Goal: Task Accomplishment & Management: Use online tool/utility

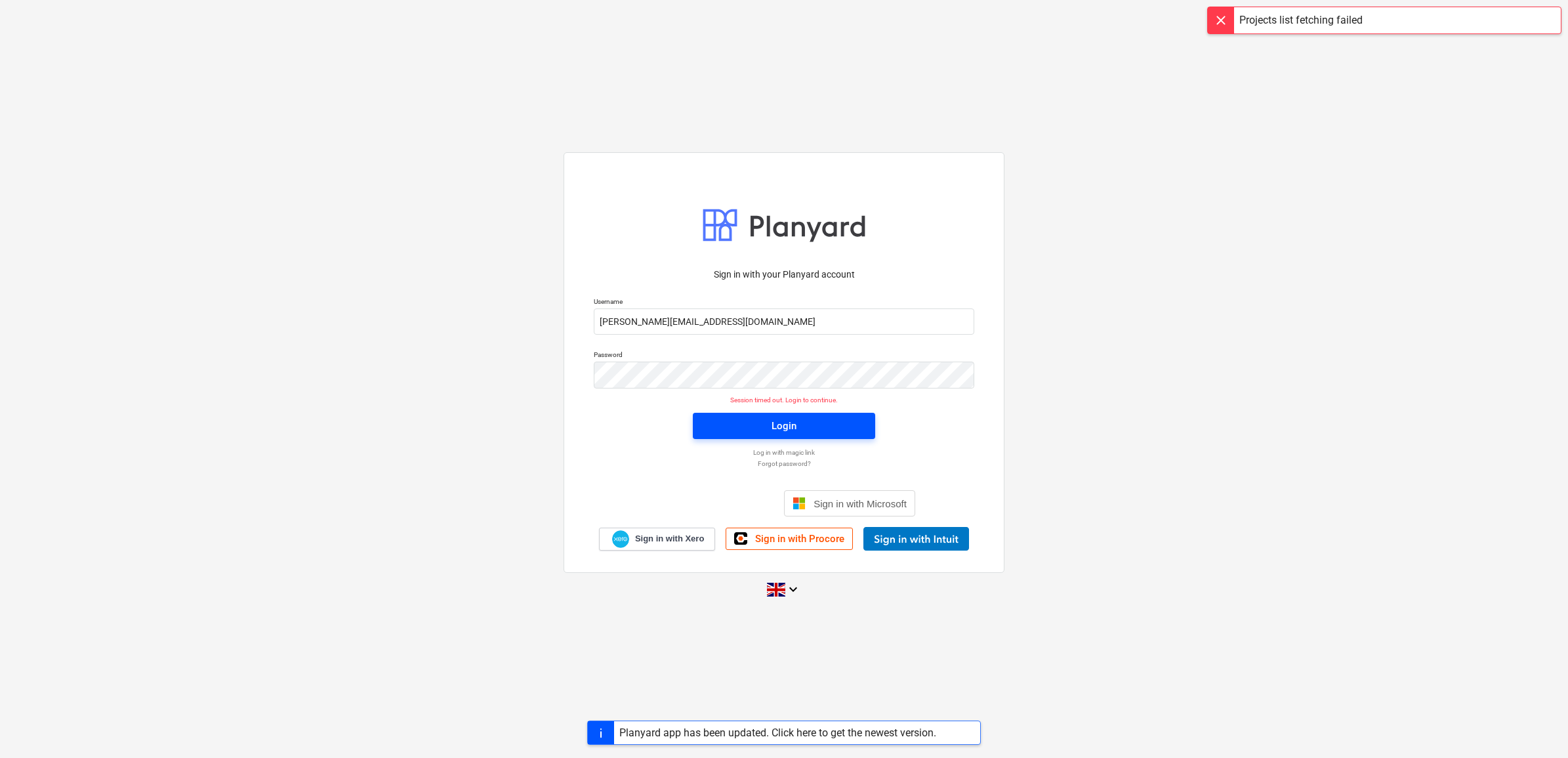
click at [798, 428] on span "Login" at bounding box center [784, 426] width 151 height 17
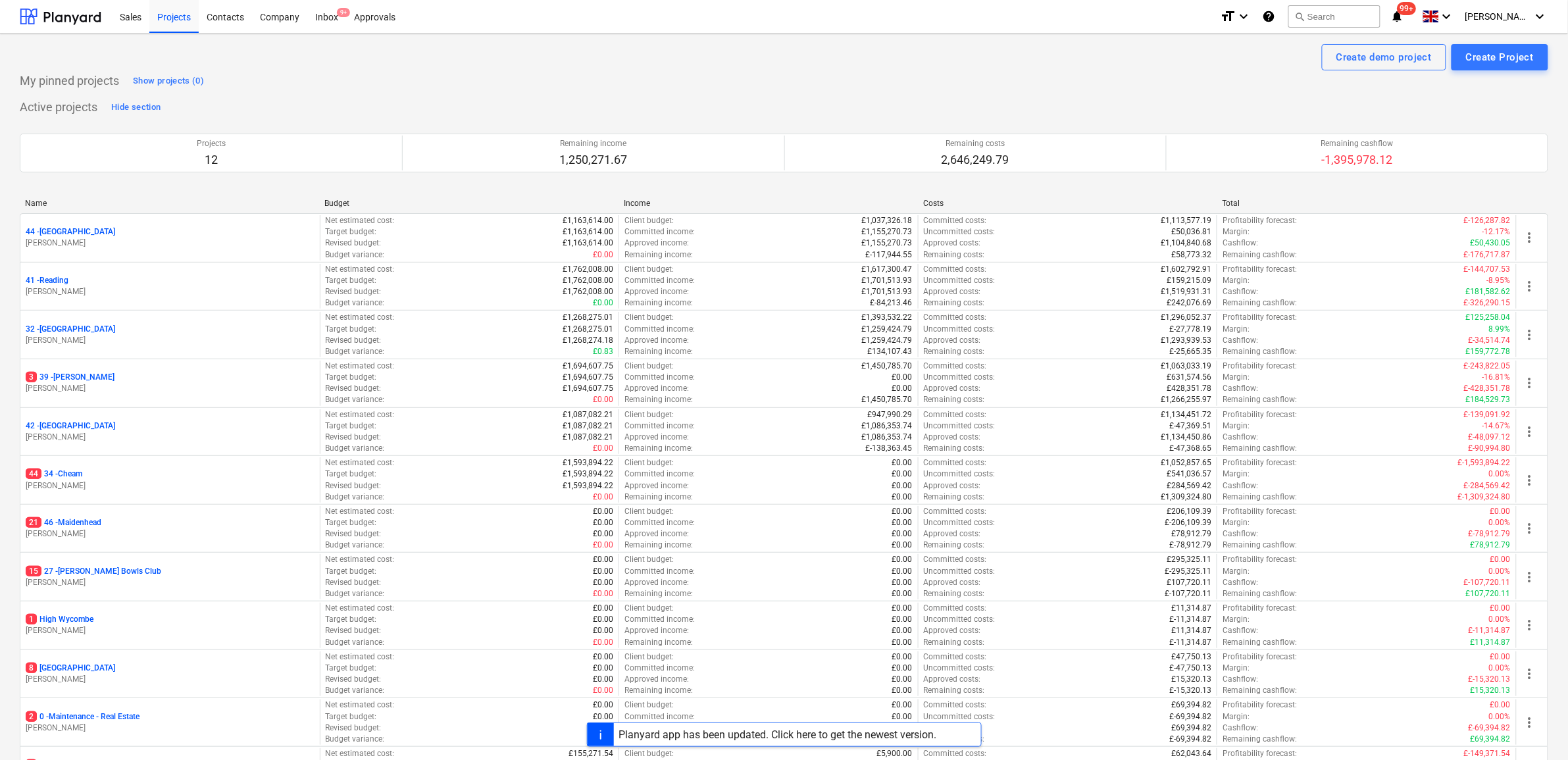
click at [65, 377] on p "3 39 - [GEOGRAPHIC_DATA]" at bounding box center [70, 378] width 89 height 11
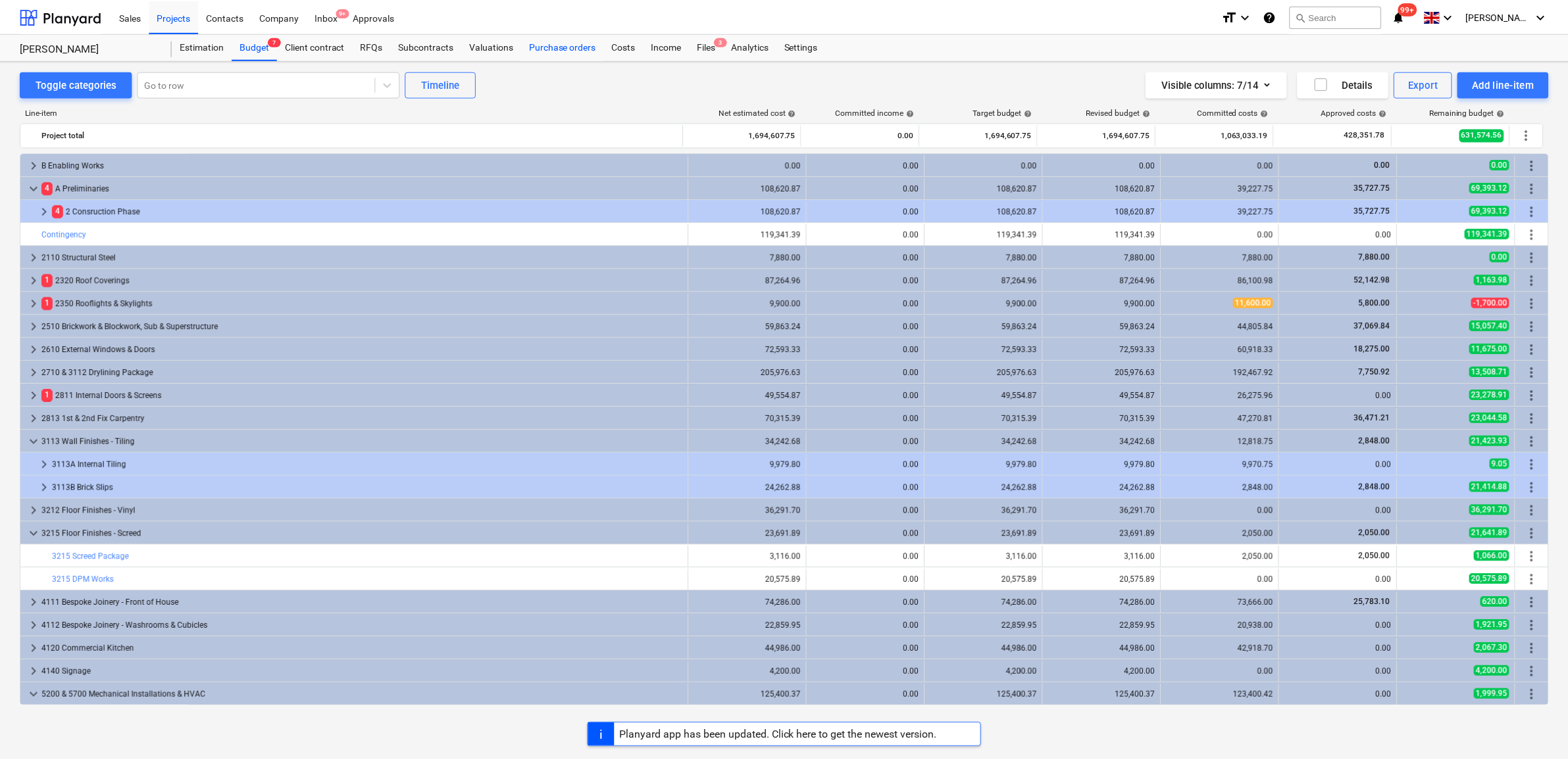
scroll to position [346, 0]
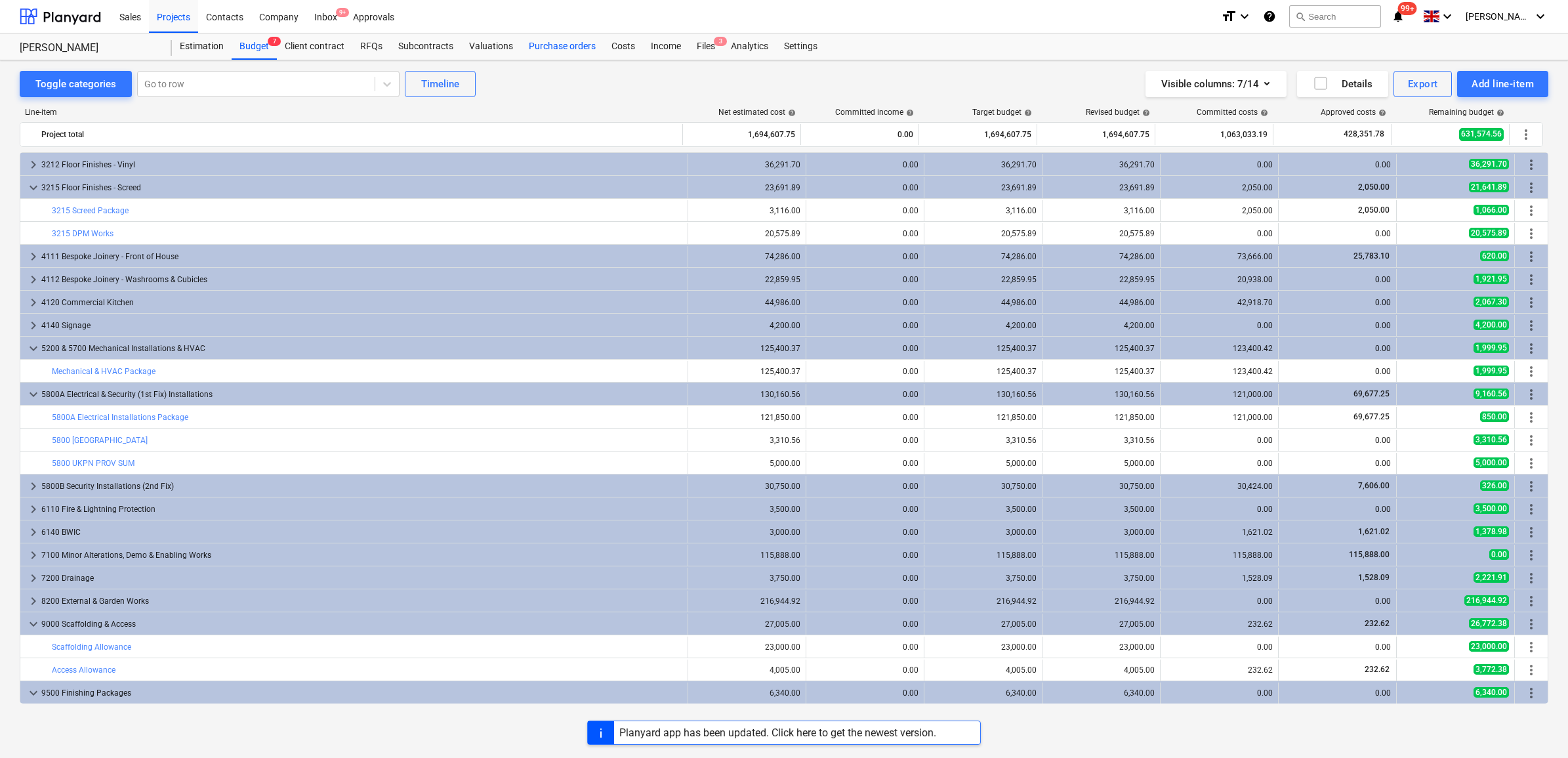
click at [545, 47] on div "Purchase orders" at bounding box center [562, 47] width 83 height 26
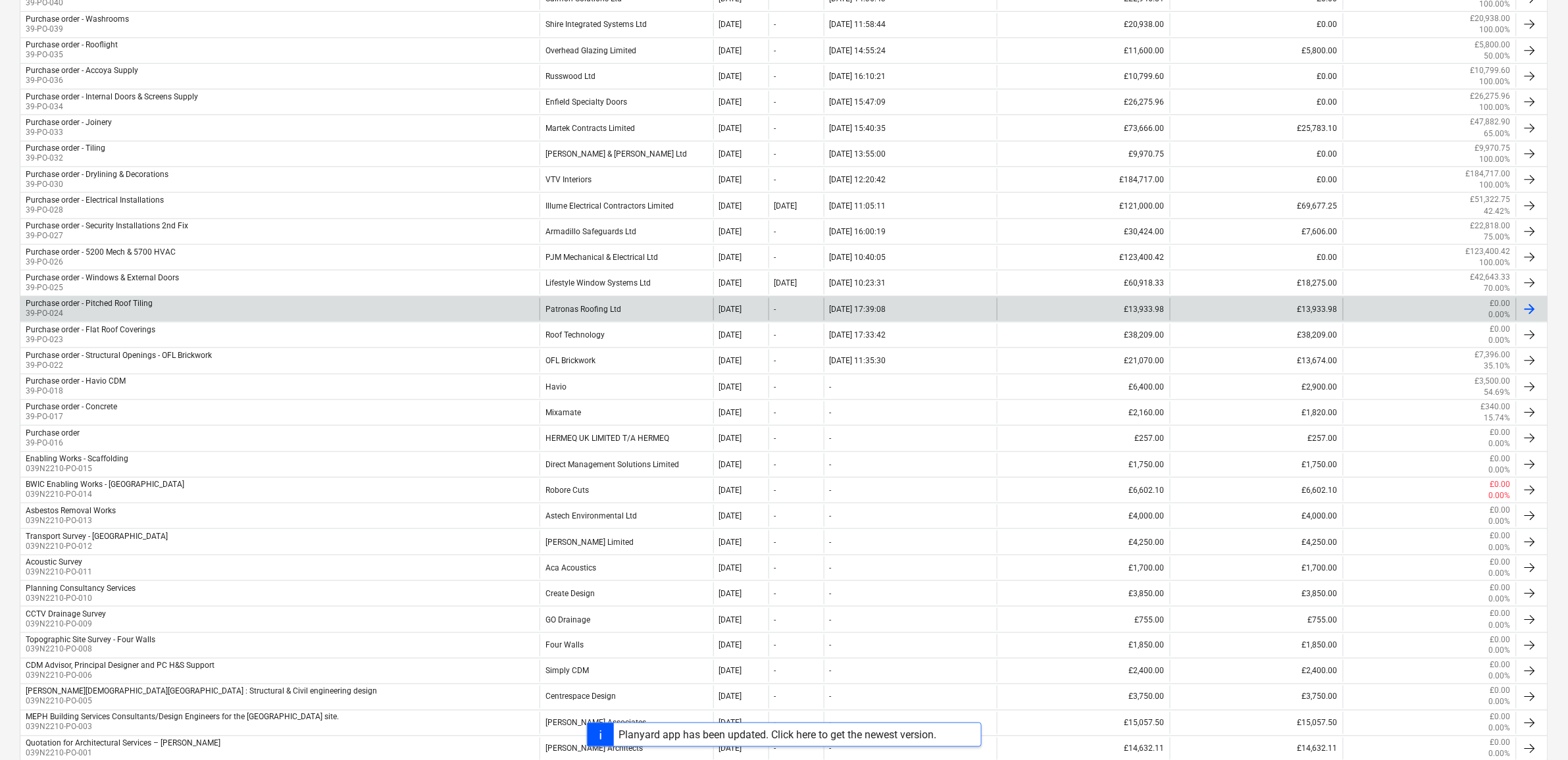
scroll to position [479, 0]
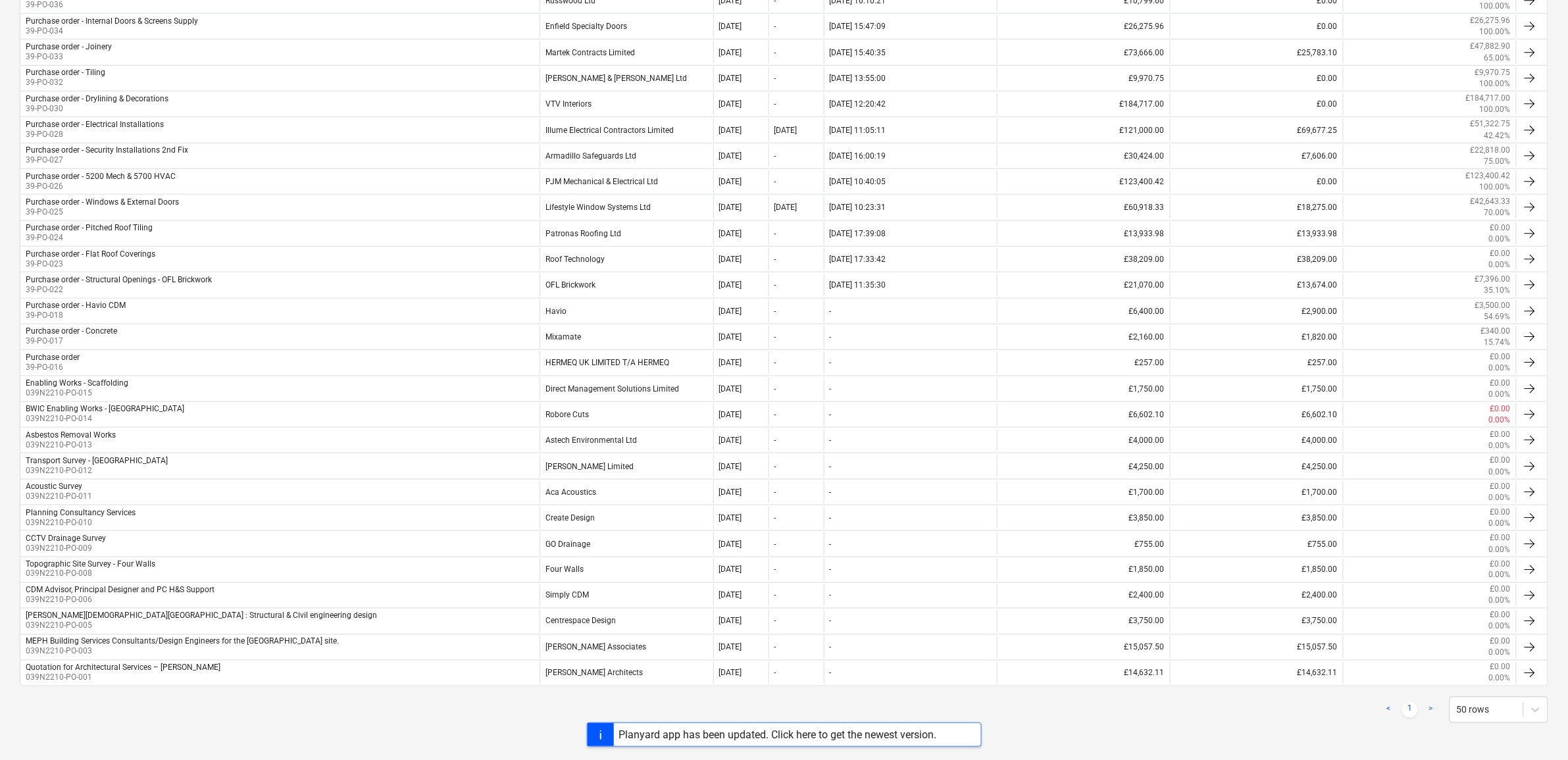
click at [735, 729] on div "Planyard app has been updated. Click here to get the newest version." at bounding box center [777, 735] width 318 height 12
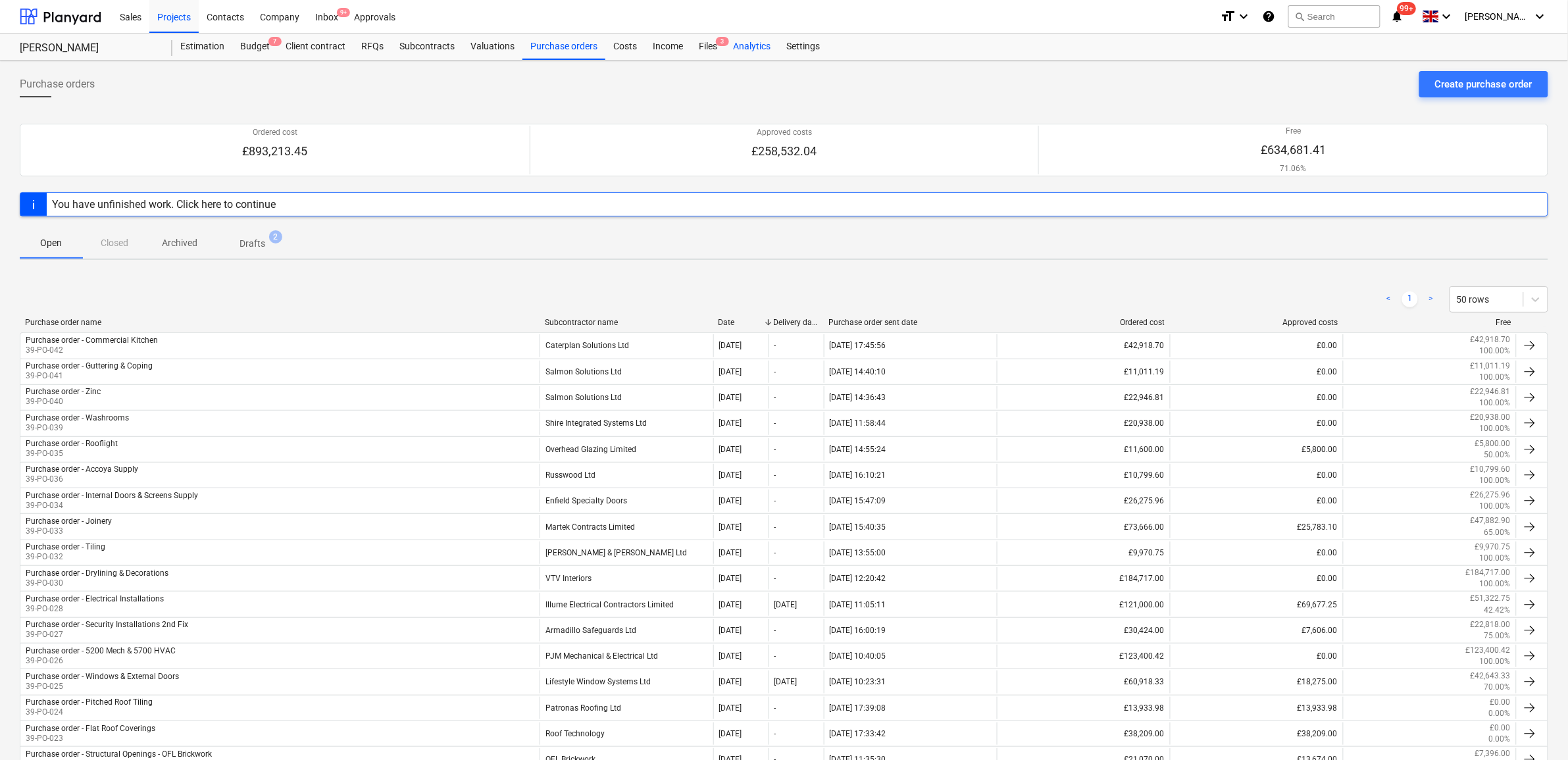
click at [768, 46] on div "Analytics" at bounding box center [752, 47] width 53 height 26
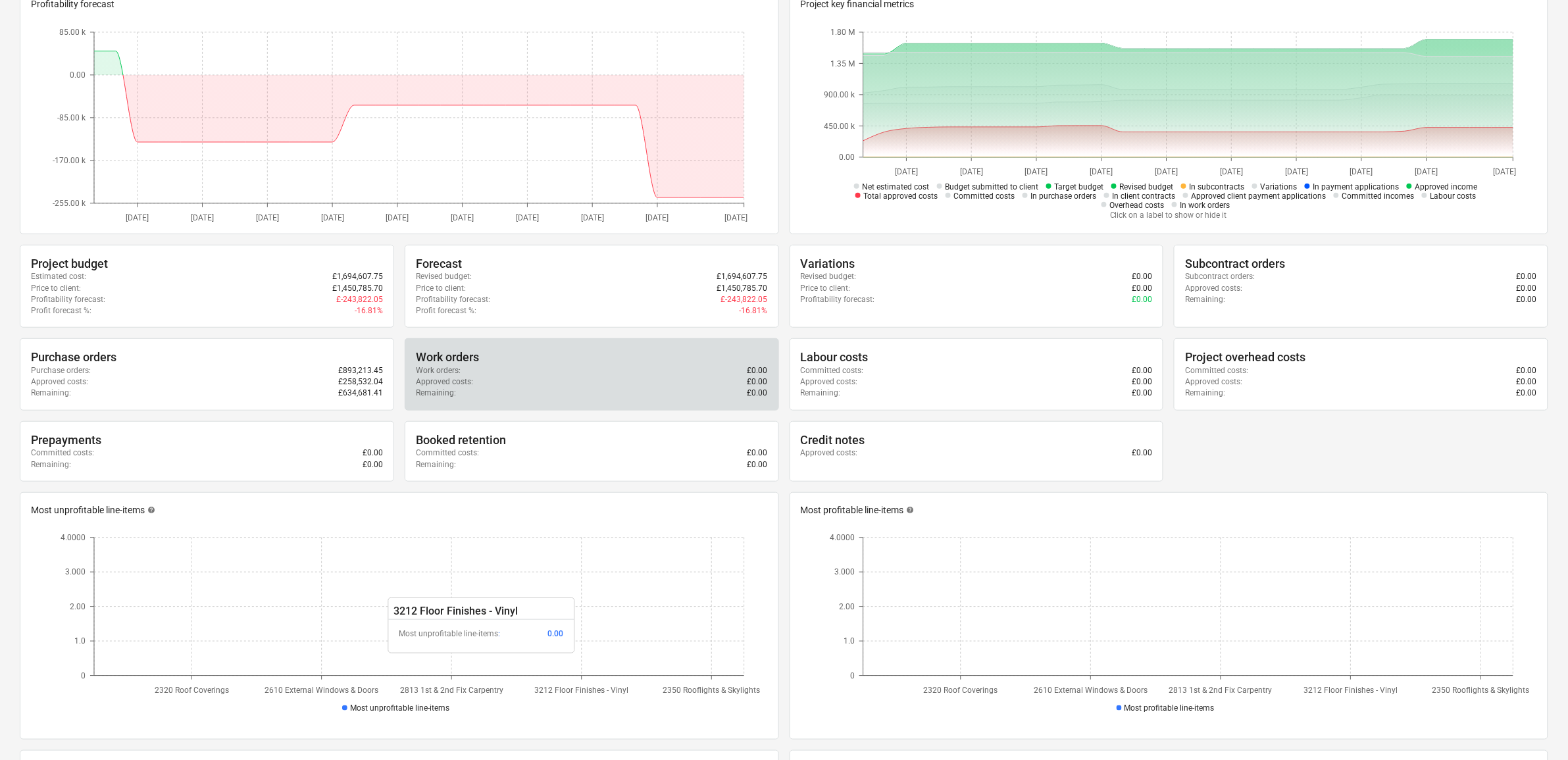
scroll to position [132, 0]
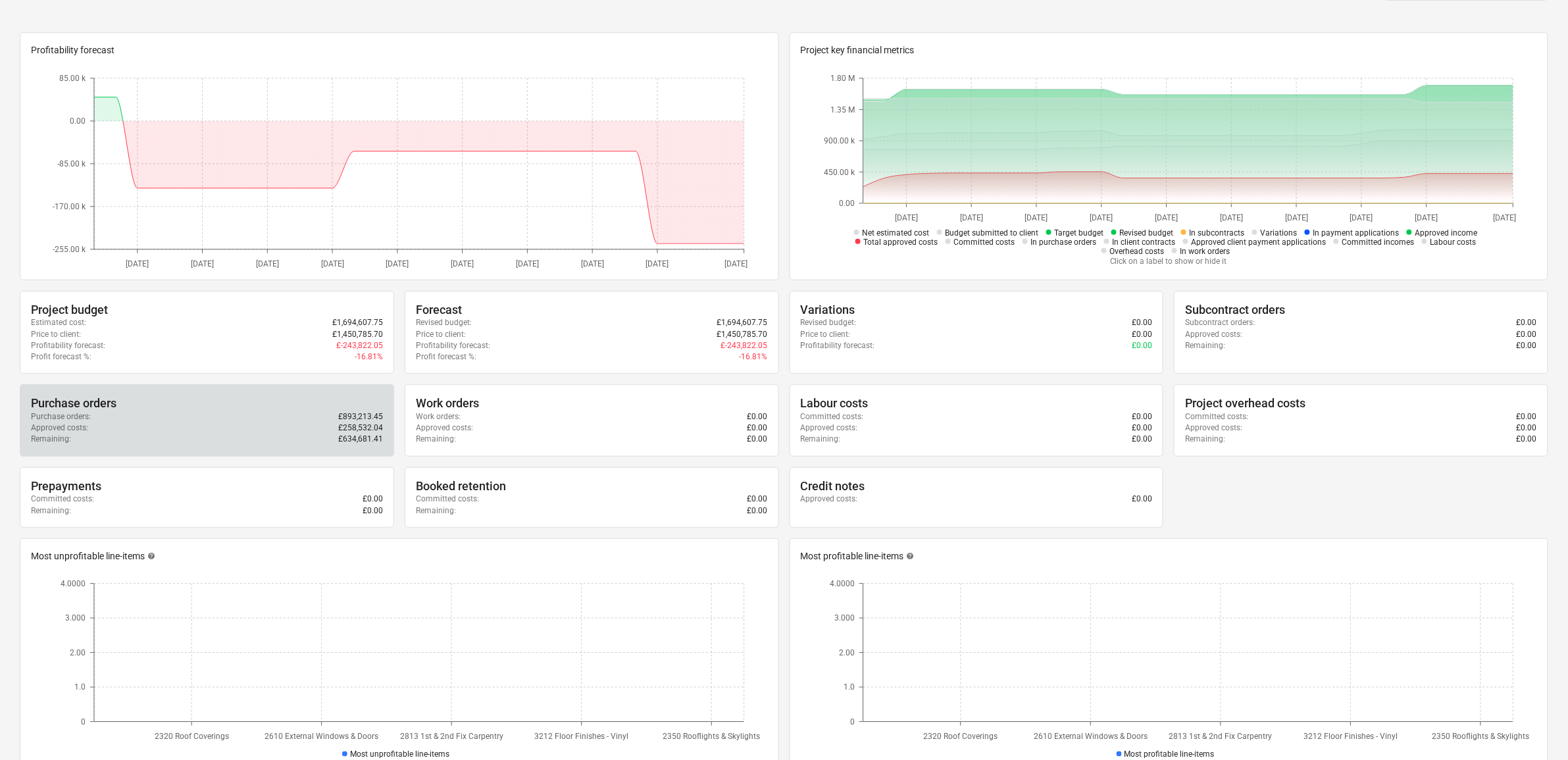
click at [323, 428] on div "Approved costs : £258,532.04" at bounding box center [207, 428] width 352 height 11
click at [255, 430] on div "Approved costs : £258,532.04" at bounding box center [207, 428] width 352 height 11
click at [199, 423] on div "Approved costs : £258,532.04" at bounding box center [207, 428] width 352 height 11
click at [295, 438] on div "Remaining : £634,681.41" at bounding box center [207, 439] width 352 height 11
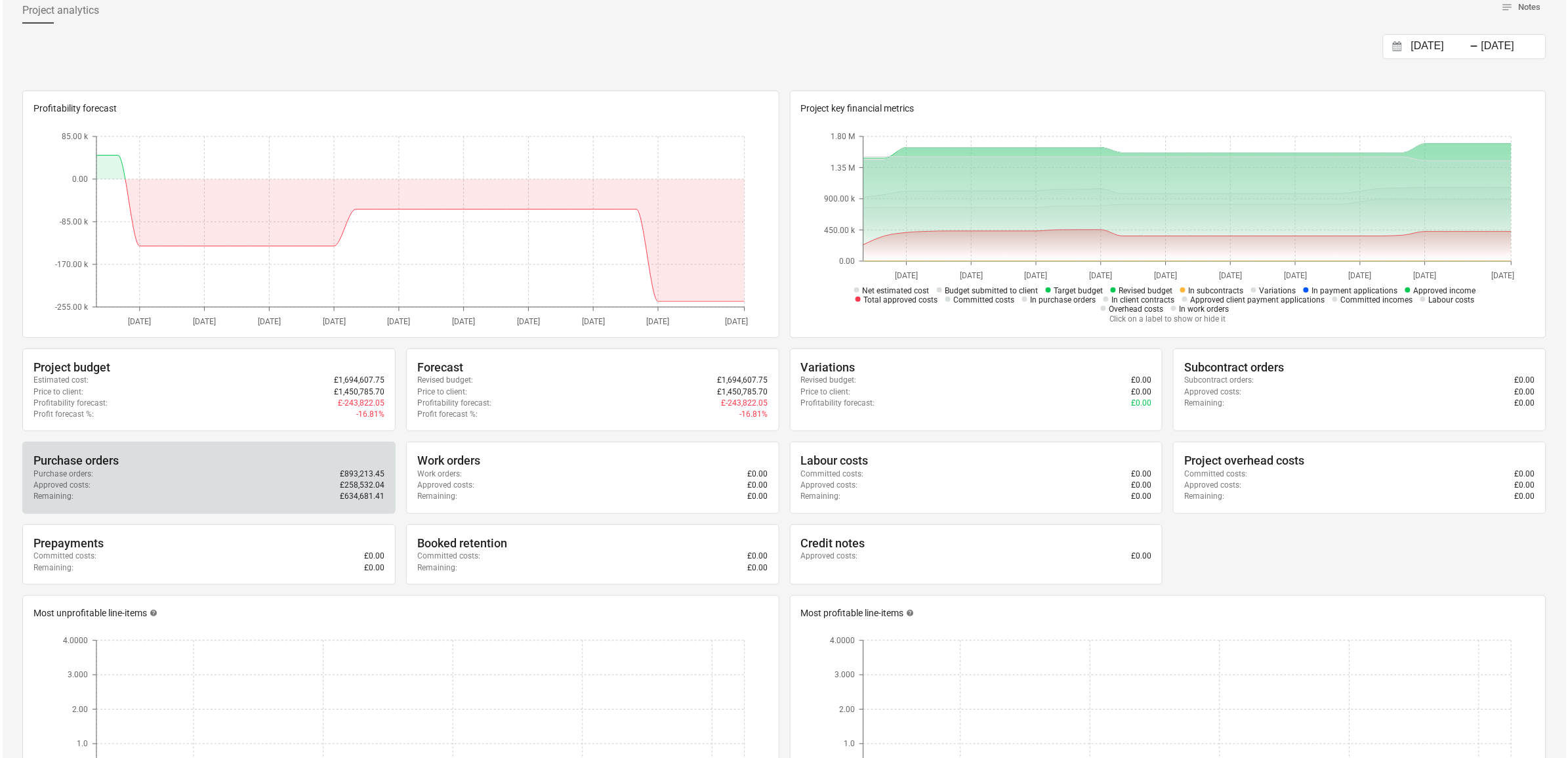
scroll to position [0, 0]
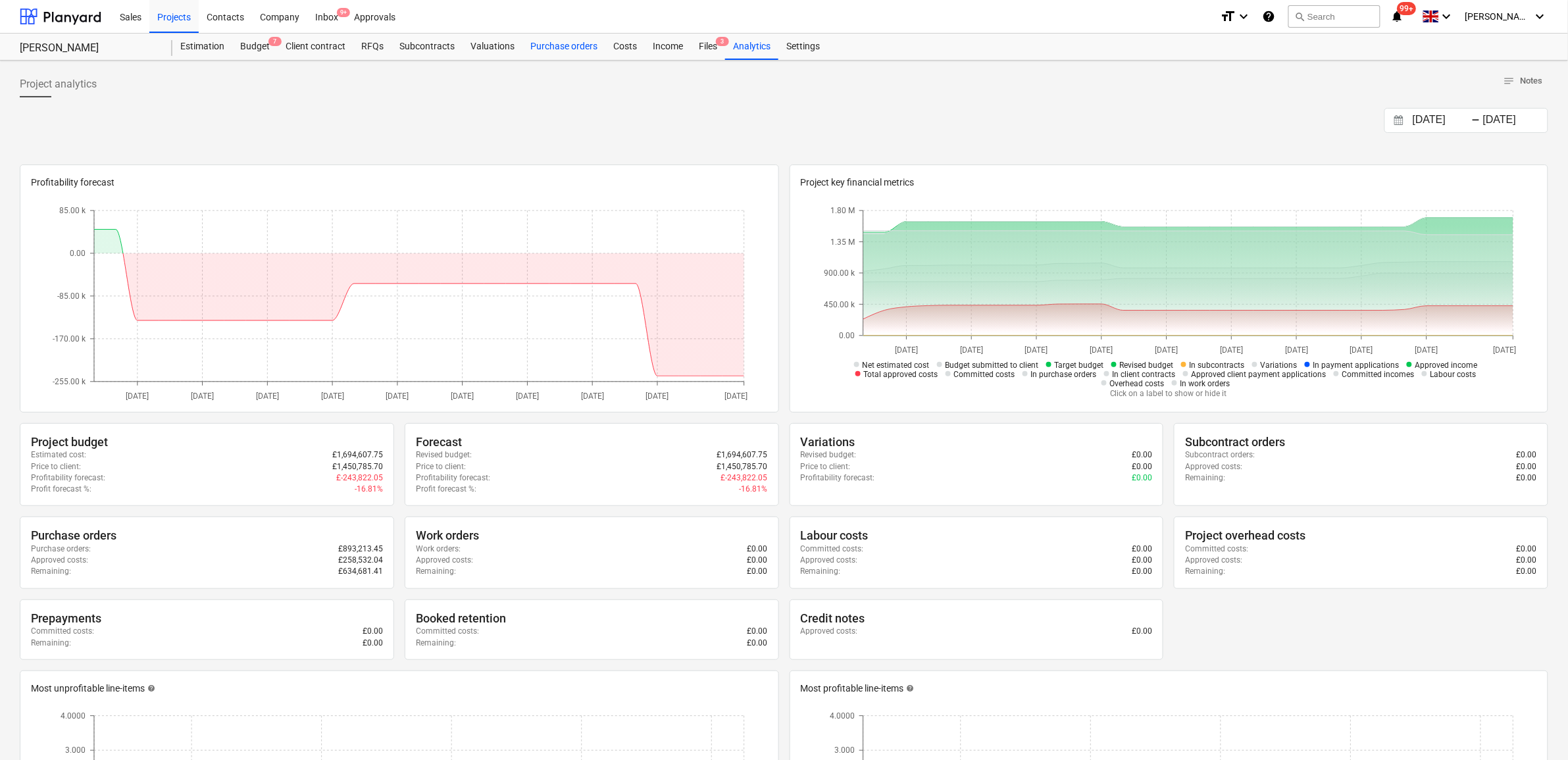
click at [581, 41] on div "Purchase orders" at bounding box center [564, 47] width 83 height 26
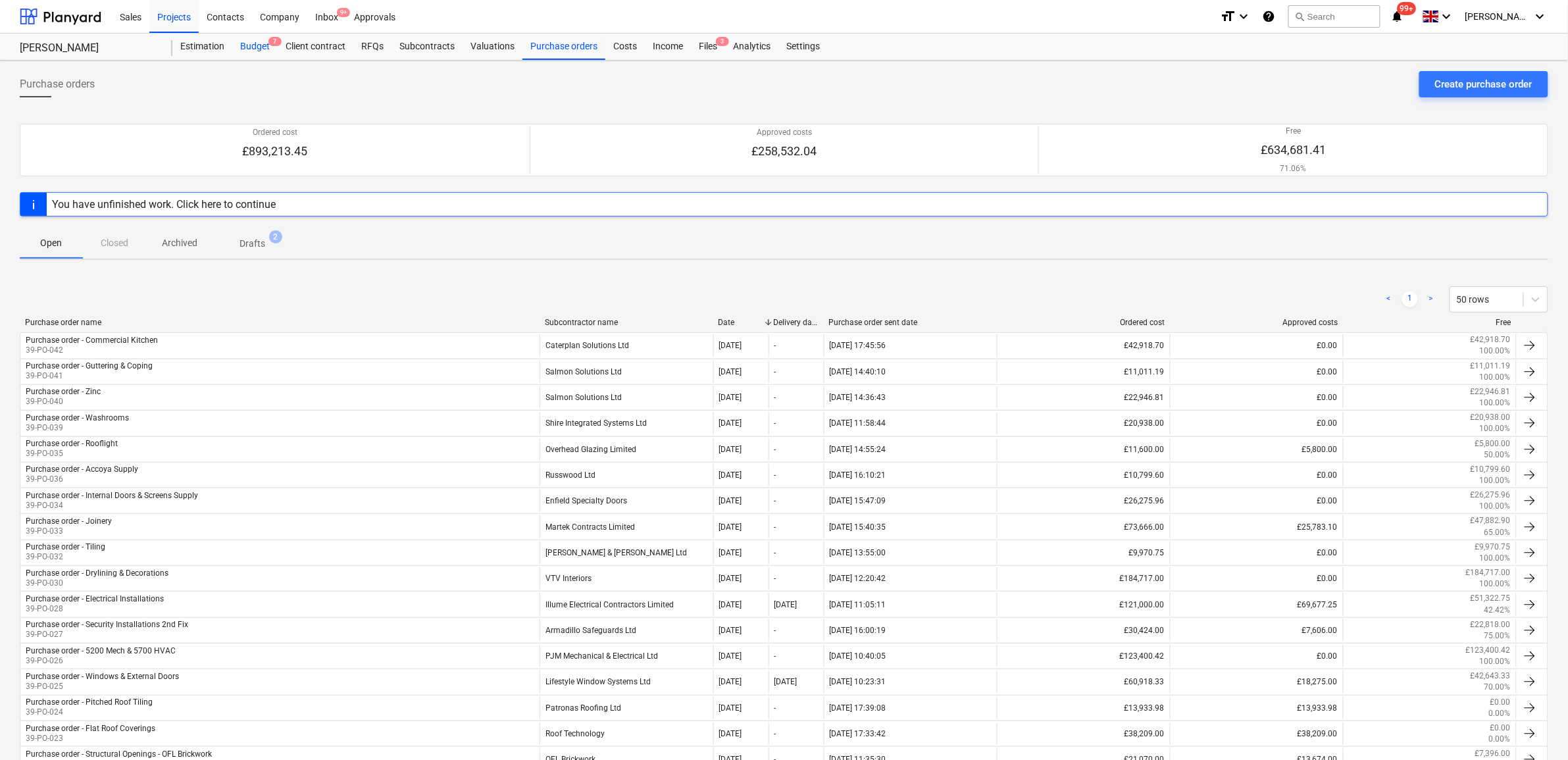
click at [265, 43] on div "Budget 7" at bounding box center [254, 47] width 45 height 26
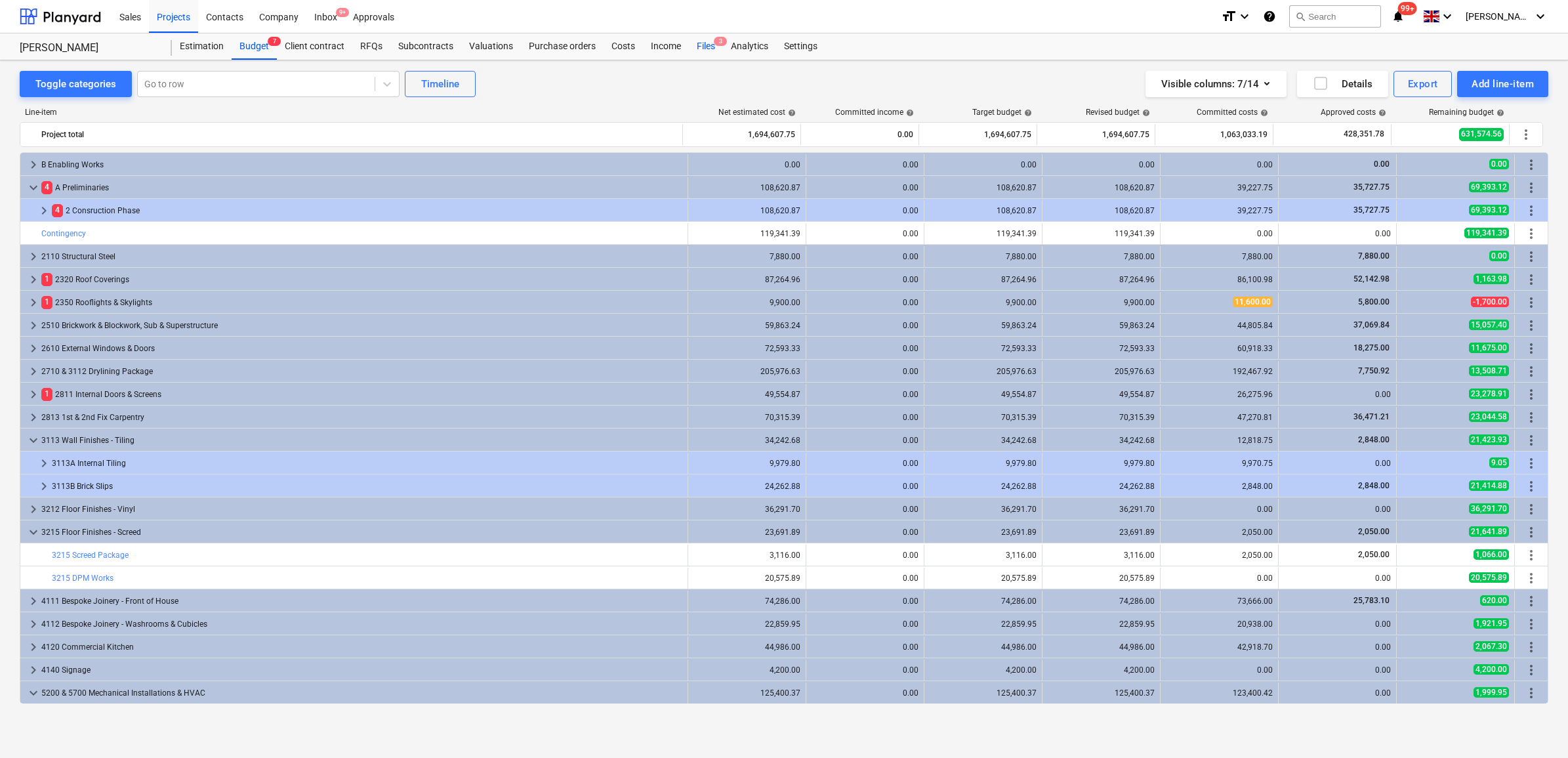
click at [715, 47] on div "Files 3" at bounding box center [706, 47] width 34 height 26
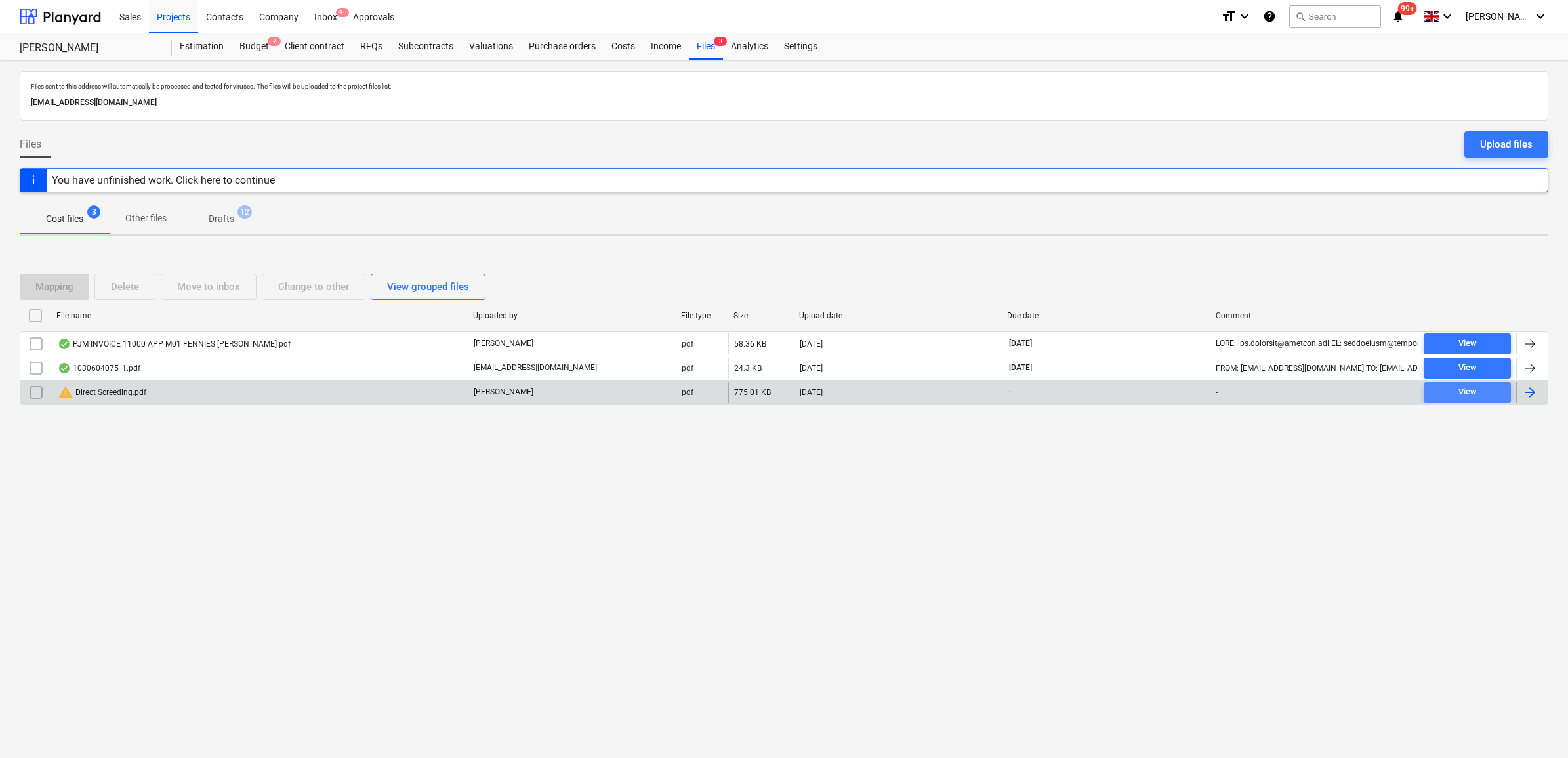
click at [1425, 395] on button "View" at bounding box center [1467, 393] width 88 height 21
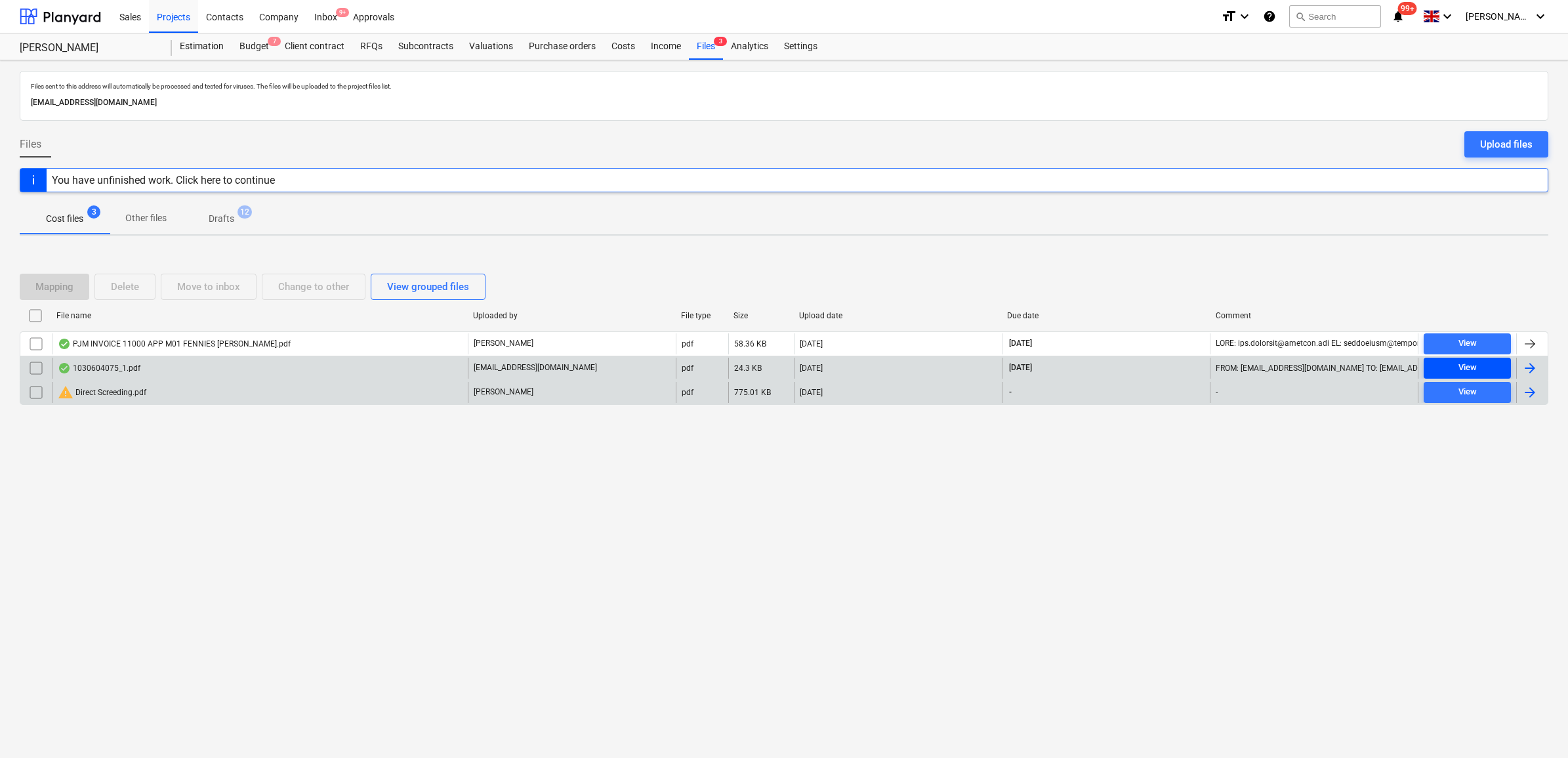
click at [1458, 363] on div "View" at bounding box center [1467, 368] width 18 height 15
click at [1531, 368] on div at bounding box center [1530, 368] width 16 height 16
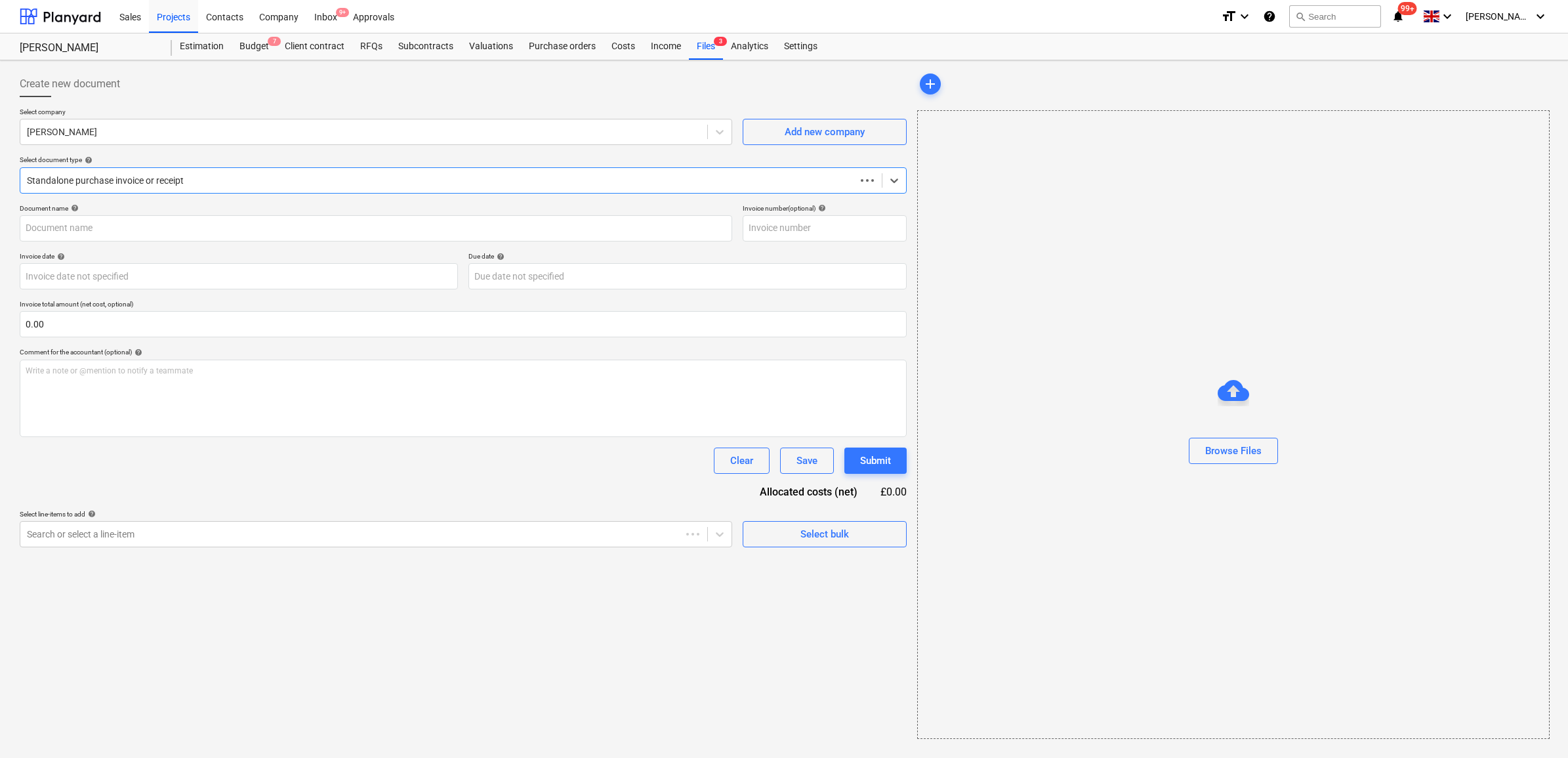
type input "1030604075"
type input "06 Oct 2025"
type input "[DATE]"
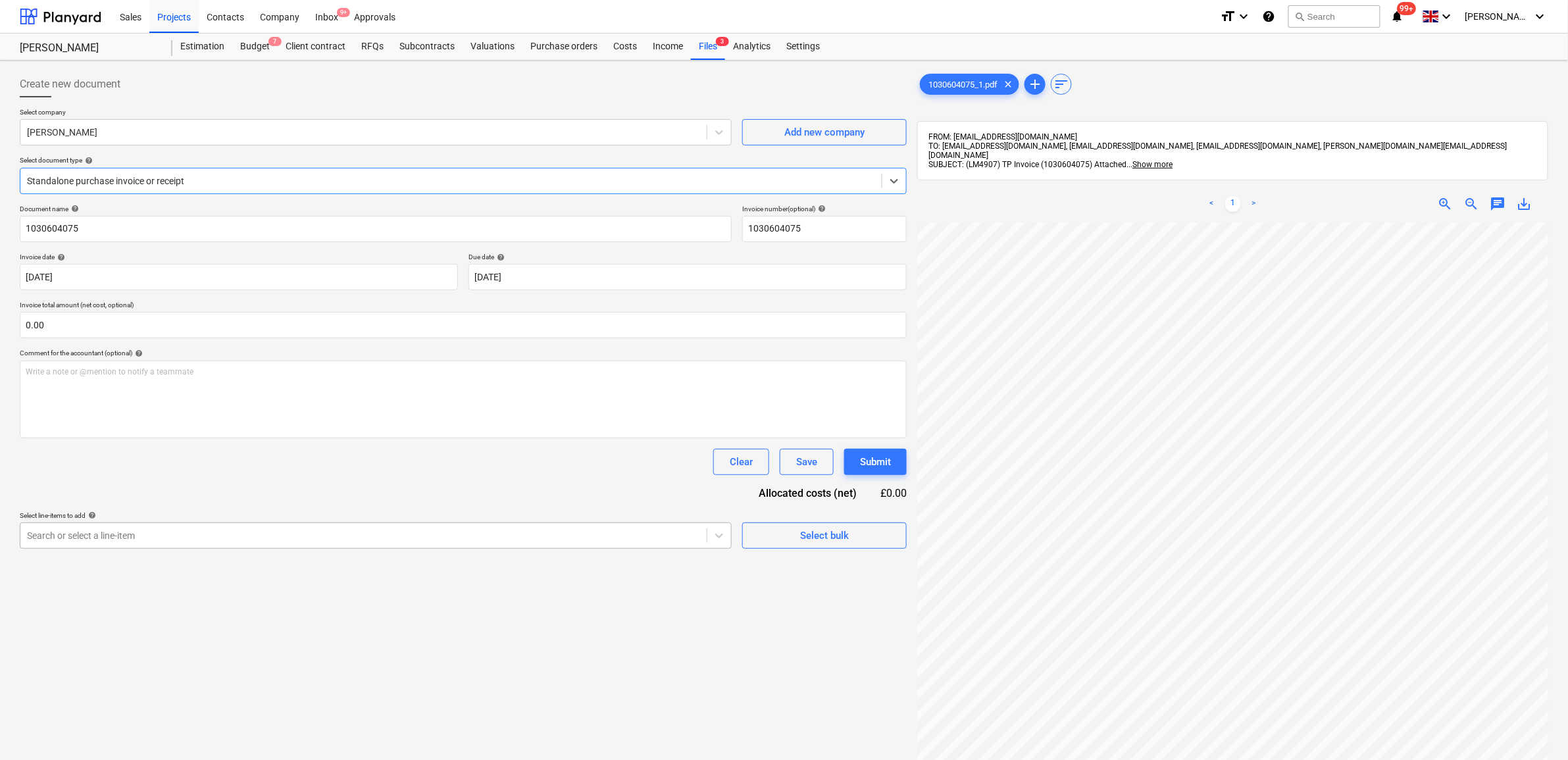
click at [360, 545] on div "Search or select a line-item" at bounding box center [363, 535] width 686 height 18
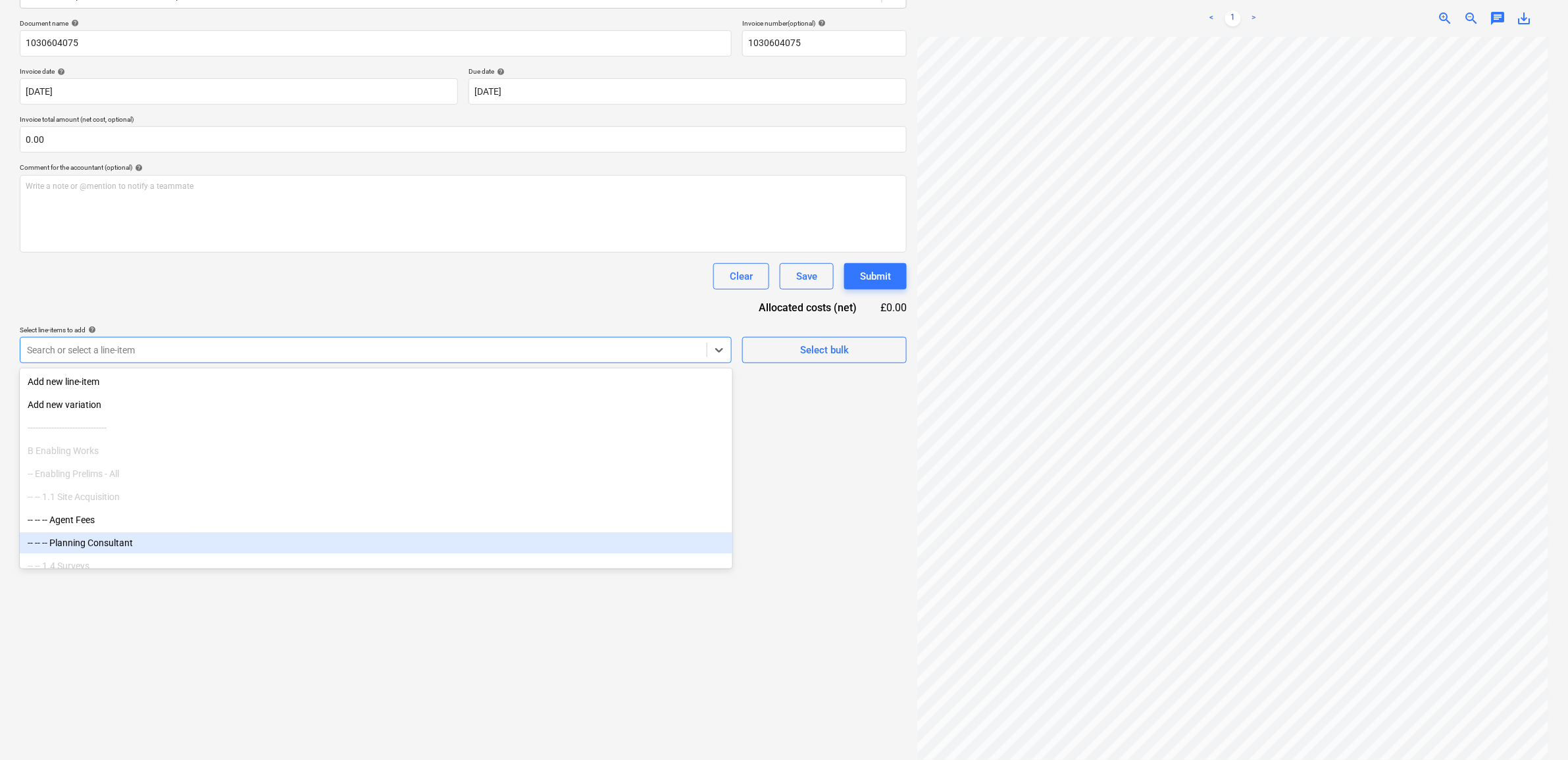
scroll to position [186, 0]
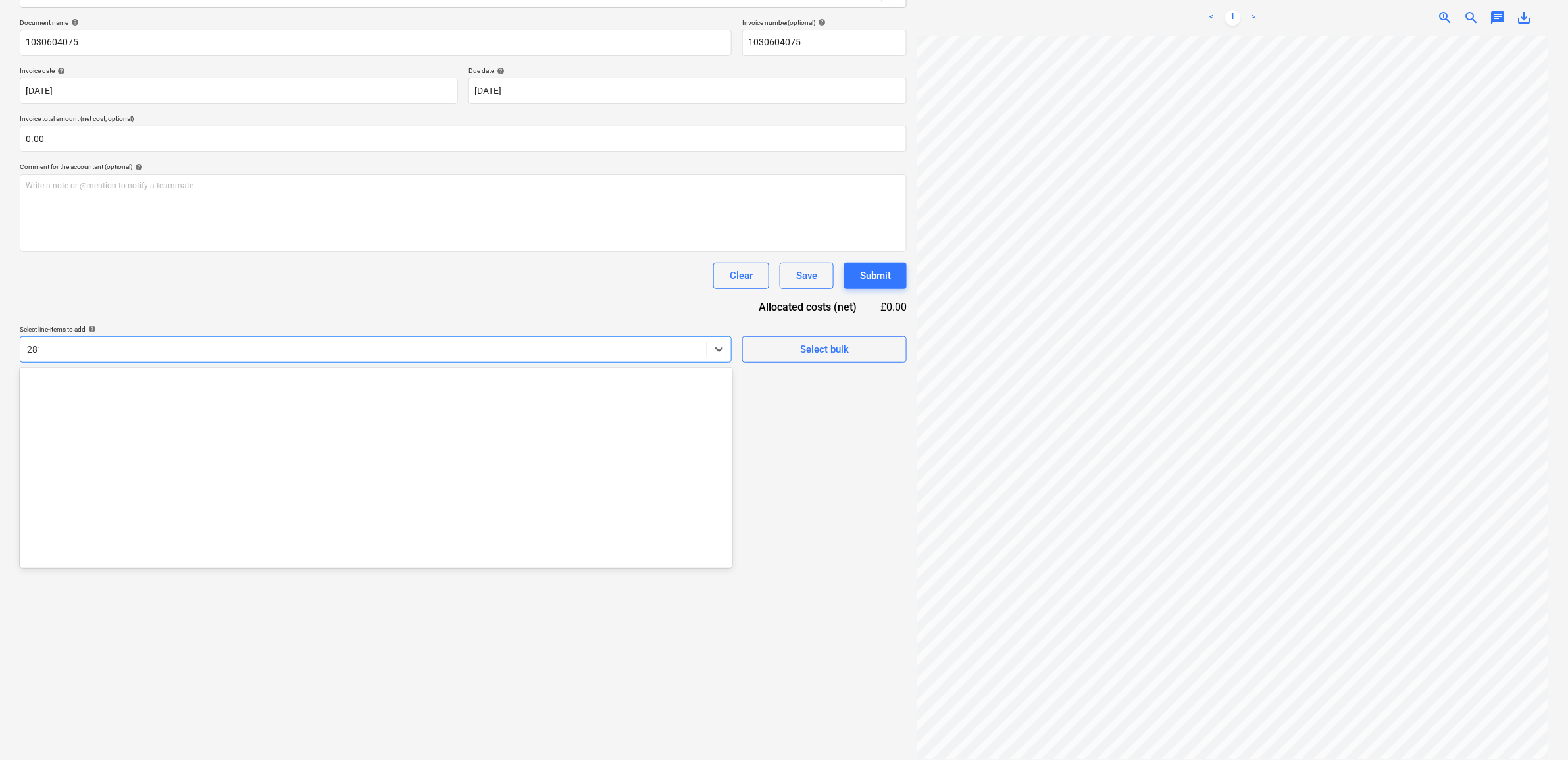
type input "2813"
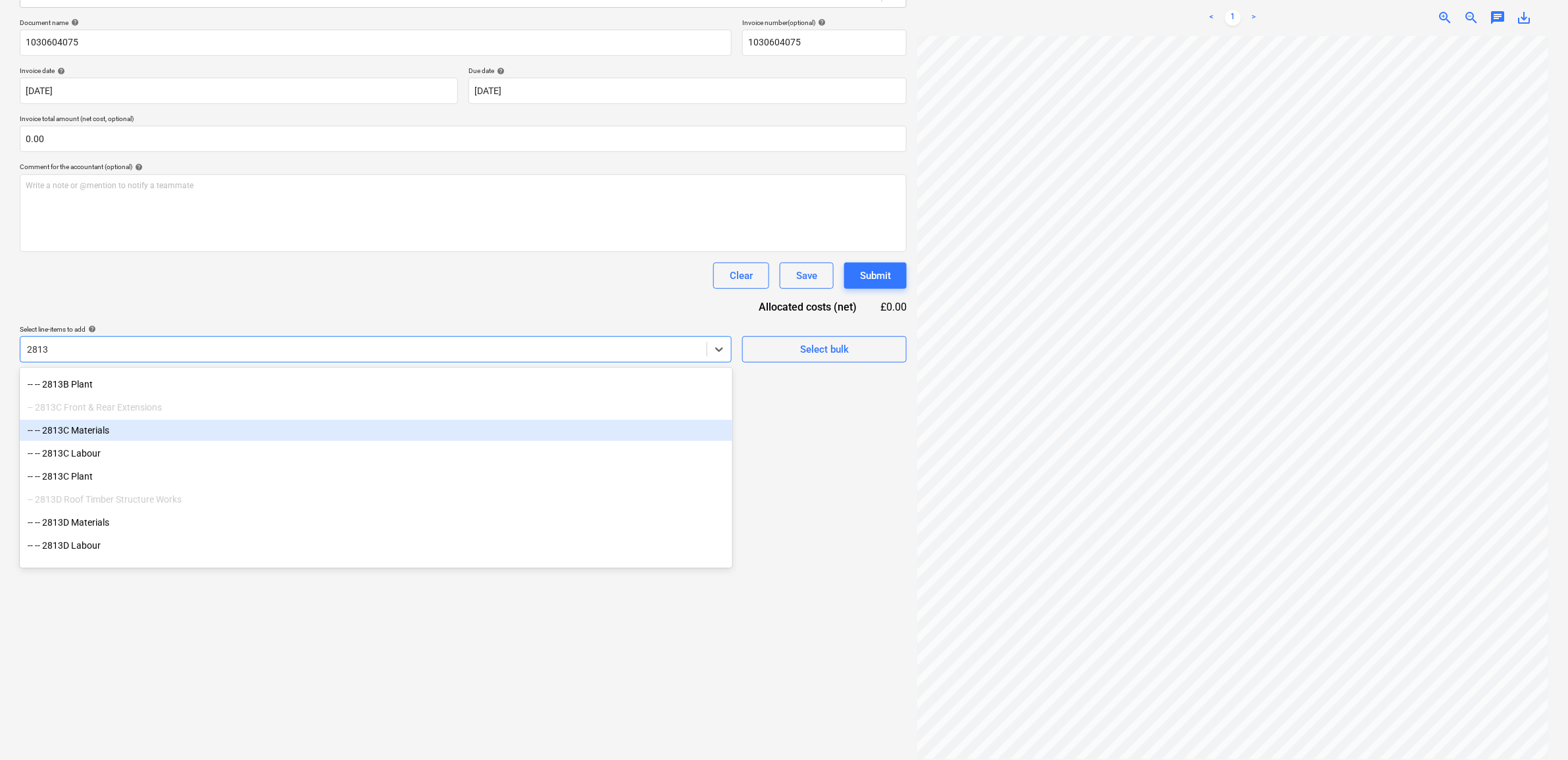
scroll to position [121, 0]
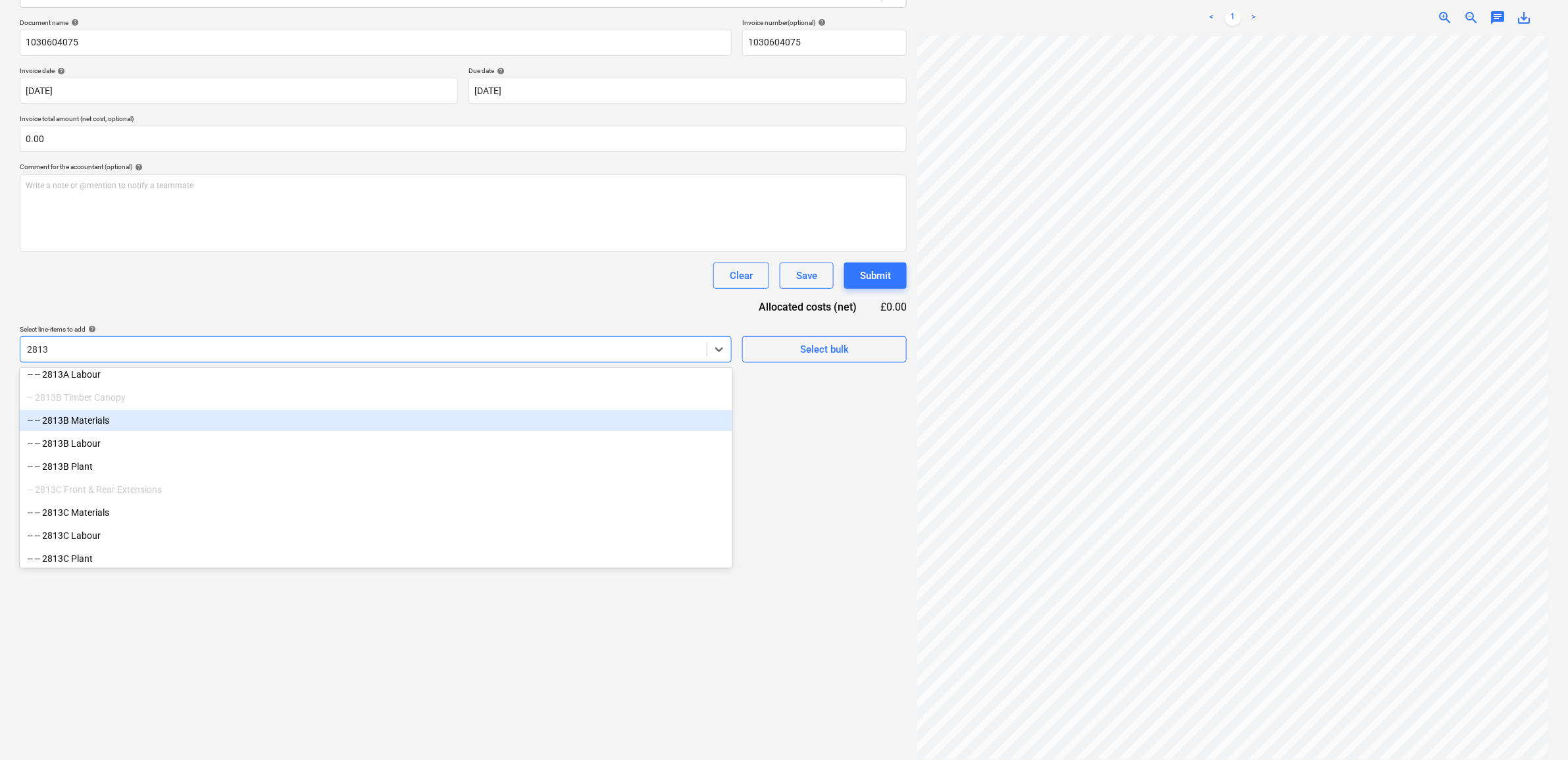
click at [157, 426] on div "-- -- 2813B Materials" at bounding box center [376, 421] width 712 height 21
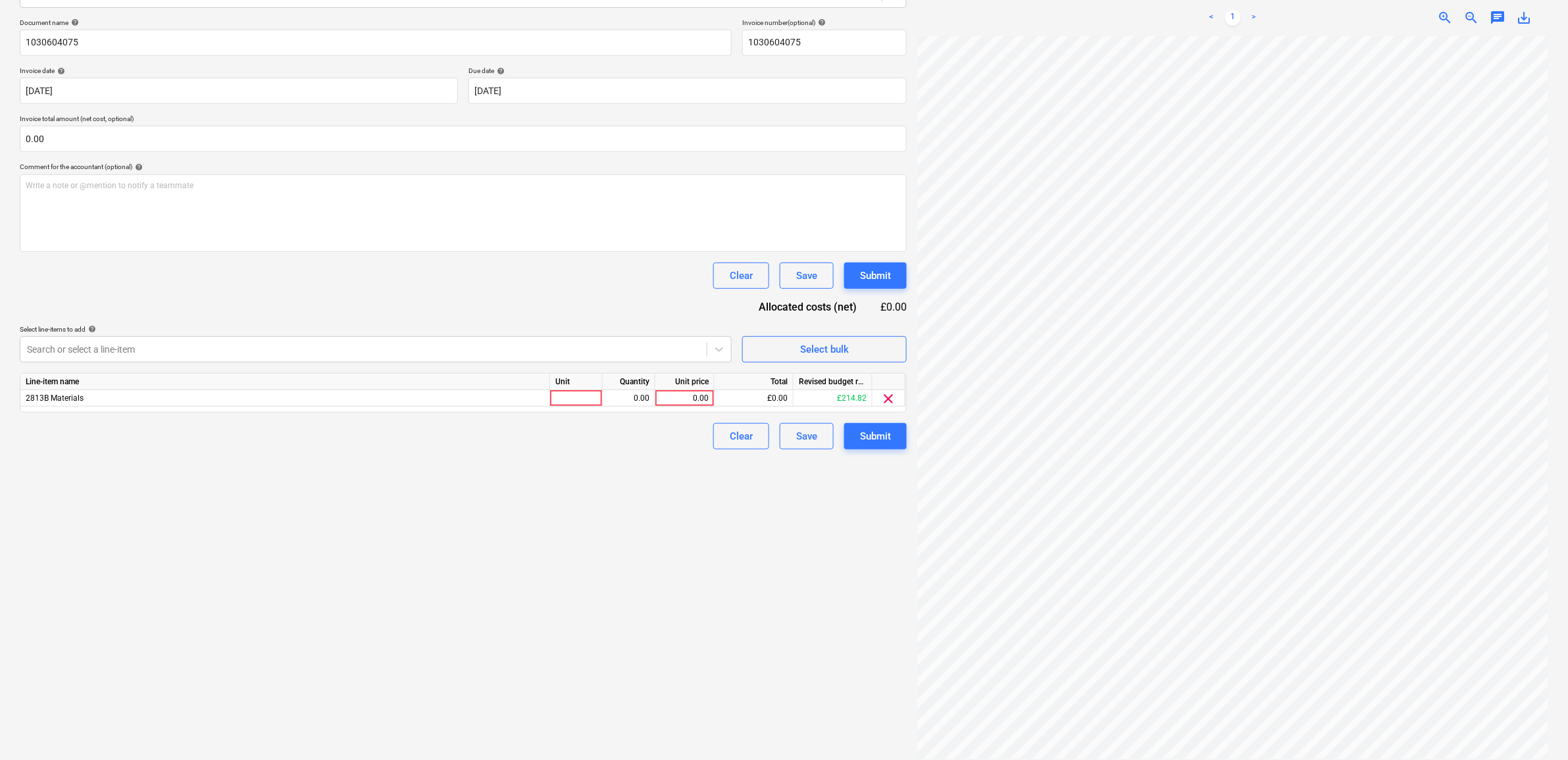
click at [712, 678] on div "Create new document Select company Travis Perkins Add new company Select docume…" at bounding box center [464, 322] width 898 height 885
click at [699, 396] on div "0.00" at bounding box center [684, 398] width 48 height 16
type input "58.93"
click at [658, 543] on div "Create new document Select company Travis Perkins Add new company Select docume…" at bounding box center [464, 322] width 898 height 885
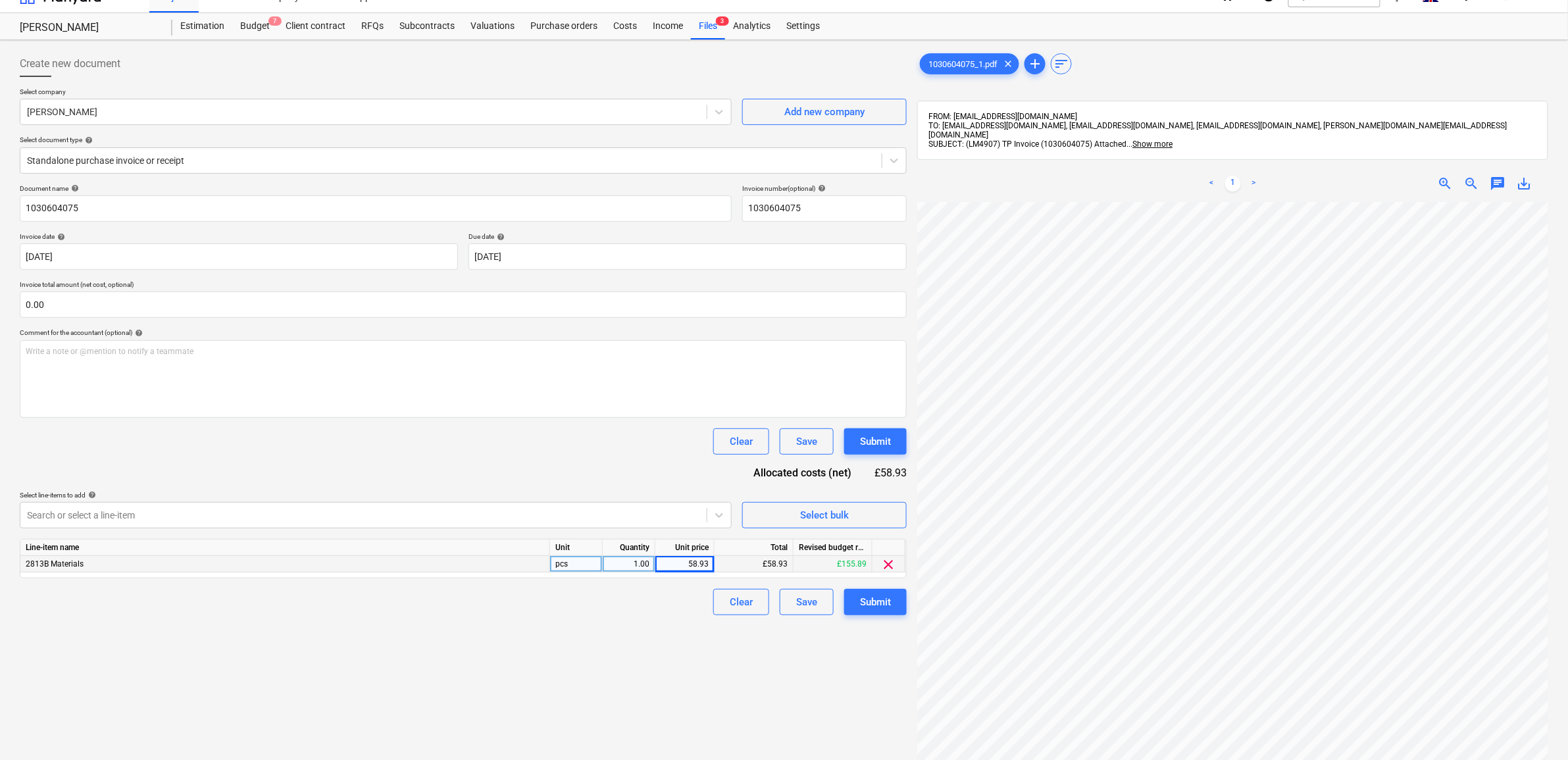
scroll to position [0, 0]
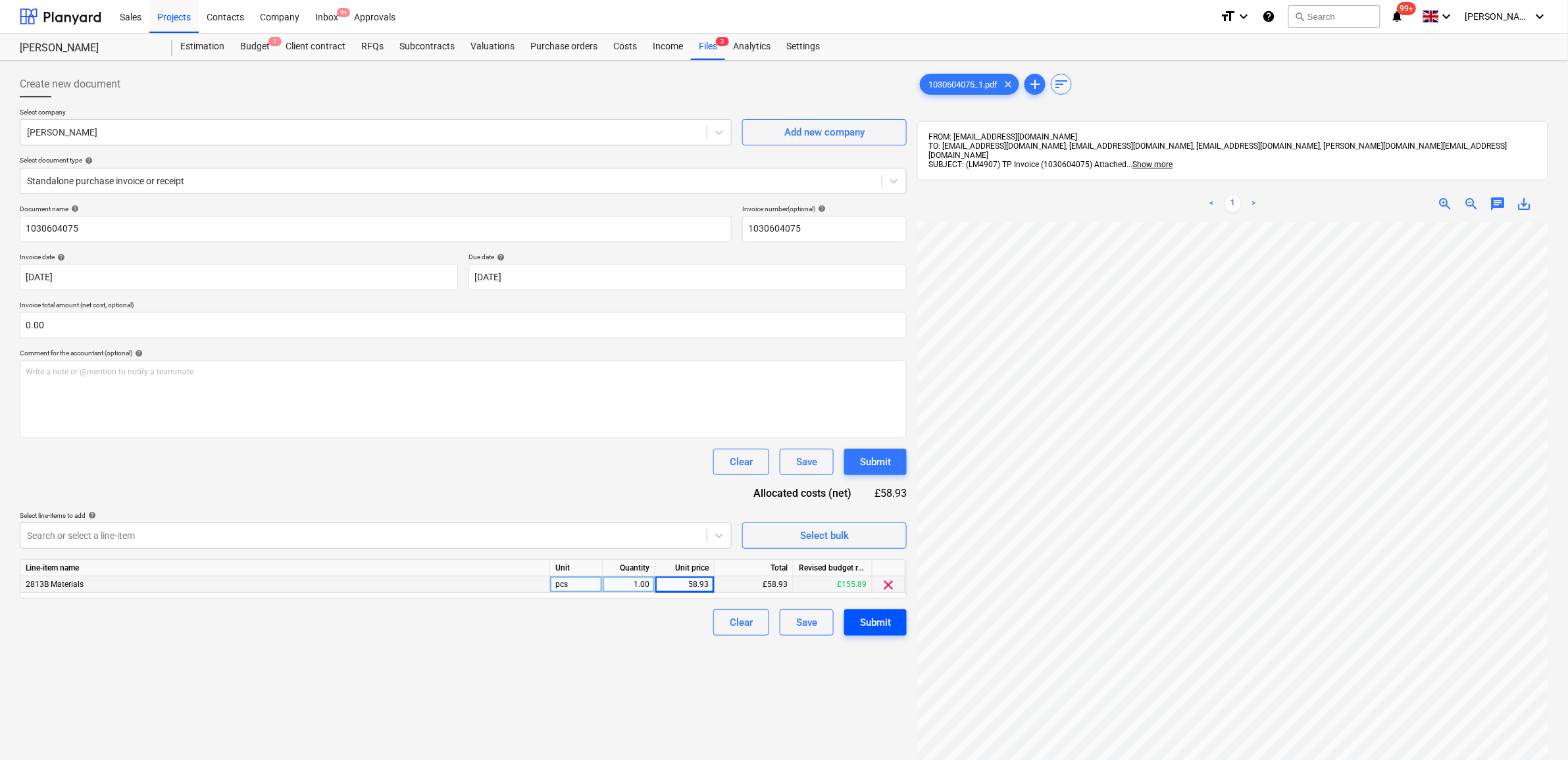
click at [875, 620] on div "Submit" at bounding box center [875, 622] width 31 height 17
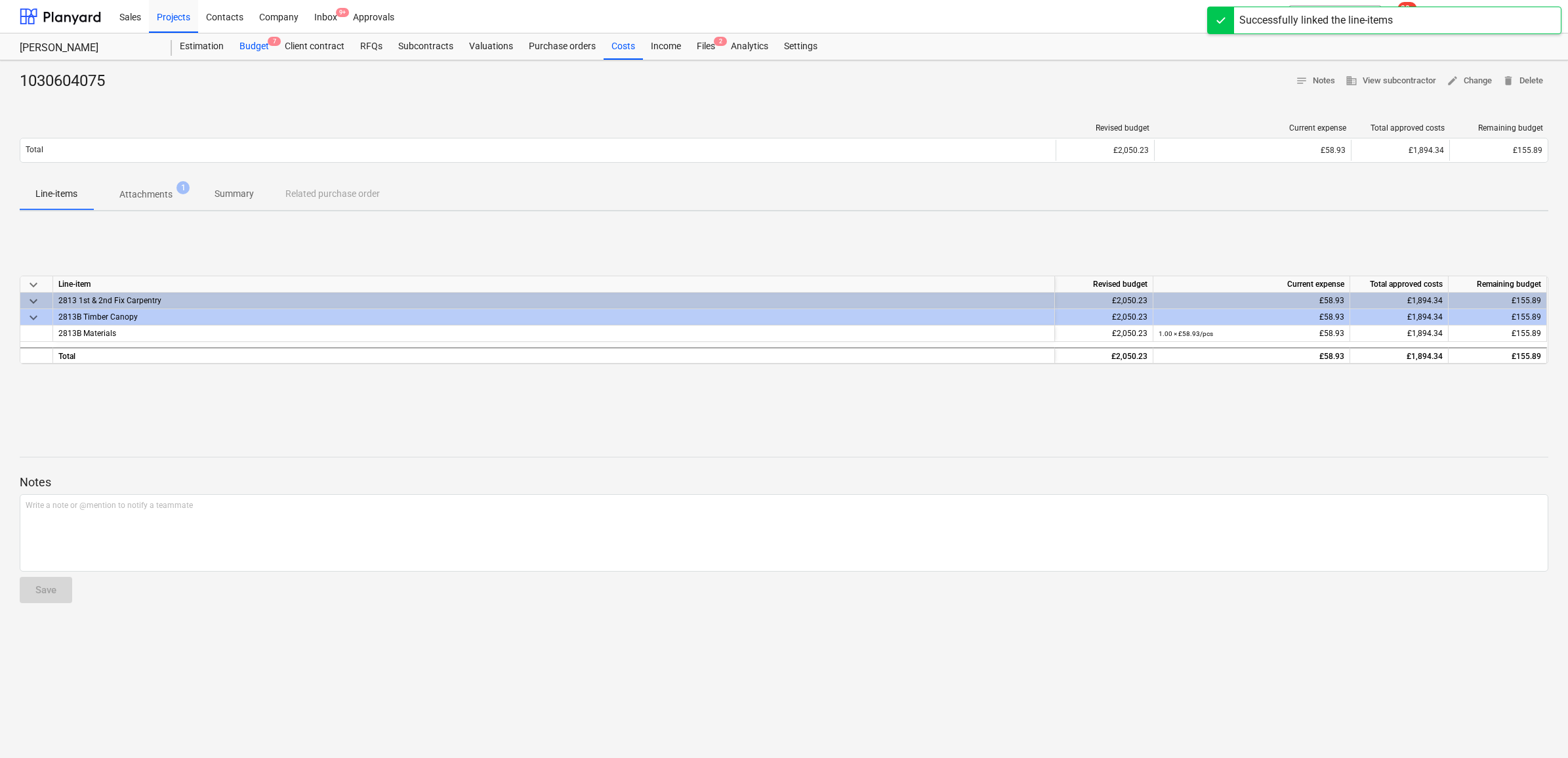
click at [259, 44] on div "Budget 7" at bounding box center [254, 47] width 45 height 26
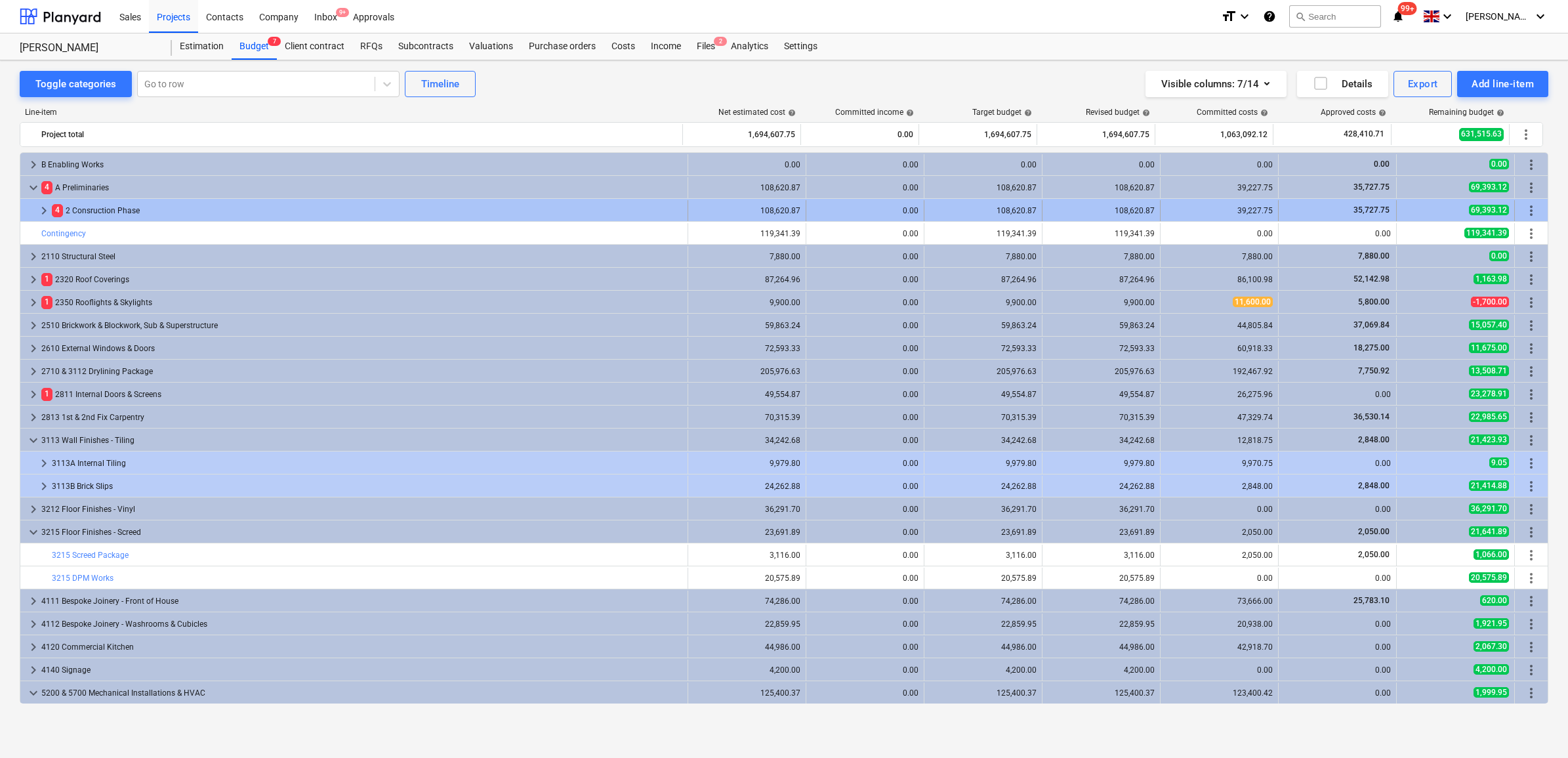
click at [37, 214] on span "keyboard_arrow_right" at bounding box center [43, 210] width 16 height 16
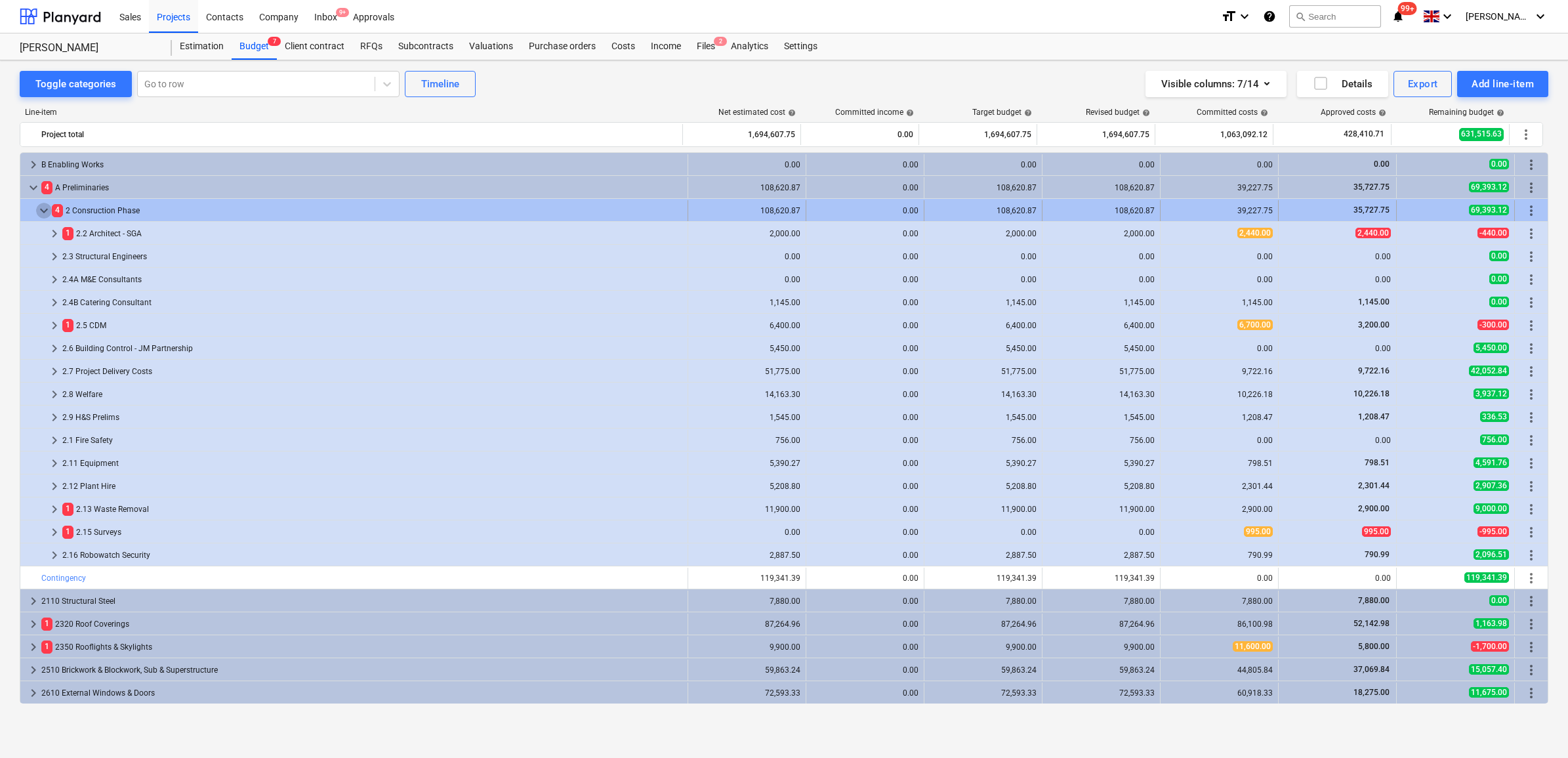
click at [42, 214] on span "keyboard_arrow_down" at bounding box center [43, 210] width 16 height 16
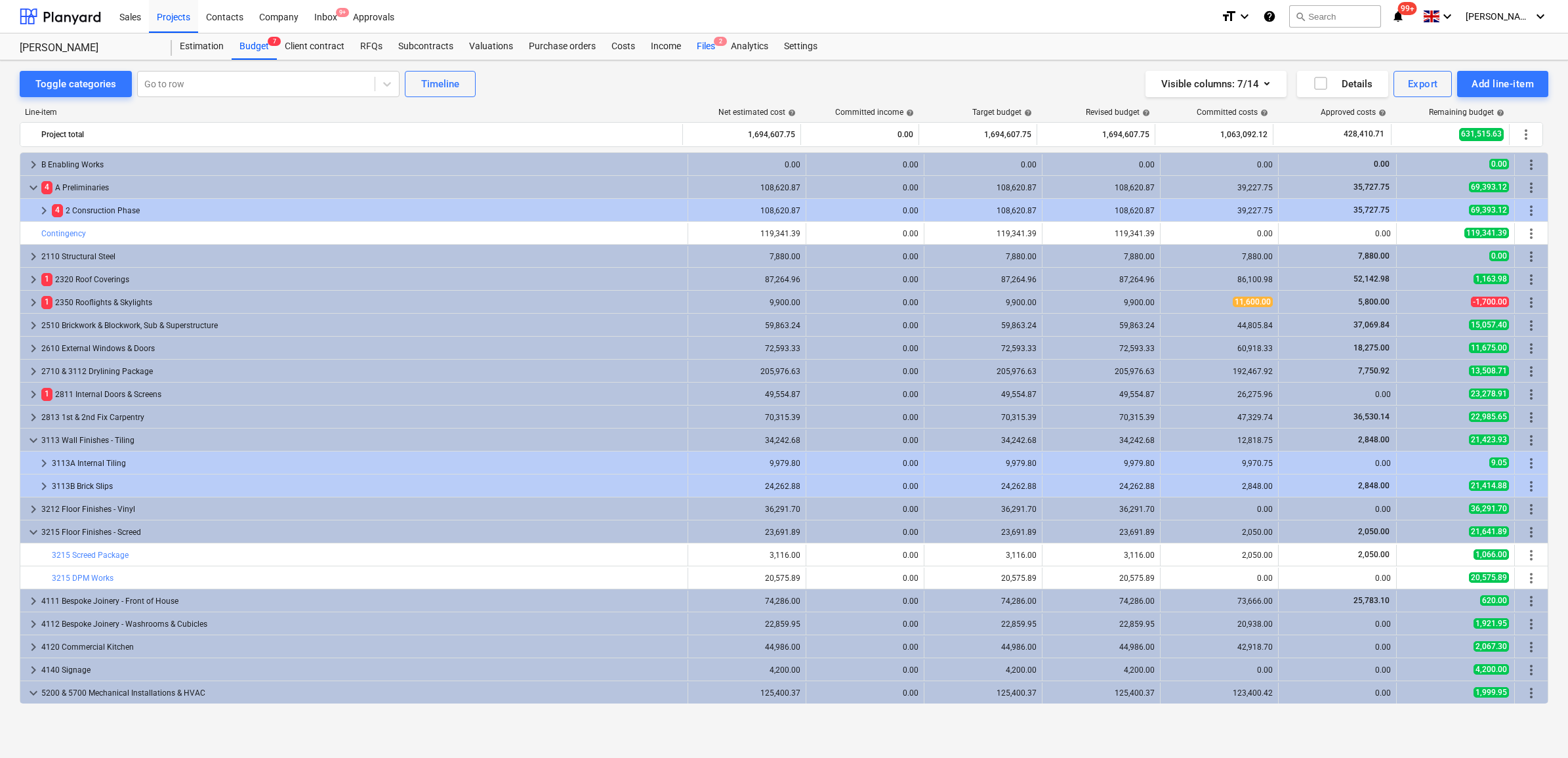
click at [704, 47] on div "Files 2" at bounding box center [706, 47] width 34 height 26
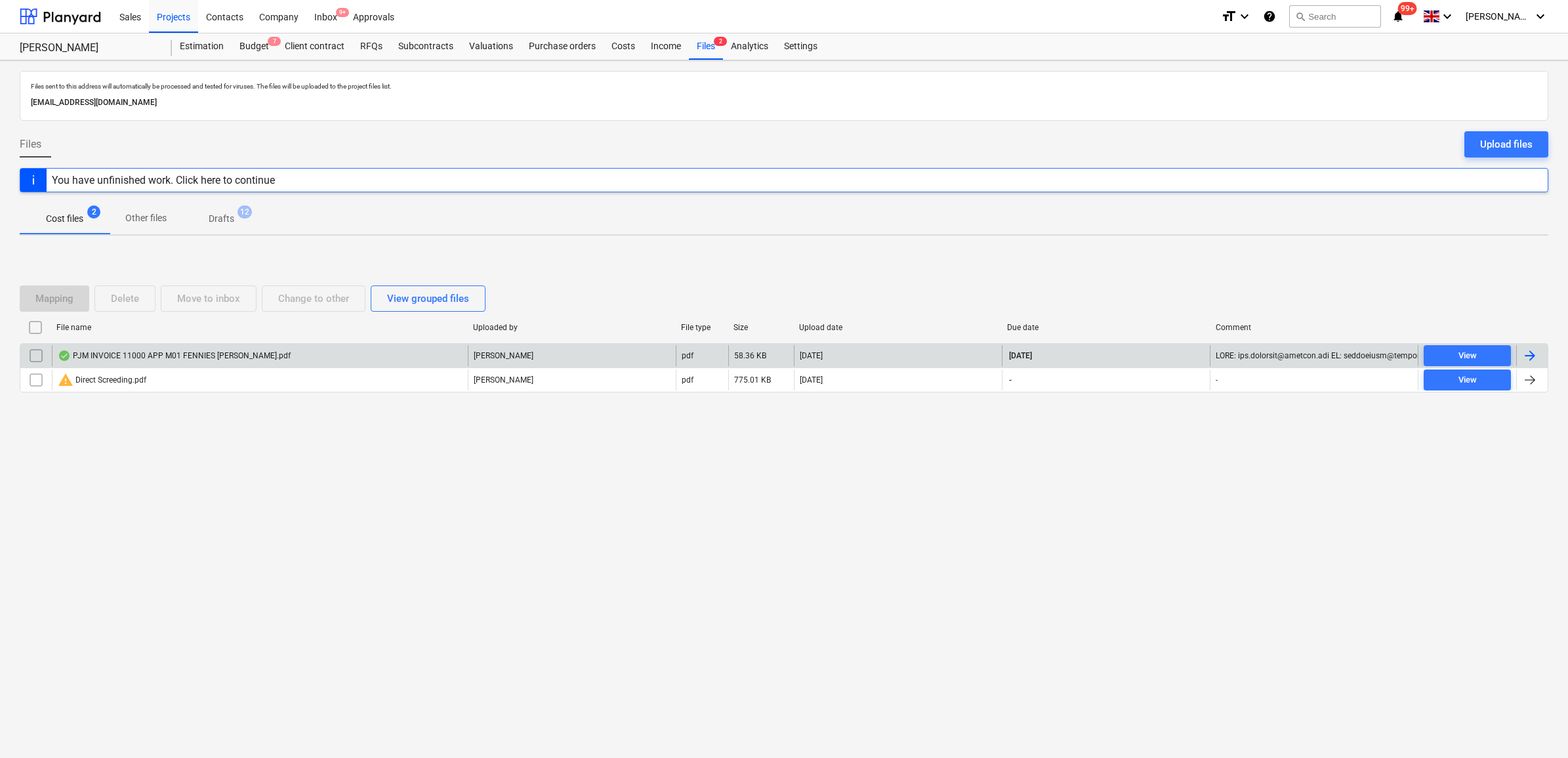
click at [1522, 353] on div at bounding box center [1530, 355] width 16 height 16
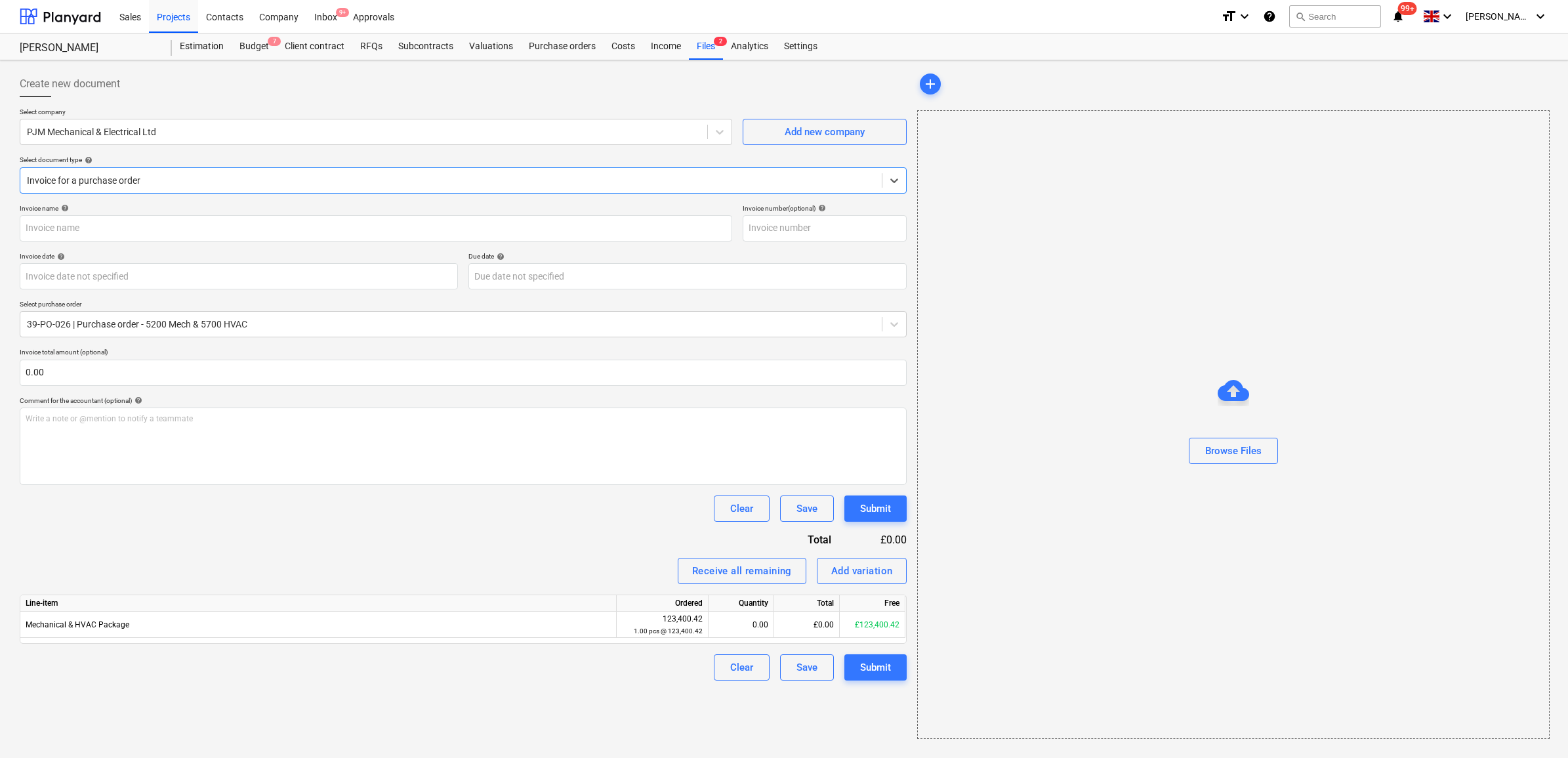
type input "11000"
type input "06 Oct 2025"
type input "26 Oct 2025"
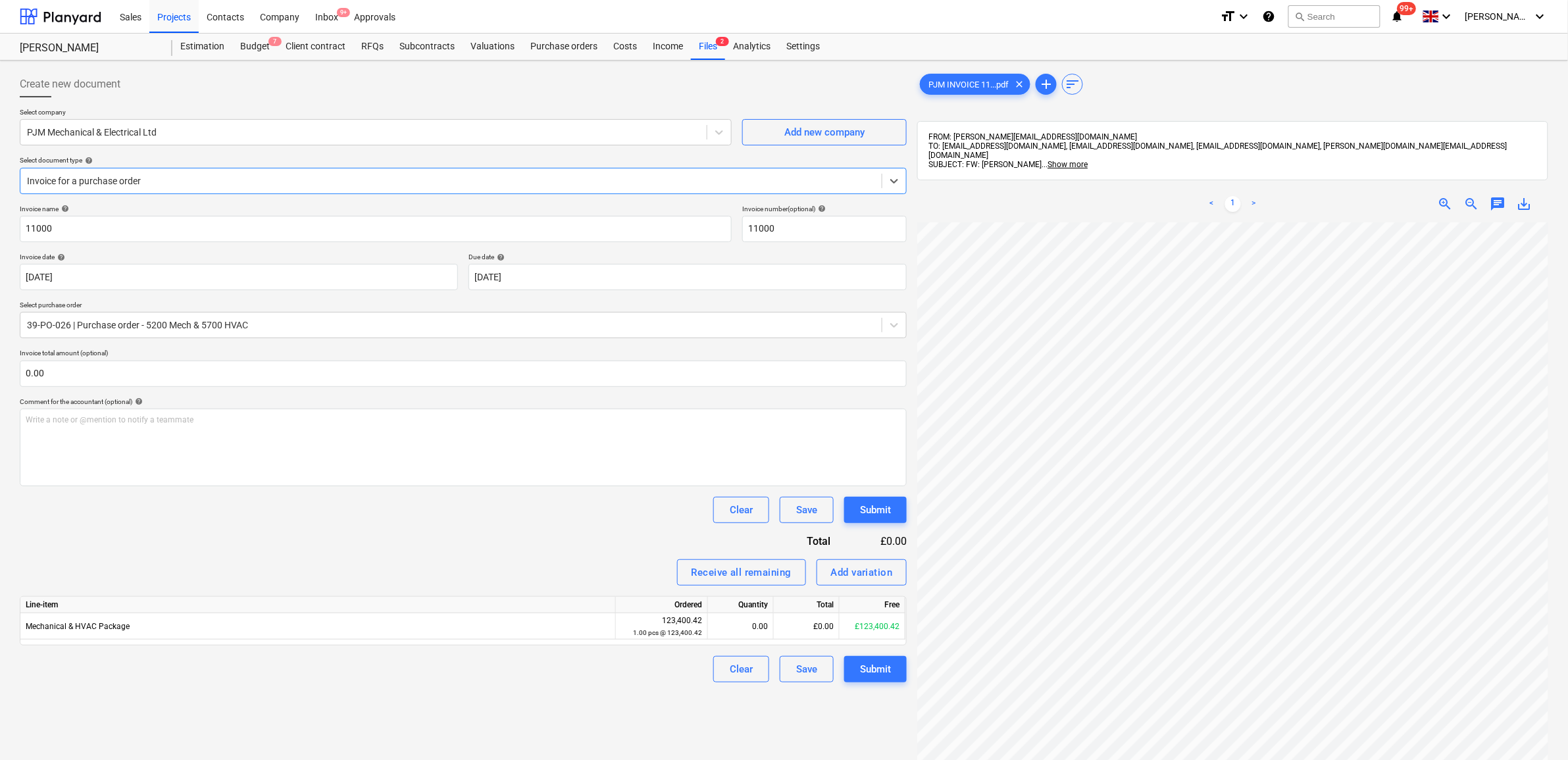
scroll to position [247, 0]
click at [294, 191] on div "Invoice for a purchase order" at bounding box center [463, 181] width 887 height 26
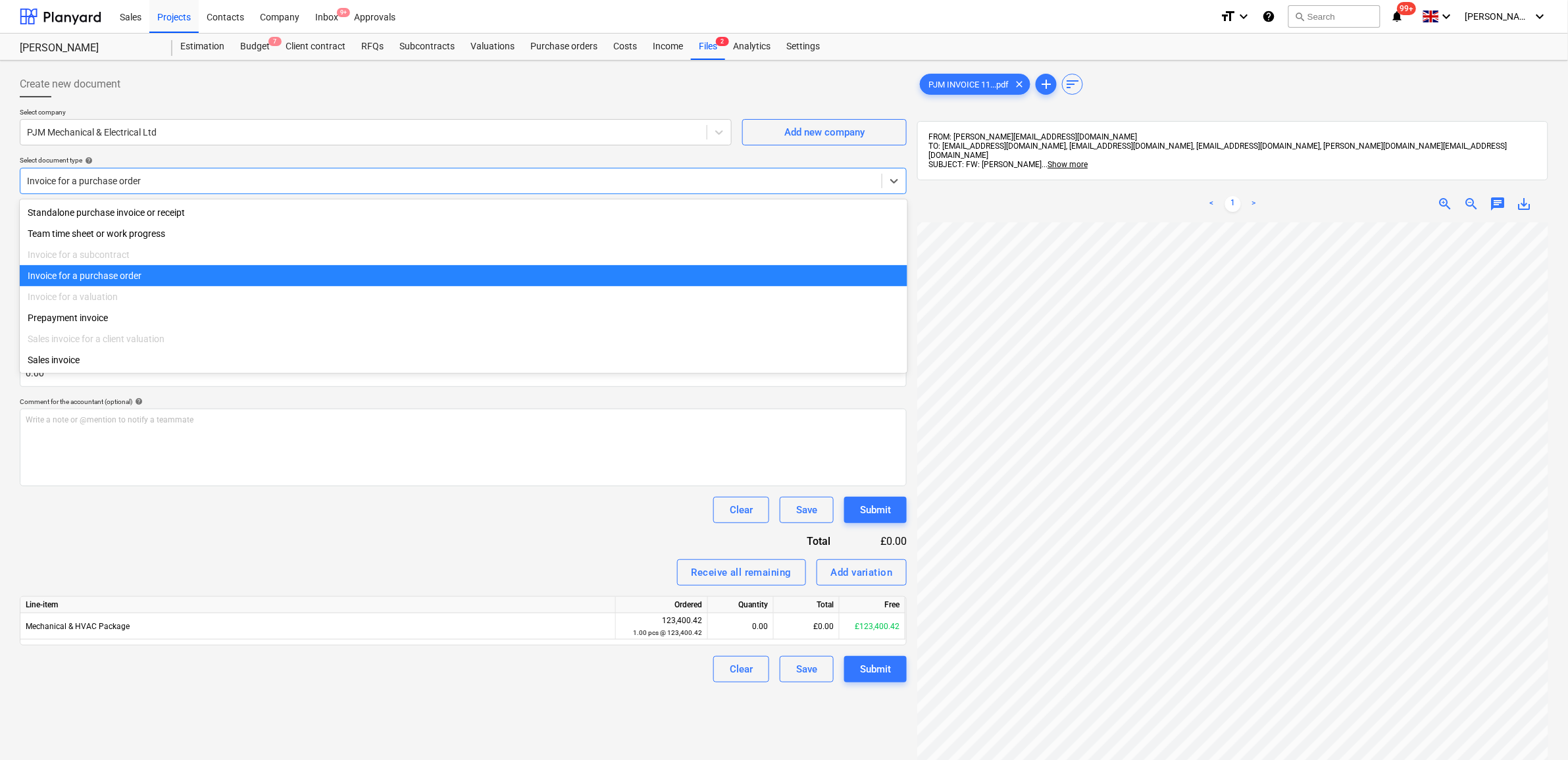
click at [264, 274] on div "Invoice for a purchase order" at bounding box center [464, 276] width 888 height 21
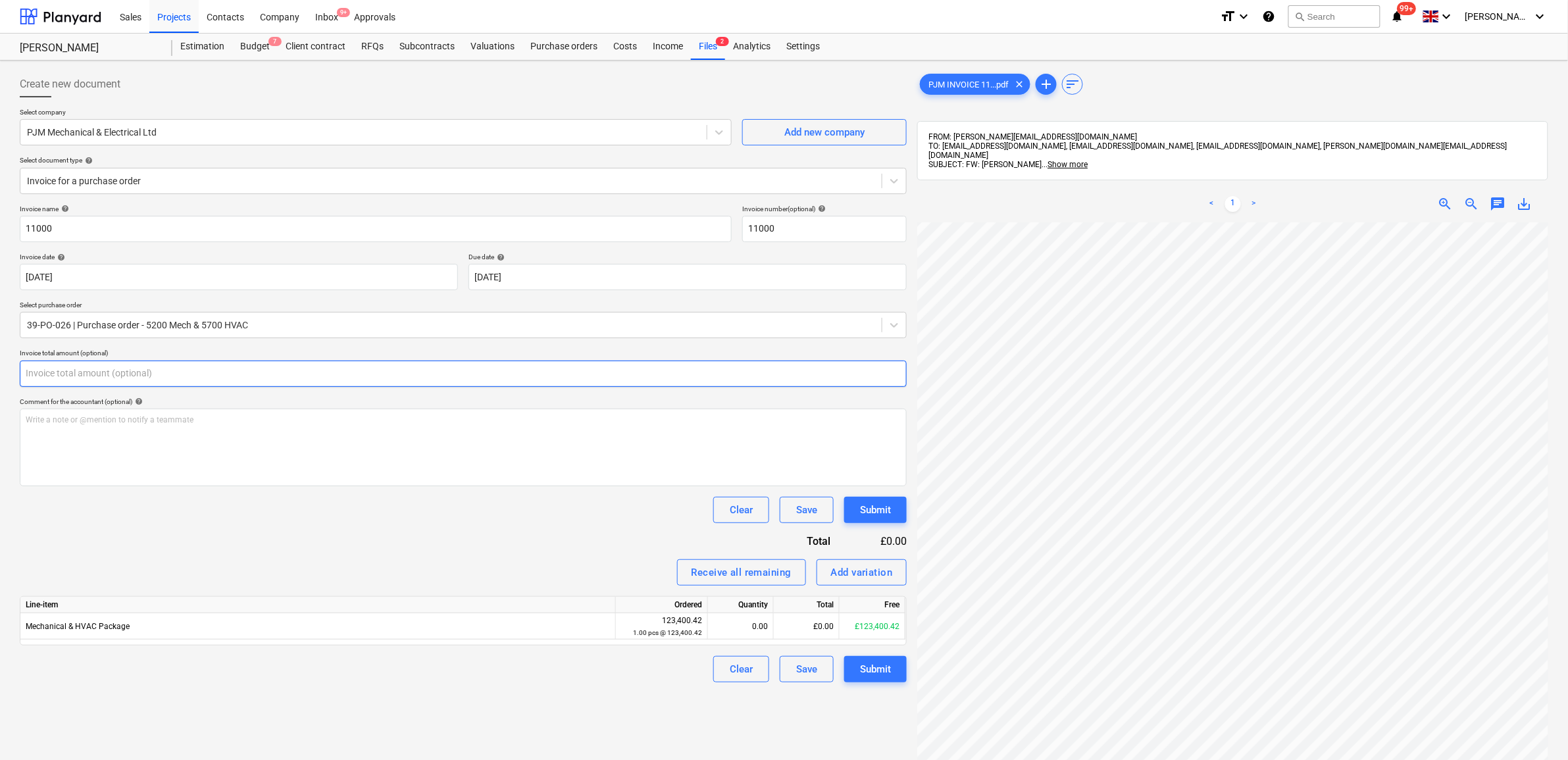
click at [237, 370] on input "text" at bounding box center [463, 373] width 887 height 26
type input "0.00"
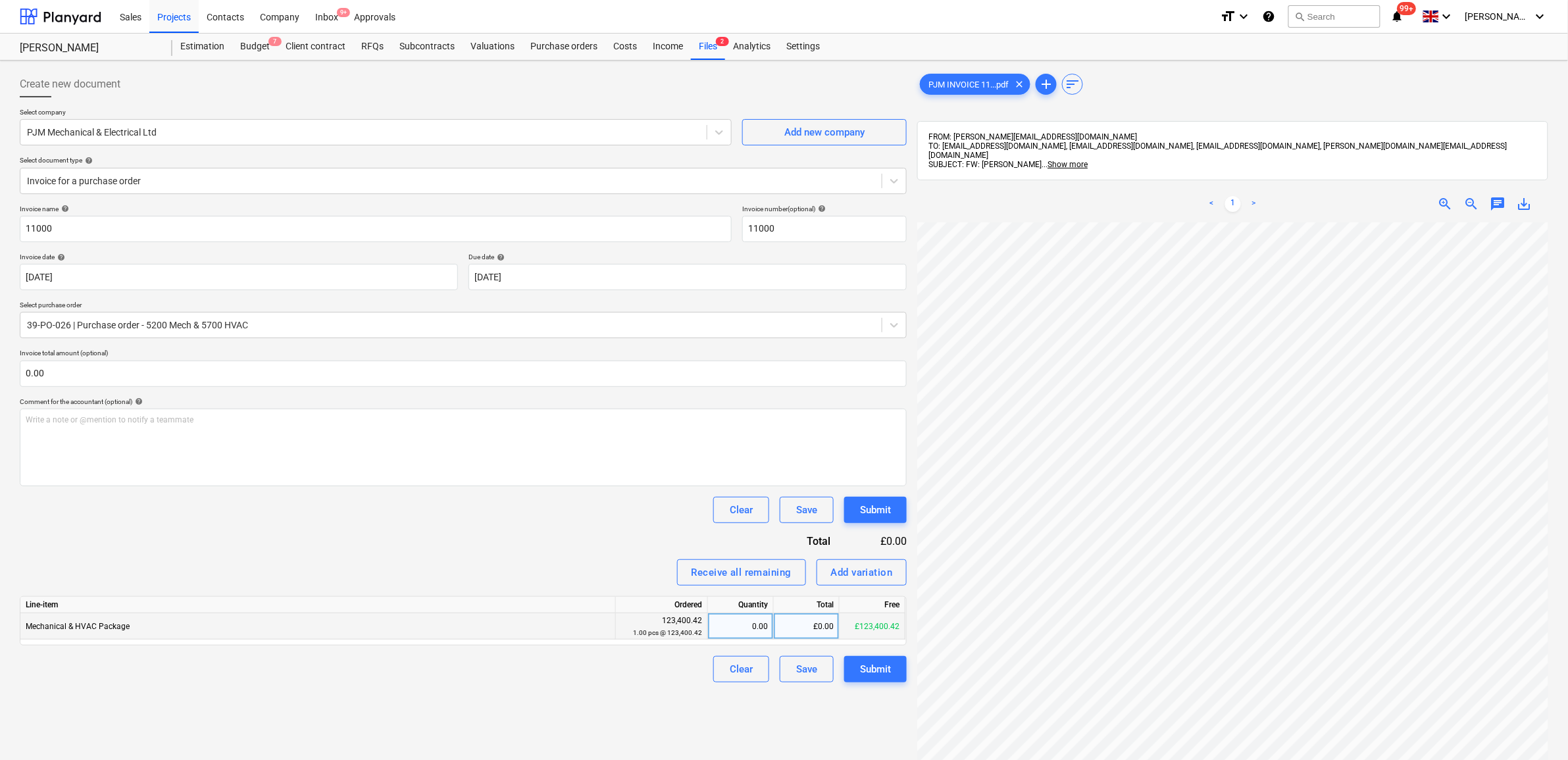
click at [839, 629] on div "£0.00" at bounding box center [807, 626] width 66 height 26
type input "29248.42"
click at [638, 711] on div "Create new document Select company PJM Mechanical & Electrical Ltd Add new comp…" at bounding box center [464, 508] width 898 height 885
click at [645, 711] on div "Create new document Select company PJM Mechanical & Electrical Ltd Add new comp…" at bounding box center [464, 508] width 898 height 885
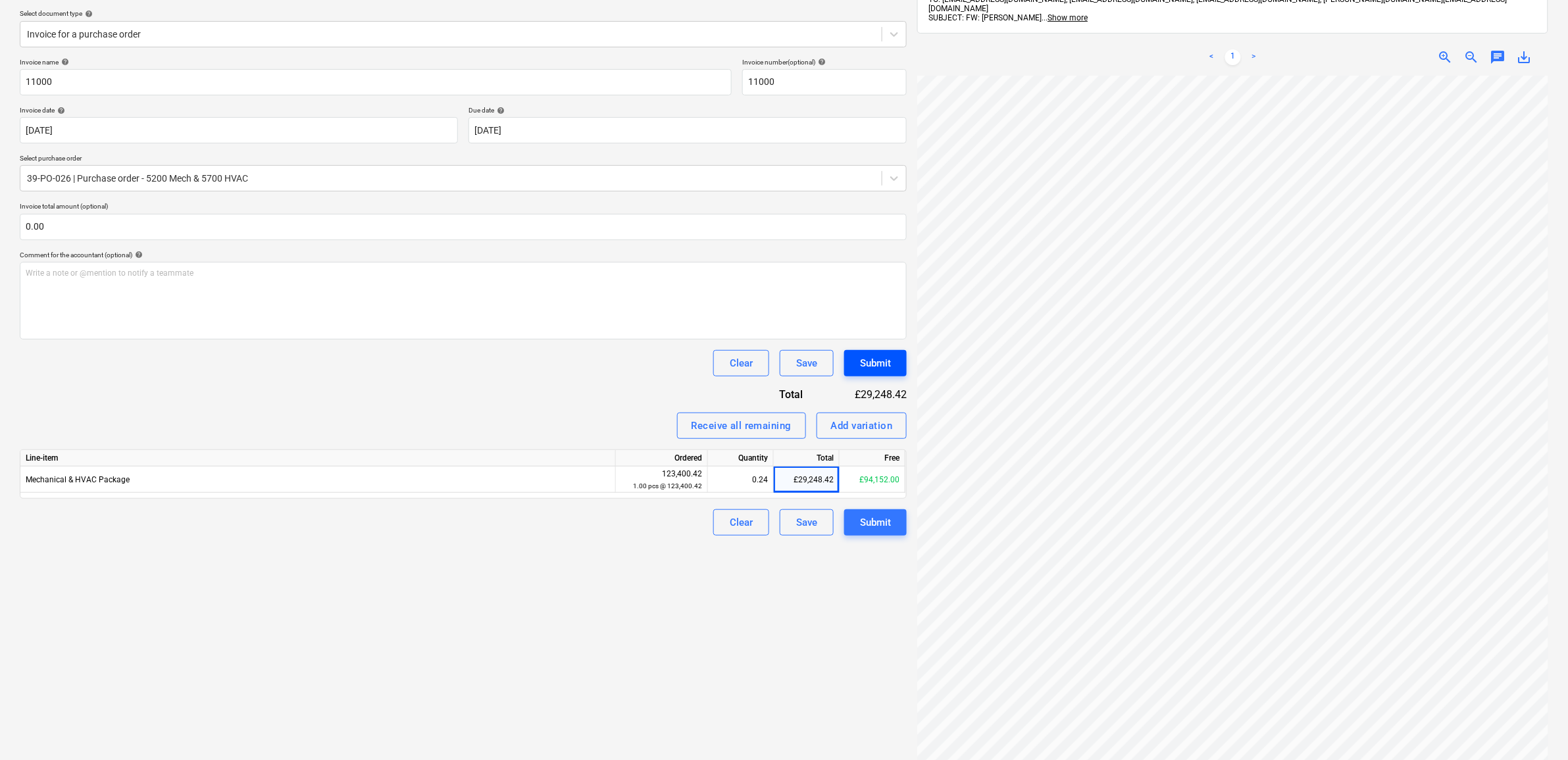
scroll to position [164, 0]
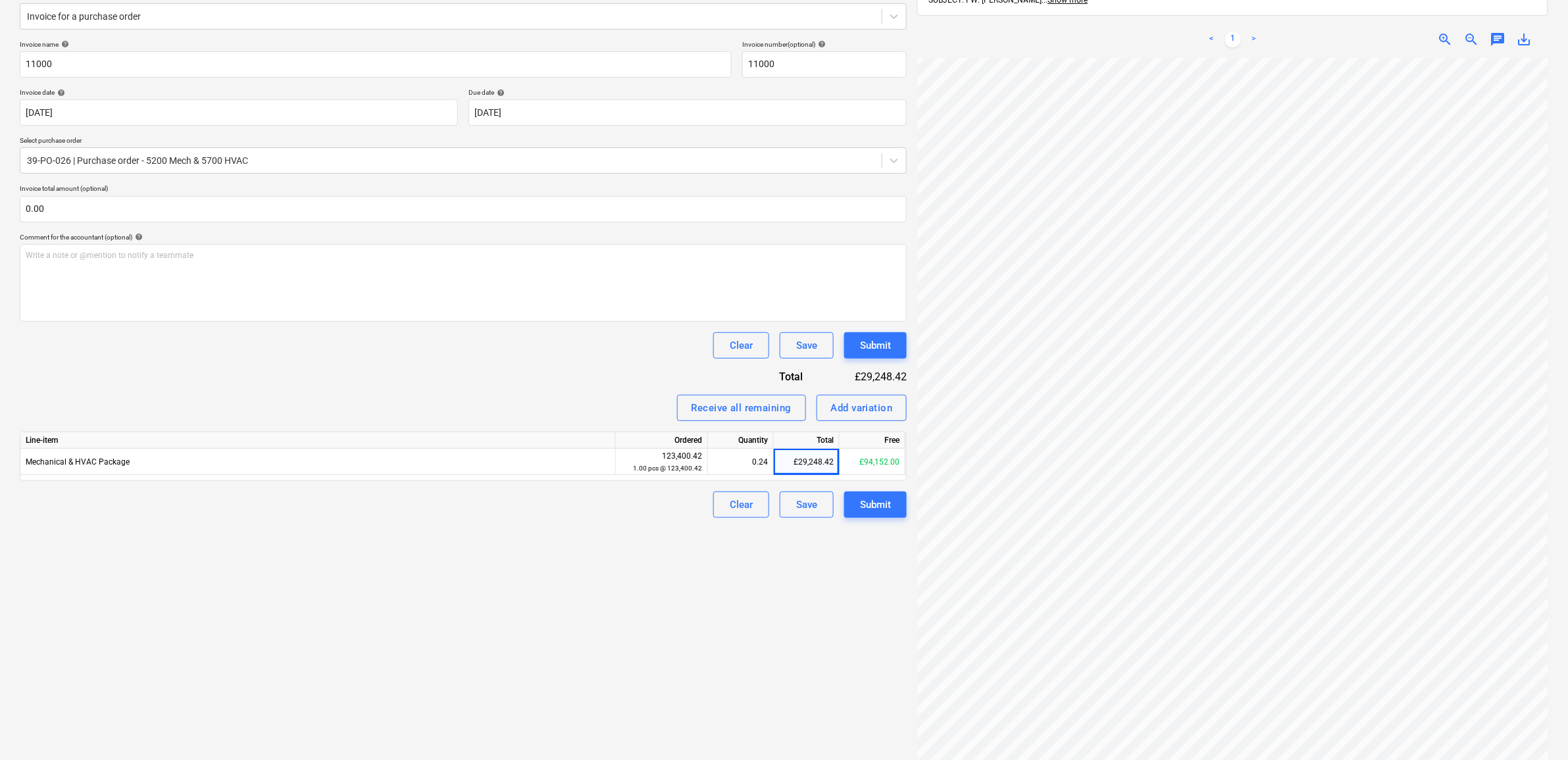
click at [419, 574] on div "Create new document Select company PJM Mechanical & Electrical Ltd Add new comp…" at bounding box center [464, 344] width 898 height 885
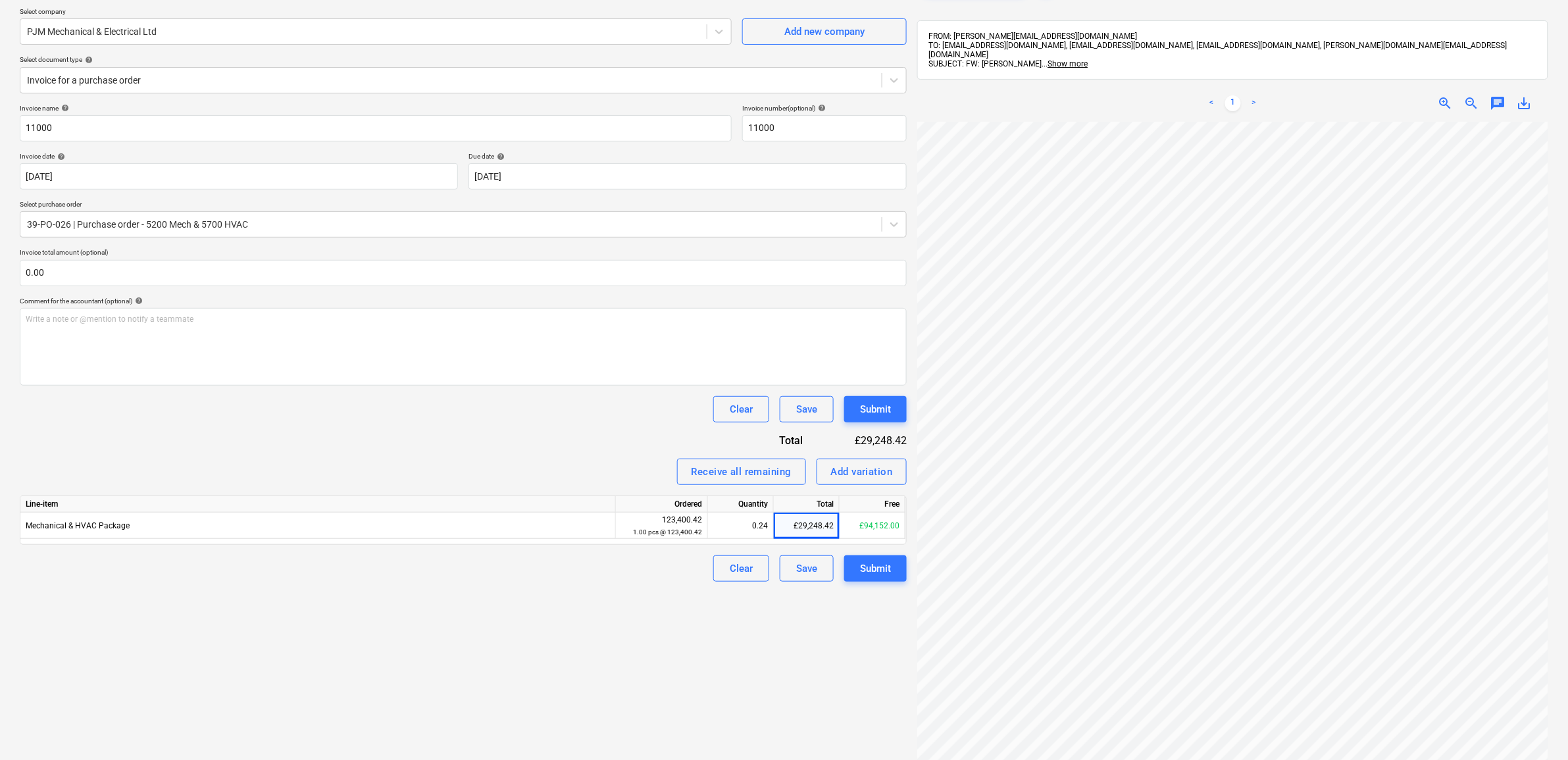
scroll to position [0, 0]
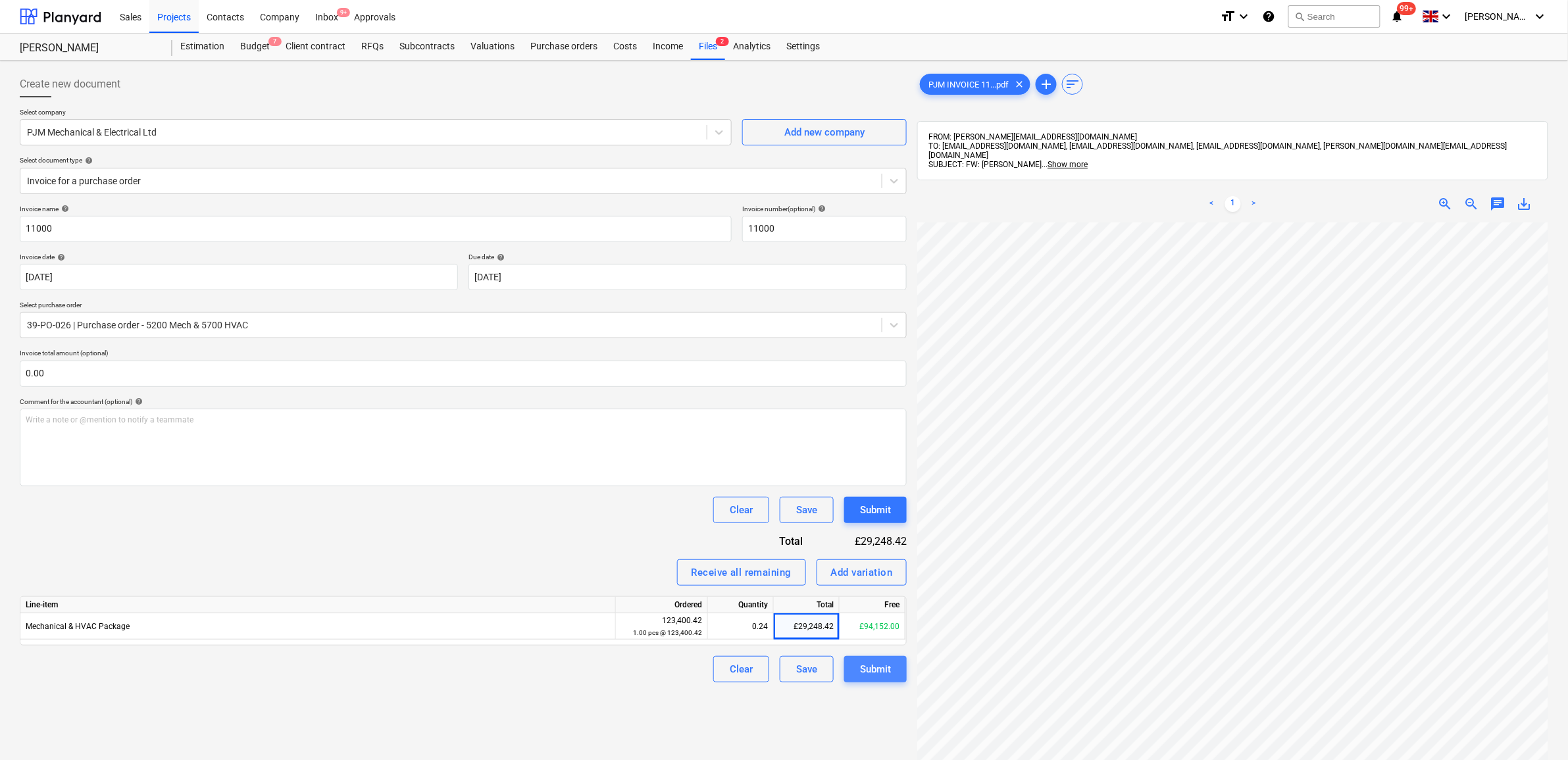
click at [870, 669] on div "Submit" at bounding box center [875, 669] width 31 height 17
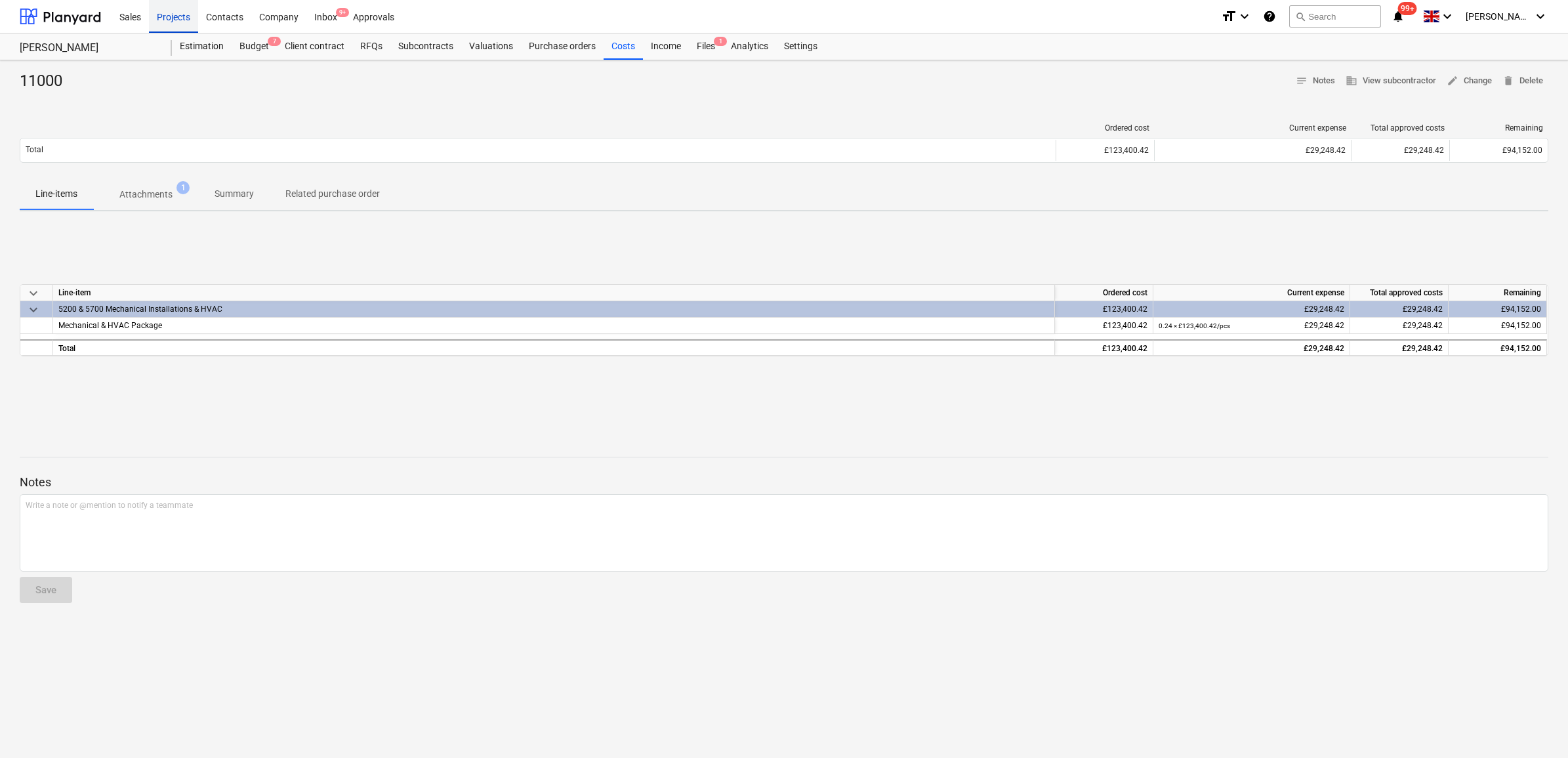
click at [179, 15] on div "Projects" at bounding box center [173, 16] width 49 height 34
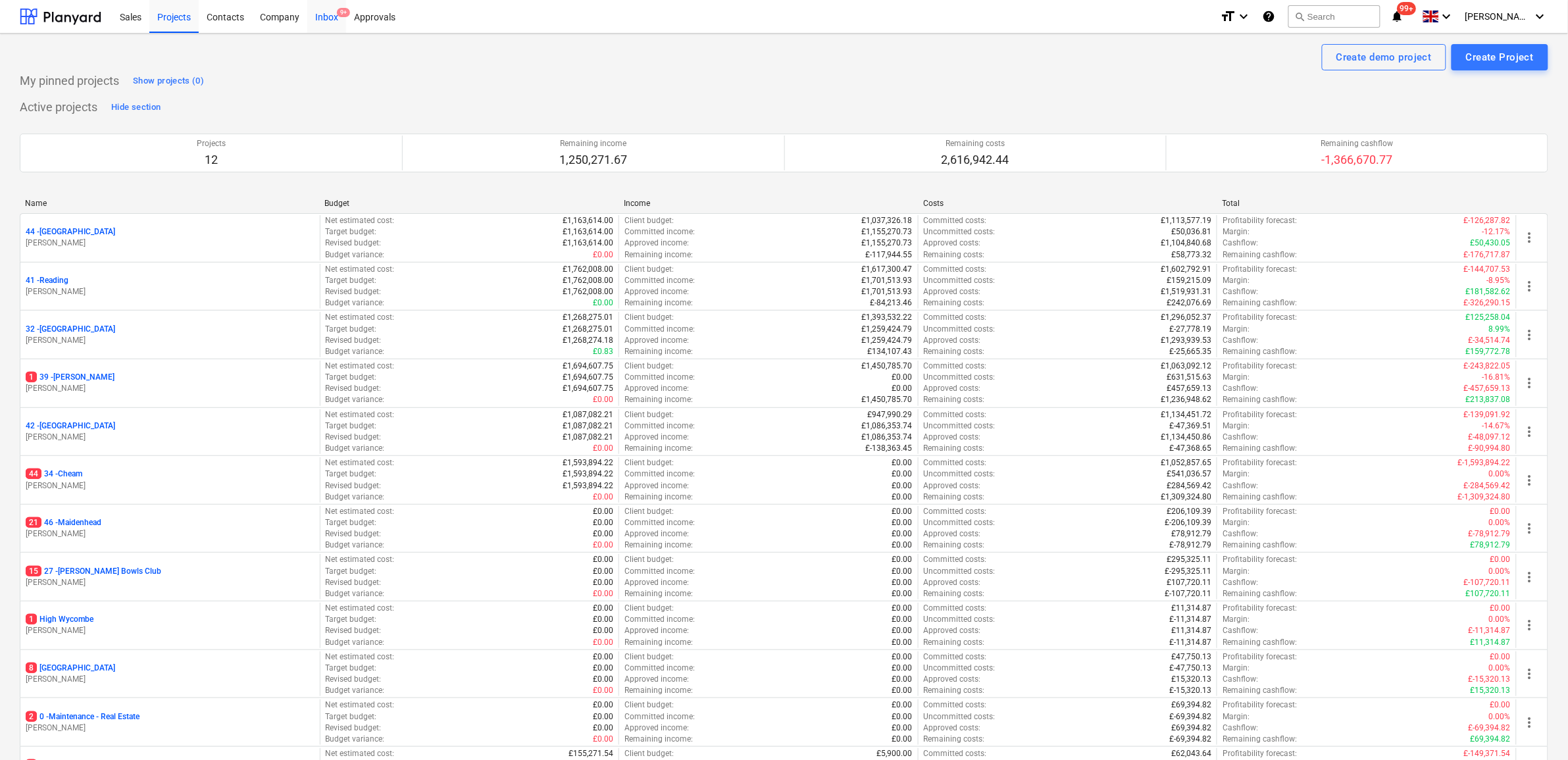
click at [321, 23] on div "Inbox 9+" at bounding box center [326, 16] width 39 height 34
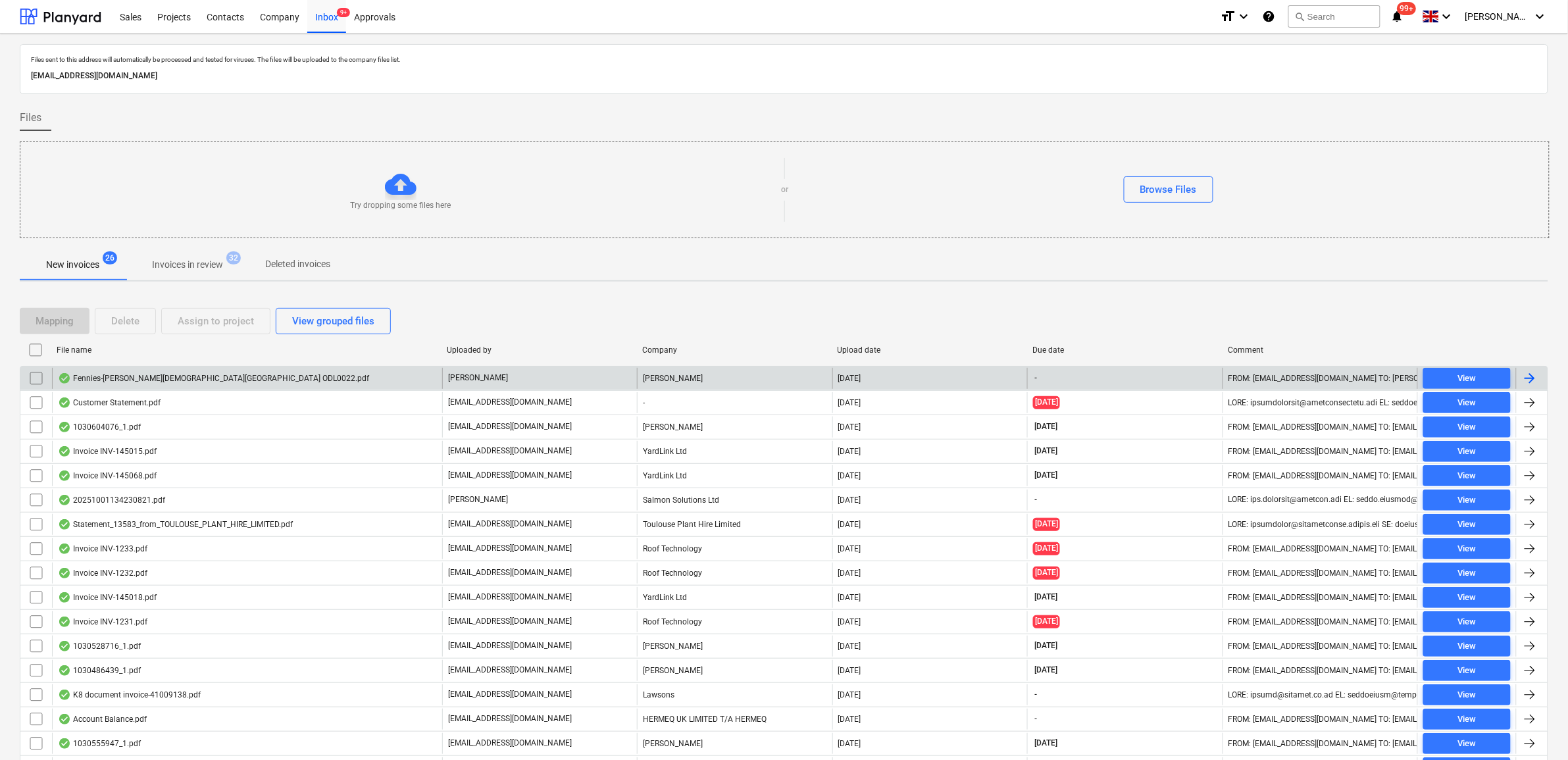
drag, startPoint x: 31, startPoint y: 377, endPoint x: 121, endPoint y: 370, distance: 90.3
click at [31, 377] on input "checkbox" at bounding box center [36, 378] width 21 height 21
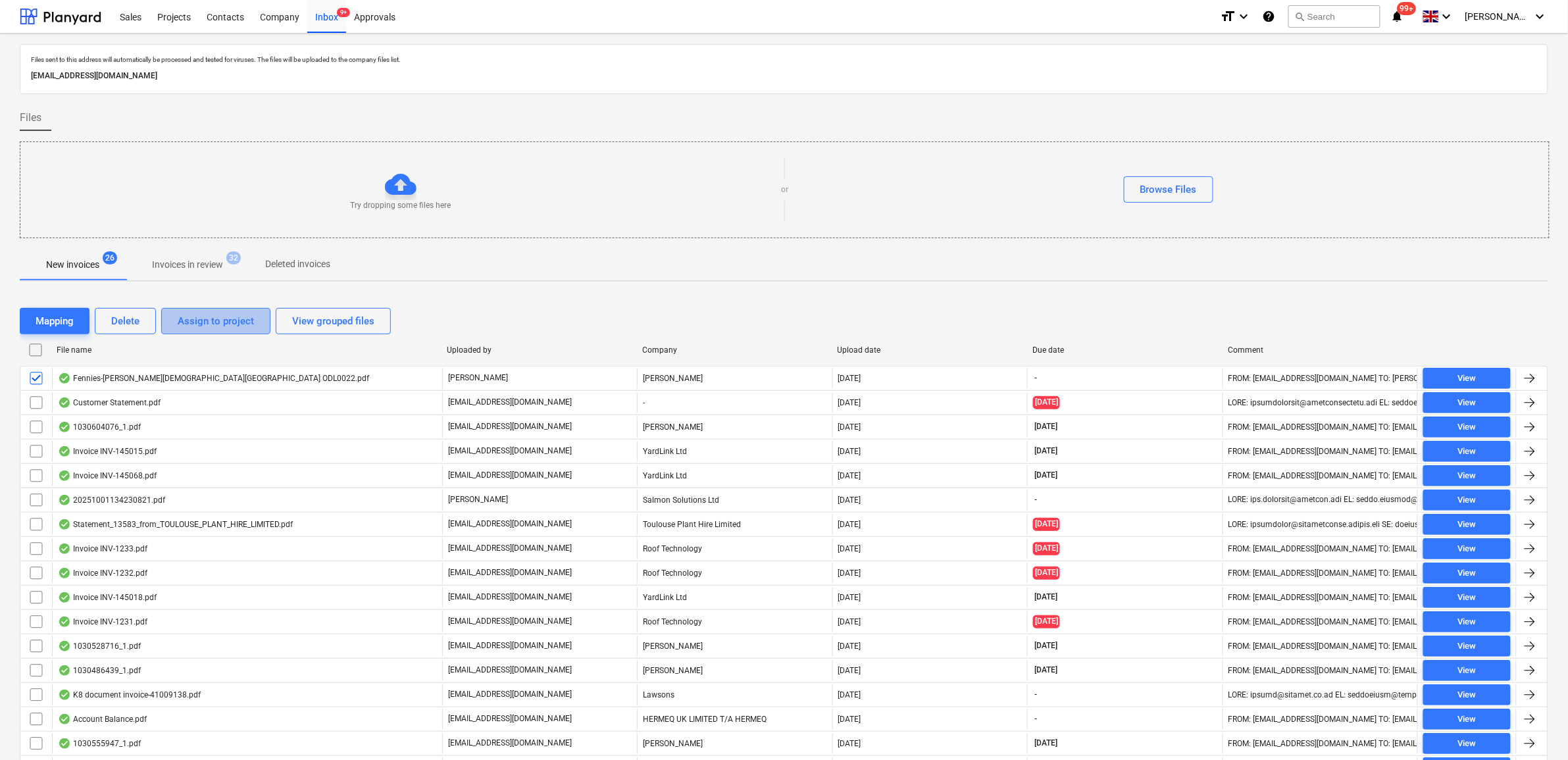
click at [213, 327] on div "Assign to project" at bounding box center [215, 321] width 76 height 17
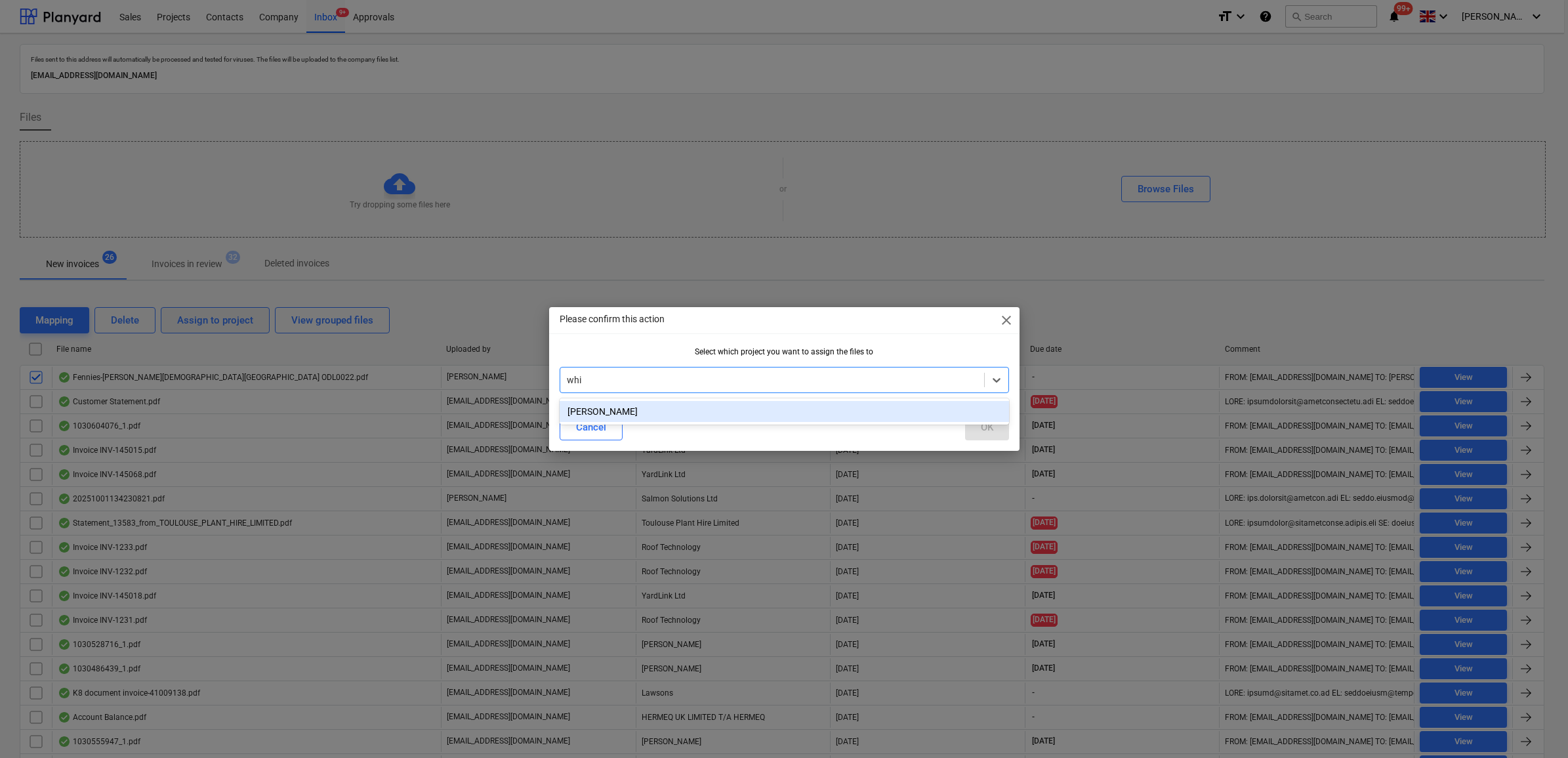
type input "whit"
click at [660, 416] on div "[PERSON_NAME]" at bounding box center [784, 412] width 449 height 21
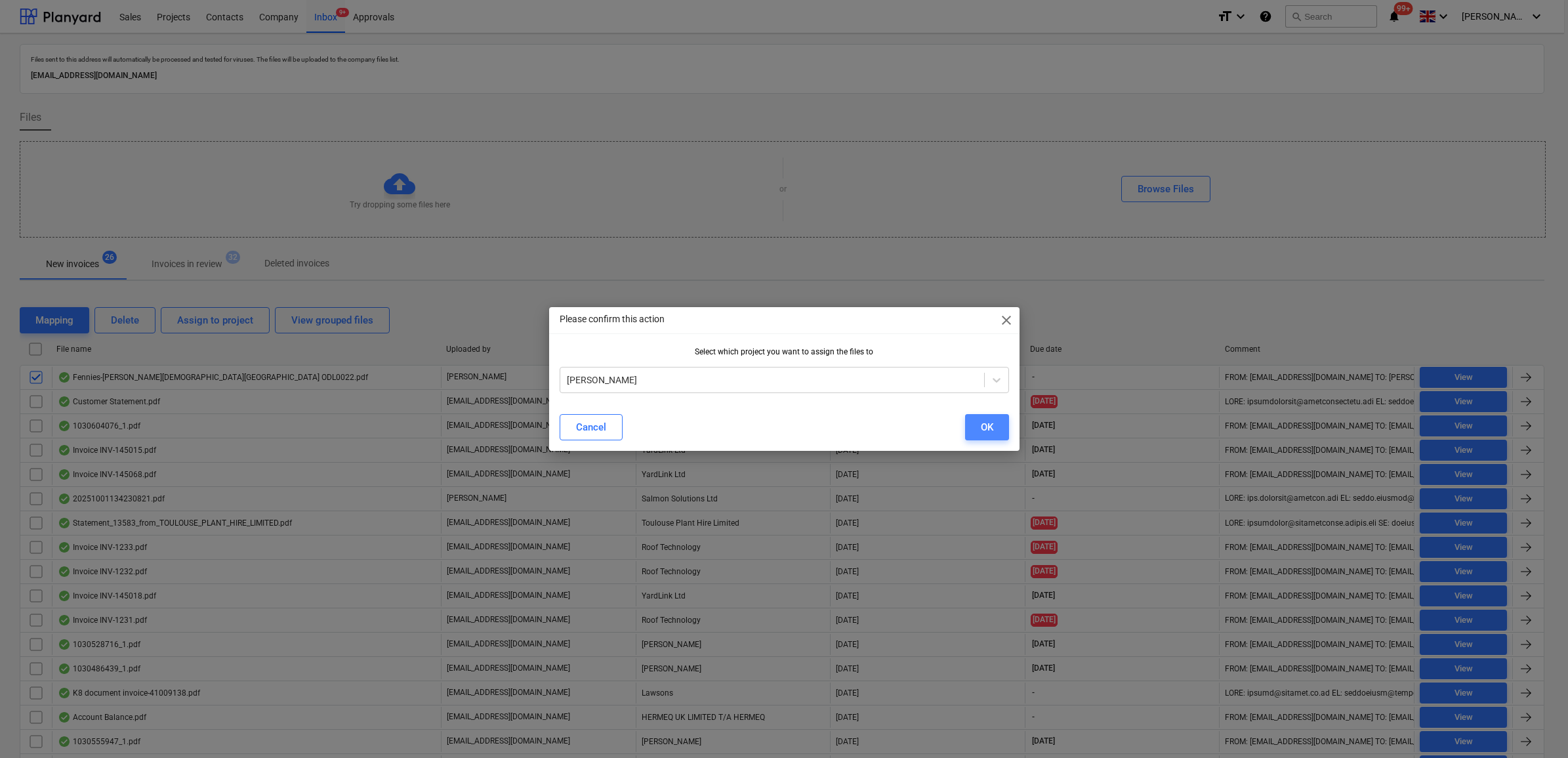
click at [985, 420] on div "OK" at bounding box center [987, 427] width 12 height 17
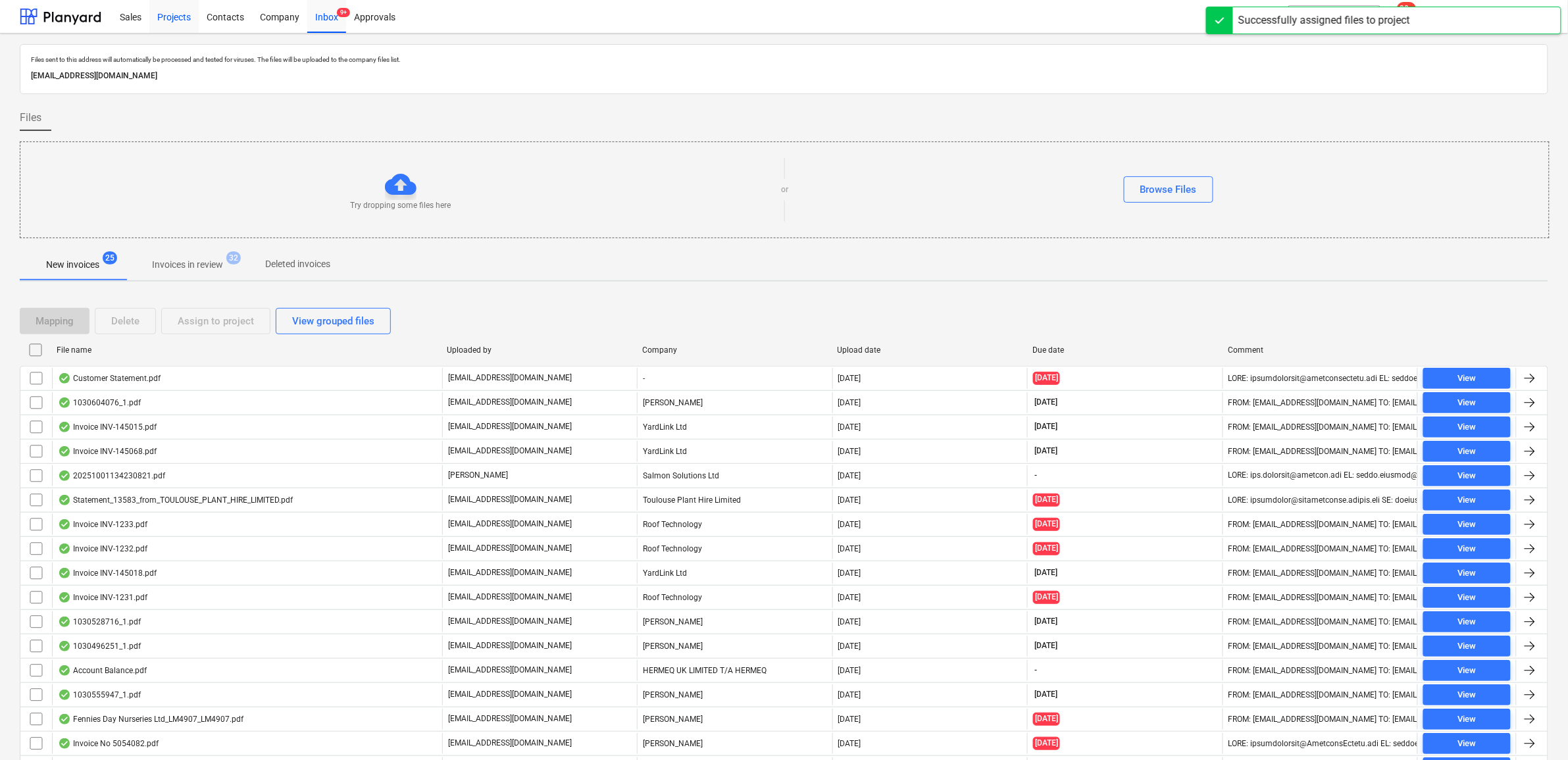
click at [153, 13] on div "Projects" at bounding box center [174, 16] width 49 height 34
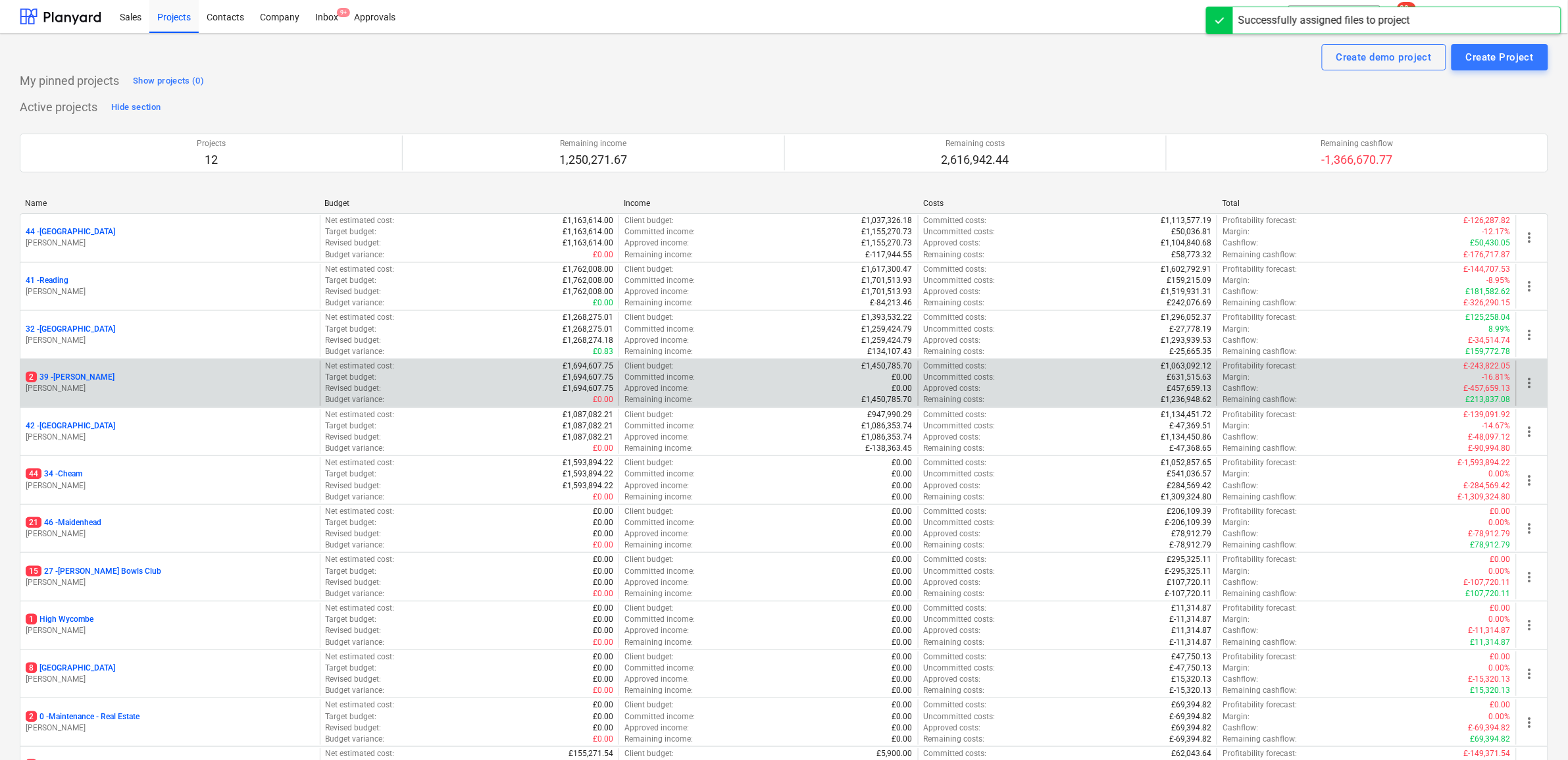
click at [68, 377] on p "2 39 - Whitton" at bounding box center [70, 378] width 89 height 11
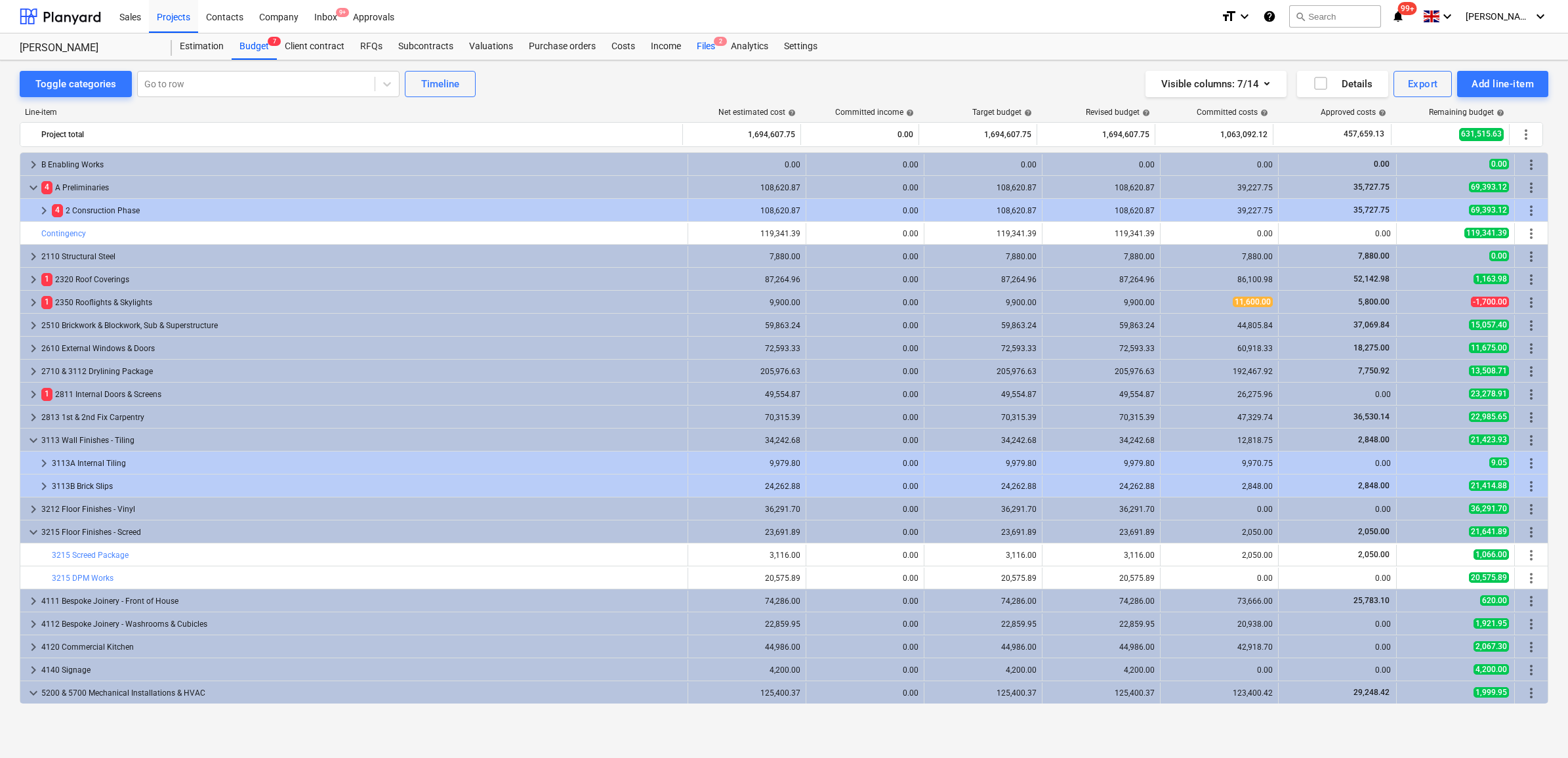
click at [704, 44] on div "Files 2" at bounding box center [706, 47] width 34 height 26
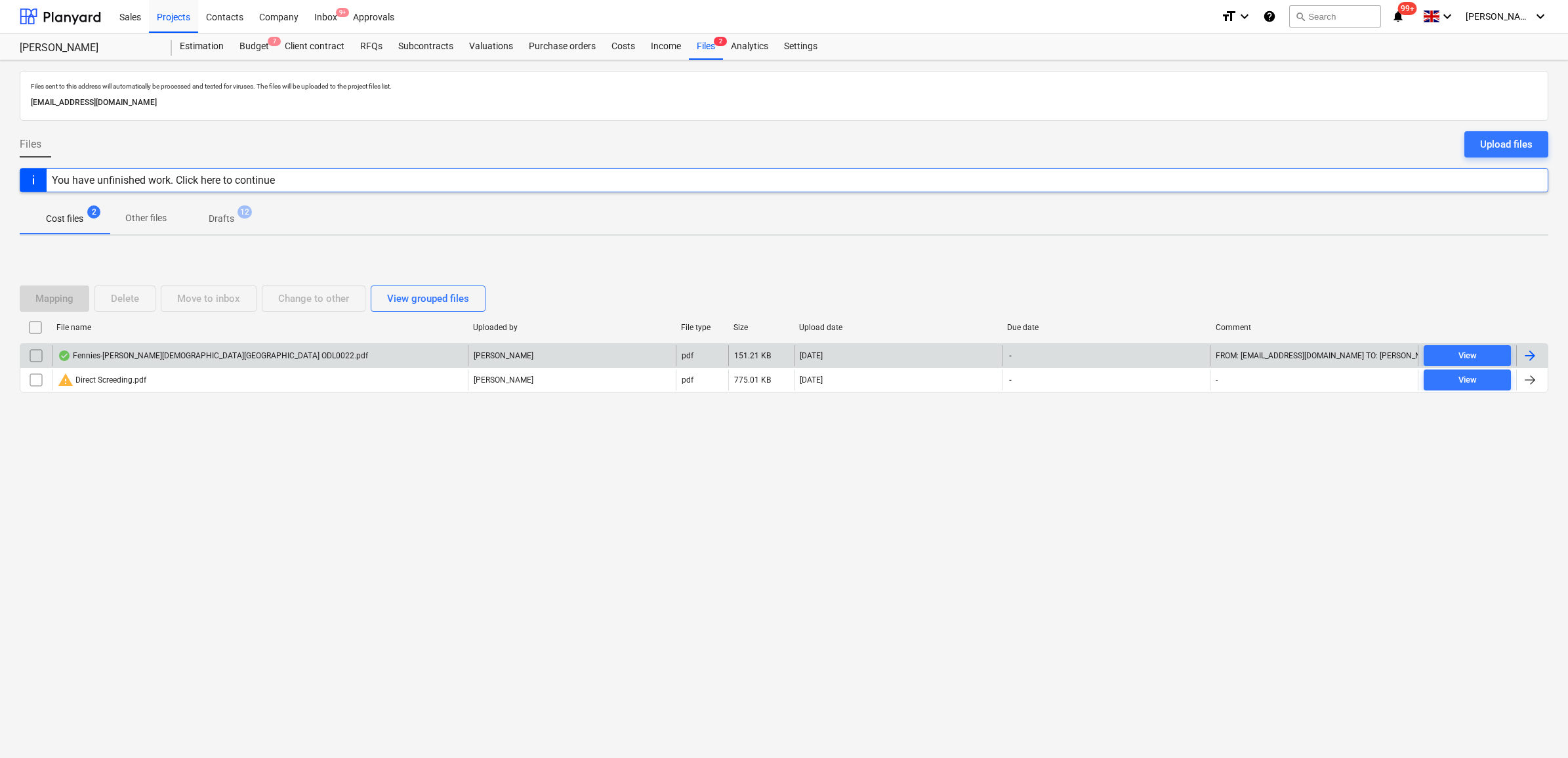
click at [1530, 358] on div at bounding box center [1530, 355] width 16 height 16
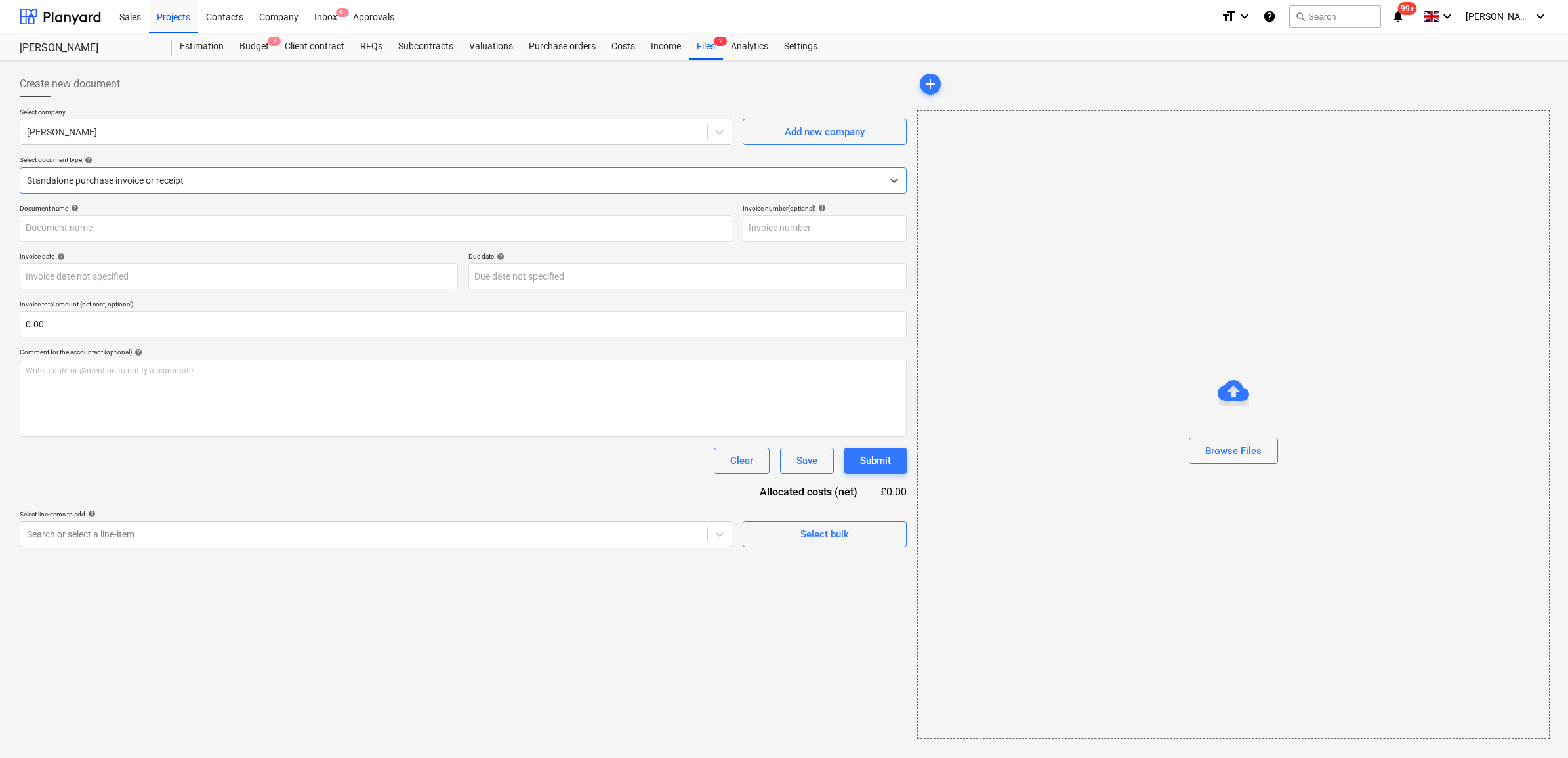
type input "ODL0022"
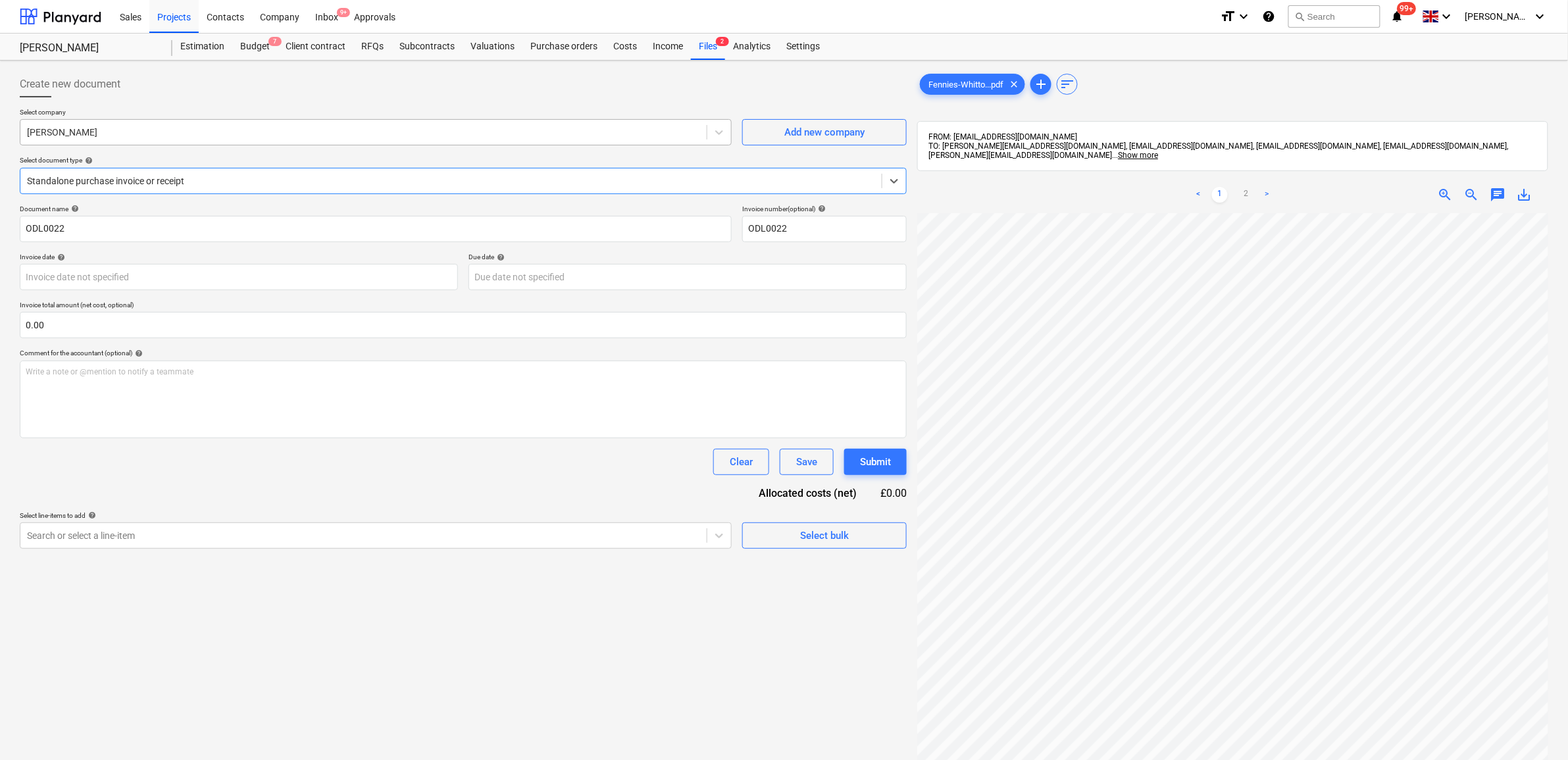
click at [675, 124] on div "[PERSON_NAME]" at bounding box center [363, 132] width 686 height 18
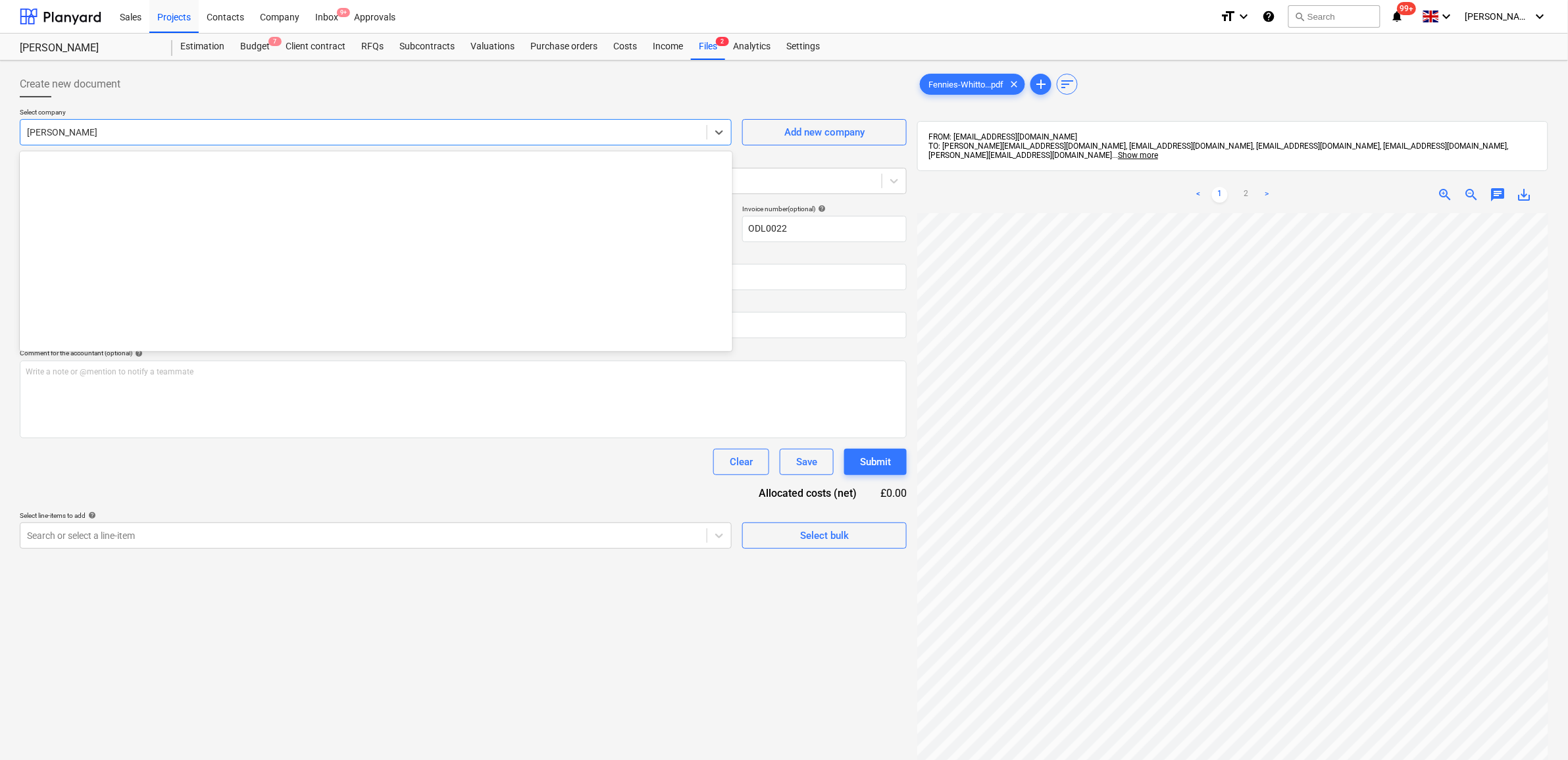
scroll to position [921, 0]
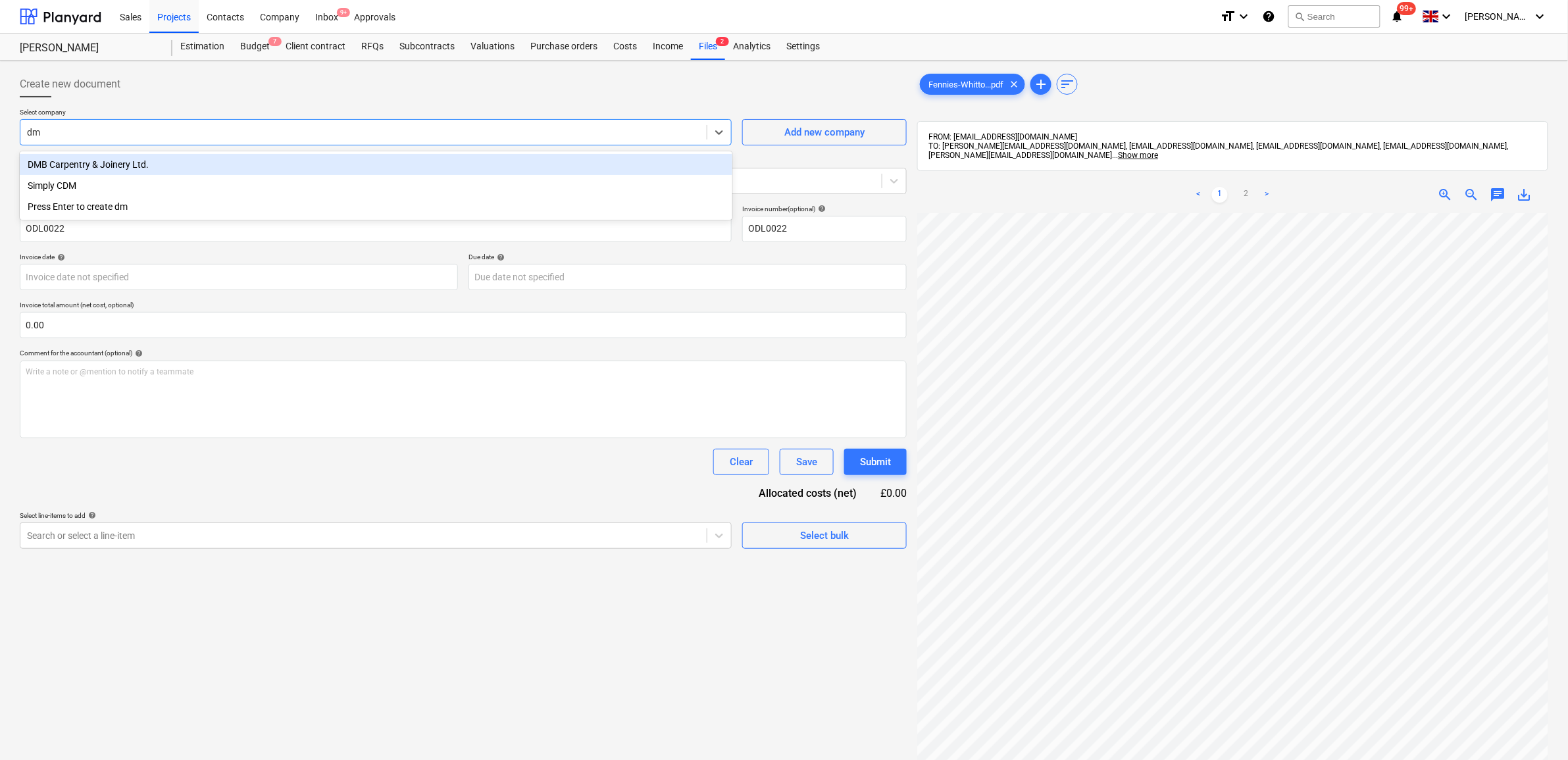
type input "d"
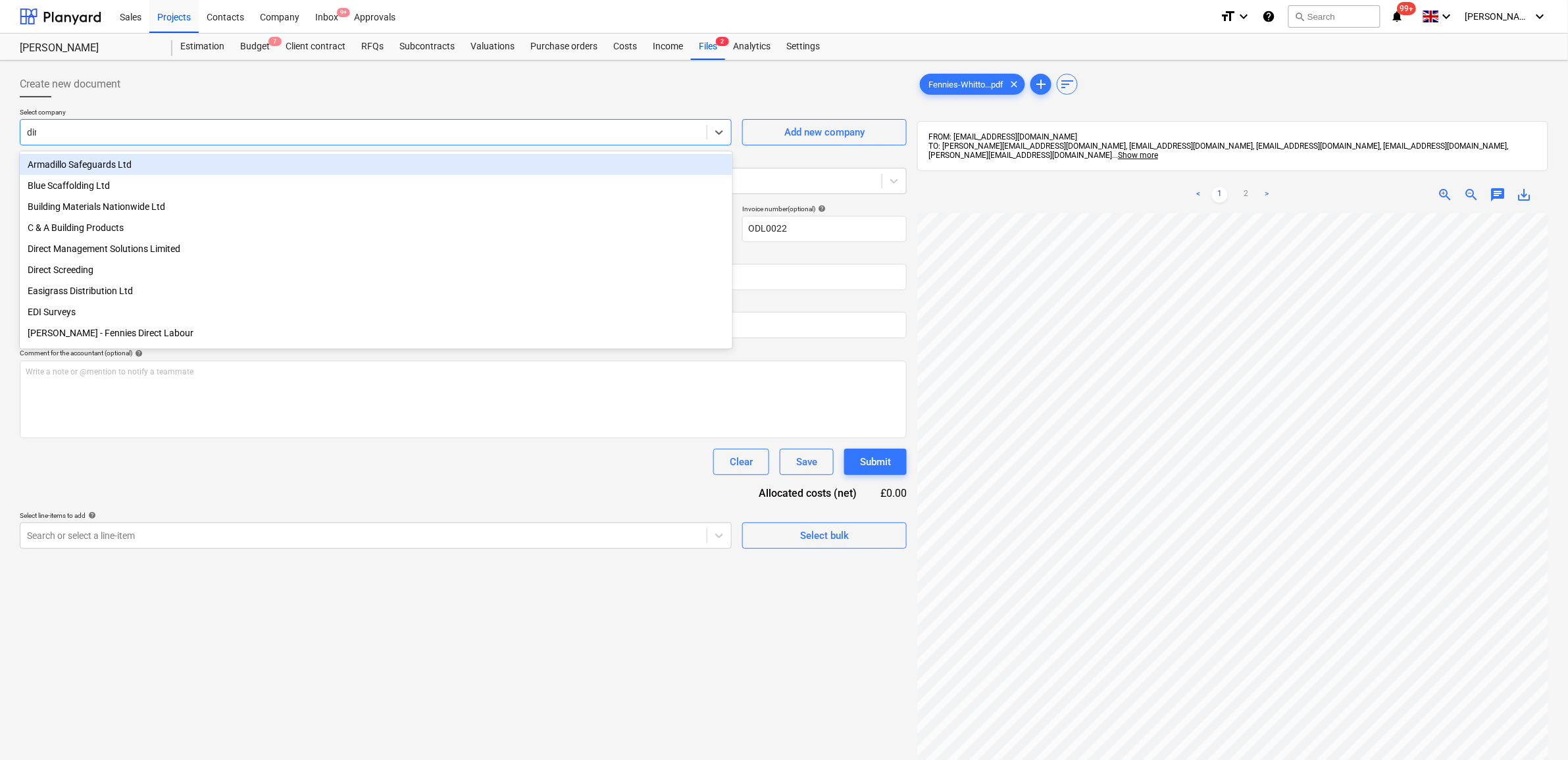
type input "dire"
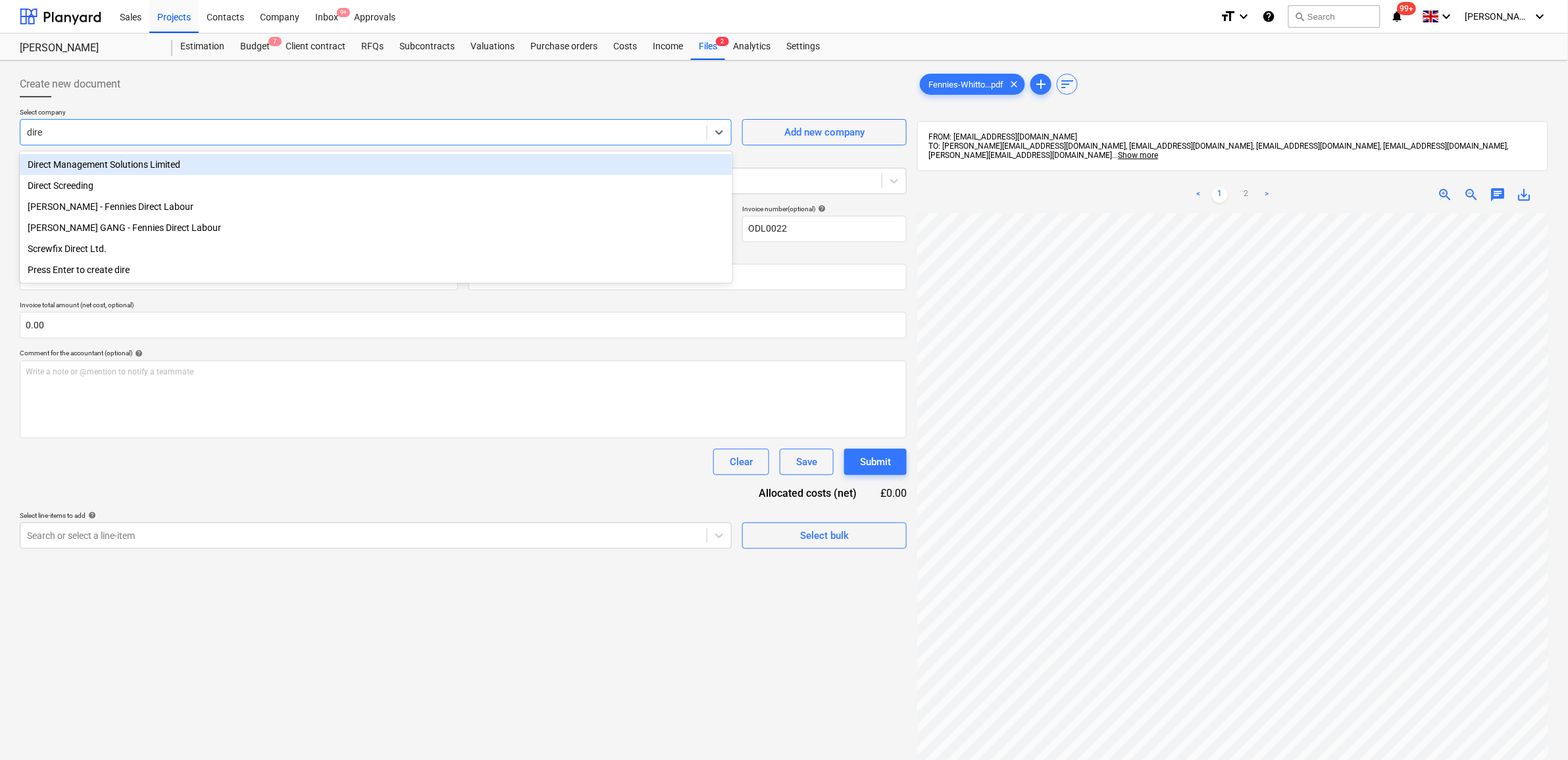
click at [290, 163] on div "Direct Management Solutions Limited" at bounding box center [376, 165] width 712 height 21
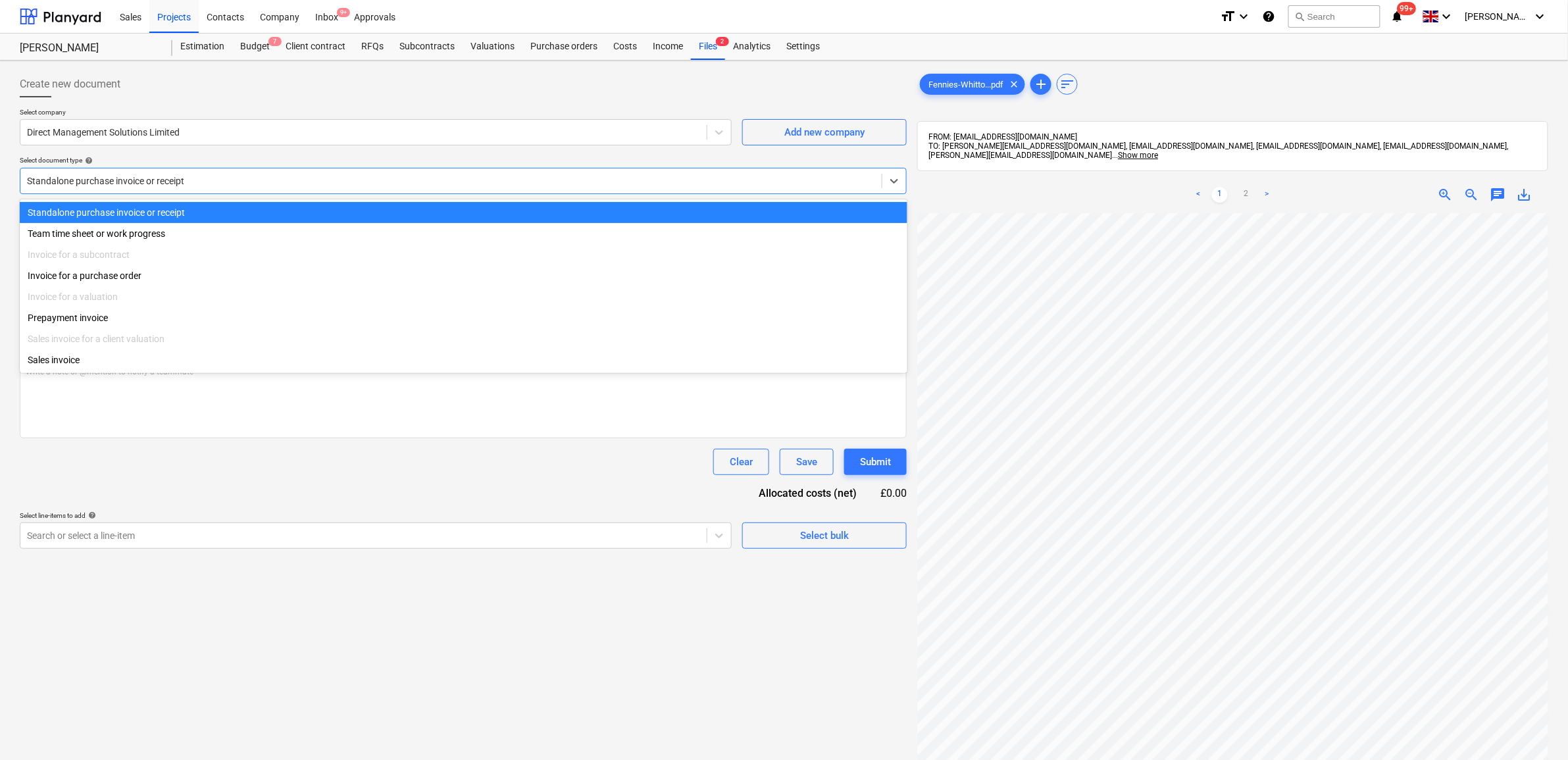
click at [280, 180] on div at bounding box center [450, 181] width 848 height 13
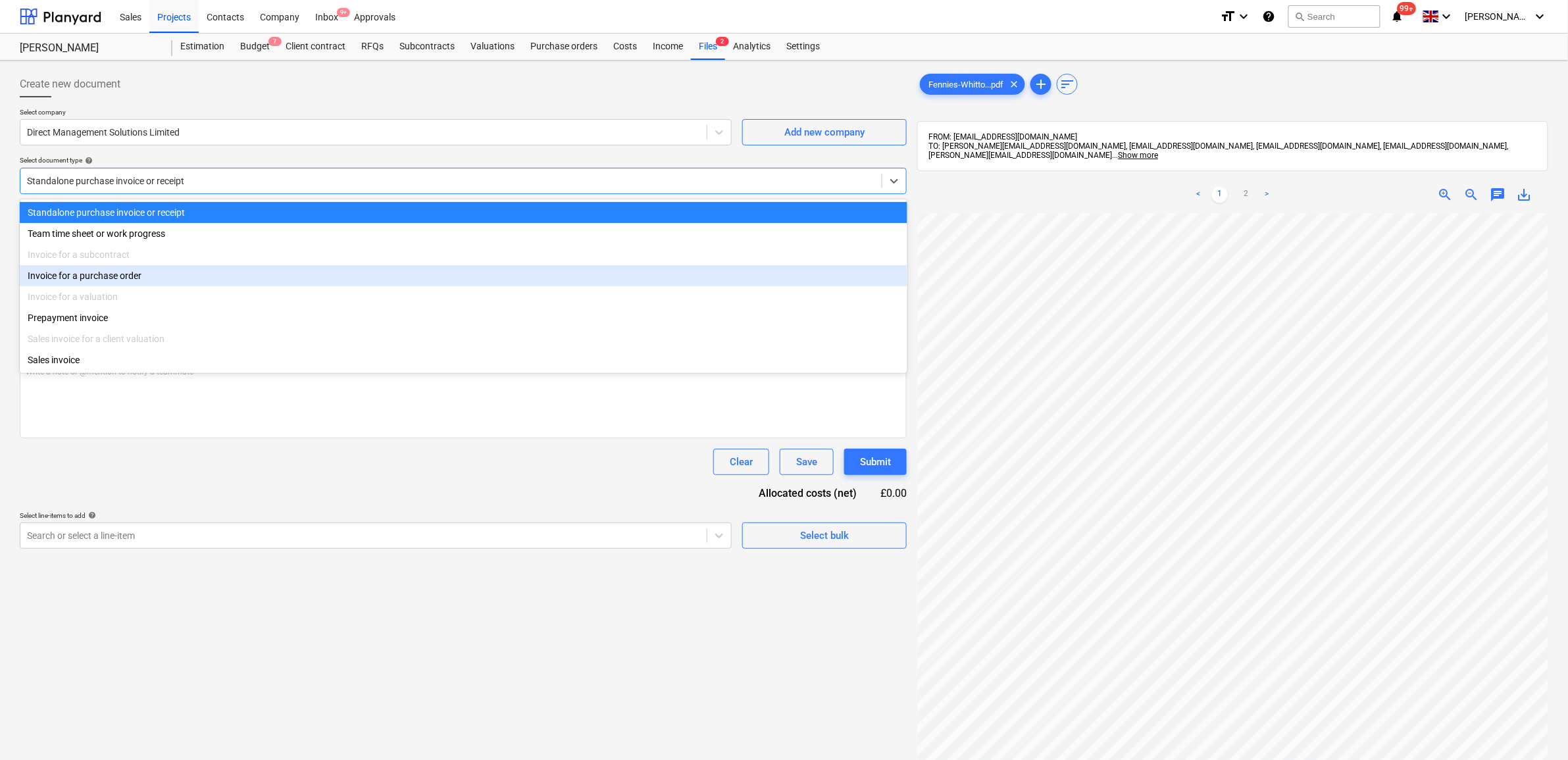
click at [135, 286] on div "Invoice for a purchase order" at bounding box center [464, 276] width 888 height 21
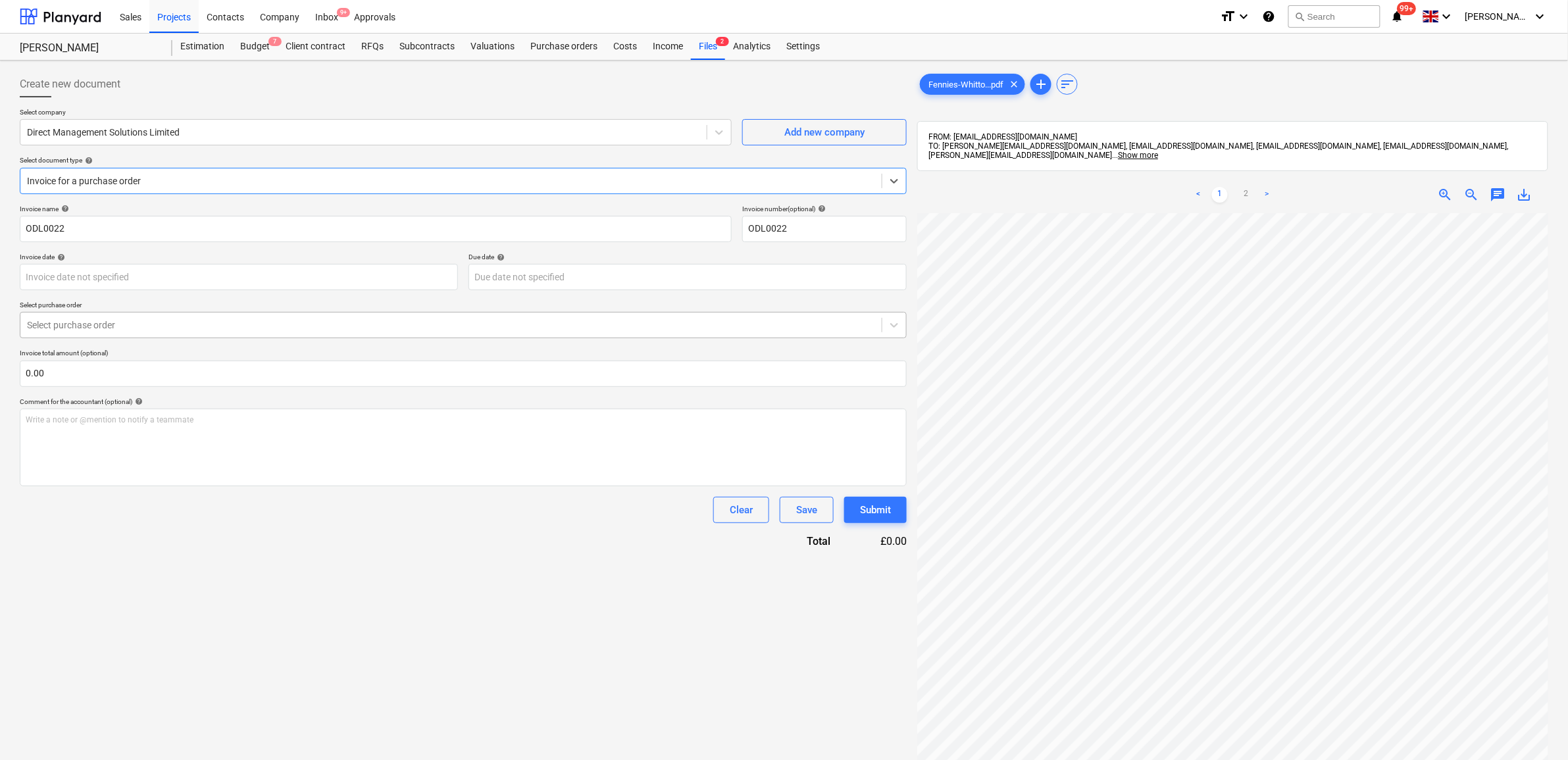
click at [117, 327] on div at bounding box center [450, 325] width 848 height 13
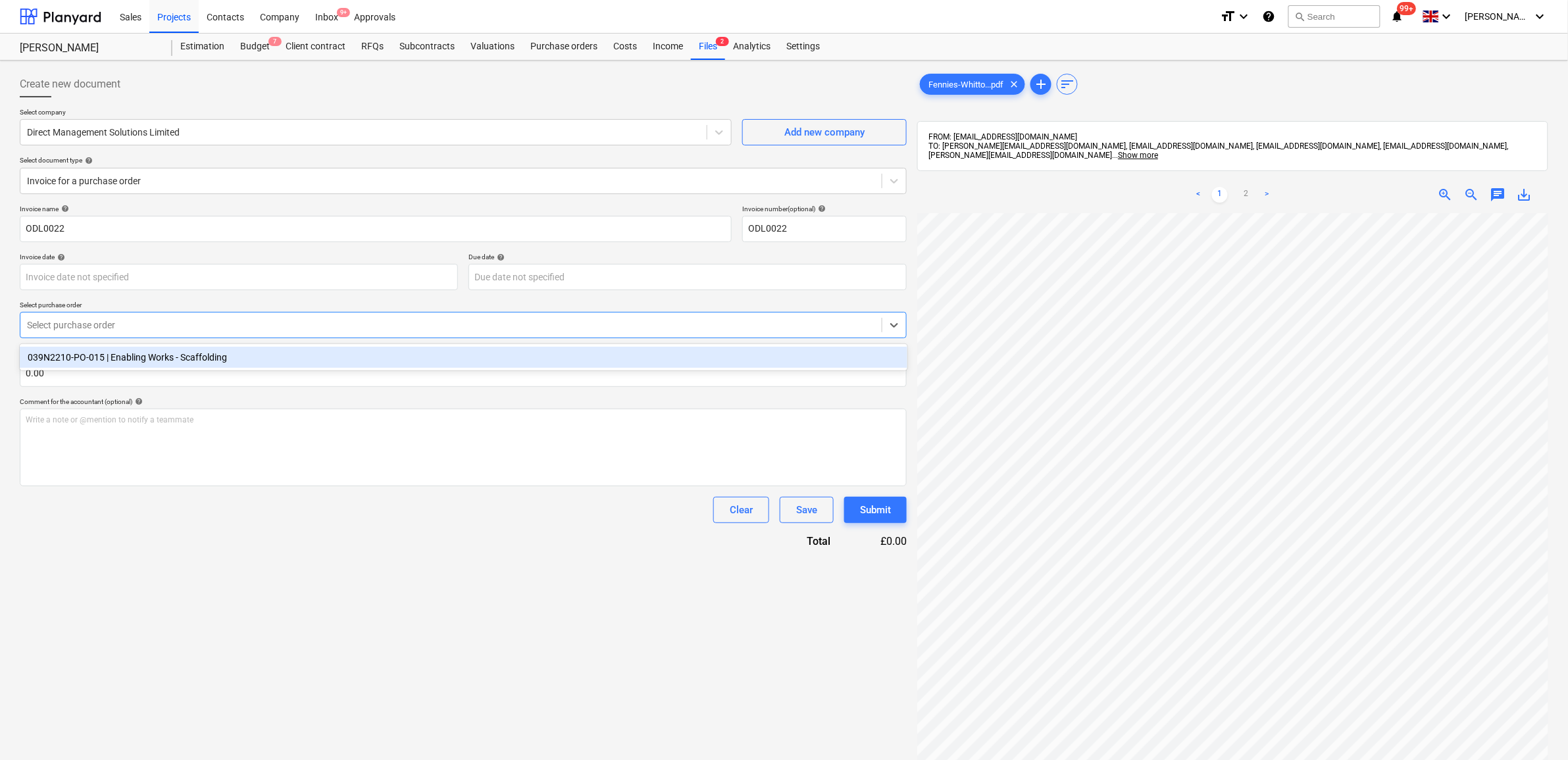
click at [128, 357] on div "039N2210-PO-015 | Enabling Works - Scaffolding" at bounding box center [464, 358] width 888 height 21
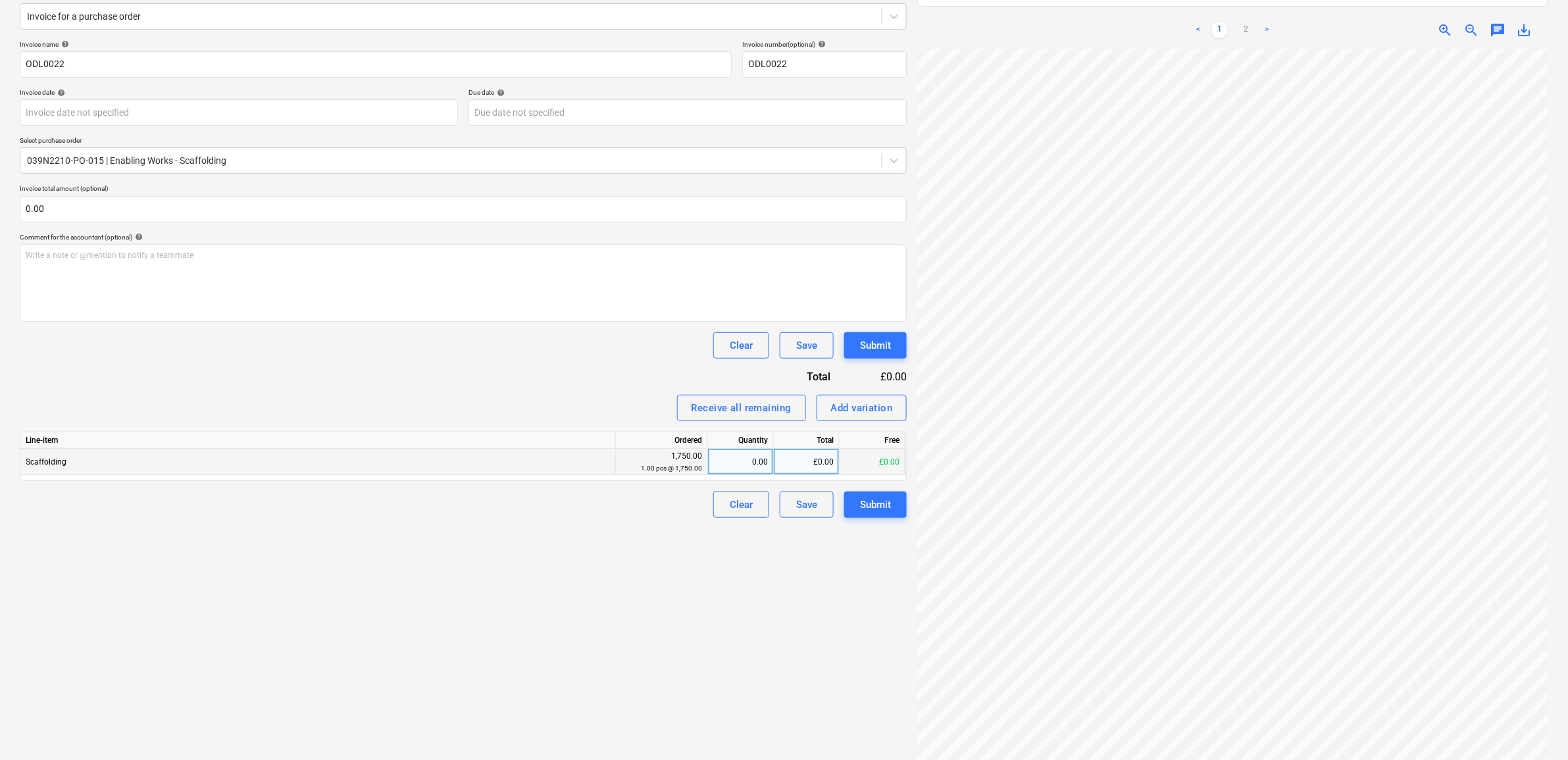
scroll to position [0, 21]
click at [1243, 28] on link "2" at bounding box center [1246, 30] width 16 height 16
click at [1220, 27] on link "1" at bounding box center [1219, 30] width 16 height 16
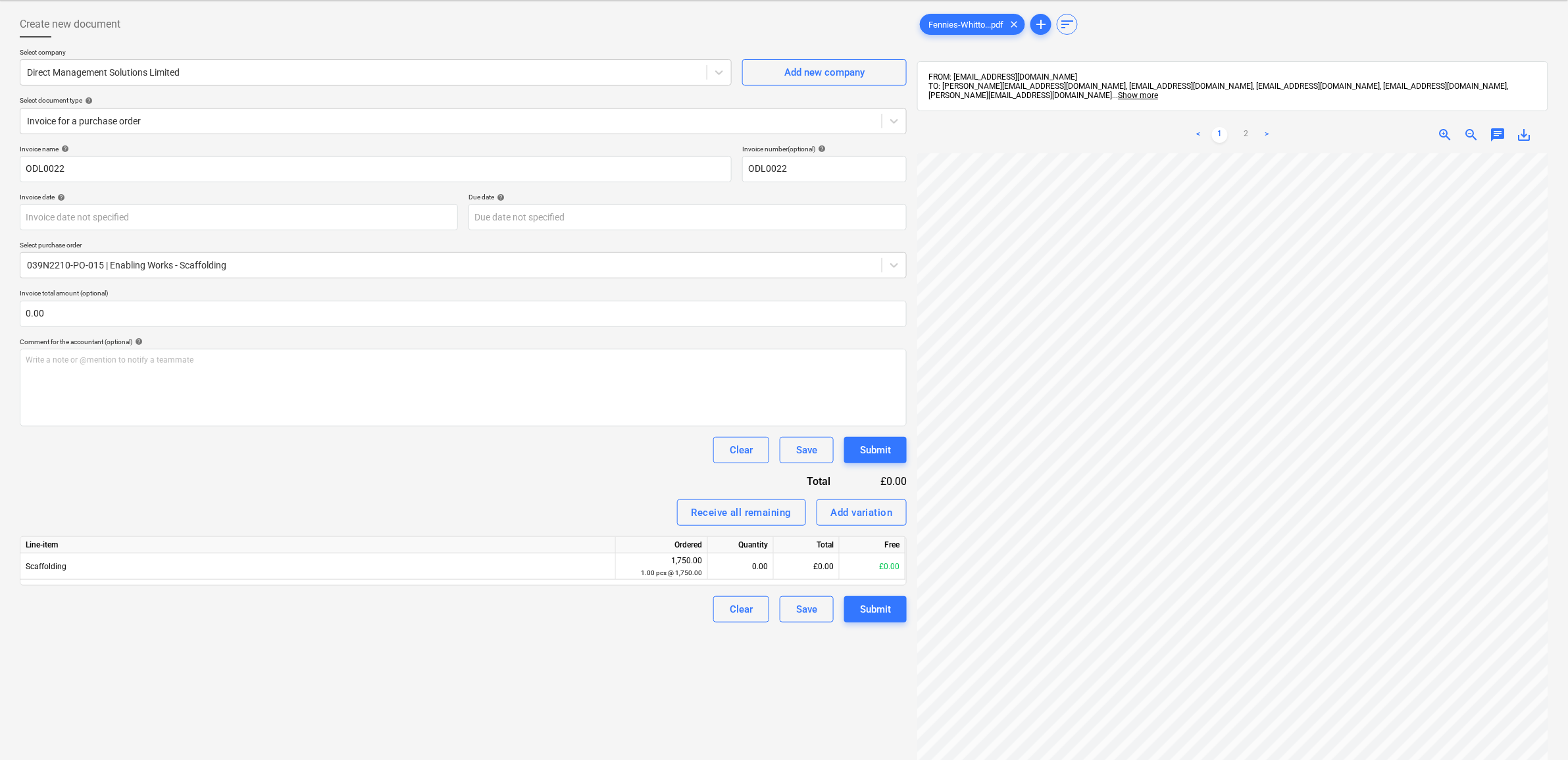
scroll to position [0, 0]
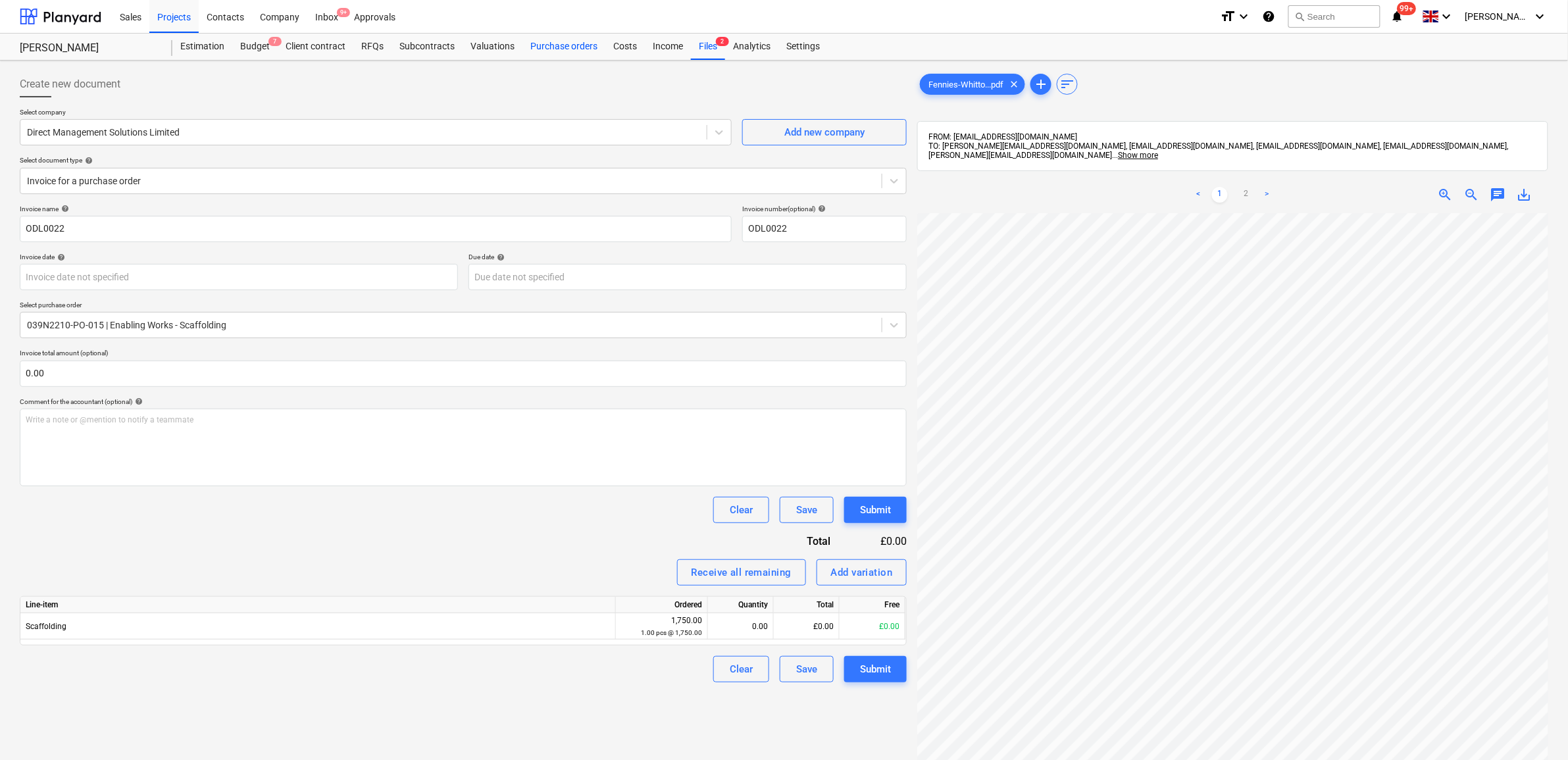
click at [546, 43] on div "Purchase orders" at bounding box center [564, 47] width 83 height 26
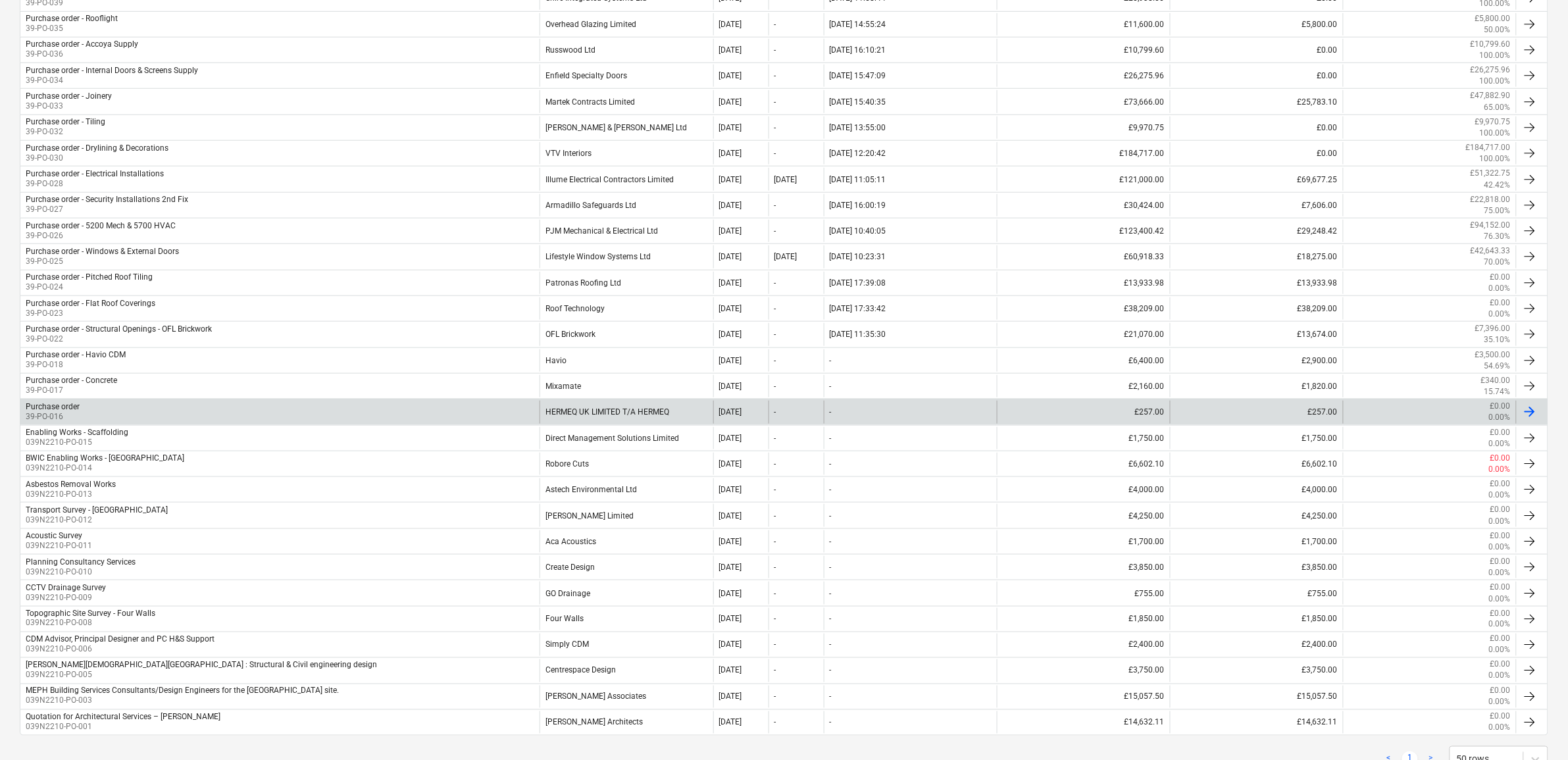
scroll to position [396, 0]
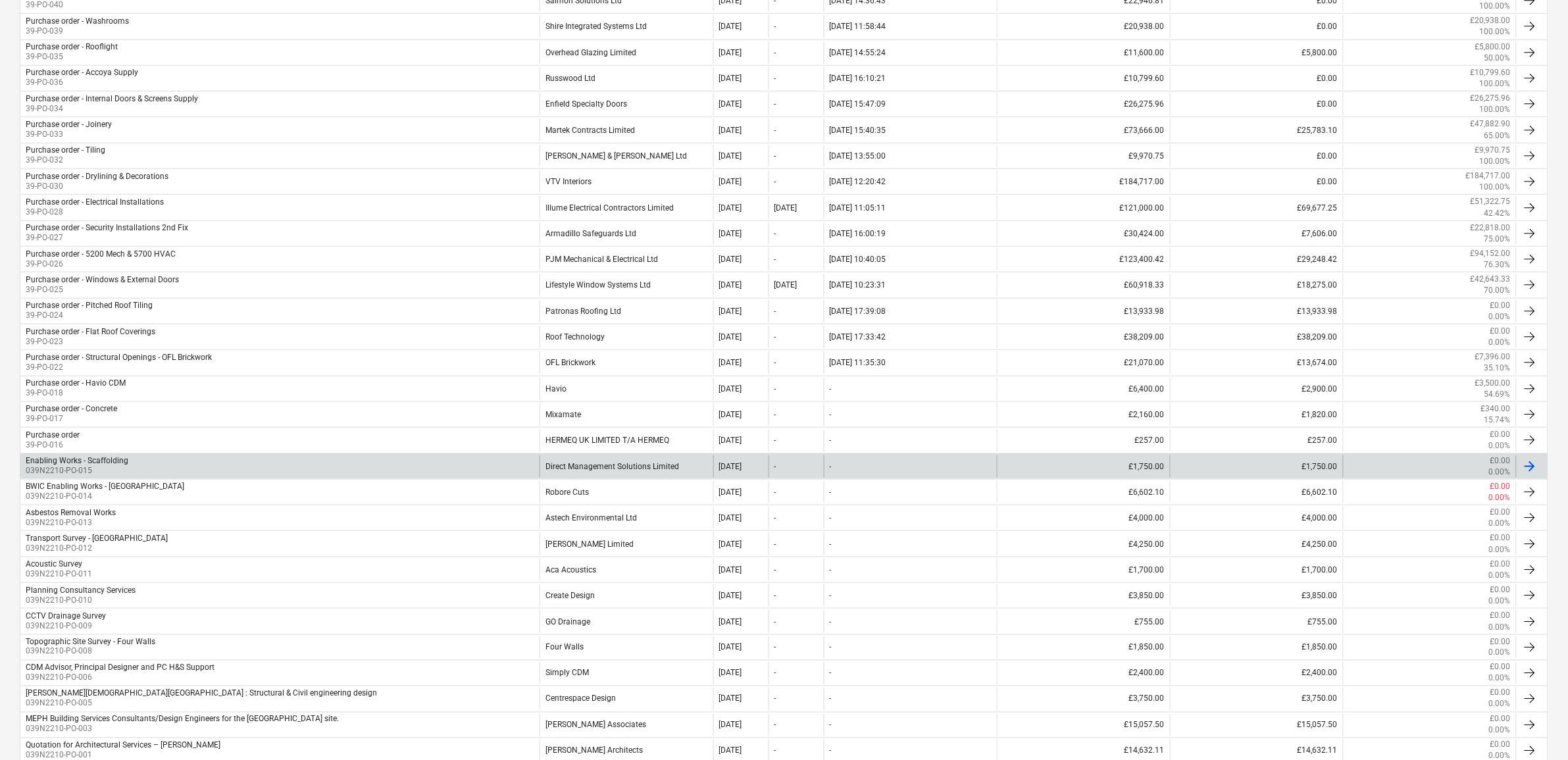
click at [594, 467] on div "Direct Management Solutions Limited" at bounding box center [625, 466] width 173 height 22
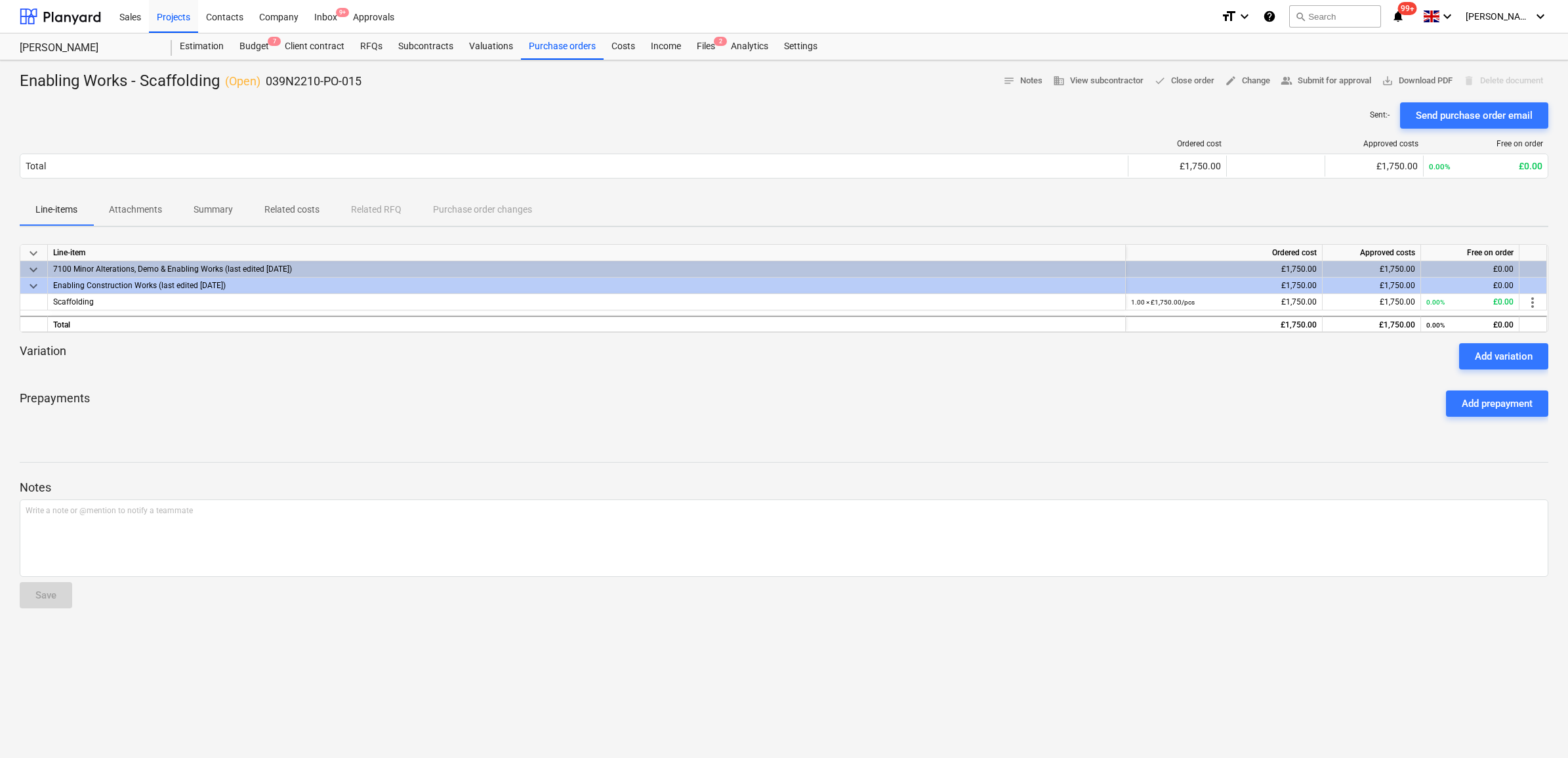
click at [156, 205] on p "Attachments" at bounding box center [135, 210] width 53 height 14
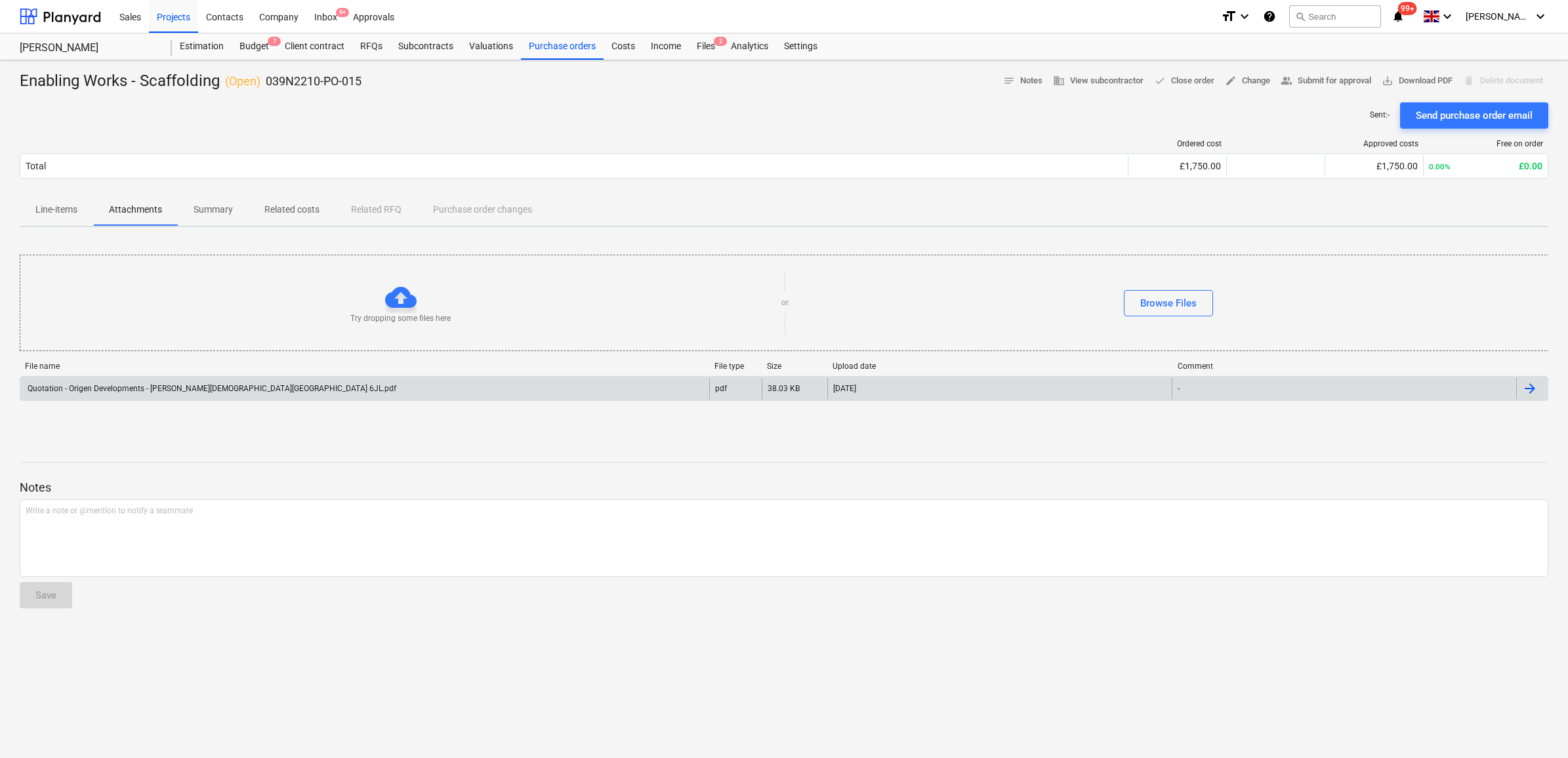
click at [150, 377] on div "Quotation - Origen Developments - Whitton Methodist Church Percy Rd TW2 6JL.pdf…" at bounding box center [784, 388] width 1529 height 25
click at [158, 400] on div "Quotation - Origen Developments - Whitton Methodist Church Percy Rd TW2 6JL.pdf…" at bounding box center [784, 388] width 1529 height 25
click at [169, 389] on div "Quotation - Origen Developments - Whitton Methodist Church Percy Rd TW2 6JL.pdf" at bounding box center [210, 388] width 371 height 9
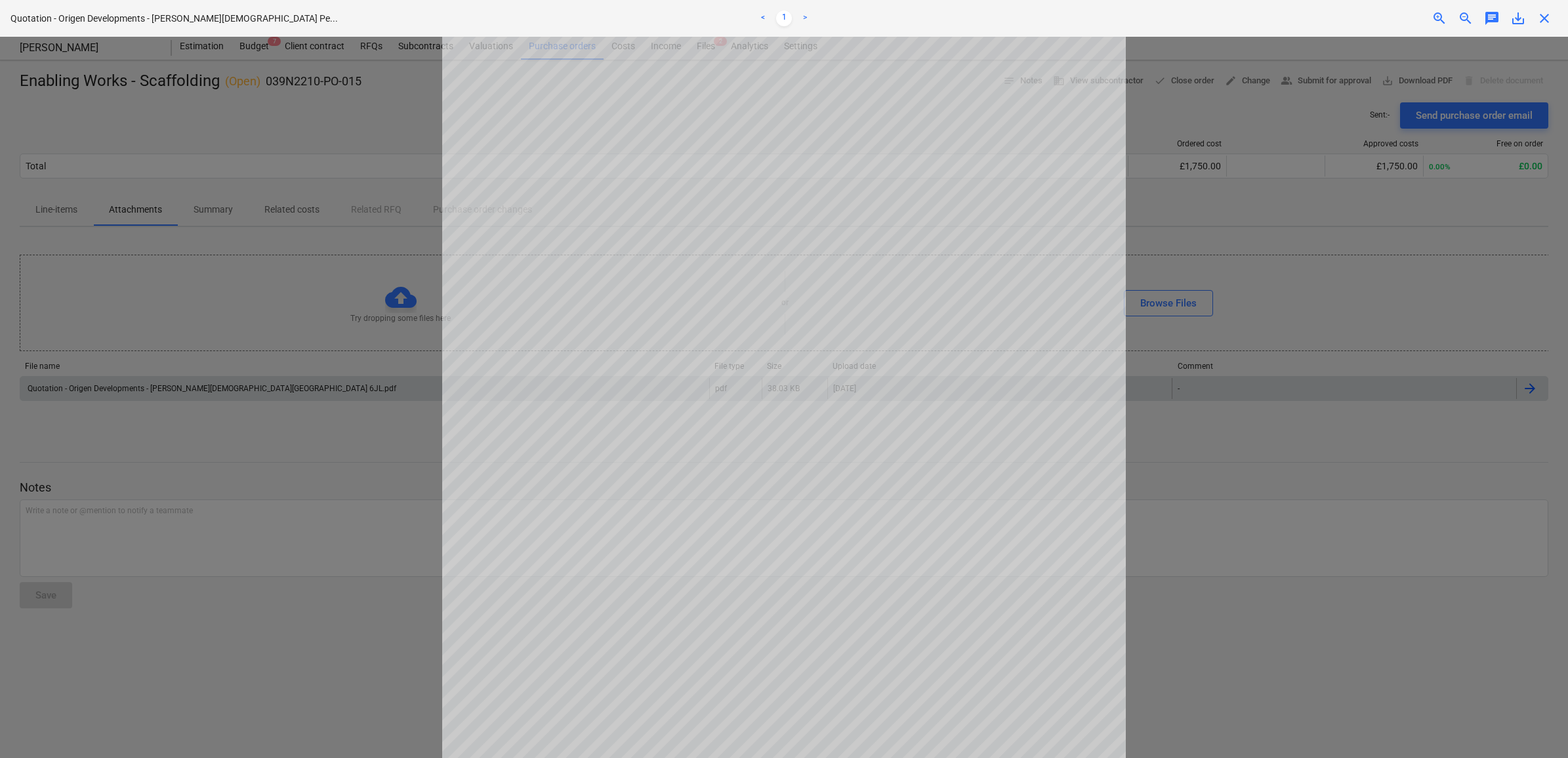
click at [1540, 15] on span "close" at bounding box center [1544, 18] width 16 height 16
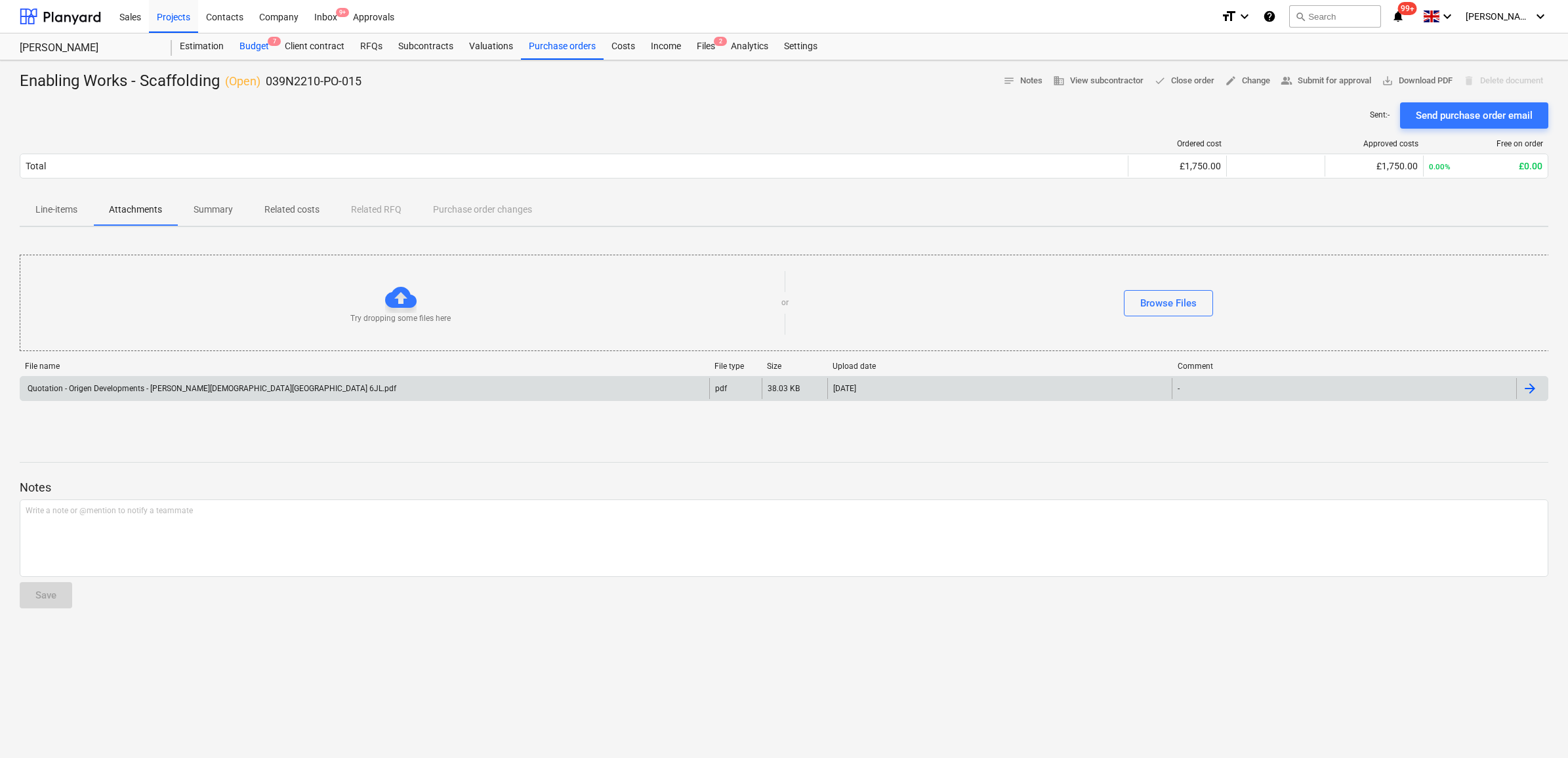
click at [244, 43] on div "Budget 7" at bounding box center [254, 47] width 45 height 26
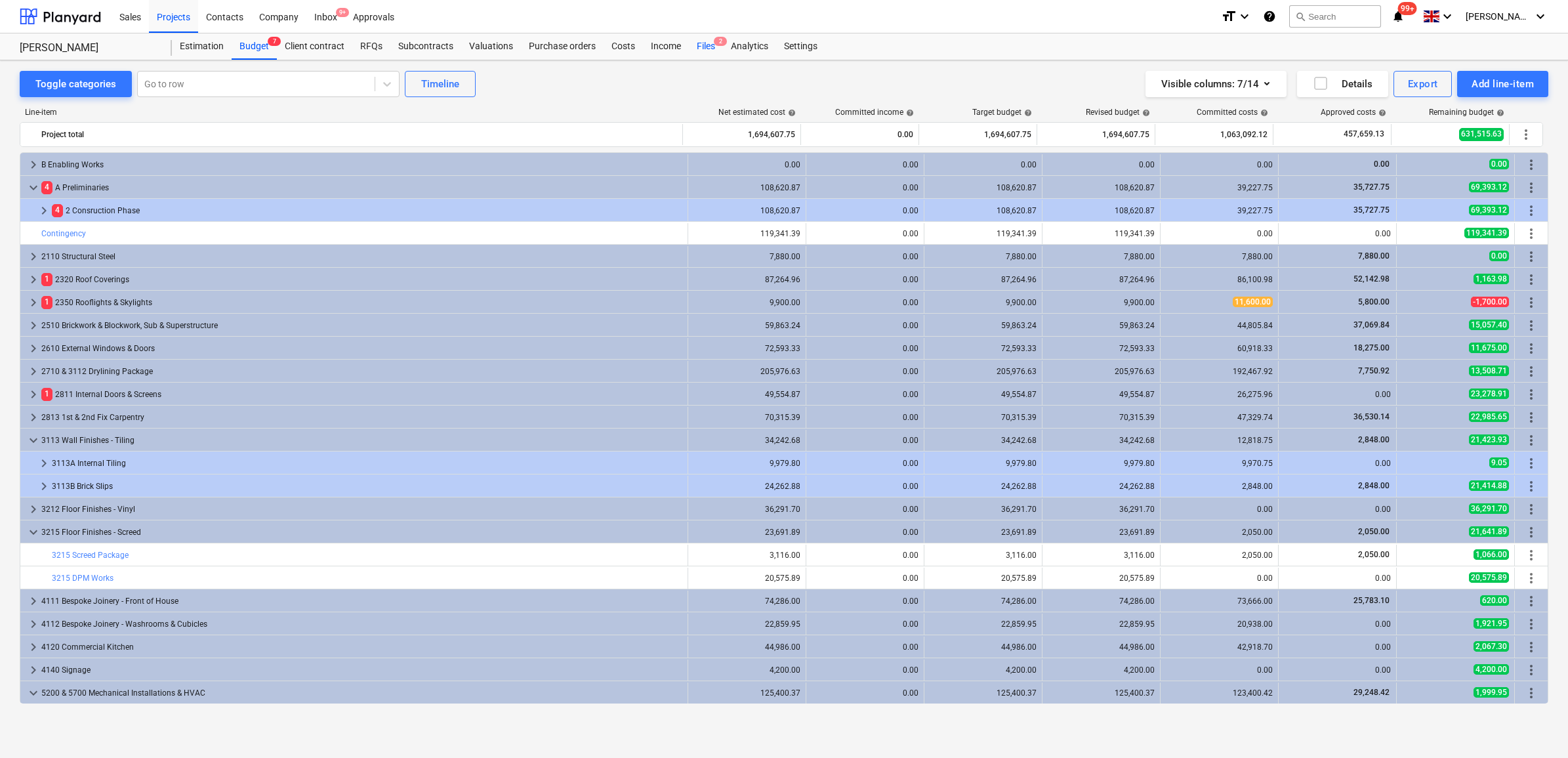
click at [714, 47] on div "Files 2" at bounding box center [706, 47] width 34 height 26
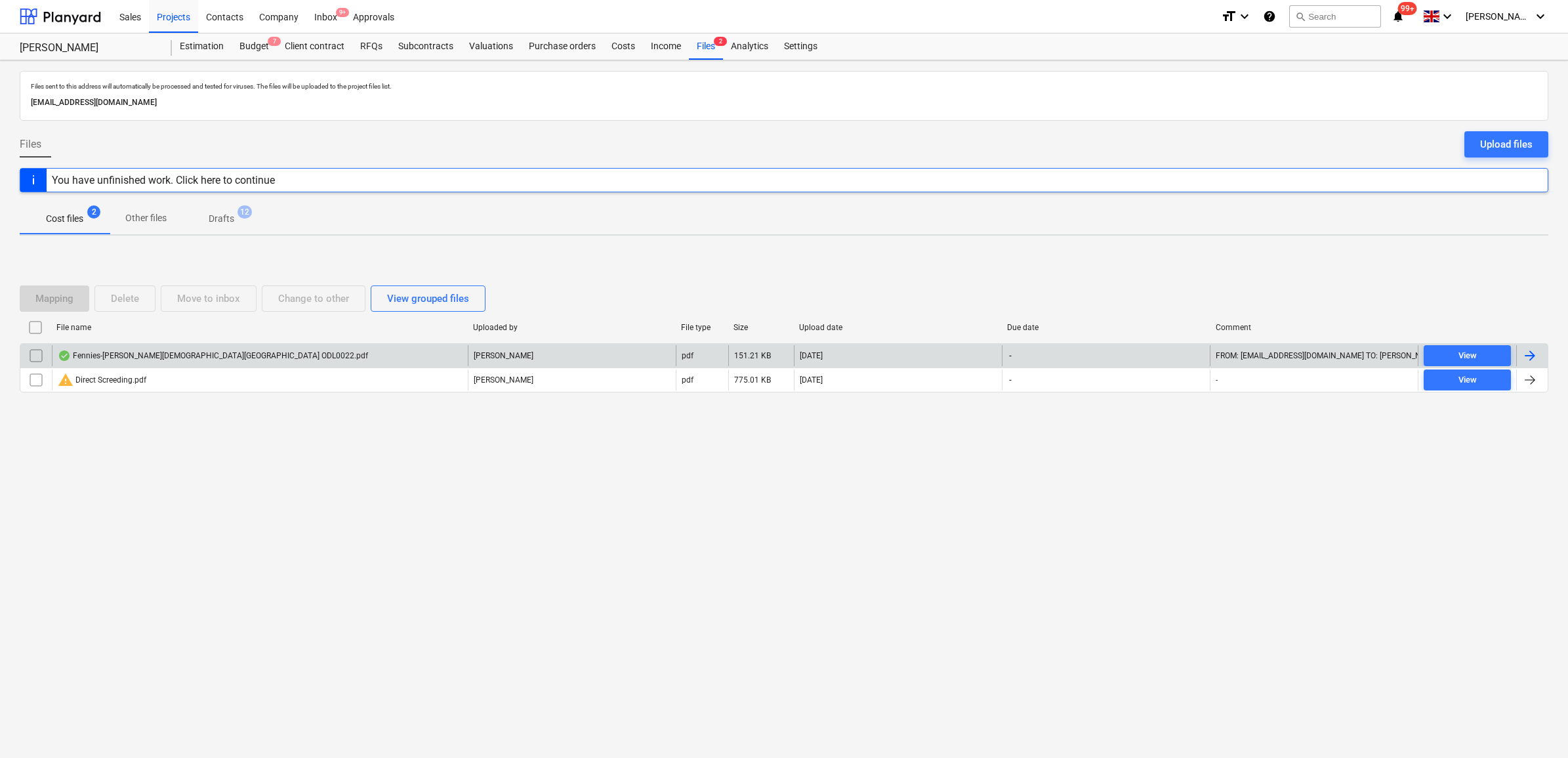
click at [1527, 351] on div at bounding box center [1530, 355] width 16 height 16
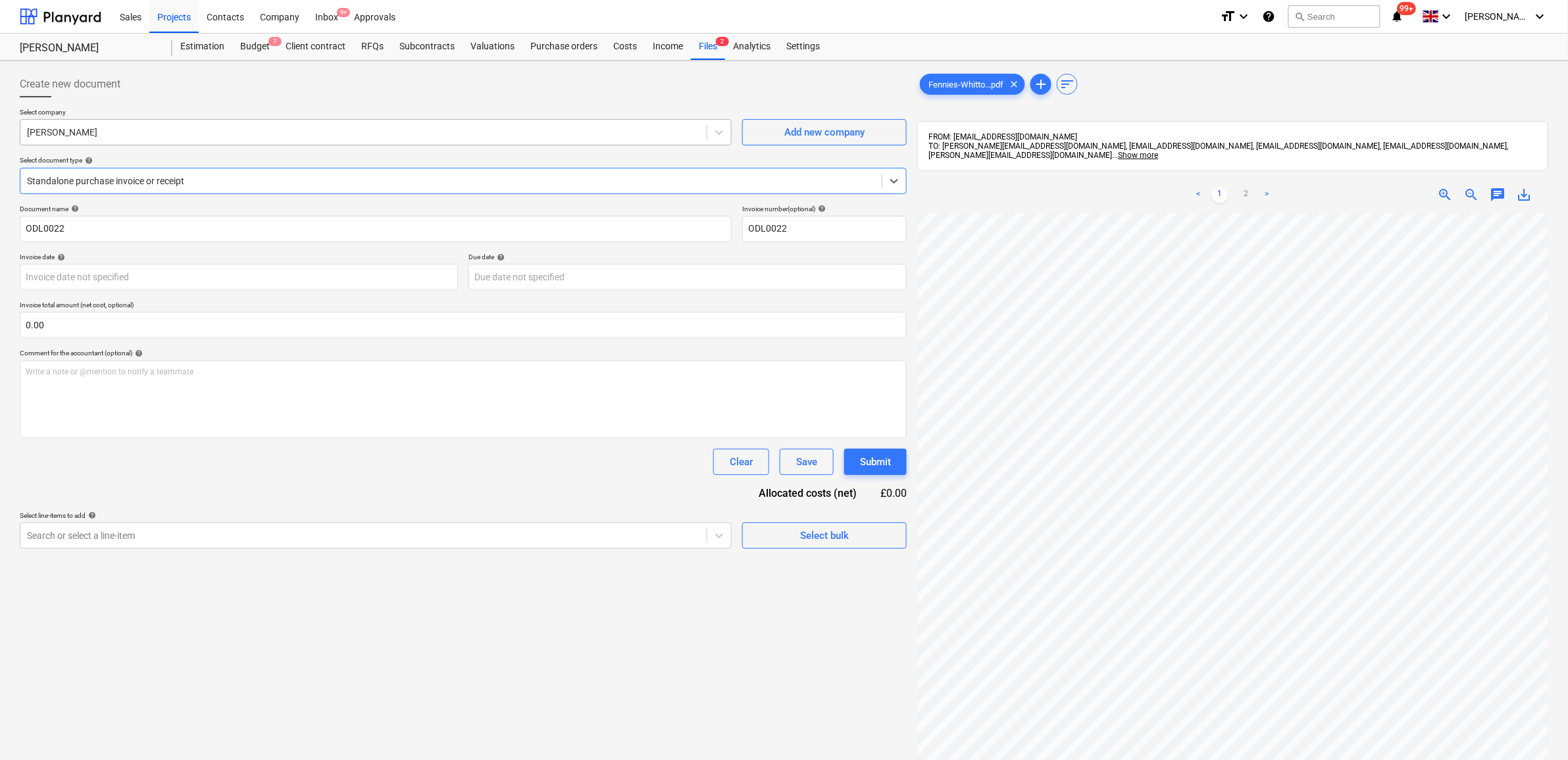
click at [601, 131] on div at bounding box center [363, 132] width 673 height 13
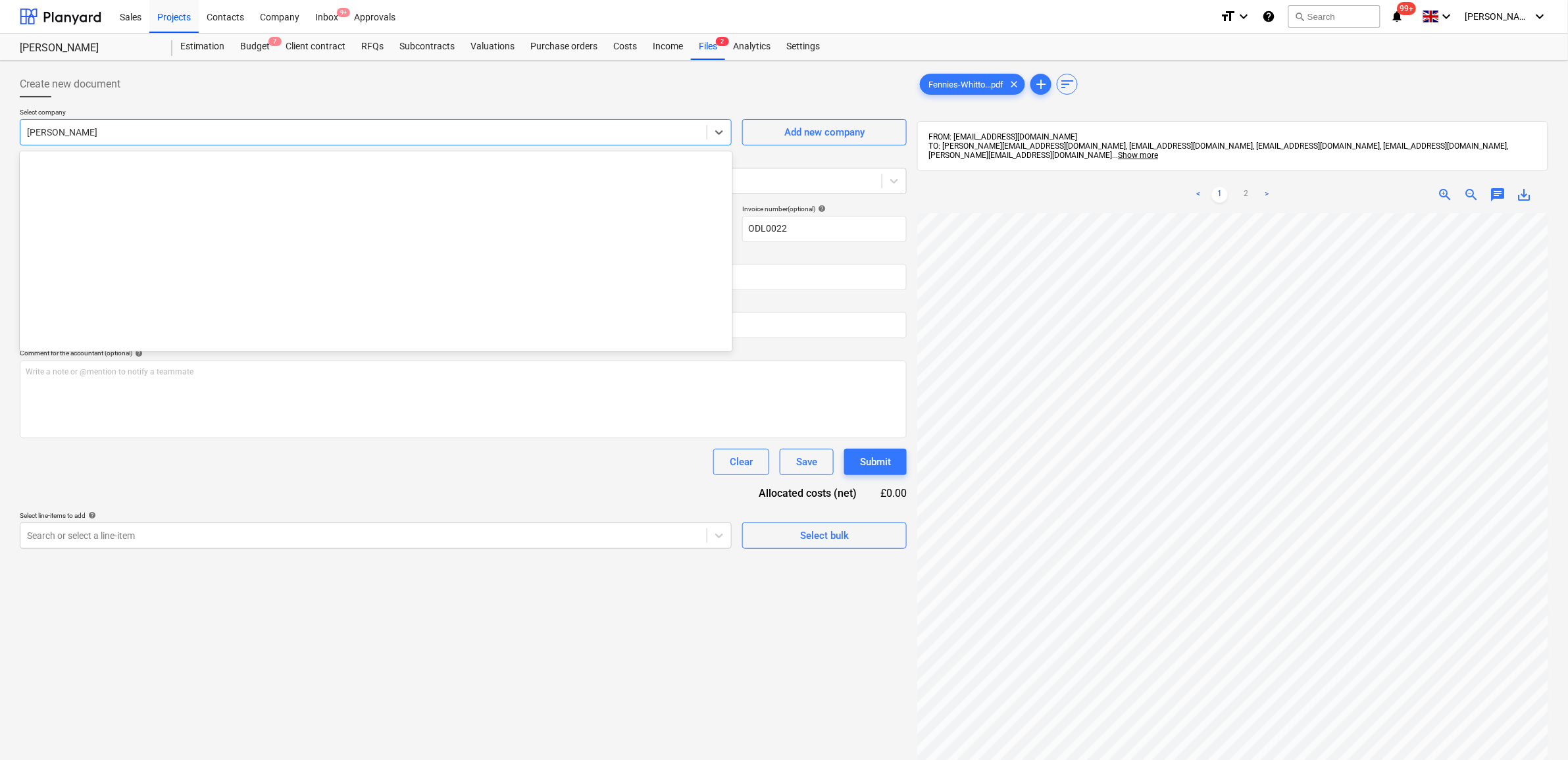
scroll to position [921, 0]
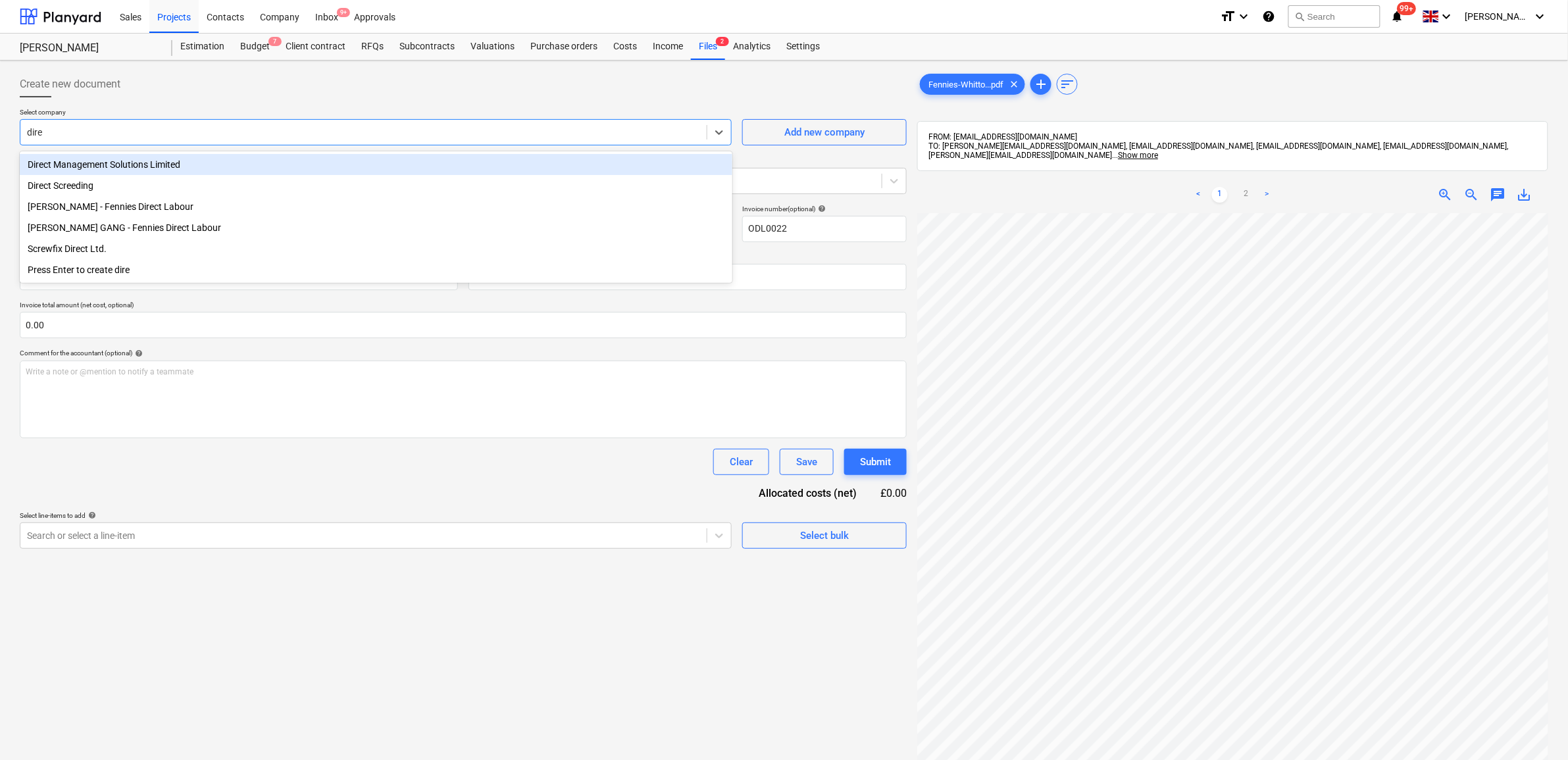
type input "direc"
drag, startPoint x: 557, startPoint y: 165, endPoint x: 555, endPoint y: 172, distance: 7.3
click at [555, 168] on div "Direct Management Solutions Limited" at bounding box center [376, 165] width 712 height 21
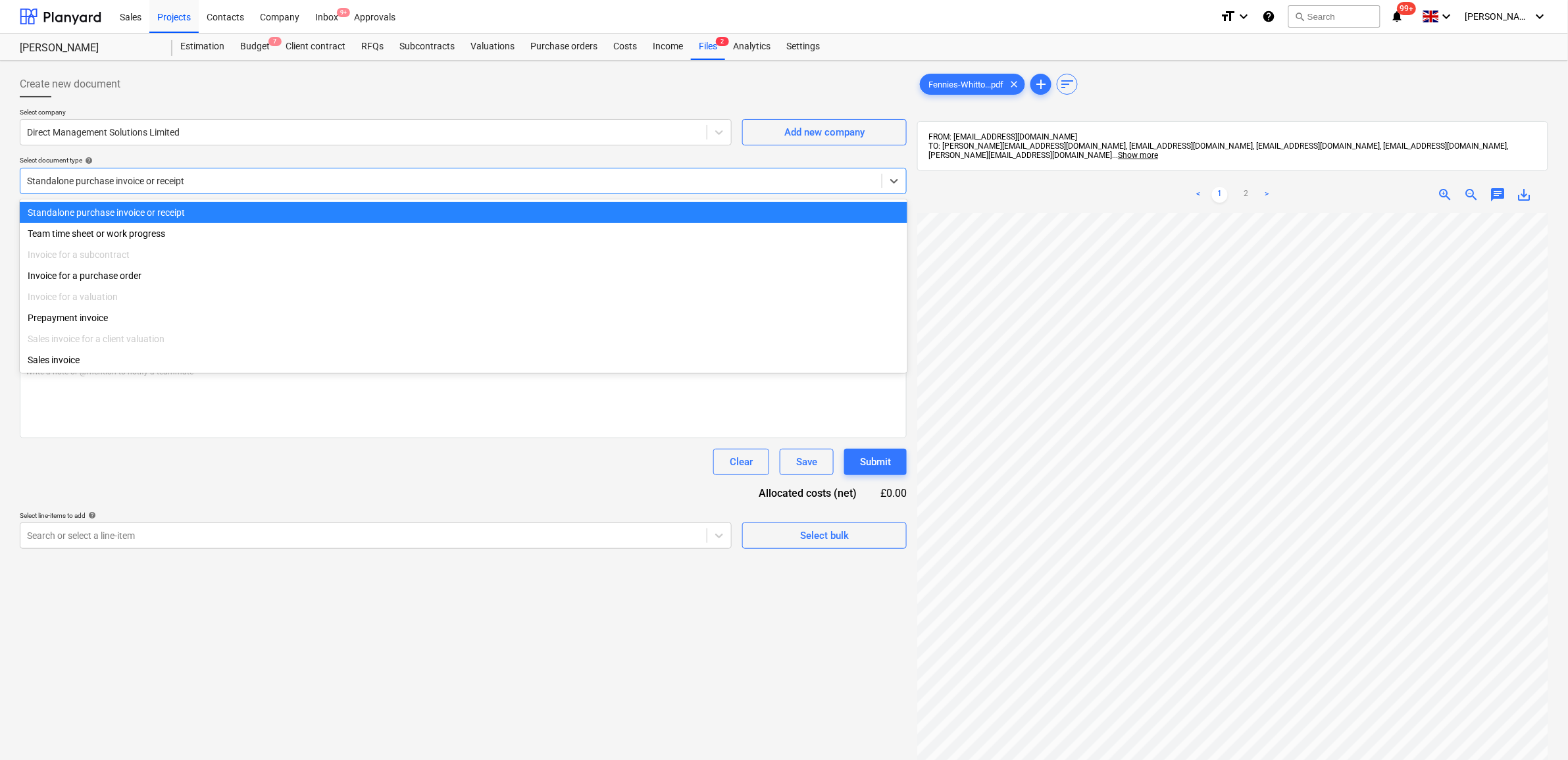
click at [227, 175] on div at bounding box center [450, 181] width 848 height 13
click at [201, 206] on div "Standalone purchase invoice or receipt" at bounding box center [464, 213] width 888 height 21
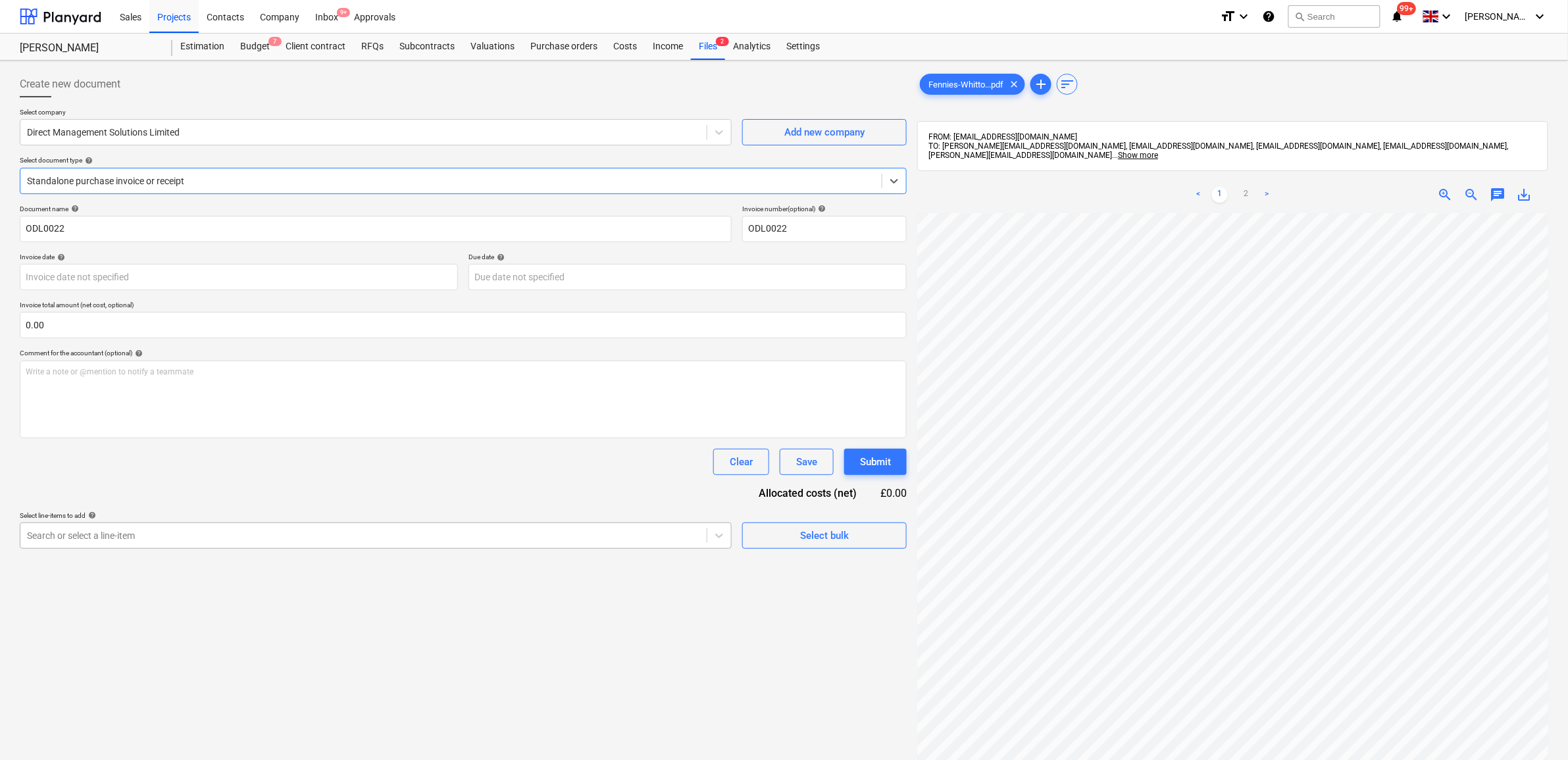
click at [185, 535] on div at bounding box center [363, 536] width 673 height 13
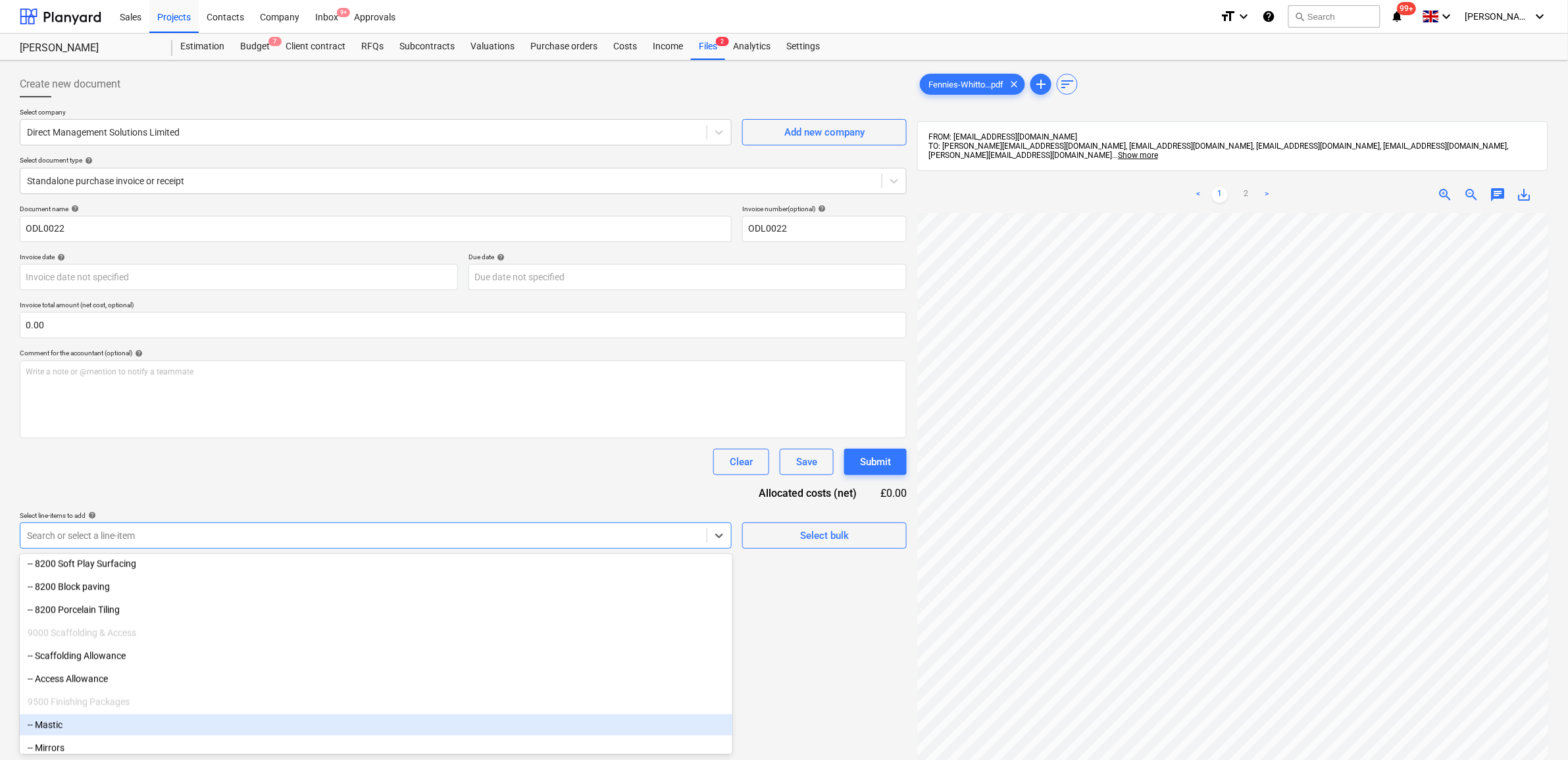
scroll to position [5202, 0]
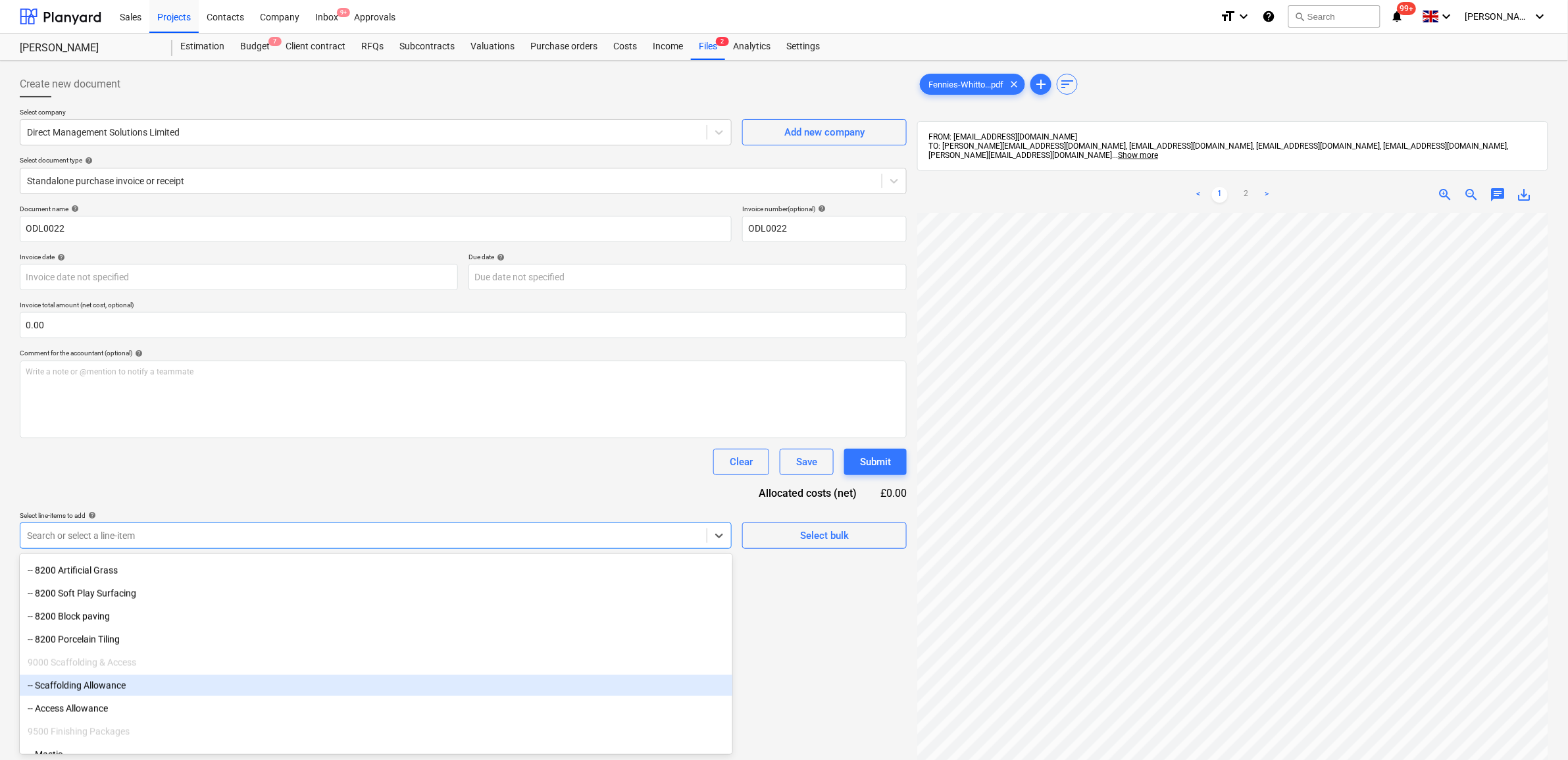
click at [114, 689] on div "-- Scaffolding Allowance" at bounding box center [376, 686] width 712 height 21
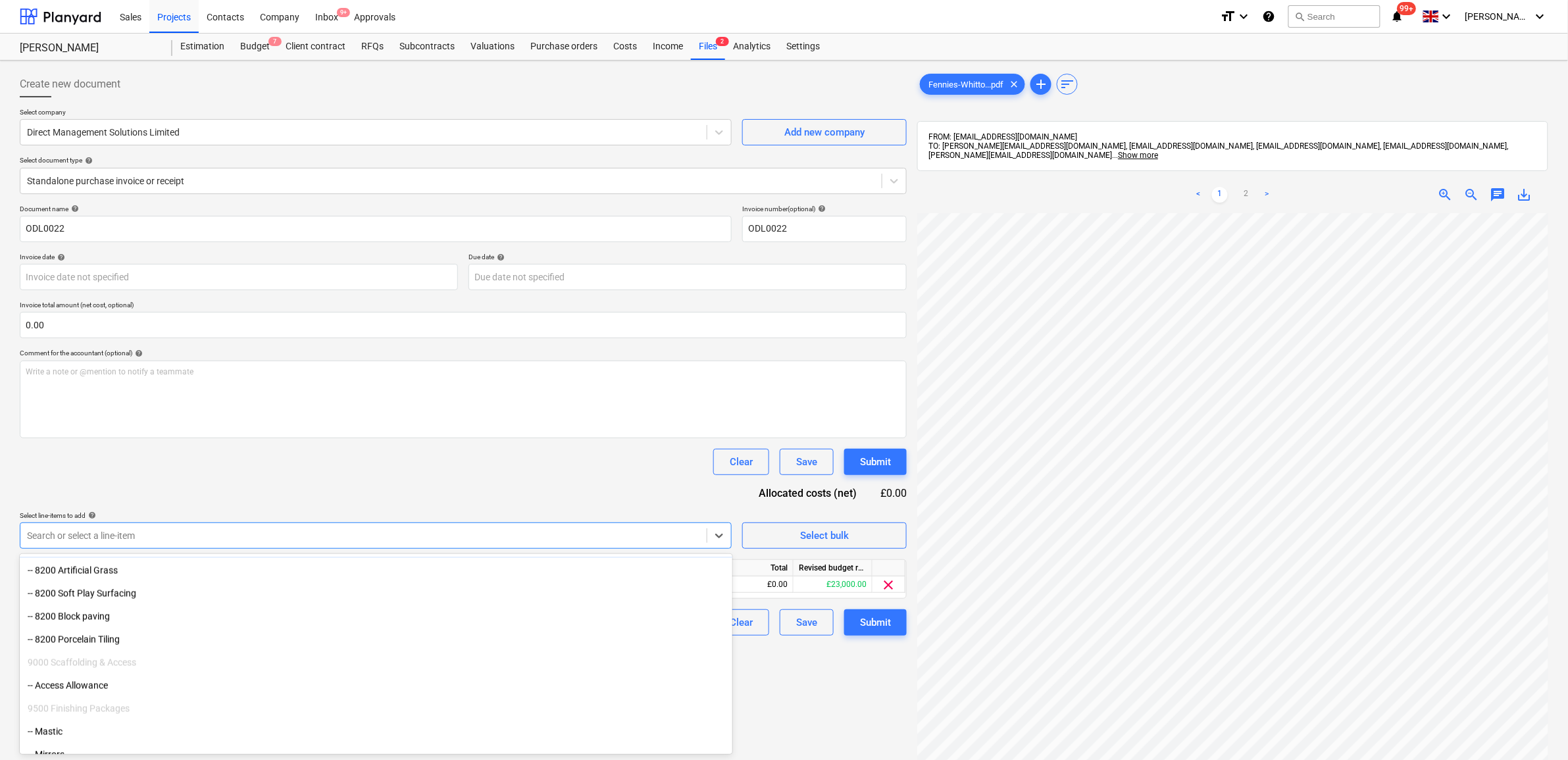
click at [336, 478] on div "Document name help ODL0022 Invoice number (optional) help ODL0022 Invoice date …" at bounding box center [463, 419] width 887 height 431
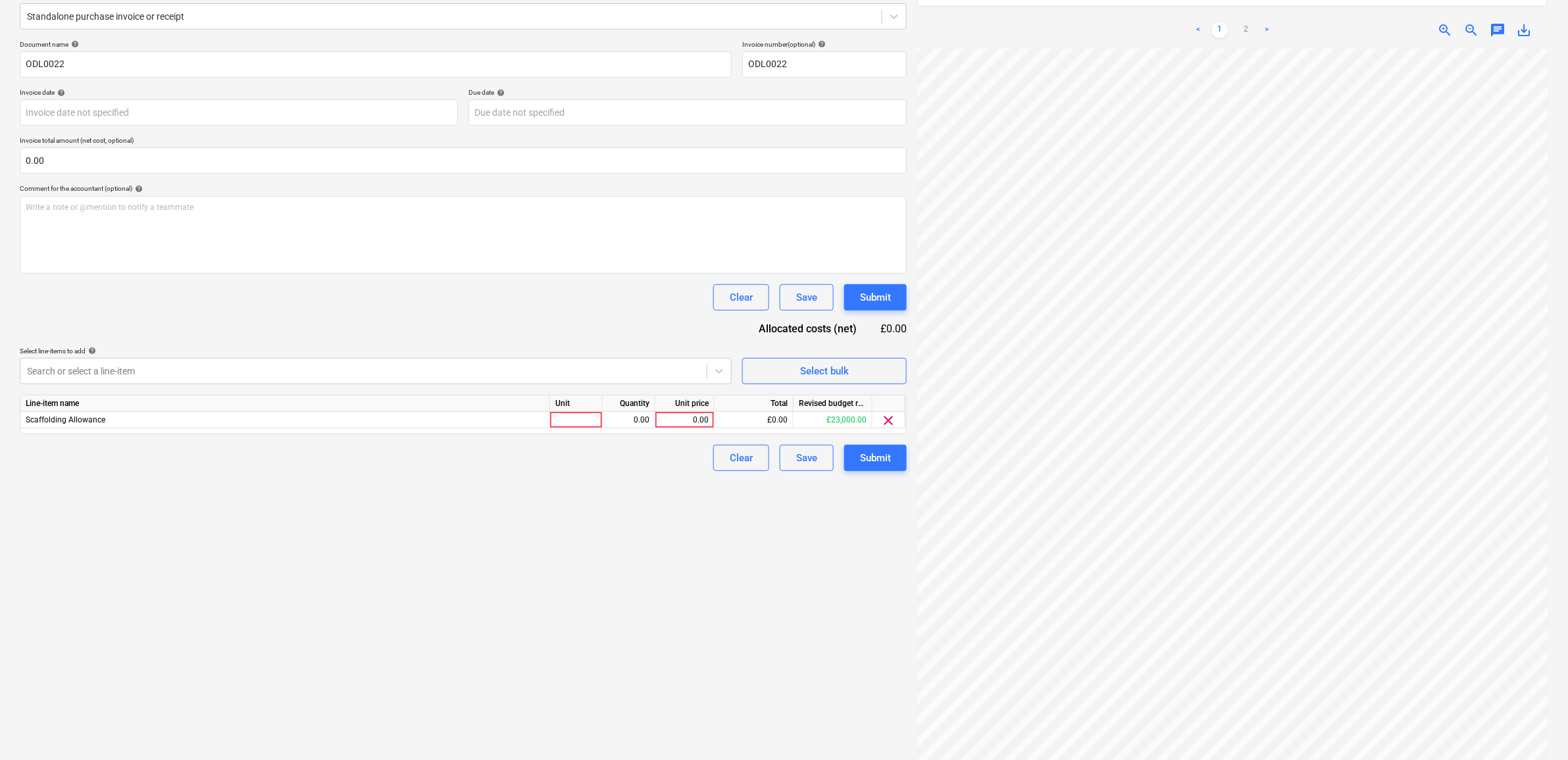
scroll to position [0, 0]
click at [1239, 25] on link "2" at bounding box center [1246, 30] width 16 height 16
click at [699, 418] on div "0.00" at bounding box center [684, 420] width 48 height 16
type input "11490"
click at [688, 642] on div "Create new document Select company Direct Management Solutions Limited Add new …" at bounding box center [464, 339] width 898 height 876
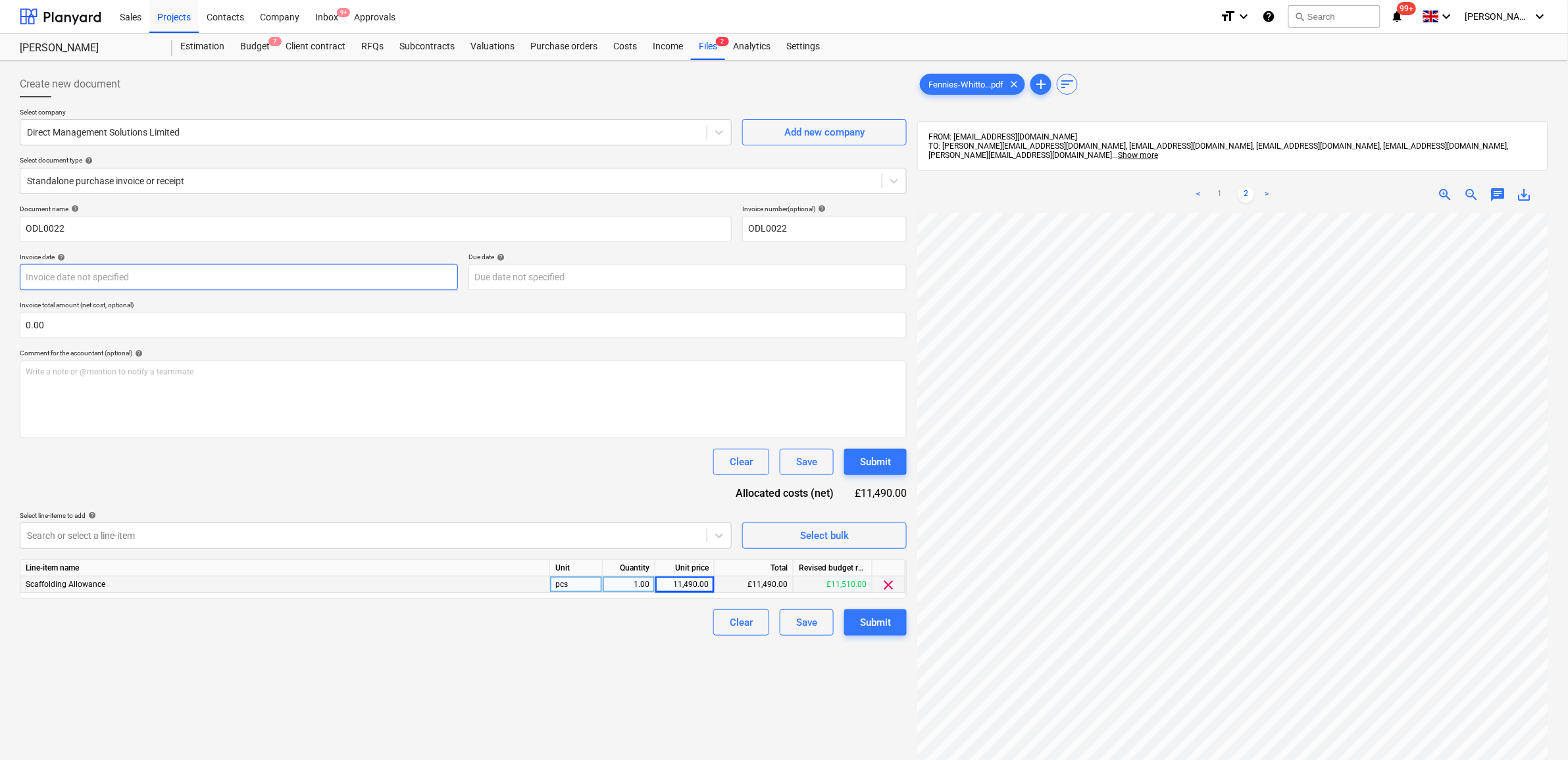
click at [267, 271] on body "Sales Projects Contacts Company Inbox 9+ Approvals format_size keyboard_arrow_d…" at bounding box center [784, 380] width 1568 height 760
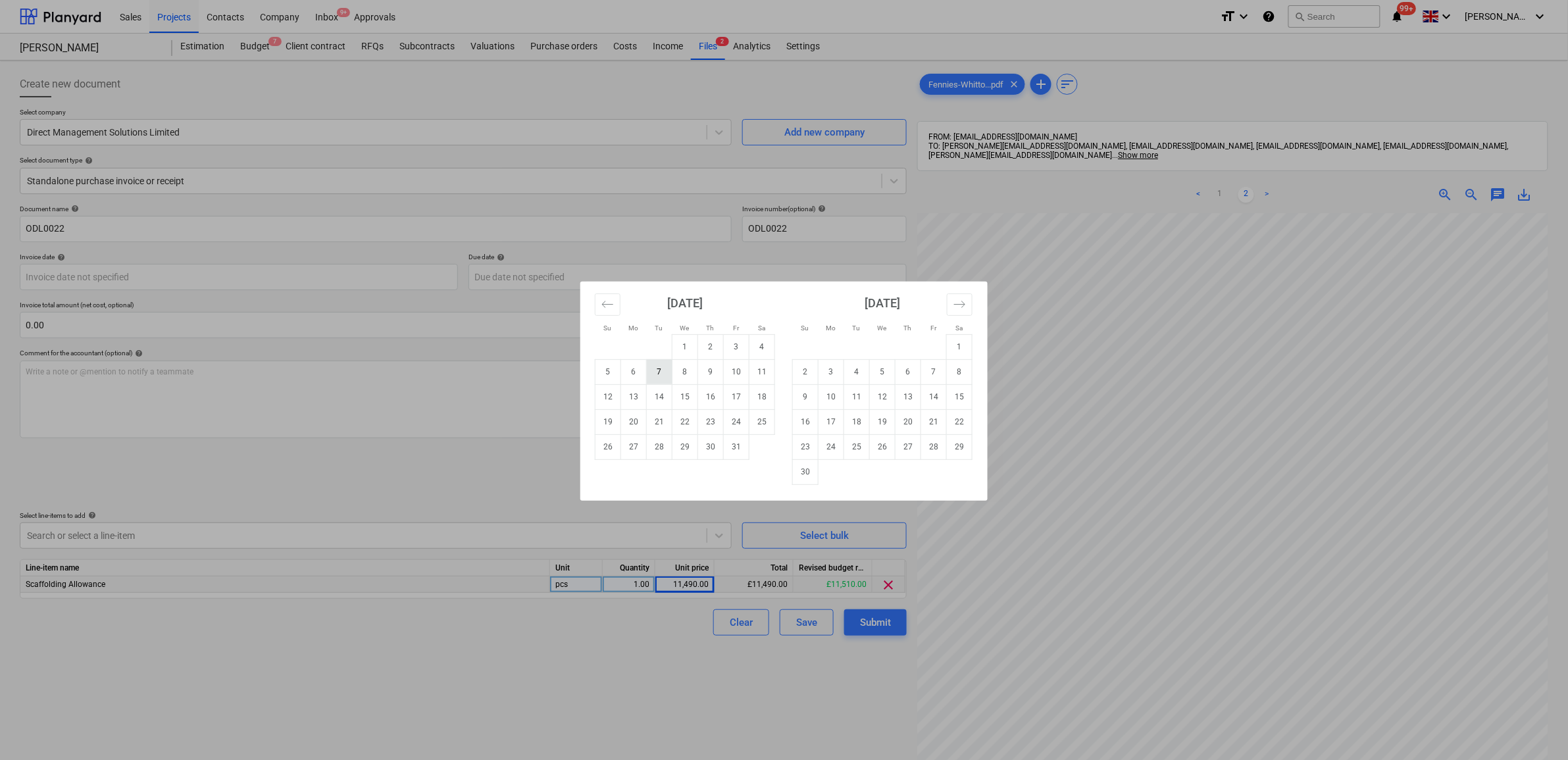
click at [656, 379] on td "7" at bounding box center [659, 372] width 25 height 25
type input "07 Oct 2025"
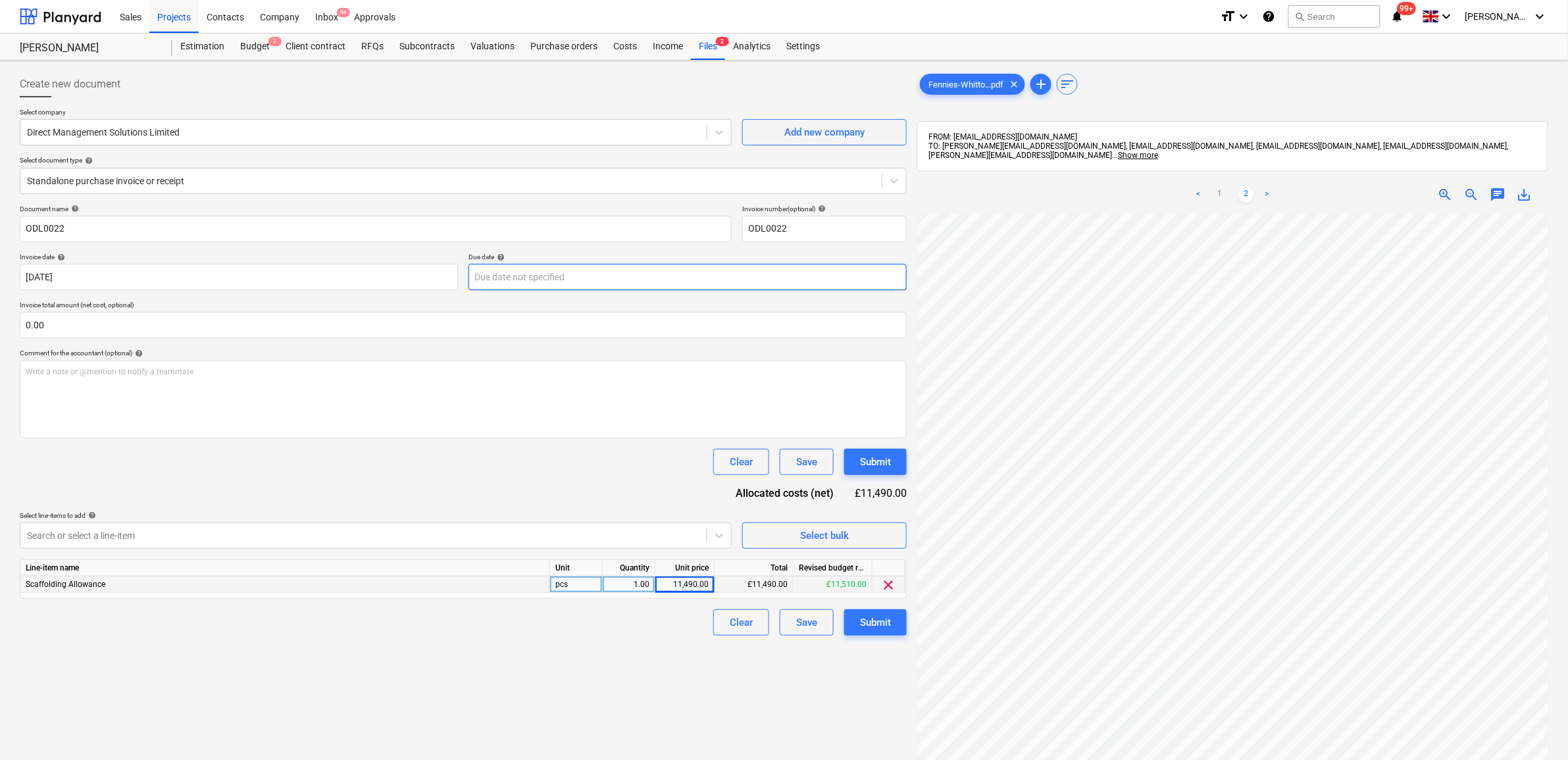
click at [539, 265] on body "Sales Projects Contacts Company Inbox 9+ Approvals format_size keyboard_arrow_d…" at bounding box center [784, 380] width 1568 height 760
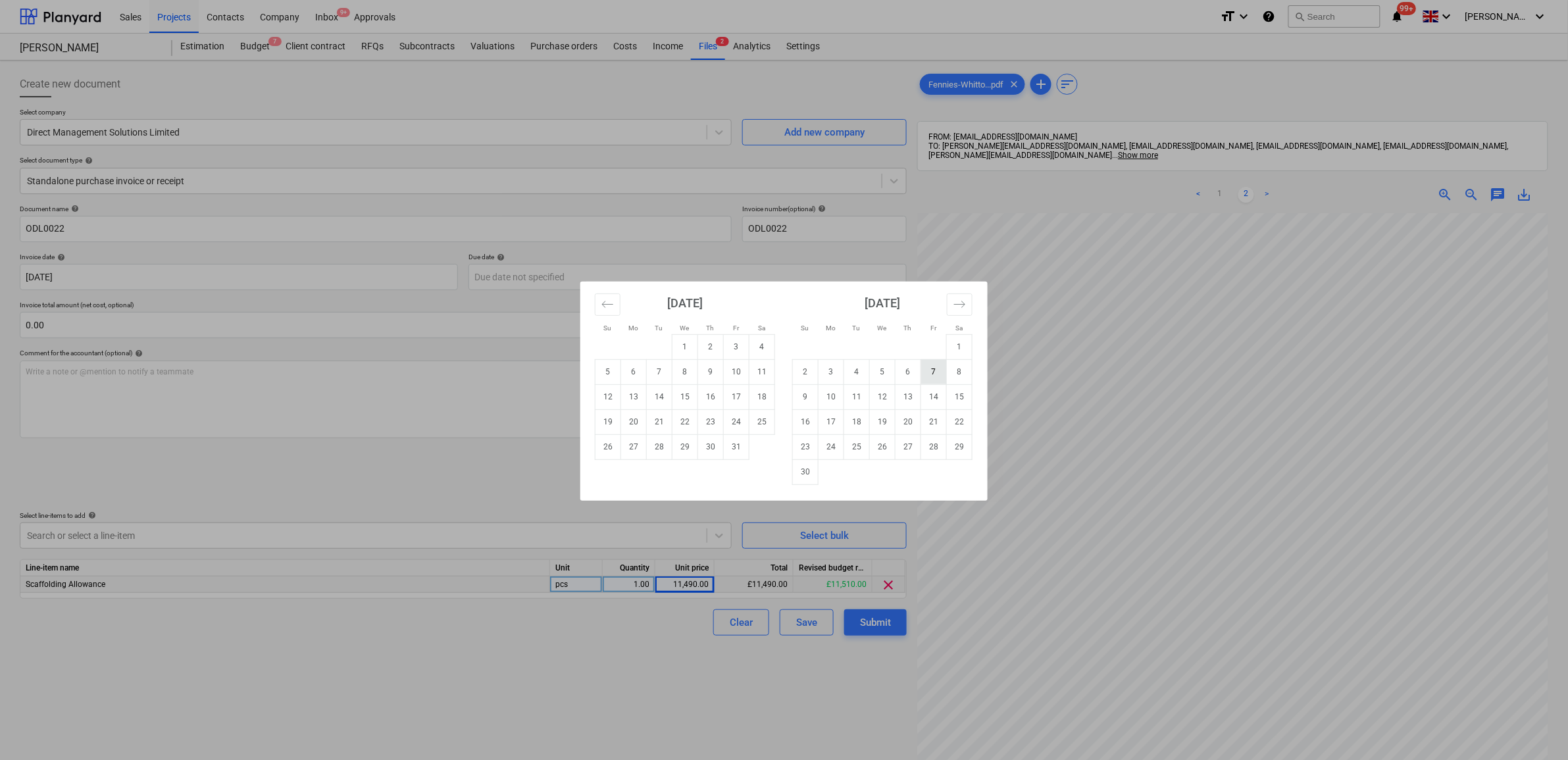
click at [935, 378] on td "7" at bounding box center [933, 372] width 25 height 25
type input "07 Nov 2025"
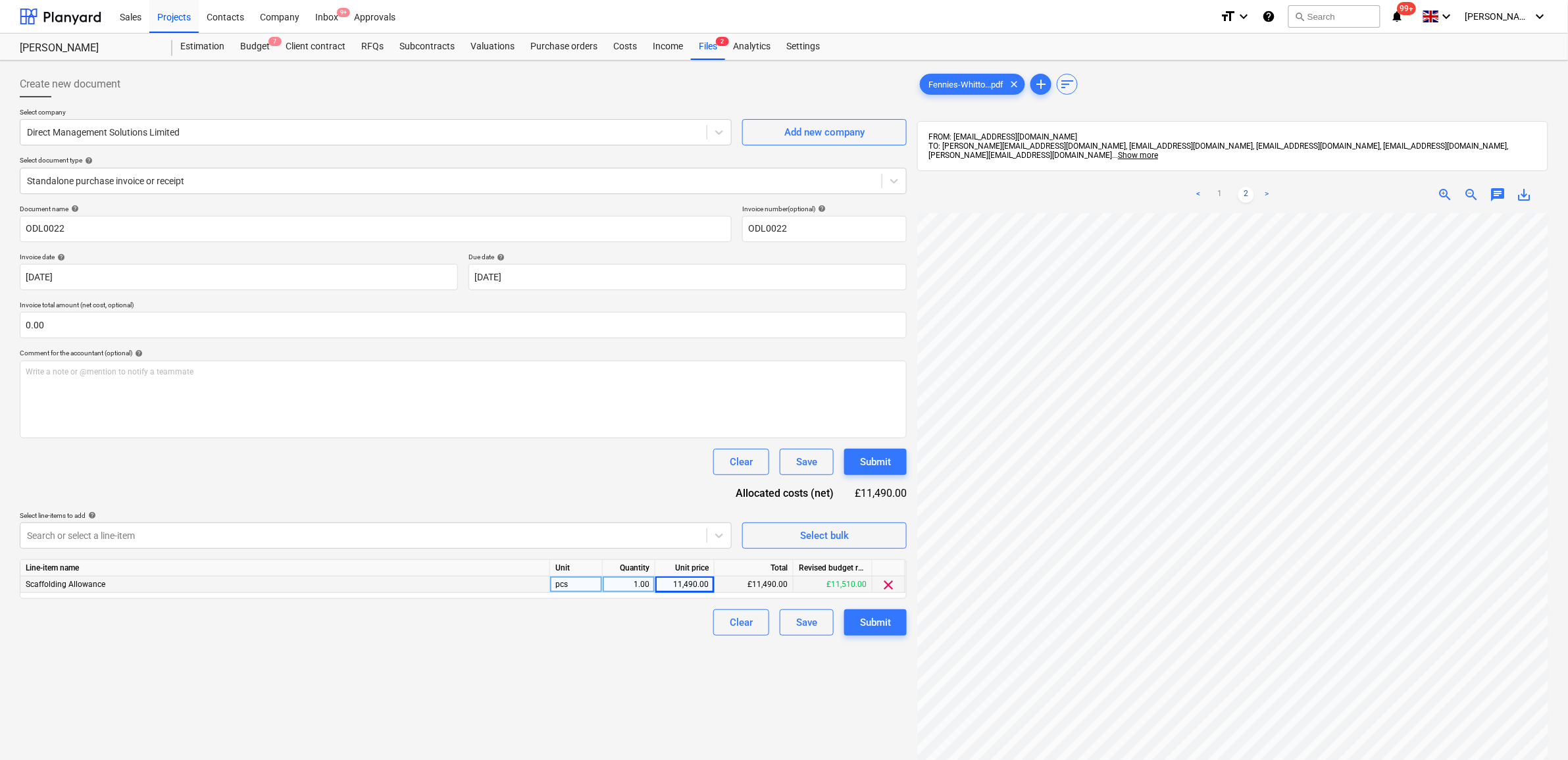
drag, startPoint x: 383, startPoint y: 467, endPoint x: 410, endPoint y: 504, distance: 45.8
click at [383, 467] on div "Clear Save Submit" at bounding box center [463, 462] width 887 height 26
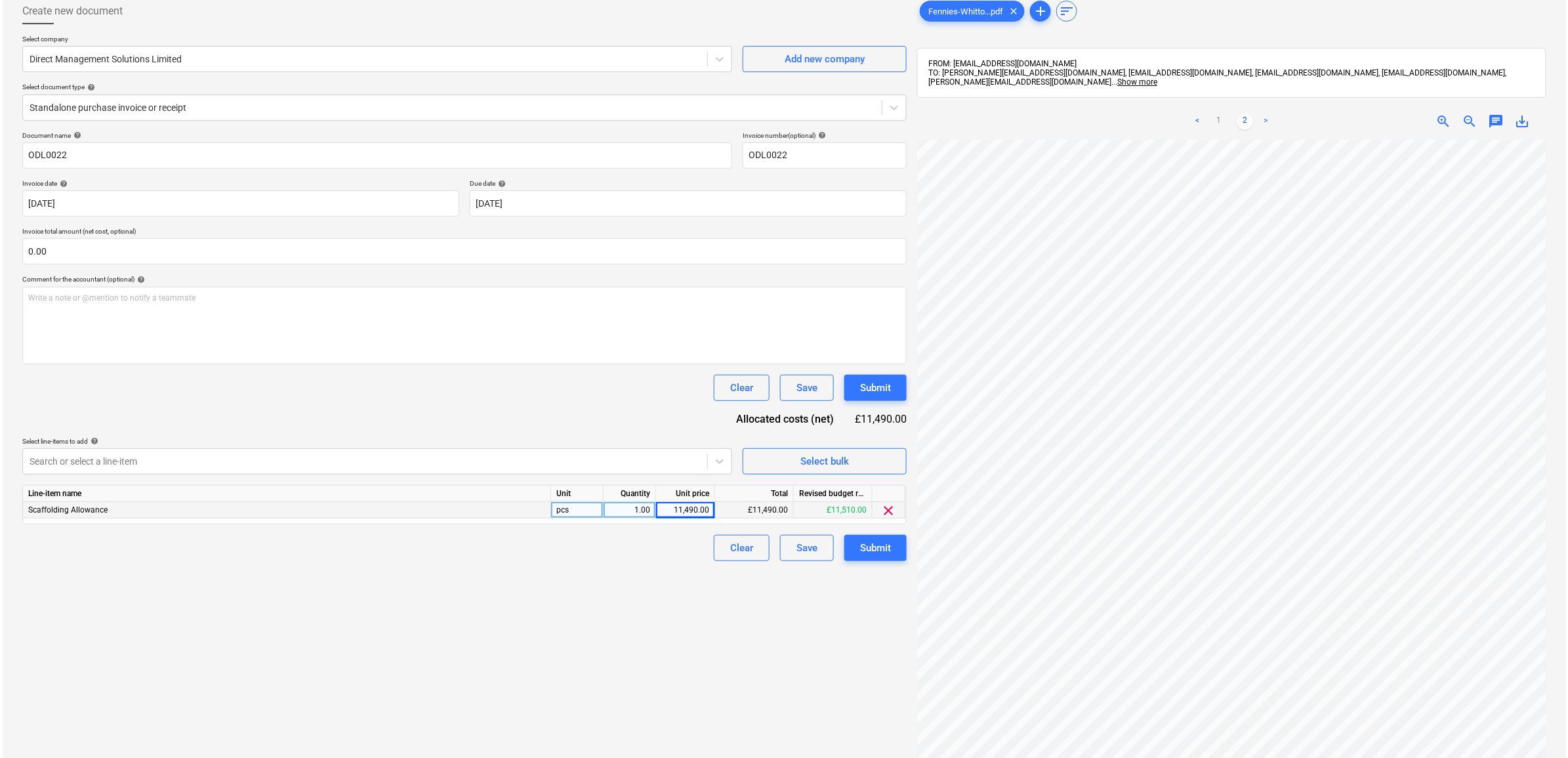
scroll to position [164, 0]
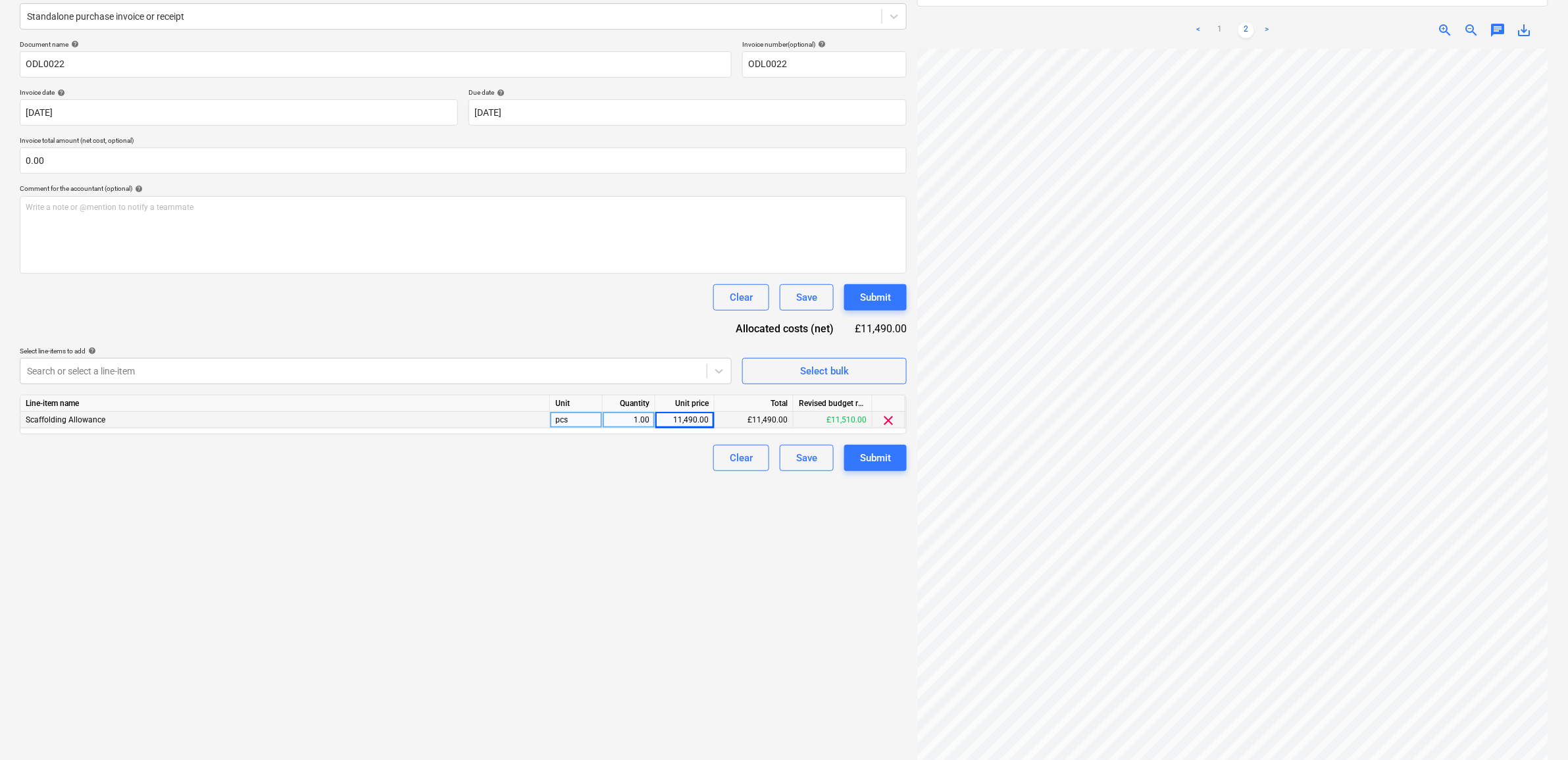
click at [674, 613] on div "Create new document Select company Direct Management Solutions Limited Add new …" at bounding box center [464, 339] width 898 height 876
click at [881, 460] on div "Submit" at bounding box center [875, 458] width 31 height 17
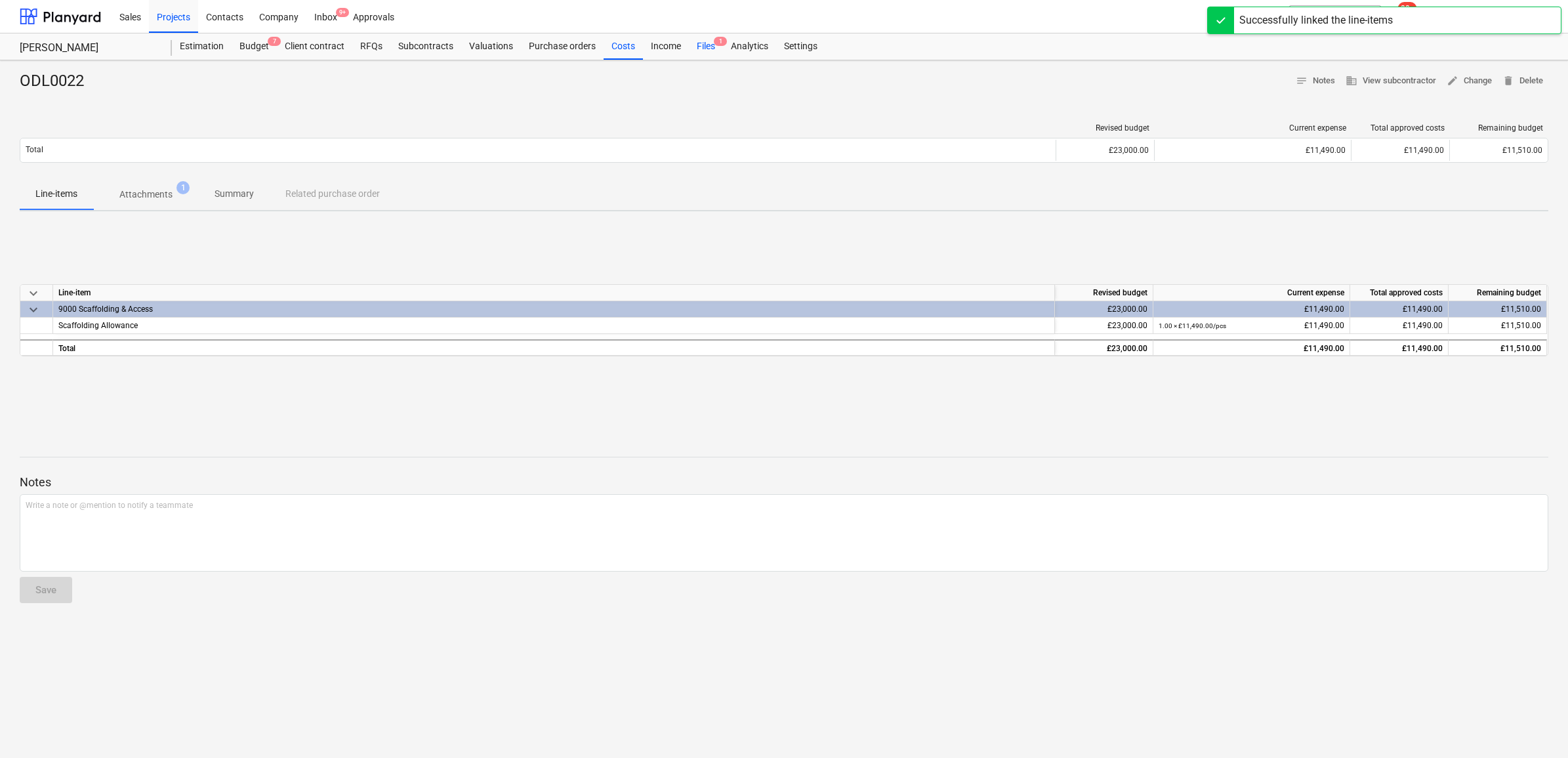
drag, startPoint x: 706, startPoint y: 49, endPoint x: 700, endPoint y: 56, distance: 9.2
click at [706, 49] on div "Files 1" at bounding box center [706, 47] width 34 height 26
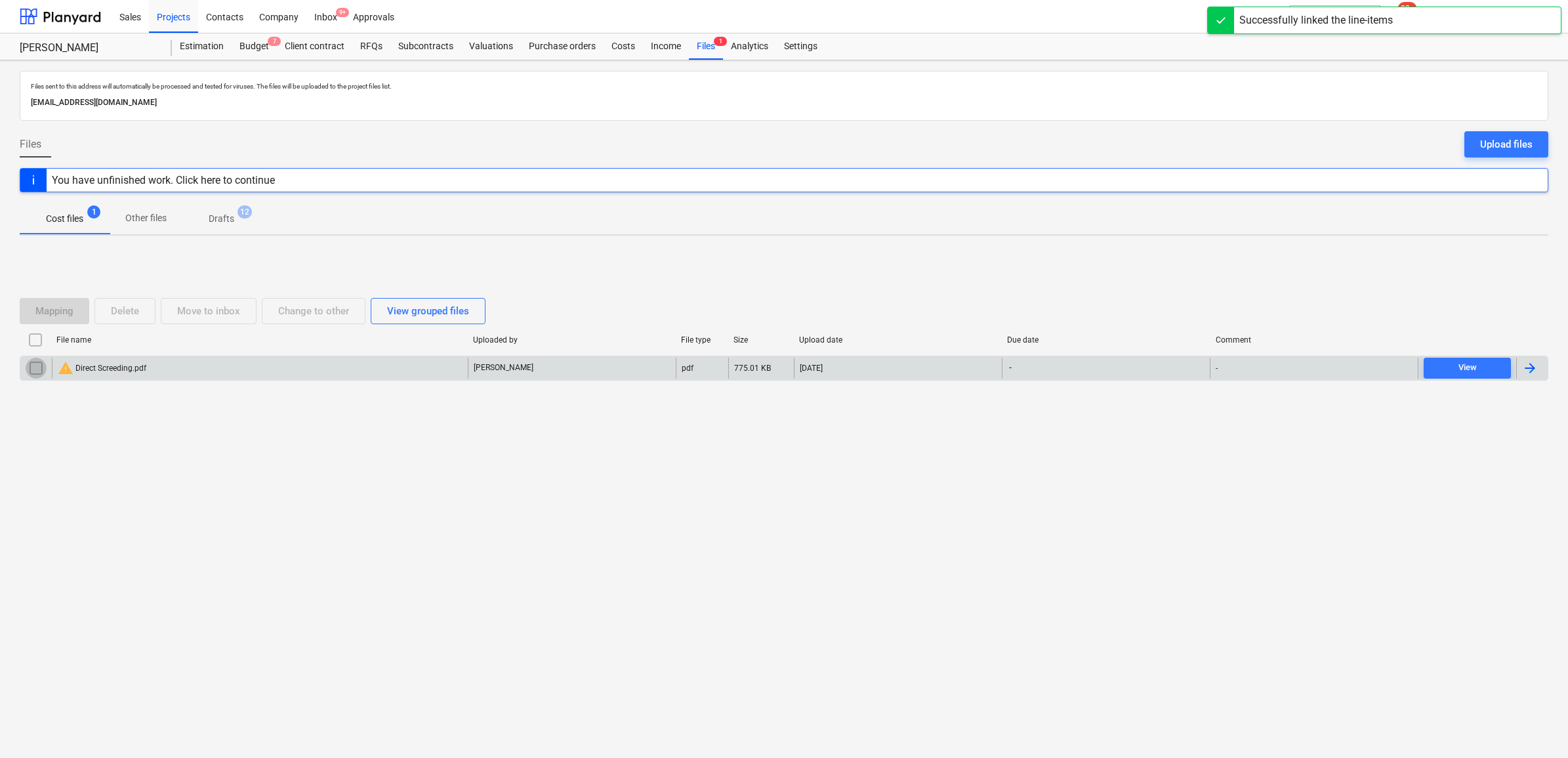
click at [34, 366] on input "checkbox" at bounding box center [36, 368] width 21 height 21
click at [125, 309] on div "Delete" at bounding box center [124, 311] width 28 height 17
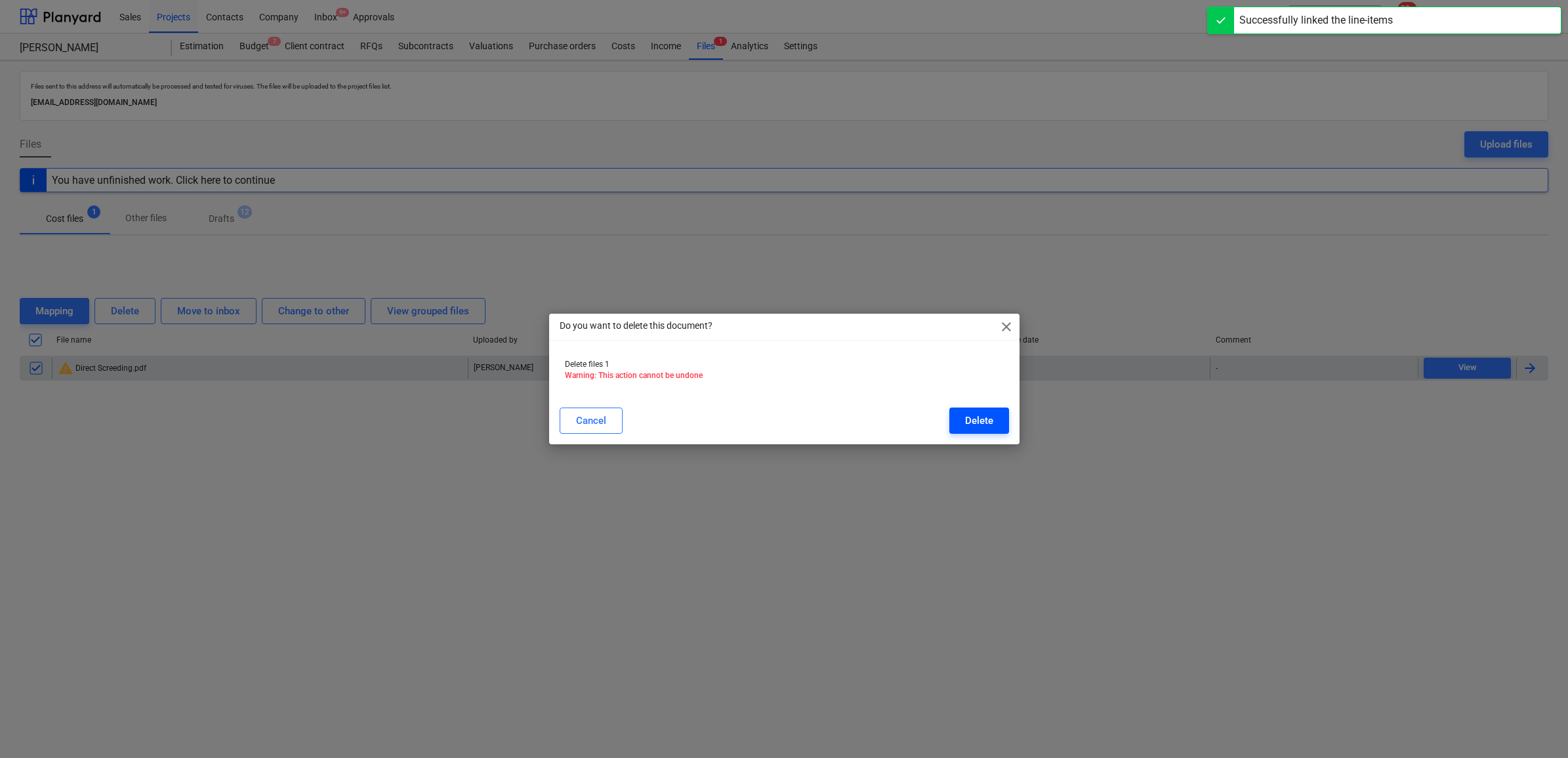
click at [966, 411] on button "Delete" at bounding box center [979, 421] width 60 height 26
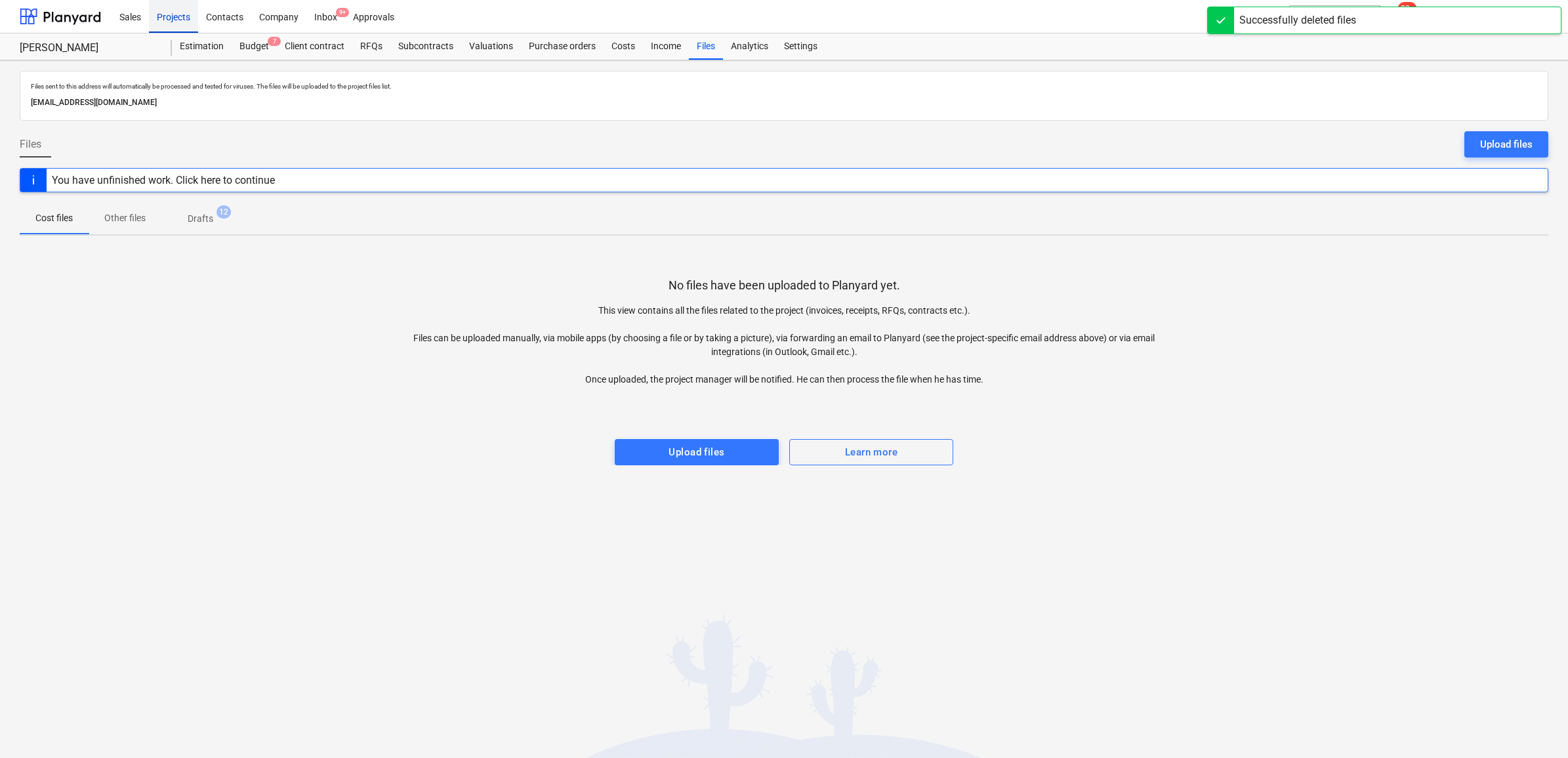
click at [164, 18] on div "Projects" at bounding box center [173, 16] width 49 height 34
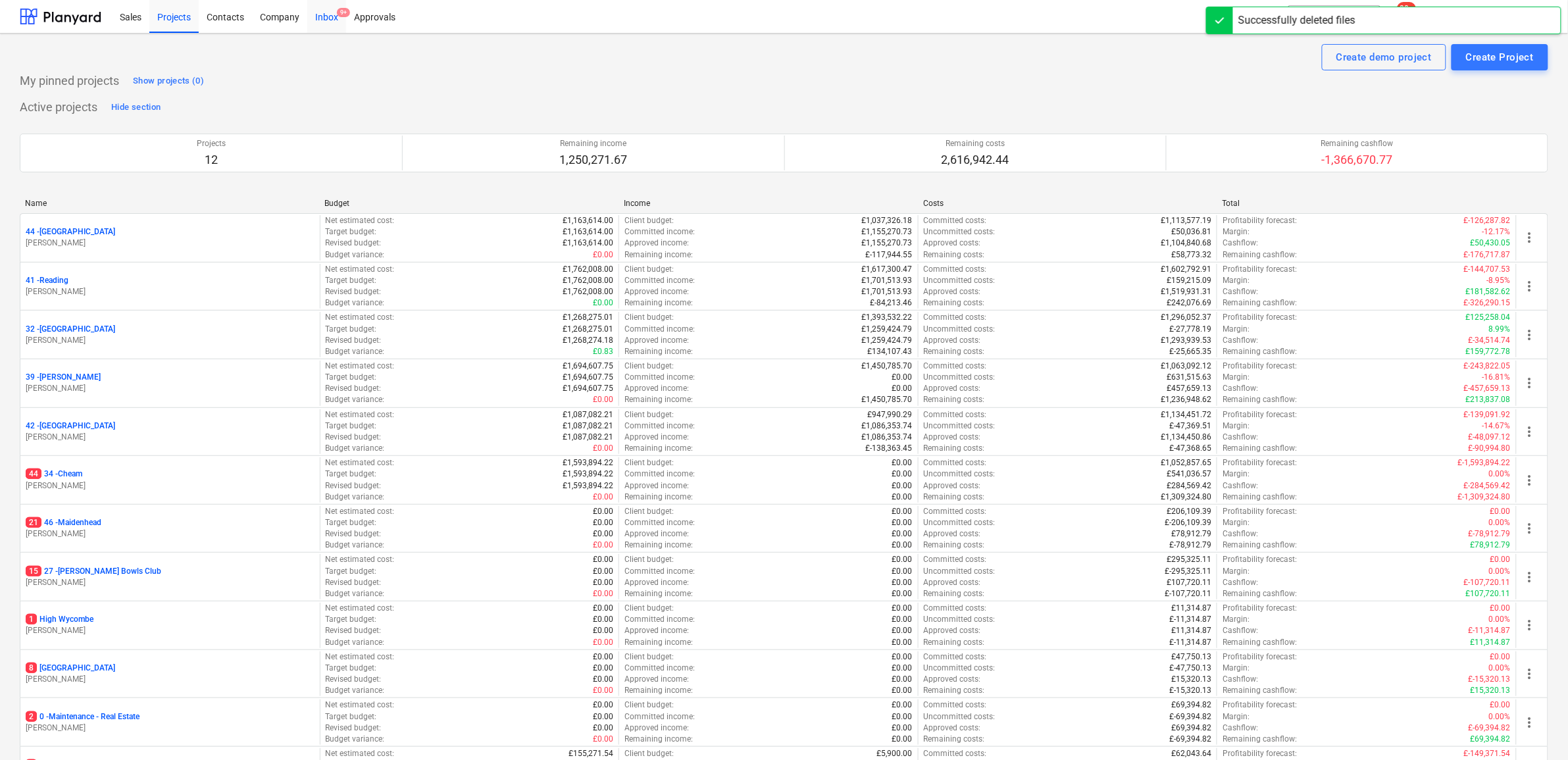
click at [327, 15] on div "Inbox 9+" at bounding box center [326, 16] width 39 height 34
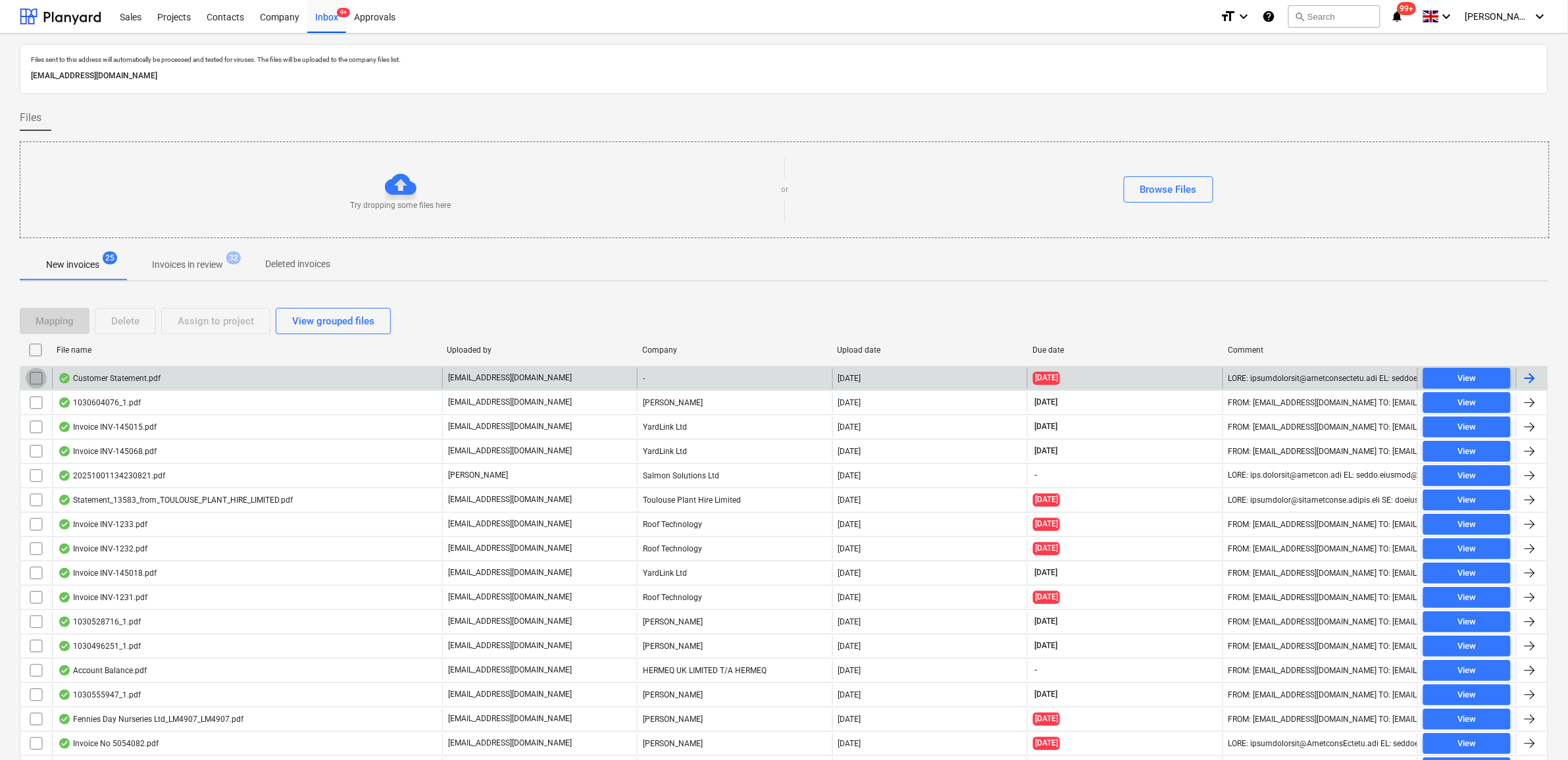
click at [34, 380] on input "checkbox" at bounding box center [36, 378] width 21 height 21
click at [148, 327] on button "Delete" at bounding box center [125, 321] width 62 height 26
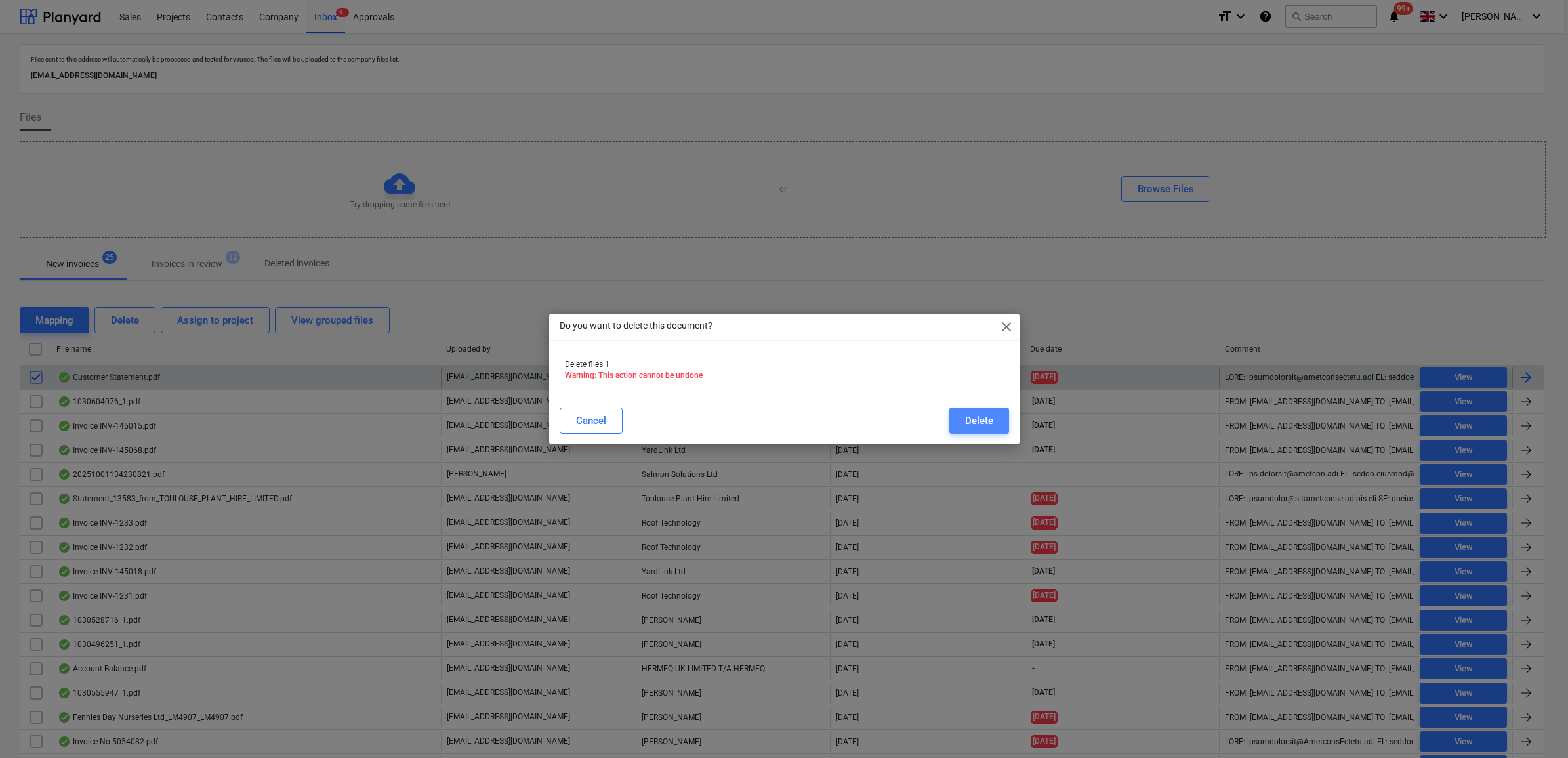
click at [998, 416] on button "Delete" at bounding box center [979, 421] width 60 height 26
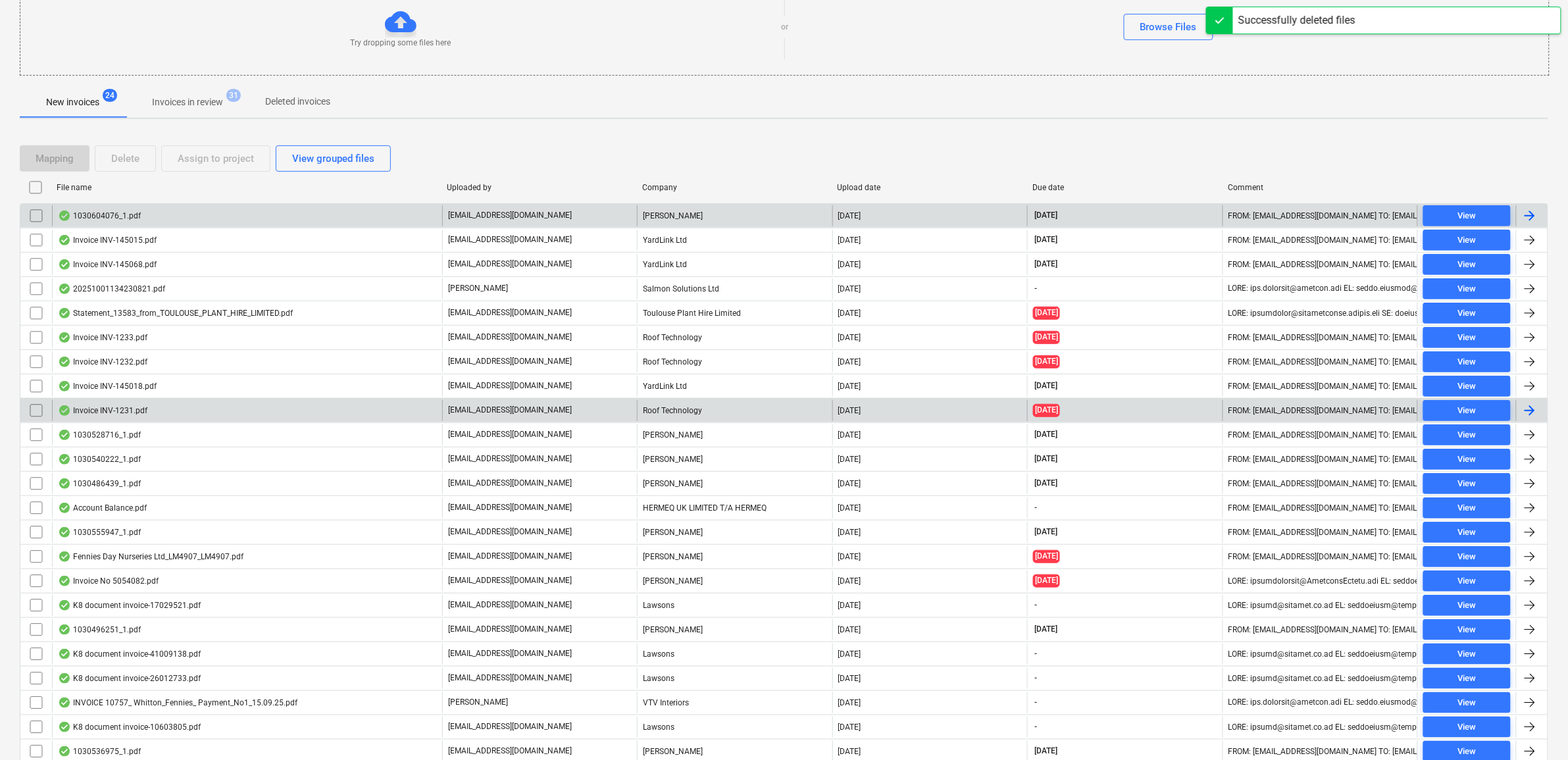
scroll to position [164, 0]
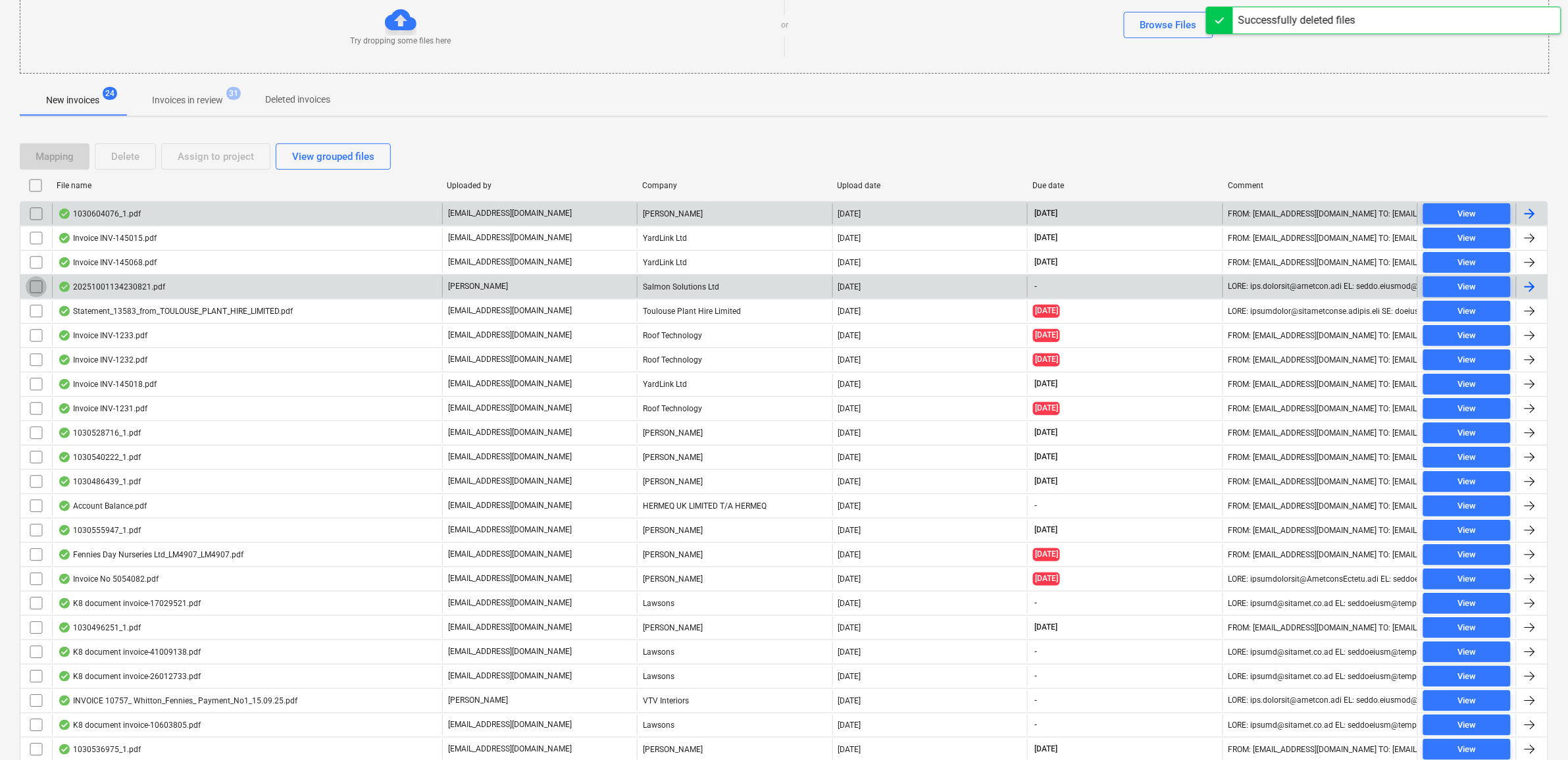
drag, startPoint x: 39, startPoint y: 291, endPoint x: 51, endPoint y: 291, distance: 12.0
click at [39, 291] on input "checkbox" at bounding box center [36, 287] width 21 height 21
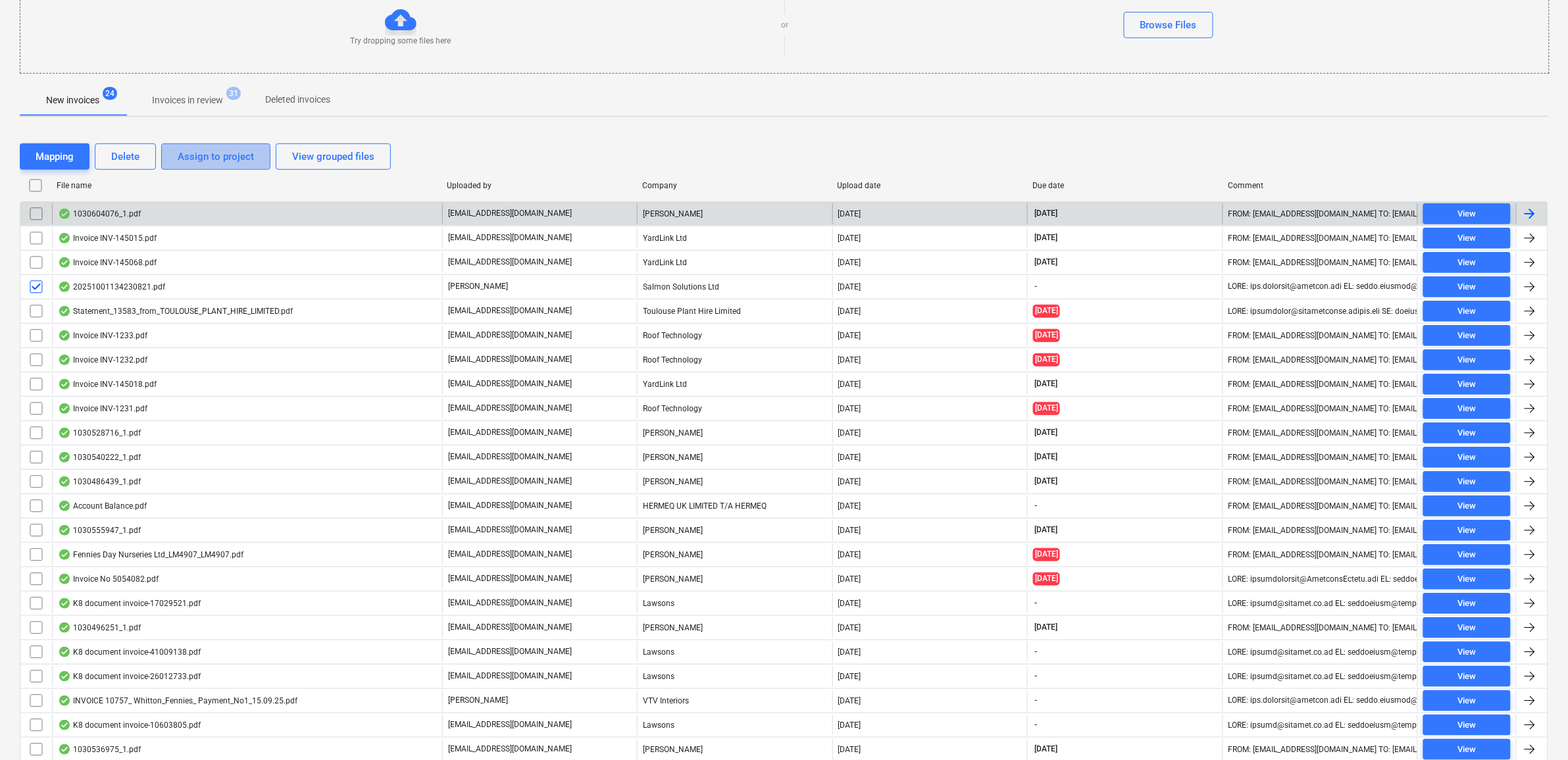
click at [225, 152] on div "Assign to project" at bounding box center [215, 156] width 76 height 17
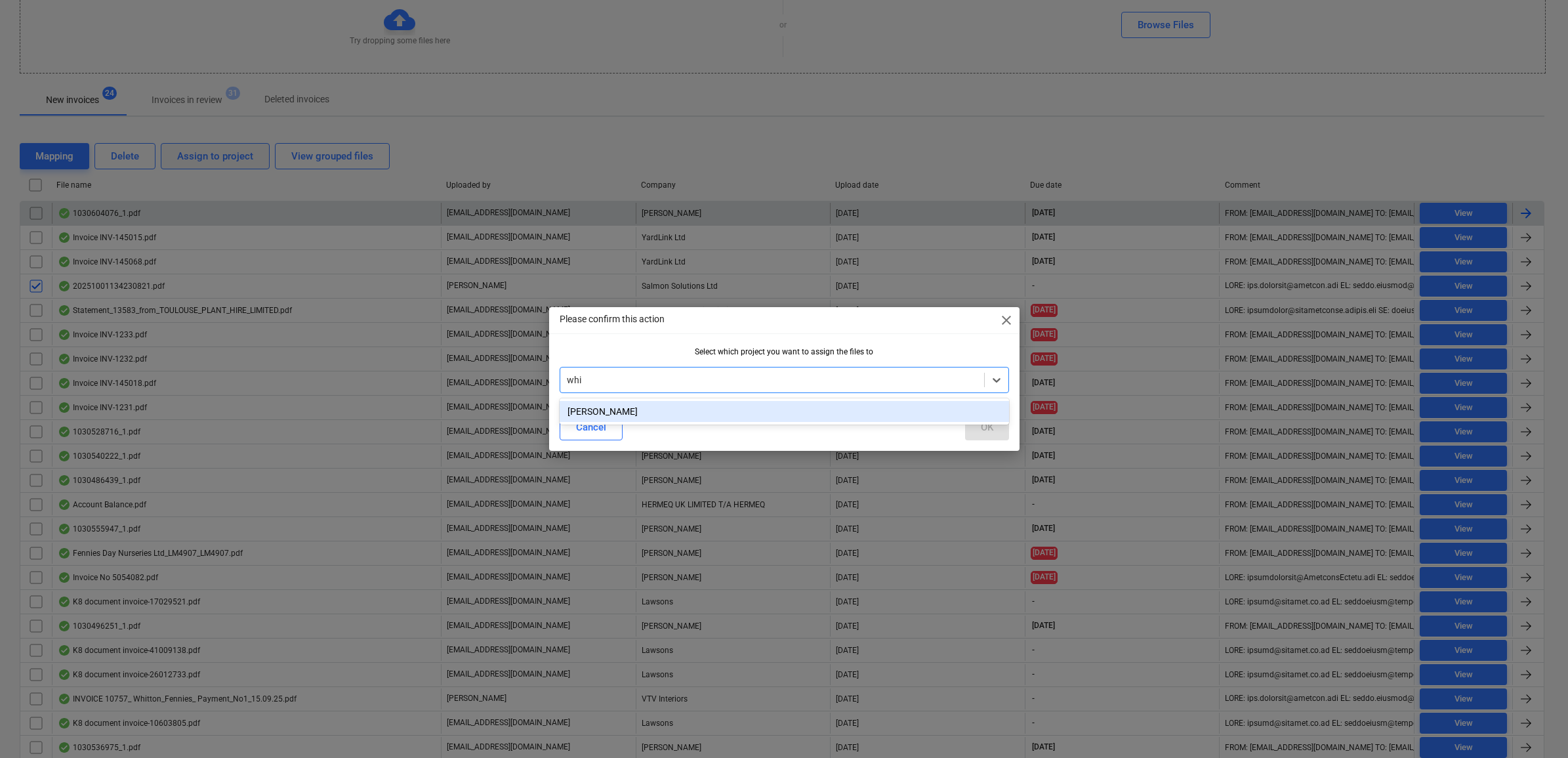
type input "whit"
click at [665, 412] on div "[PERSON_NAME]" at bounding box center [784, 412] width 449 height 21
click at [986, 428] on div "OK" at bounding box center [987, 427] width 12 height 17
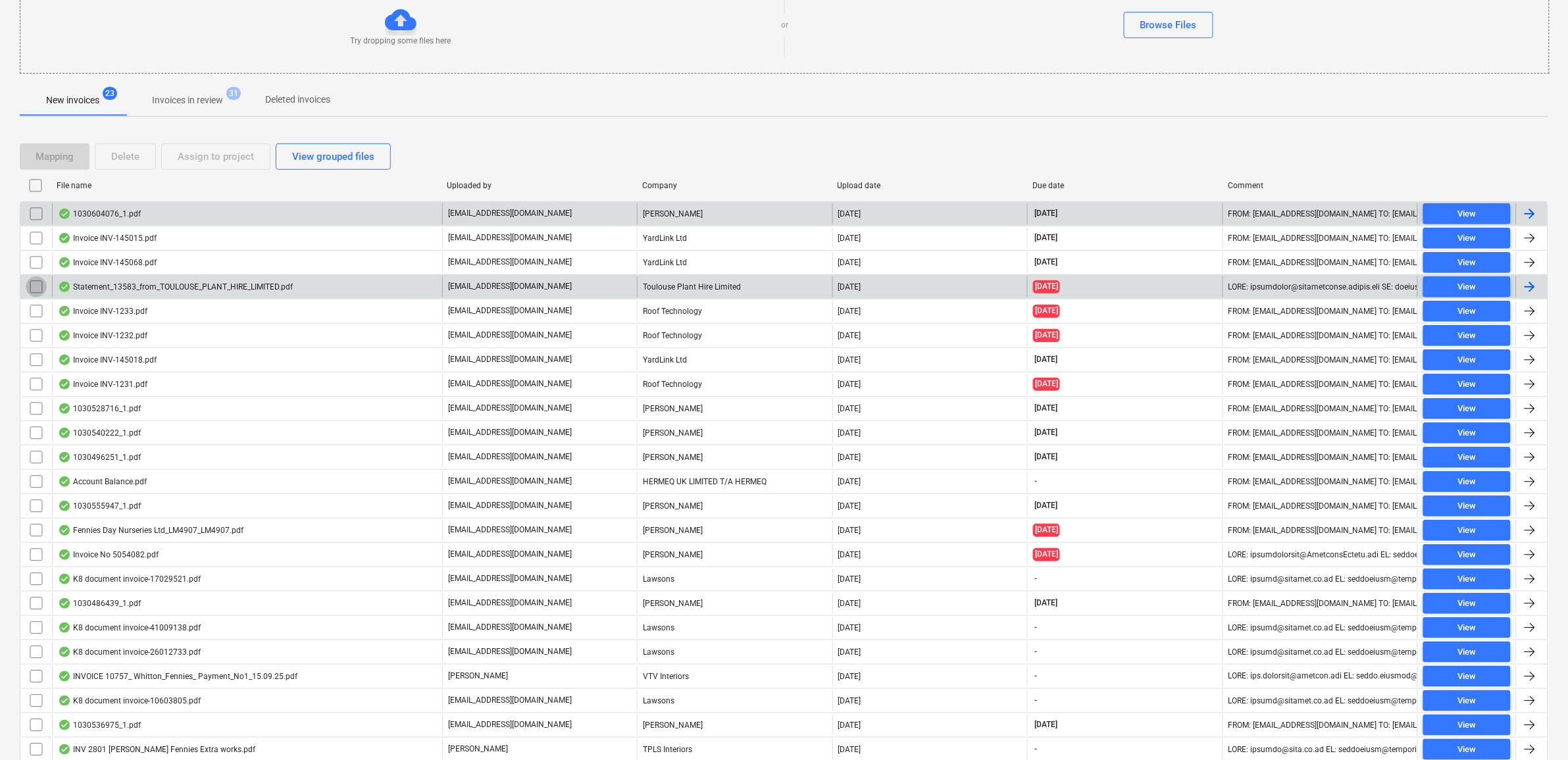
click at [31, 291] on input "checkbox" at bounding box center [36, 287] width 21 height 21
click at [135, 161] on div "Delete" at bounding box center [125, 156] width 28 height 17
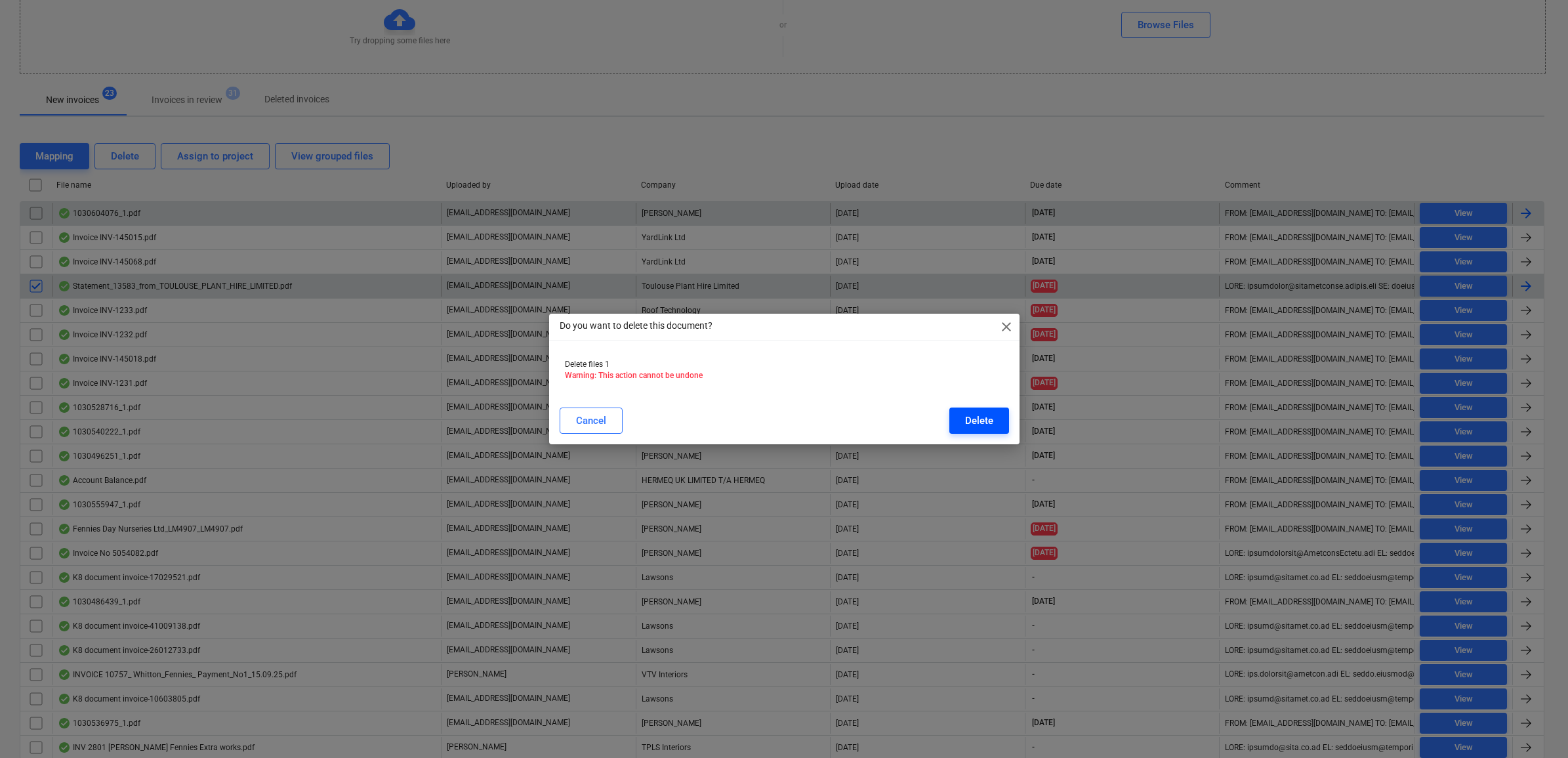
click at [968, 420] on div "Delete" at bounding box center [979, 421] width 28 height 17
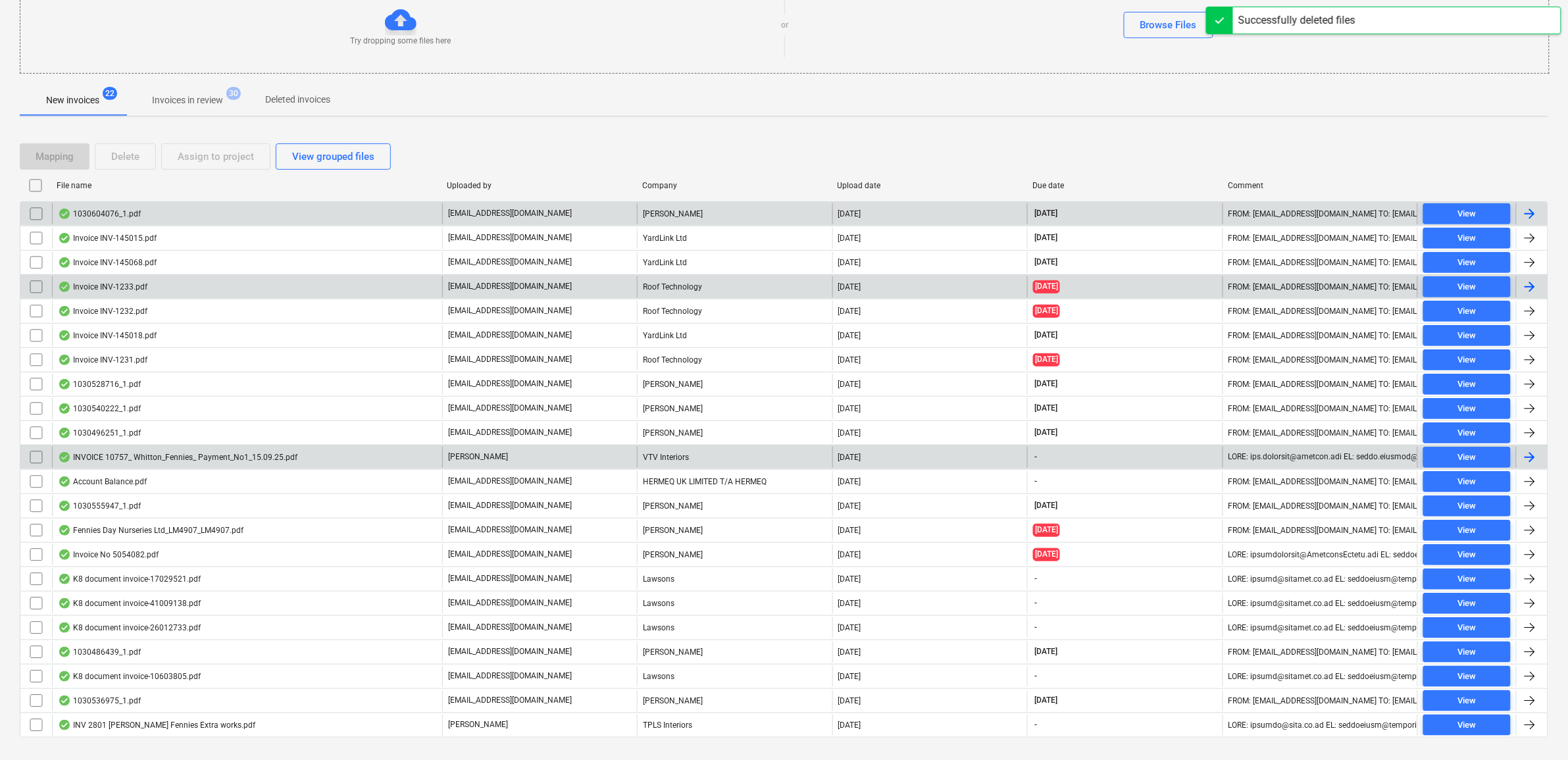
click at [51, 459] on div at bounding box center [36, 457] width 31 height 21
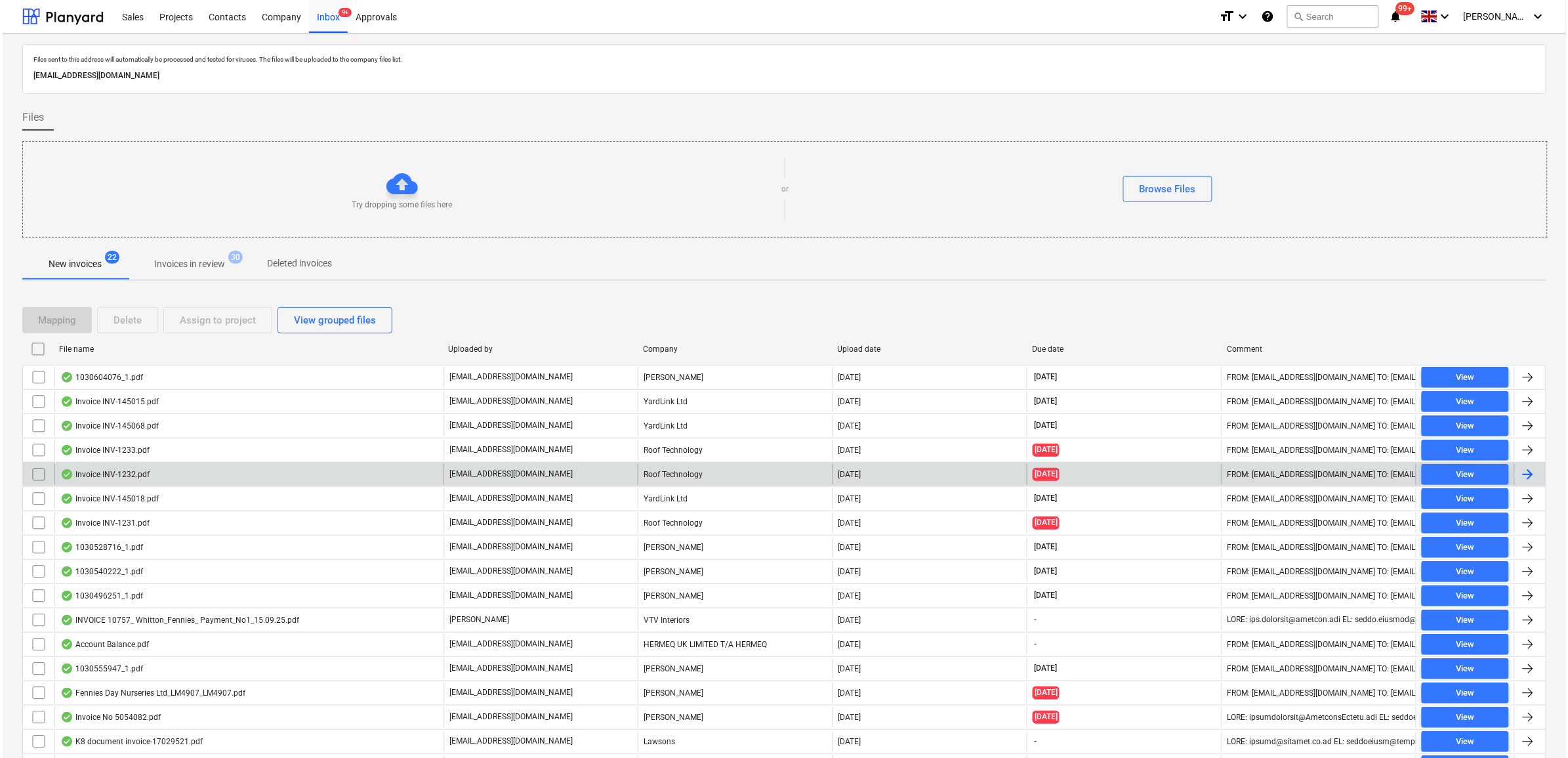
scroll to position [164, 0]
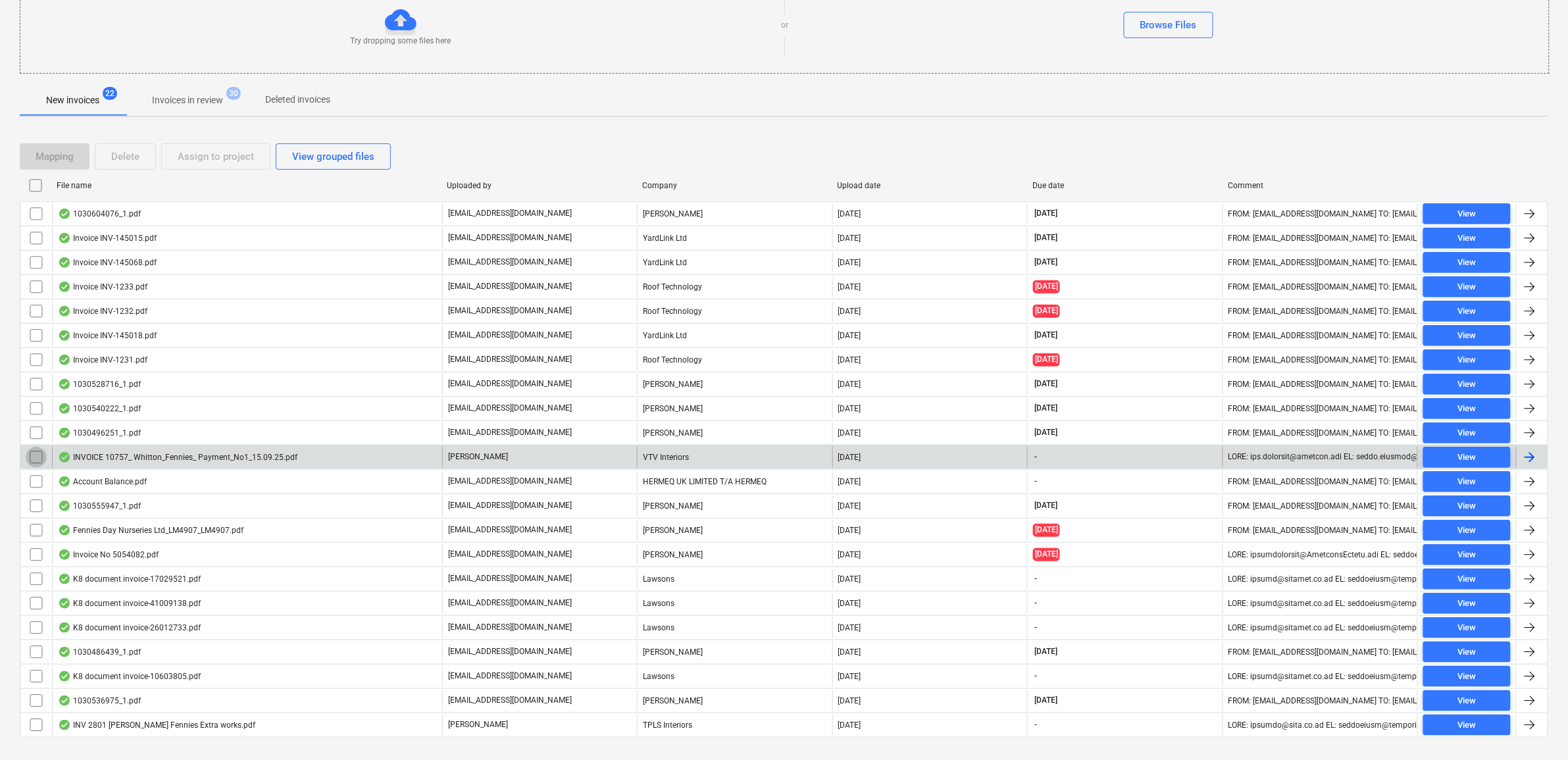
click at [28, 456] on input "checkbox" at bounding box center [36, 457] width 21 height 21
click at [214, 153] on div "Assign to project" at bounding box center [215, 156] width 76 height 17
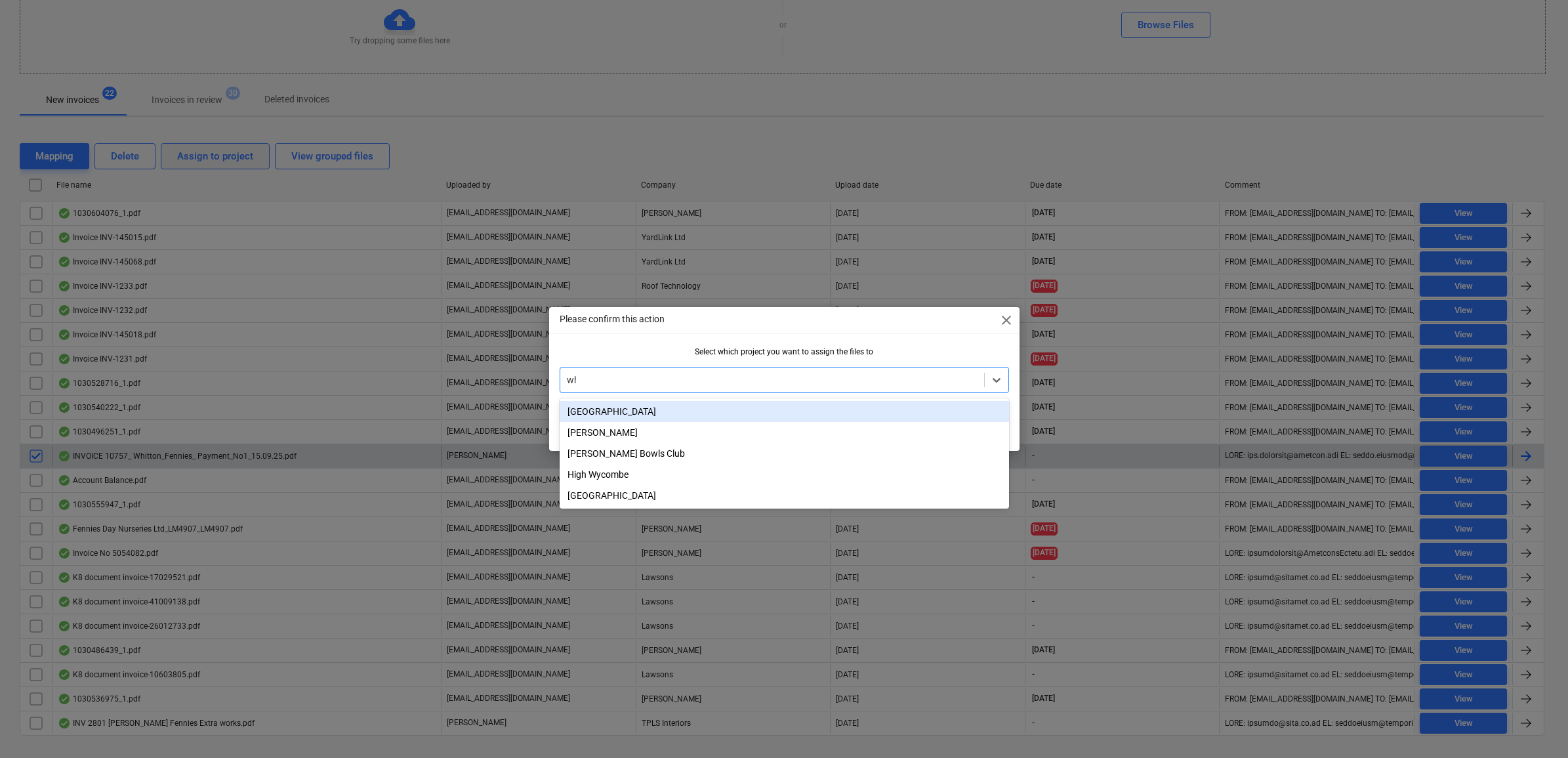
type input "whit"
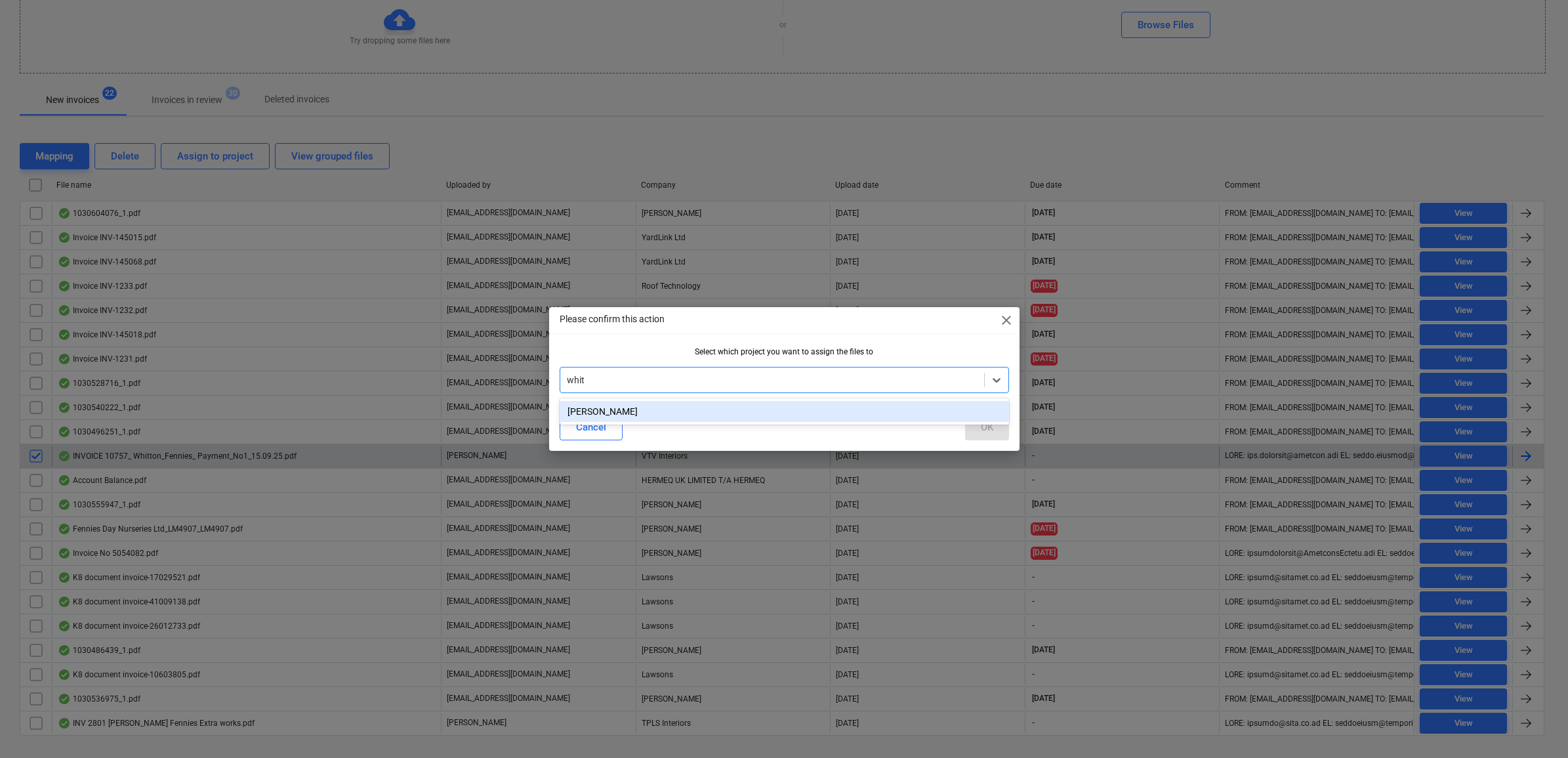
click at [628, 408] on div "[PERSON_NAME]" at bounding box center [784, 412] width 449 height 21
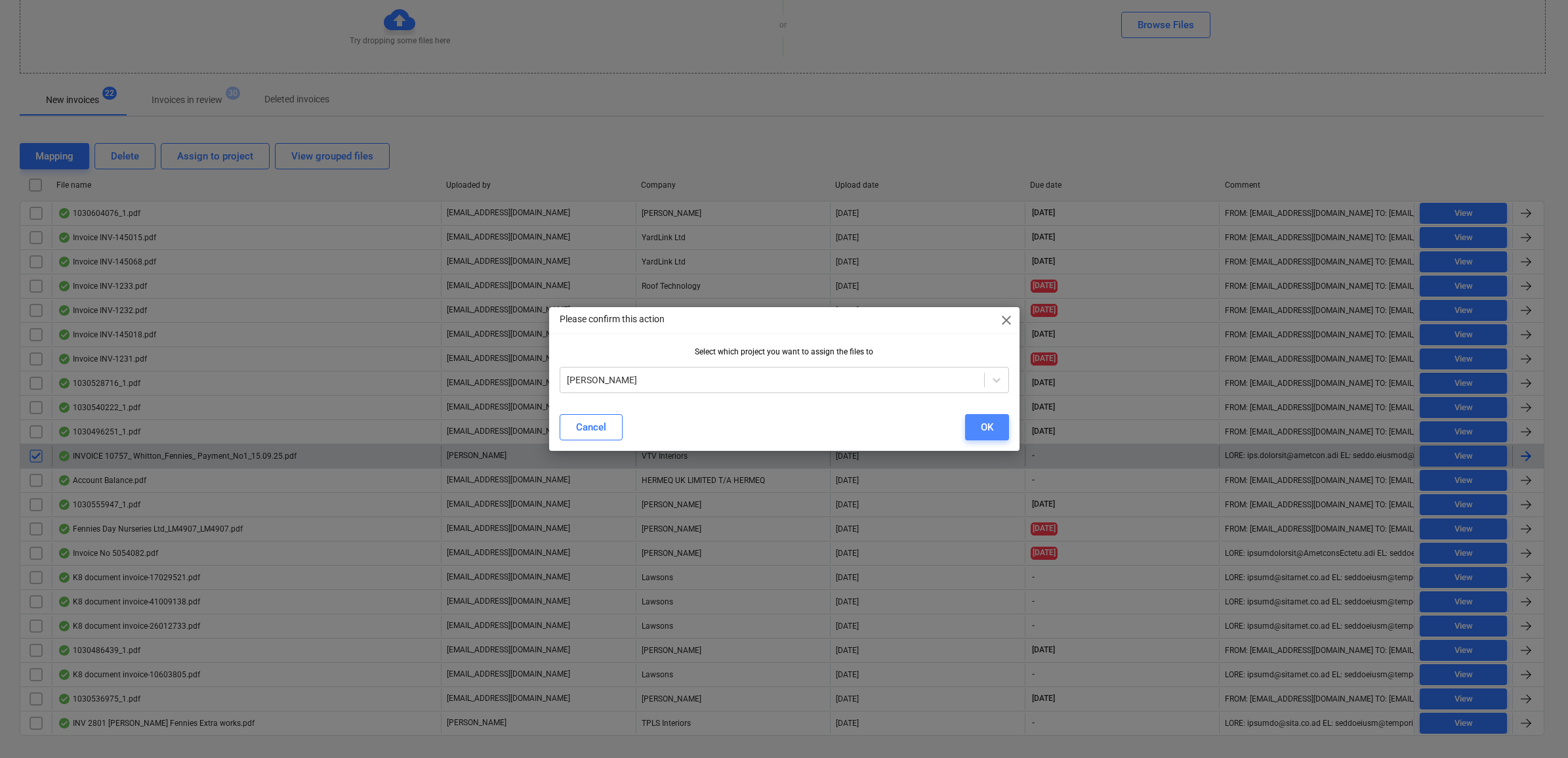
click at [981, 434] on div "OK" at bounding box center [987, 427] width 12 height 17
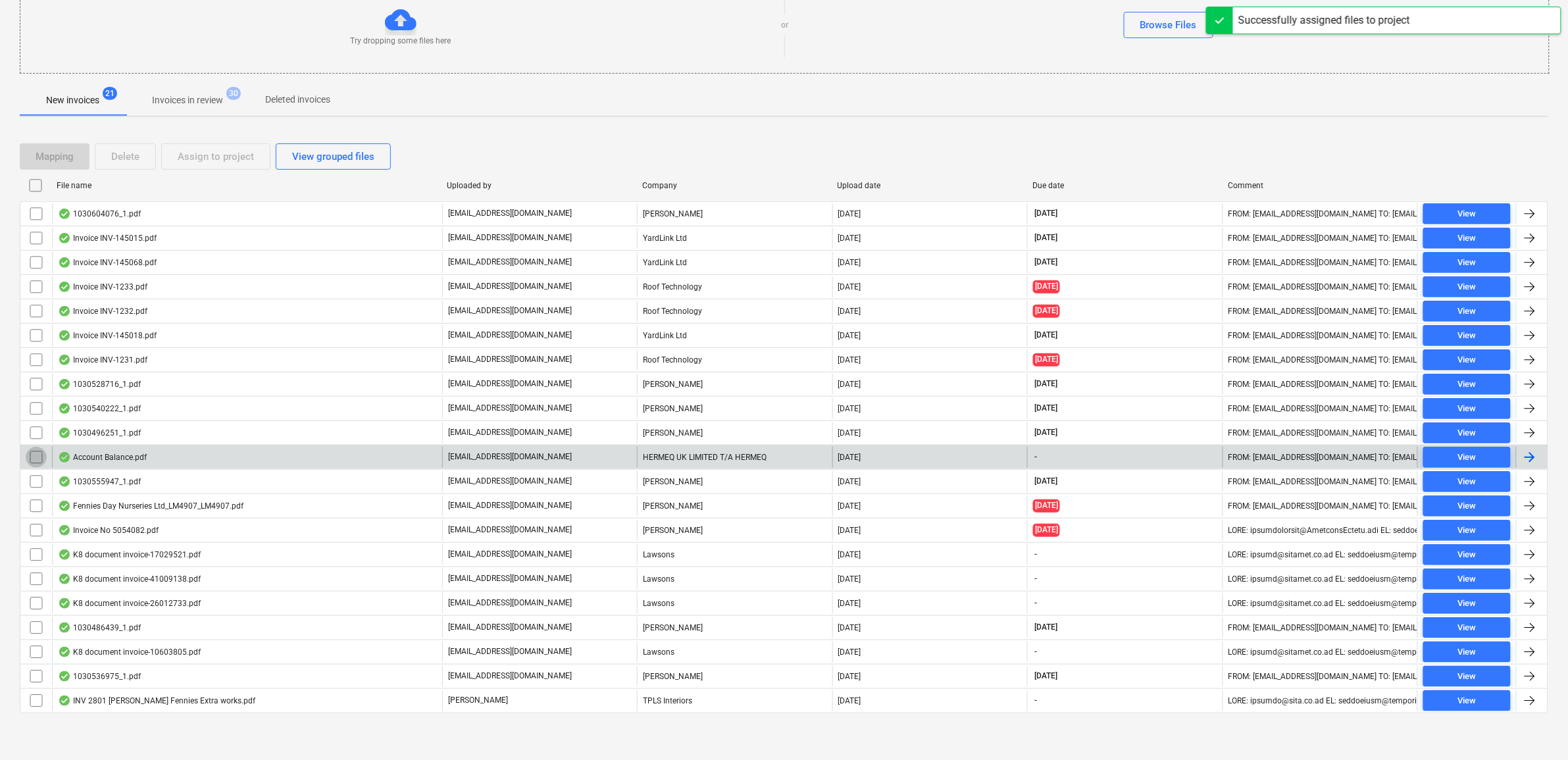
click at [28, 460] on input "checkbox" at bounding box center [36, 457] width 21 height 21
click at [128, 158] on div "Delete" at bounding box center [125, 156] width 28 height 17
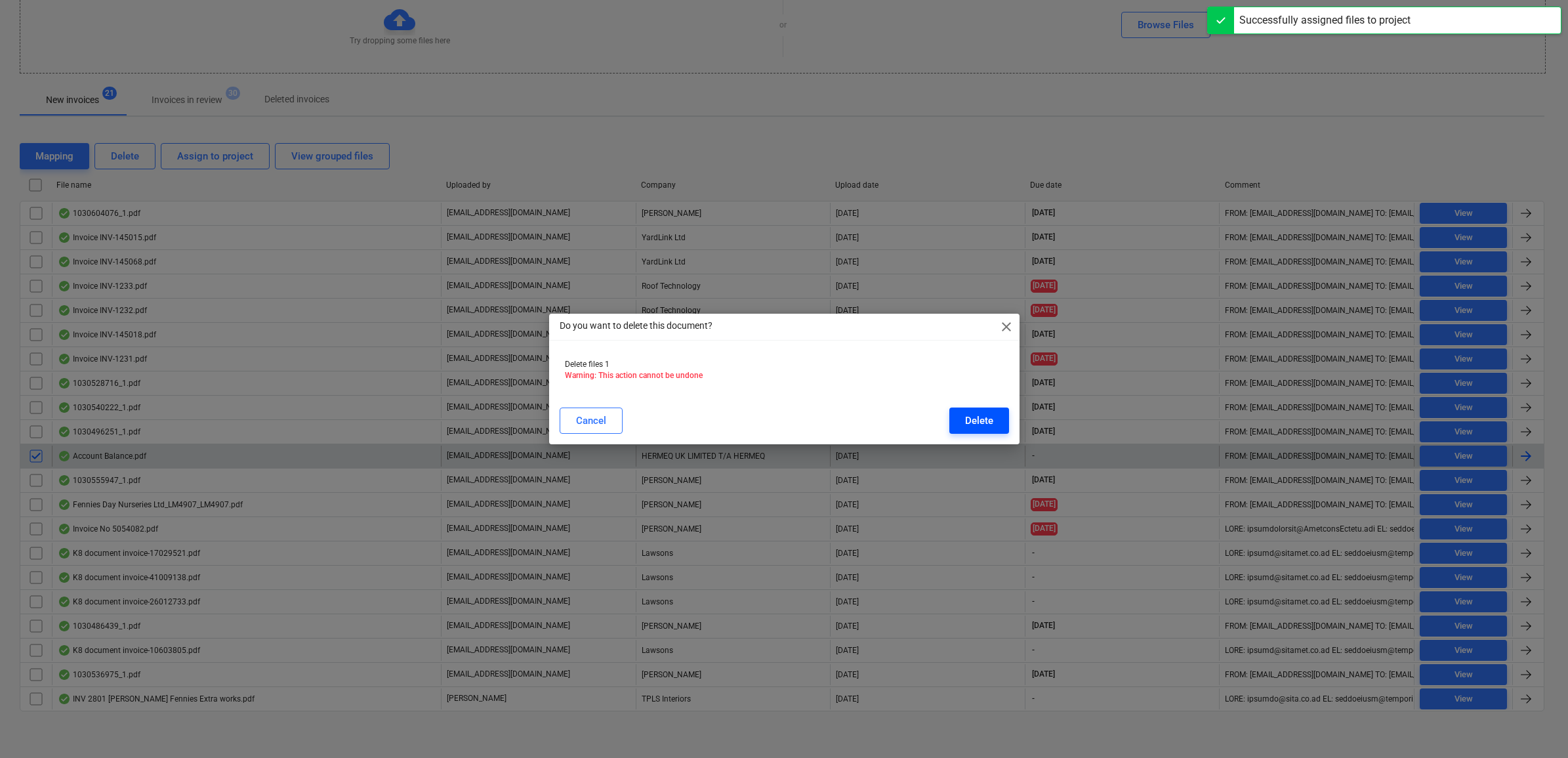
click at [971, 415] on div "Delete" at bounding box center [979, 421] width 28 height 17
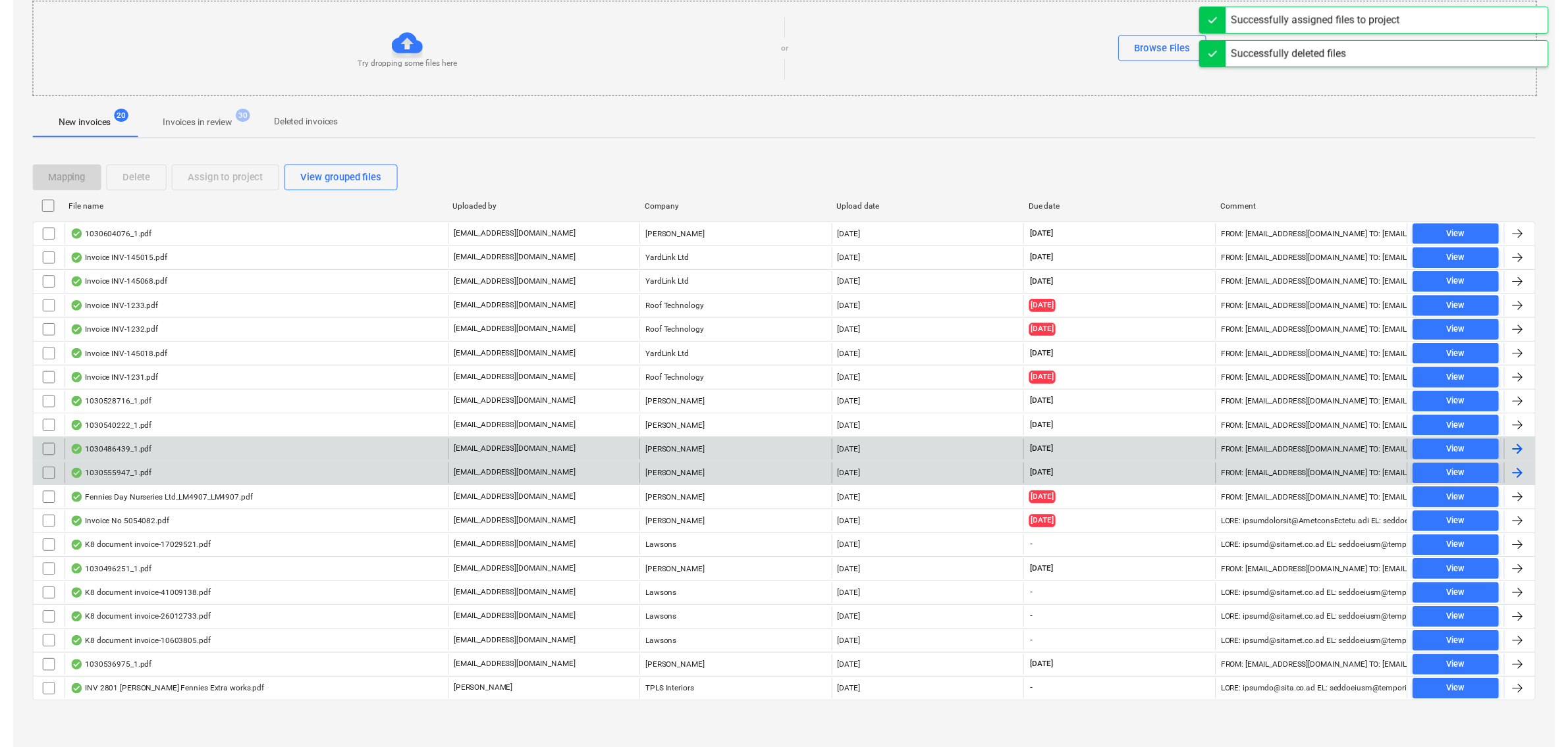
scroll to position [144, 0]
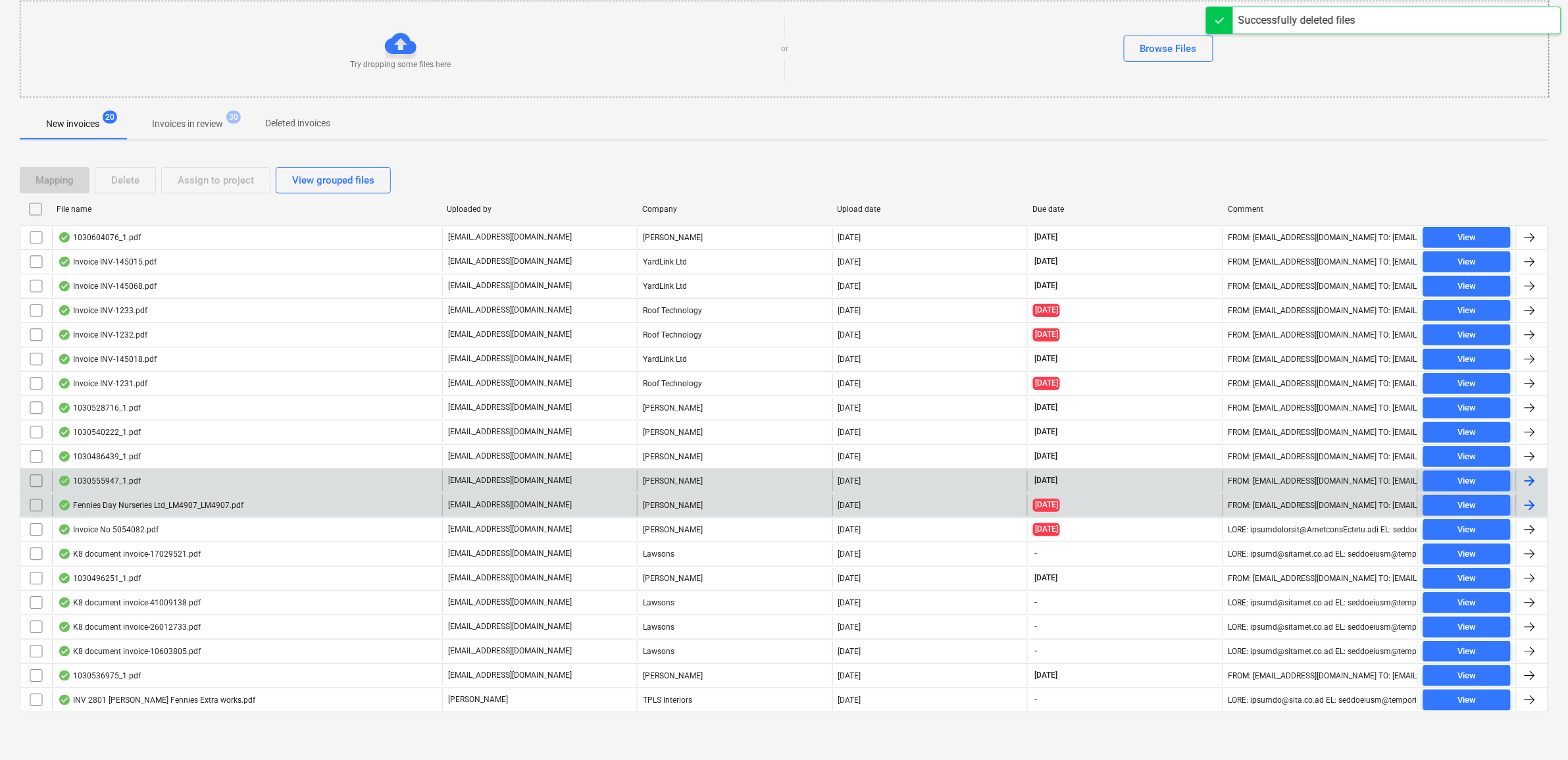
click at [31, 508] on input "checkbox" at bounding box center [36, 506] width 21 height 21
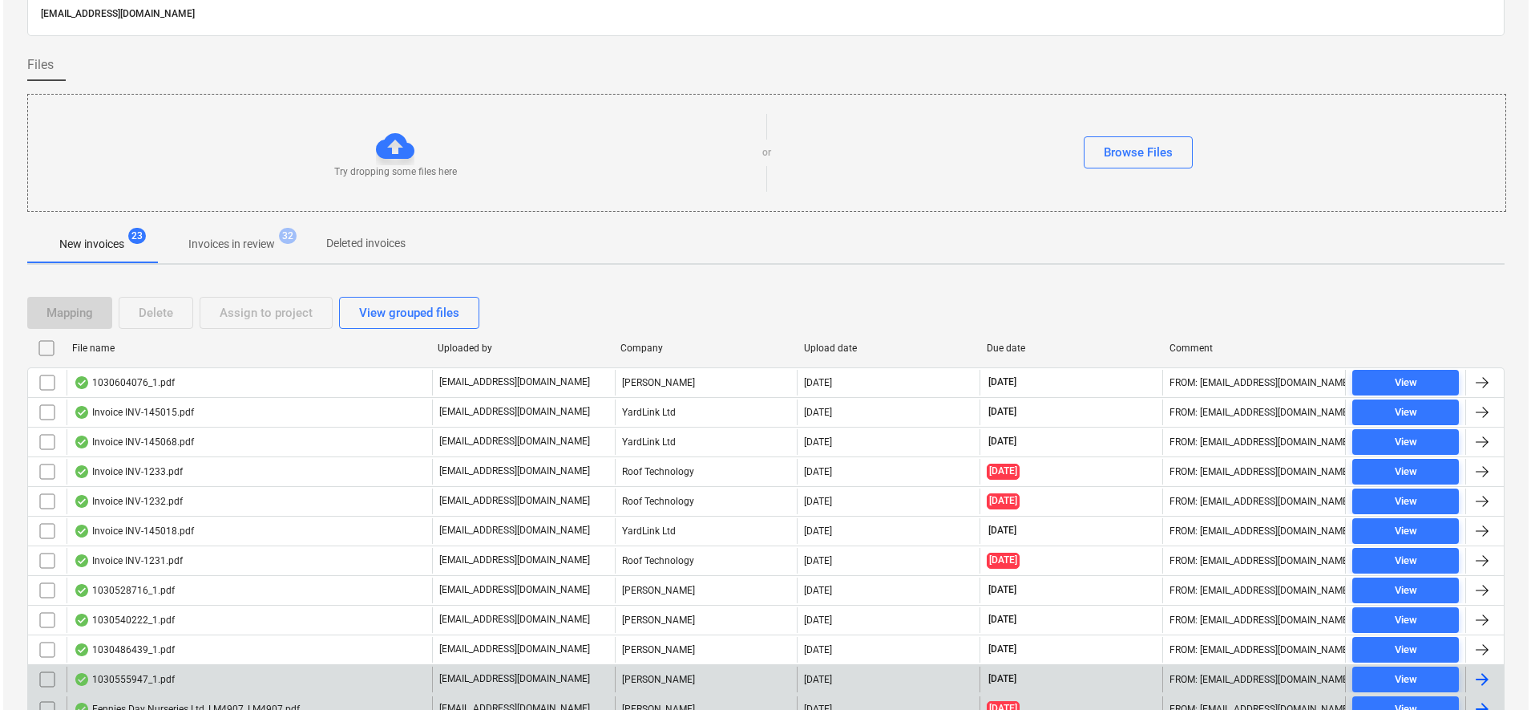
scroll to position [0, 0]
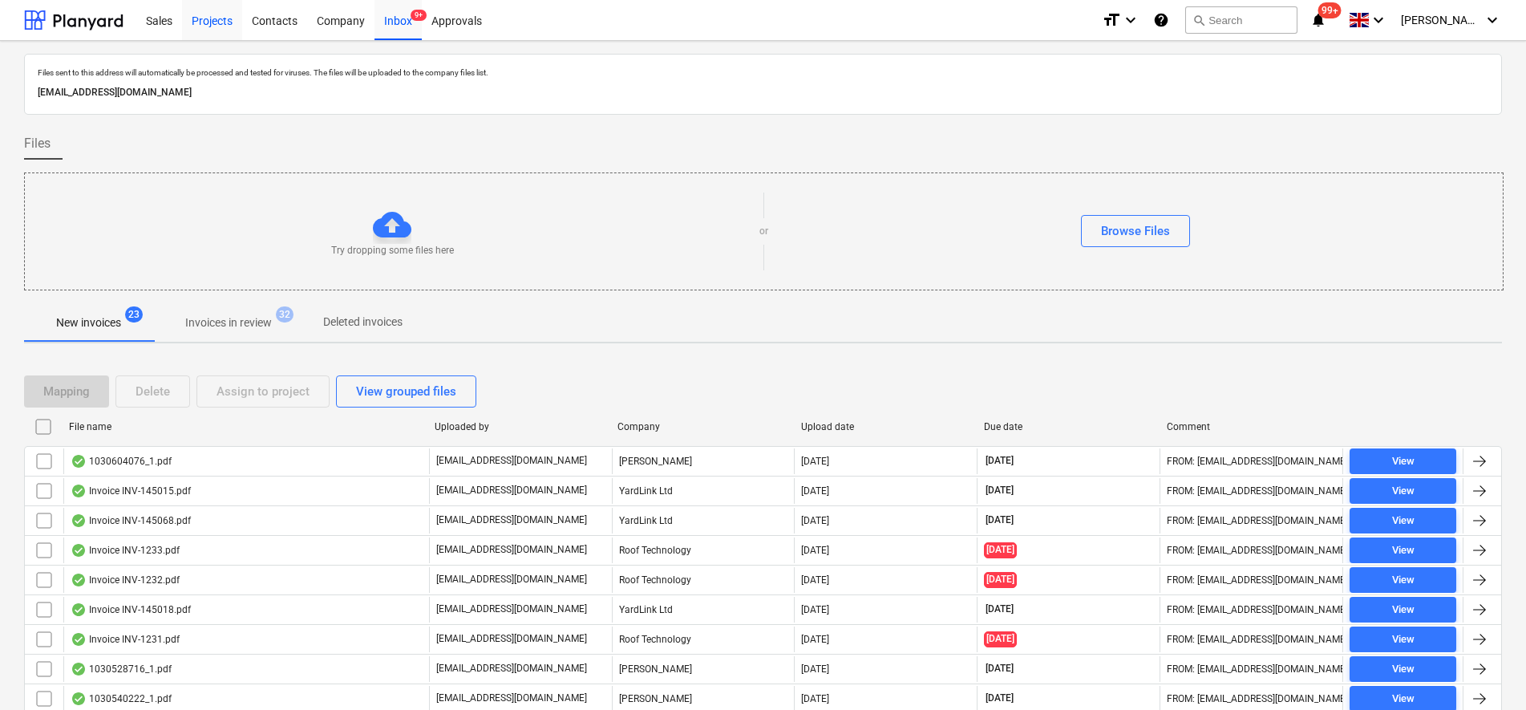
click at [202, 20] on div "Projects" at bounding box center [212, 19] width 60 height 41
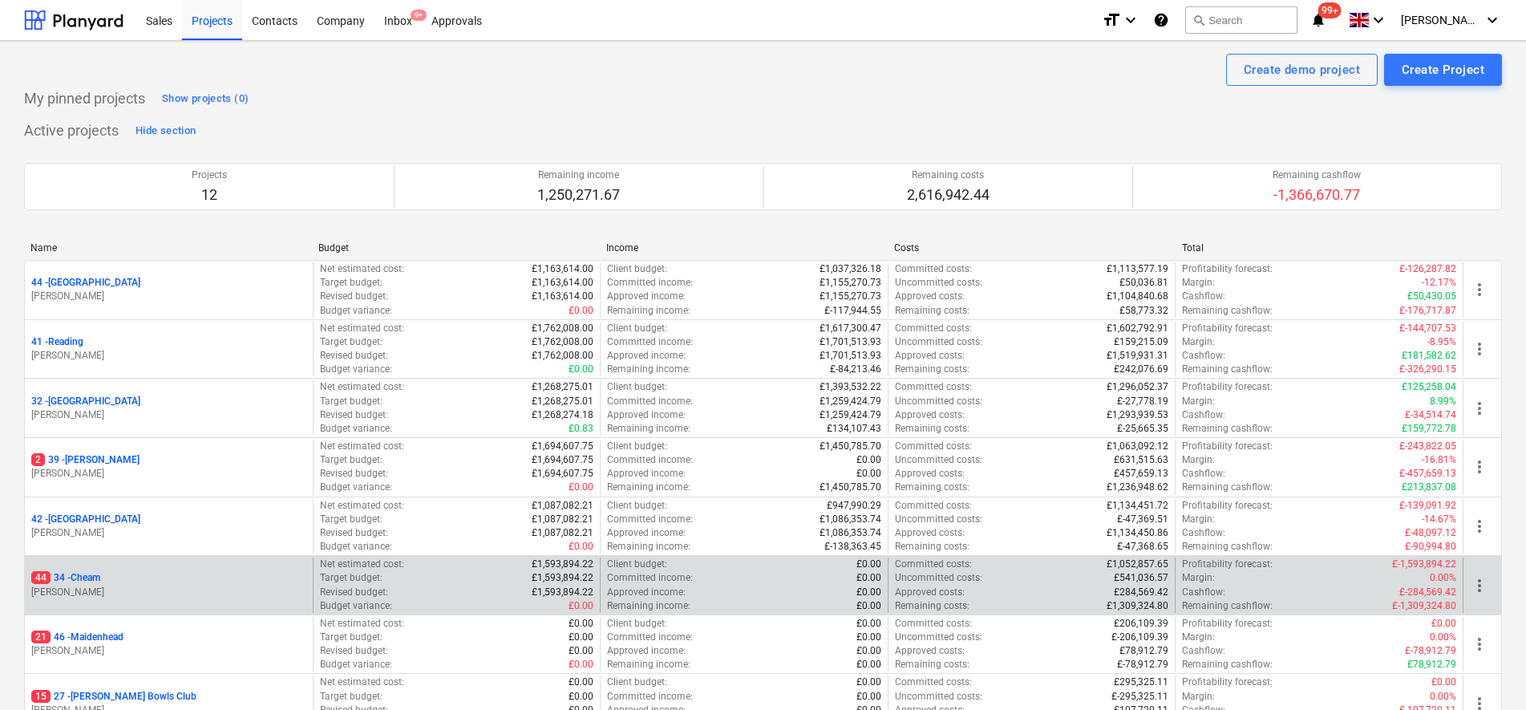
click at [100, 572] on p "44 34 - Cheam" at bounding box center [65, 578] width 69 height 14
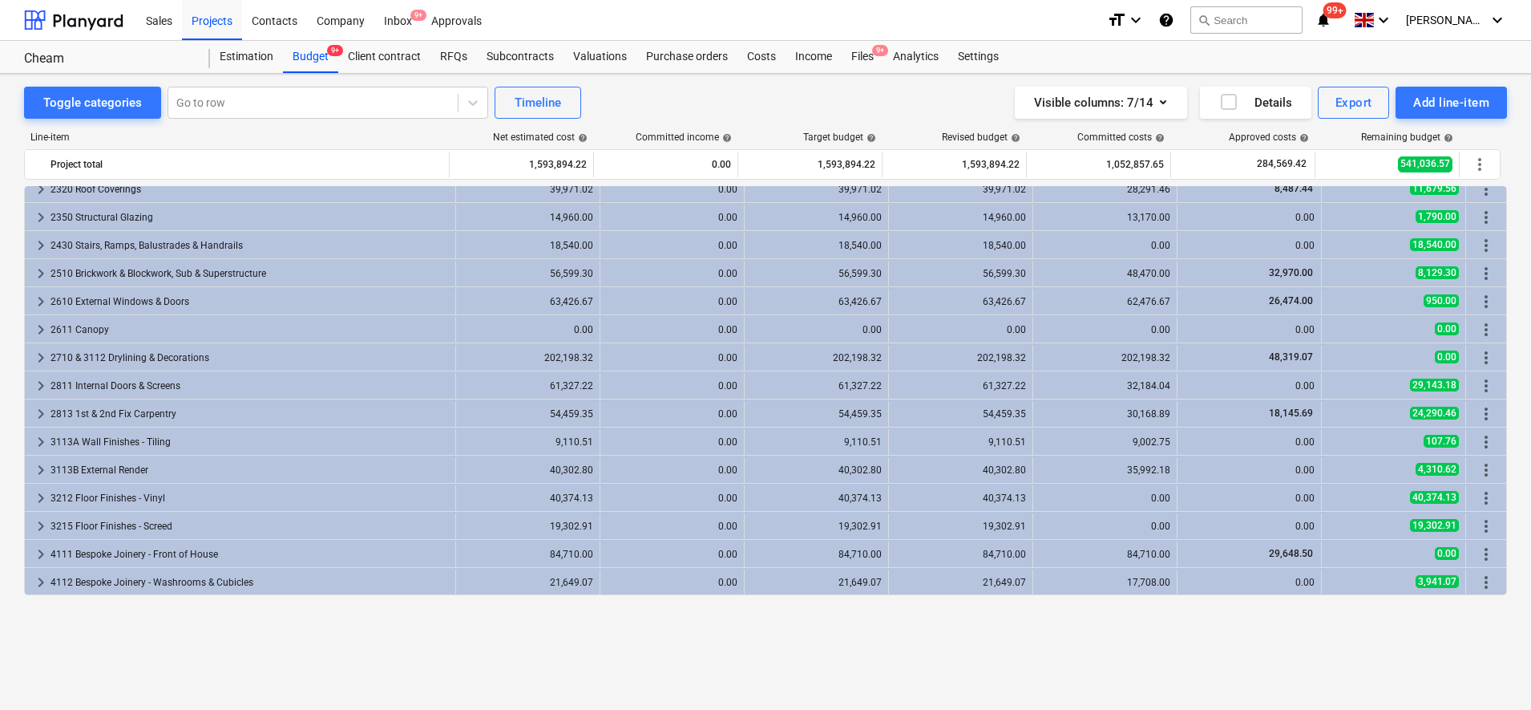
scroll to position [501, 0]
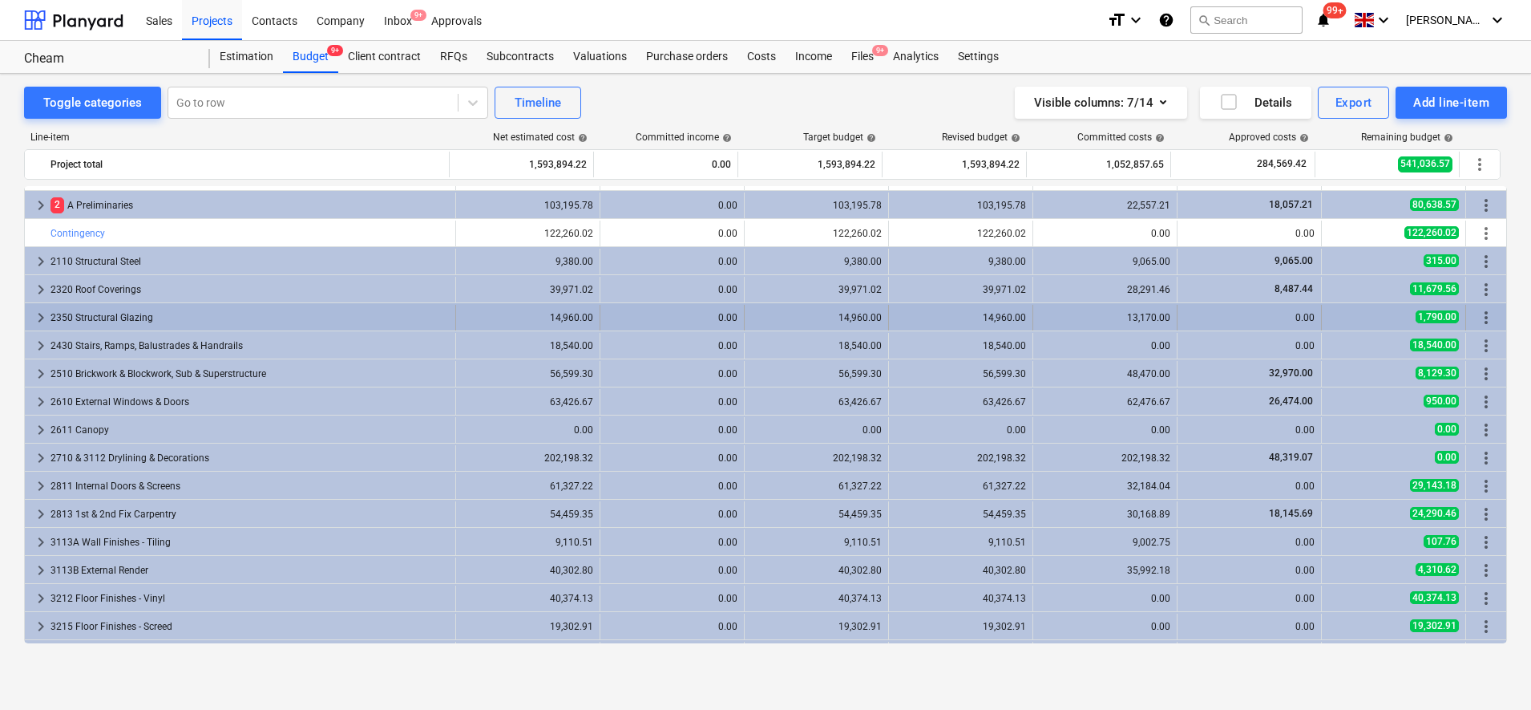
click at [443, 316] on div "keyboard_arrow_right 2350 Structural Glazing" at bounding box center [240, 318] width 431 height 26
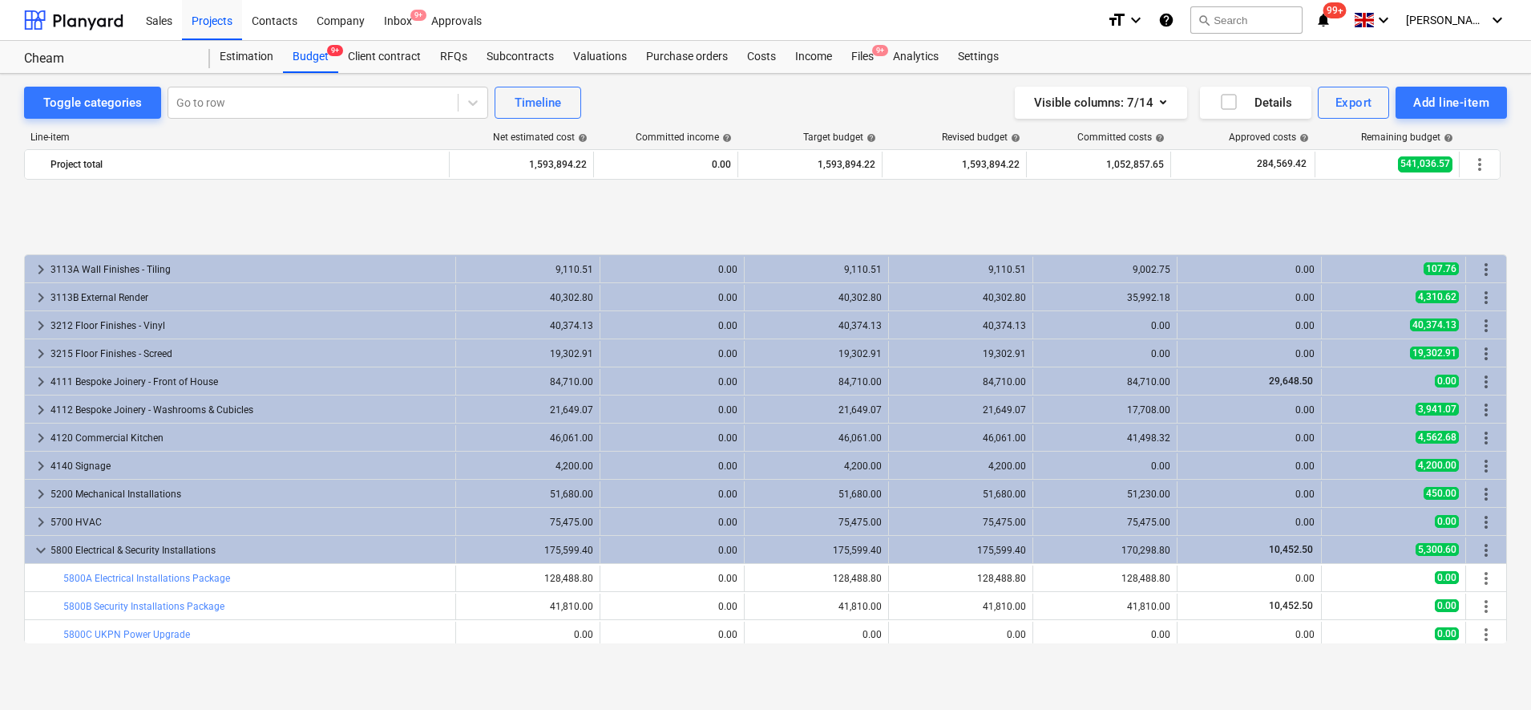
scroll to position [902, 0]
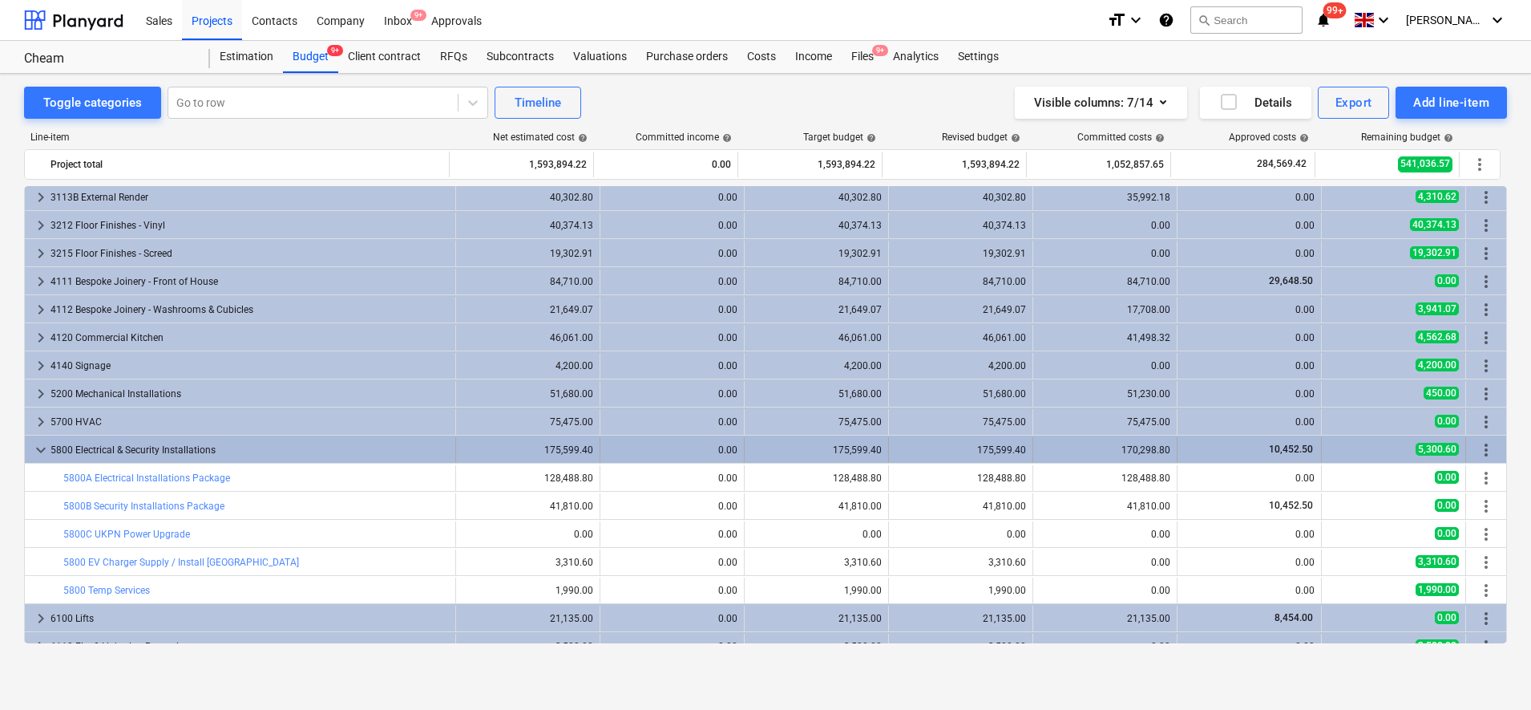
click at [173, 451] on div "5800 Electrical & Security Installations" at bounding box center [250, 450] width 398 height 26
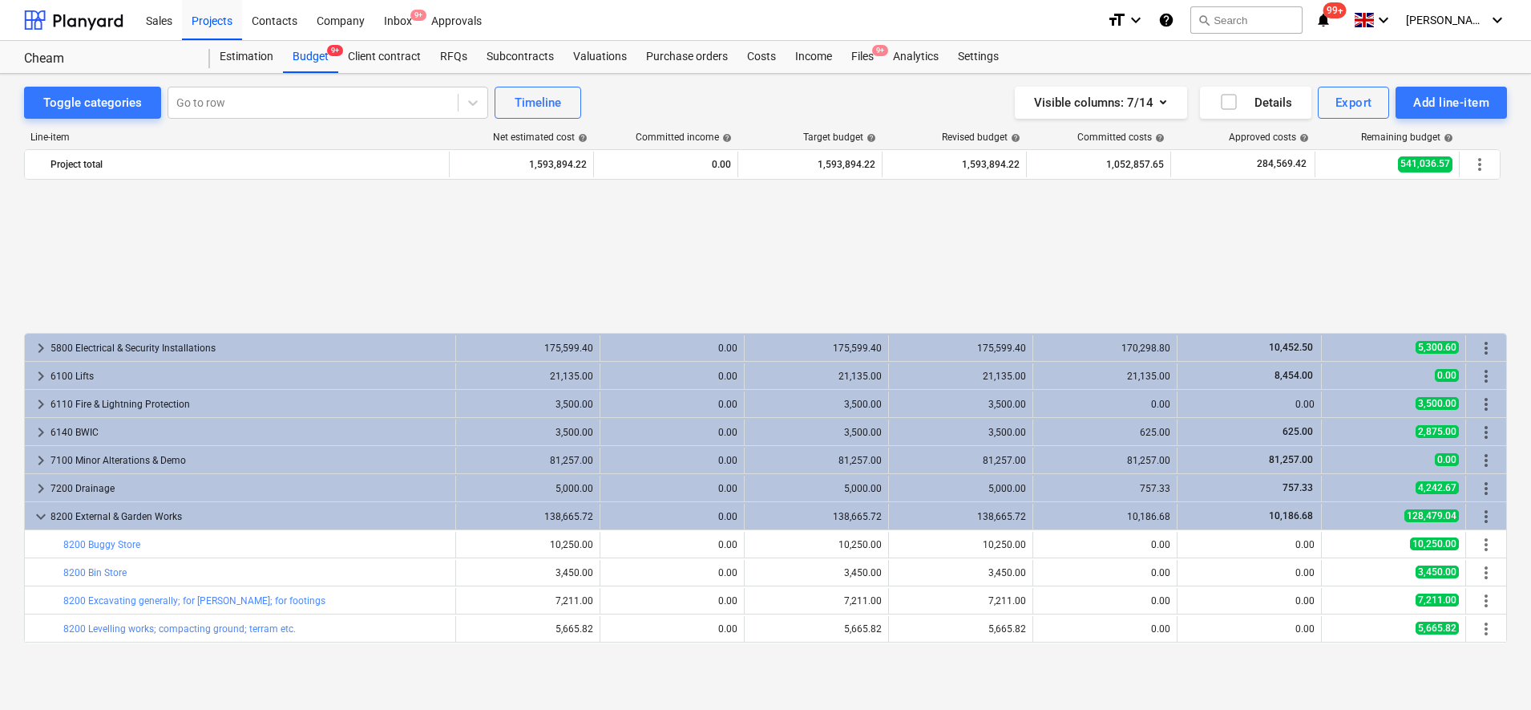
scroll to position [1203, 0]
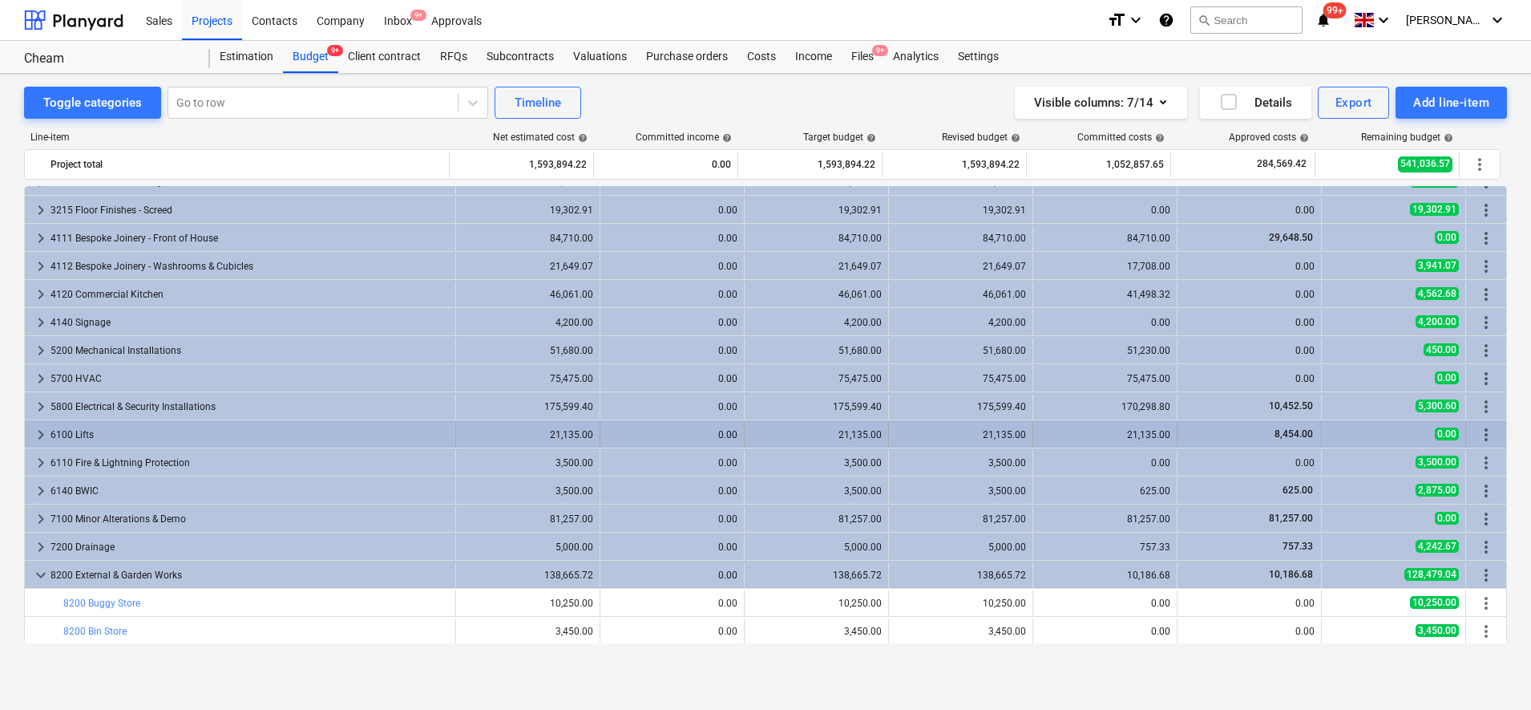
scroll to position [918, 0]
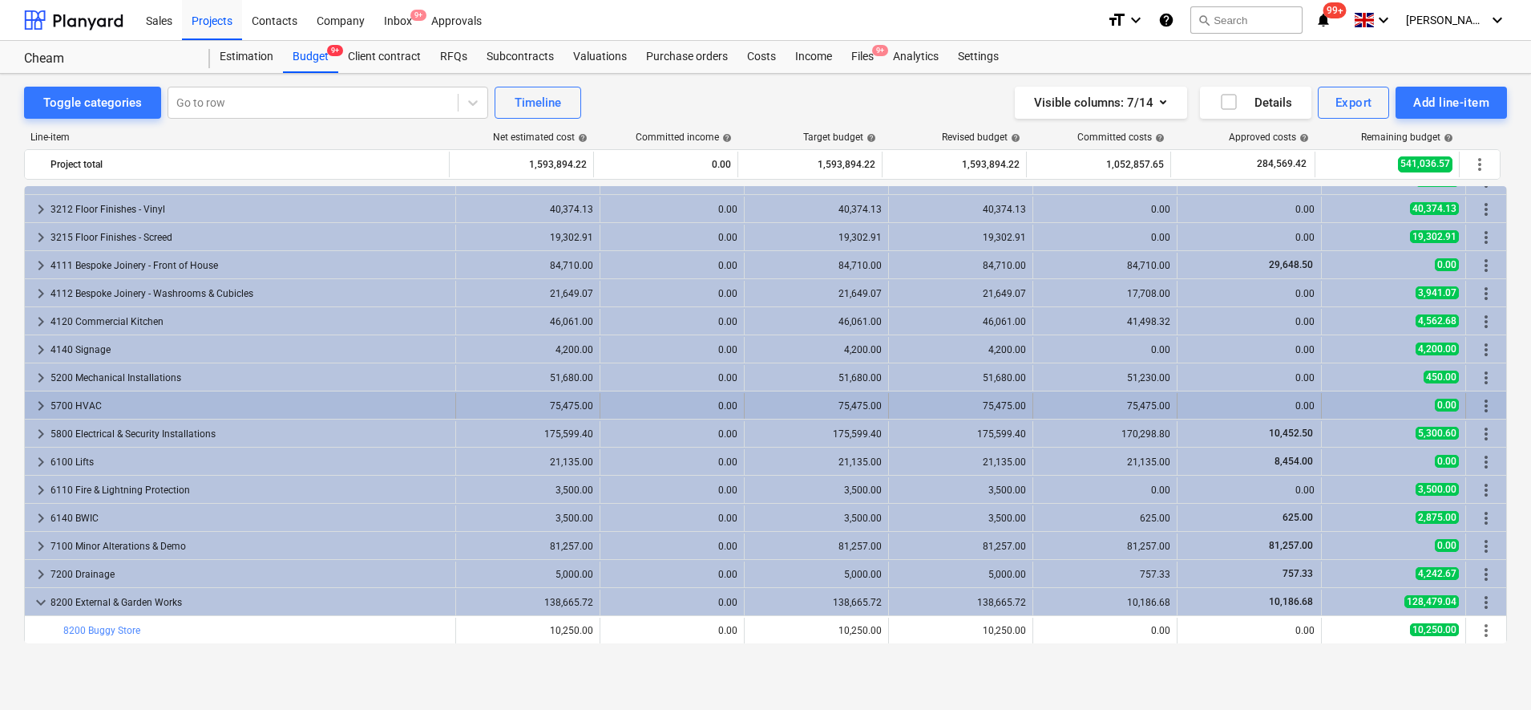
click at [334, 404] on div "5700 HVAC" at bounding box center [250, 406] width 398 height 26
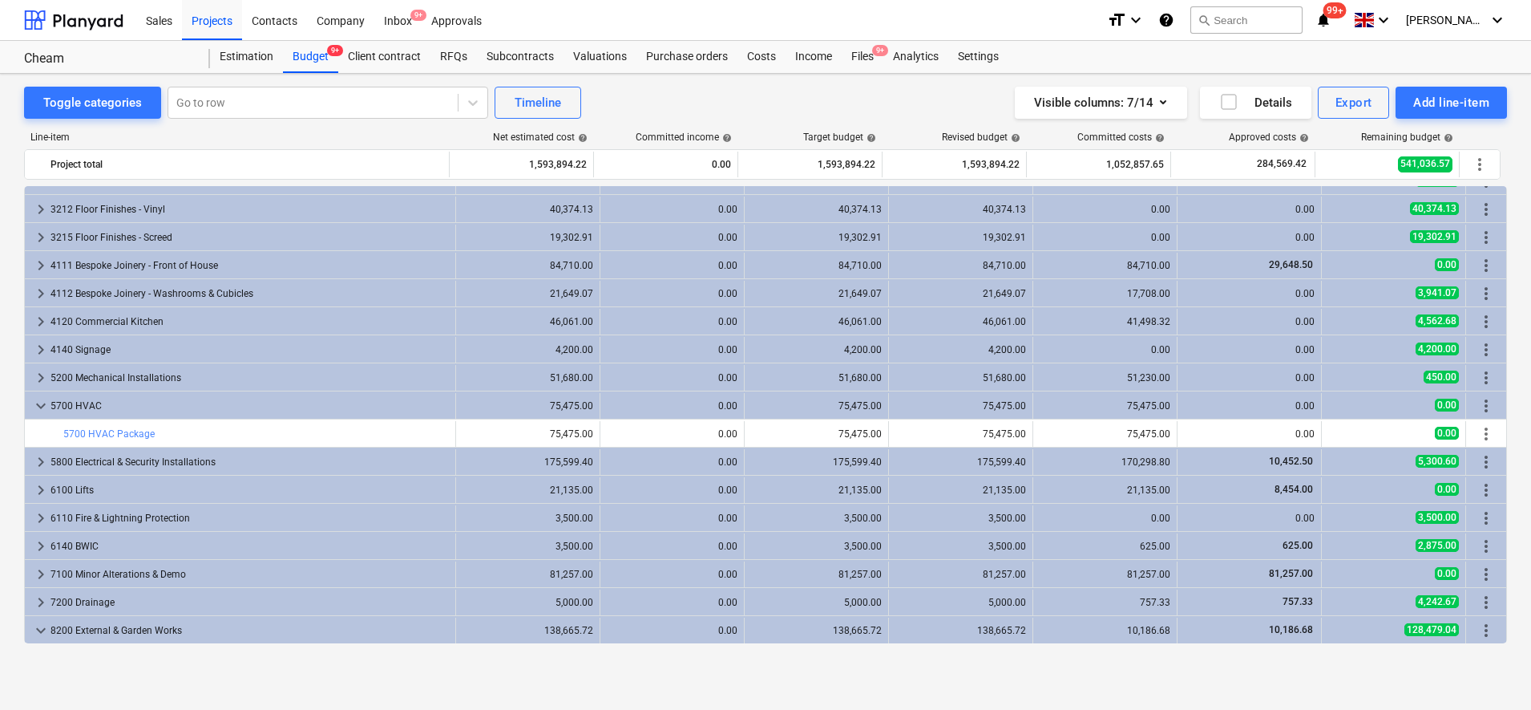
click at [334, 404] on div "5700 HVAC" at bounding box center [250, 406] width 398 height 26
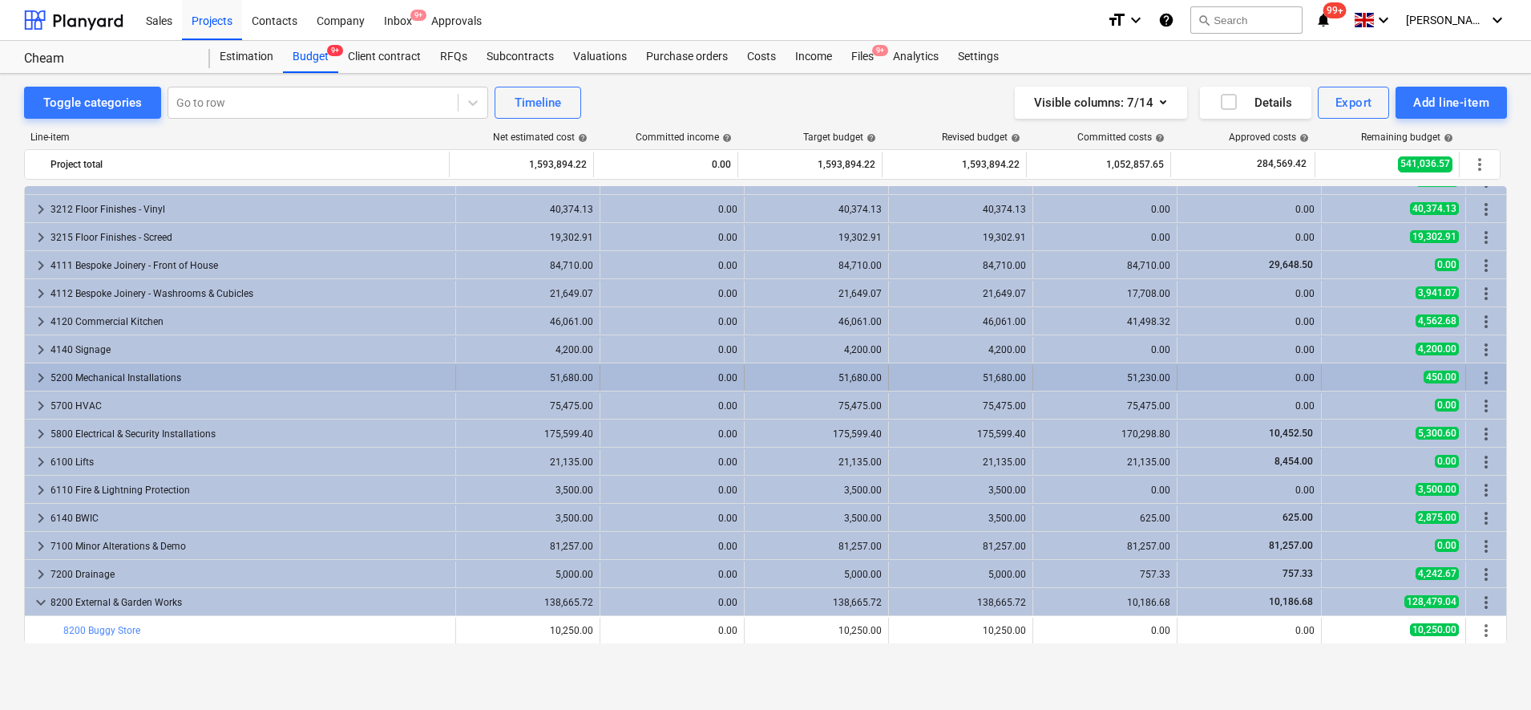
click at [334, 386] on div "5200 Mechanical Installations" at bounding box center [250, 378] width 398 height 26
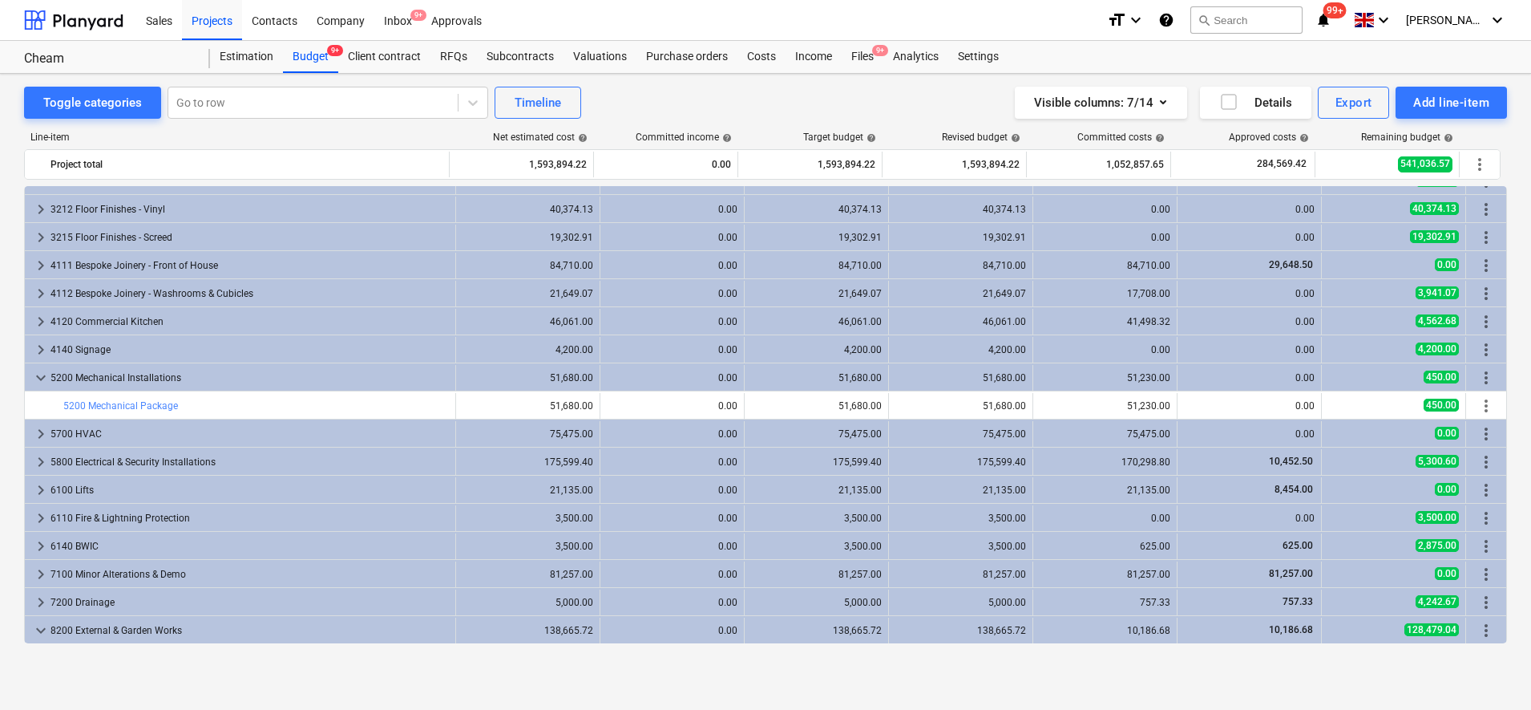
click at [334, 386] on div "5200 Mechanical Installations" at bounding box center [250, 378] width 398 height 26
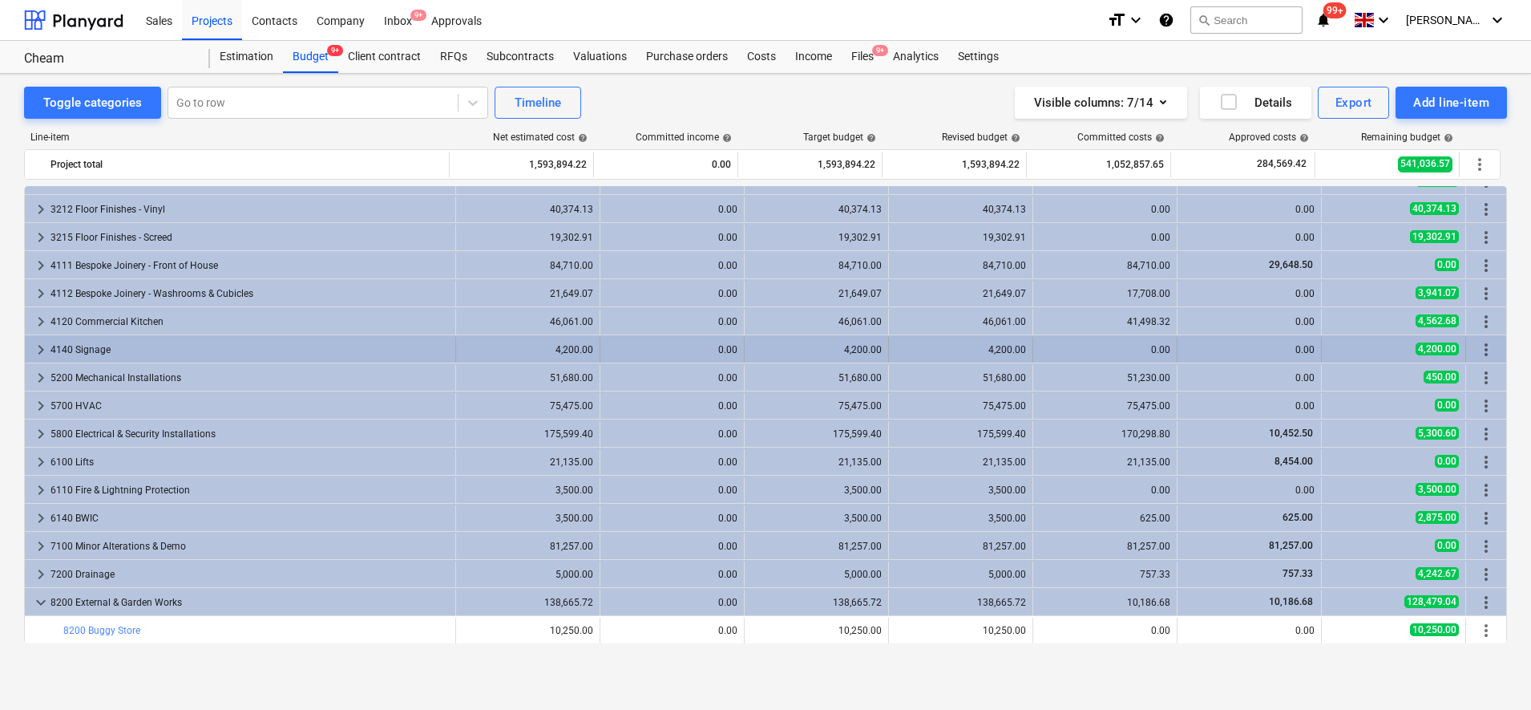
click at [345, 346] on div "4140 Signage" at bounding box center [250, 350] width 398 height 26
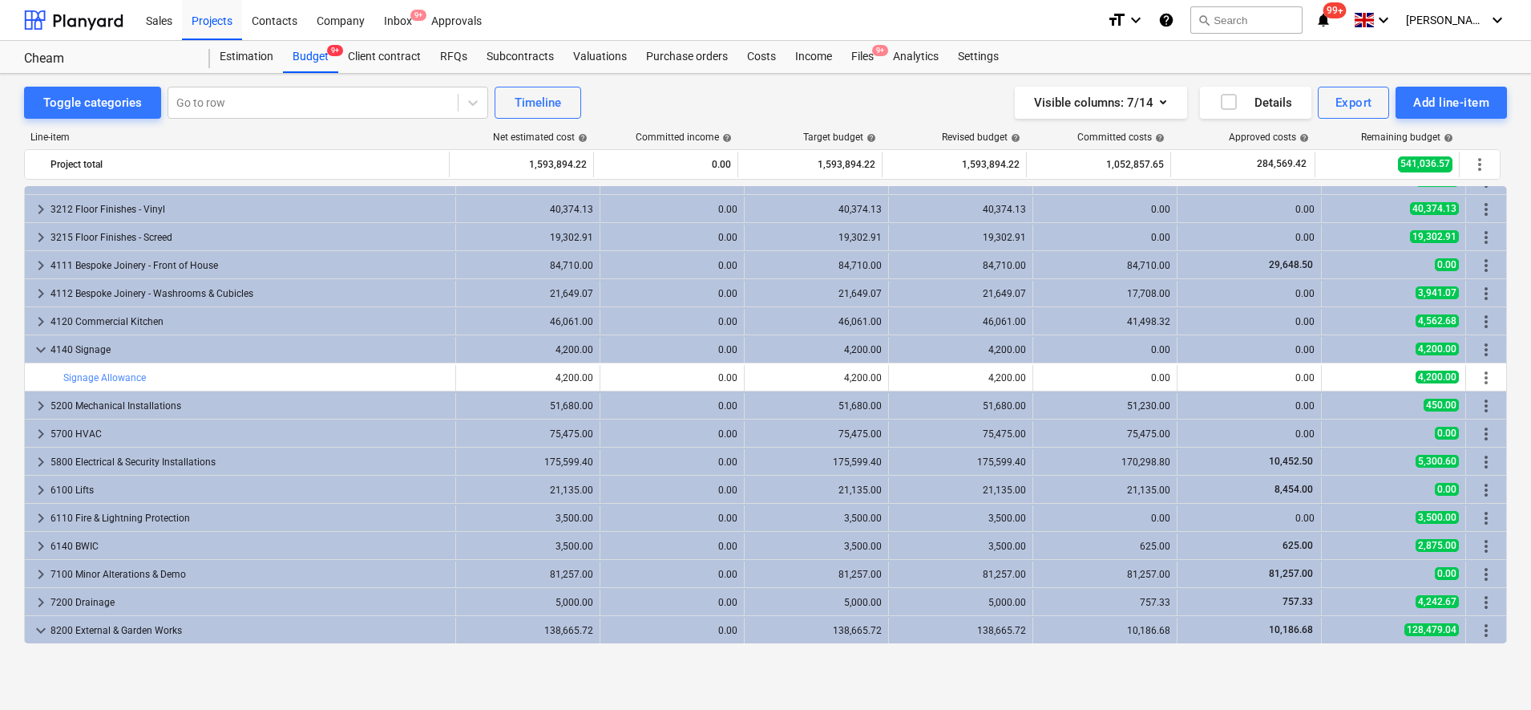
click at [345, 346] on div "4140 Signage" at bounding box center [250, 350] width 398 height 26
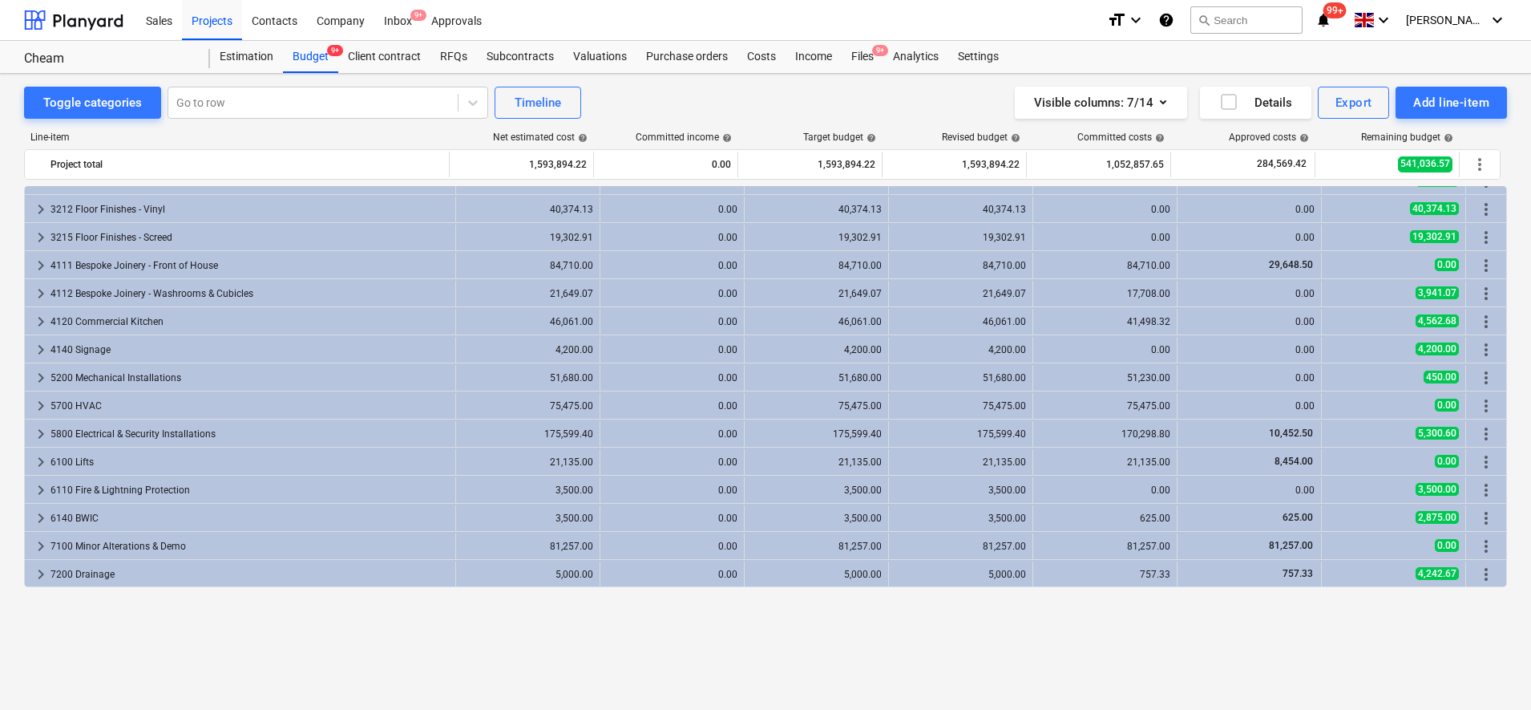
scroll to position [818, 0]
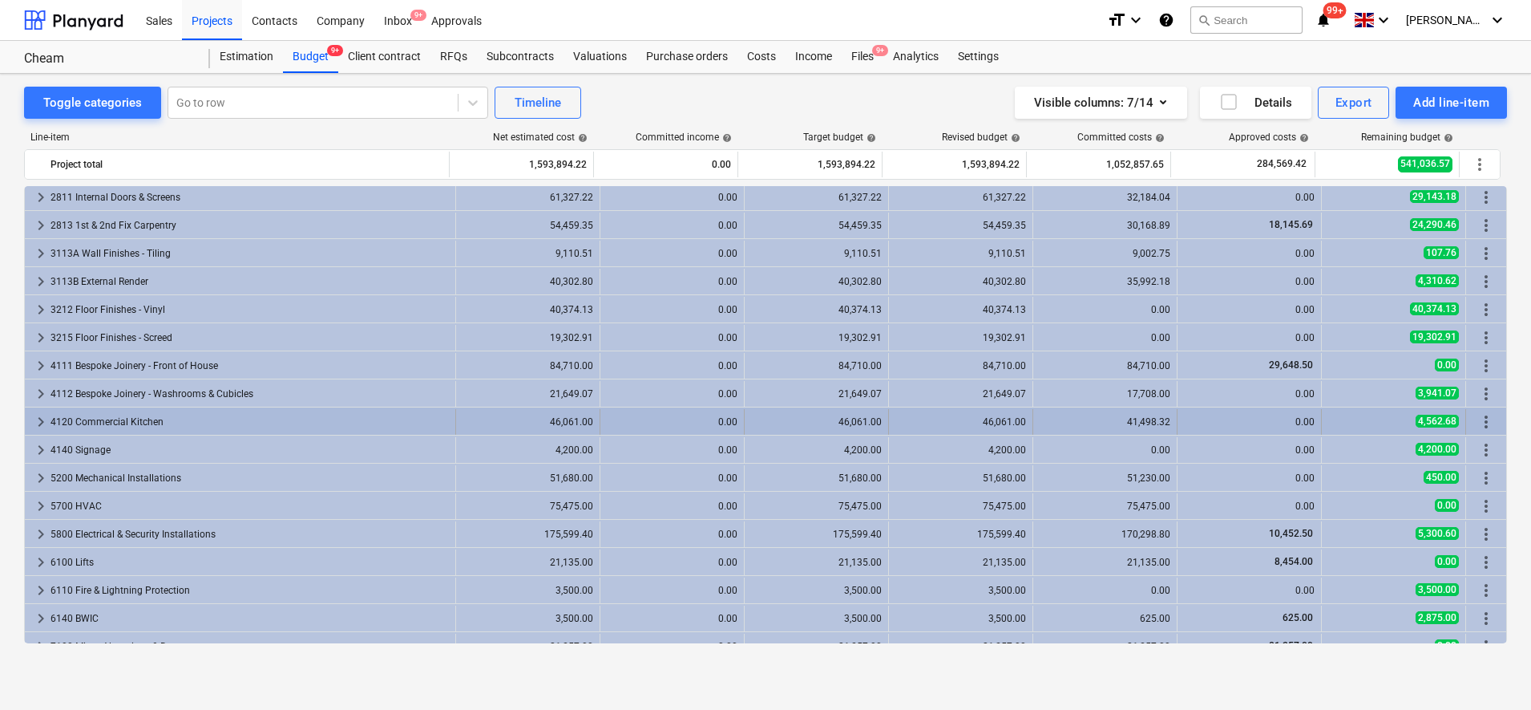
click at [342, 431] on div "4120 Commercial Kitchen" at bounding box center [250, 422] width 398 height 26
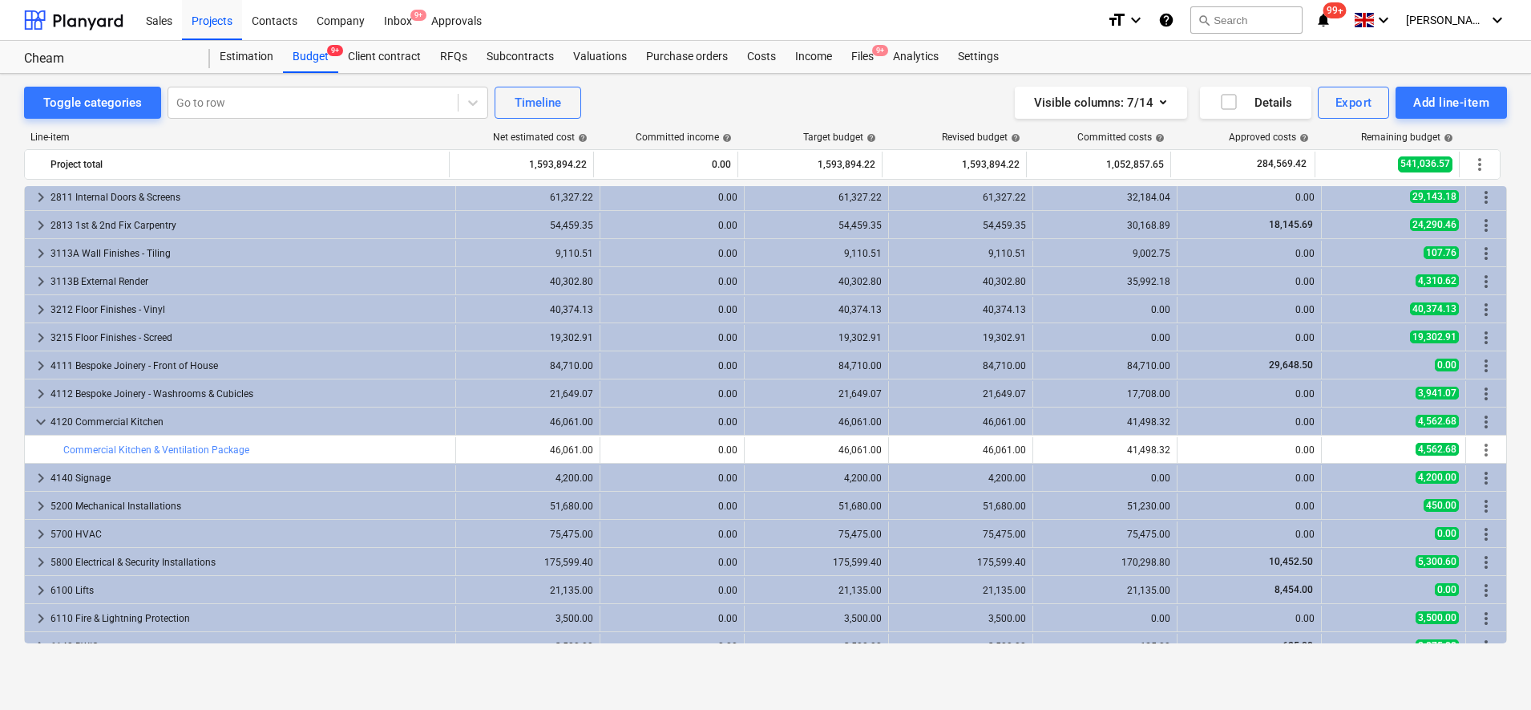
click at [342, 431] on div "4120 Commercial Kitchen" at bounding box center [250, 422] width 398 height 26
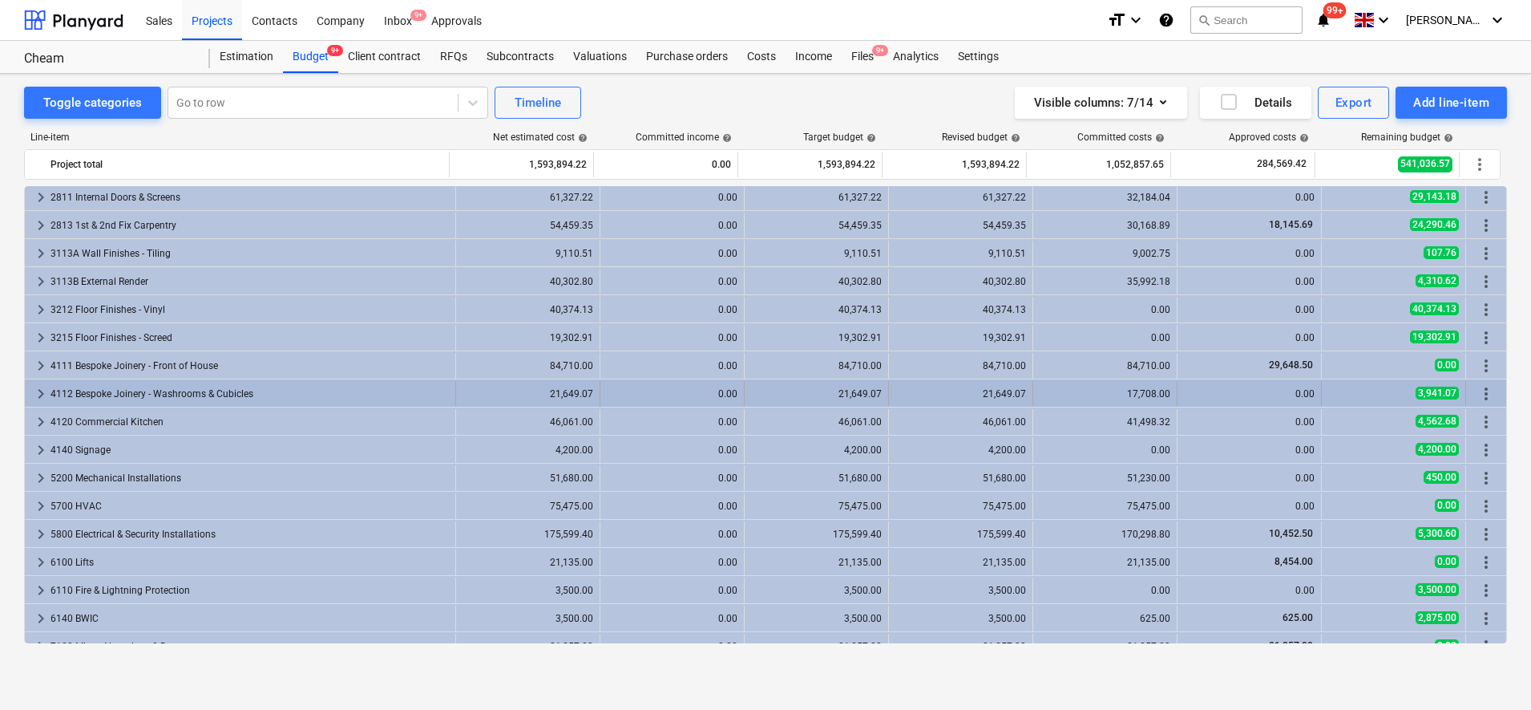
click at [322, 388] on div "4112 Bespoke Joinery - Washrooms & Cubicles" at bounding box center [250, 394] width 398 height 26
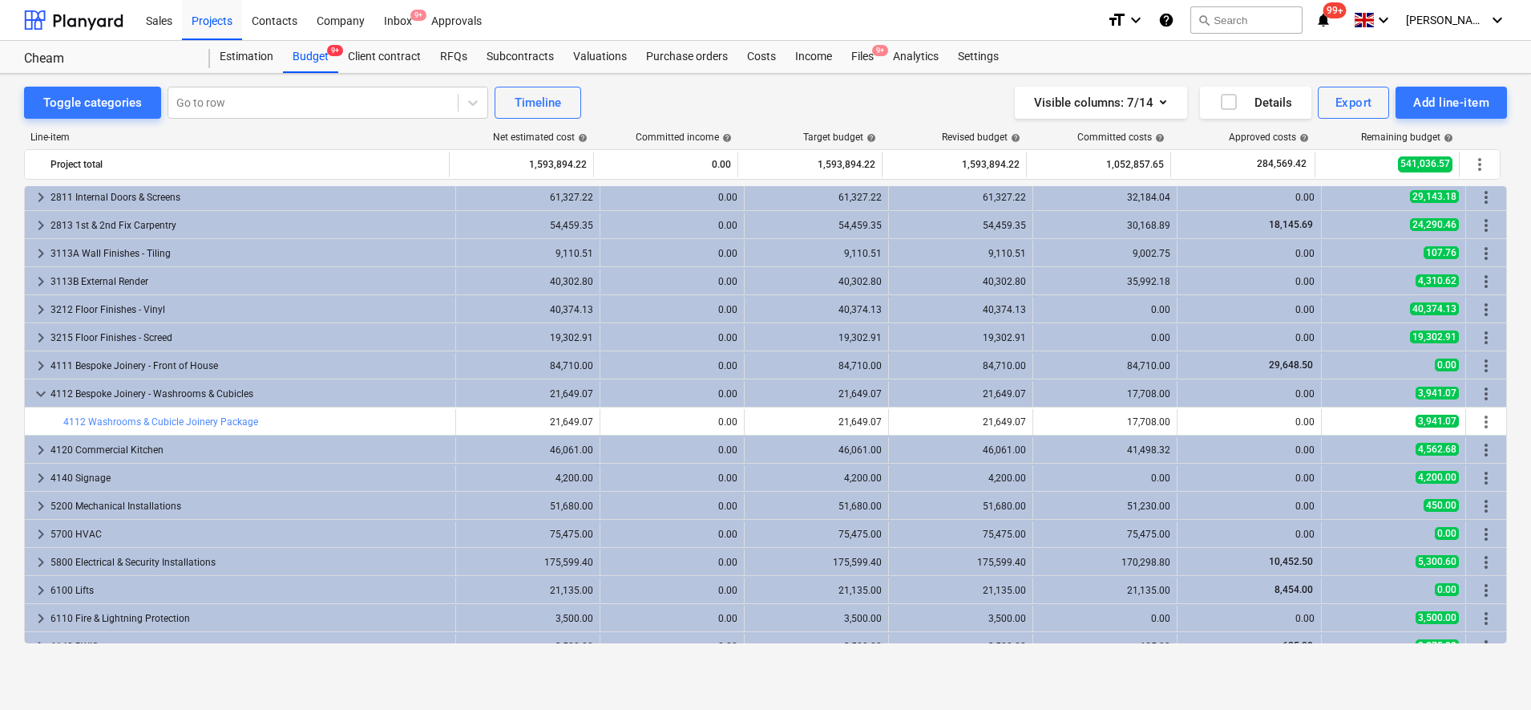
click at [322, 388] on div "4112 Bespoke Joinery - Washrooms & Cubicles" at bounding box center [250, 394] width 398 height 26
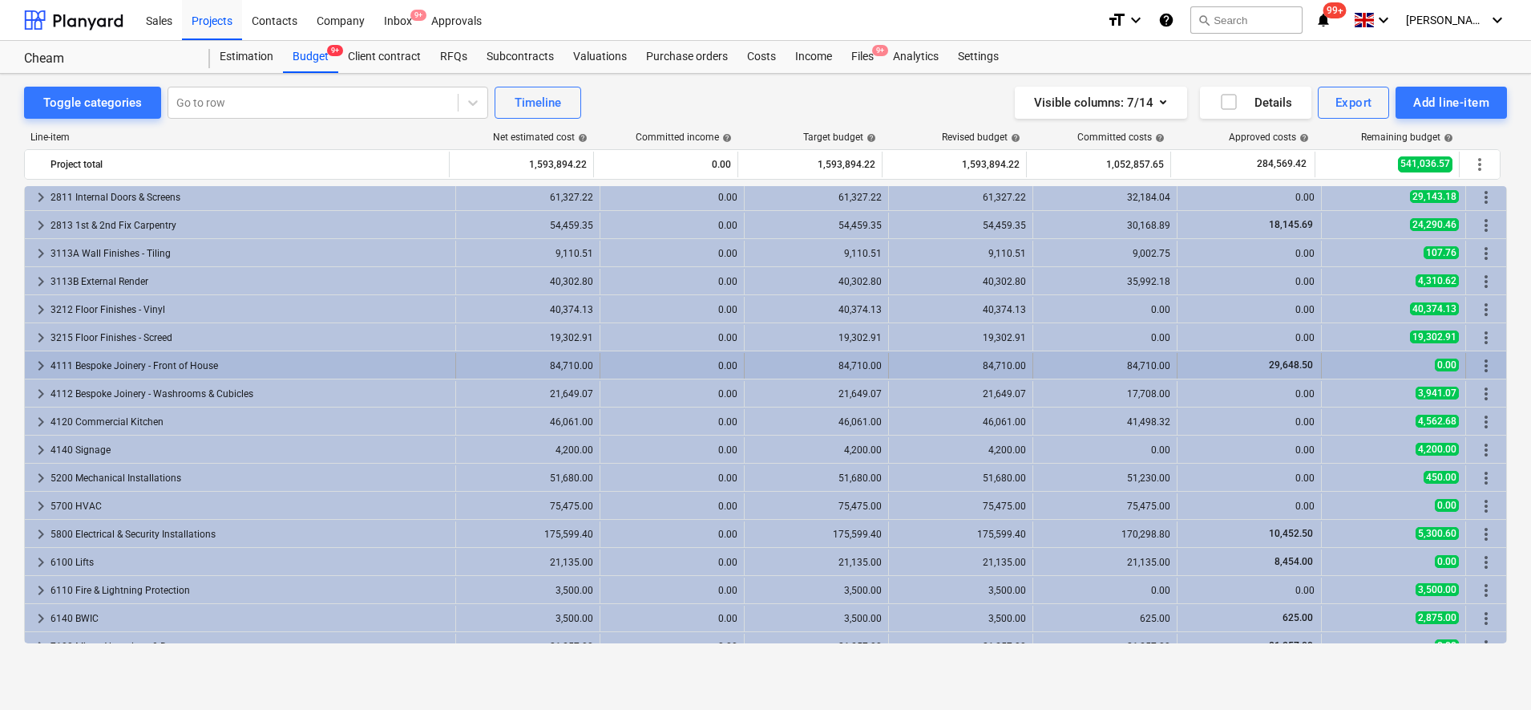
click at [318, 363] on div "4111 Bespoke Joinery - Front of House" at bounding box center [250, 366] width 398 height 26
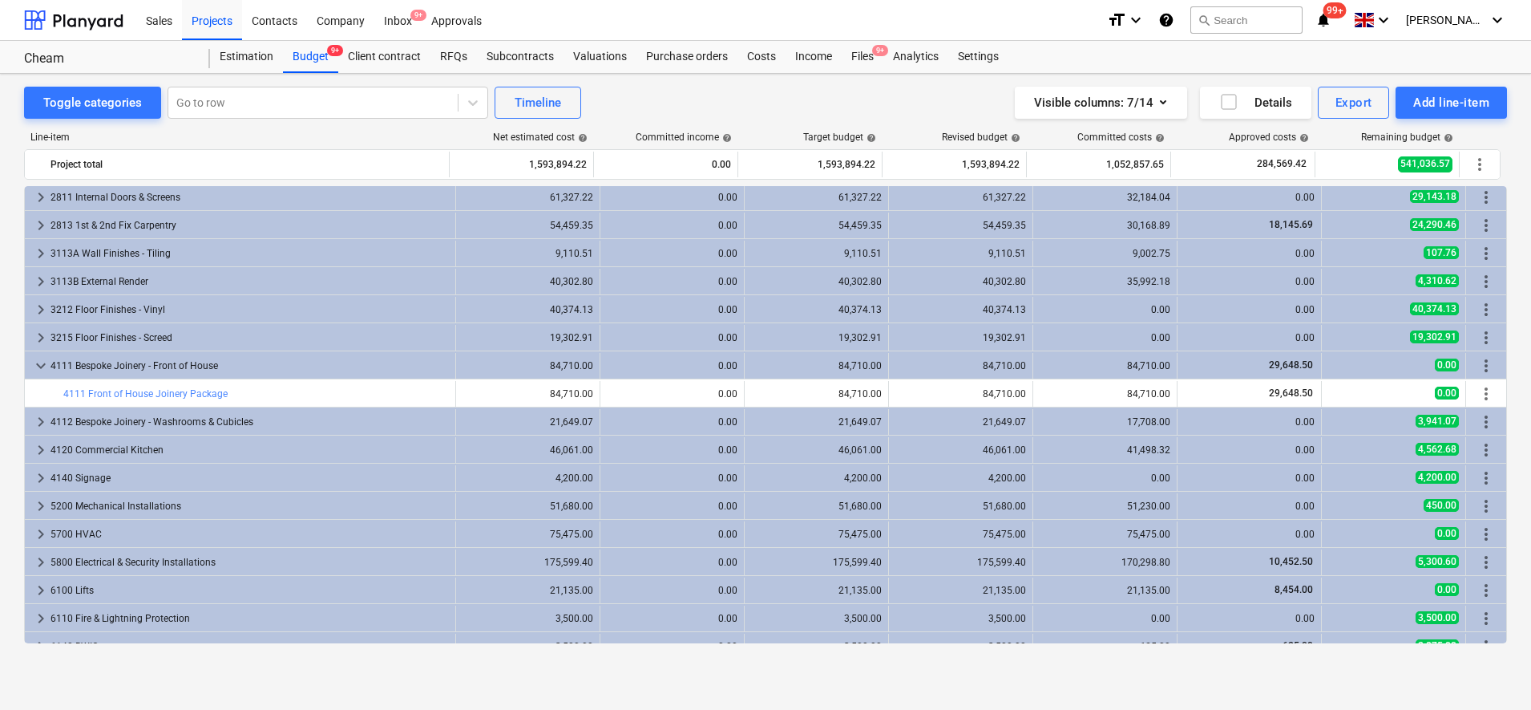
click at [318, 363] on div "4111 Bespoke Joinery - Front of House" at bounding box center [250, 366] width 398 height 26
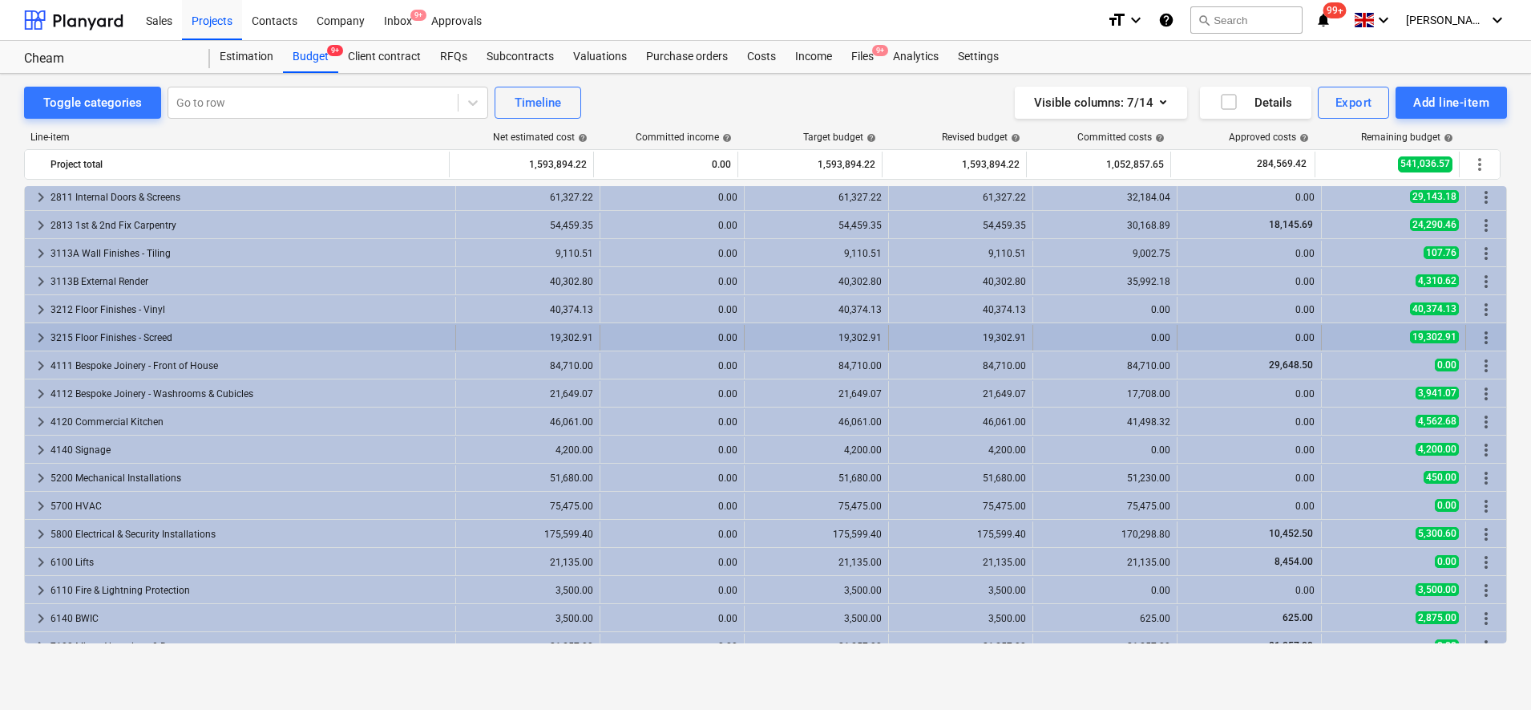
click at [321, 334] on div "3215 Floor Finishes - Screed" at bounding box center [250, 338] width 398 height 26
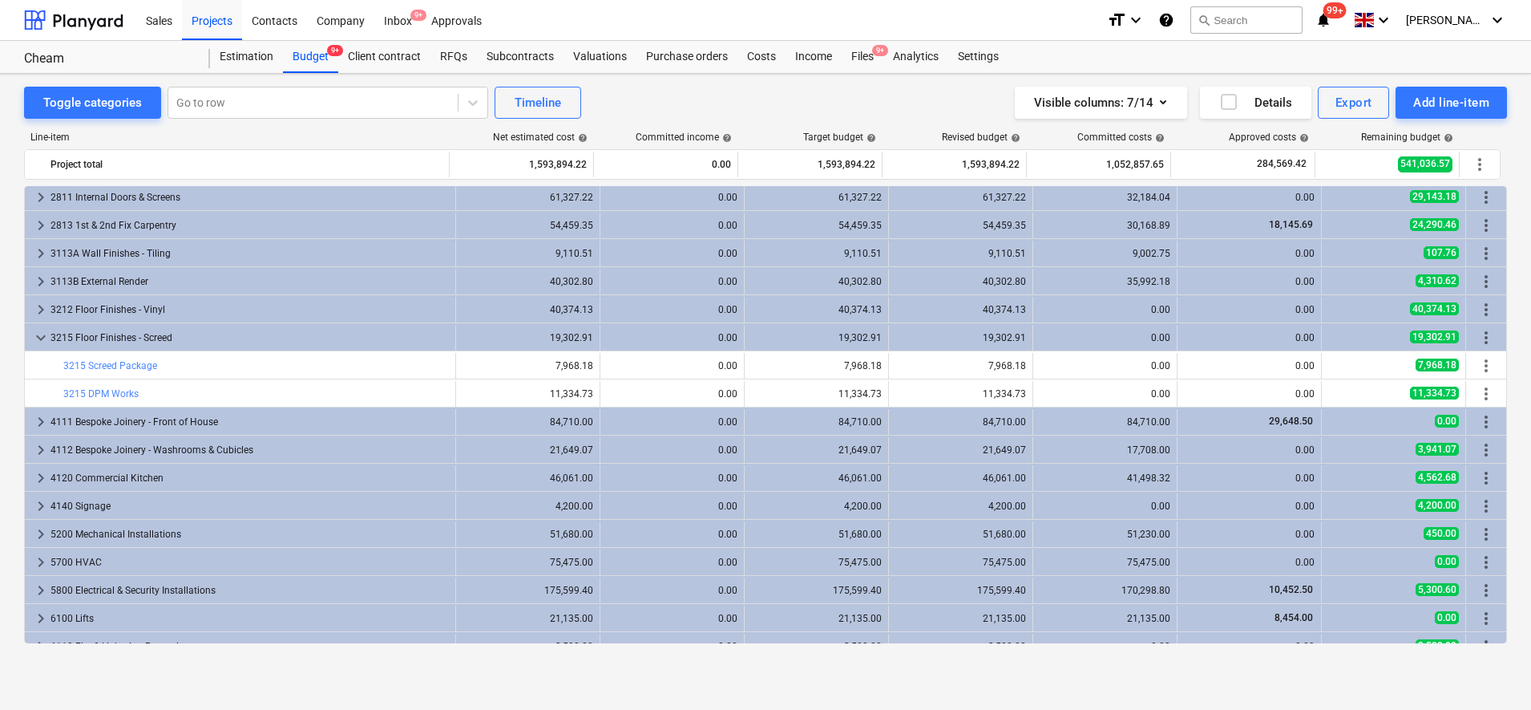
click at [321, 334] on div "3215 Floor Finishes - Screed" at bounding box center [250, 338] width 398 height 26
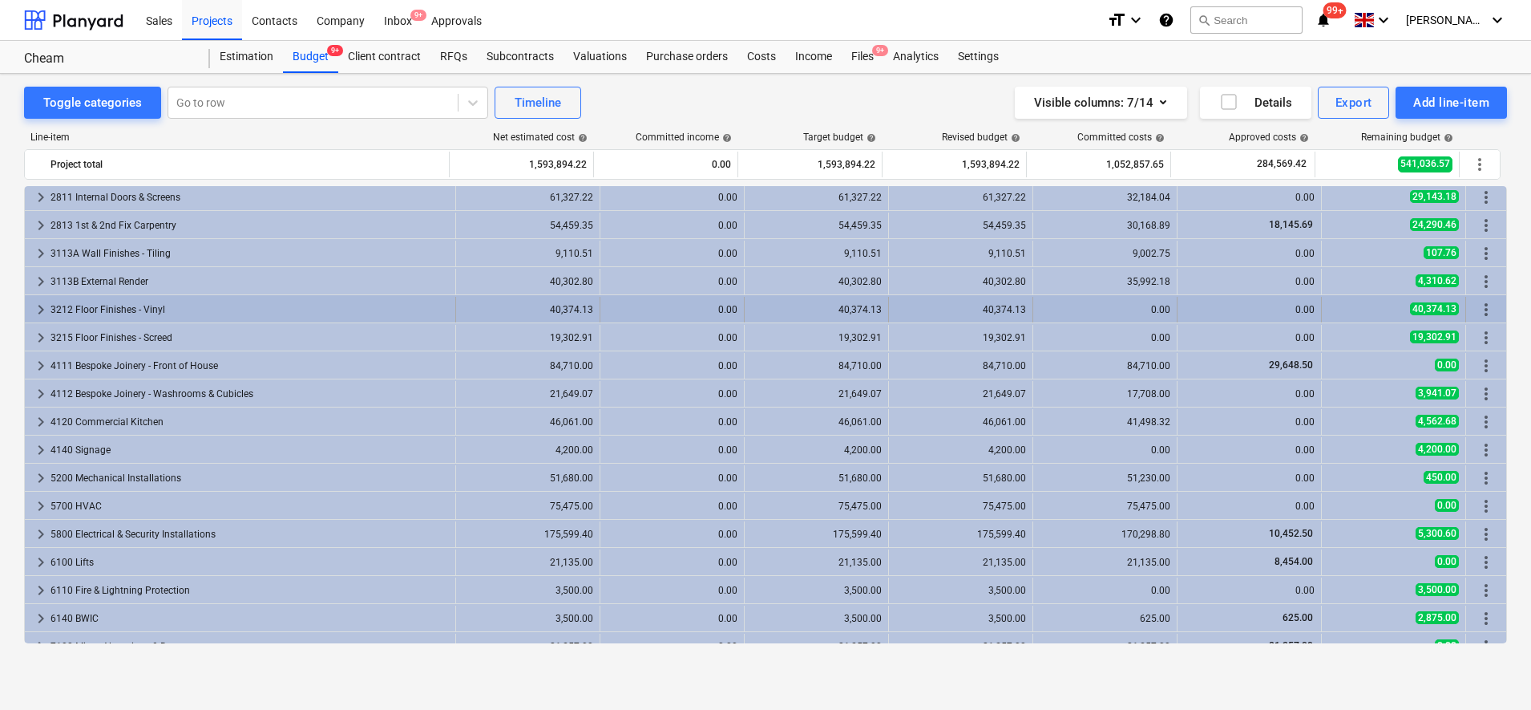
click at [319, 316] on div "3212 Floor Finishes - Vinyl" at bounding box center [250, 310] width 398 height 26
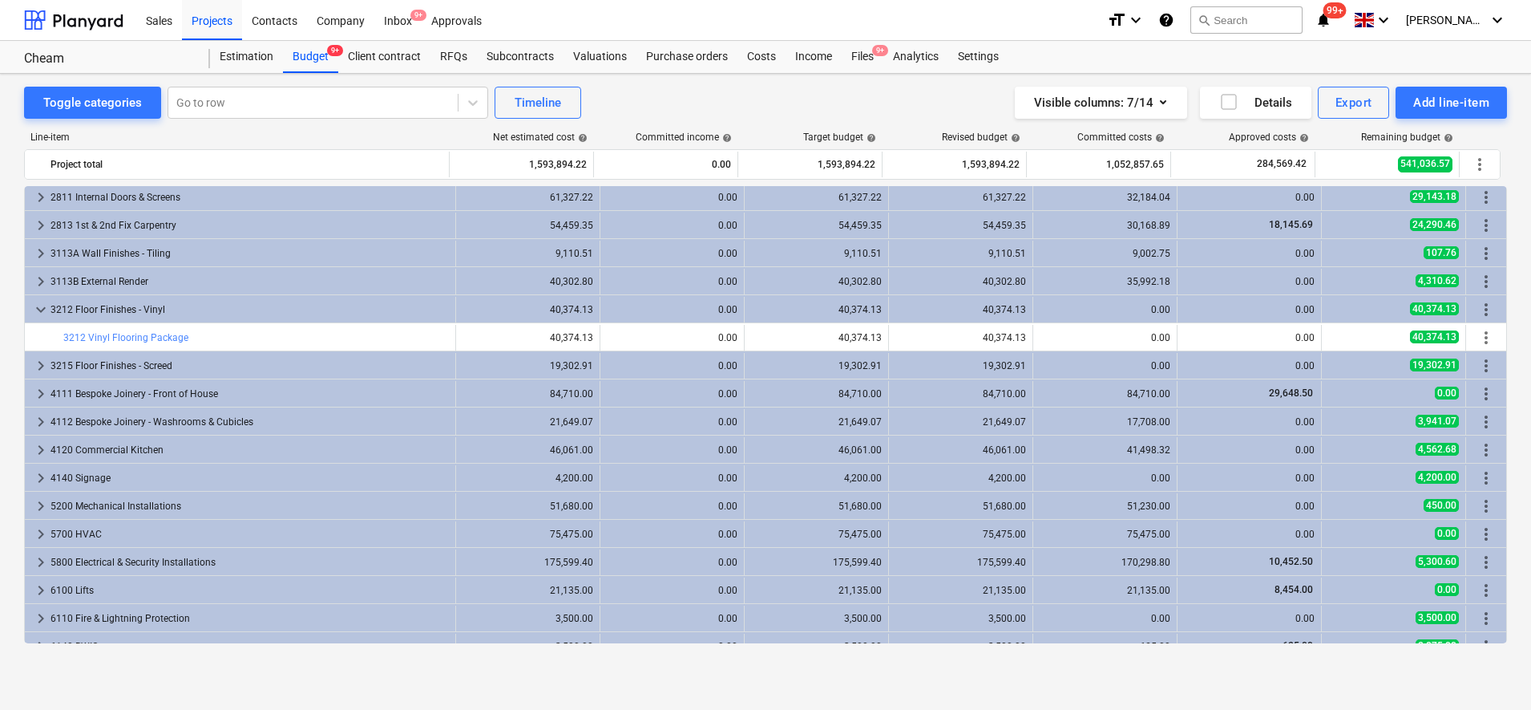
click at [319, 316] on div "3212 Floor Finishes - Vinyl" at bounding box center [250, 310] width 398 height 26
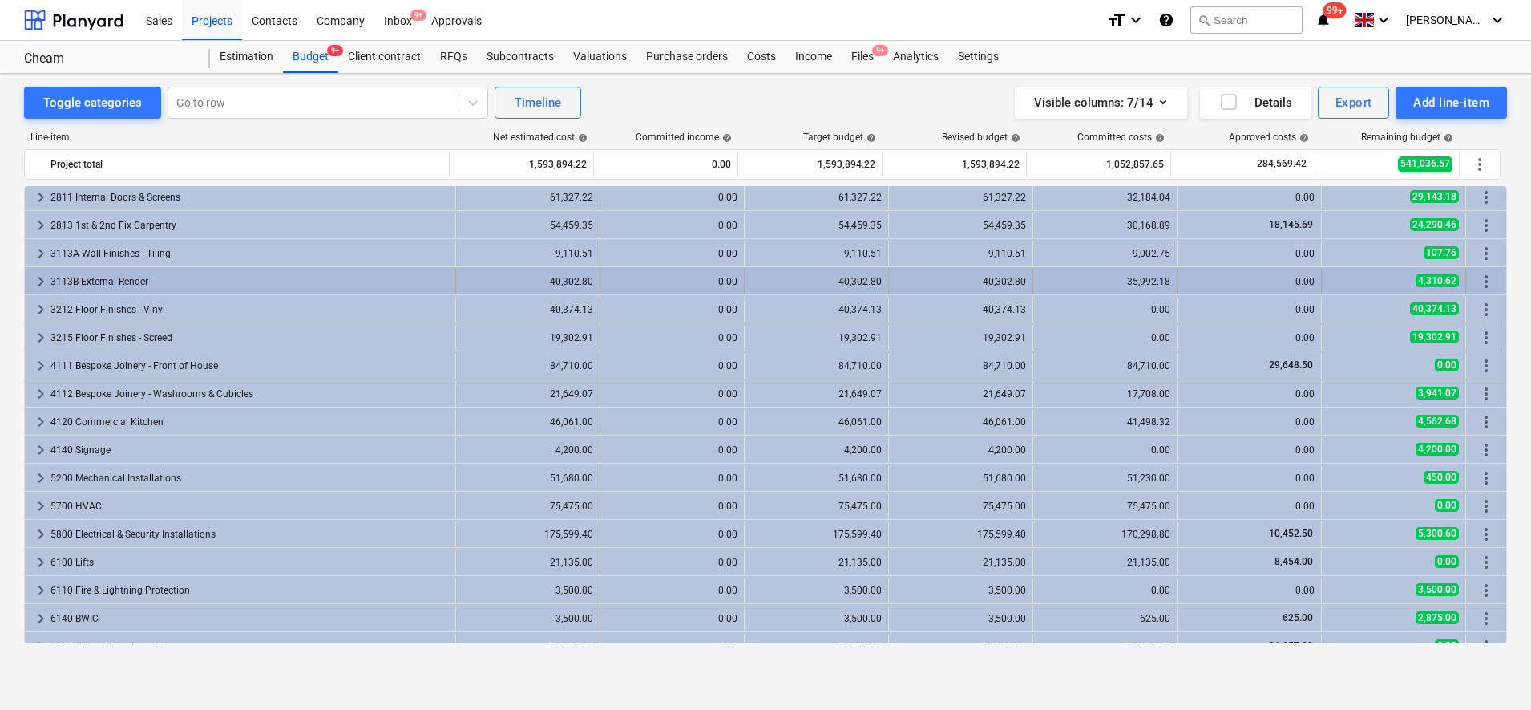
click at [316, 289] on div "3113B External Render" at bounding box center [250, 282] width 398 height 26
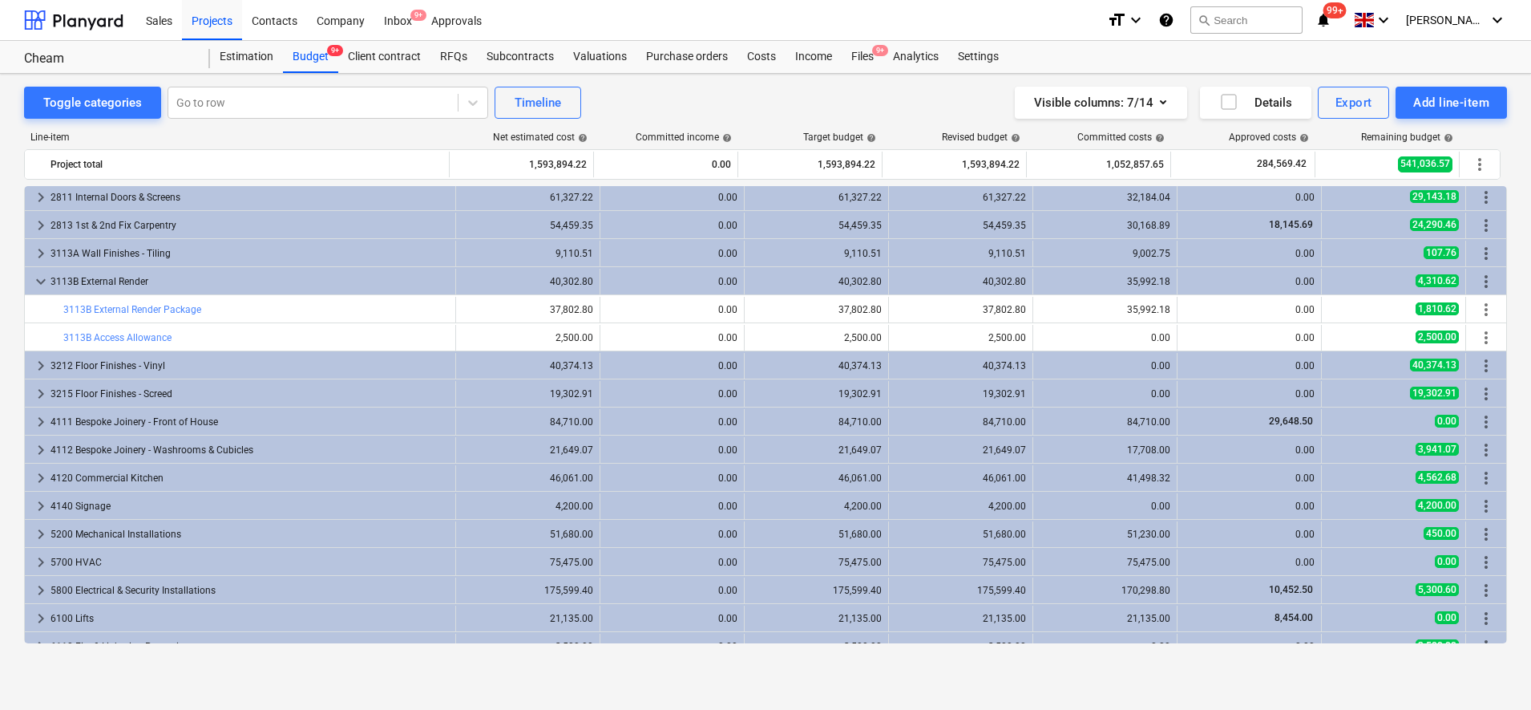
click at [316, 289] on div "3113B External Render" at bounding box center [250, 282] width 398 height 26
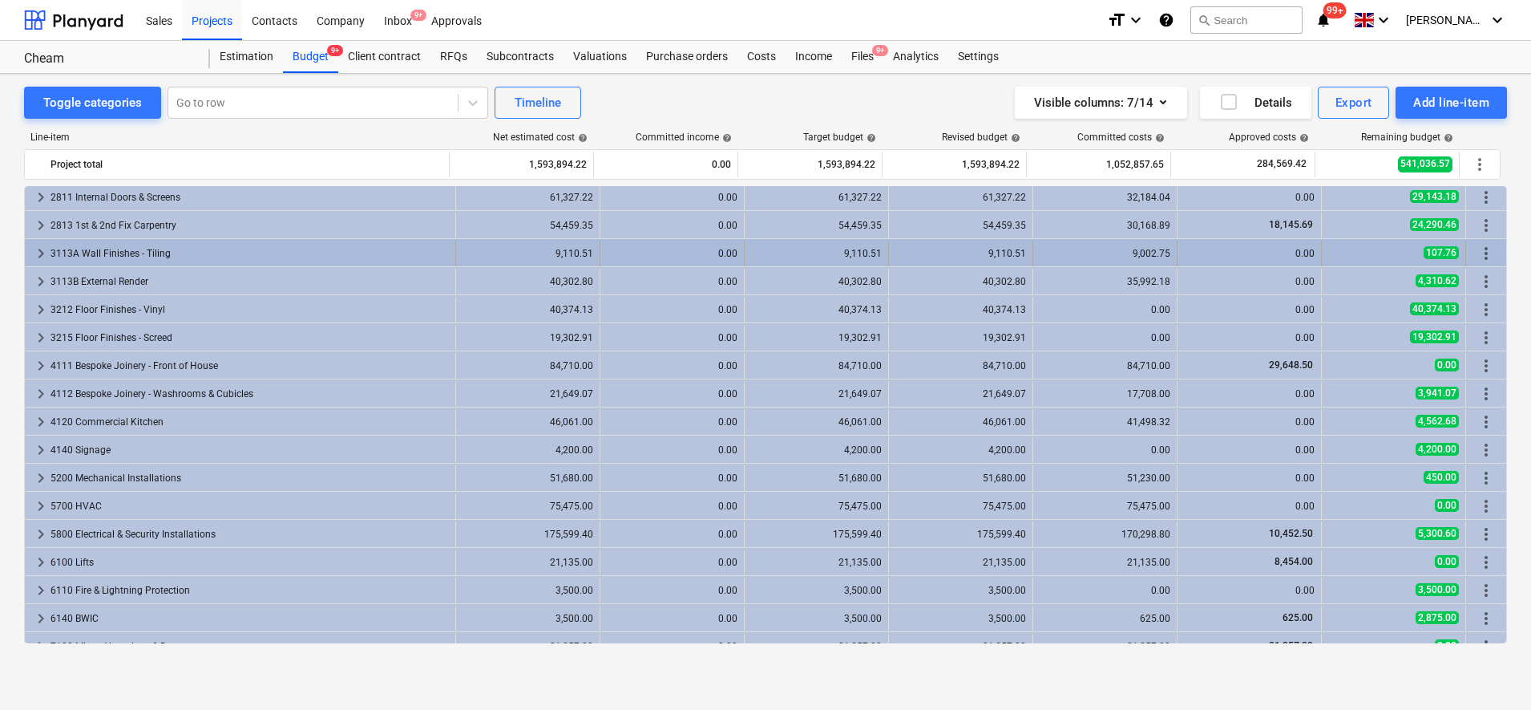
click at [312, 257] on div "3113A Wall Finishes - Tiling" at bounding box center [250, 254] width 398 height 26
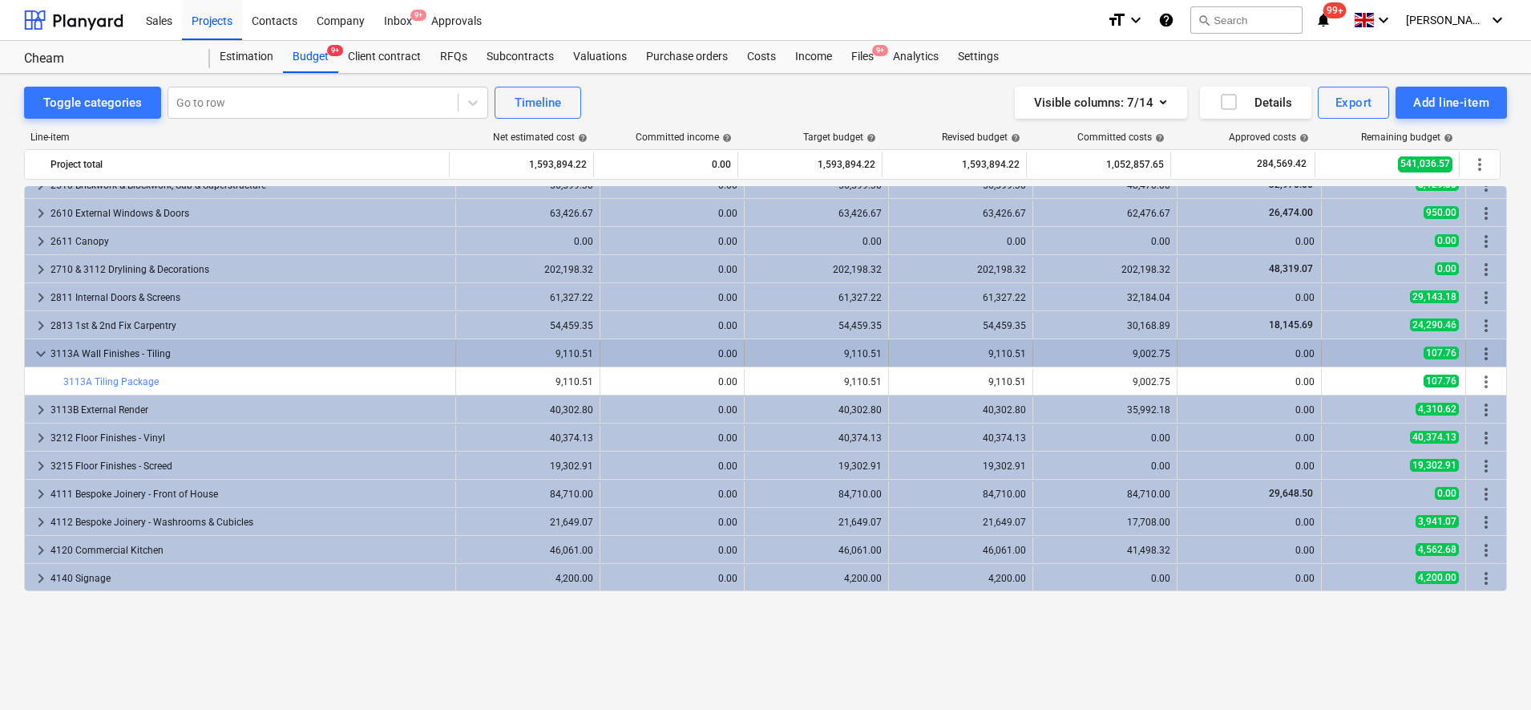
scroll to position [617, 0]
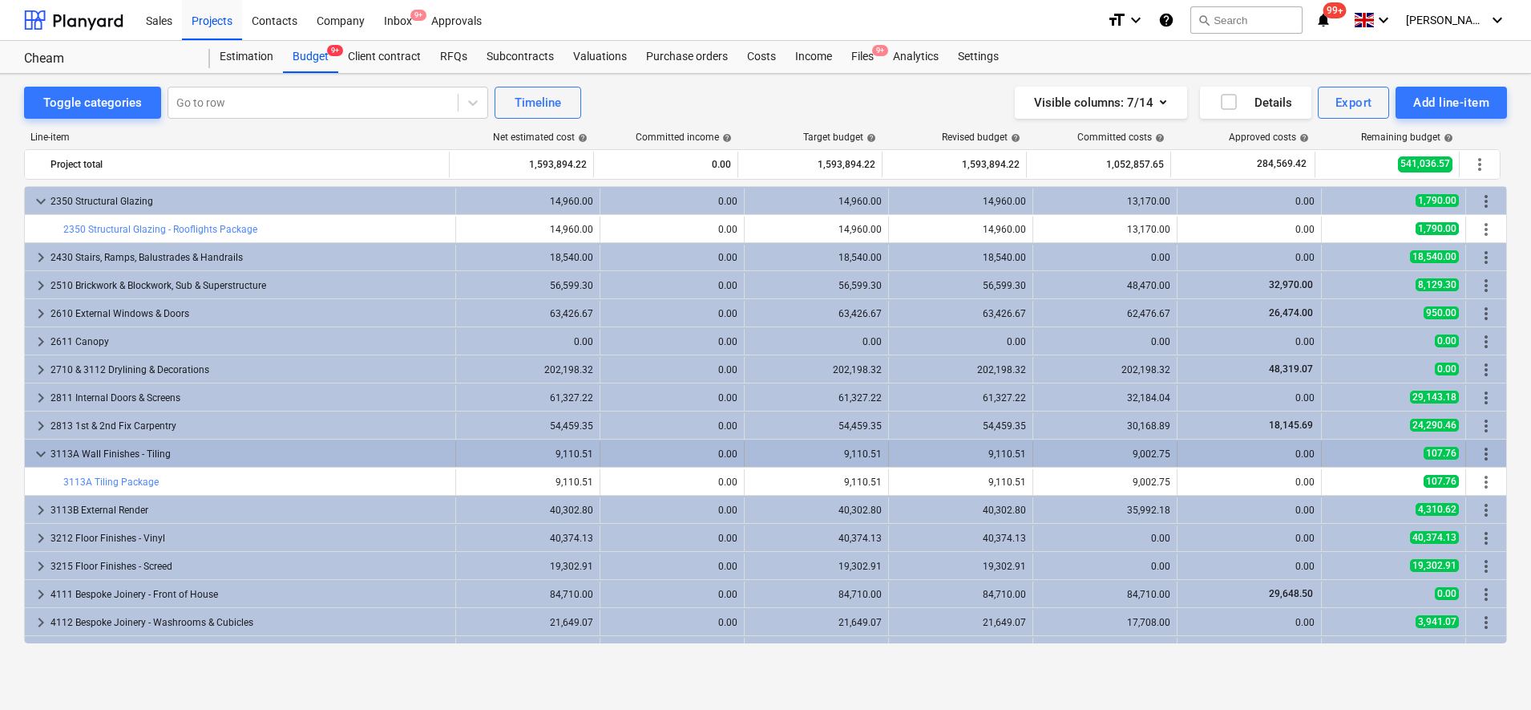
click at [308, 465] on div "3113A Wall Finishes - Tiling" at bounding box center [250, 454] width 398 height 26
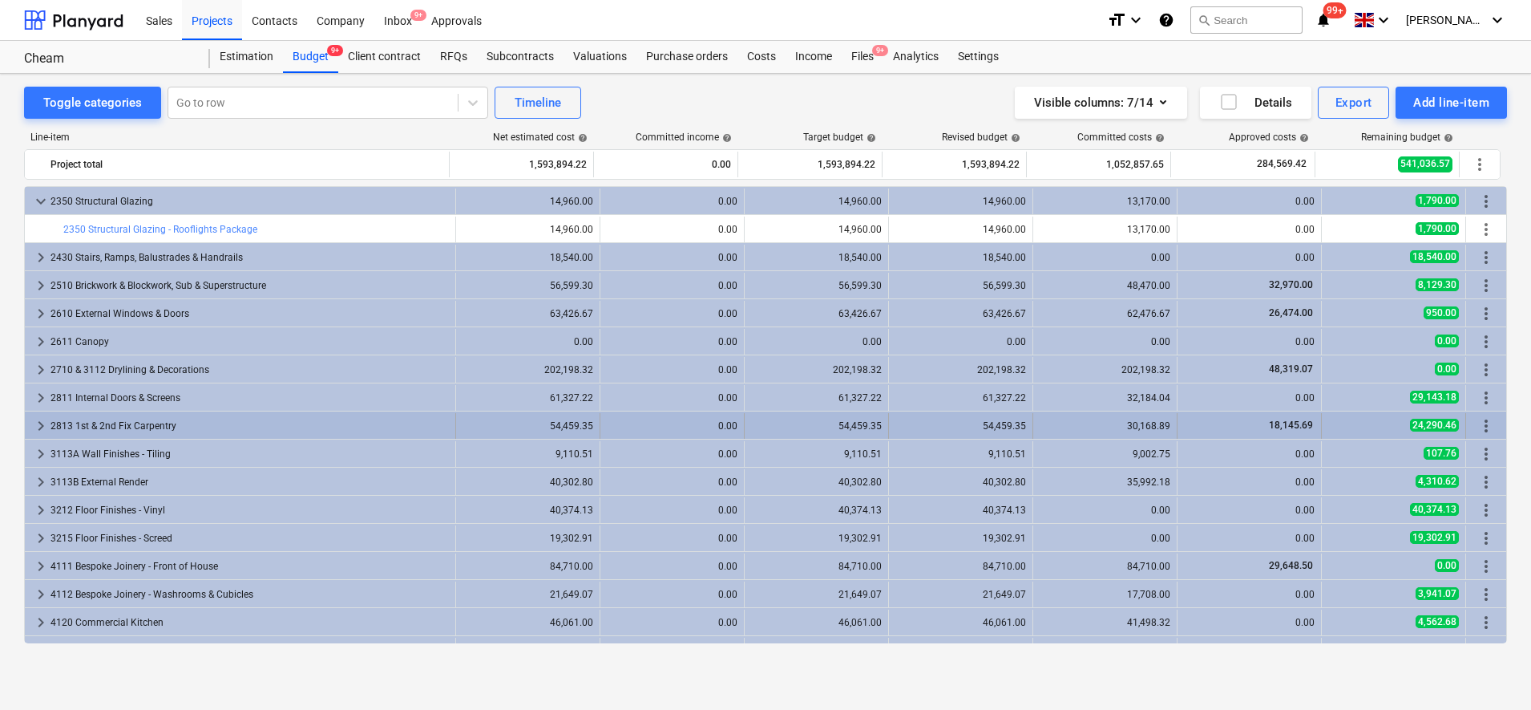
click at [292, 416] on div "2813 1st & 2nd Fix Carpentry" at bounding box center [250, 426] width 398 height 26
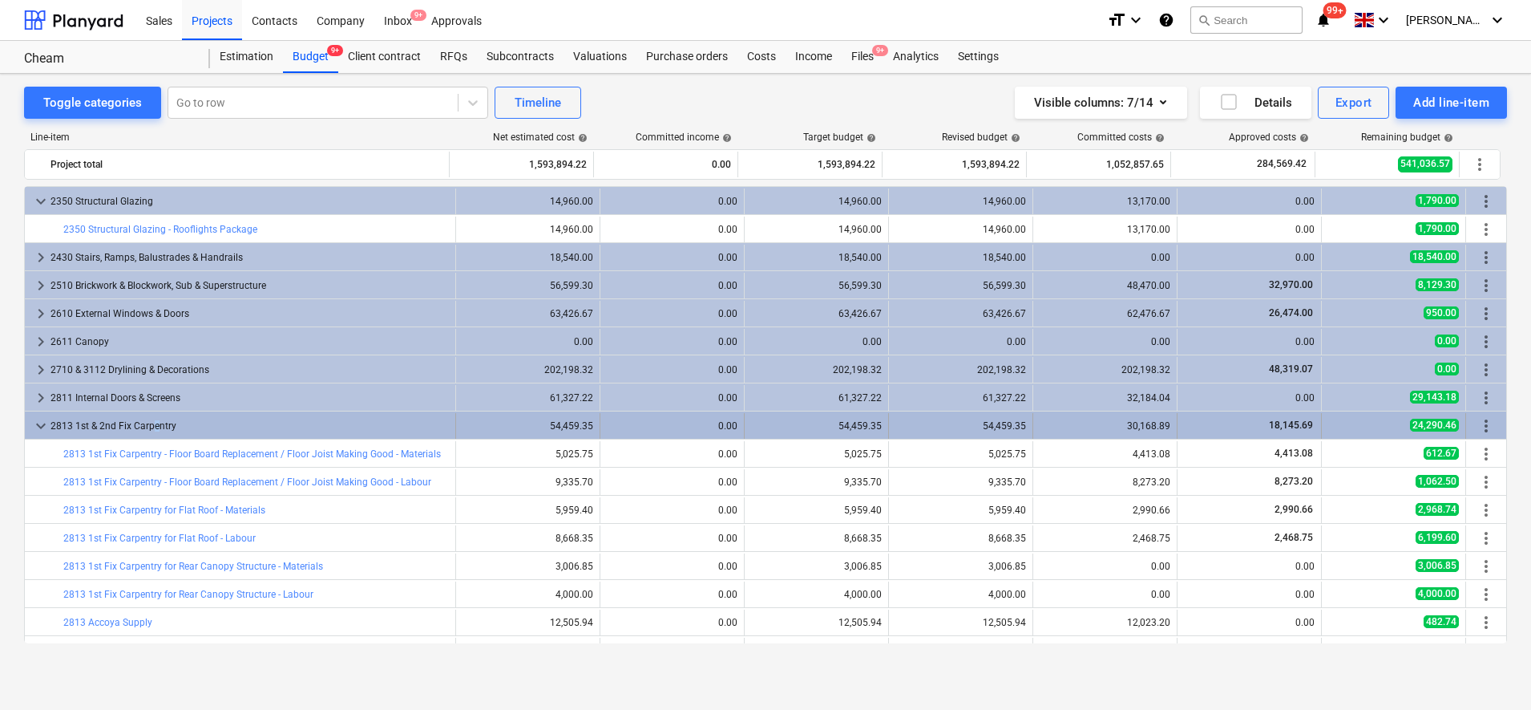
click at [153, 425] on div "2813 1st & 2nd Fix Carpentry" at bounding box center [250, 426] width 398 height 26
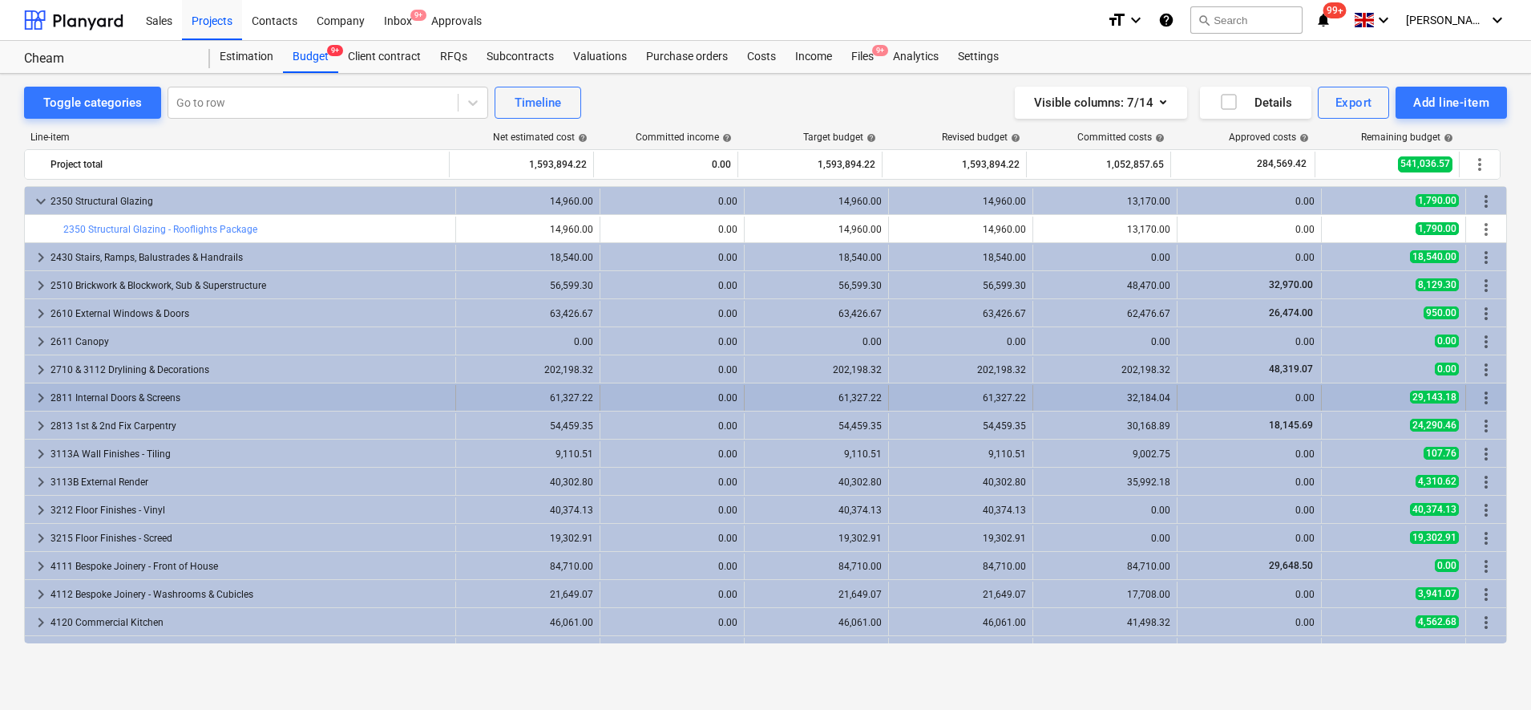
click at [153, 391] on div "2811 Internal Doors & Screens" at bounding box center [250, 398] width 398 height 26
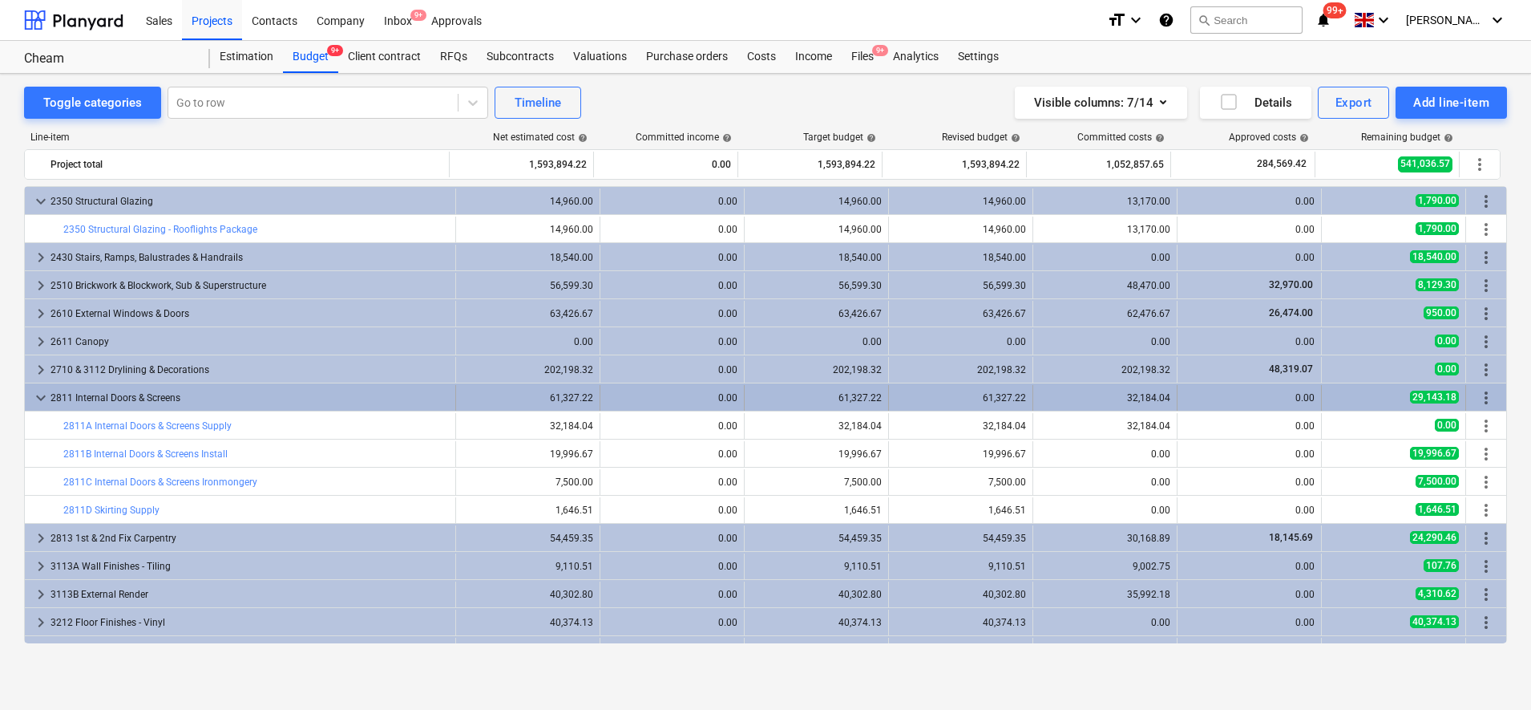
click at [153, 395] on div "2811 Internal Doors & Screens" at bounding box center [250, 398] width 398 height 26
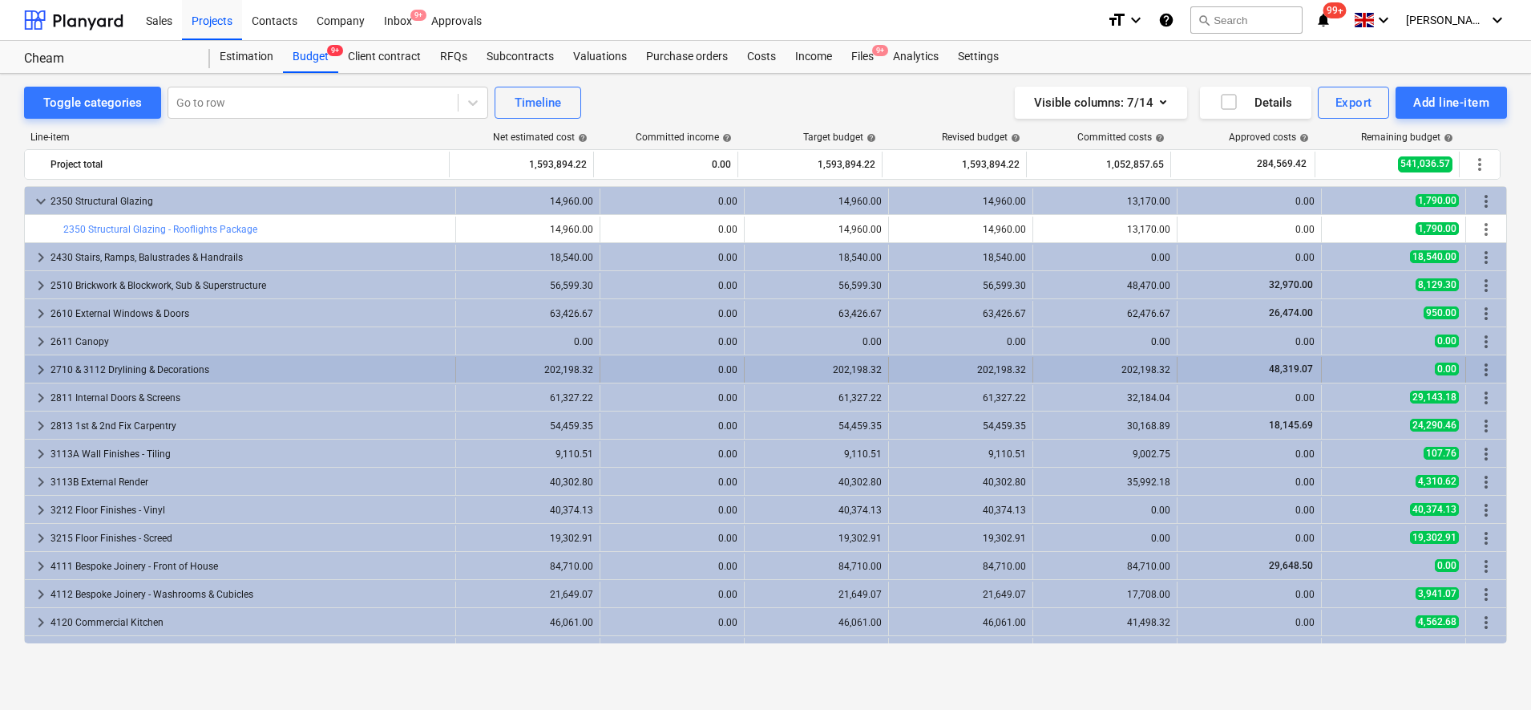
click at [163, 365] on div "2710 & 3112 Drylining & Decorations" at bounding box center [250, 370] width 398 height 26
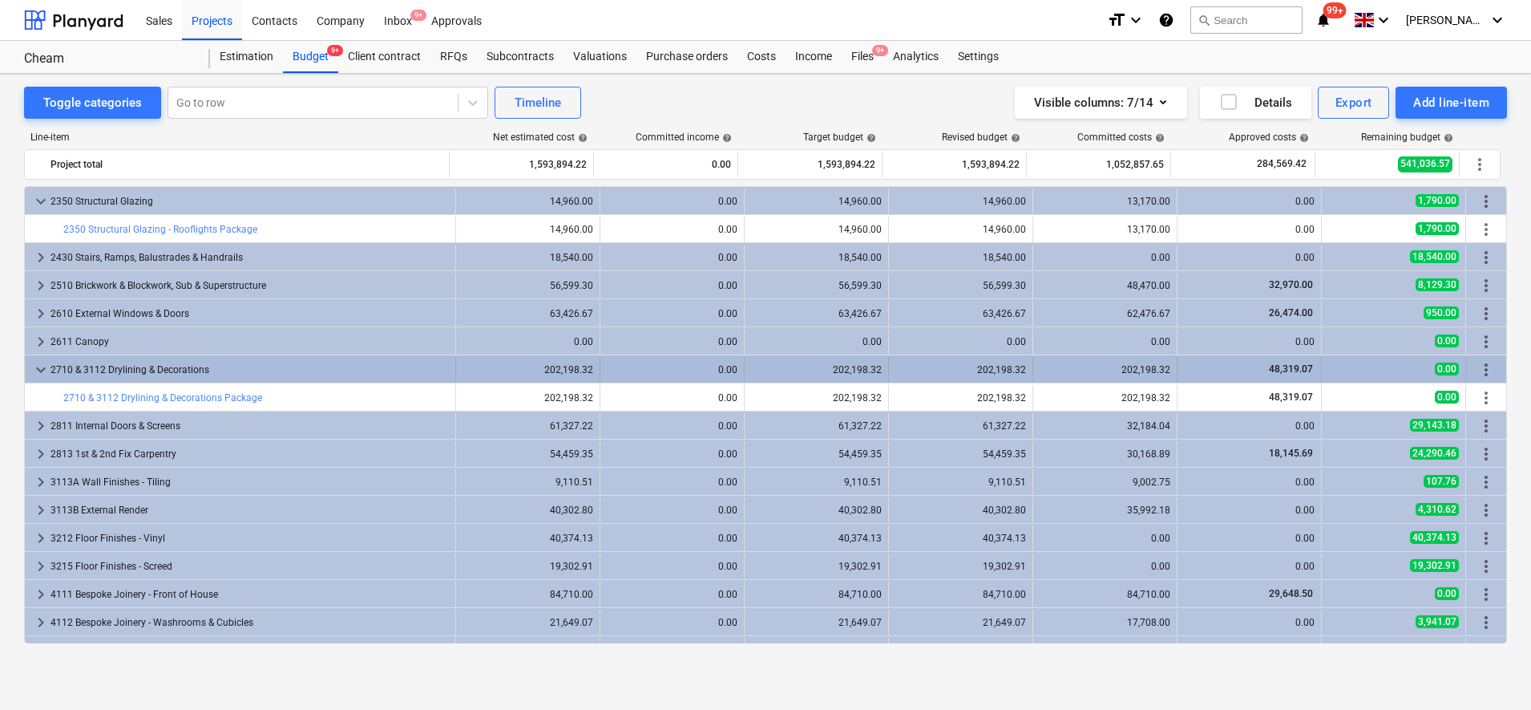
click at [163, 365] on div "2710 & 3112 Drylining & Decorations" at bounding box center [250, 370] width 398 height 26
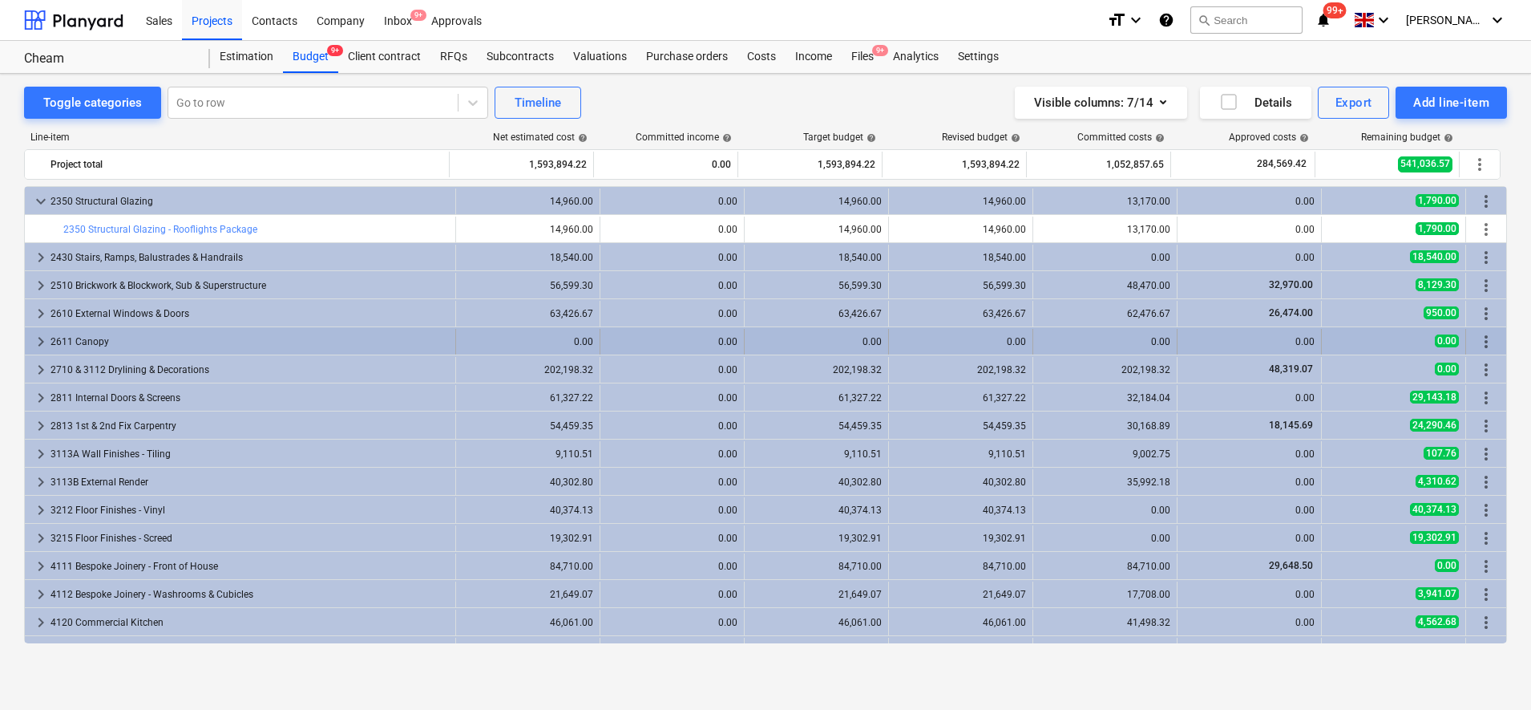
click at [164, 348] on div "2611 Canopy" at bounding box center [250, 342] width 398 height 26
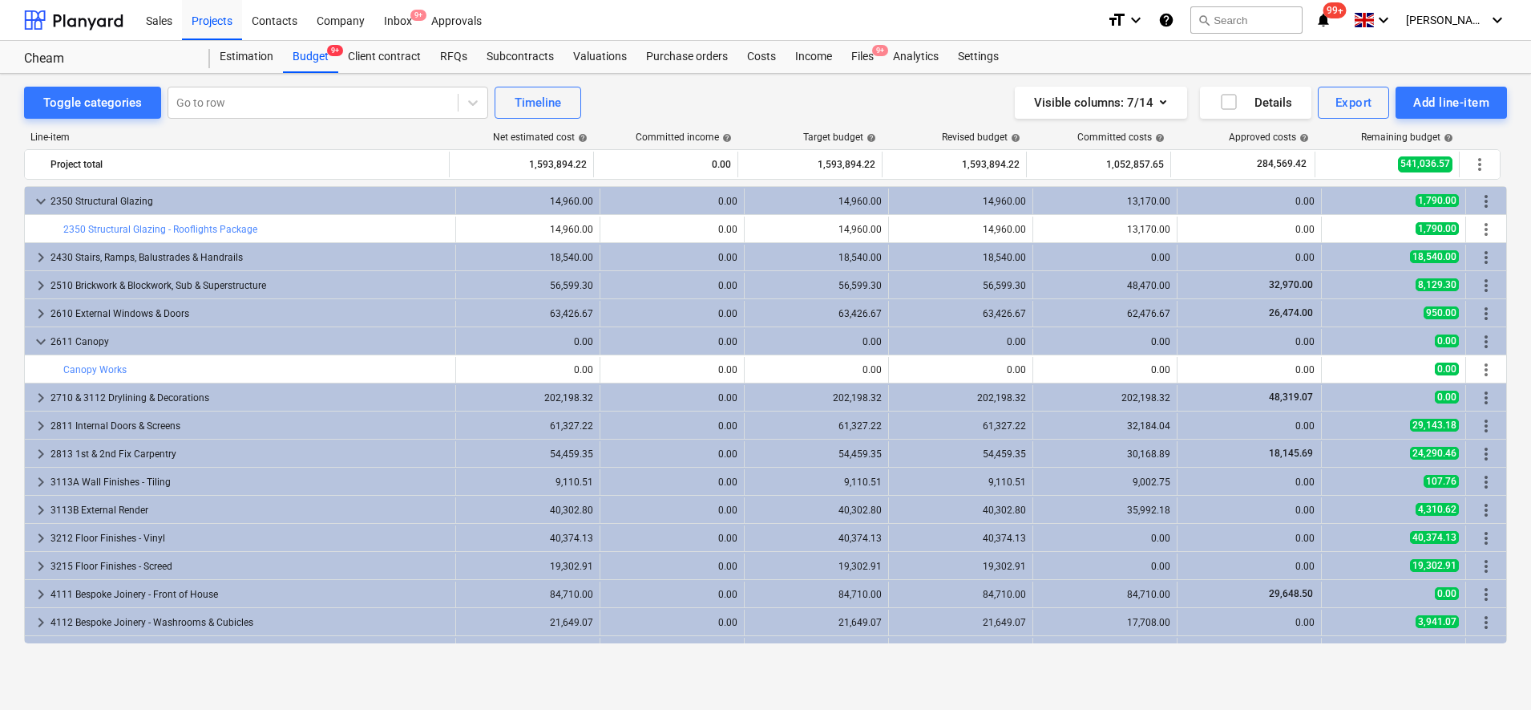
click at [164, 348] on div "2611 Canopy" at bounding box center [250, 342] width 398 height 26
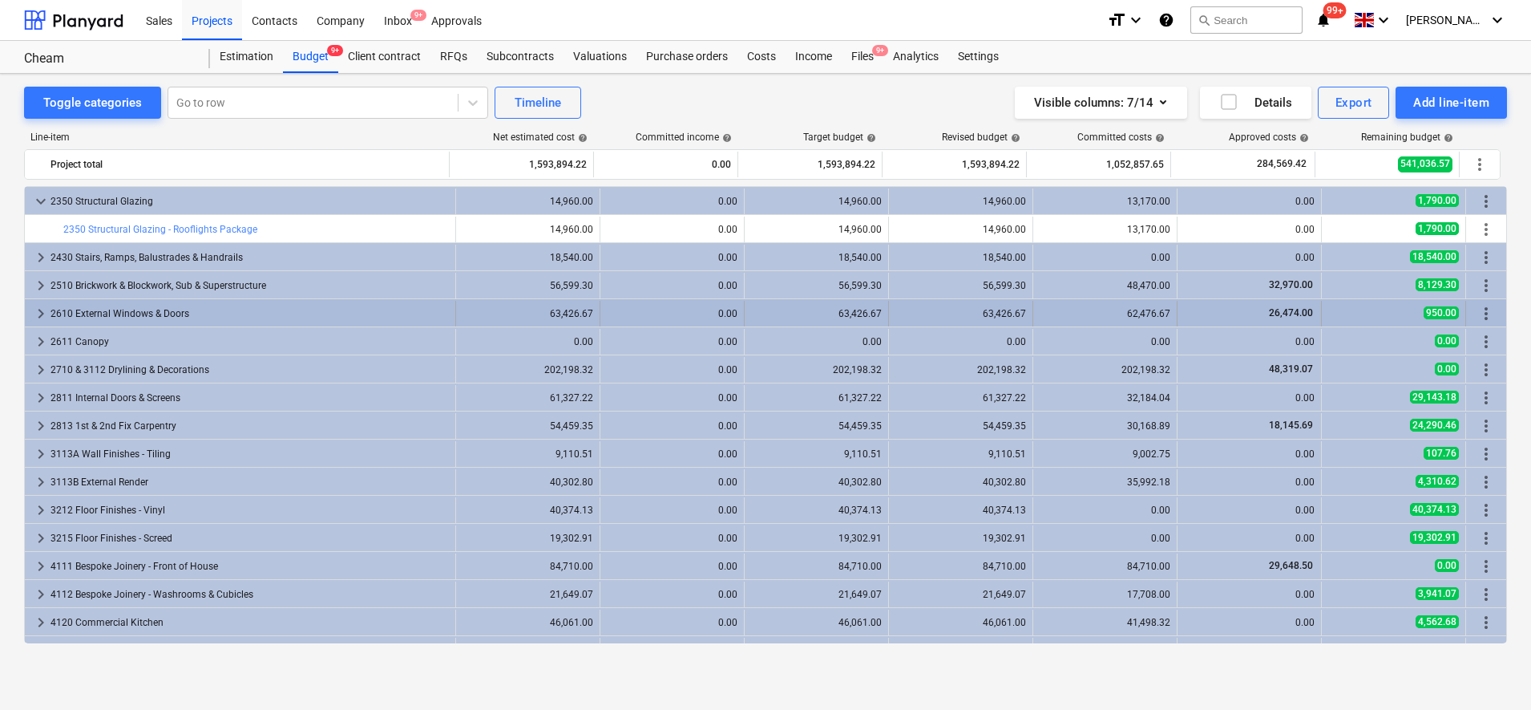
click at [164, 318] on div "2610 External Windows & Doors" at bounding box center [250, 314] width 398 height 26
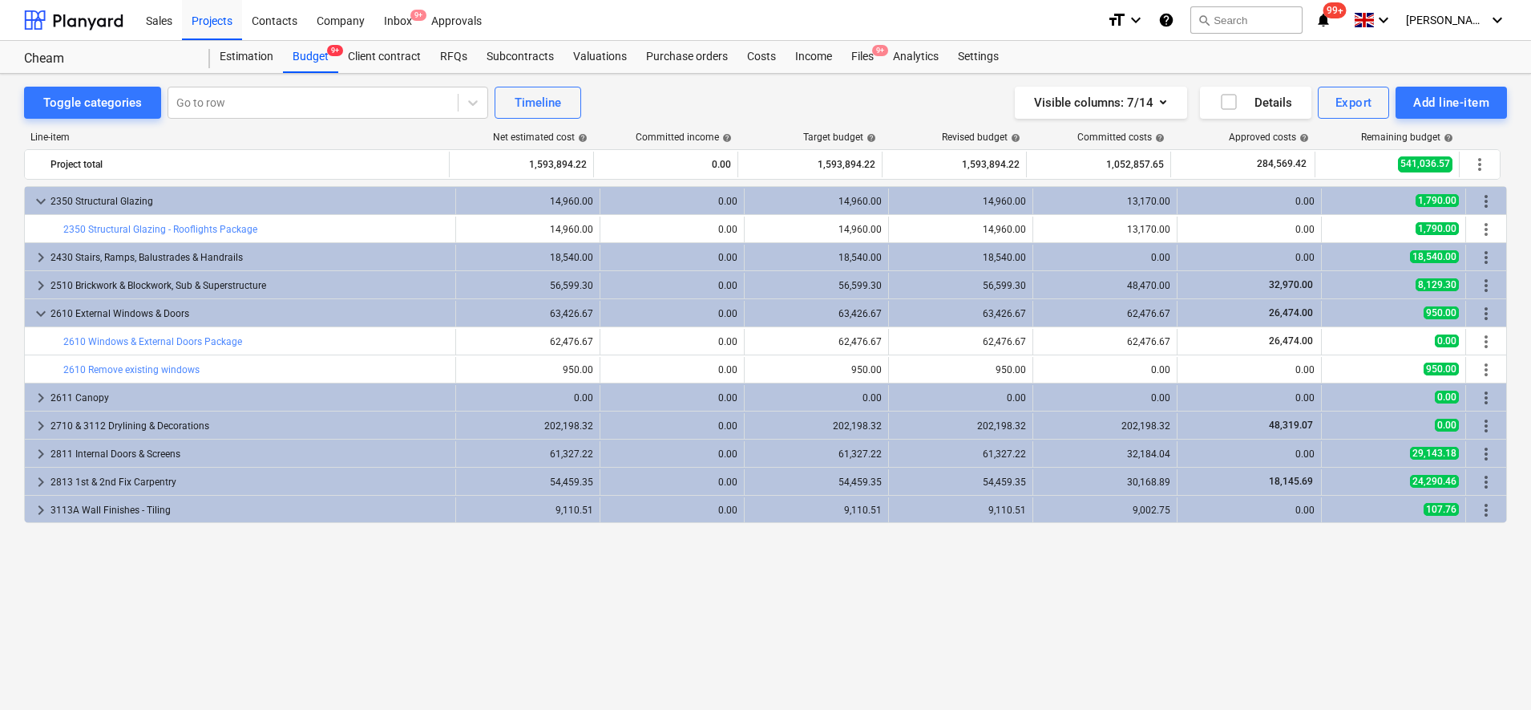
scroll to position [417, 0]
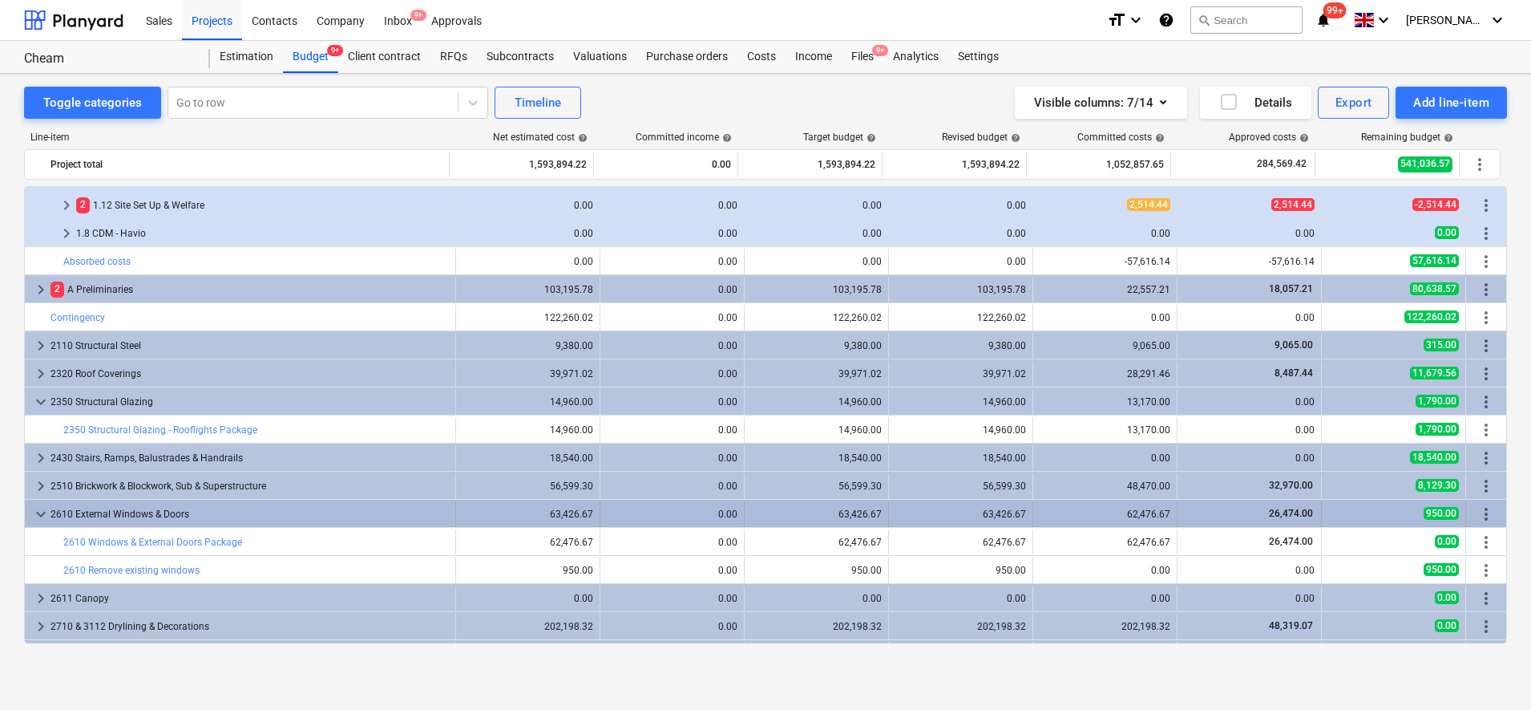
click at [160, 512] on div "2610 External Windows & Doors" at bounding box center [250, 514] width 398 height 26
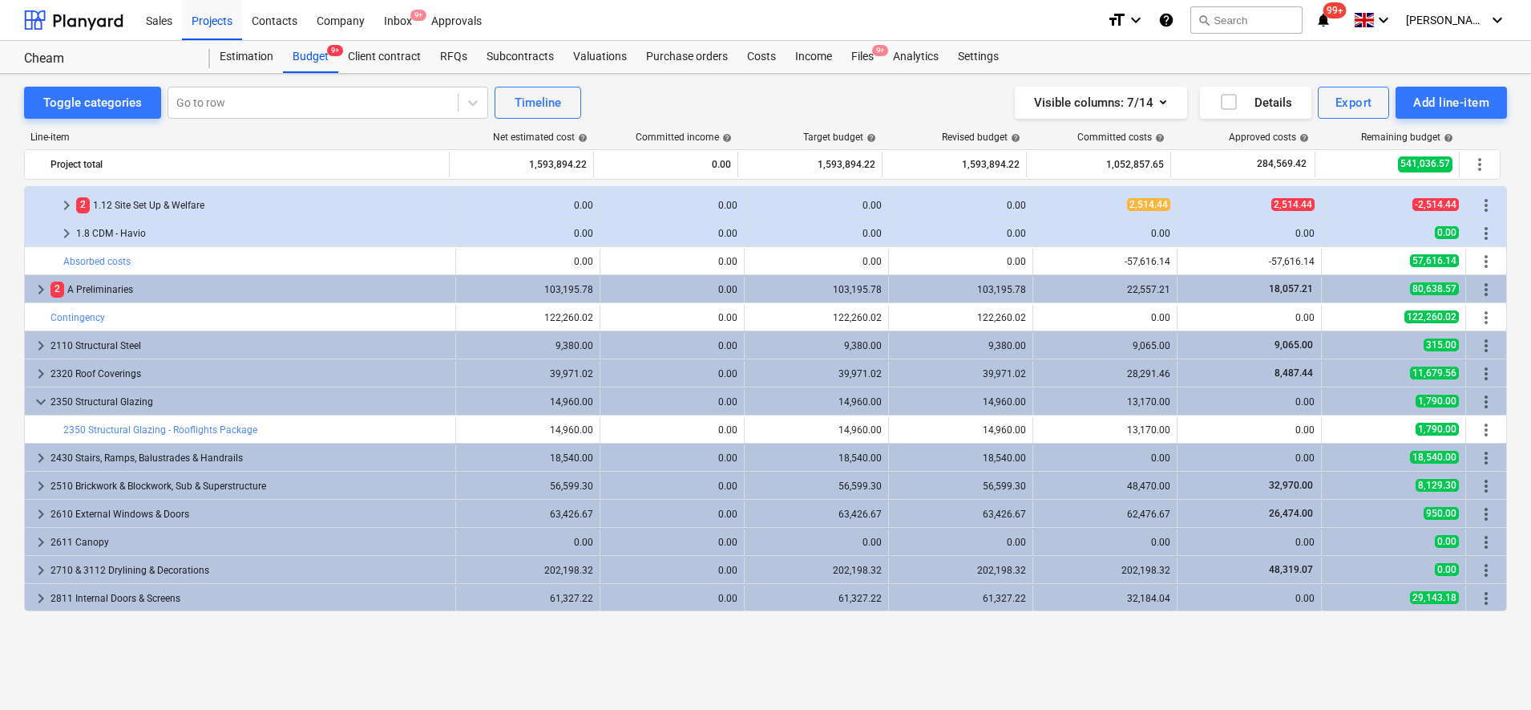
scroll to position [317, 0]
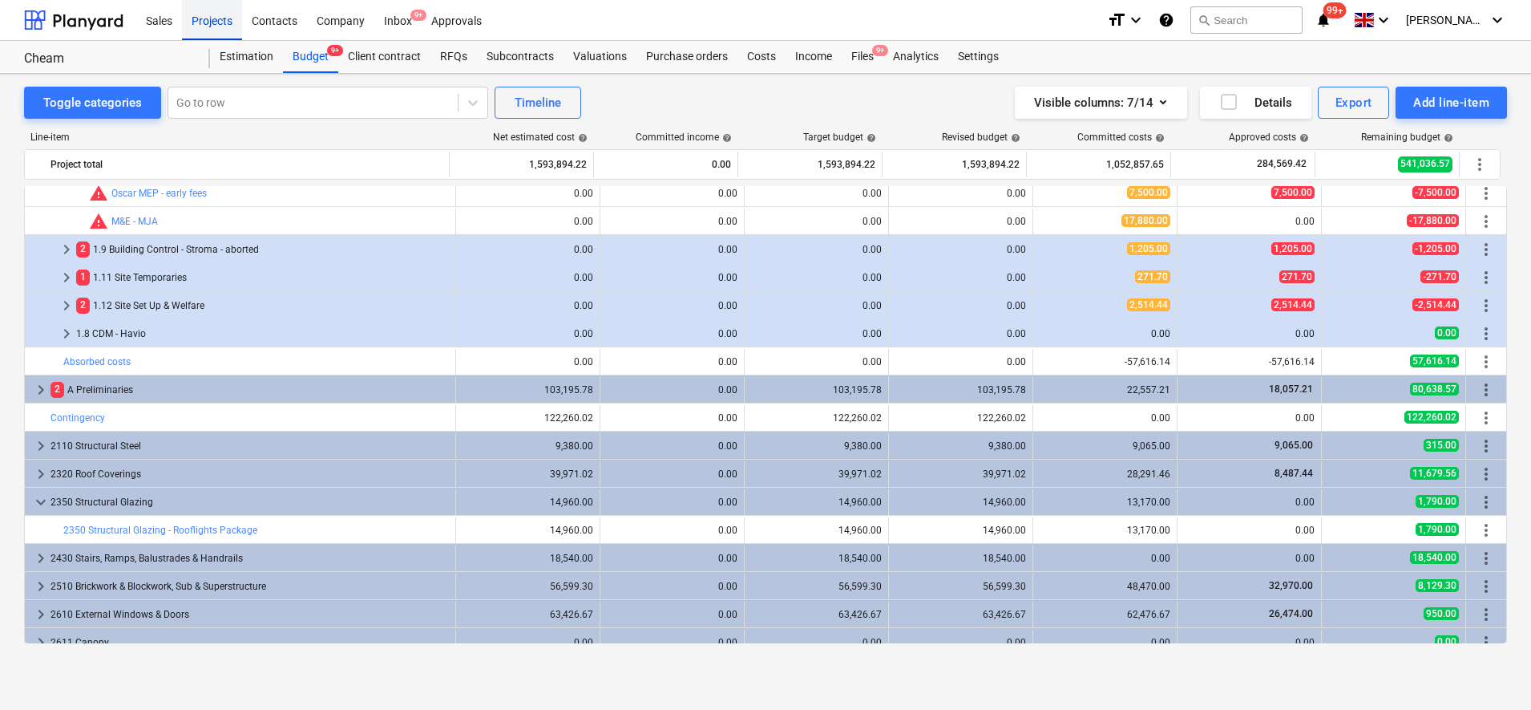
click at [208, 23] on div "Projects" at bounding box center [212, 19] width 60 height 41
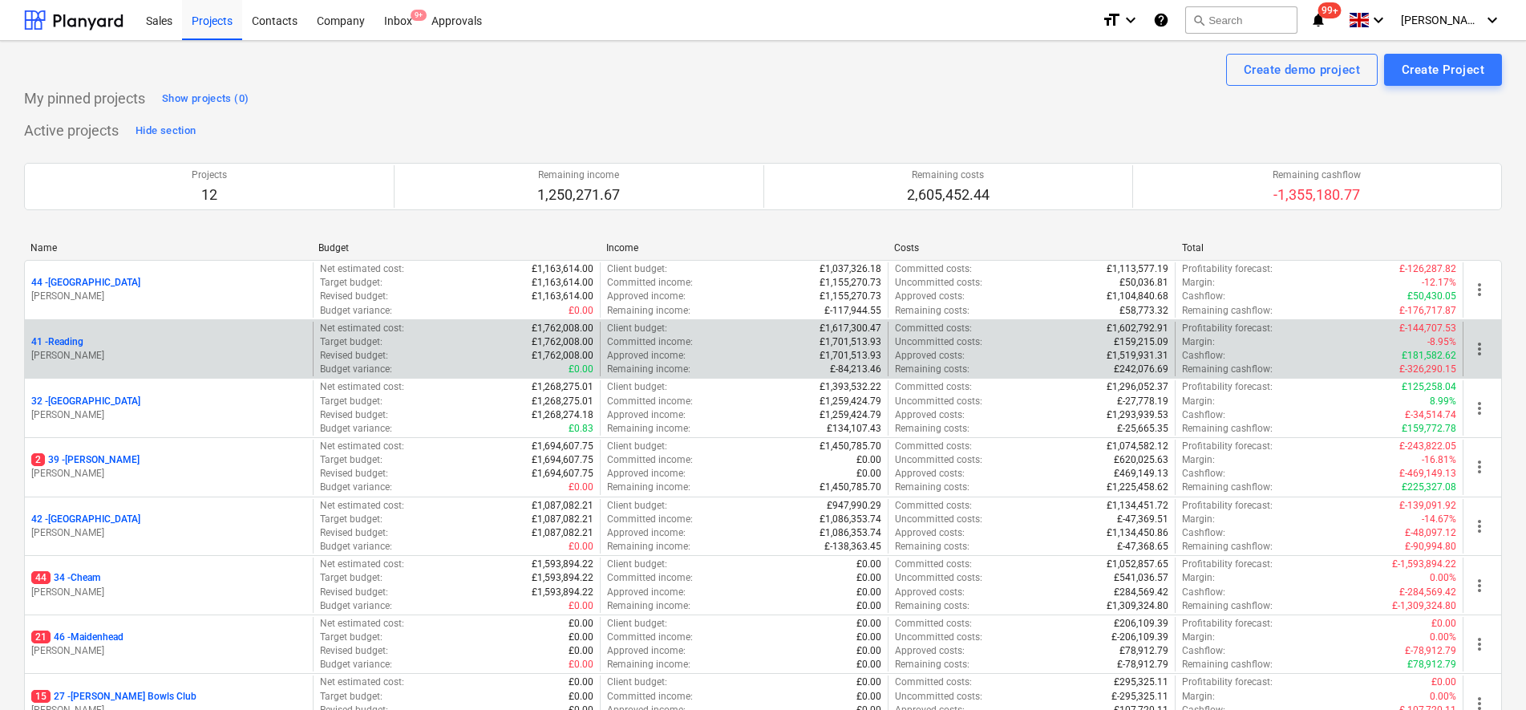
click at [67, 337] on p "41 - Reading" at bounding box center [57, 342] width 52 height 14
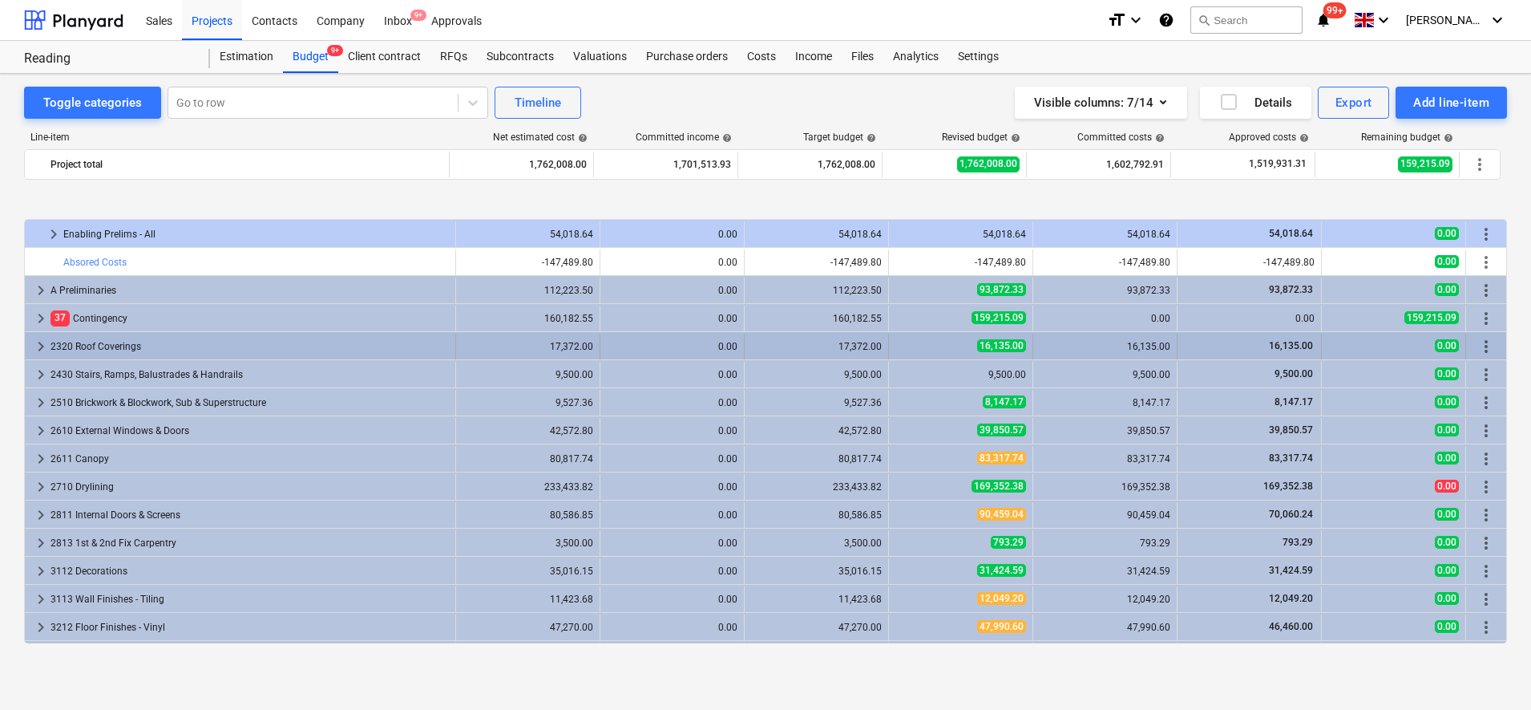
scroll to position [401, 0]
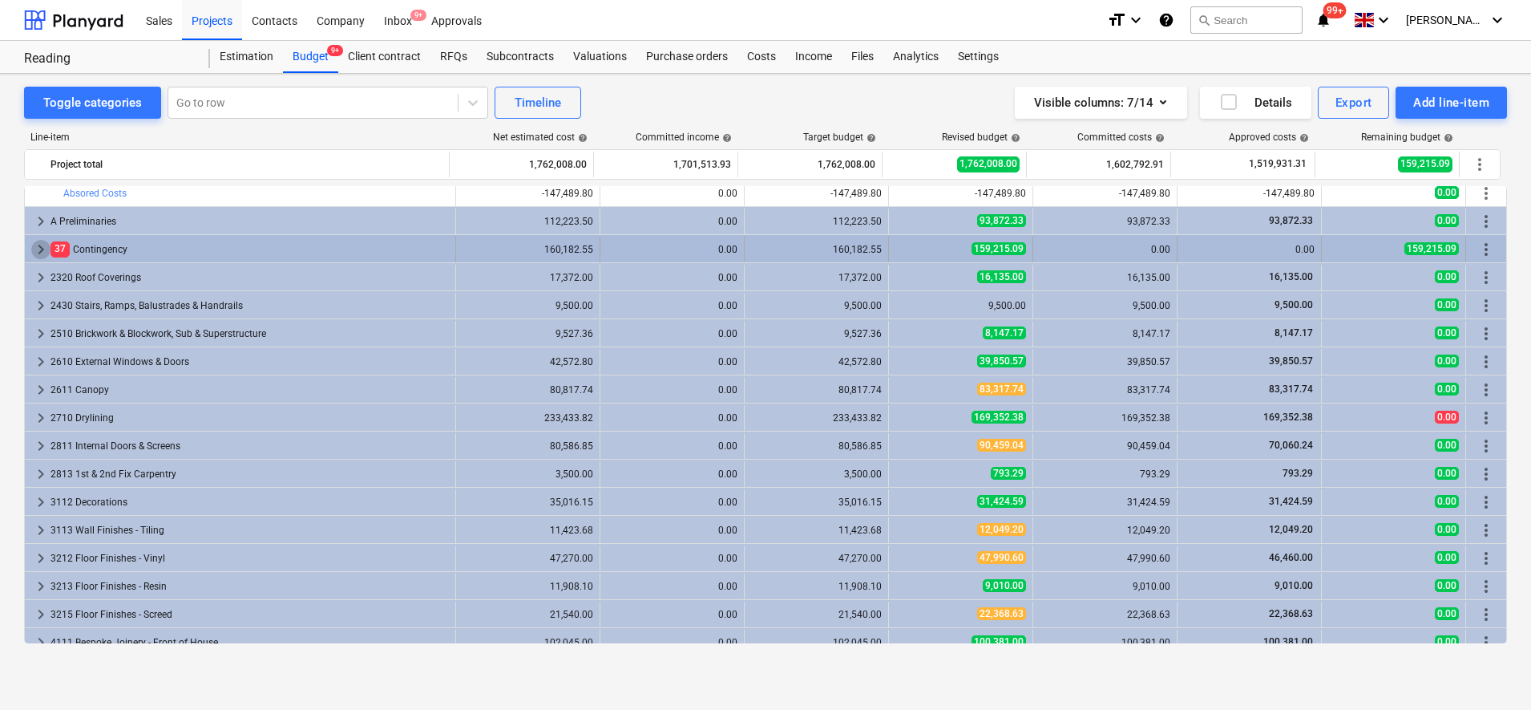
click at [45, 249] on span "keyboard_arrow_right" at bounding box center [40, 249] width 19 height 19
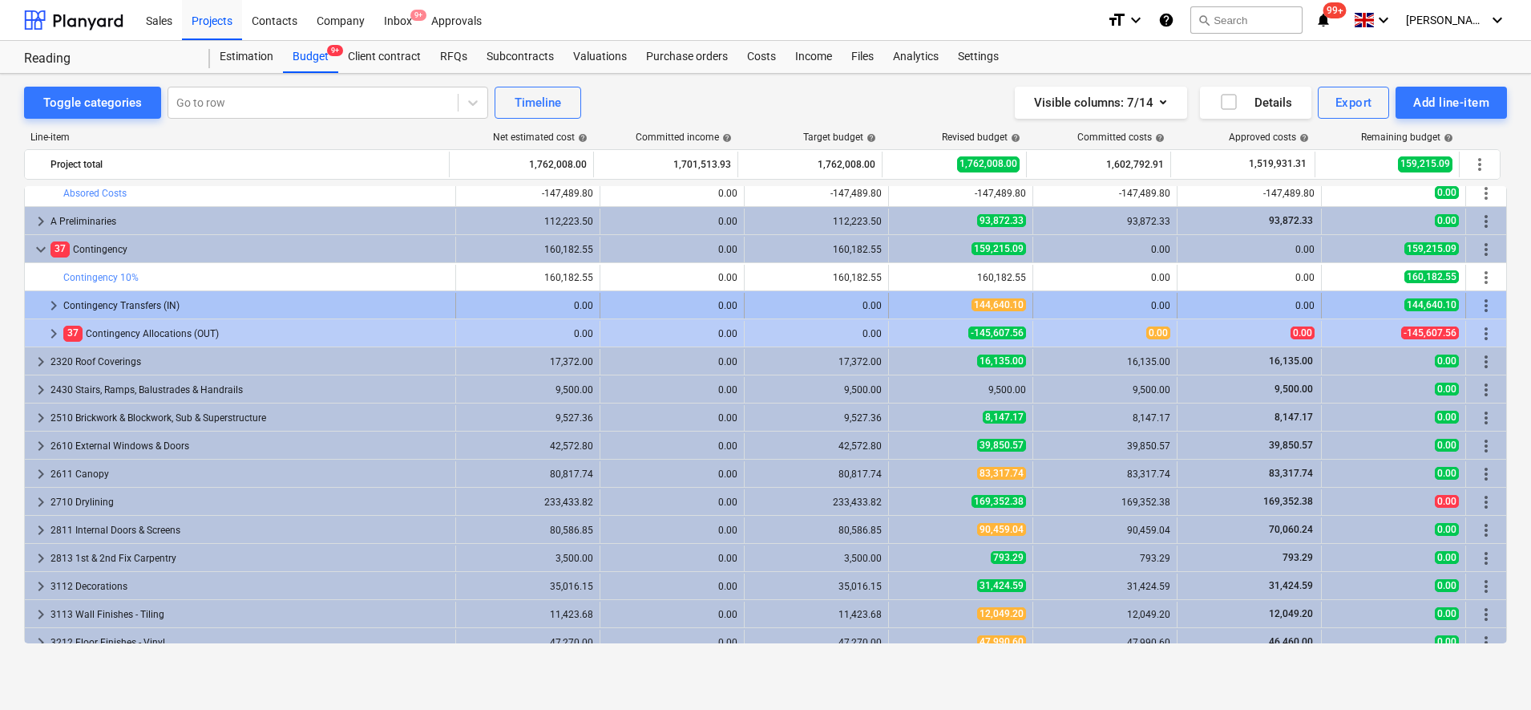
click at [48, 300] on span "keyboard_arrow_right" at bounding box center [53, 305] width 19 height 19
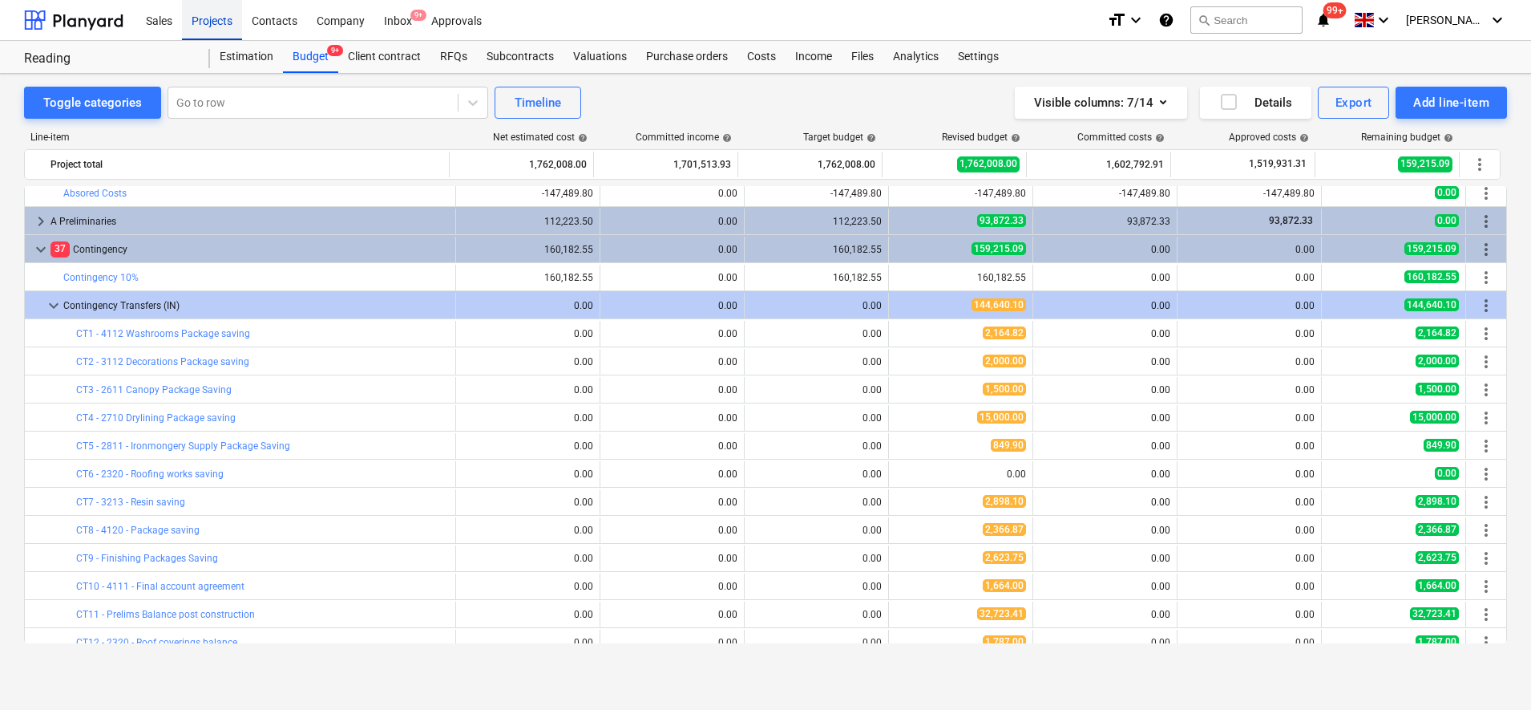
click at [215, 15] on div "Projects" at bounding box center [212, 19] width 60 height 41
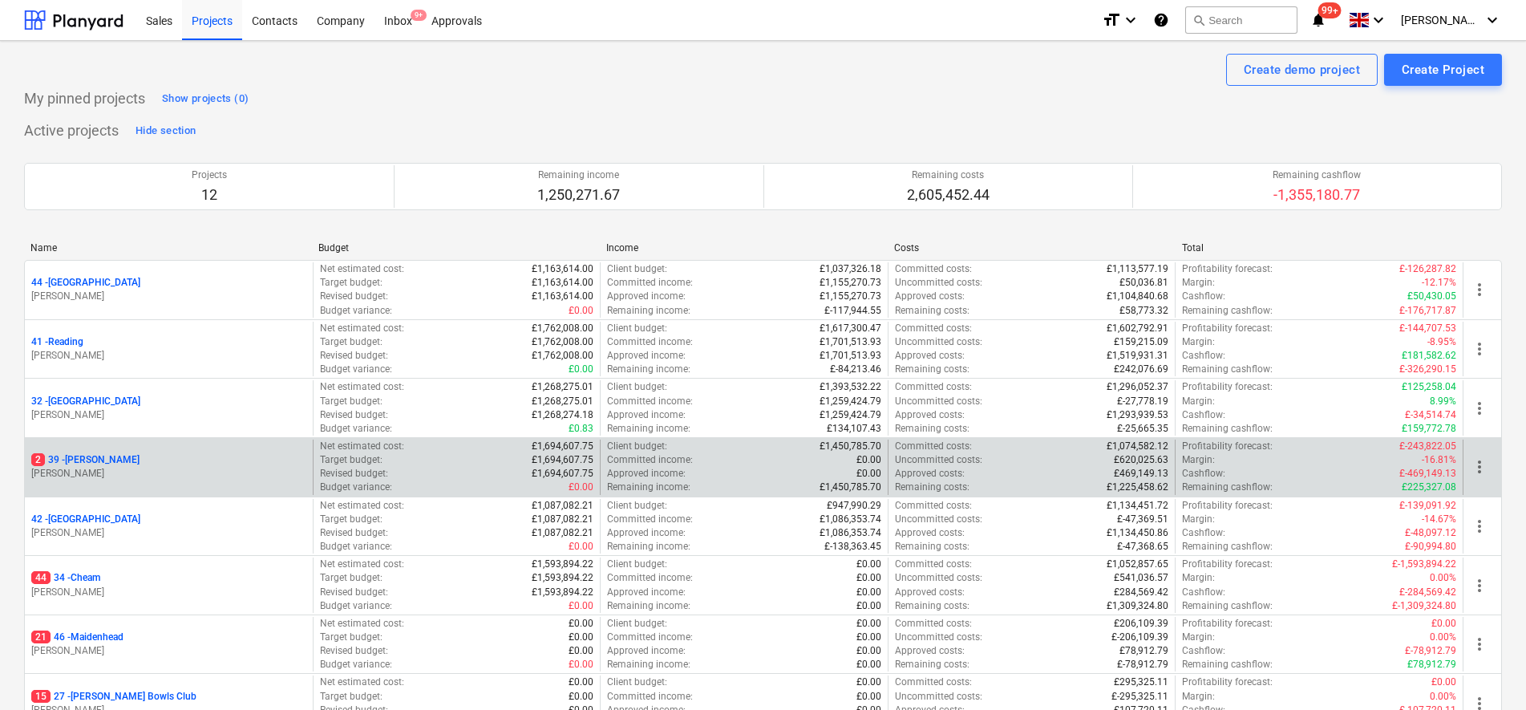
click at [72, 453] on p "2 39 - Whitton" at bounding box center [85, 460] width 108 height 14
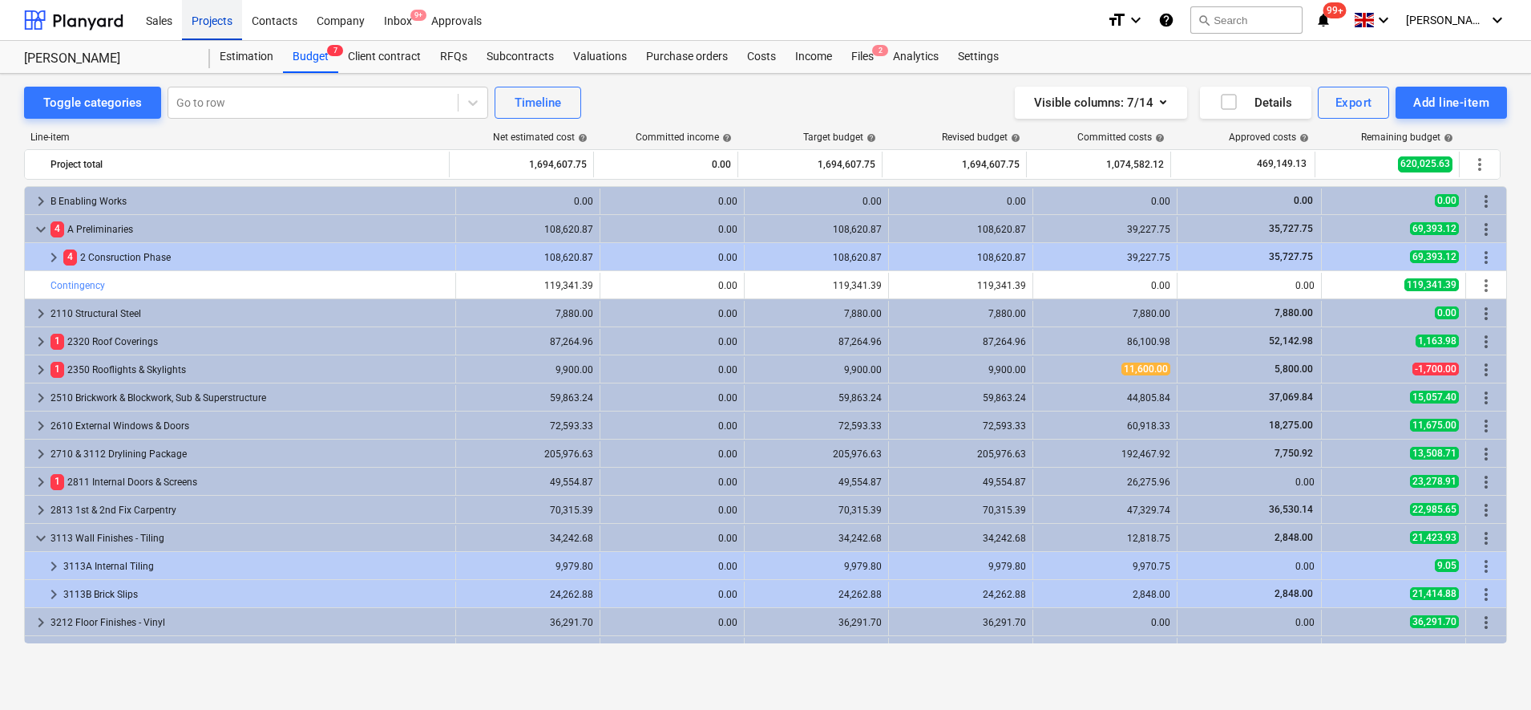
click at [223, 26] on div "Projects" at bounding box center [212, 19] width 60 height 41
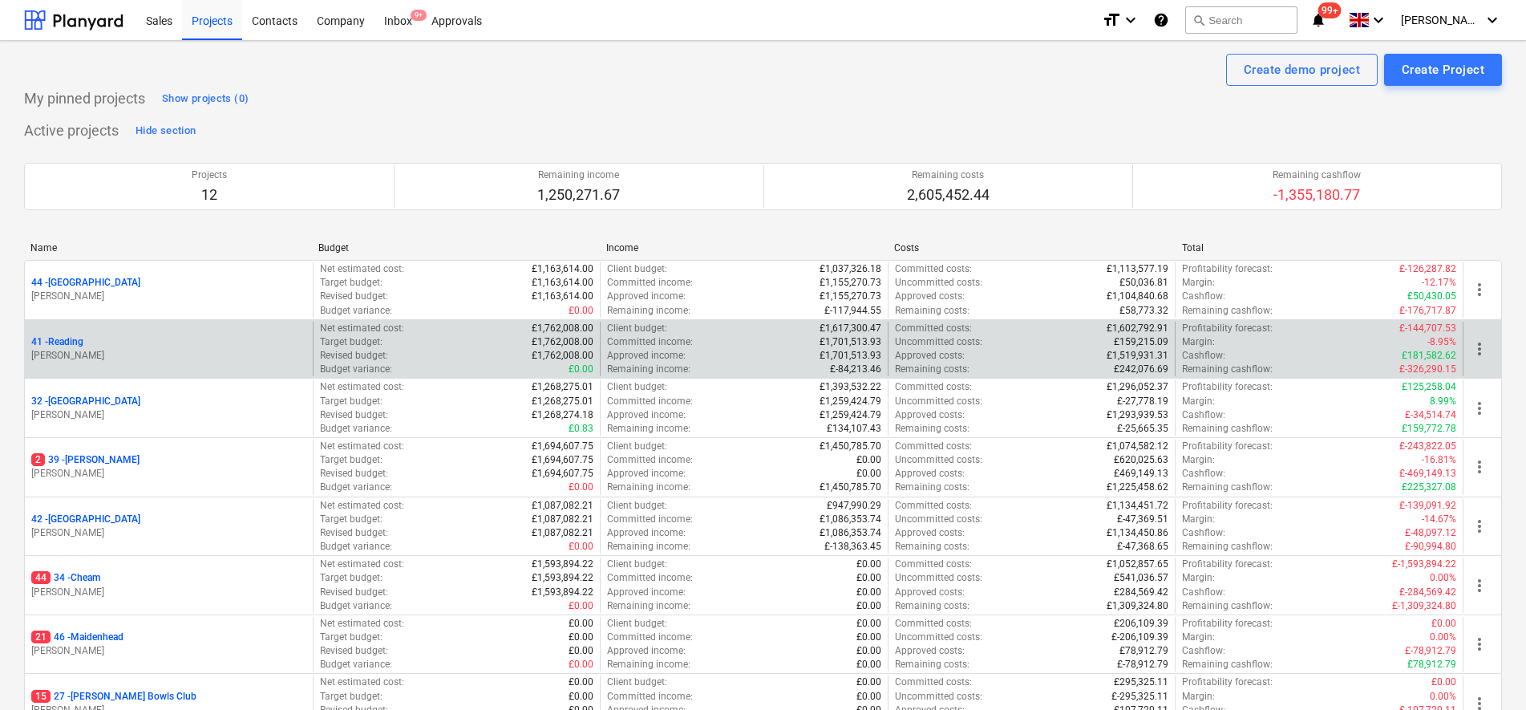
click at [69, 338] on p "41 - Reading" at bounding box center [57, 342] width 52 height 14
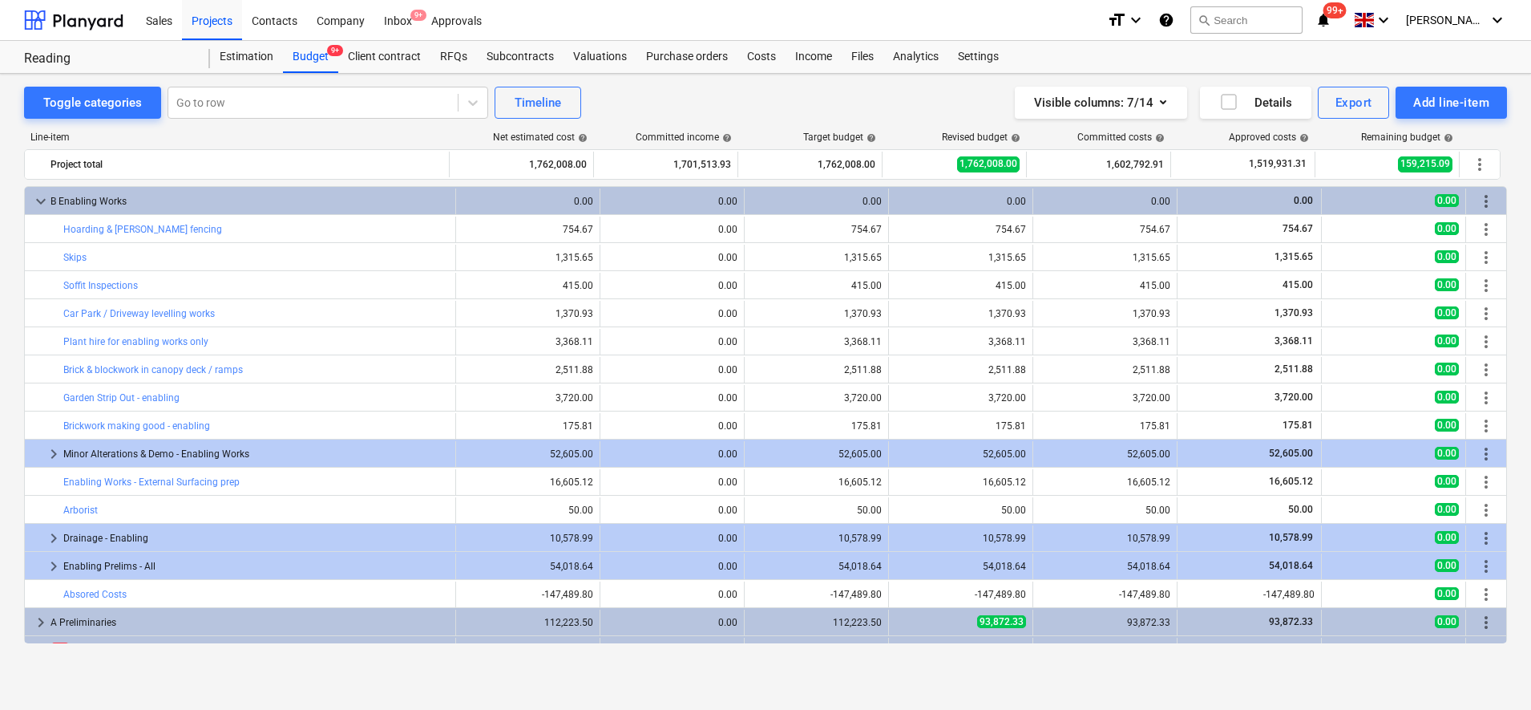
scroll to position [401, 0]
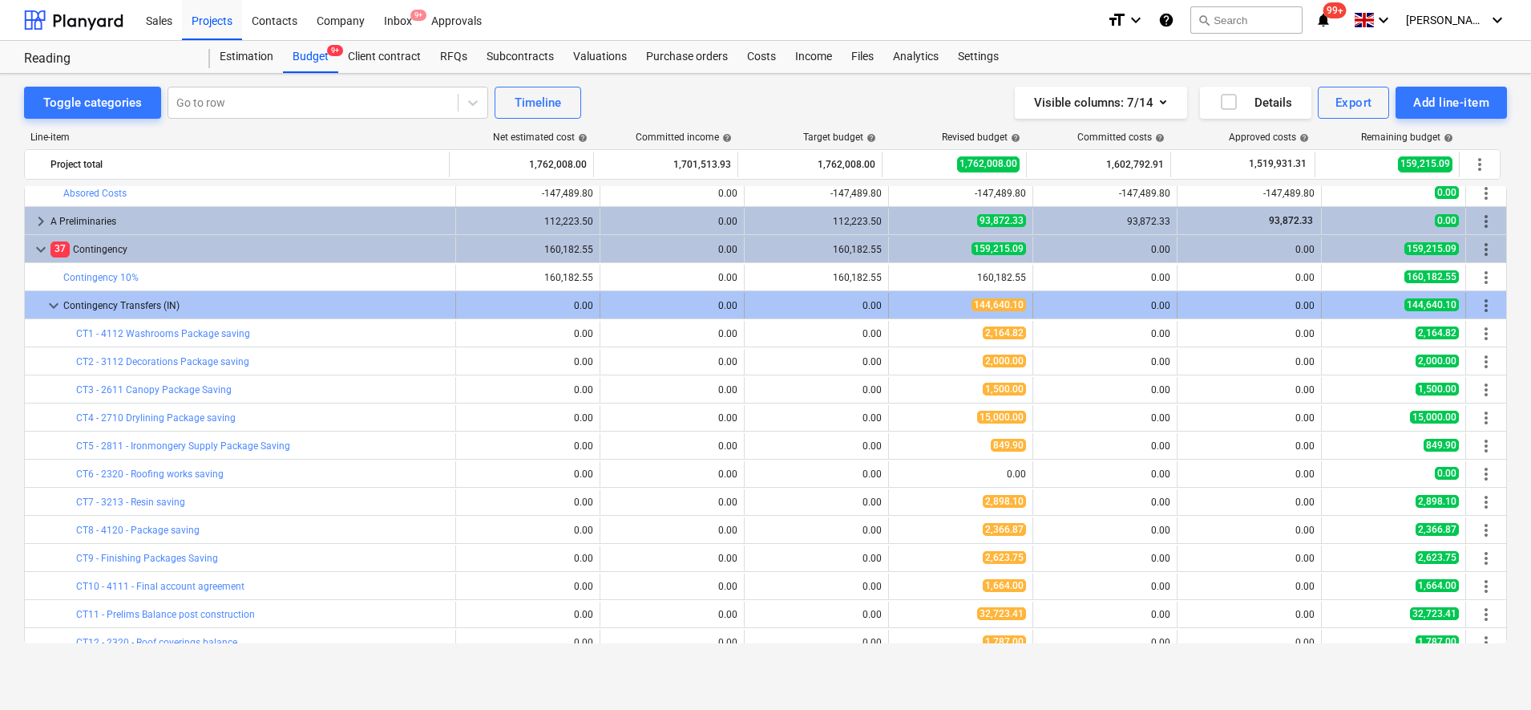
click at [252, 304] on div "Contingency Transfers (IN)" at bounding box center [256, 306] width 386 height 26
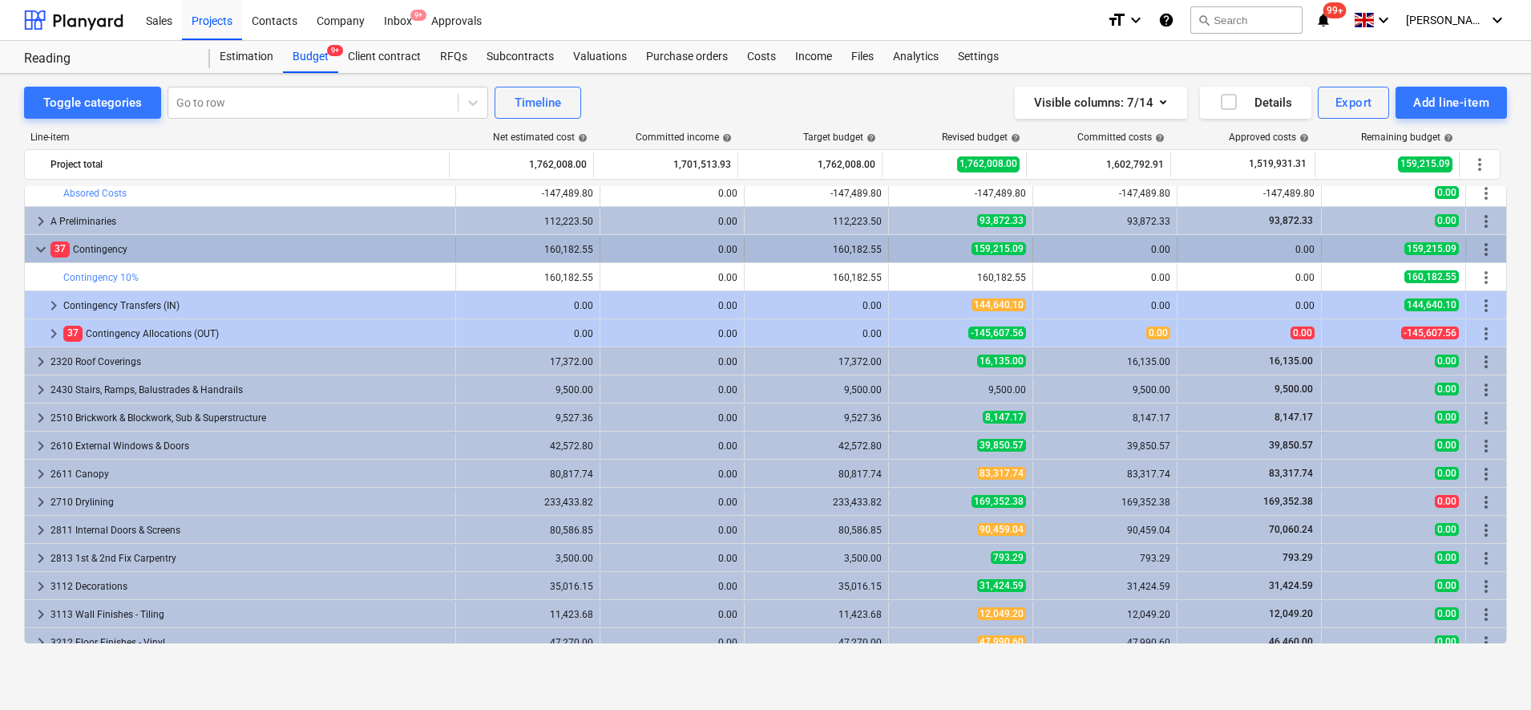
click at [115, 251] on div "37 Contingency" at bounding box center [250, 250] width 398 height 26
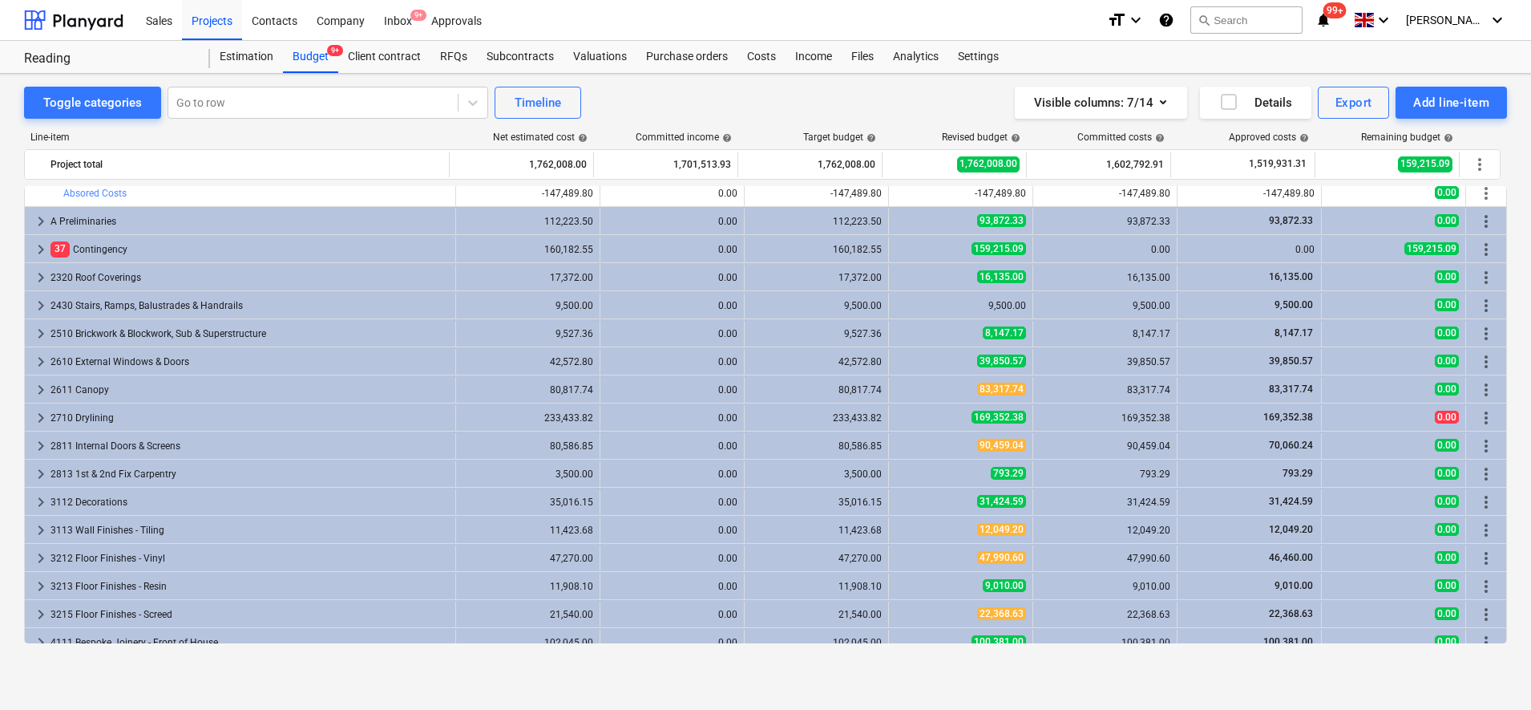
click at [115, 251] on div "37 Contingency" at bounding box center [250, 250] width 398 height 26
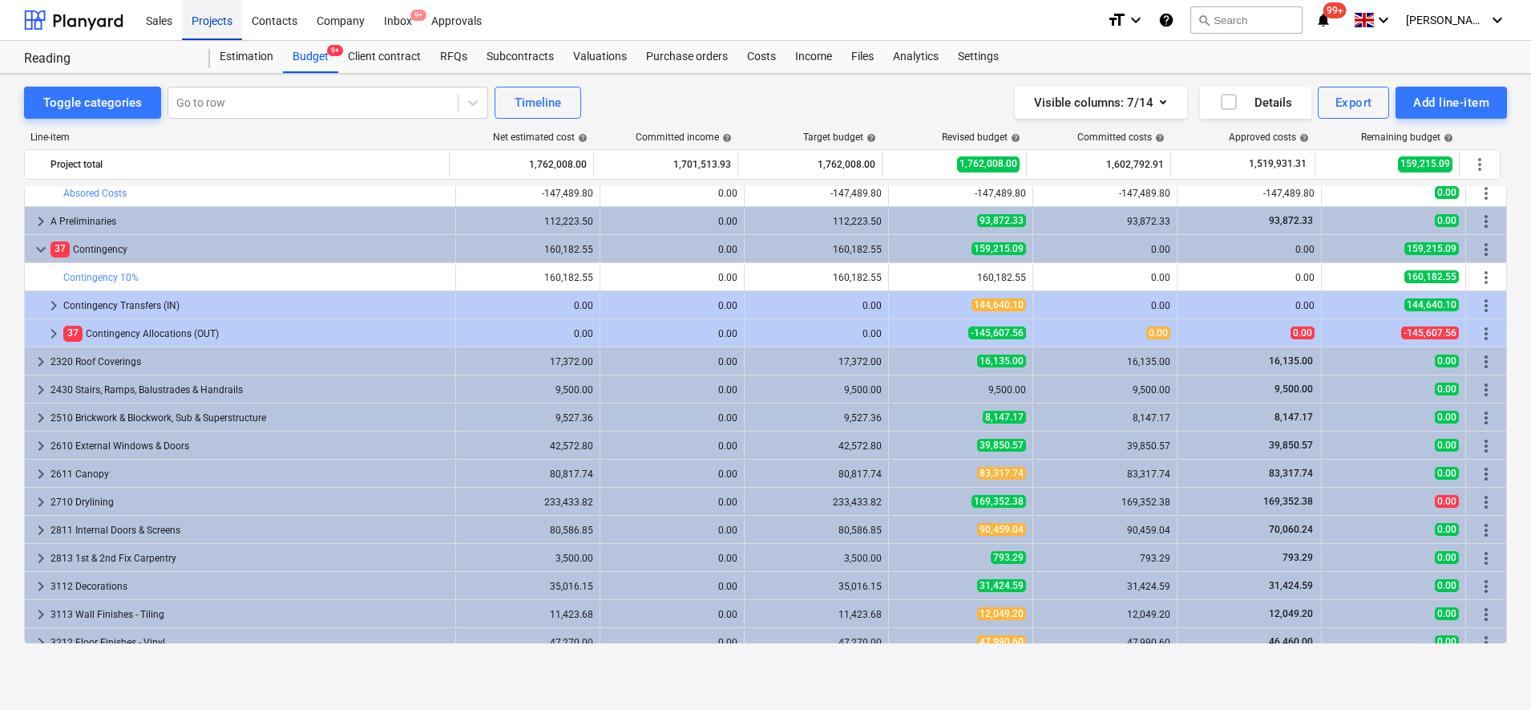
click at [202, 22] on div "Projects" at bounding box center [212, 19] width 60 height 41
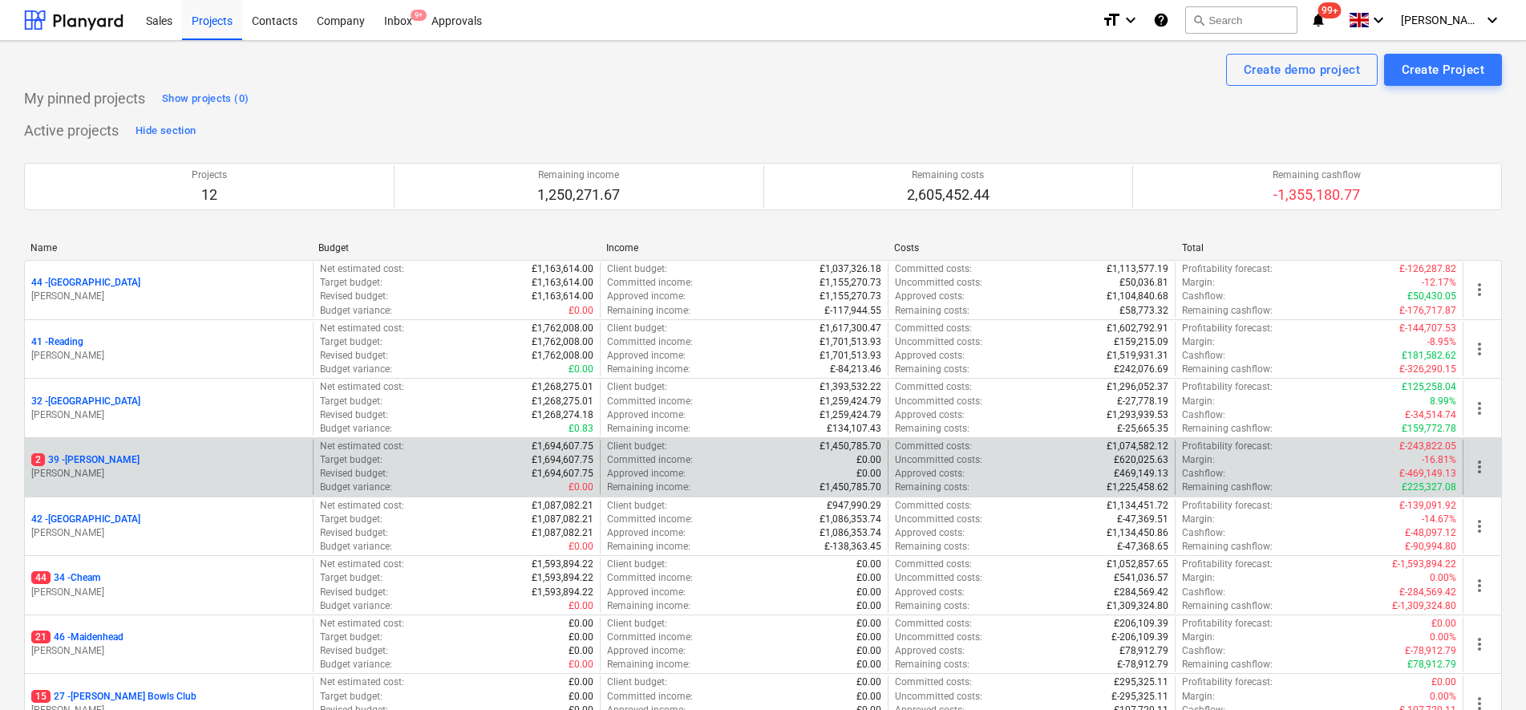
click at [90, 461] on p "2 39 - Whitton" at bounding box center [85, 460] width 108 height 14
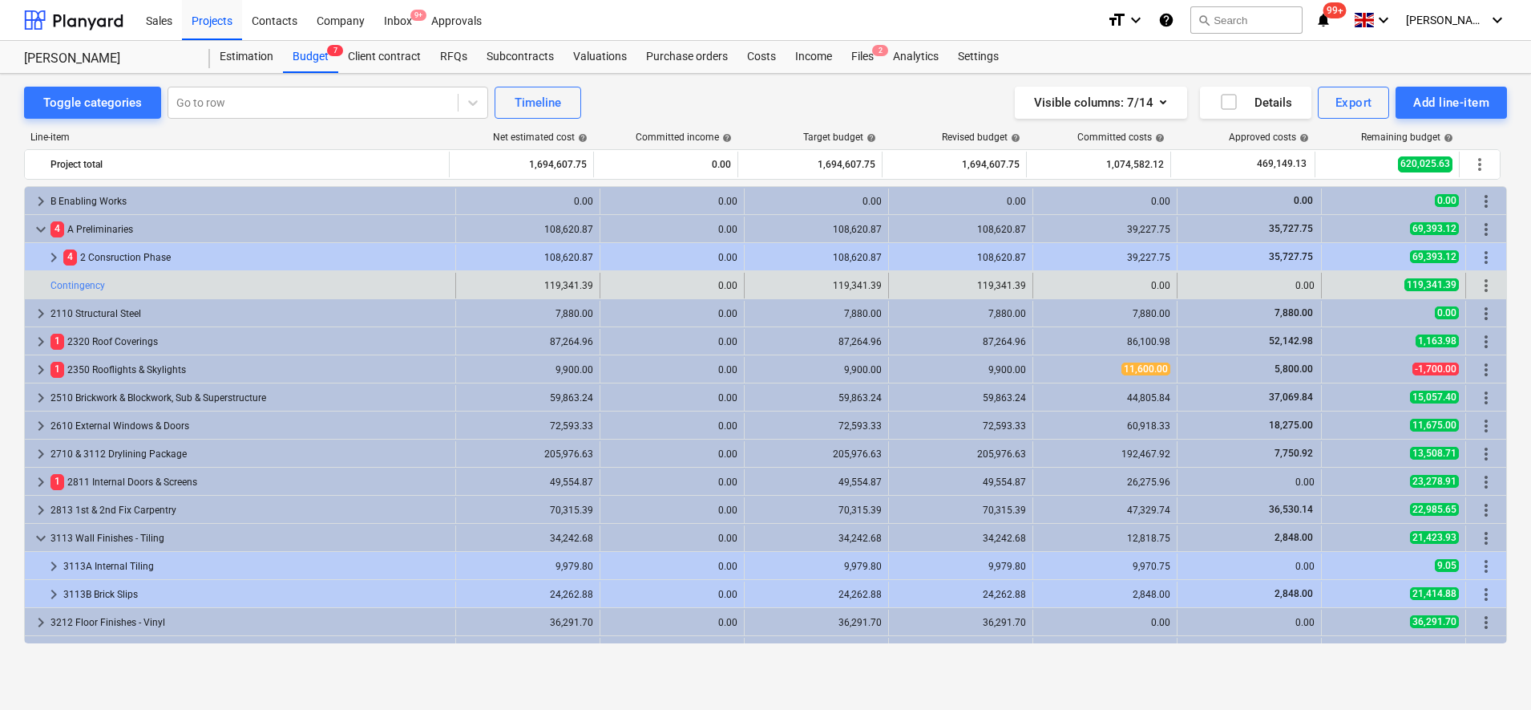
click at [1483, 284] on span "more_vert" at bounding box center [1486, 285] width 19 height 19
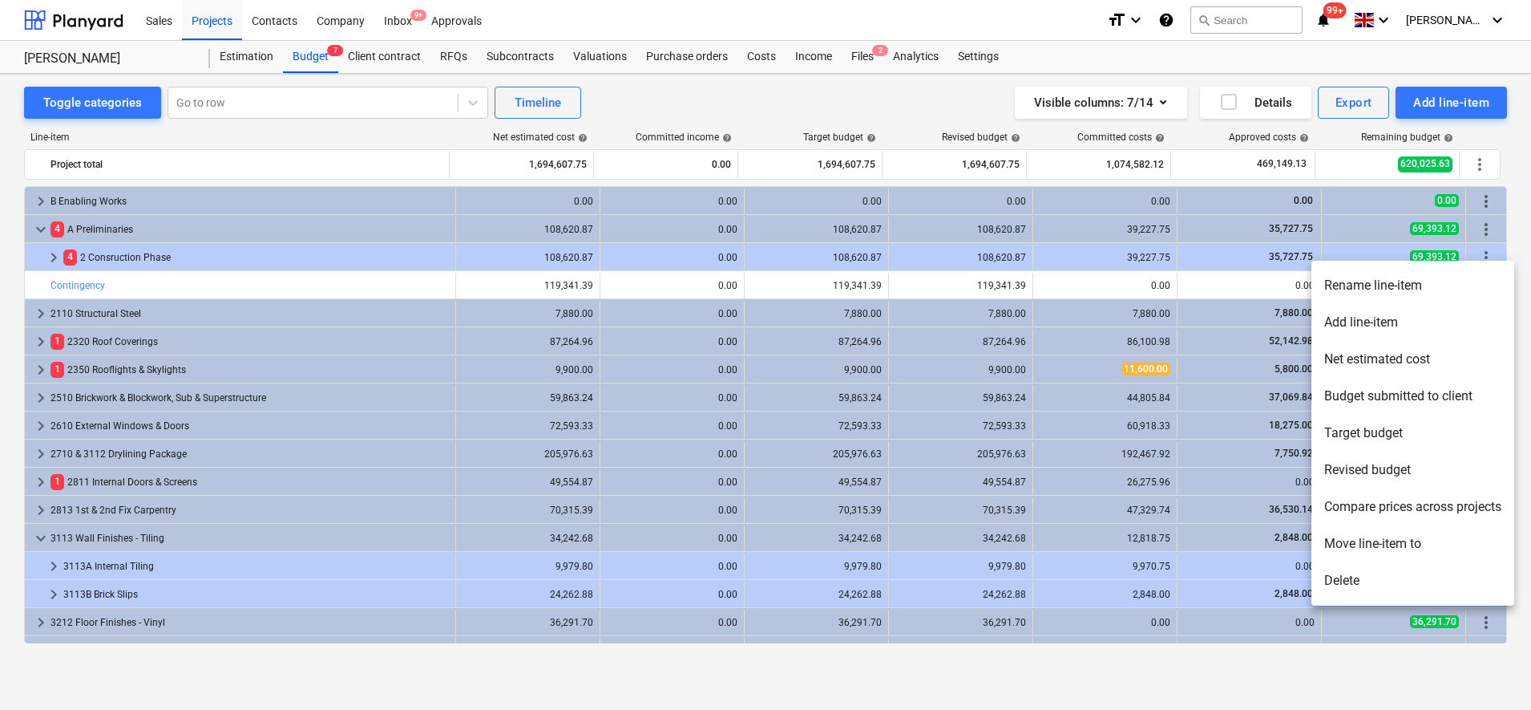
click at [1370, 318] on li "Add line-item" at bounding box center [1413, 322] width 203 height 37
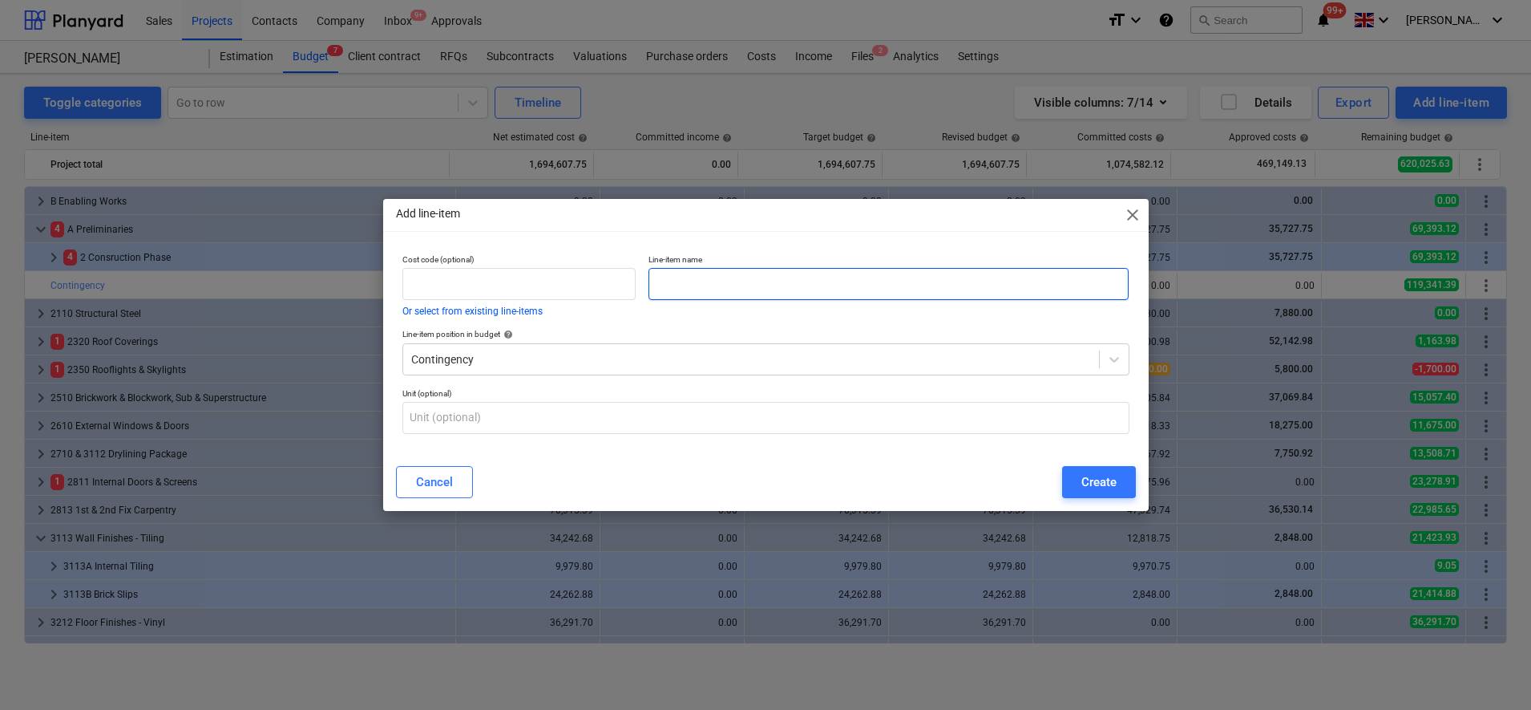
click at [718, 271] on input "text" at bounding box center [889, 284] width 480 height 32
type input "Contingency"
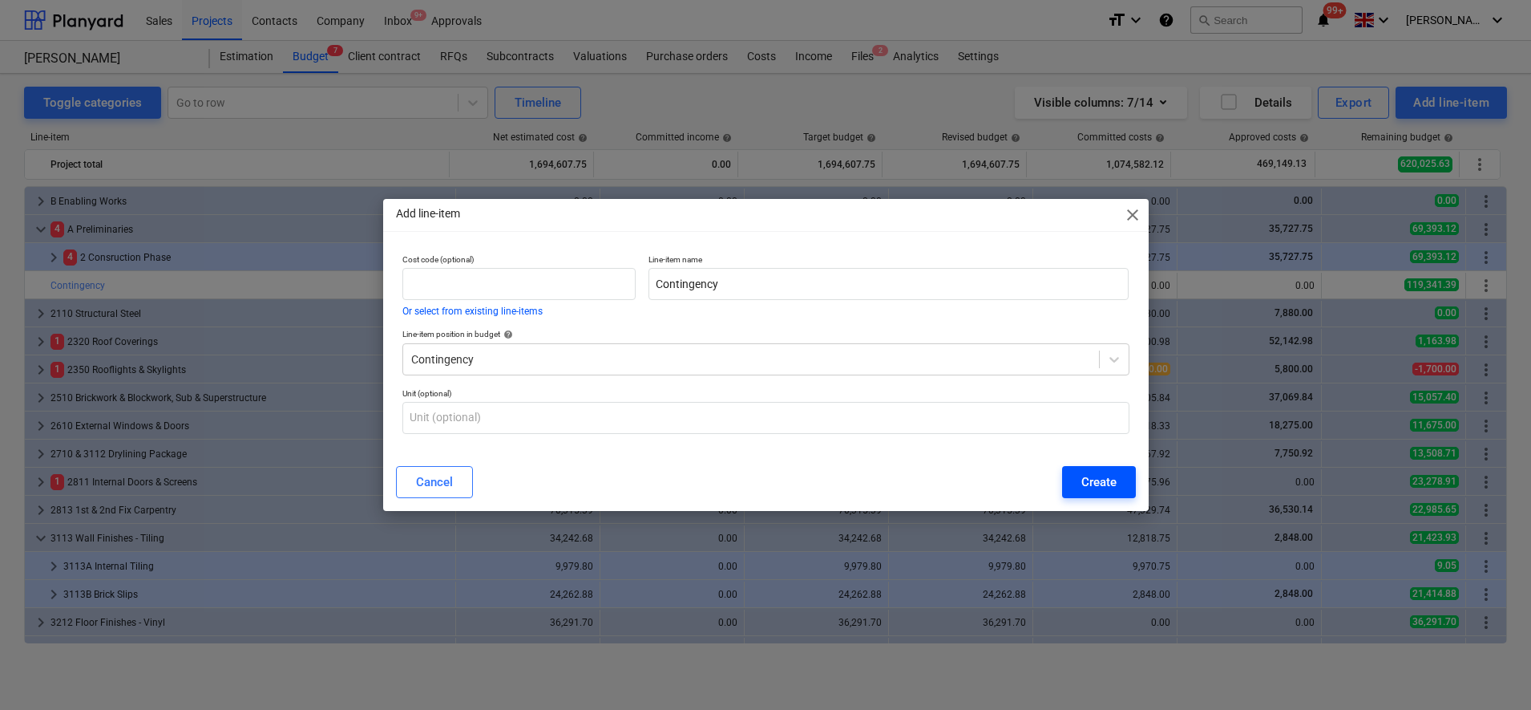
click at [1082, 479] on div "Create" at bounding box center [1099, 481] width 35 height 21
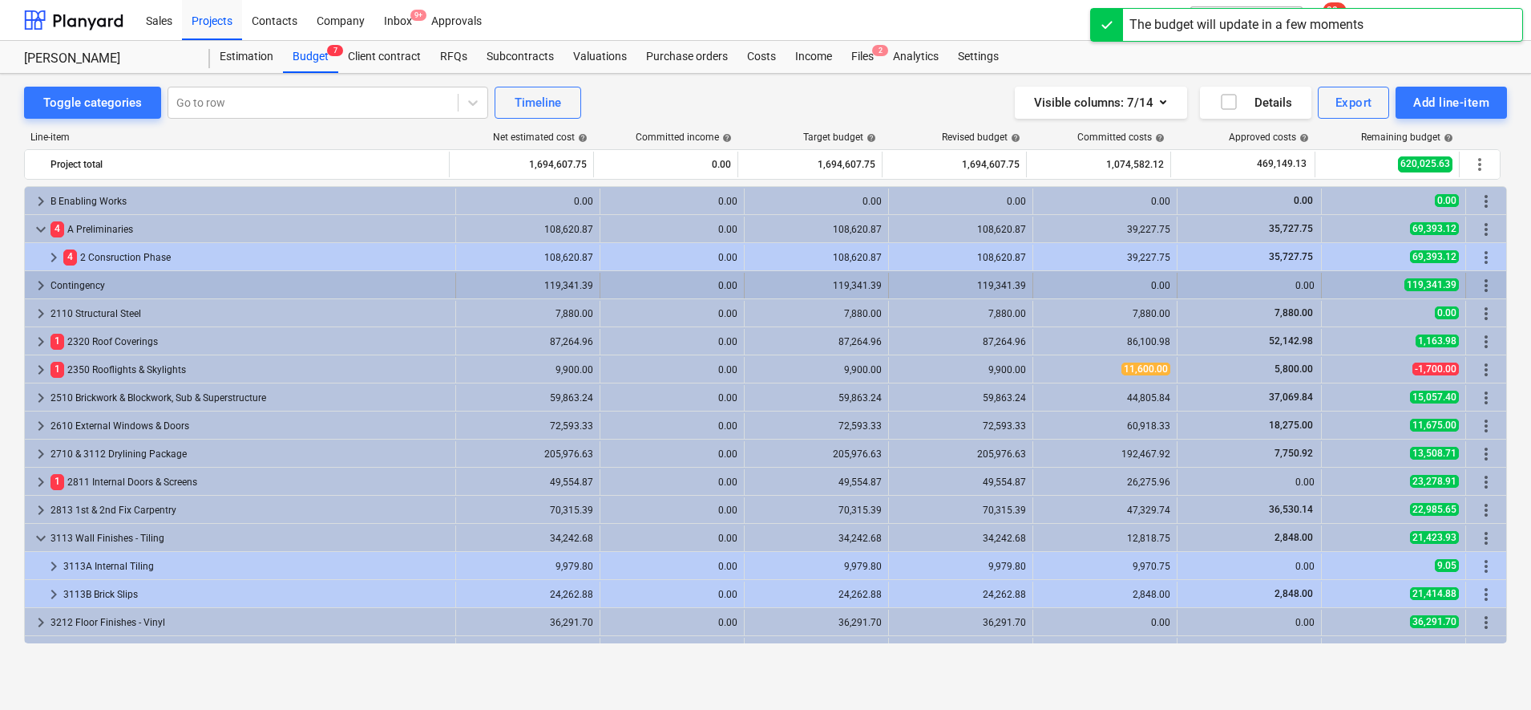
click at [40, 285] on span "keyboard_arrow_right" at bounding box center [40, 285] width 19 height 19
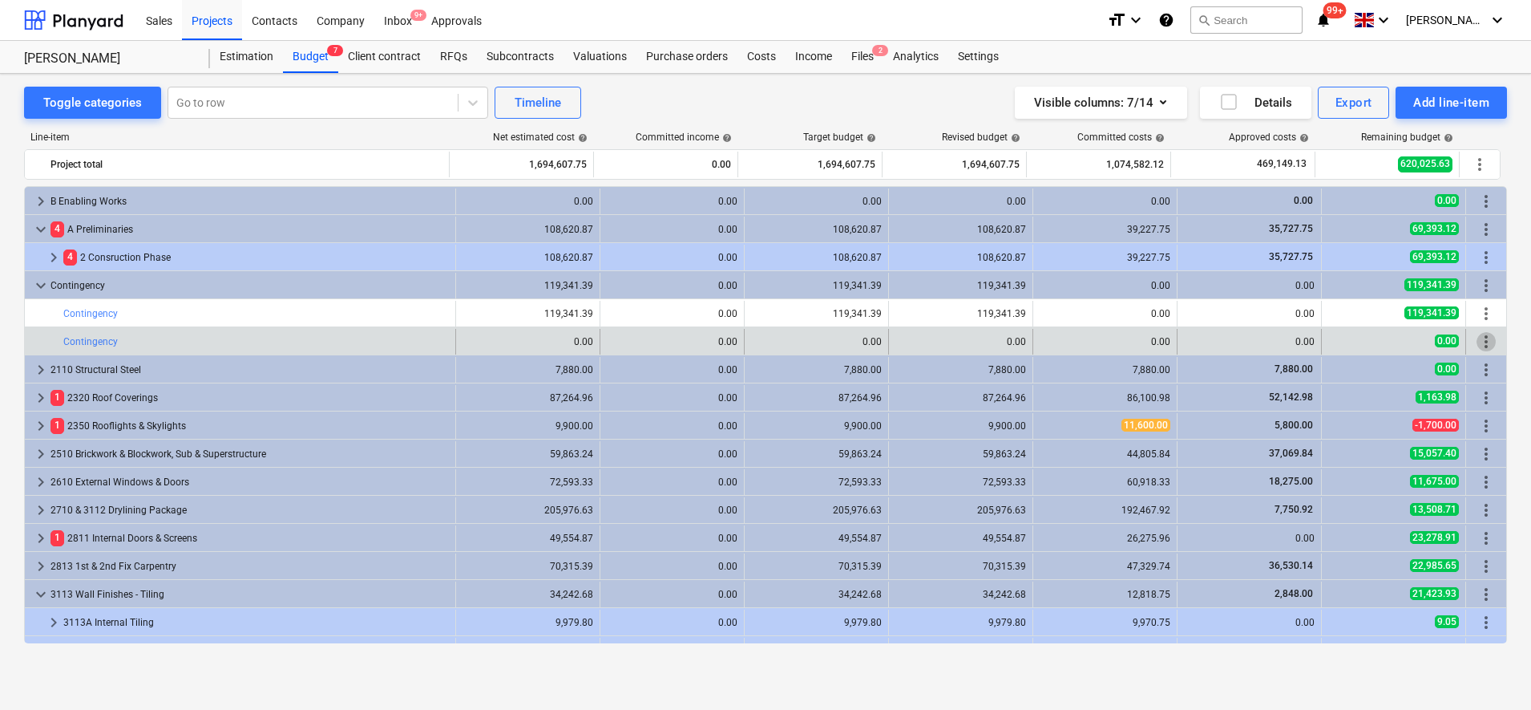
click at [1480, 343] on span "more_vert" at bounding box center [1486, 341] width 19 height 19
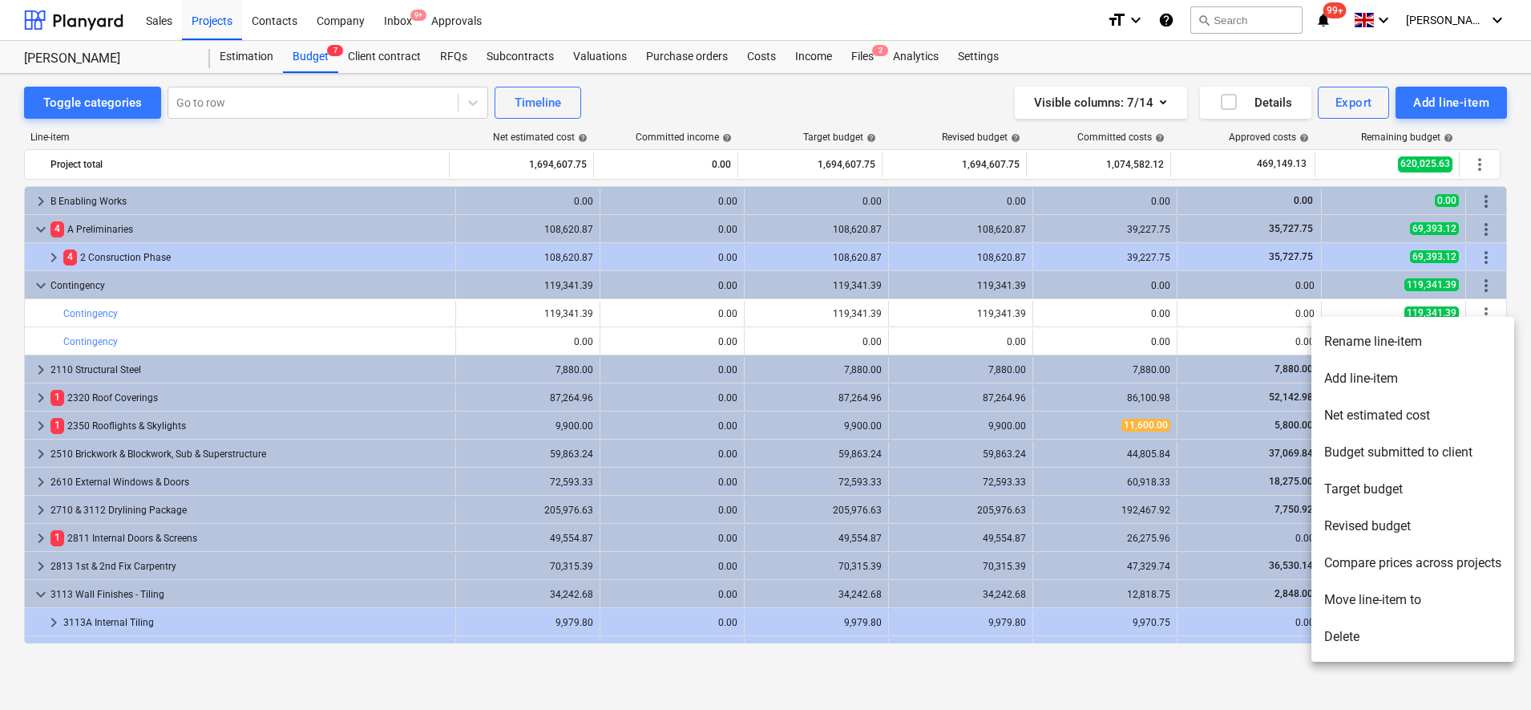
click at [1393, 341] on li "Rename line-item" at bounding box center [1413, 341] width 203 height 37
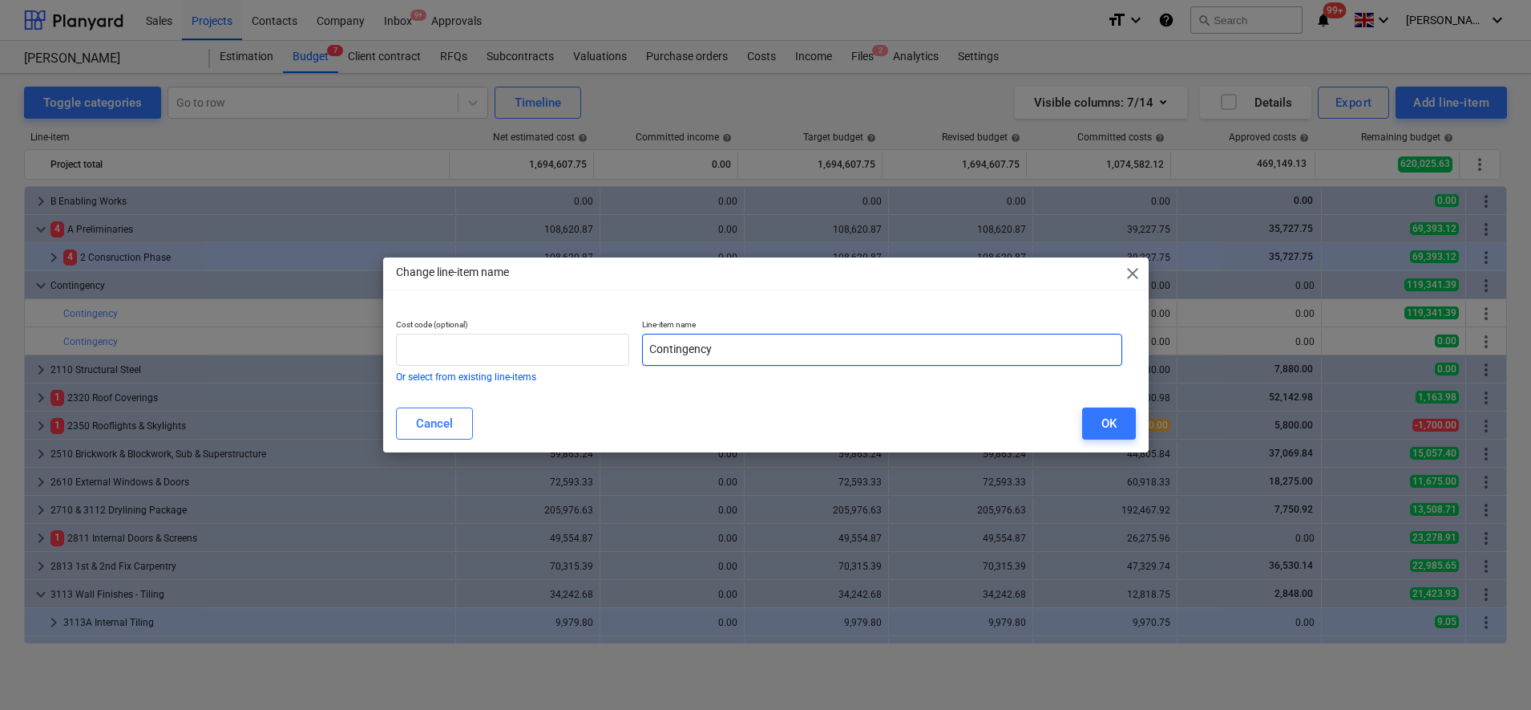
click at [746, 355] on input "Contingency" at bounding box center [882, 350] width 480 height 32
type input "Contingency Transfers (IN)"
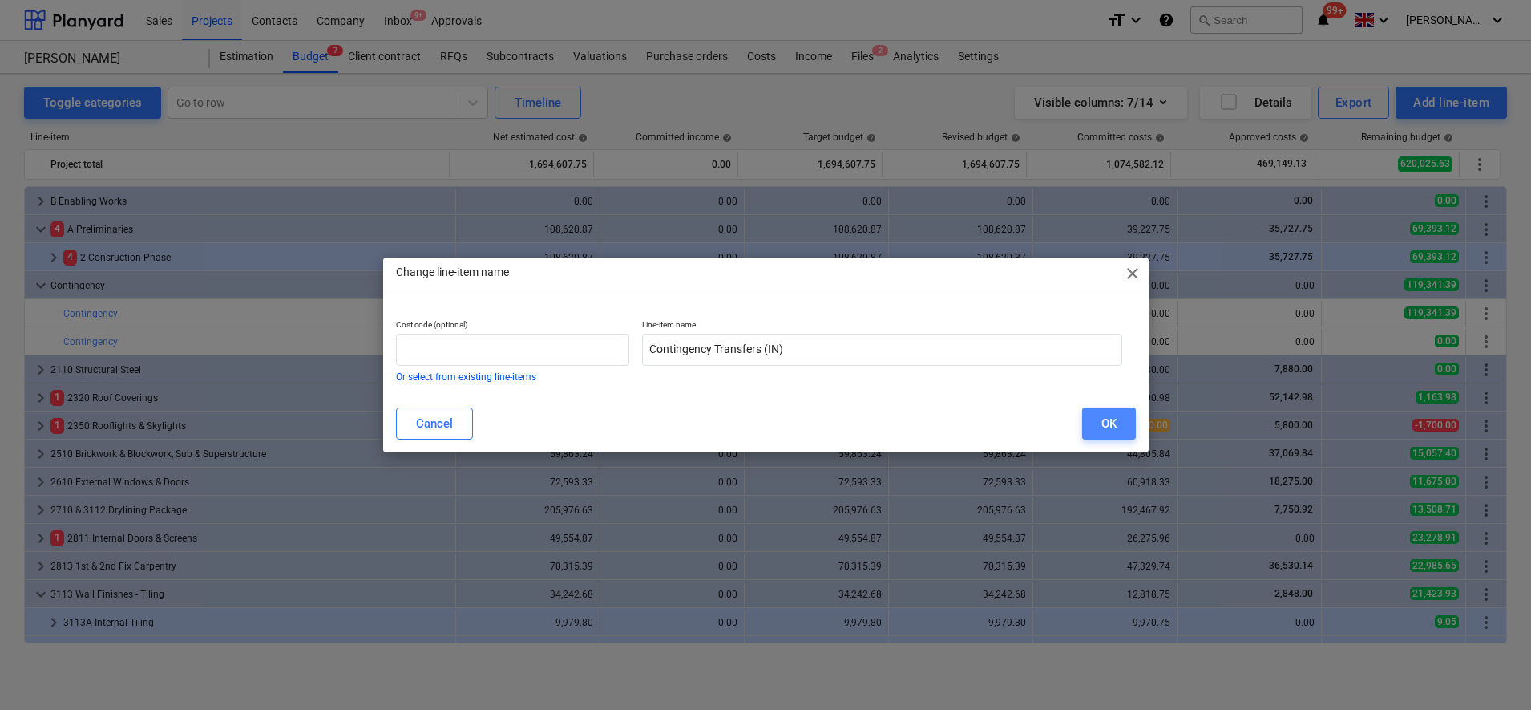
click at [1113, 430] on div "OK" at bounding box center [1109, 423] width 15 height 21
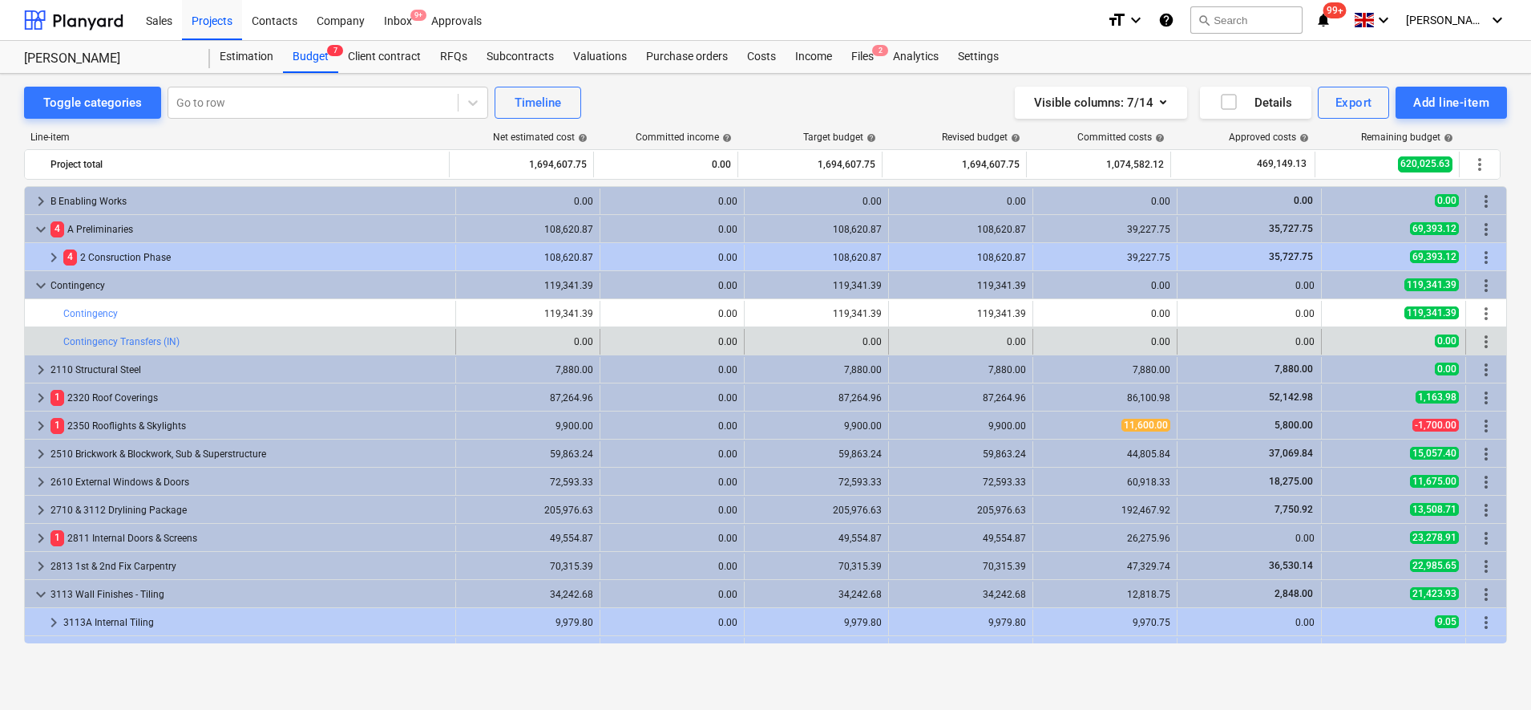
click at [1482, 342] on span "more_vert" at bounding box center [1486, 341] width 19 height 19
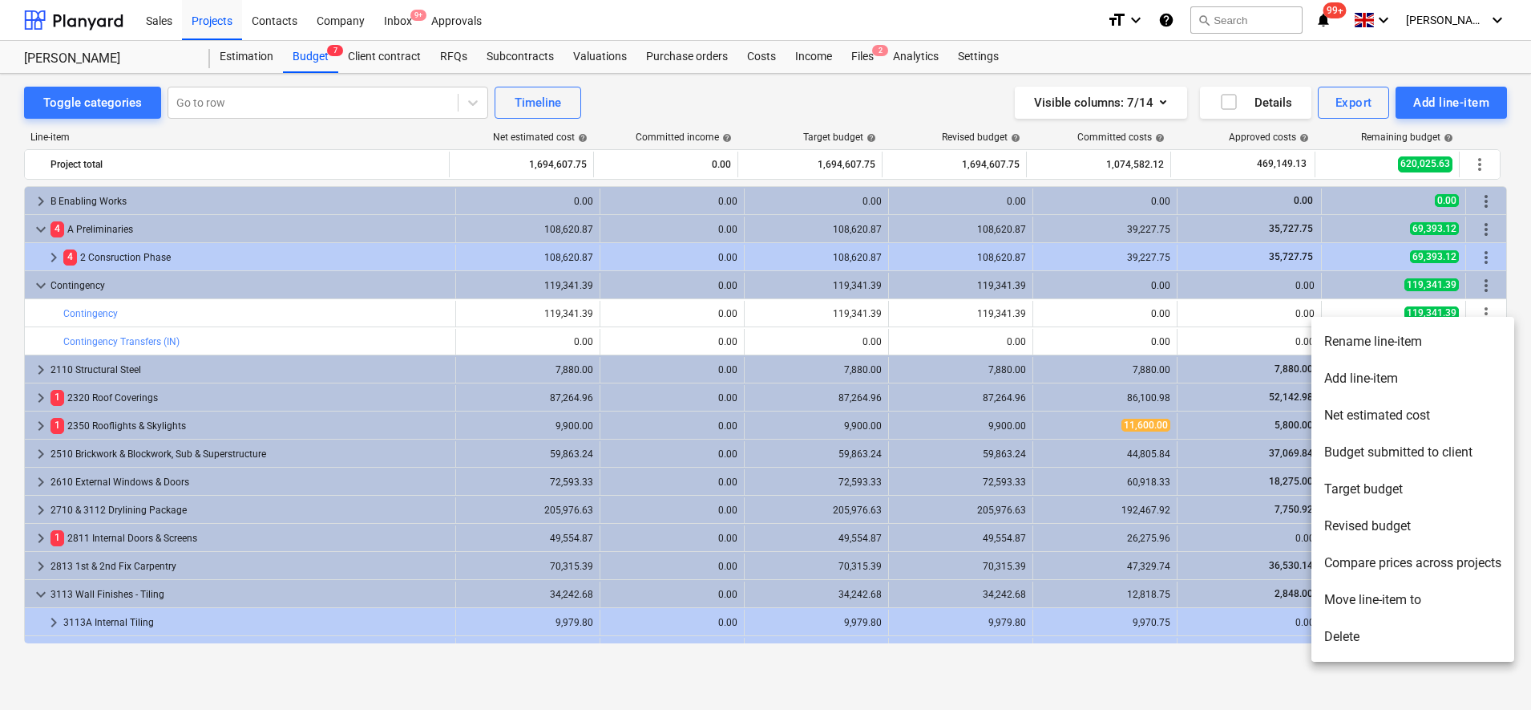
click at [1374, 380] on li "Add line-item" at bounding box center [1413, 378] width 203 height 37
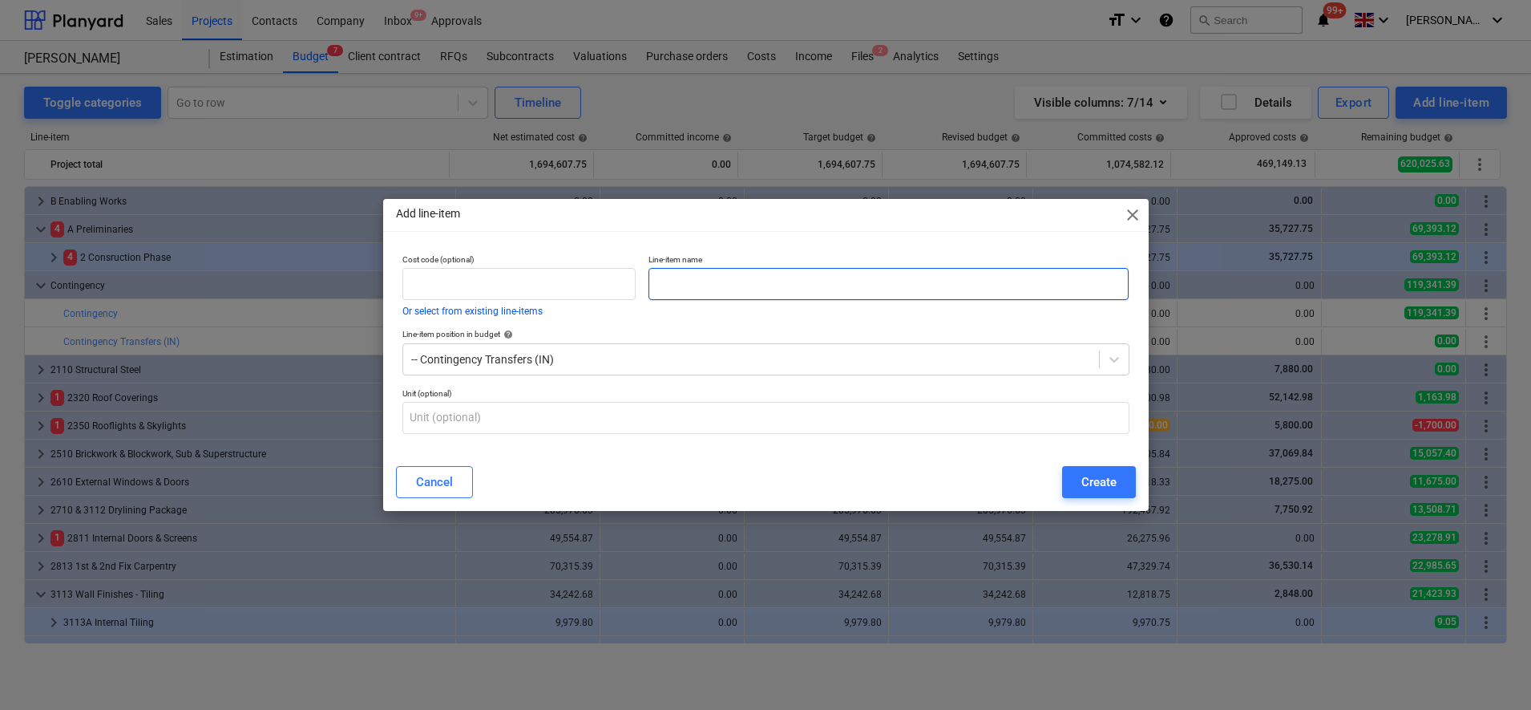
click at [888, 283] on input "text" at bounding box center [889, 284] width 480 height 32
type input "CT1"
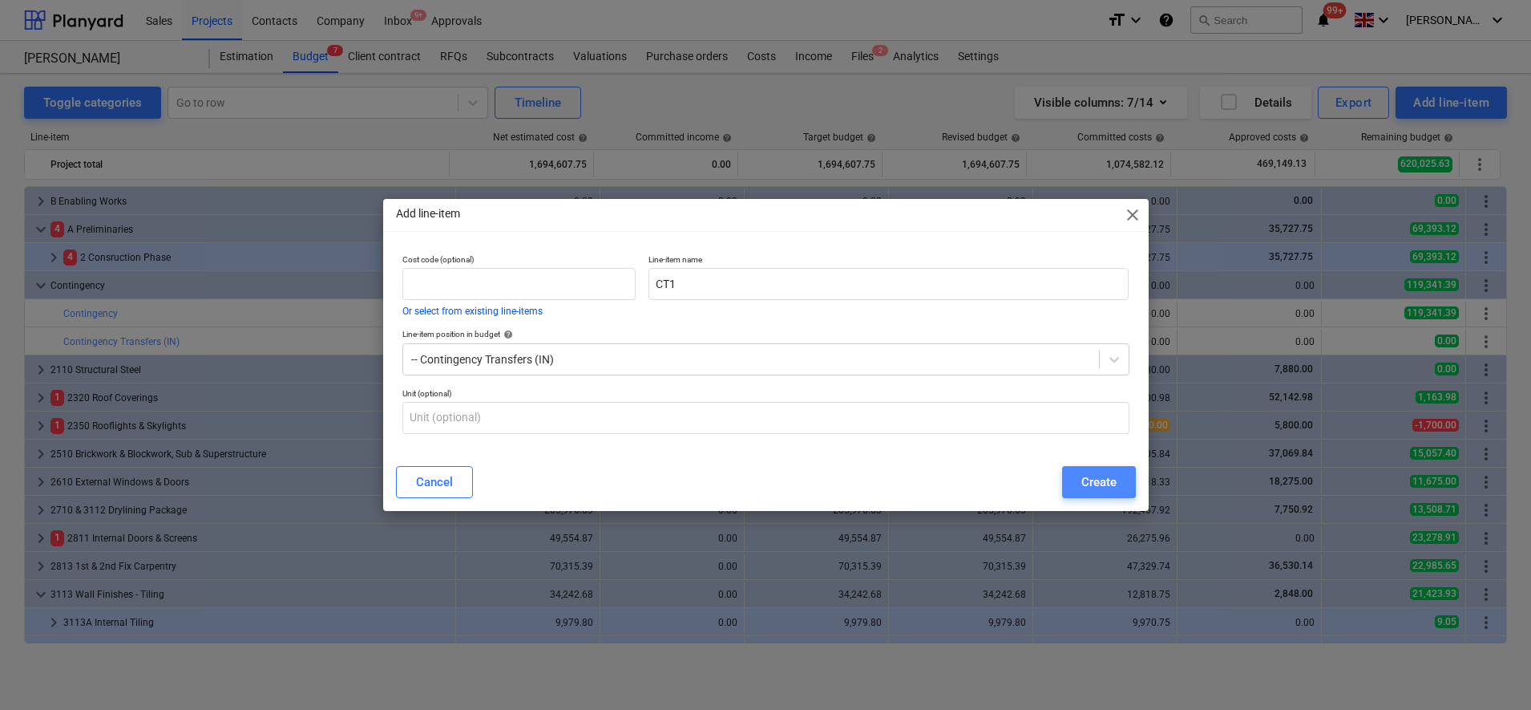
click at [1100, 474] on div "Create" at bounding box center [1099, 481] width 35 height 21
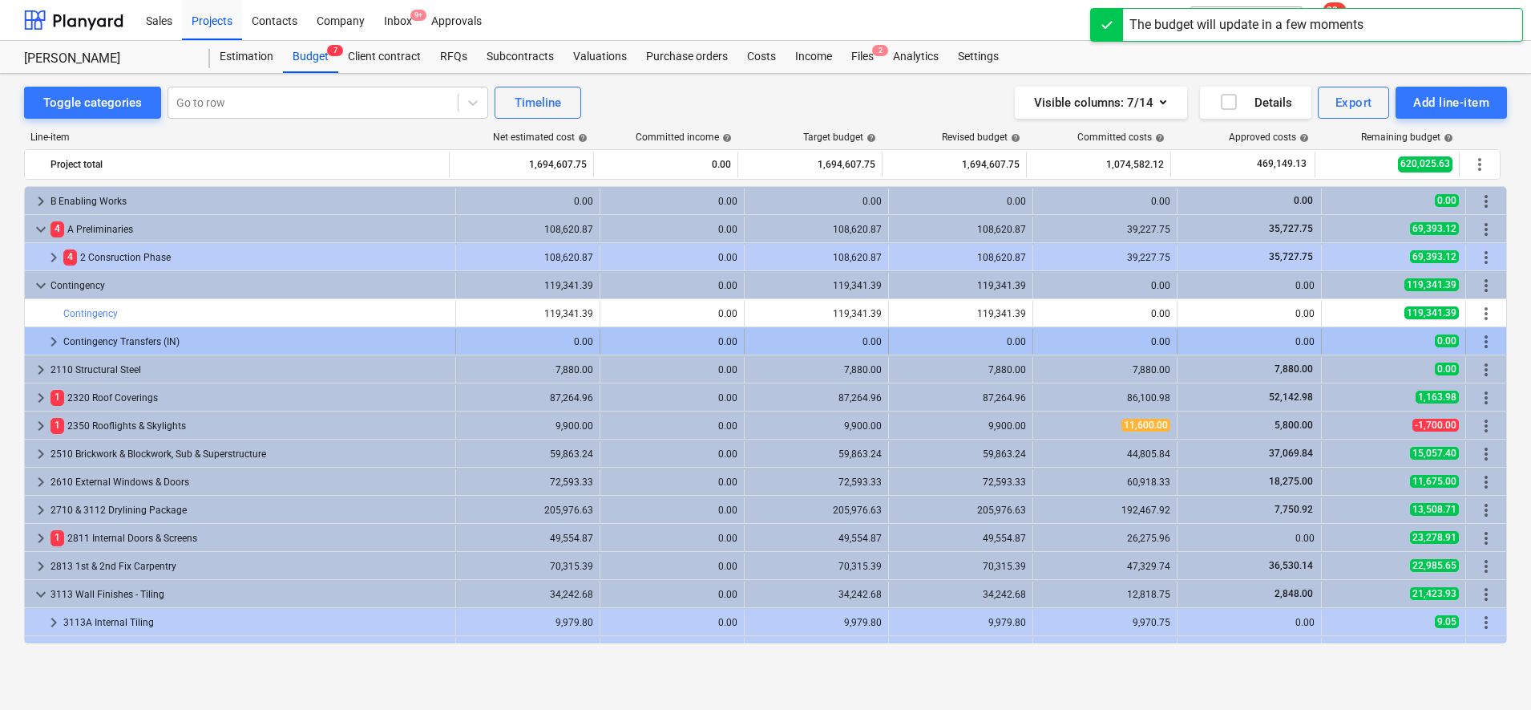
click at [51, 342] on span "keyboard_arrow_right" at bounding box center [53, 341] width 19 height 19
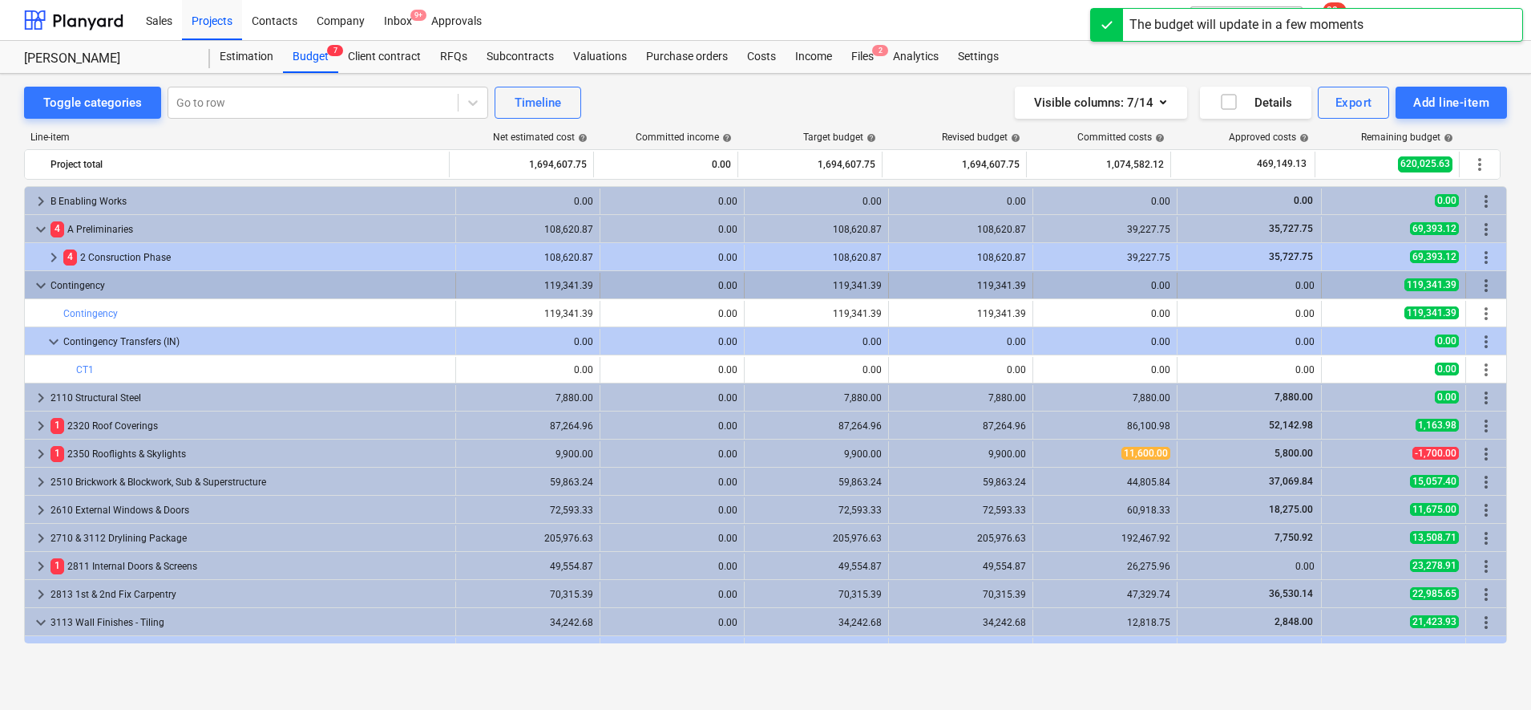
click at [1477, 280] on span "more_vert" at bounding box center [1486, 285] width 19 height 19
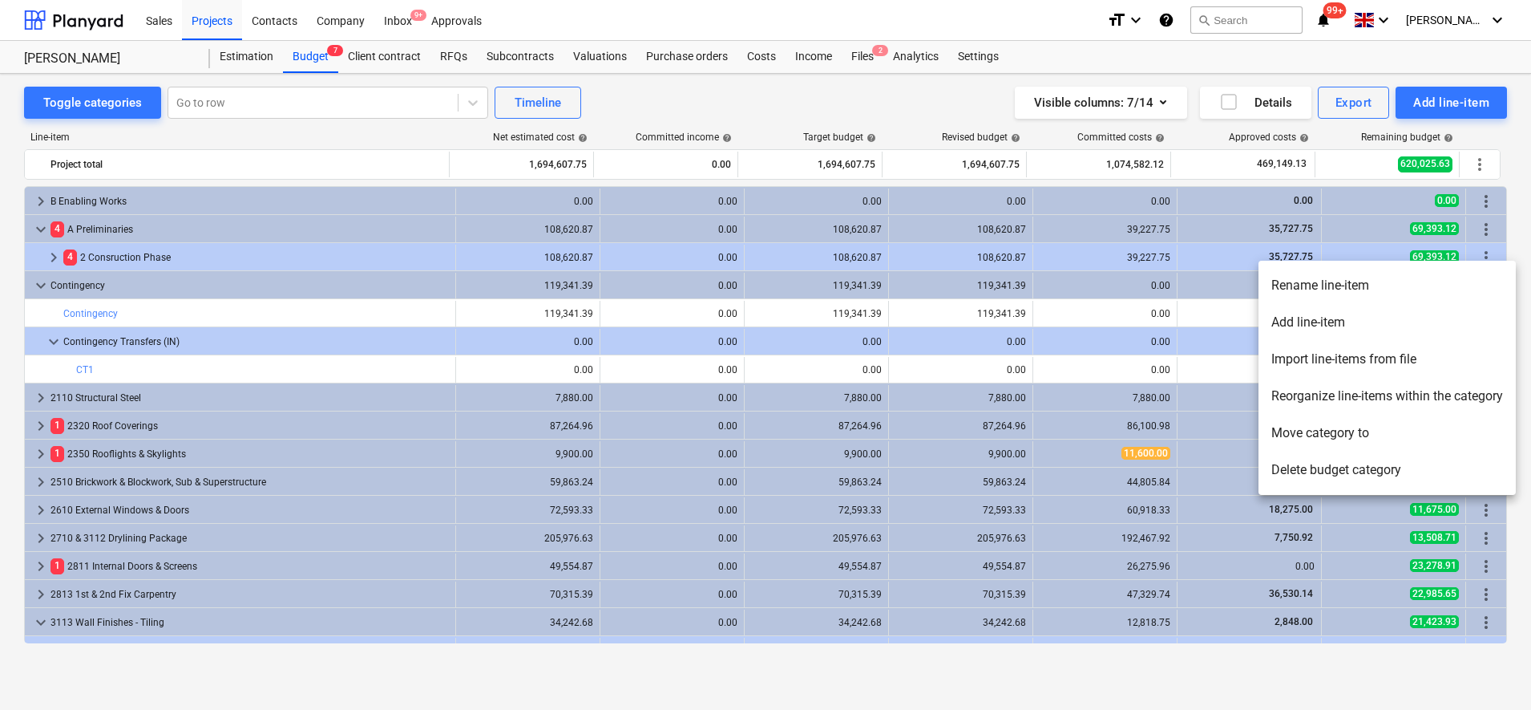
click at [1356, 321] on li "Add line-item" at bounding box center [1387, 322] width 257 height 37
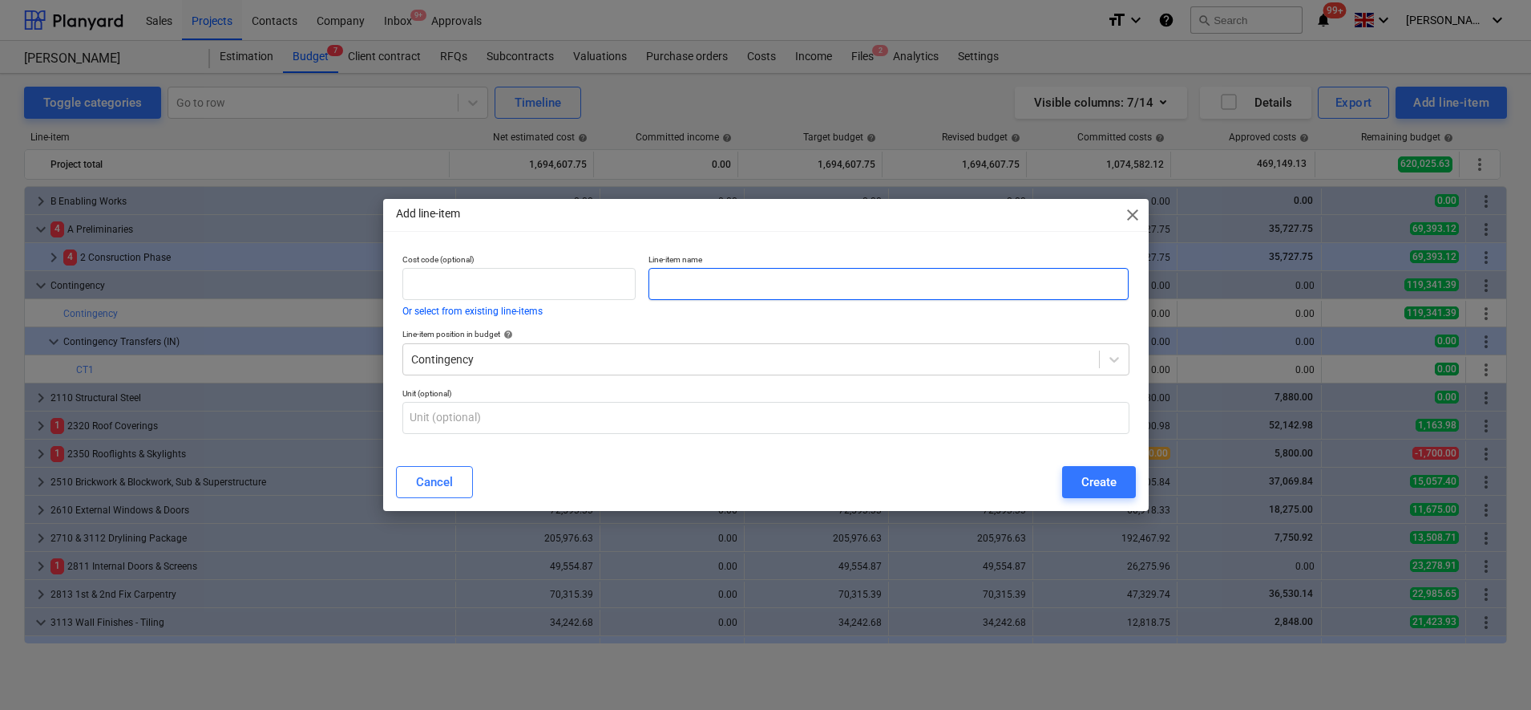
click at [812, 283] on input "text" at bounding box center [889, 284] width 480 height 32
type input "Contingency Allocations (OUT)"
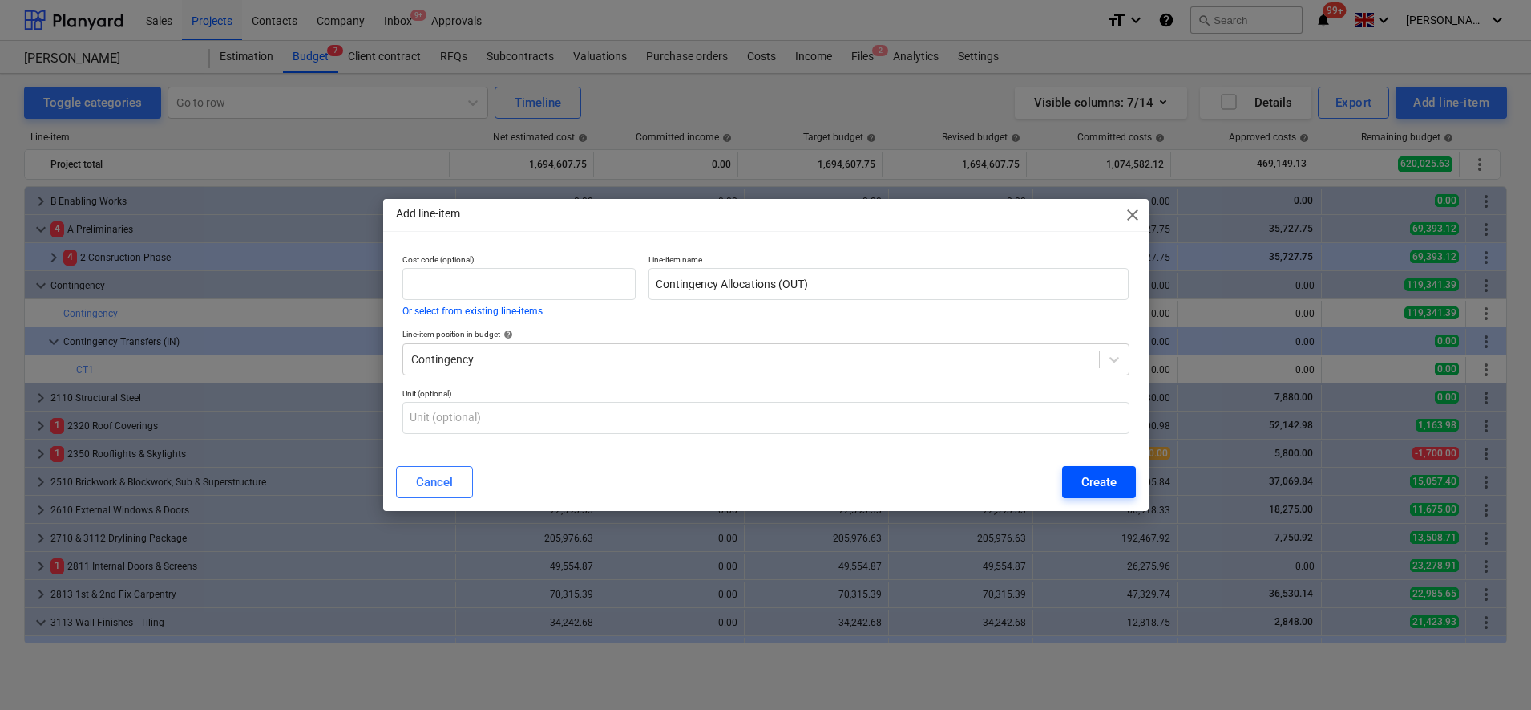
click at [1109, 479] on div "Create" at bounding box center [1099, 481] width 35 height 21
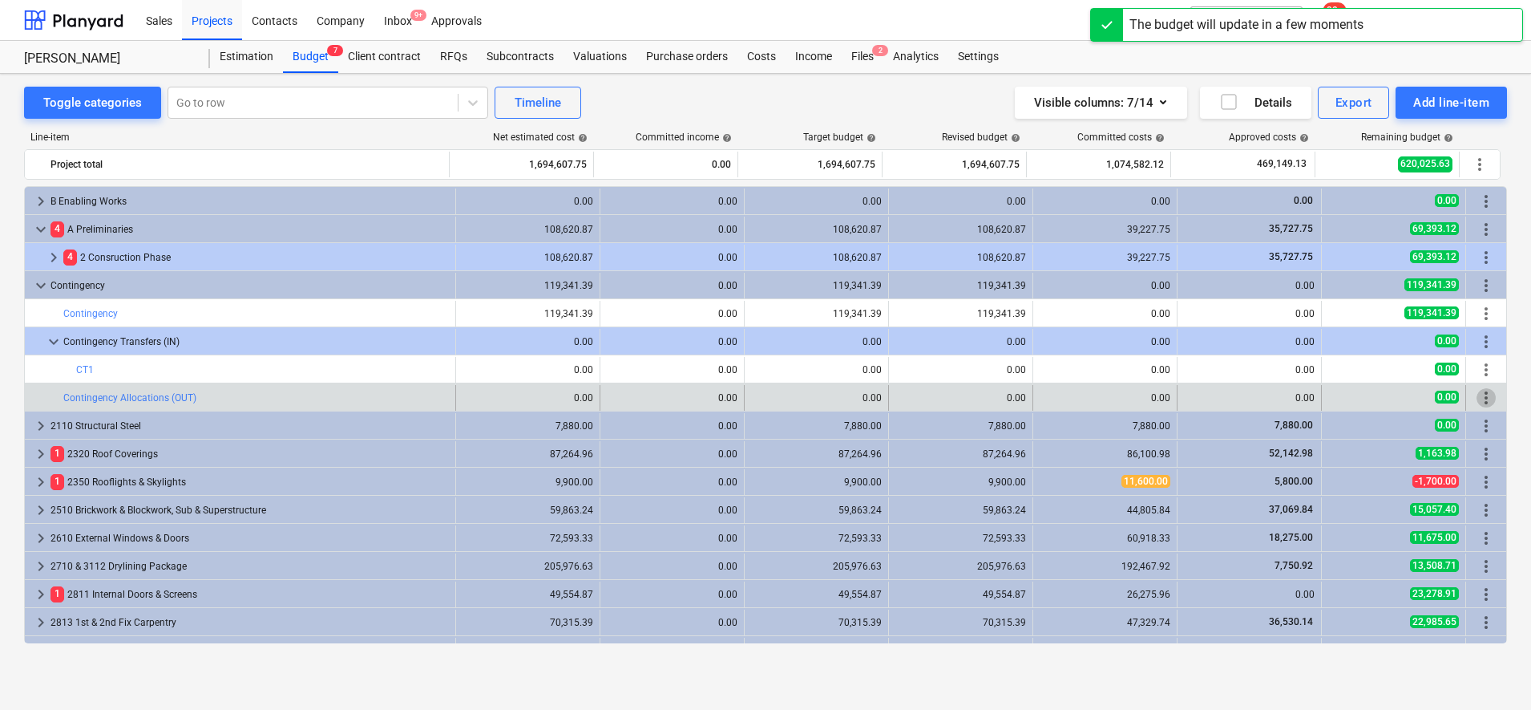
click at [1482, 398] on span "more_vert" at bounding box center [1486, 397] width 19 height 19
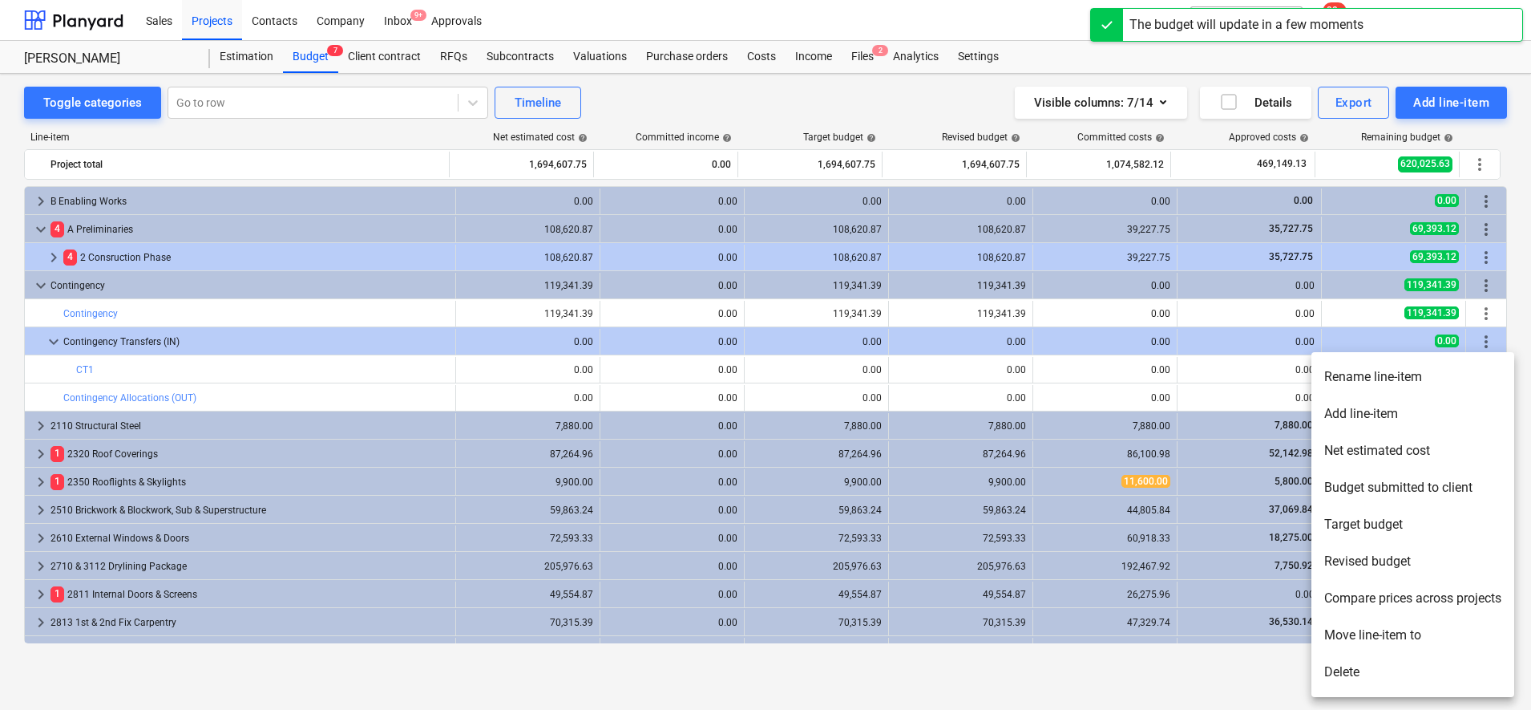
click at [1355, 415] on li "Add line-item" at bounding box center [1413, 413] width 203 height 37
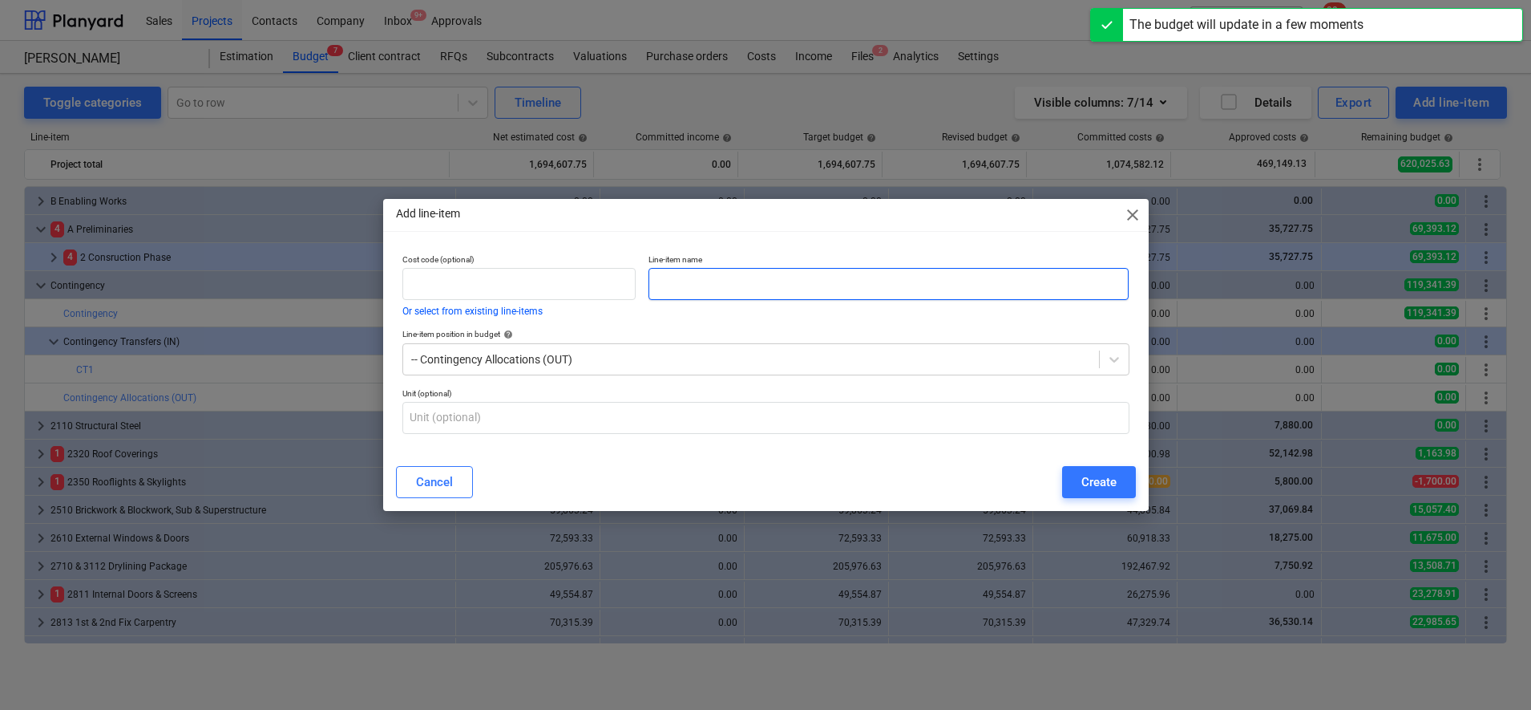
click at [786, 283] on input "text" at bounding box center [889, 284] width 480 height 32
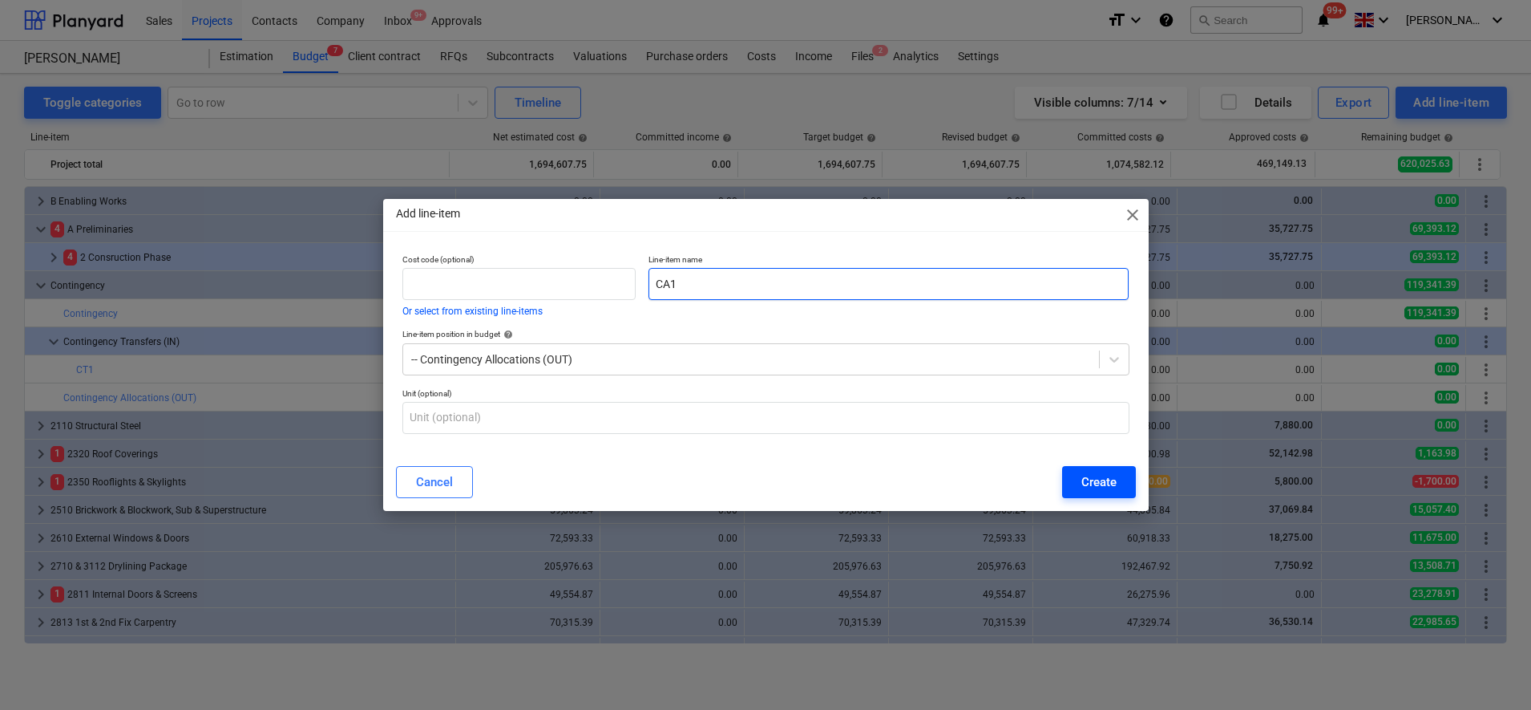
type input "CA1"
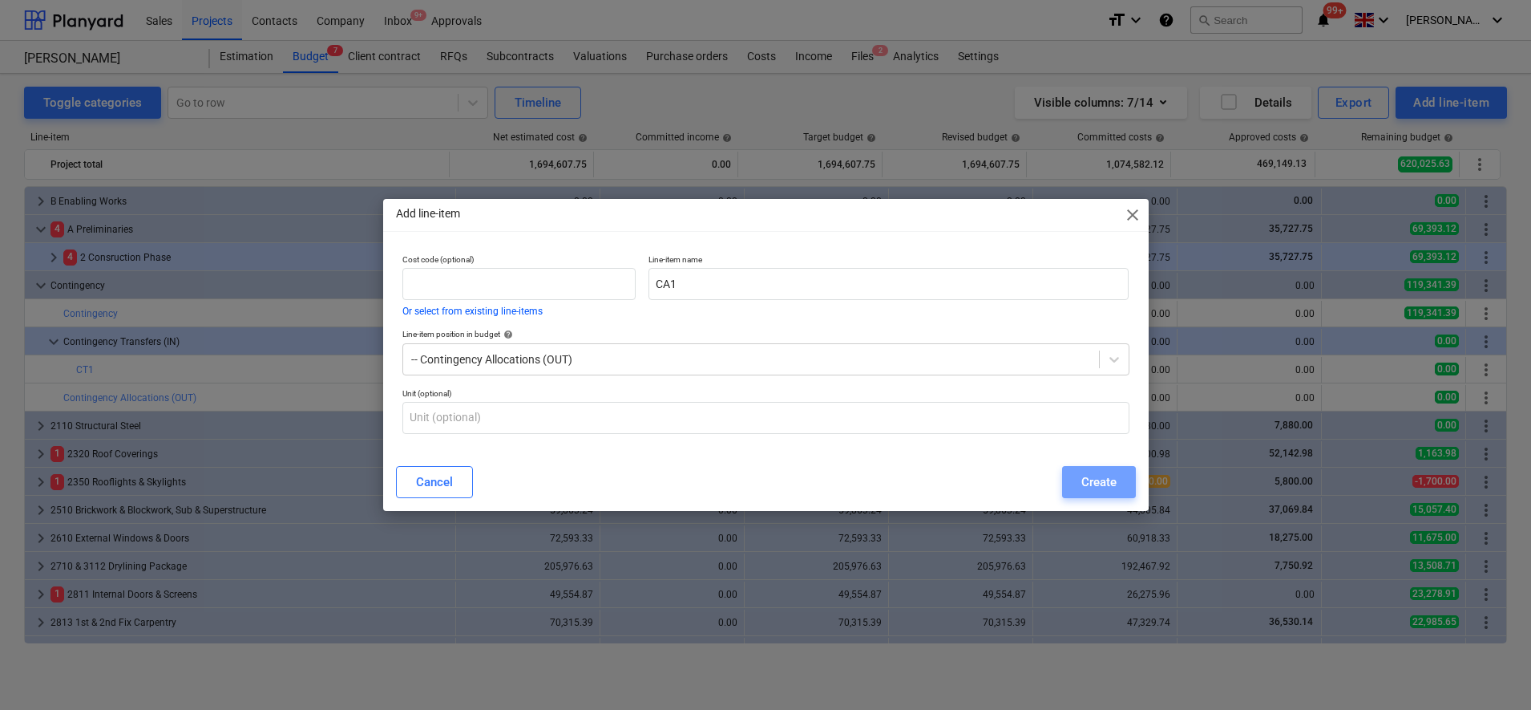
click at [1118, 476] on button "Create" at bounding box center [1099, 482] width 74 height 32
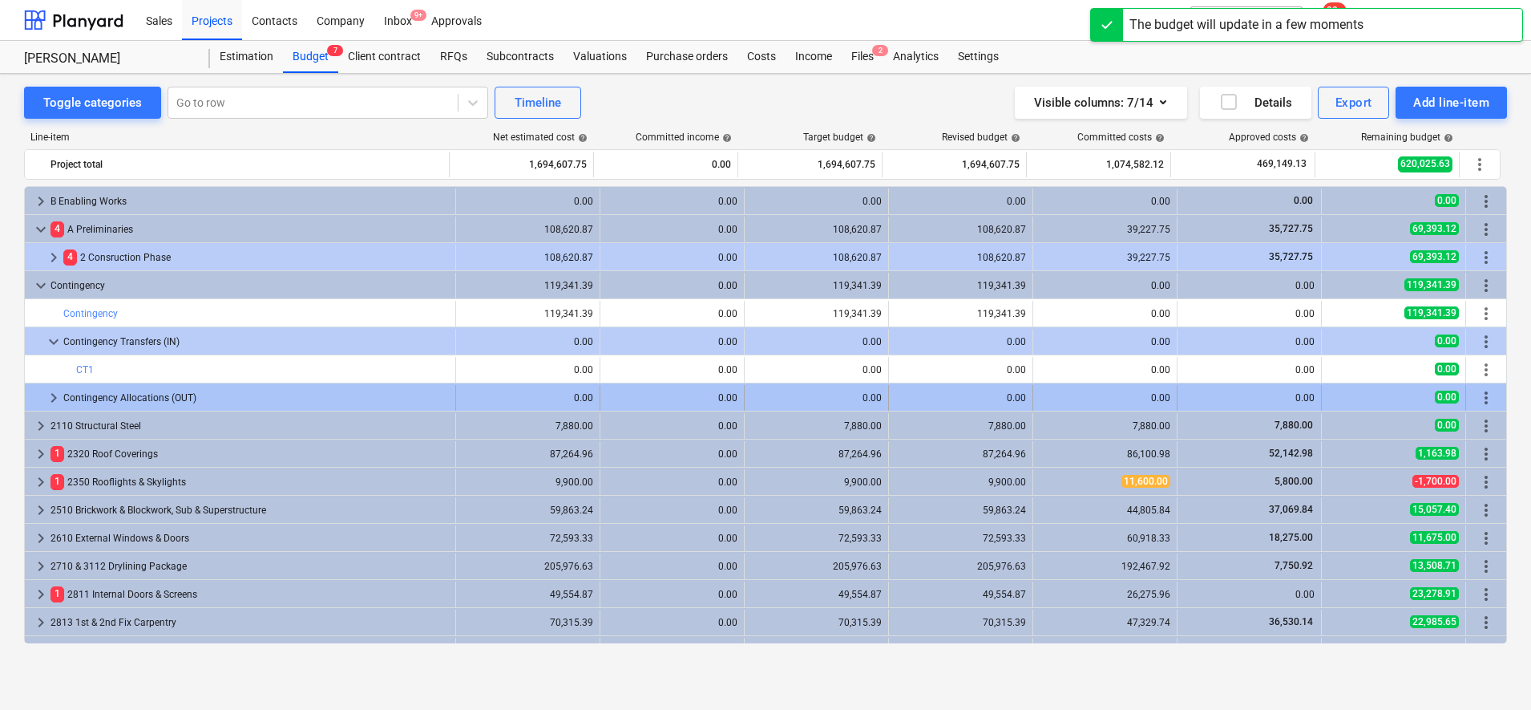
click at [165, 394] on div "Contingency Allocations (OUT)" at bounding box center [256, 398] width 386 height 26
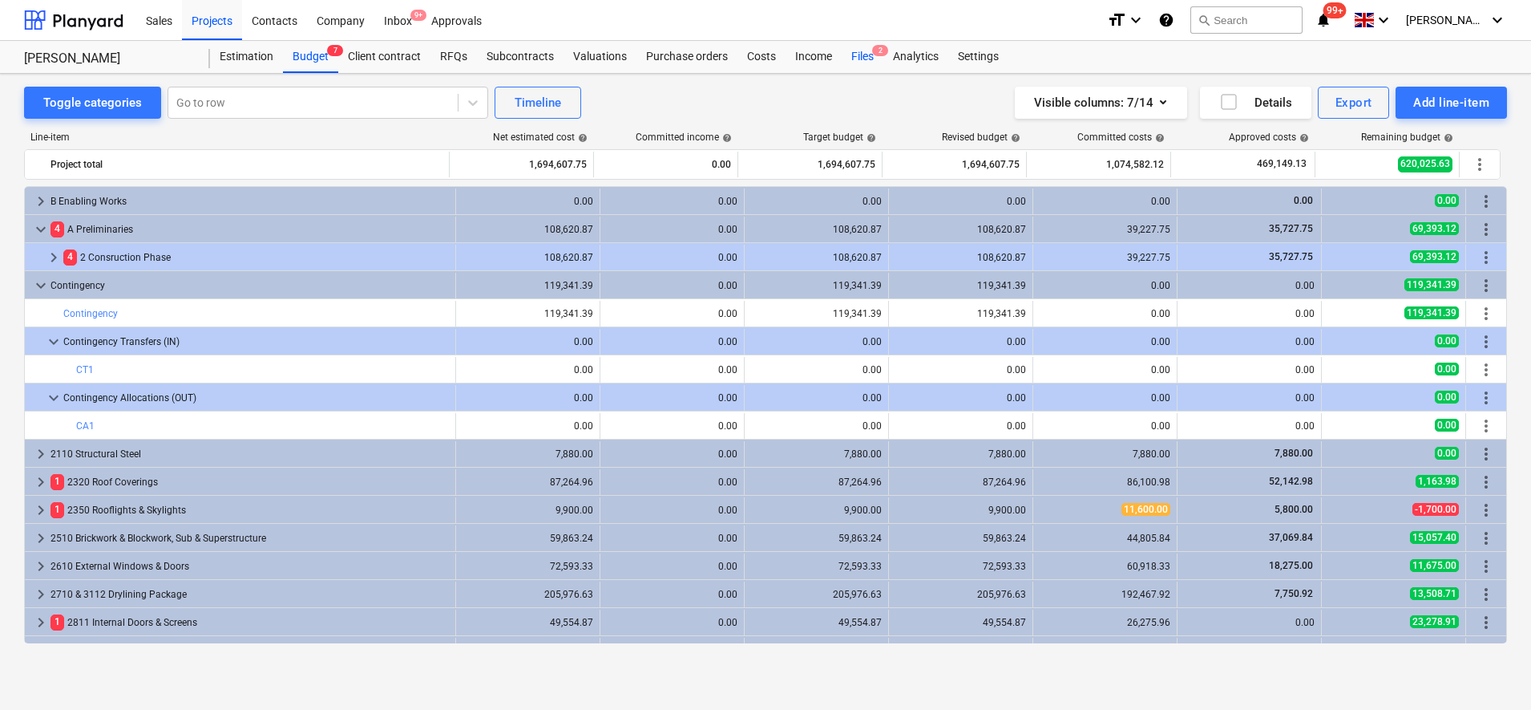
click at [859, 61] on div "Files 2" at bounding box center [863, 57] width 42 height 32
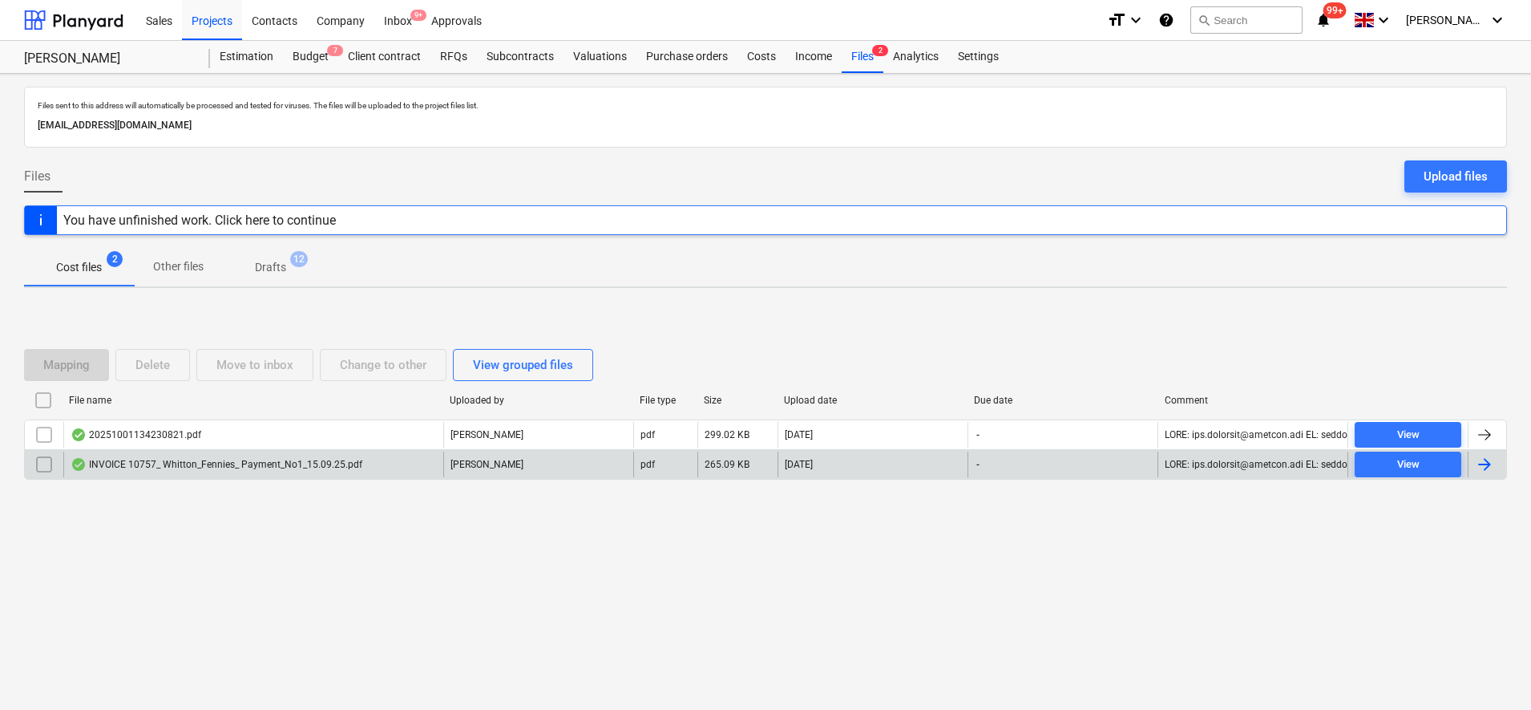
click at [1482, 472] on div at bounding box center [1484, 464] width 19 height 19
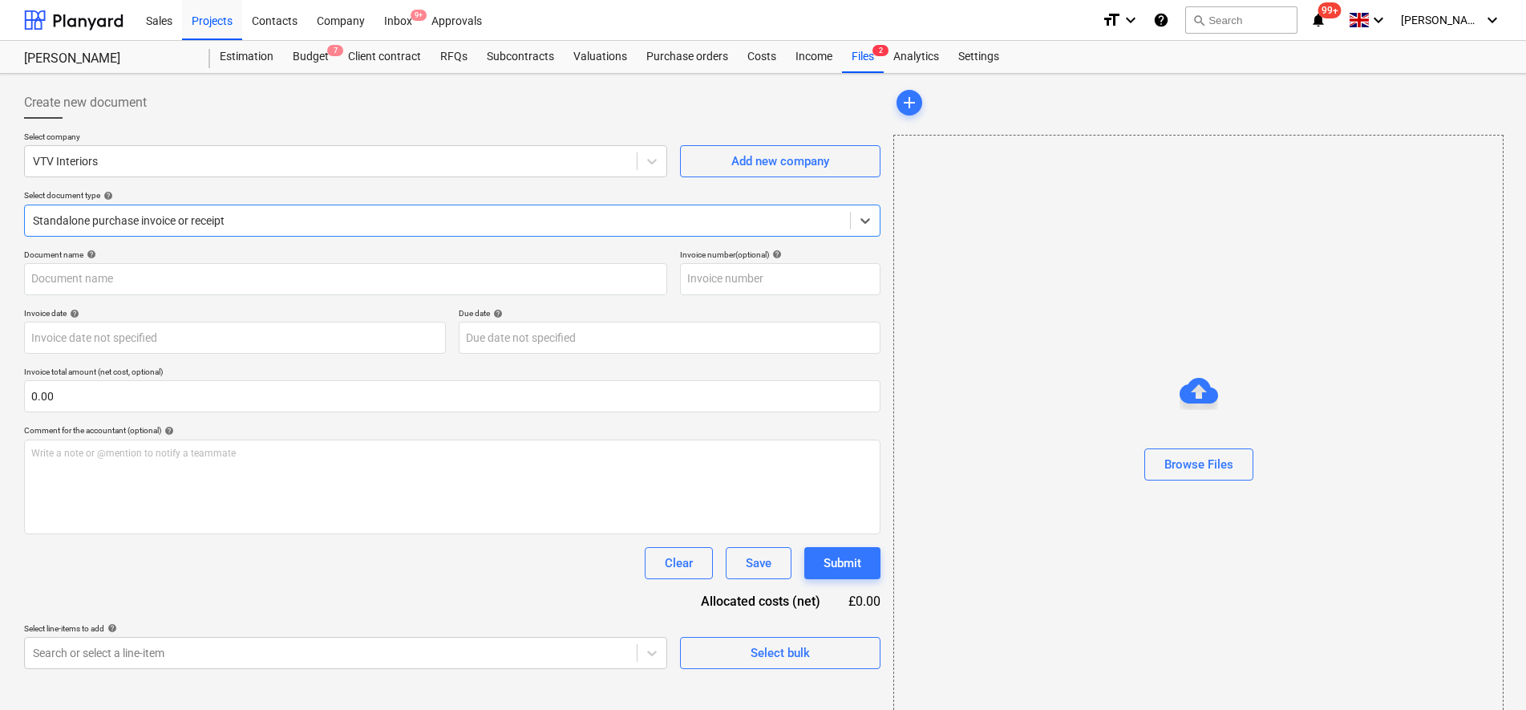
type input "10757"
type input "15 Sep 2025"
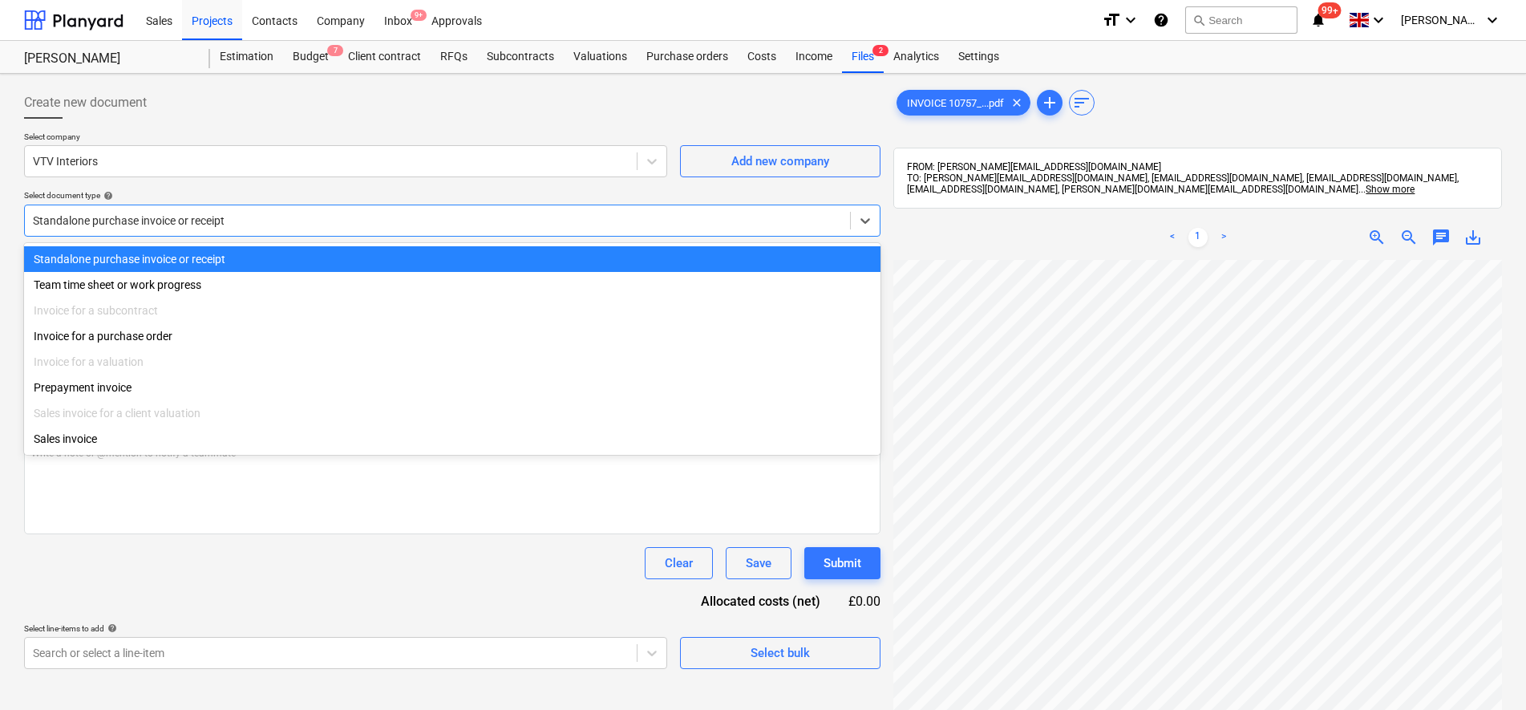
click at [445, 227] on div at bounding box center [437, 220] width 809 height 16
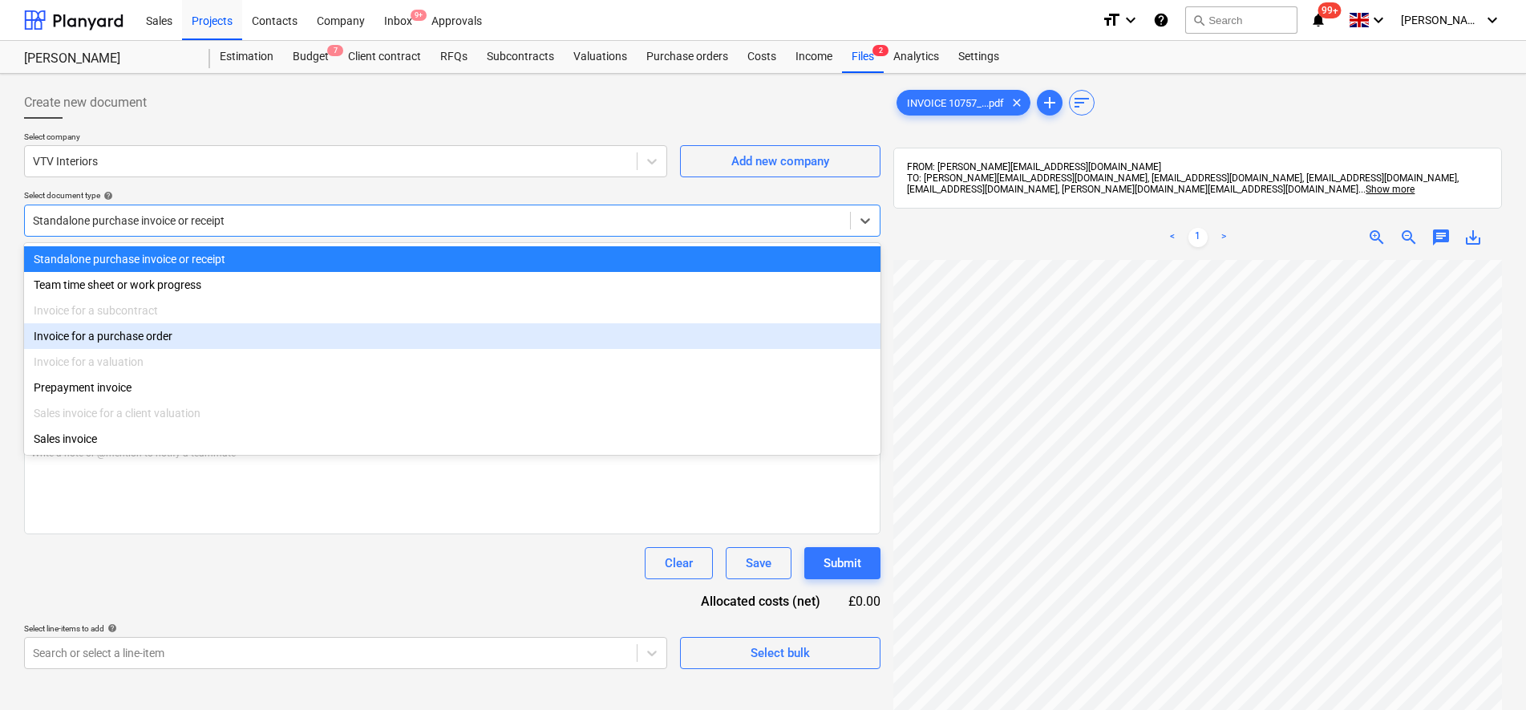
click at [305, 340] on div "Invoice for a purchase order" at bounding box center [452, 336] width 856 height 26
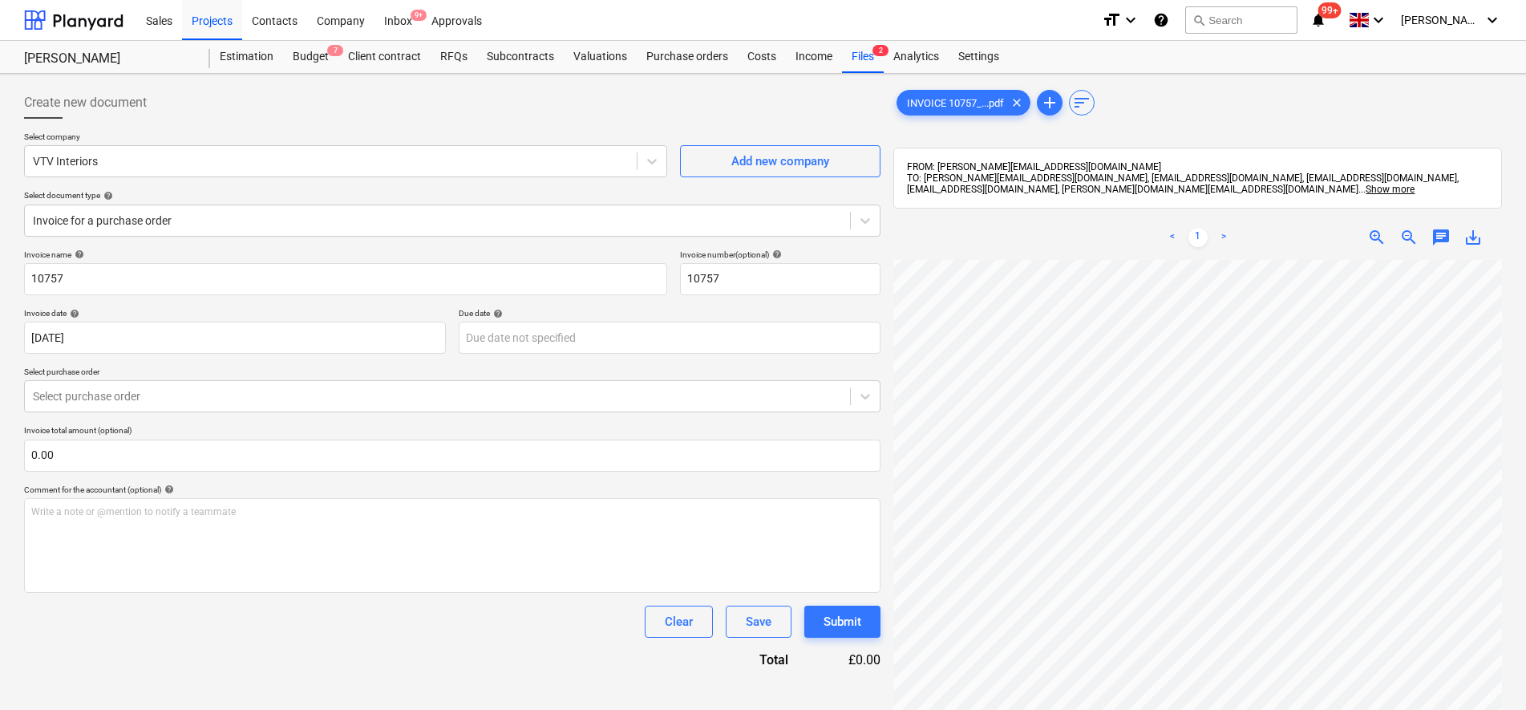
scroll to position [435, 236]
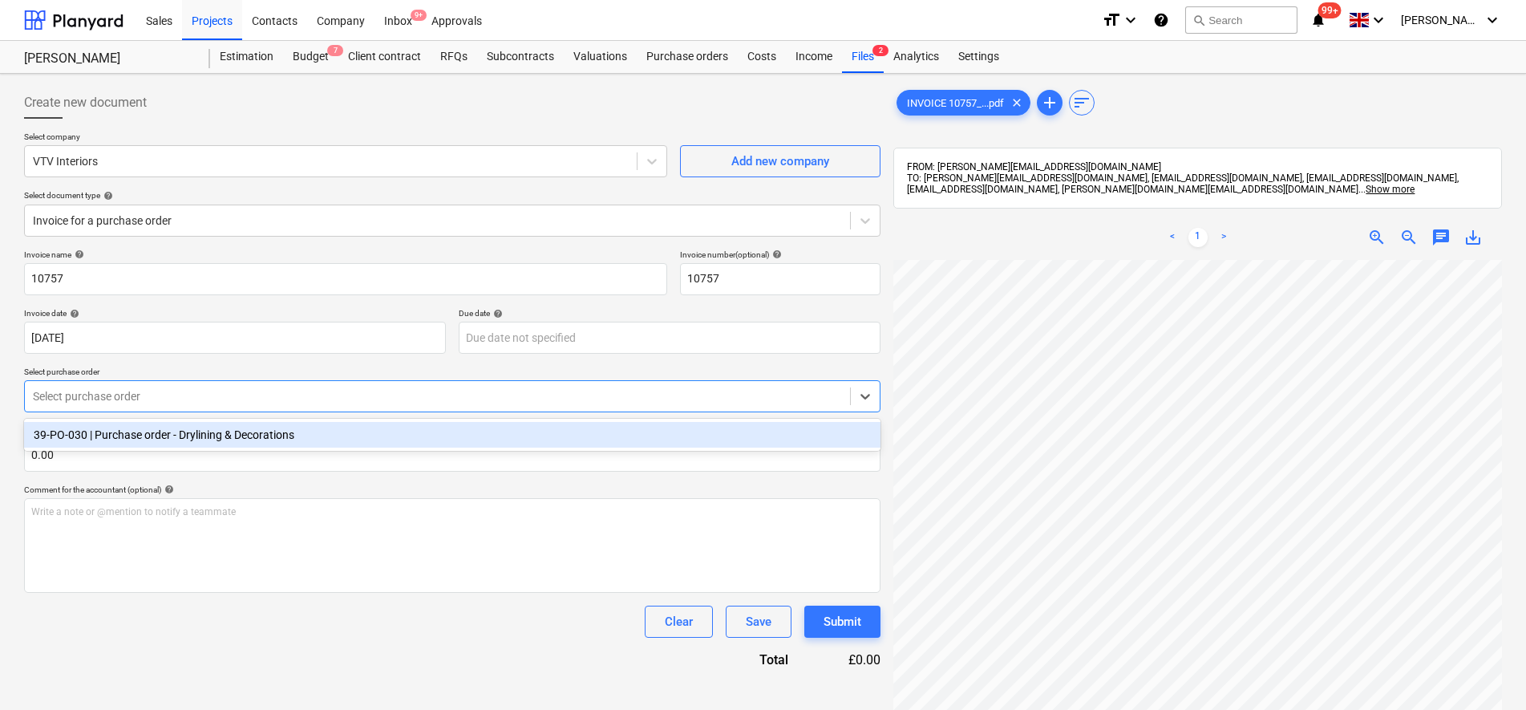
drag, startPoint x: 261, startPoint y: 402, endPoint x: 241, endPoint y: 418, distance: 25.2
click at [261, 403] on div at bounding box center [437, 396] width 809 height 16
click at [233, 432] on div "39-PO-030 | Purchase order - Drylining & Decorations" at bounding box center [452, 435] width 856 height 26
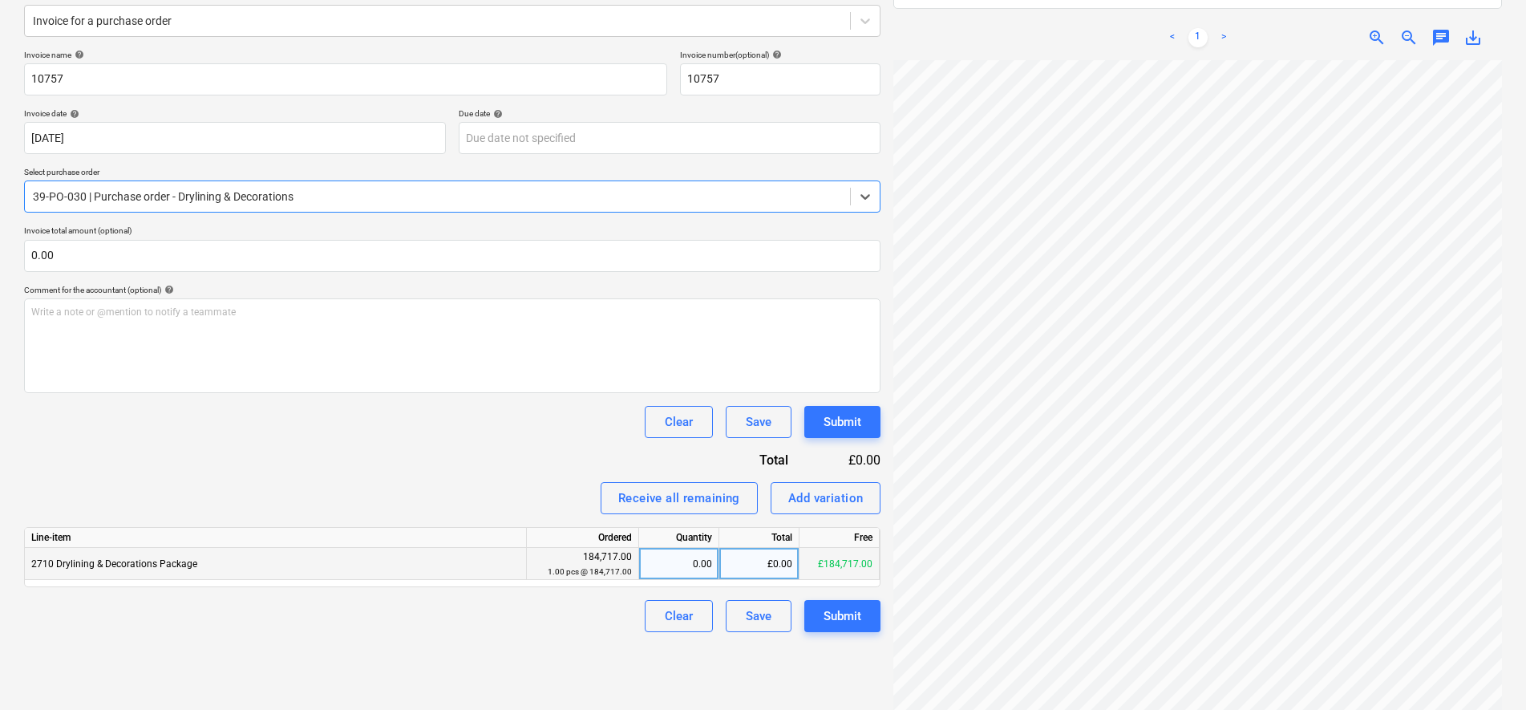
scroll to position [200, 0]
click at [780, 559] on div "£0.00" at bounding box center [759, 563] width 80 height 32
type input "17917.55"
click at [338, 424] on div "Clear Save Submit" at bounding box center [452, 421] width 856 height 32
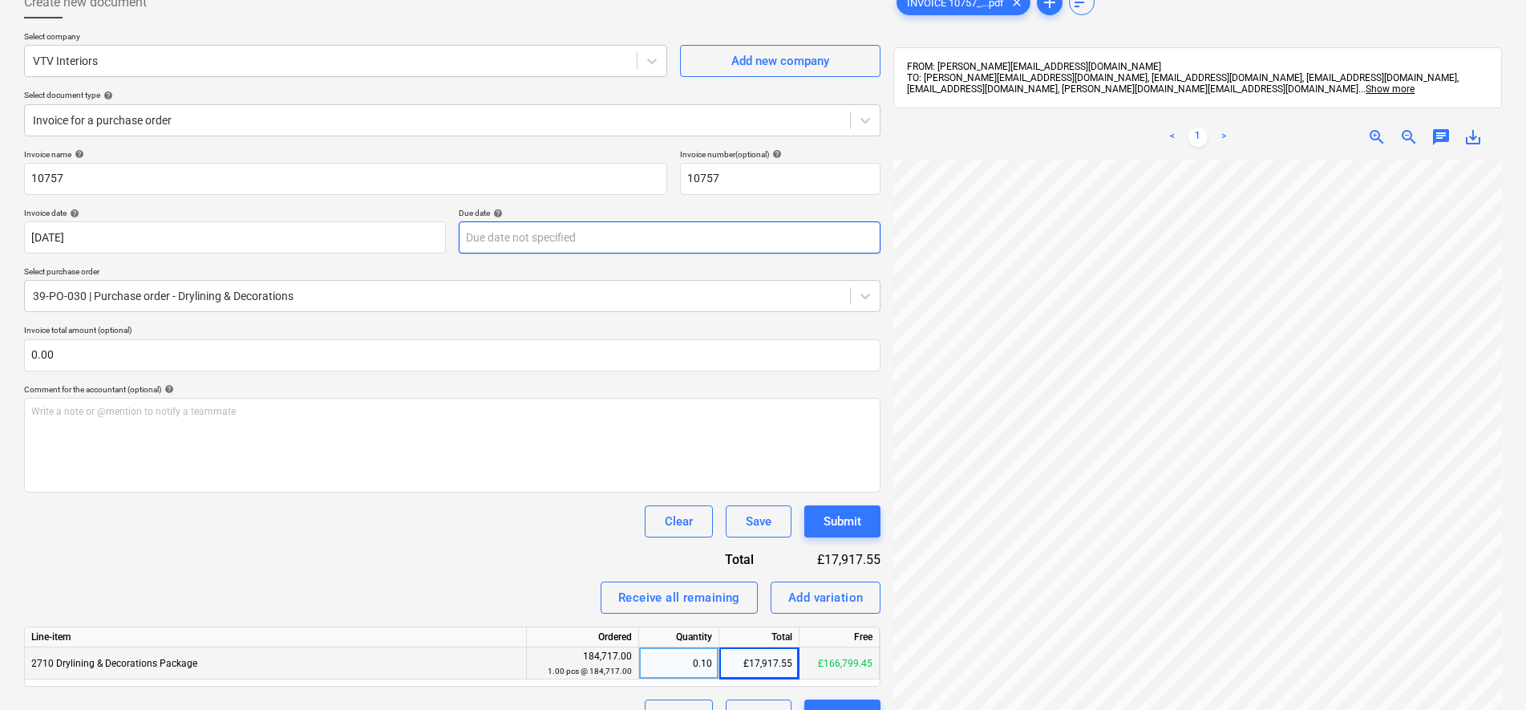
click at [715, 238] on body "Sales Projects Contacts Company Inbox 9+ Approvals format_size keyboard_arrow_d…" at bounding box center [763, 255] width 1526 height 710
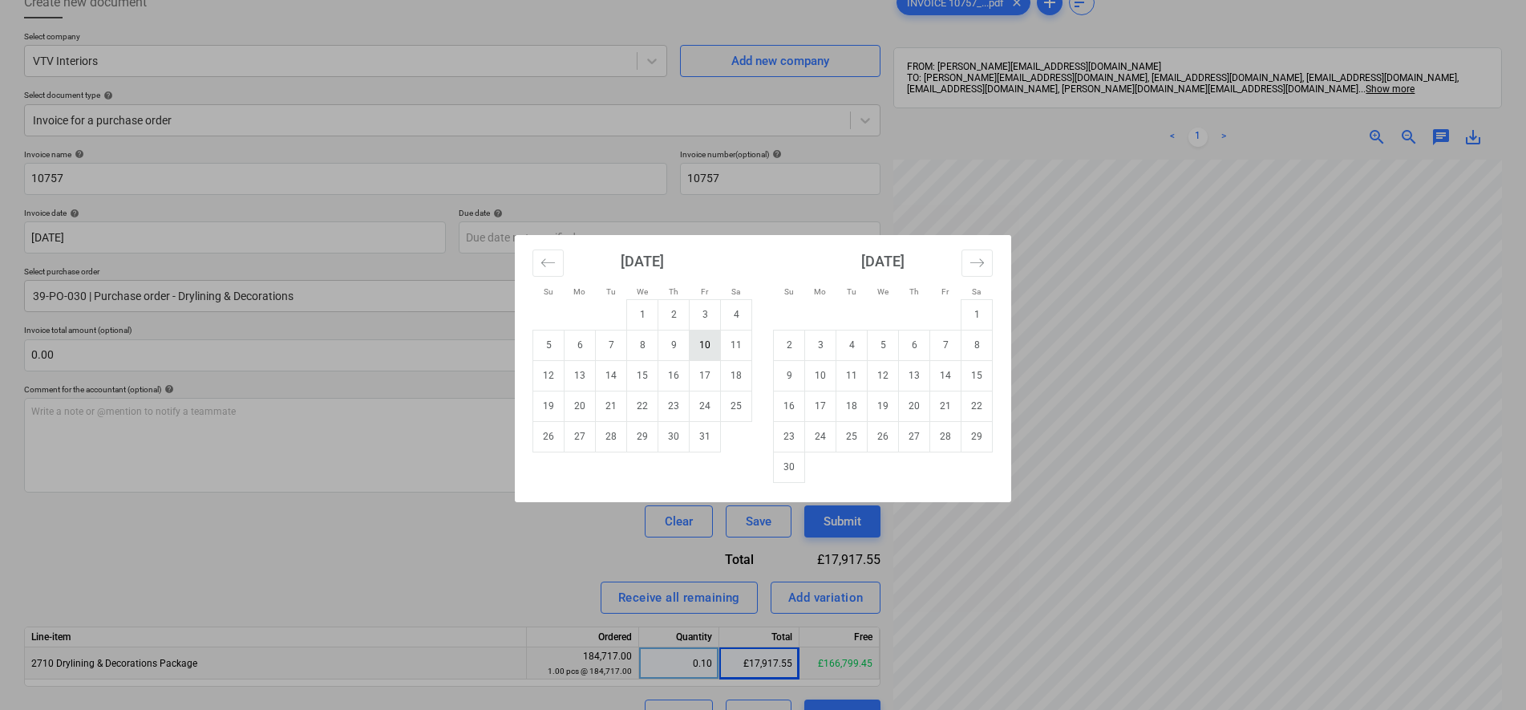
click at [696, 349] on td "10" at bounding box center [705, 345] width 31 height 30
type input "10 Oct 2025"
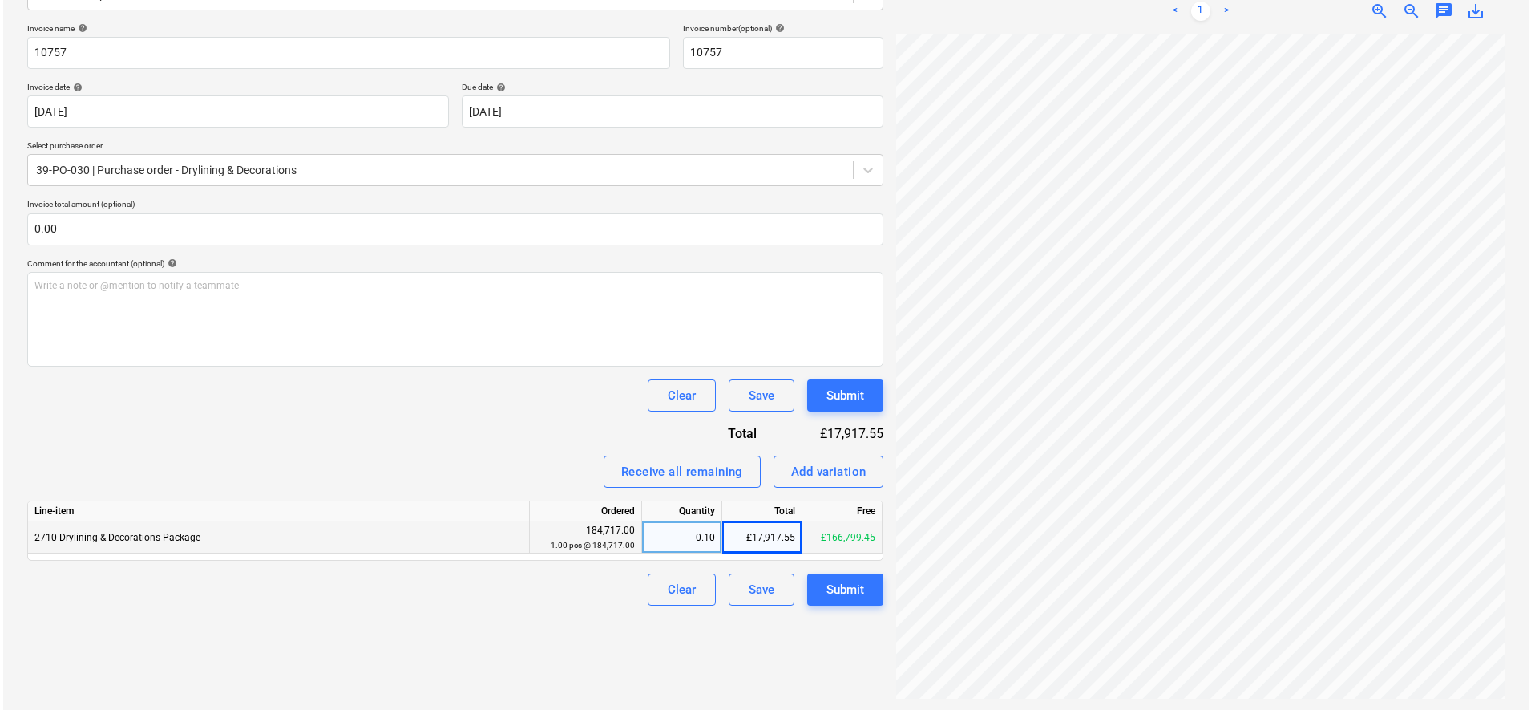
scroll to position [228, 0]
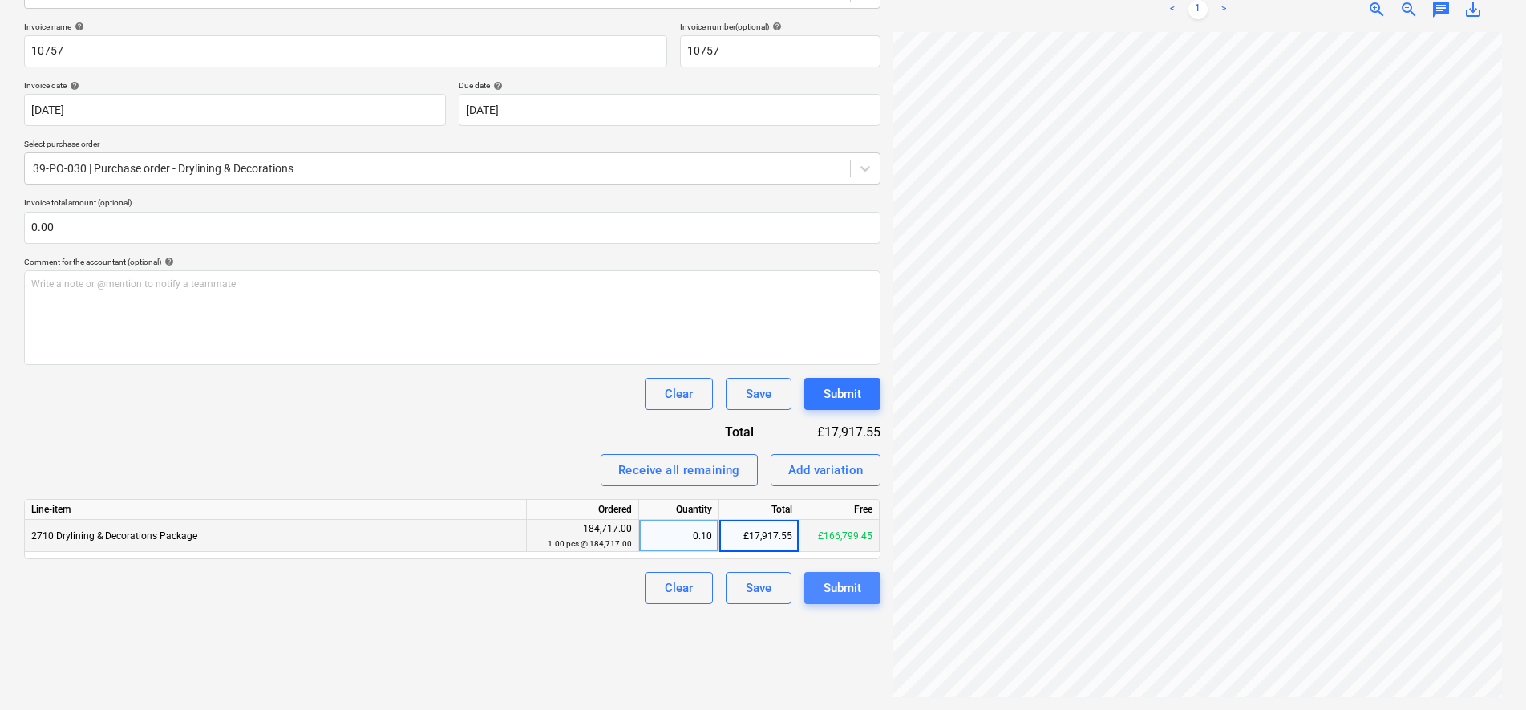
click at [848, 585] on div "Submit" at bounding box center [842, 587] width 38 height 21
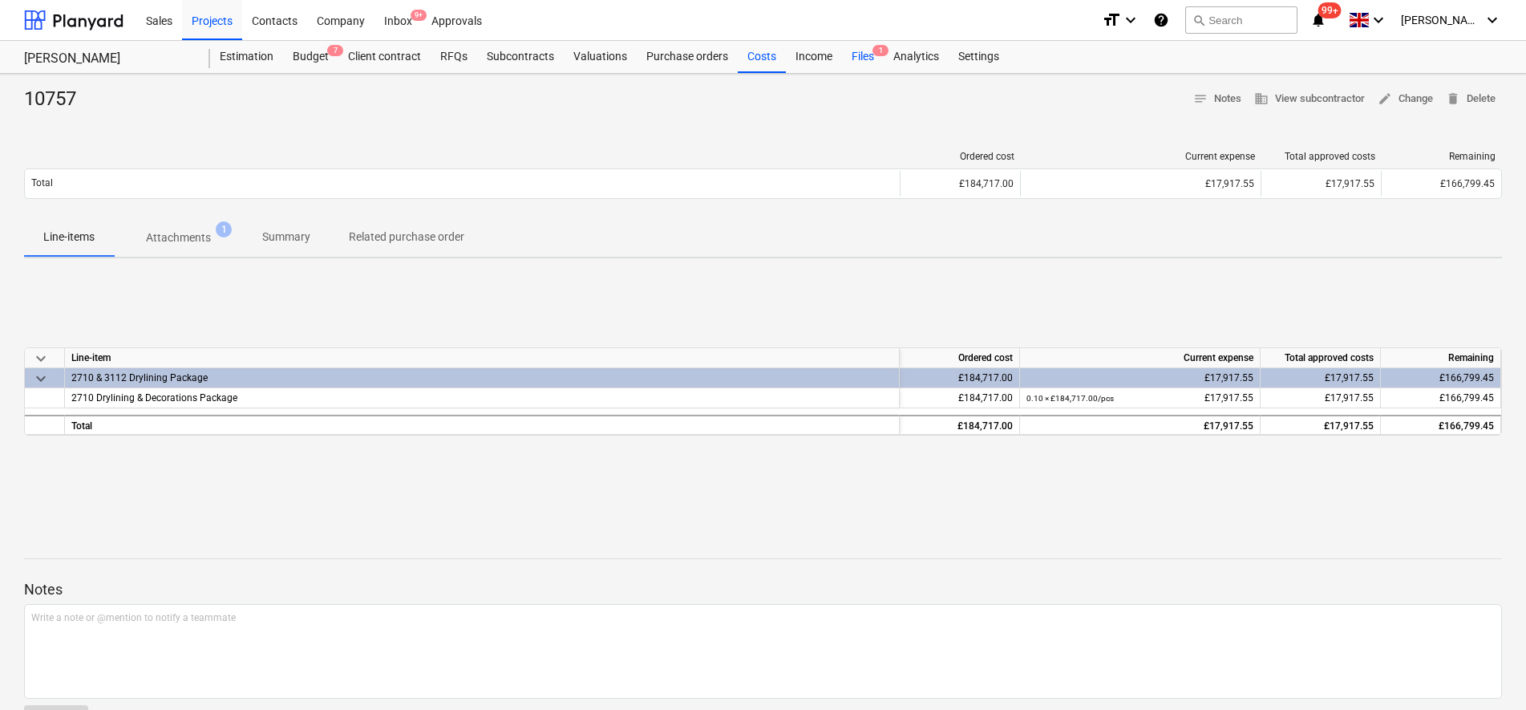
click at [852, 53] on div "Files 1" at bounding box center [863, 57] width 42 height 32
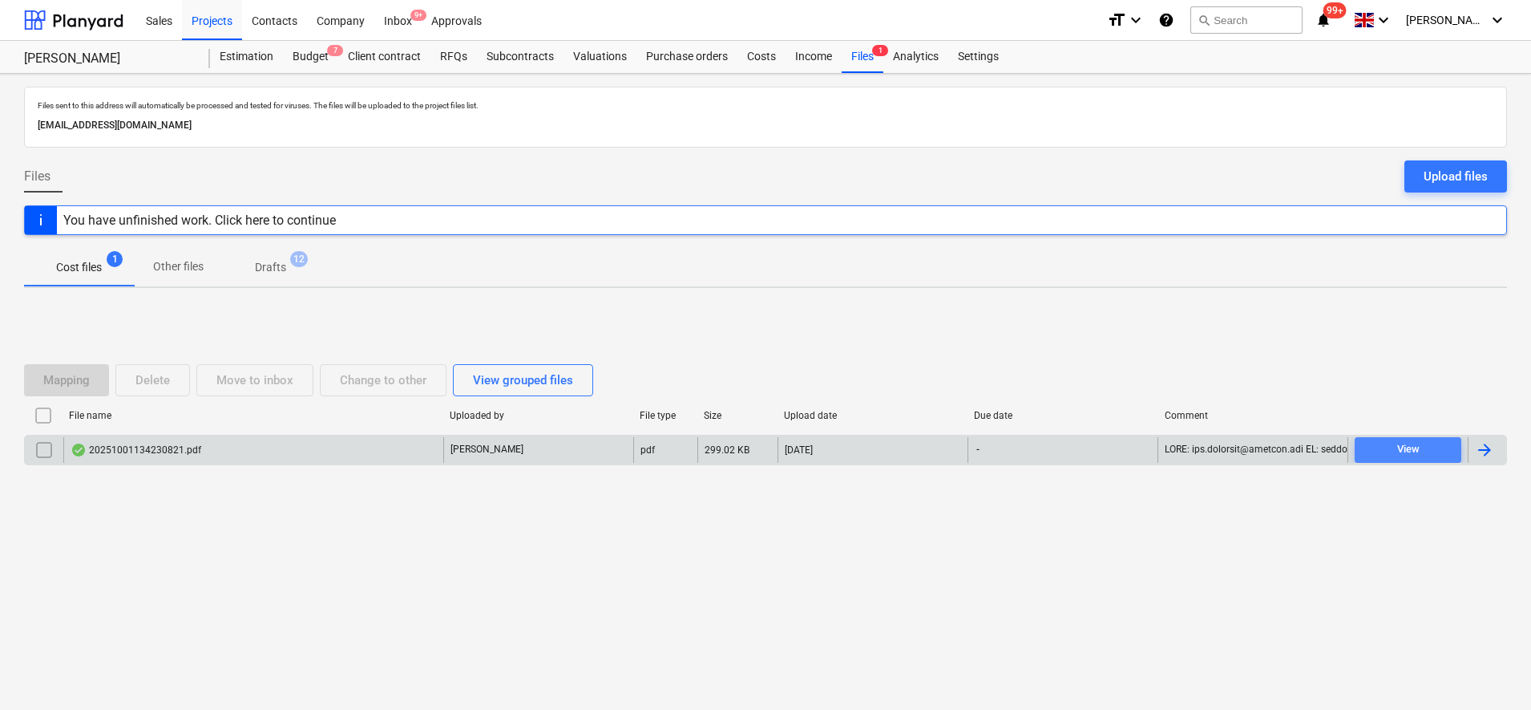
click at [1438, 458] on span "View" at bounding box center [1408, 449] width 94 height 18
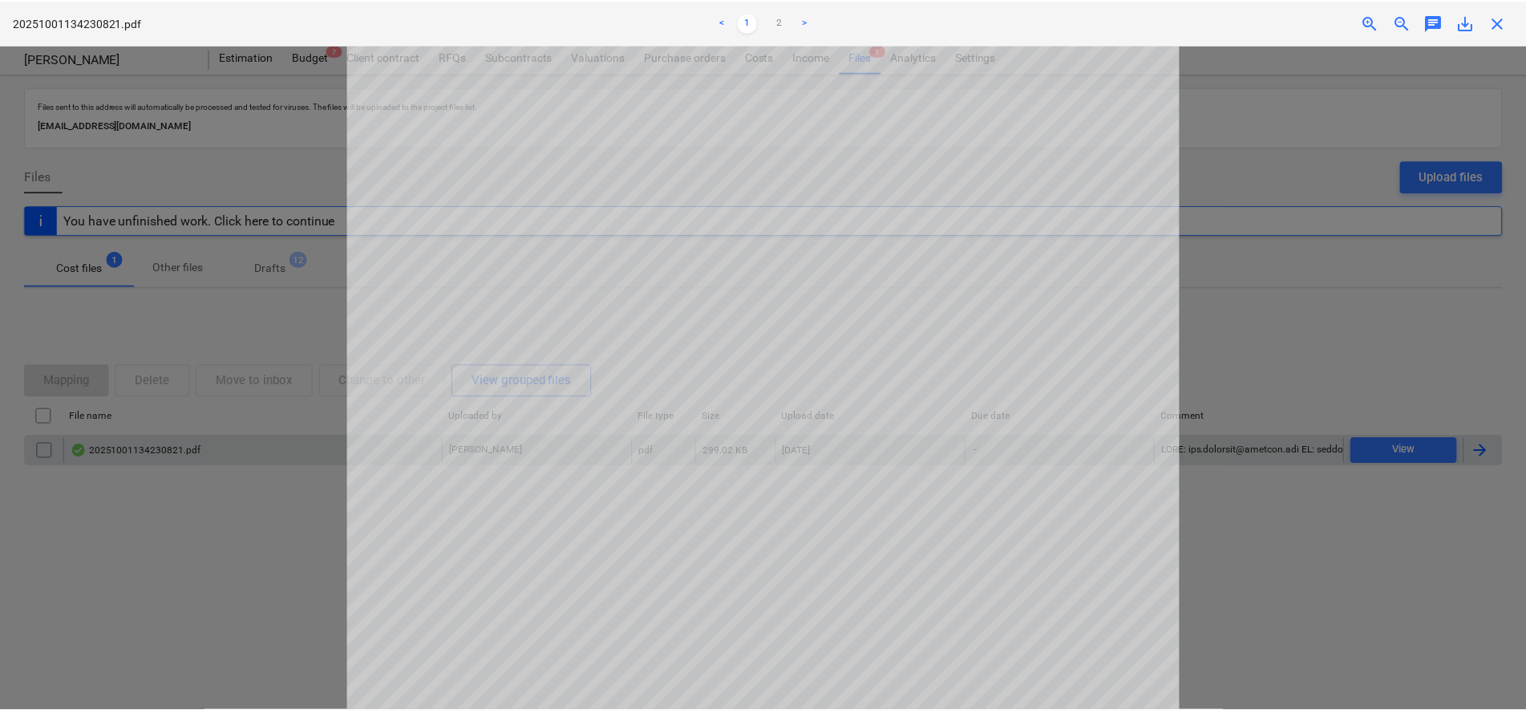
scroll to position [301, 0]
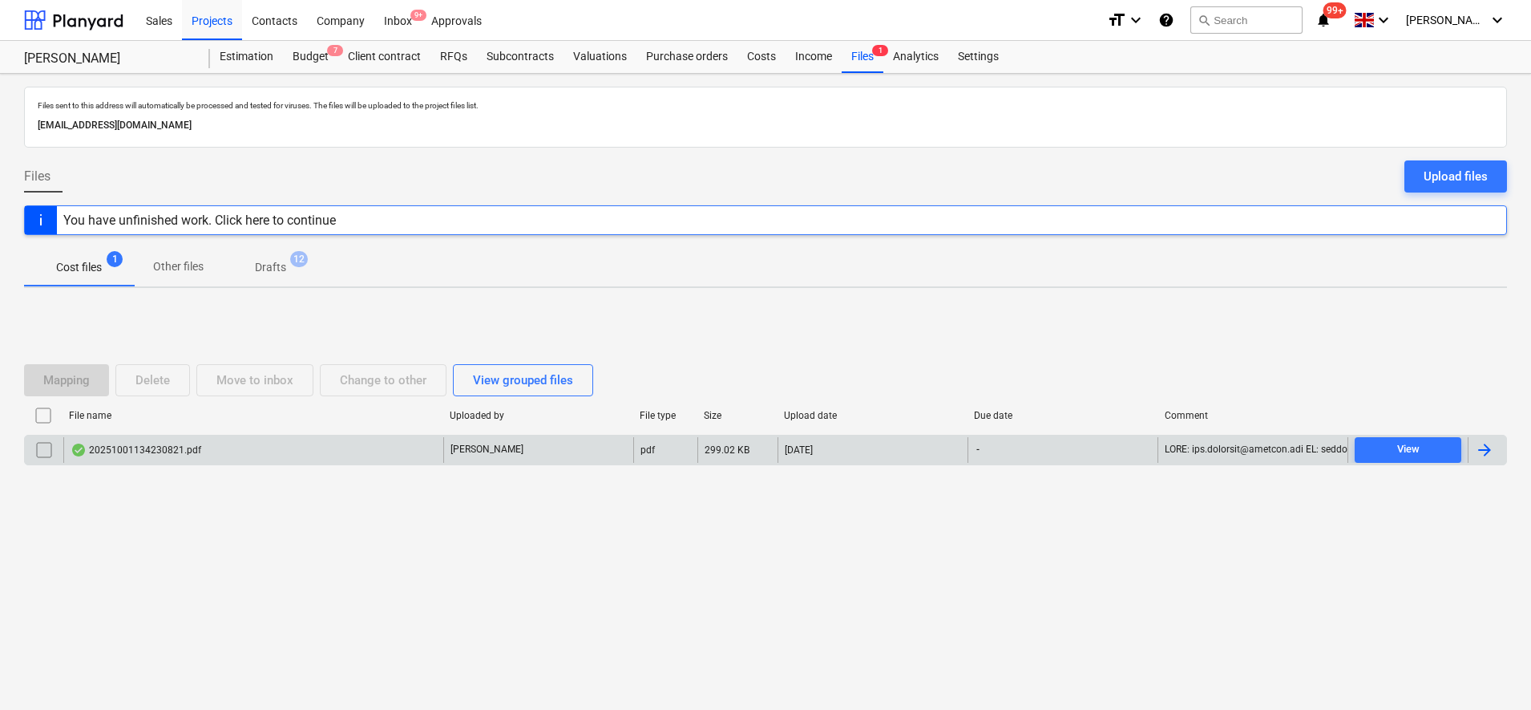
click at [1492, 453] on div at bounding box center [1484, 449] width 19 height 19
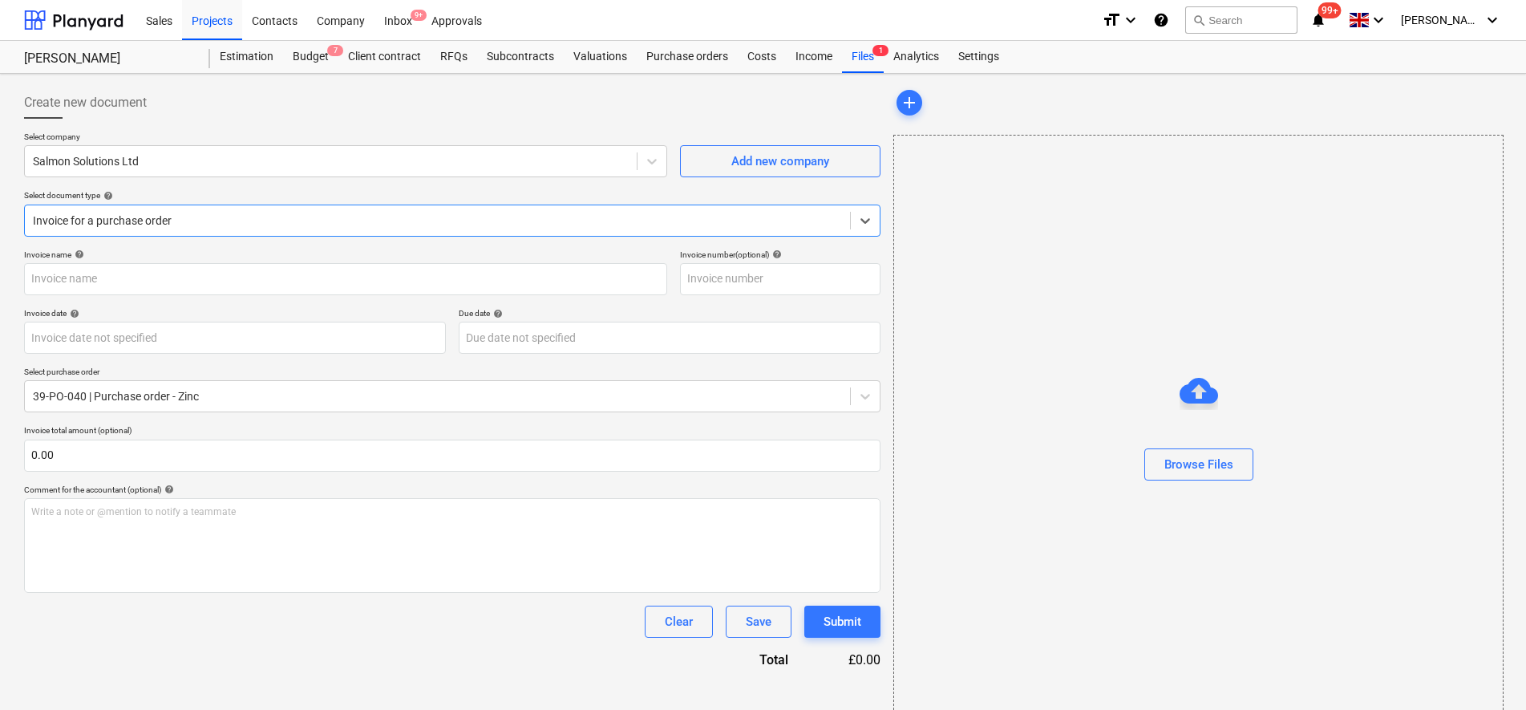
type input "FEN002"
type input "[DATE]"
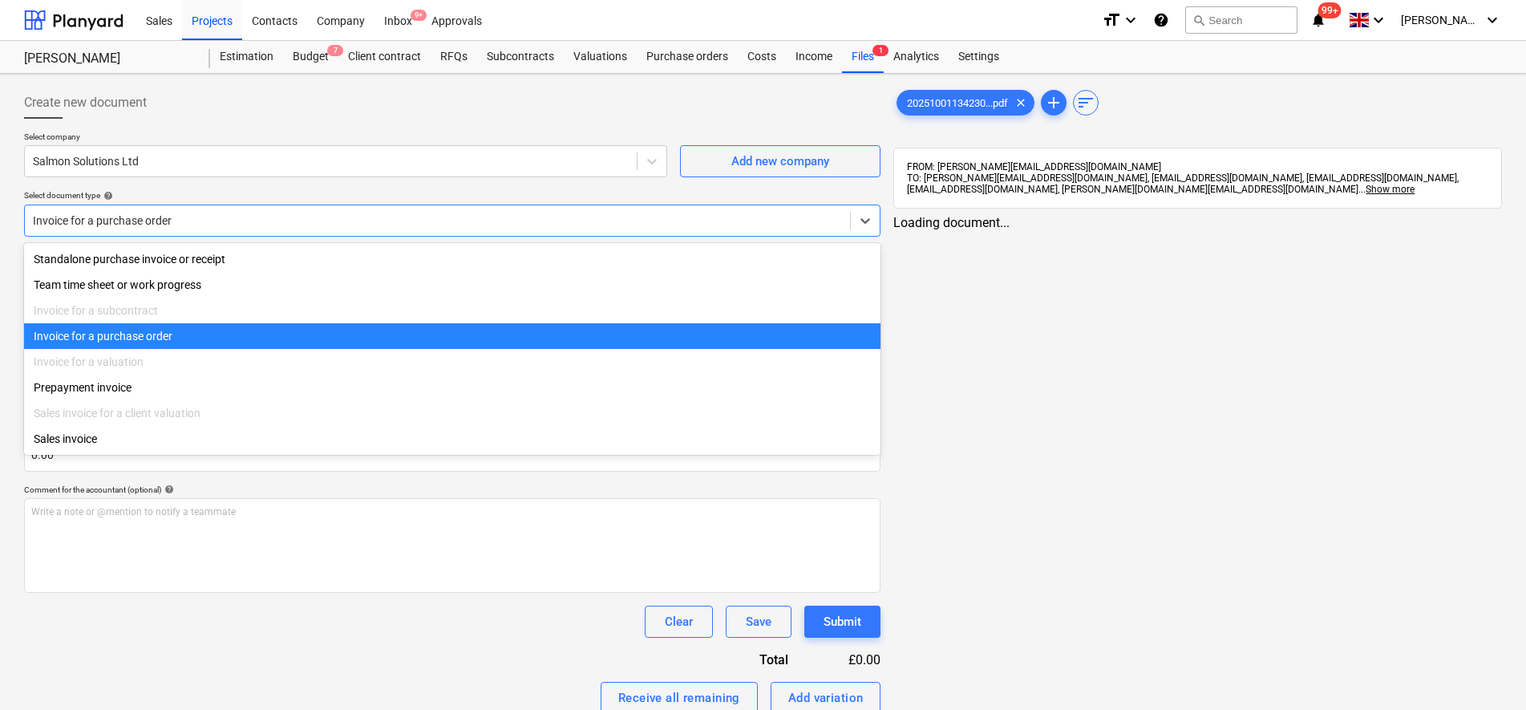
click at [334, 216] on div at bounding box center [437, 220] width 809 height 16
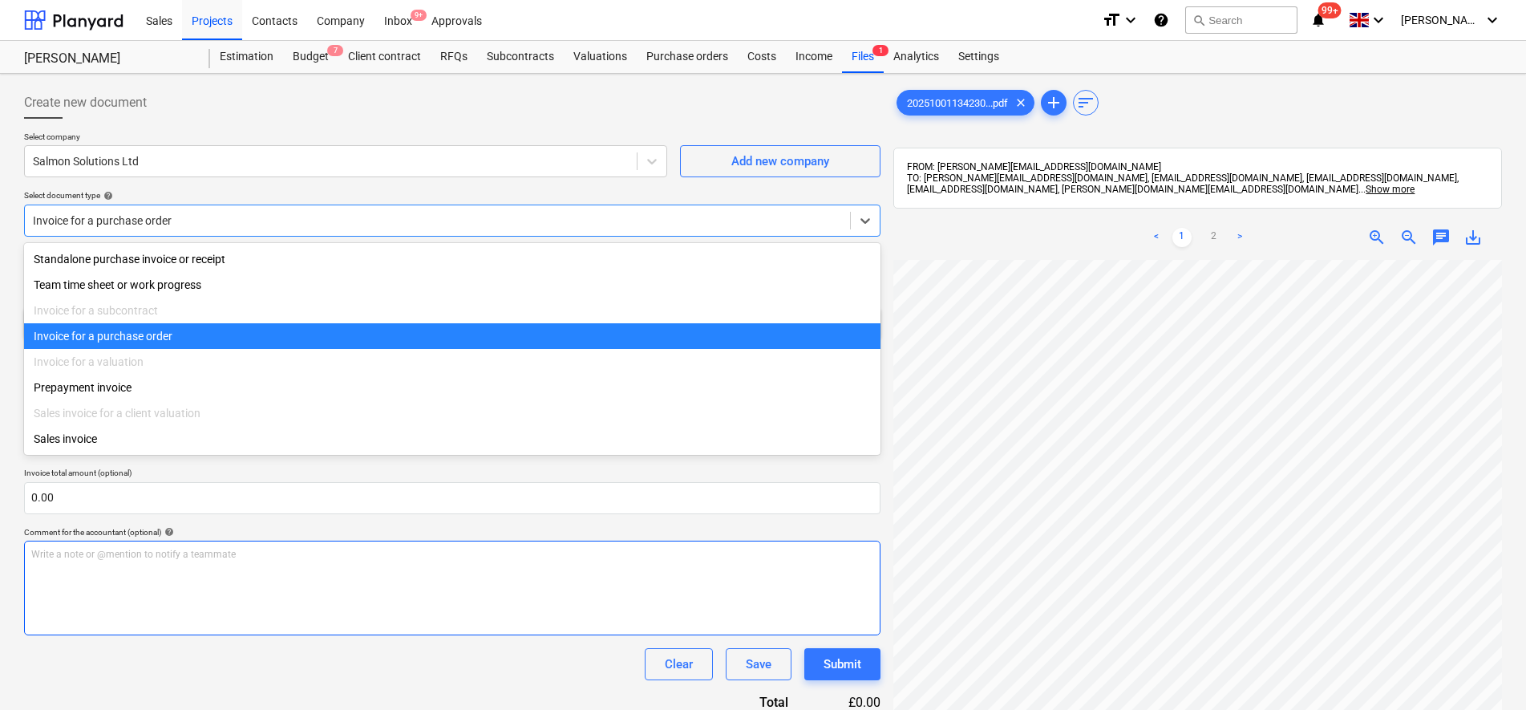
click at [233, 625] on div "Write a note or @mention to notify a teammate ﻿" at bounding box center [452, 587] width 856 height 95
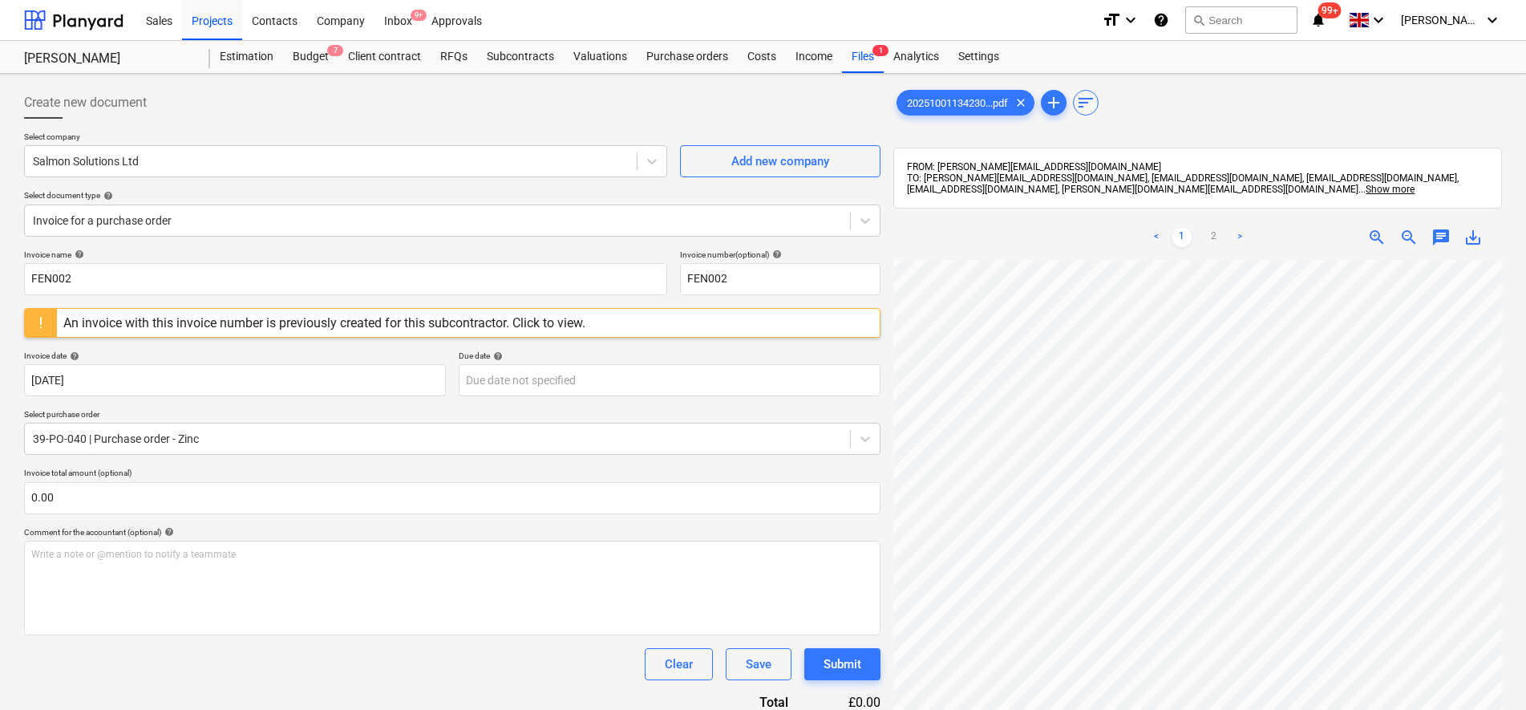
scroll to position [117, 236]
click at [882, 296] on div "Create new document Select company Salmon Solutions Ltd Add new company Select …" at bounding box center [763, 505] width 1490 height 851
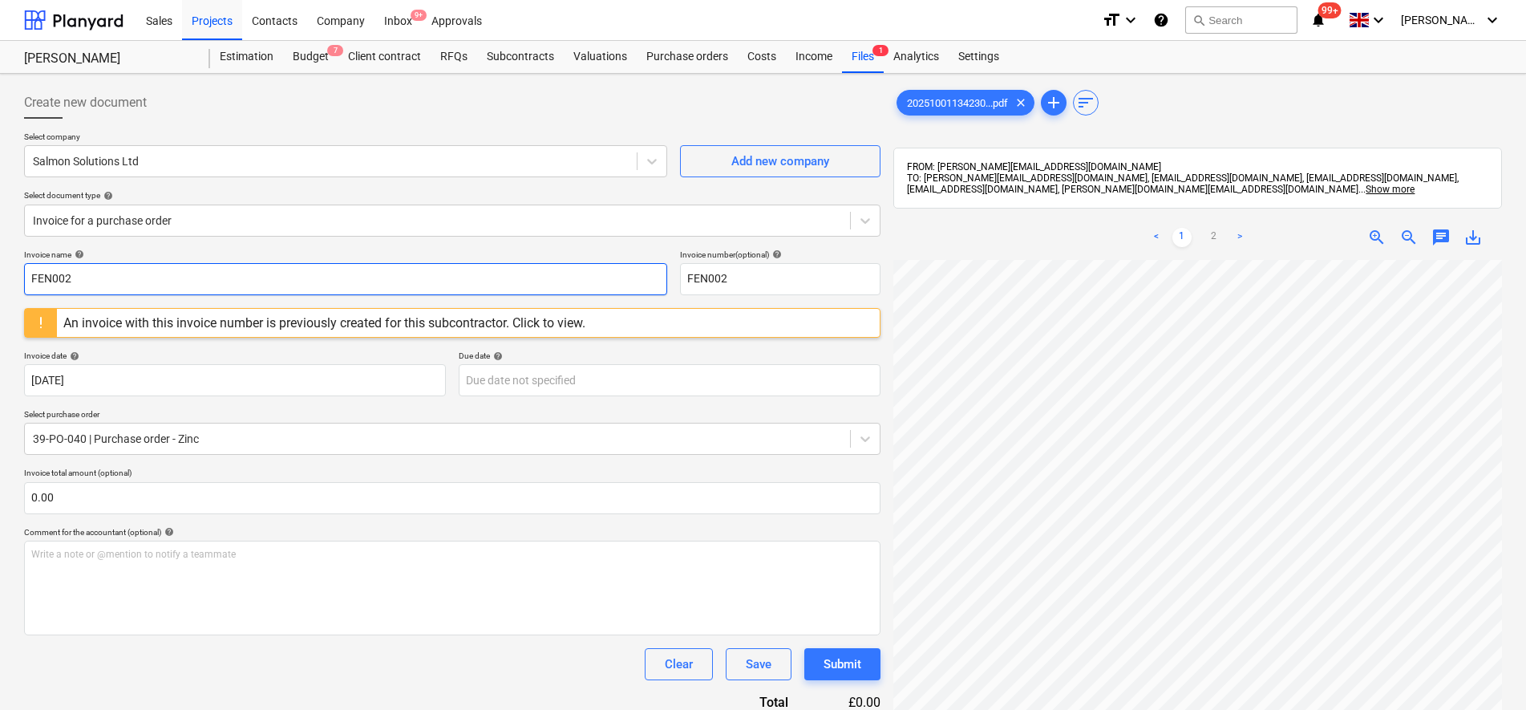
drag, startPoint x: 107, startPoint y: 277, endPoint x: 3, endPoint y: 273, distance: 103.5
click at [0, 271] on html "Sales Projects Contacts Company Inbox 9+ Approvals format_size keyboard_arrow_d…" at bounding box center [763, 355] width 1526 height 710
drag, startPoint x: 79, startPoint y: 283, endPoint x: -4, endPoint y: 249, distance: 90.2
click at [0, 249] on html "Sales Projects Contacts Company Inbox 9+ Approvals format_size keyboard_arrow_d…" at bounding box center [763, 355] width 1526 height 710
type input "3842"
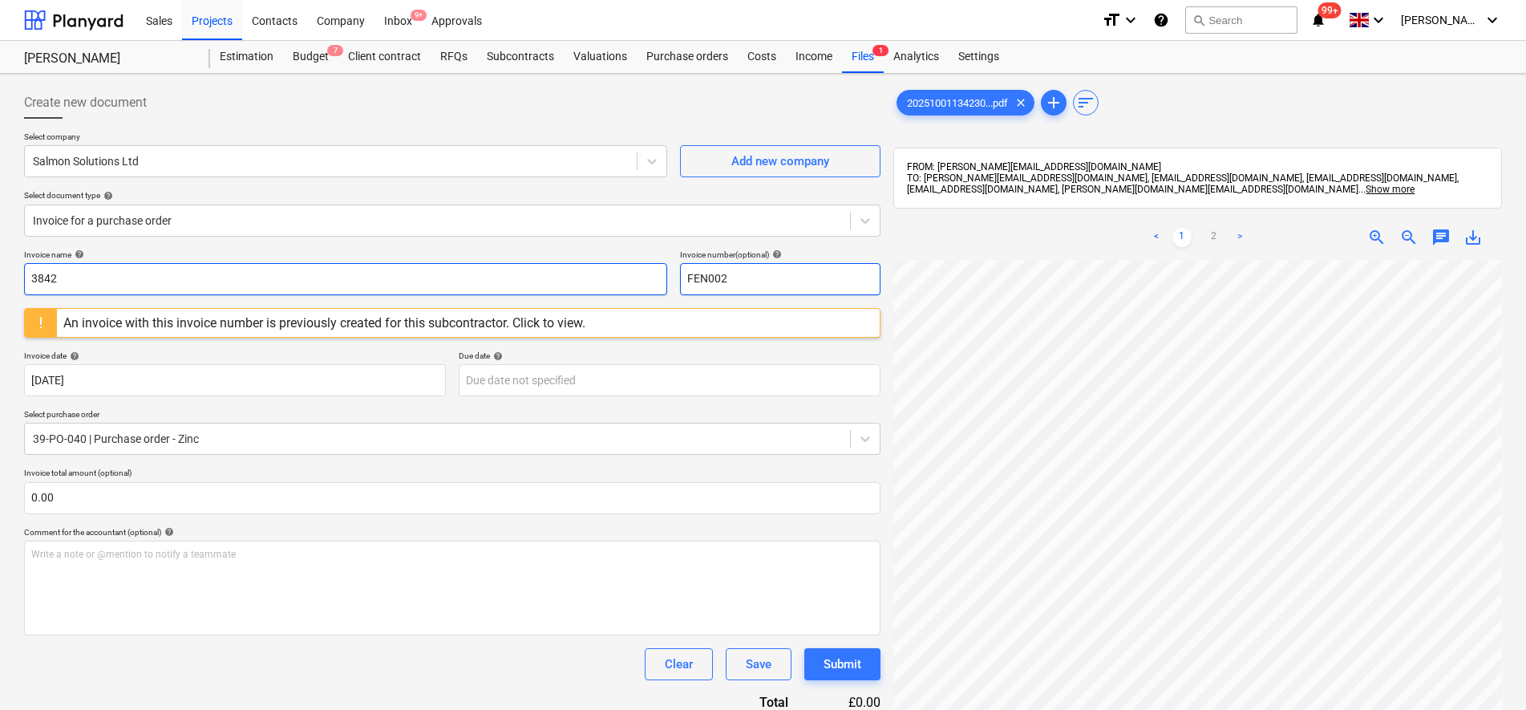
drag, startPoint x: 776, startPoint y: 283, endPoint x: 565, endPoint y: 265, distance: 211.7
click at [565, 265] on div "Invoice name help 3842 Invoice number (optional) help FEN002" at bounding box center [452, 272] width 856 height 46
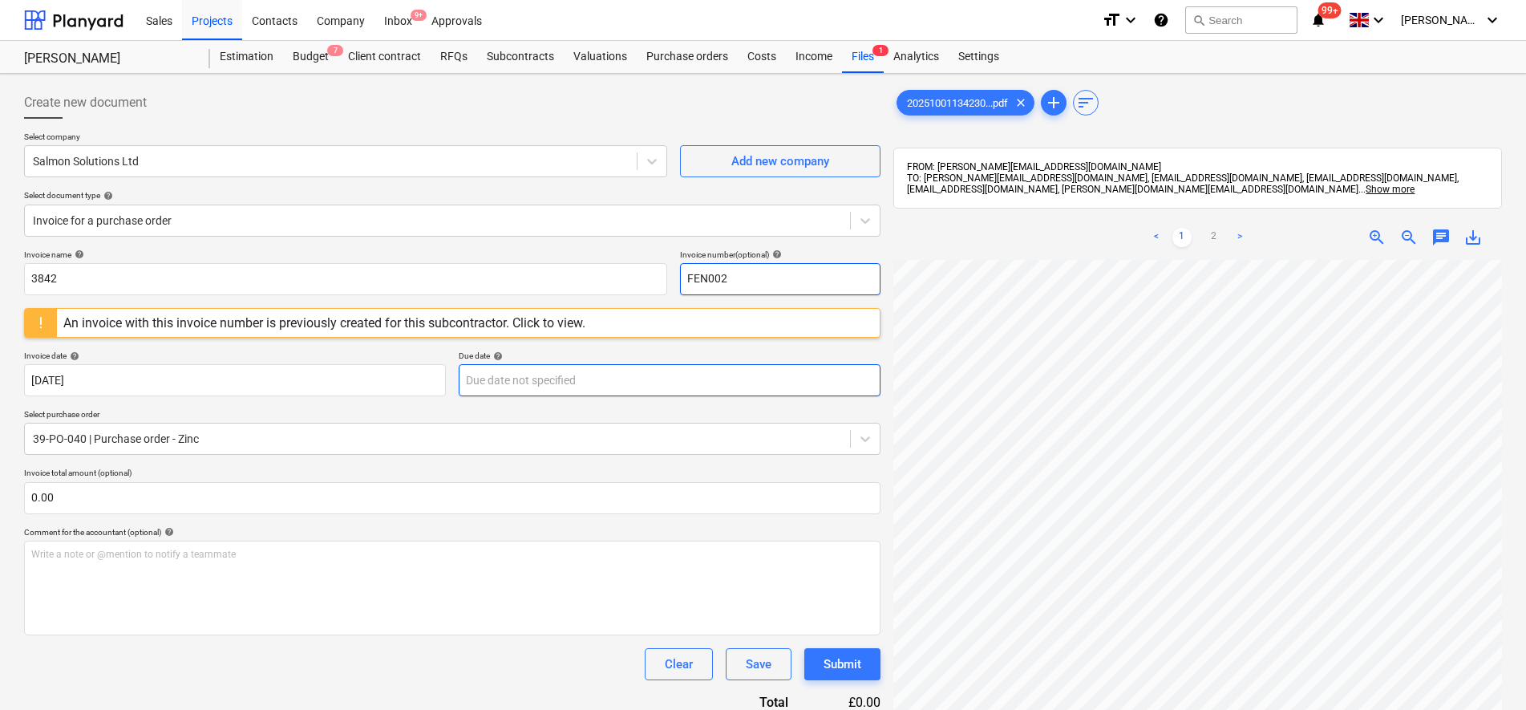
paste input "384"
type input "3842"
click at [539, 385] on body "Sales Projects Contacts Company Inbox 9+ Approvals format_size keyboard_arrow_d…" at bounding box center [763, 355] width 1526 height 710
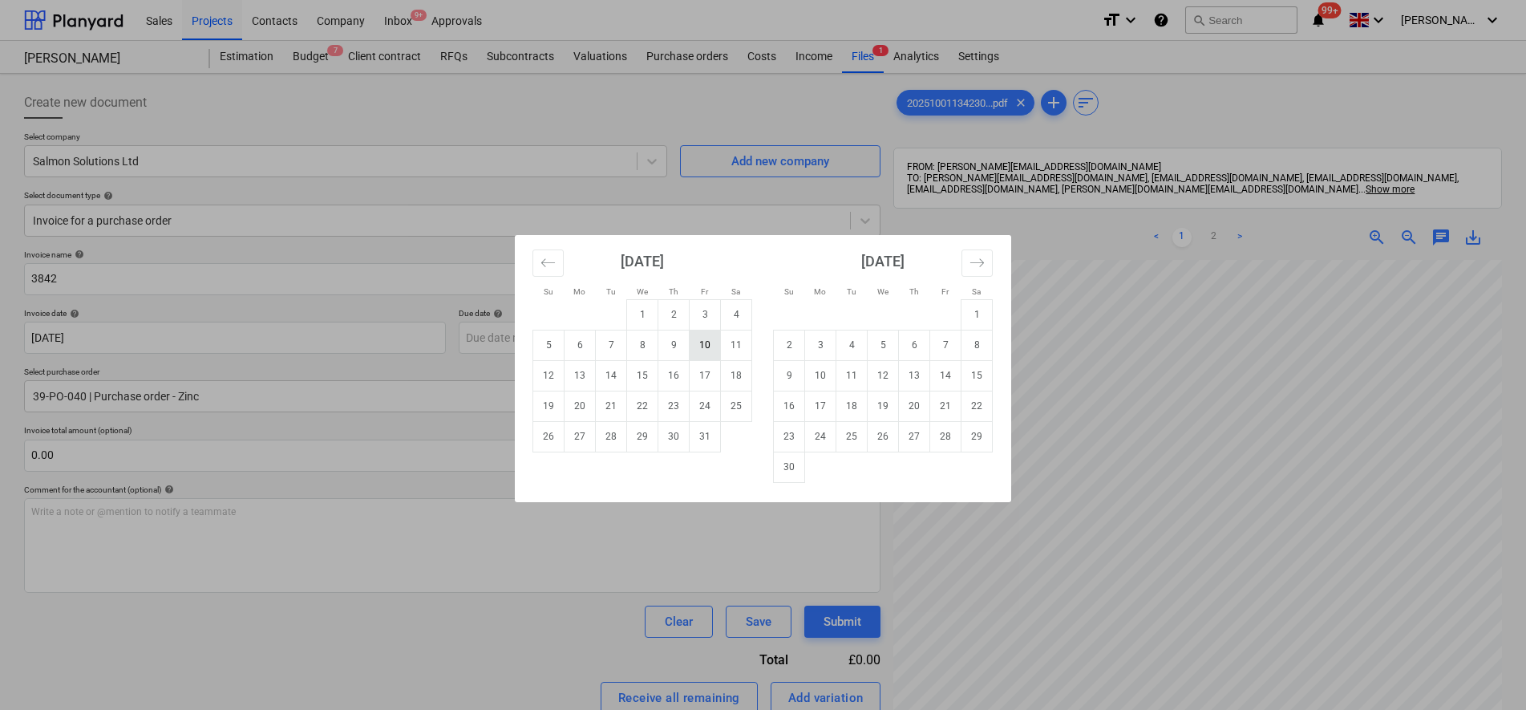
click at [696, 348] on td "10" at bounding box center [705, 345] width 31 height 30
type input "10 Oct 2025"
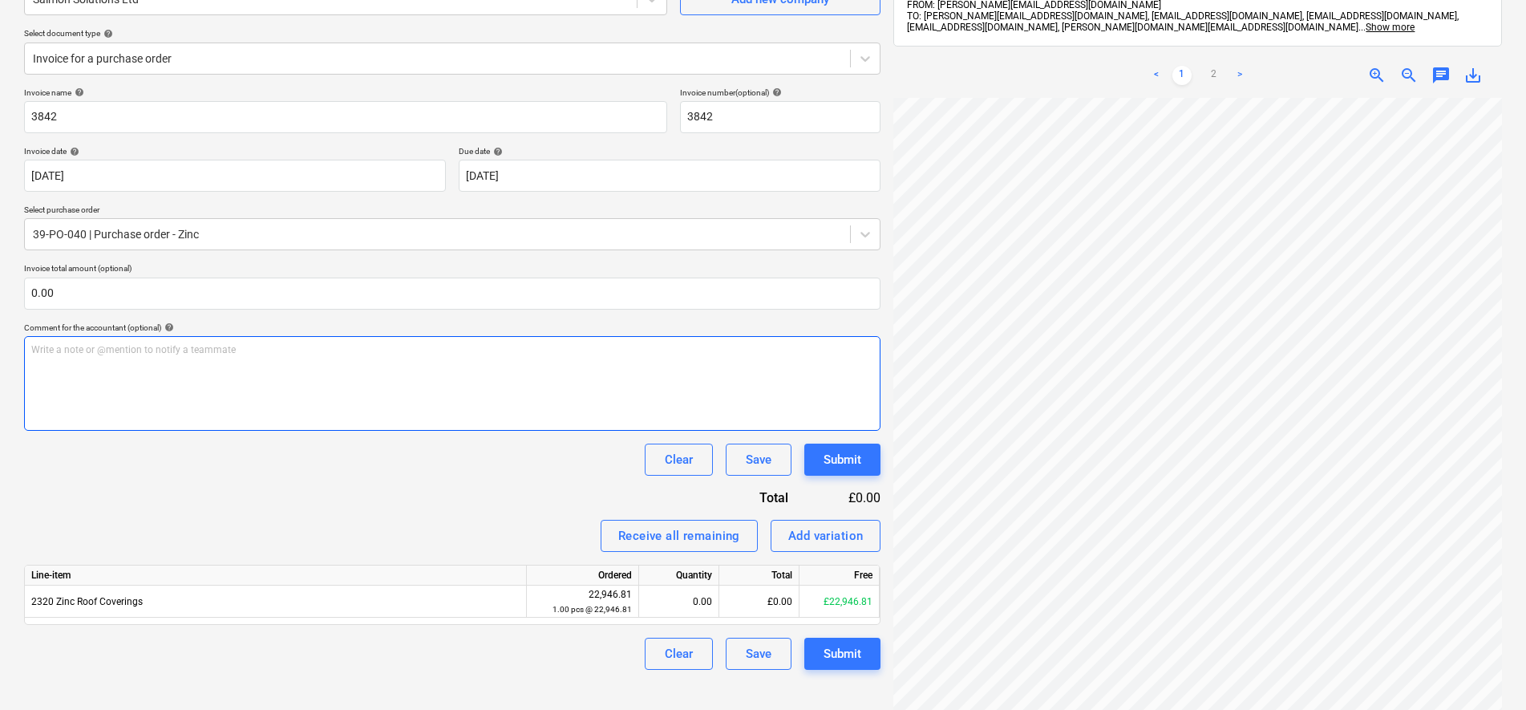
scroll to position [200, 0]
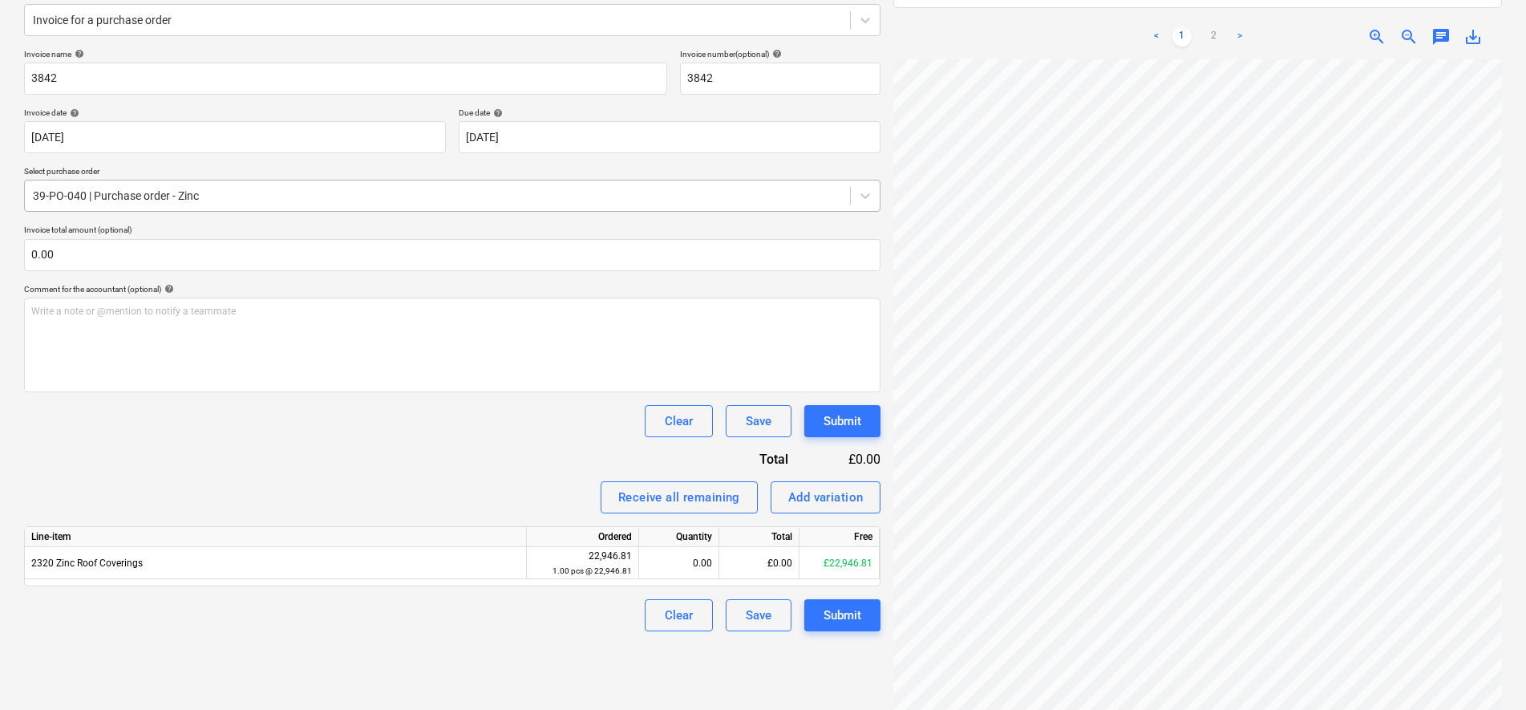
click at [265, 192] on div at bounding box center [437, 196] width 809 height 16
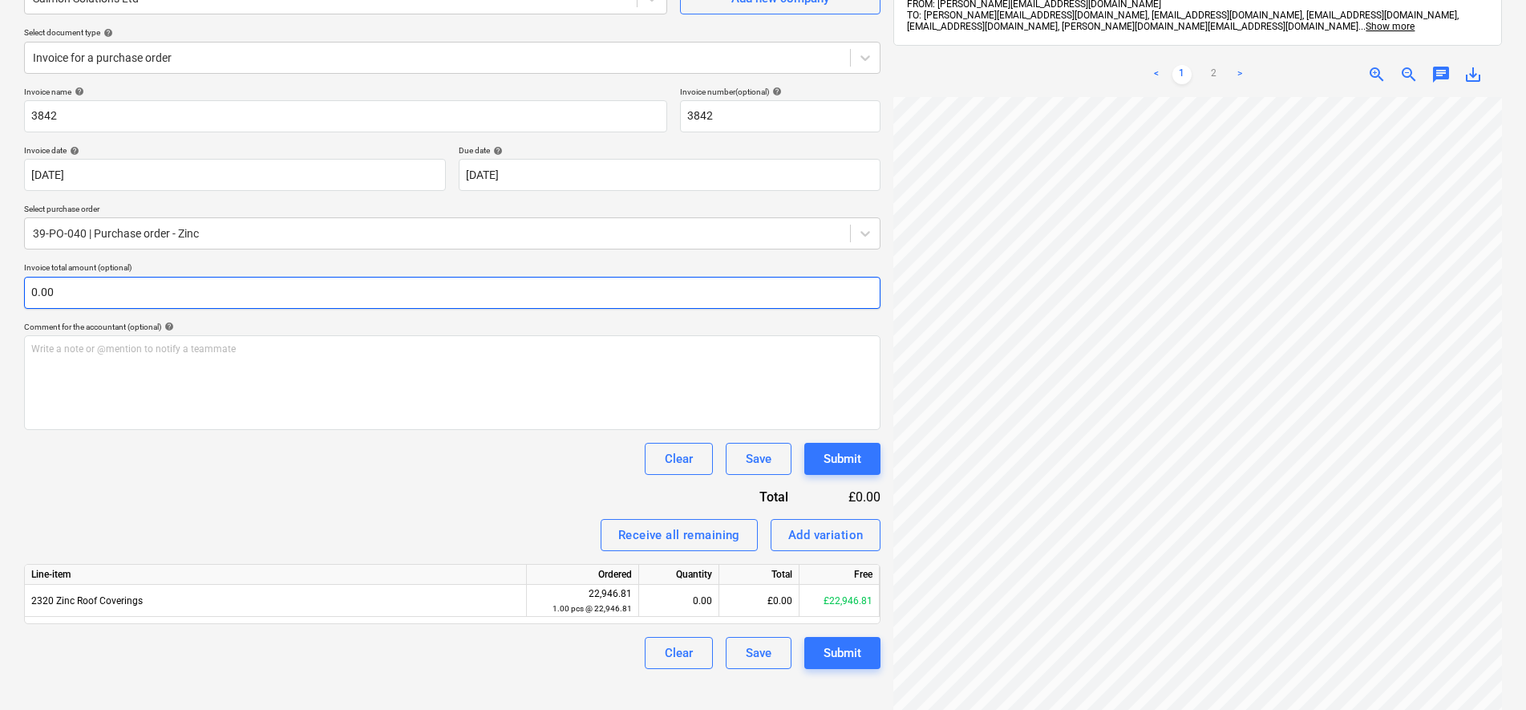
scroll to position [100, 0]
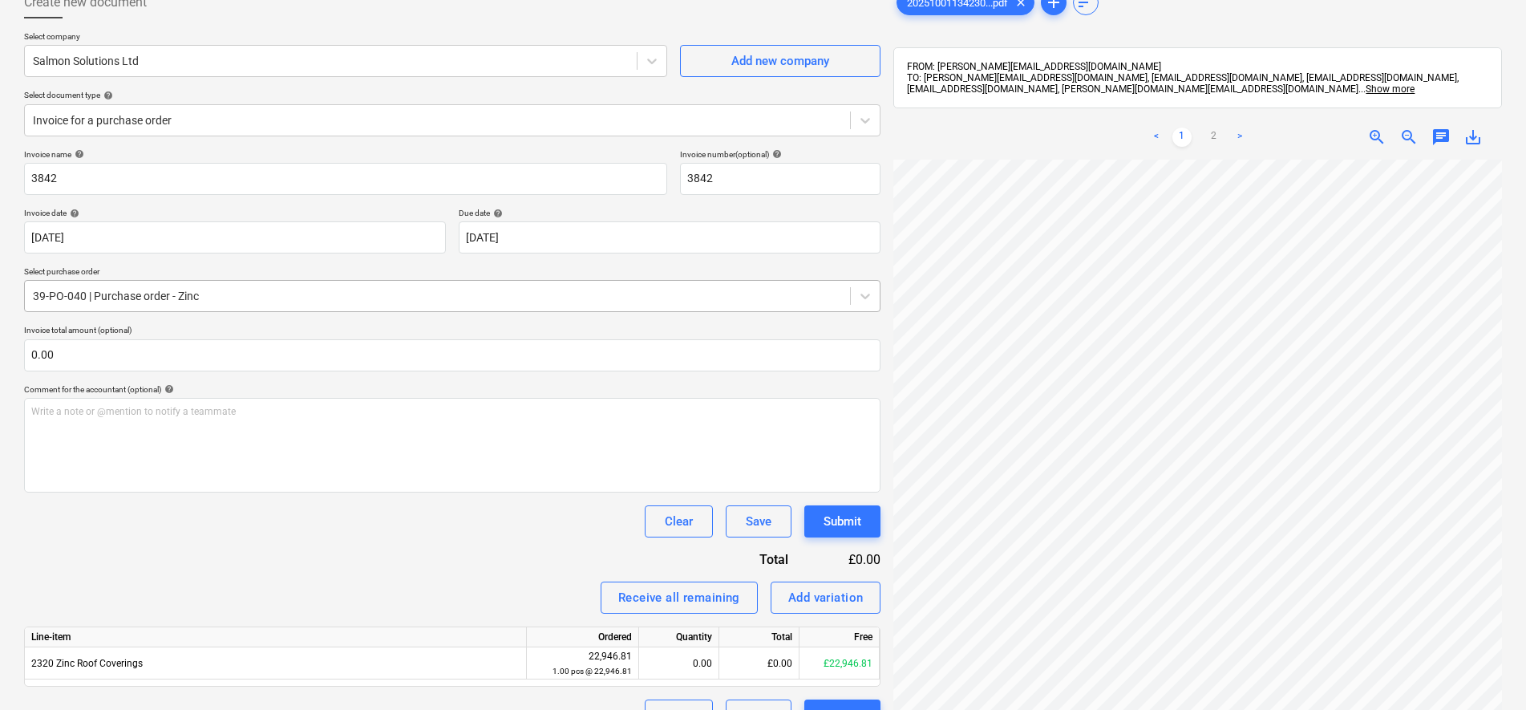
click at [249, 300] on div at bounding box center [437, 296] width 809 height 16
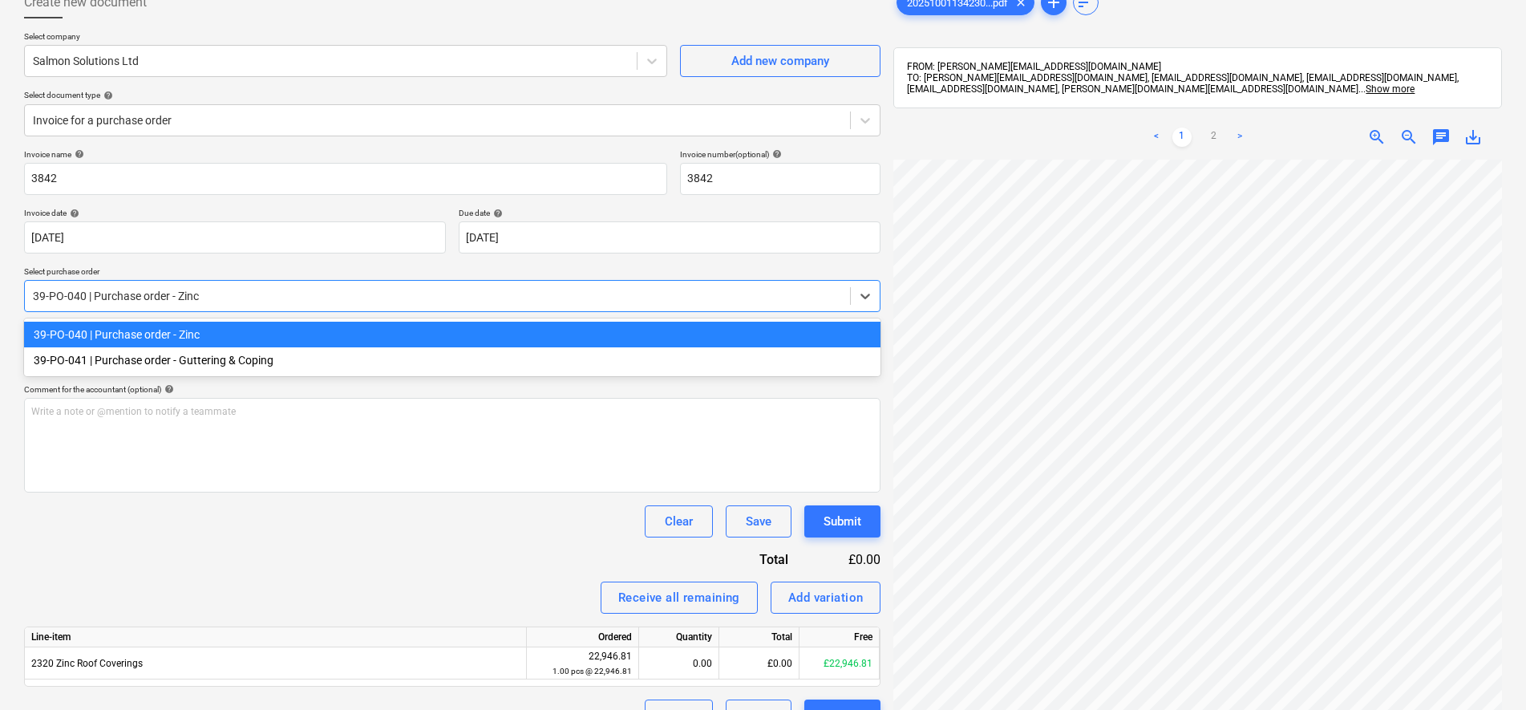
click at [217, 330] on div "39-PO-040 | Purchase order - Zinc" at bounding box center [452, 335] width 856 height 26
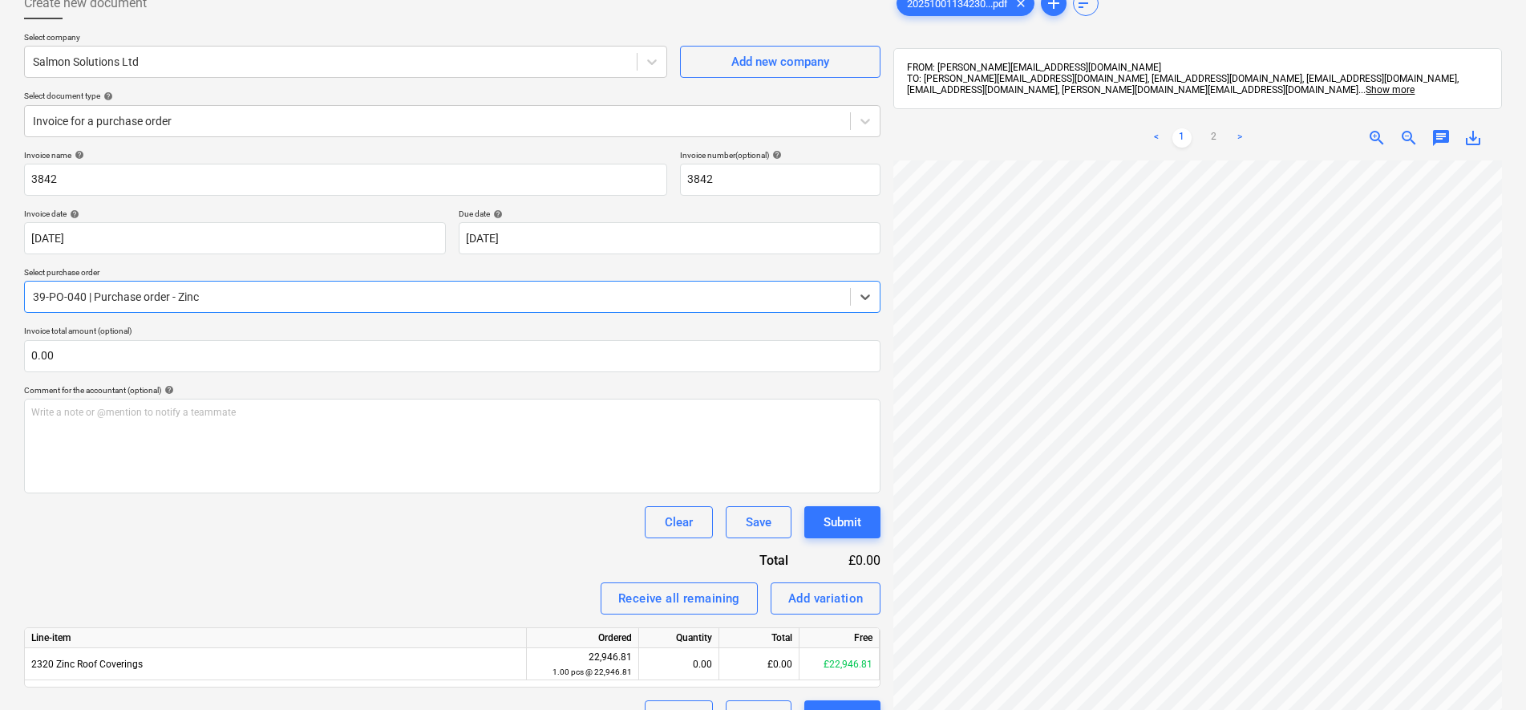
scroll to position [228, 0]
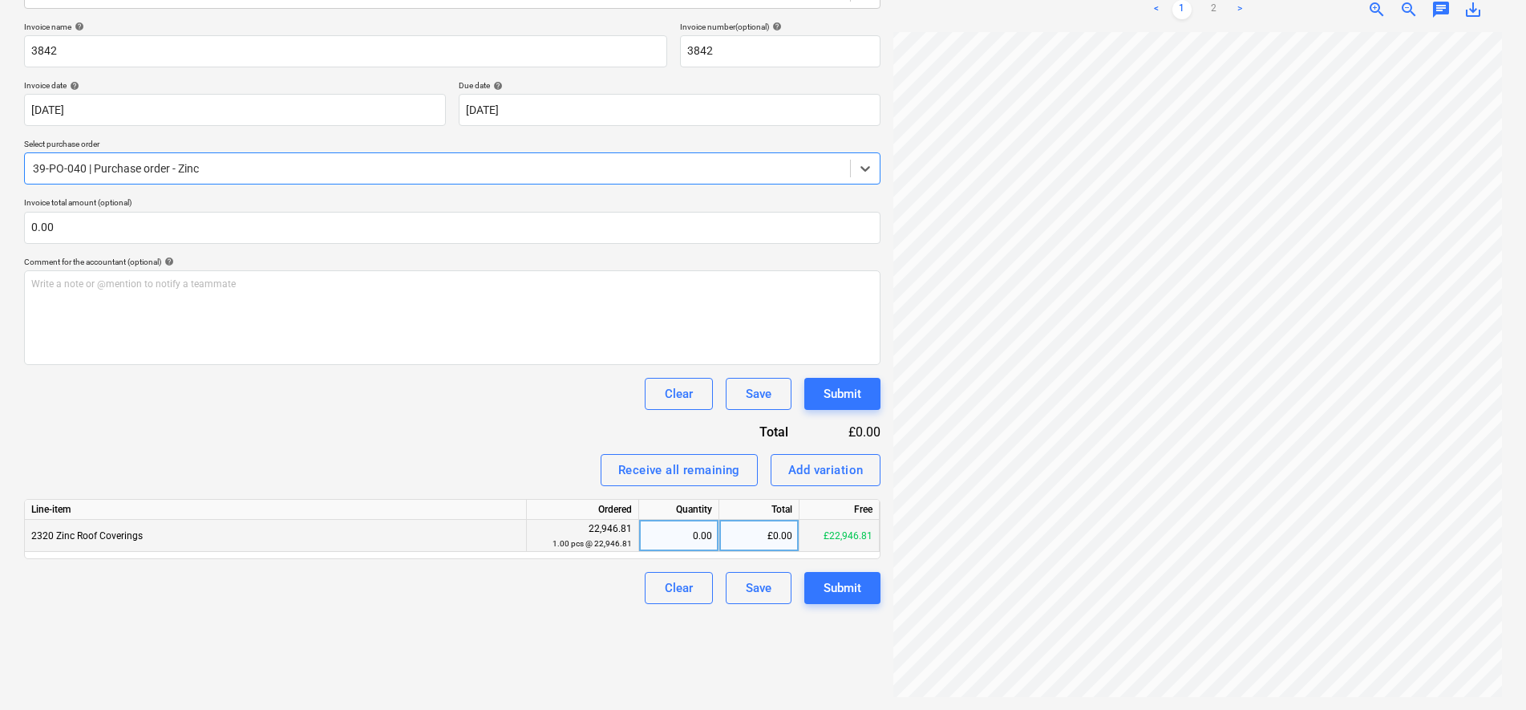
click at [705, 536] on div "0.00" at bounding box center [678, 536] width 67 height 32
type input "0.35"
click at [390, 608] on div "Create new document Select company Salmon Solutions Ltd Add new company Select …" at bounding box center [452, 277] width 869 height 851
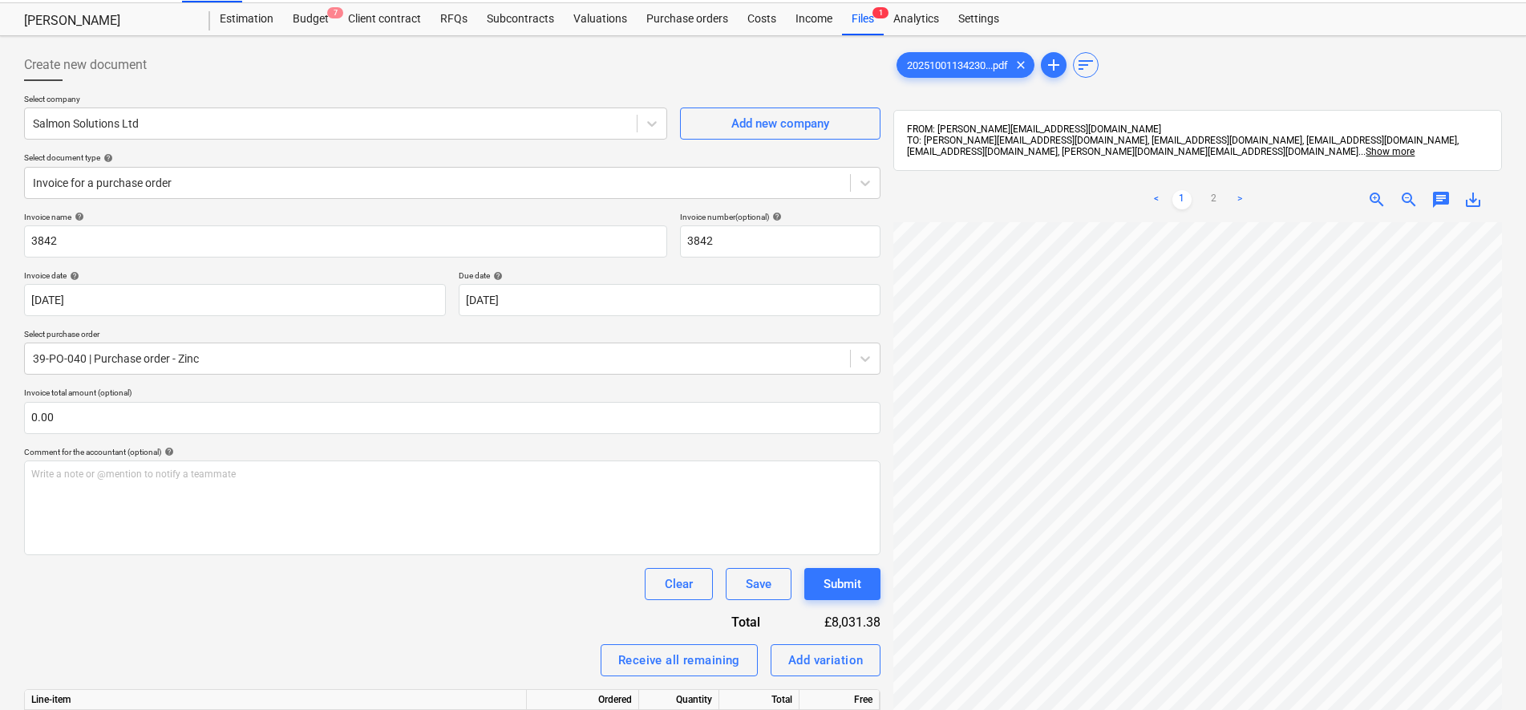
scroll to position [27, 0]
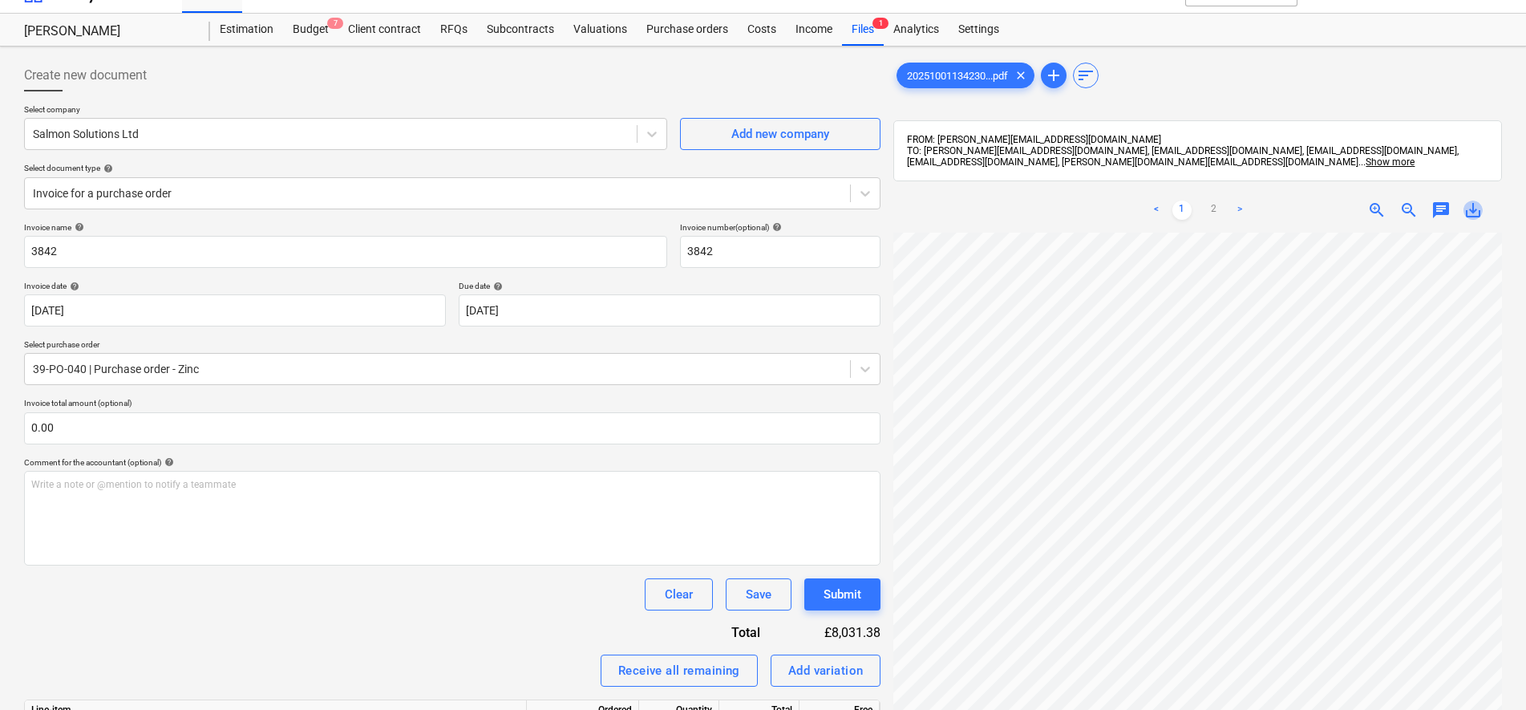
click at [1474, 212] on span "save_alt" at bounding box center [1472, 209] width 19 height 19
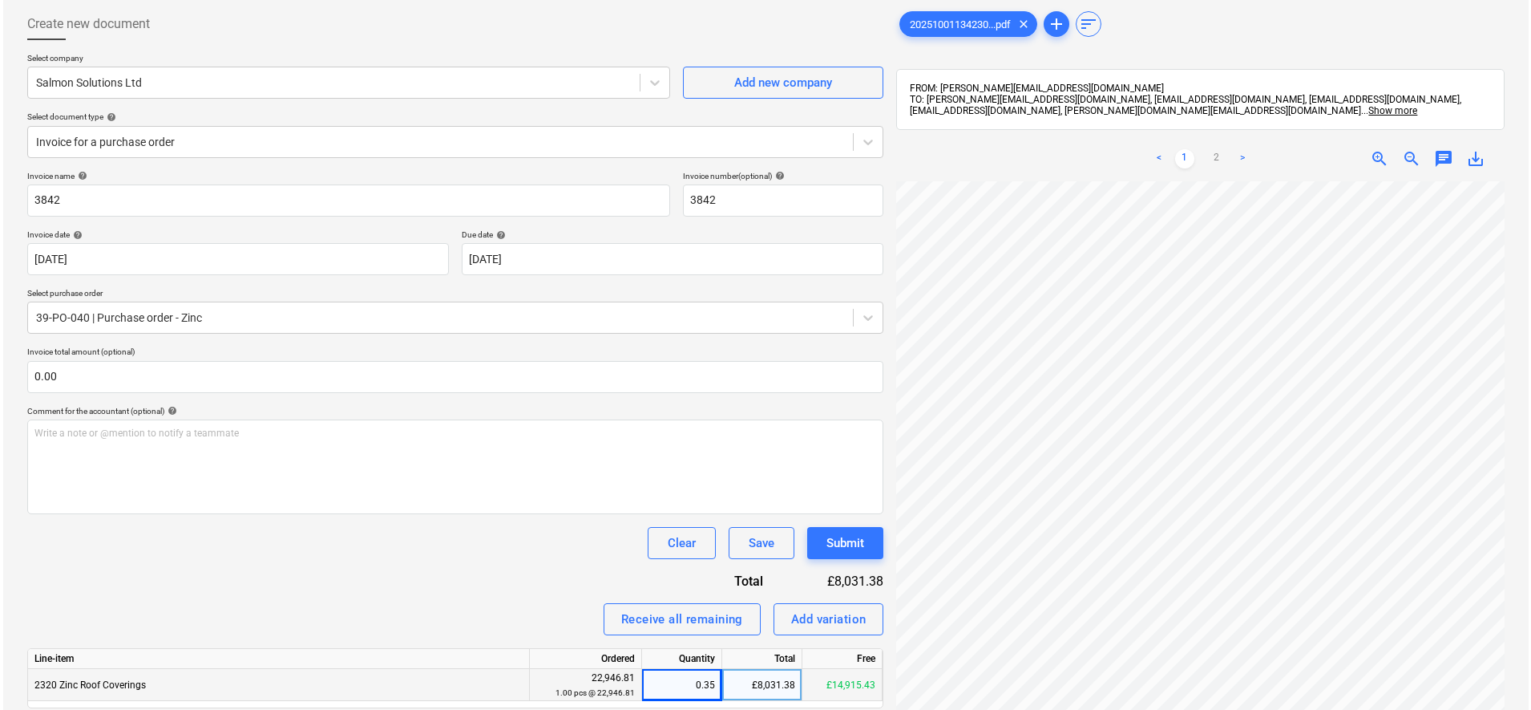
scroll to position [228, 0]
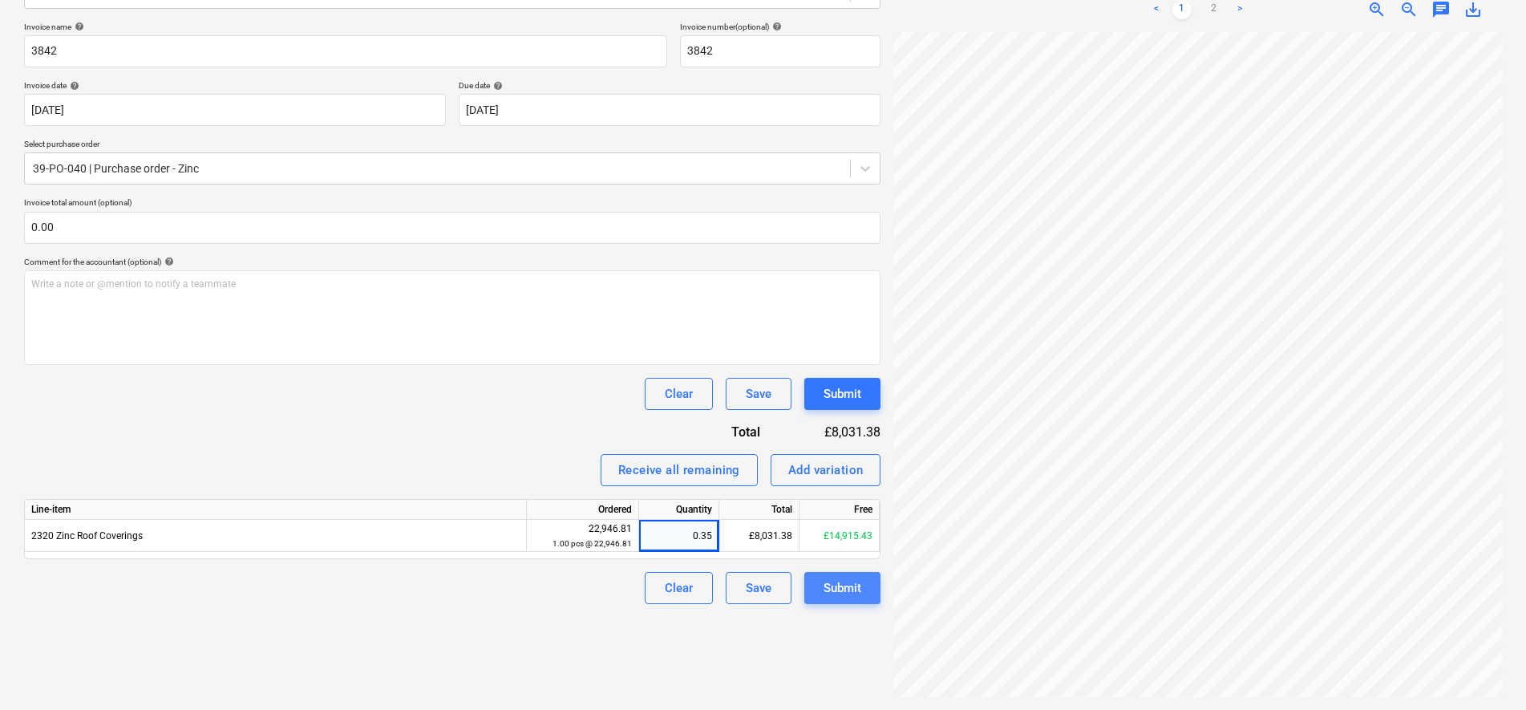
click at [839, 579] on div "Submit" at bounding box center [842, 587] width 38 height 21
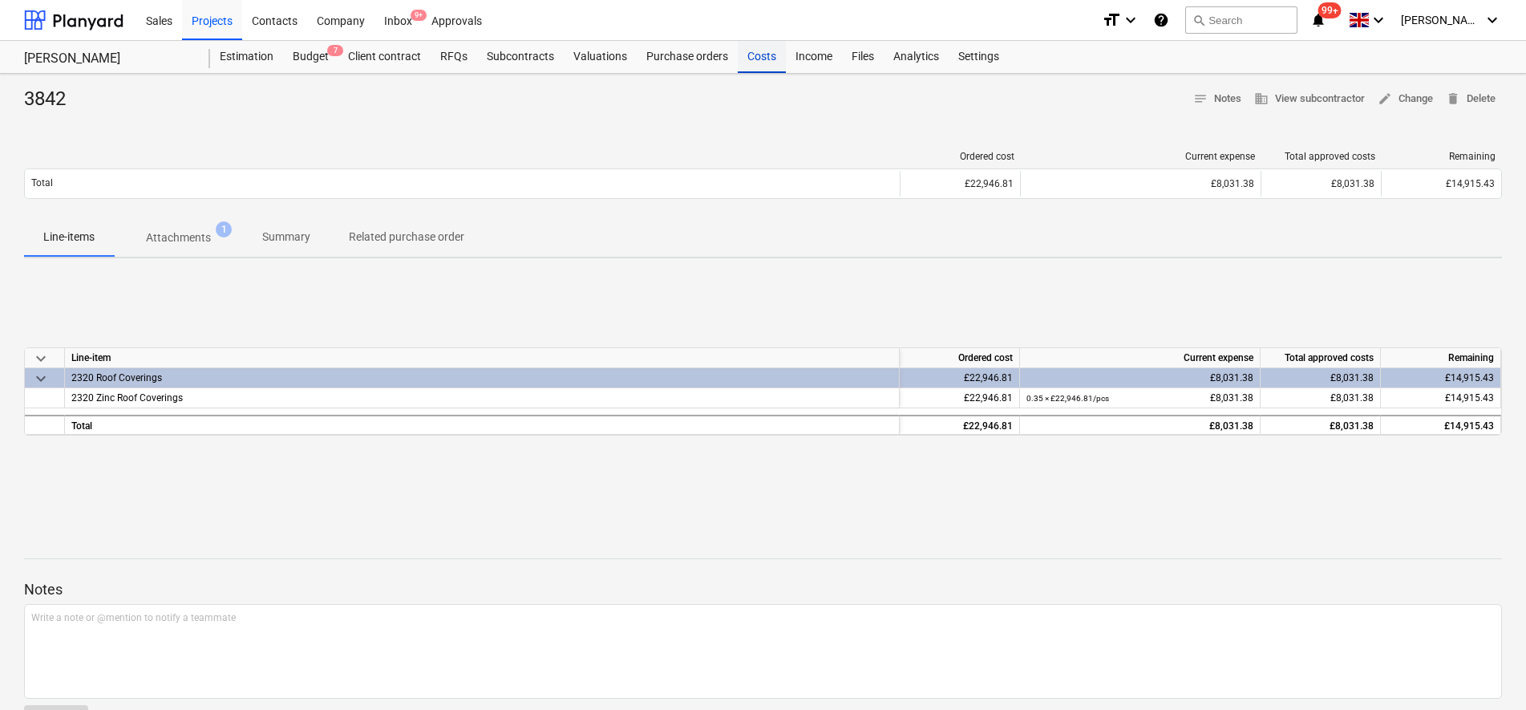
click at [757, 59] on div "Costs" at bounding box center [762, 57] width 48 height 32
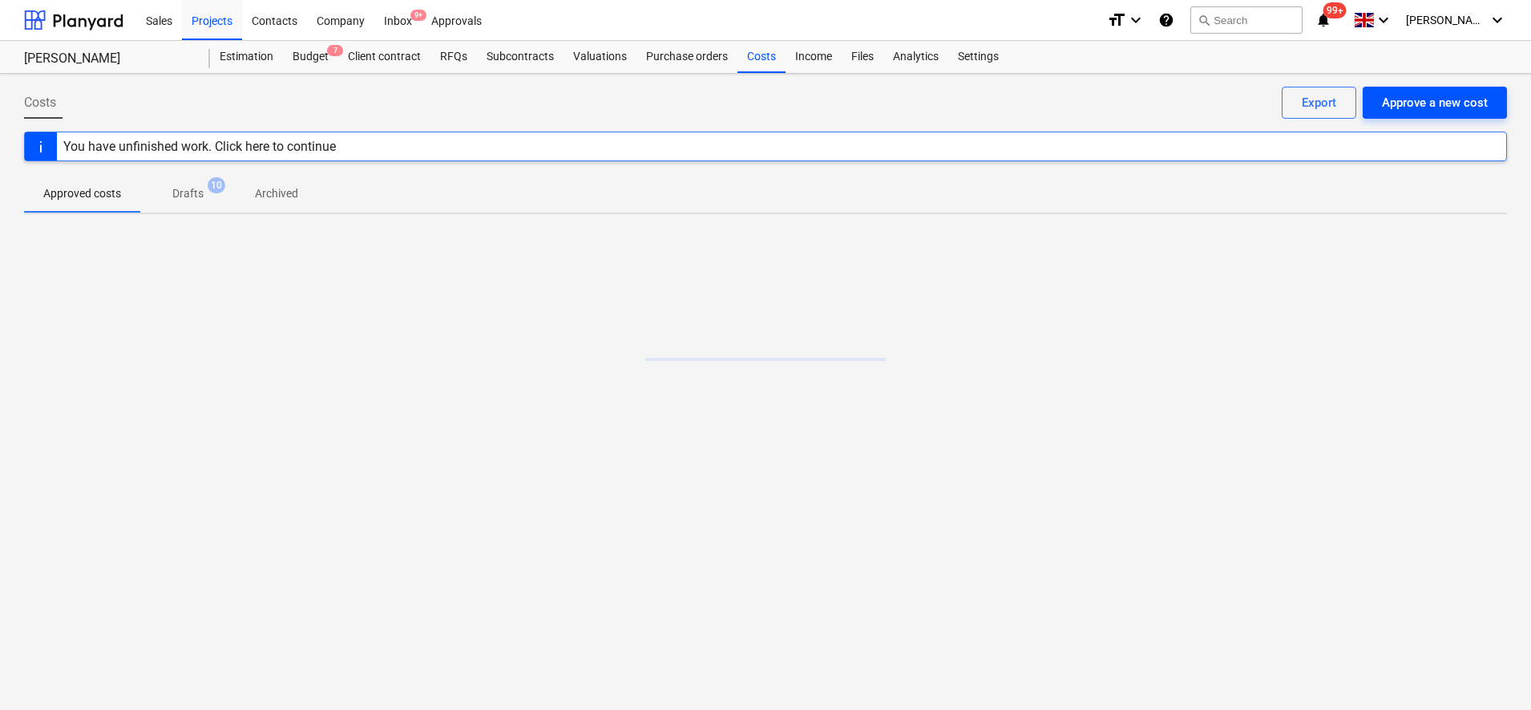
click at [1416, 100] on div "Approve a new cost" at bounding box center [1435, 102] width 106 height 21
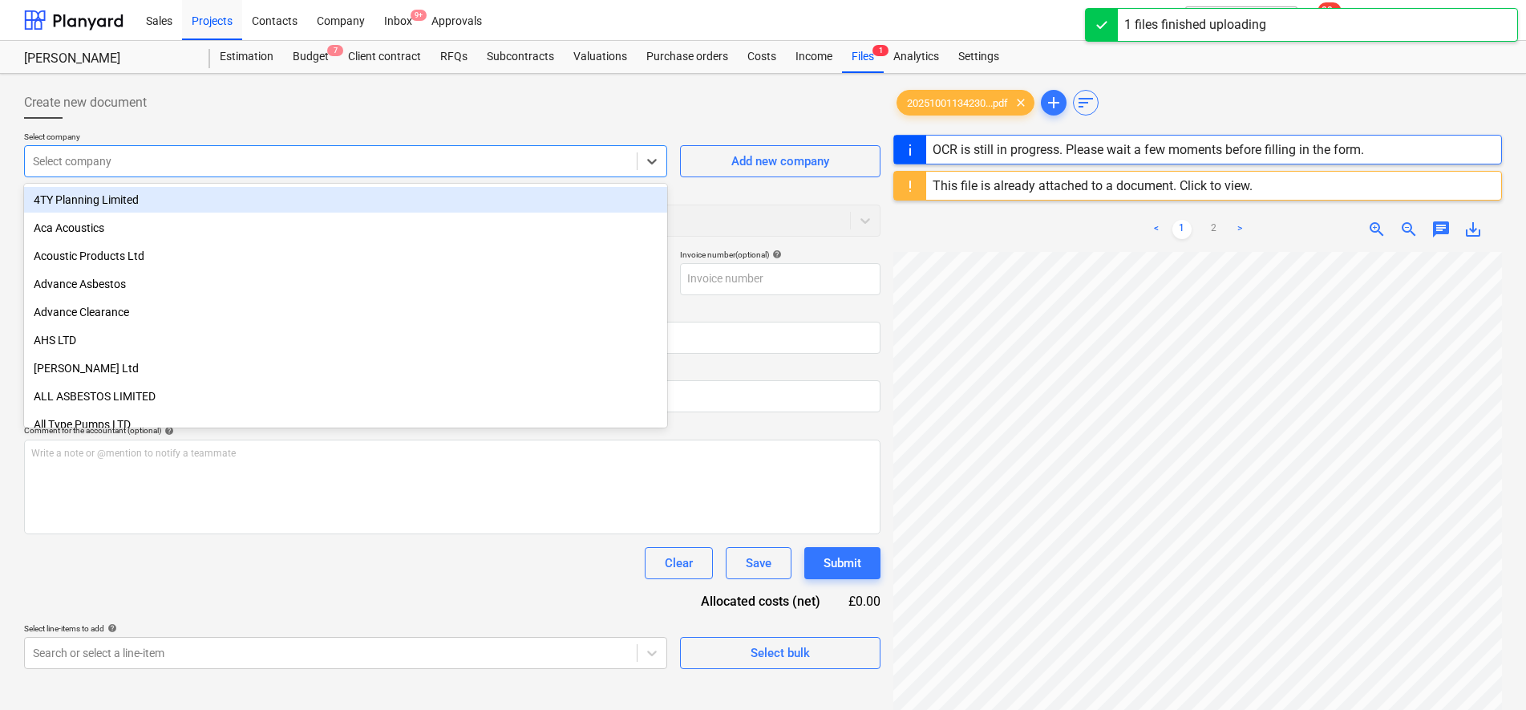
click at [373, 161] on div at bounding box center [331, 161] width 596 height 16
click at [653, 111] on div "Create new document" at bounding box center [452, 103] width 856 height 32
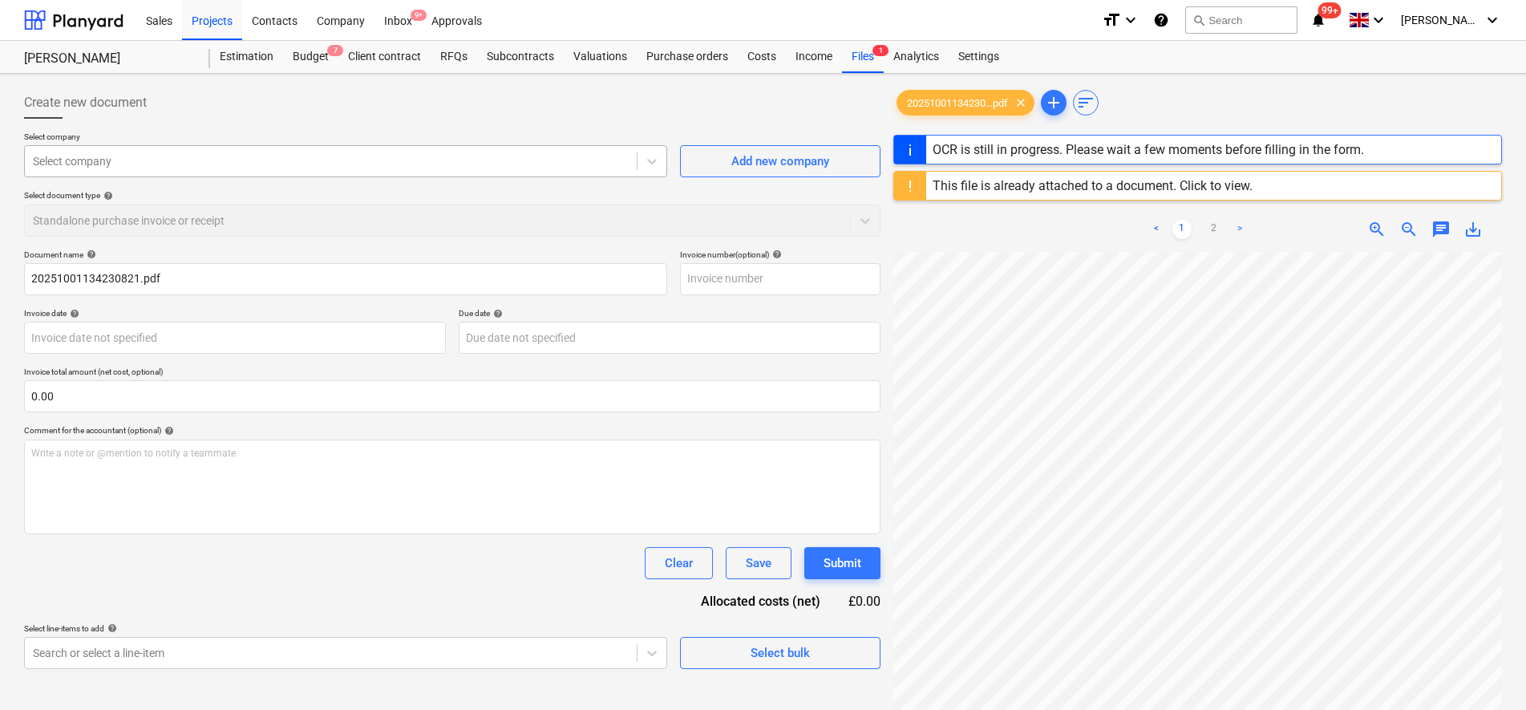
type input "FEN002"
type input "[DATE]"
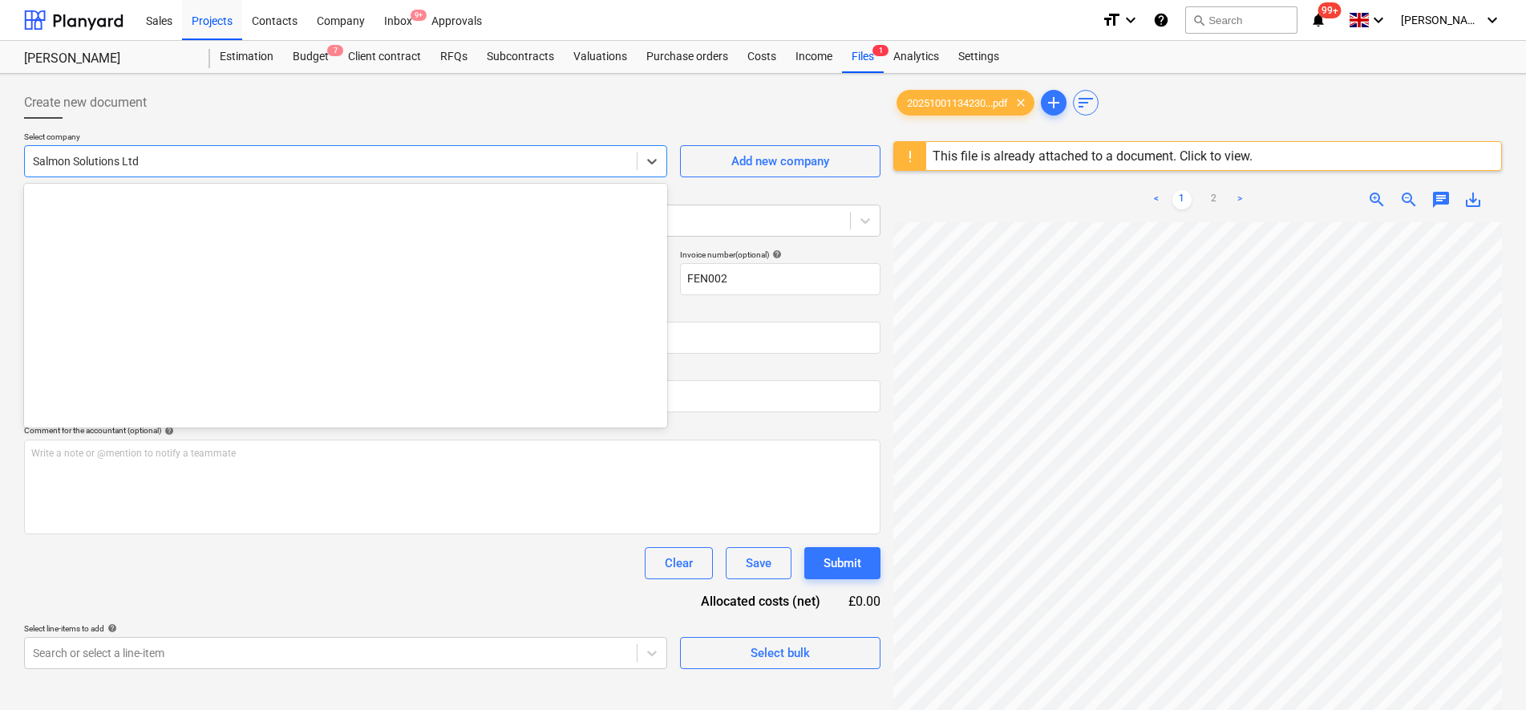
click at [633, 163] on div "Salmon Solutions Ltd" at bounding box center [331, 161] width 612 height 22
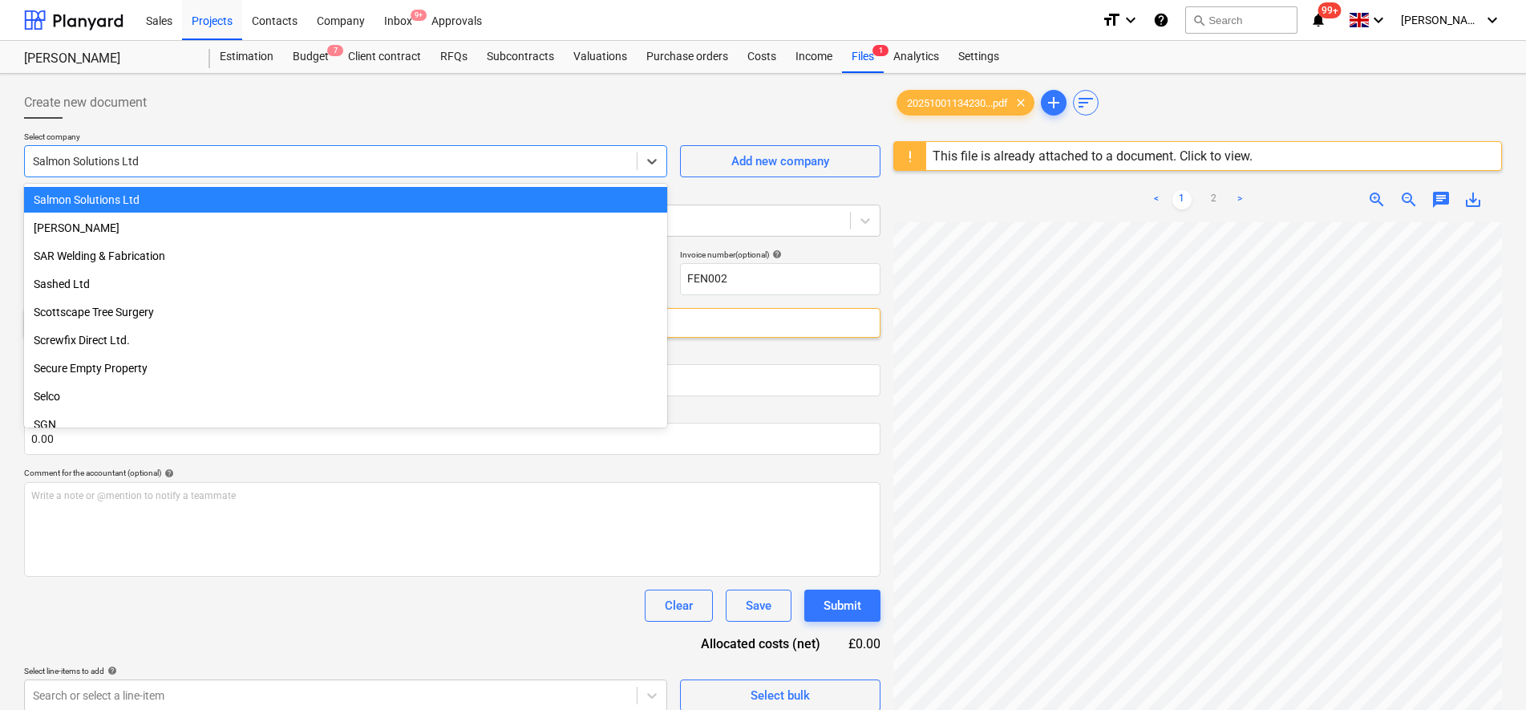
click at [614, 110] on div "Create new document" at bounding box center [452, 103] width 856 height 32
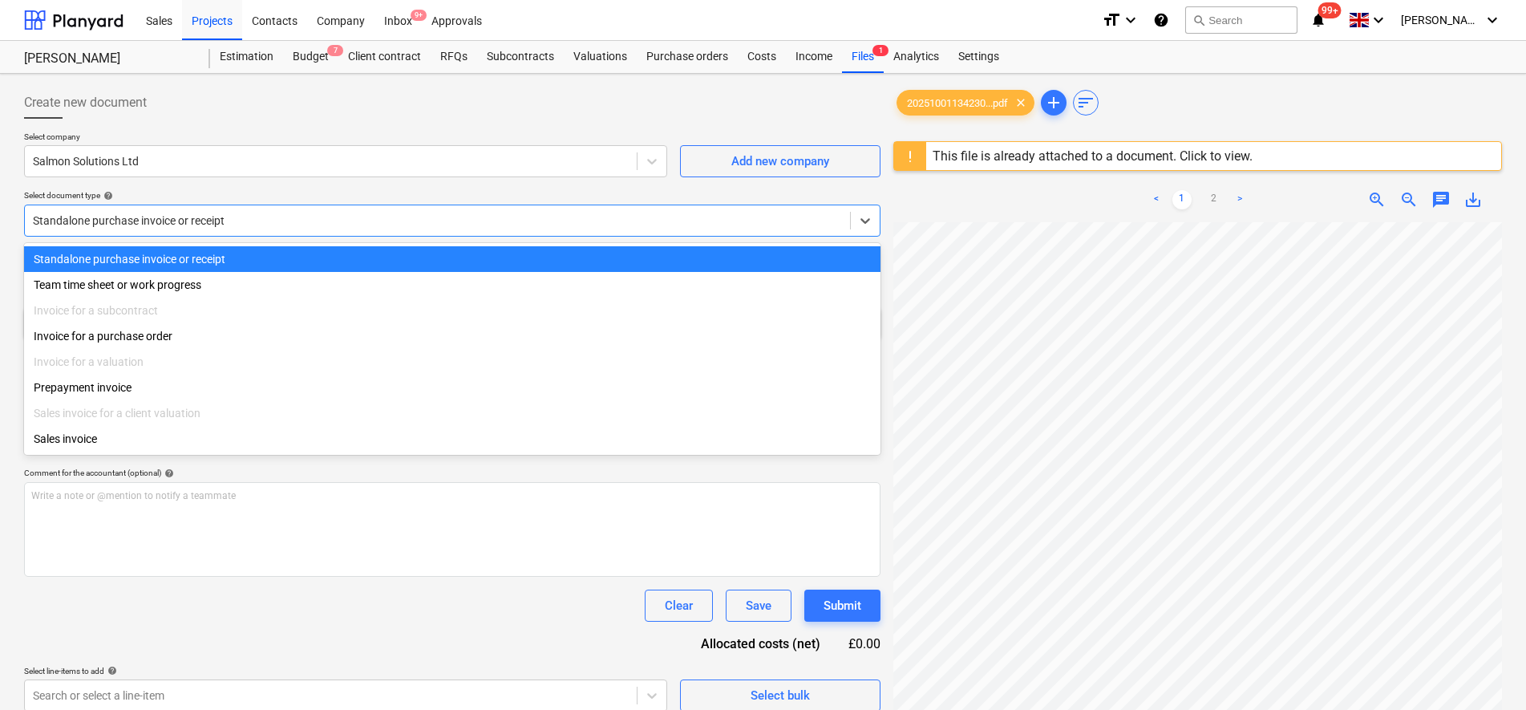
click at [499, 223] on div at bounding box center [437, 220] width 809 height 16
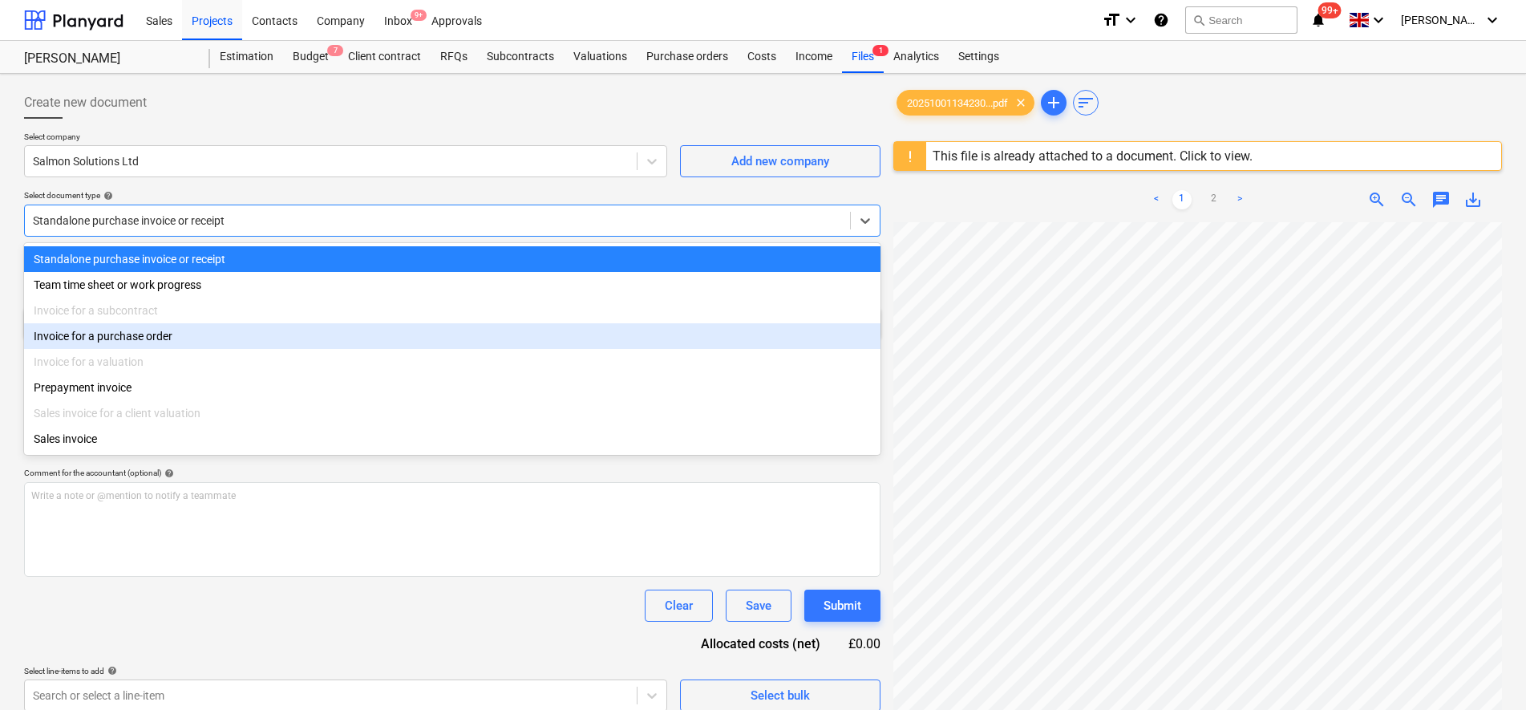
click at [284, 346] on div "Invoice for a purchase order" at bounding box center [452, 336] width 856 height 26
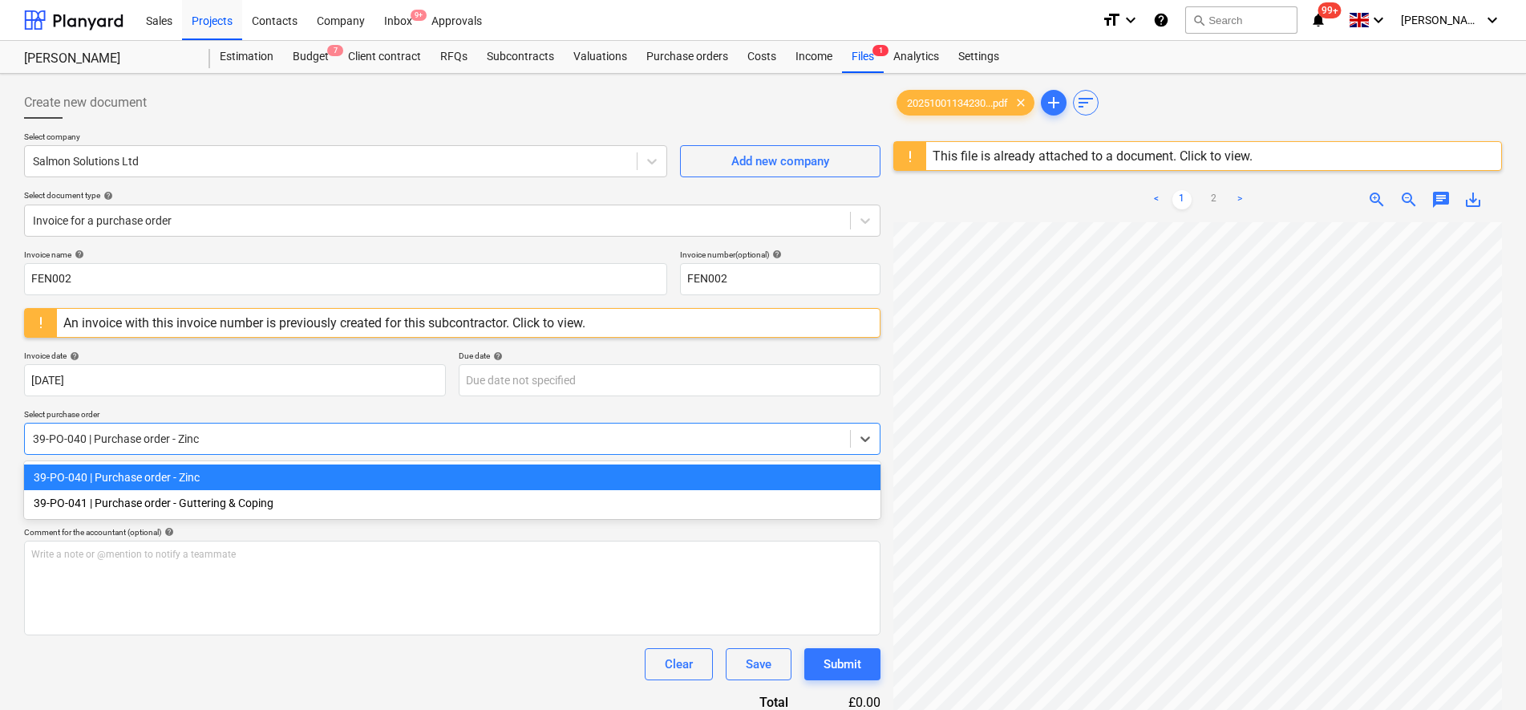
click at [239, 441] on div at bounding box center [437, 439] width 809 height 16
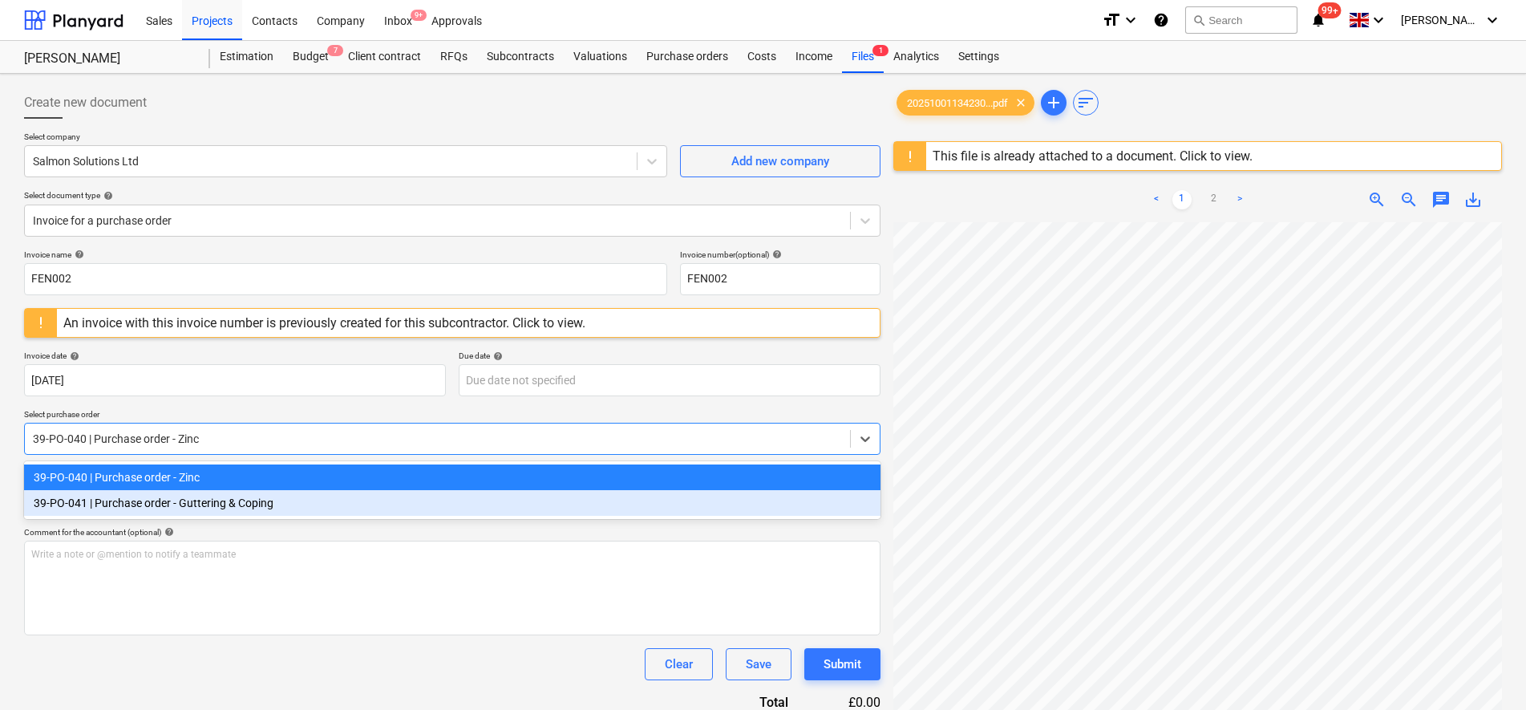
click at [212, 511] on div "39-PO-041 | Purchase order - Guttering & Coping" at bounding box center [452, 503] width 856 height 26
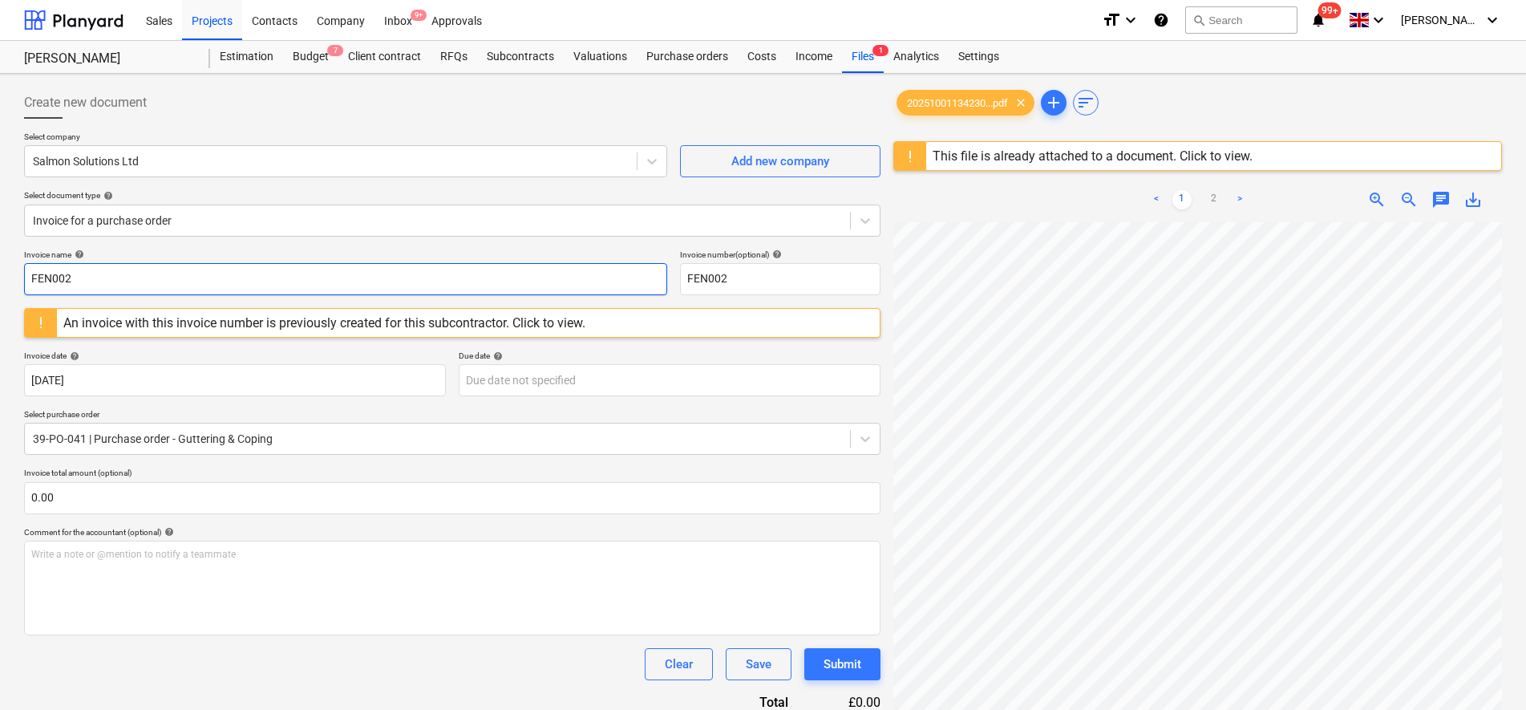
drag, startPoint x: 200, startPoint y: 268, endPoint x: -4, endPoint y: 250, distance: 204.4
click at [0, 250] on html "Sales Projects Contacts Company Inbox 9+ Approvals format_size keyboard_arrow_d…" at bounding box center [763, 355] width 1526 height 710
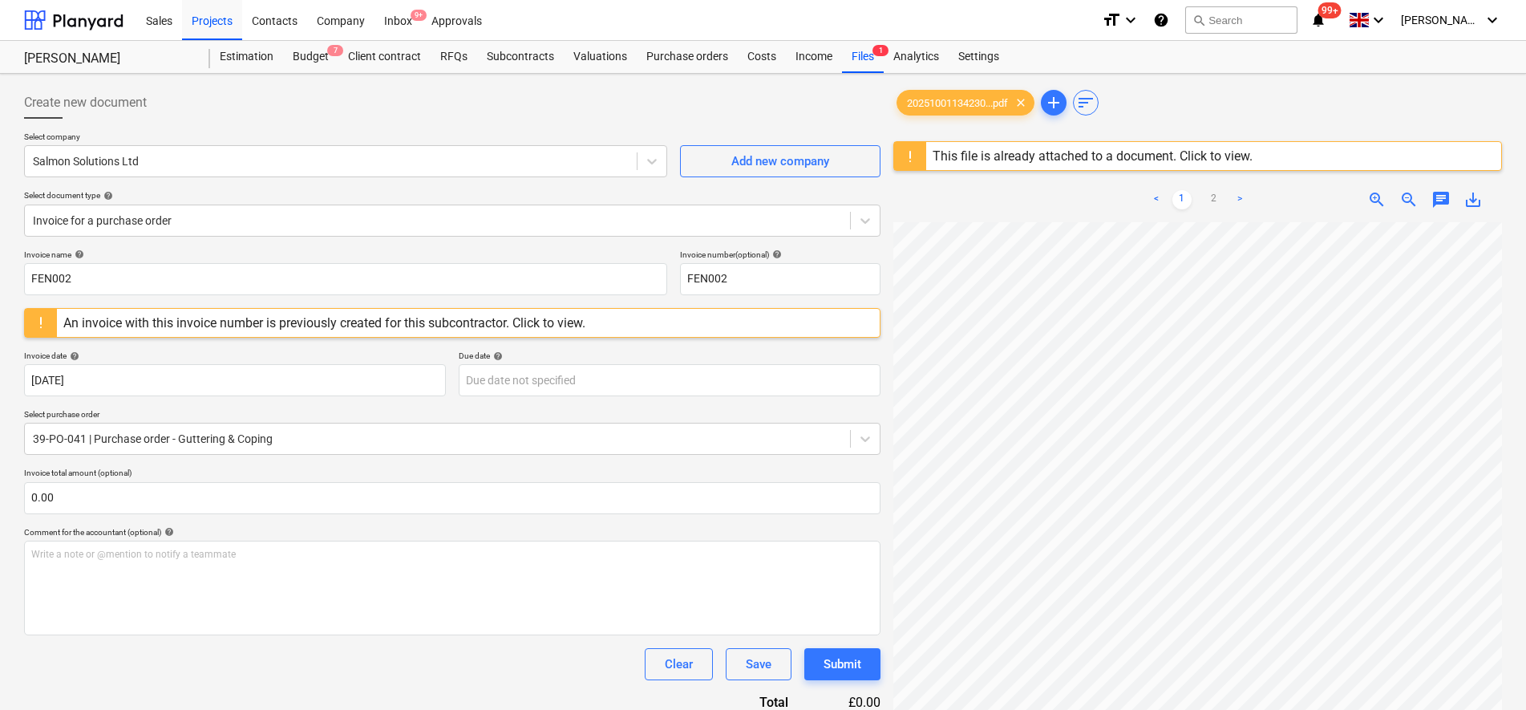
scroll to position [26, 205]
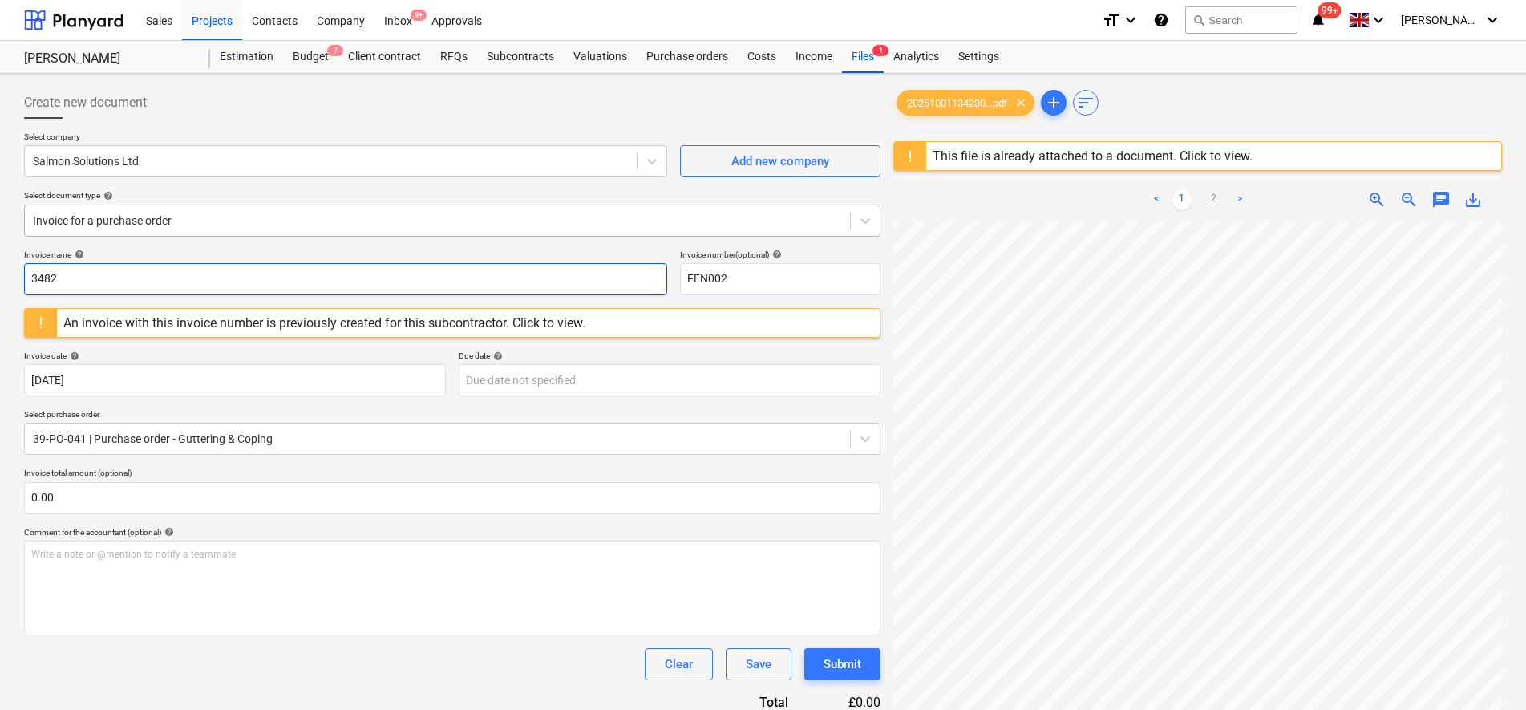
drag, startPoint x: 135, startPoint y: 286, endPoint x: 34, endPoint y: 229, distance: 115.7
click at [0, 246] on html "Sales Projects Contacts Company Inbox 9+ Approvals format_size keyboard_arrow_d…" at bounding box center [763, 355] width 1526 height 710
type input "3482"
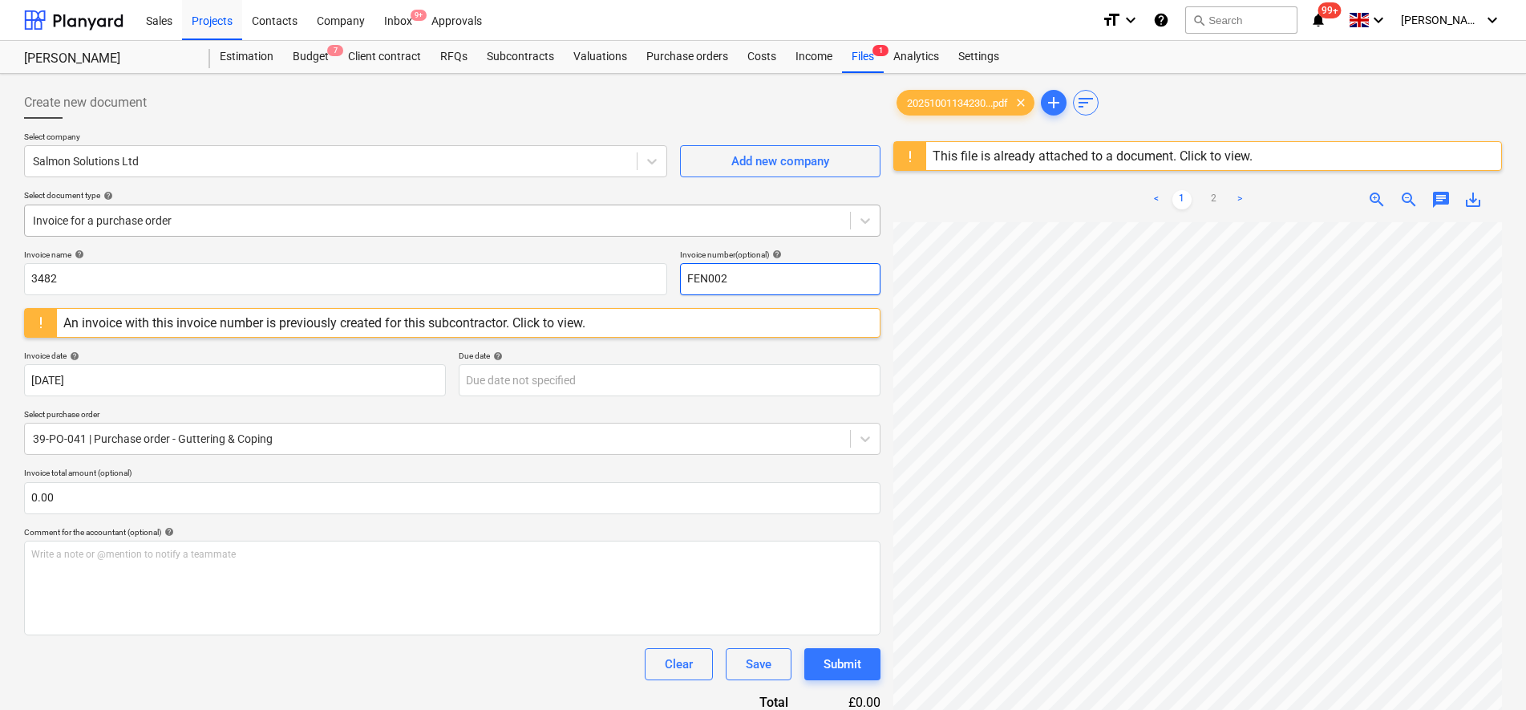
drag, startPoint x: 799, startPoint y: 274, endPoint x: 472, endPoint y: 220, distance: 330.7
click at [472, 220] on div "Create new document Select company Salmon Solutions Ltd Add new company Select …" at bounding box center [452, 480] width 856 height 787
paste input "348"
type input "3482"
click at [506, 378] on body "Sales Projects Contacts Company Inbox 9+ Approvals format_size keyboard_arrow_d…" at bounding box center [763, 355] width 1526 height 710
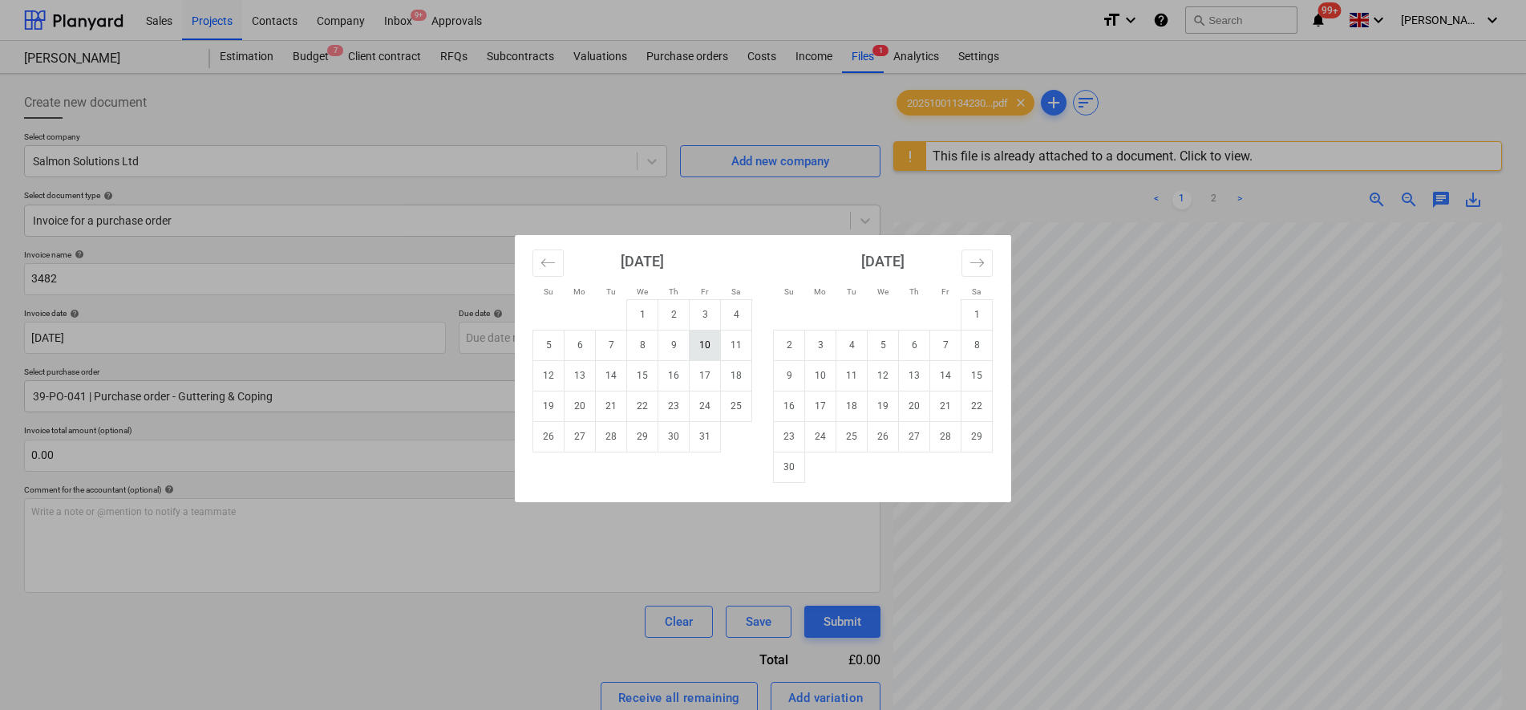
click at [705, 344] on td "10" at bounding box center [705, 345] width 31 height 30
type input "10 Oct 2025"
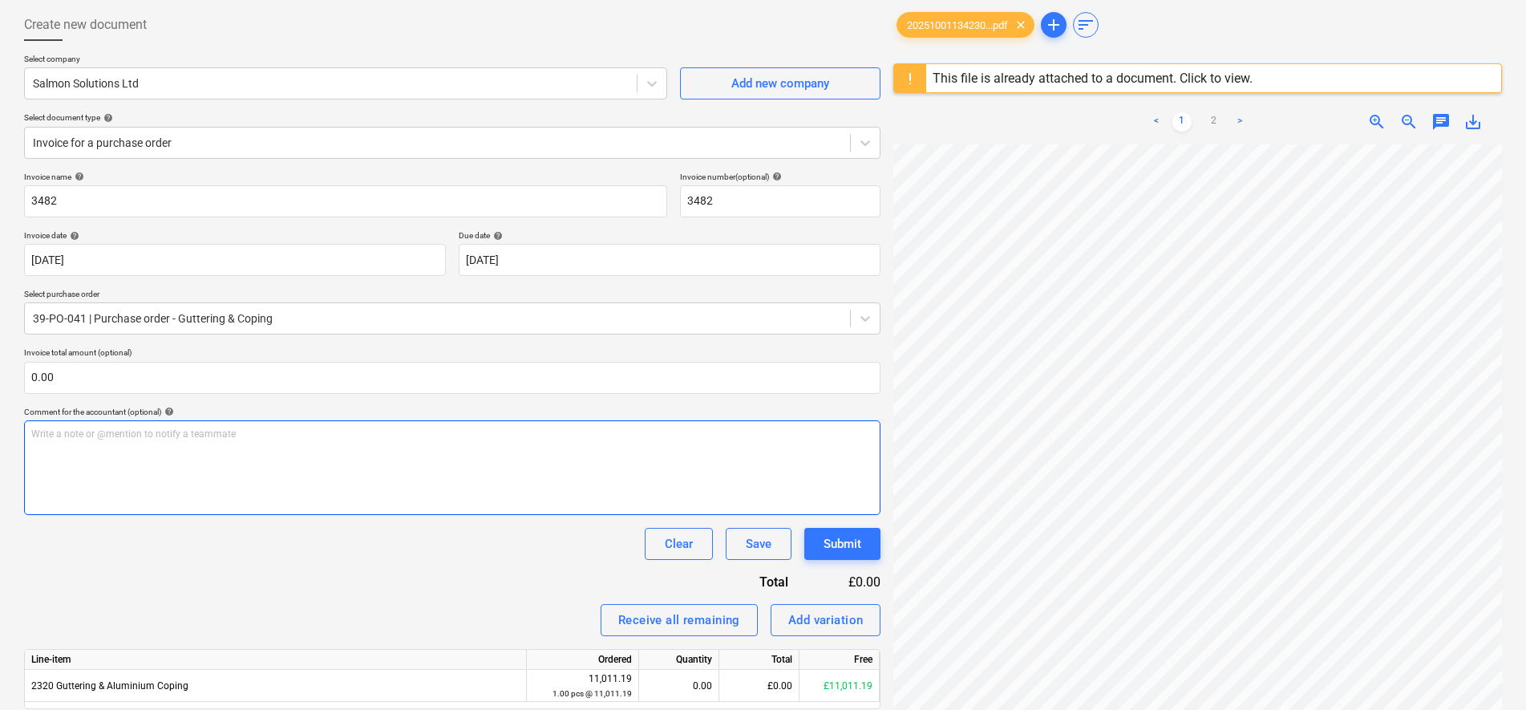
scroll to position [190, 0]
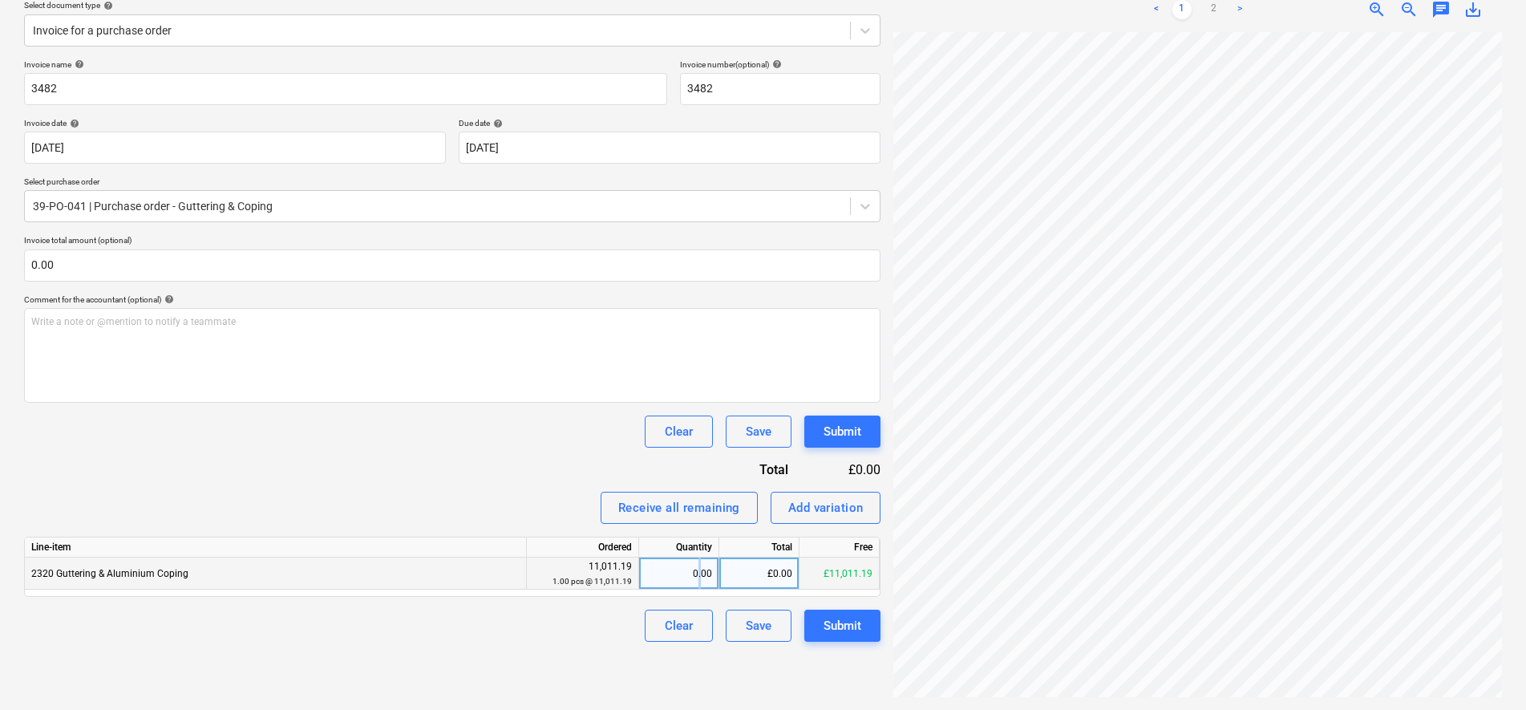
click at [697, 580] on div "0.00" at bounding box center [678, 573] width 67 height 32
type input "0.35"
click at [476, 483] on div "Invoice name help 3482 Invoice number (optional) help 3482 Invoice date help 01…" at bounding box center [452, 350] width 856 height 582
click at [860, 626] on div "Submit" at bounding box center [842, 625] width 38 height 21
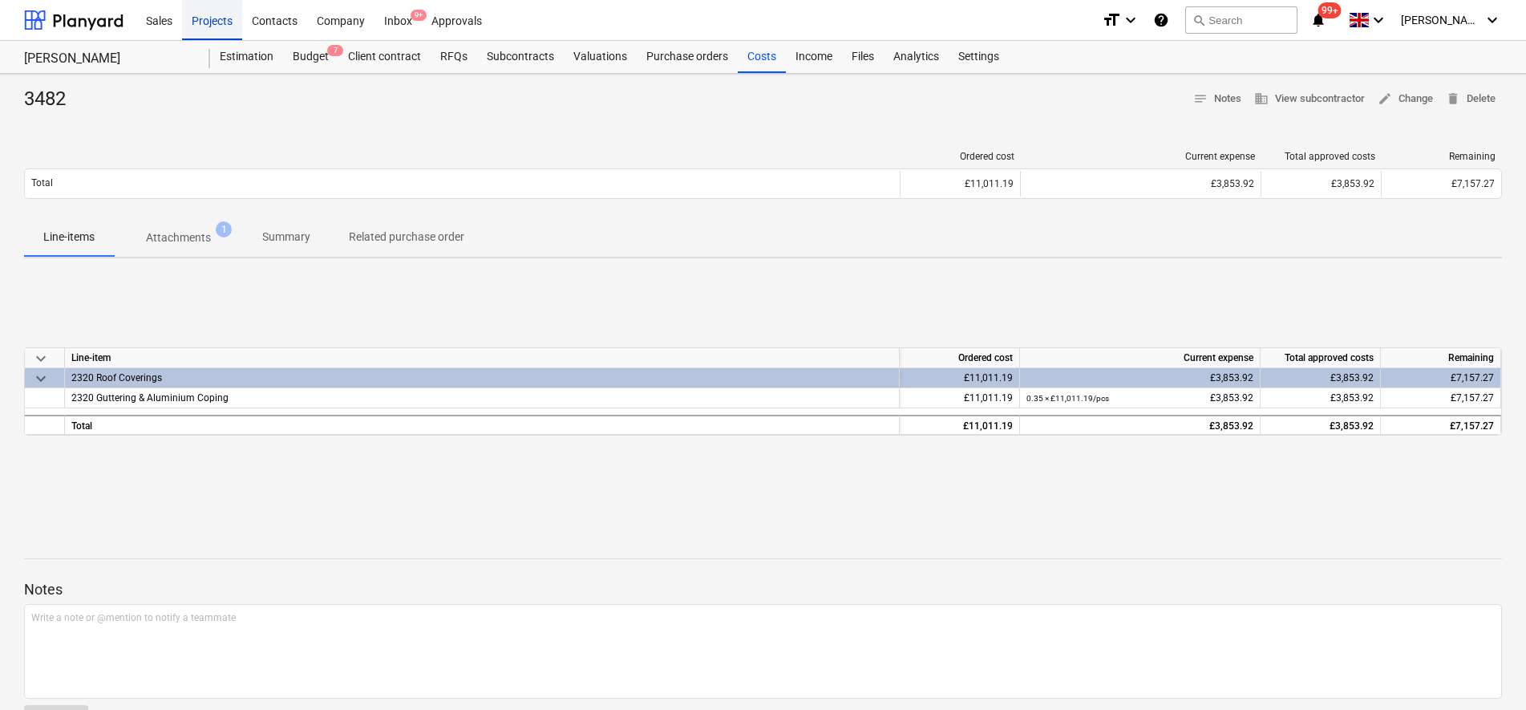
click at [222, 24] on div "Projects" at bounding box center [212, 19] width 60 height 41
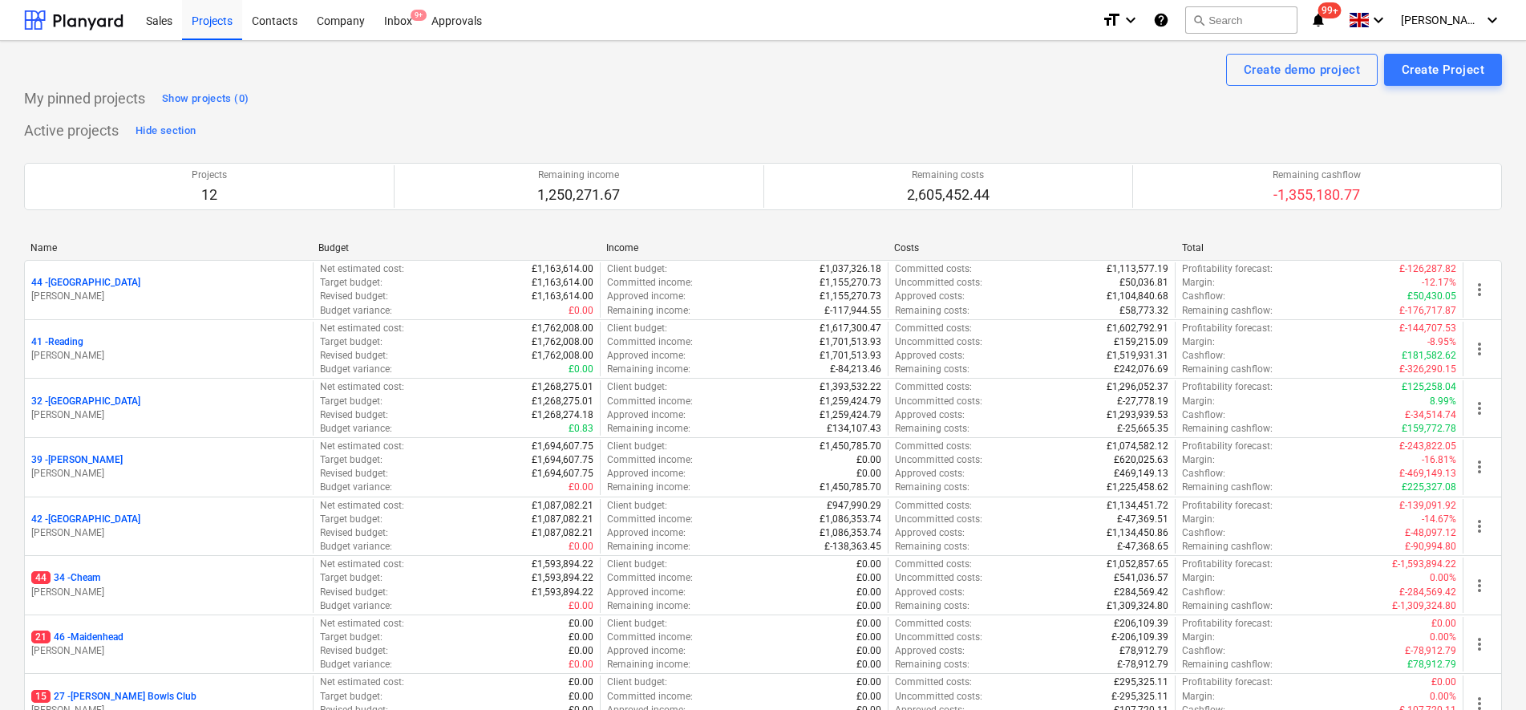
click at [74, 579] on p "44 34 - Cheam" at bounding box center [65, 578] width 69 height 14
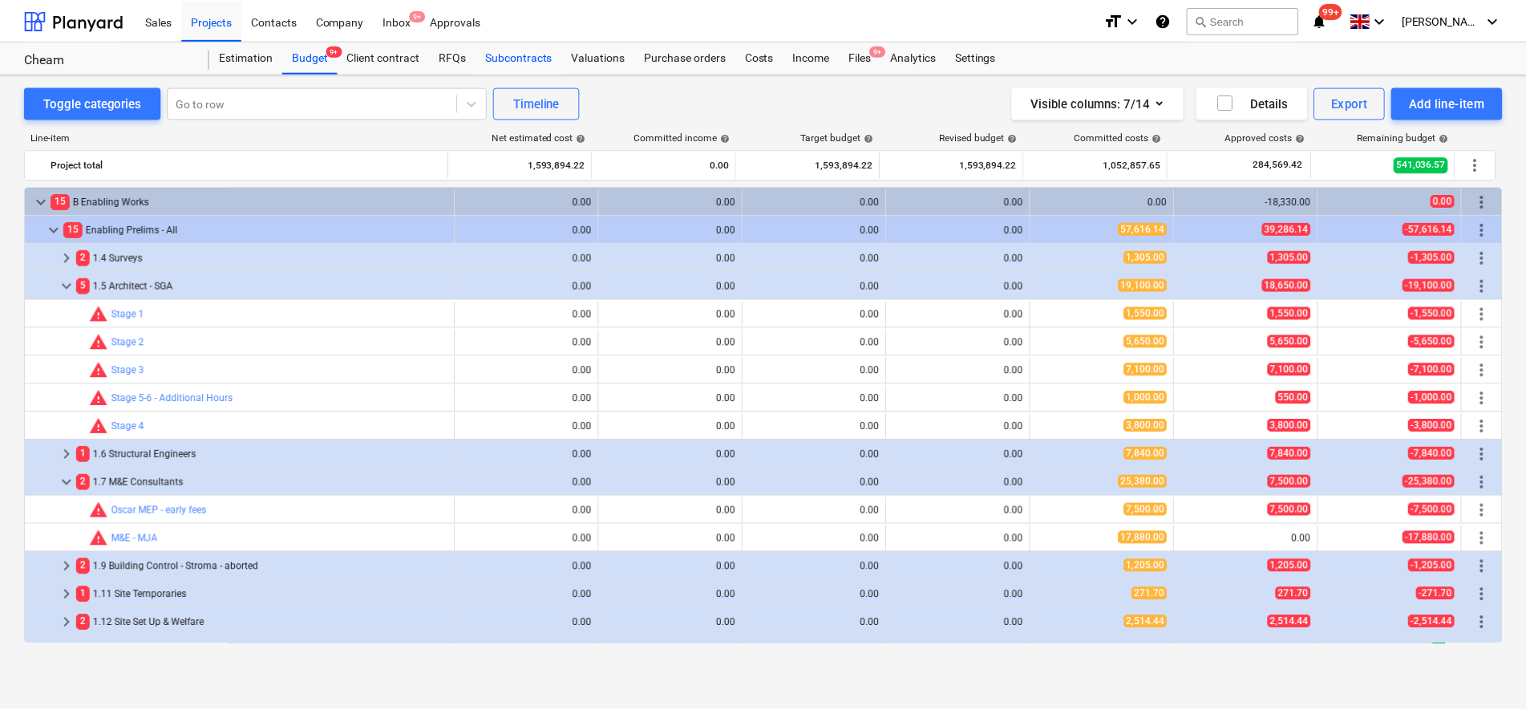
scroll to position [317, 0]
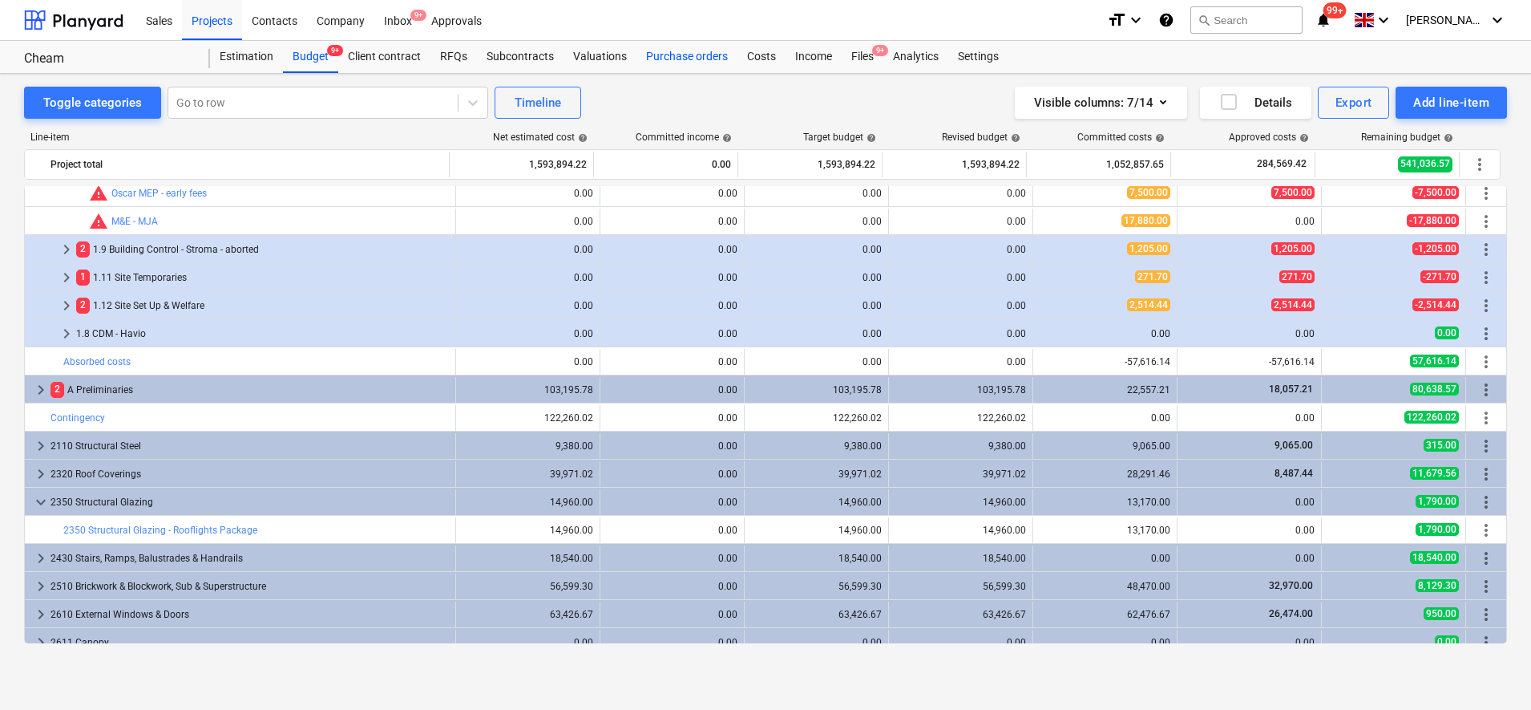
click at [668, 58] on div "Purchase orders" at bounding box center [687, 57] width 101 height 32
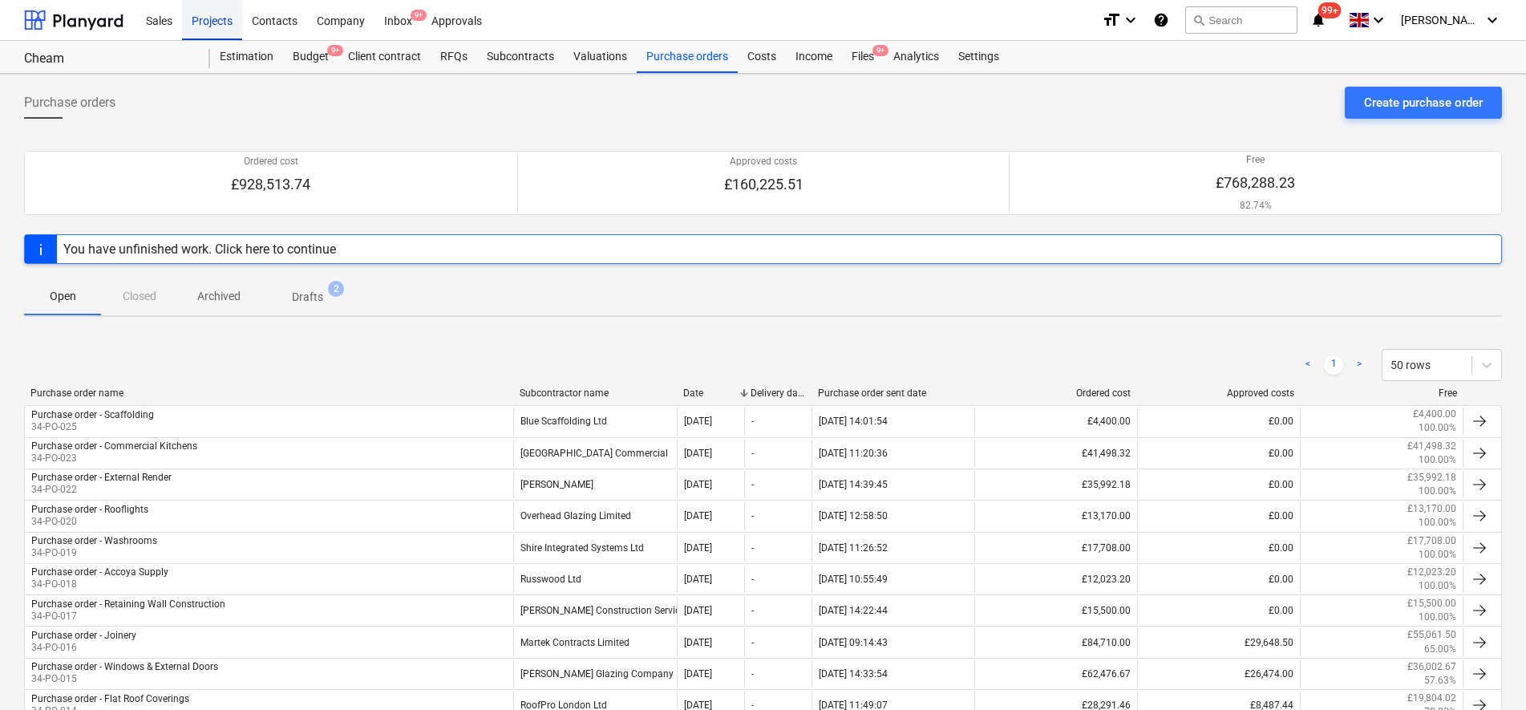
click at [213, 22] on div "Projects" at bounding box center [212, 19] width 60 height 41
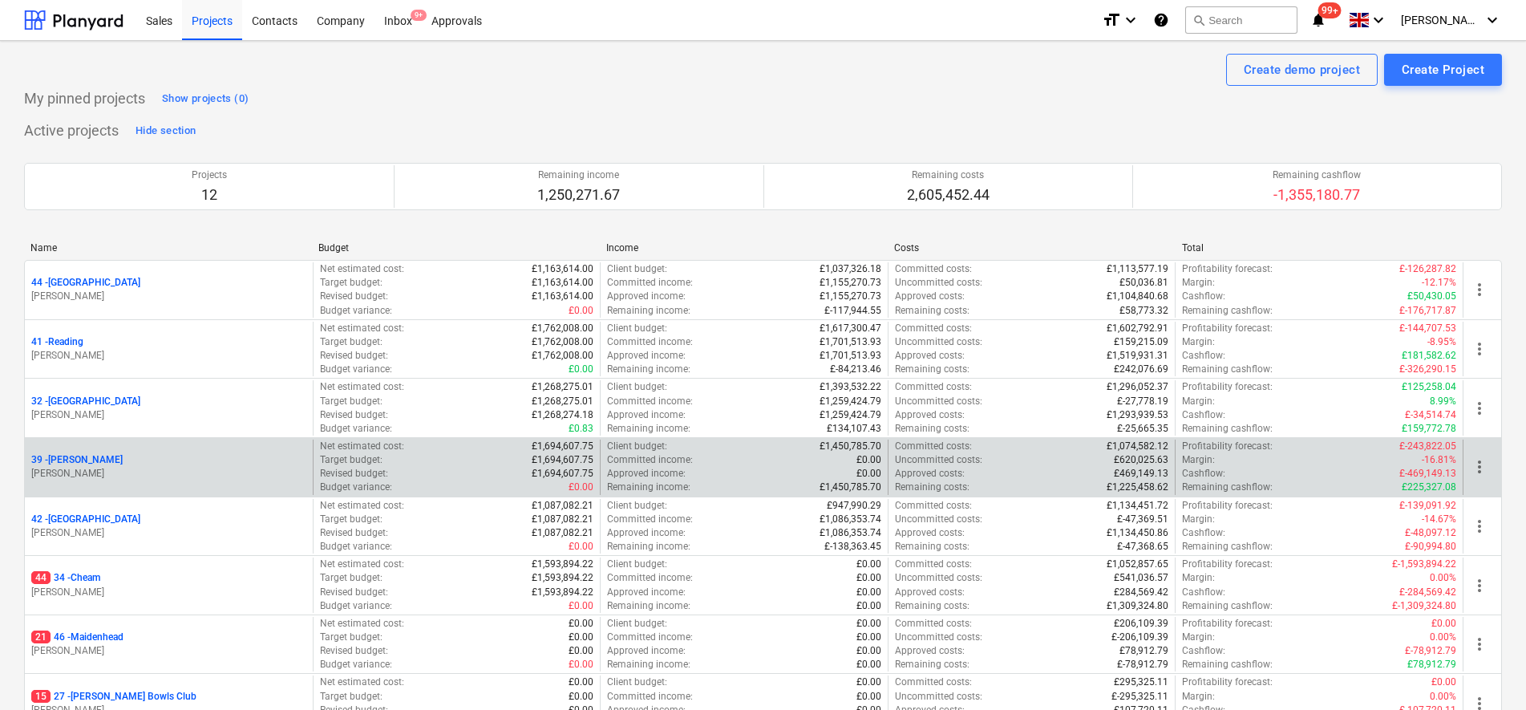
click at [76, 459] on p "39 - Whitton" at bounding box center [76, 460] width 91 height 14
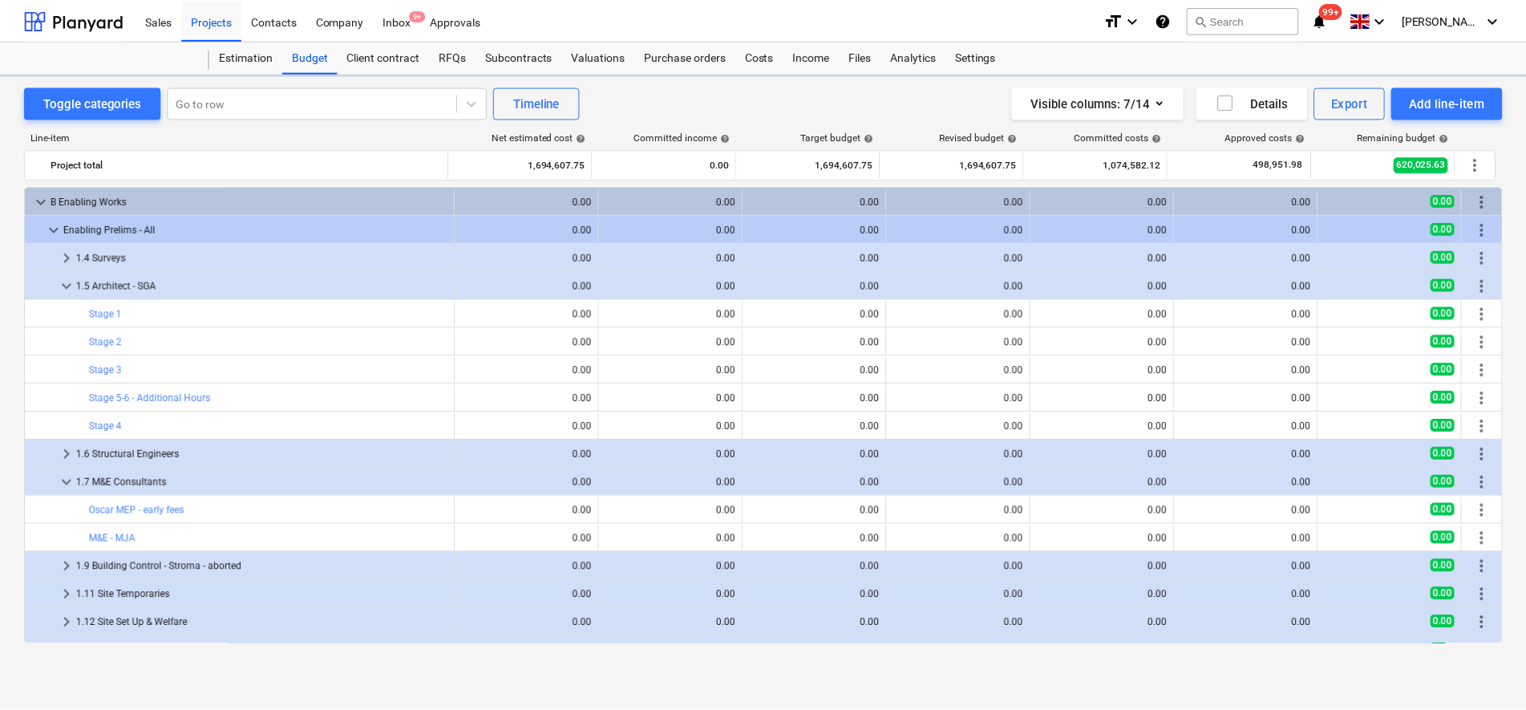
scroll to position [317, 0]
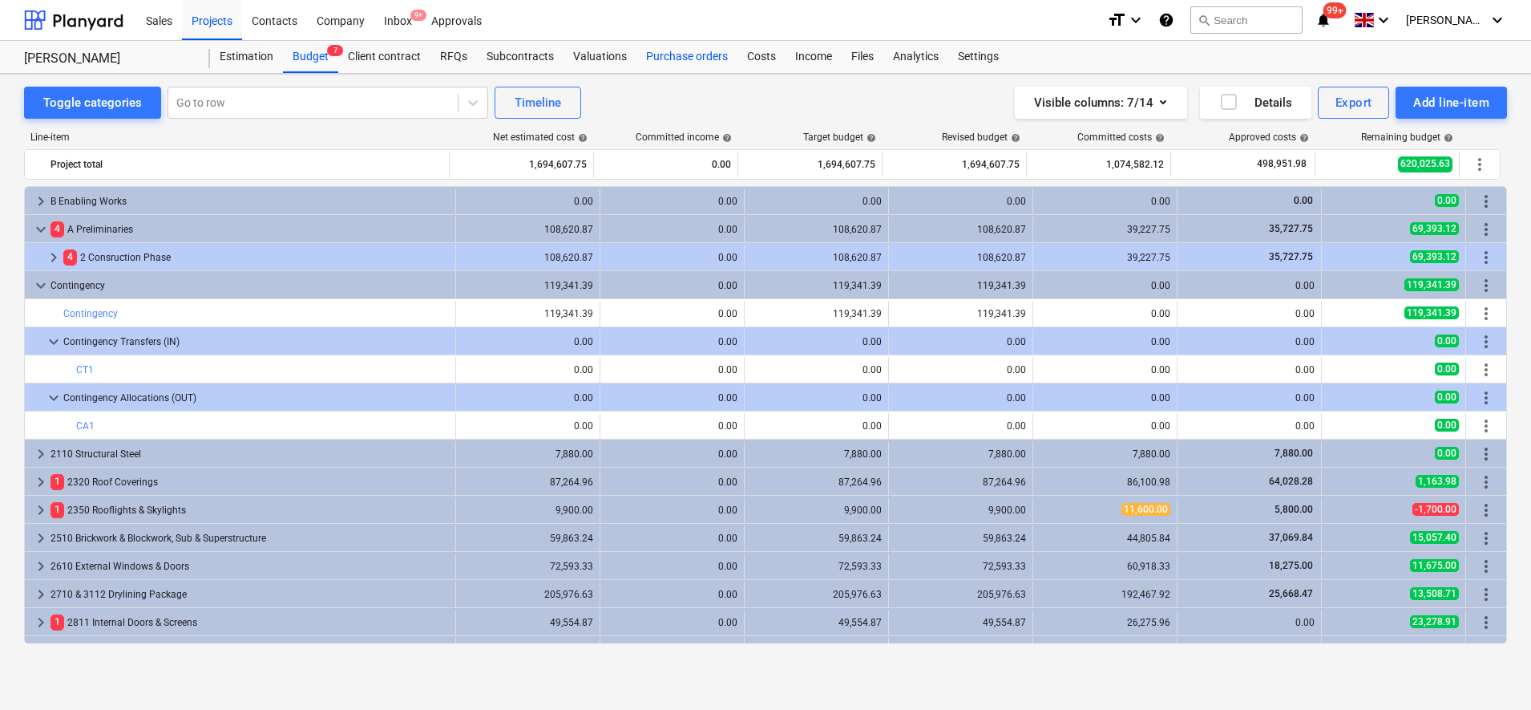
click at [656, 52] on div "Purchase orders" at bounding box center [687, 57] width 101 height 32
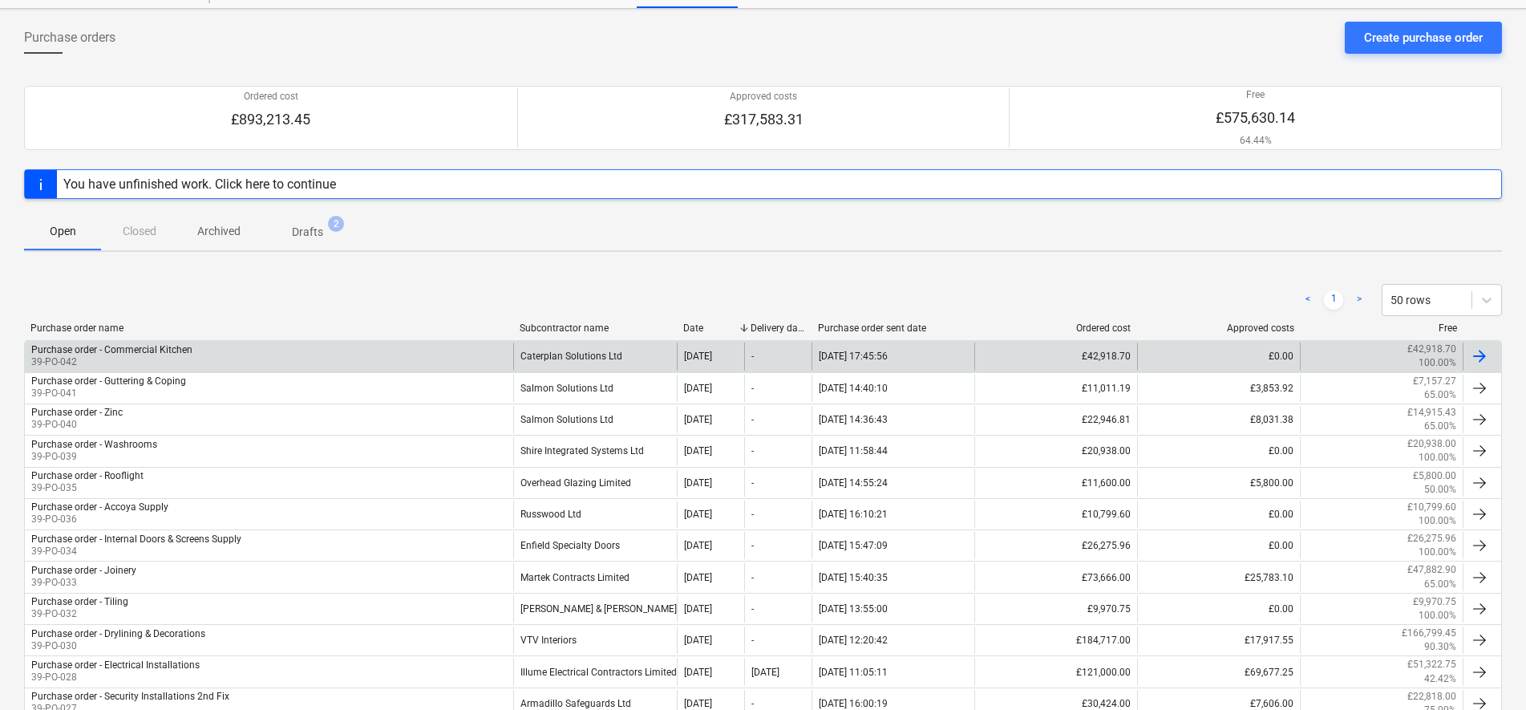
scroll to position [100, 0]
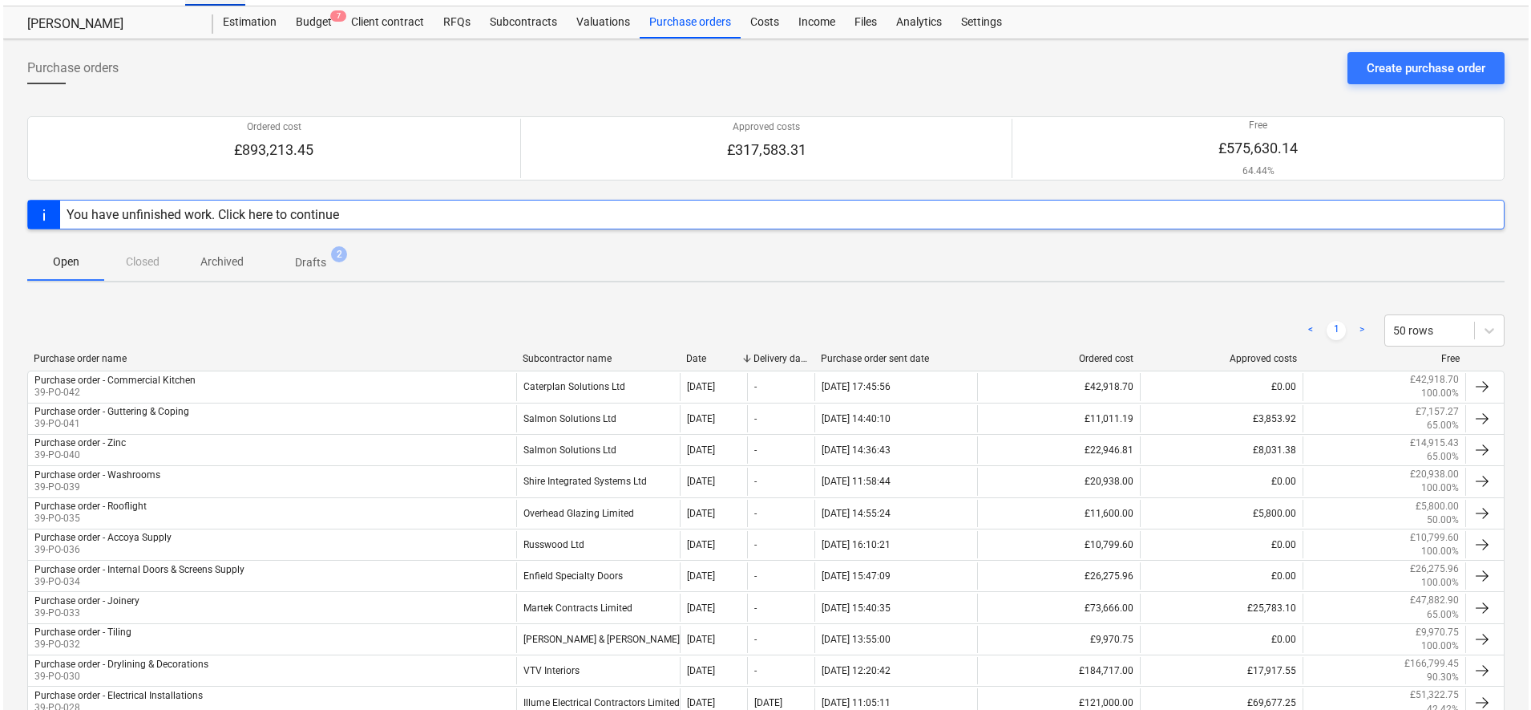
scroll to position [0, 0]
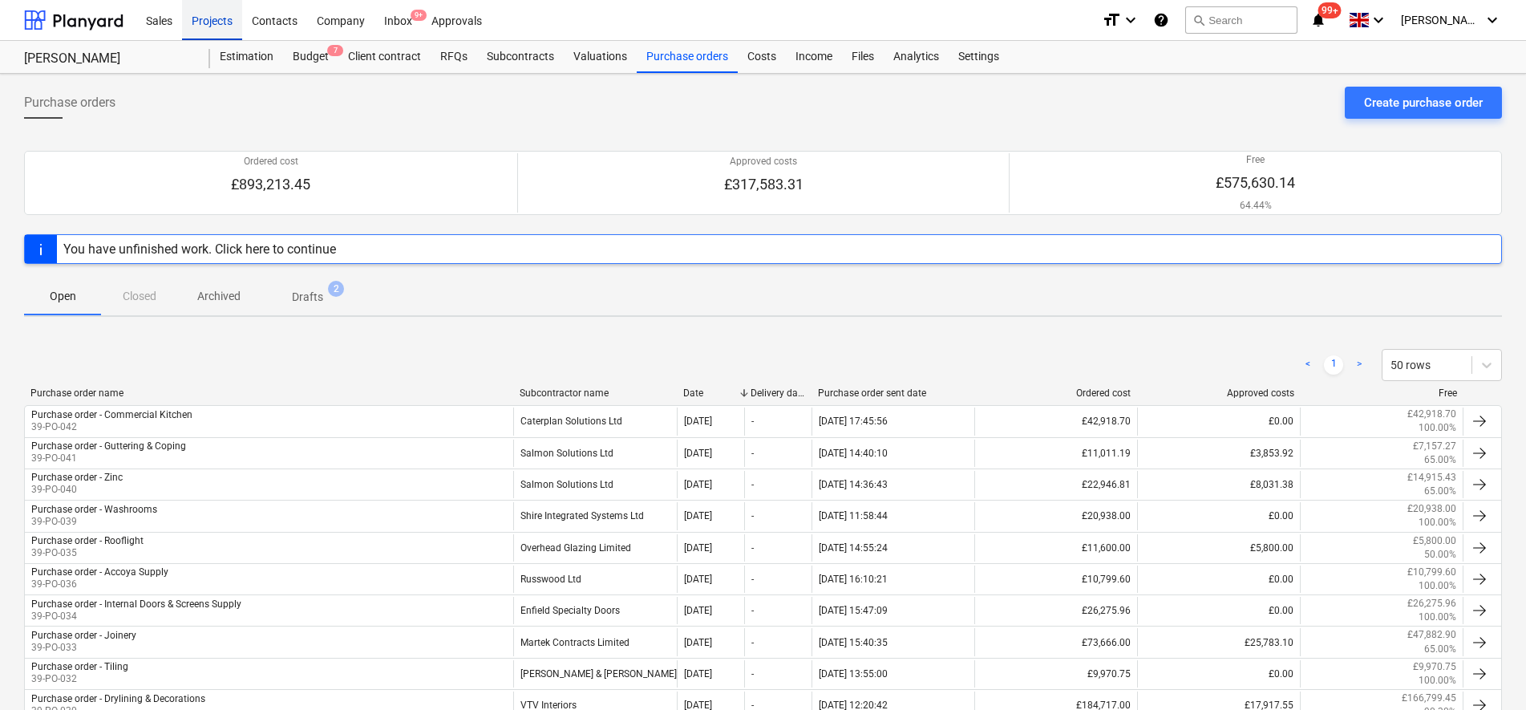
click at [208, 18] on div "Projects" at bounding box center [212, 19] width 60 height 41
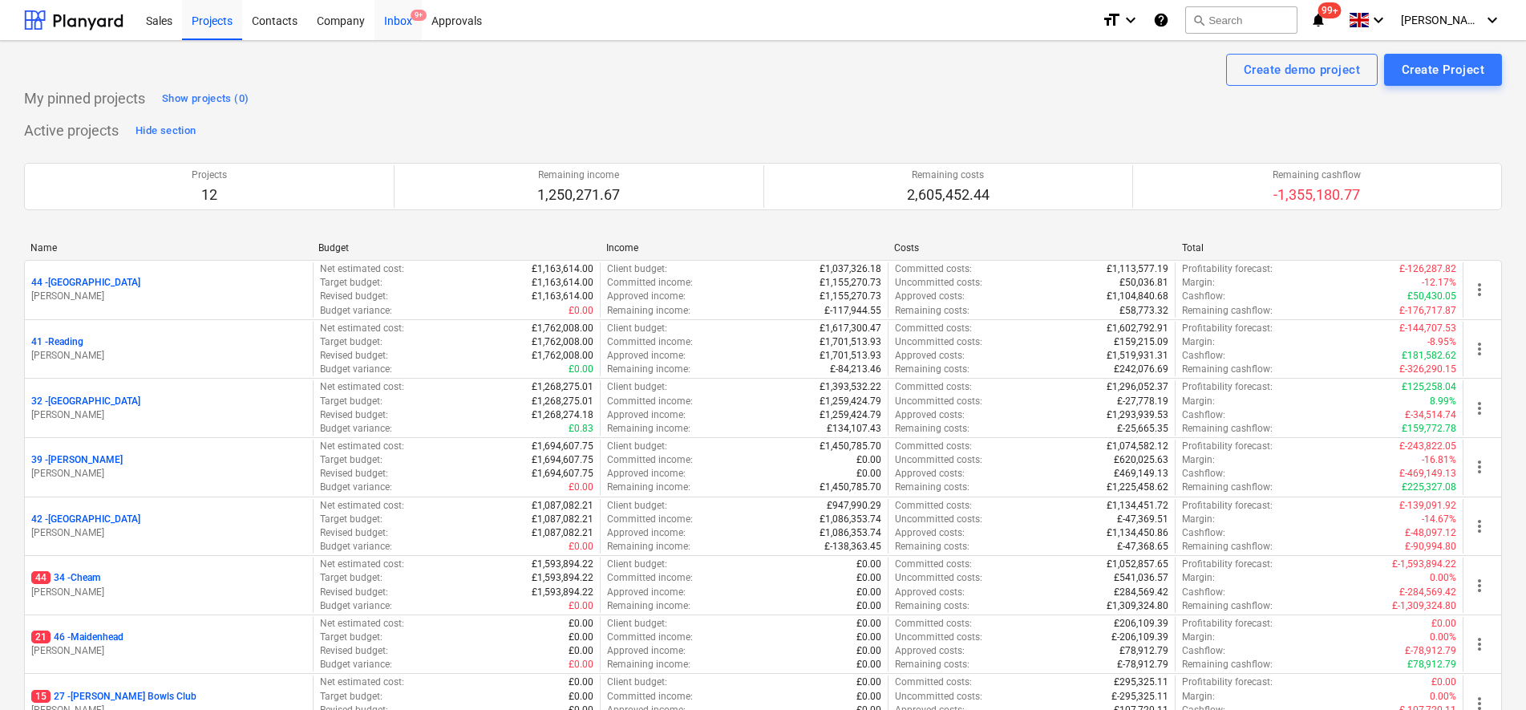
click at [399, 24] on div "Inbox 9+" at bounding box center [397, 19] width 47 height 41
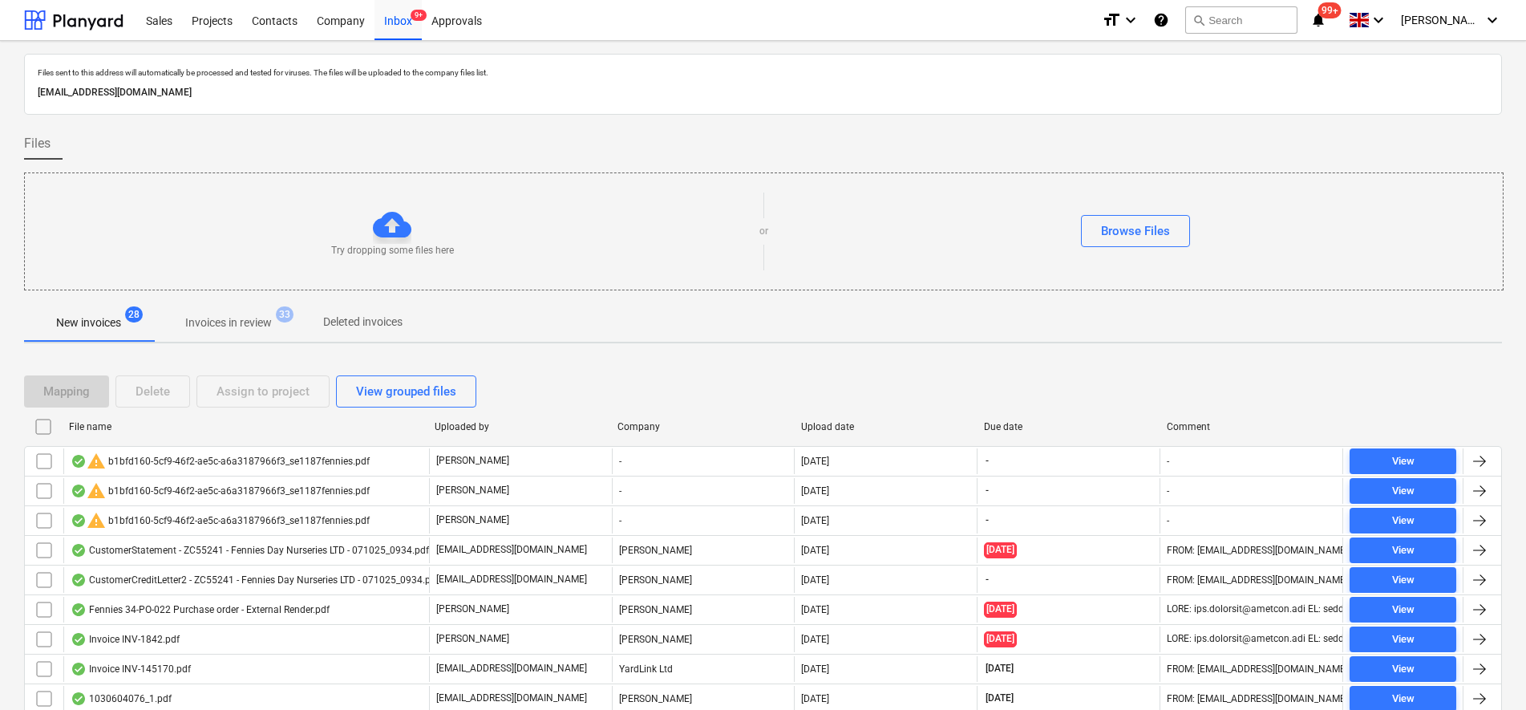
drag, startPoint x: 46, startPoint y: 458, endPoint x: 133, endPoint y: 418, distance: 96.1
click at [45, 457] on input "checkbox" at bounding box center [44, 461] width 26 height 26
drag, startPoint x: 188, startPoint y: 394, endPoint x: 203, endPoint y: 394, distance: 14.4
click at [191, 394] on div "Mapping Delete Assign to project View grouped files" at bounding box center [253, 391] width 459 height 32
click at [233, 395] on div "Assign to project" at bounding box center [262, 391] width 93 height 21
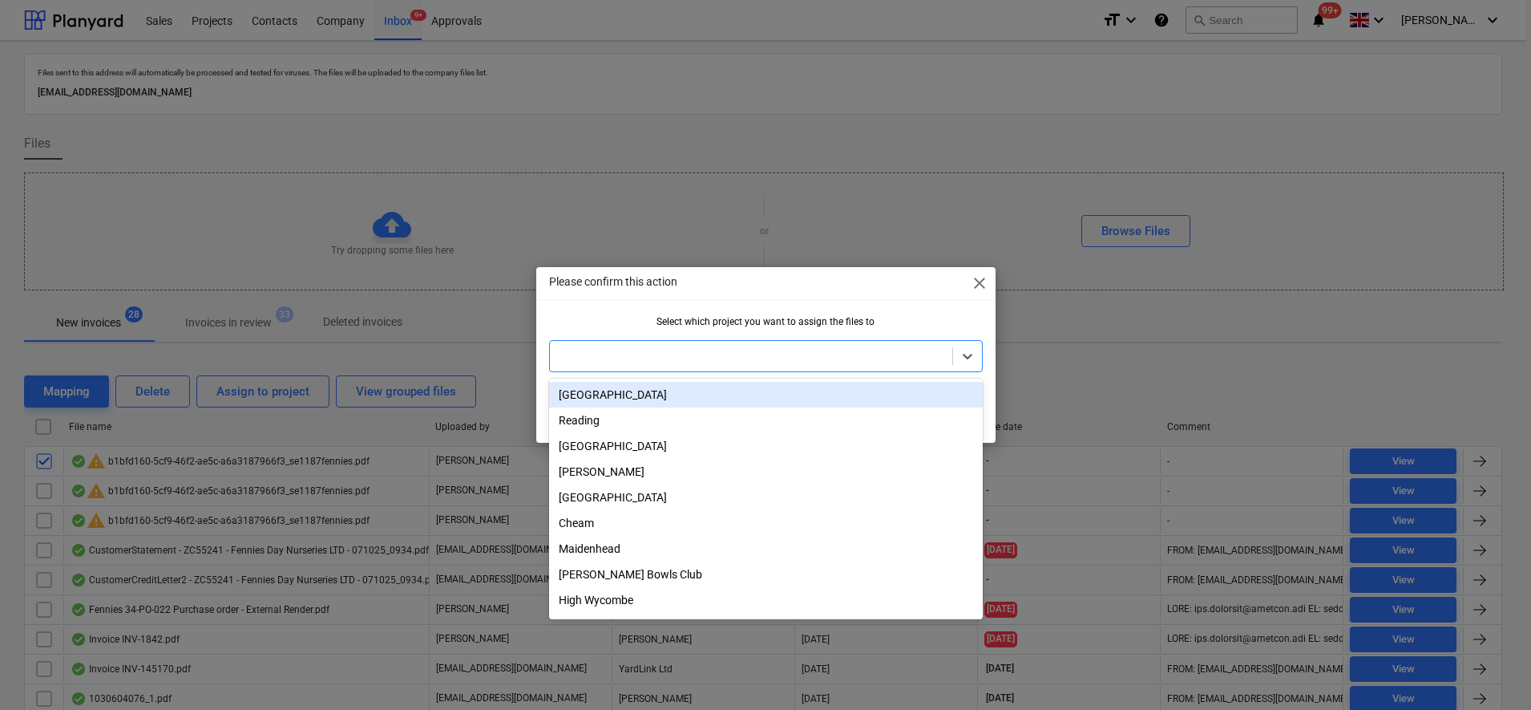
click at [656, 355] on div at bounding box center [751, 356] width 386 height 16
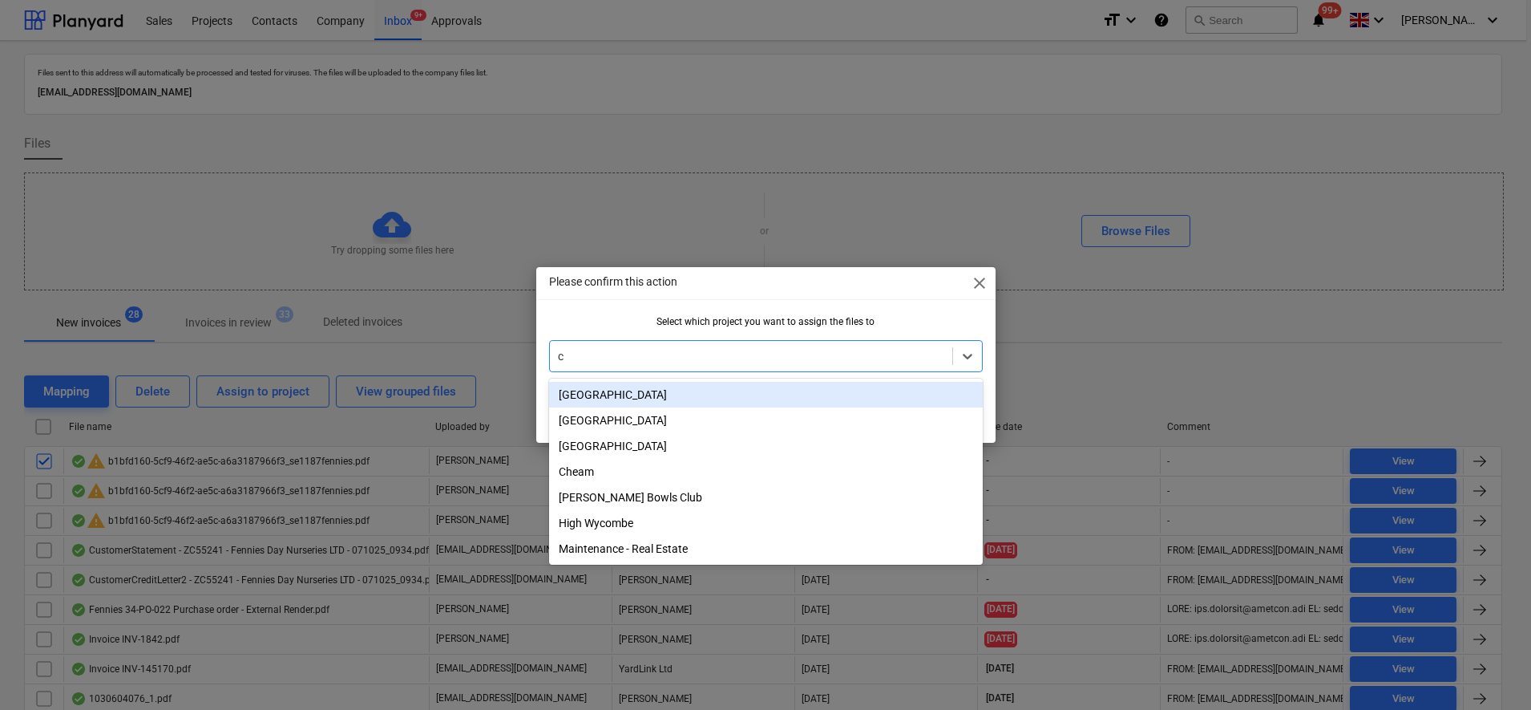
type input "cy"
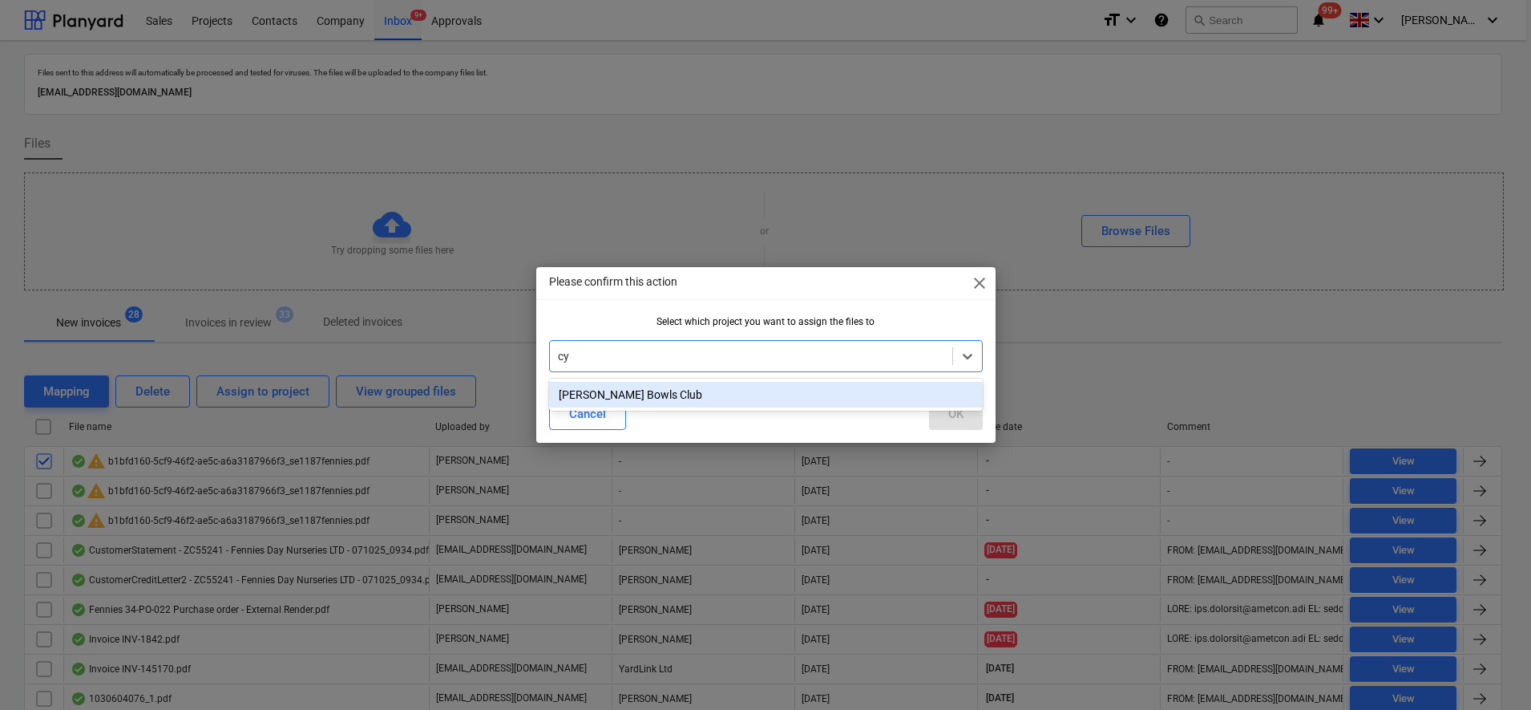
click at [690, 398] on div "[PERSON_NAME] Bowls Club" at bounding box center [766, 395] width 434 height 26
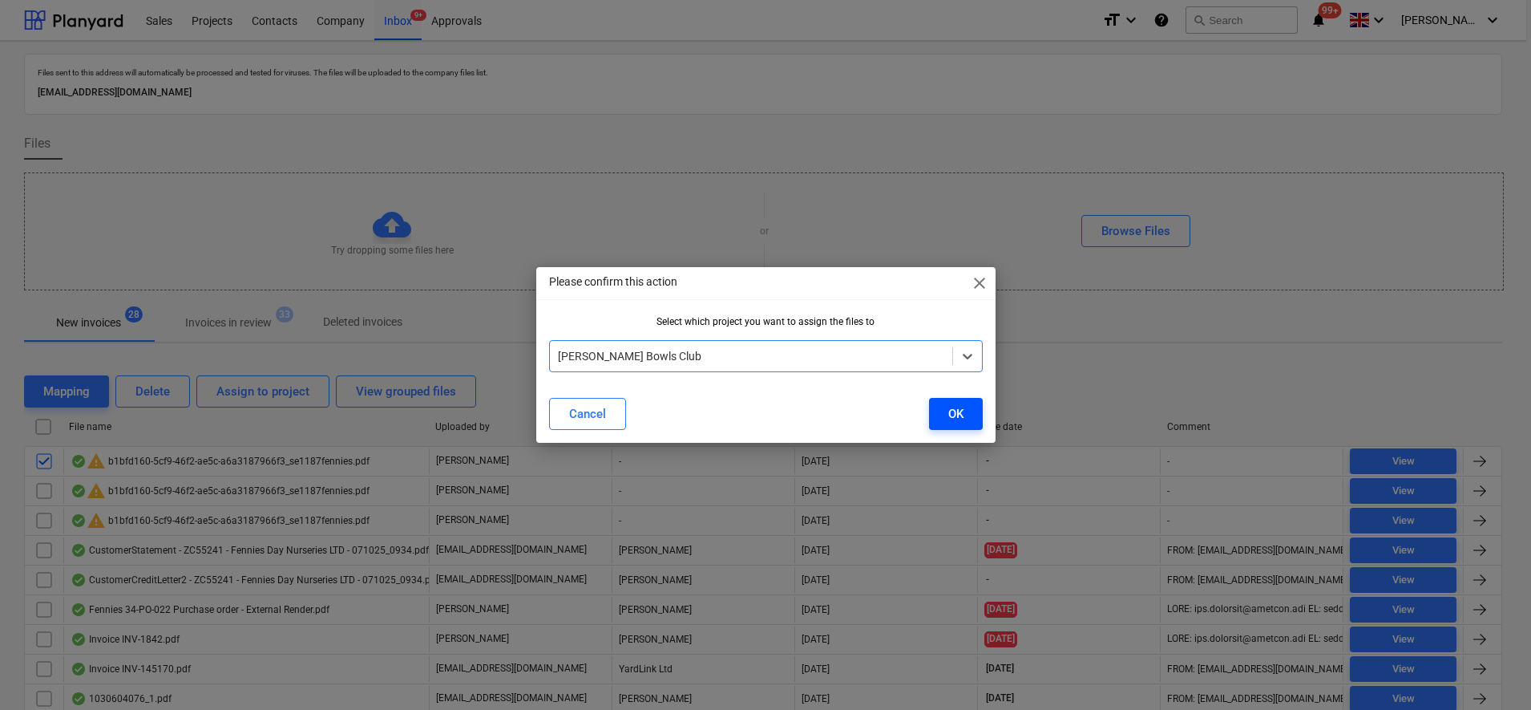
drag, startPoint x: 973, startPoint y: 418, endPoint x: 933, endPoint y: 420, distance: 39.4
click at [973, 417] on button "OK" at bounding box center [956, 414] width 54 height 32
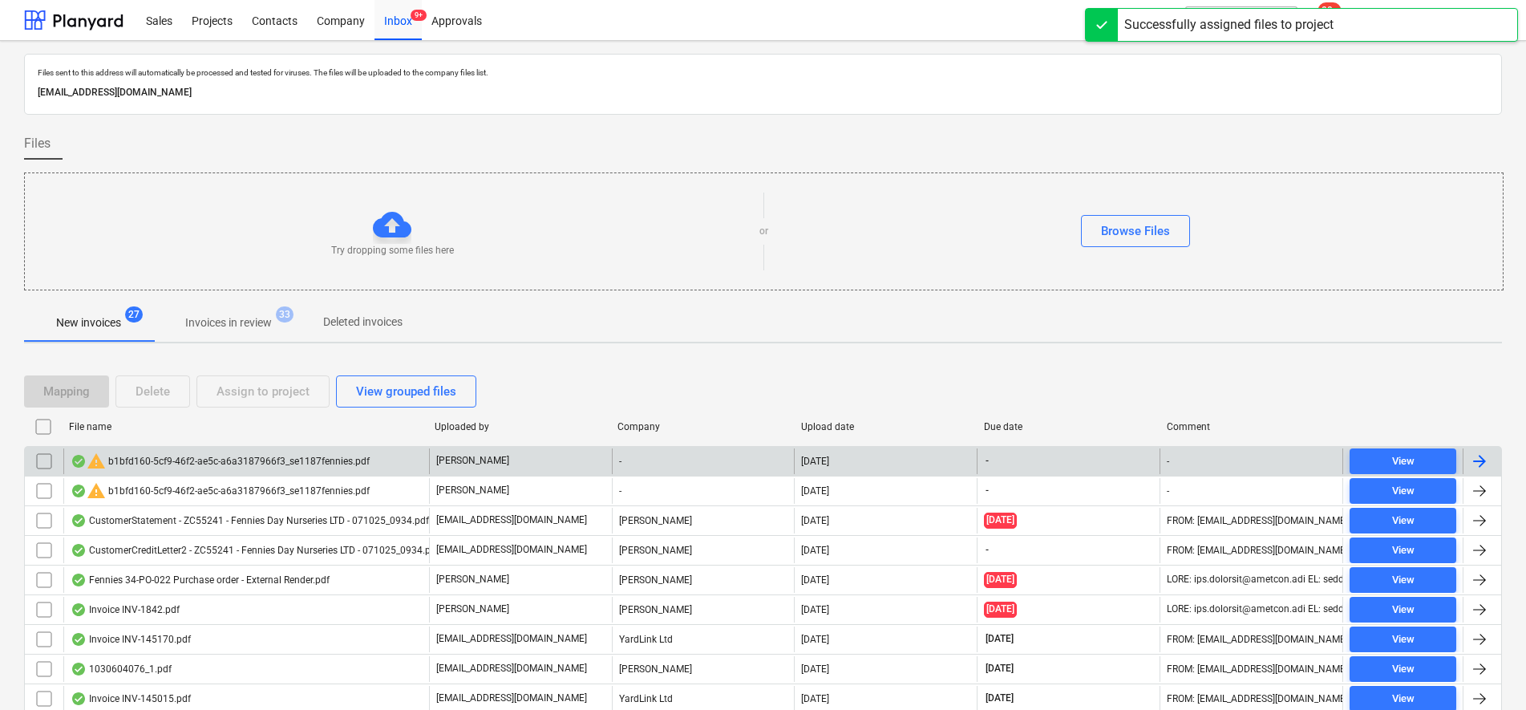
click at [45, 467] on input "checkbox" at bounding box center [44, 461] width 26 height 26
click at [247, 393] on div "Assign to project" at bounding box center [262, 391] width 93 height 21
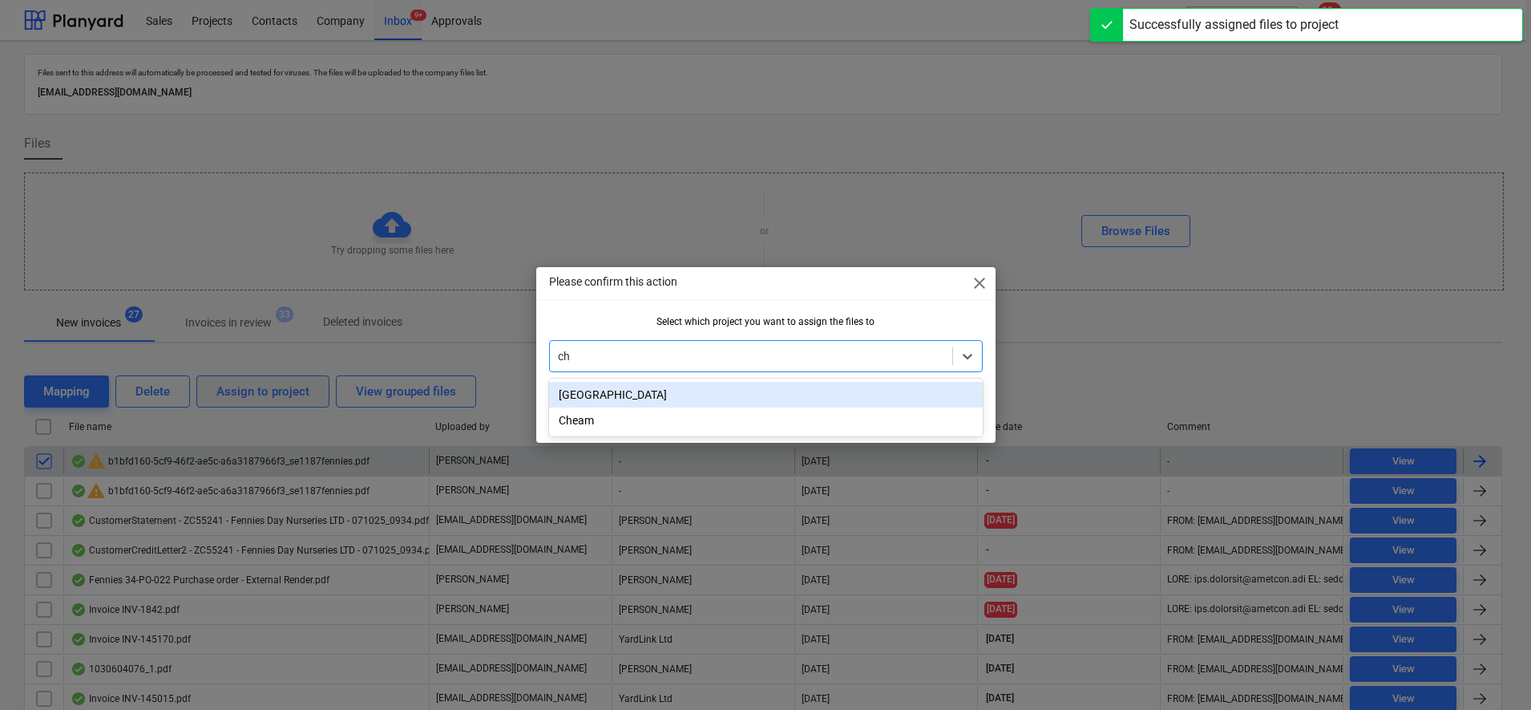
type input "che"
drag, startPoint x: 689, startPoint y: 398, endPoint x: 876, endPoint y: 408, distance: 187.9
click at [691, 399] on div "Cheam" at bounding box center [766, 395] width 434 height 26
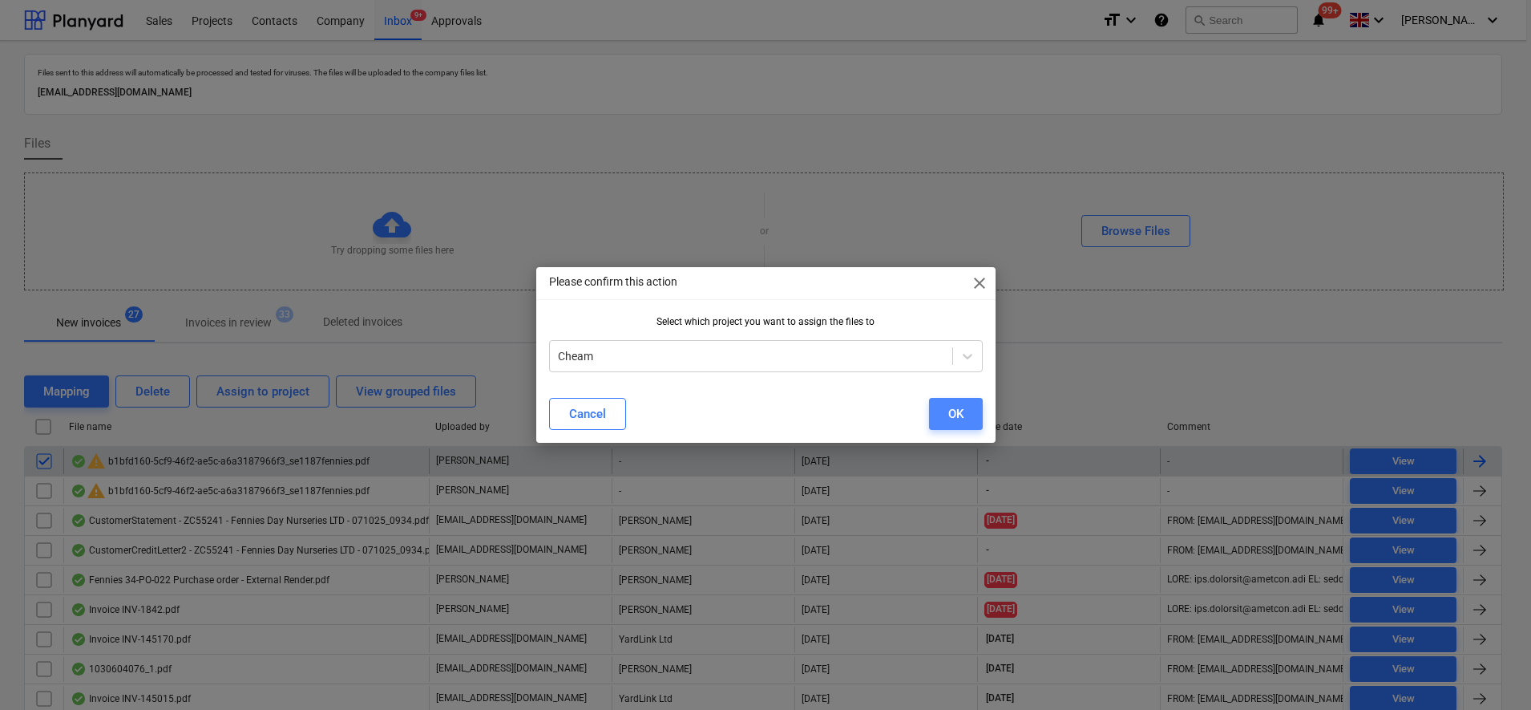
click at [946, 419] on button "OK" at bounding box center [956, 414] width 54 height 32
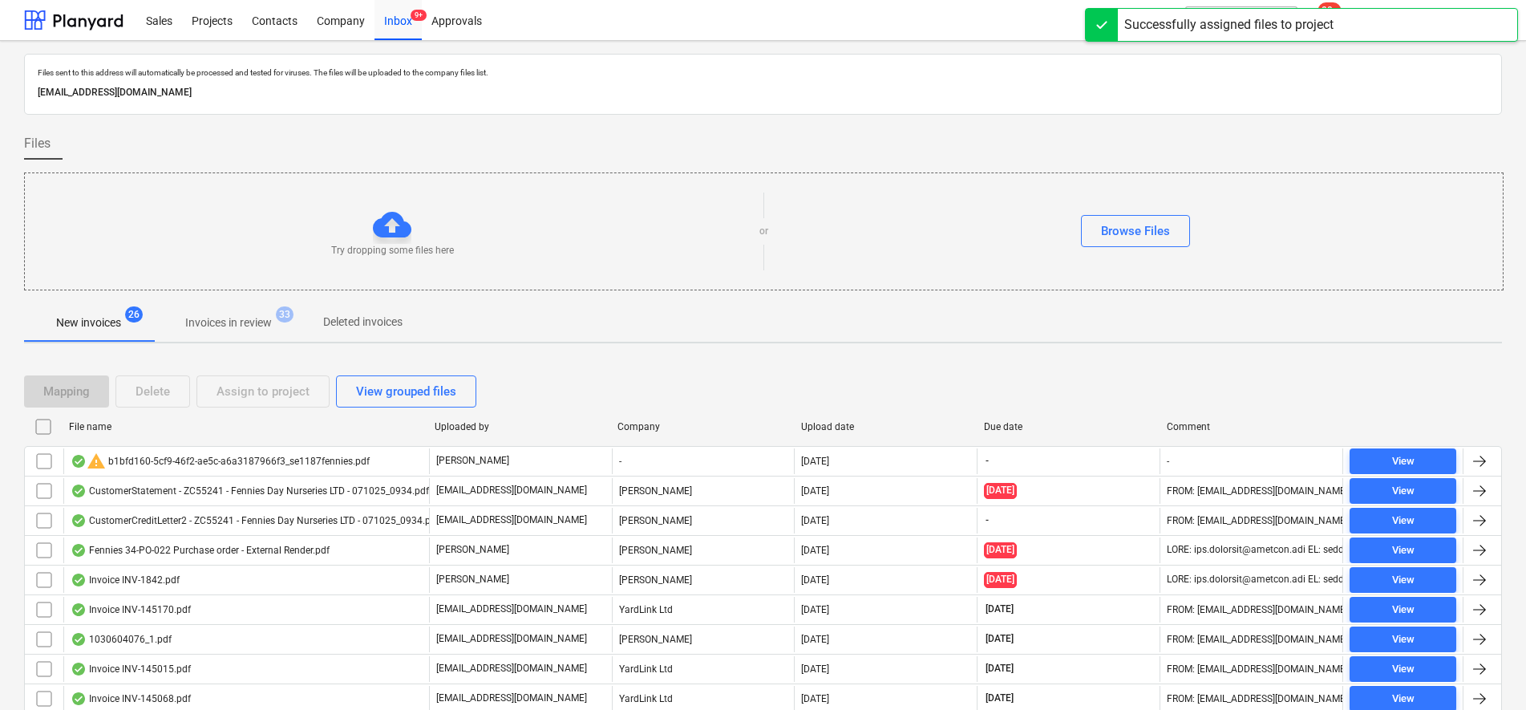
drag, startPoint x: 46, startPoint y: 467, endPoint x: 185, endPoint y: 430, distance: 144.5
click at [47, 467] on input "checkbox" at bounding box center [44, 461] width 26 height 26
click at [237, 402] on div "Assign to project" at bounding box center [262, 391] width 93 height 21
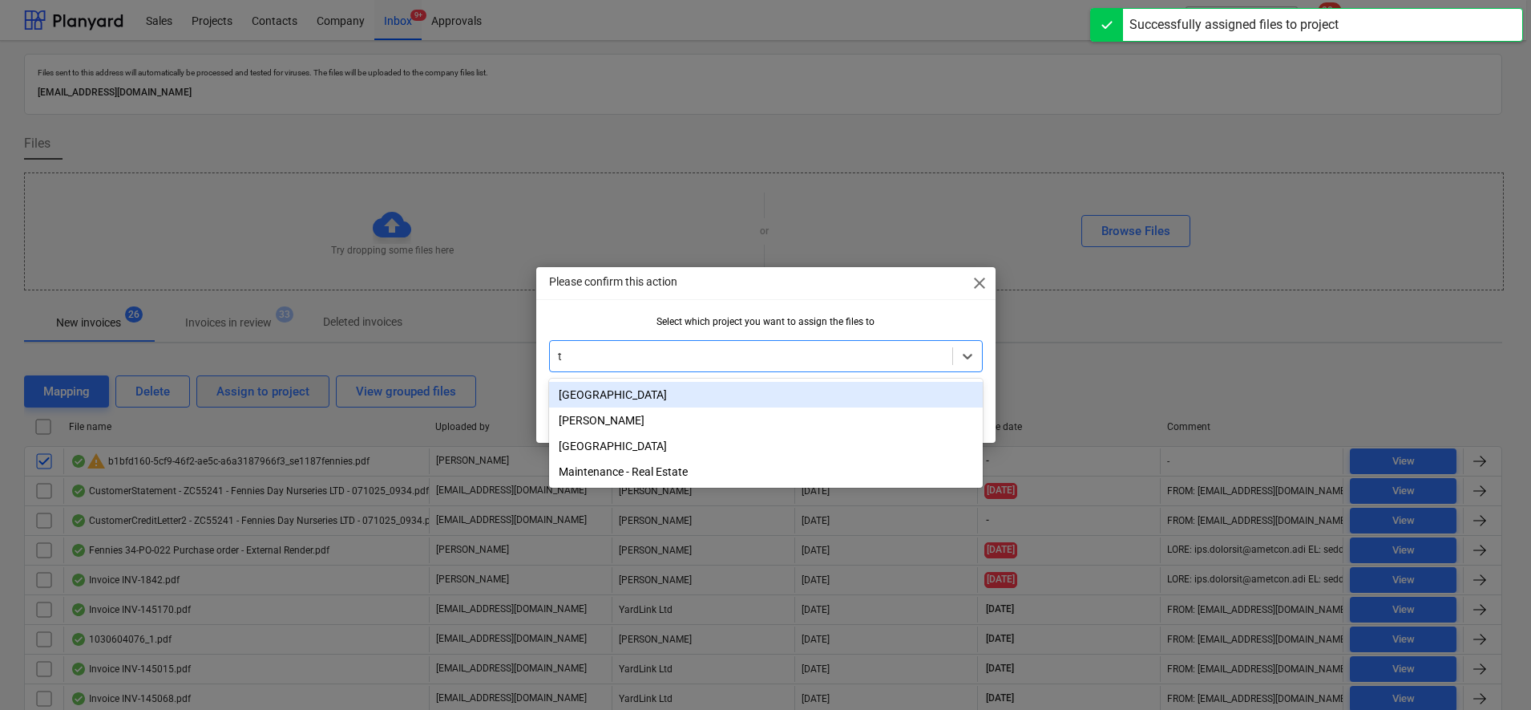
type input "tw"
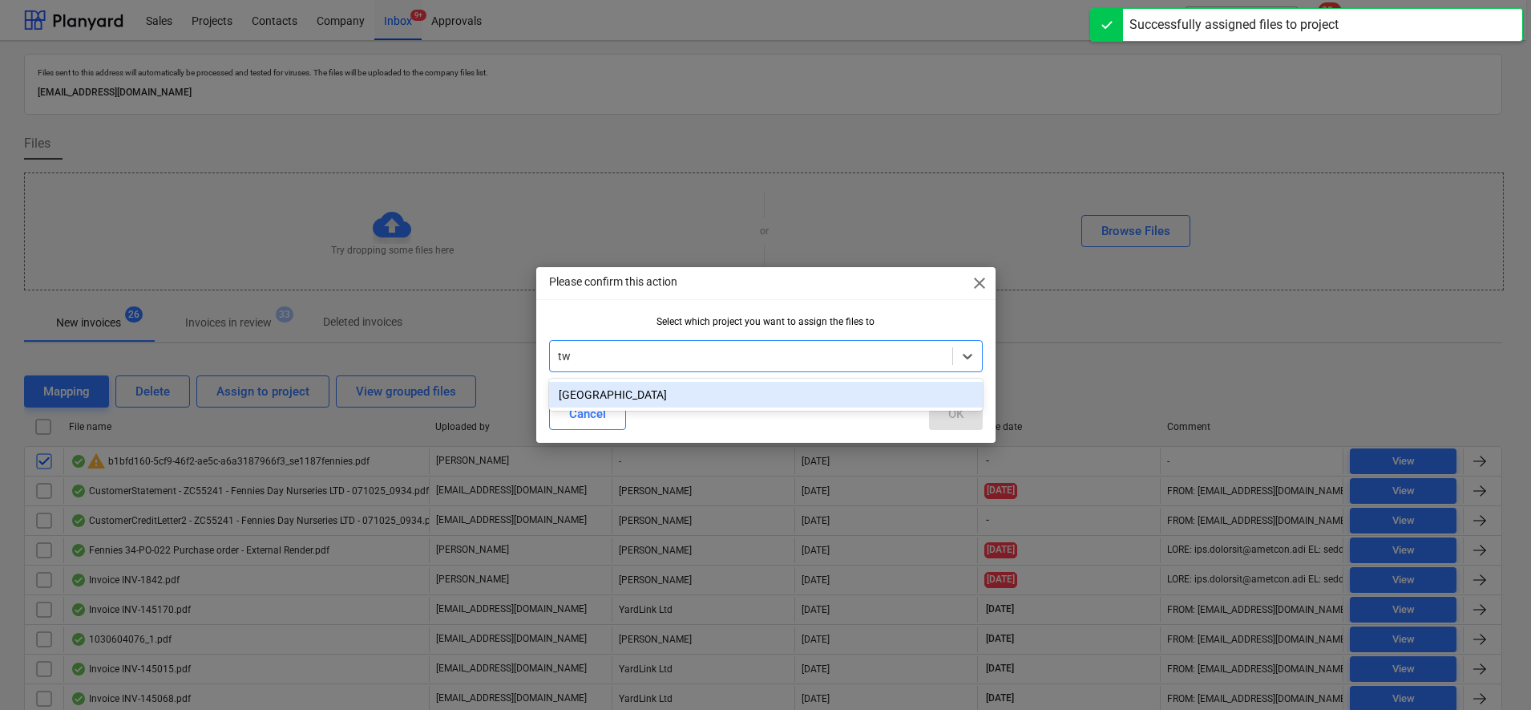
click at [717, 397] on div "[GEOGRAPHIC_DATA]" at bounding box center [766, 395] width 434 height 26
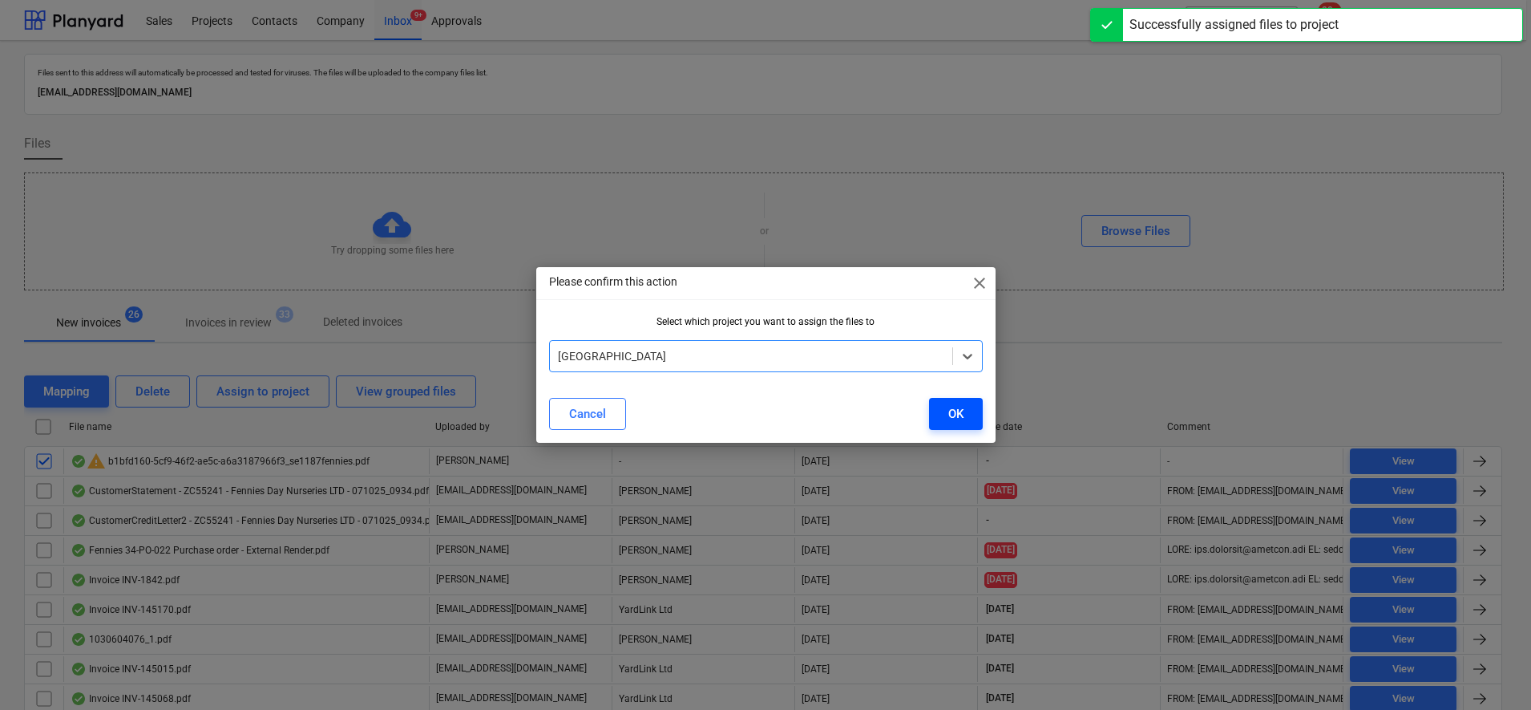
click at [936, 416] on button "OK" at bounding box center [956, 414] width 54 height 32
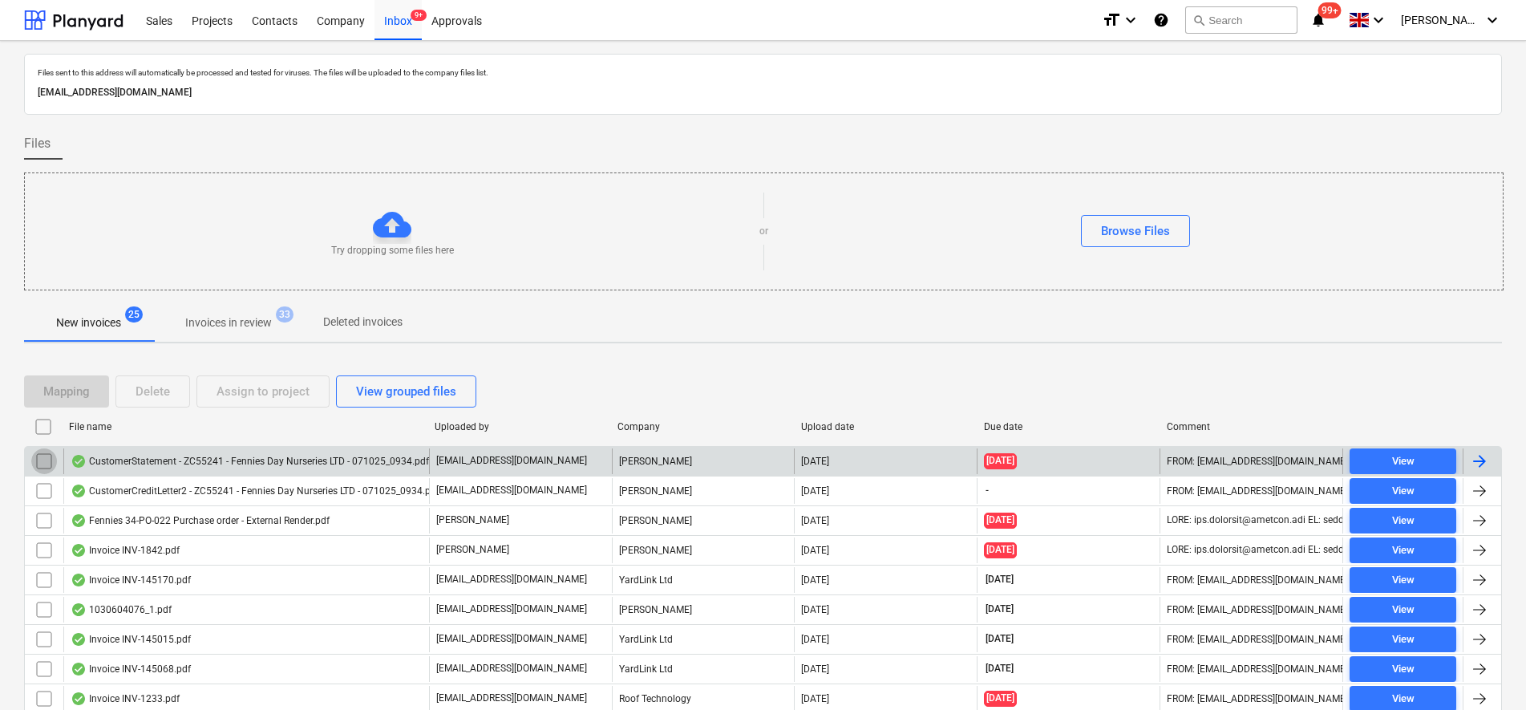
click at [37, 459] on input "checkbox" at bounding box center [44, 461] width 26 height 26
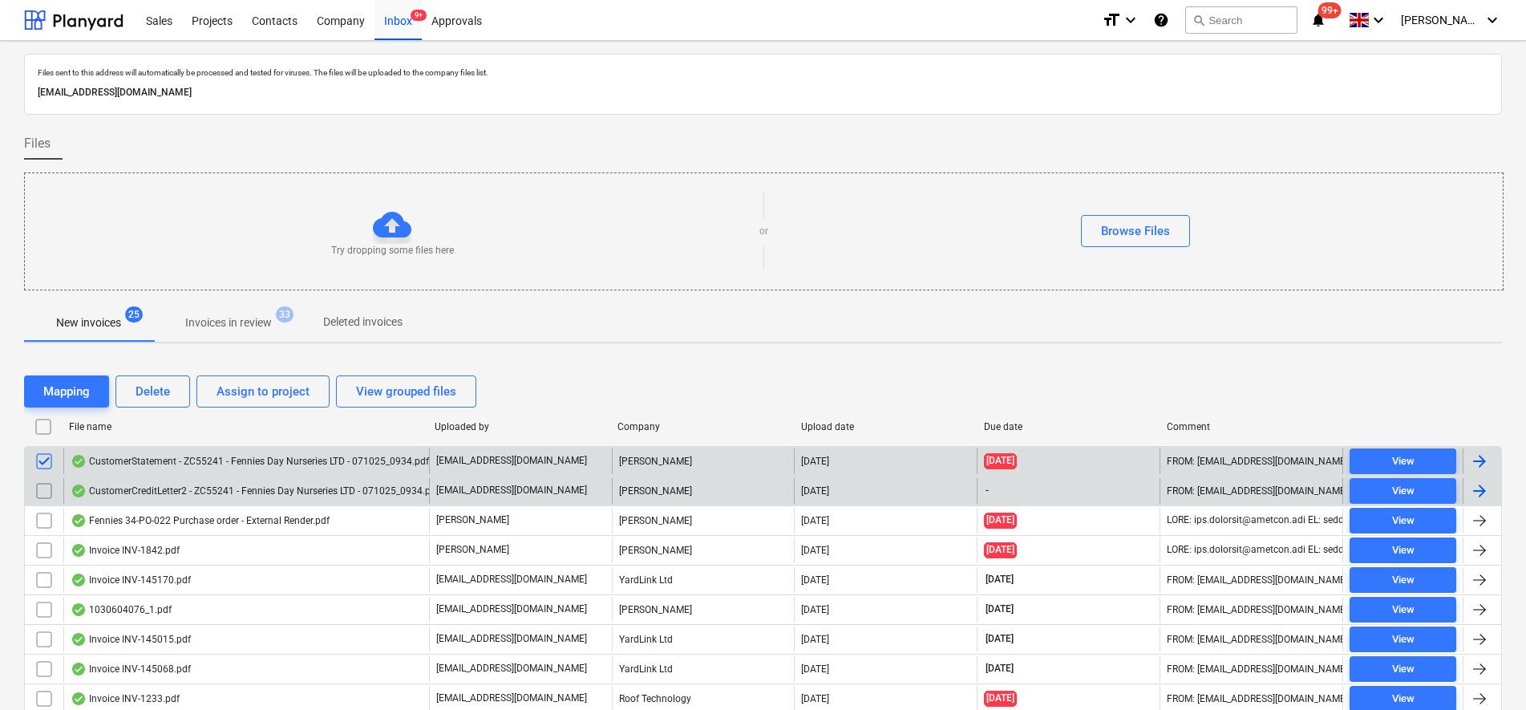
click at [42, 484] on input "checkbox" at bounding box center [44, 491] width 26 height 26
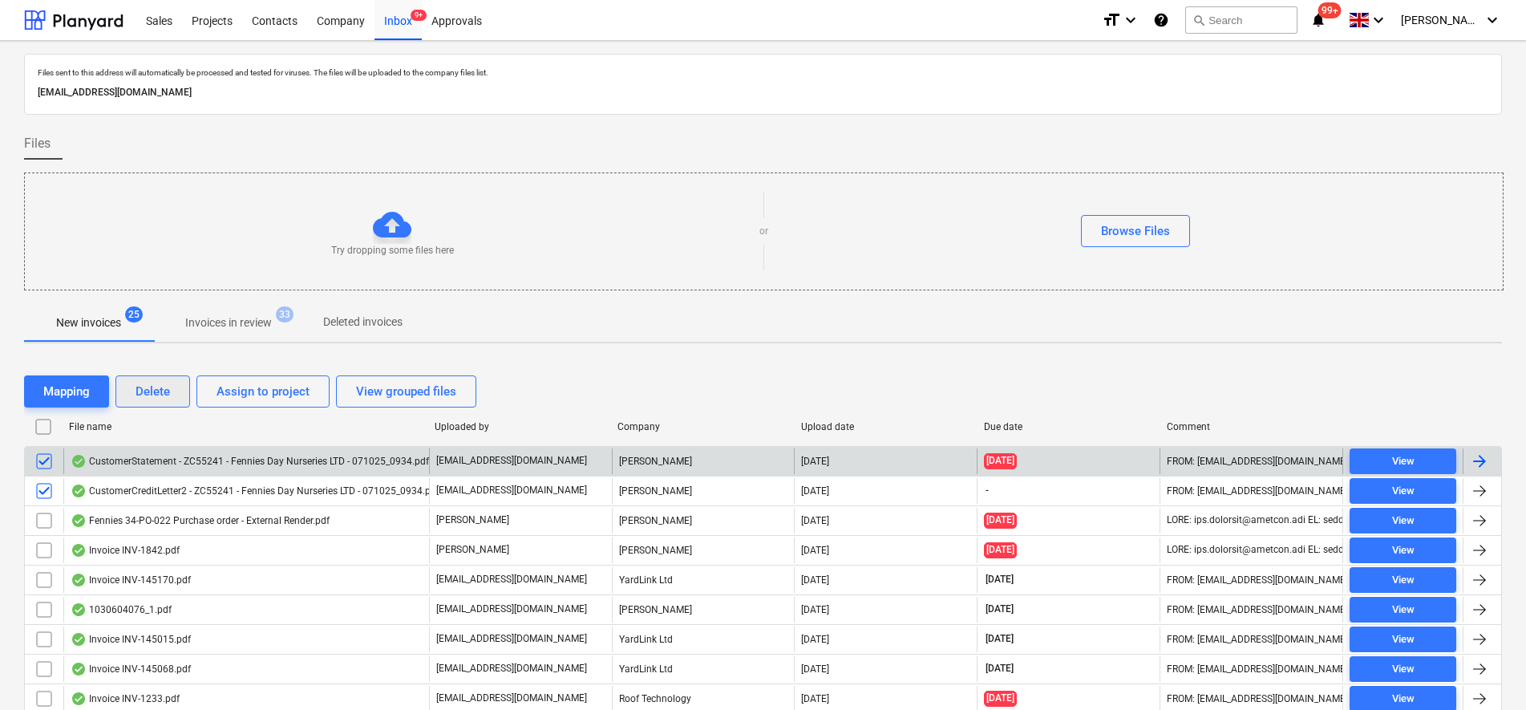
click at [171, 396] on button "Delete" at bounding box center [152, 391] width 75 height 32
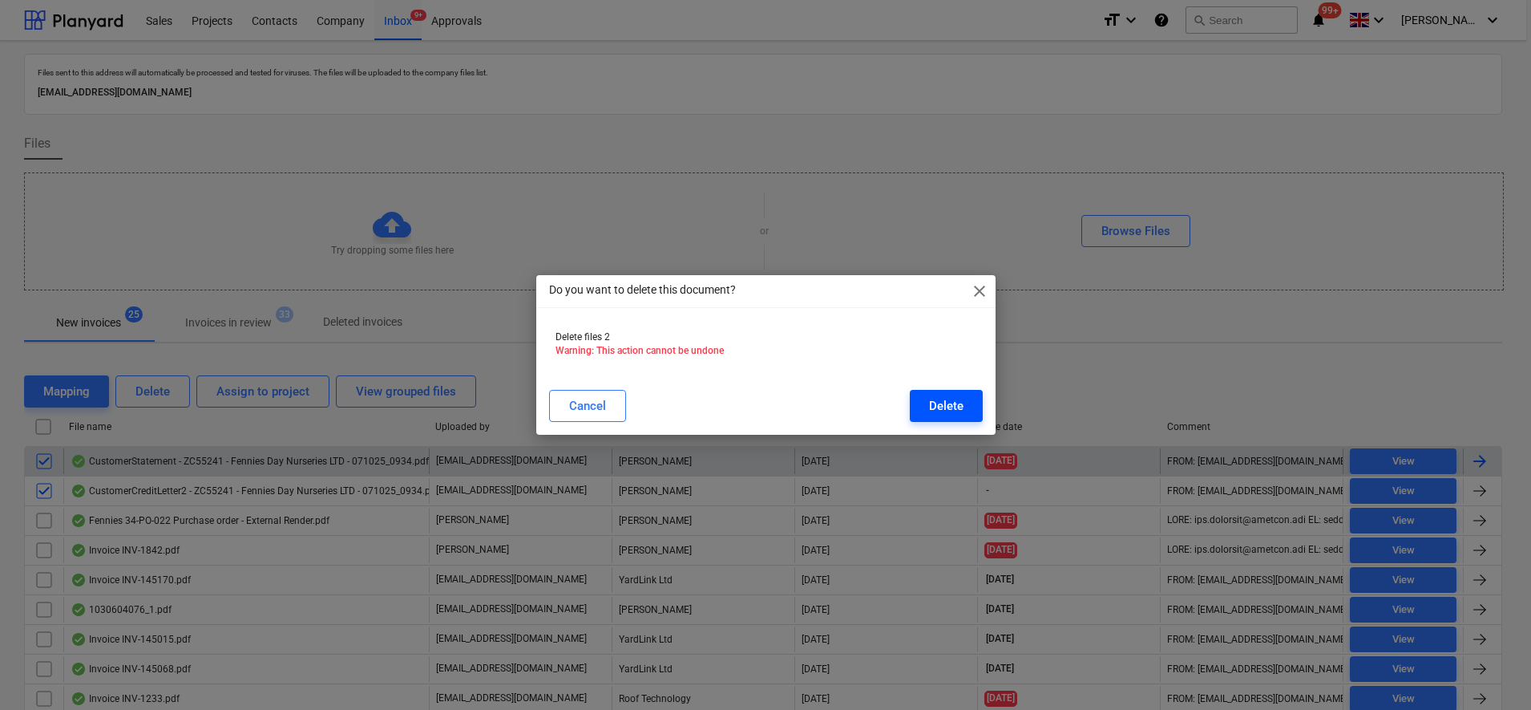
click at [965, 402] on button "Delete" at bounding box center [946, 406] width 73 height 32
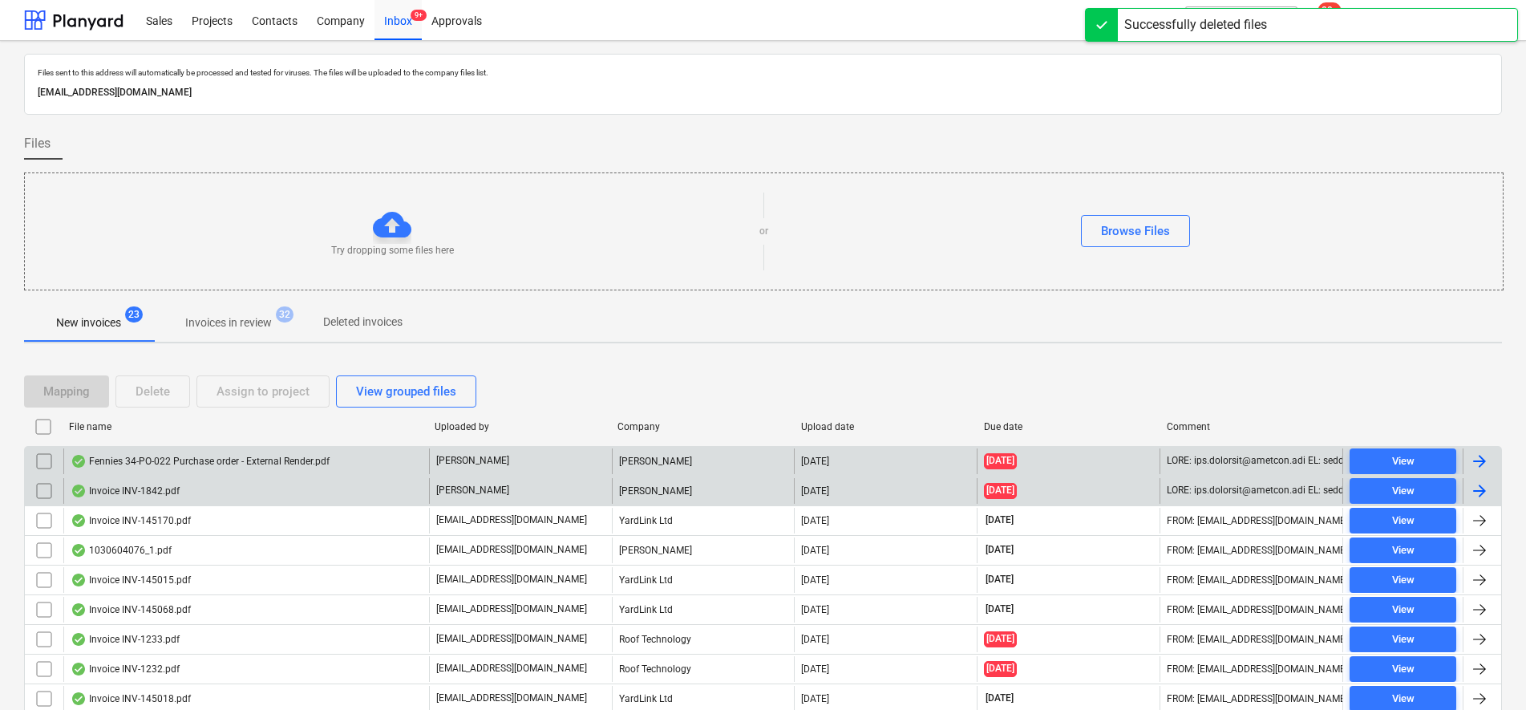
click at [33, 487] on input "checkbox" at bounding box center [44, 491] width 26 height 26
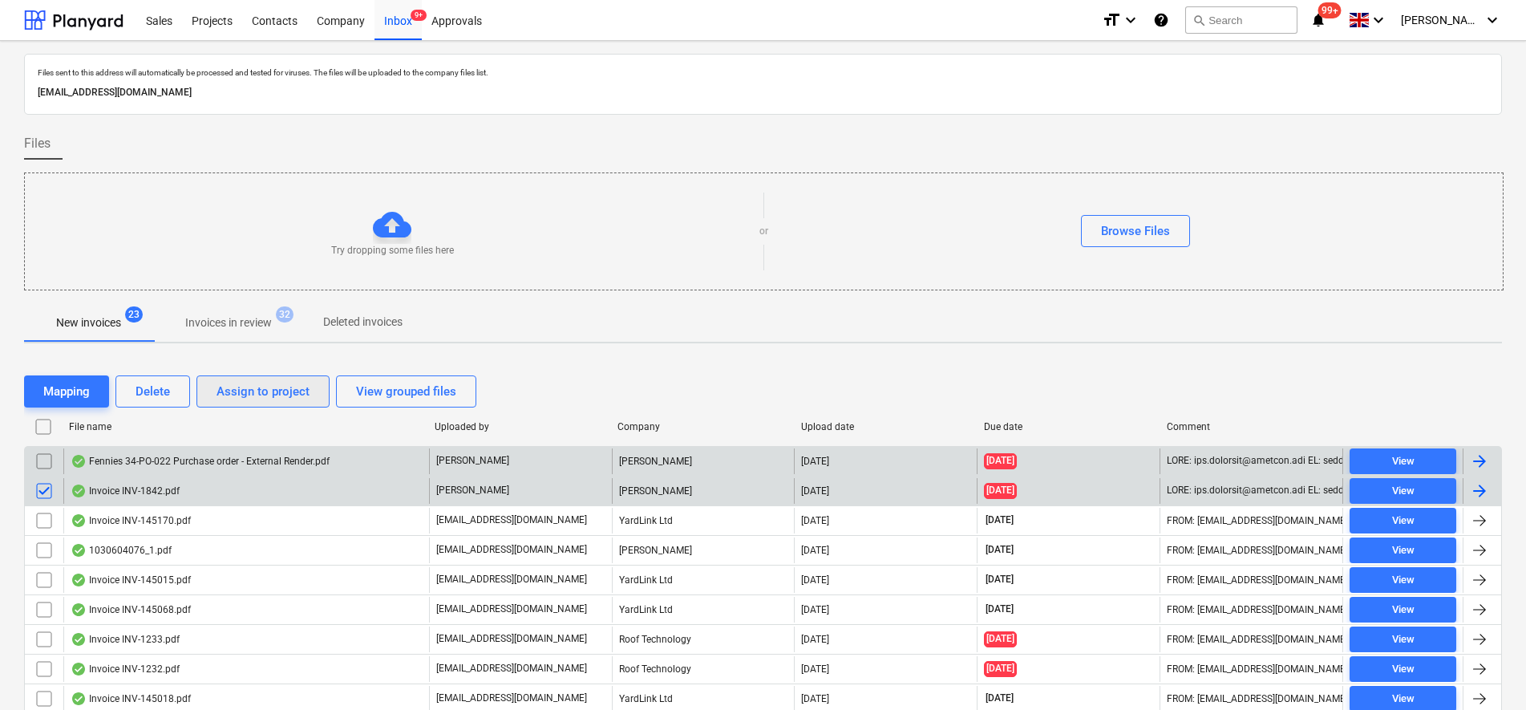
click at [231, 394] on div "Assign to project" at bounding box center [262, 391] width 93 height 21
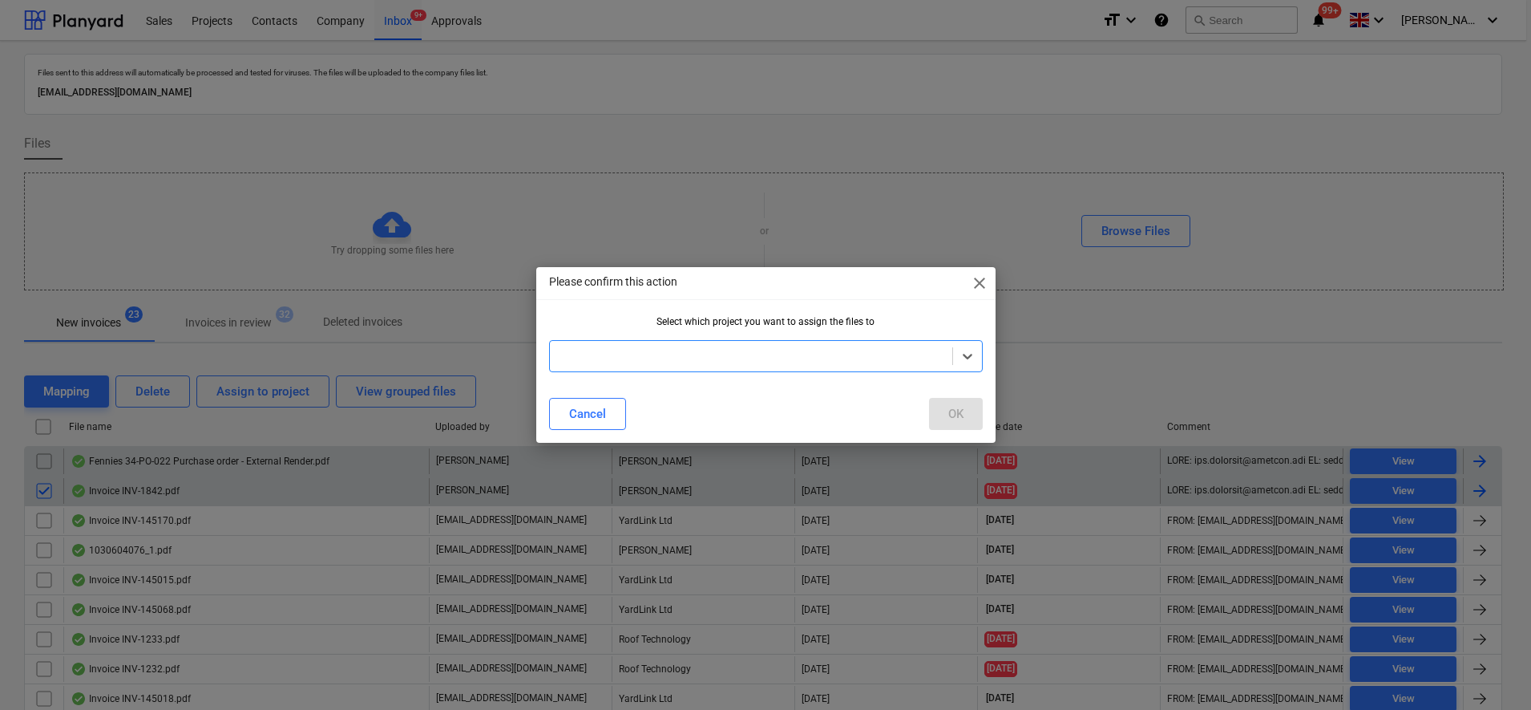
click at [622, 363] on div at bounding box center [751, 356] width 386 height 16
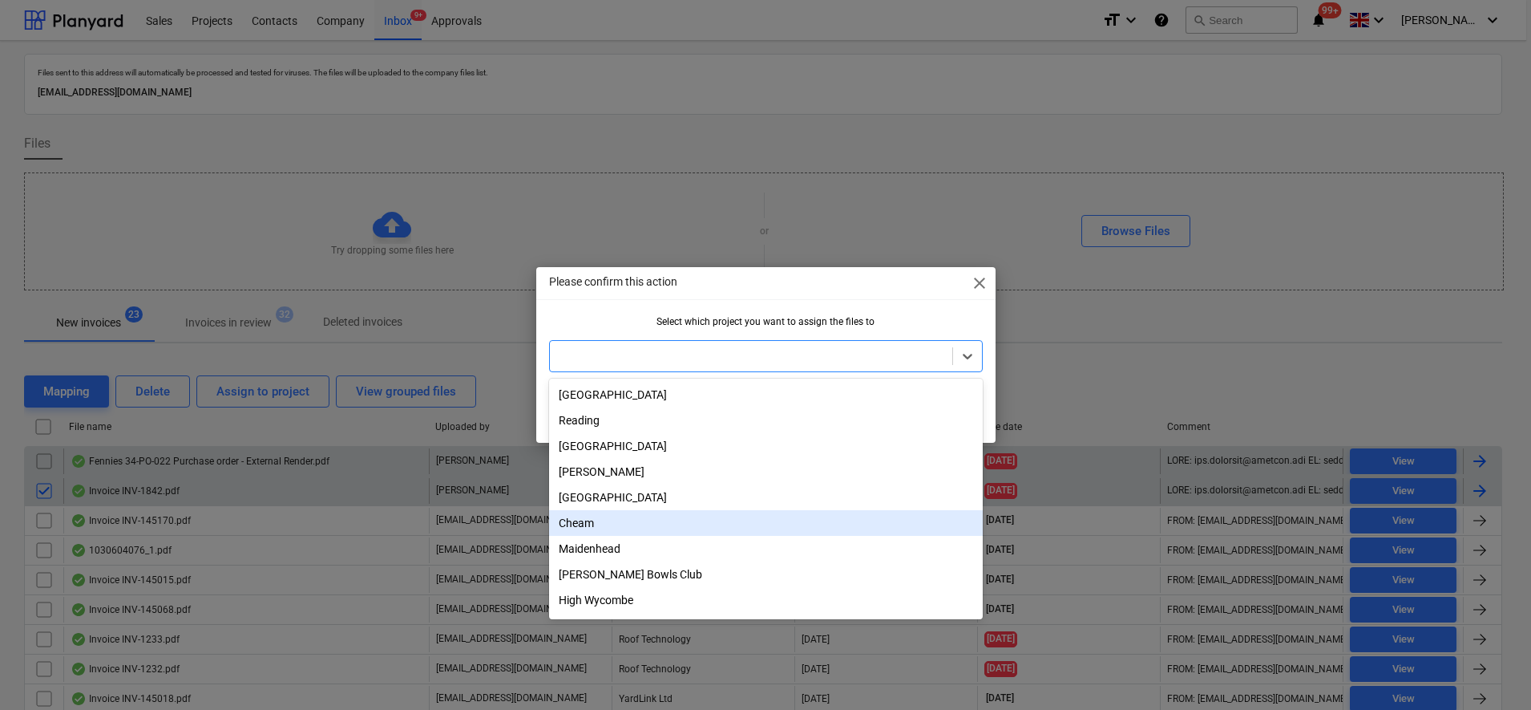
click at [601, 522] on div "Cheam" at bounding box center [766, 523] width 434 height 26
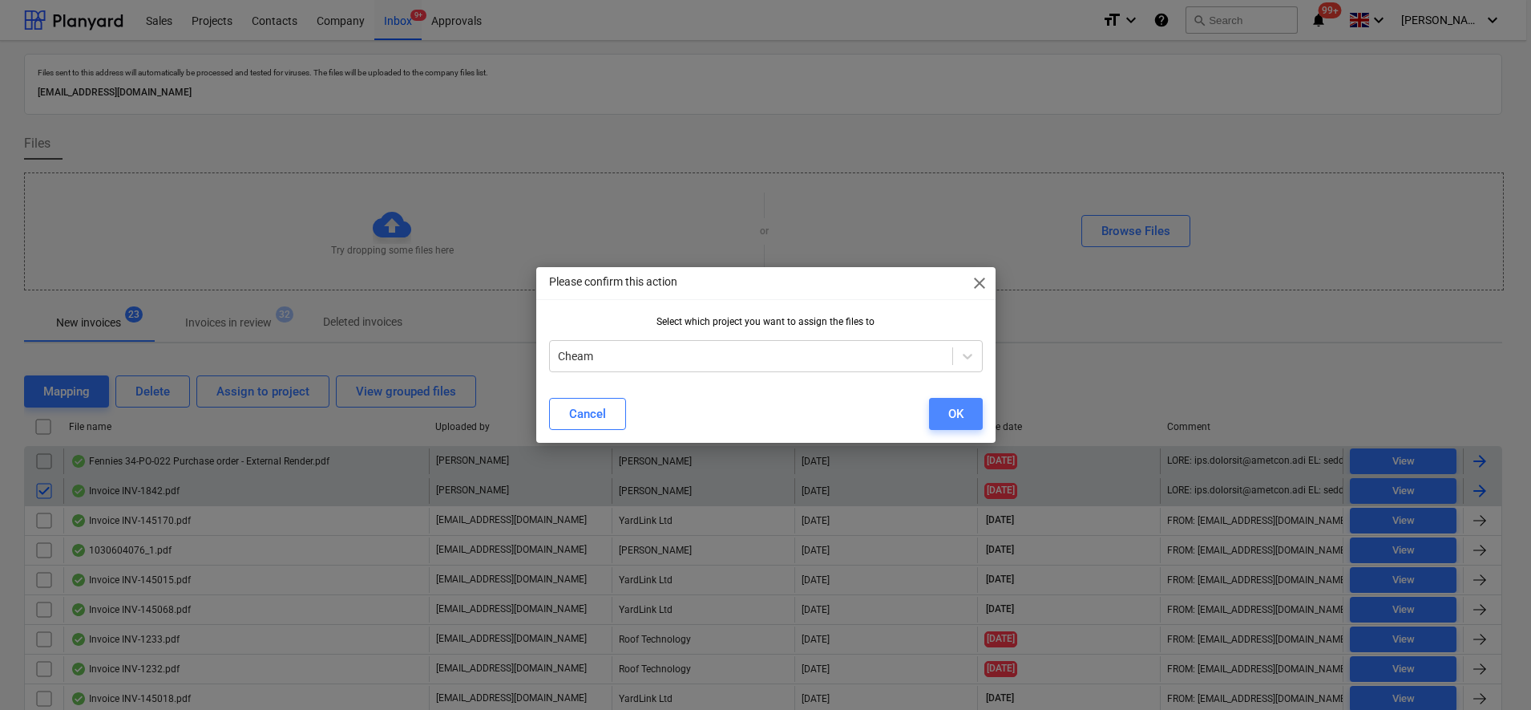
drag, startPoint x: 949, startPoint y: 406, endPoint x: 934, endPoint y: 413, distance: 16.5
click at [948, 406] on div "OK" at bounding box center [955, 413] width 15 height 21
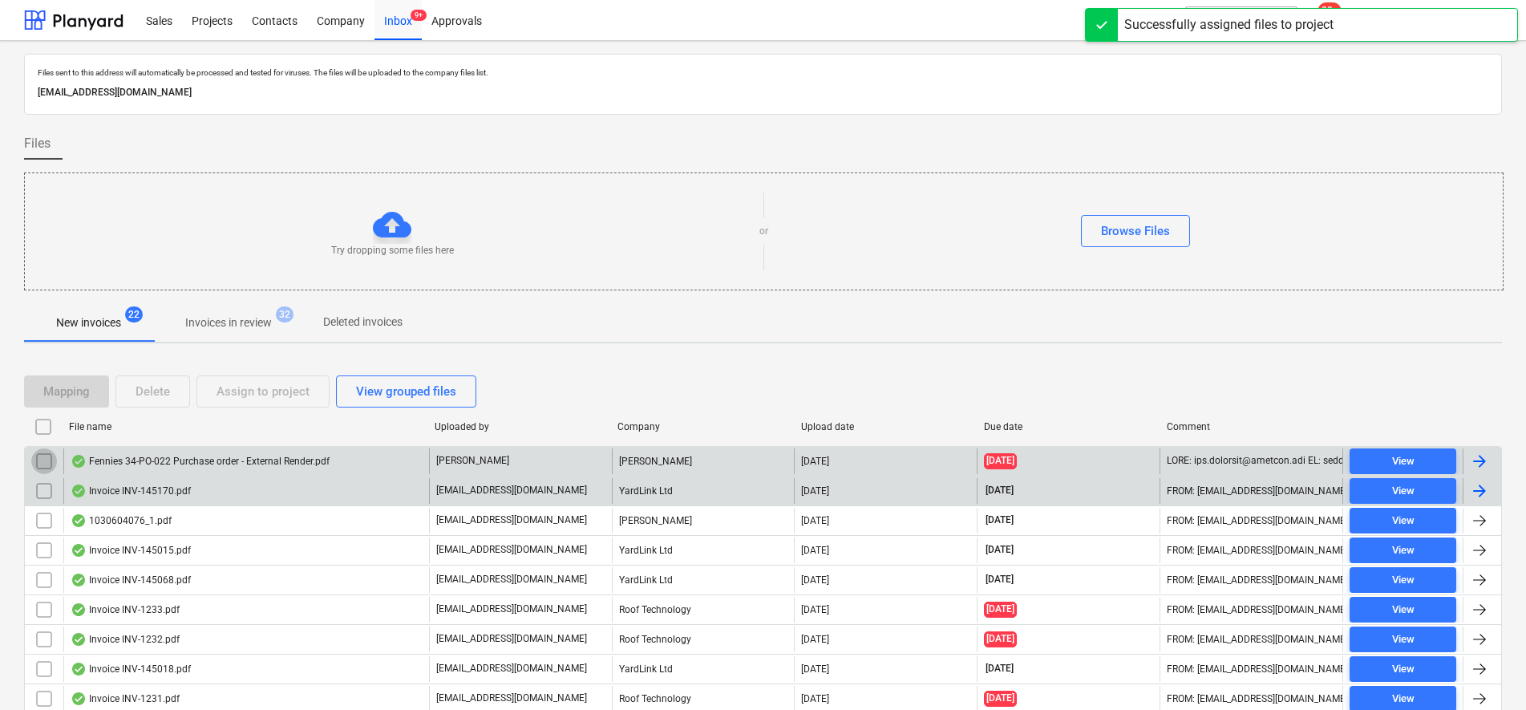
click at [34, 462] on input "checkbox" at bounding box center [44, 461] width 26 height 26
click at [156, 399] on div "Delete" at bounding box center [152, 391] width 34 height 21
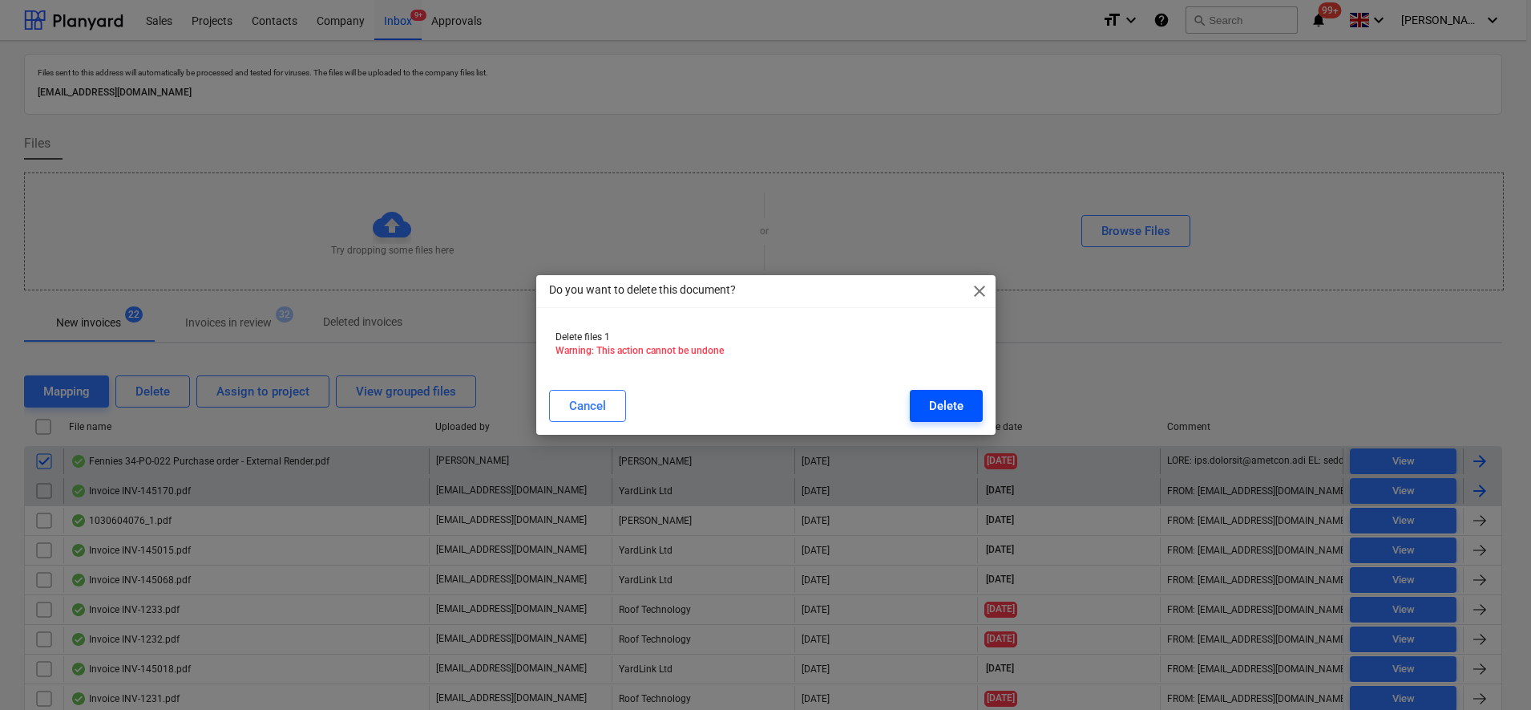
click at [936, 394] on button "Delete" at bounding box center [946, 406] width 73 height 32
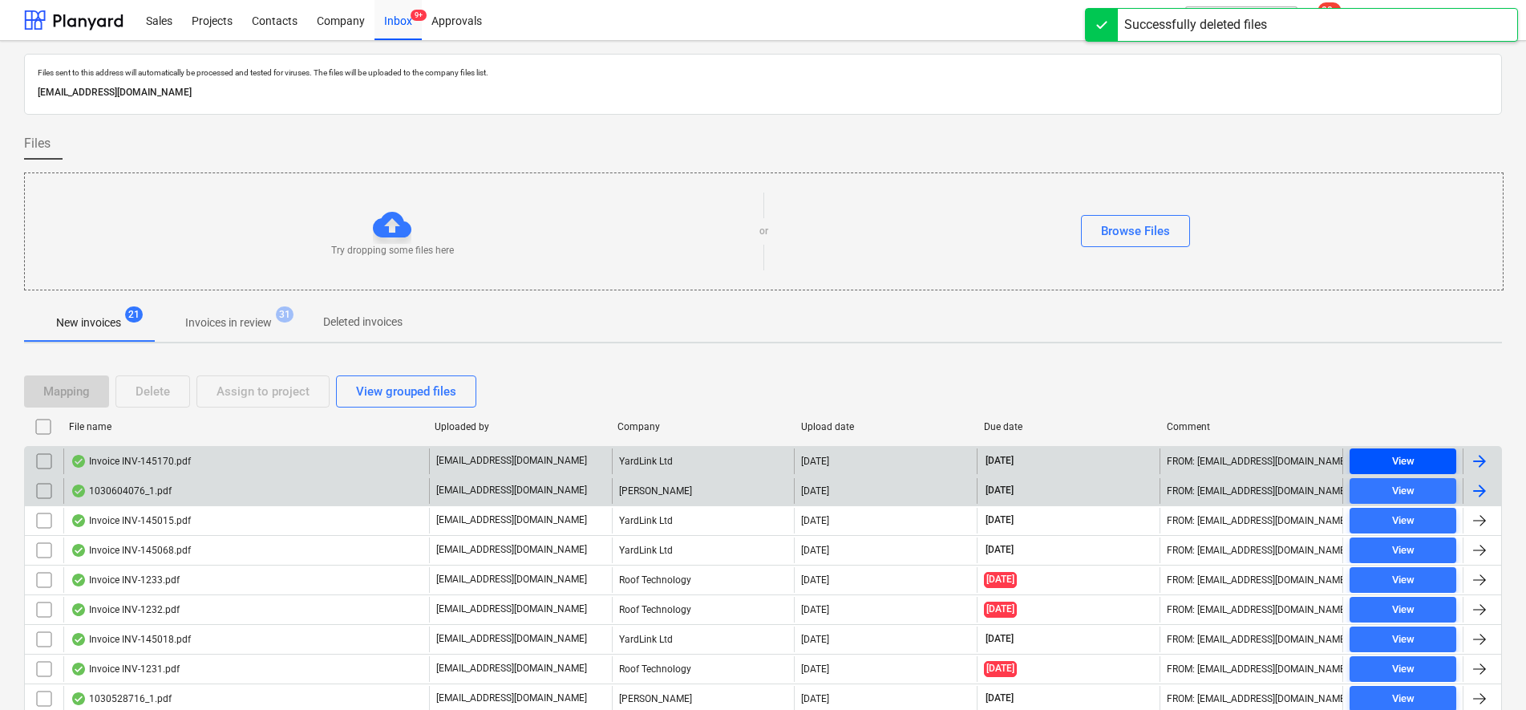
click at [1372, 467] on span "View" at bounding box center [1403, 461] width 94 height 18
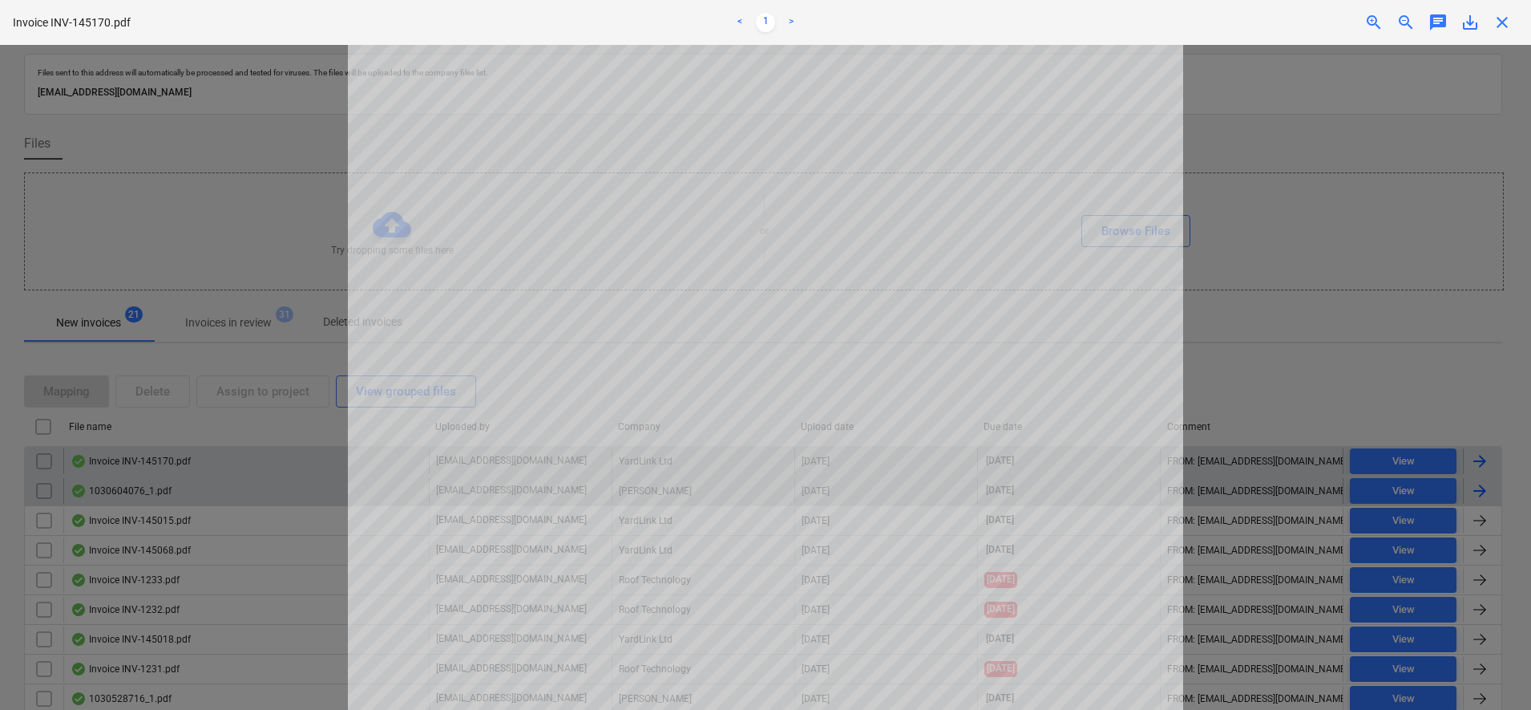
click at [1495, 23] on span "close" at bounding box center [1502, 22] width 19 height 19
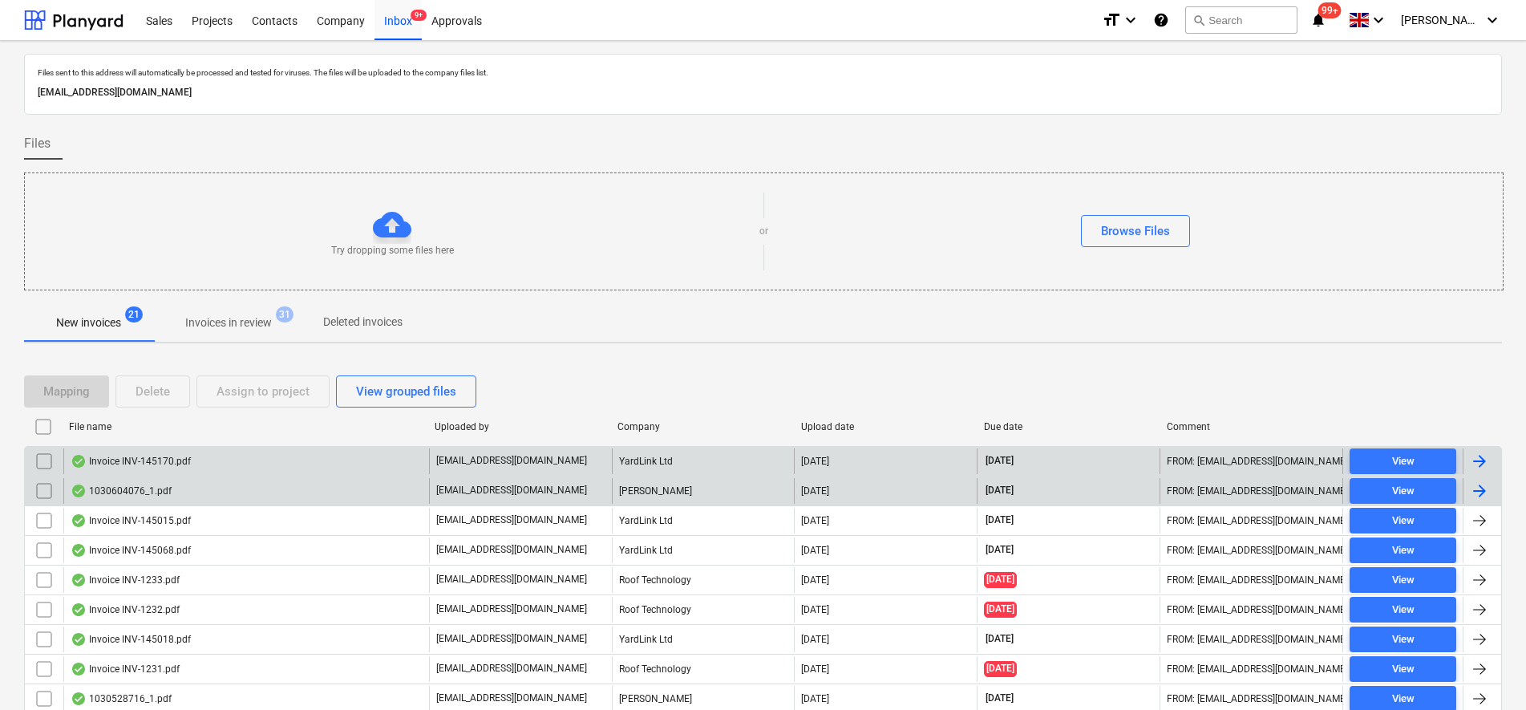
click at [37, 463] on input "checkbox" at bounding box center [44, 461] width 26 height 26
click at [241, 384] on div "Assign to project" at bounding box center [262, 391] width 93 height 21
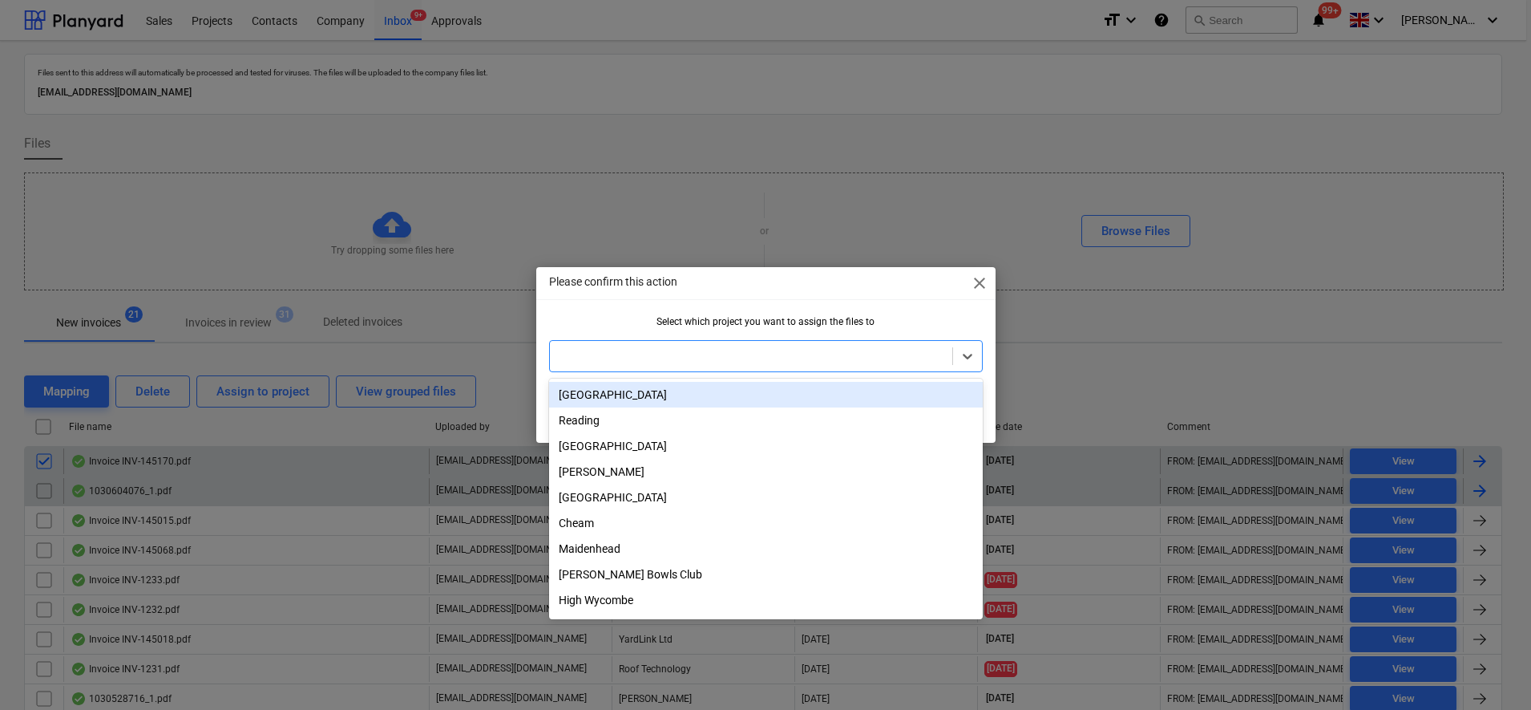
click at [683, 346] on div at bounding box center [751, 356] width 402 height 22
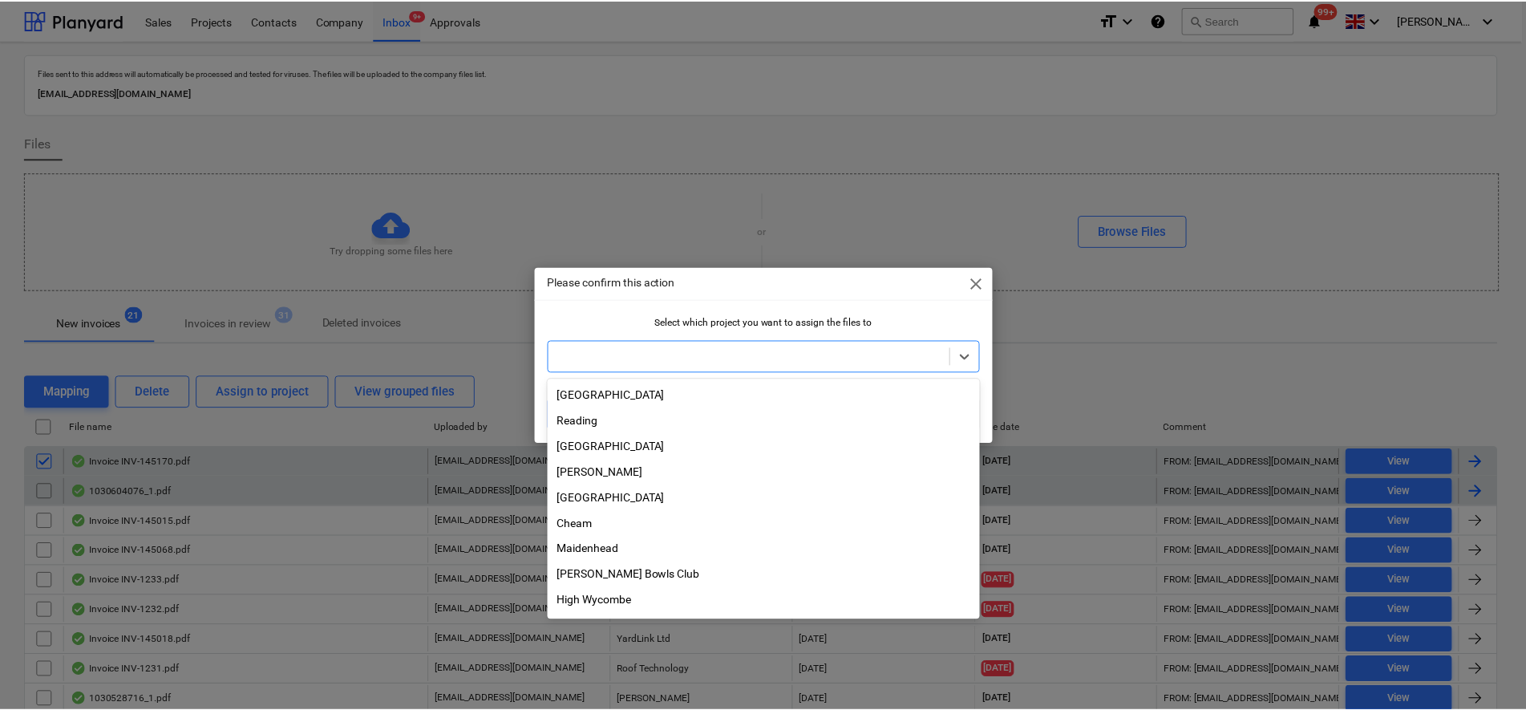
scroll to position [83, 0]
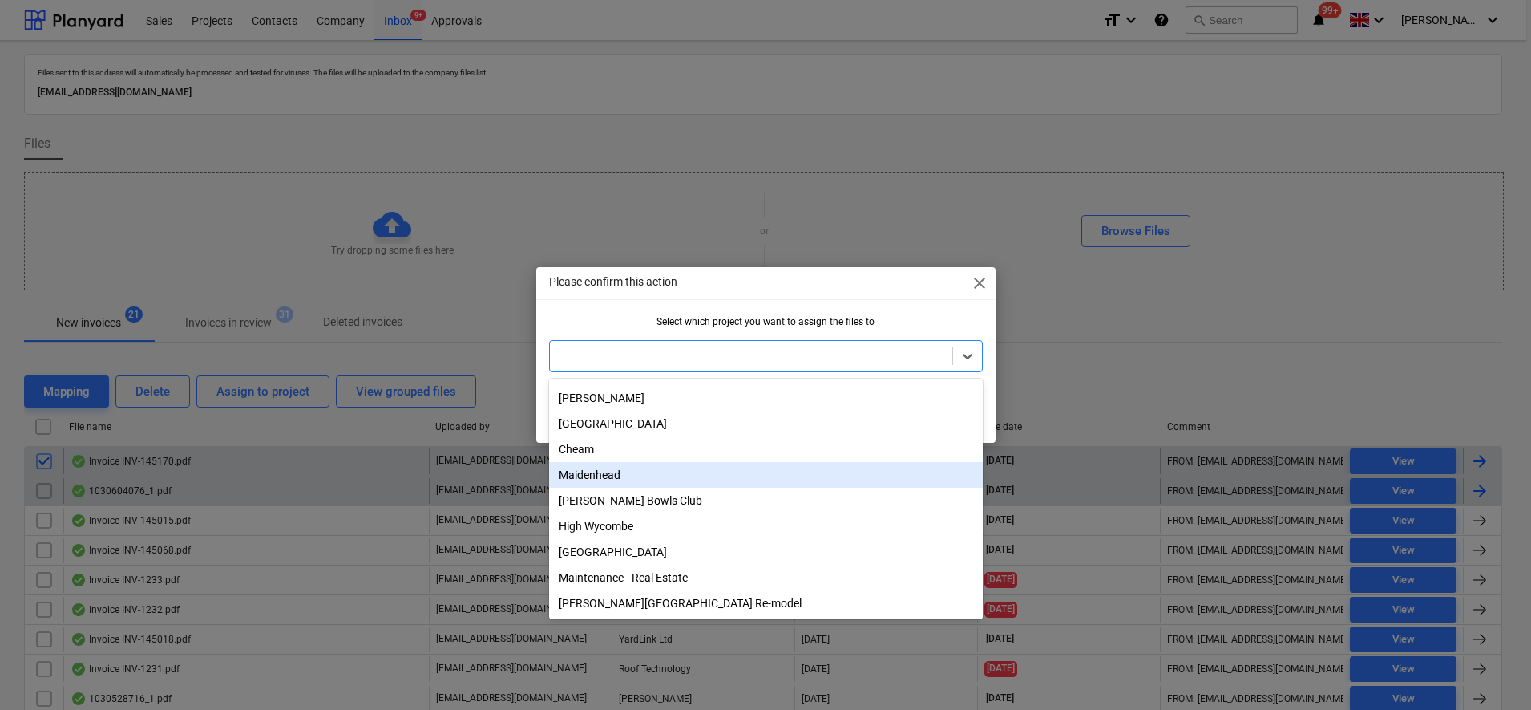
click at [612, 470] on div "Maidenhead" at bounding box center [766, 475] width 434 height 26
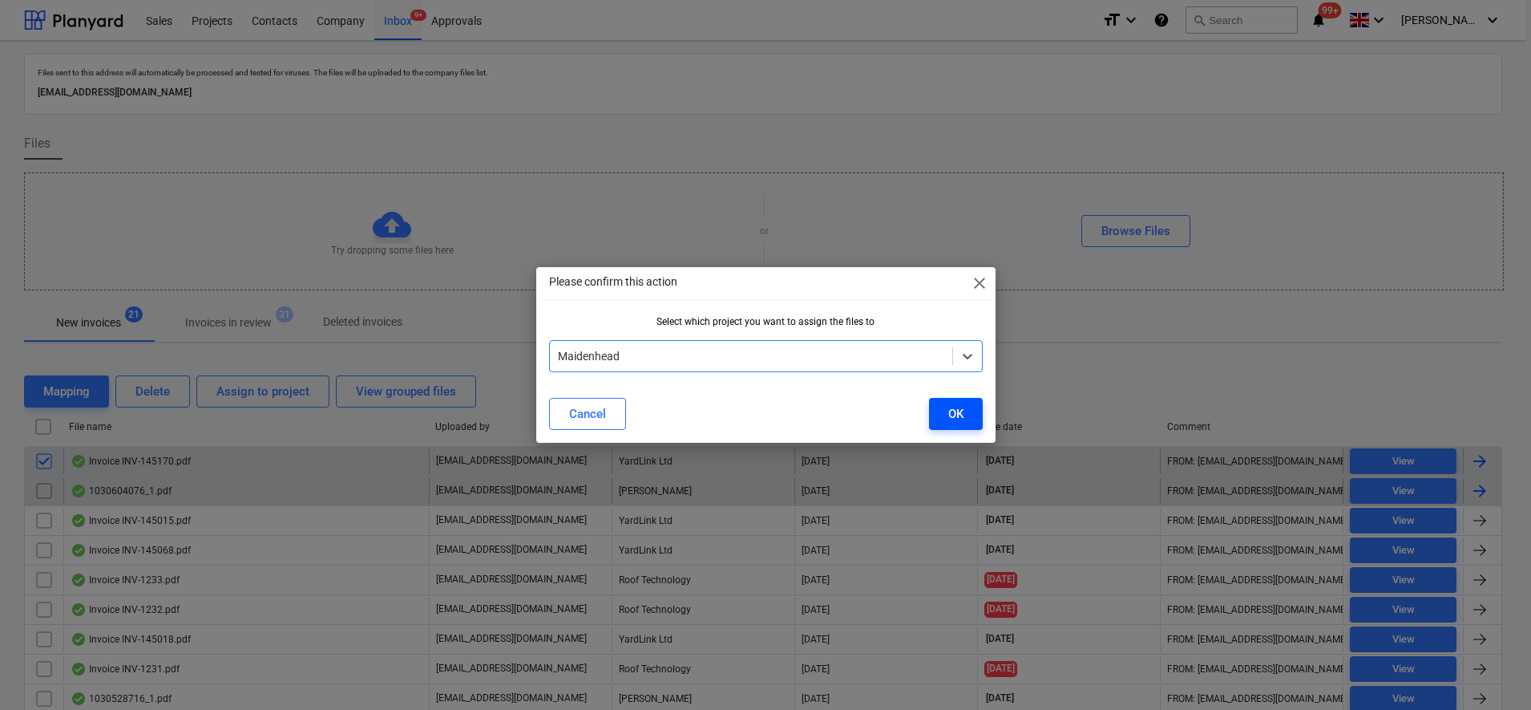
click at [964, 418] on button "OK" at bounding box center [956, 414] width 54 height 32
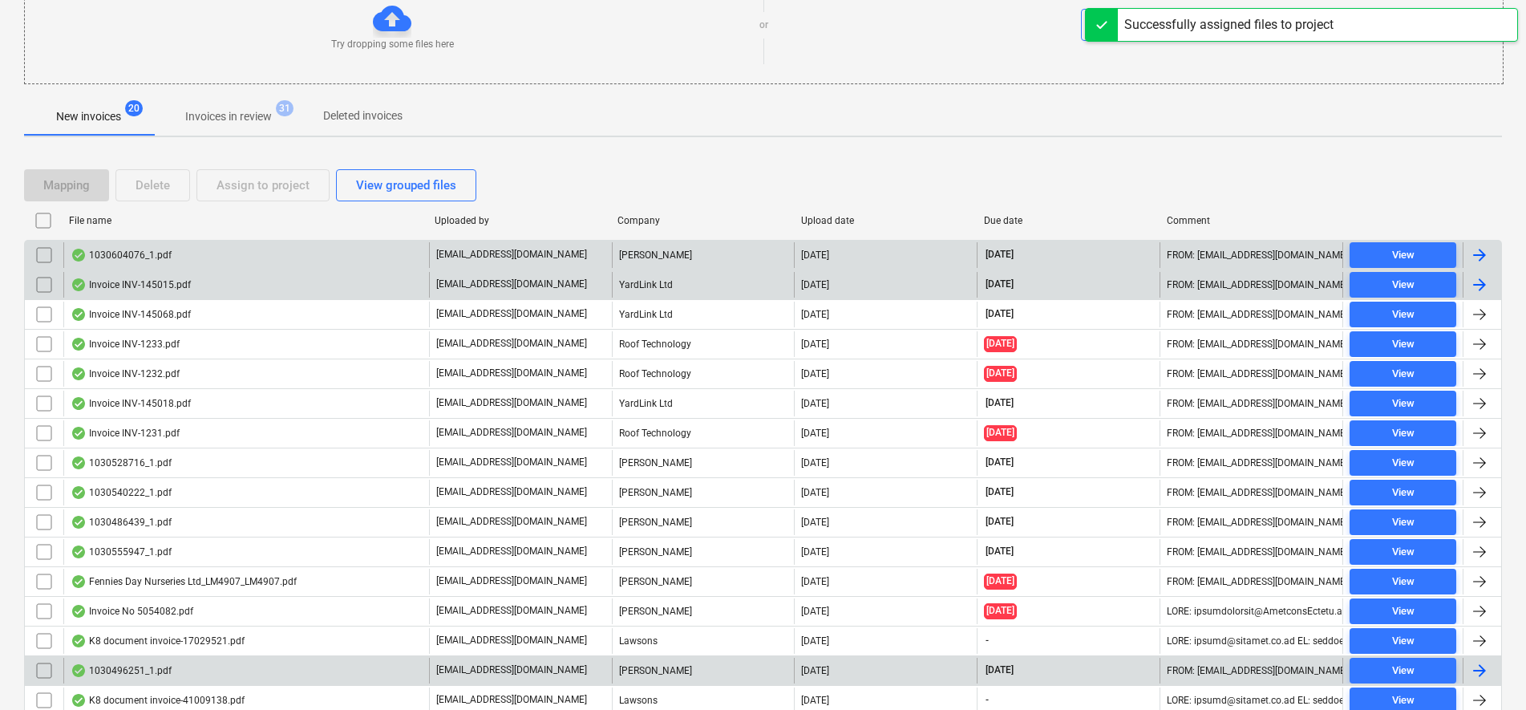
scroll to position [301, 0]
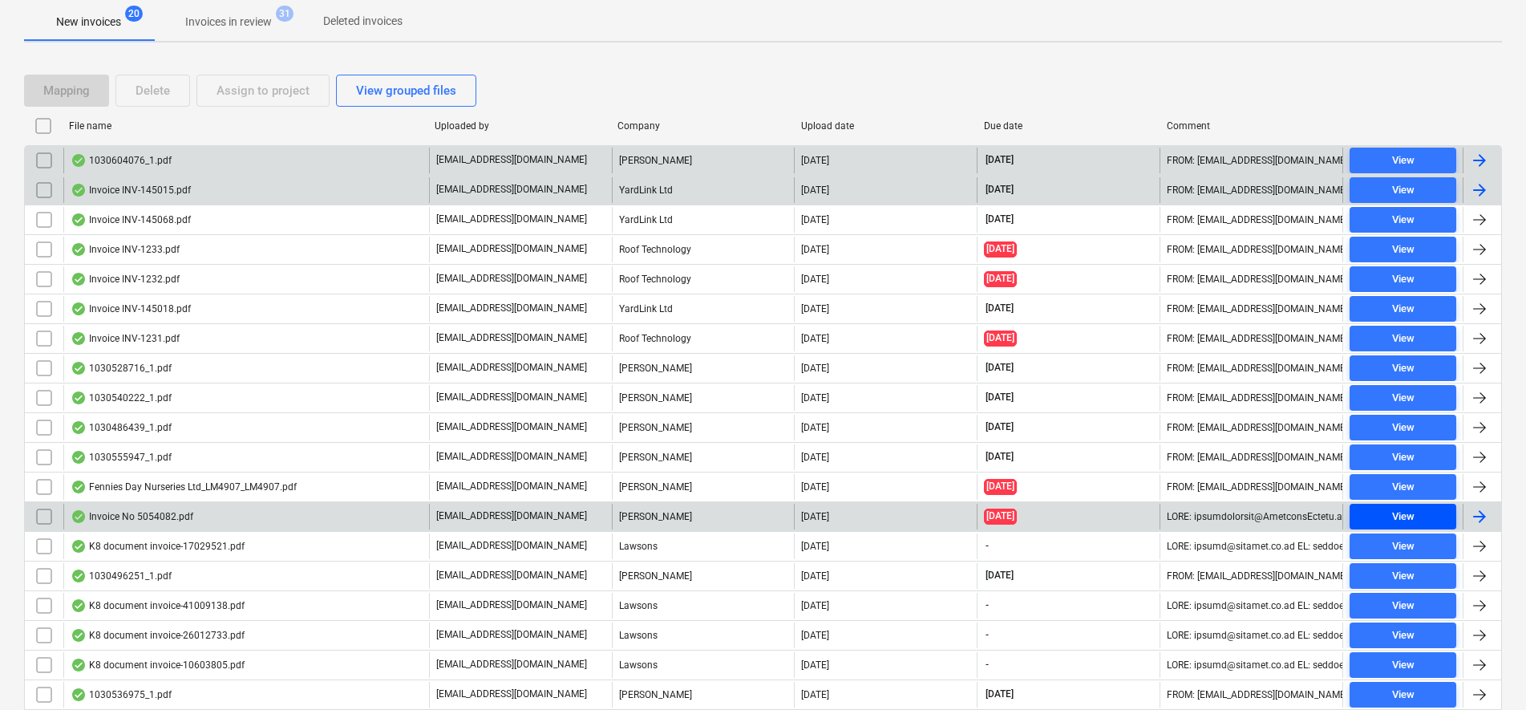
click at [1406, 519] on div "View" at bounding box center [1403, 517] width 22 height 18
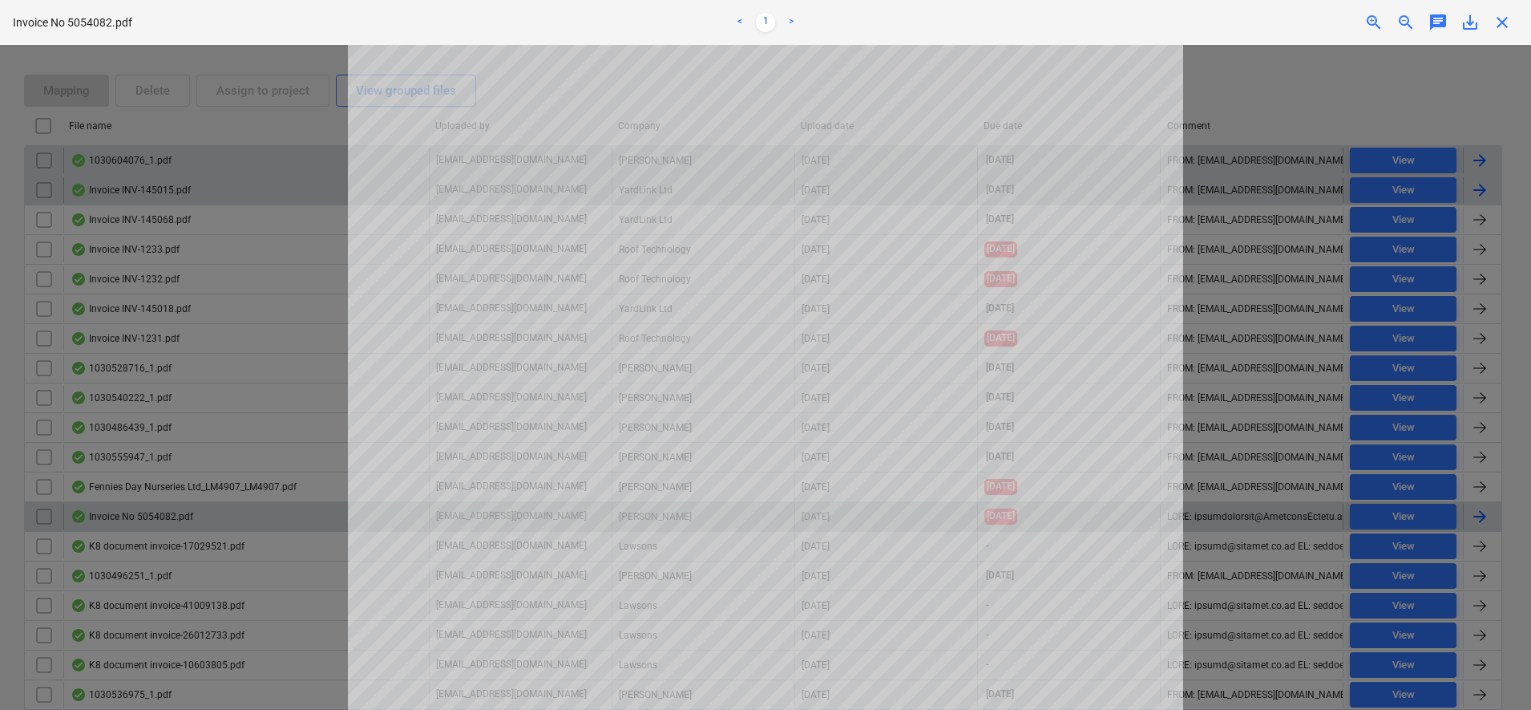
click at [1507, 34] on div "Invoice No 5054082.pdf < 1 > zoom_in zoom_out chat 0 save_alt close" at bounding box center [765, 22] width 1531 height 45
click at [1483, 21] on div "save_alt" at bounding box center [1470, 22] width 32 height 19
click at [1499, 14] on span "close" at bounding box center [1502, 22] width 19 height 19
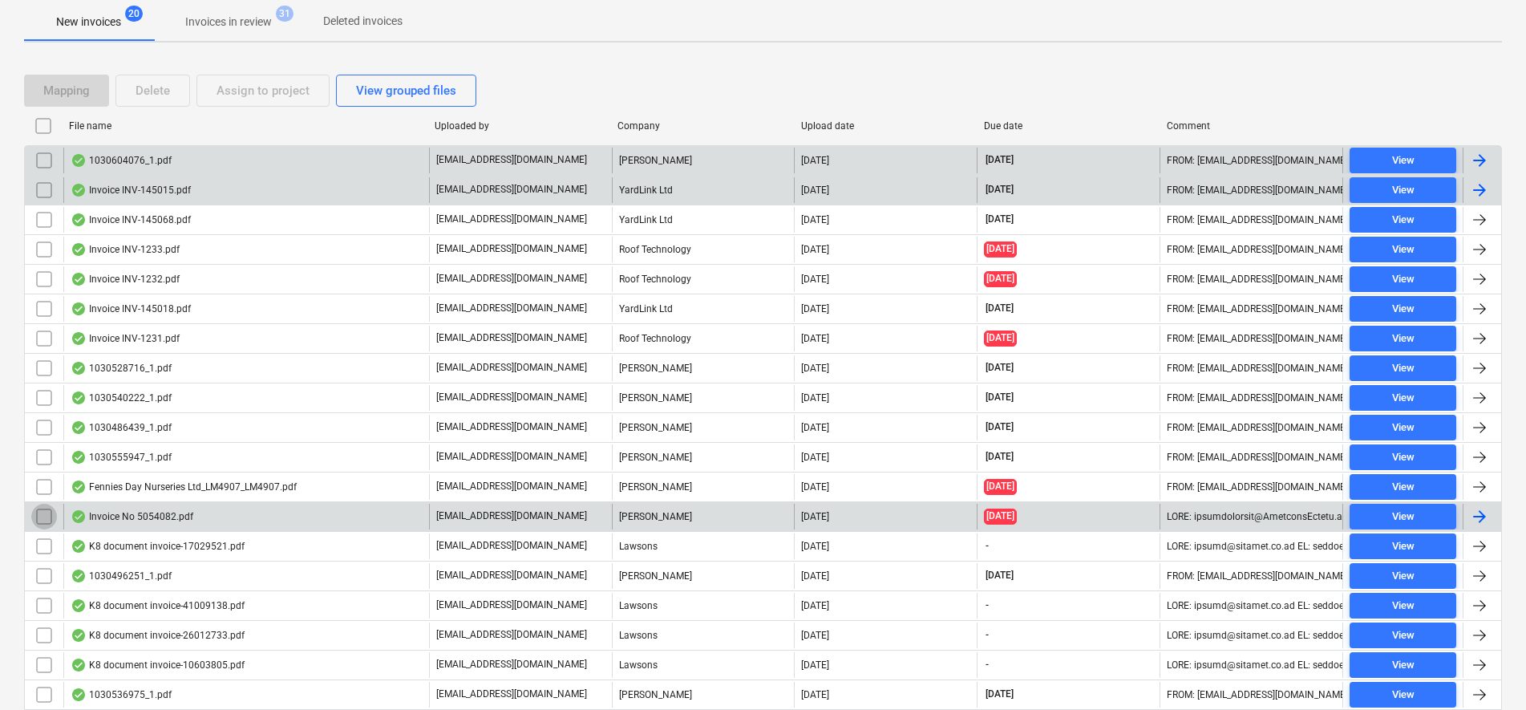
click at [54, 521] on input "checkbox" at bounding box center [44, 517] width 26 height 26
click at [278, 88] on div "Assign to project" at bounding box center [262, 90] width 93 height 21
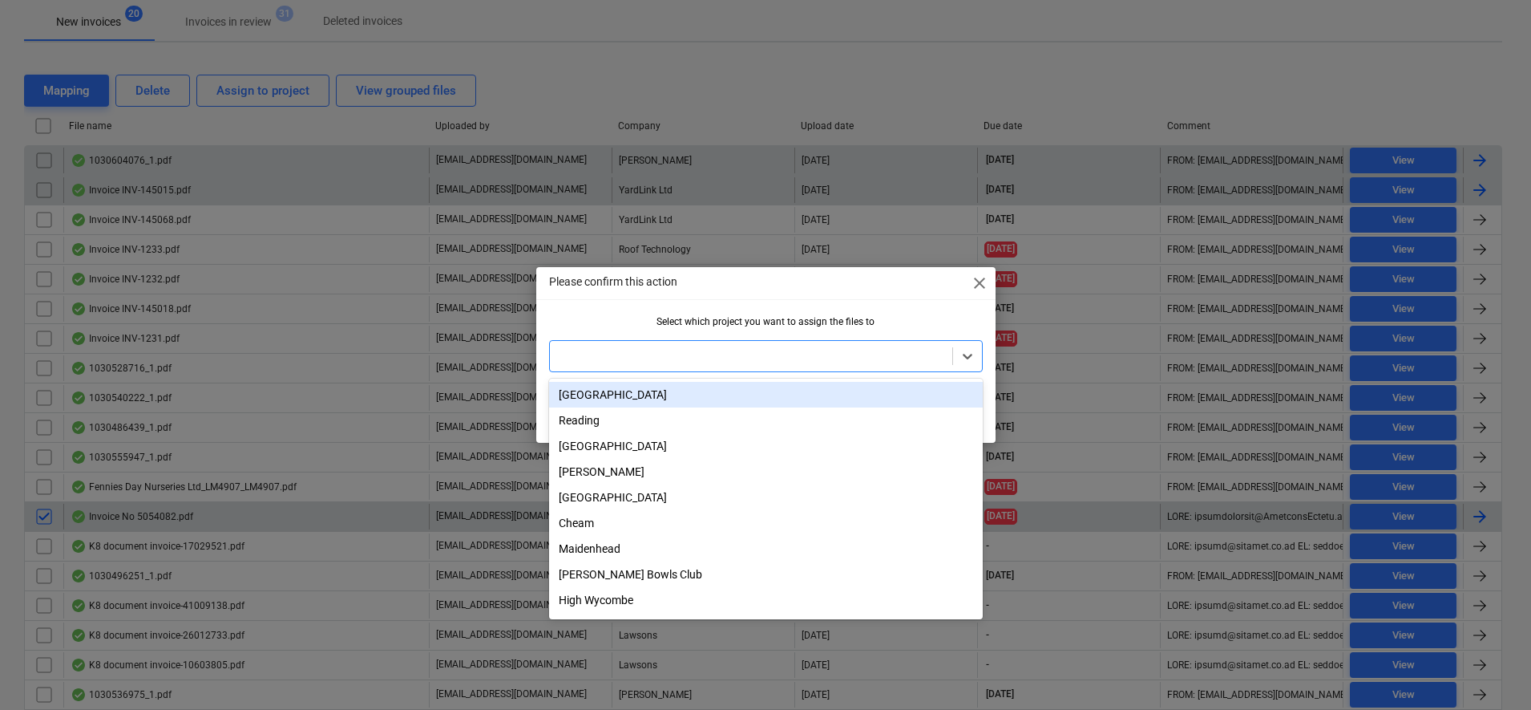
drag, startPoint x: 606, startPoint y: 347, endPoint x: 617, endPoint y: 362, distance: 18.3
click at [606, 350] on div at bounding box center [751, 356] width 402 height 22
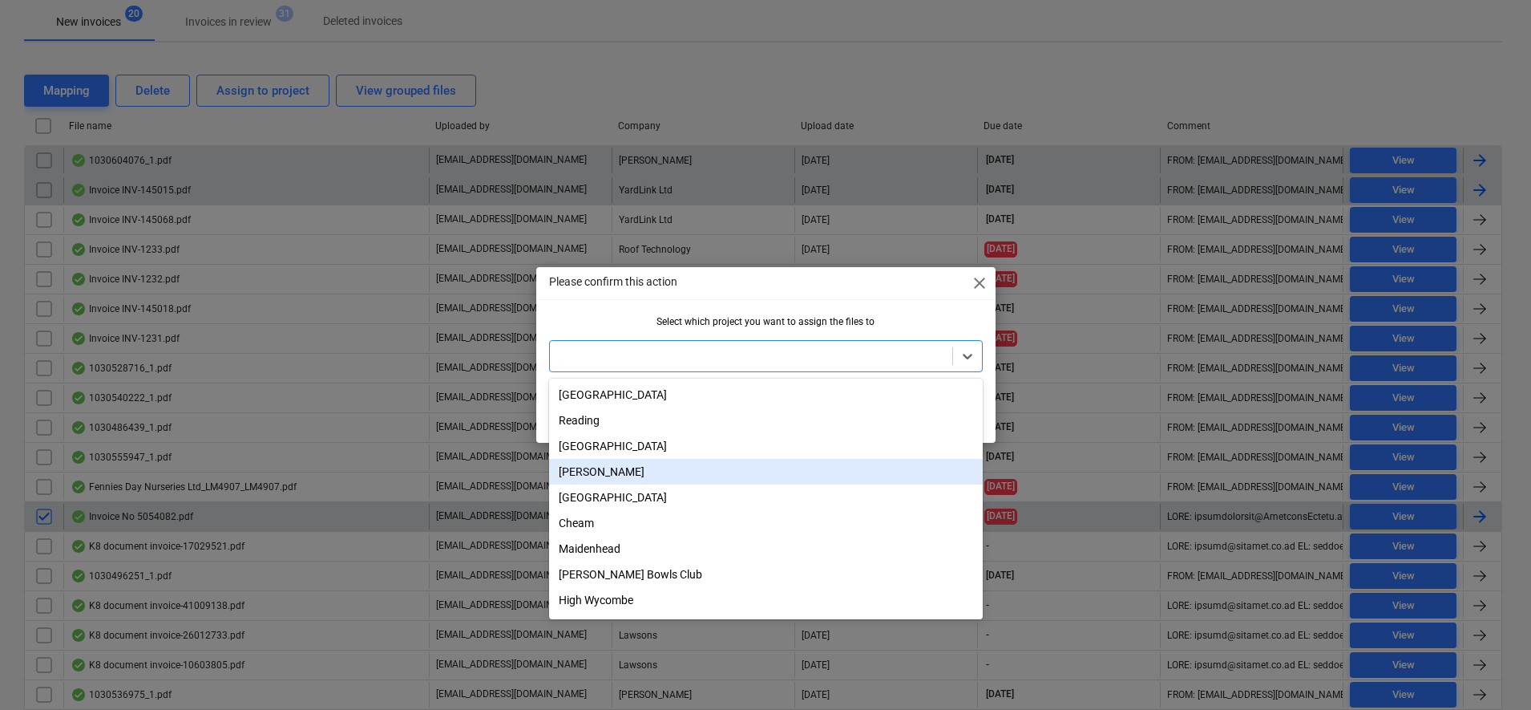
click at [618, 472] on div "[PERSON_NAME]" at bounding box center [766, 472] width 434 height 26
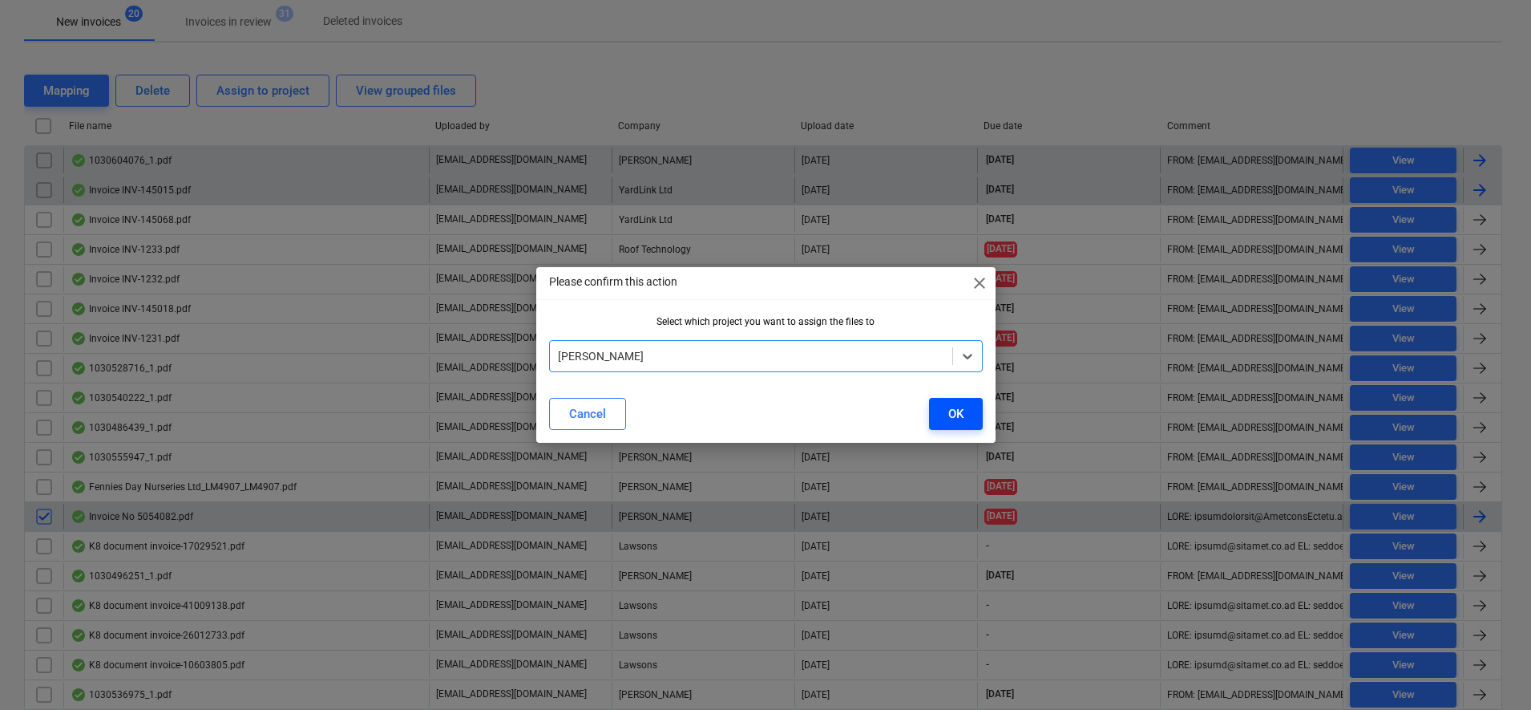
click at [980, 410] on button "OK" at bounding box center [956, 414] width 54 height 32
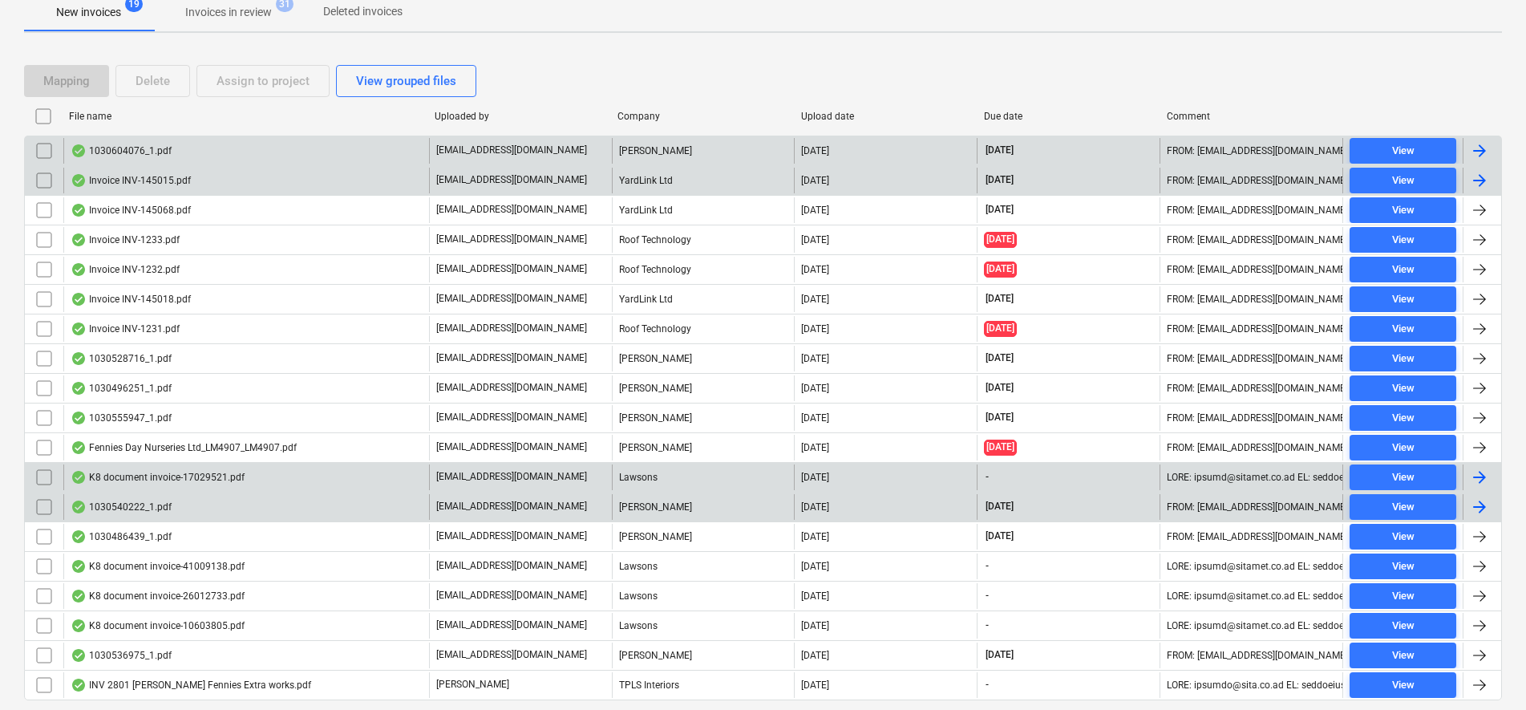
scroll to position [358, 0]
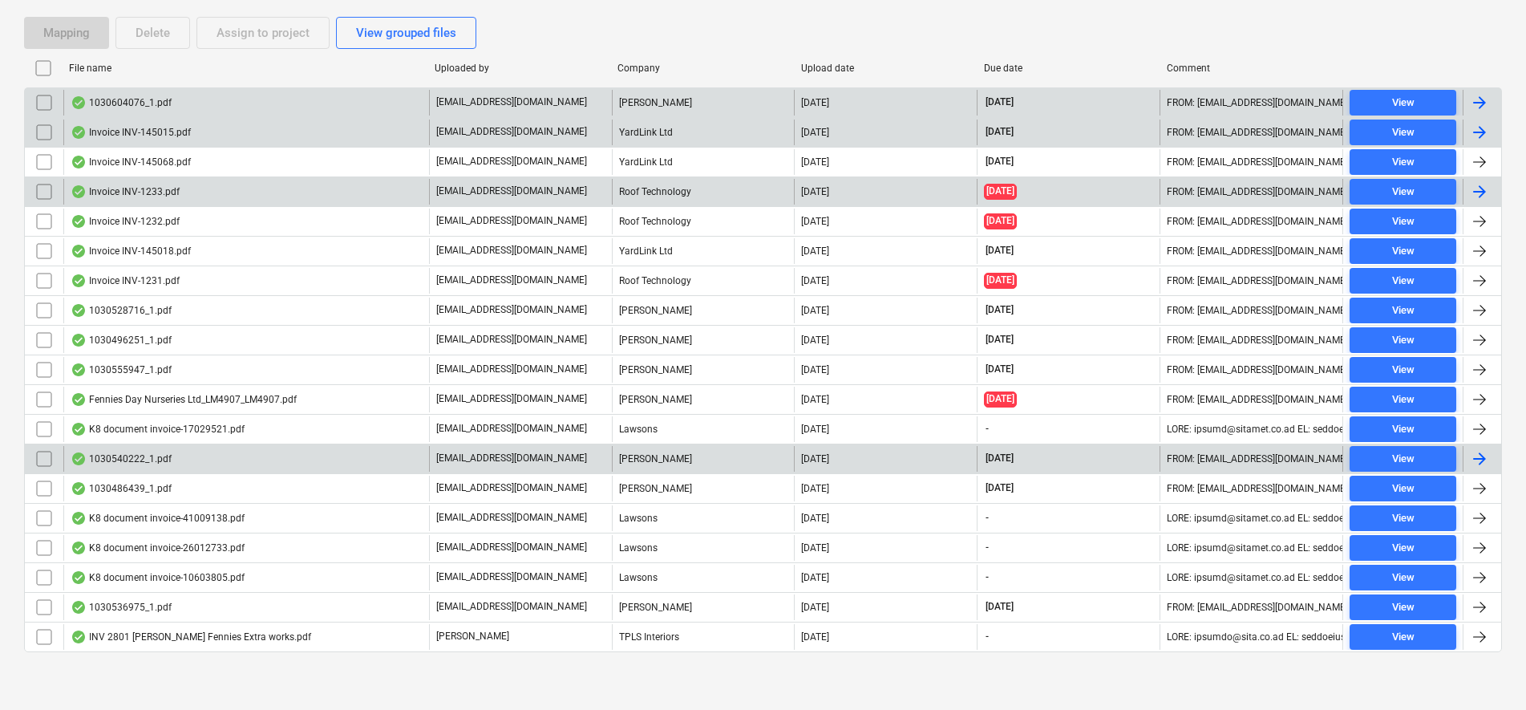
click at [41, 190] on input "checkbox" at bounding box center [44, 192] width 26 height 26
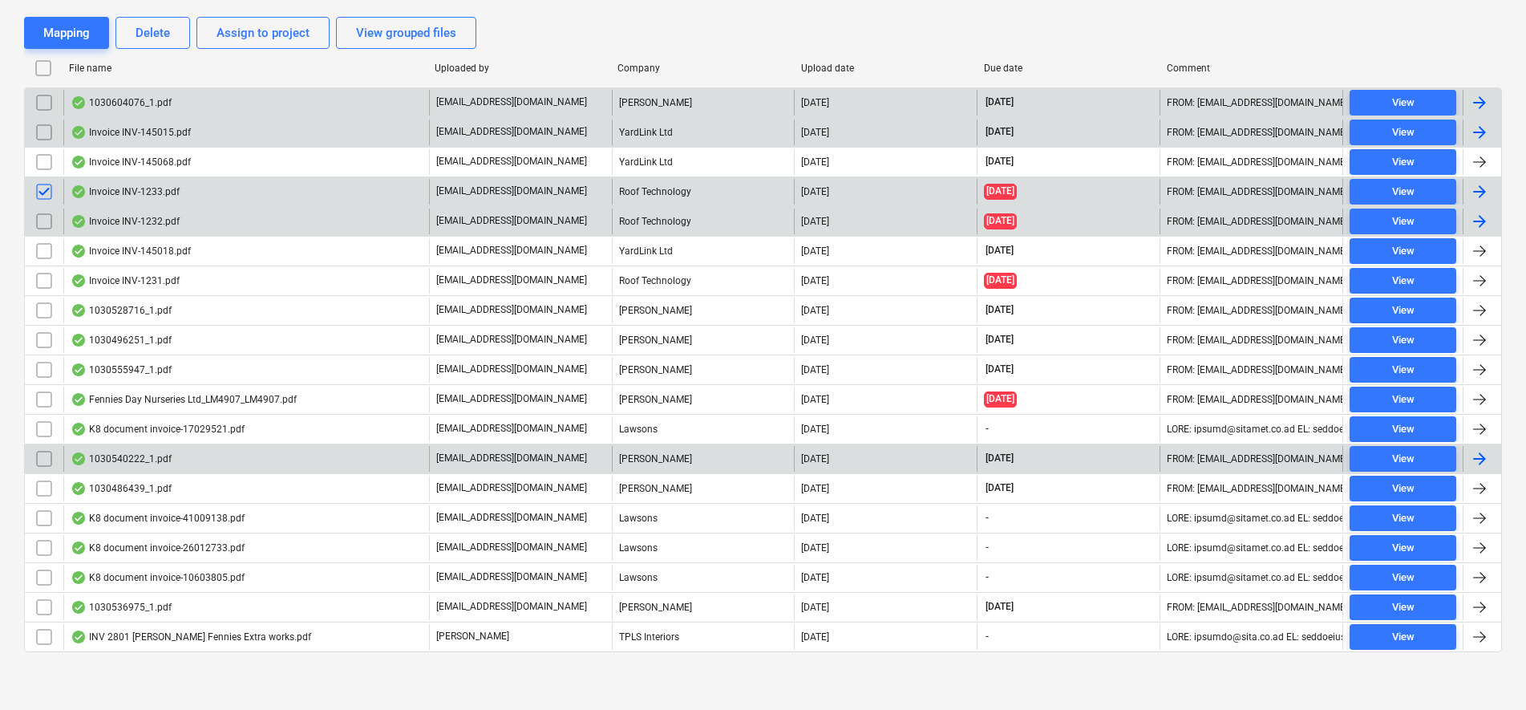
click at [38, 221] on input "checkbox" at bounding box center [44, 221] width 26 height 26
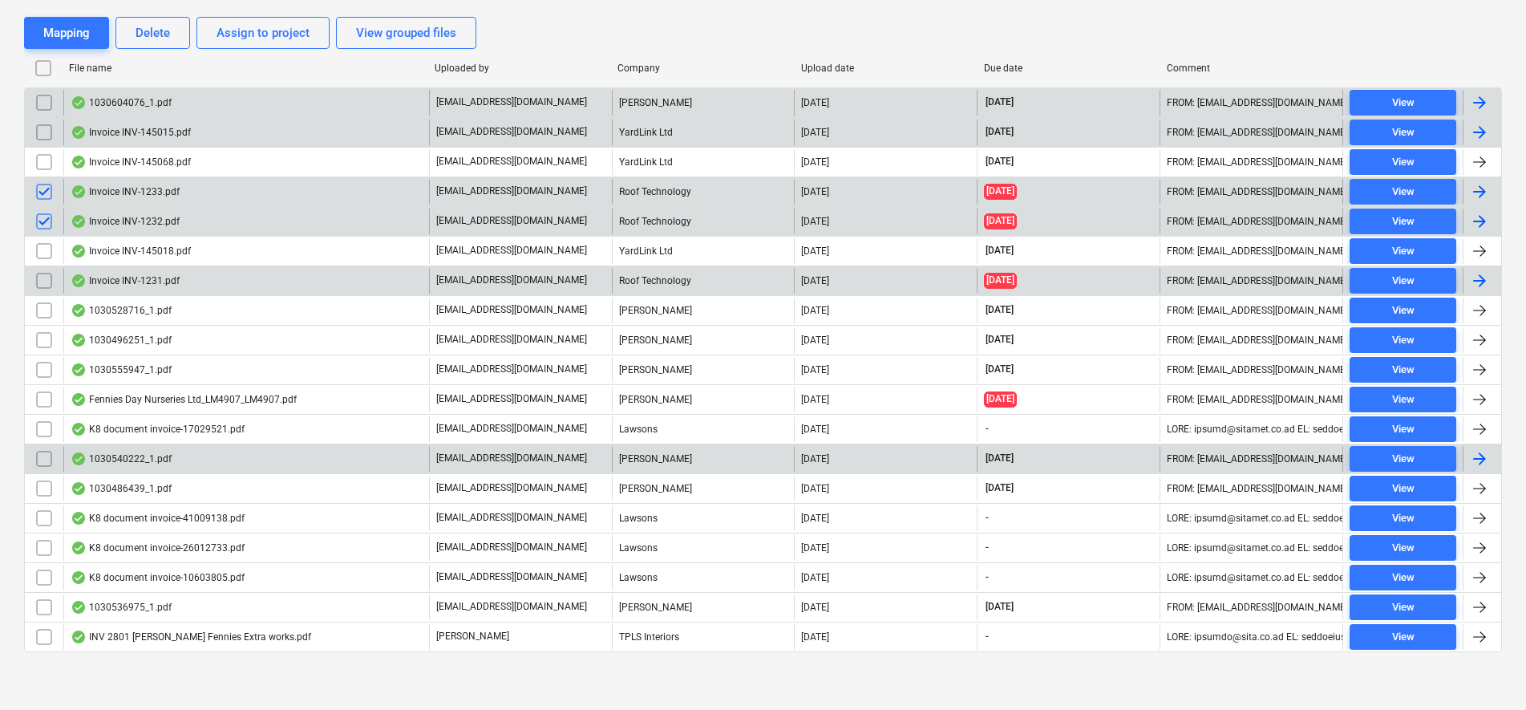
click at [45, 281] on input "checkbox" at bounding box center [44, 281] width 26 height 26
click at [255, 36] on div "Assign to project" at bounding box center [262, 32] width 93 height 21
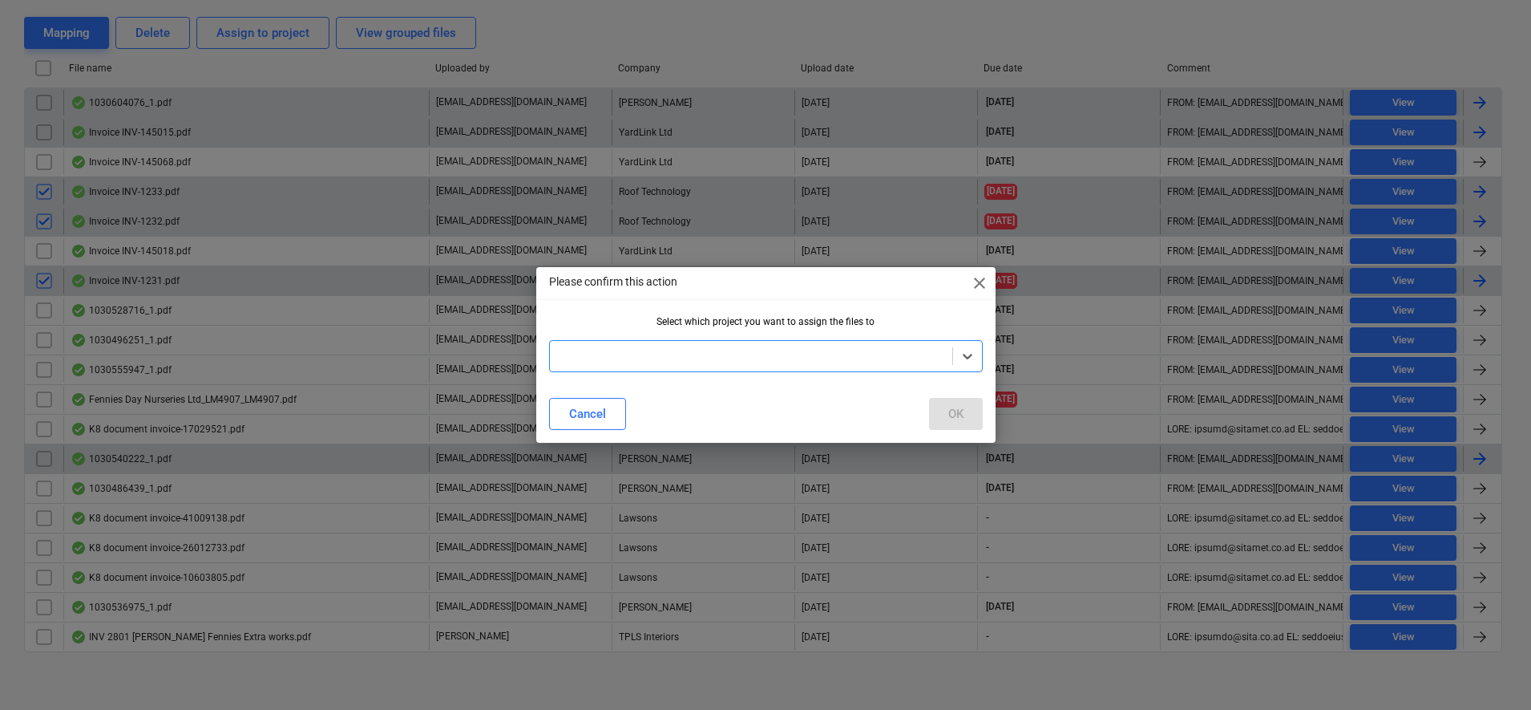
click at [622, 354] on div at bounding box center [751, 356] width 386 height 16
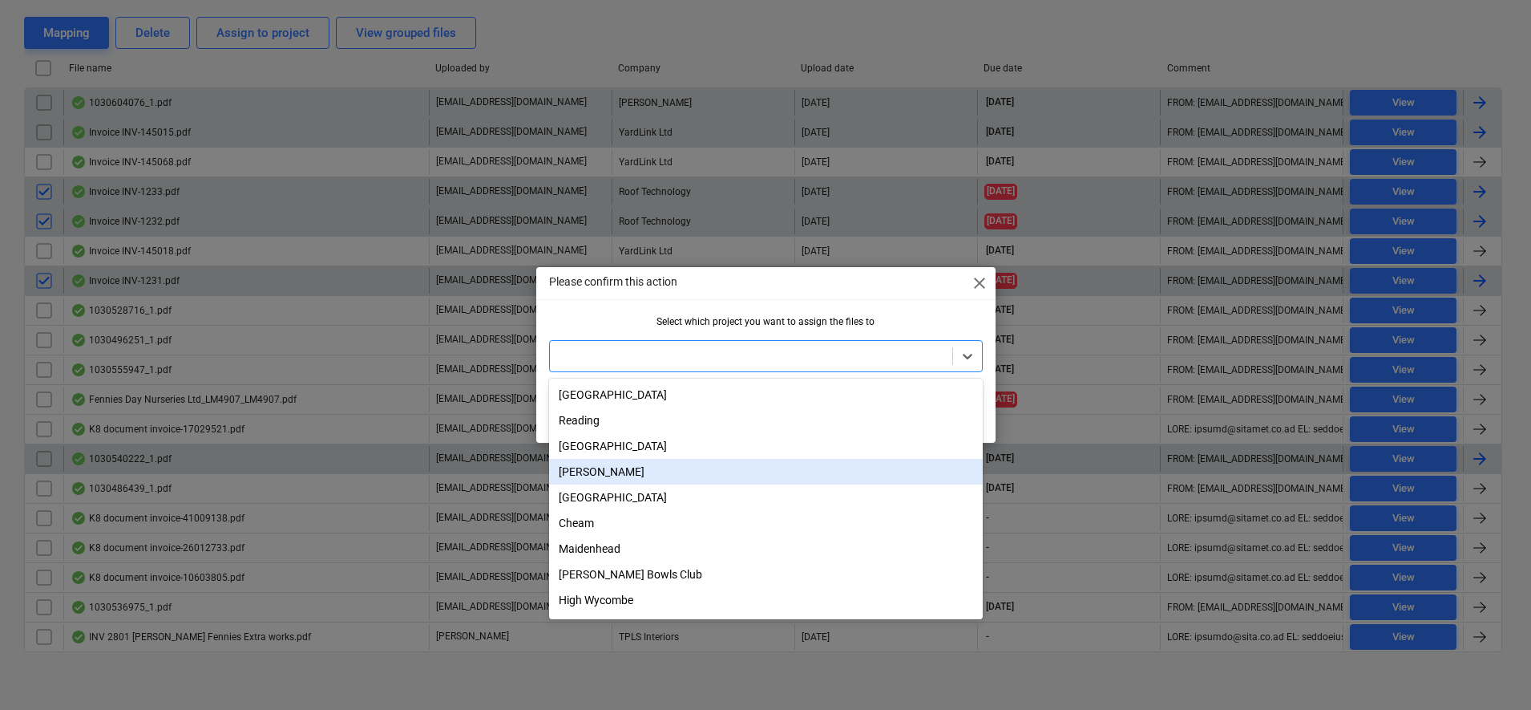
click at [605, 476] on div "[PERSON_NAME]" at bounding box center [766, 472] width 434 height 26
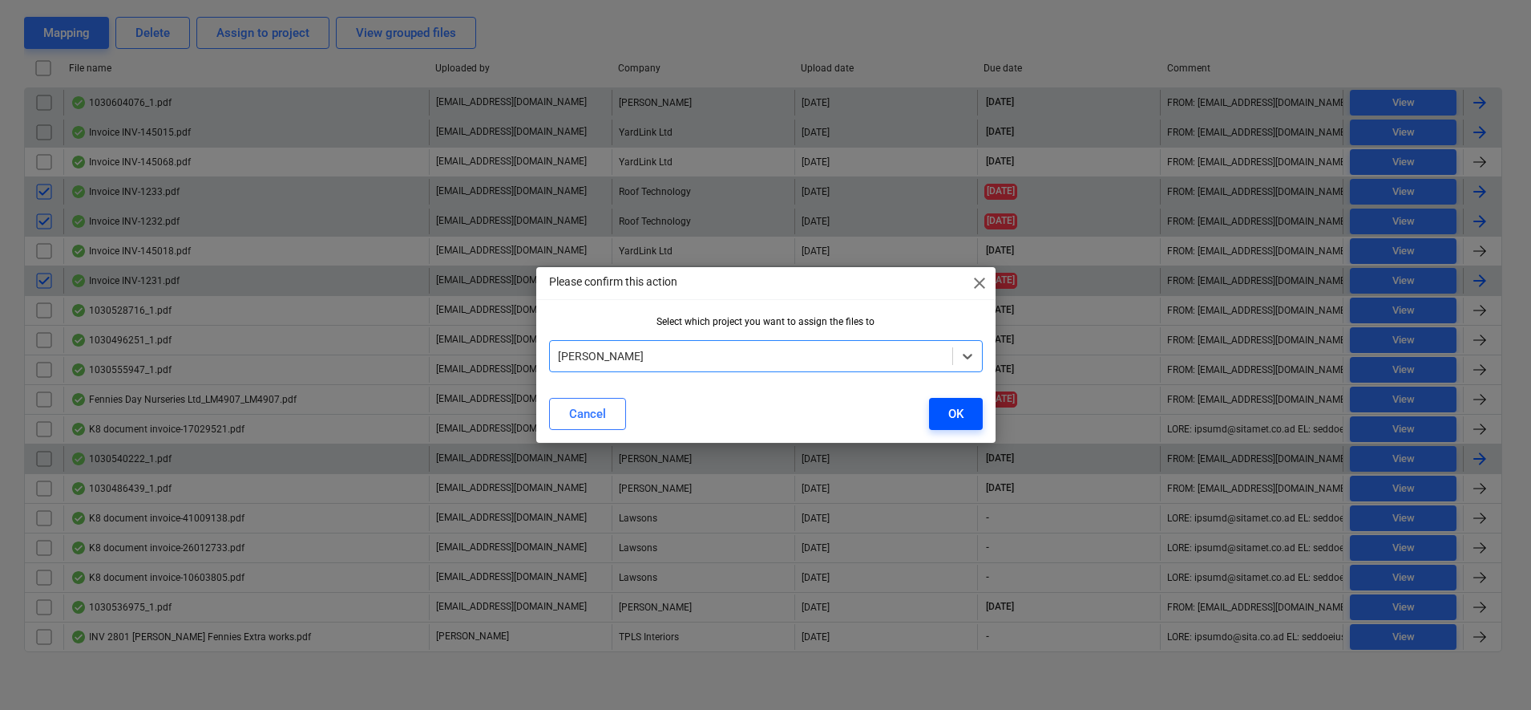
click at [965, 410] on button "OK" at bounding box center [956, 414] width 54 height 32
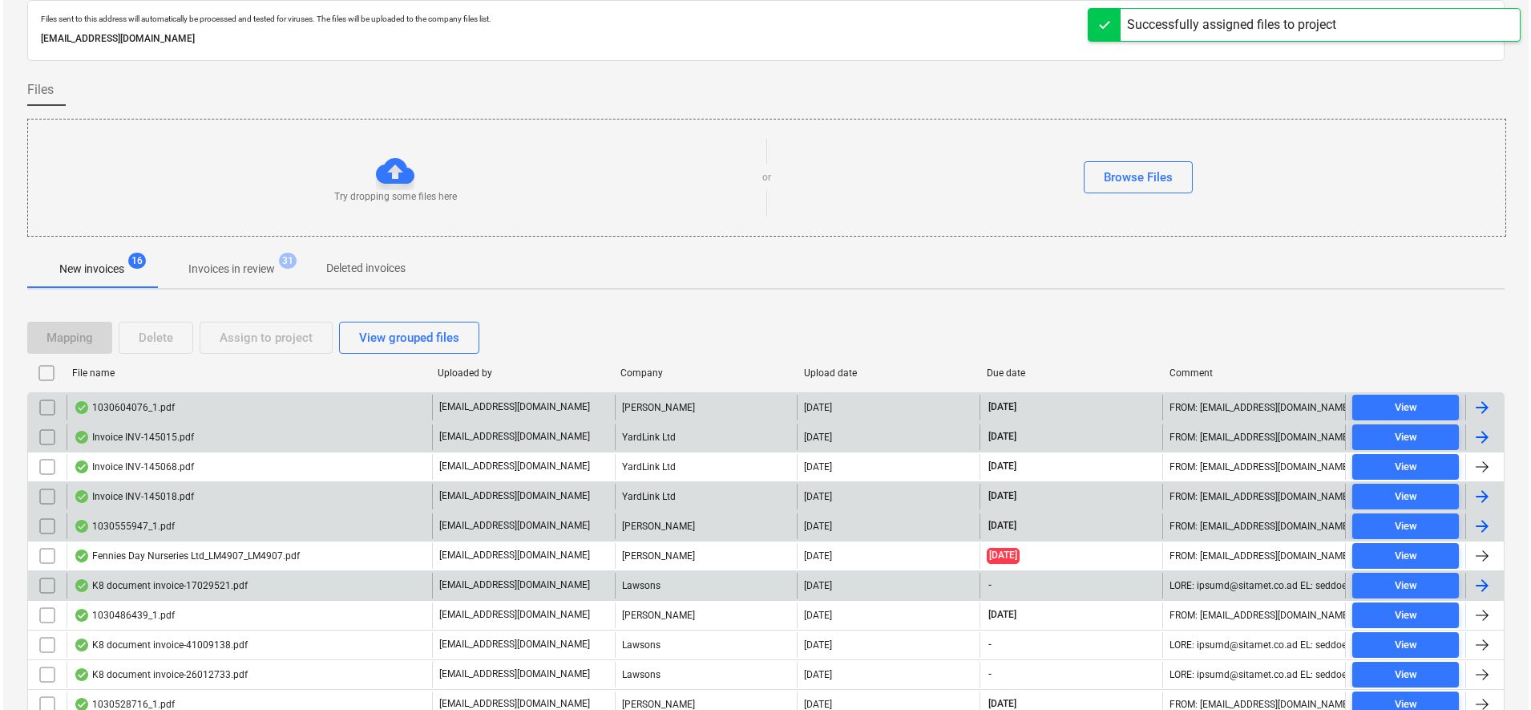
scroll to position [100, 0]
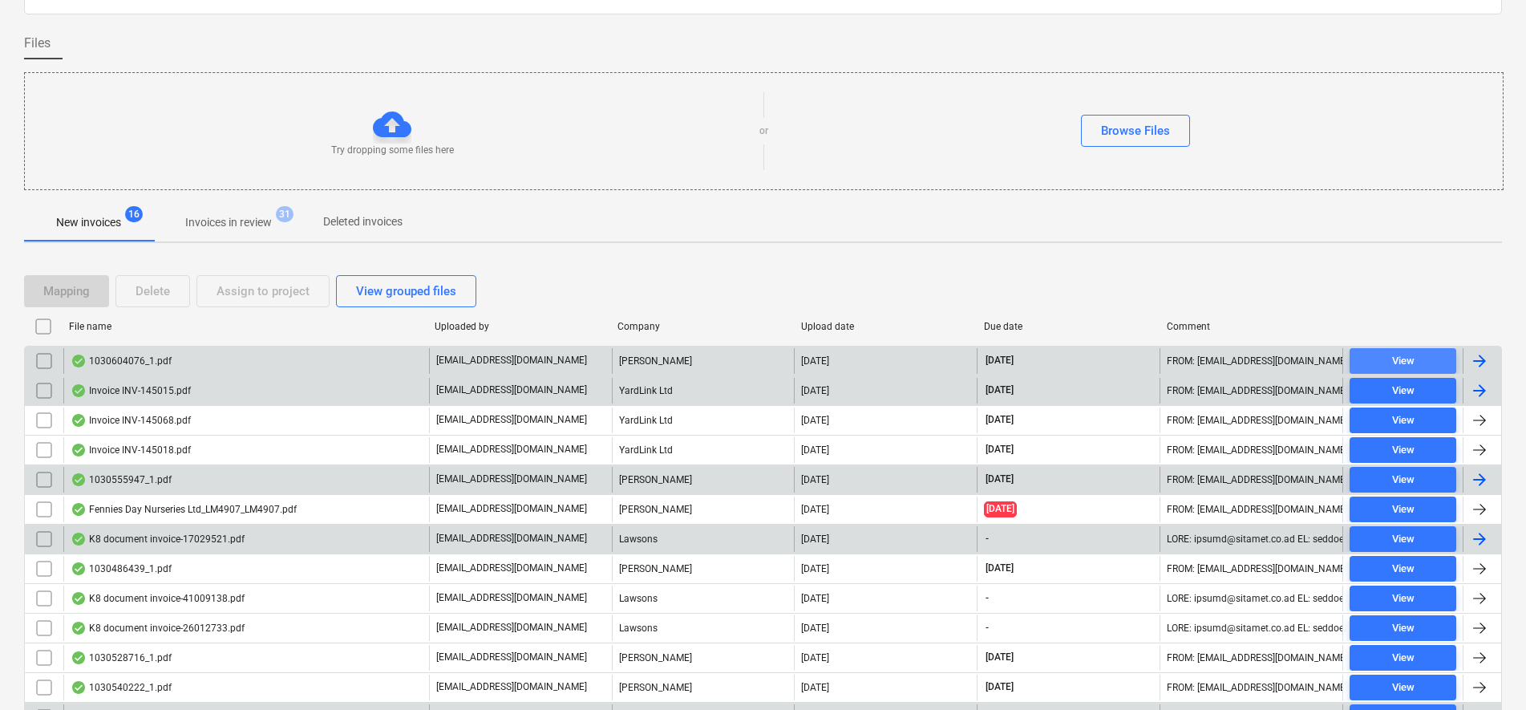
click at [1432, 366] on span "View" at bounding box center [1403, 361] width 94 height 18
click at [34, 364] on input "checkbox" at bounding box center [44, 361] width 26 height 26
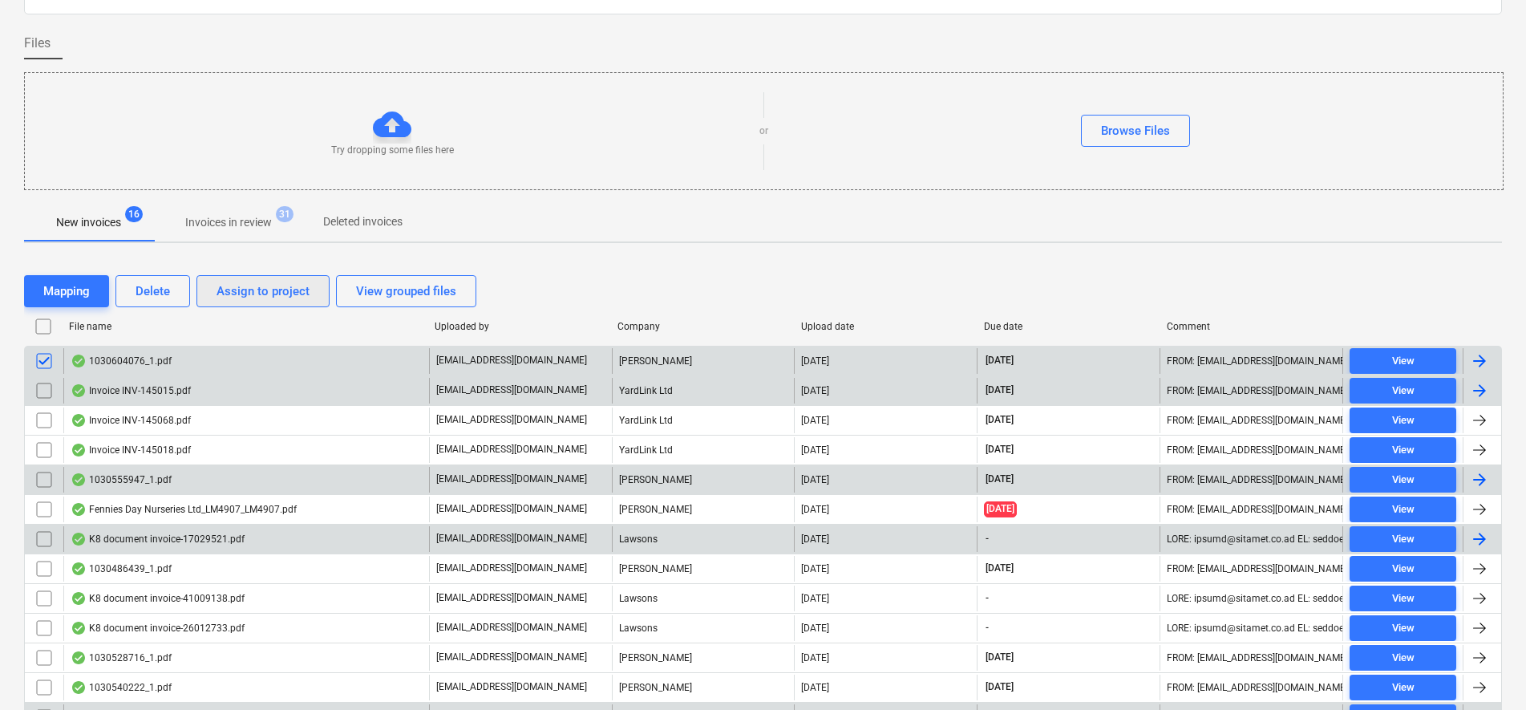
click at [232, 286] on div "Assign to project" at bounding box center [262, 291] width 93 height 21
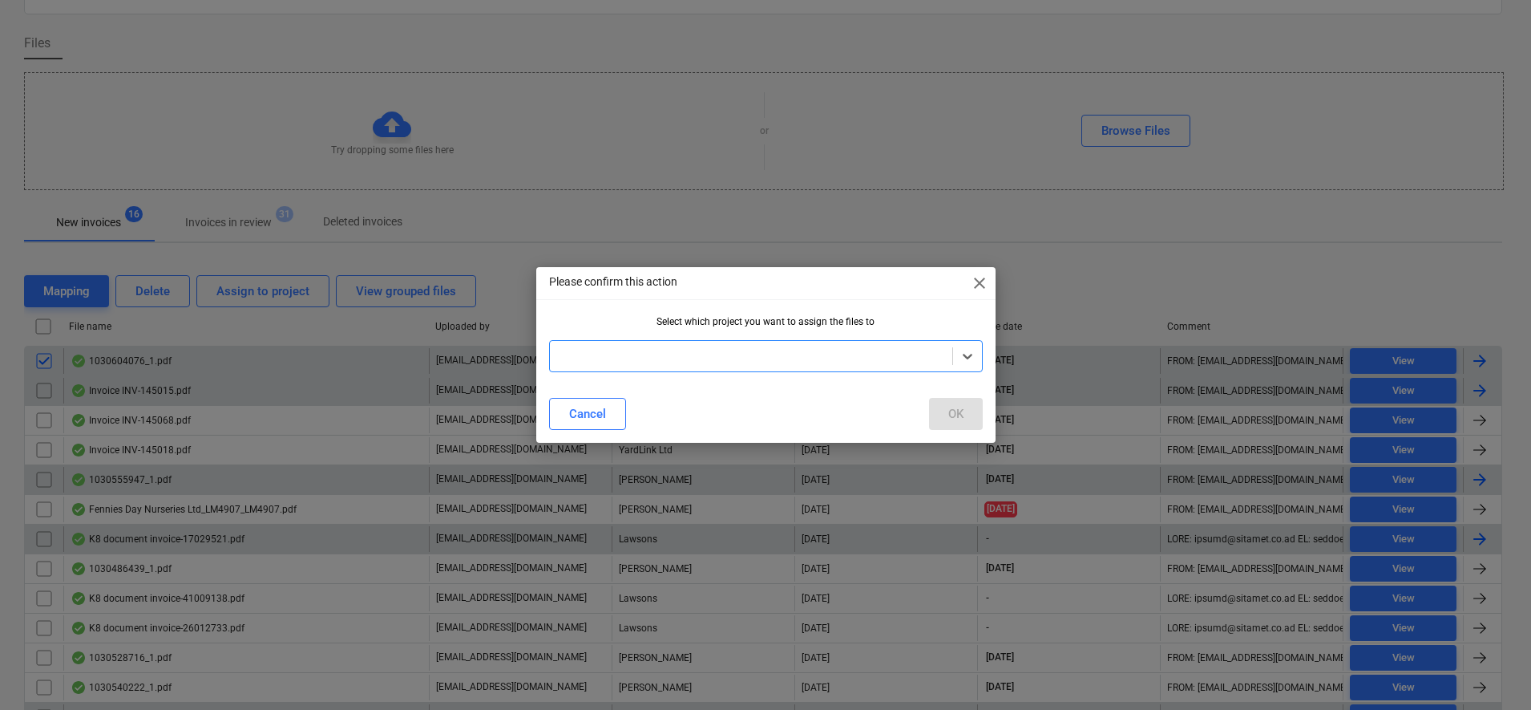
click at [652, 362] on div at bounding box center [751, 356] width 386 height 16
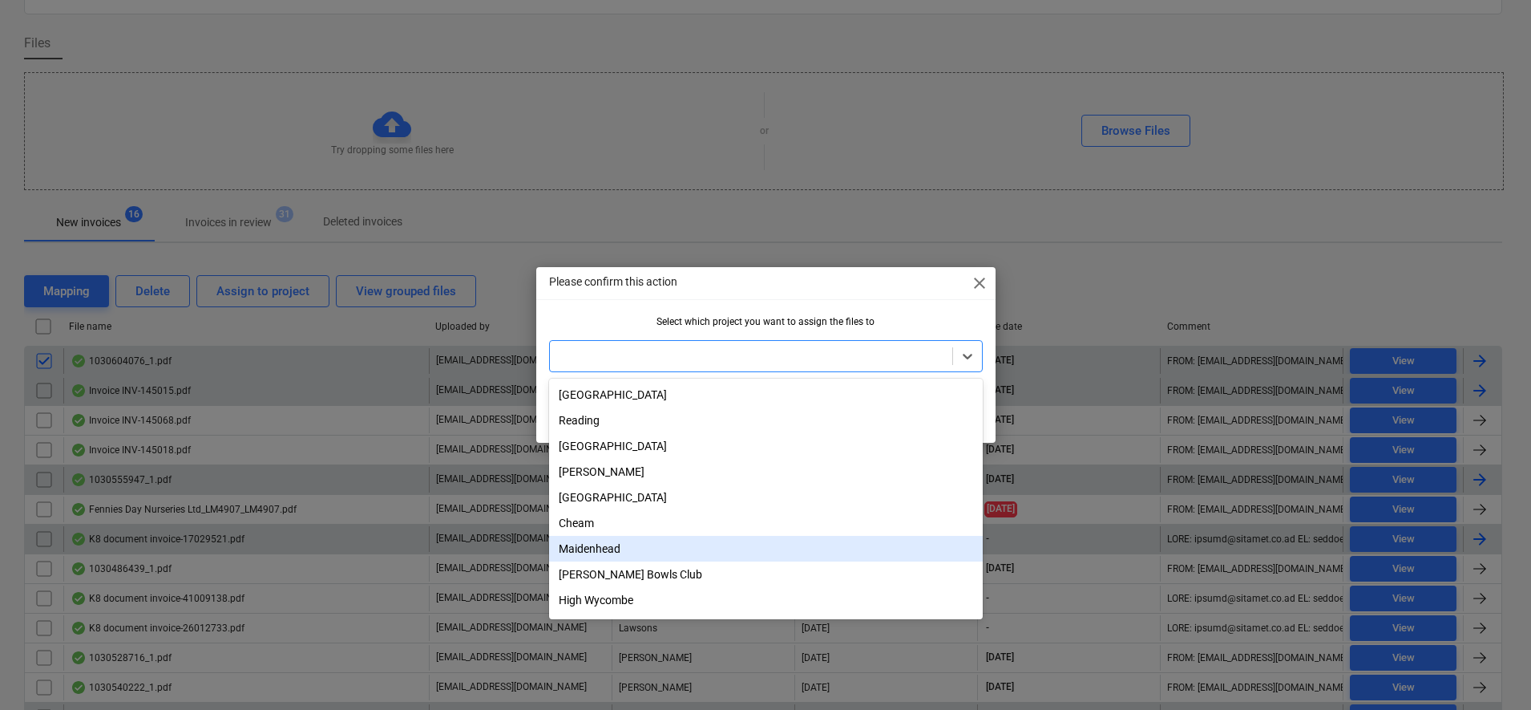
scroll to position [83, 0]
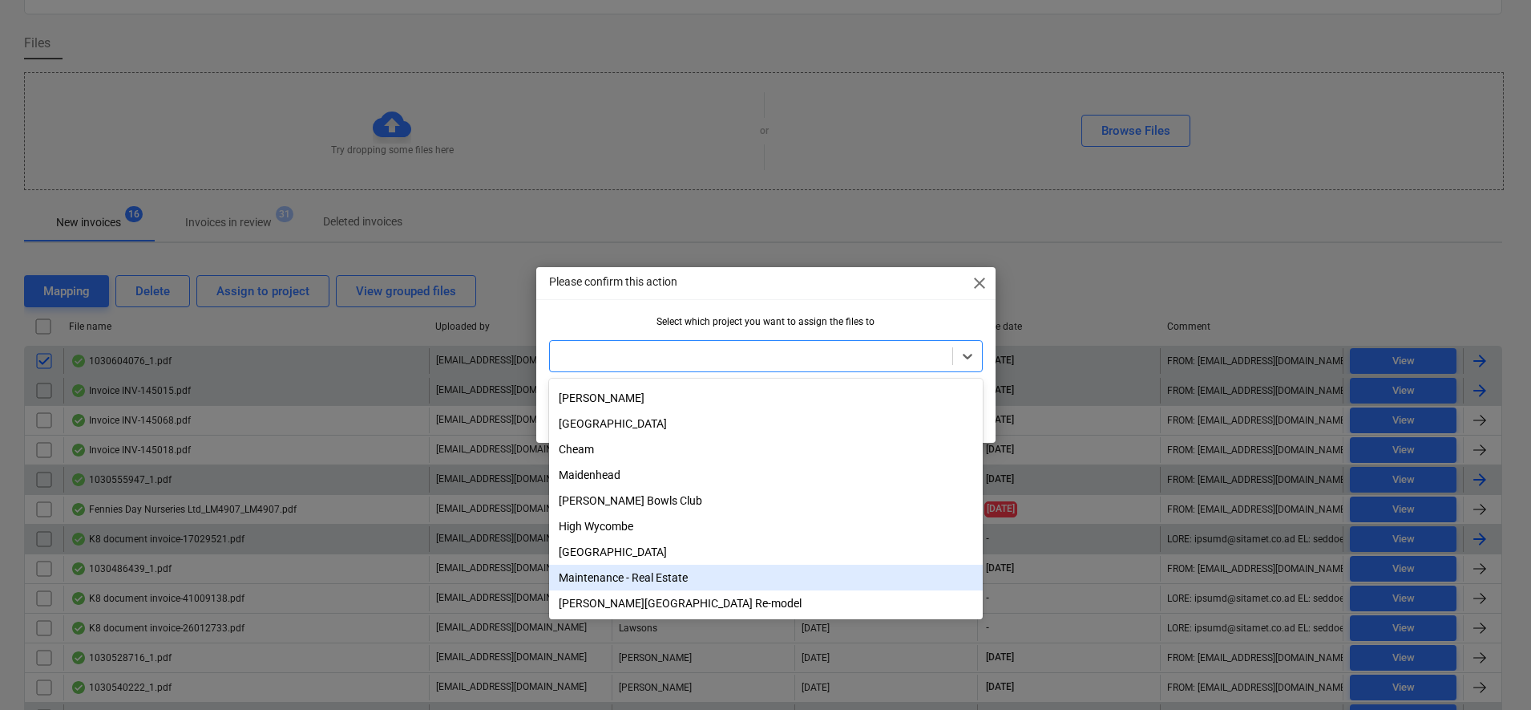
click at [670, 580] on div "Maintenance - Real Estate" at bounding box center [766, 577] width 434 height 26
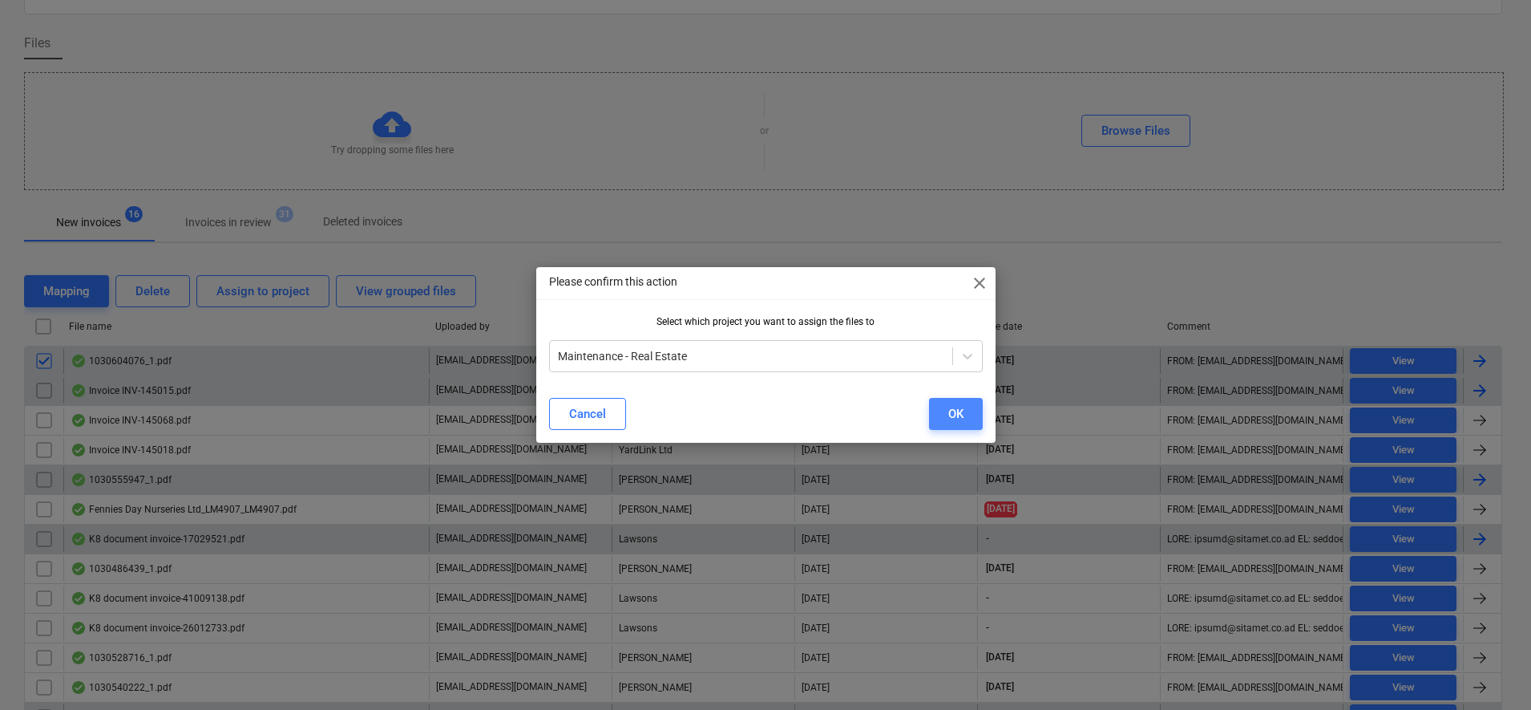
click at [943, 416] on button "OK" at bounding box center [956, 414] width 54 height 32
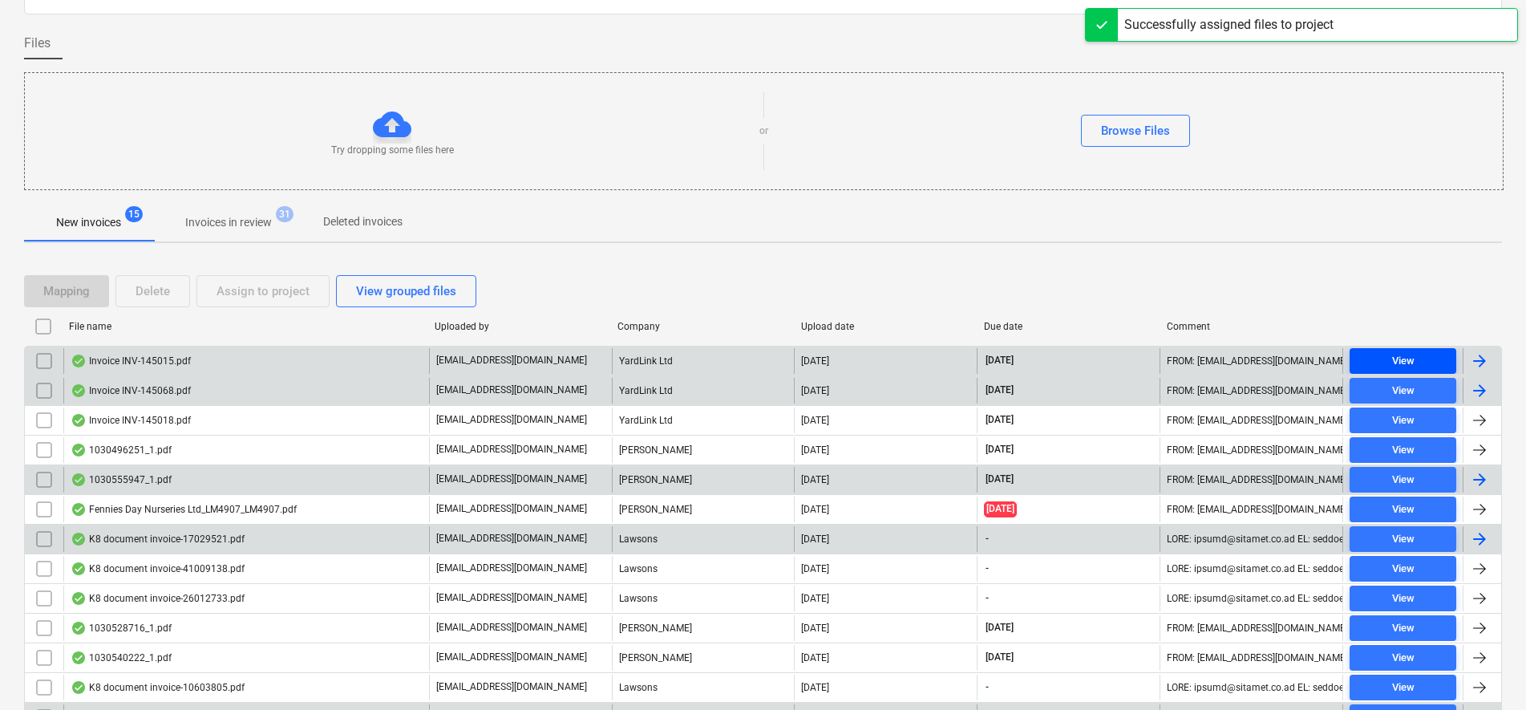
click at [1398, 373] on button "View" at bounding box center [1402, 361] width 107 height 26
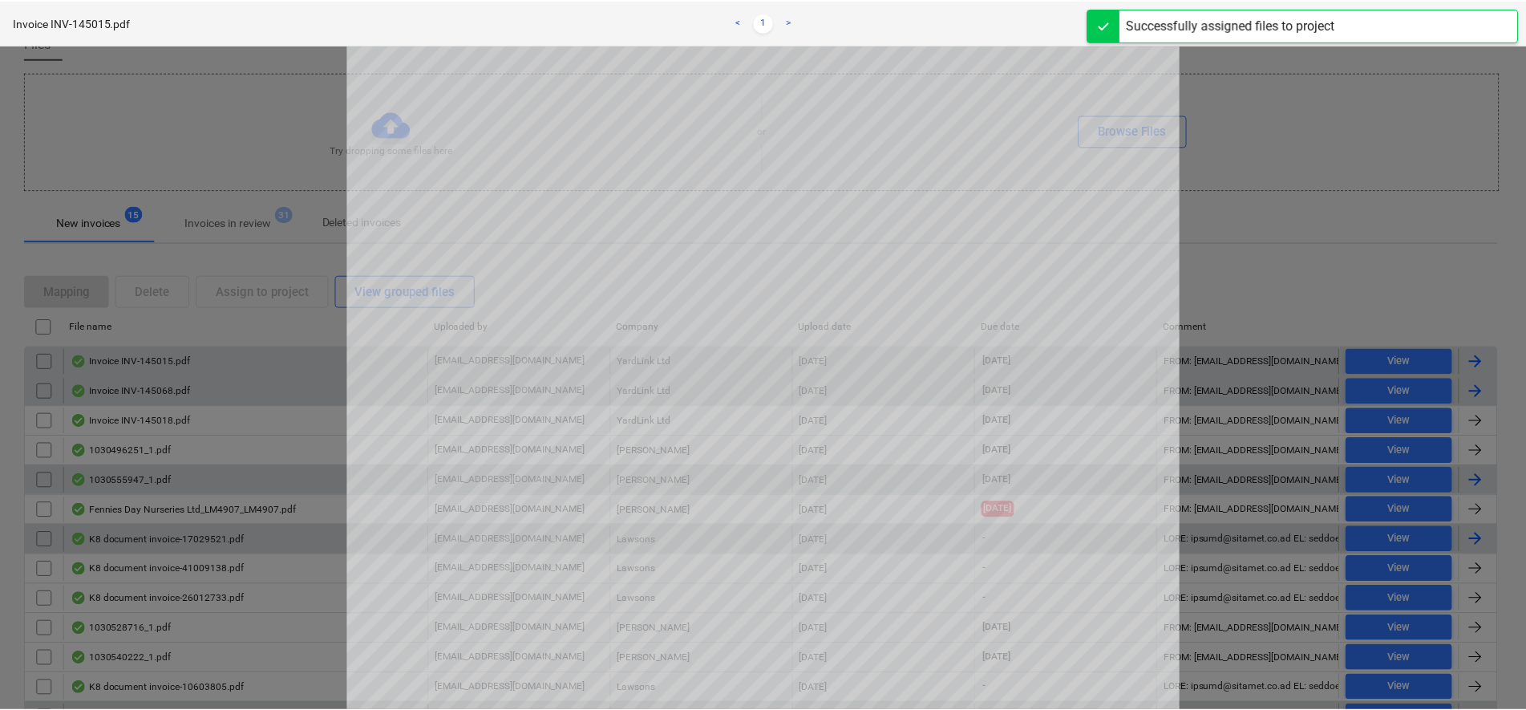
scroll to position [100, 0]
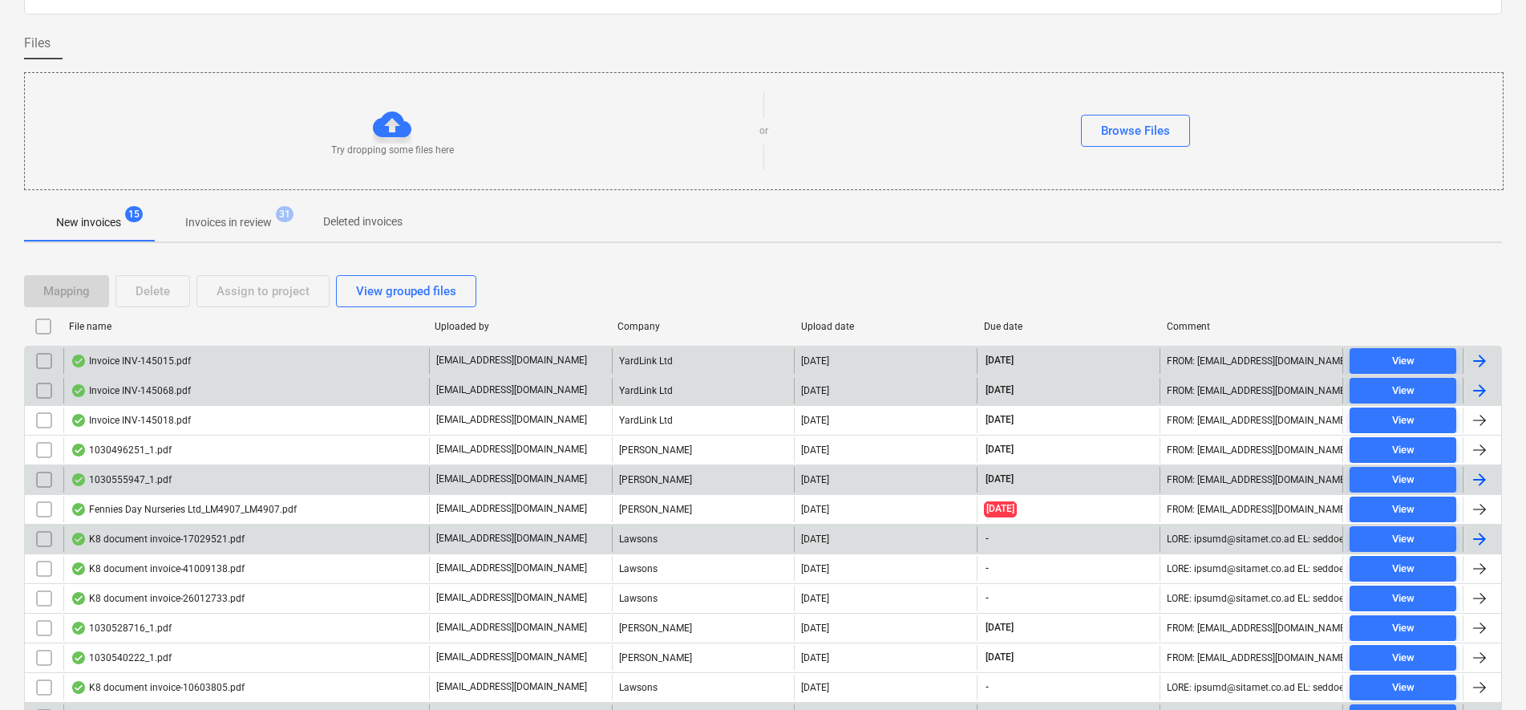
click at [50, 363] on input "checkbox" at bounding box center [44, 361] width 26 height 26
click at [250, 297] on div "Assign to project" at bounding box center [262, 291] width 93 height 21
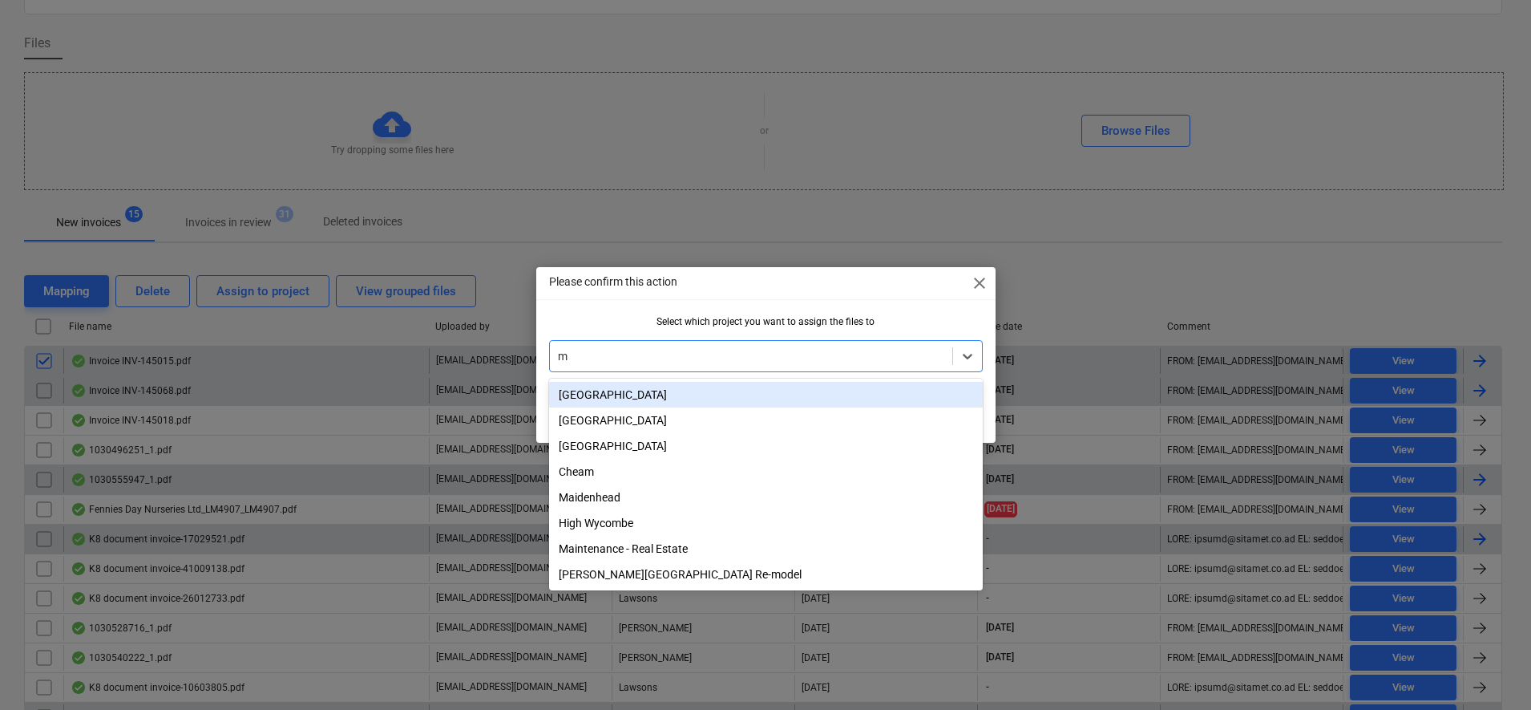
type input "ma"
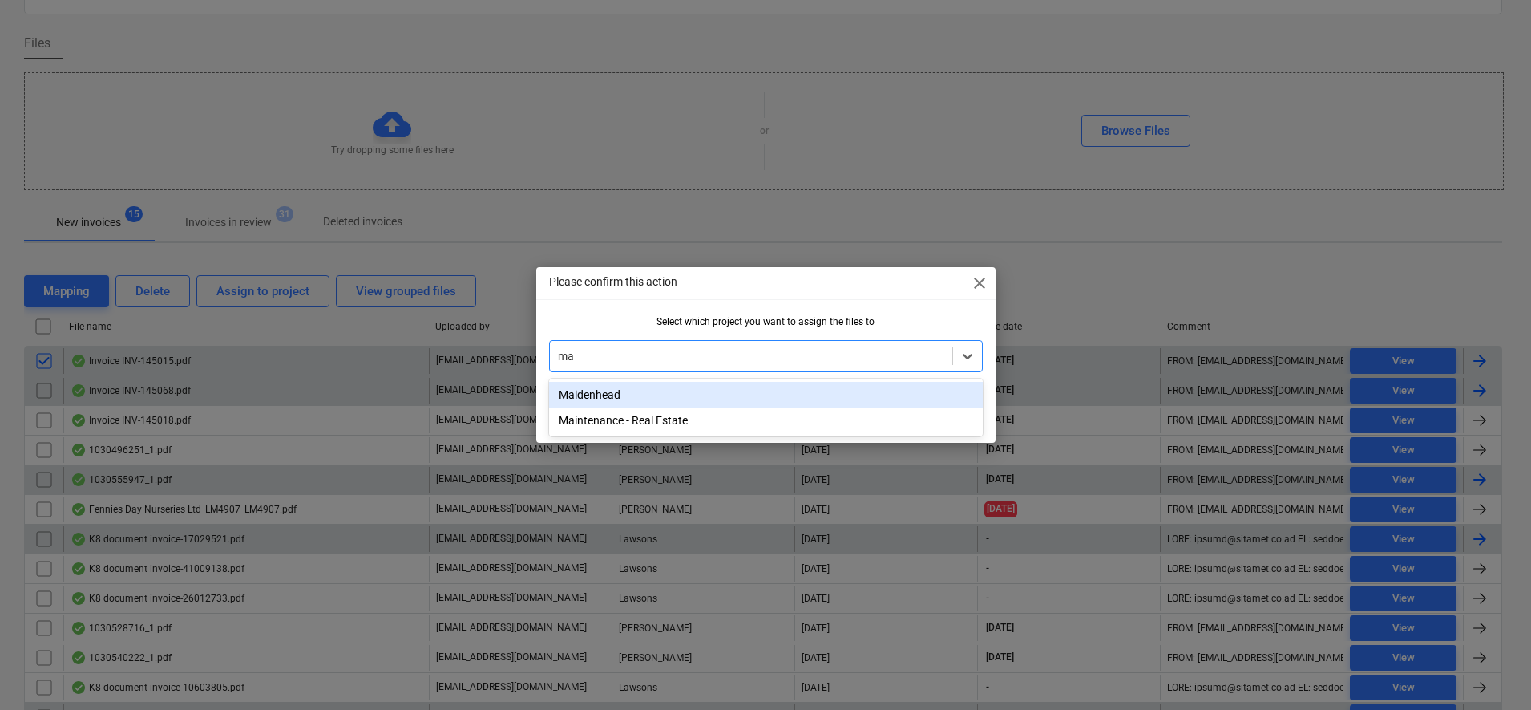
drag, startPoint x: 637, startPoint y: 402, endPoint x: 669, endPoint y: 396, distance: 32.6
click at [669, 396] on div "Maidenhead" at bounding box center [766, 395] width 434 height 26
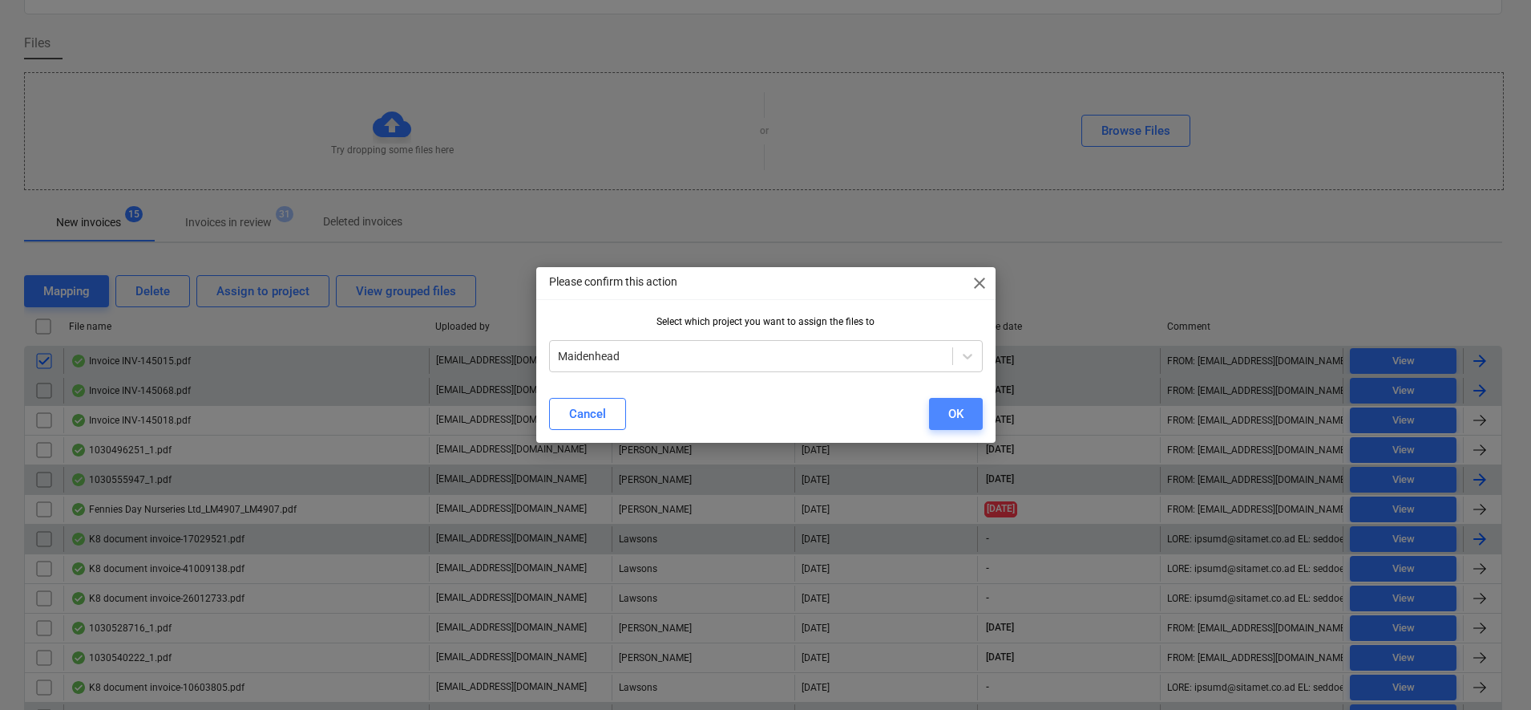
click at [965, 413] on button "OK" at bounding box center [956, 414] width 54 height 32
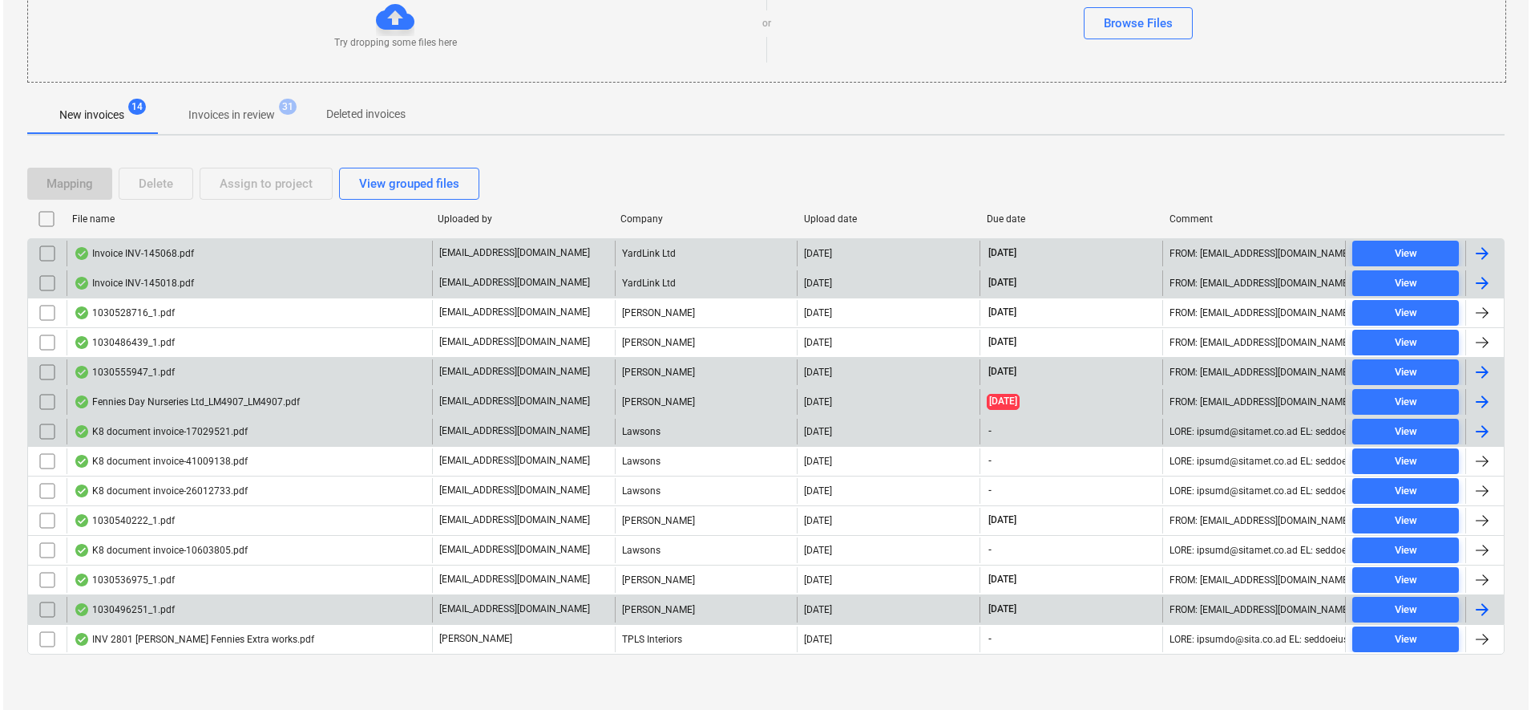
scroll to position [210, 0]
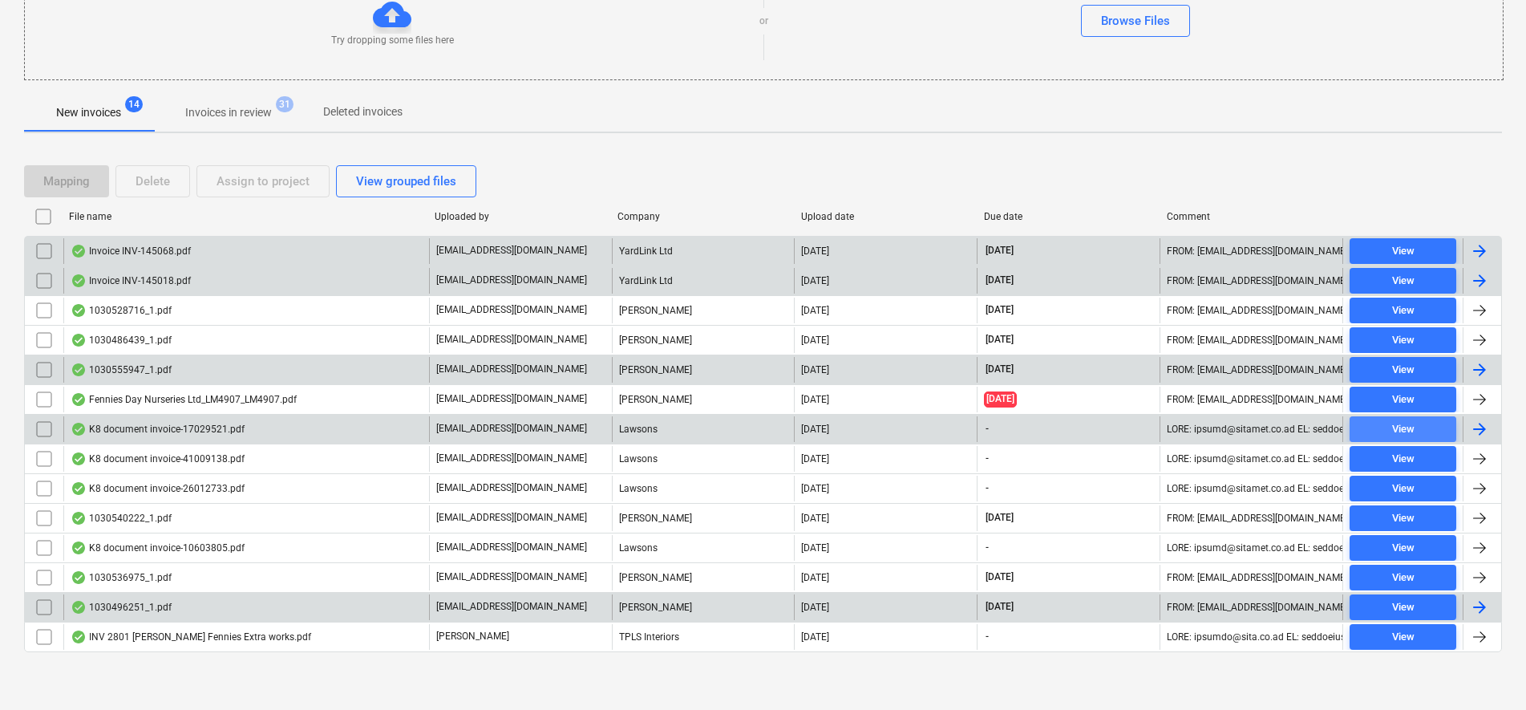
click at [1393, 423] on div "View" at bounding box center [1403, 429] width 22 height 18
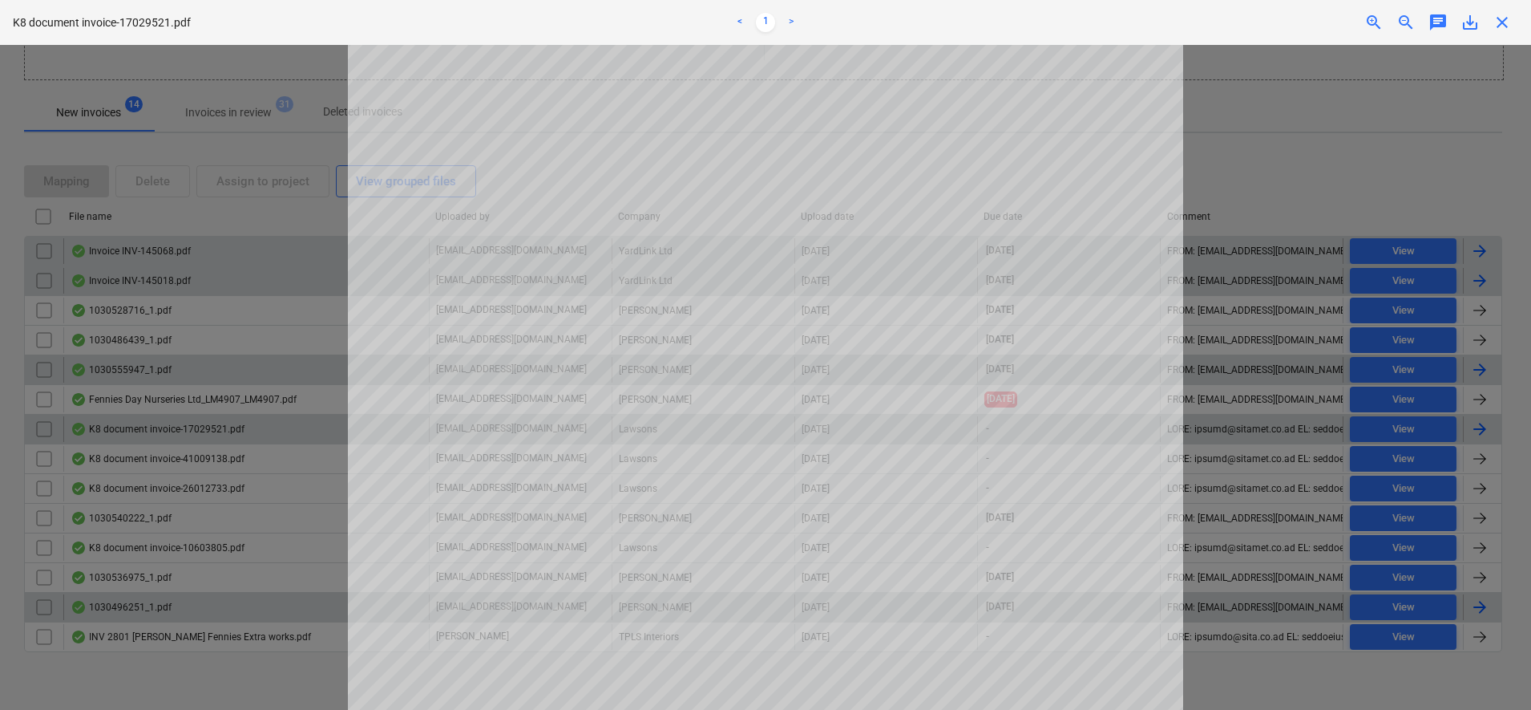
scroll to position [100, 0]
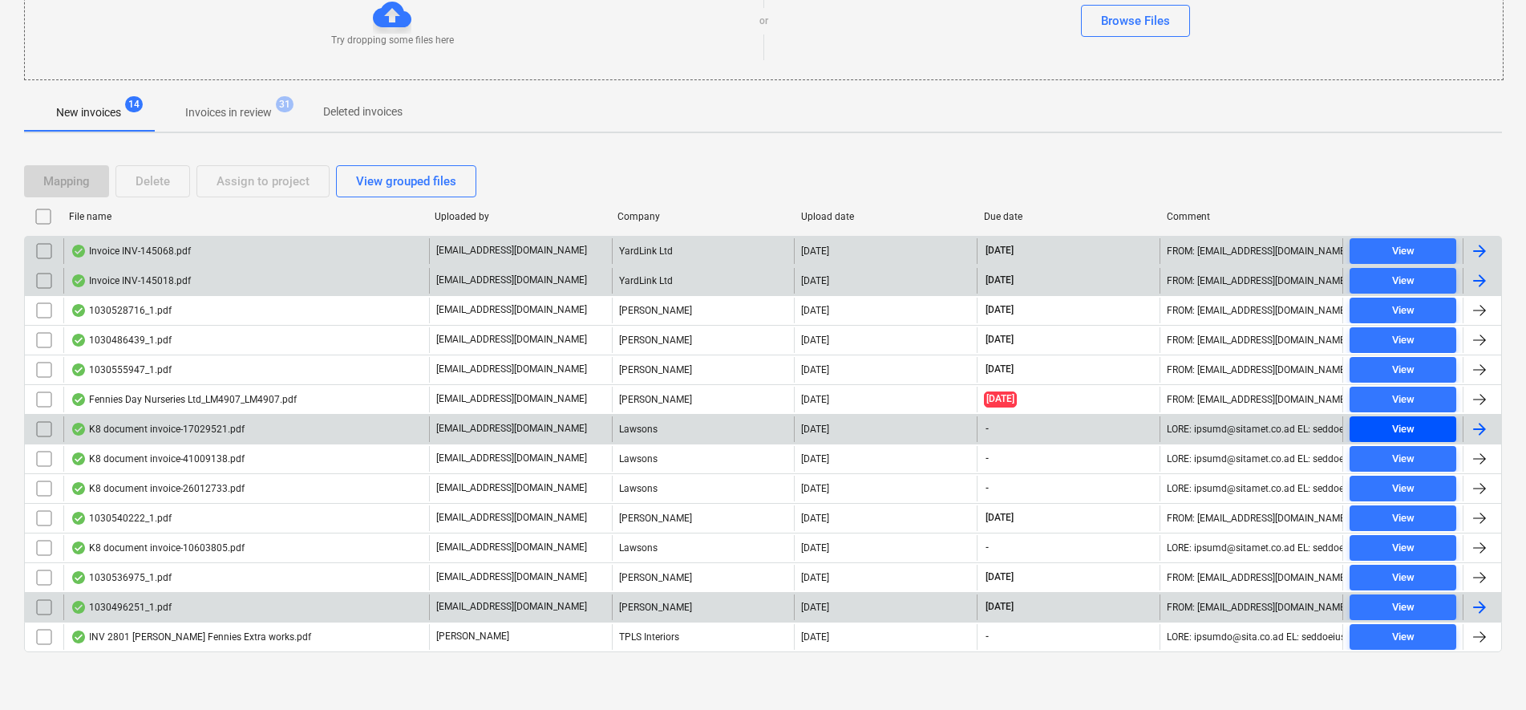
click at [1389, 429] on span "View" at bounding box center [1403, 429] width 94 height 18
click at [37, 432] on input "checkbox" at bounding box center [44, 429] width 26 height 26
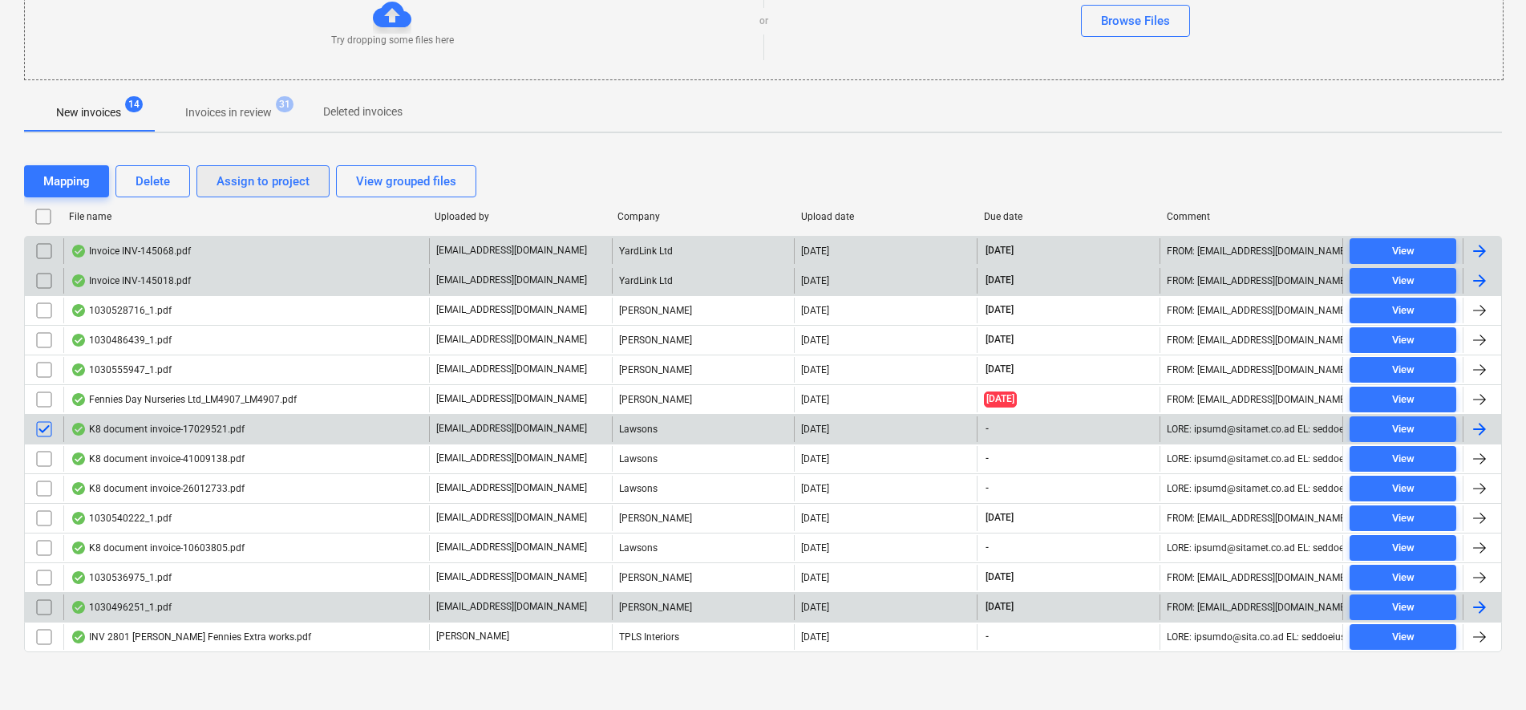
click at [247, 173] on div "Assign to project" at bounding box center [262, 181] width 93 height 21
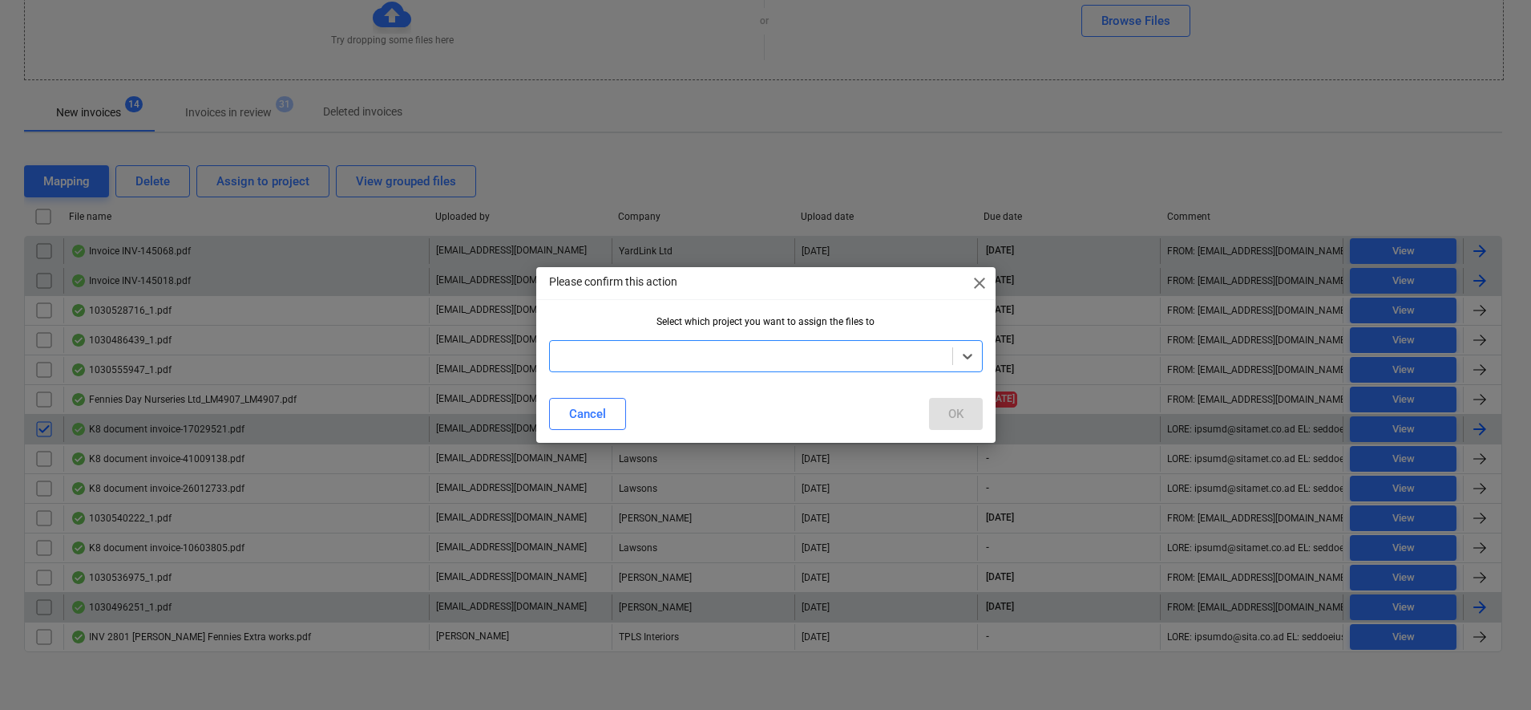
click at [985, 288] on span "close" at bounding box center [979, 282] width 19 height 19
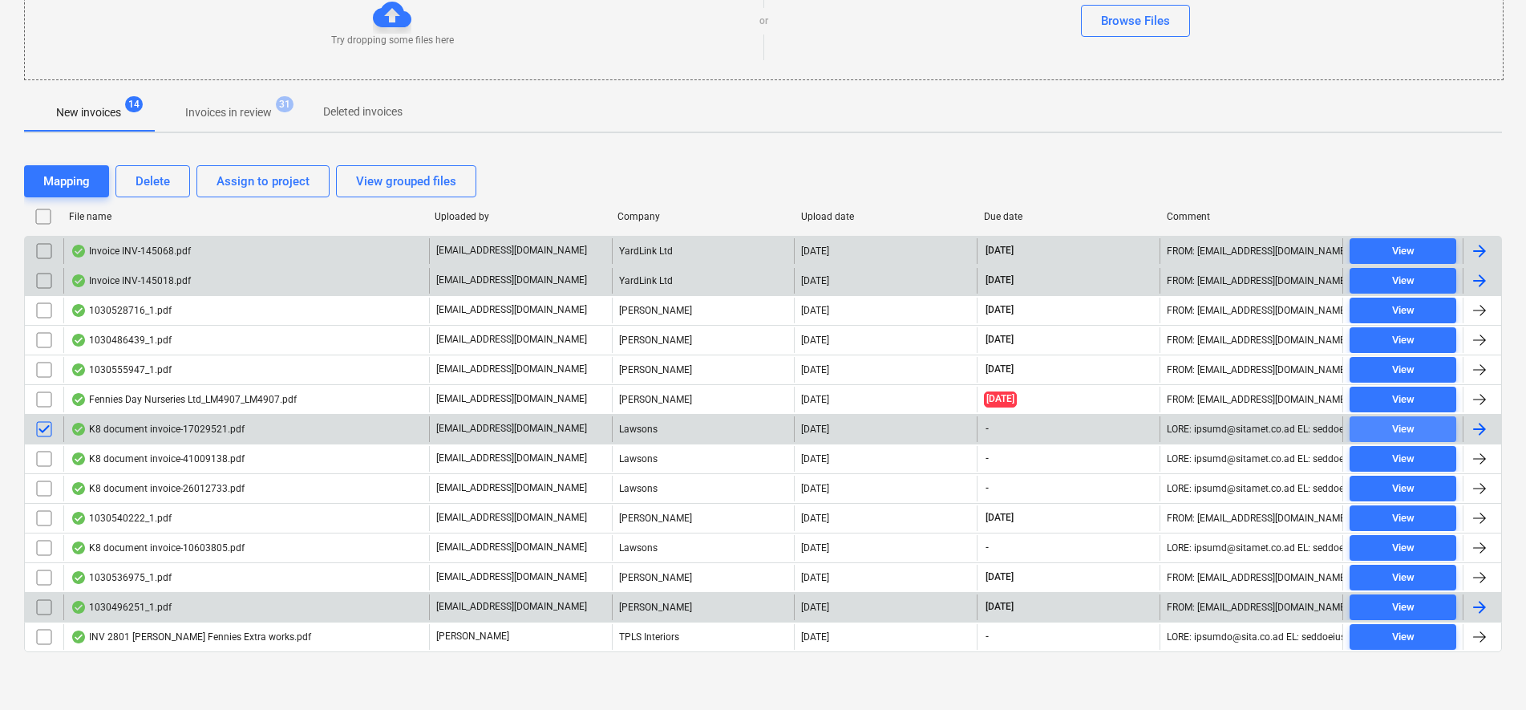
click at [1414, 433] on span "View" at bounding box center [1403, 429] width 94 height 18
click at [1410, 431] on div "View" at bounding box center [1403, 429] width 22 height 18
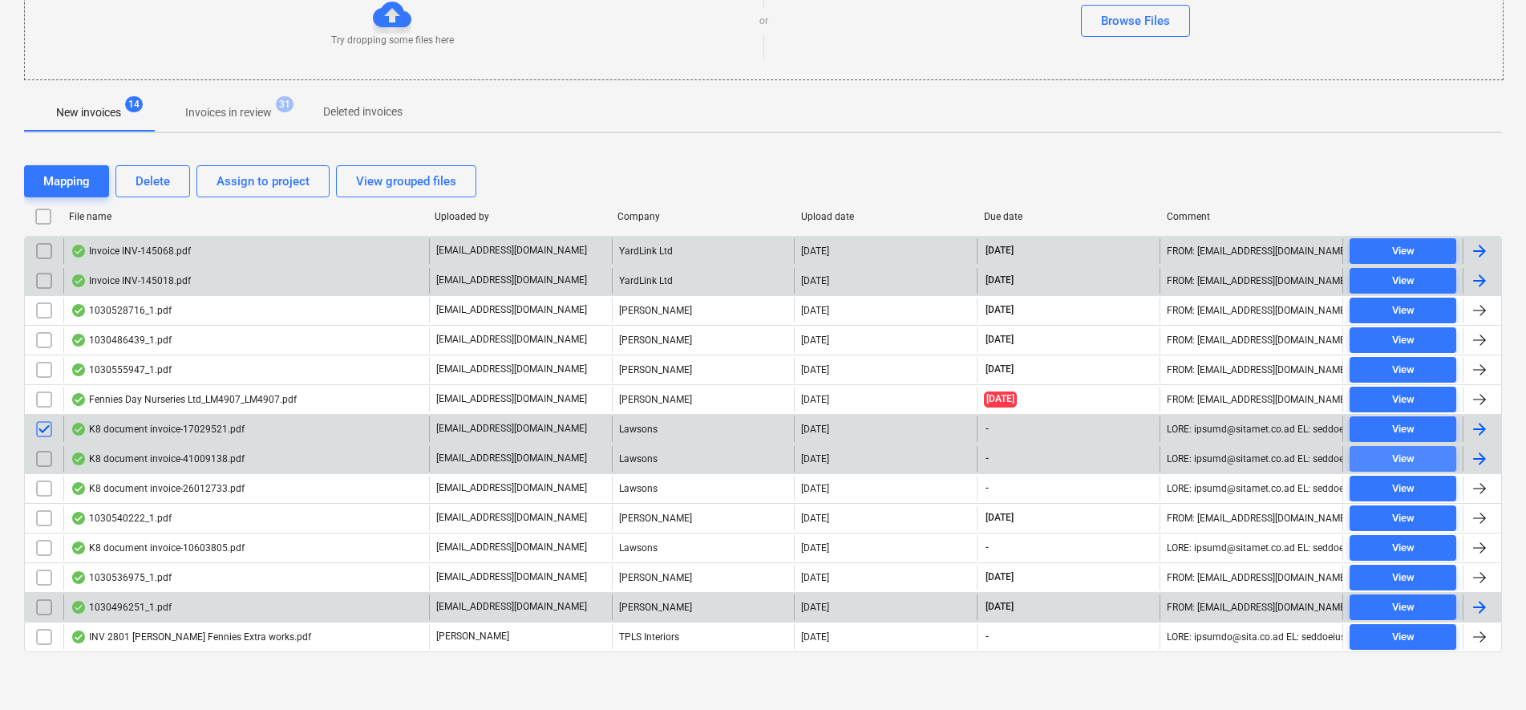
click at [1398, 452] on div "View" at bounding box center [1403, 459] width 22 height 18
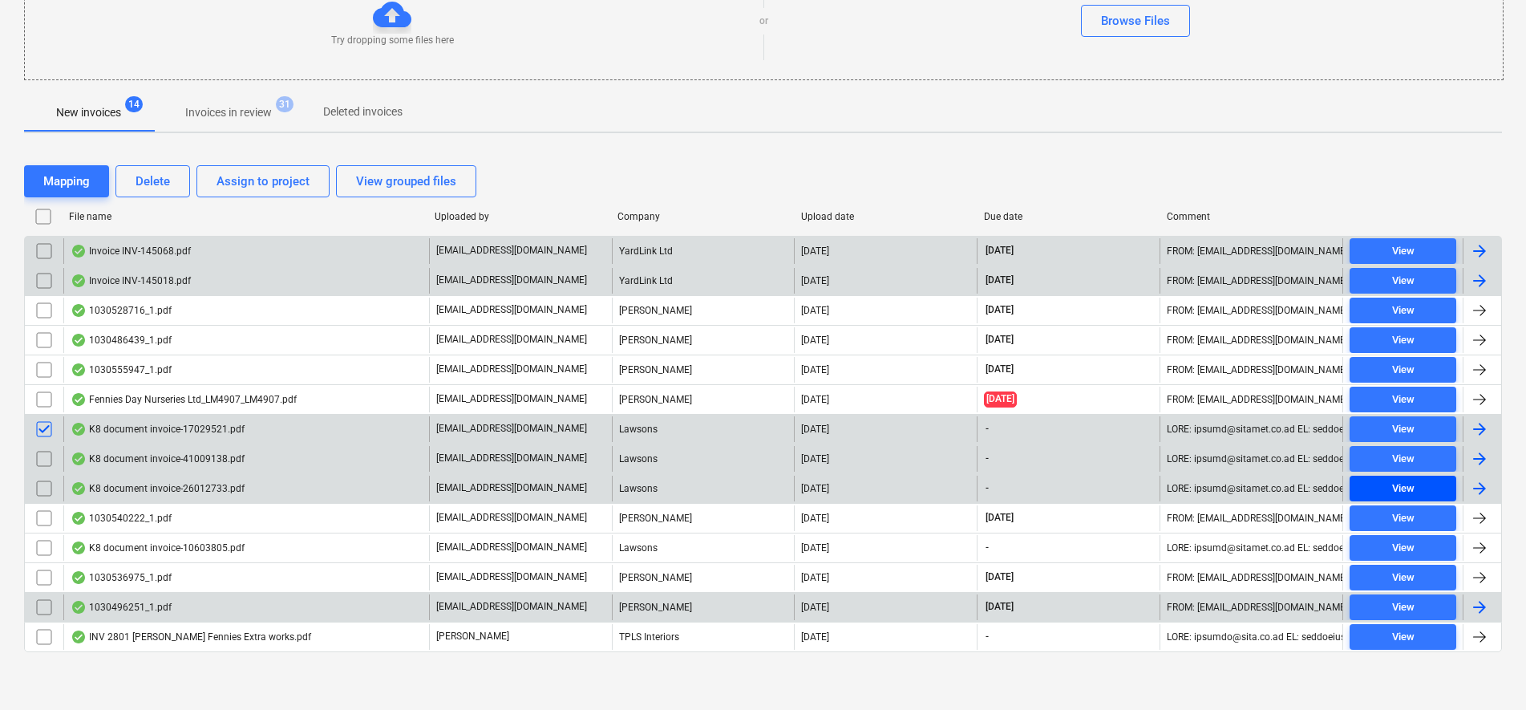
click at [1393, 489] on div "View" at bounding box center [1403, 488] width 22 height 18
click at [1403, 486] on div "View" at bounding box center [1403, 488] width 22 height 18
click at [1406, 459] on div "View" at bounding box center [1403, 459] width 22 height 18
click at [1402, 437] on div "View" at bounding box center [1403, 429] width 22 height 18
click at [1384, 455] on span "View" at bounding box center [1403, 459] width 94 height 18
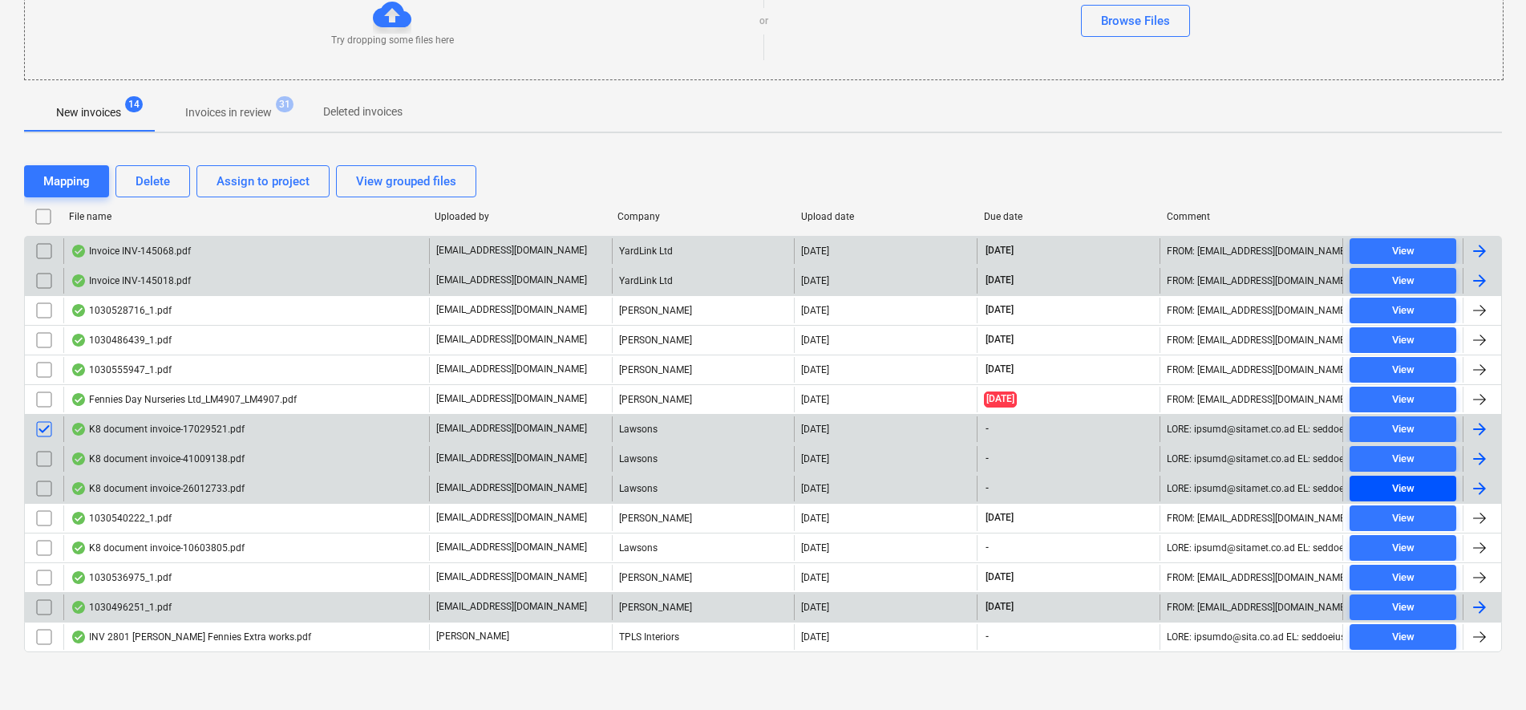
click at [1379, 481] on span "View" at bounding box center [1403, 488] width 94 height 18
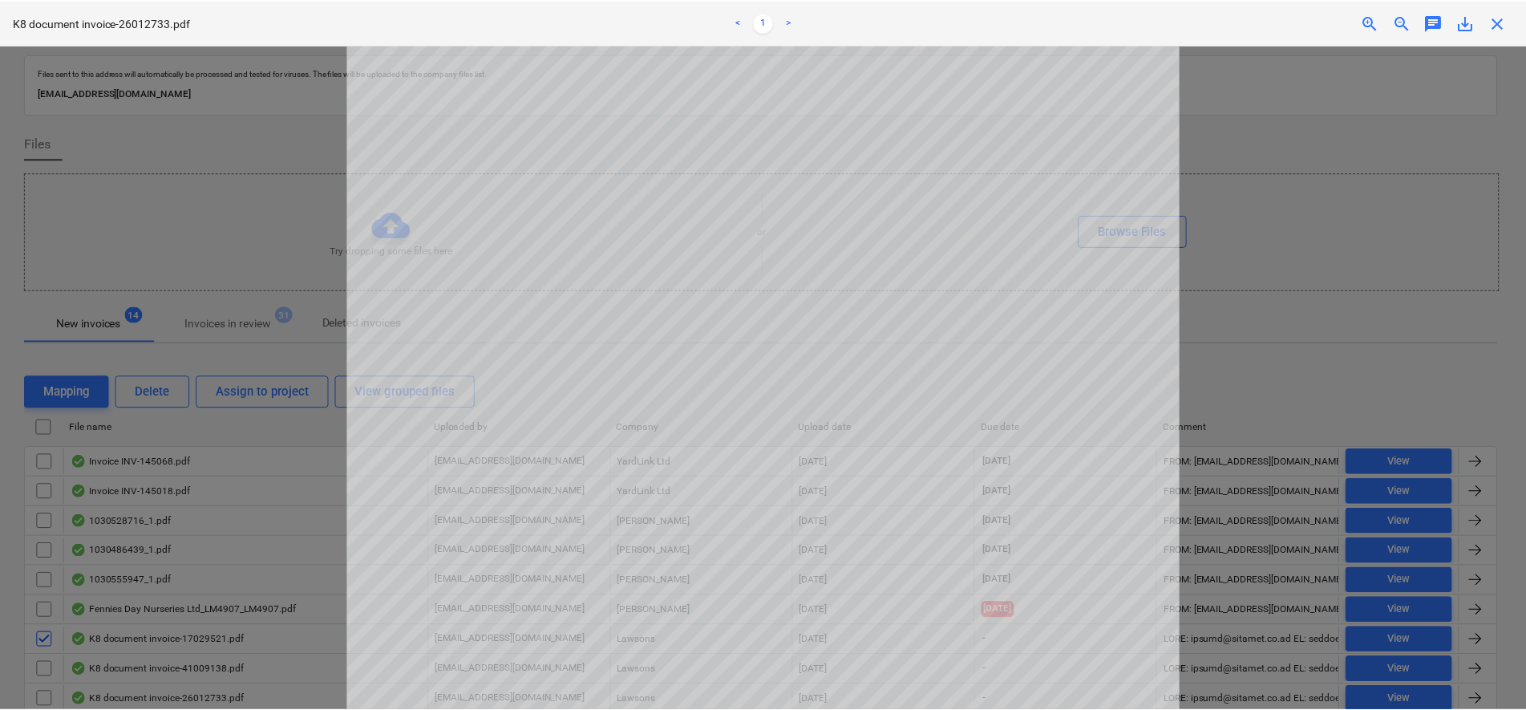
scroll to position [210, 0]
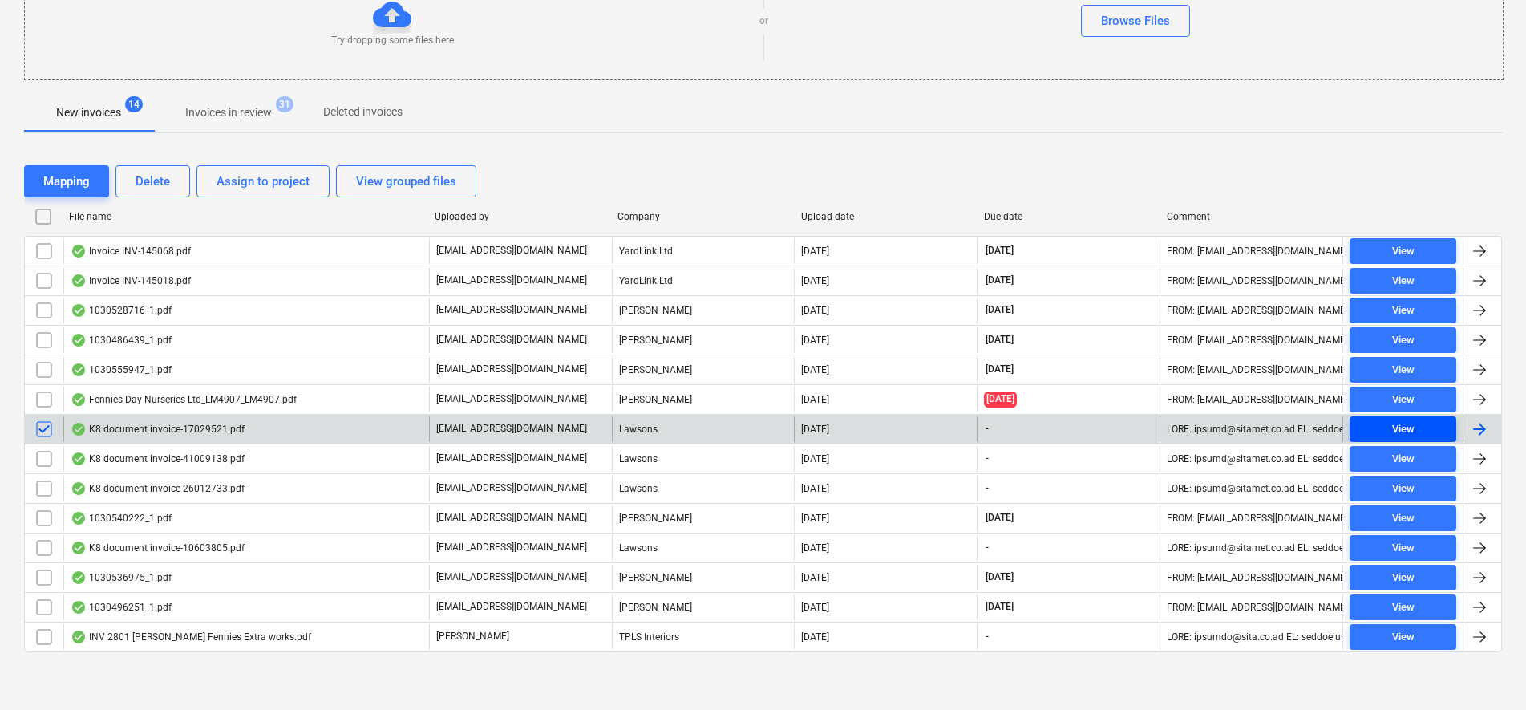
click at [1405, 431] on div "View" at bounding box center [1403, 429] width 22 height 18
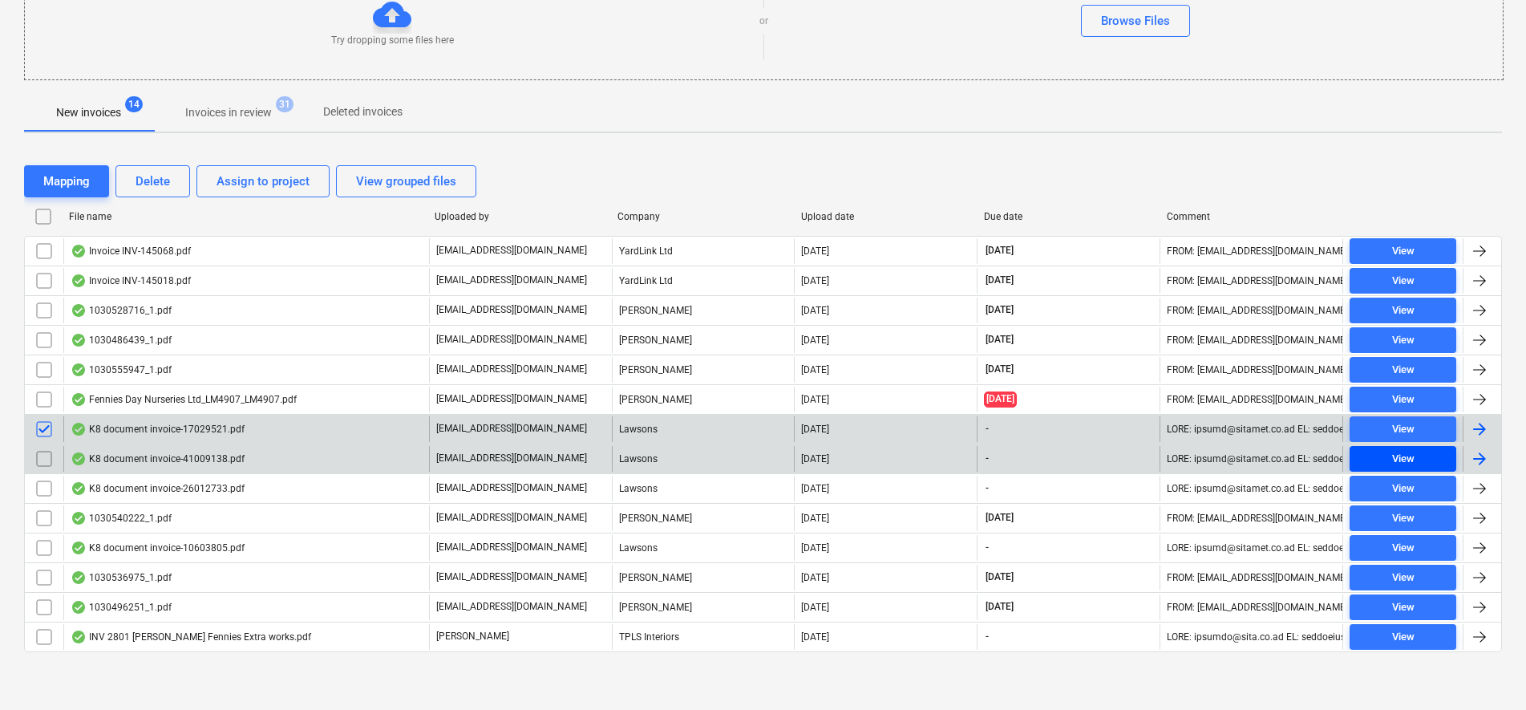
click at [1403, 463] on div "View" at bounding box center [1403, 459] width 22 height 18
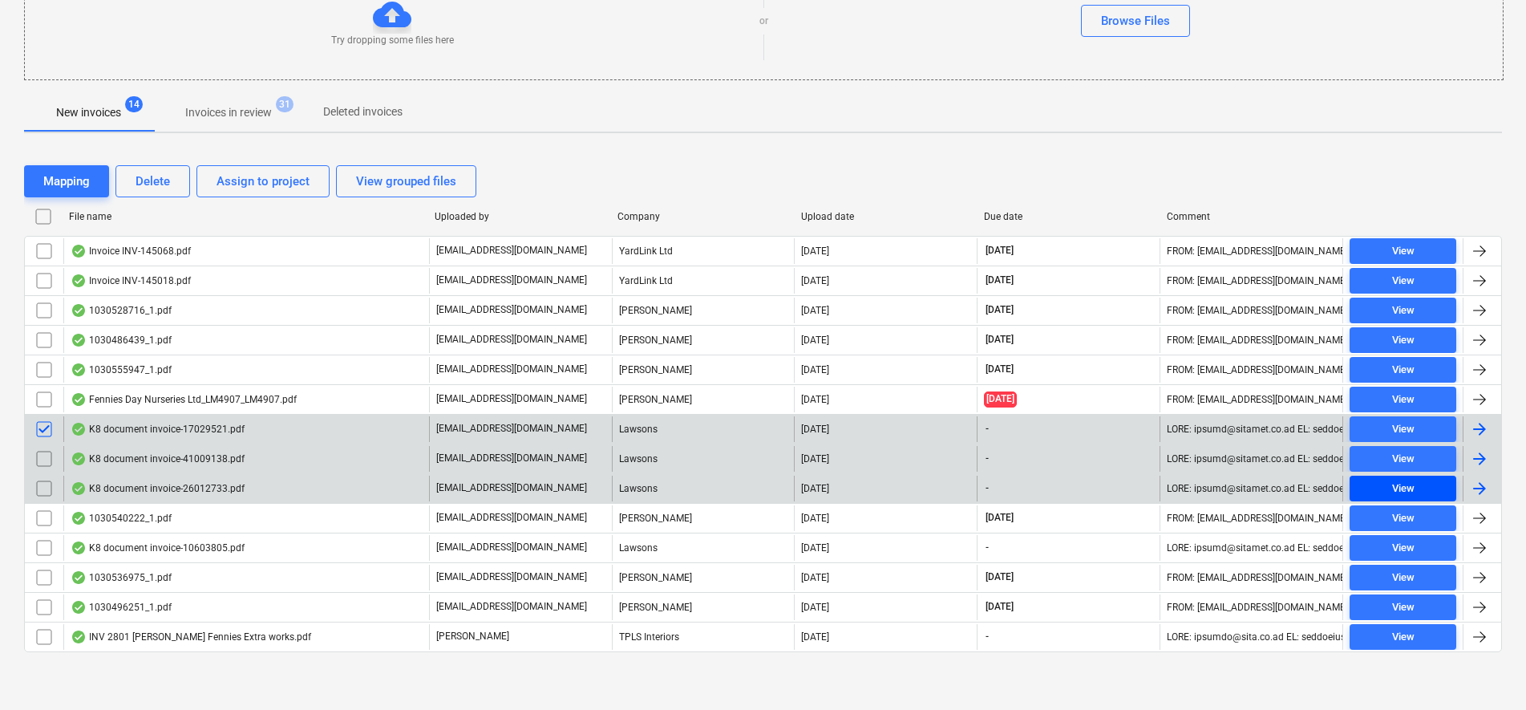
click at [1404, 479] on div "View" at bounding box center [1403, 488] width 22 height 18
click at [1414, 438] on span "View" at bounding box center [1403, 429] width 94 height 18
click at [1417, 451] on span "View" at bounding box center [1403, 459] width 94 height 18
click at [1415, 492] on span "View" at bounding box center [1403, 488] width 94 height 18
click at [308, 182] on button "Assign to project" at bounding box center [262, 181] width 133 height 32
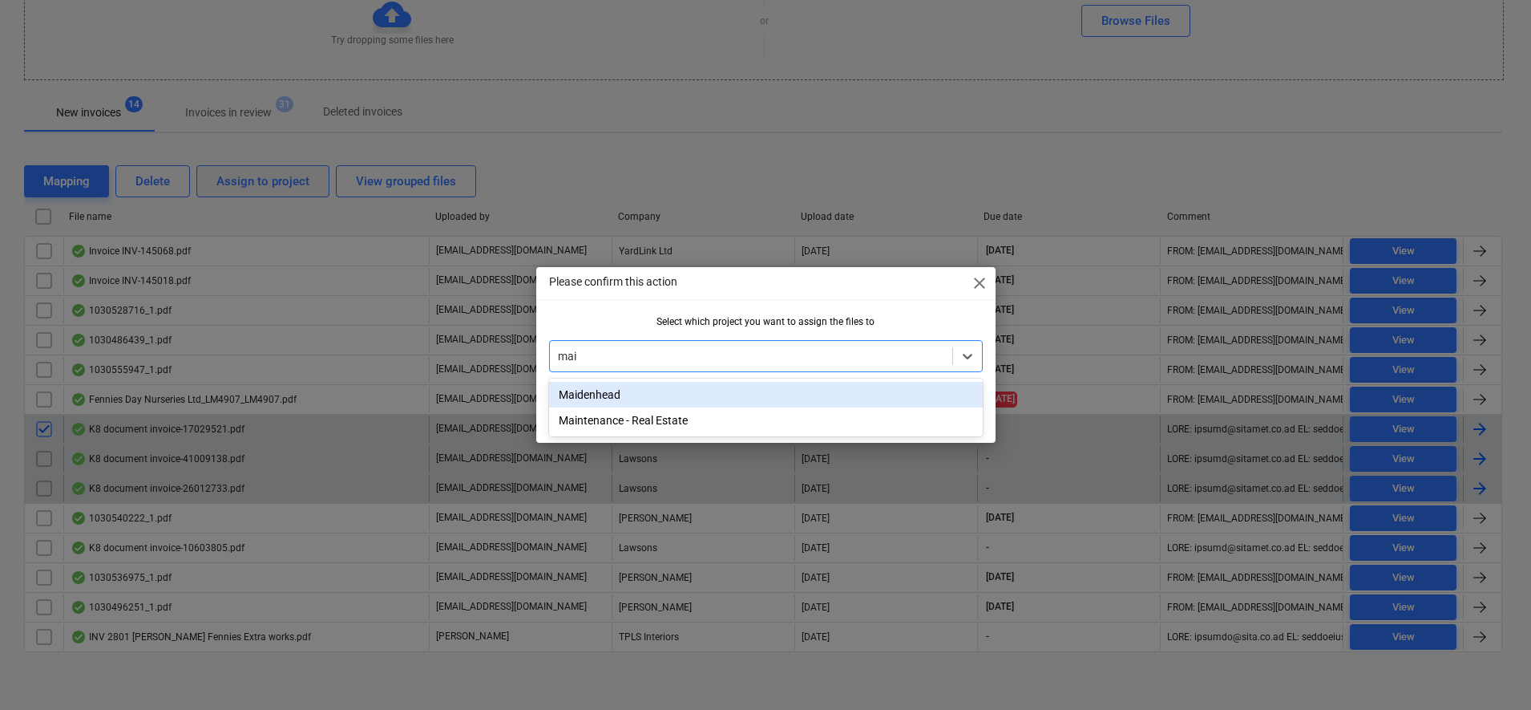
type input "maid"
drag, startPoint x: 815, startPoint y: 385, endPoint x: 881, endPoint y: 401, distance: 67.7
click at [815, 390] on div "Maidenhead" at bounding box center [766, 395] width 434 height 26
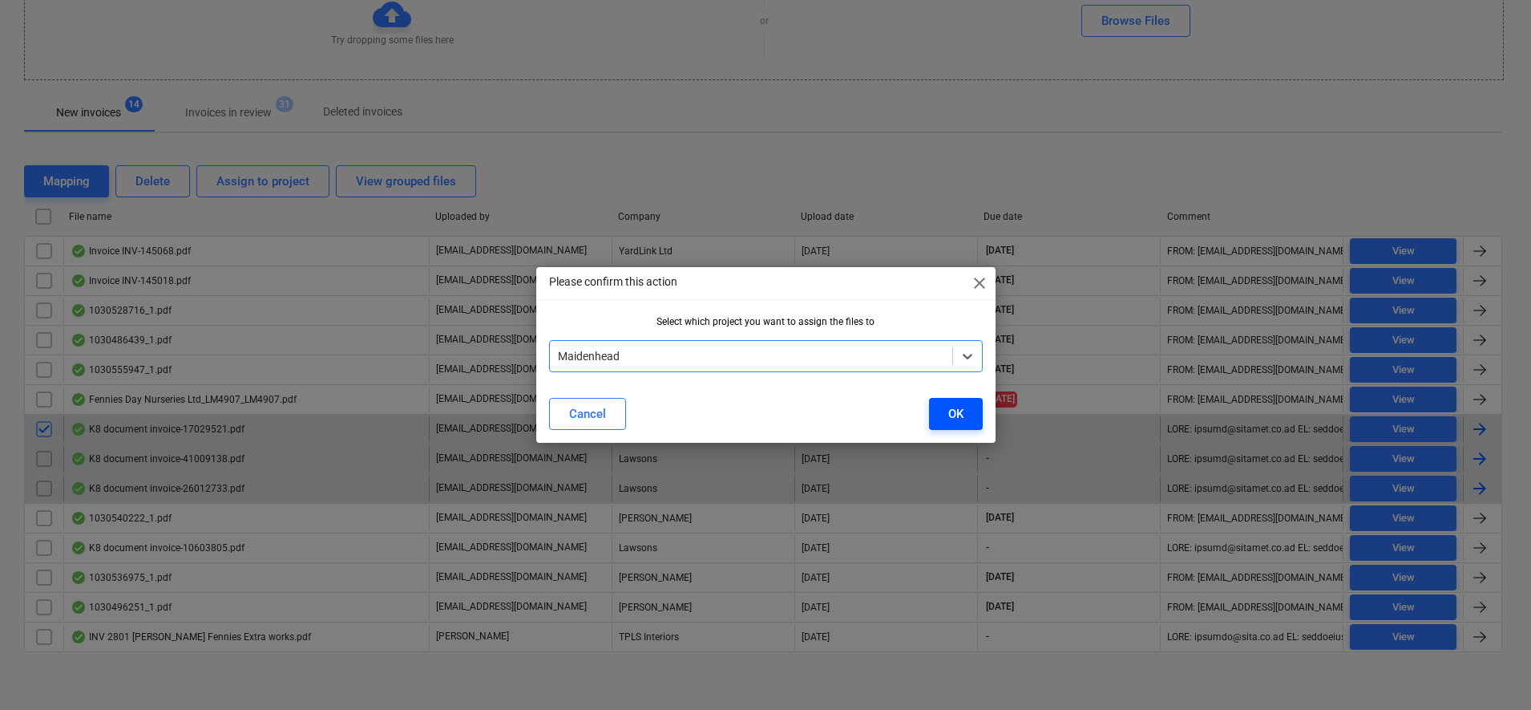
click at [941, 413] on button "OK" at bounding box center [956, 414] width 54 height 32
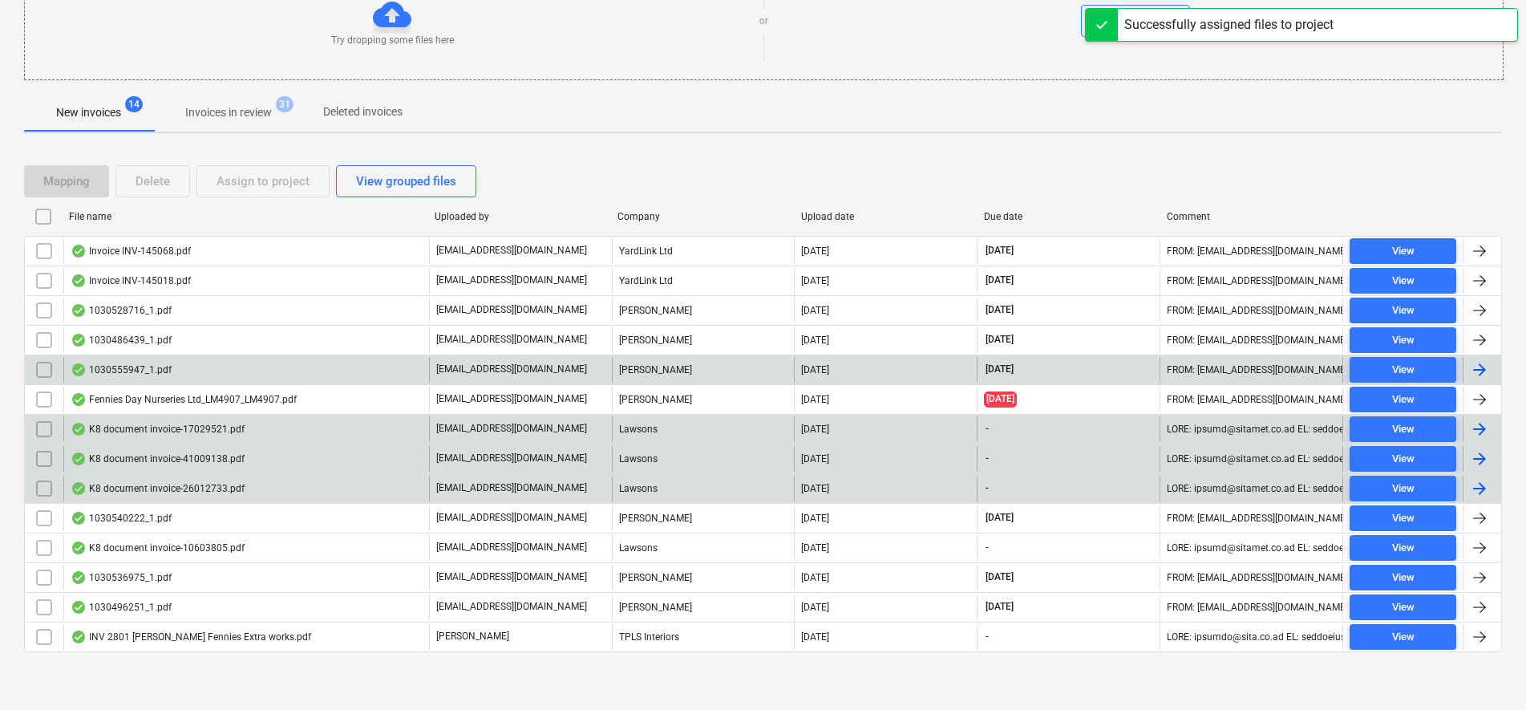
scroll to position [180, 0]
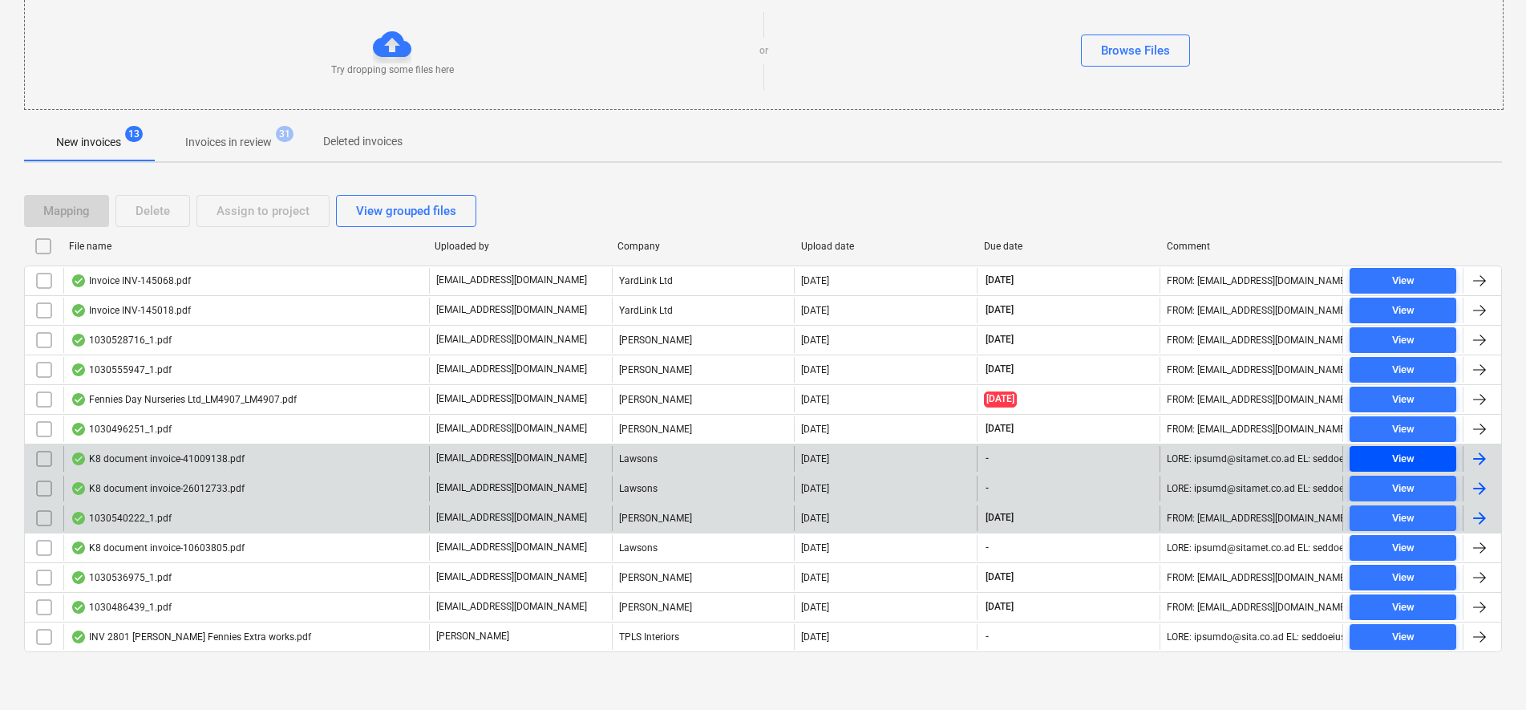
click at [1401, 459] on div "View" at bounding box center [1403, 459] width 22 height 18
drag, startPoint x: 34, startPoint y: 459, endPoint x: 63, endPoint y: 447, distance: 31.3
click at [35, 459] on input "checkbox" at bounding box center [44, 459] width 26 height 26
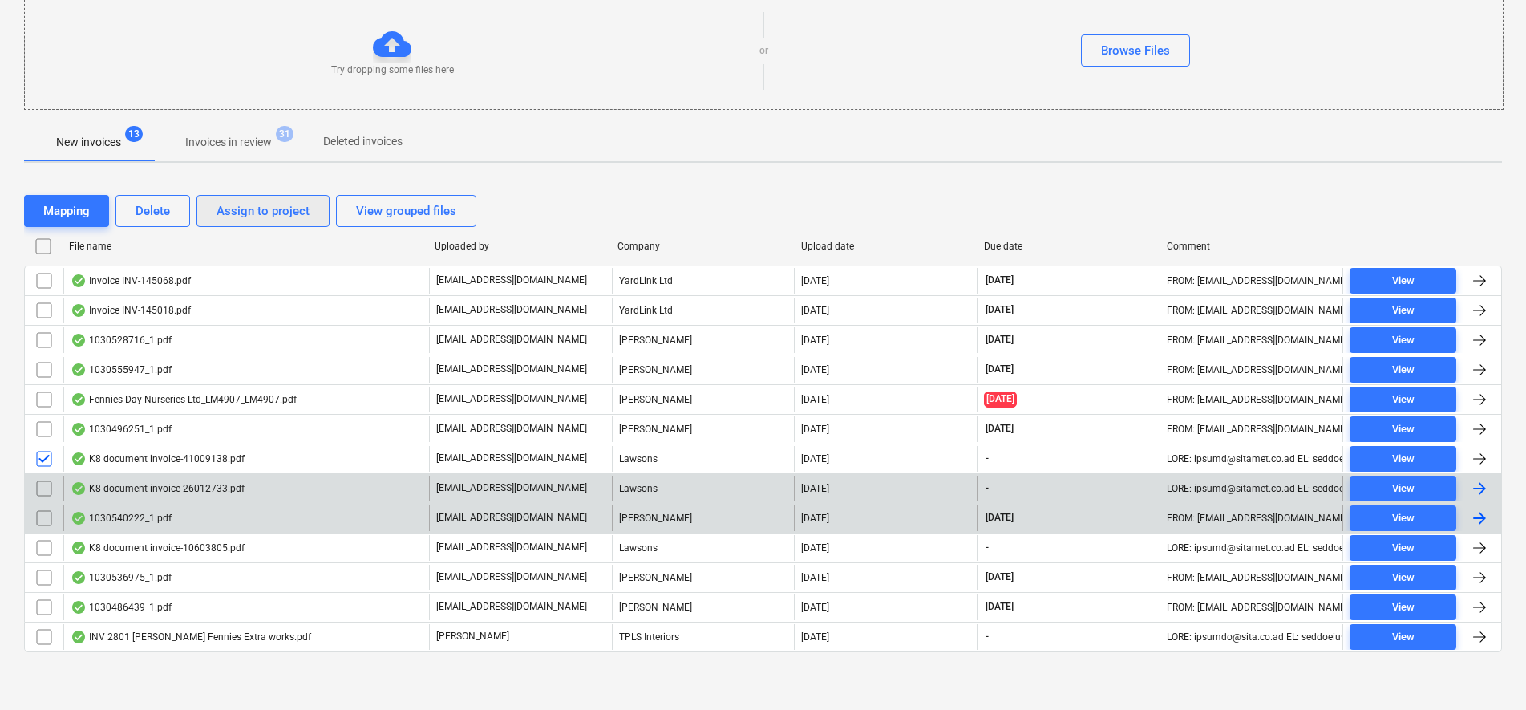
click at [244, 220] on button "Assign to project" at bounding box center [262, 211] width 133 height 32
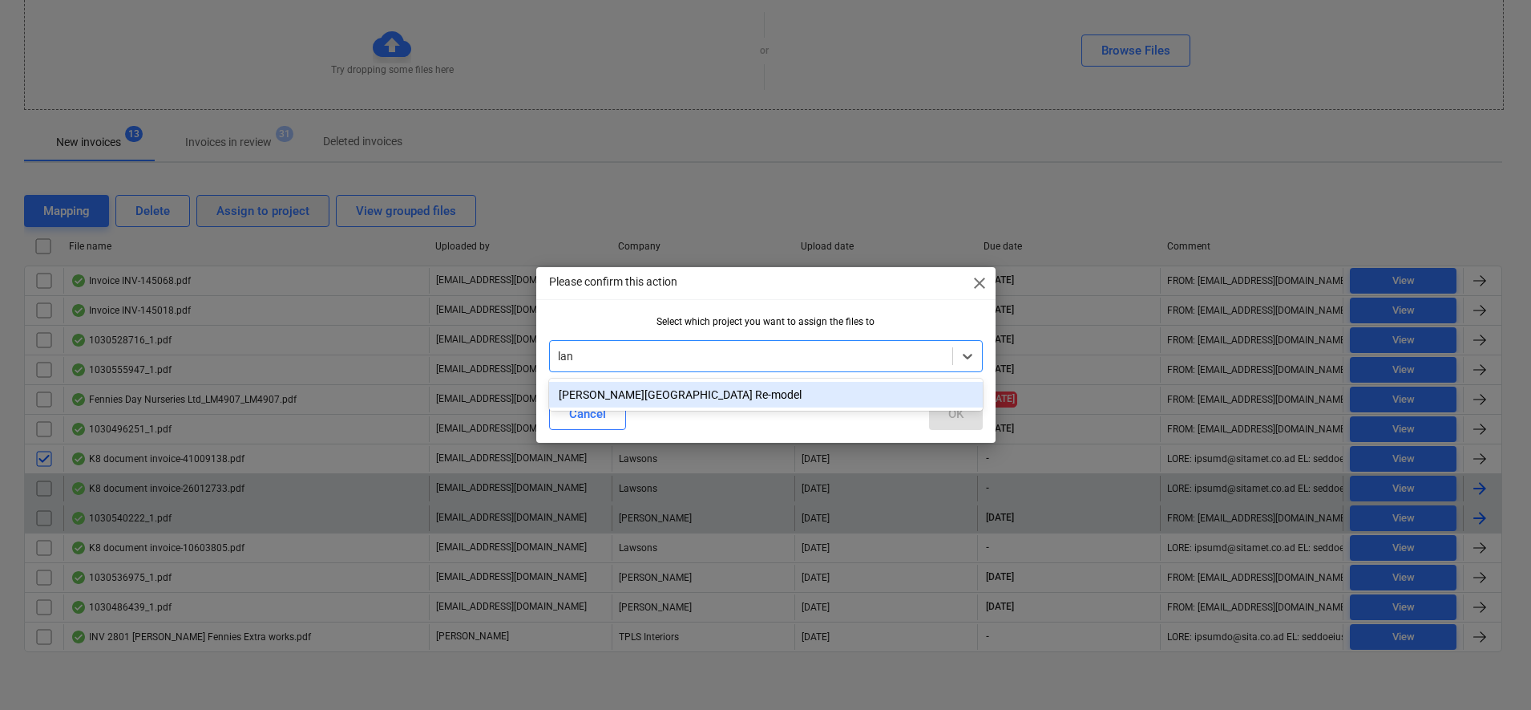
type input "lang"
drag, startPoint x: 794, startPoint y: 394, endPoint x: 820, endPoint y: 402, distance: 27.4
click at [795, 394] on div "[PERSON_NAME][GEOGRAPHIC_DATA] Re-model" at bounding box center [766, 395] width 434 height 26
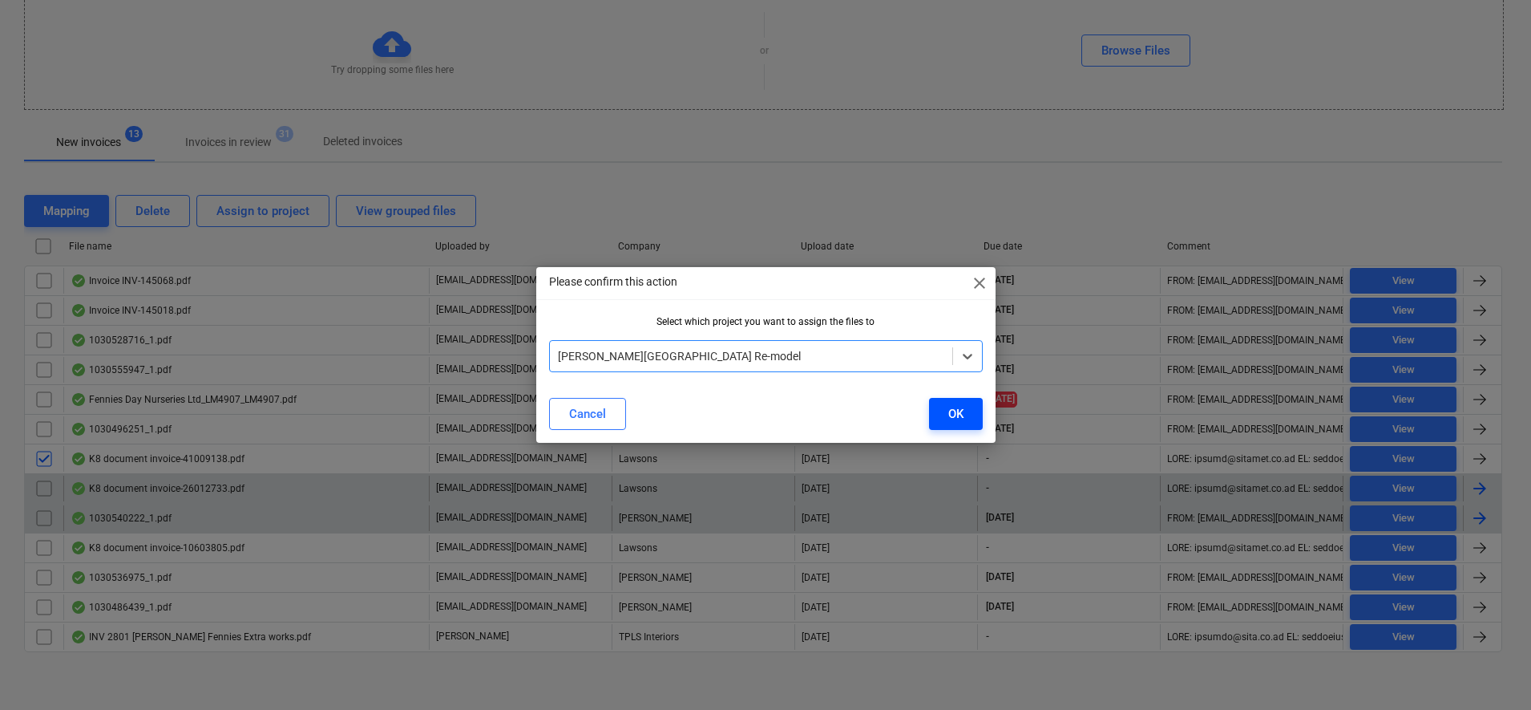
click at [957, 416] on div "OK" at bounding box center [955, 413] width 15 height 21
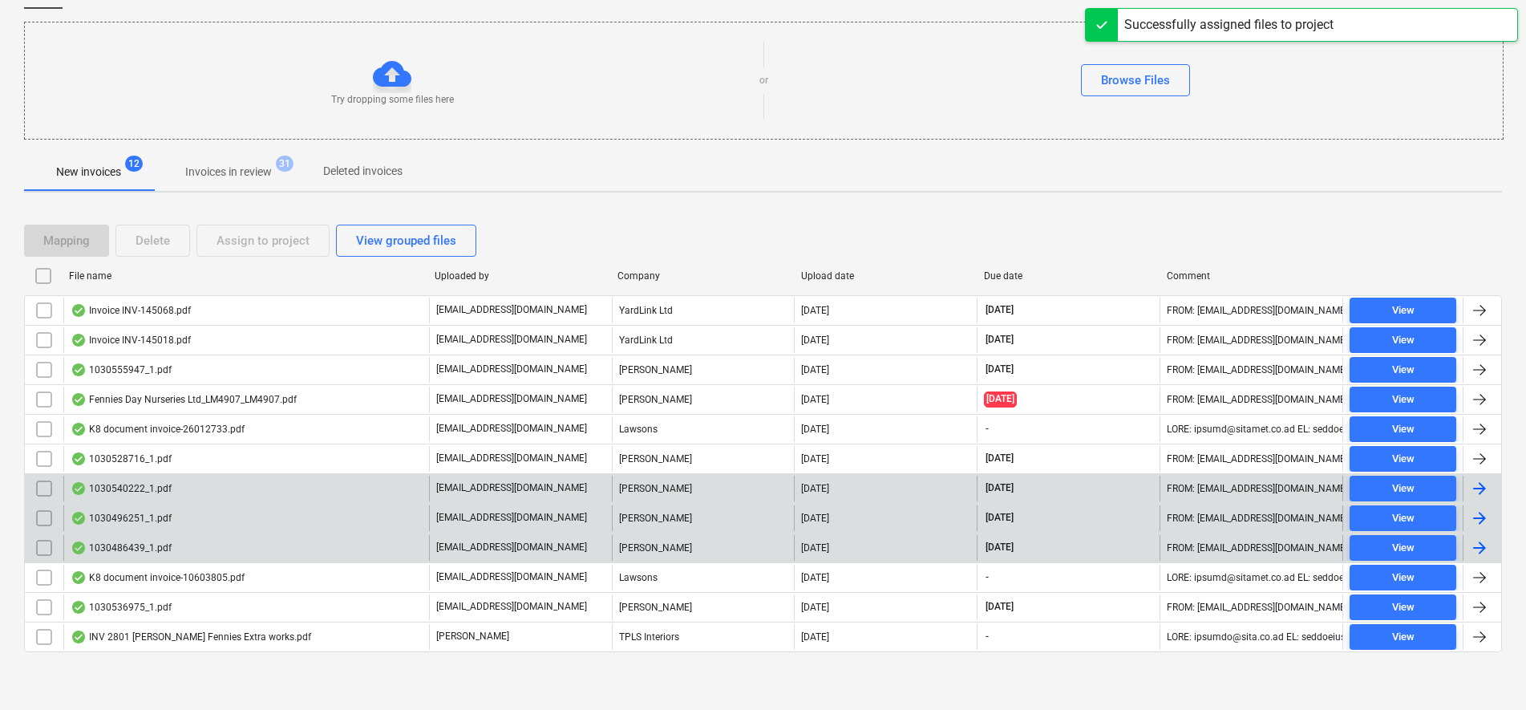
scroll to position [151, 0]
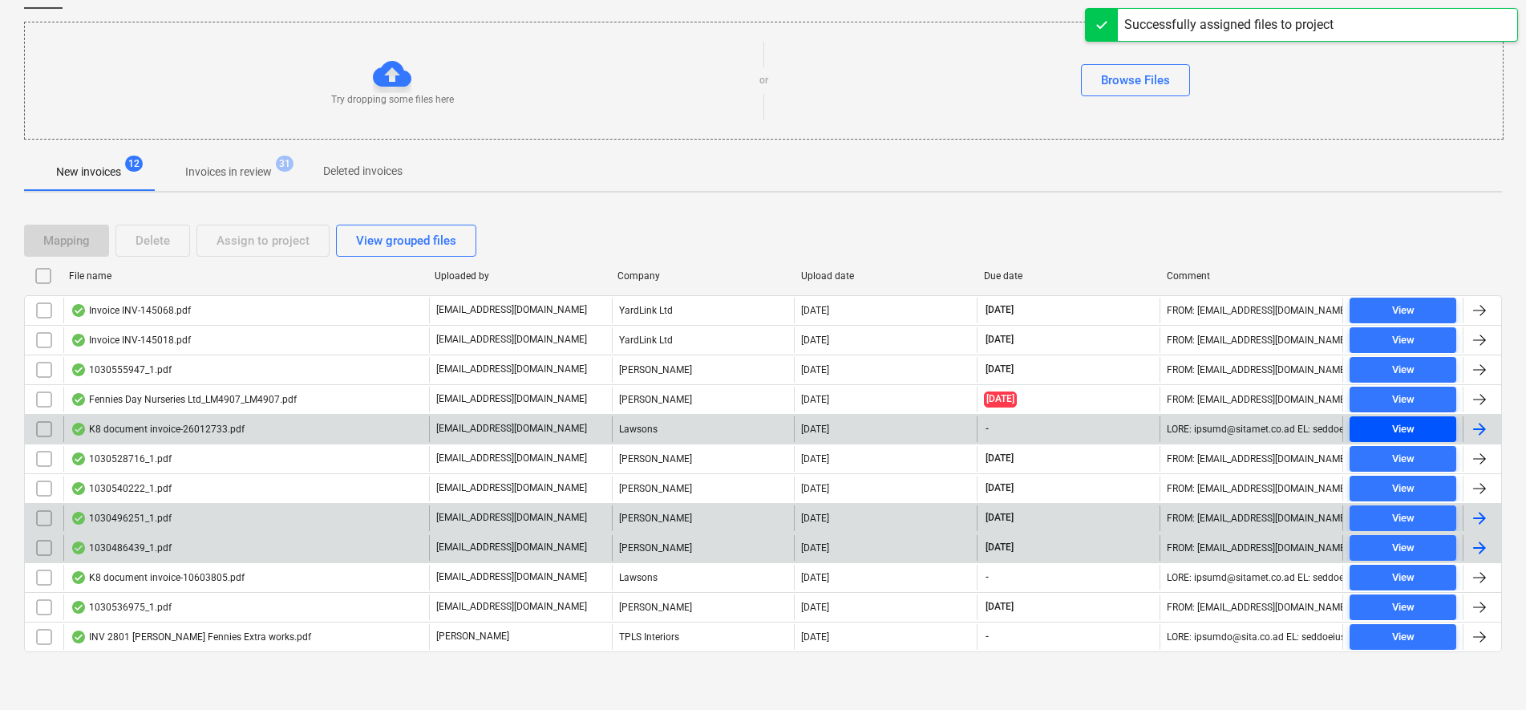
click at [1432, 423] on span "View" at bounding box center [1403, 429] width 94 height 18
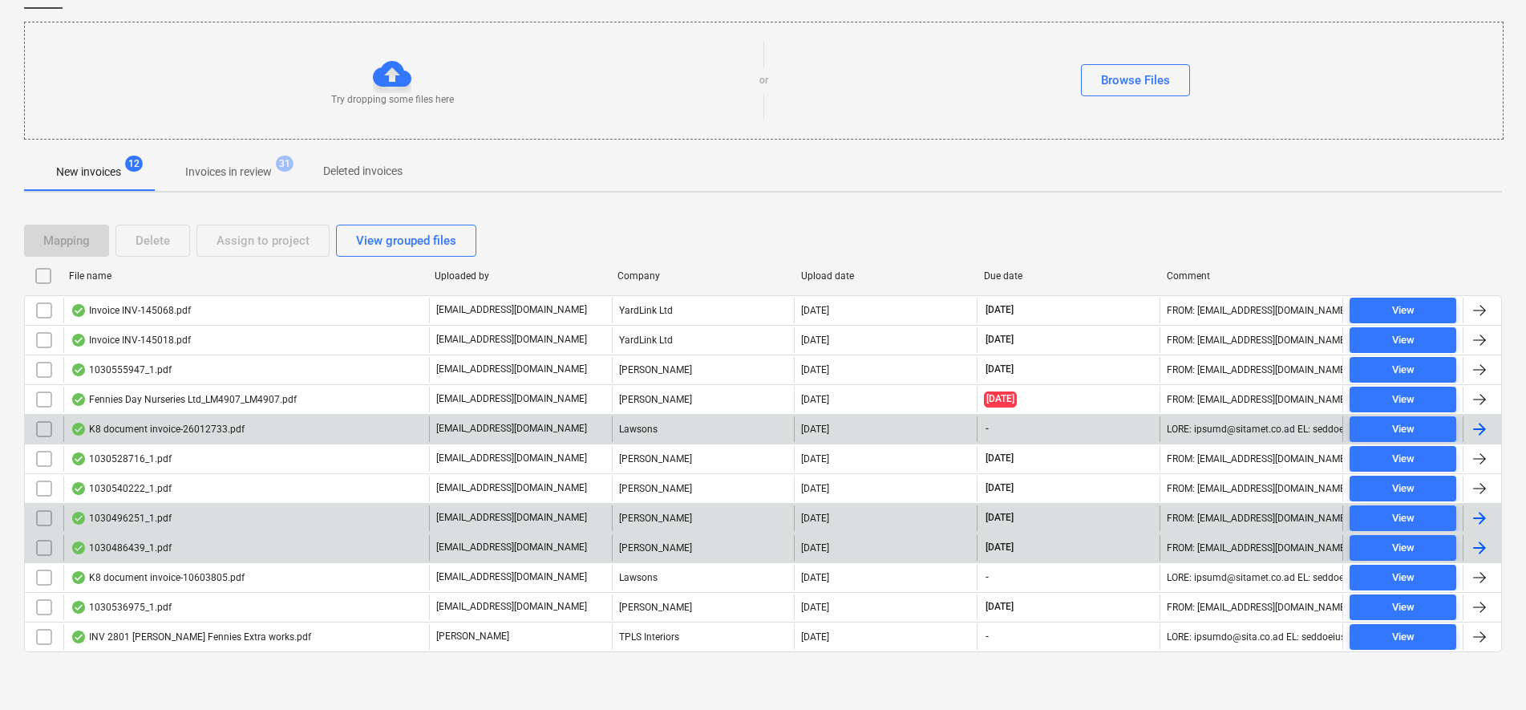
click at [47, 426] on input "checkbox" at bounding box center [44, 429] width 26 height 26
click at [229, 246] on div "Assign to project" at bounding box center [262, 240] width 93 height 21
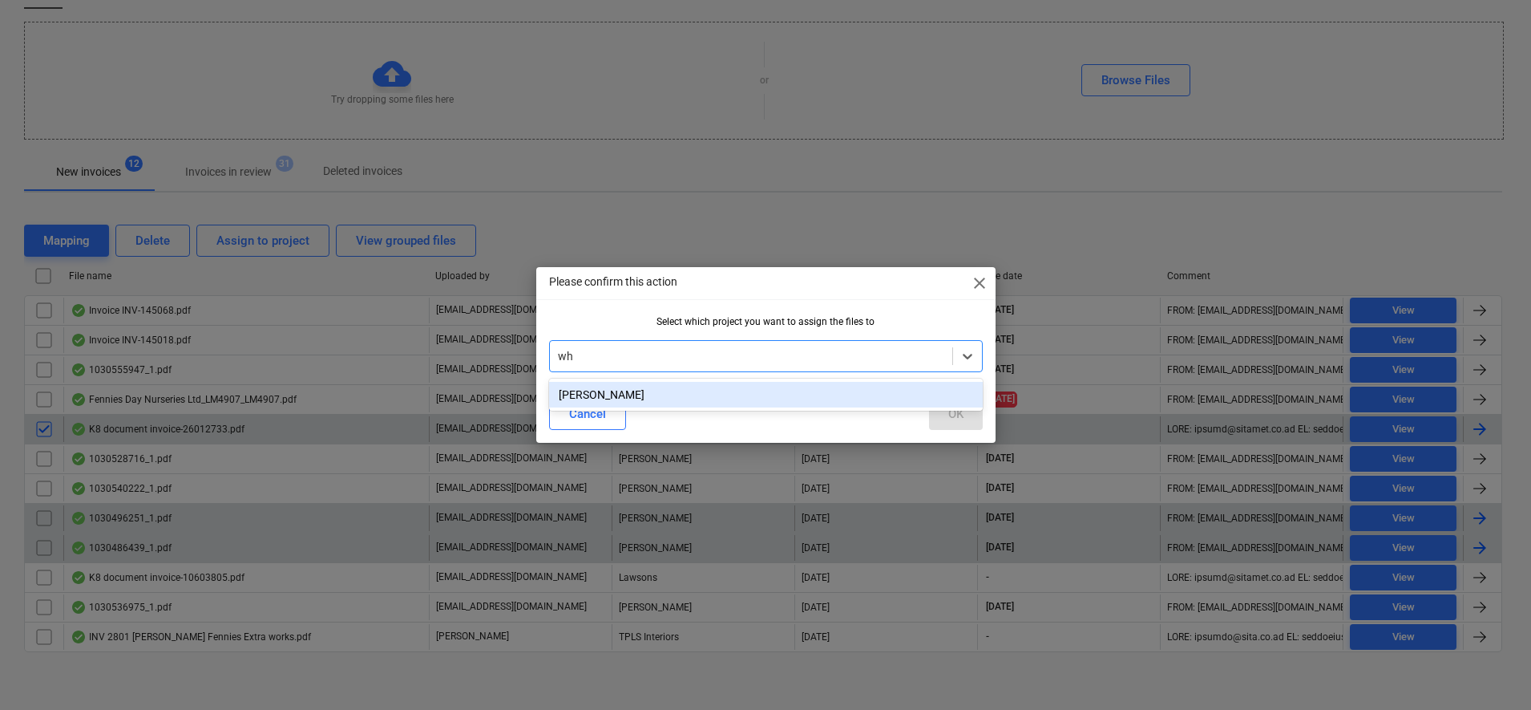
type input "whi"
click at [775, 391] on div "[PERSON_NAME]" at bounding box center [766, 395] width 434 height 26
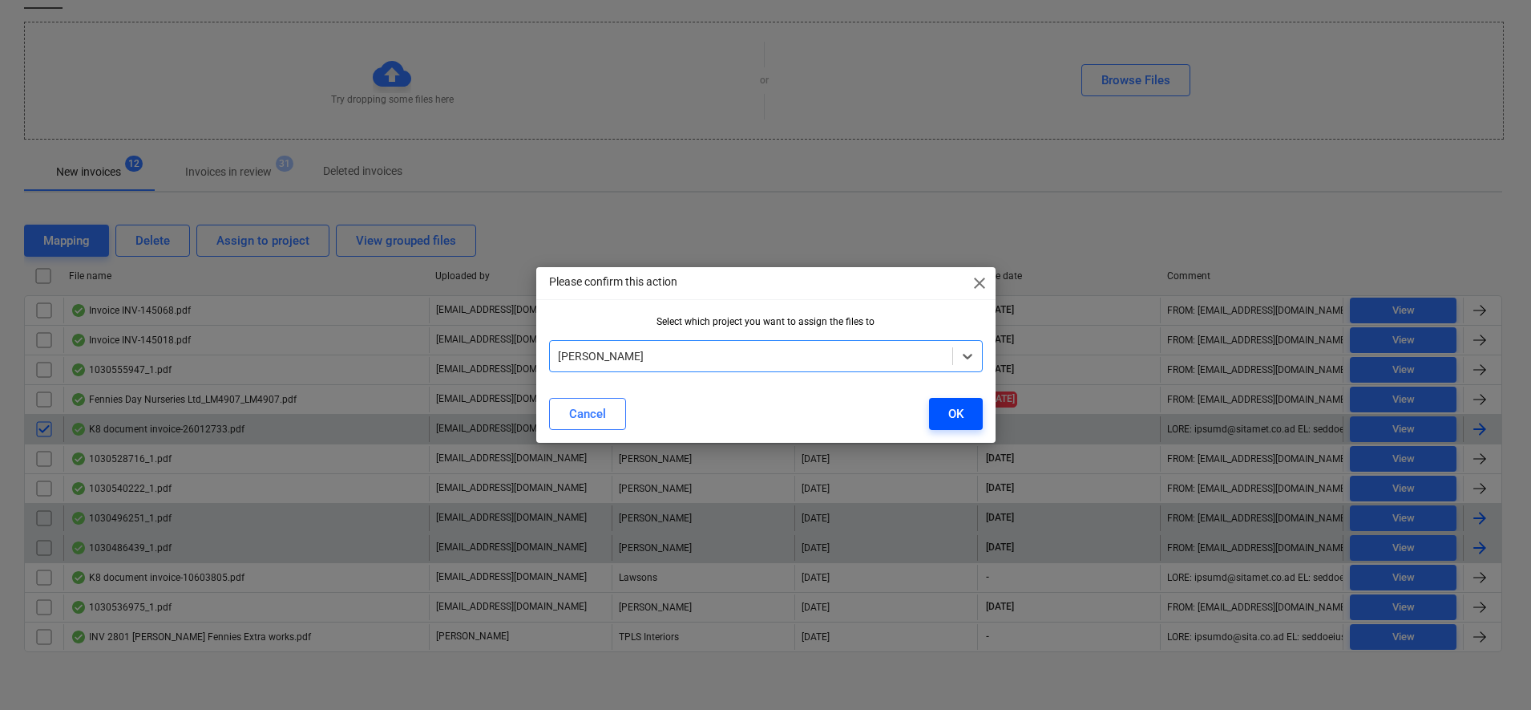
click at [954, 416] on div "OK" at bounding box center [955, 413] width 15 height 21
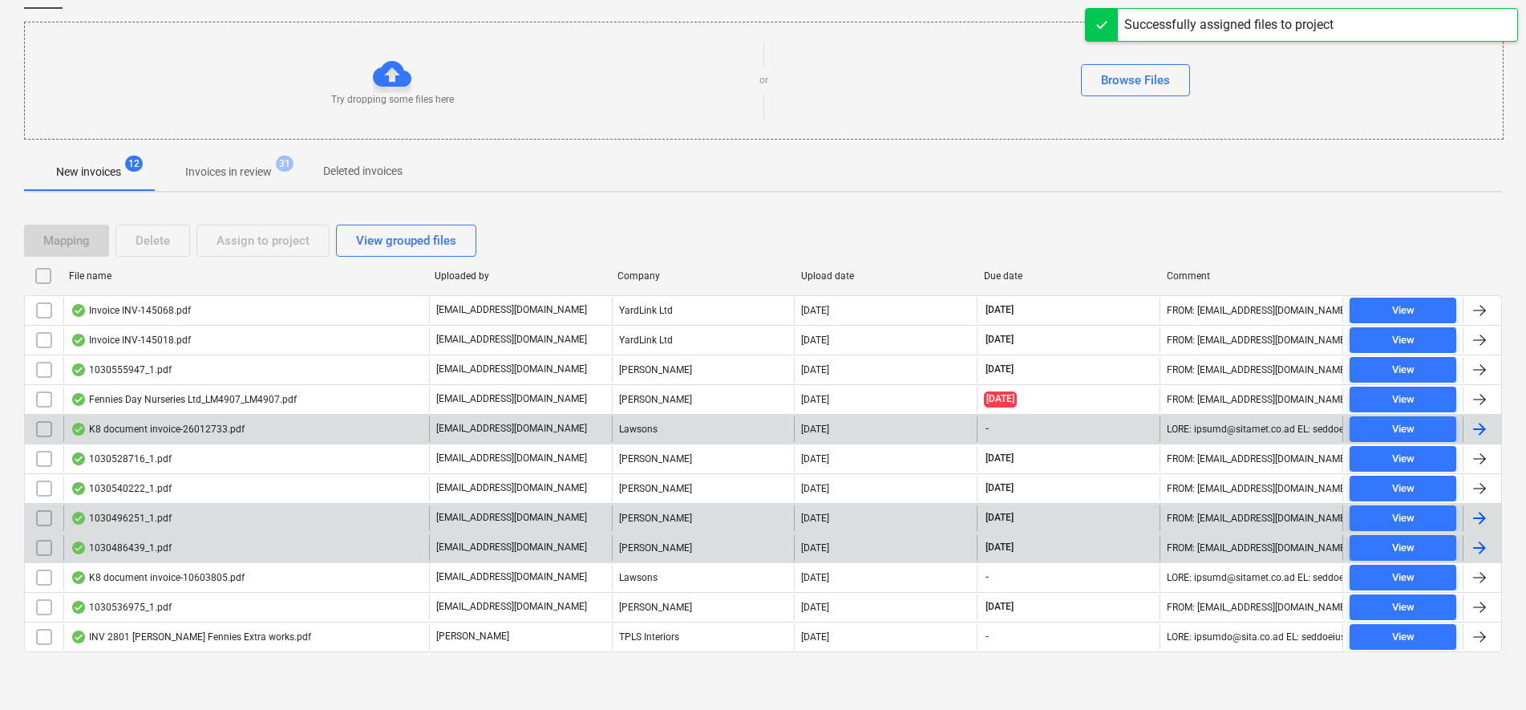
scroll to position [121, 0]
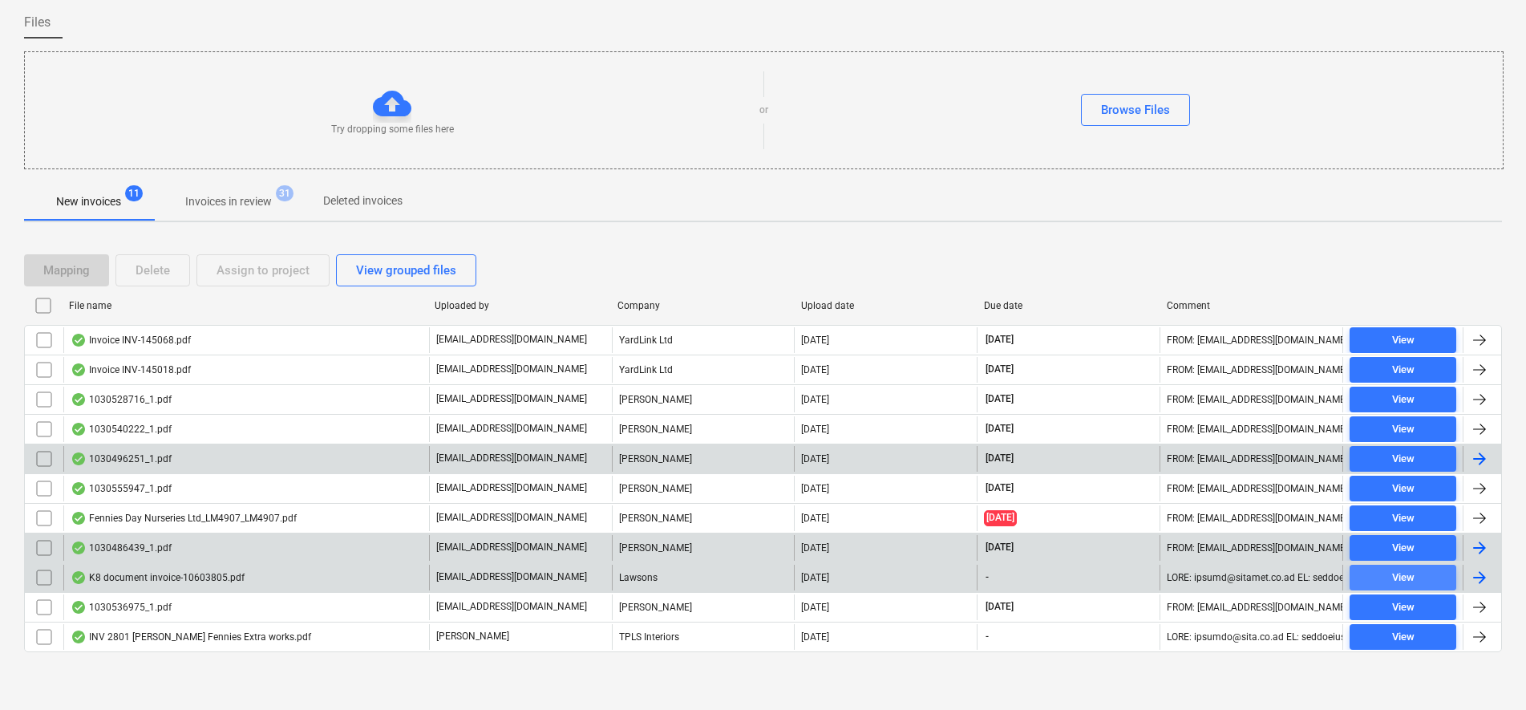
click at [1370, 578] on span "View" at bounding box center [1403, 577] width 94 height 18
click at [1369, 576] on span "View" at bounding box center [1403, 577] width 94 height 18
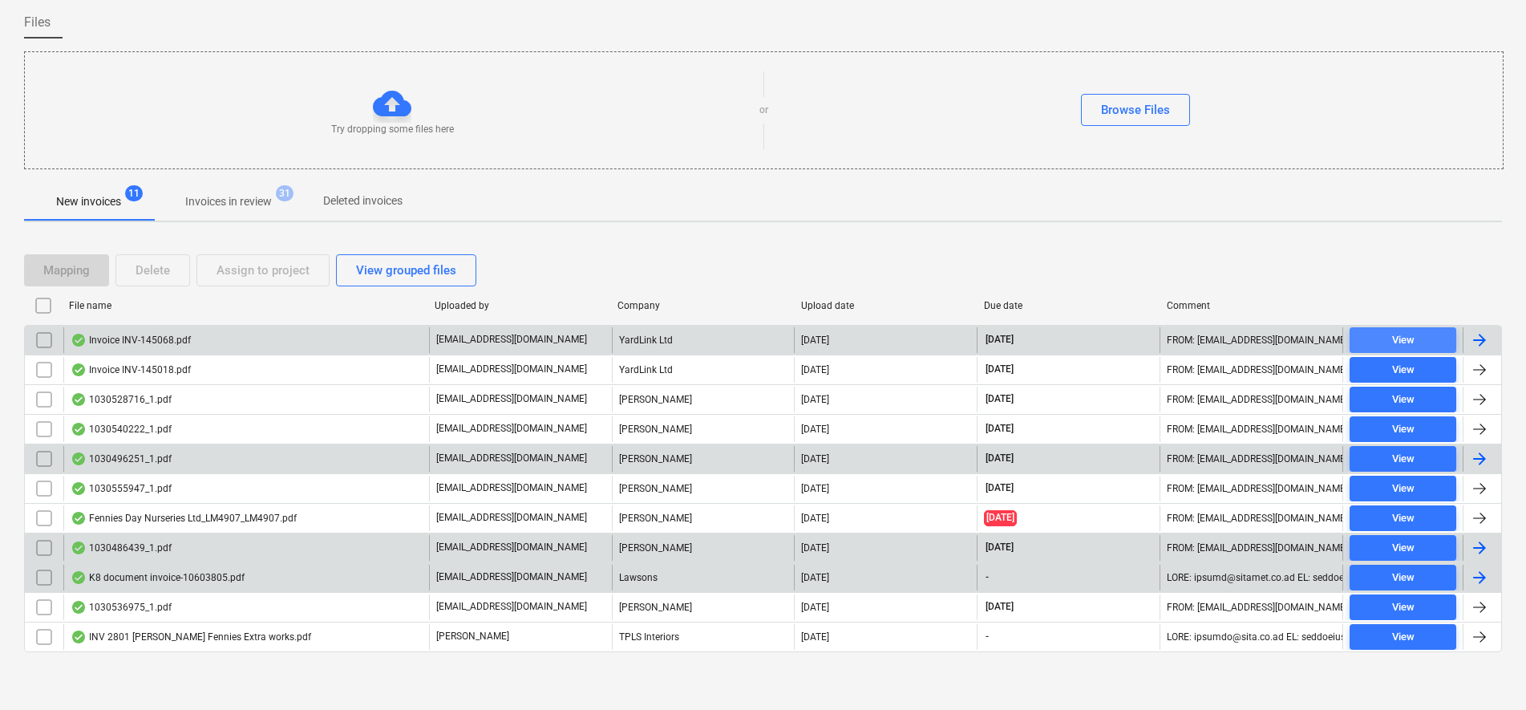
click at [1365, 342] on span "View" at bounding box center [1403, 340] width 94 height 18
click at [45, 340] on input "checkbox" at bounding box center [44, 340] width 26 height 26
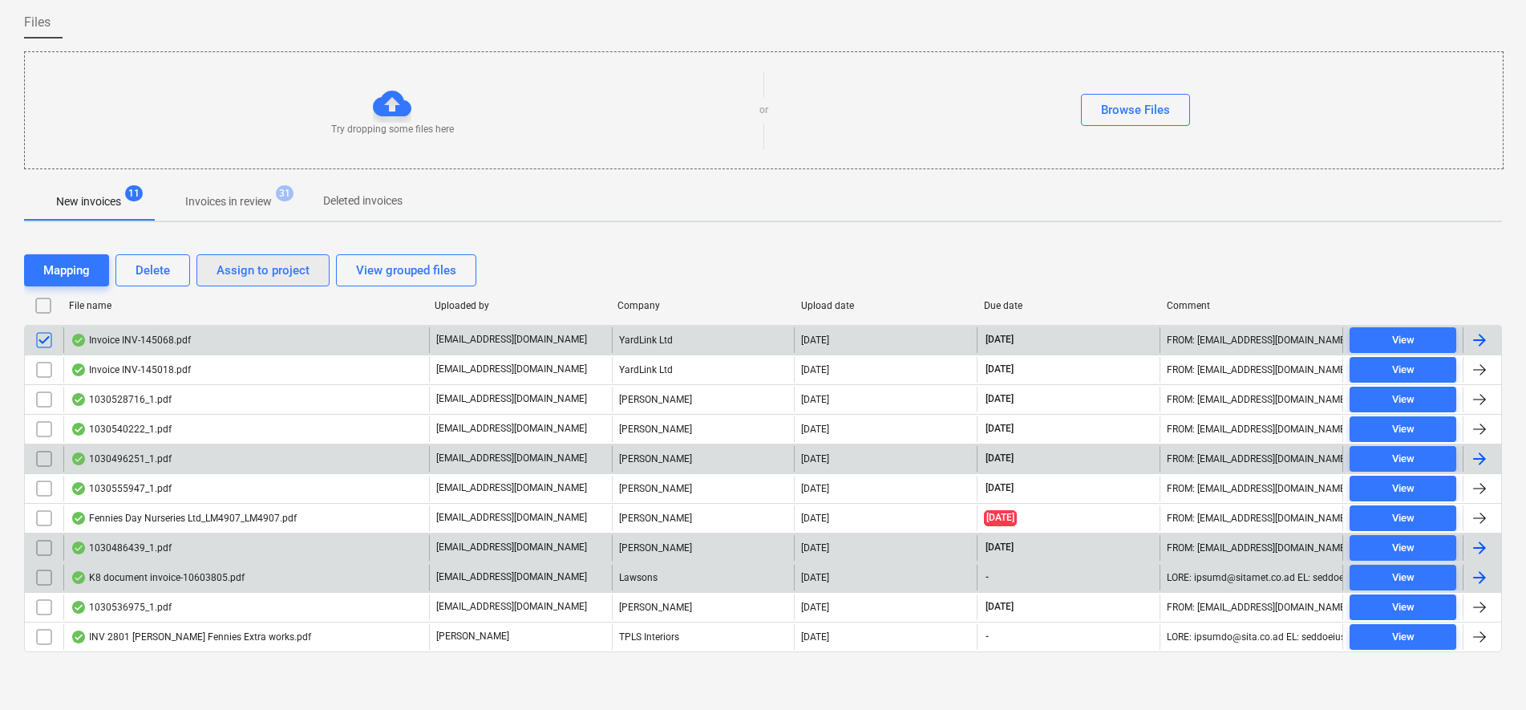
click at [237, 271] on div "Assign to project" at bounding box center [262, 270] width 93 height 21
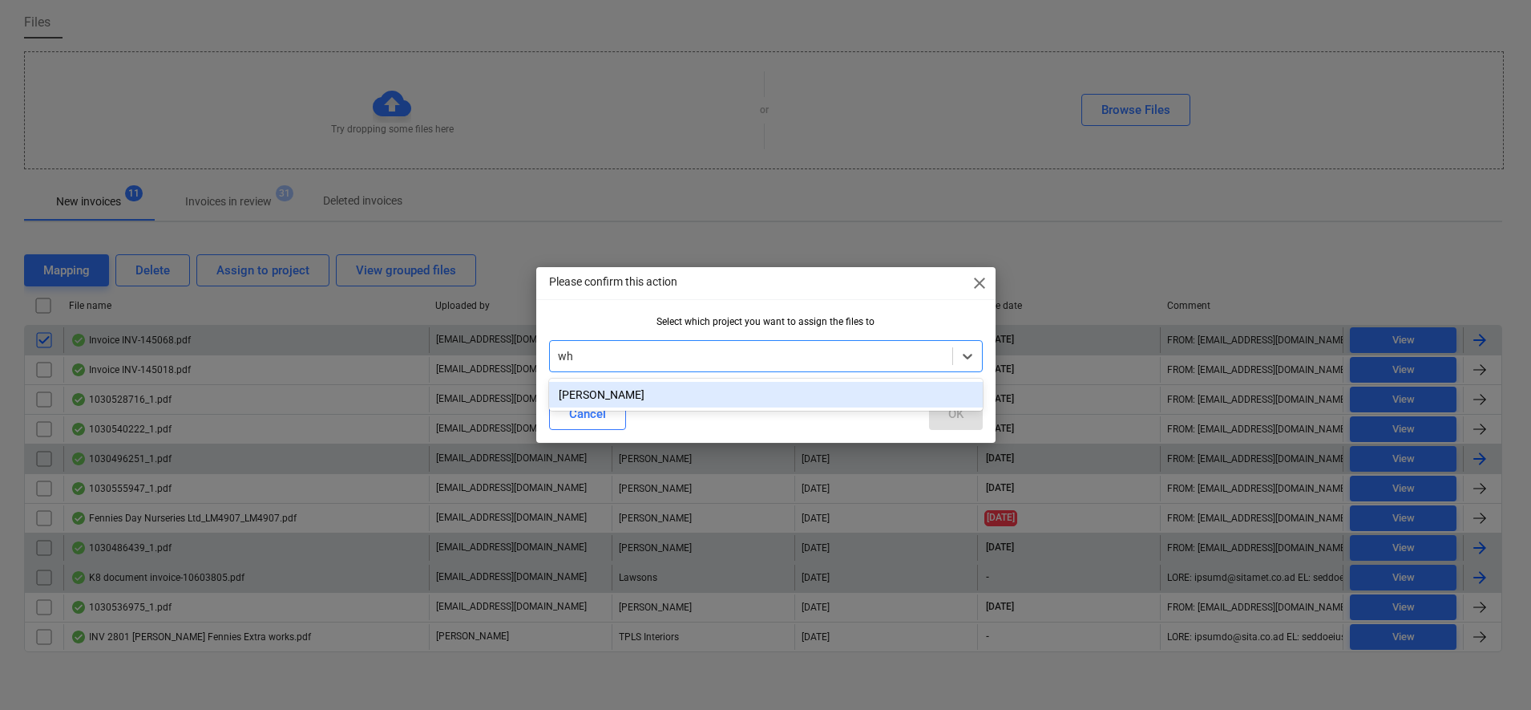
type input "whi"
click at [682, 392] on div "[PERSON_NAME]" at bounding box center [766, 395] width 434 height 26
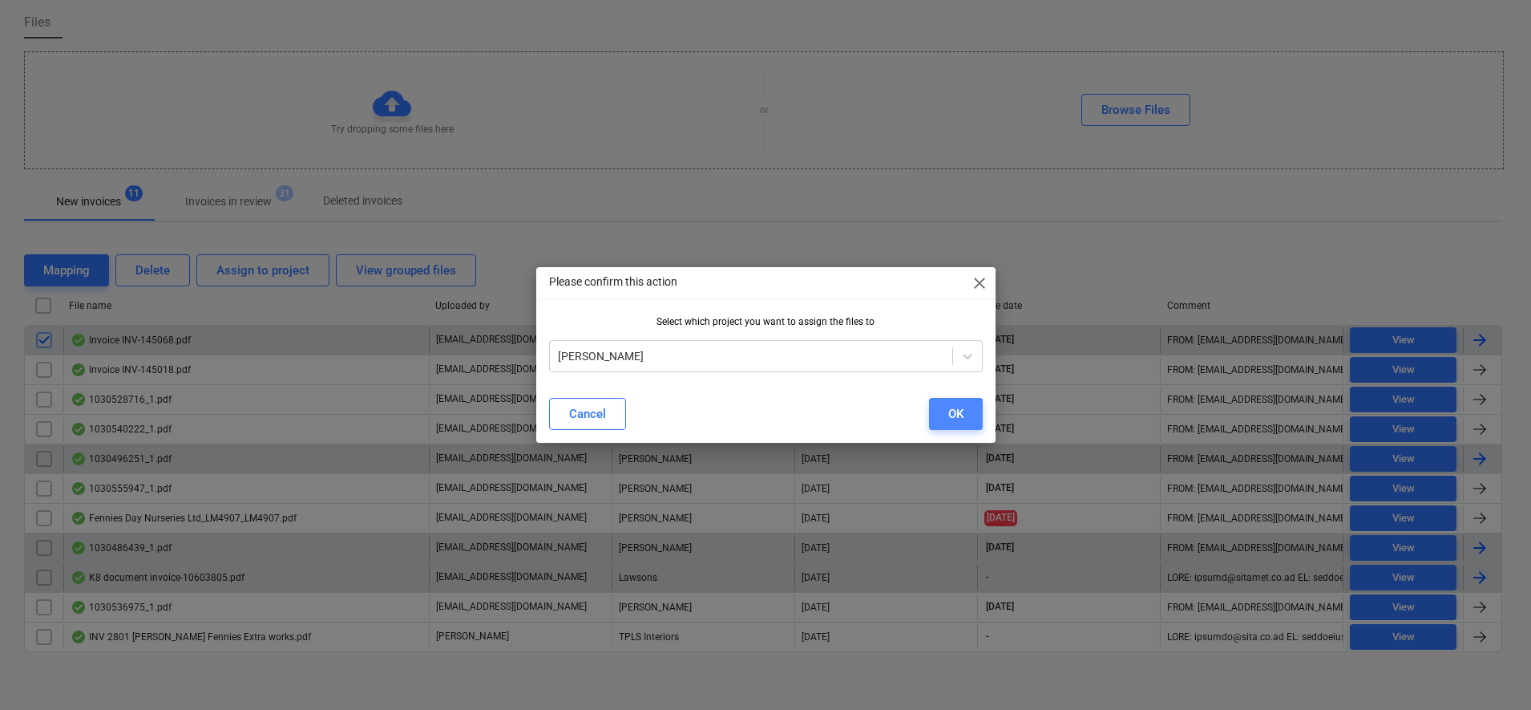
click at [975, 412] on button "OK" at bounding box center [956, 414] width 54 height 32
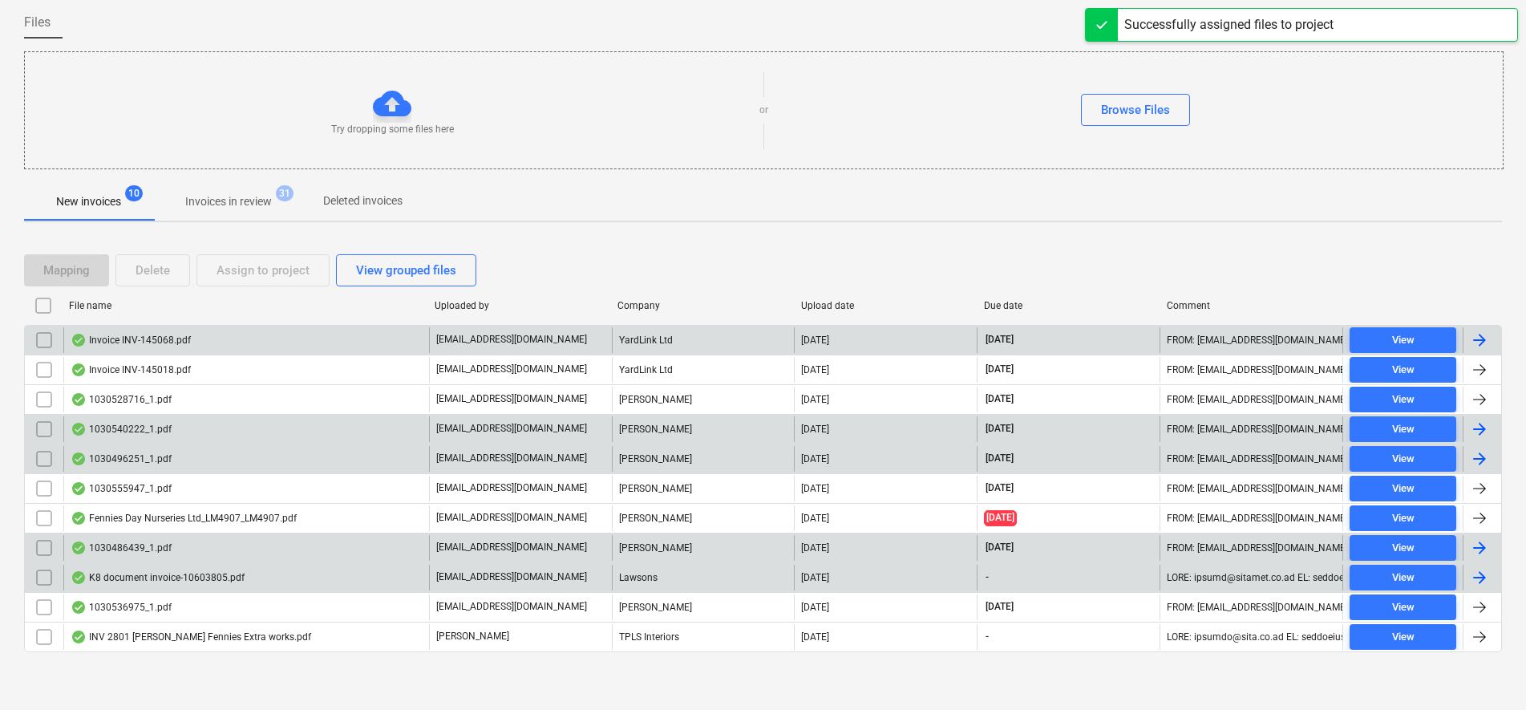
scroll to position [91, 0]
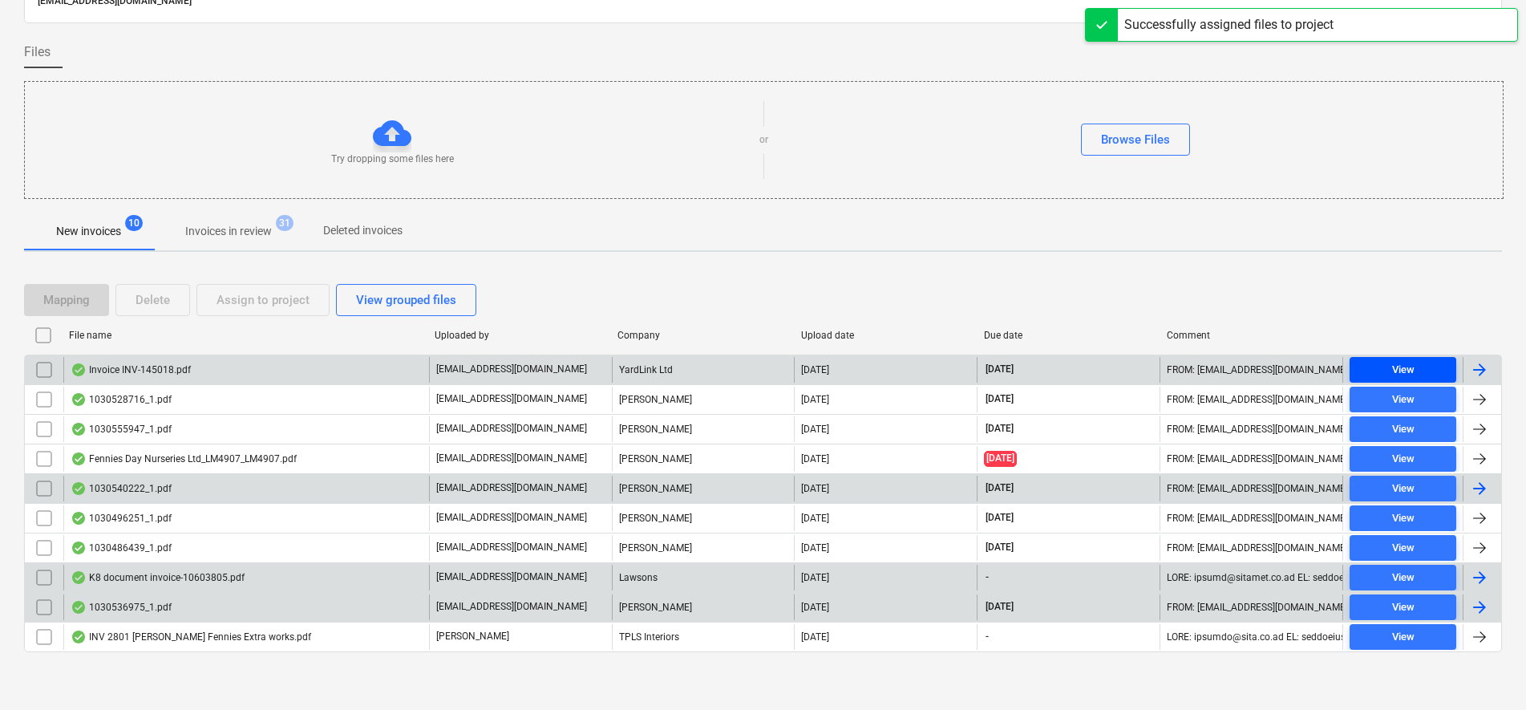
click at [1434, 378] on span "View" at bounding box center [1403, 370] width 94 height 18
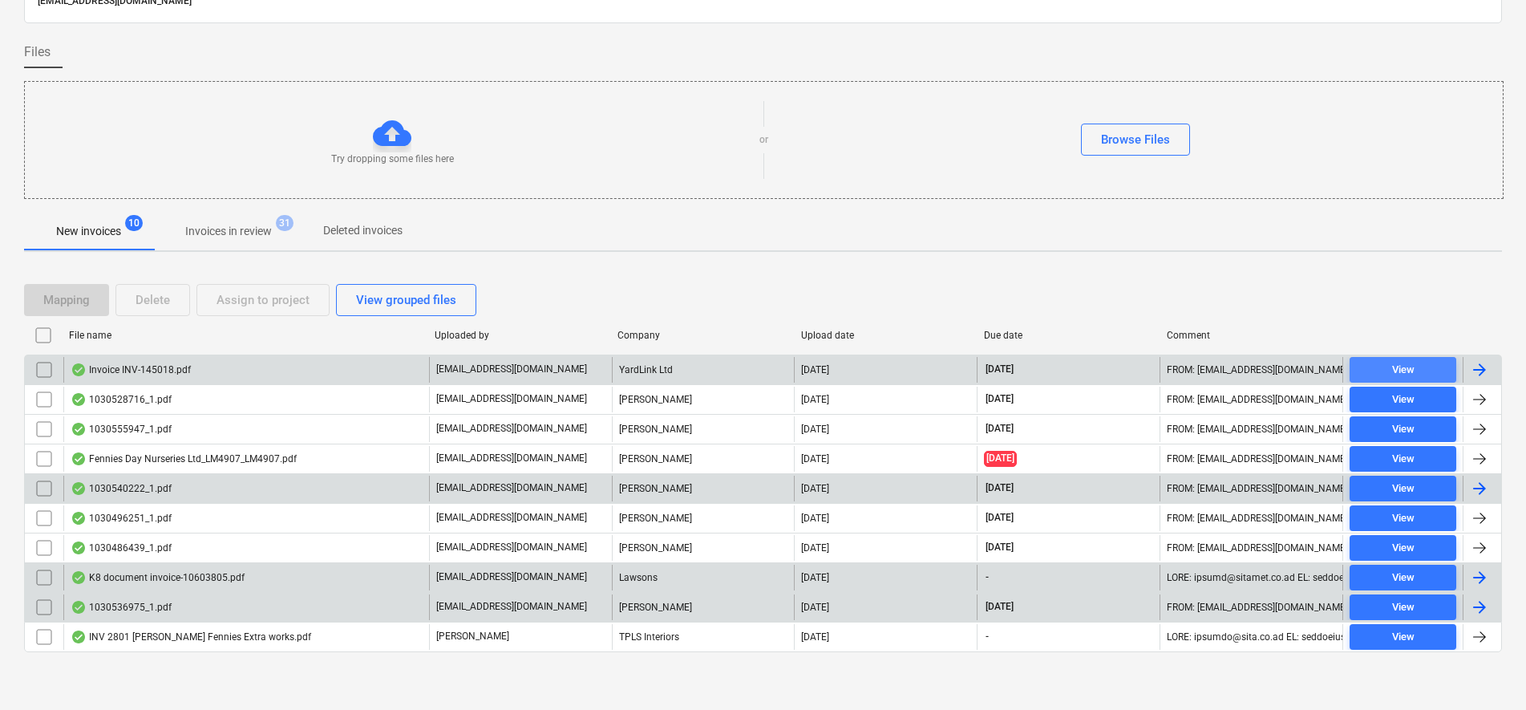
click at [1383, 370] on span "View" at bounding box center [1403, 370] width 94 height 18
click at [39, 374] on input "checkbox" at bounding box center [44, 370] width 26 height 26
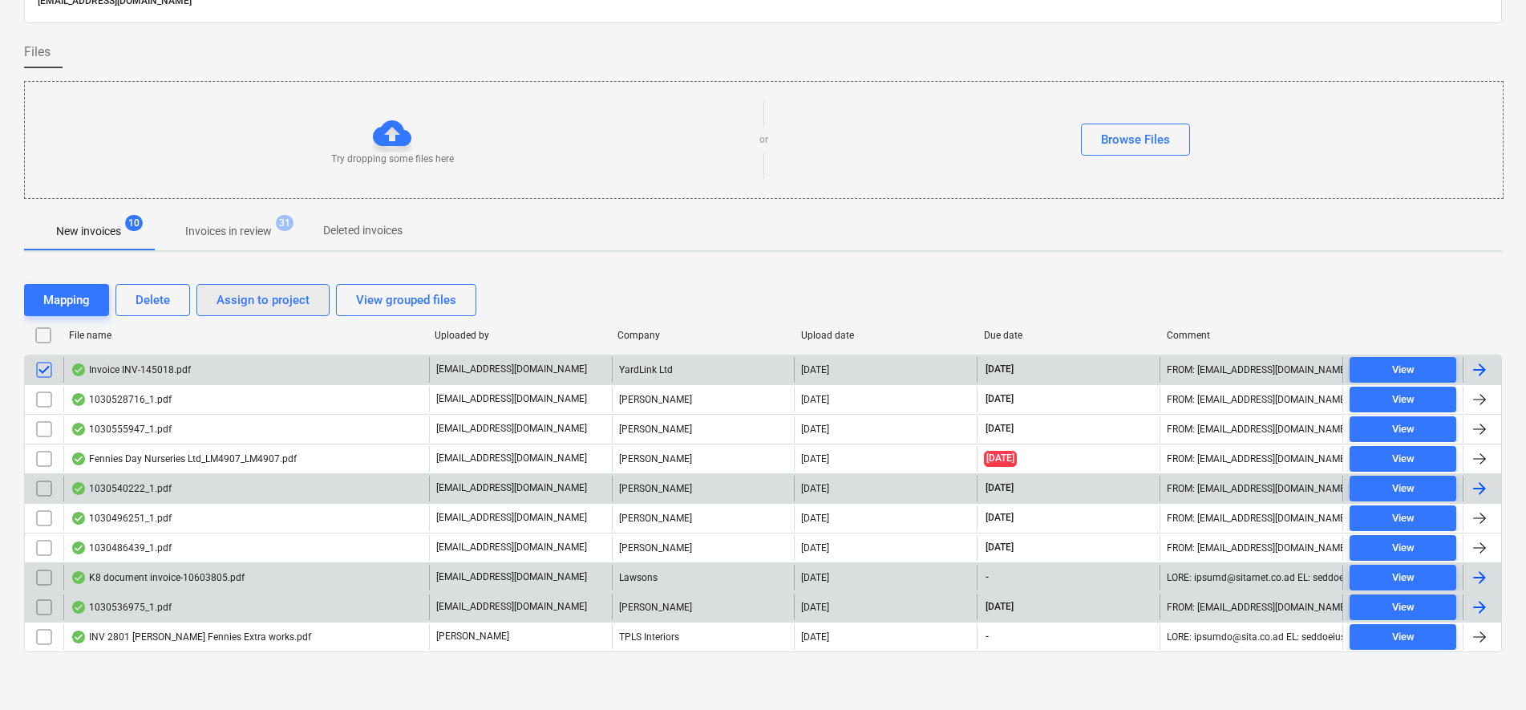
click at [313, 302] on button "Assign to project" at bounding box center [262, 300] width 133 height 32
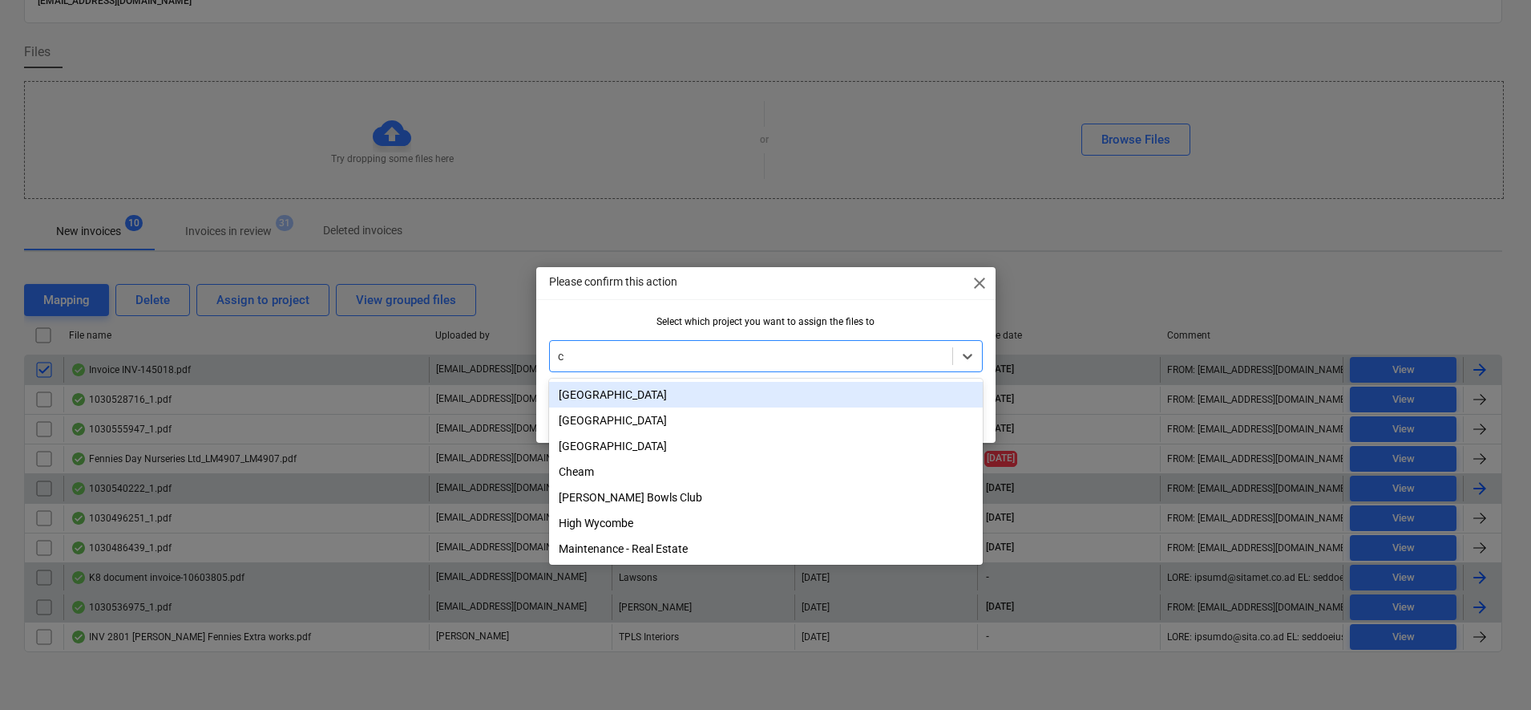
type input "ch"
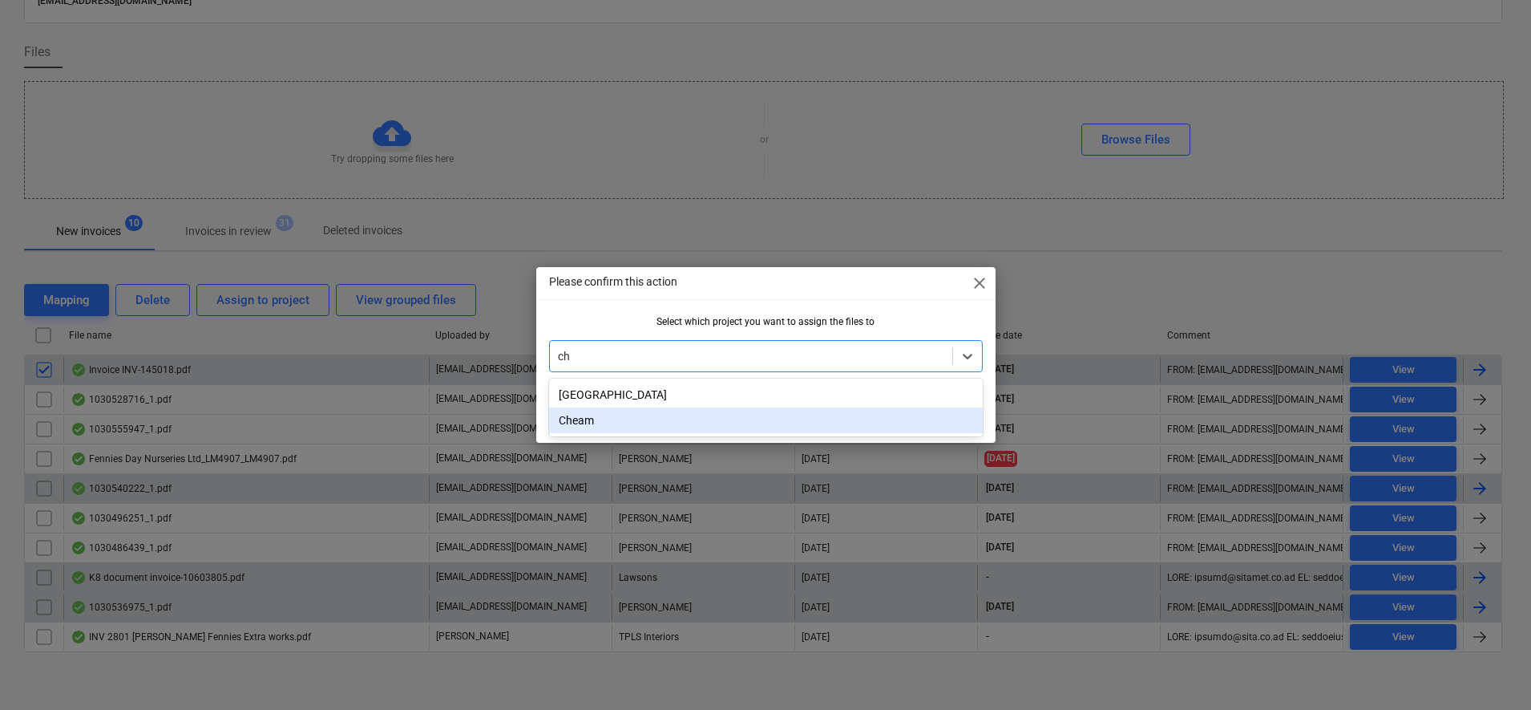
drag, startPoint x: 732, startPoint y: 423, endPoint x: 755, endPoint y: 423, distance: 23.3
click at [731, 423] on div "Cheam" at bounding box center [766, 420] width 434 height 26
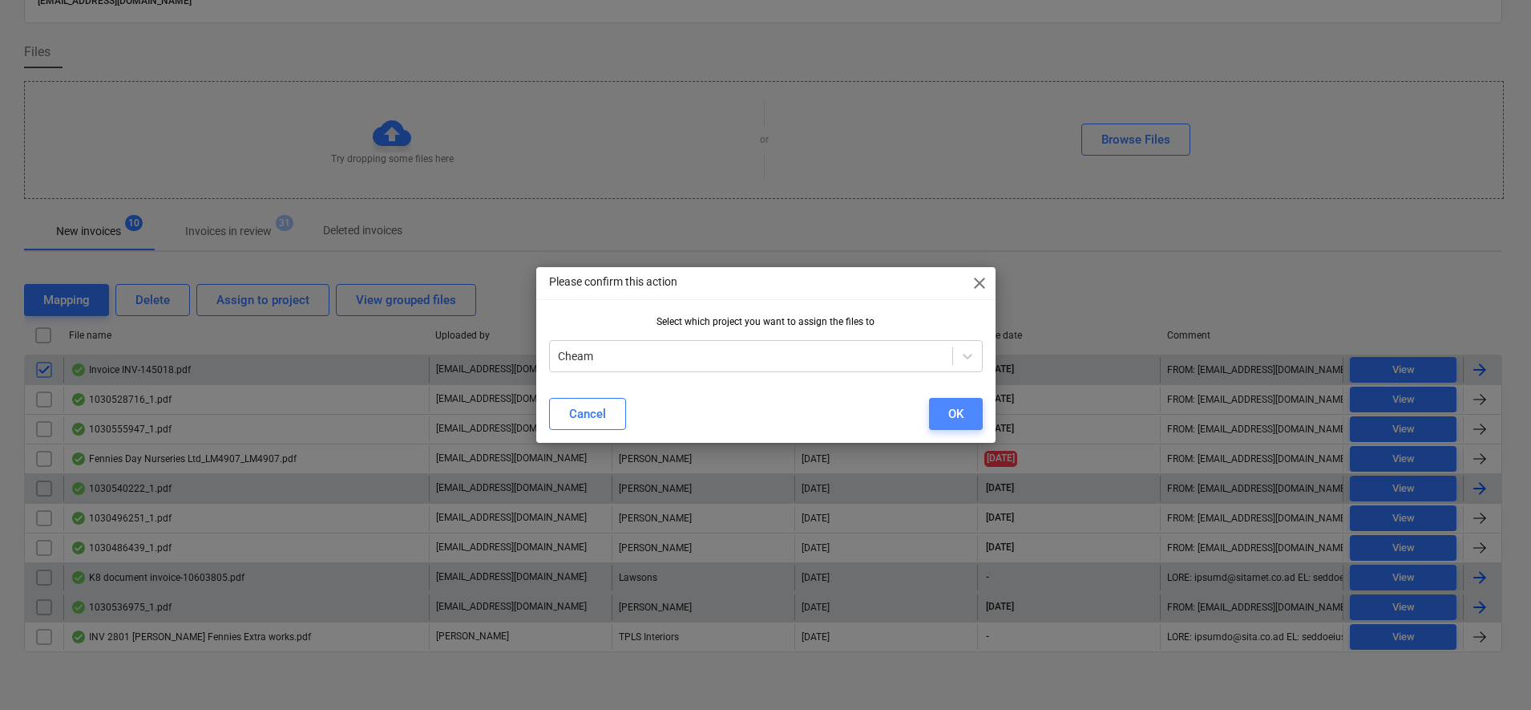
click at [966, 422] on button "OK" at bounding box center [956, 414] width 54 height 32
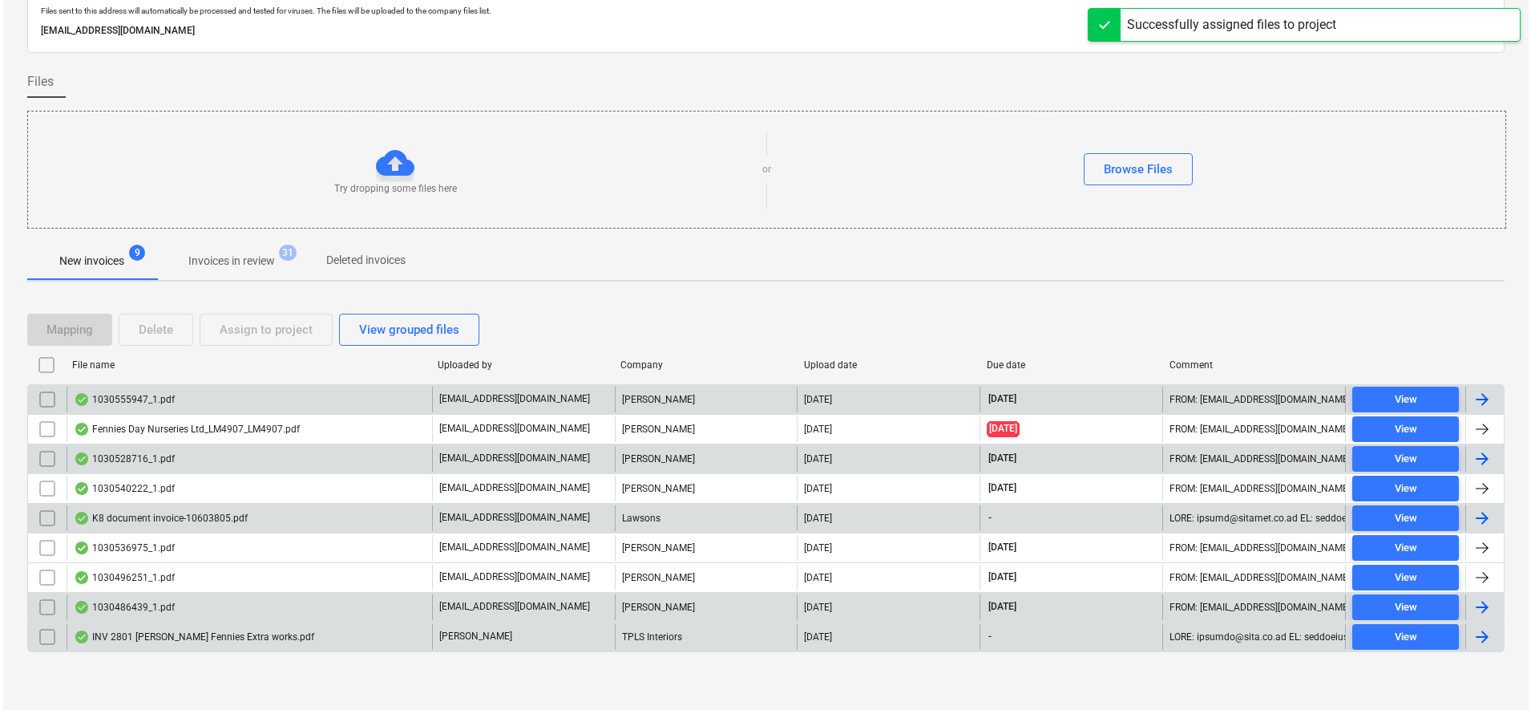
scroll to position [62, 0]
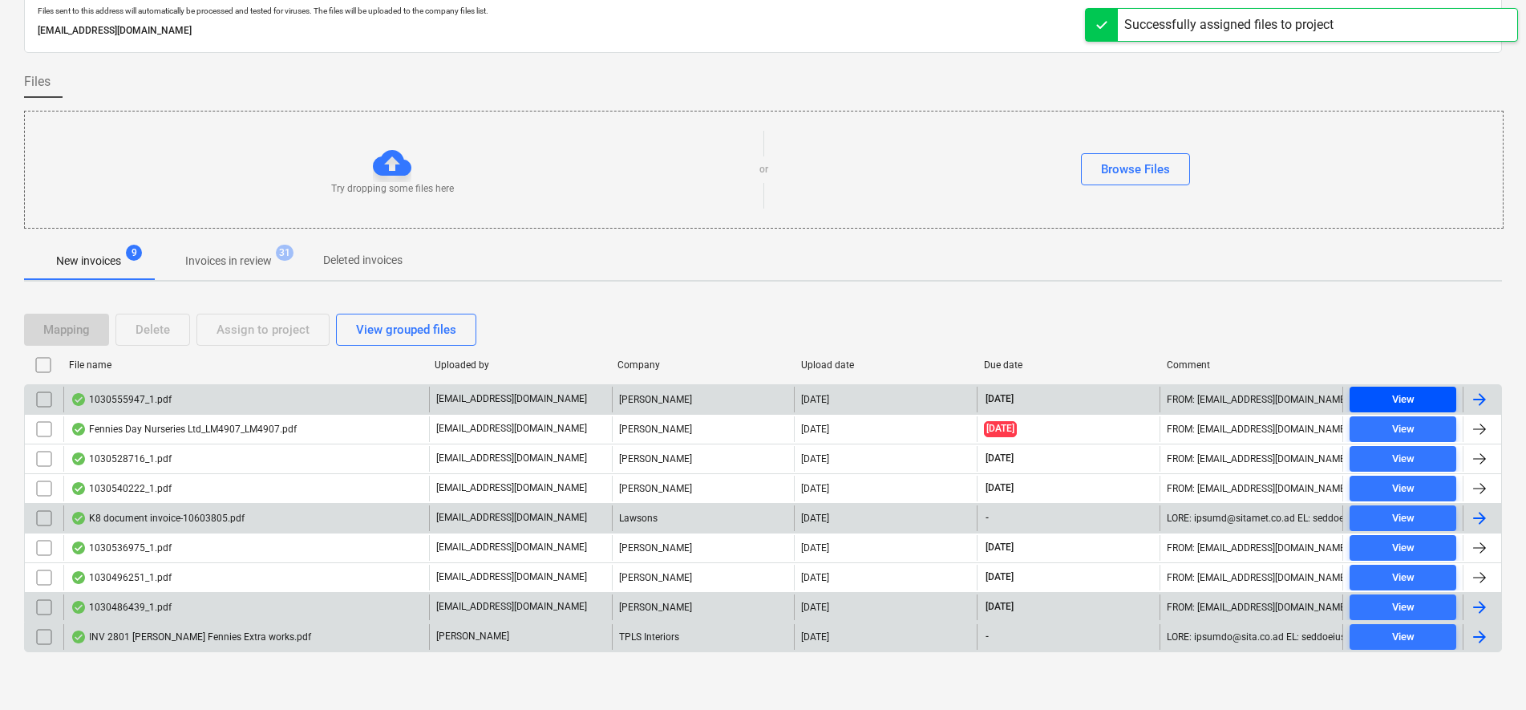
click at [1406, 402] on div "View" at bounding box center [1403, 399] width 22 height 18
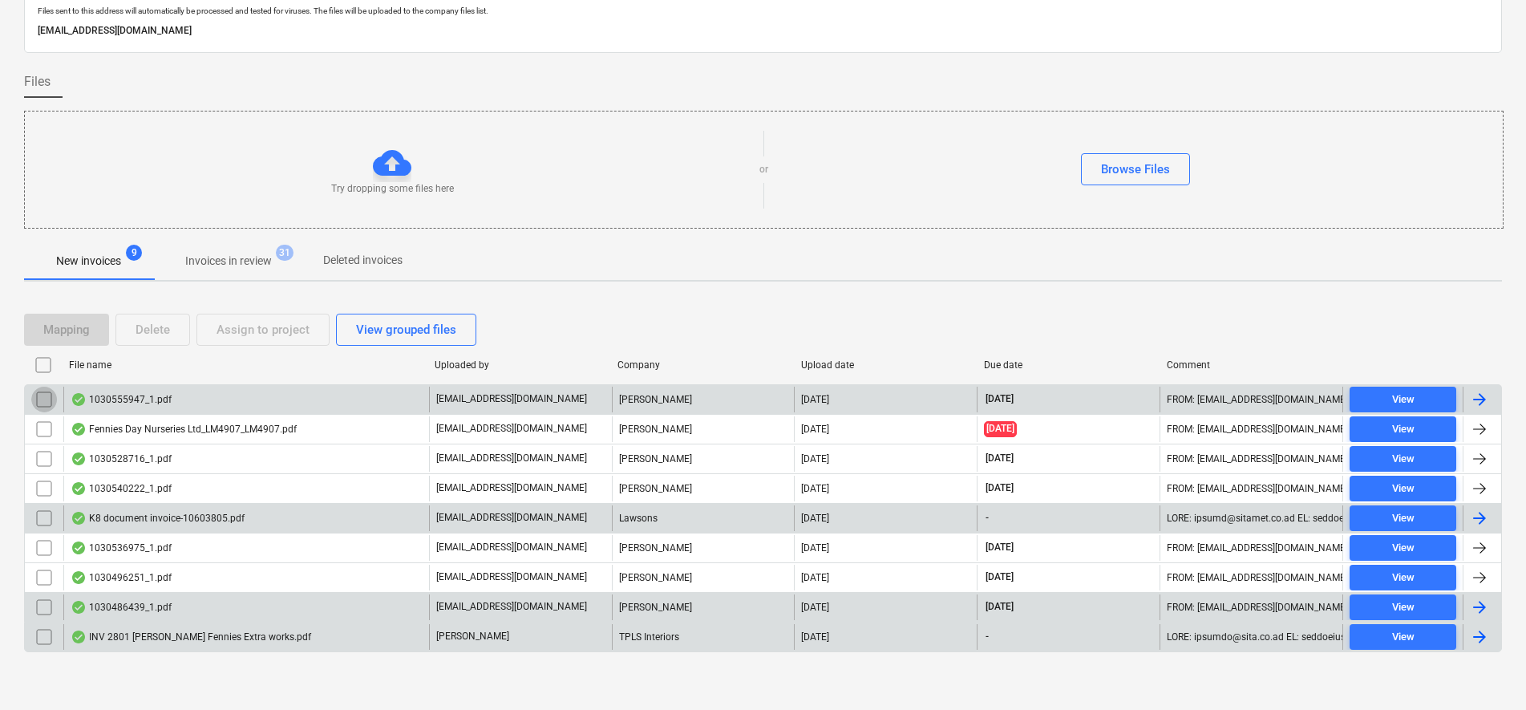
click at [38, 400] on input "checkbox" at bounding box center [44, 399] width 26 height 26
click at [260, 334] on div "Assign to project" at bounding box center [262, 329] width 93 height 21
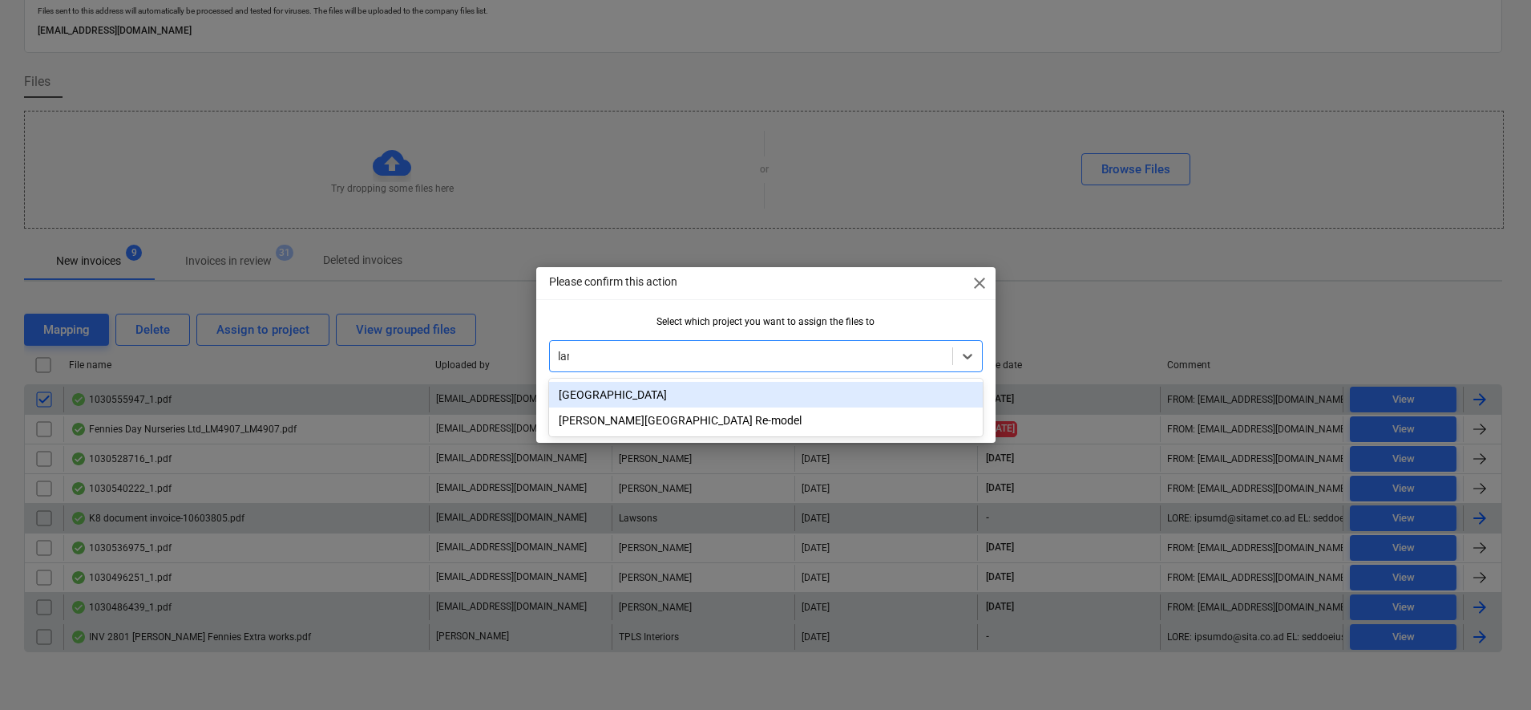
type input "lang"
click at [756, 396] on div "[PERSON_NAME][GEOGRAPHIC_DATA] Re-model" at bounding box center [766, 395] width 434 height 26
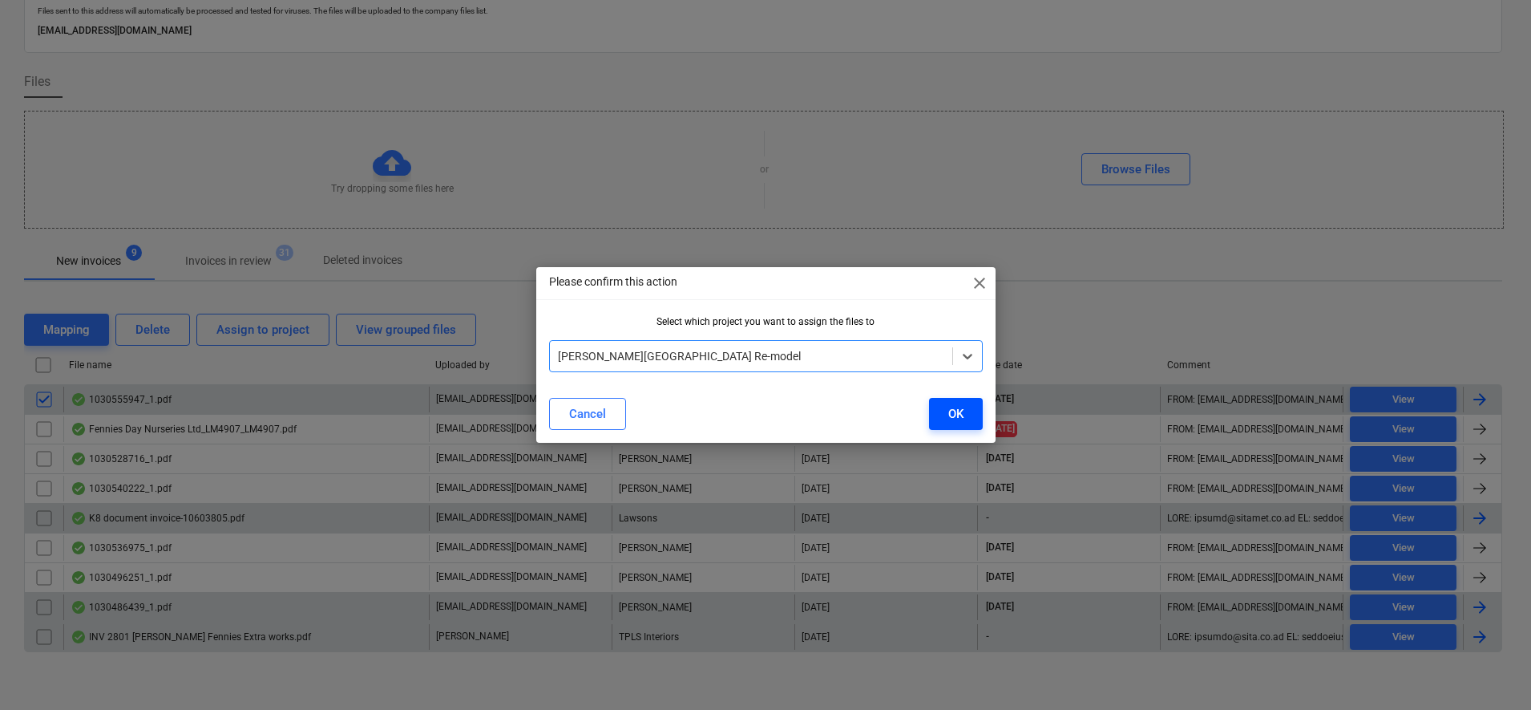
click at [937, 412] on button "OK" at bounding box center [956, 414] width 54 height 32
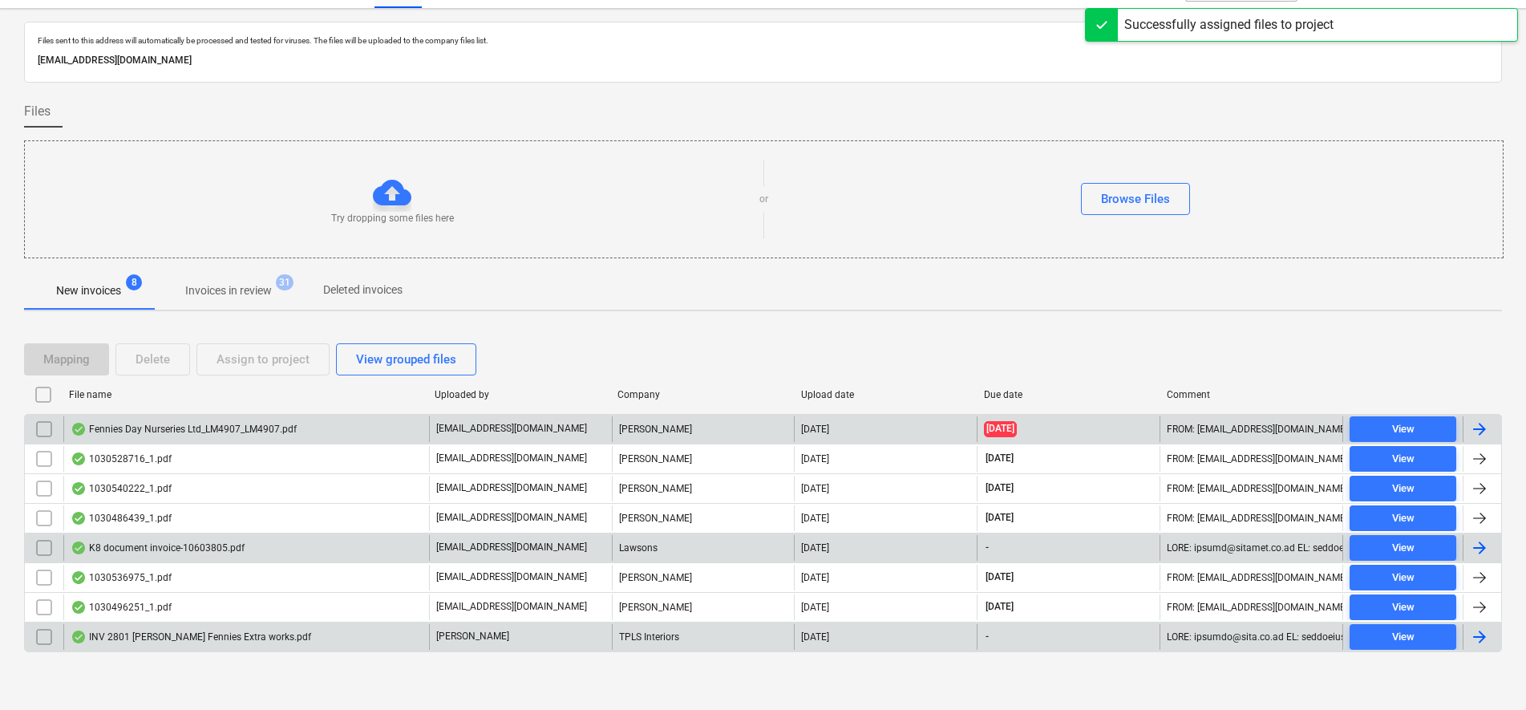
scroll to position [32, 0]
click at [1408, 424] on div "View" at bounding box center [1403, 429] width 22 height 18
click at [42, 425] on input "checkbox" at bounding box center [44, 429] width 26 height 26
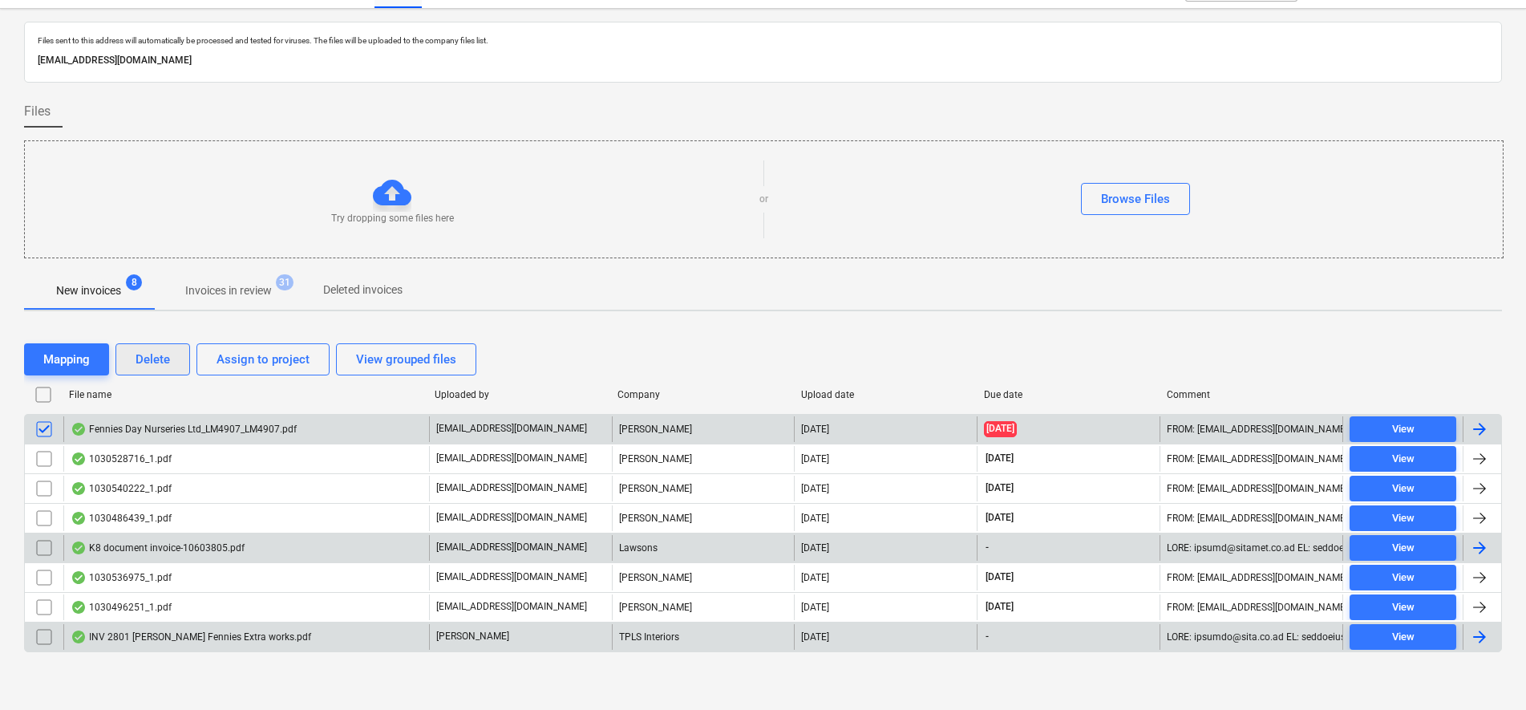
click at [155, 346] on button "Delete" at bounding box center [152, 359] width 75 height 32
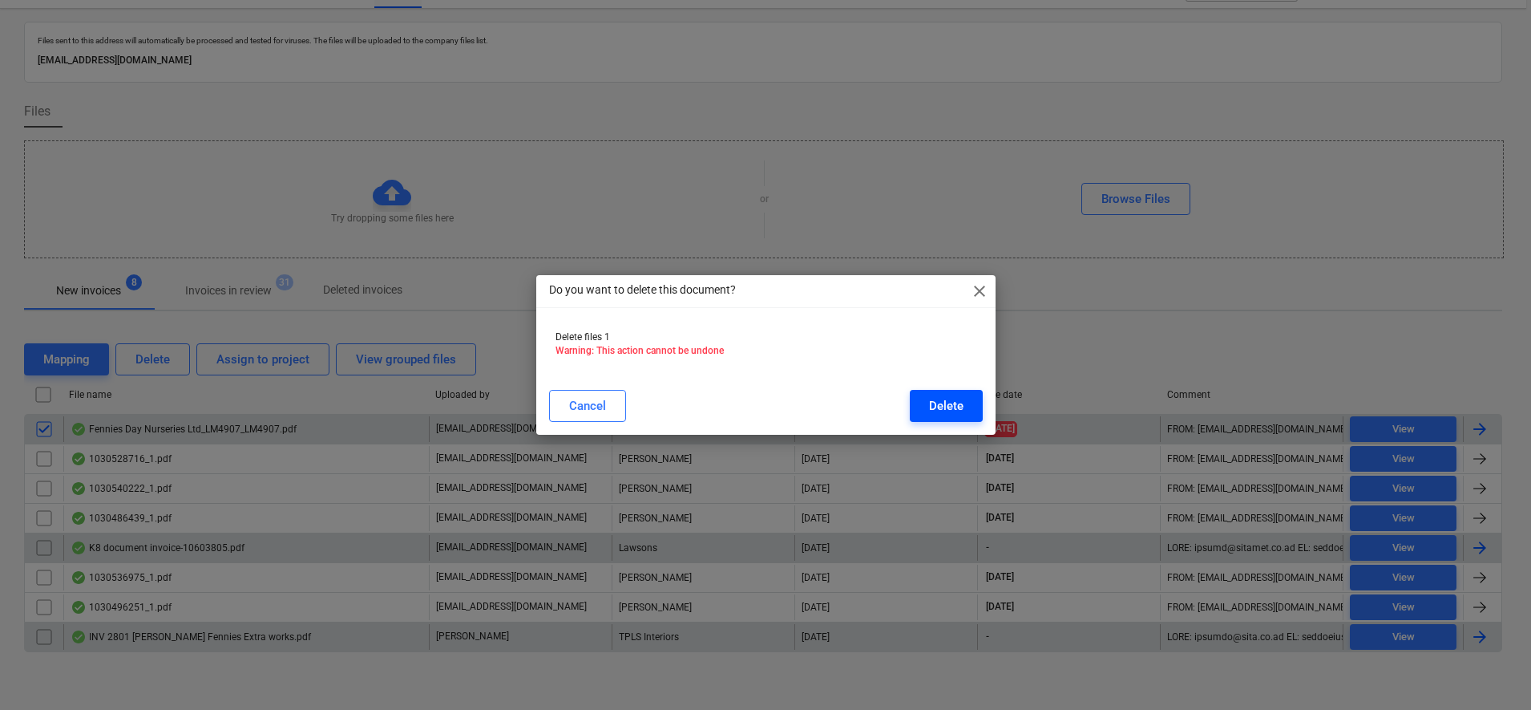
click at [928, 409] on button "Delete" at bounding box center [946, 406] width 73 height 32
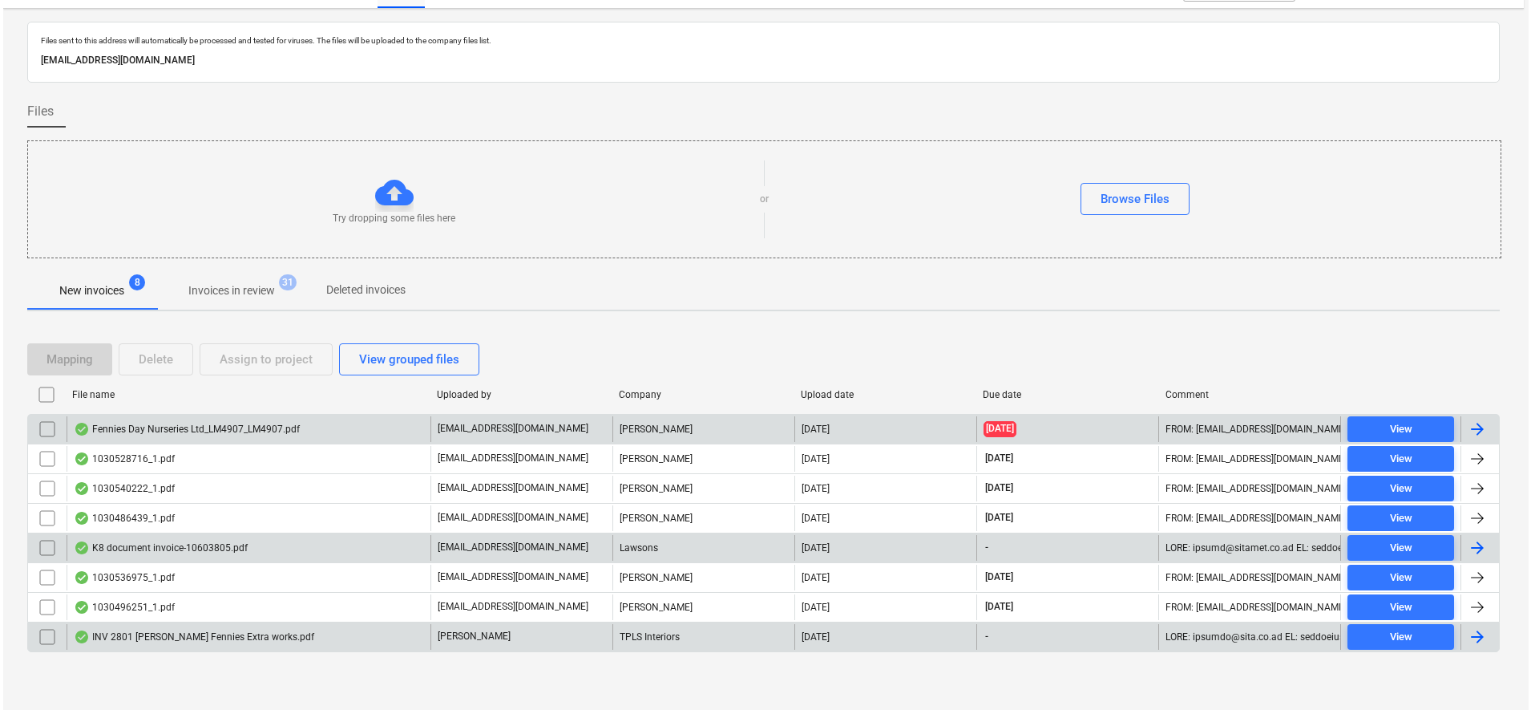
scroll to position [2, 0]
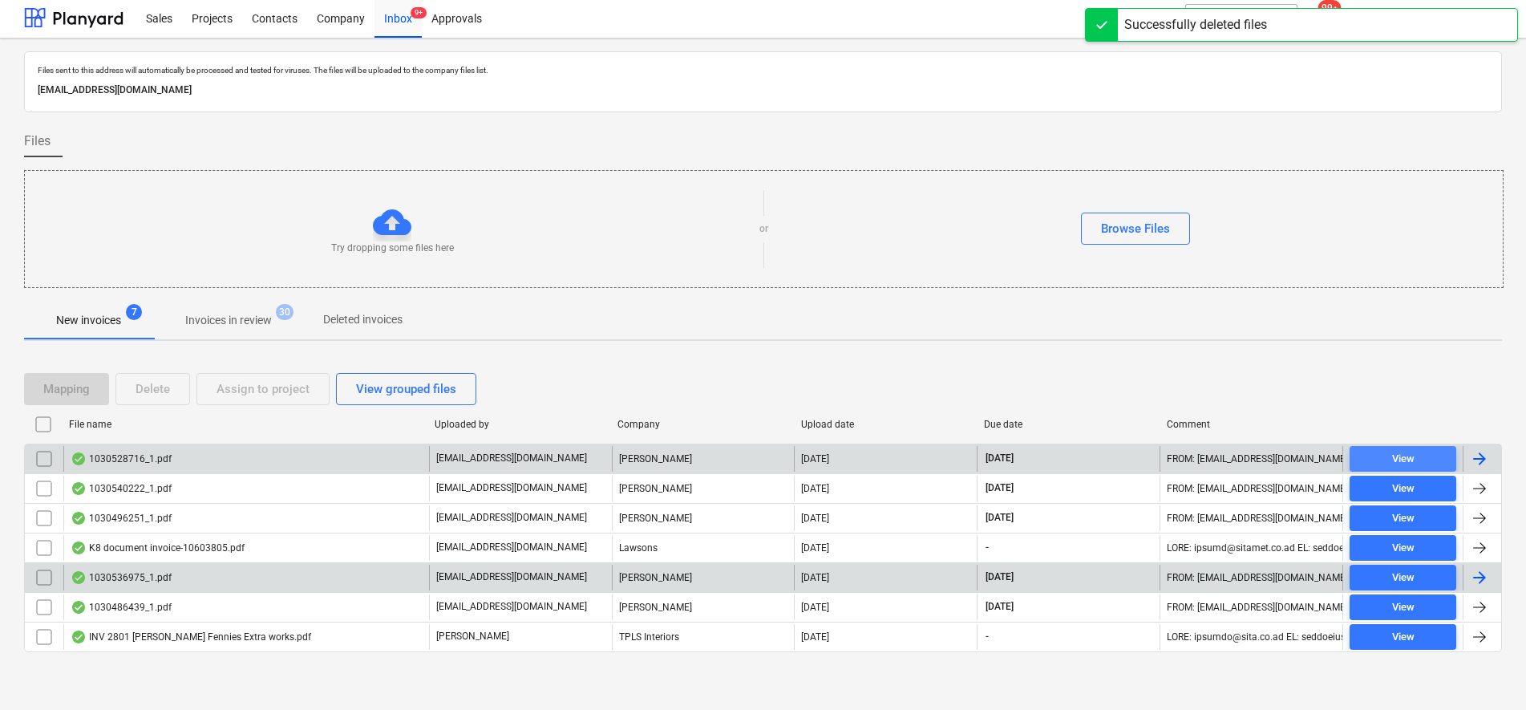
click at [1432, 457] on span "View" at bounding box center [1403, 459] width 94 height 18
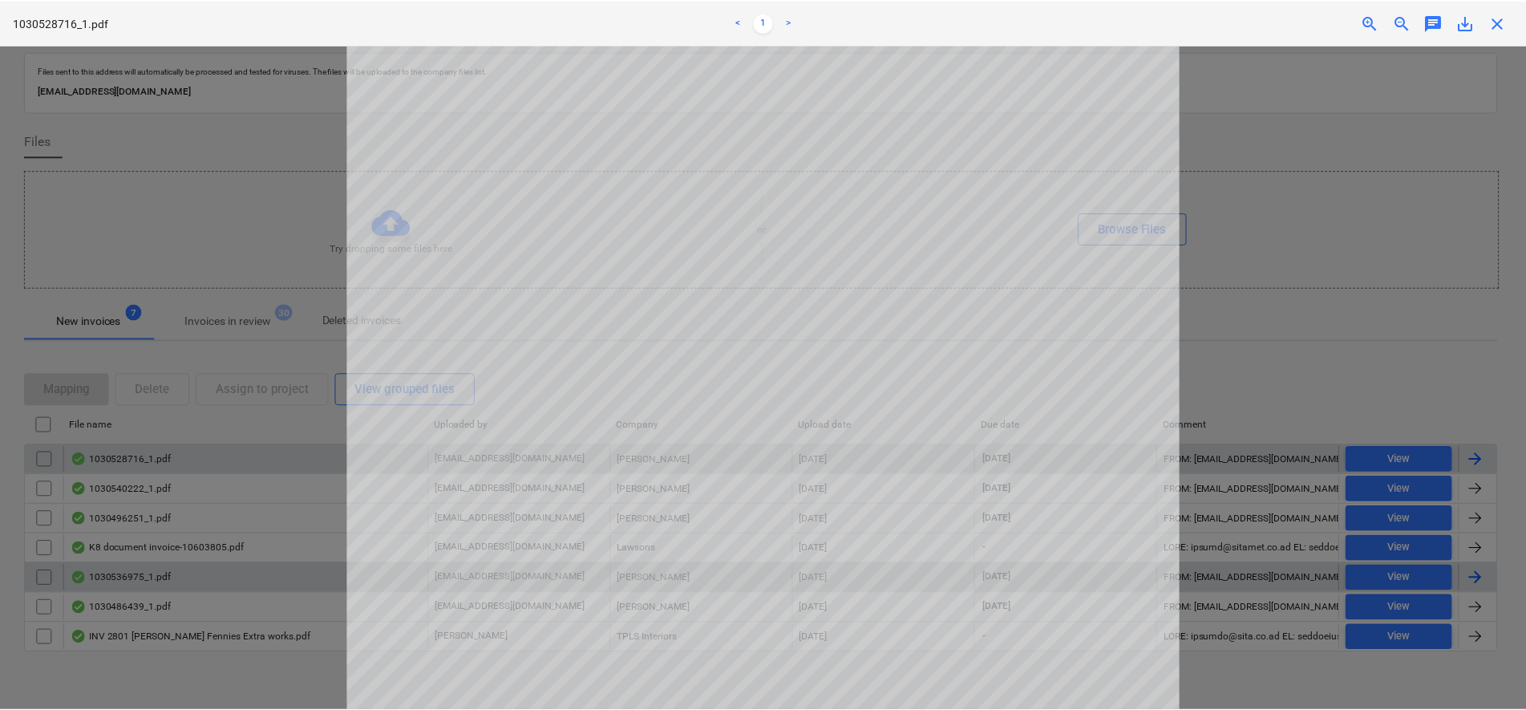
scroll to position [419, 0]
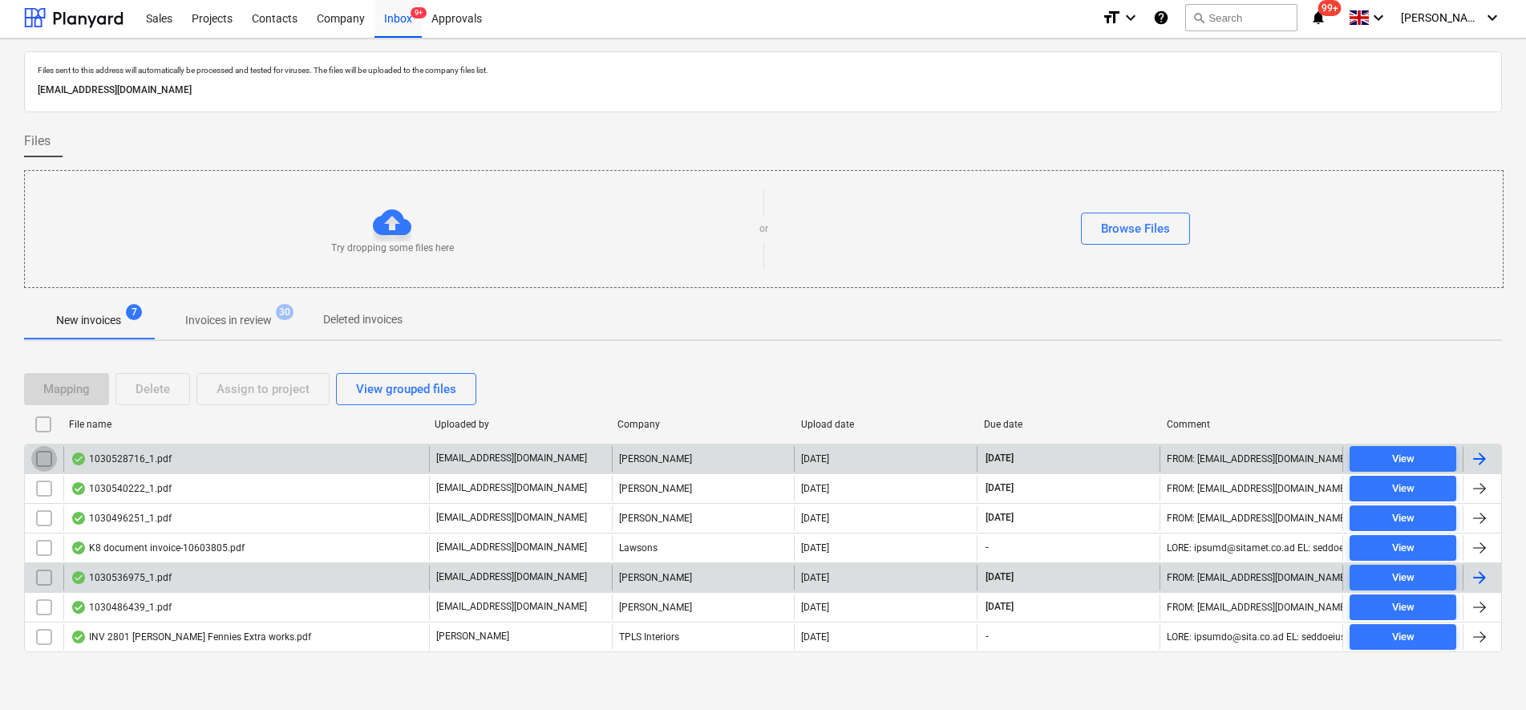
click at [49, 454] on input "checkbox" at bounding box center [44, 459] width 26 height 26
click at [196, 389] on button "Assign to project" at bounding box center [262, 389] width 133 height 32
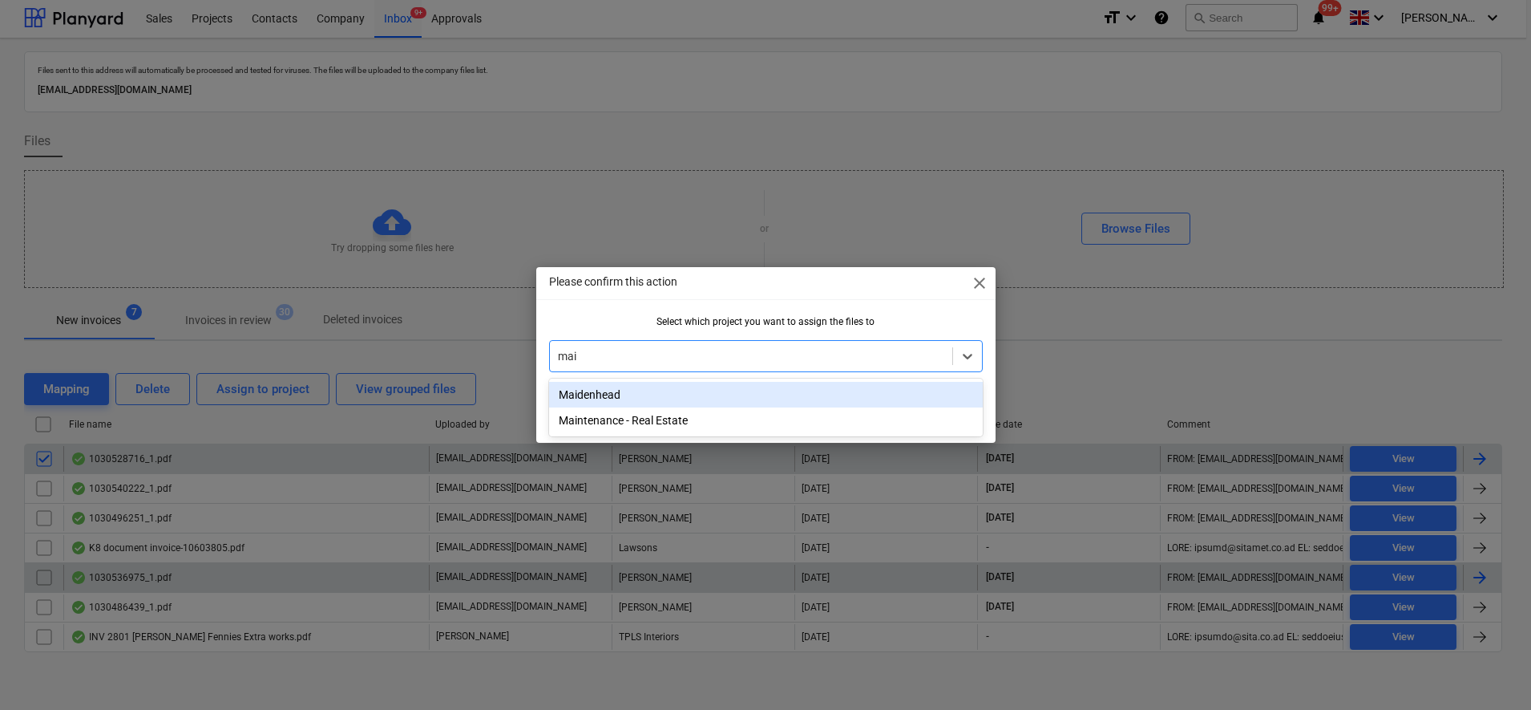
type input "maid"
click at [762, 394] on div "Maidenhead" at bounding box center [766, 395] width 434 height 26
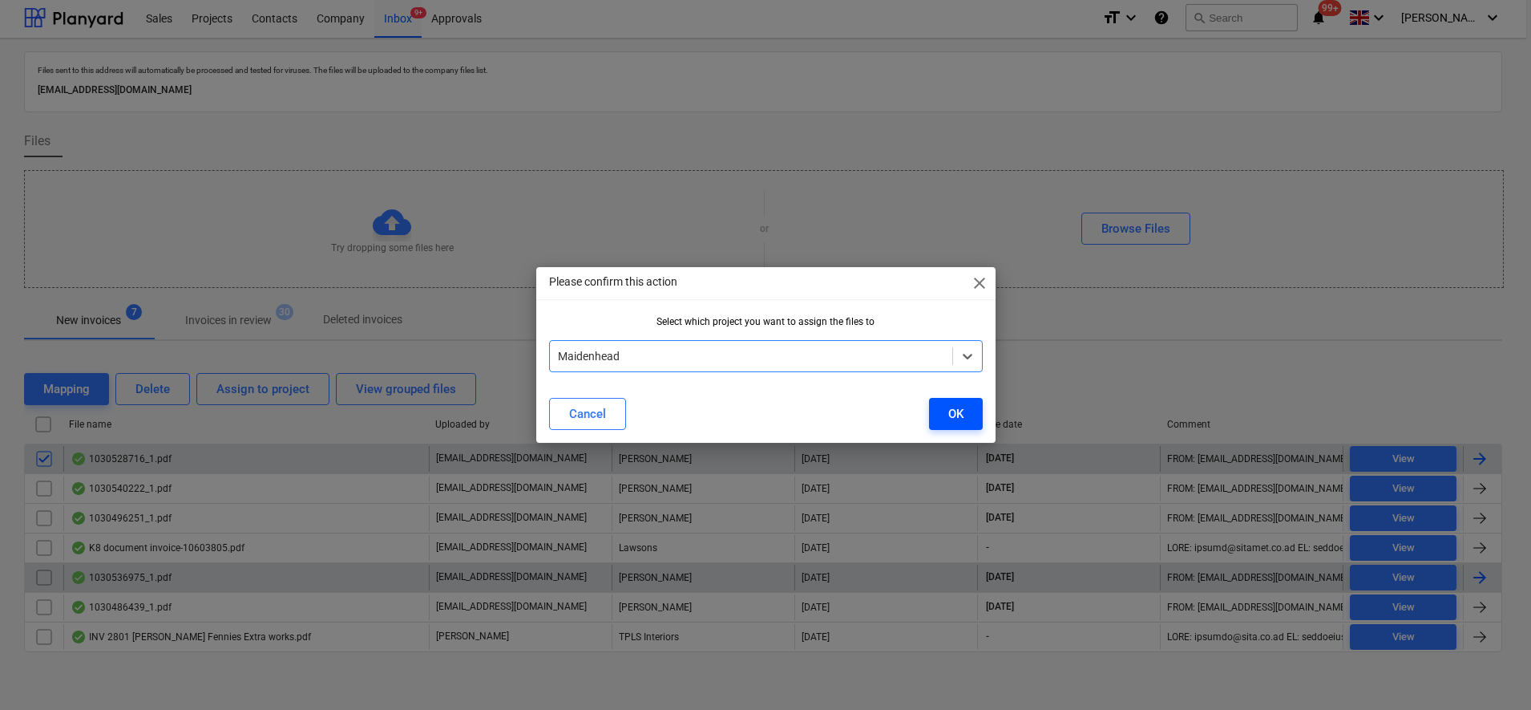
click at [944, 415] on button "OK" at bounding box center [956, 414] width 54 height 32
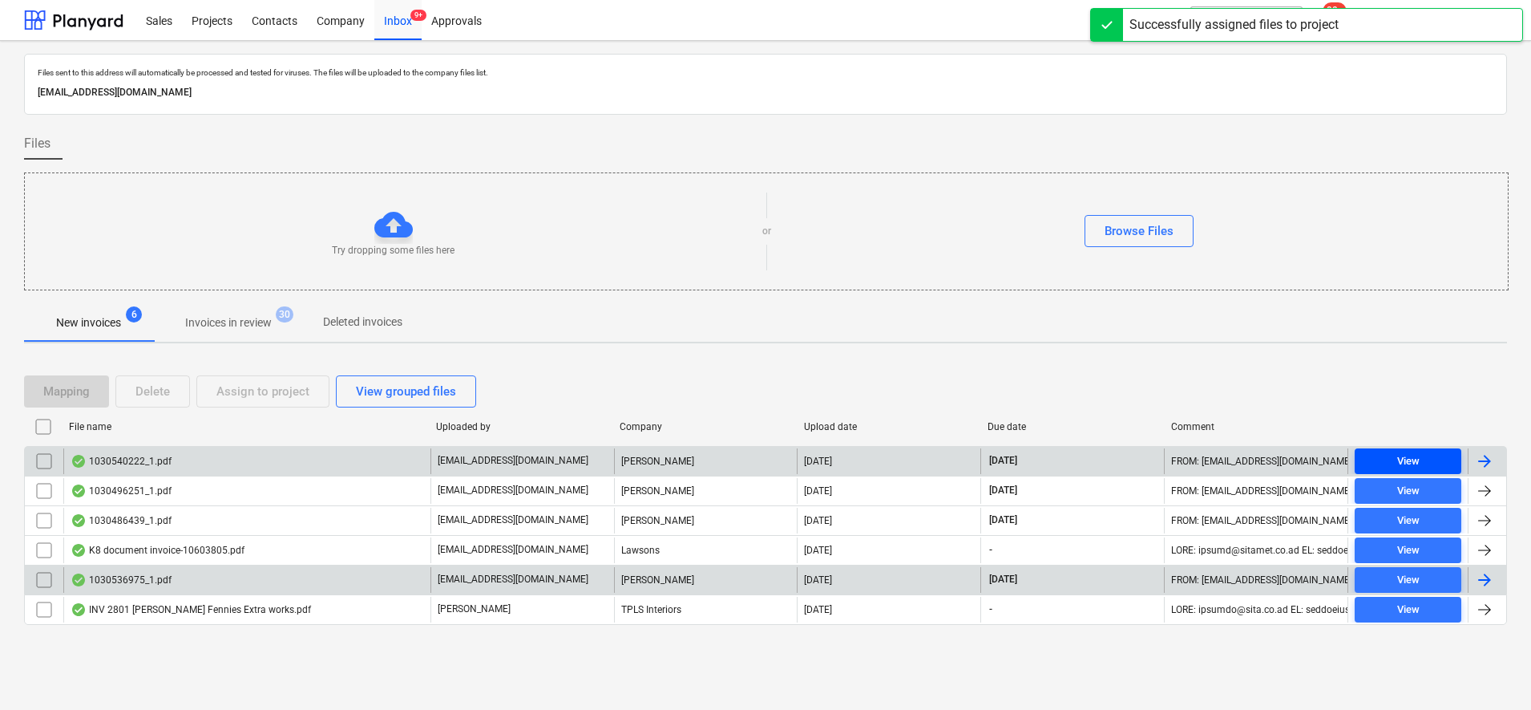
click at [1433, 467] on span "View" at bounding box center [1408, 461] width 94 height 18
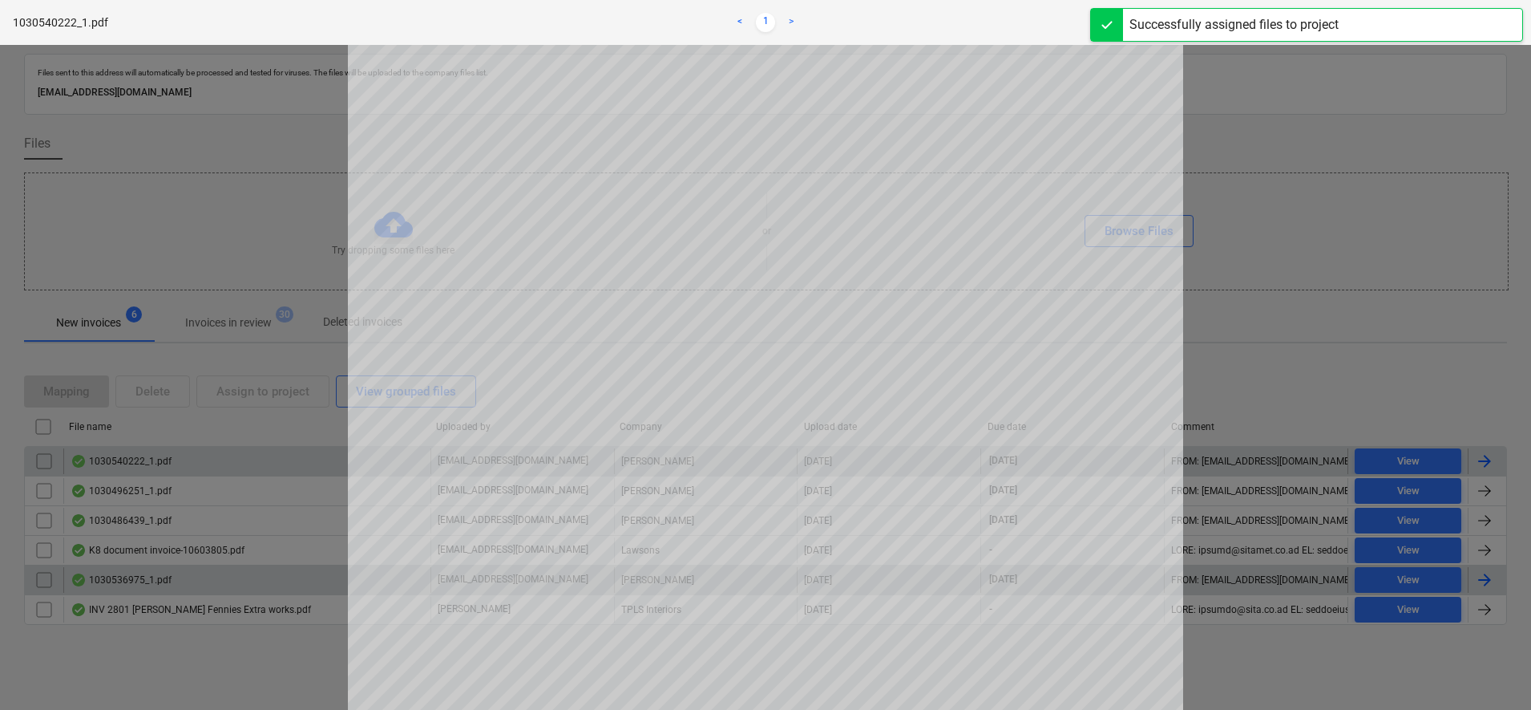
scroll to position [100, 0]
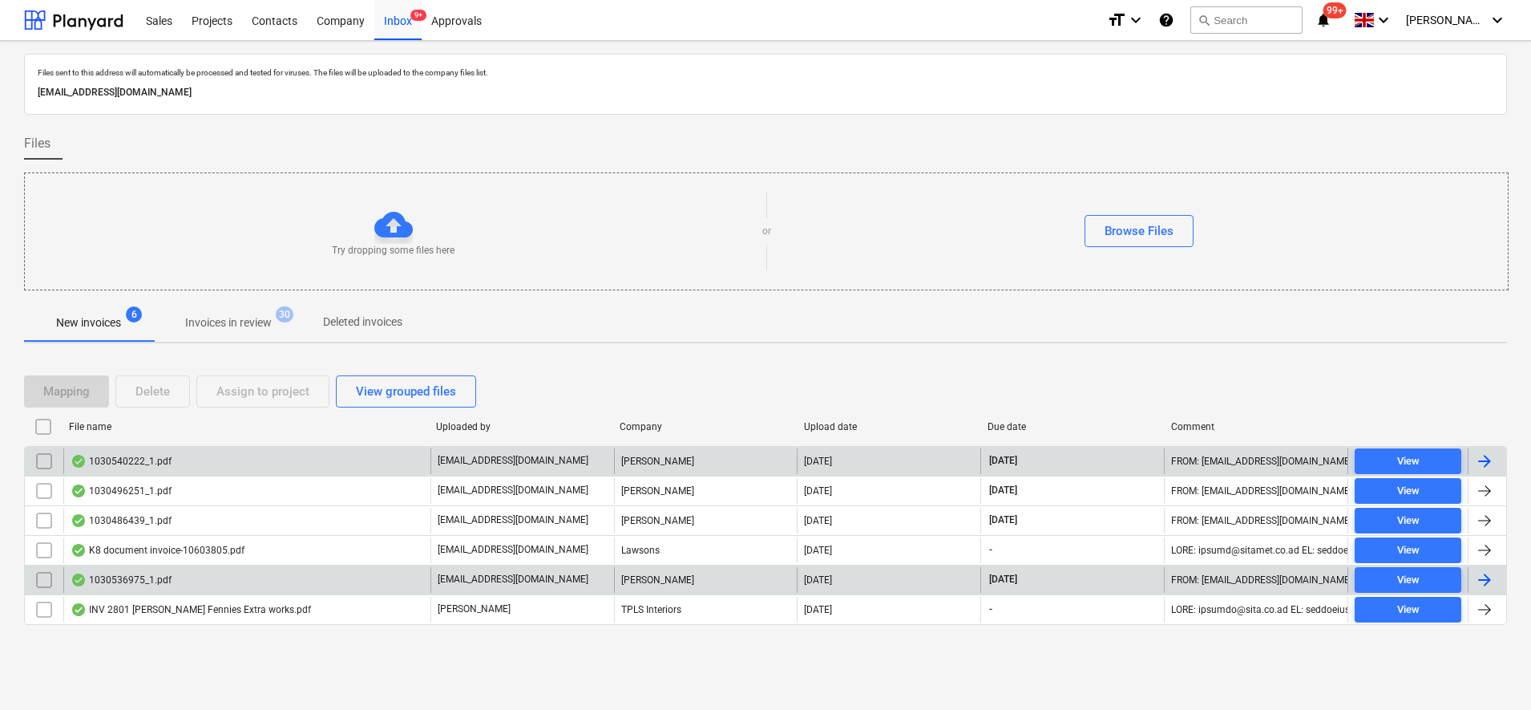
drag, startPoint x: 38, startPoint y: 464, endPoint x: 81, endPoint y: 448, distance: 46.2
click at [39, 464] on input "checkbox" at bounding box center [44, 461] width 26 height 26
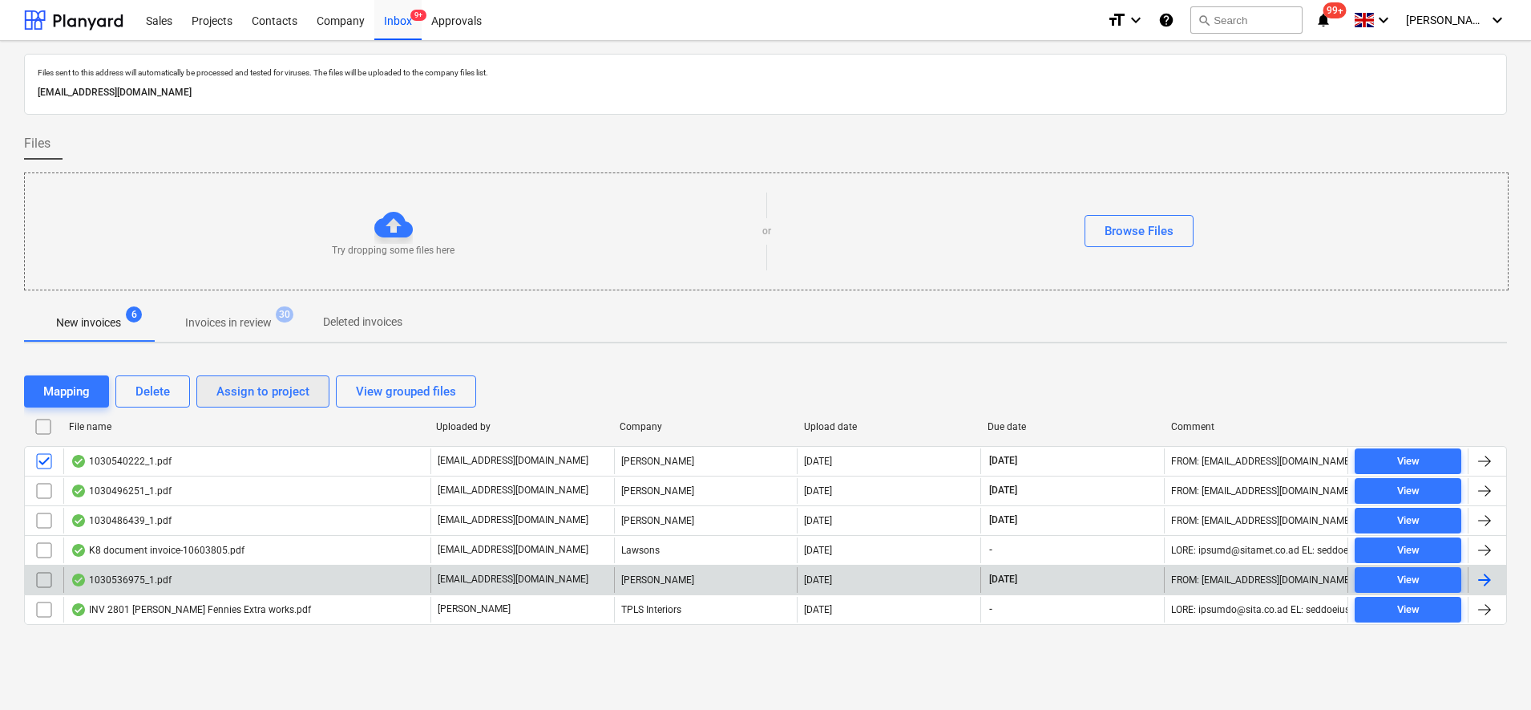
click at [233, 387] on div "Assign to project" at bounding box center [262, 391] width 93 height 21
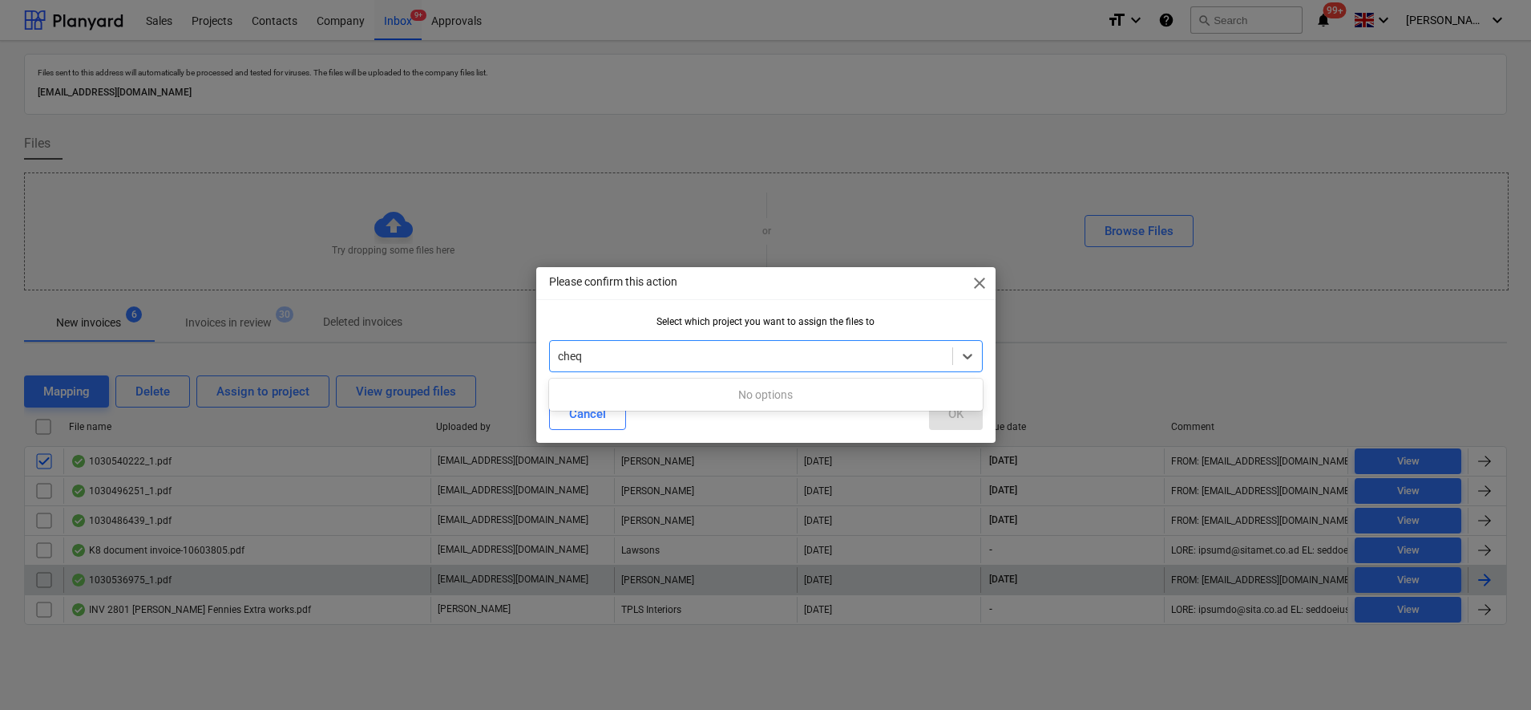
type input "che"
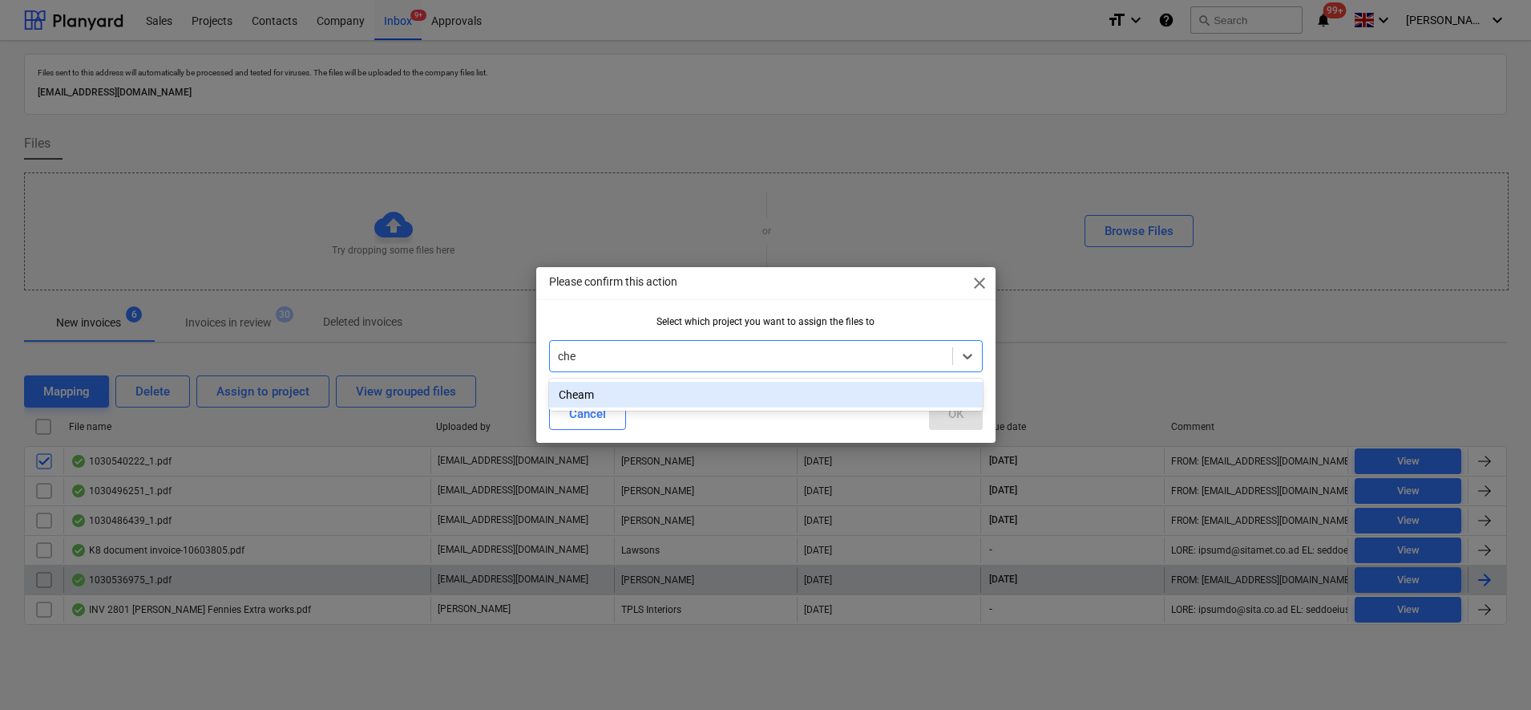
drag, startPoint x: 677, startPoint y: 394, endPoint x: 781, endPoint y: 399, distance: 104.4
click at [682, 397] on div "Cheam" at bounding box center [766, 395] width 434 height 26
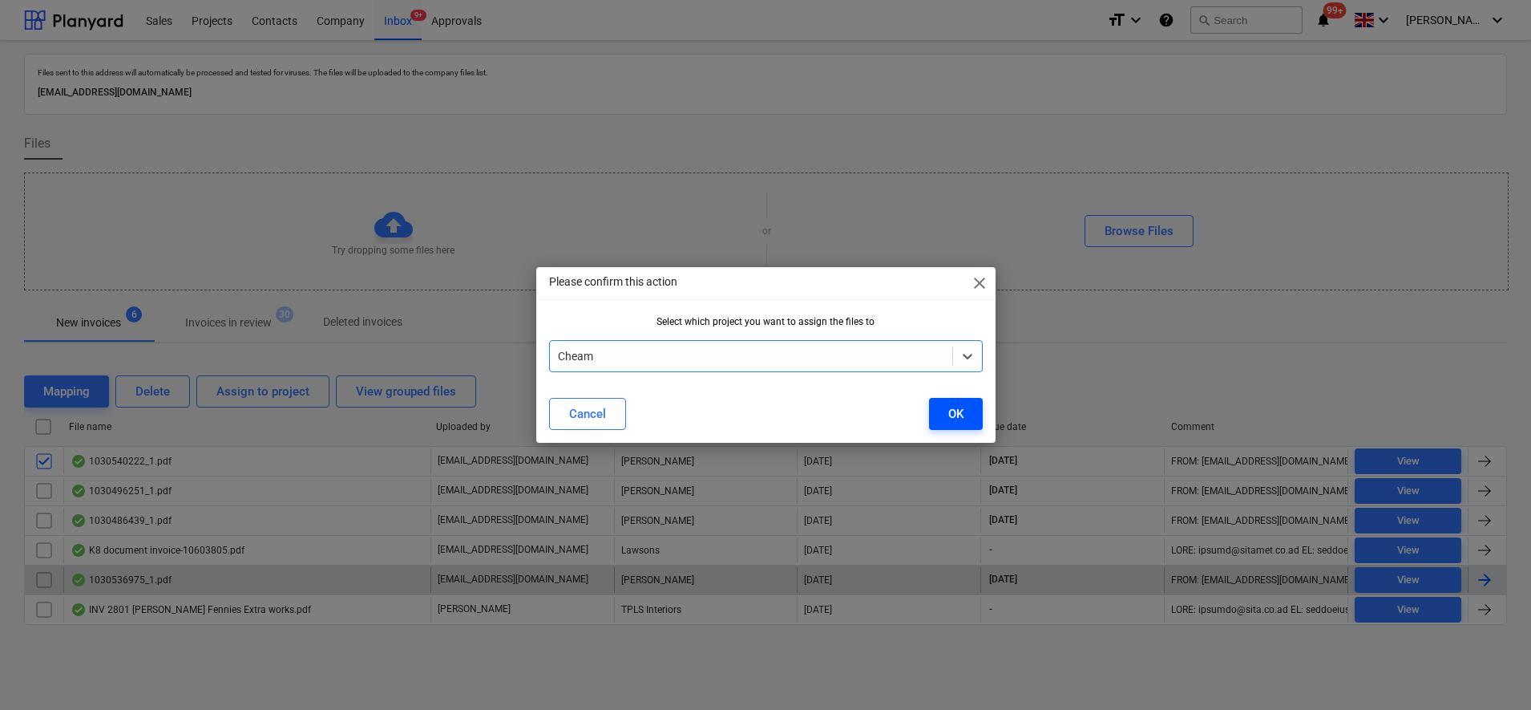
click at [965, 416] on button "OK" at bounding box center [956, 414] width 54 height 32
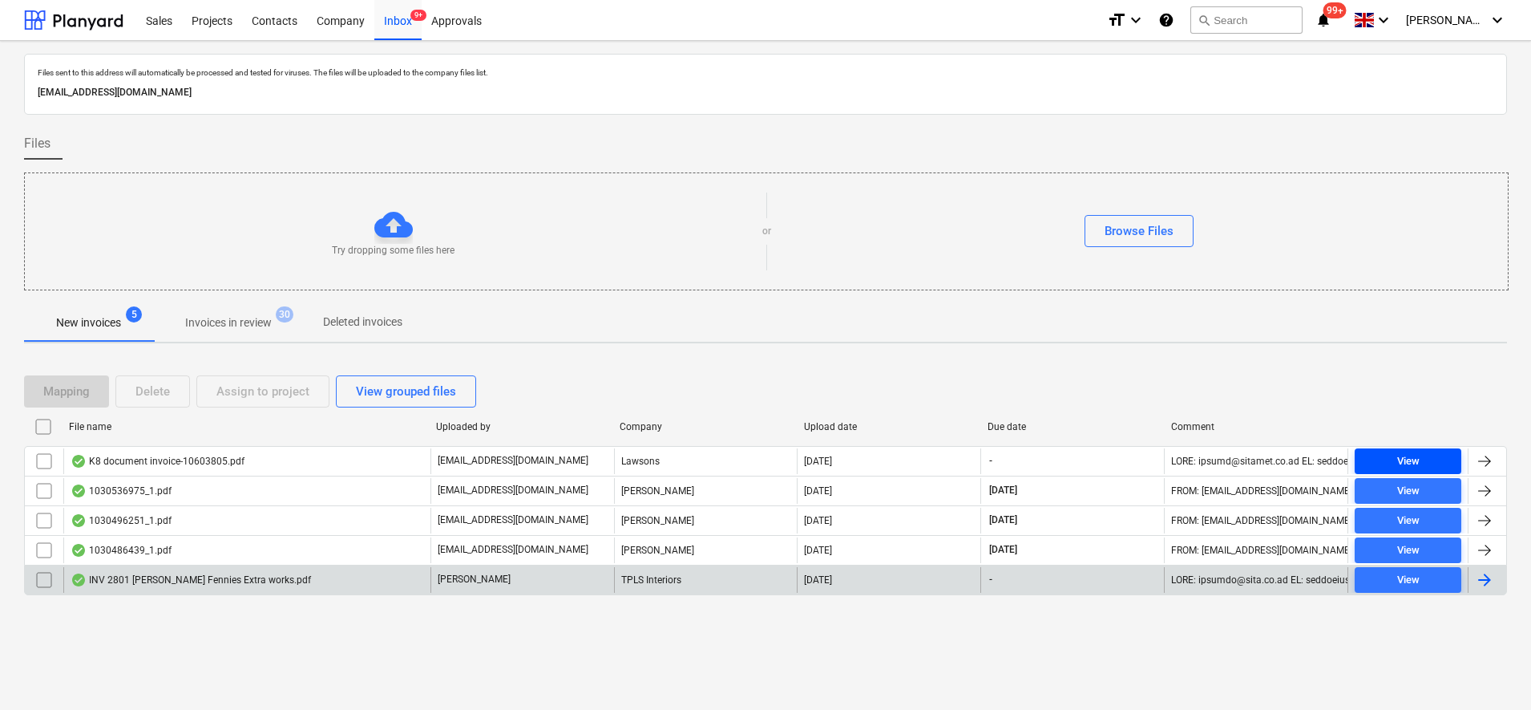
click at [1397, 456] on div "View" at bounding box center [1408, 461] width 22 height 18
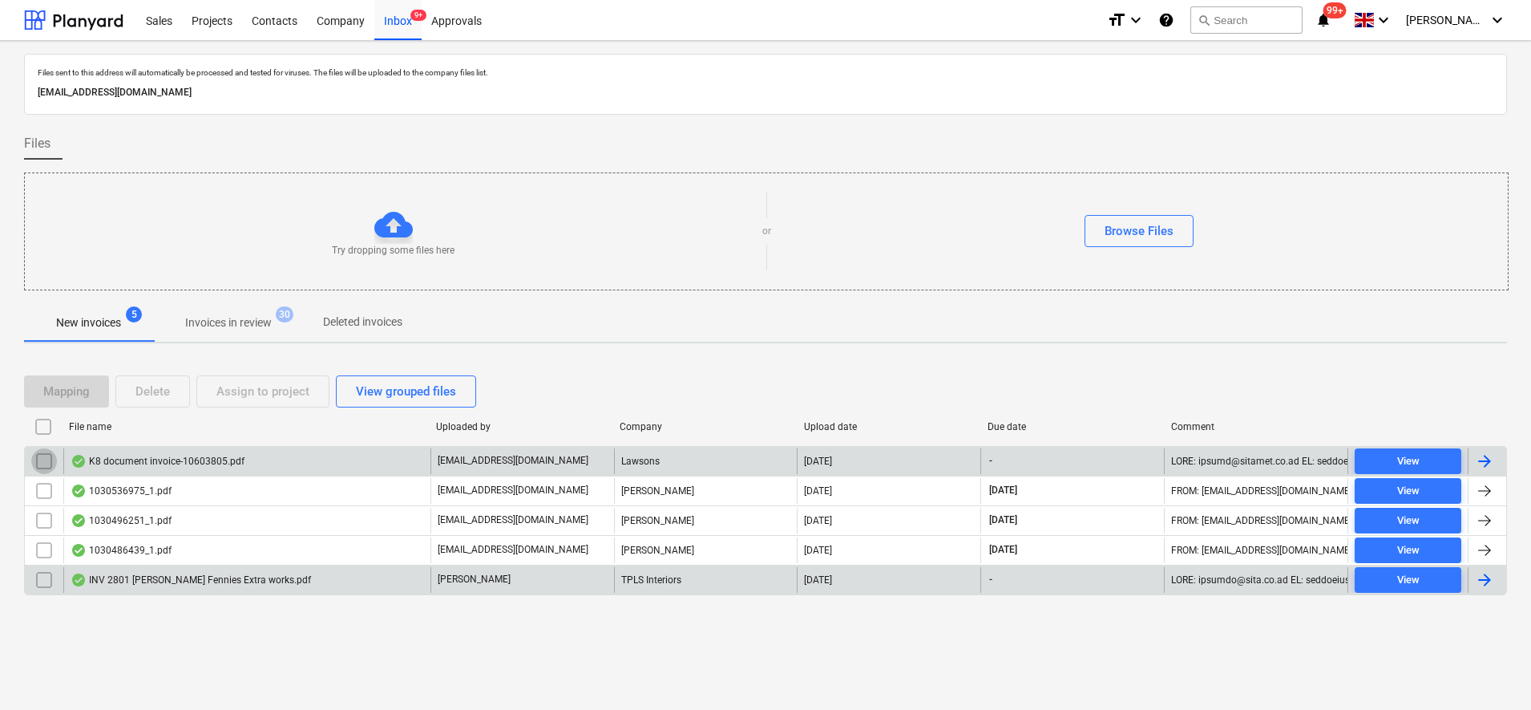
click at [41, 463] on input "checkbox" at bounding box center [44, 461] width 26 height 26
click at [220, 401] on div "Assign to project" at bounding box center [262, 391] width 93 height 21
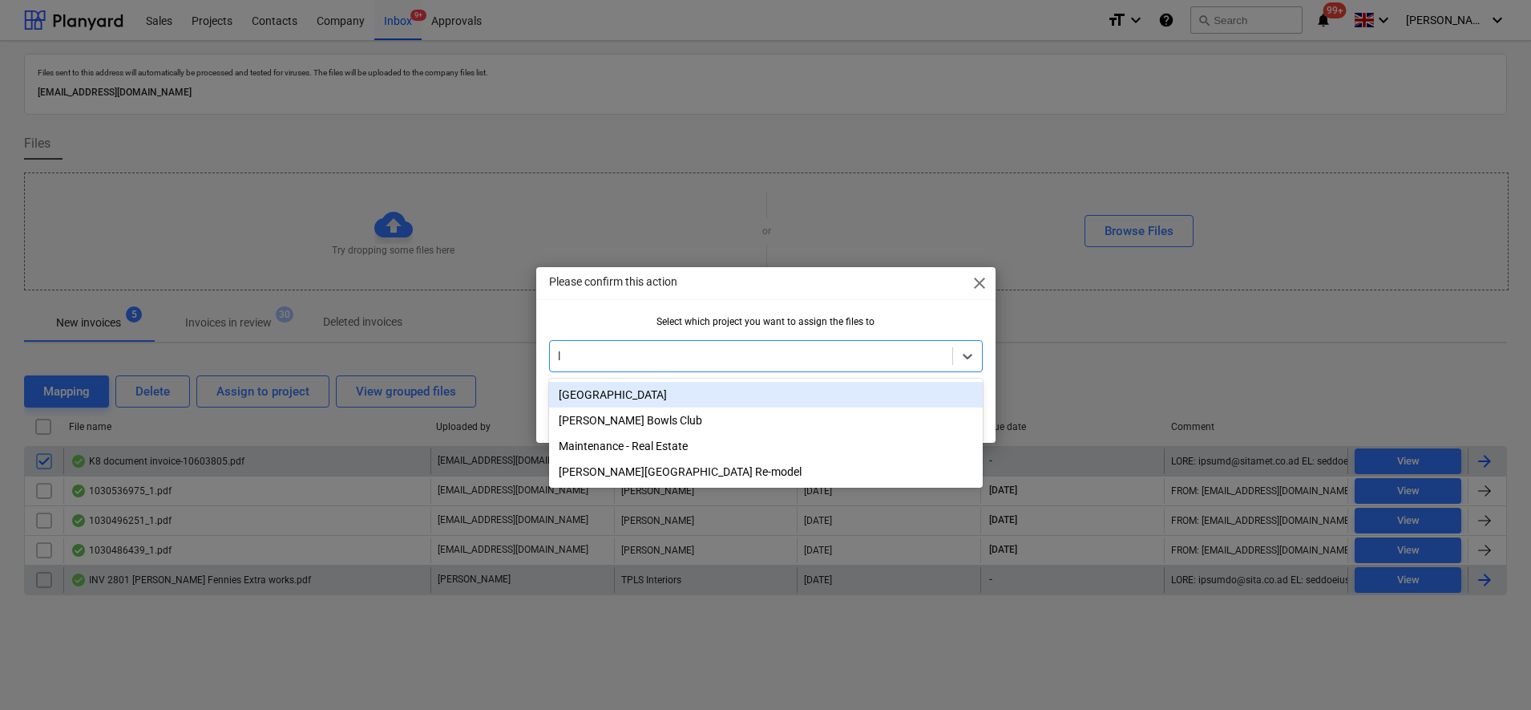
type input "la"
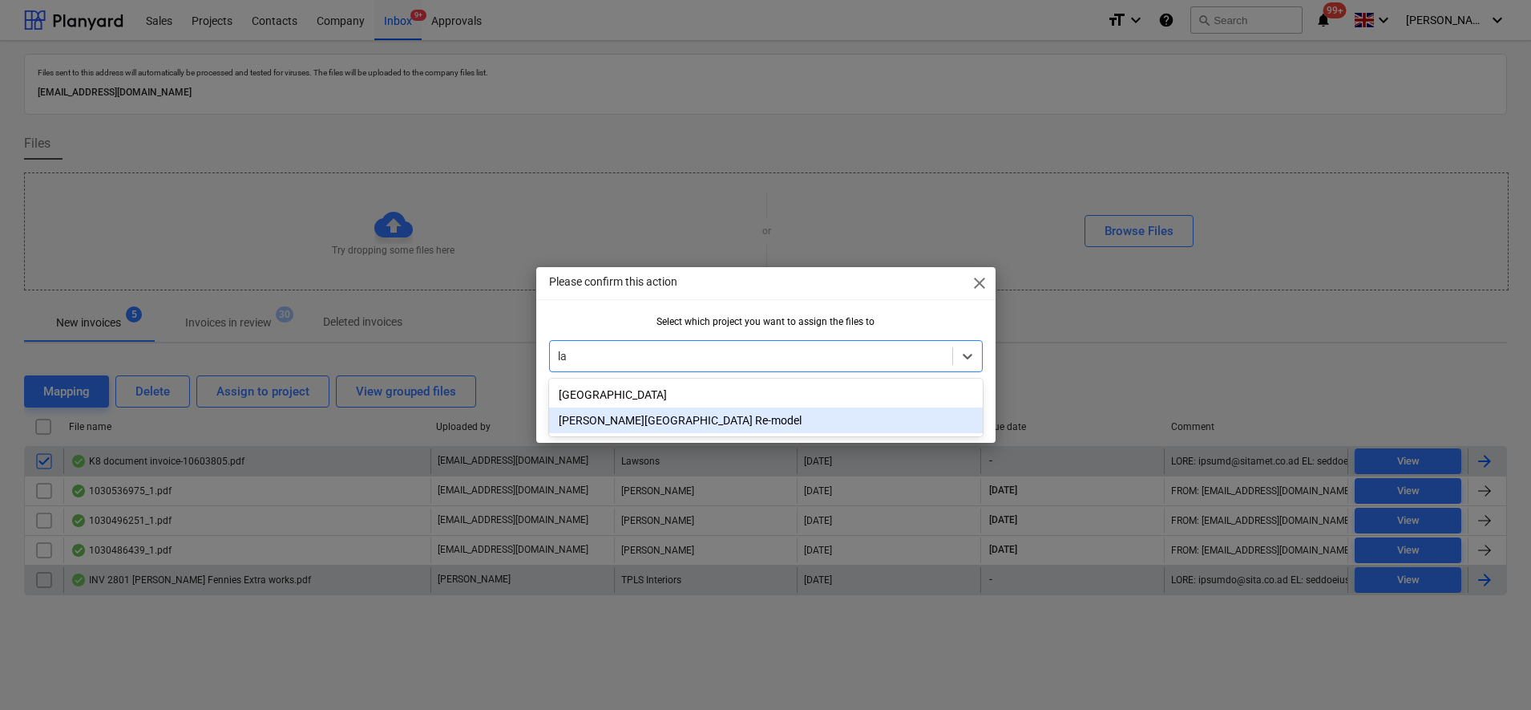
click at [742, 430] on div "[PERSON_NAME][GEOGRAPHIC_DATA] Re-model" at bounding box center [766, 420] width 434 height 26
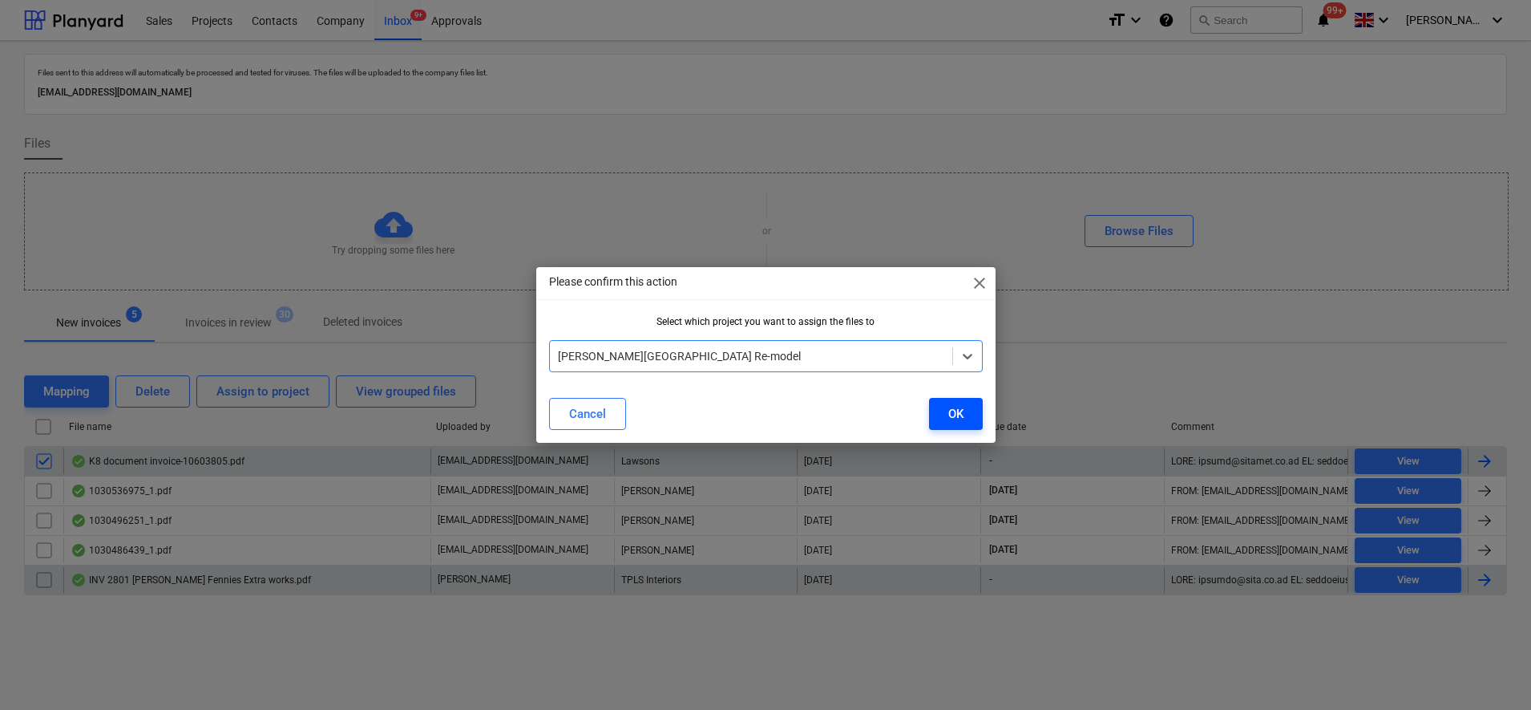
click at [969, 416] on button "OK" at bounding box center [956, 414] width 54 height 32
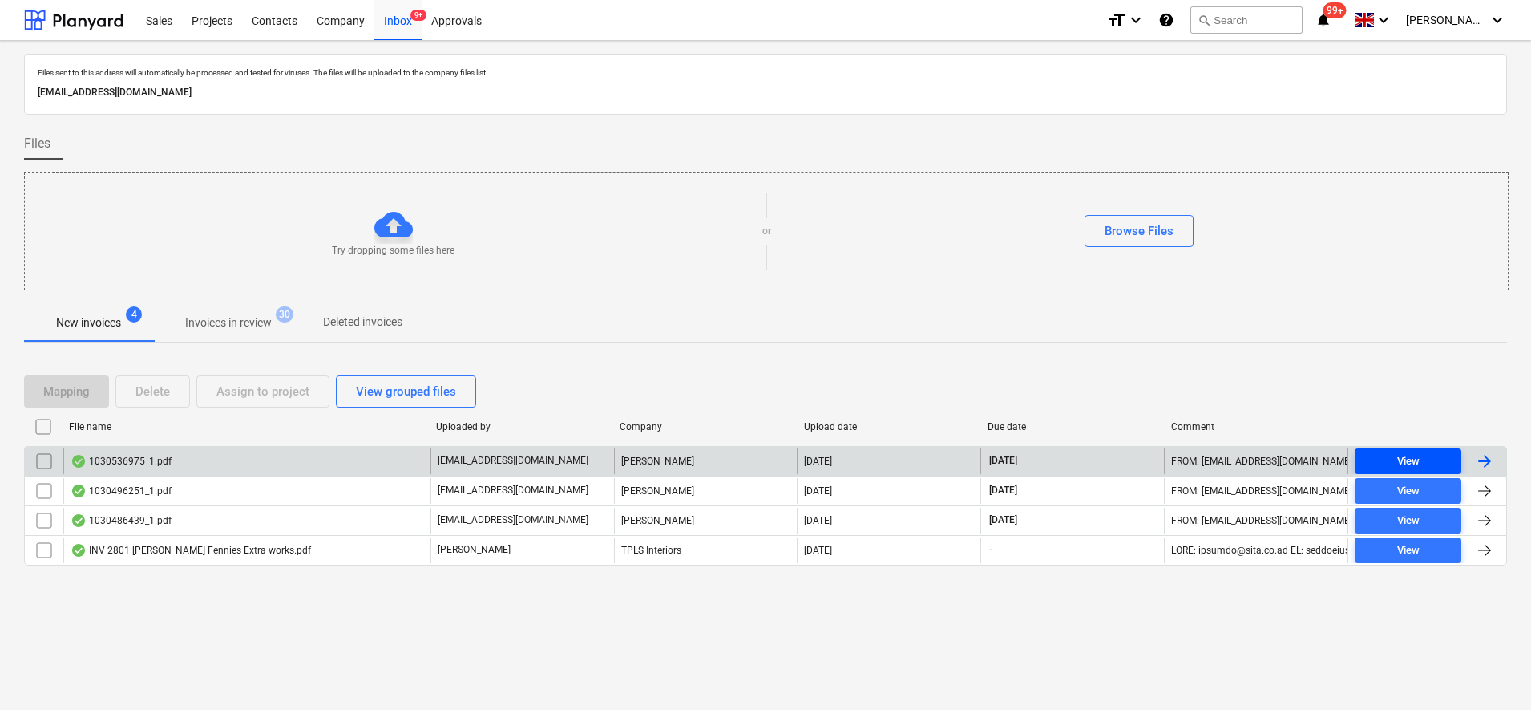
click at [1409, 458] on div "View" at bounding box center [1408, 461] width 22 height 18
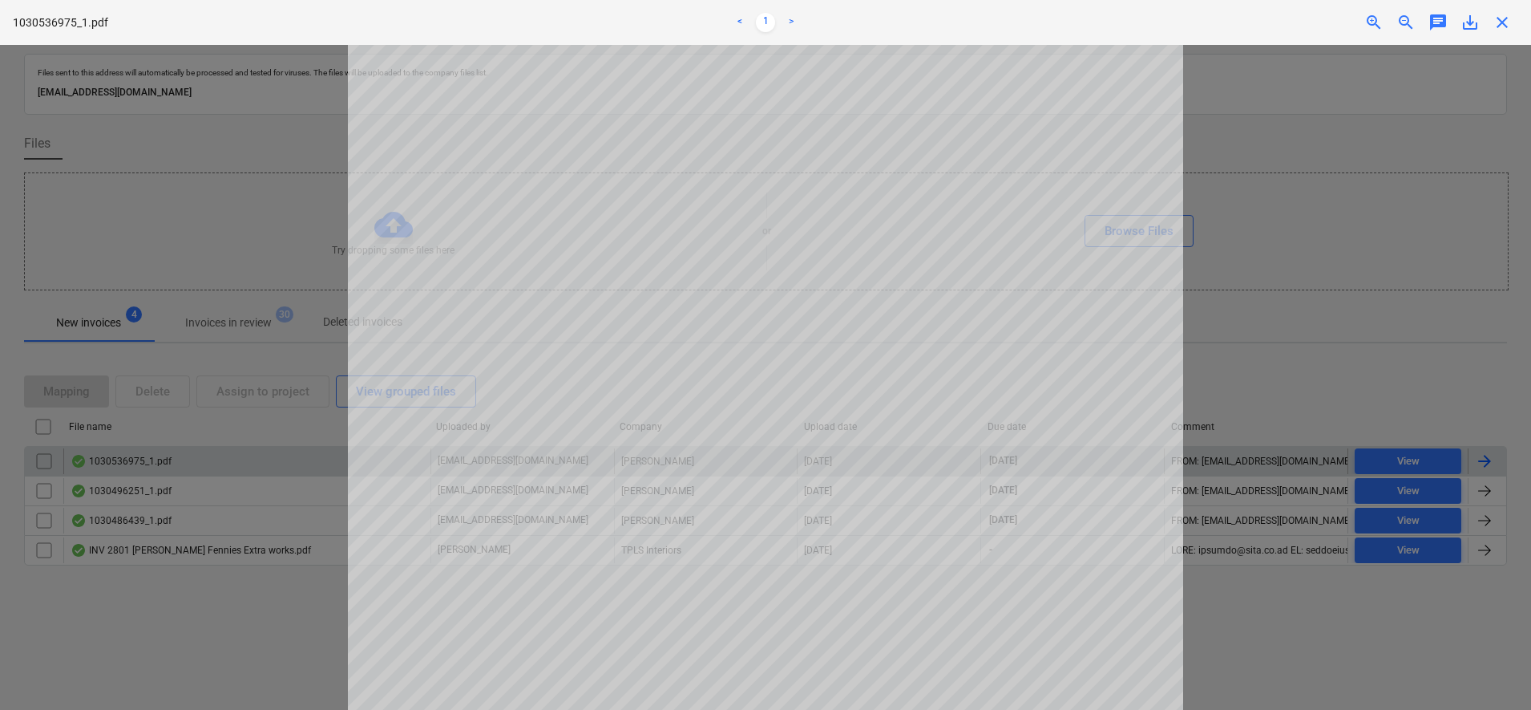
scroll to position [100, 0]
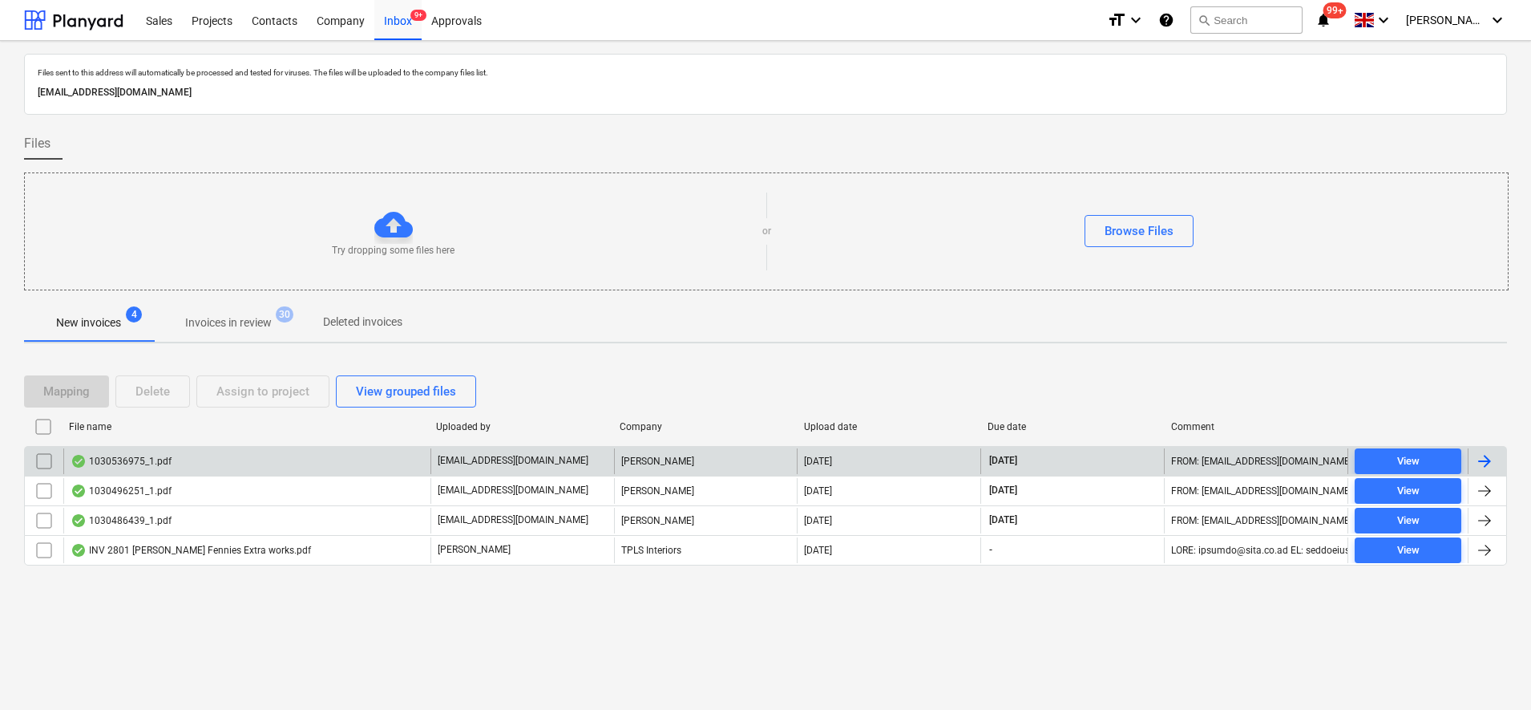
click at [49, 469] on input "checkbox" at bounding box center [44, 461] width 26 height 26
click at [260, 393] on div "Assign to project" at bounding box center [262, 391] width 93 height 21
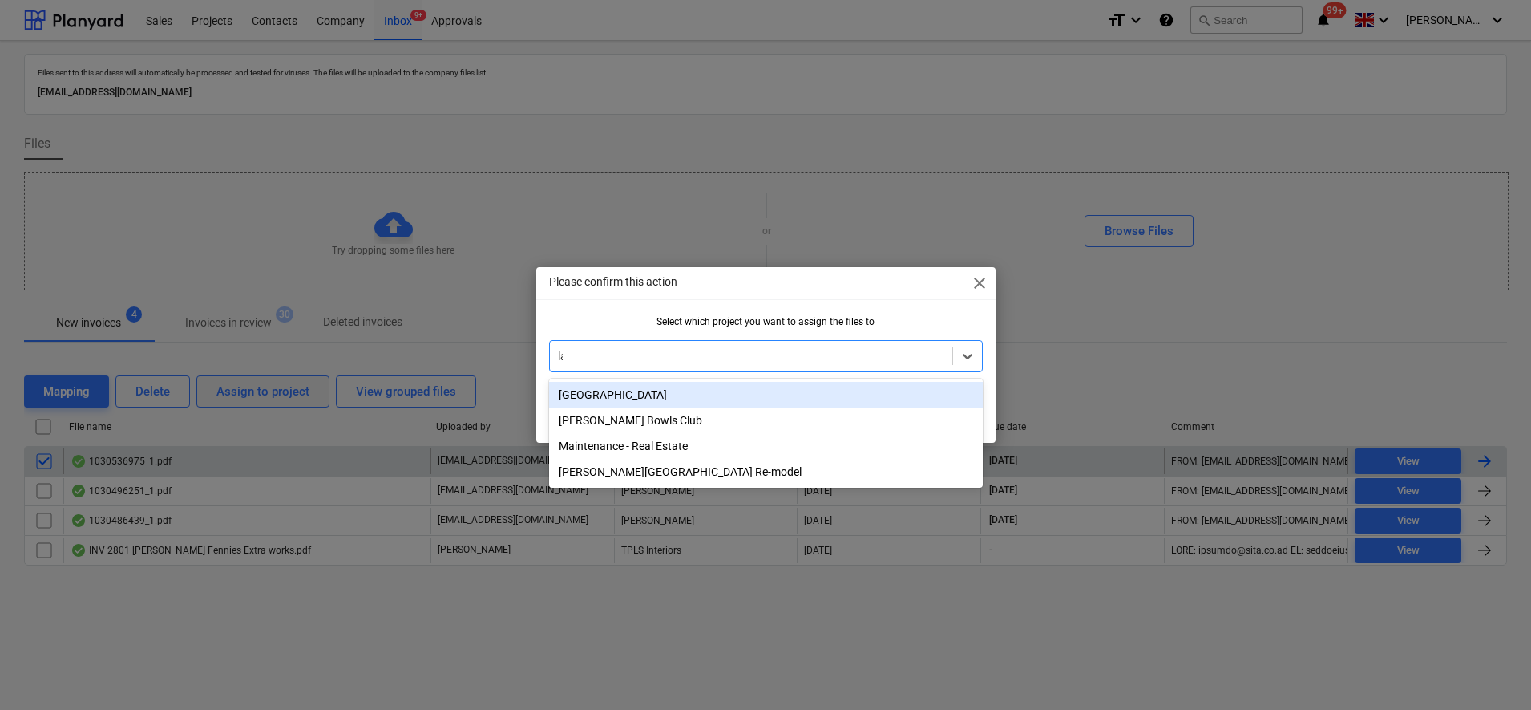
type input "lan"
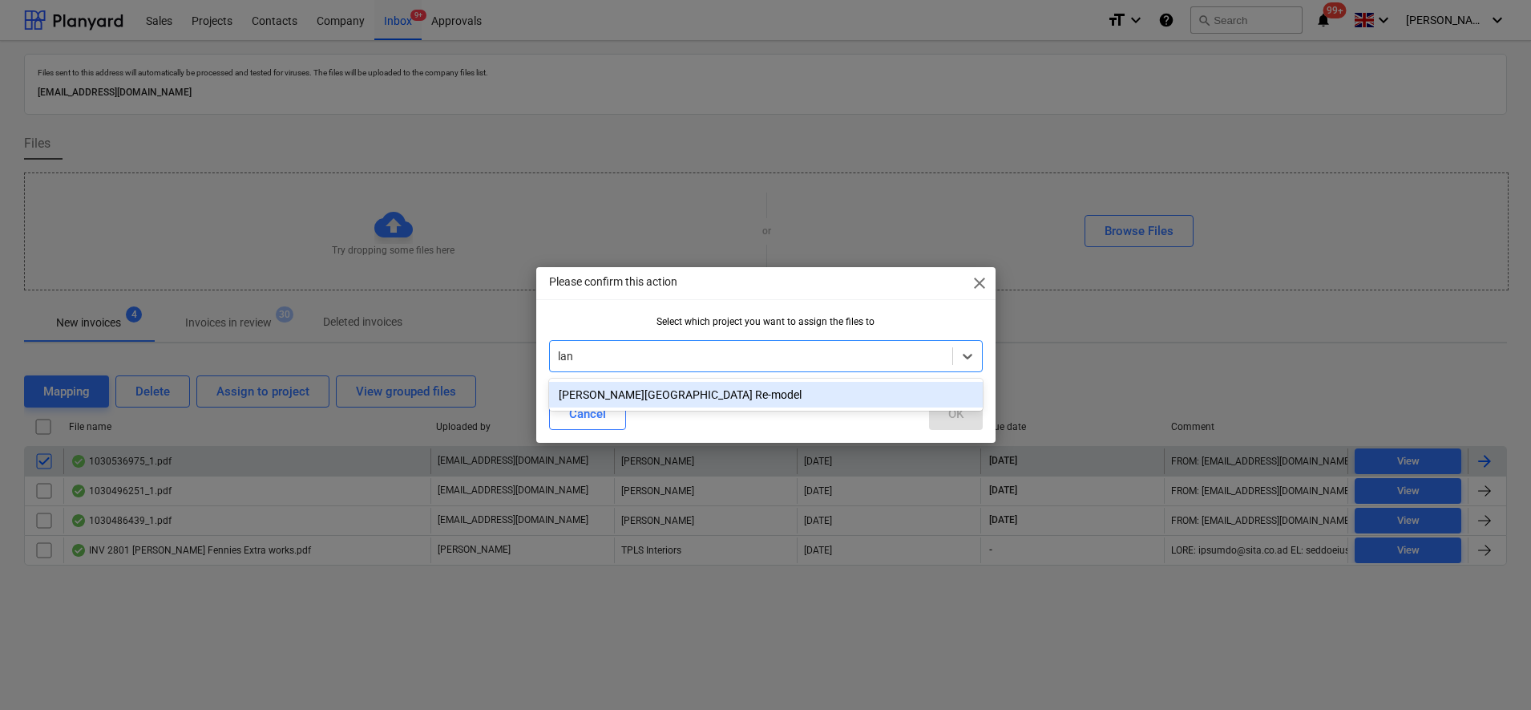
drag, startPoint x: 746, startPoint y: 398, endPoint x: 908, endPoint y: 405, distance: 162.9
click at [750, 400] on div "[PERSON_NAME][GEOGRAPHIC_DATA] Re-model" at bounding box center [766, 395] width 434 height 26
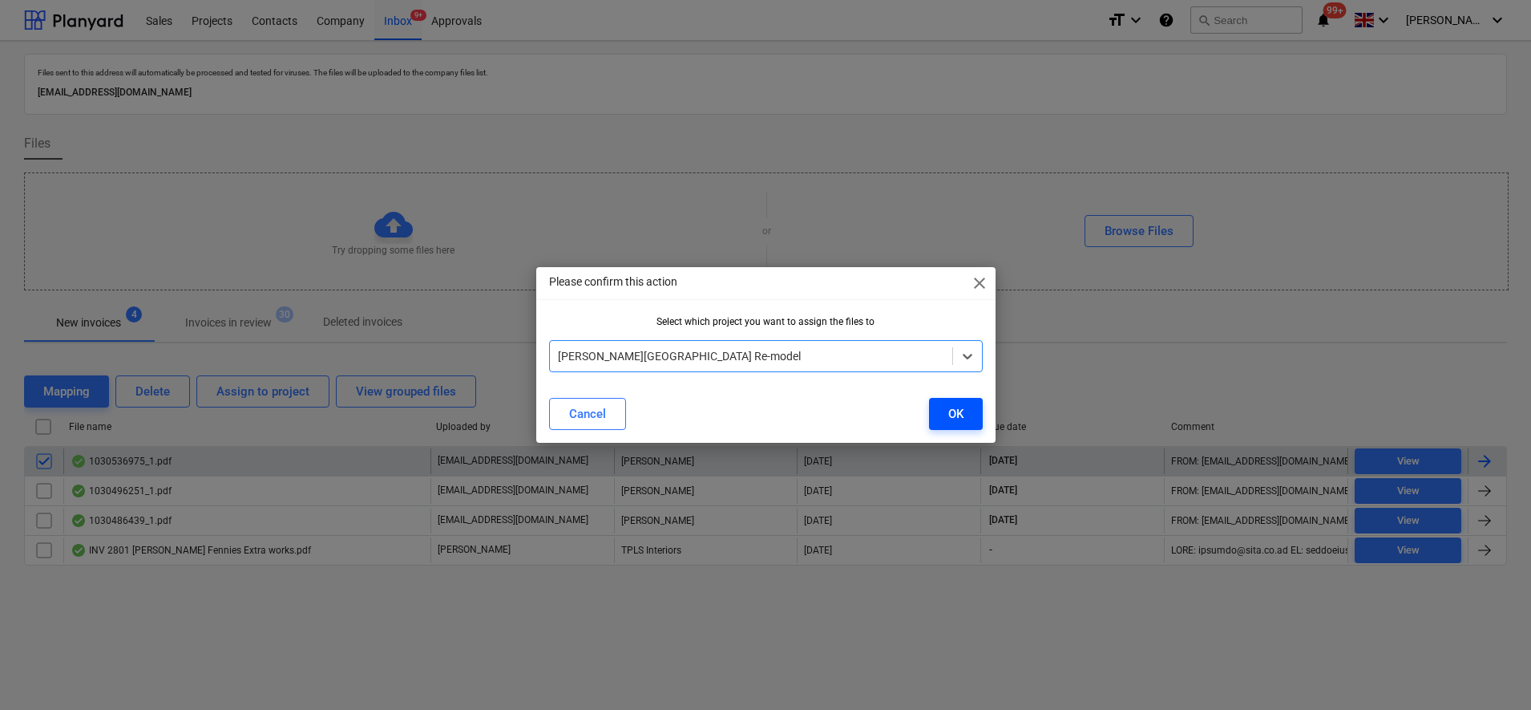
click at [957, 411] on div "OK" at bounding box center [955, 413] width 15 height 21
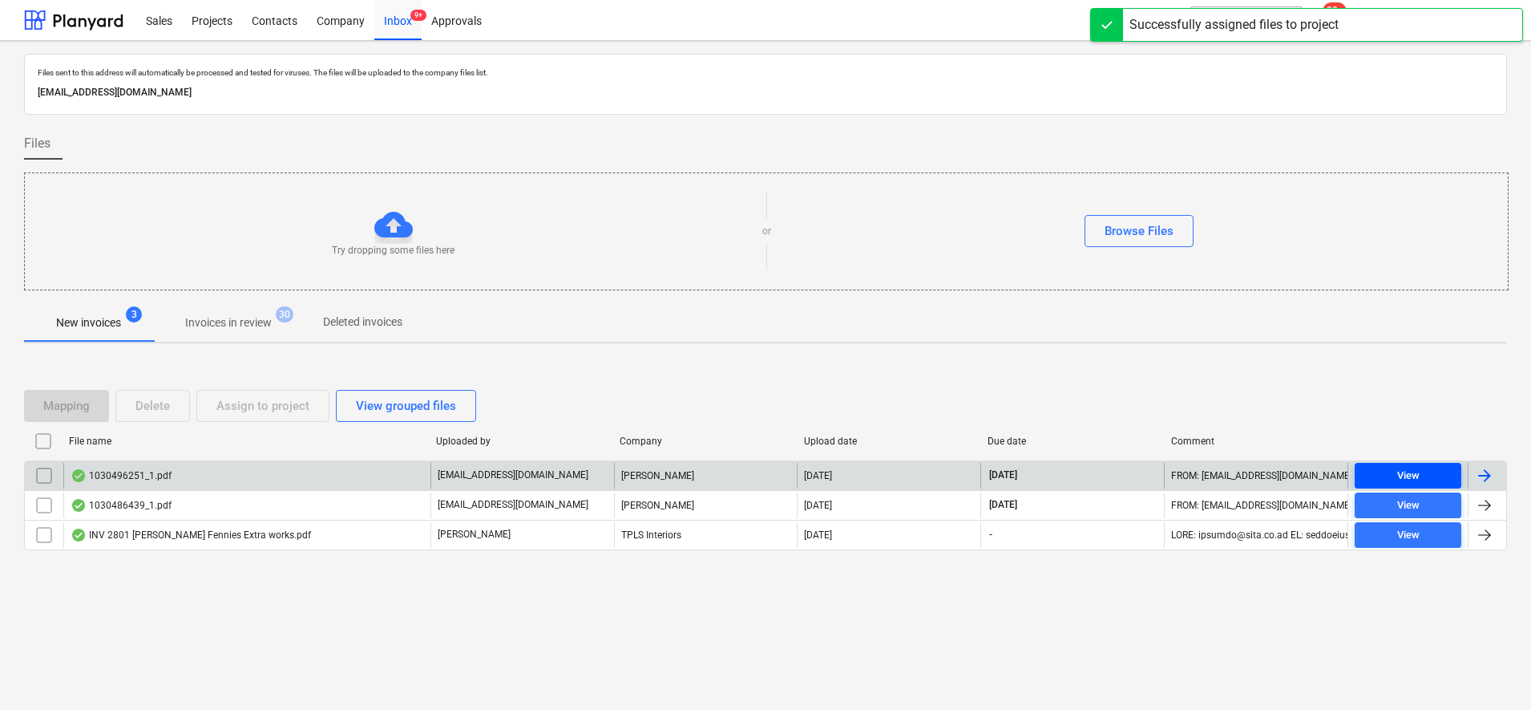
click at [1391, 467] on span "View" at bounding box center [1408, 476] width 94 height 18
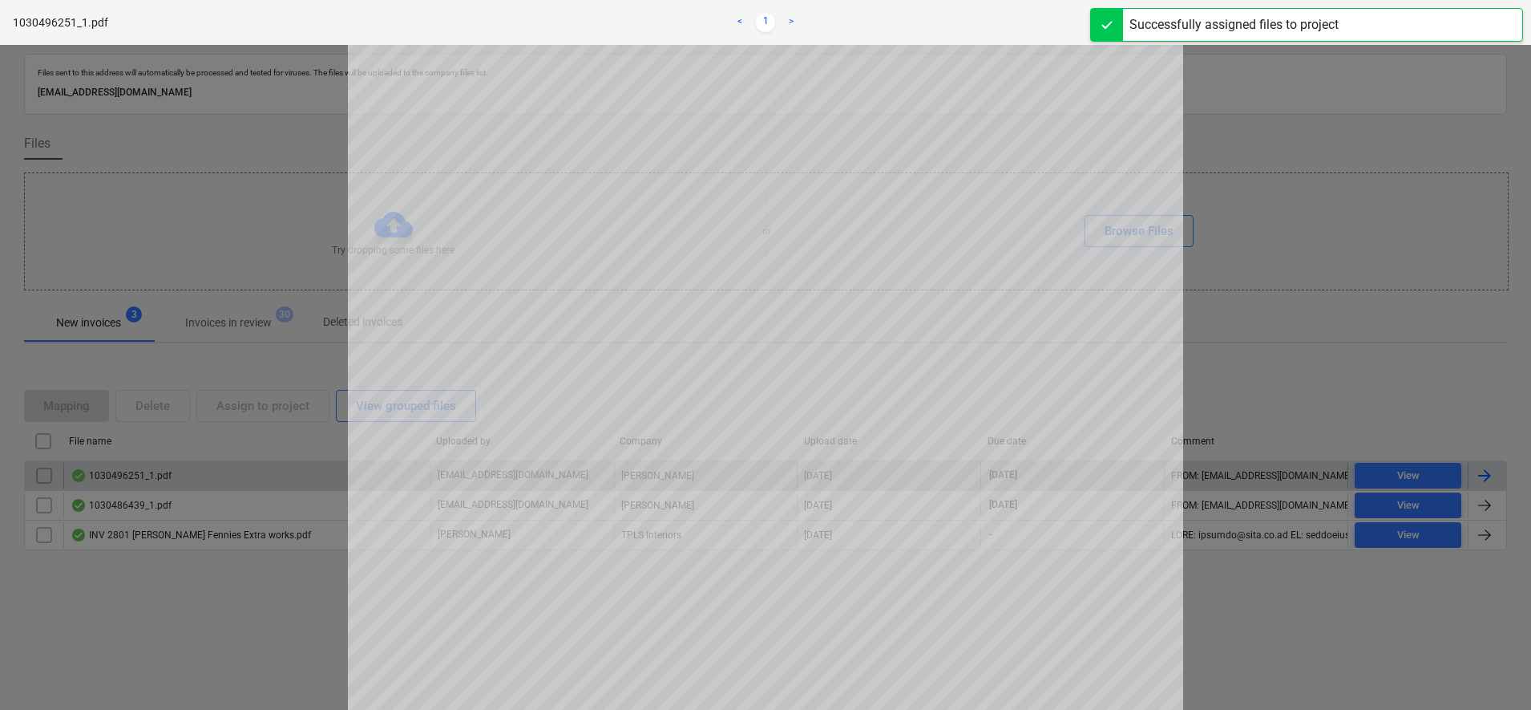
scroll to position [200, 0]
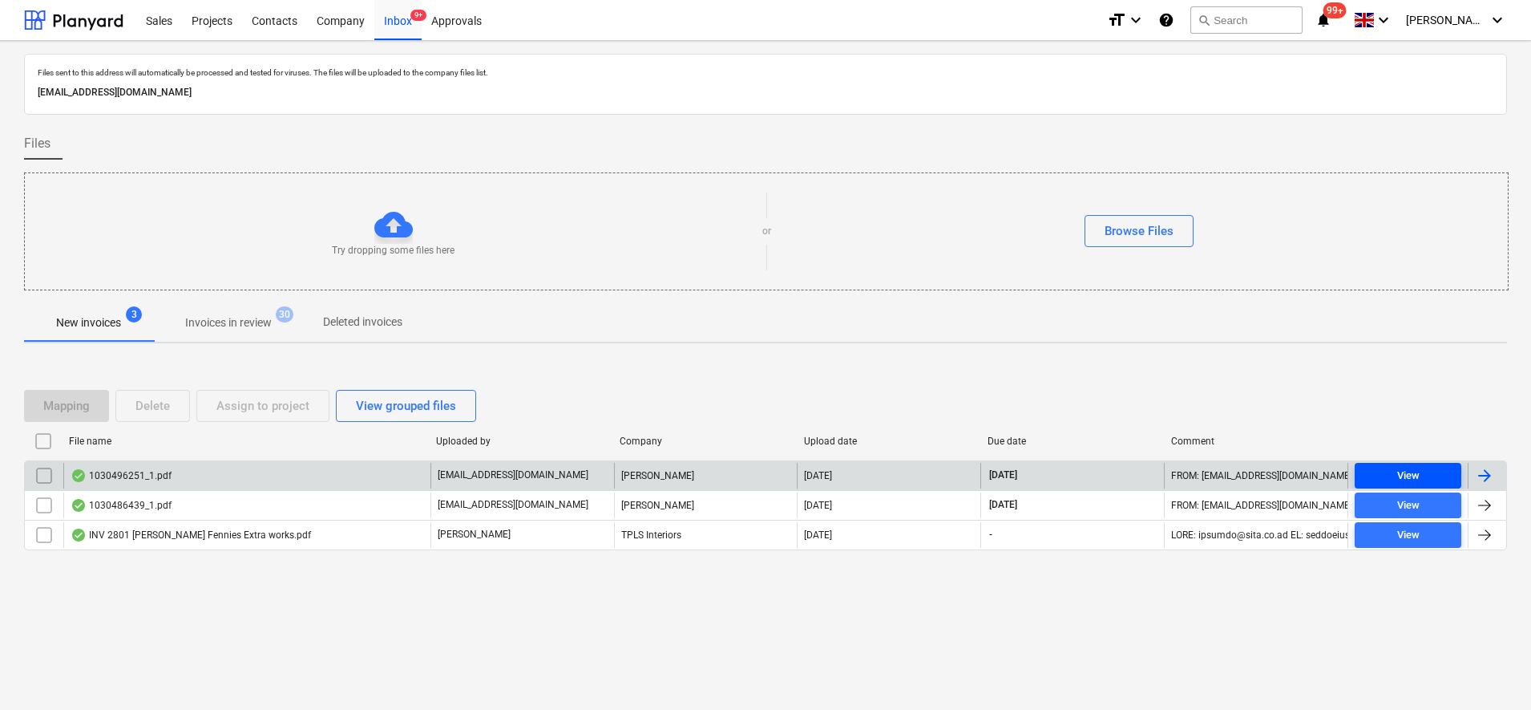
click at [1419, 469] on div "View" at bounding box center [1408, 476] width 22 height 18
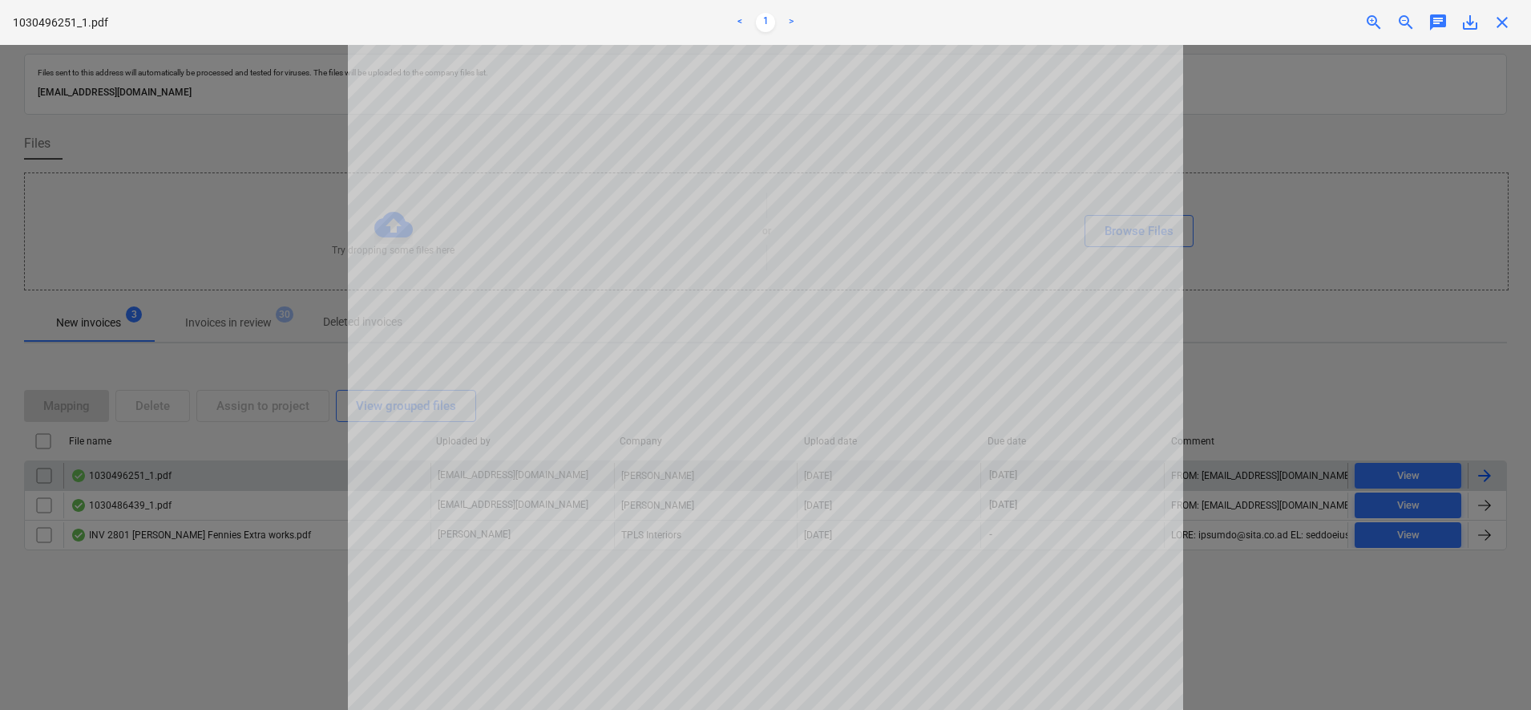
scroll to position [520, 0]
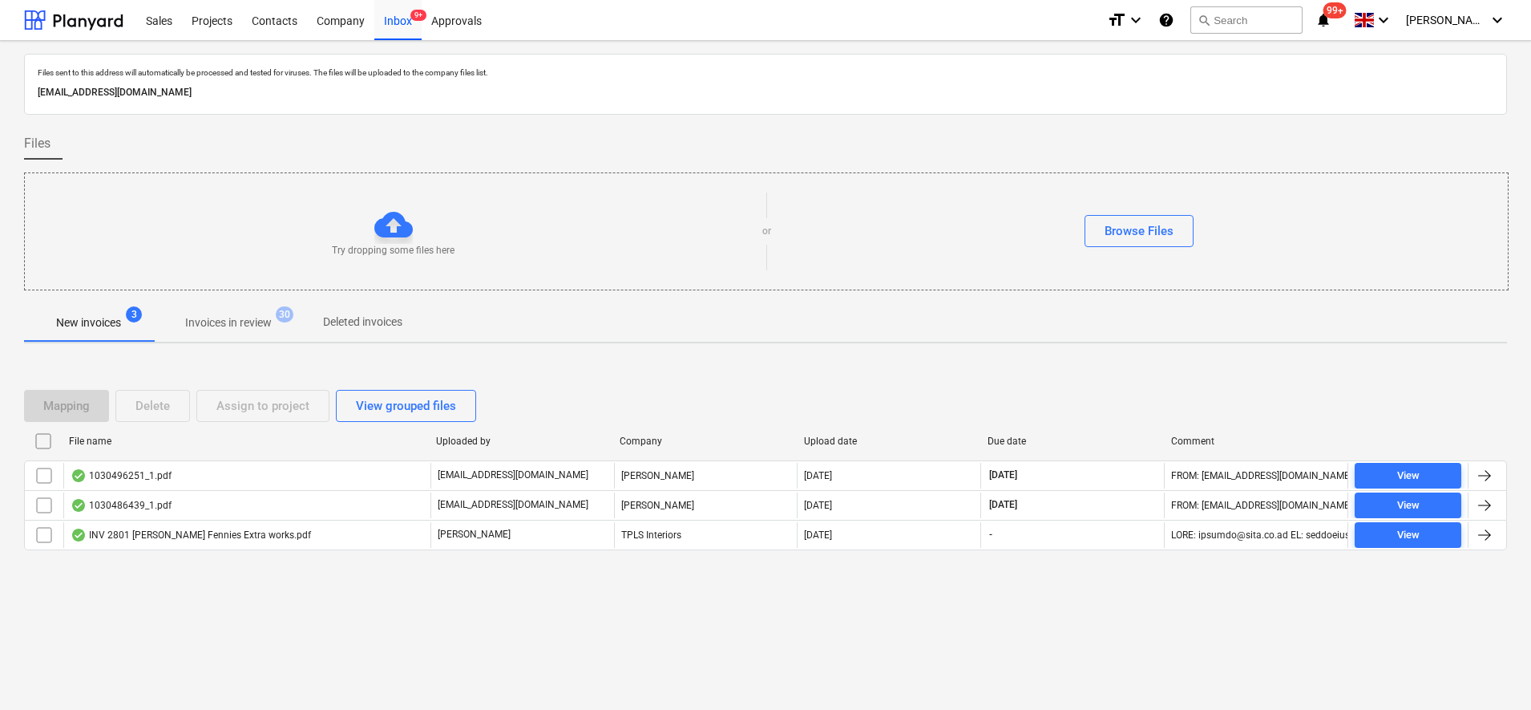
click at [46, 478] on input "checkbox" at bounding box center [44, 476] width 26 height 26
click at [249, 405] on div "Assign to project" at bounding box center [262, 405] width 93 height 21
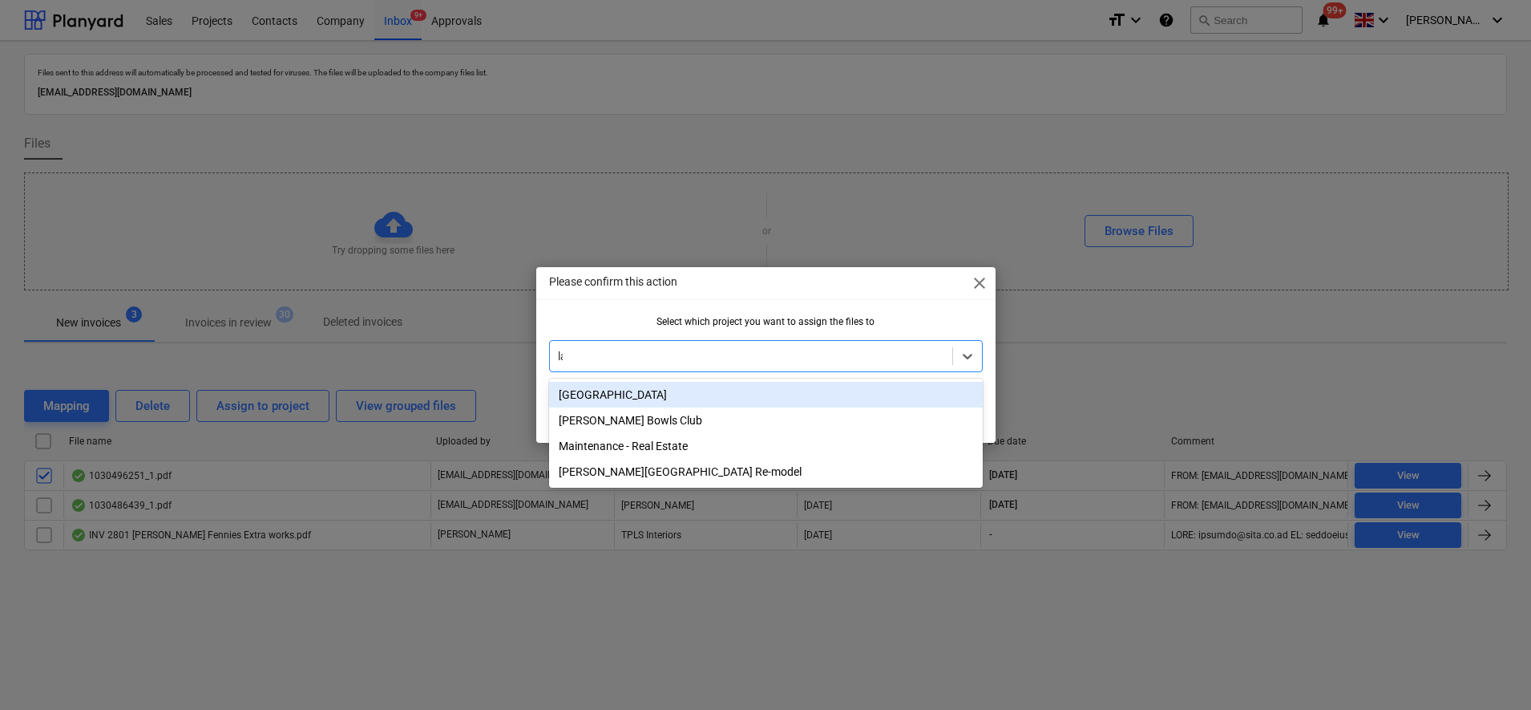
type input "lan"
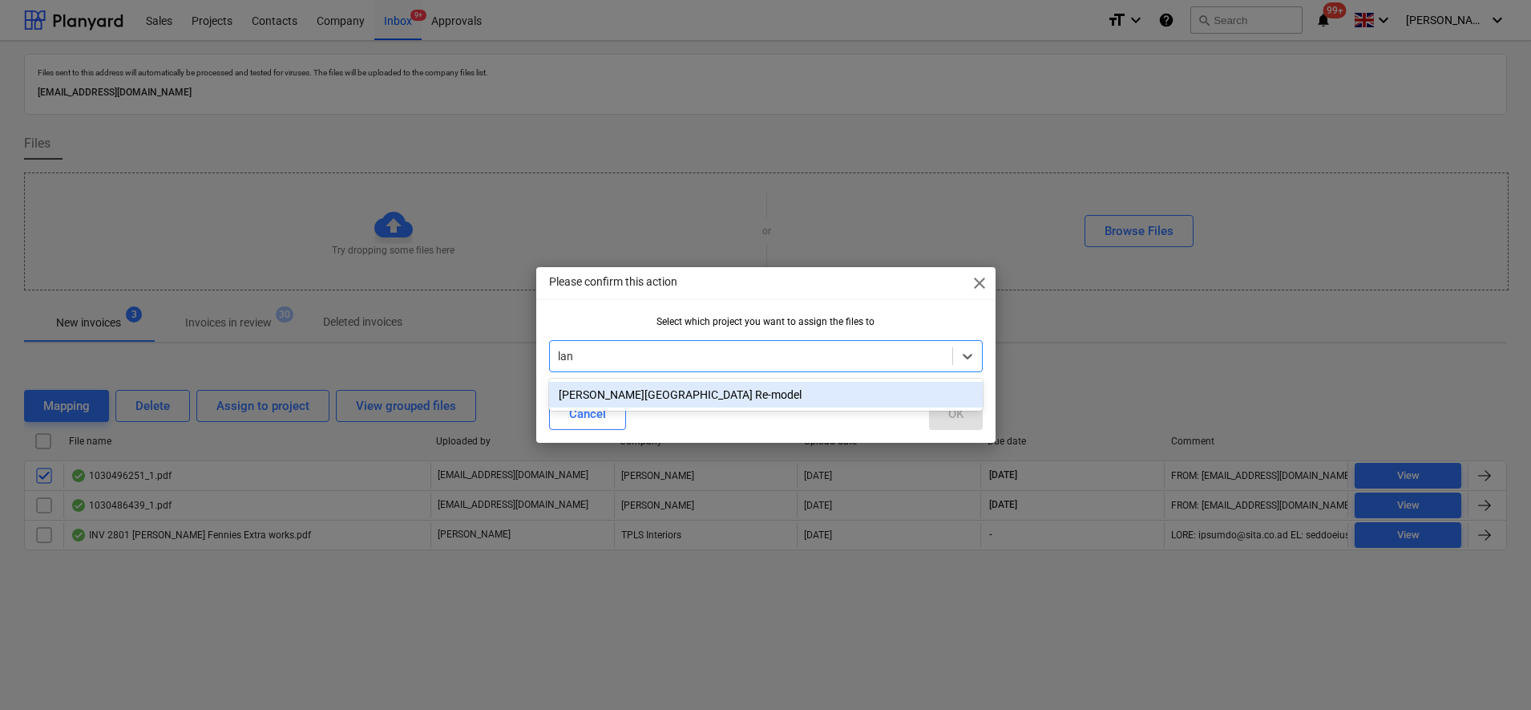
click at [762, 398] on div "[PERSON_NAME][GEOGRAPHIC_DATA] Re-model" at bounding box center [766, 395] width 434 height 26
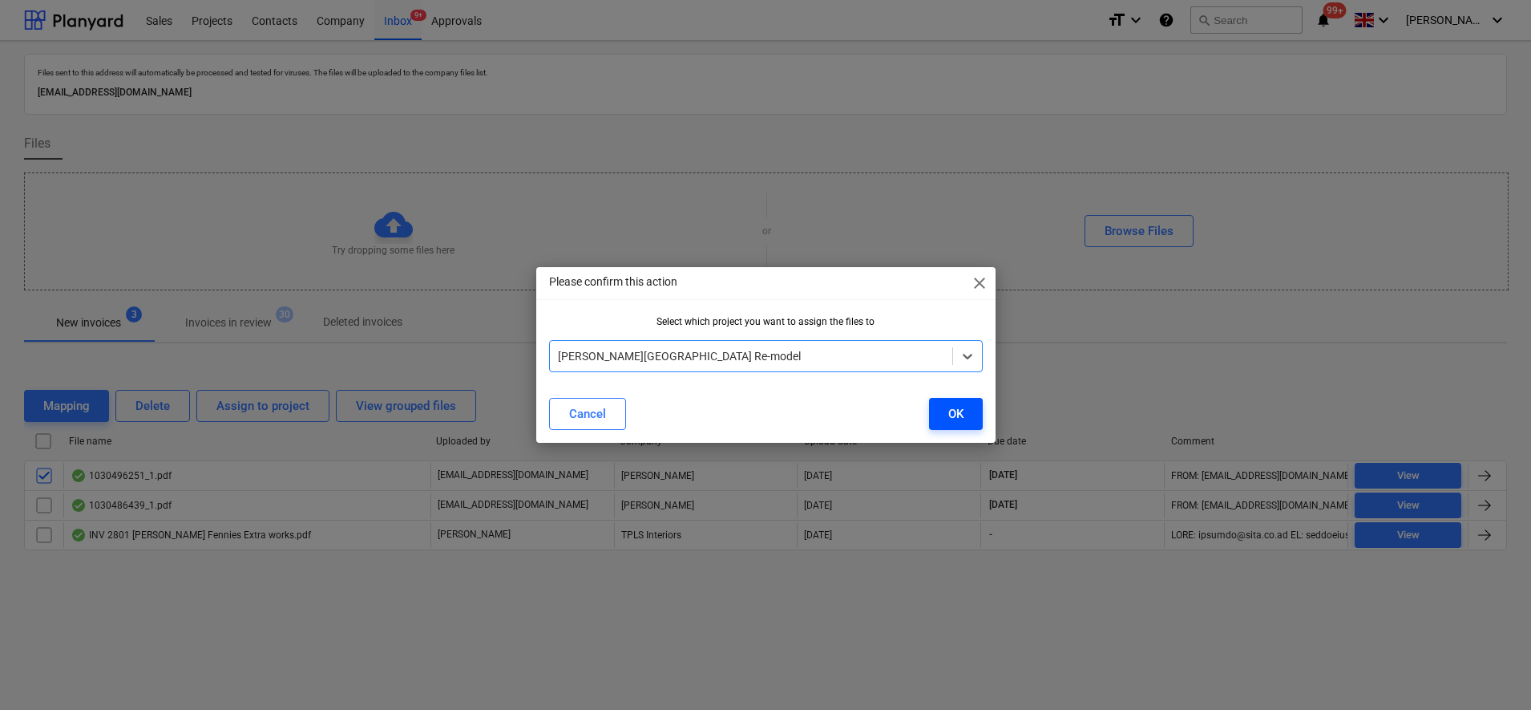
click at [969, 414] on button "OK" at bounding box center [956, 414] width 54 height 32
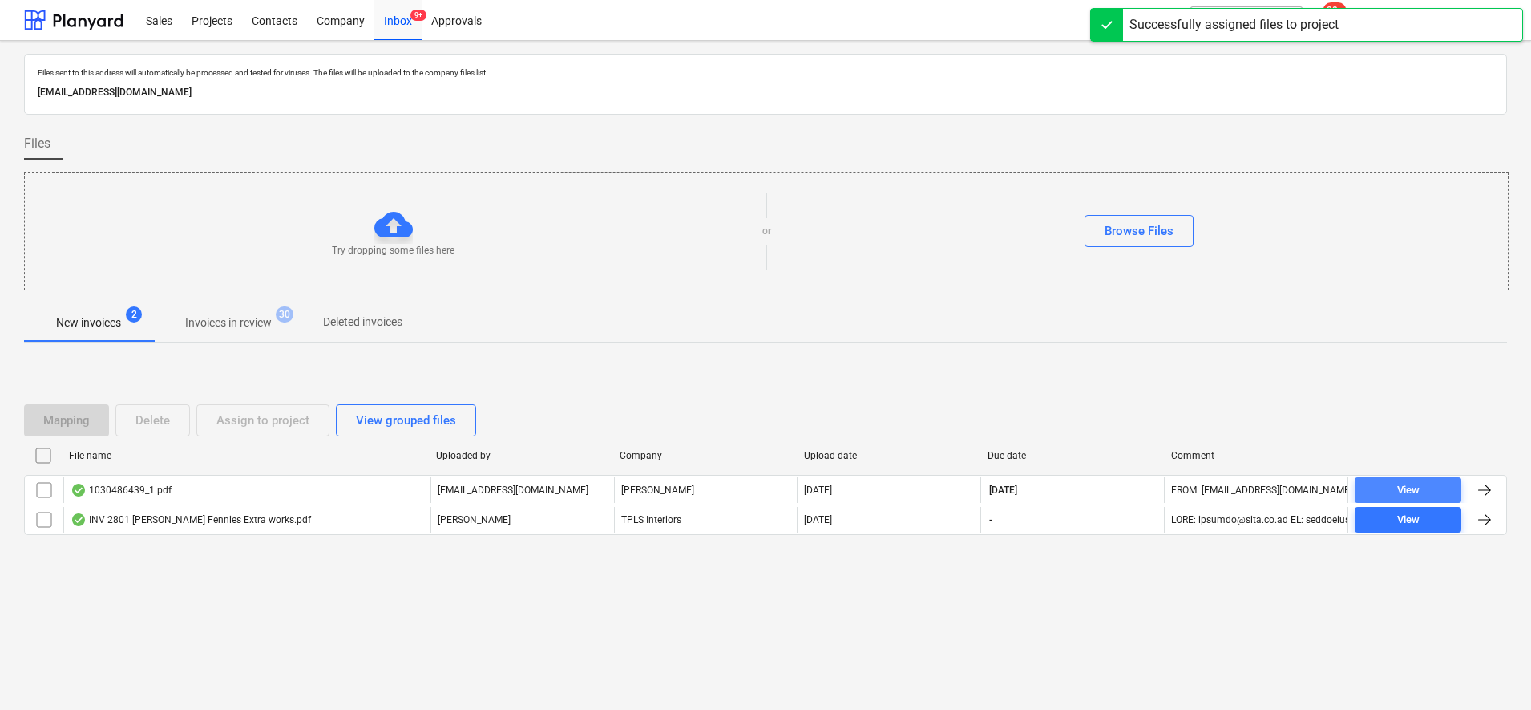
click at [1445, 483] on span "View" at bounding box center [1408, 490] width 94 height 18
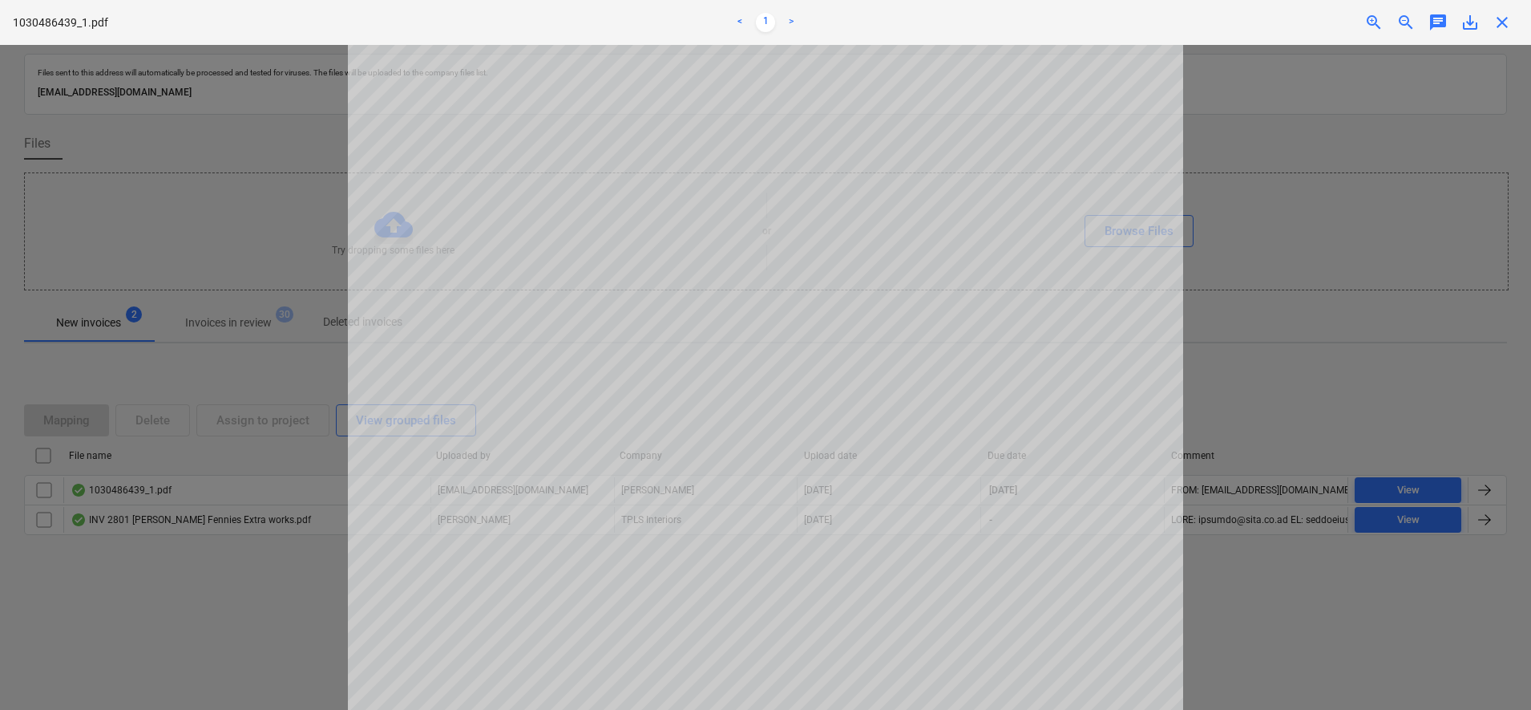
scroll to position [200, 0]
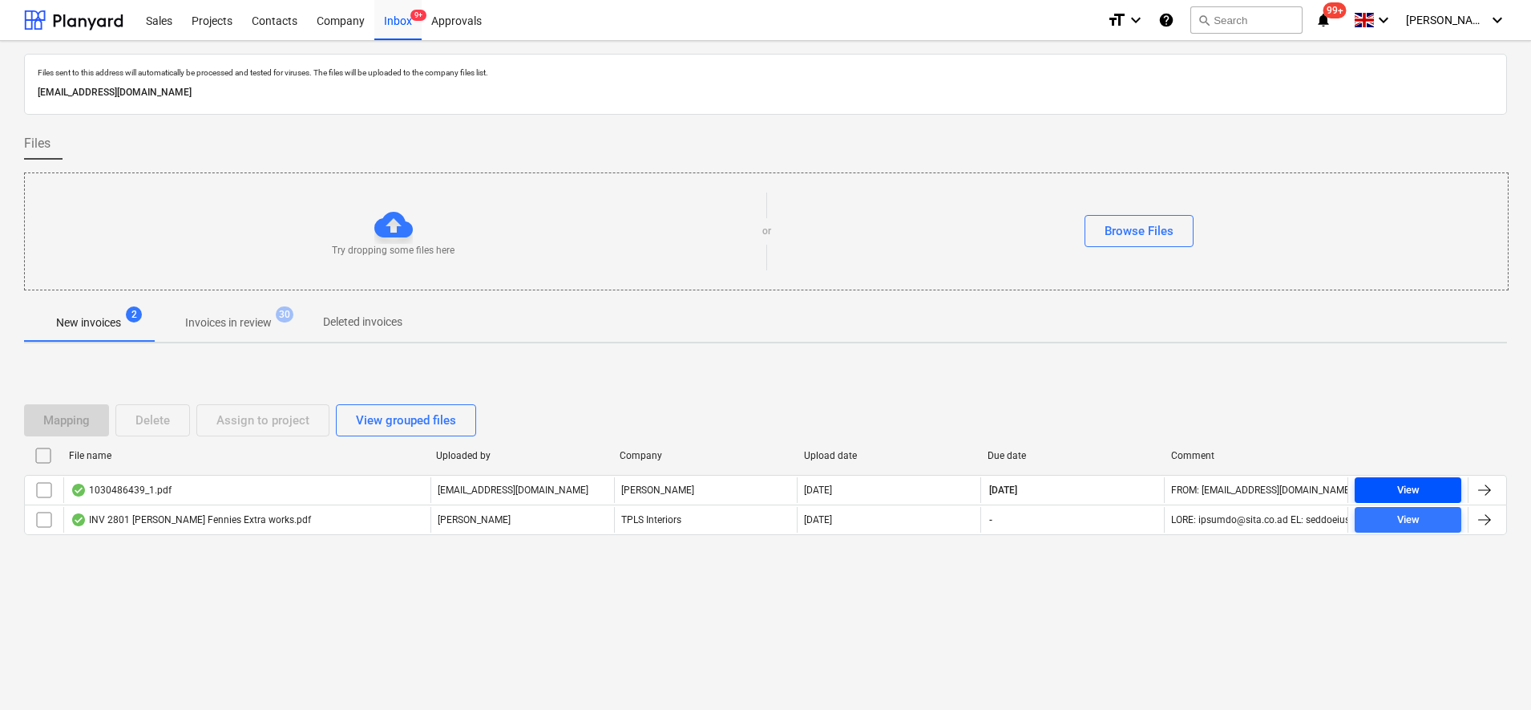
click at [1377, 483] on span "View" at bounding box center [1408, 490] width 94 height 18
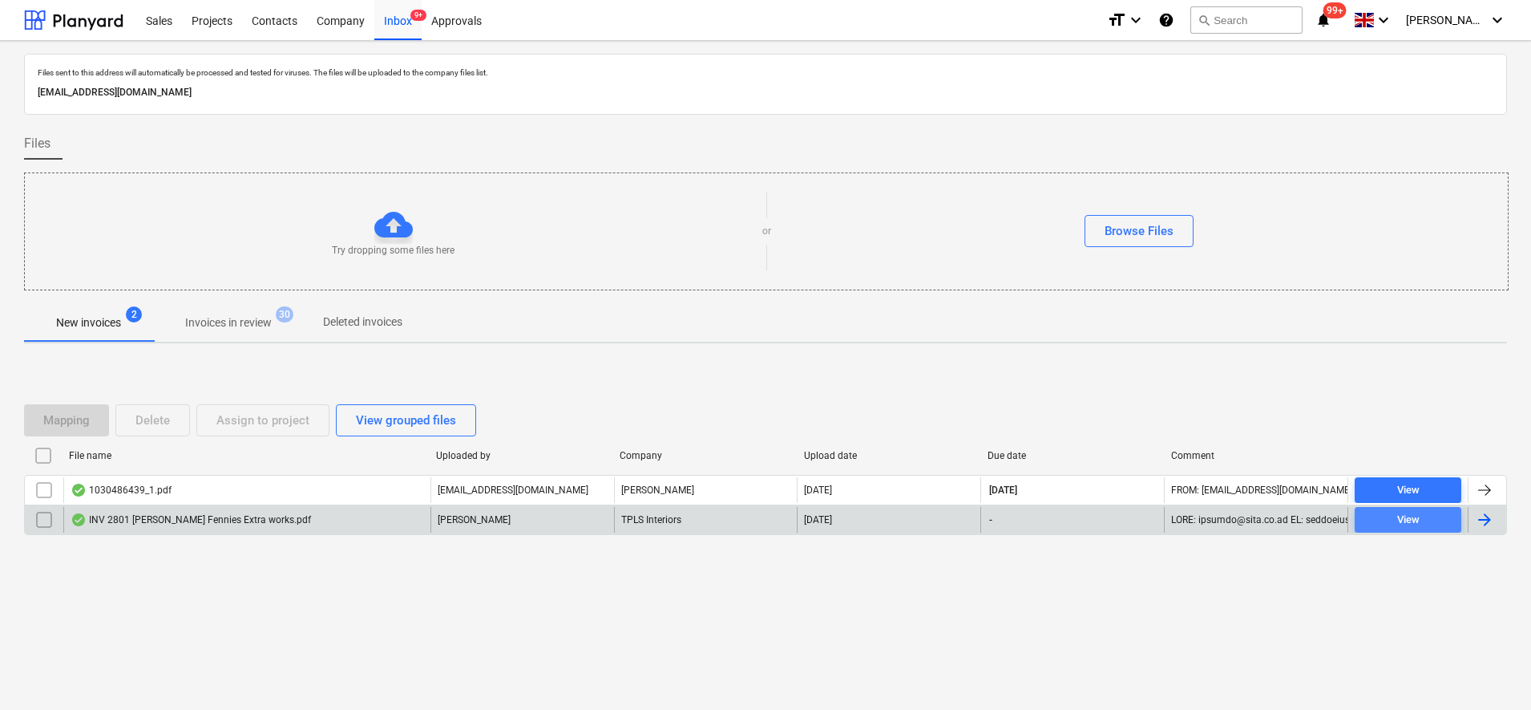
click at [1377, 513] on span "View" at bounding box center [1408, 520] width 94 height 18
click at [1418, 486] on div "View" at bounding box center [1408, 490] width 22 height 18
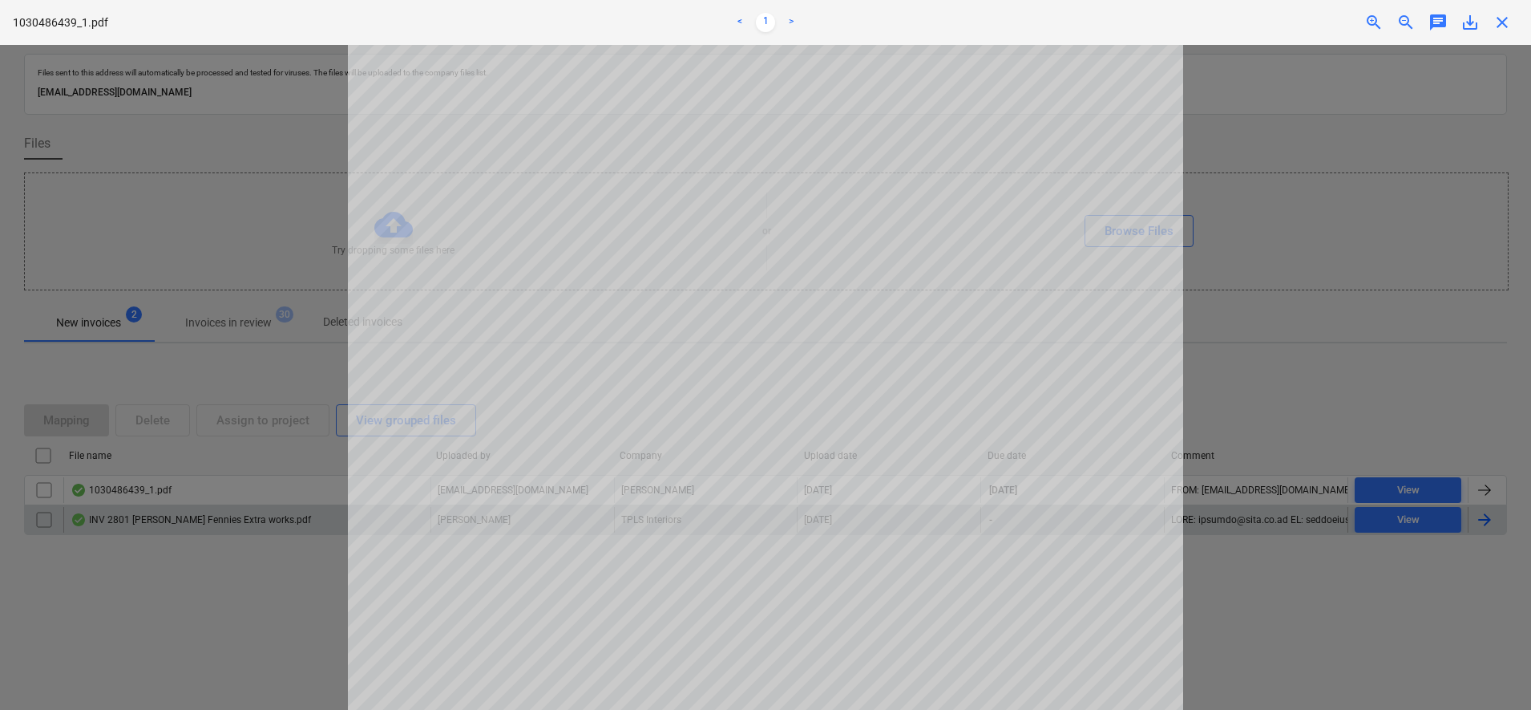
scroll to position [200, 0]
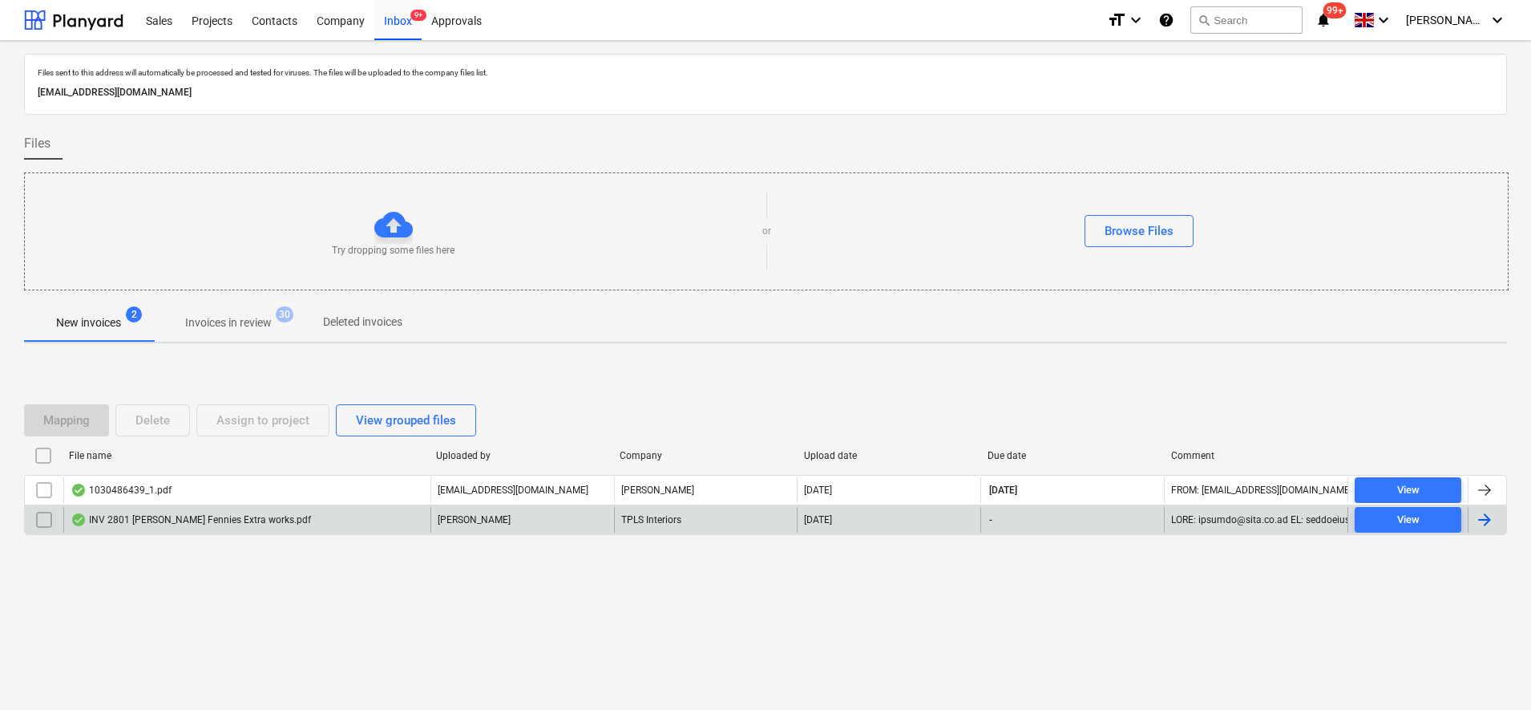
click at [38, 489] on input "checkbox" at bounding box center [44, 490] width 26 height 26
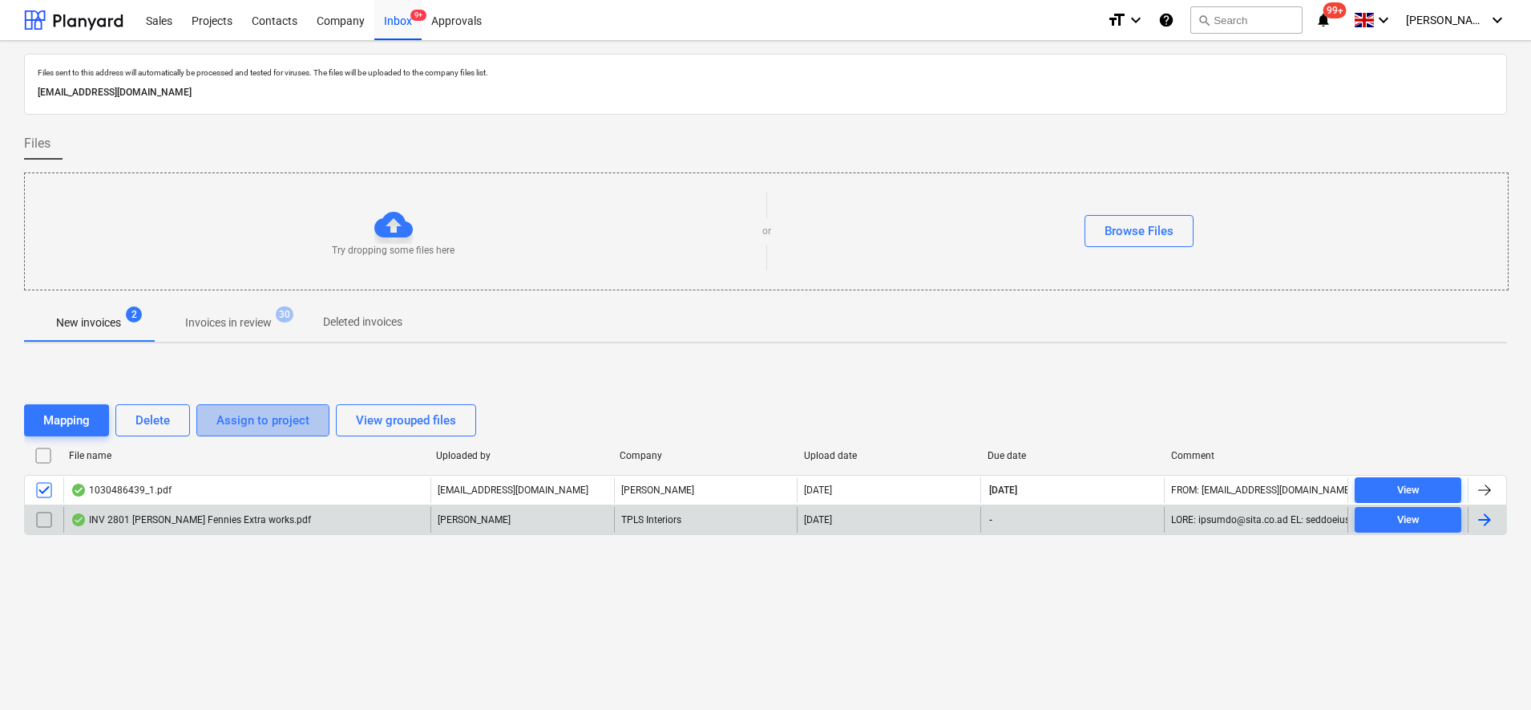
click at [211, 419] on button "Assign to project" at bounding box center [262, 420] width 133 height 32
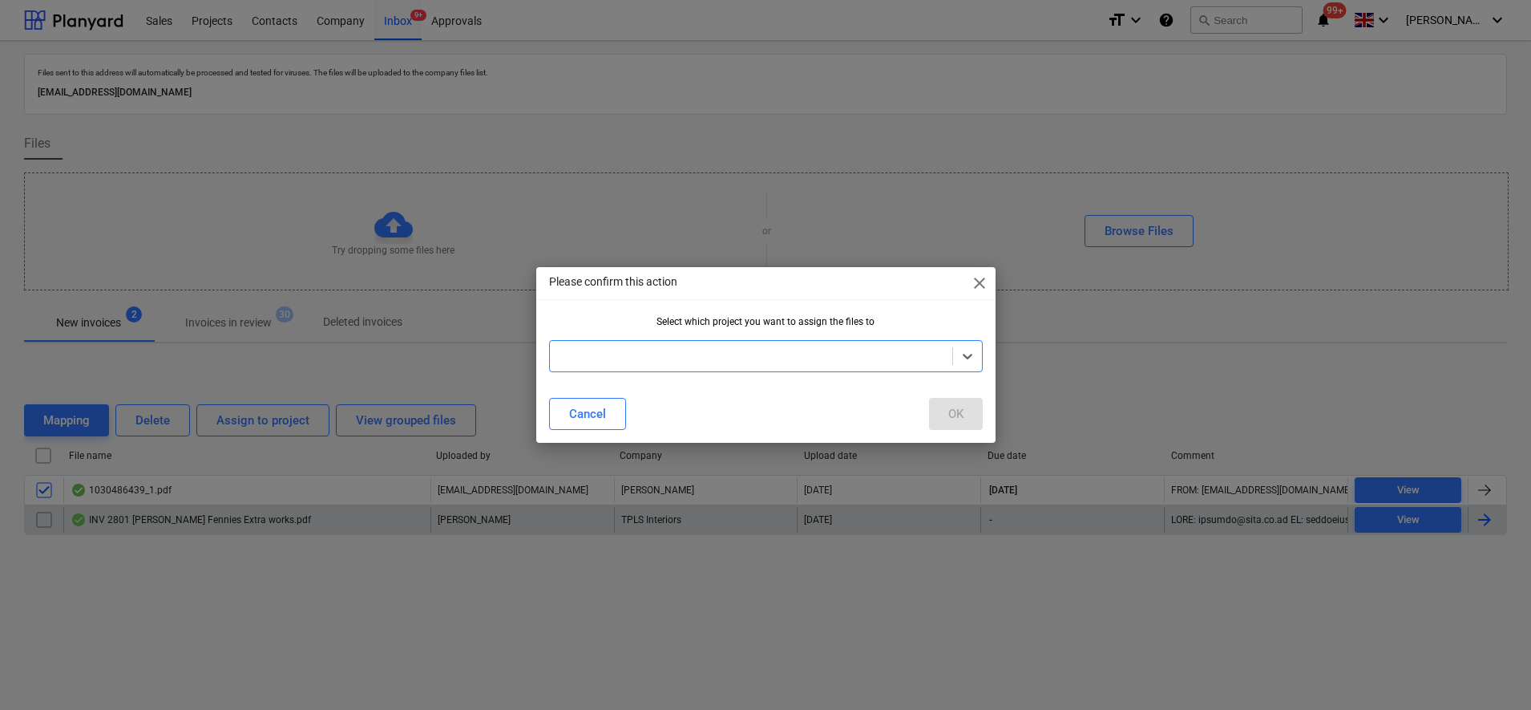
click at [930, 345] on div at bounding box center [766, 356] width 434 height 32
click at [889, 306] on div "Please confirm this action close Select which project you want to assign the fi…" at bounding box center [765, 355] width 459 height 176
click at [883, 358] on div at bounding box center [751, 356] width 386 height 16
click at [968, 282] on div "Please confirm this action close" at bounding box center [765, 283] width 459 height 32
click at [976, 284] on span "close" at bounding box center [979, 282] width 19 height 19
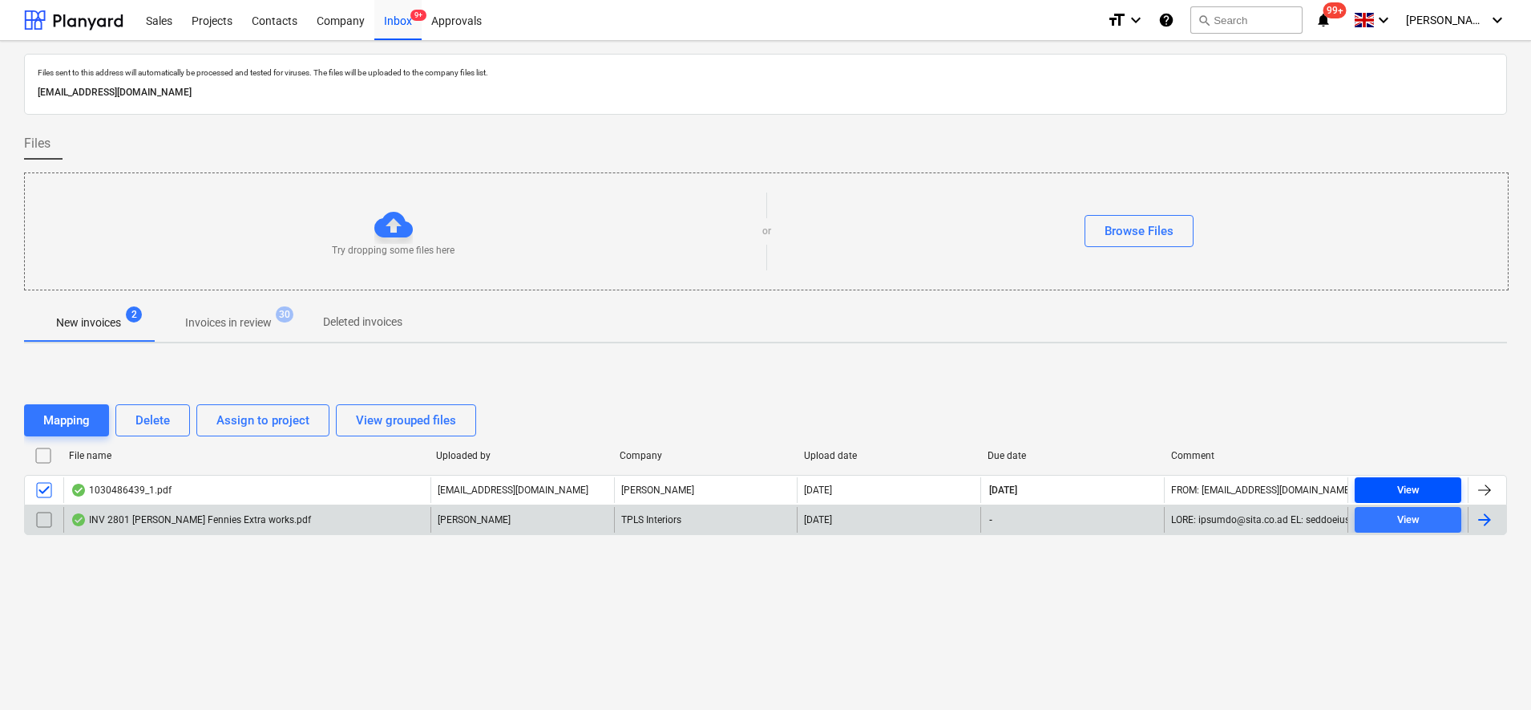
click at [1388, 487] on span "View" at bounding box center [1408, 490] width 94 height 18
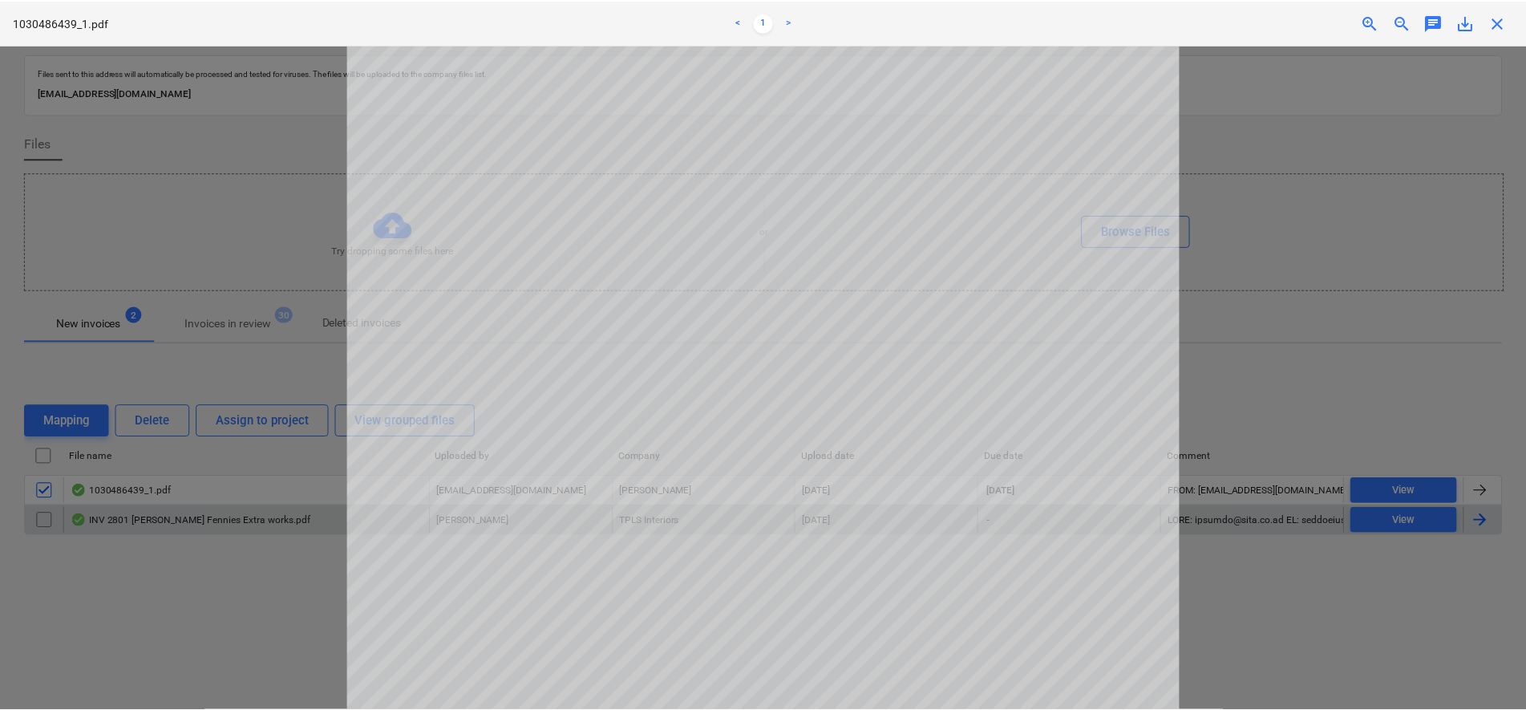
scroll to position [501, 0]
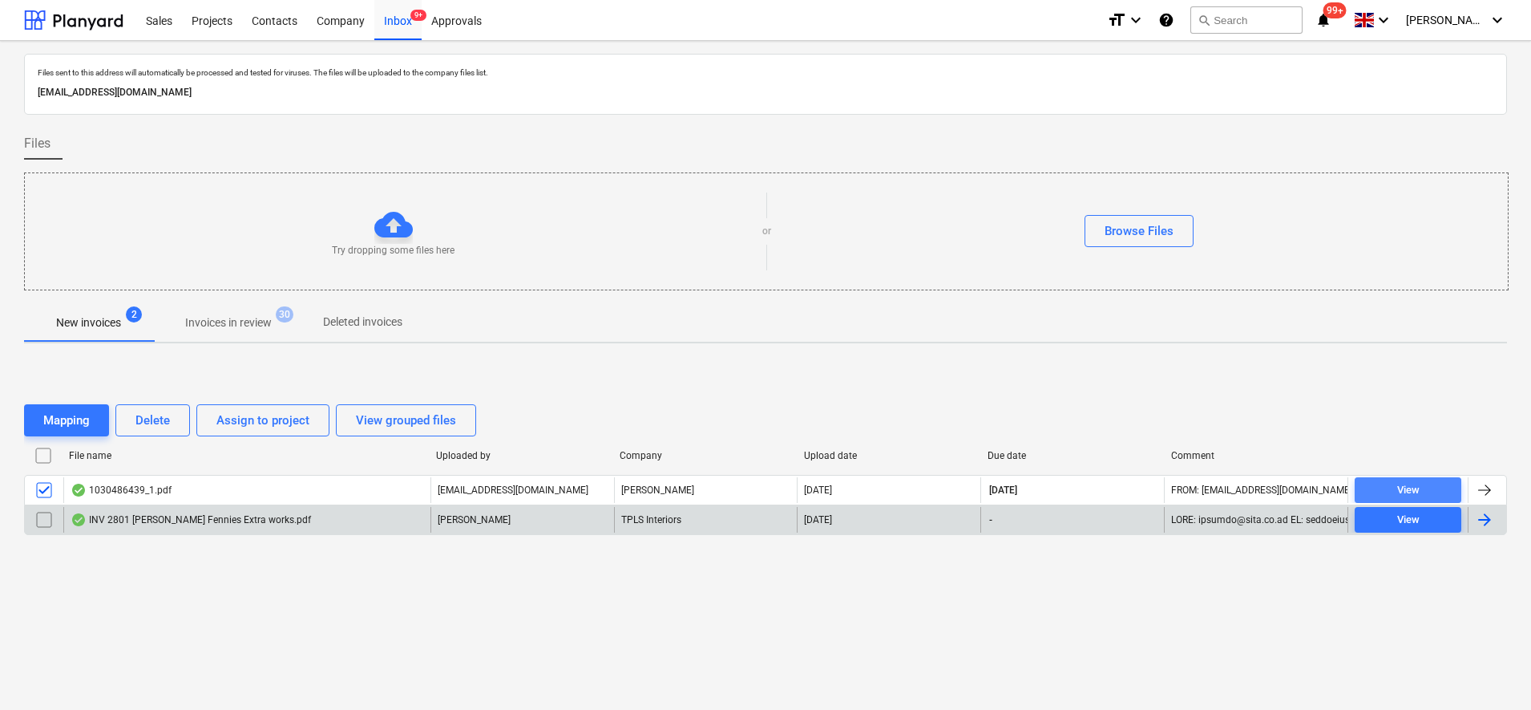
click at [1422, 485] on span "View" at bounding box center [1408, 490] width 94 height 18
click at [239, 416] on div "Assign to project" at bounding box center [262, 420] width 93 height 21
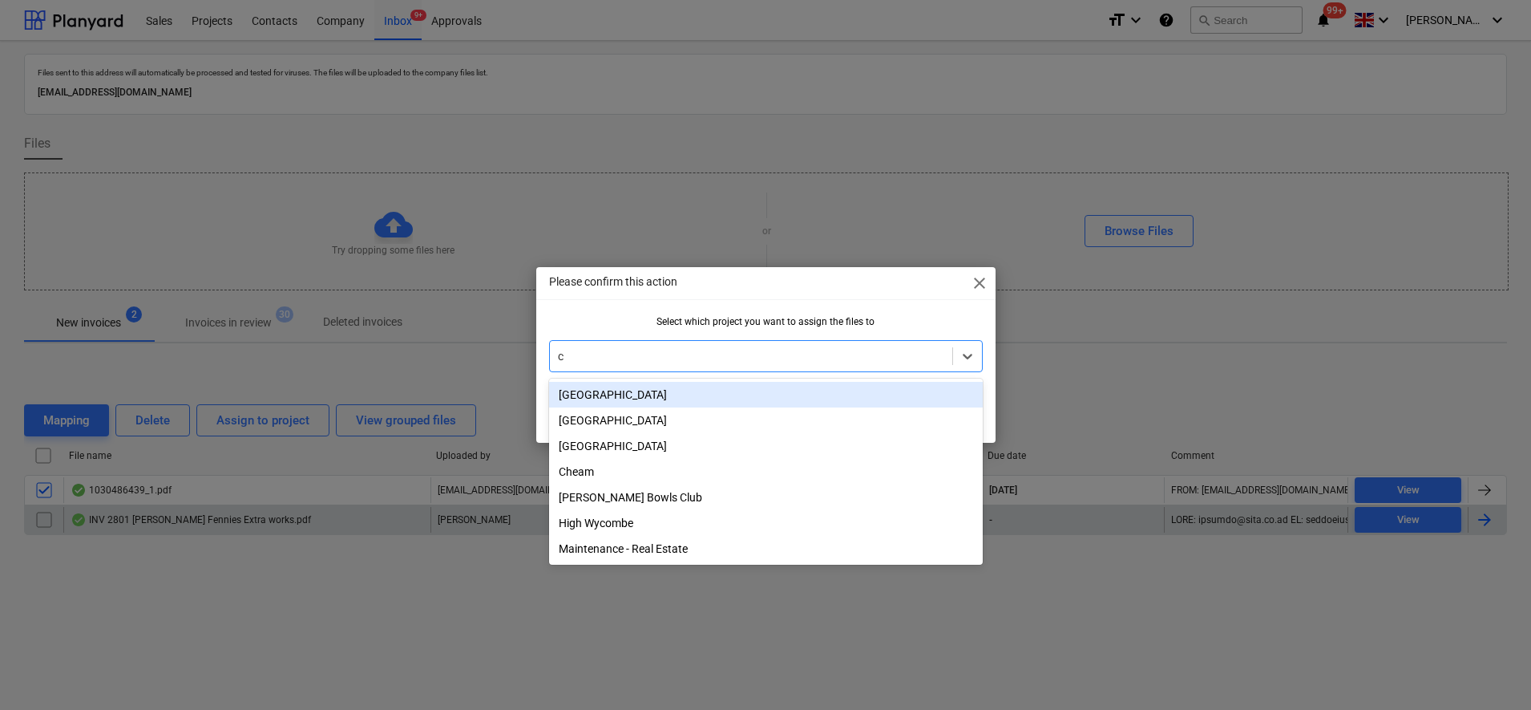
type input "ch"
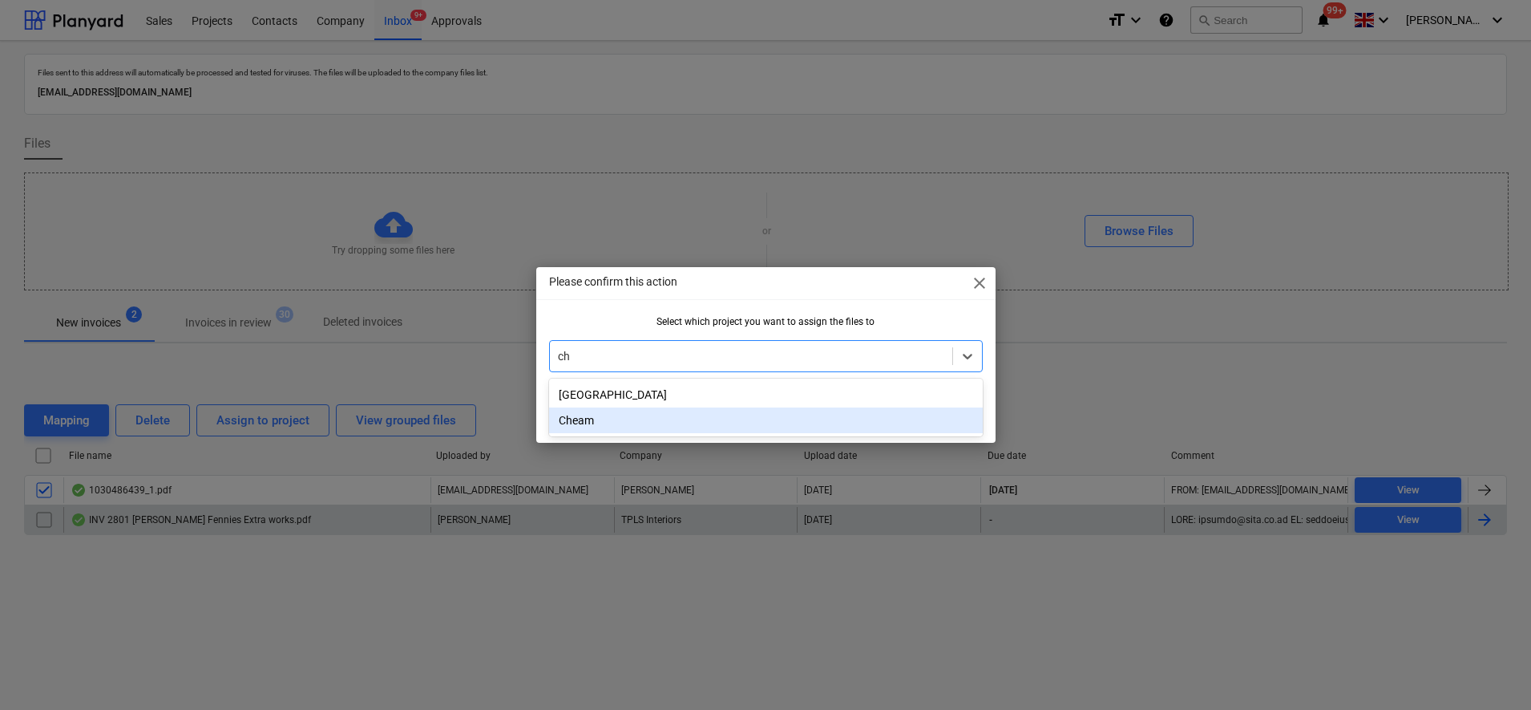
click at [687, 413] on div "Cheam" at bounding box center [766, 420] width 434 height 26
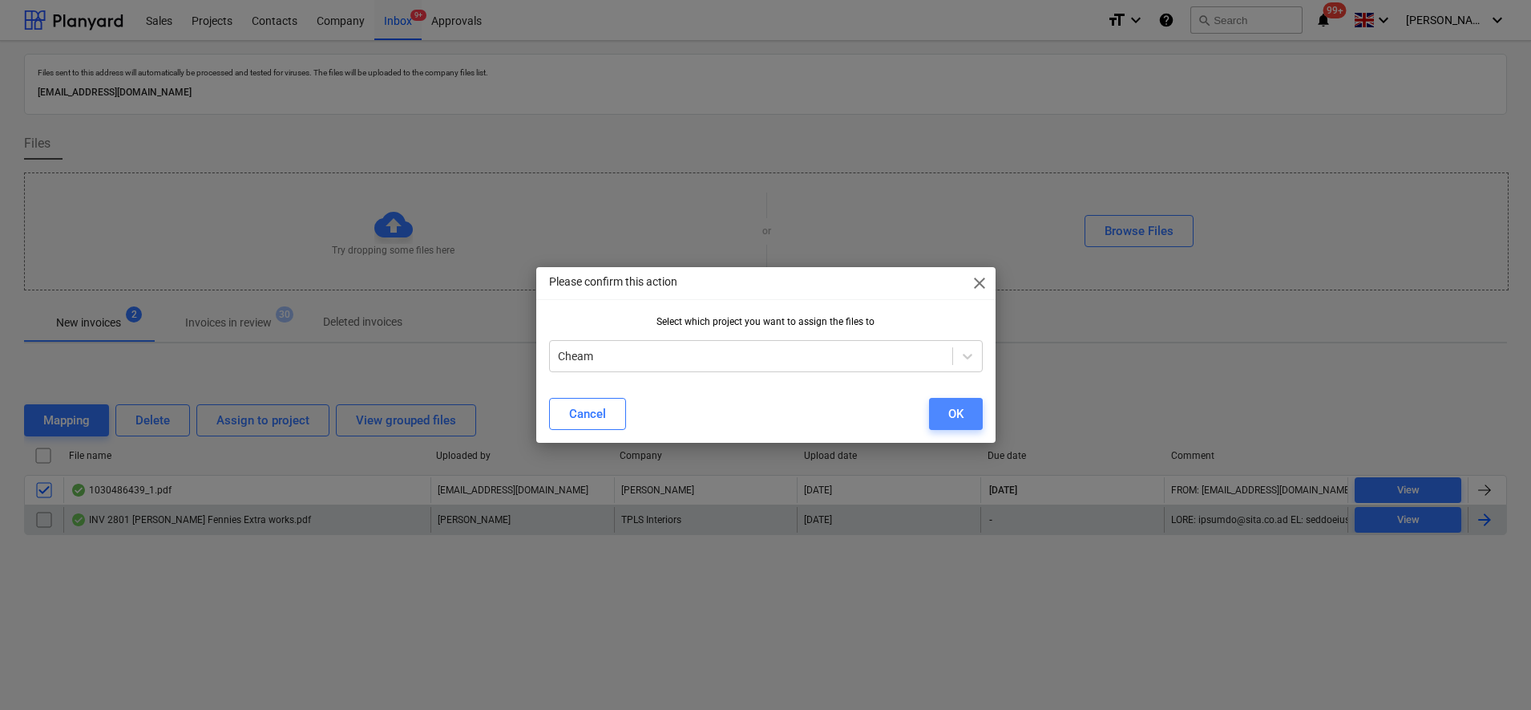
click at [965, 413] on button "OK" at bounding box center [956, 414] width 54 height 32
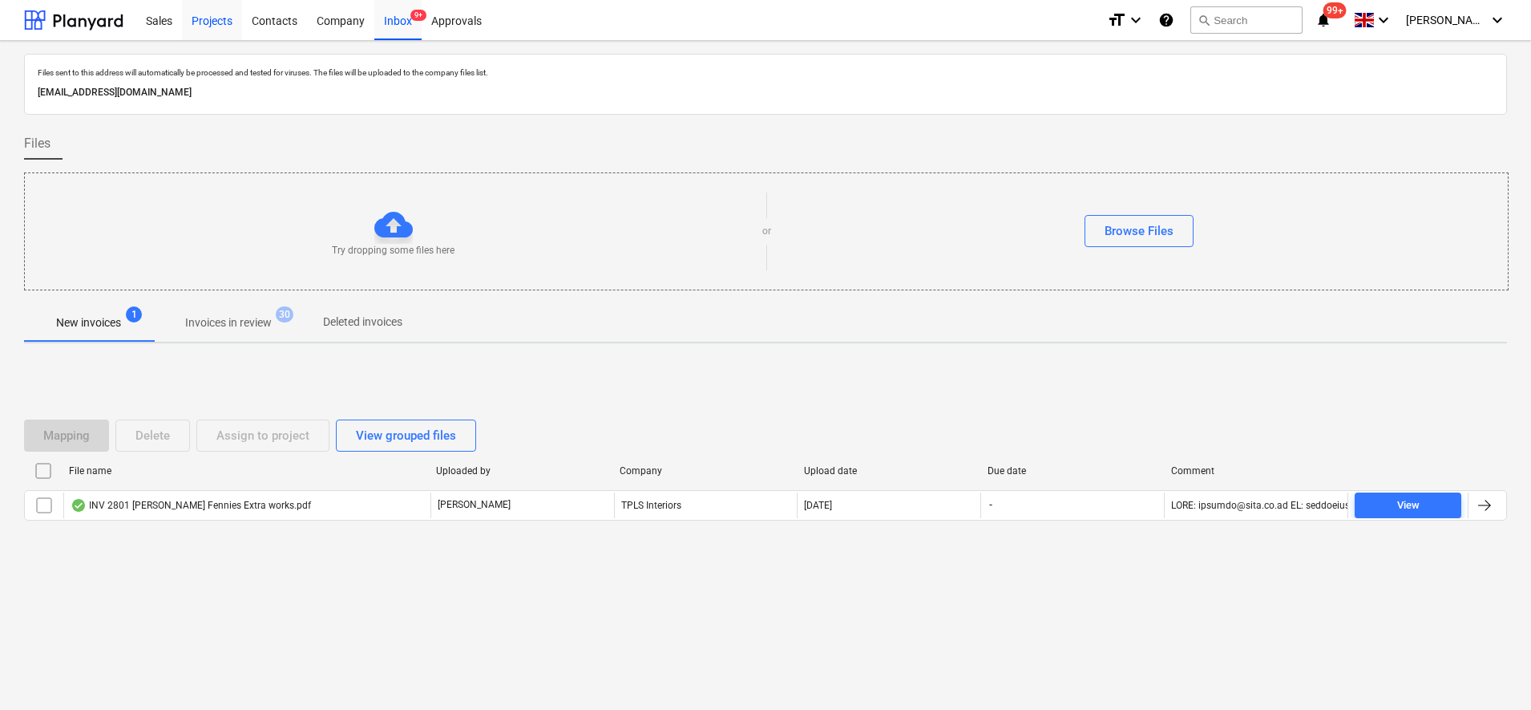
drag, startPoint x: 199, startPoint y: 16, endPoint x: 222, endPoint y: 29, distance: 26.6
click at [200, 17] on div "Projects" at bounding box center [212, 19] width 60 height 41
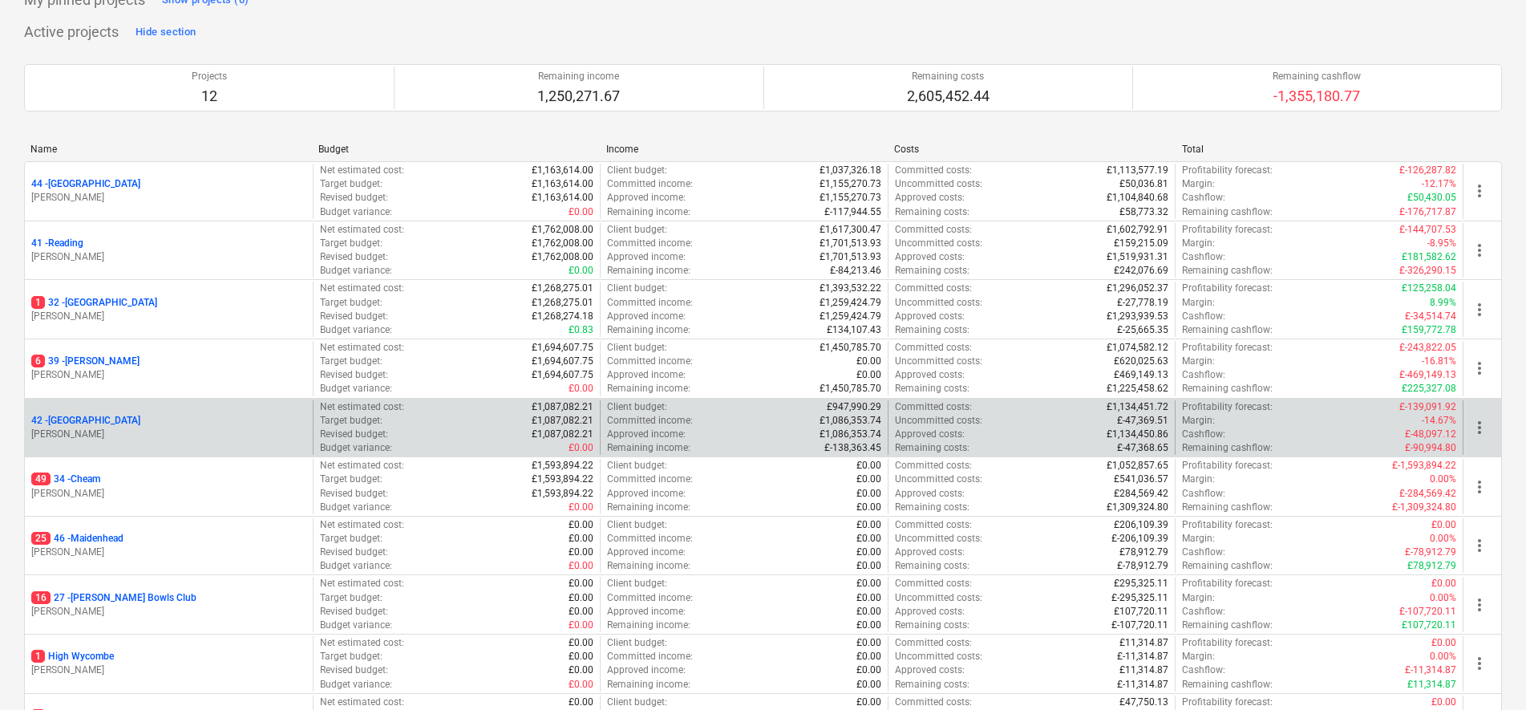
scroll to position [200, 0]
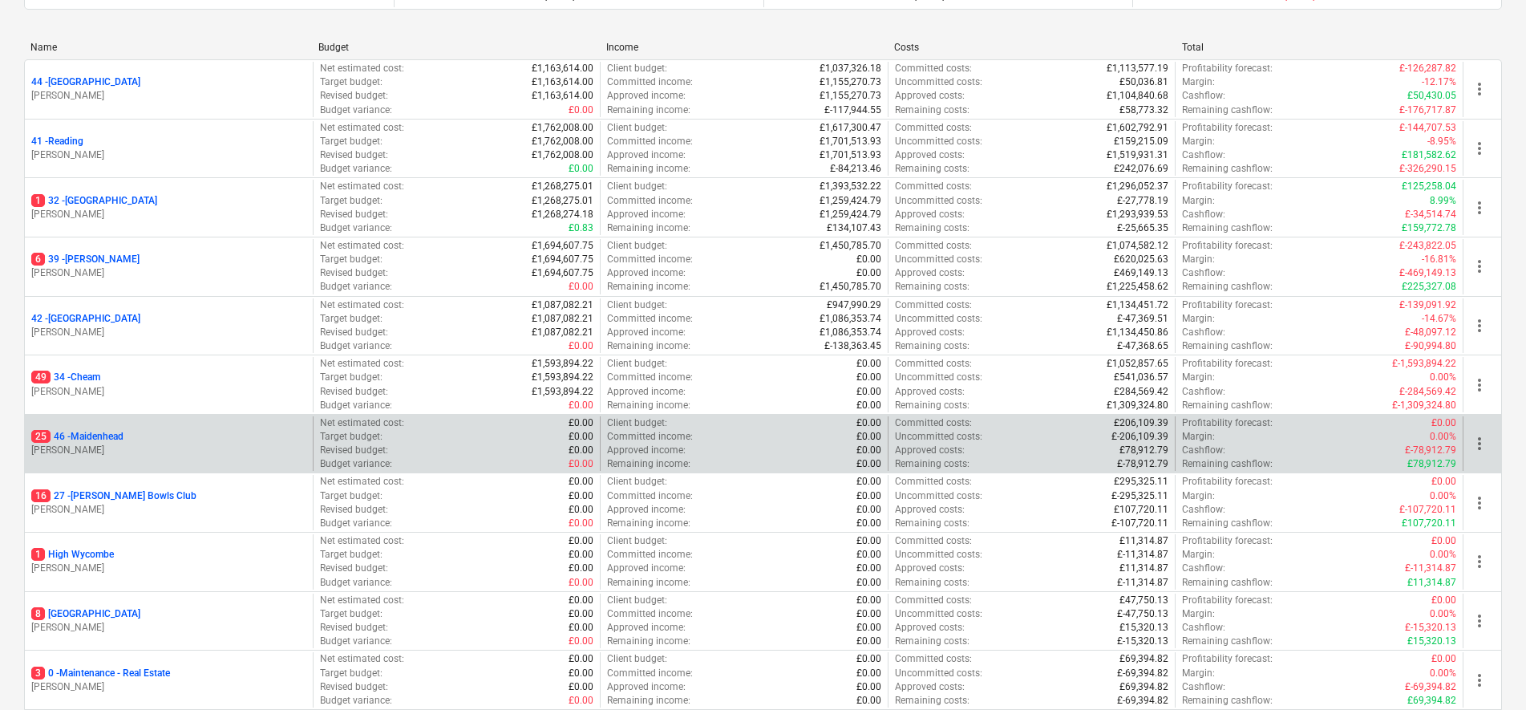
click at [89, 435] on p "25 46 - Maidenhead" at bounding box center [77, 437] width 92 height 14
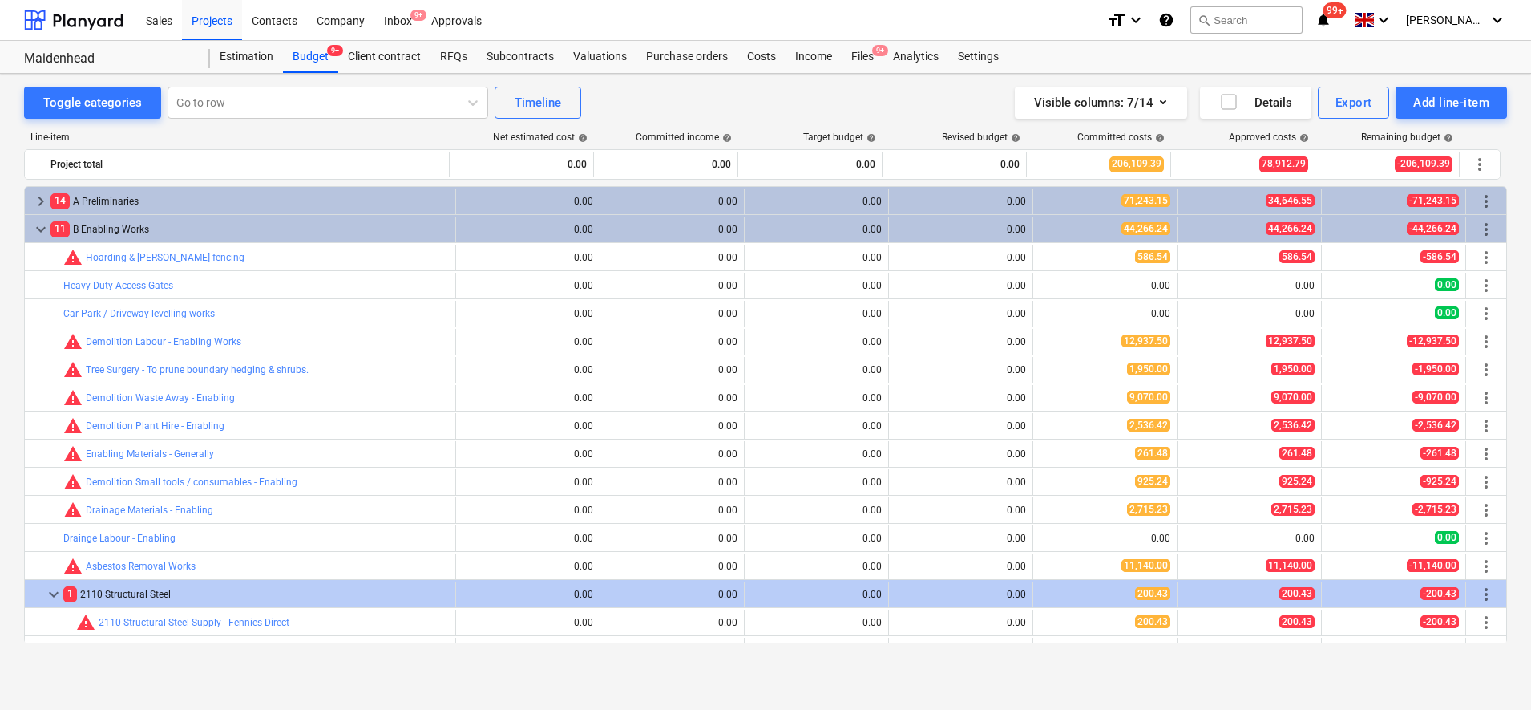
scroll to position [301, 0]
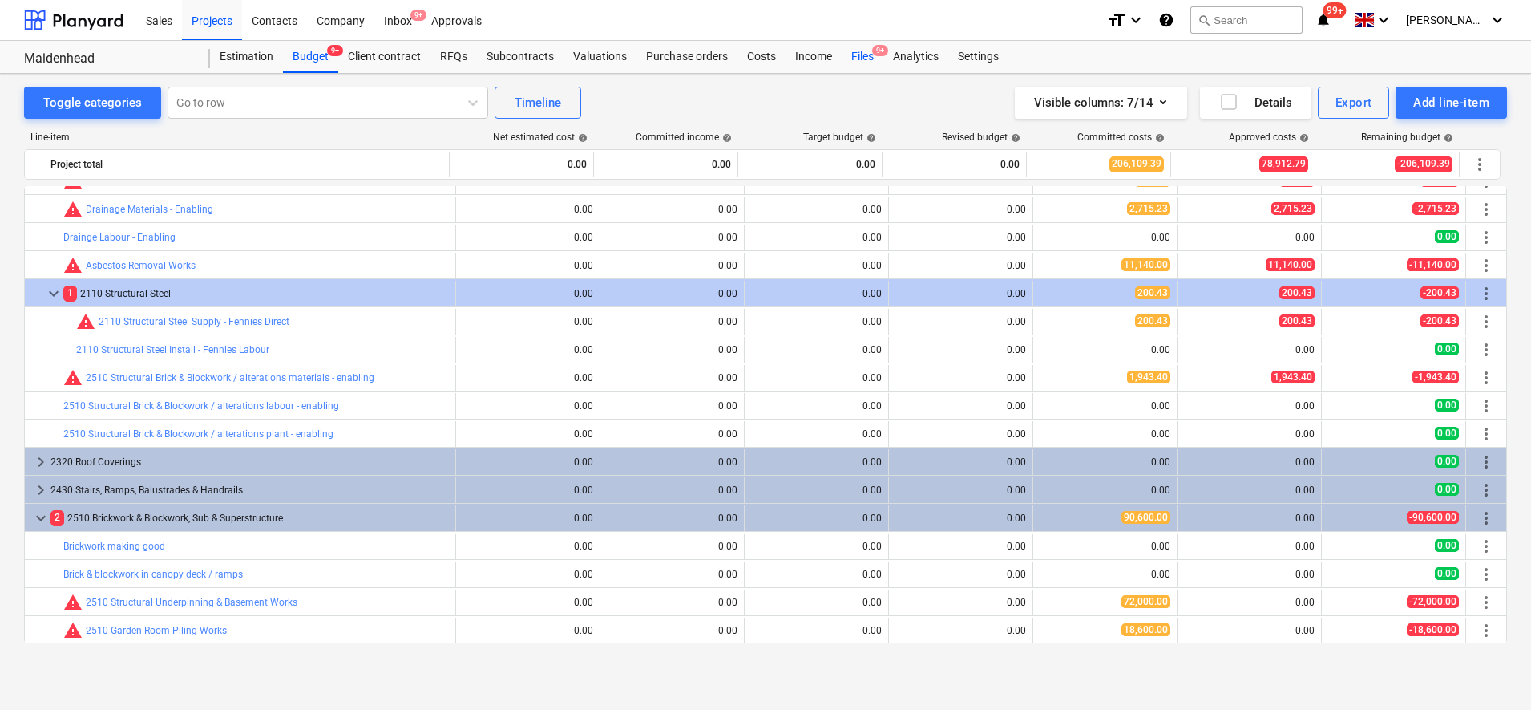
click at [864, 48] on div "Files 9+" at bounding box center [863, 57] width 42 height 32
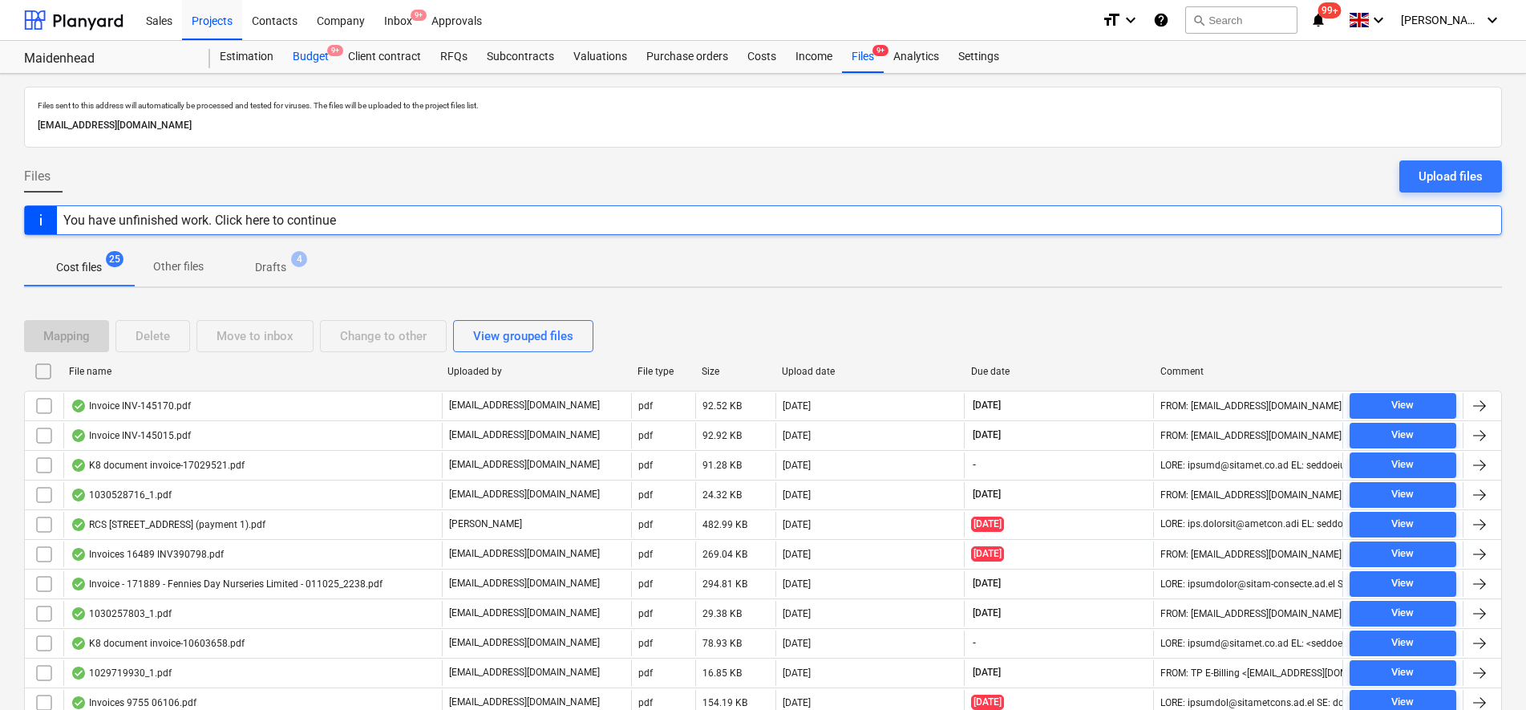
click at [316, 62] on div "Budget 9+" at bounding box center [310, 57] width 55 height 32
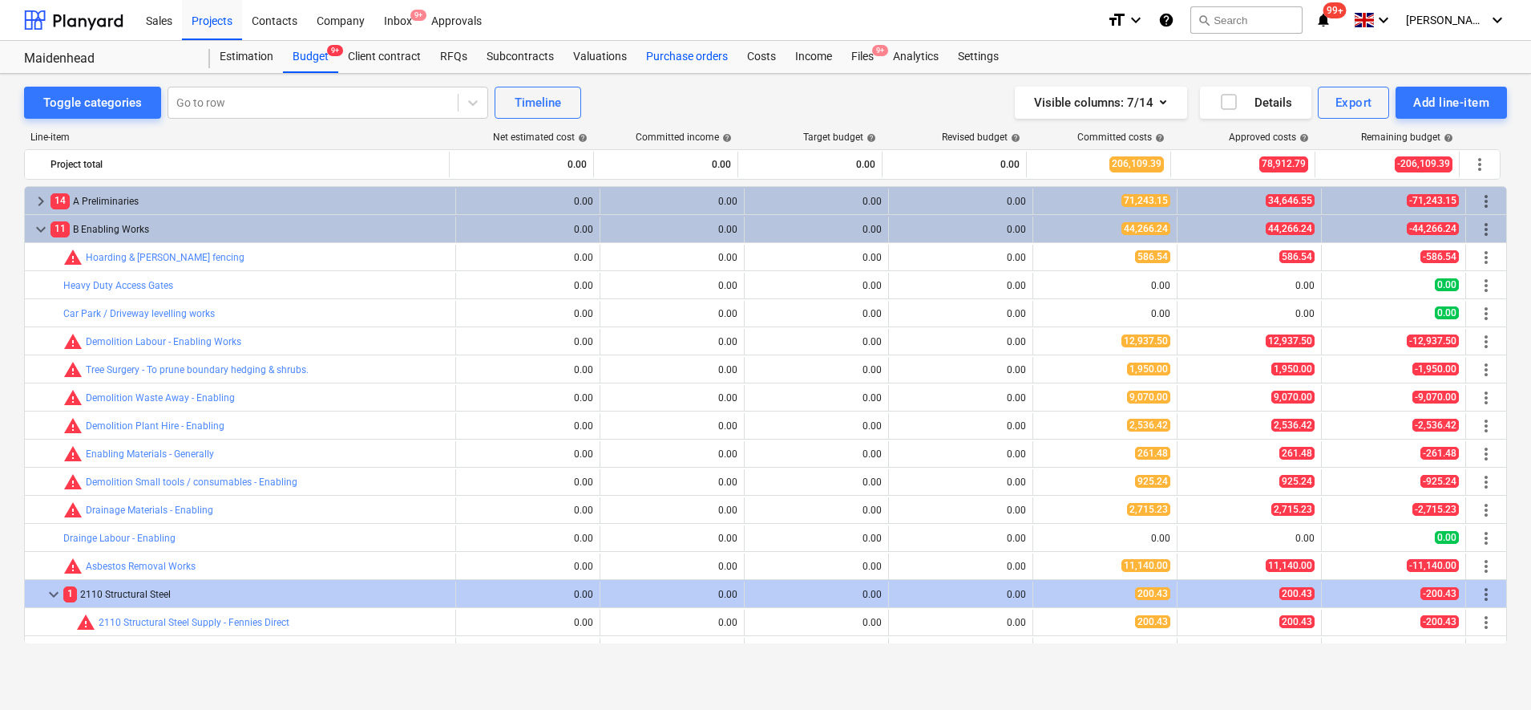
click at [664, 51] on div "Purchase orders" at bounding box center [687, 57] width 101 height 32
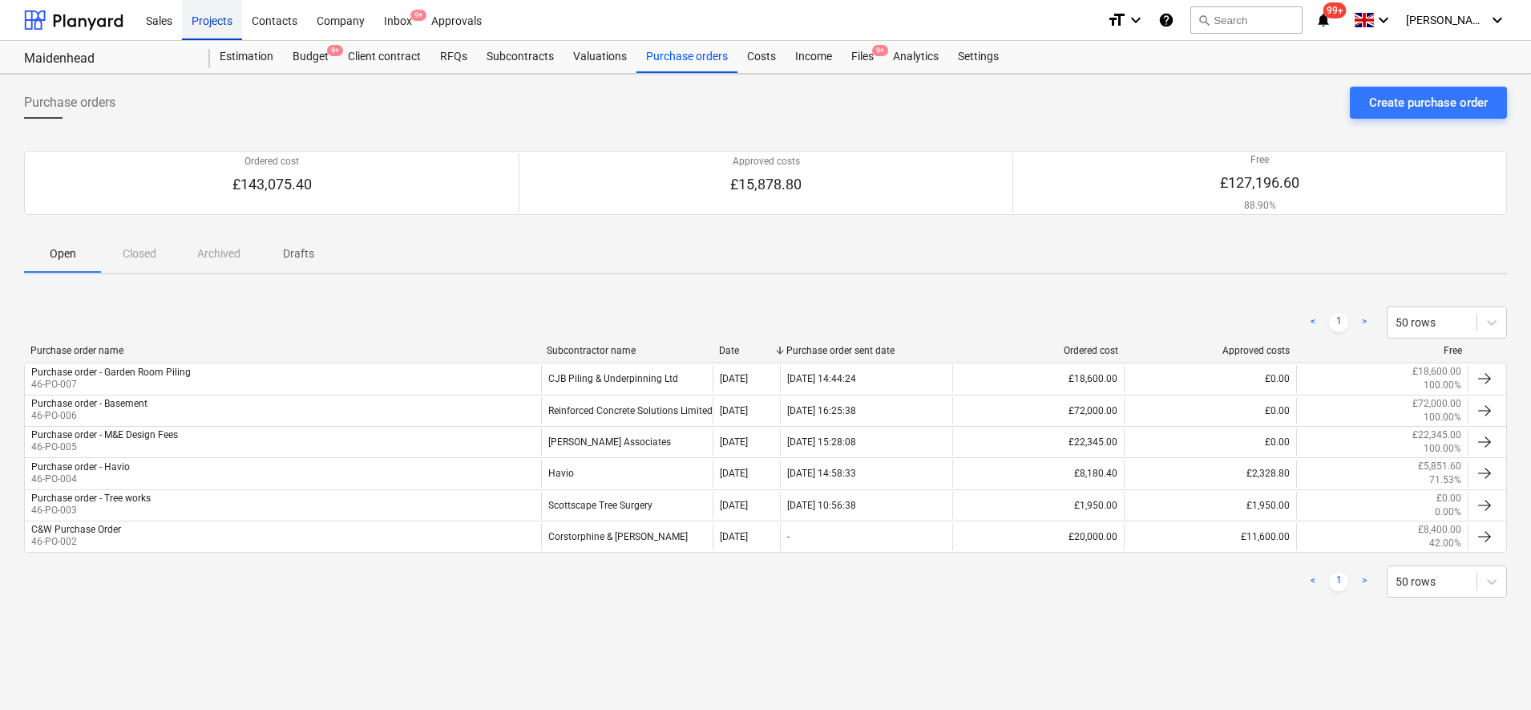
click at [213, 21] on div "Projects" at bounding box center [212, 19] width 60 height 41
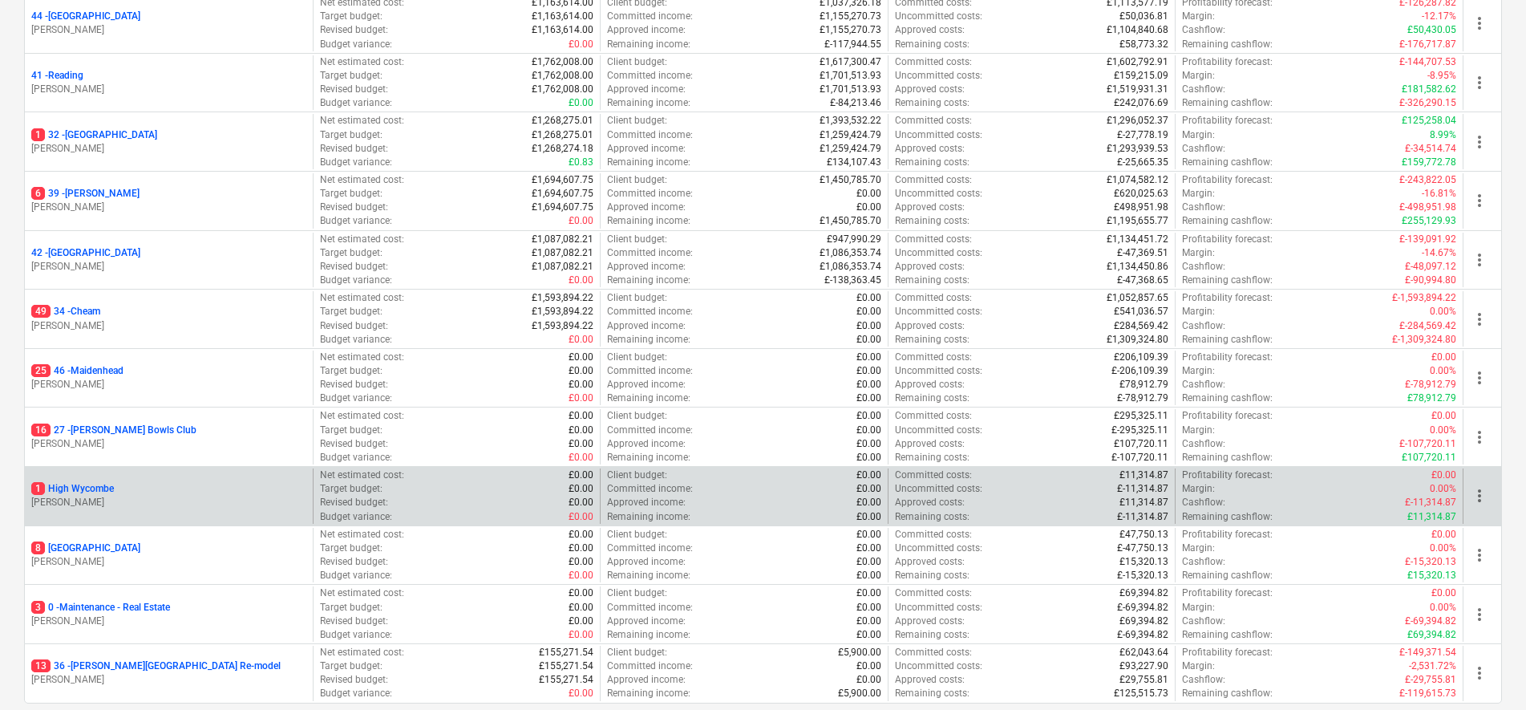
scroll to position [301, 0]
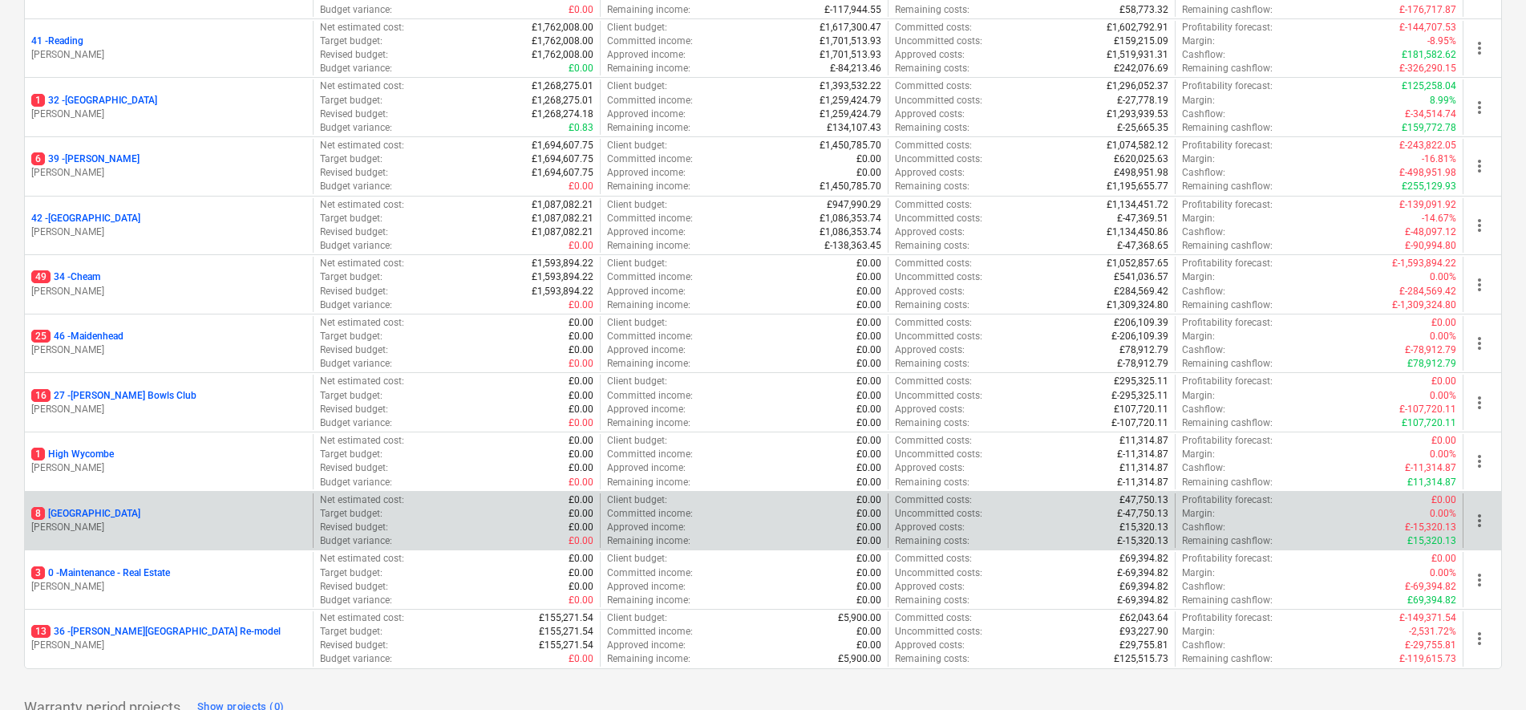
click at [70, 510] on p "8 Windsor" at bounding box center [85, 514] width 109 height 14
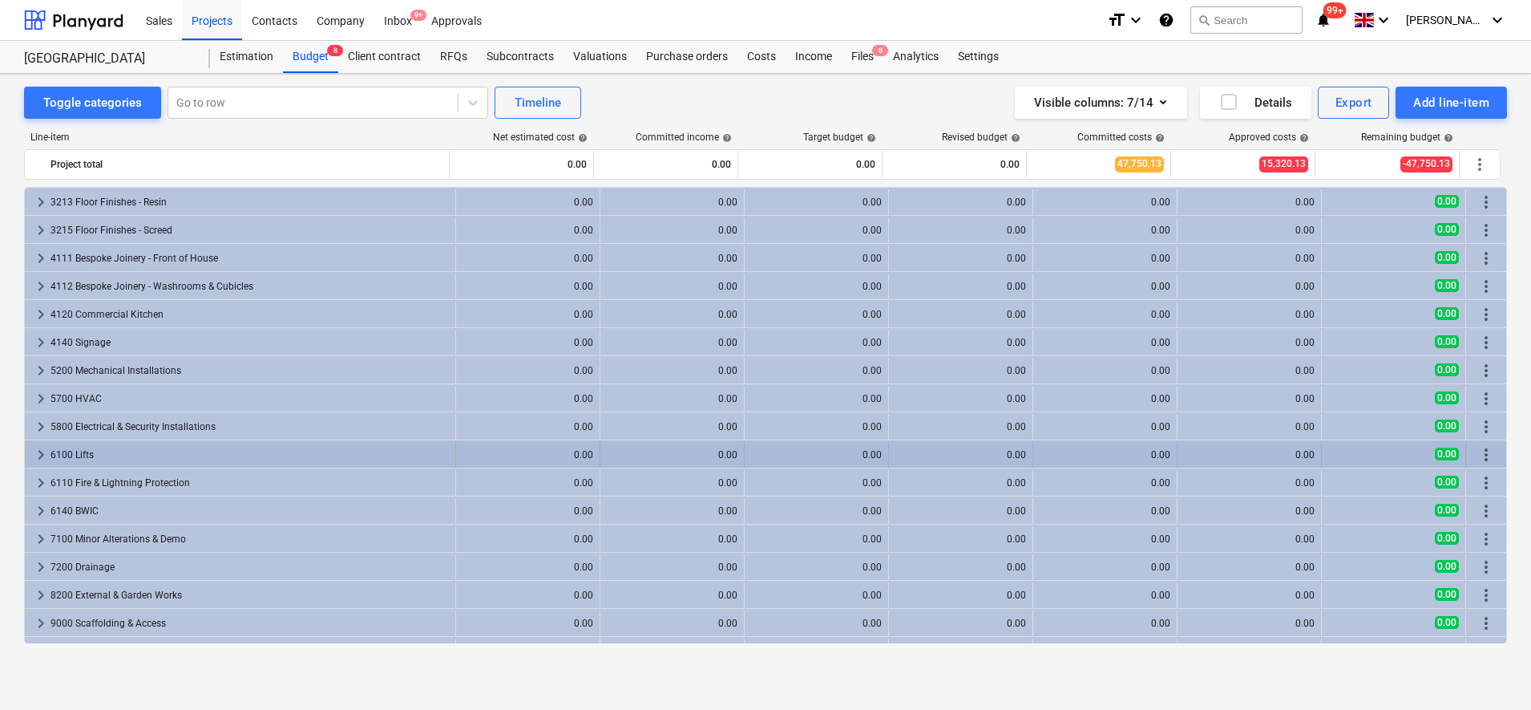
scroll to position [1423, 0]
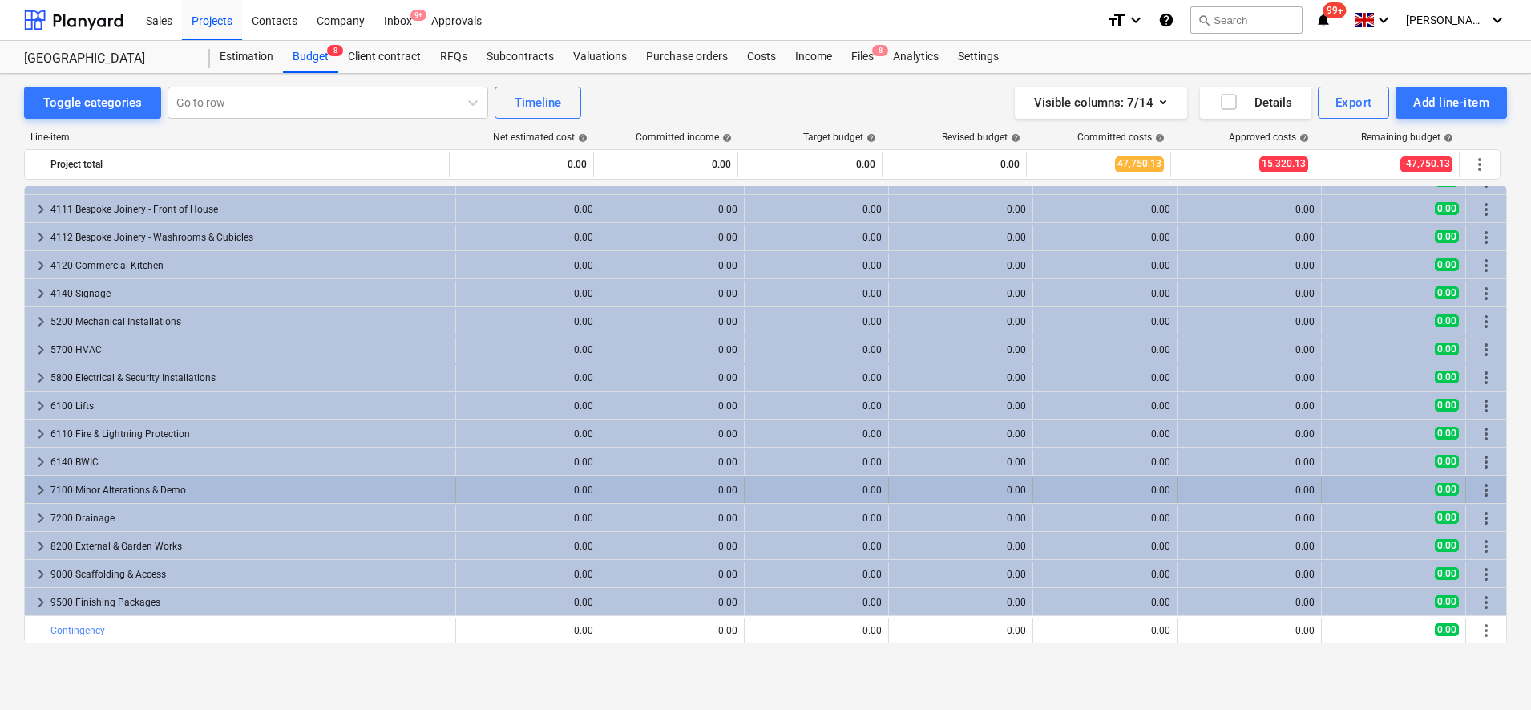
click at [136, 494] on div "7100 Minor Alterations & Demo" at bounding box center [250, 490] width 398 height 26
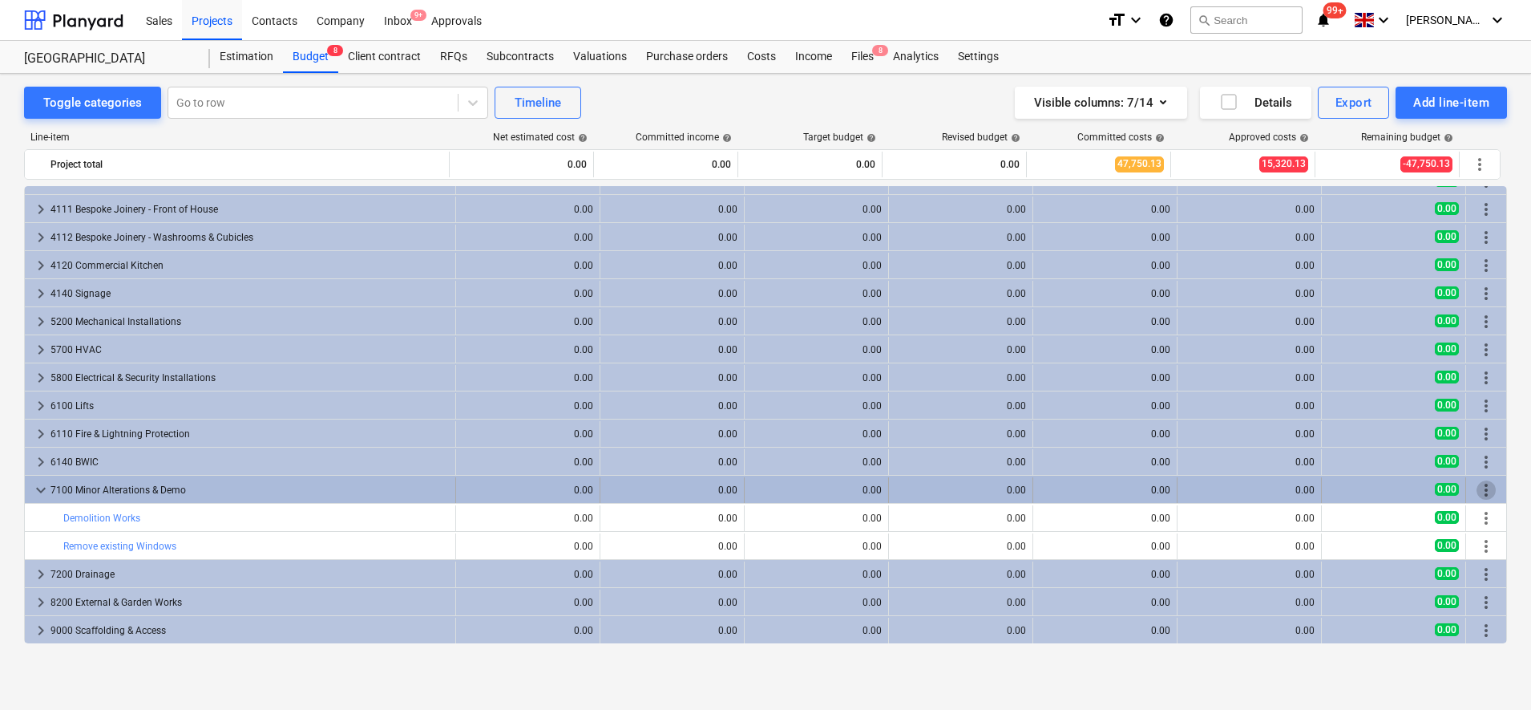
click at [1479, 488] on span "more_vert" at bounding box center [1486, 489] width 19 height 19
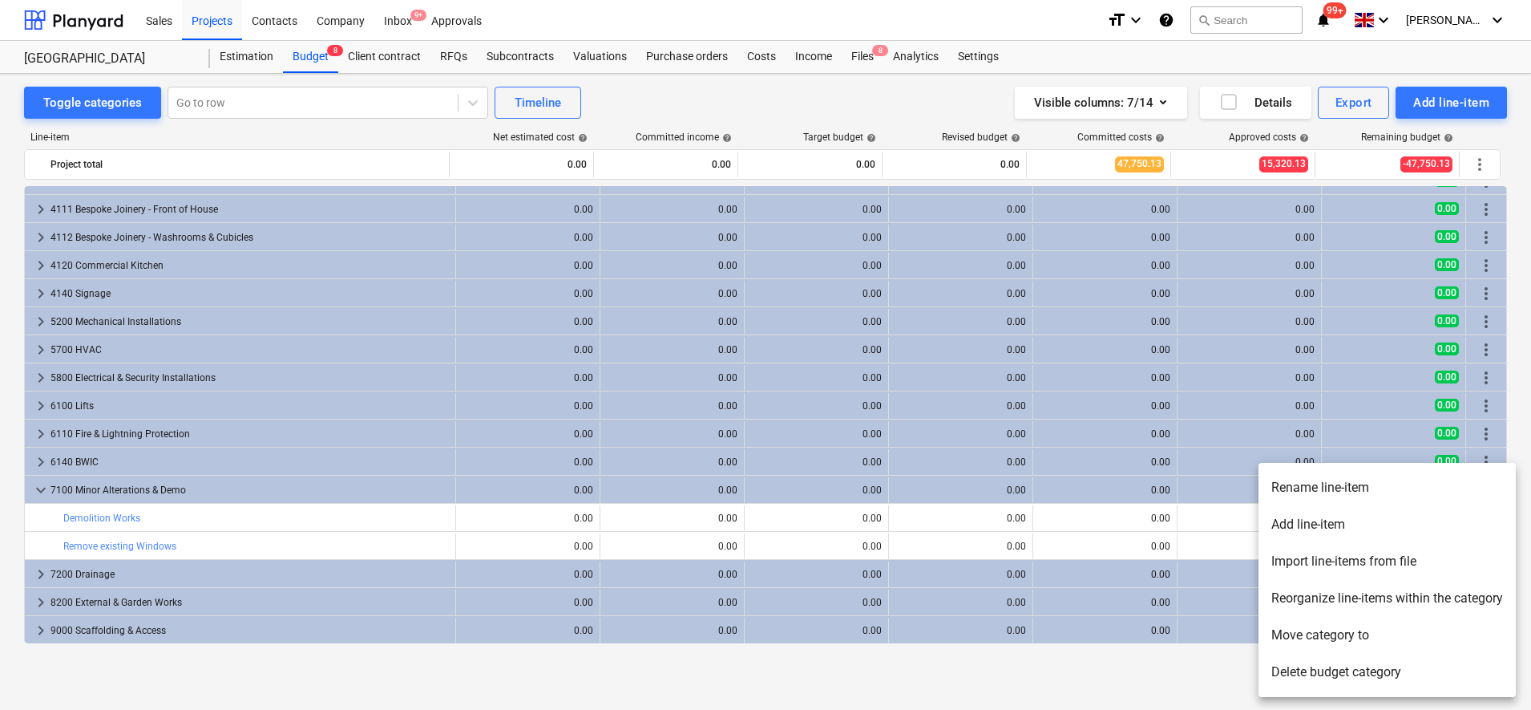
click at [1348, 518] on li "Add line-item" at bounding box center [1387, 524] width 257 height 37
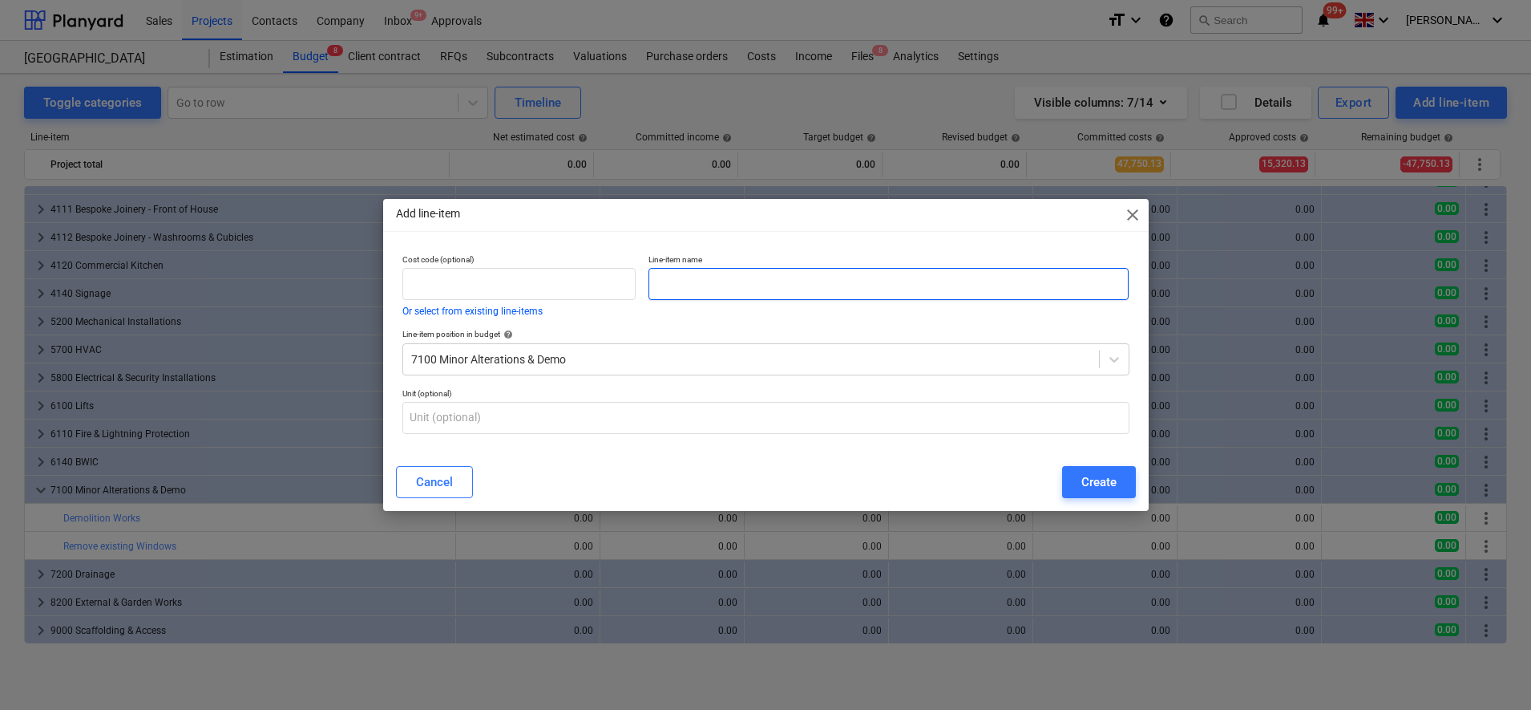
click at [800, 289] on input "text" at bounding box center [889, 284] width 480 height 32
type input "Asbestos Removal"
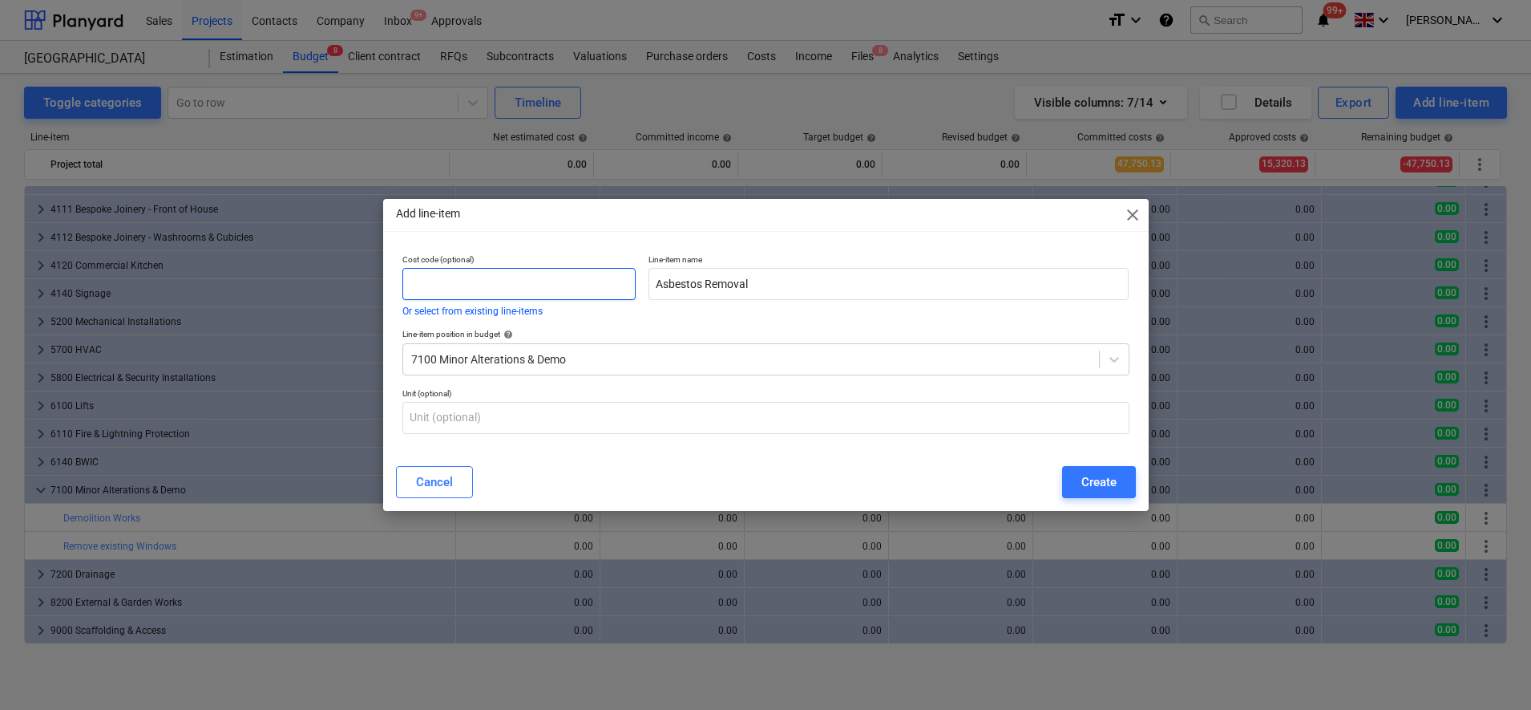
click at [459, 298] on input "text" at bounding box center [519, 284] width 234 height 32
type input "7100"
click at [1088, 487] on div "Create" at bounding box center [1099, 481] width 35 height 21
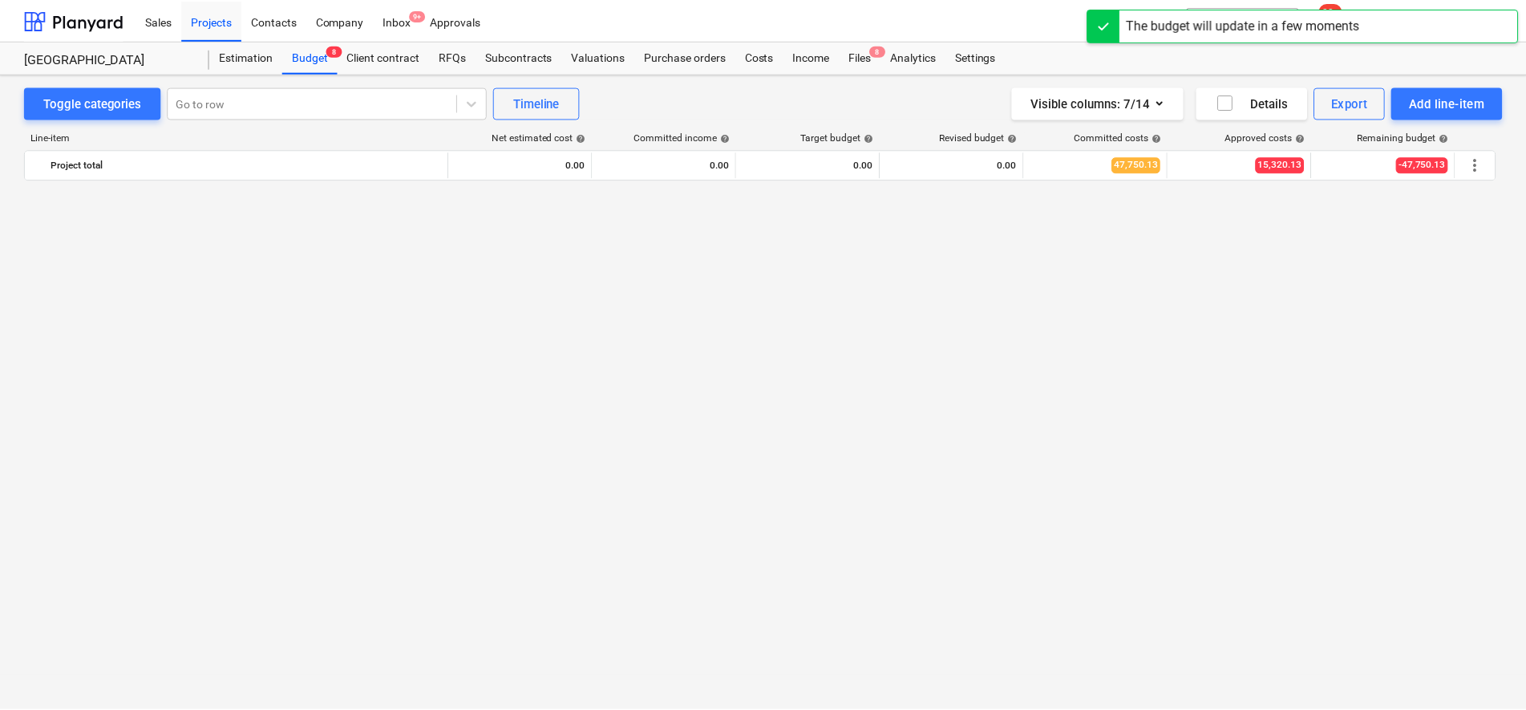
scroll to position [1423, 0]
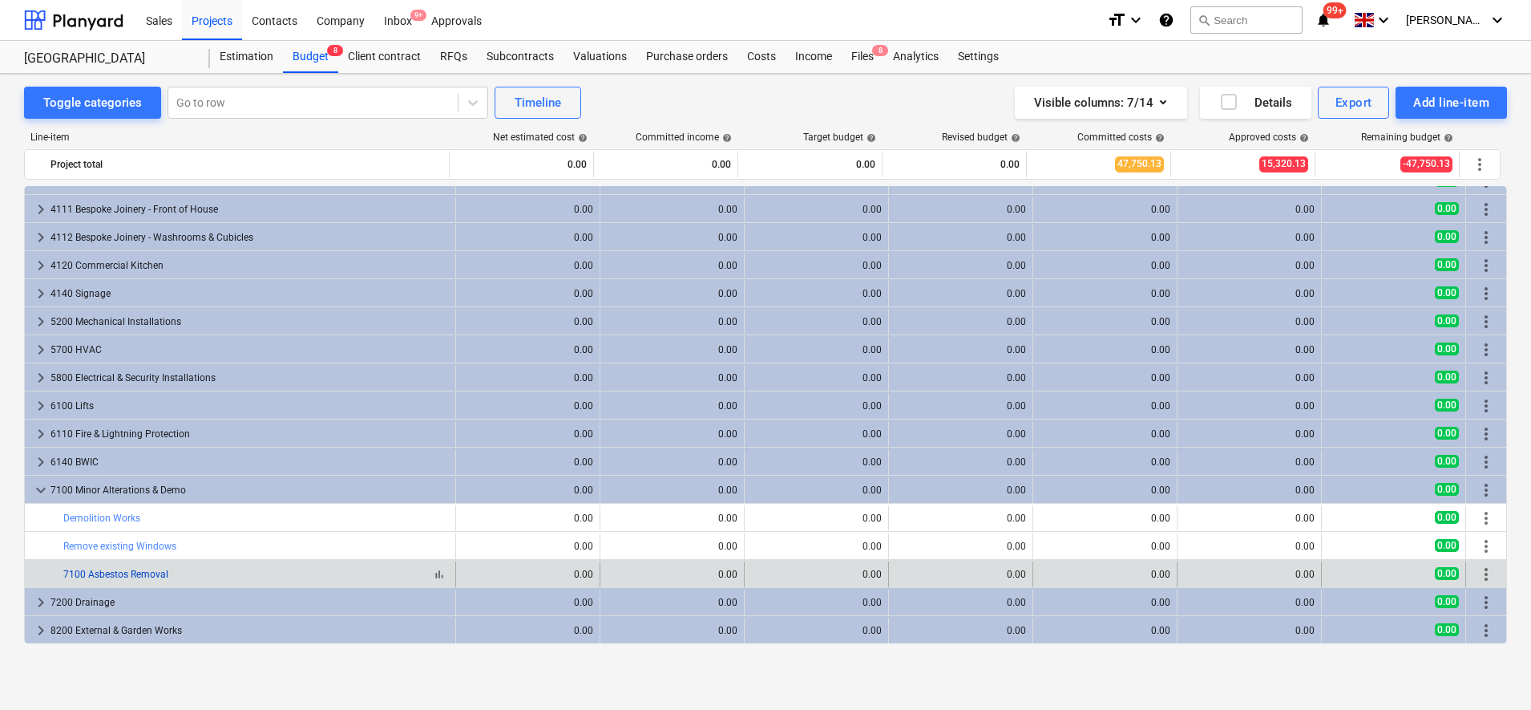
click at [115, 575] on link "7100 Asbestos Removal" at bounding box center [115, 573] width 105 height 11
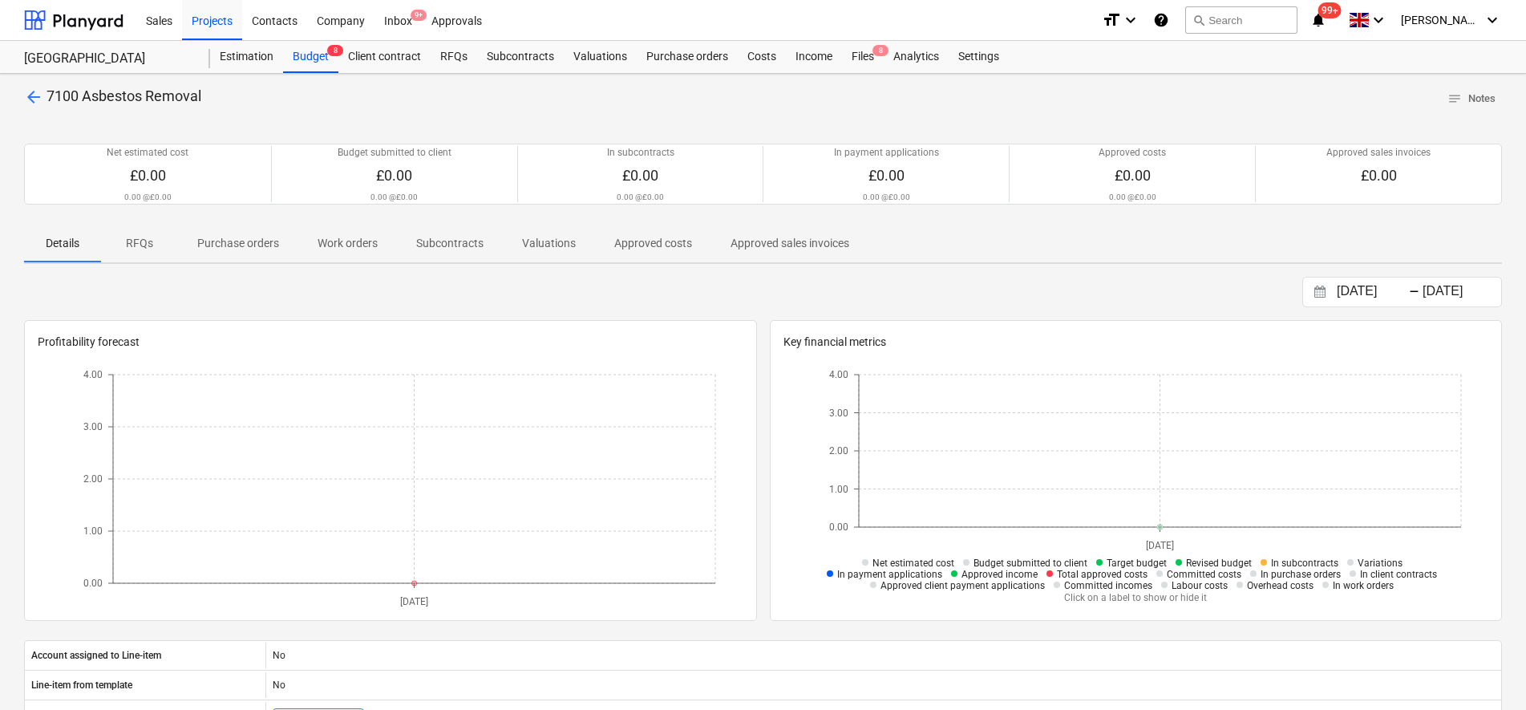
click at [257, 244] on p "Purchase orders" at bounding box center [238, 243] width 82 height 17
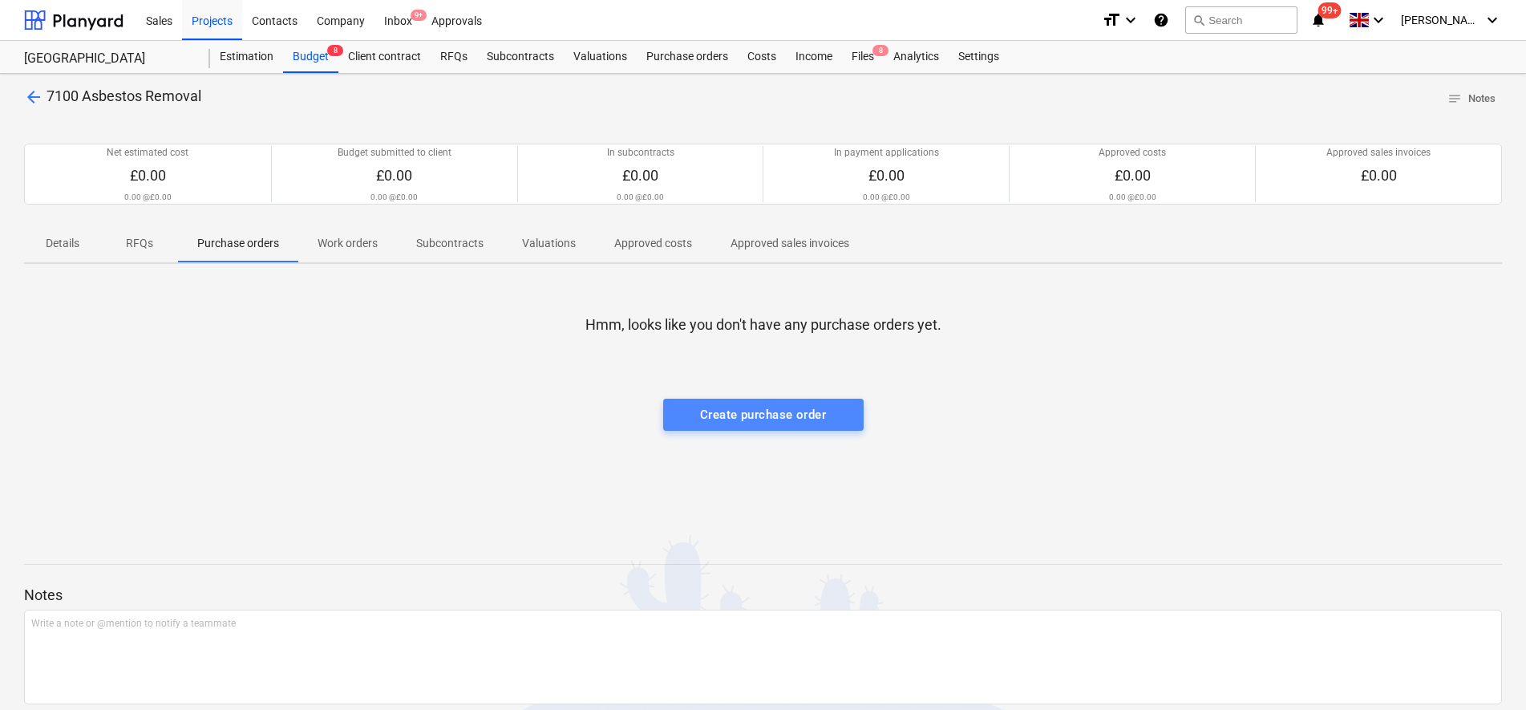
click at [730, 413] on div "Create purchase order" at bounding box center [763, 414] width 126 height 21
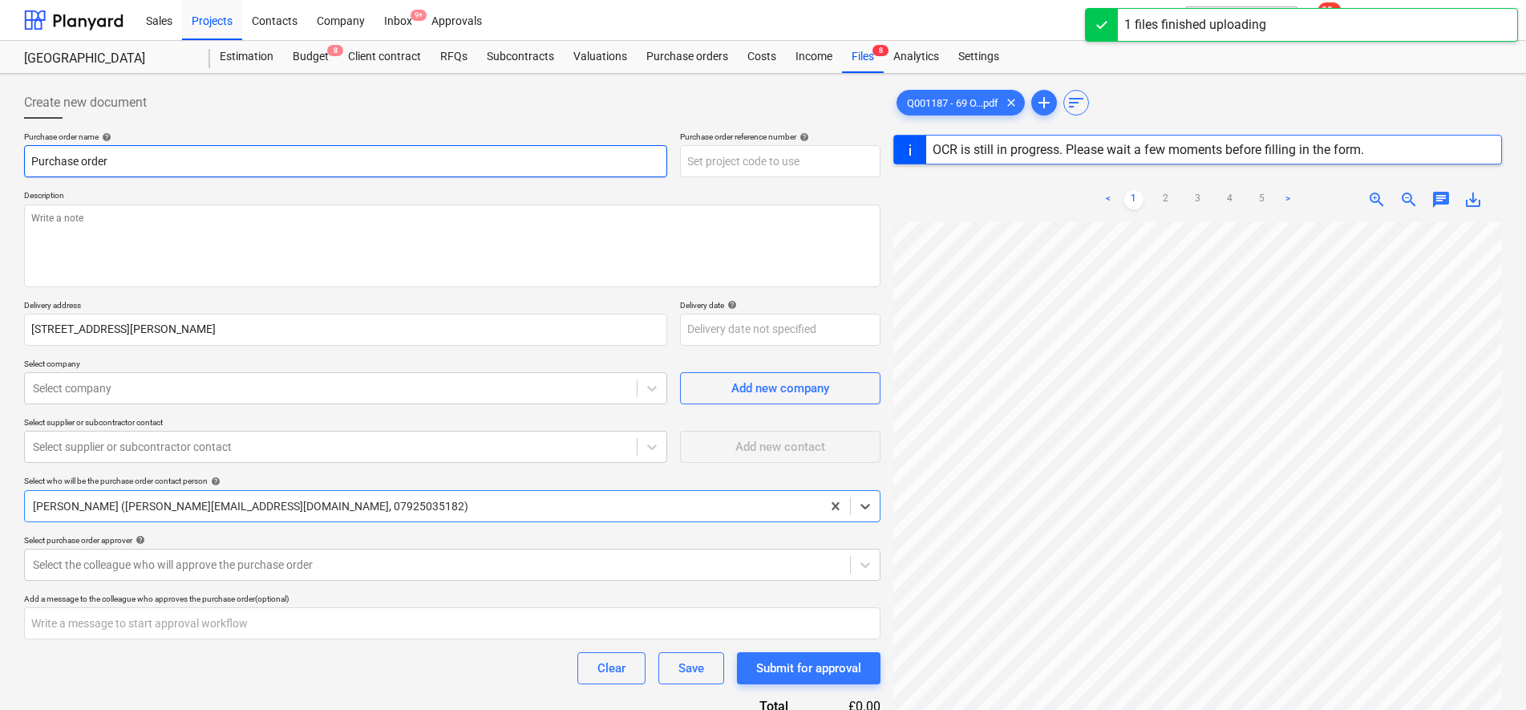
click at [365, 165] on input "Purchase order" at bounding box center [345, 161] width 643 height 32
type textarea "x"
type input "Purchase order"
type textarea "x"
type input "Purchase order -"
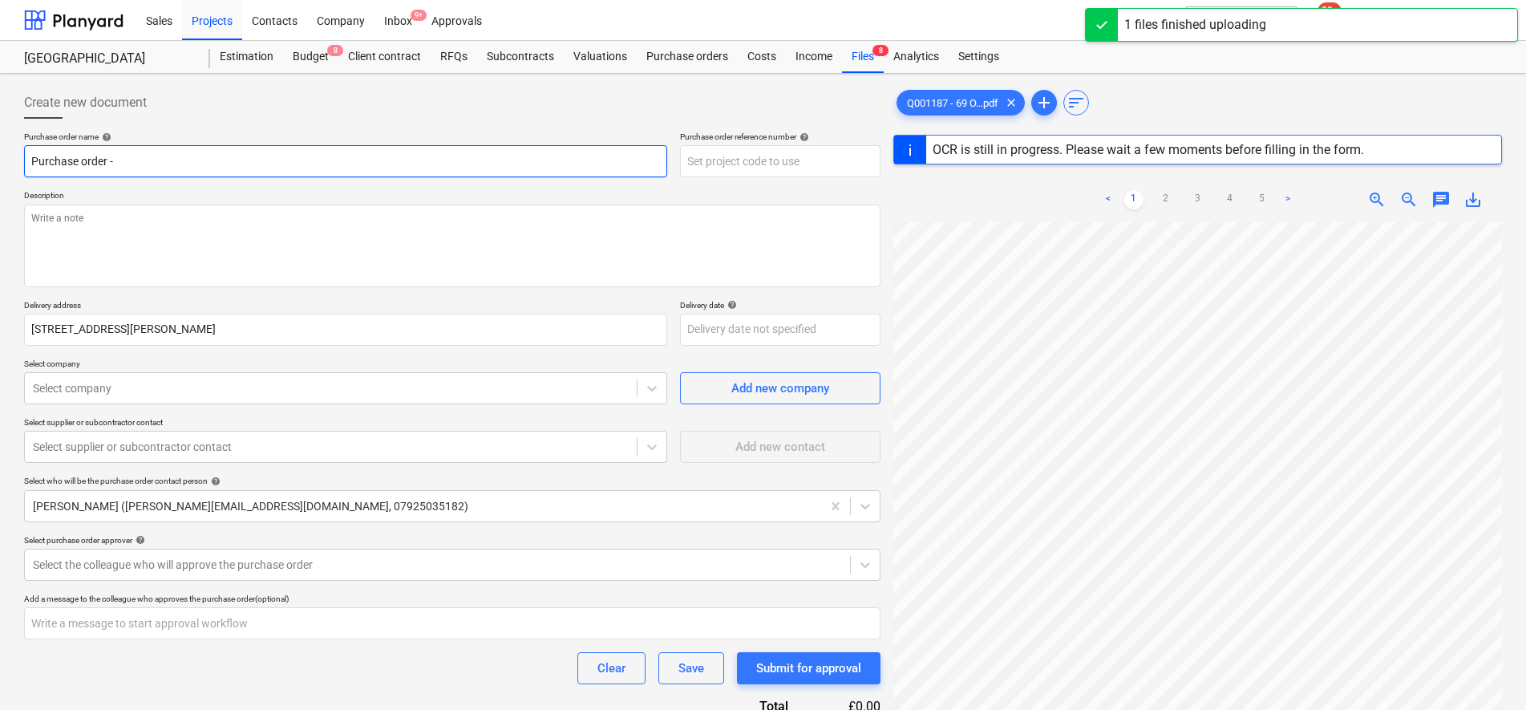
type textarea "x"
type input "Purchase order - A"
type textarea "x"
type input "Purchase order - As"
type textarea "x"
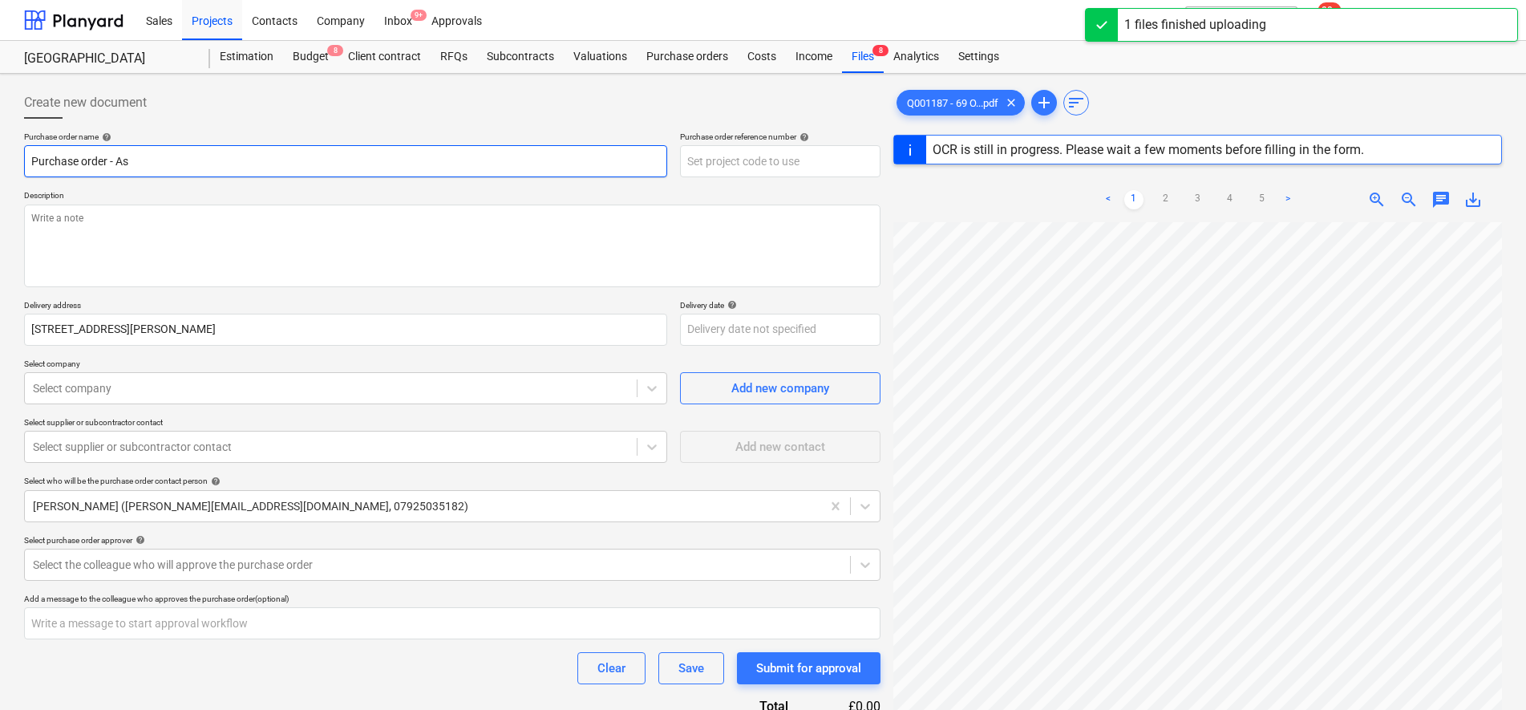
type input "Purchase order - Asb"
type textarea "x"
type input "Purchase order - Asbe"
type textarea "x"
type input "Purchase order - Asbes"
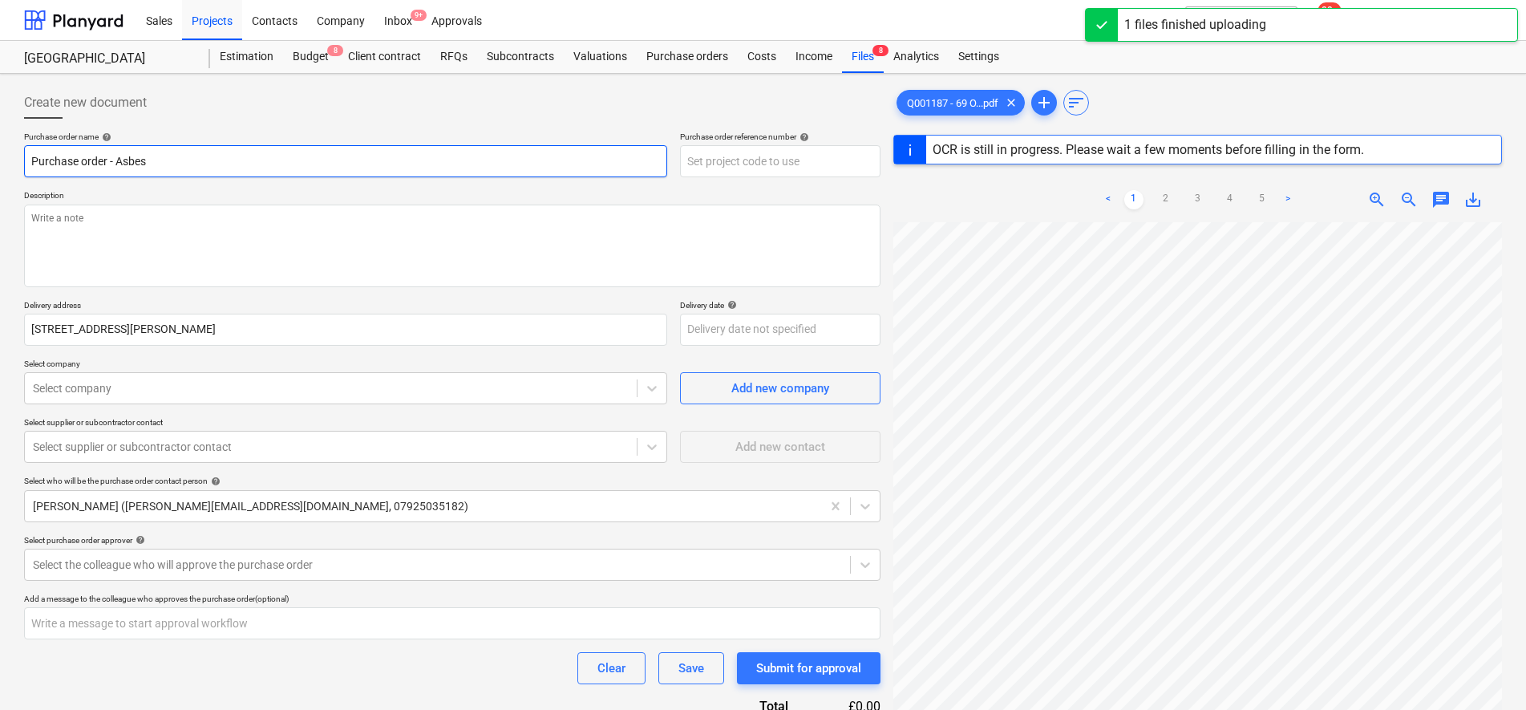
type textarea "x"
type input "Purchase order - Asbest"
type textarea "x"
type input "Purchase order - Asbesto"
type textarea "x"
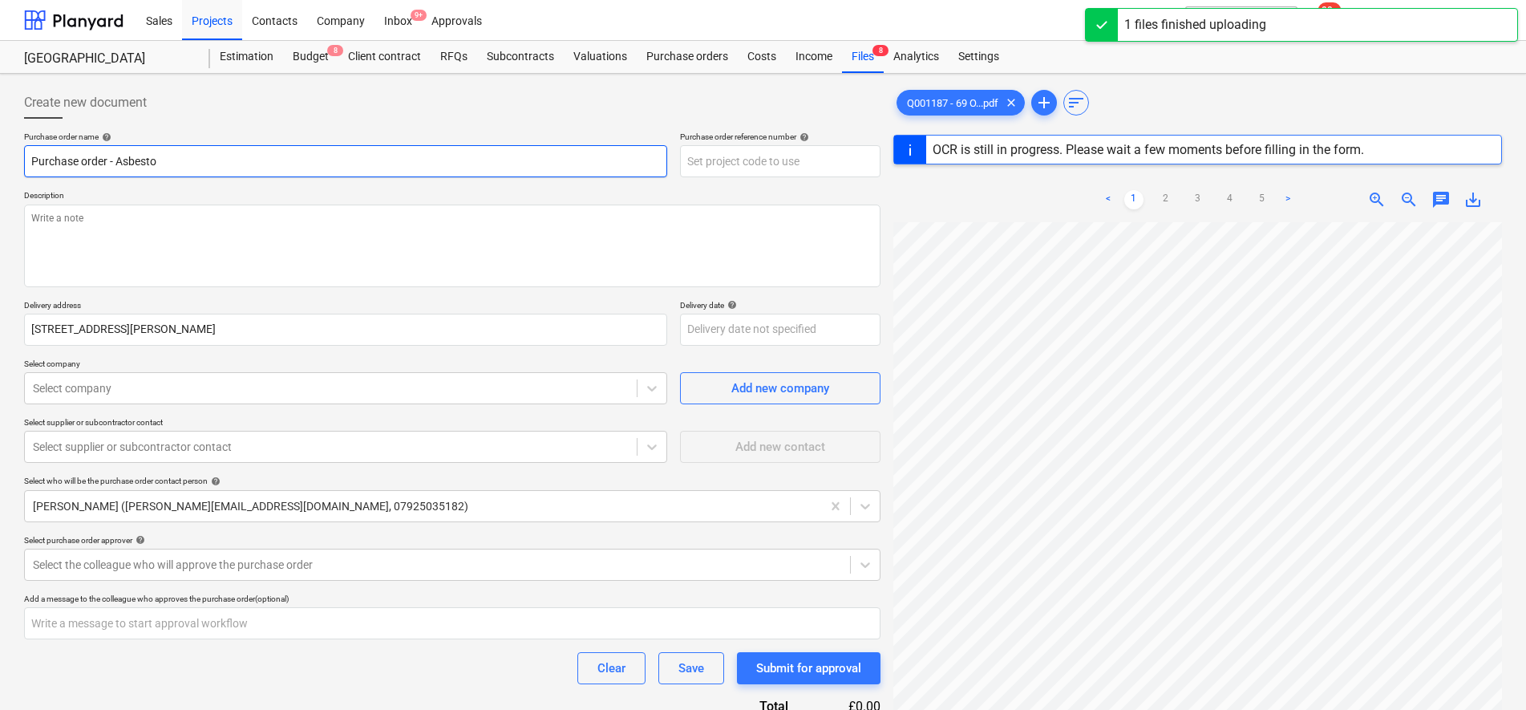
type input "Purchase order - Asbestos"
type textarea "x"
type input "Purchase order - Asbestos"
type textarea "x"
type input "Purchase order - Asbestos R"
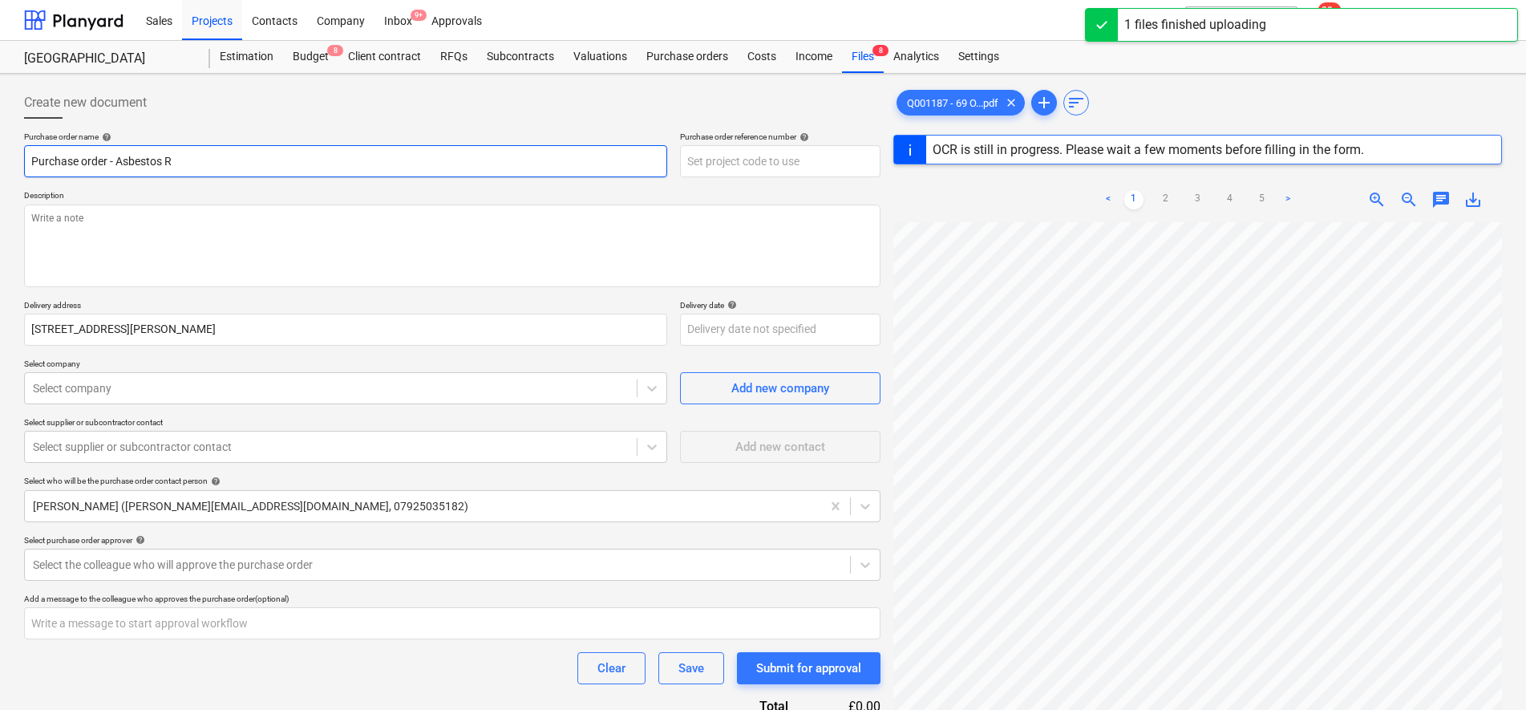
type textarea "x"
type input "Purchase order - Asbestos Rem"
type textarea "x"
type input "Purchase order - Asbestos Remo"
type textarea "x"
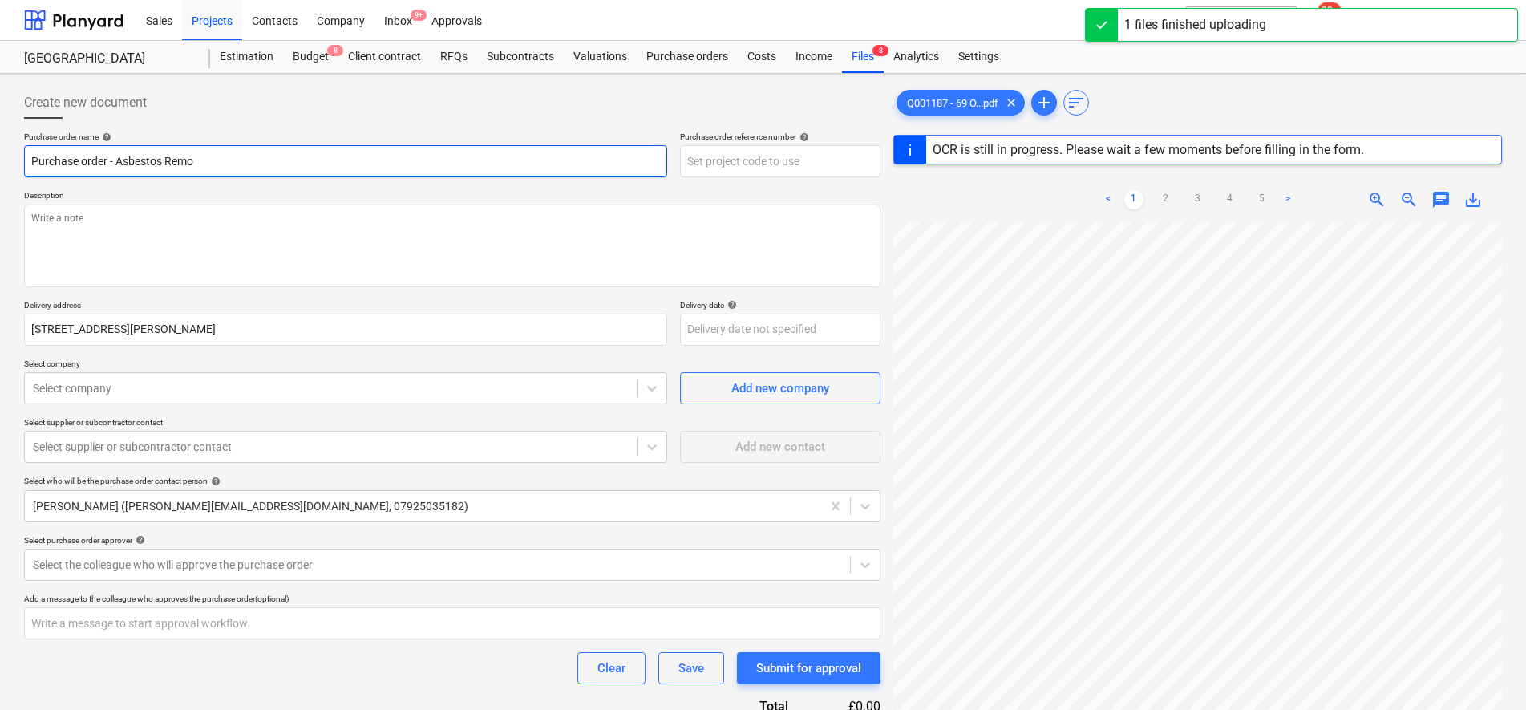
type input "Purchase order - Asbestos Remov"
type textarea "x"
type input "Purchase order - Asbestos Remova"
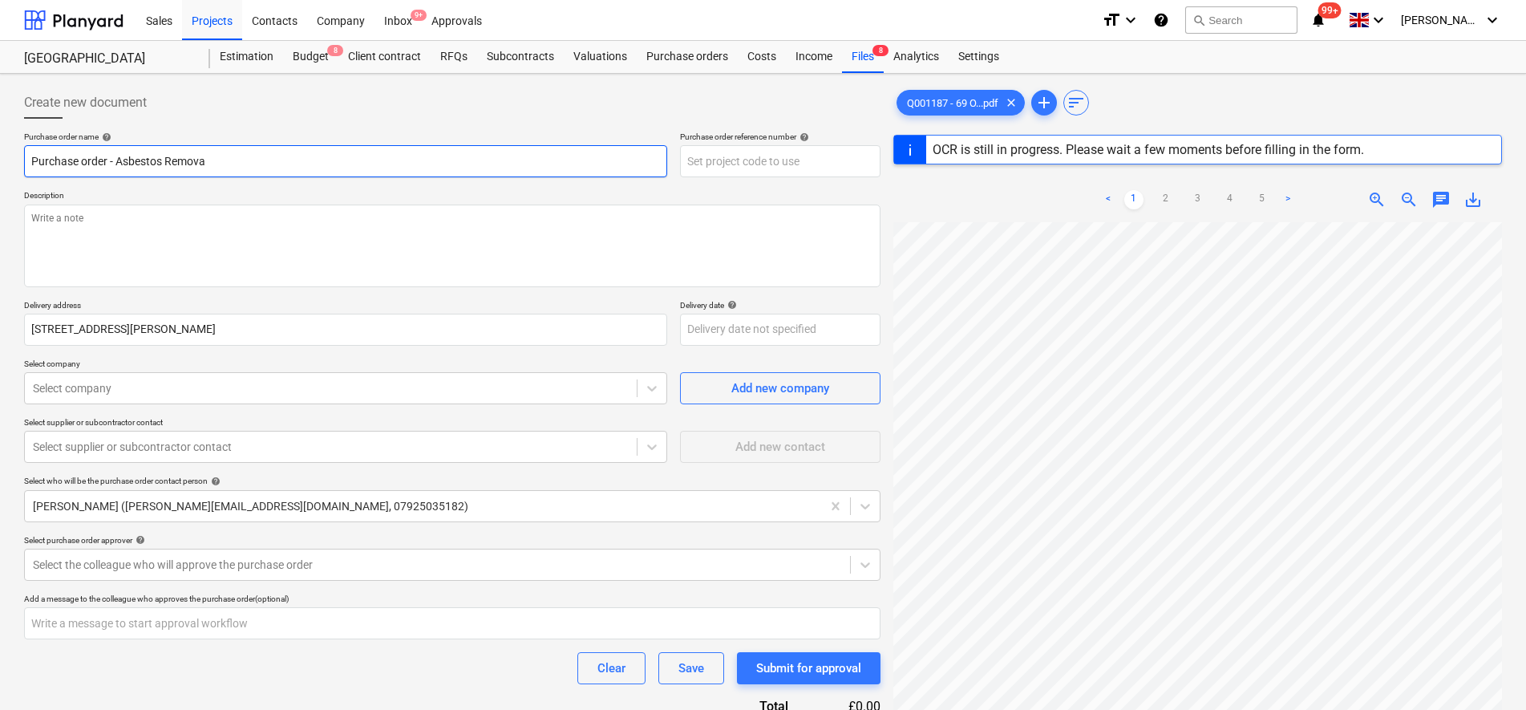
type textarea "x"
type input "Purchase order - Asbestos Removal"
click at [328, 219] on textarea at bounding box center [452, 245] width 856 height 83
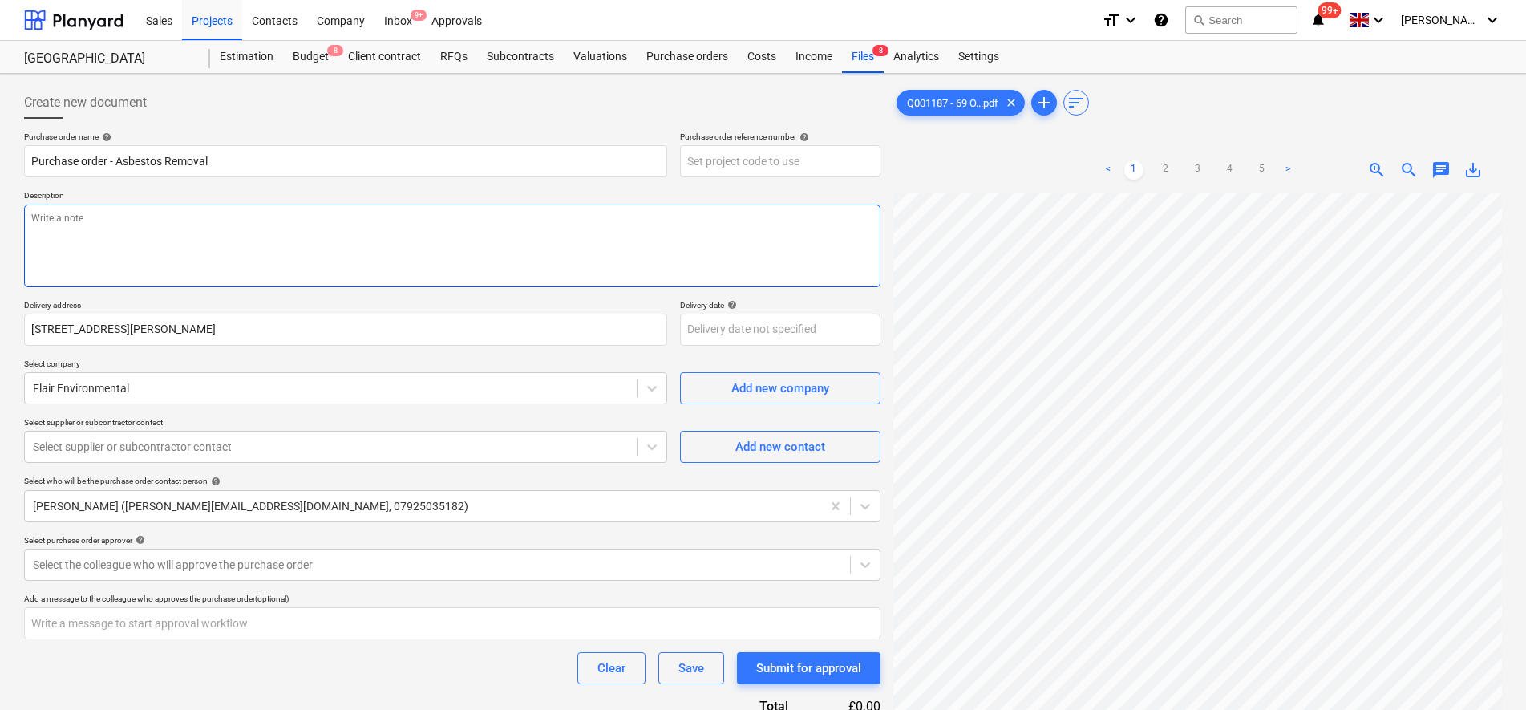
type textarea "x"
type textarea "A"
type textarea "x"
type textarea "As"
type textarea "x"
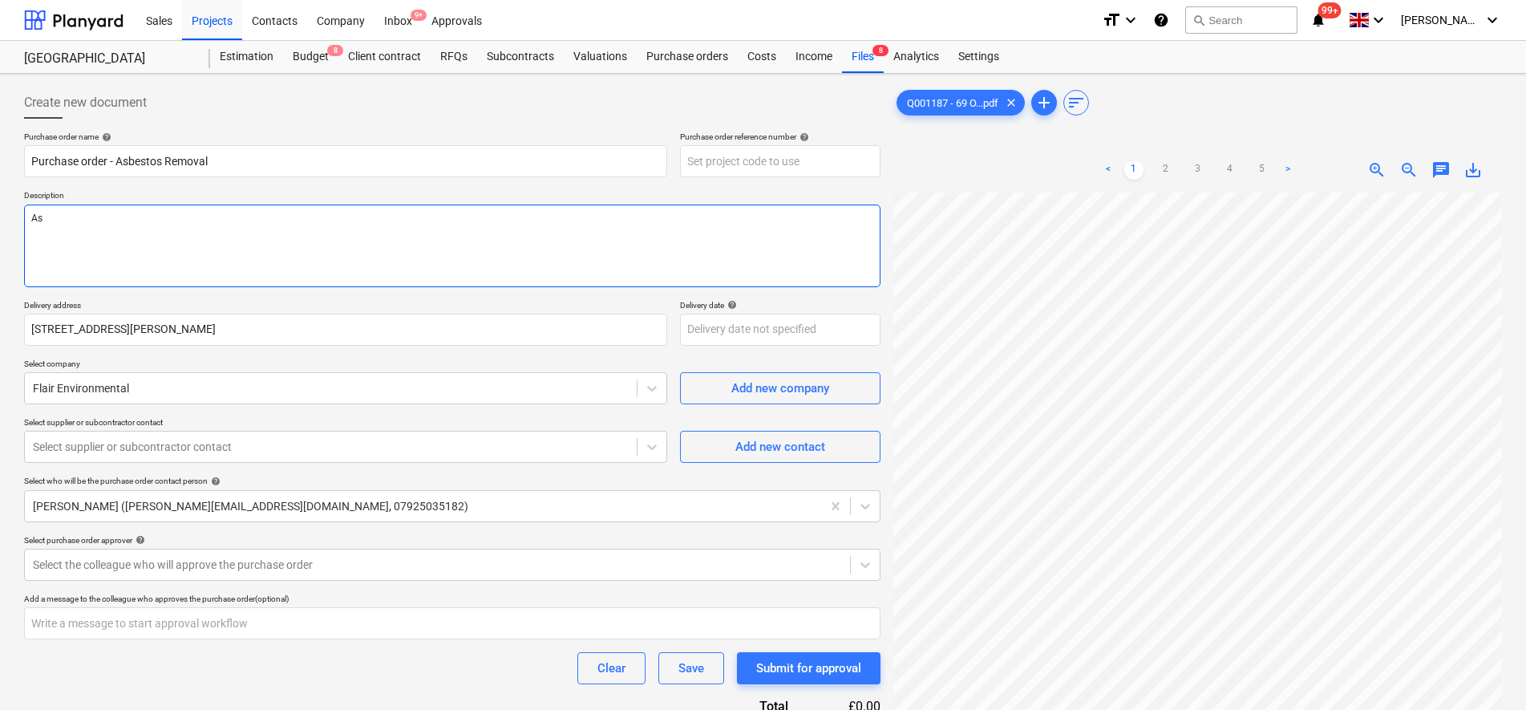
type textarea "As"
type textarea "x"
type textarea "As p"
type textarea "x"
type textarea "As pe"
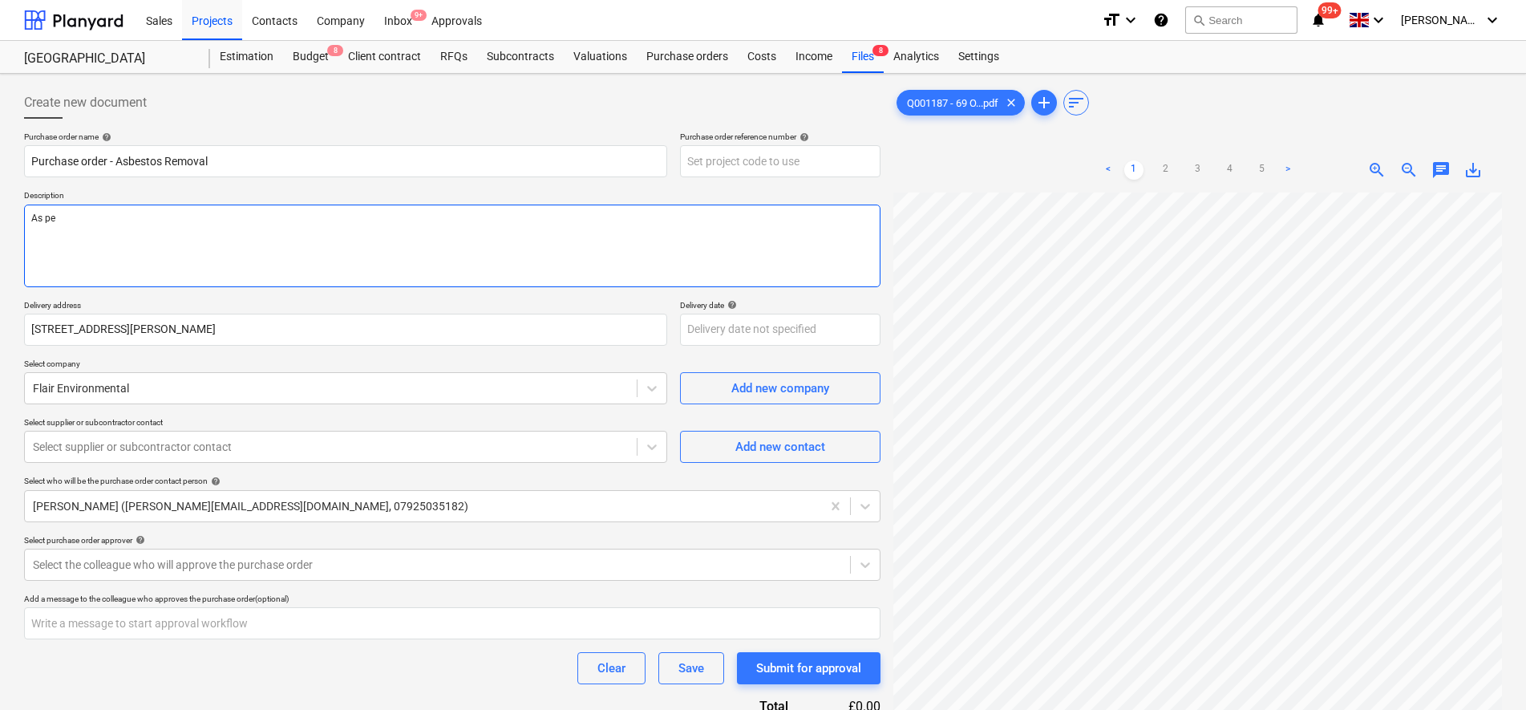
type textarea "x"
type textarea "As per"
type textarea "x"
type textarea "As per"
type textarea "x"
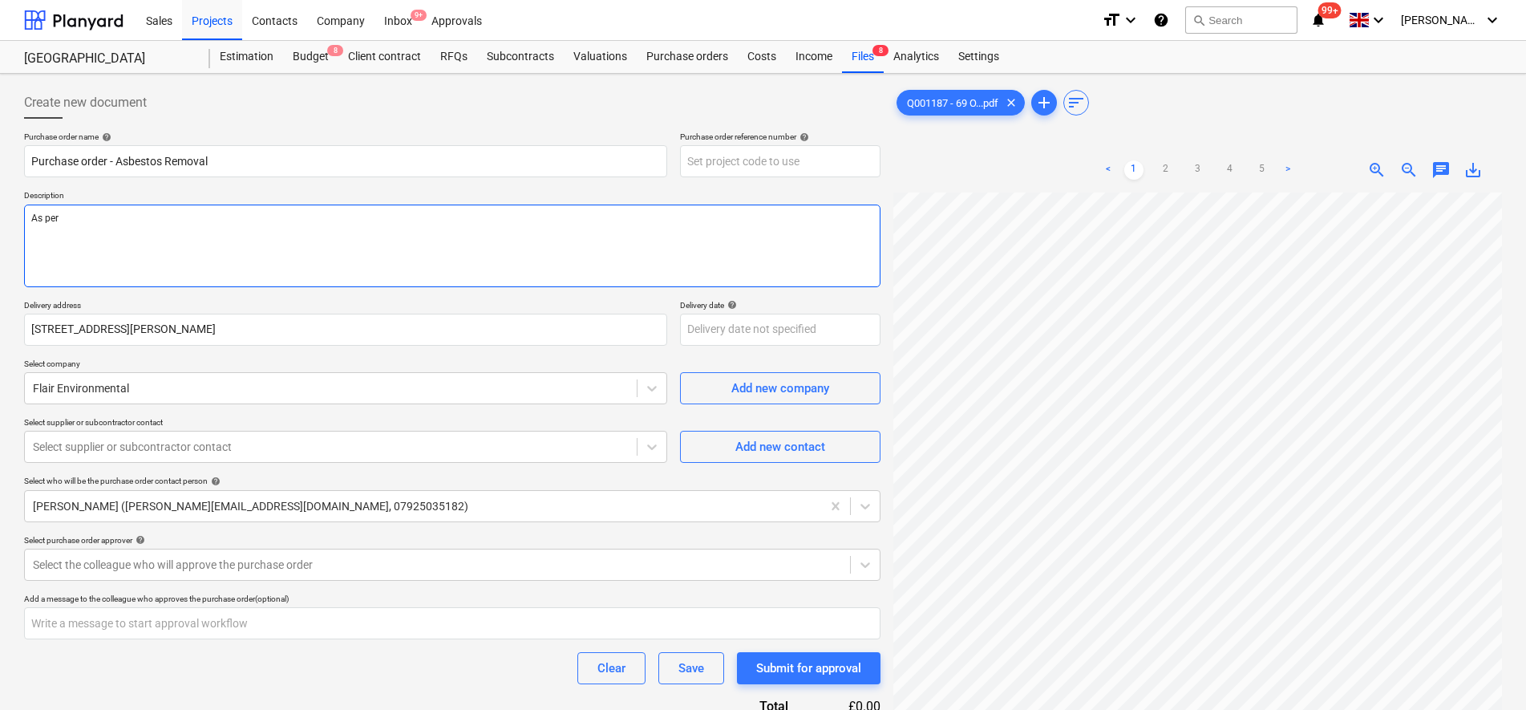
type textarea "As per Q"
type textarea "x"
type textarea "As per Q0"
type textarea "x"
type textarea "As per Q00"
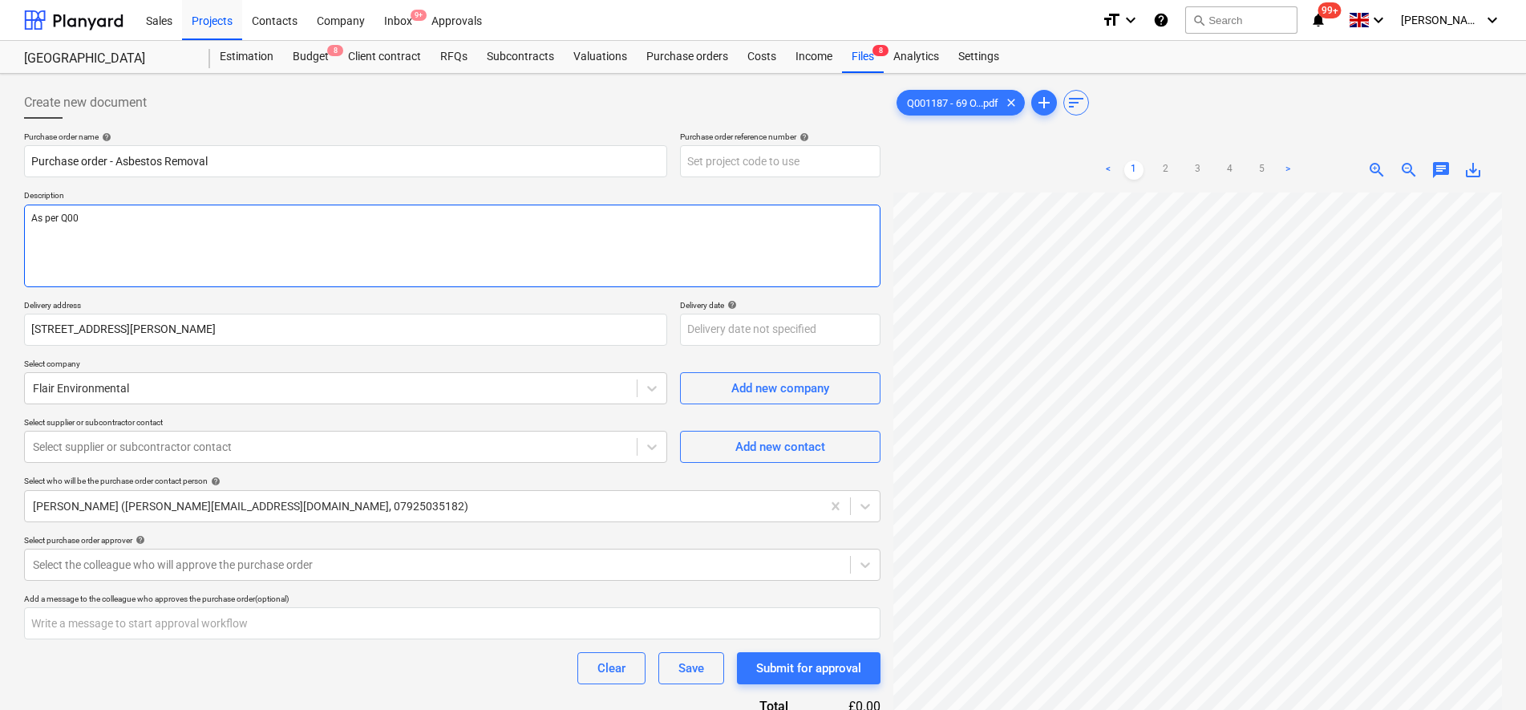
type textarea "x"
type textarea "As per Q001"
type textarea "x"
type textarea "As per Q0011"
type textarea "x"
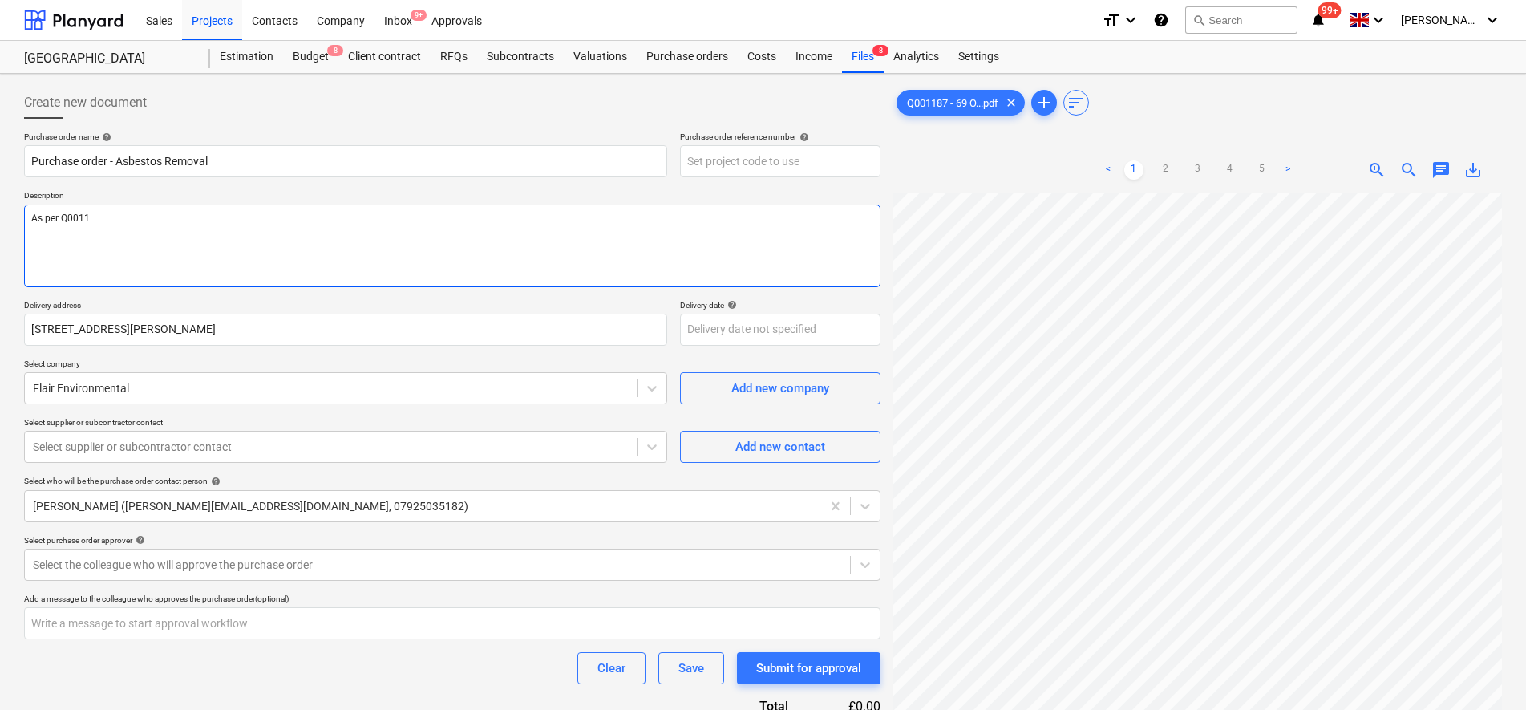
type textarea "As per Q00118"
type textarea "x"
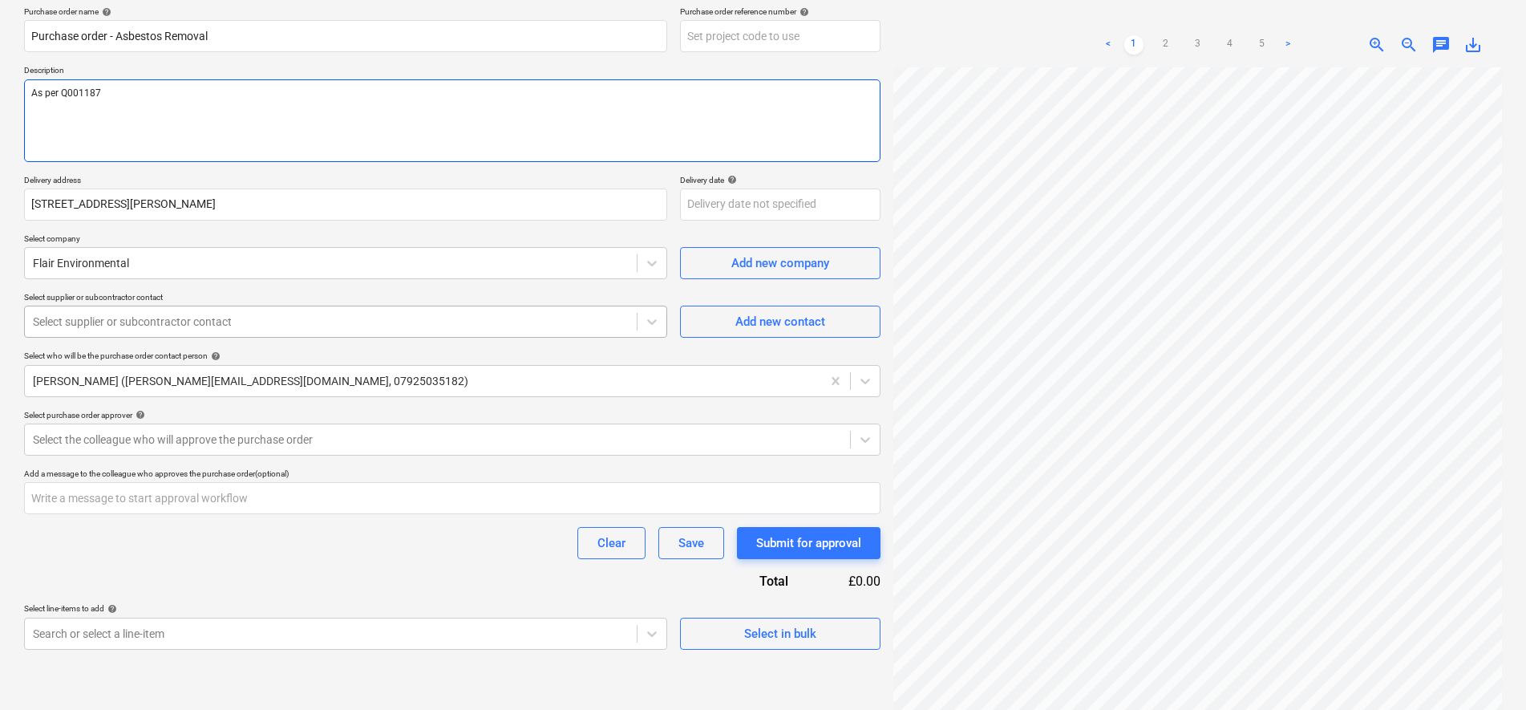
scroll to position [160, 0]
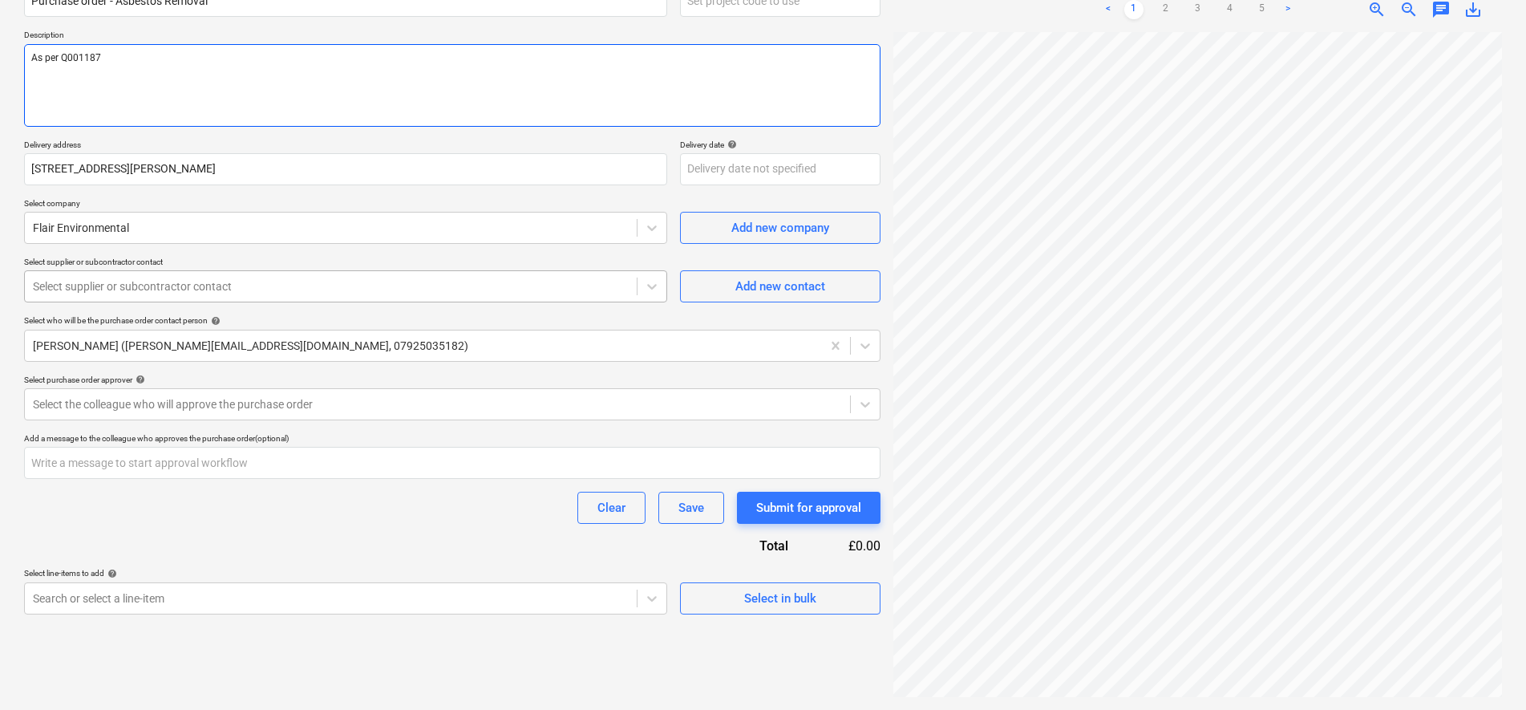
type textarea "As per Q001187"
click at [453, 288] on div at bounding box center [331, 286] width 596 height 16
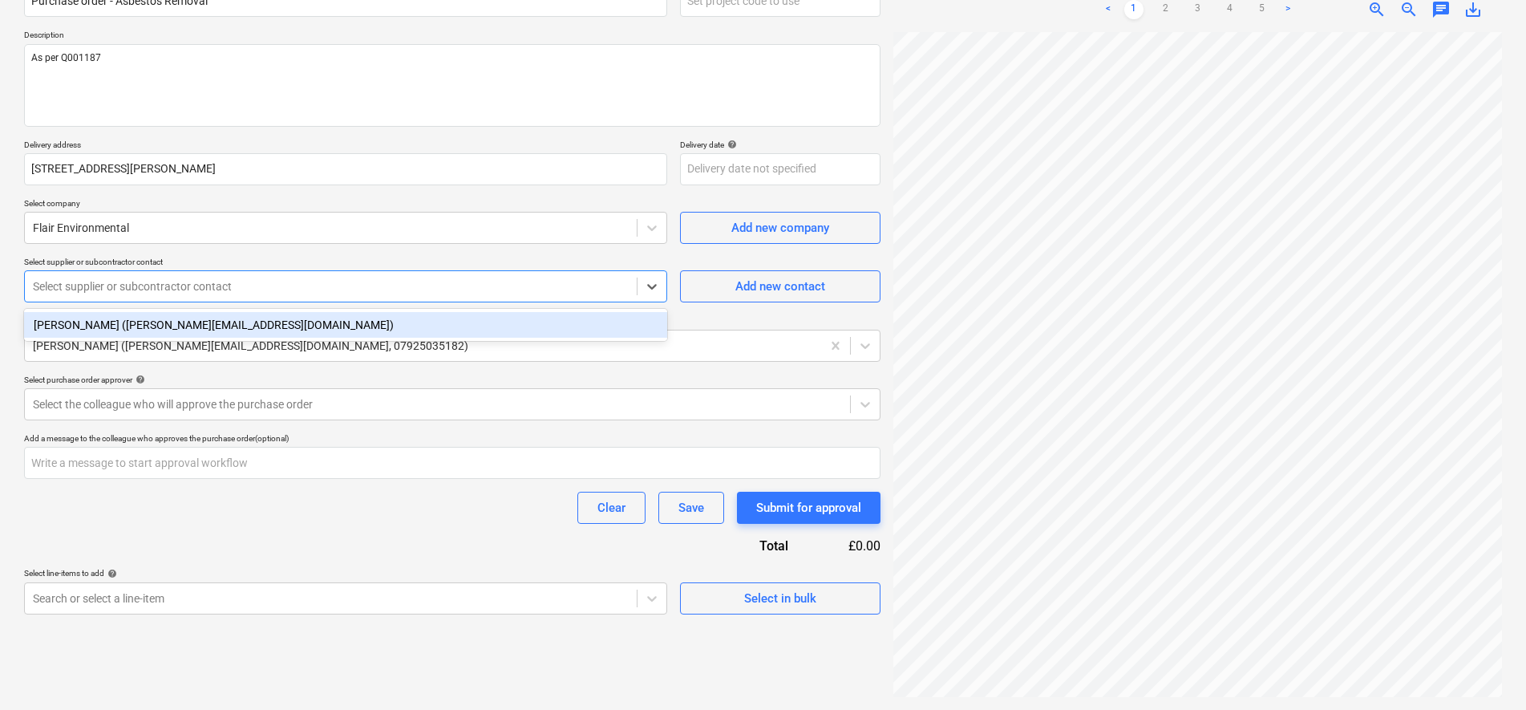
click at [418, 320] on div "Tom Heath (tom@flair-environmental.co.uk)" at bounding box center [345, 325] width 643 height 26
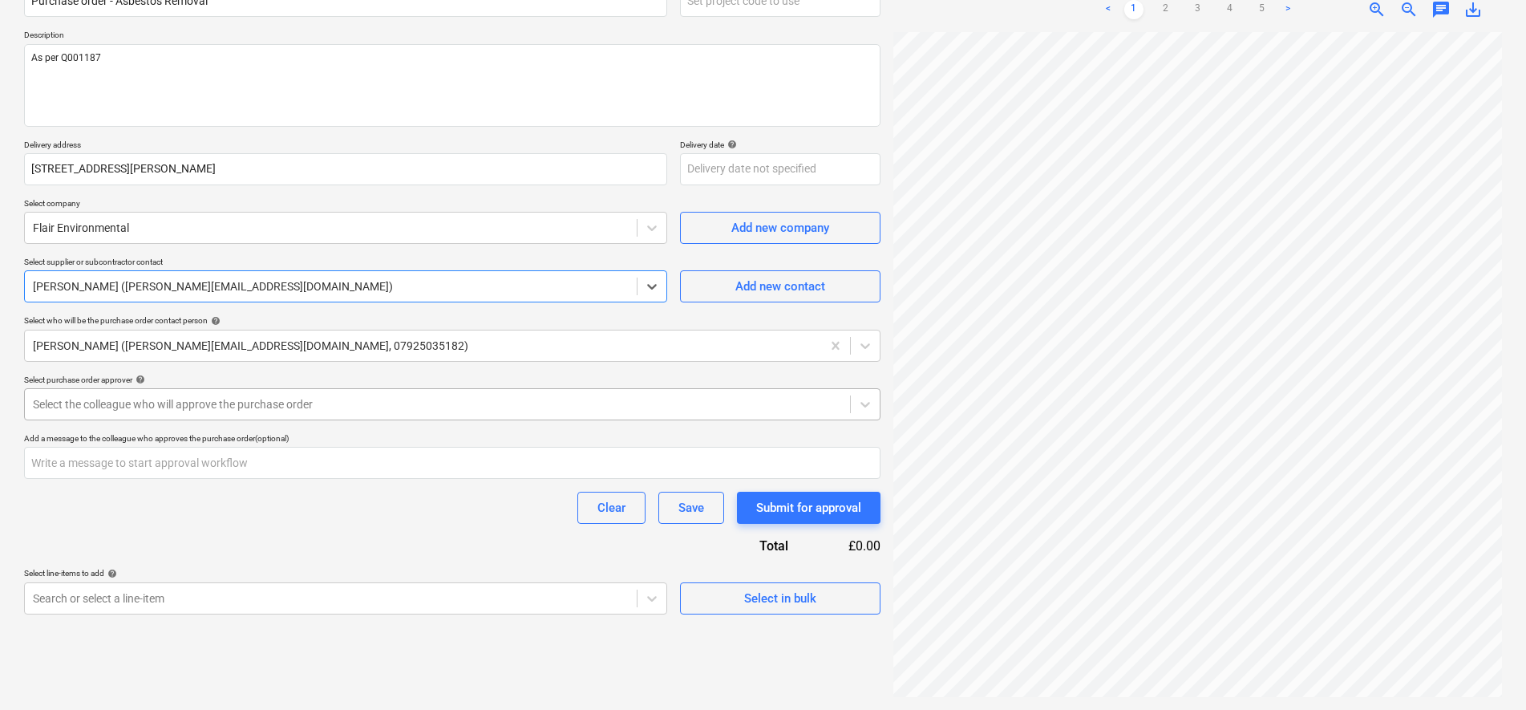
click at [389, 397] on div at bounding box center [437, 404] width 809 height 16
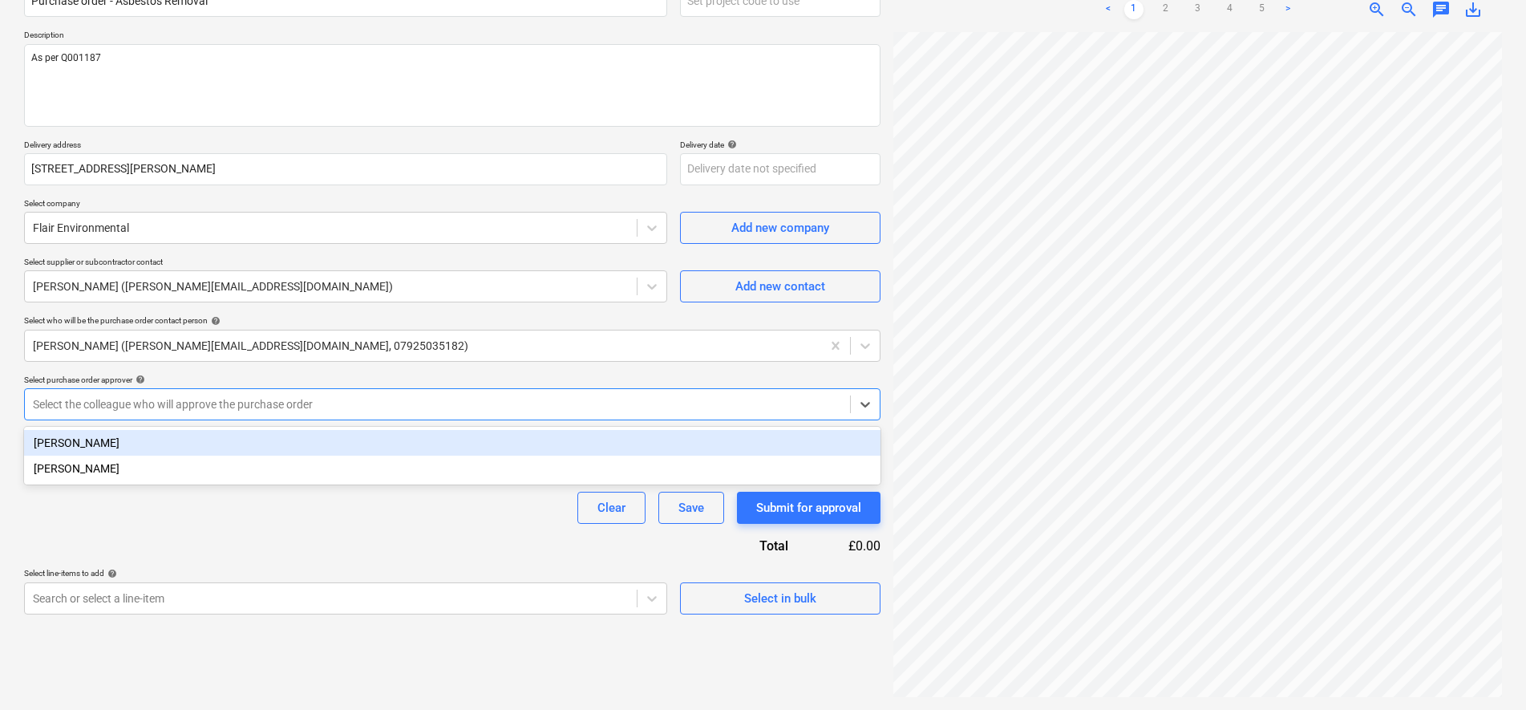
click at [346, 438] on div "Sam Cornford" at bounding box center [452, 443] width 856 height 26
type textarea "x"
click at [311, 516] on div "Clear Save Submit for approval" at bounding box center [452, 507] width 856 height 32
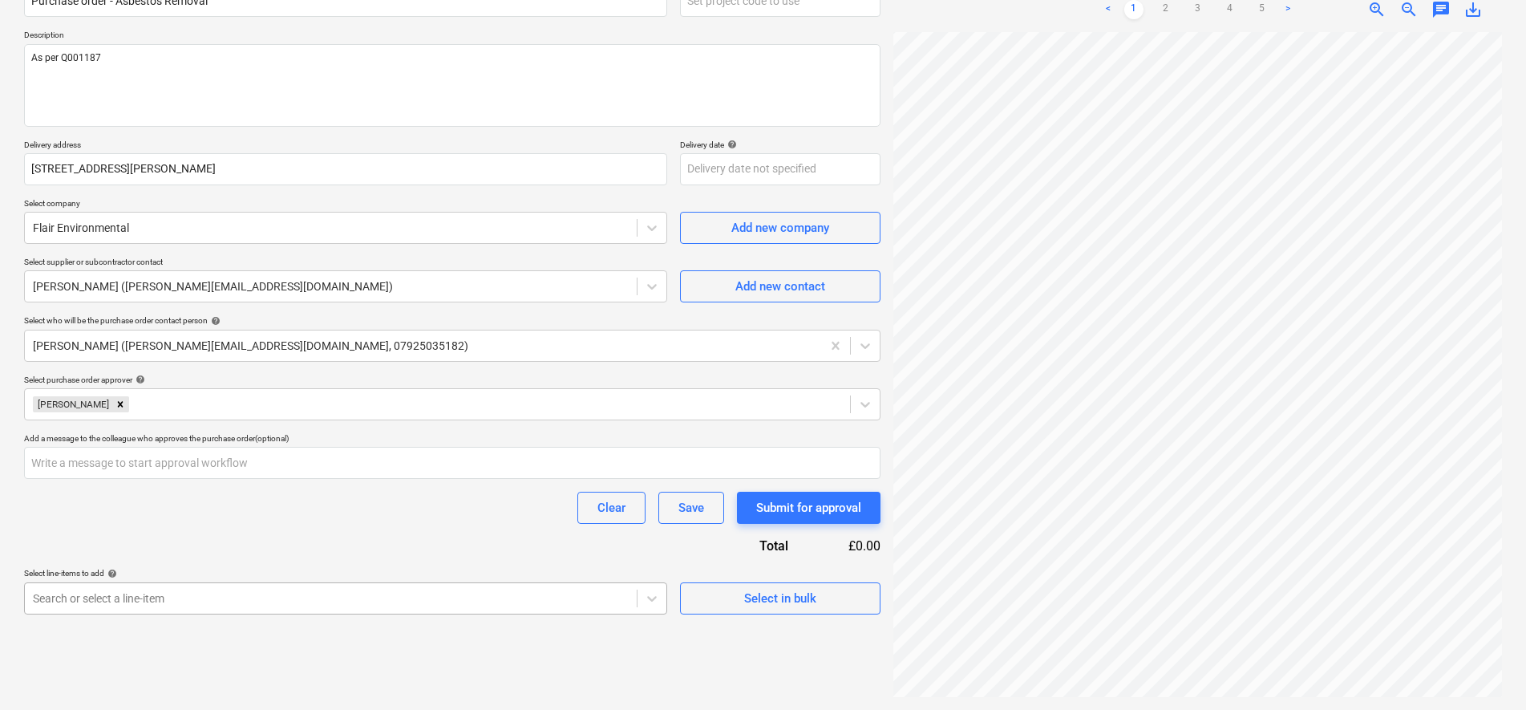
scroll to position [315, 0]
click at [464, 549] on body "Sales Projects Contacts Company Inbox 9+ Approvals format_size keyboard_arrow_d…" at bounding box center [763, 195] width 1526 height 710
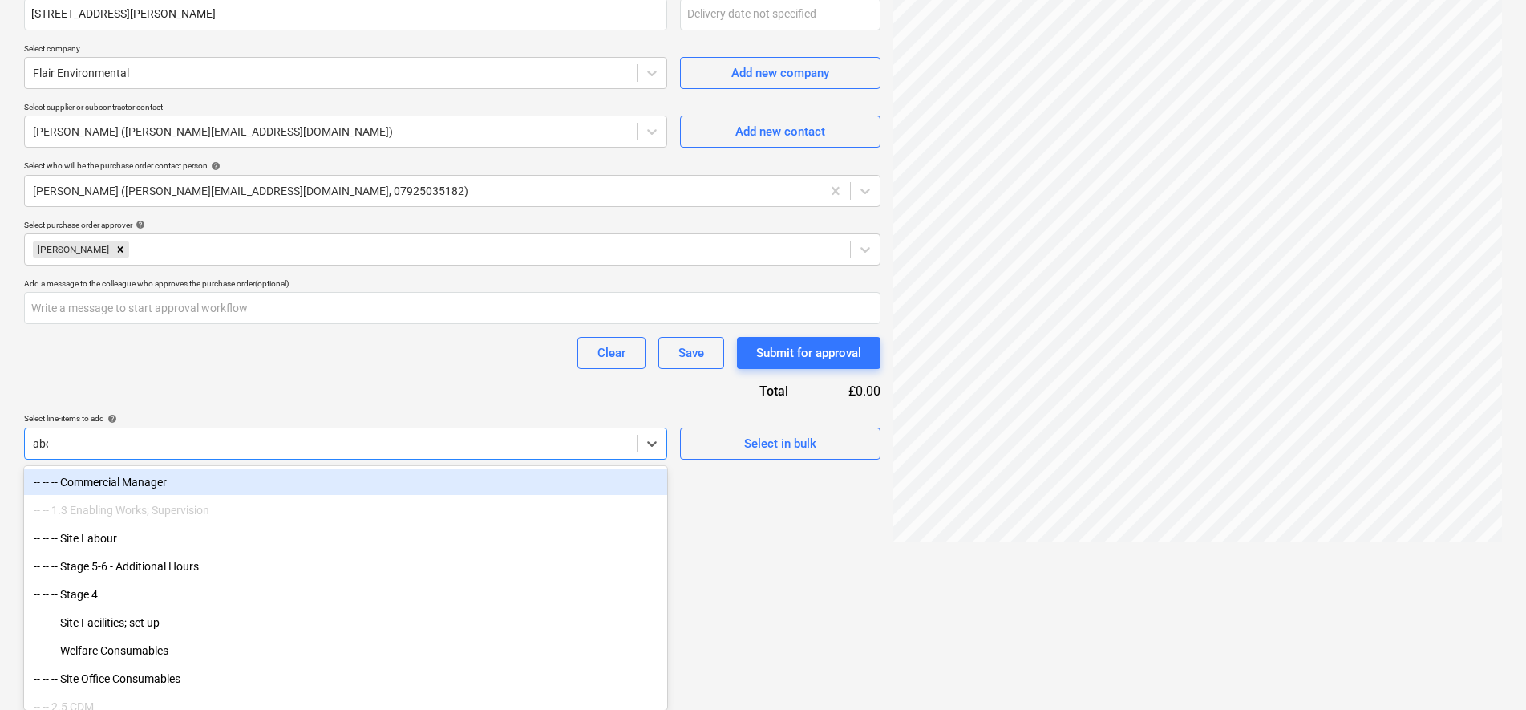
scroll to position [160, 0]
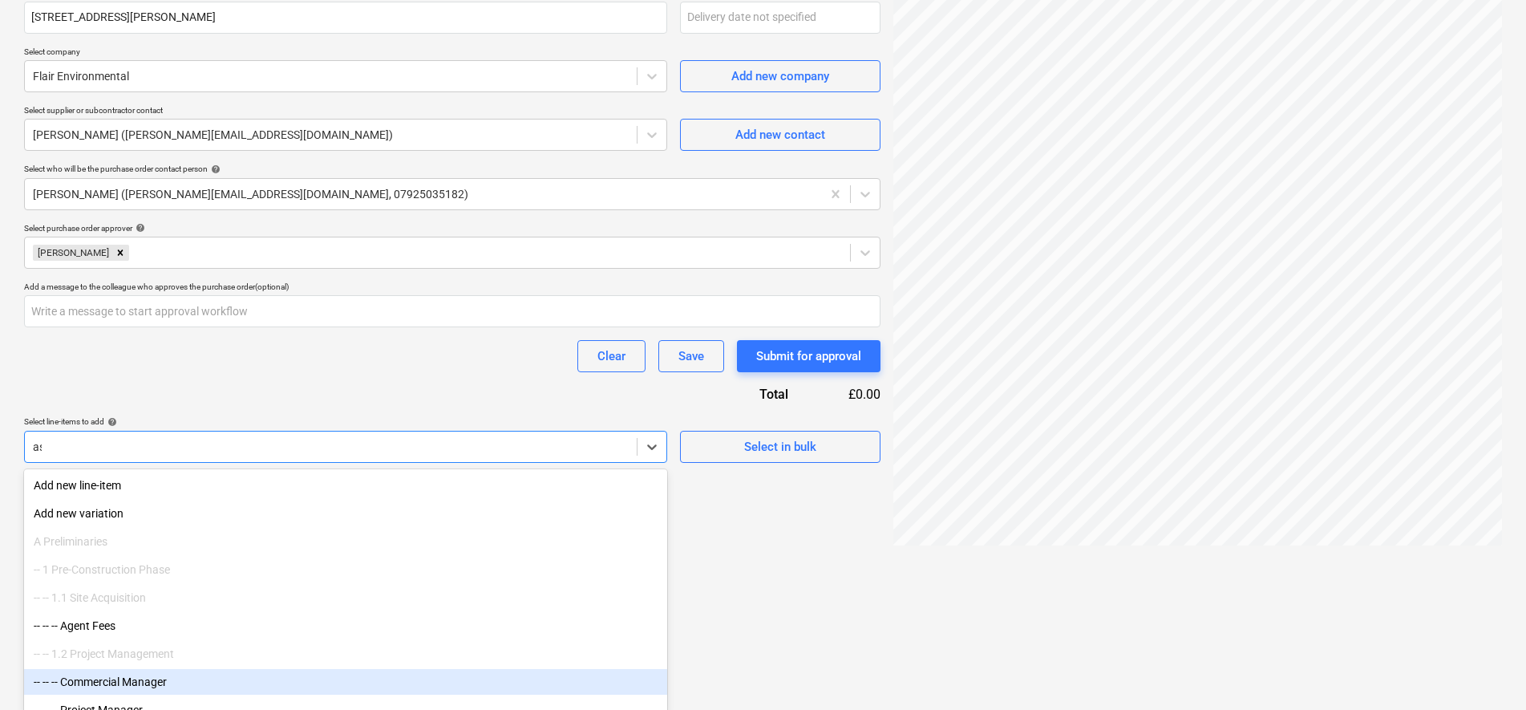
type input "asb"
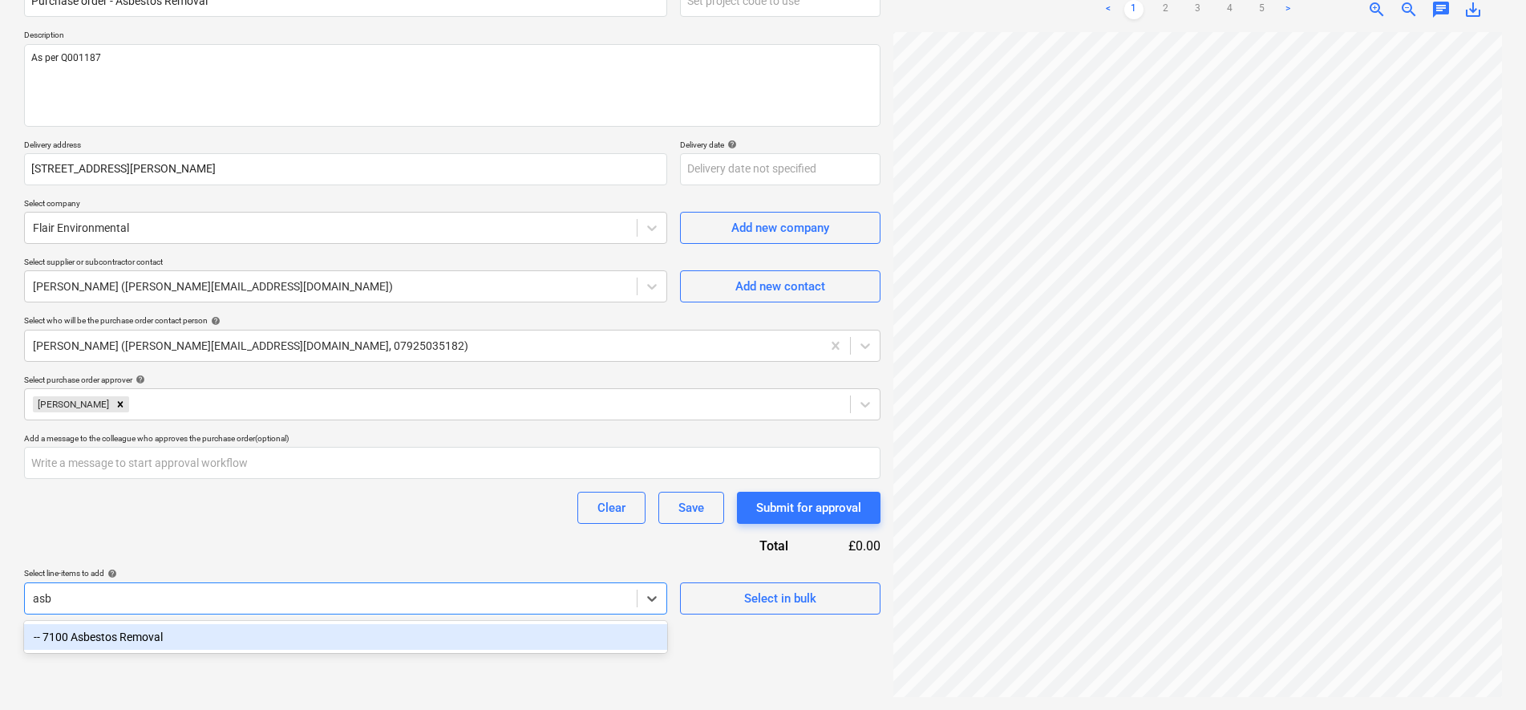
click at [500, 641] on div "-- 7100 Asbestos Removal" at bounding box center [345, 637] width 643 height 26
type textarea "x"
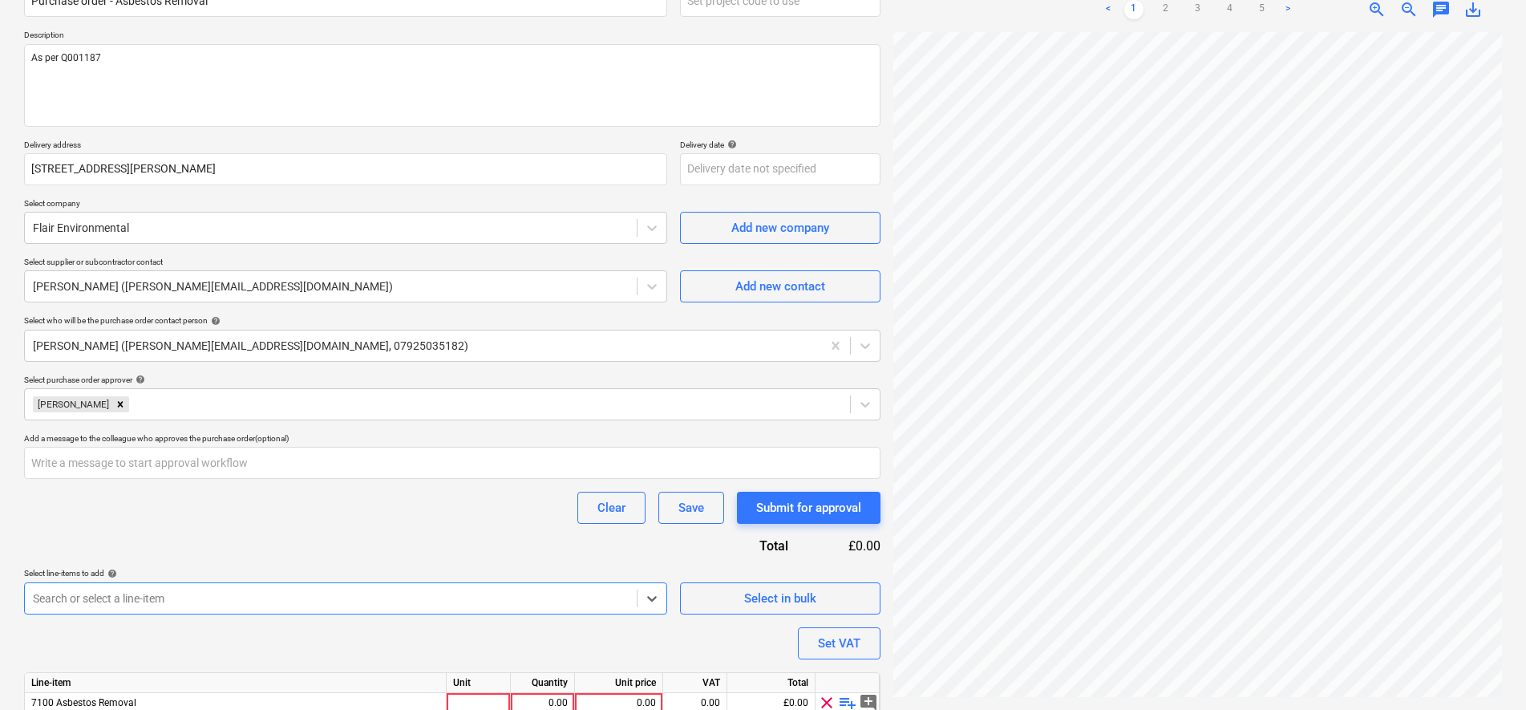
type textarea "x"
click at [471, 536] on div "Purchase order name help Purchase order - Asbestos Removal Purchase order refer…" at bounding box center [452, 368] width 856 height 794
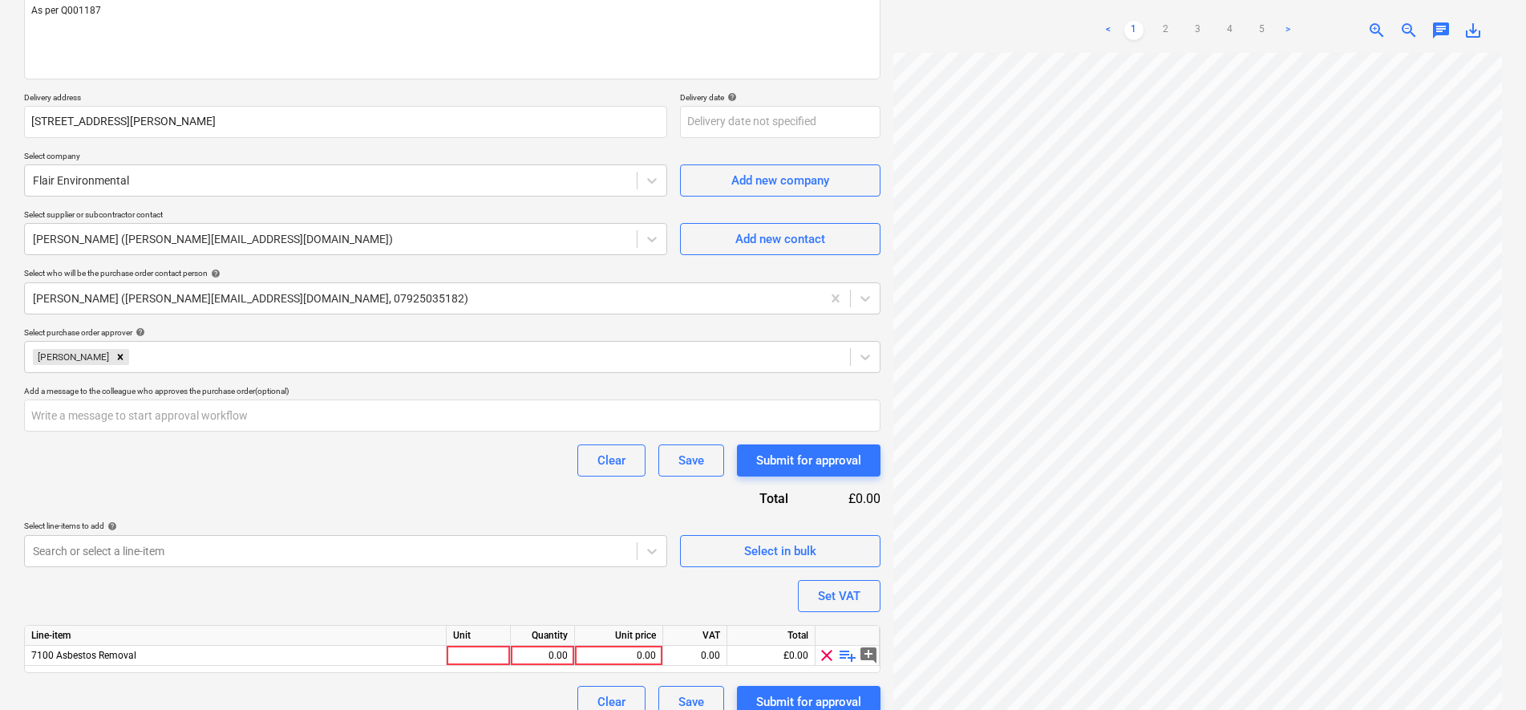
scroll to position [229, 0]
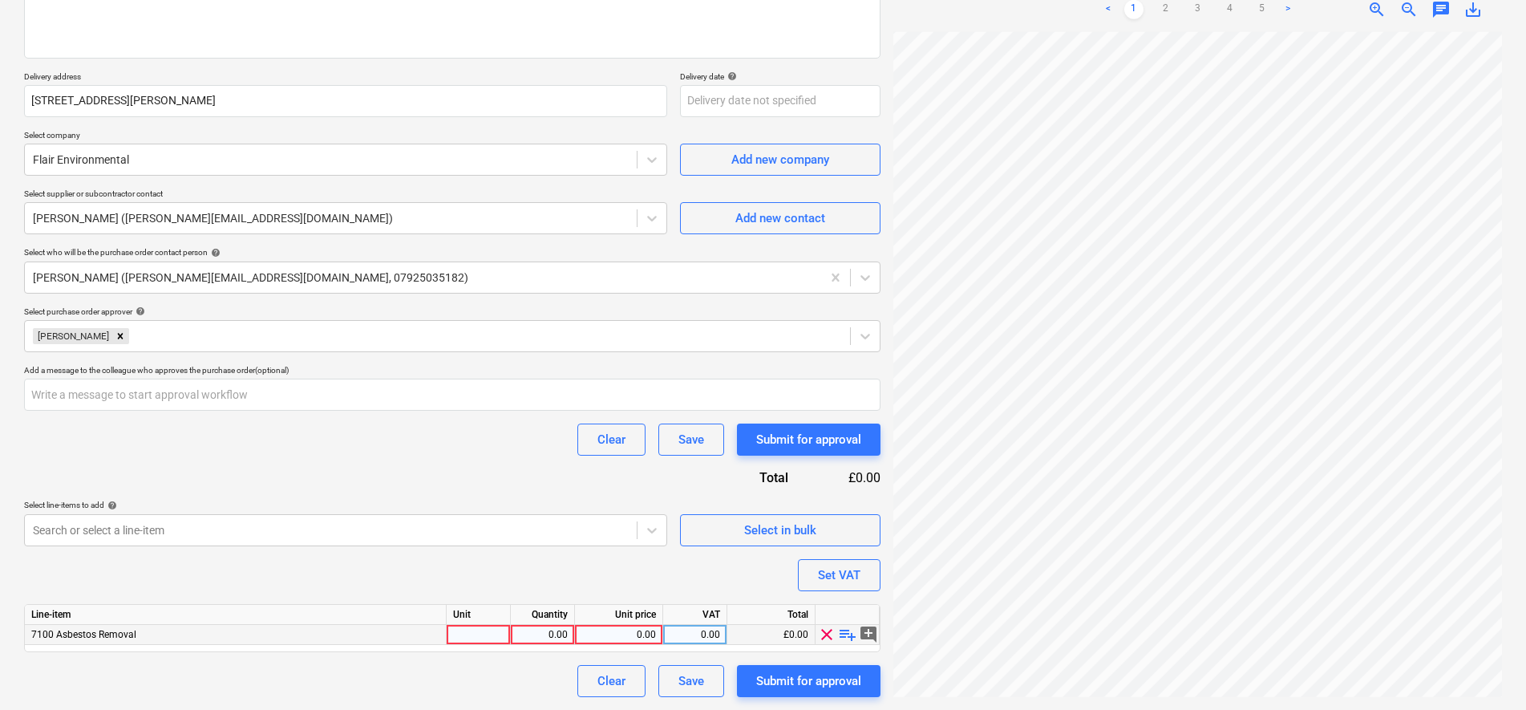
click at [642, 628] on div "0.00" at bounding box center [618, 635] width 75 height 20
type input "29890"
type textarea "x"
click at [718, 641] on div "0.00" at bounding box center [694, 635] width 51 height 20
type input "20"
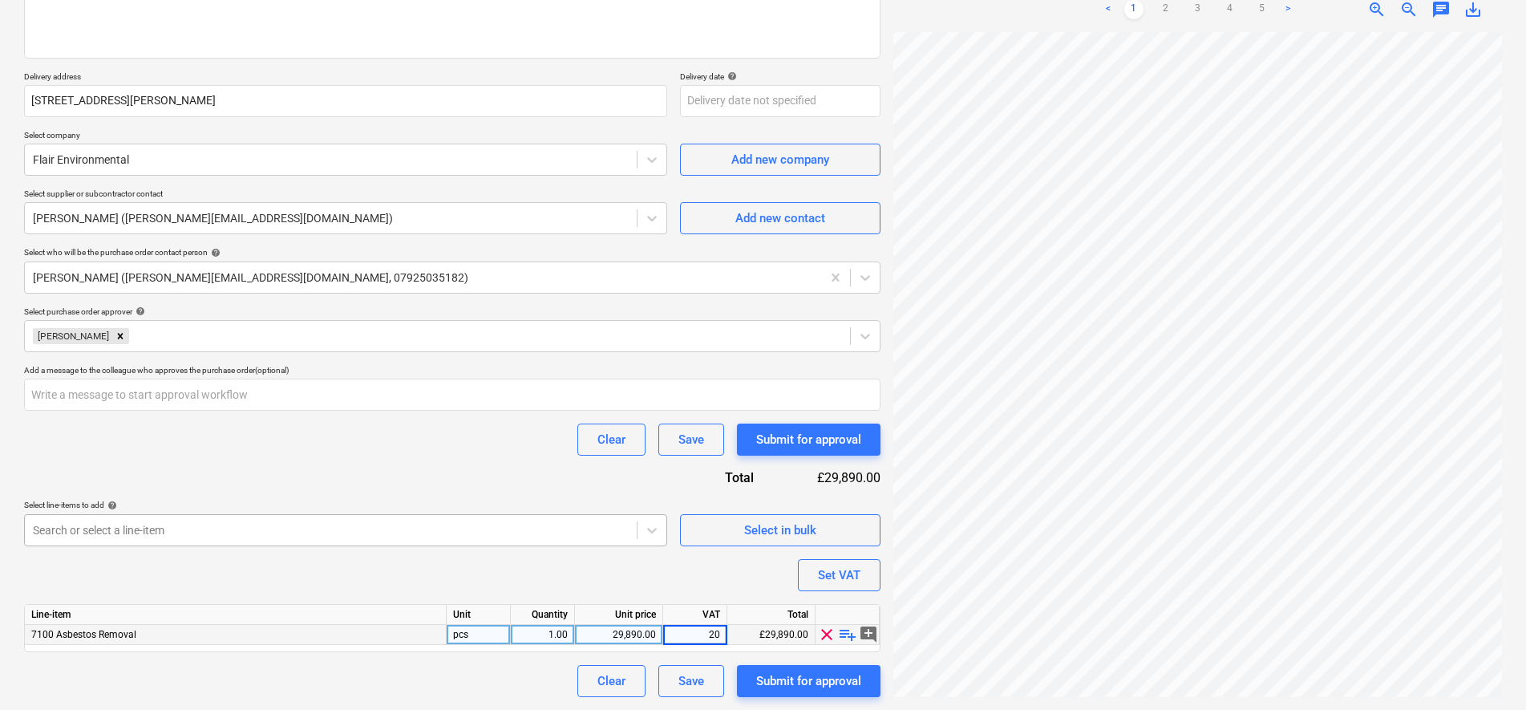
click at [561, 552] on div "Purchase order name help Purchase order - Asbestos Removal Purchase order refer…" at bounding box center [452, 300] width 856 height 794
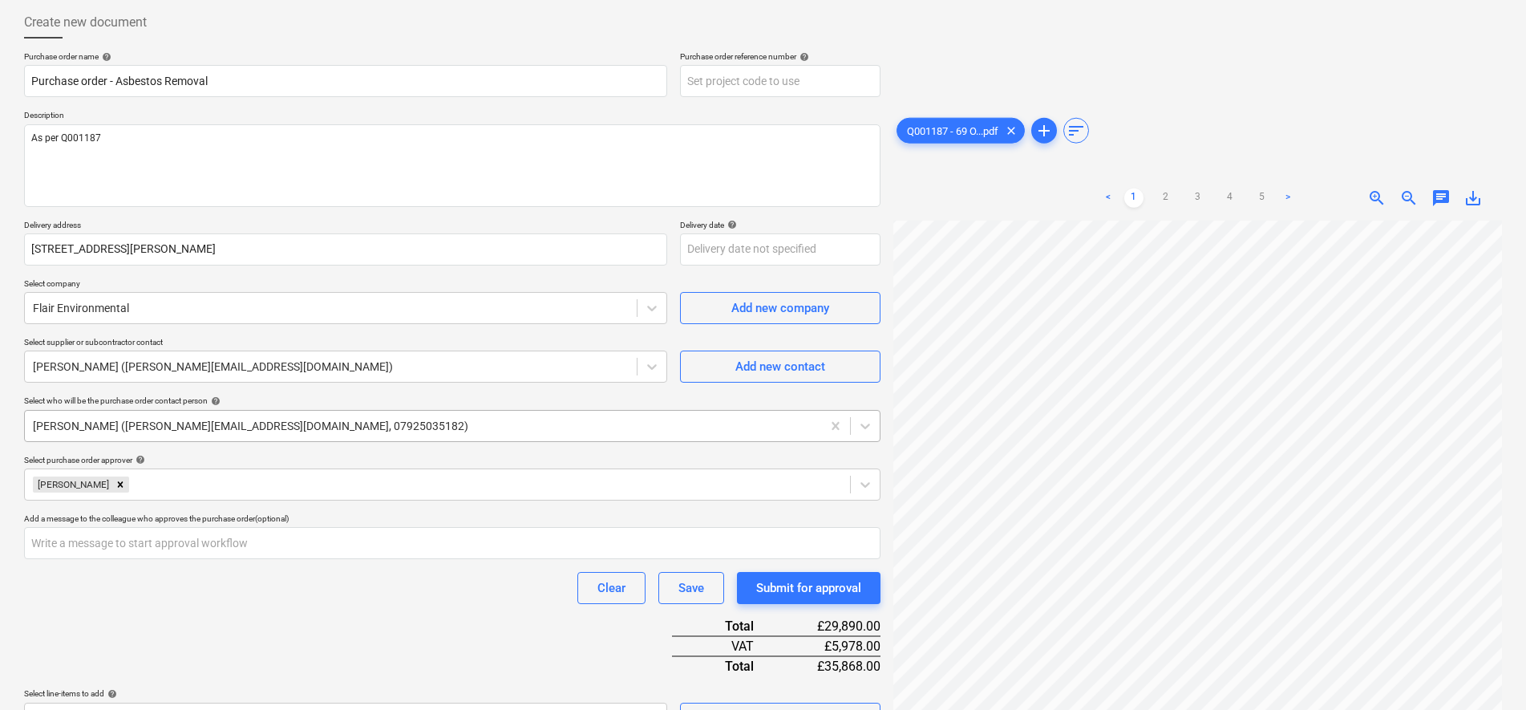
scroll to position [0, 0]
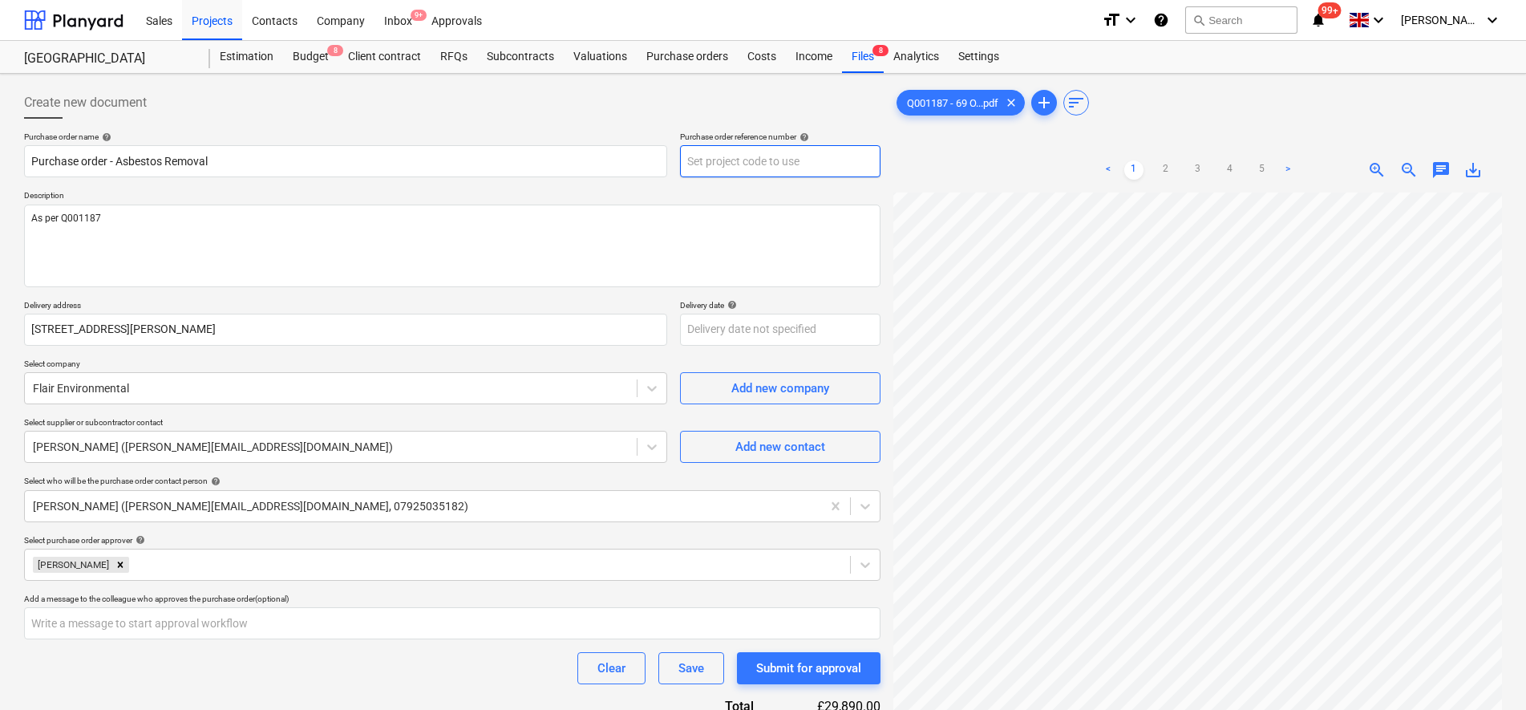
click at [738, 145] on input "text" at bounding box center [780, 161] width 200 height 32
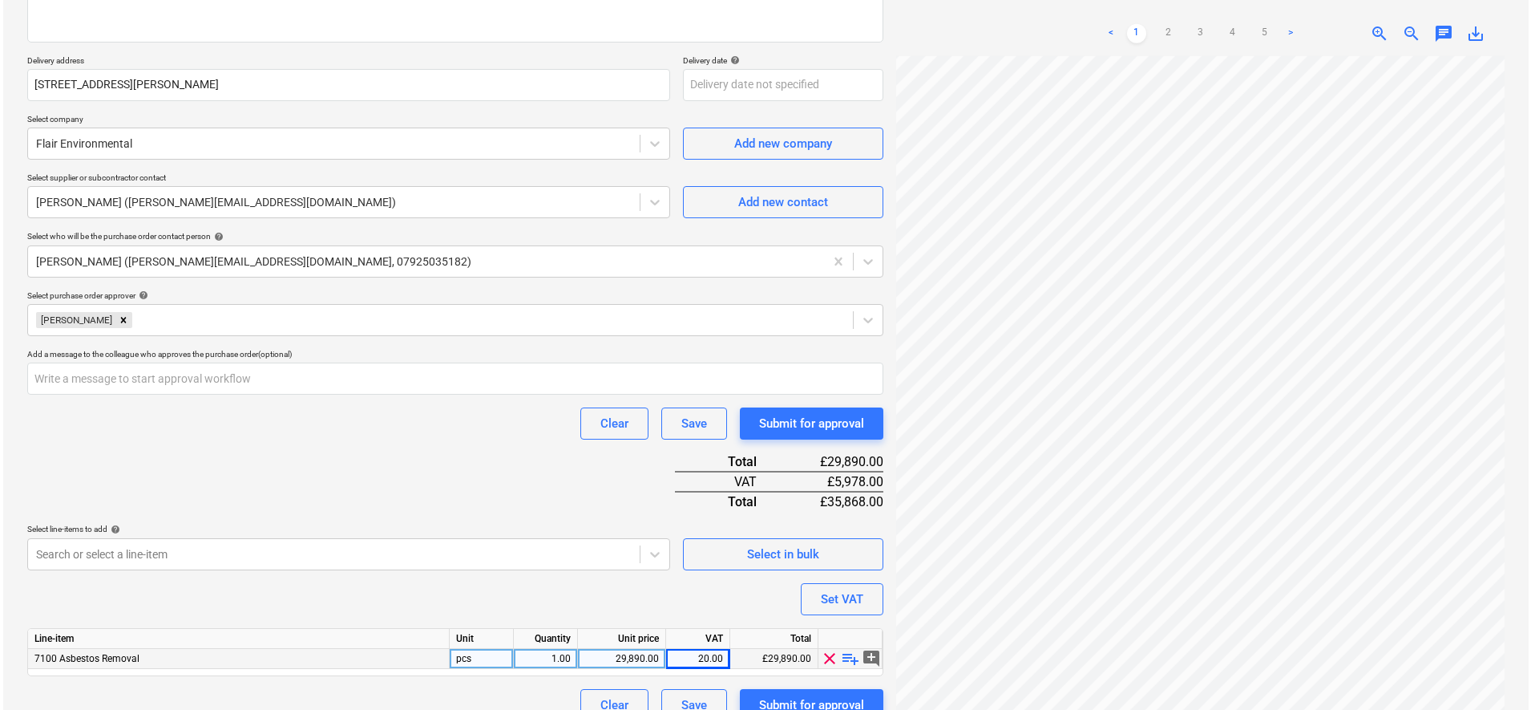
scroll to position [269, 0]
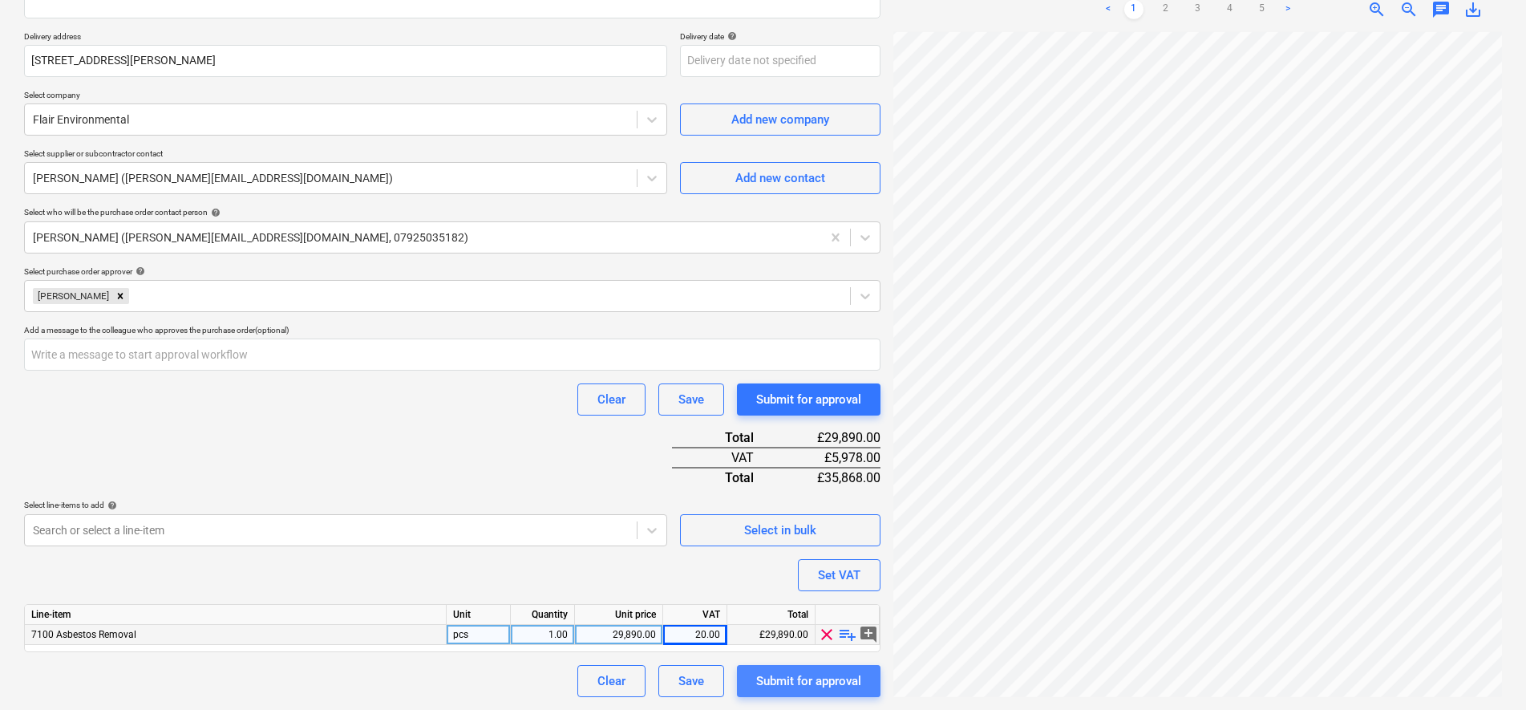
click at [815, 682] on div "Submit for approval" at bounding box center [808, 680] width 105 height 21
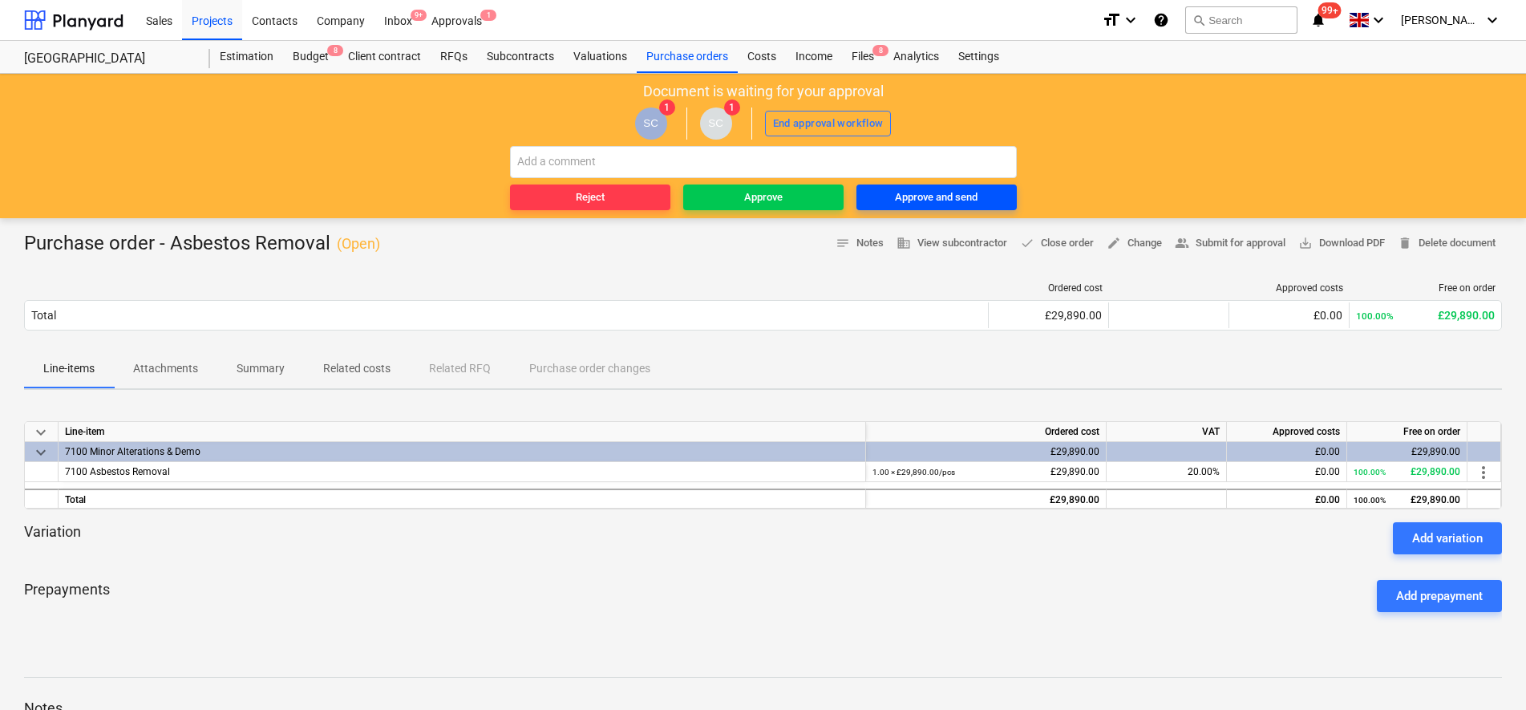
click at [919, 199] on div "Approve and send" at bounding box center [936, 197] width 83 height 18
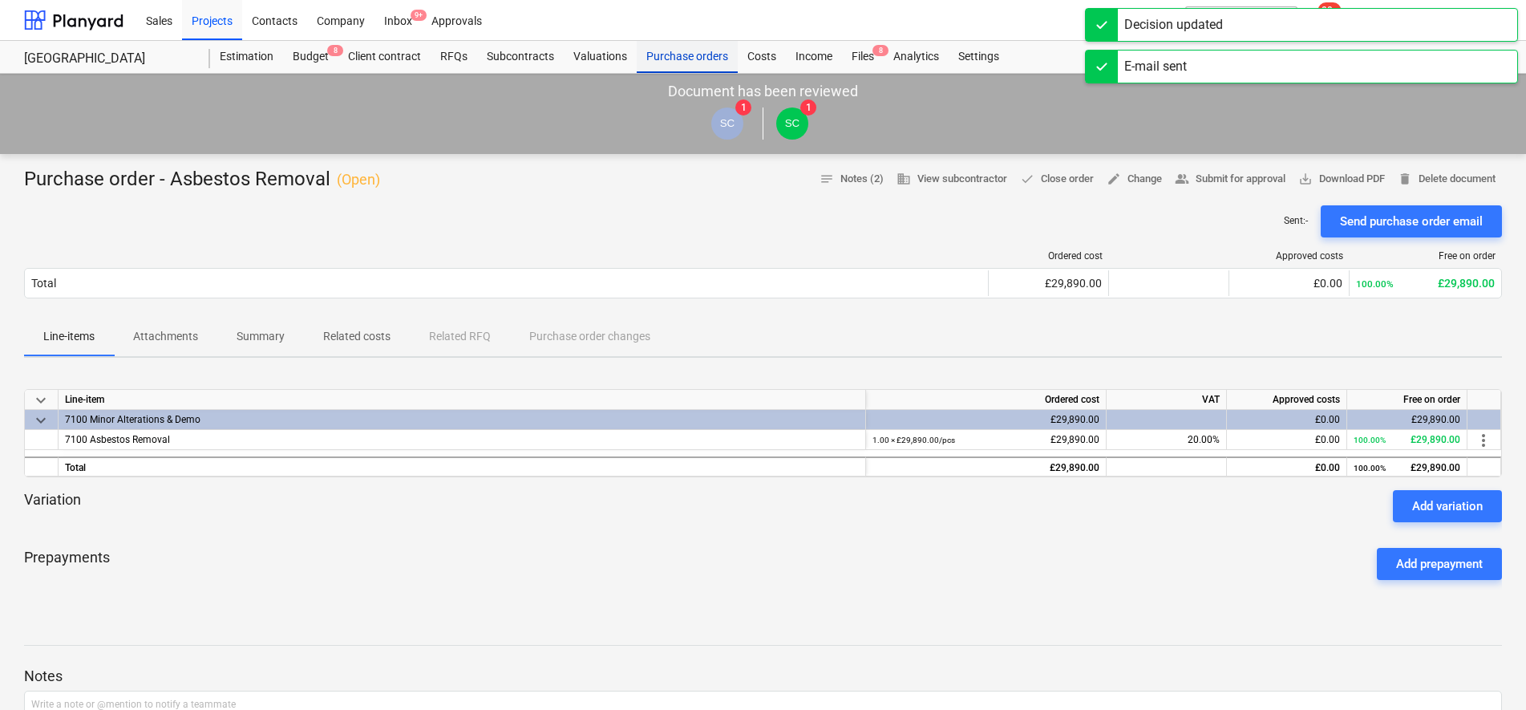
click at [655, 55] on div "Purchase orders" at bounding box center [687, 57] width 101 height 32
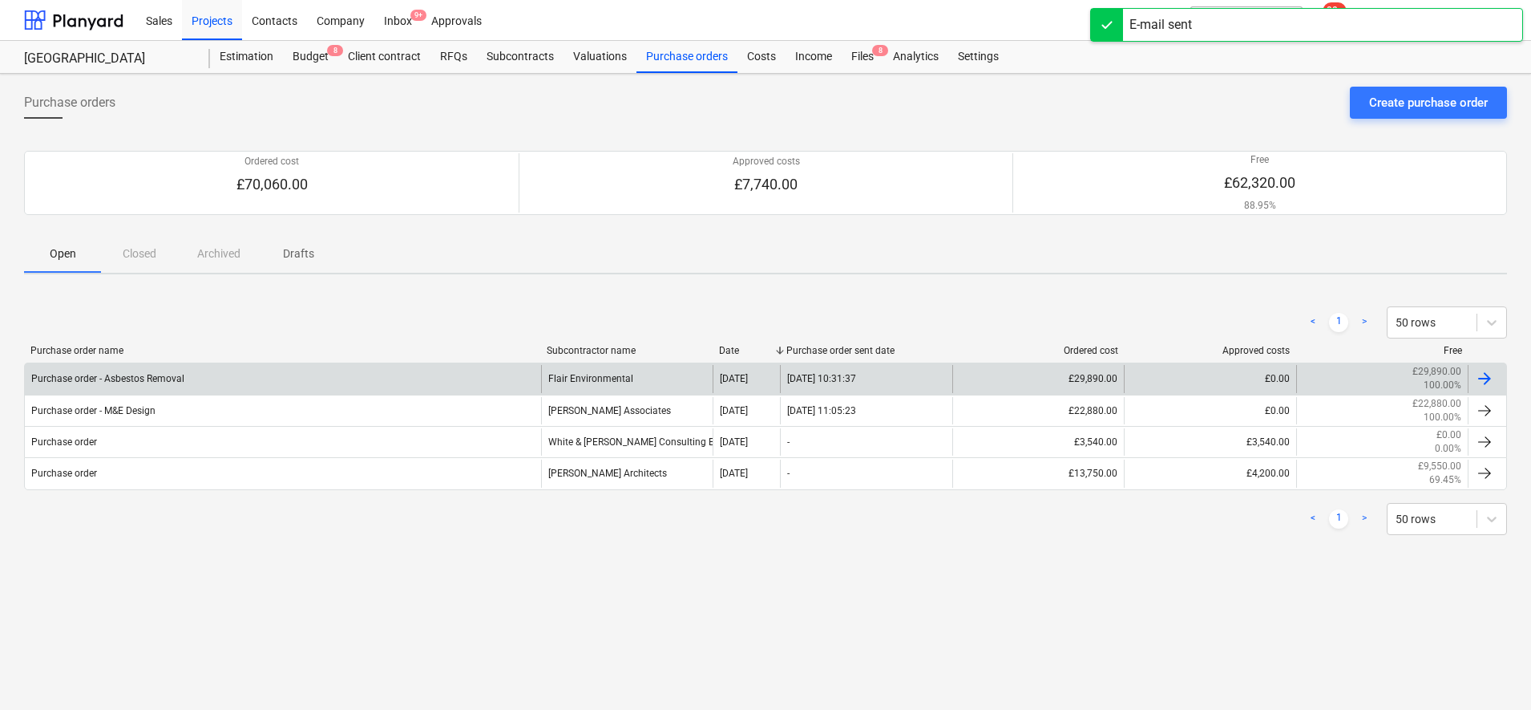
click at [609, 373] on div "Flair Environmental" at bounding box center [627, 378] width 172 height 27
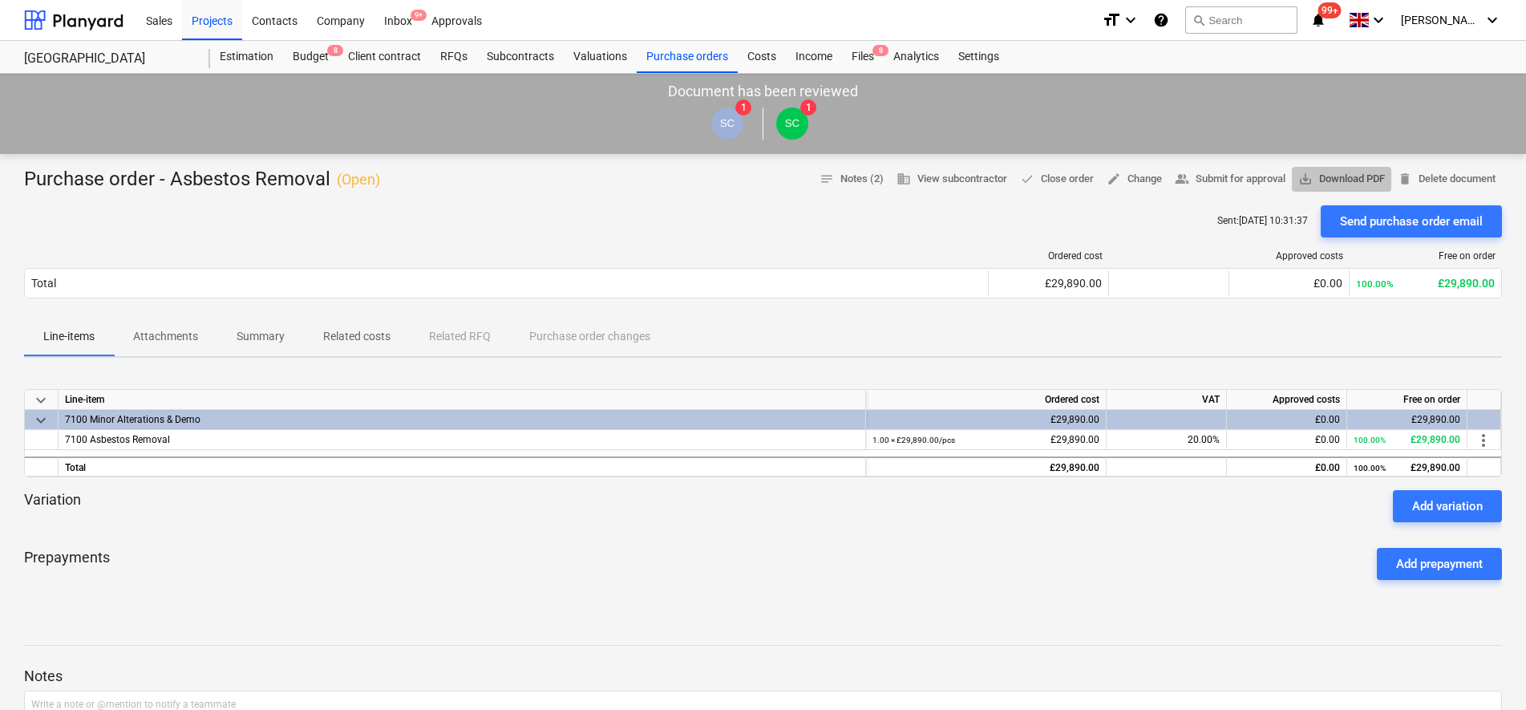
click at [1348, 184] on span "save_alt Download PDF" at bounding box center [1341, 179] width 87 height 18
click at [662, 56] on div "Purchase orders" at bounding box center [687, 57] width 101 height 32
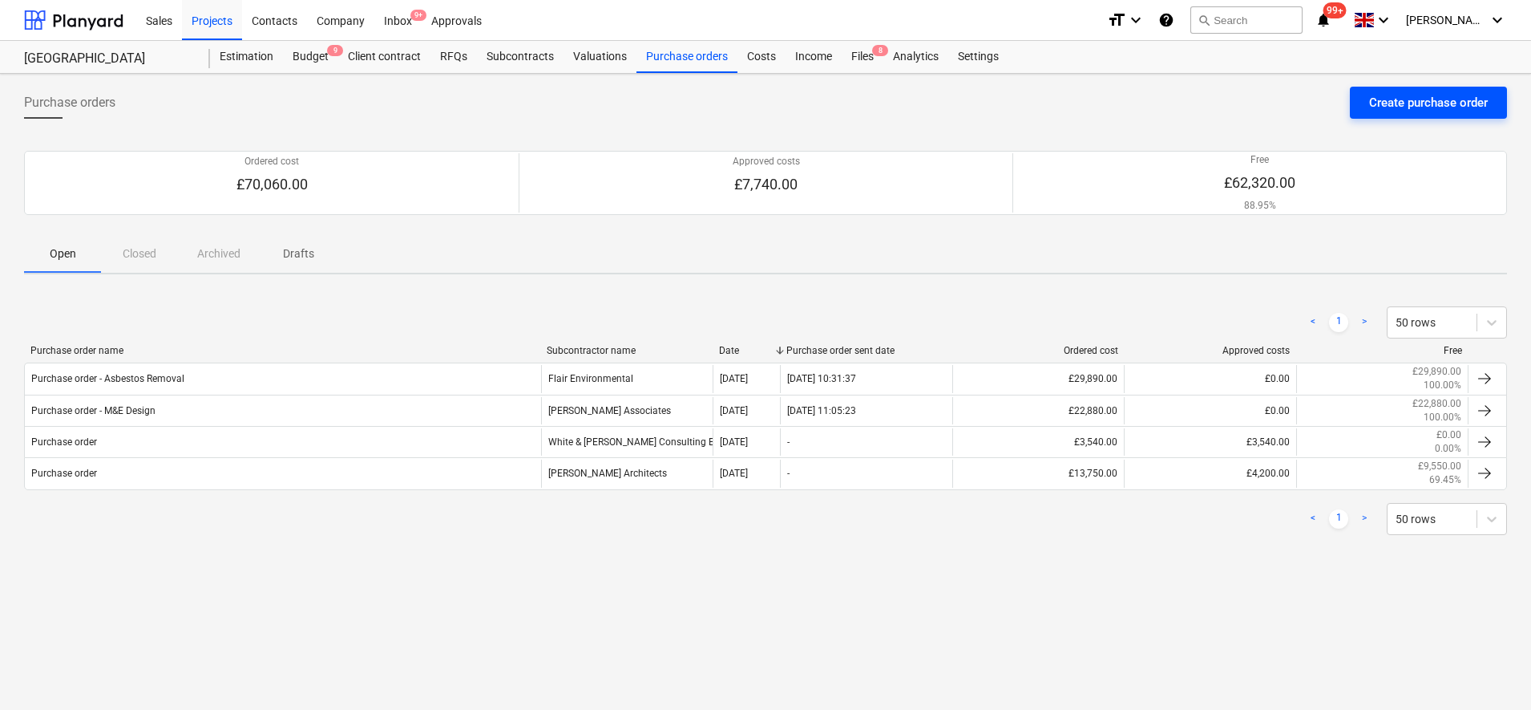
click at [1410, 101] on div "Create purchase order" at bounding box center [1428, 102] width 119 height 21
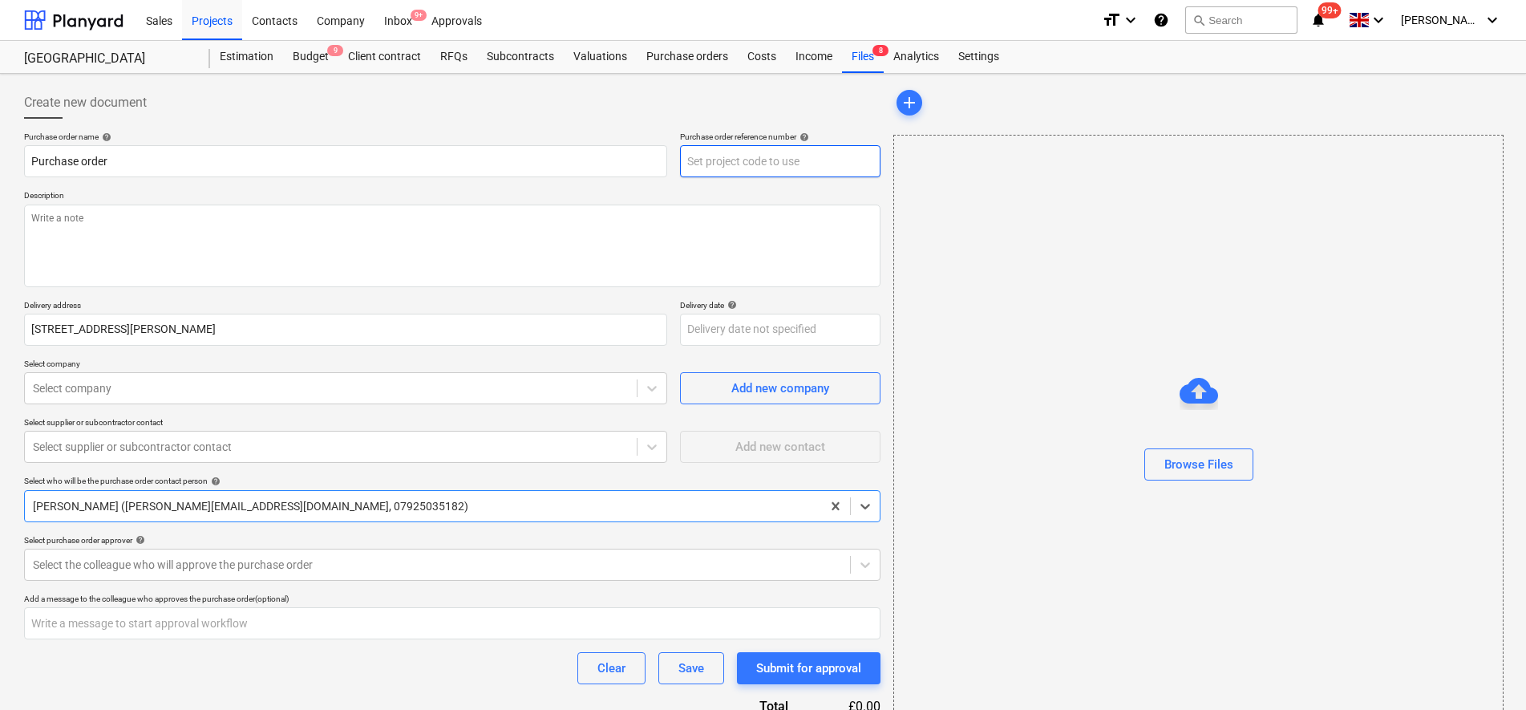
click at [783, 148] on input "text" at bounding box center [780, 161] width 200 height 32
type textarea "x"
click at [787, 112] on div "Create new document" at bounding box center [452, 103] width 856 height 32
click at [957, 55] on div "Settings" at bounding box center [978, 57] width 60 height 32
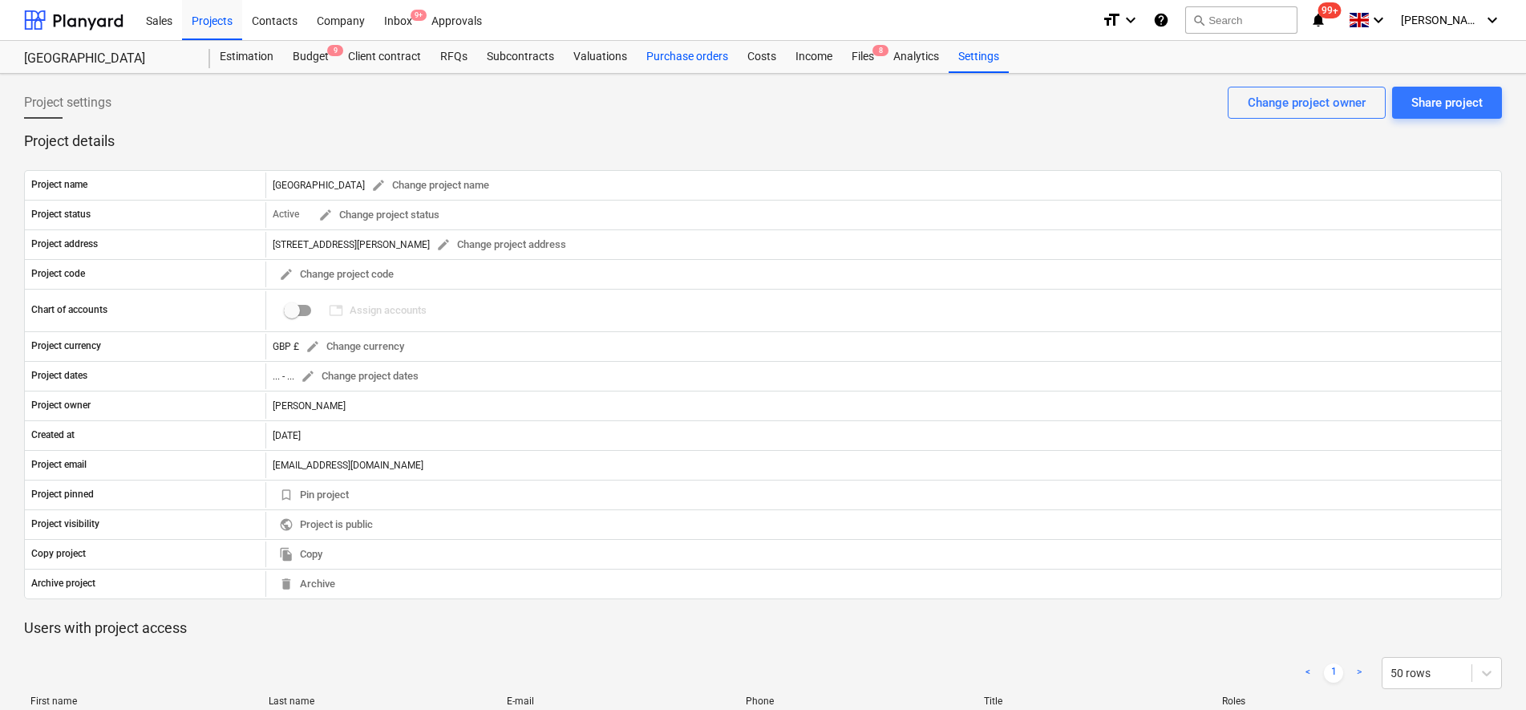
click at [671, 60] on div "Purchase orders" at bounding box center [687, 57] width 101 height 32
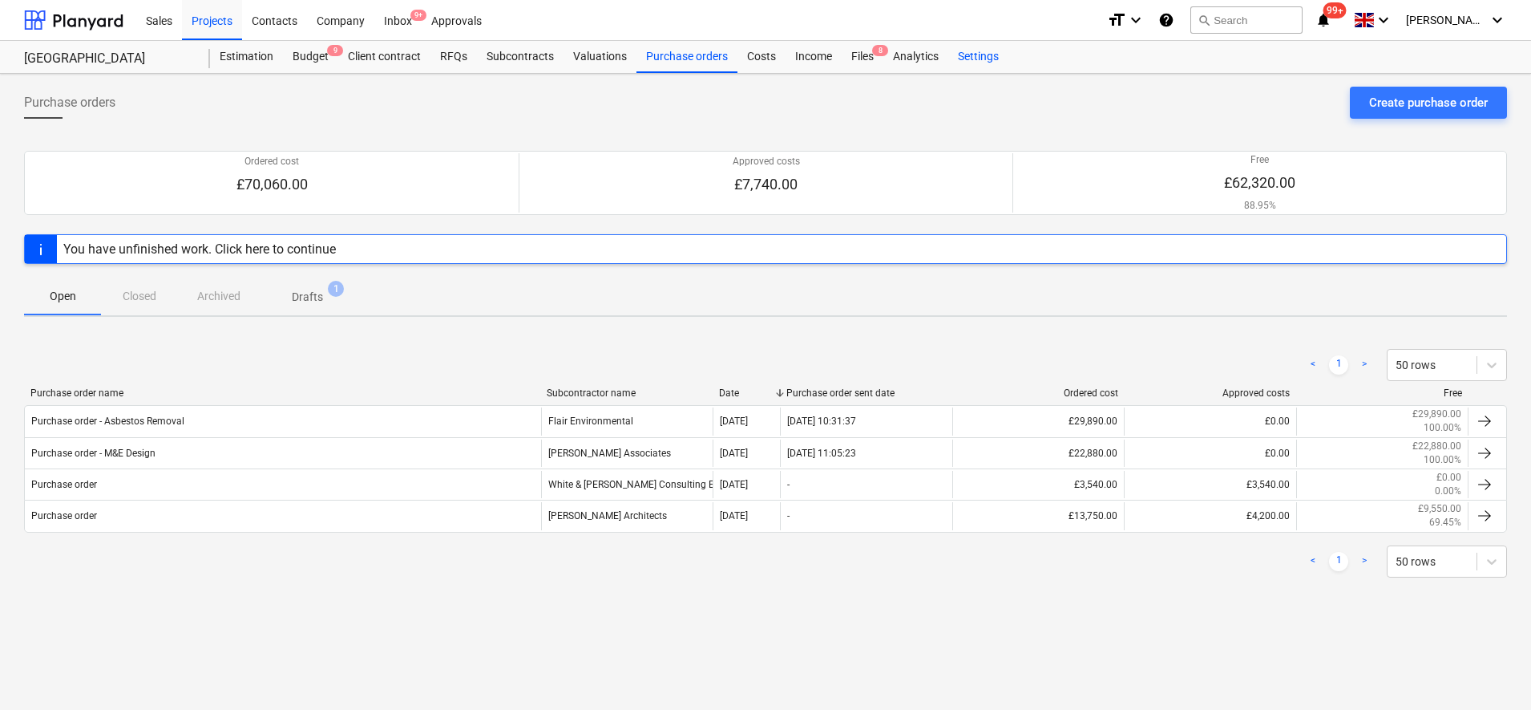
click at [980, 60] on div "Settings" at bounding box center [978, 57] width 60 height 32
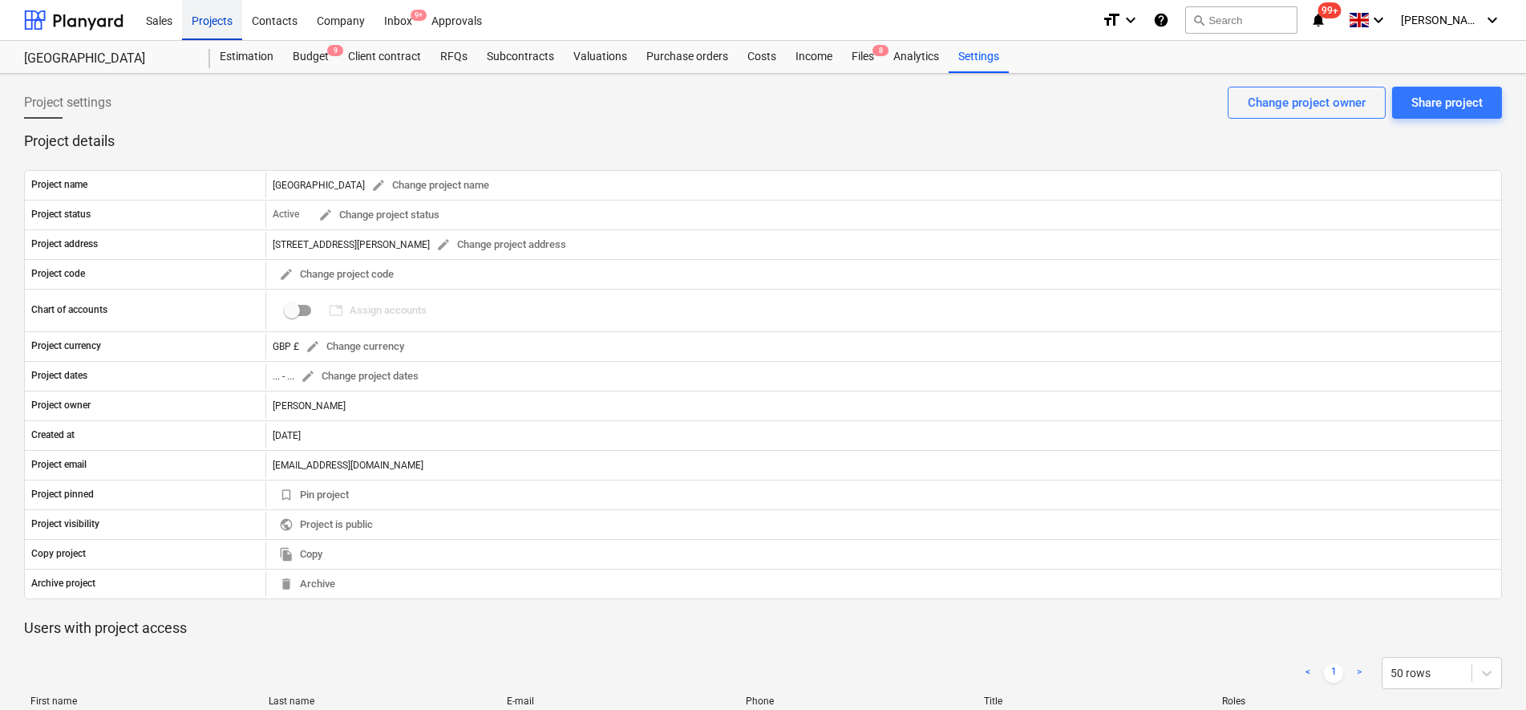
click at [216, 26] on div "Projects" at bounding box center [212, 19] width 60 height 41
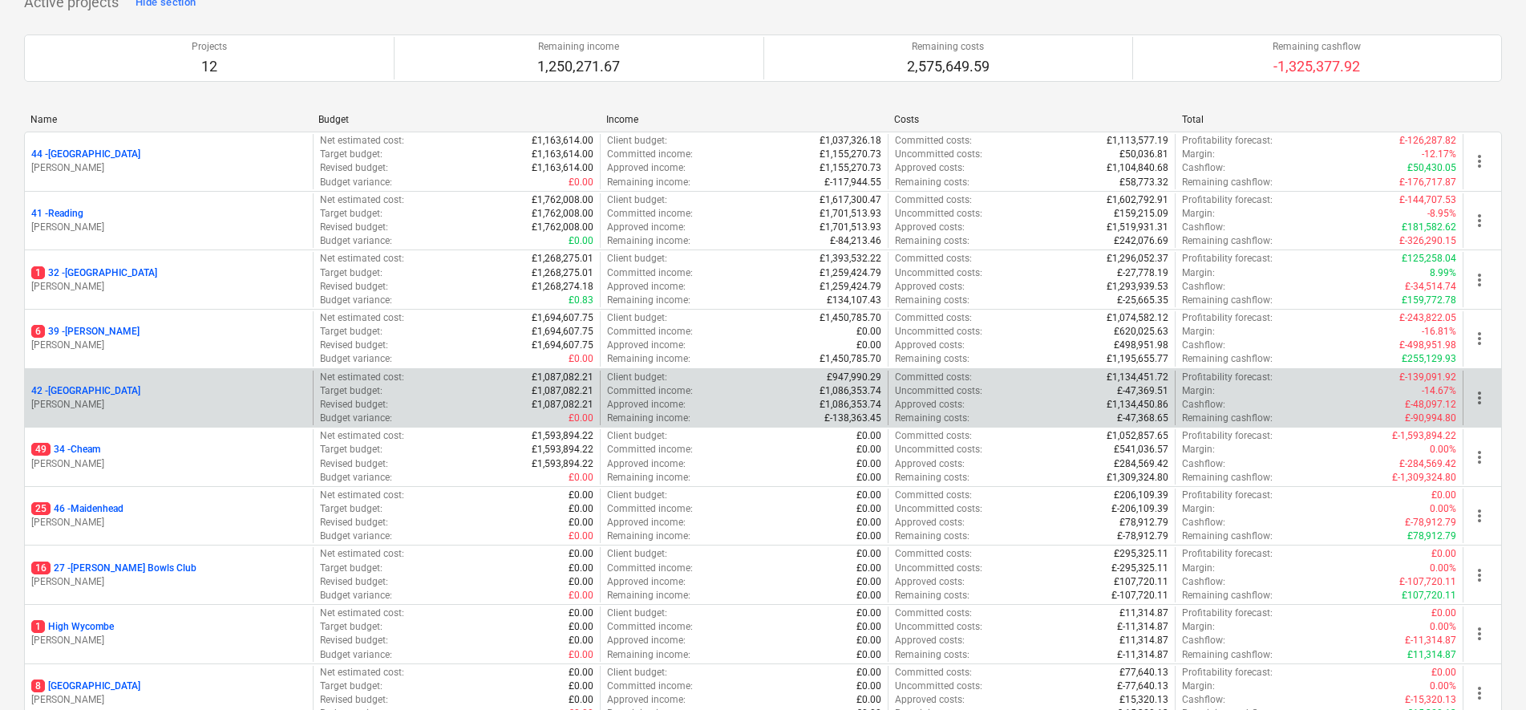
scroll to position [301, 0]
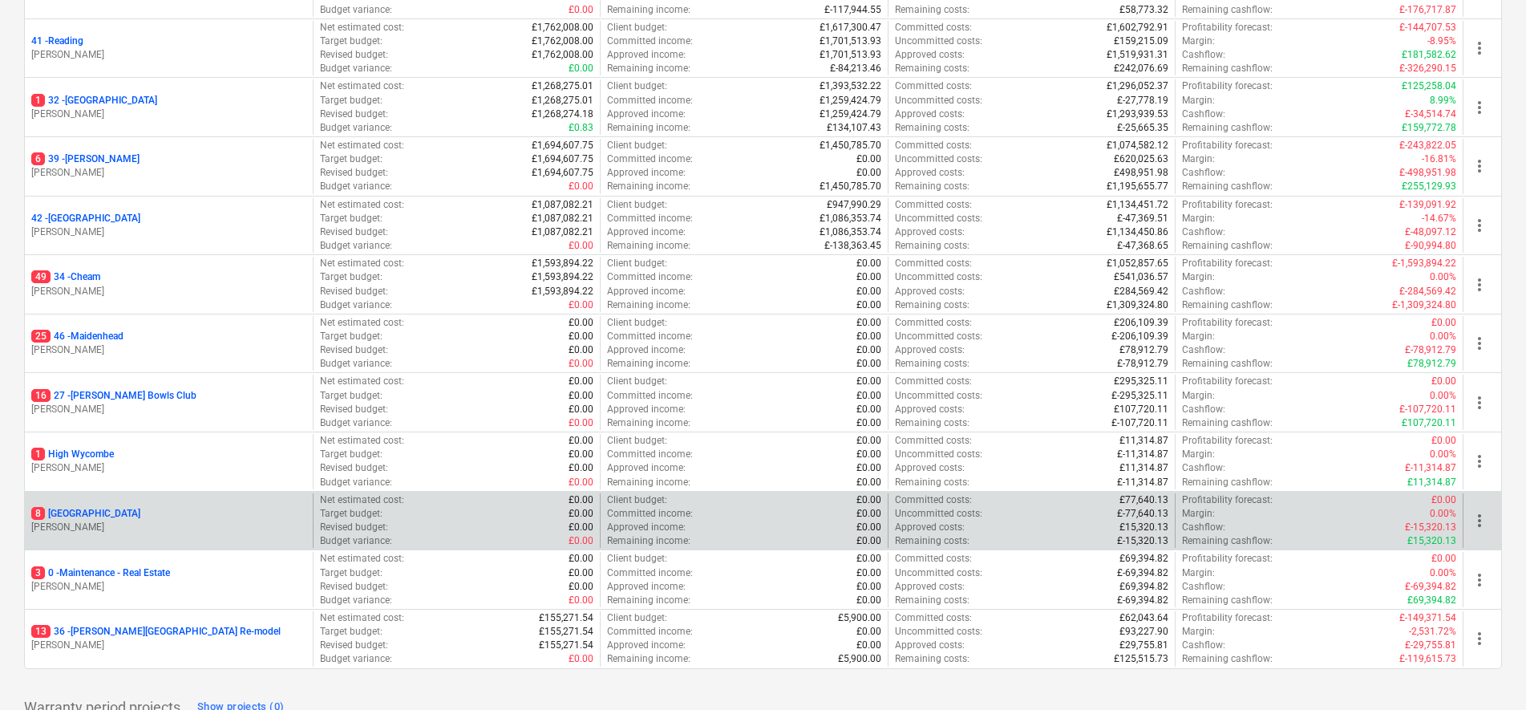
click at [70, 507] on p "8 Windsor" at bounding box center [85, 514] width 109 height 14
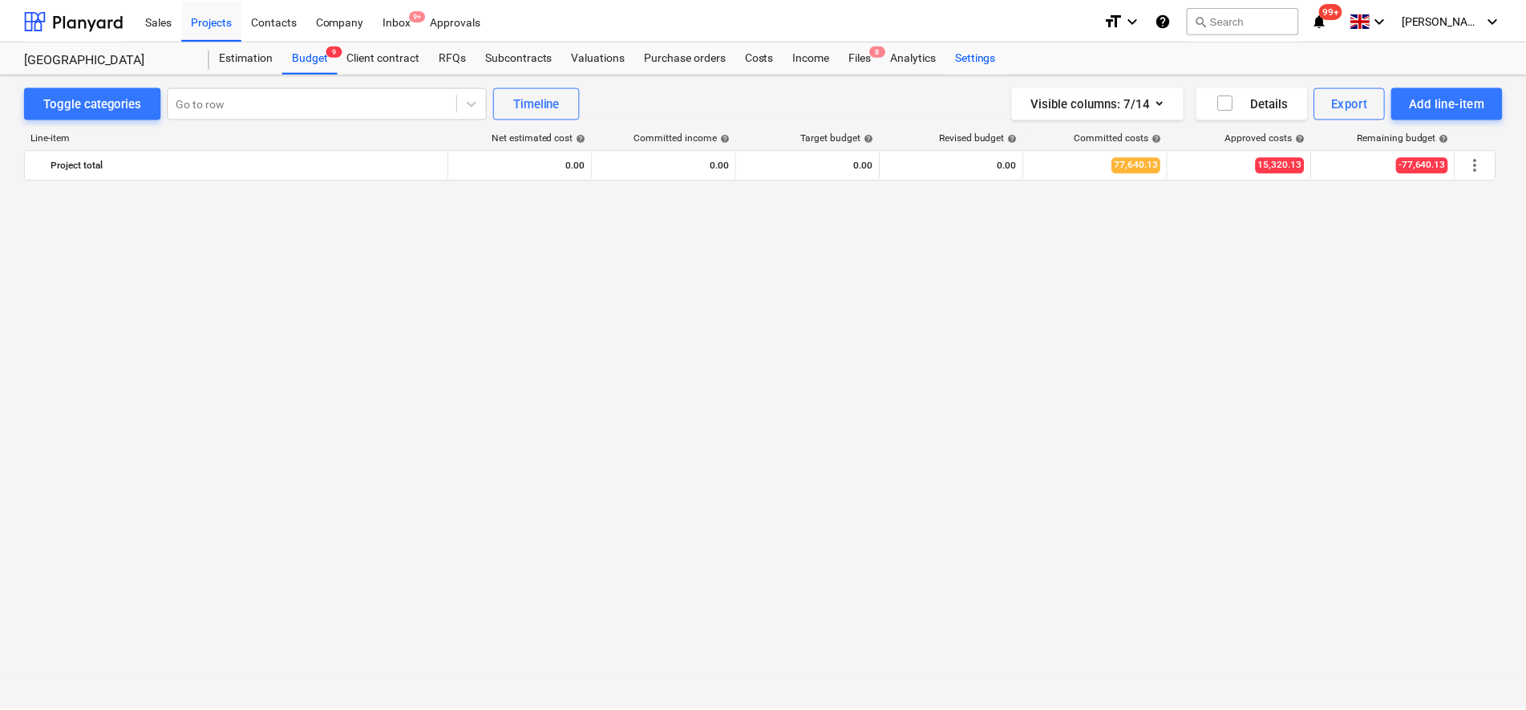
scroll to position [1423, 0]
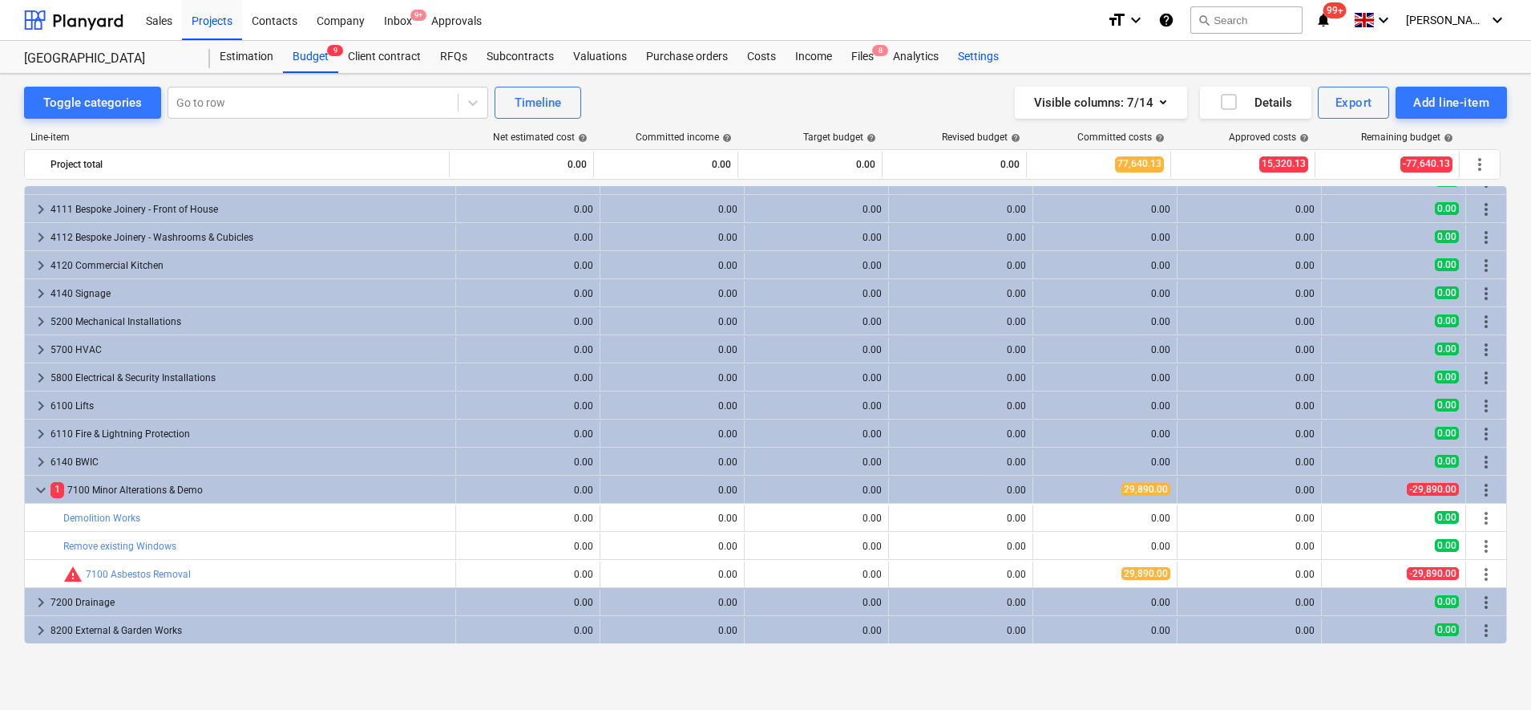
click at [989, 58] on div "Settings" at bounding box center [978, 57] width 60 height 32
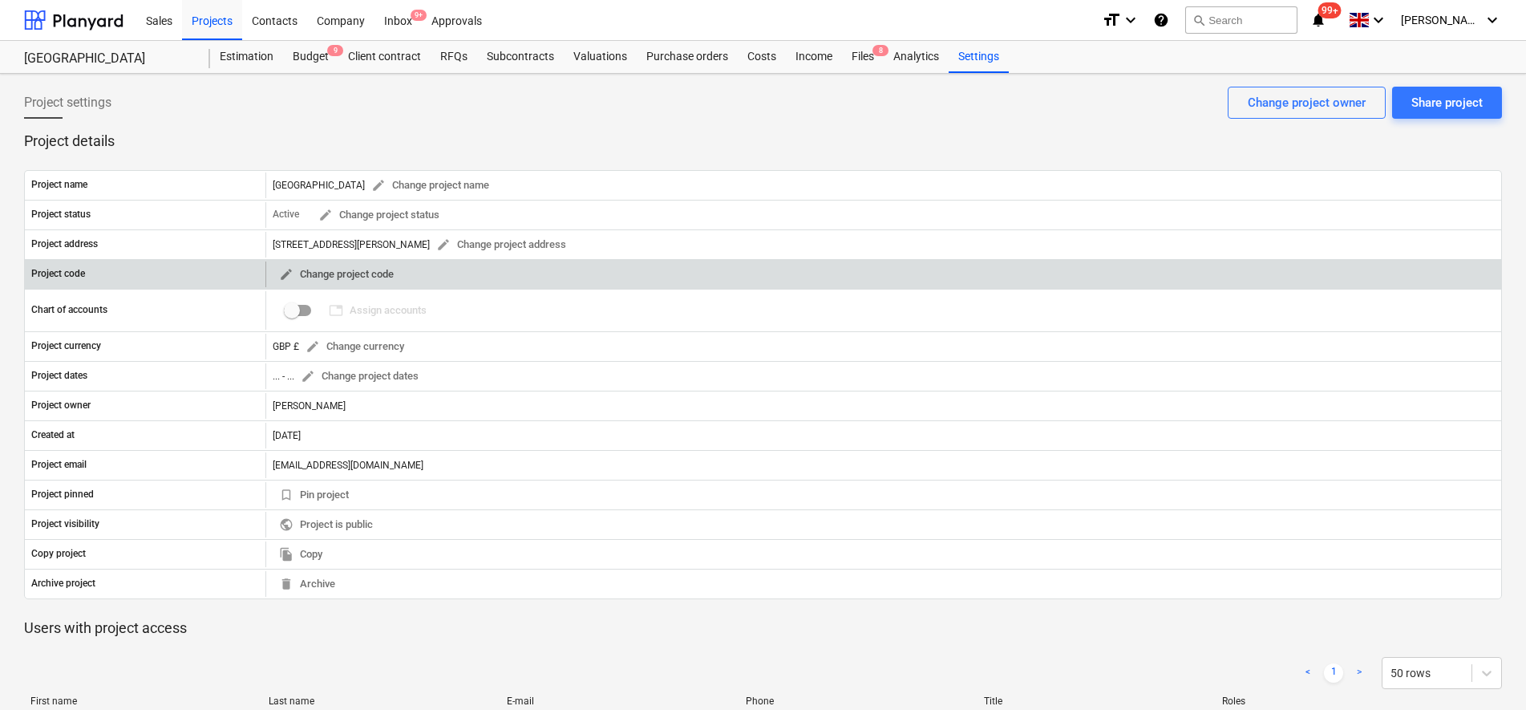
click at [300, 275] on span "edit Change project code" at bounding box center [336, 274] width 115 height 18
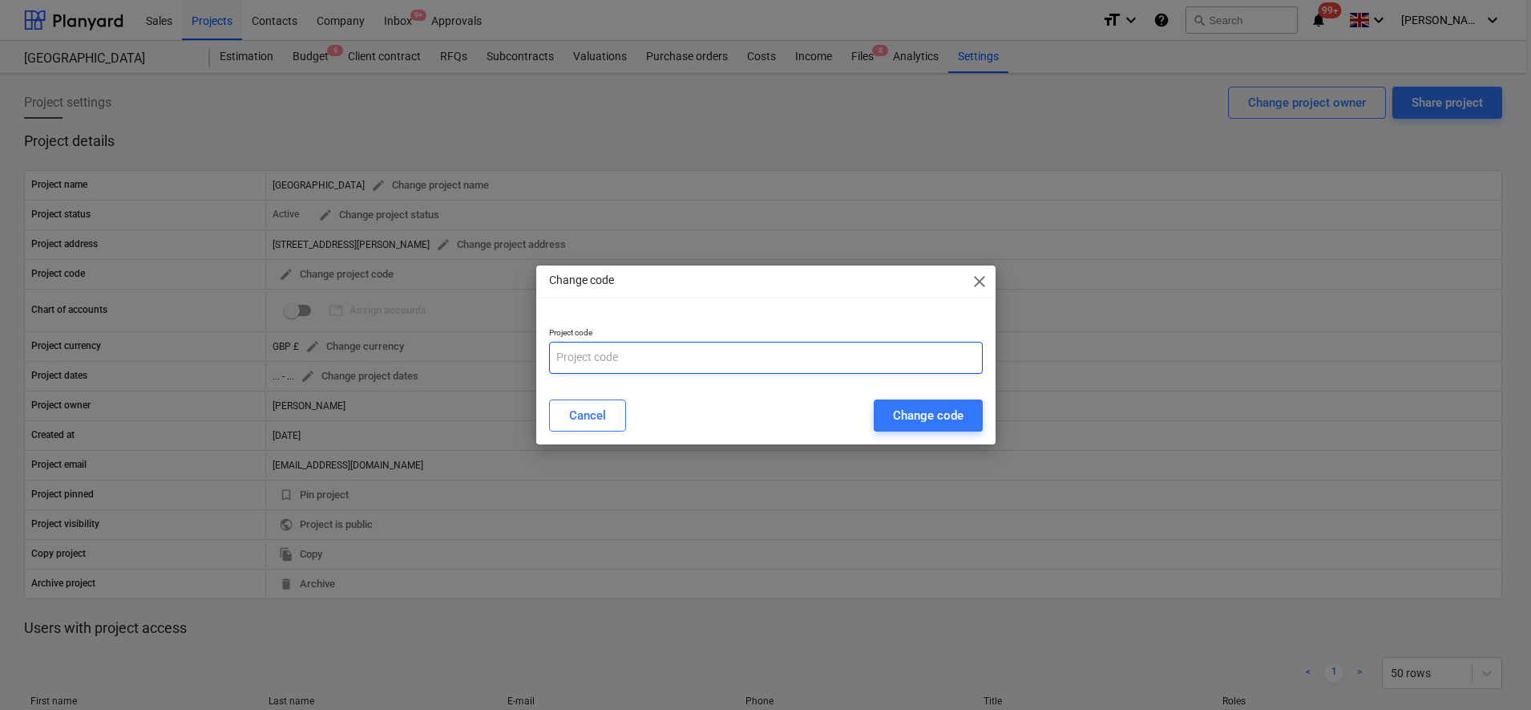
click at [603, 358] on input "text" at bounding box center [766, 358] width 434 height 32
type input "43"
click at [898, 411] on div "Change code" at bounding box center [928, 415] width 71 height 21
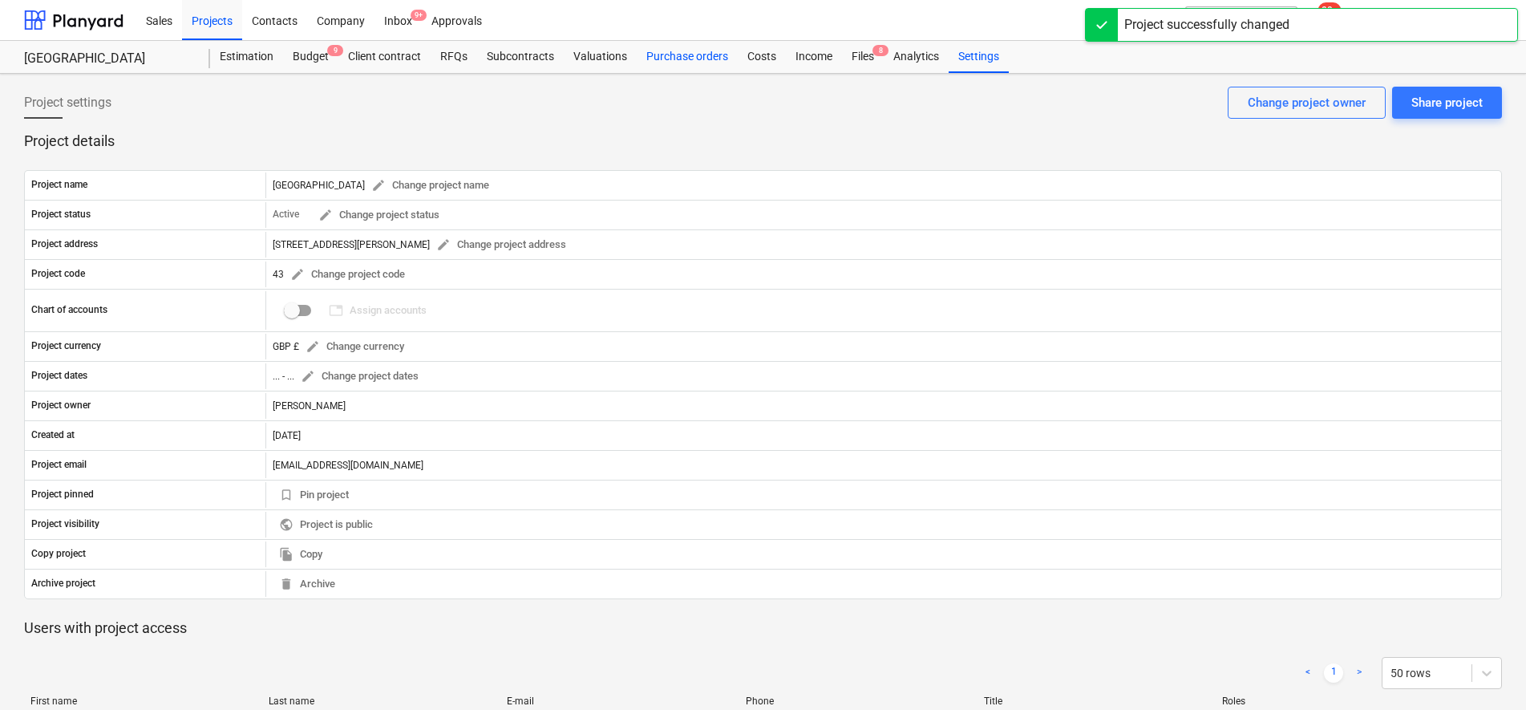
click at [677, 56] on div "Purchase orders" at bounding box center [687, 57] width 101 height 32
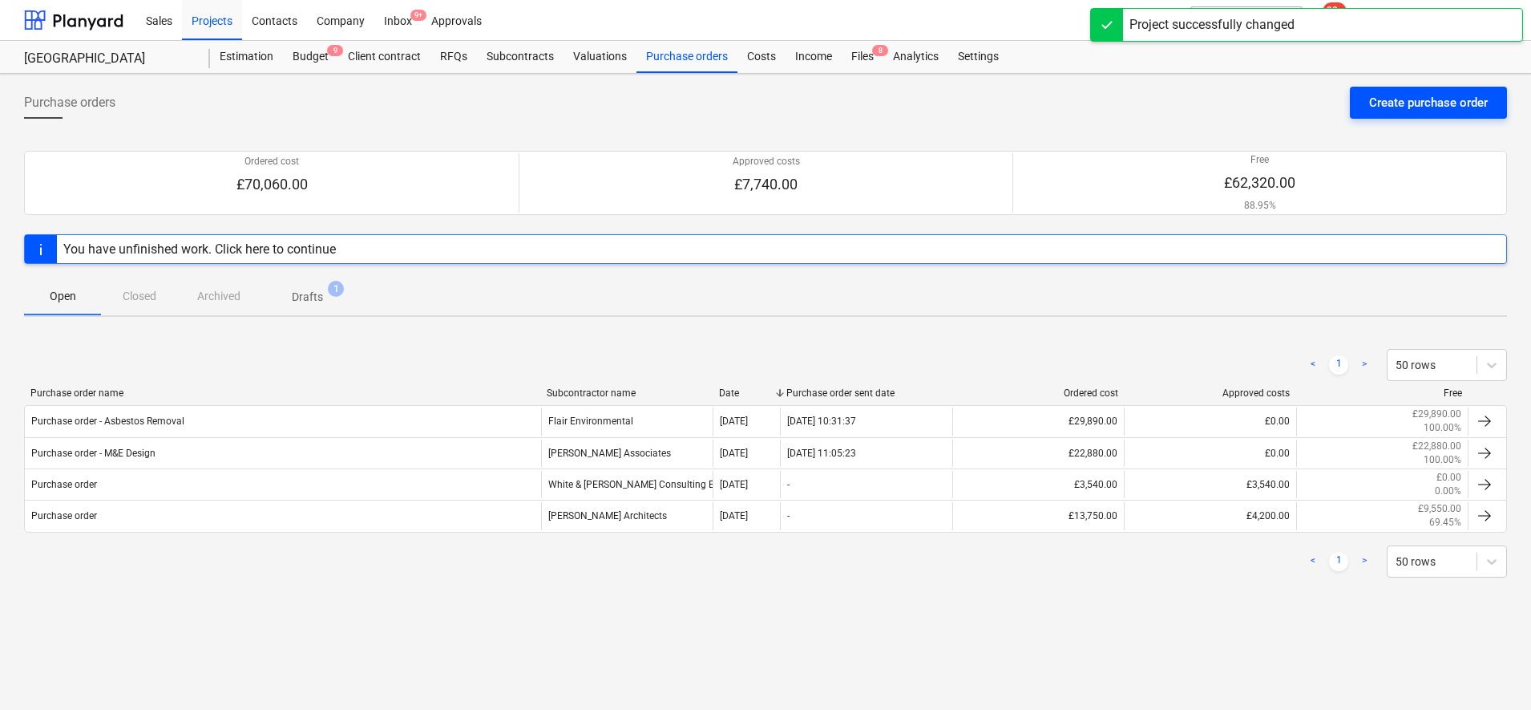
click at [1454, 92] on div "Create purchase order" at bounding box center [1428, 102] width 119 height 21
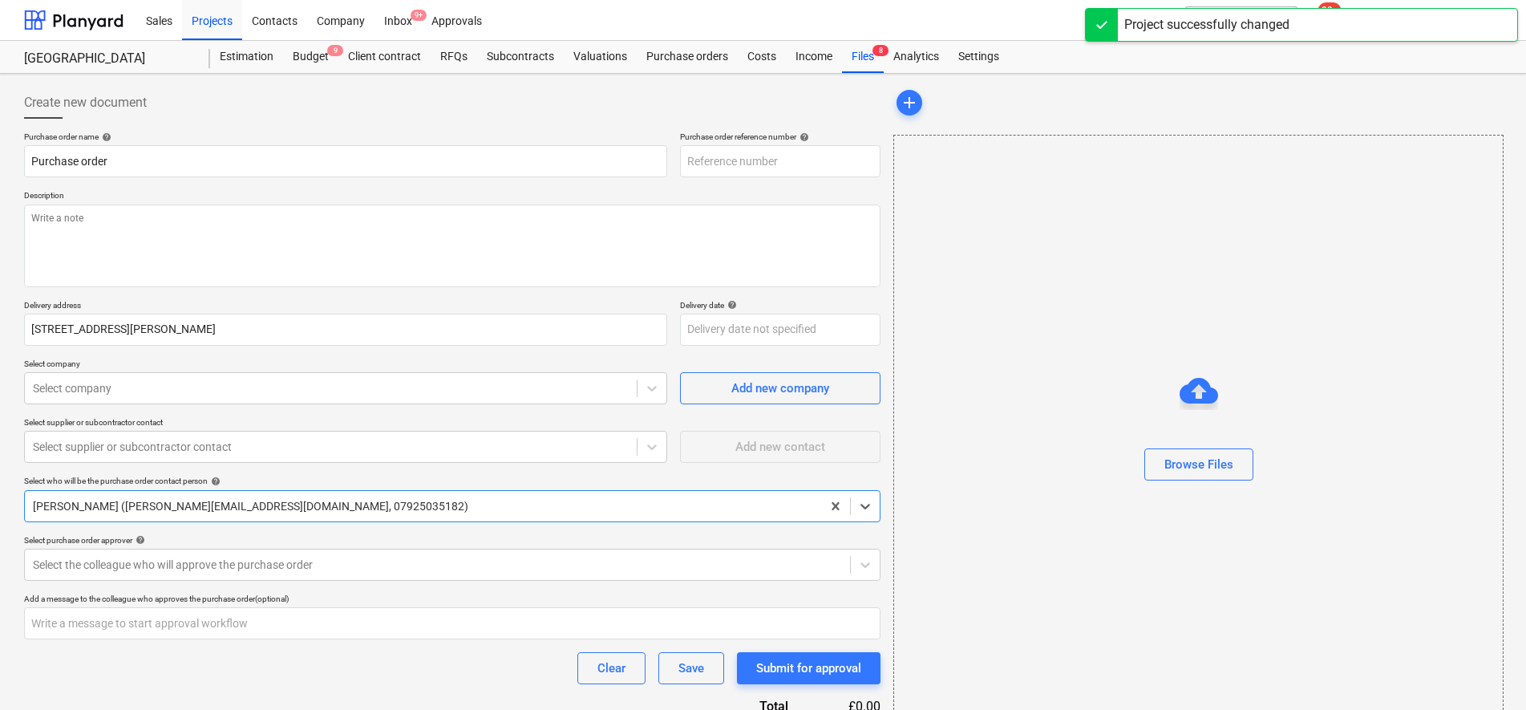
type textarea "x"
type input "43-PO-001"
type textarea "x"
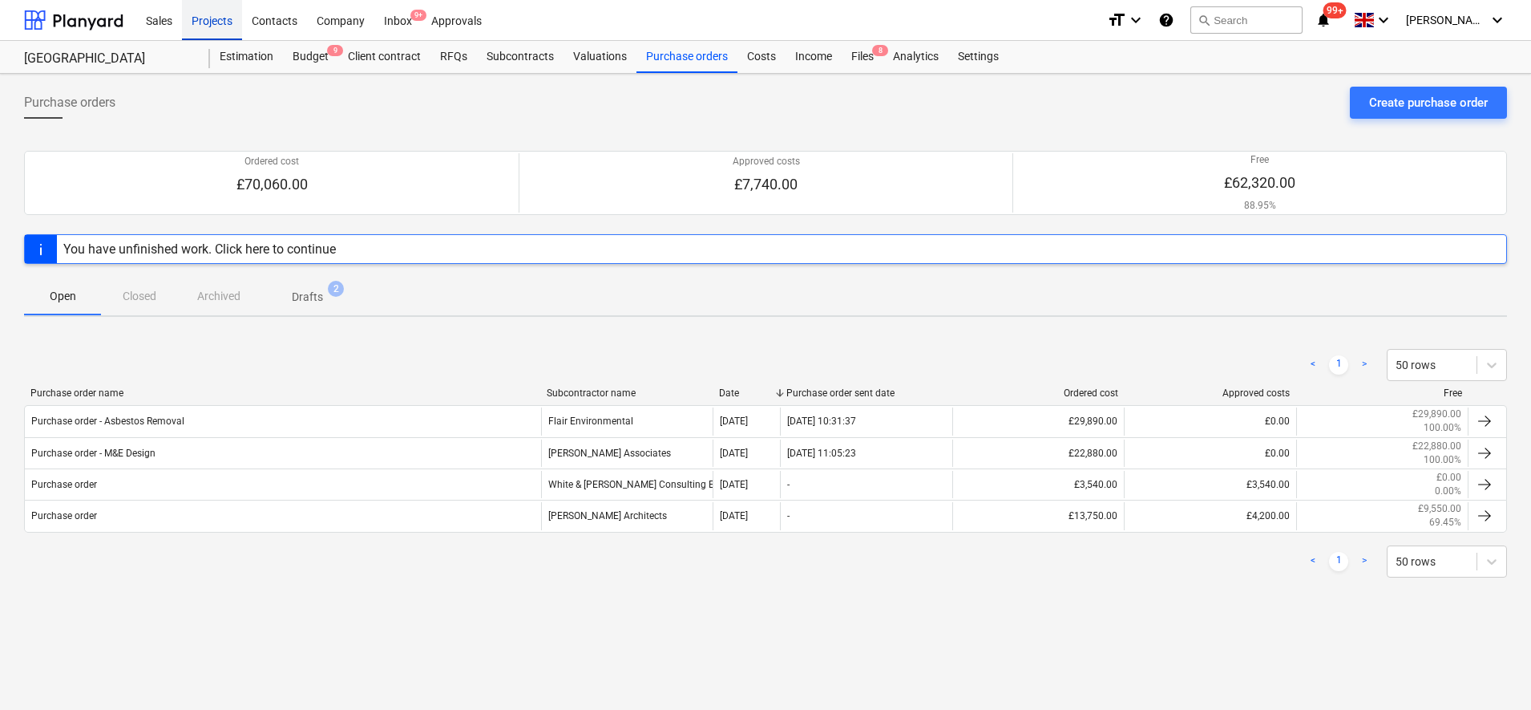
click at [226, 21] on div "Projects" at bounding box center [212, 19] width 60 height 41
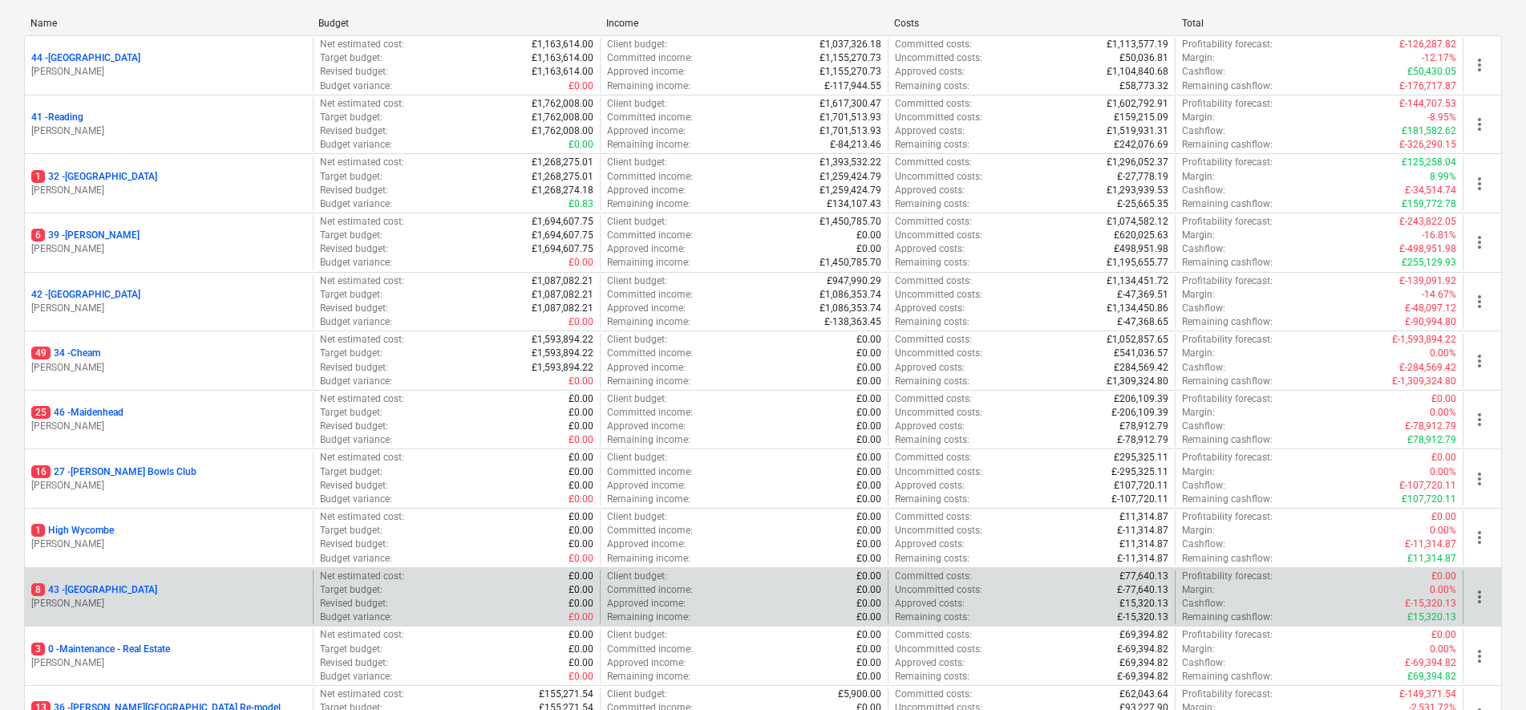
scroll to position [301, 0]
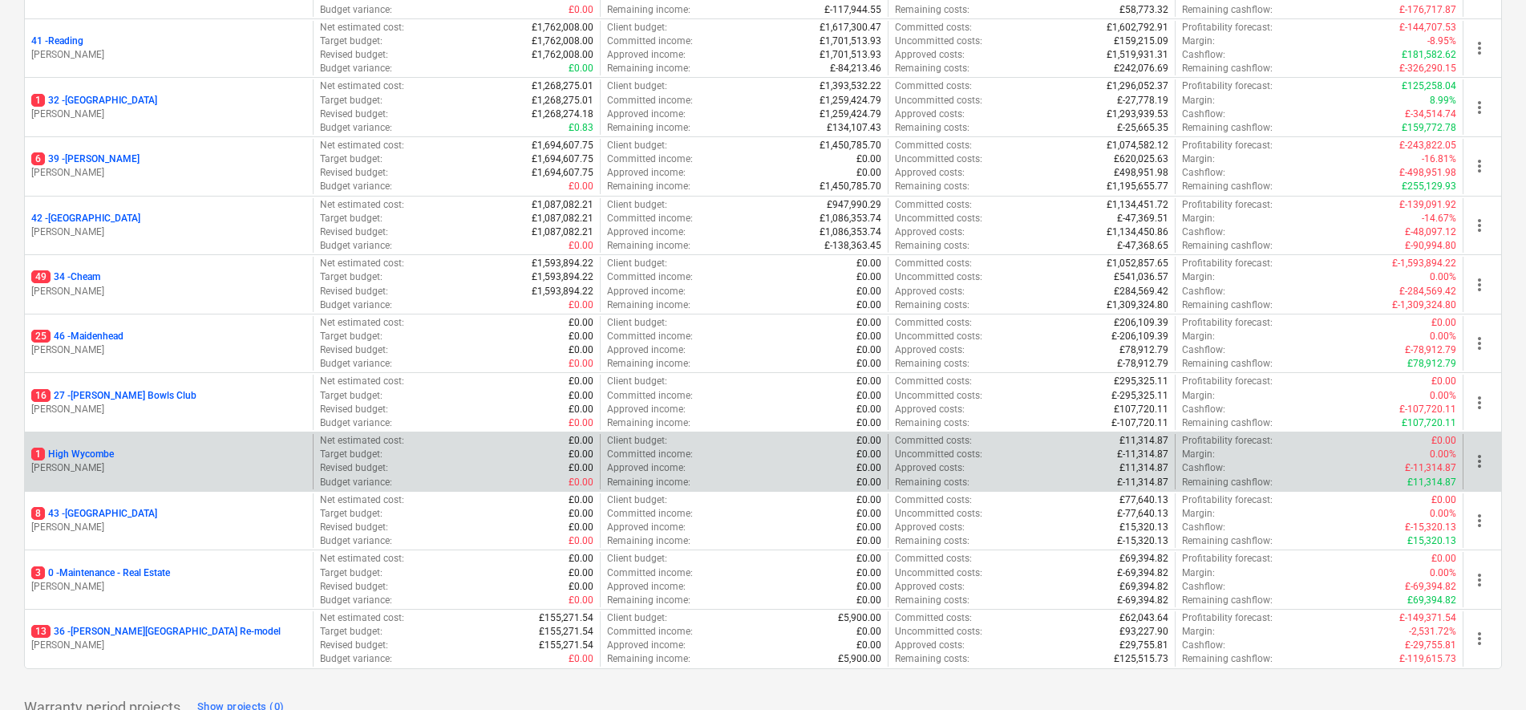
click at [95, 451] on p "1 High Wycombe" at bounding box center [72, 454] width 83 height 14
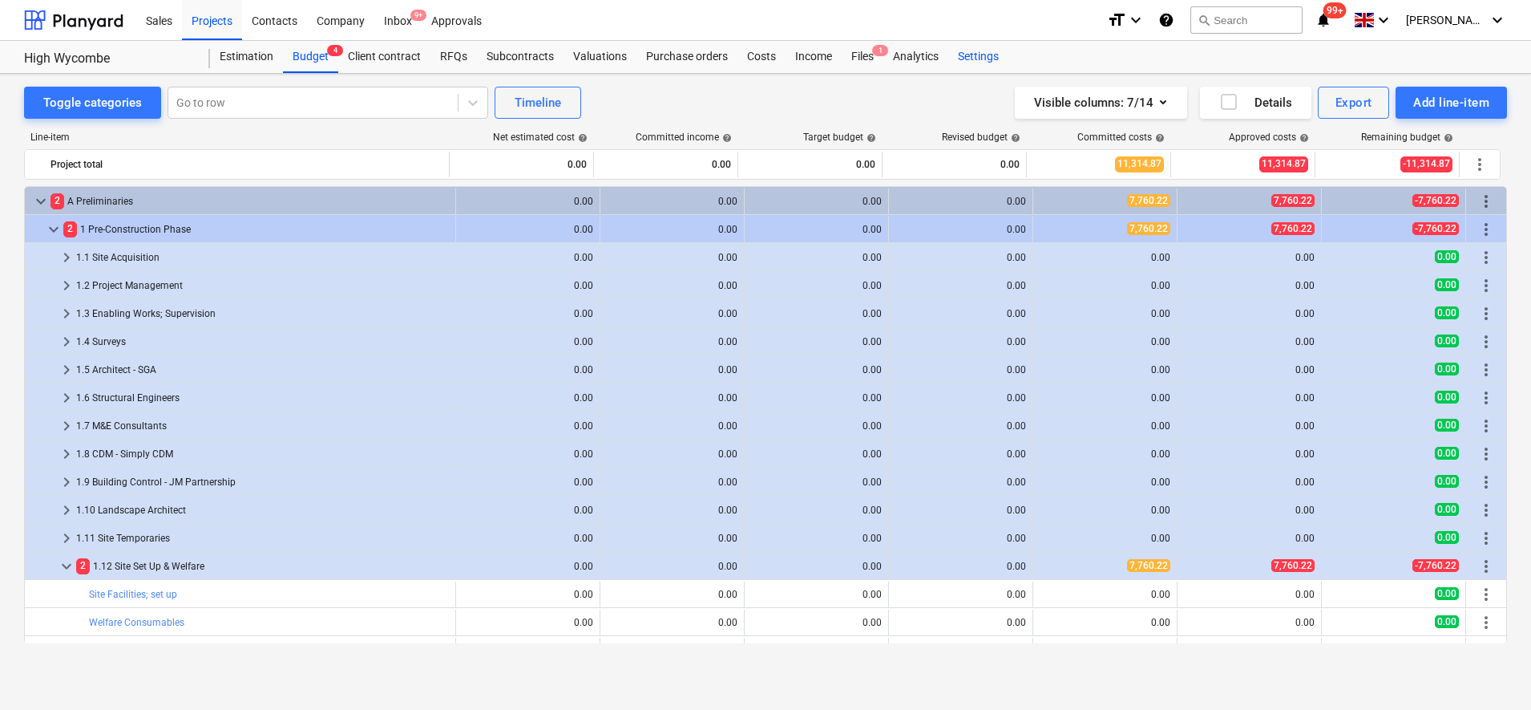
click at [981, 55] on div "Settings" at bounding box center [978, 57] width 60 height 32
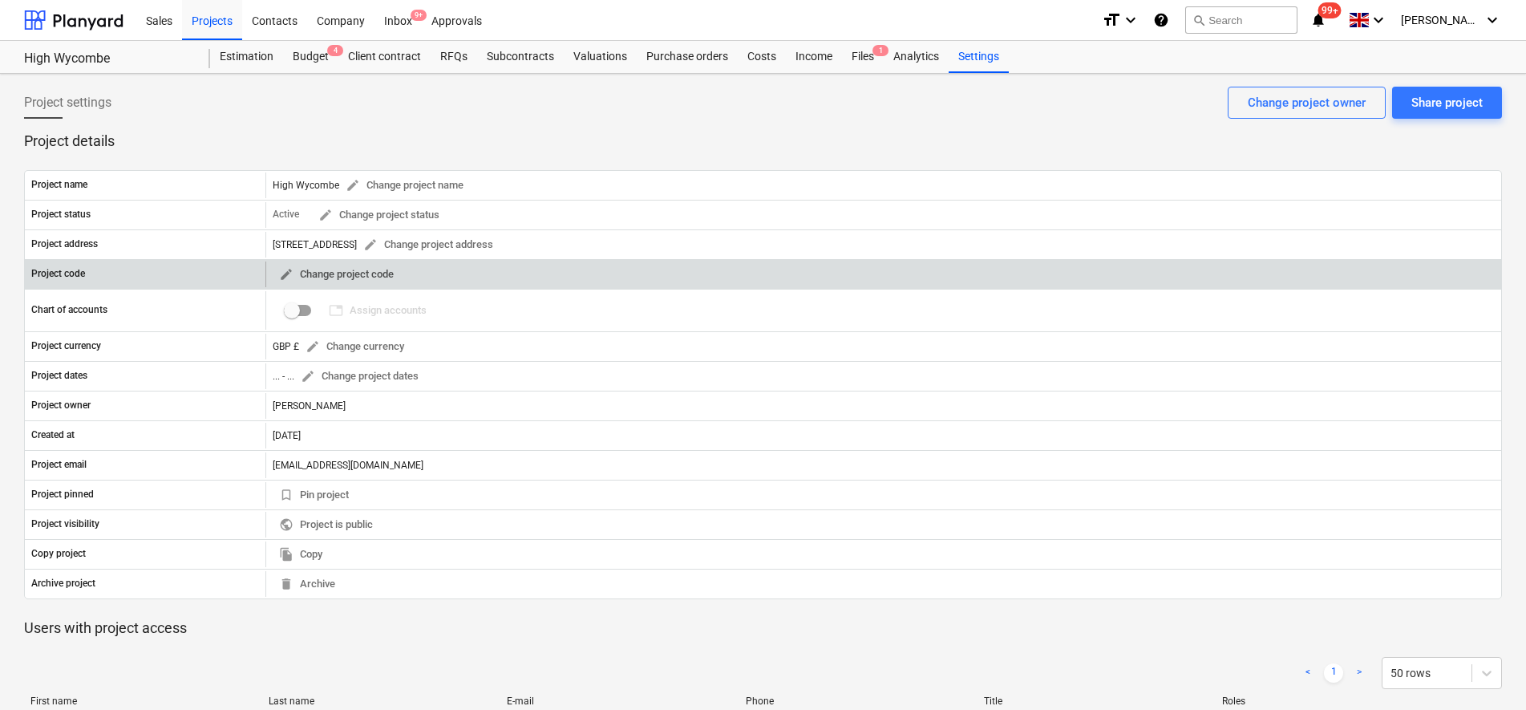
click at [338, 267] on span "edit Change project code" at bounding box center [336, 274] width 115 height 18
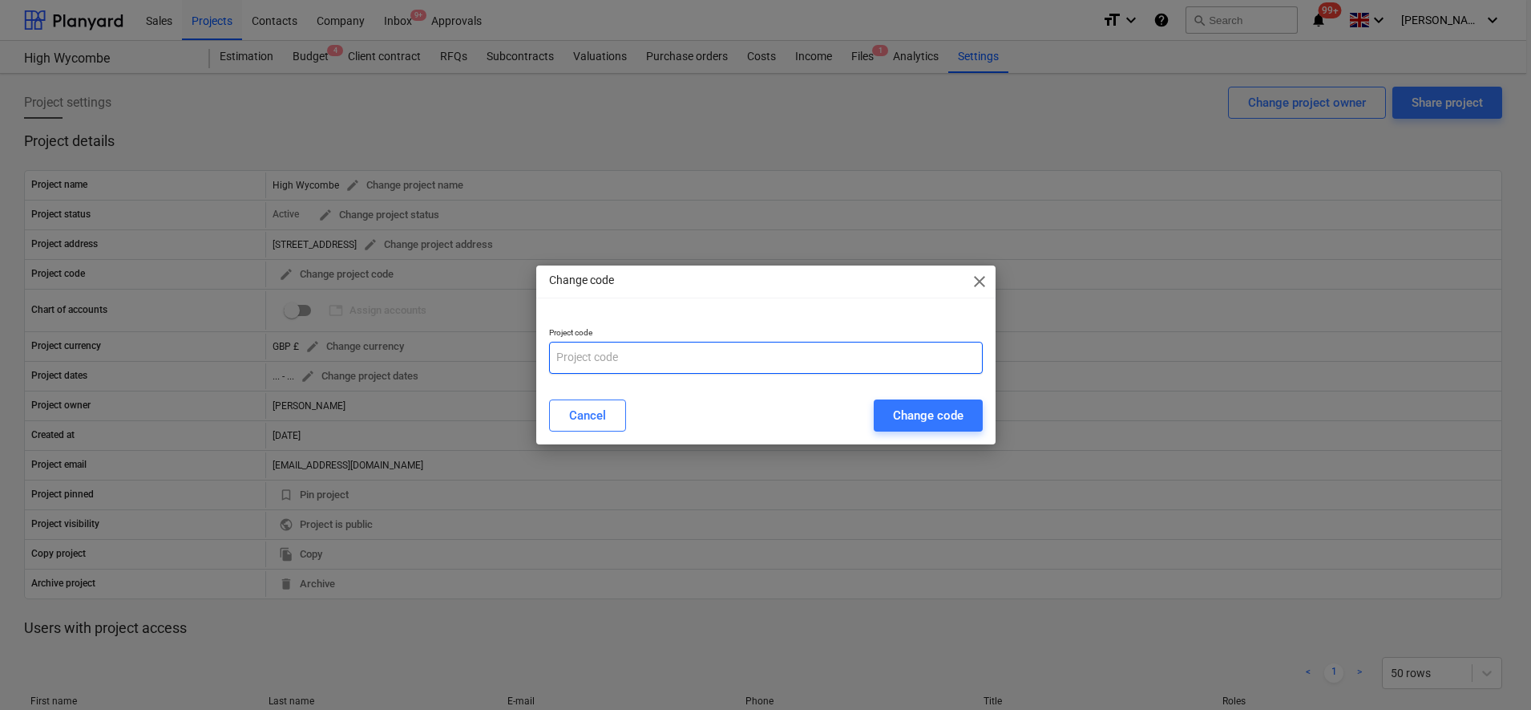
click at [723, 347] on input "text" at bounding box center [766, 358] width 434 height 32
type input "48"
click at [901, 414] on div "Change code" at bounding box center [928, 415] width 71 height 21
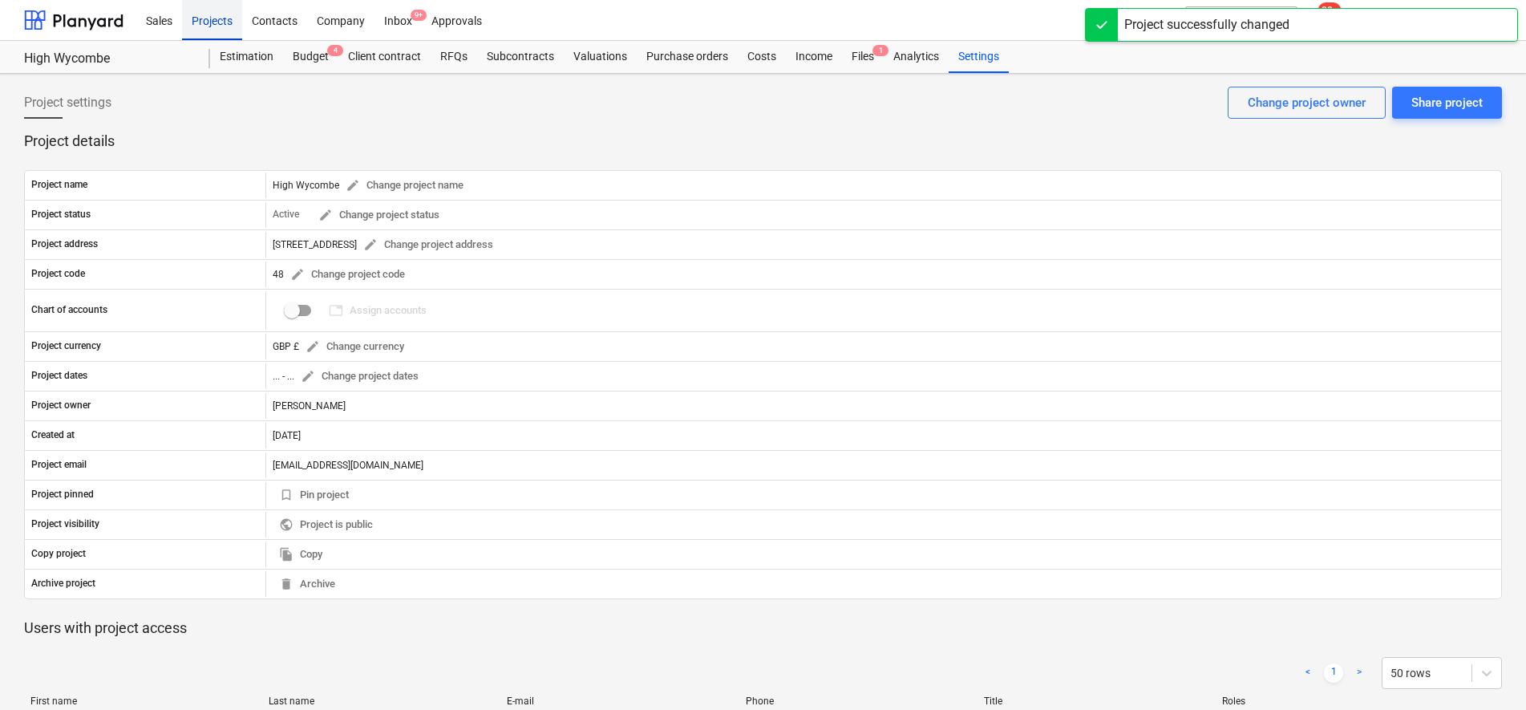
click at [211, 25] on div "Projects" at bounding box center [212, 19] width 60 height 41
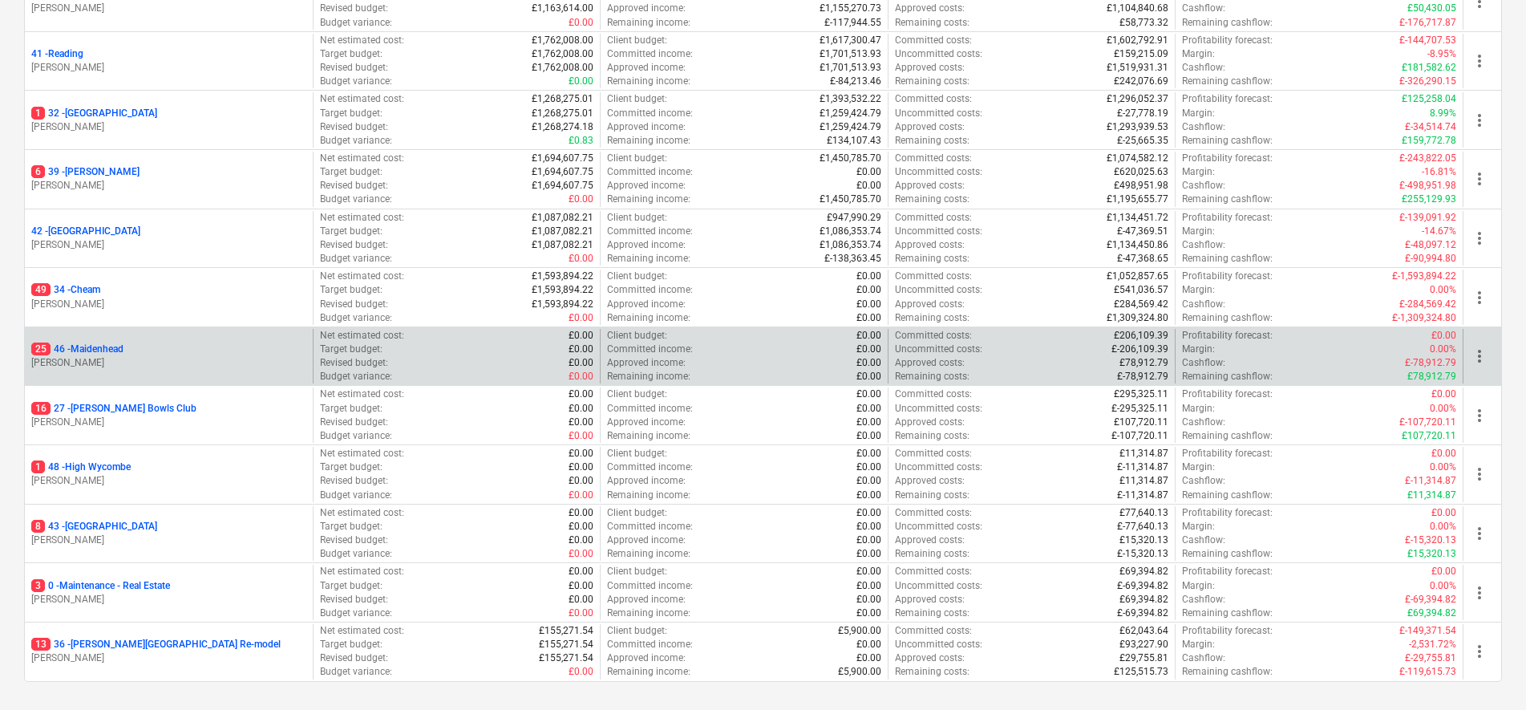
scroll to position [188, 0]
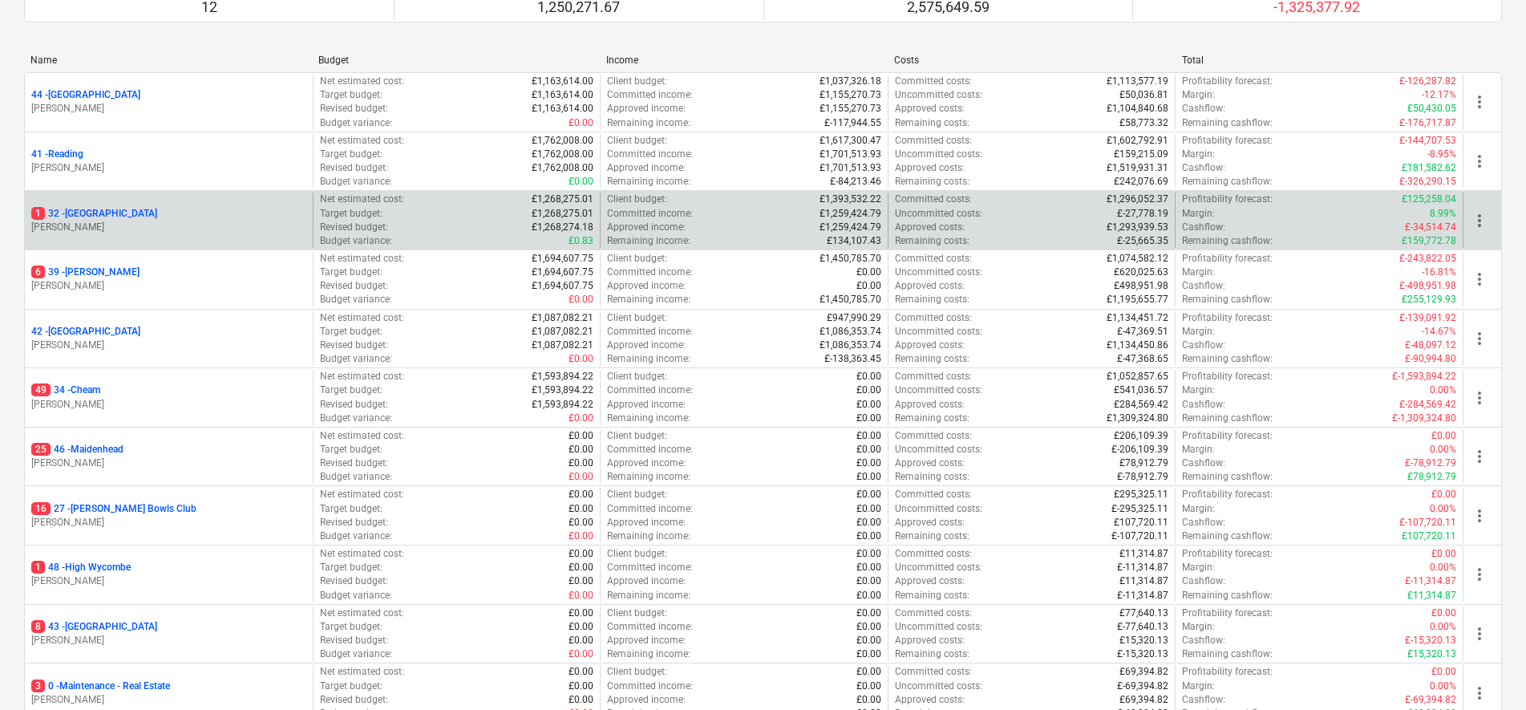
click at [86, 215] on p "1 32 - Twickenham" at bounding box center [94, 214] width 126 height 14
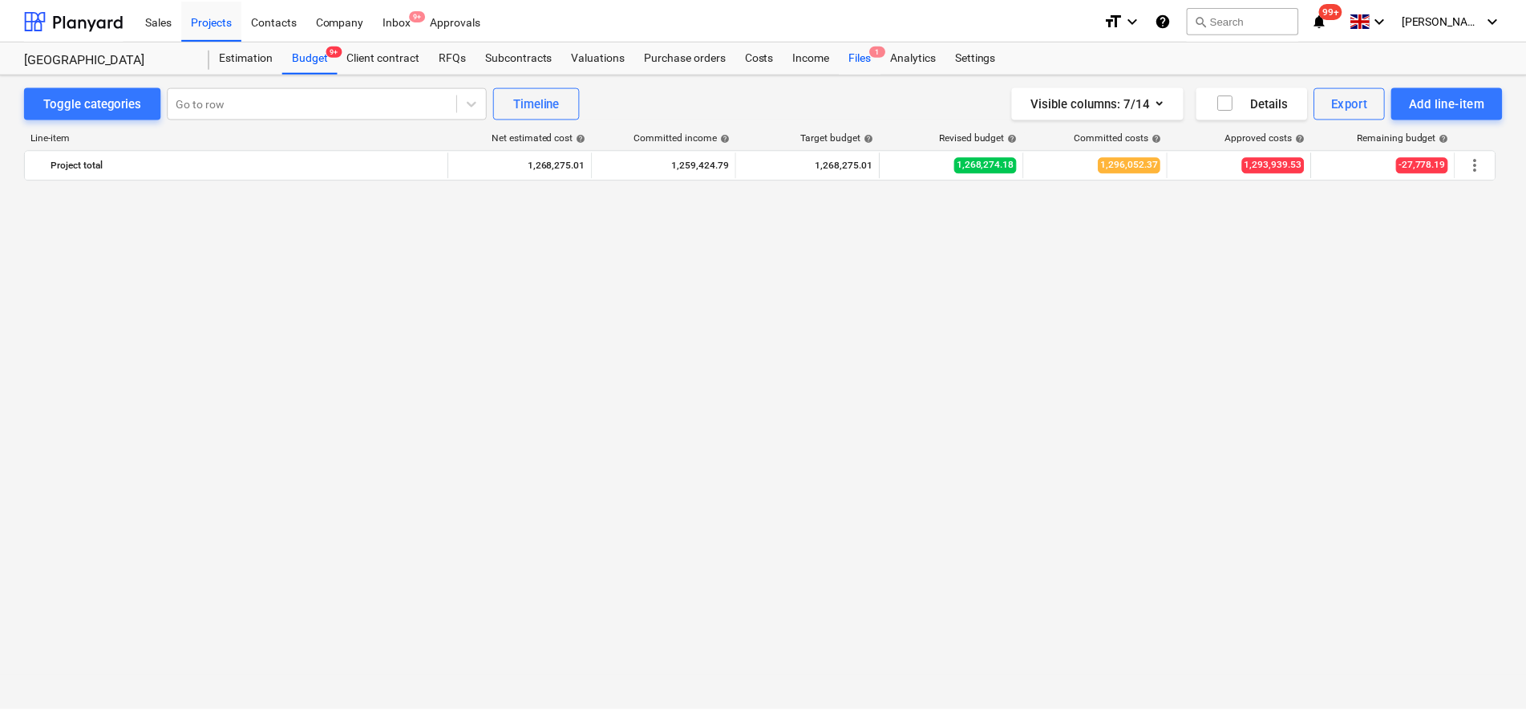
scroll to position [1503, 0]
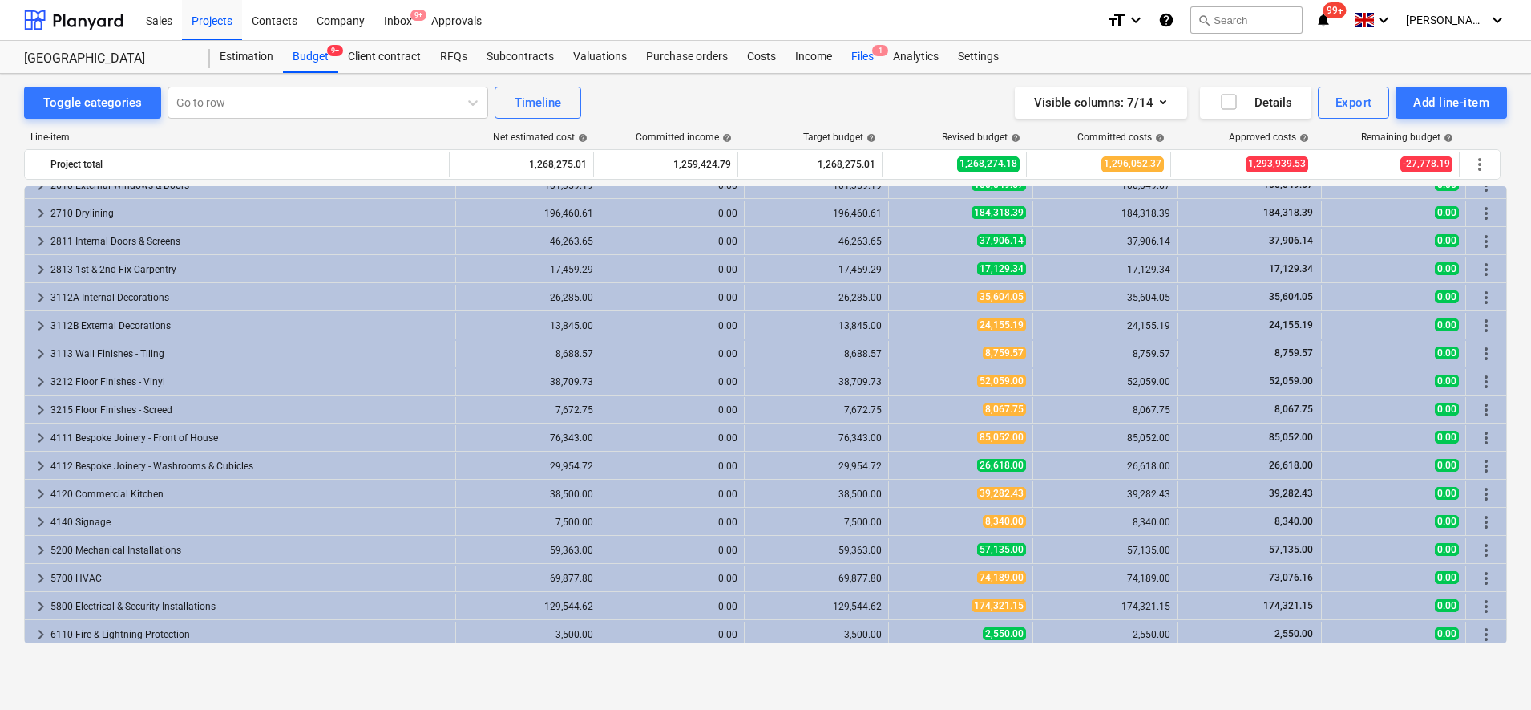
click at [855, 54] on div "Files 1" at bounding box center [863, 57] width 42 height 32
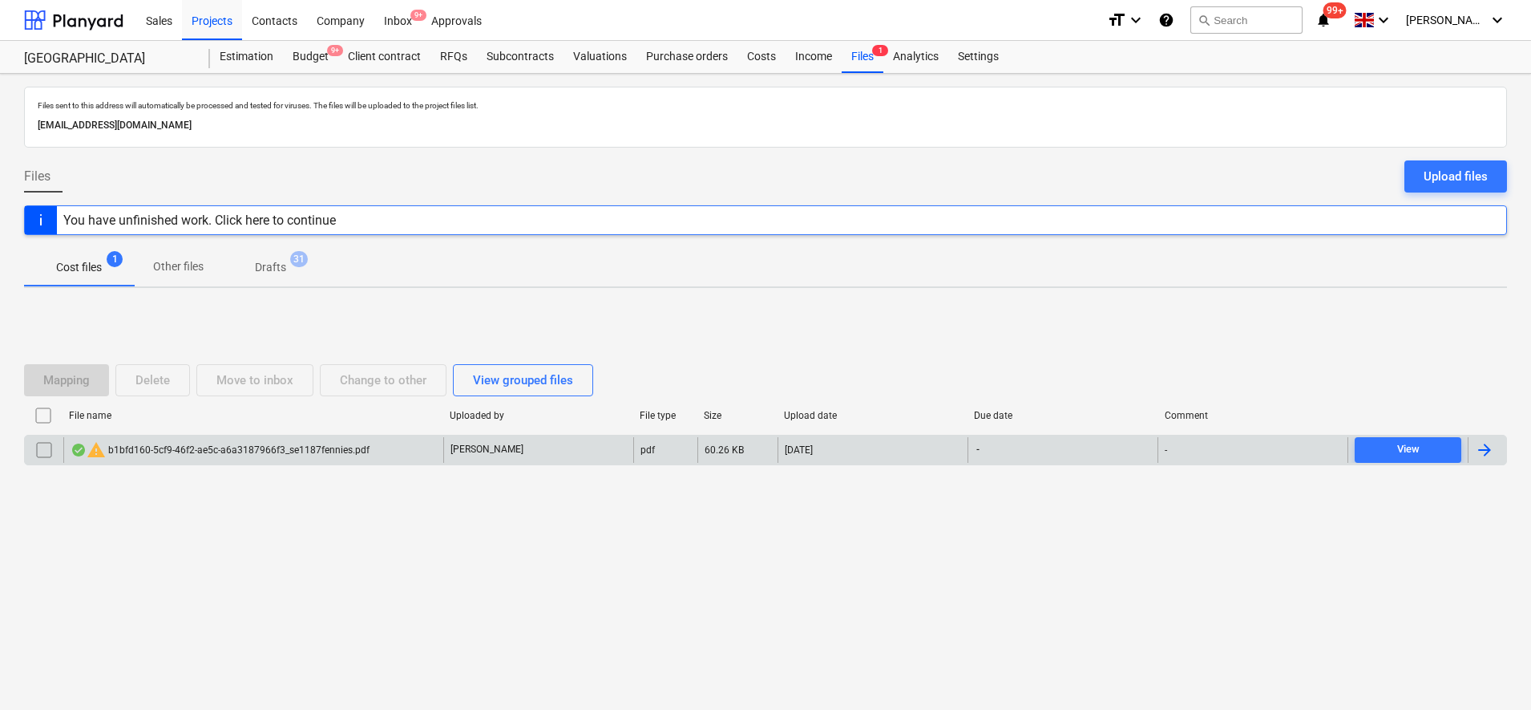
click at [1495, 451] on div at bounding box center [1487, 450] width 38 height 26
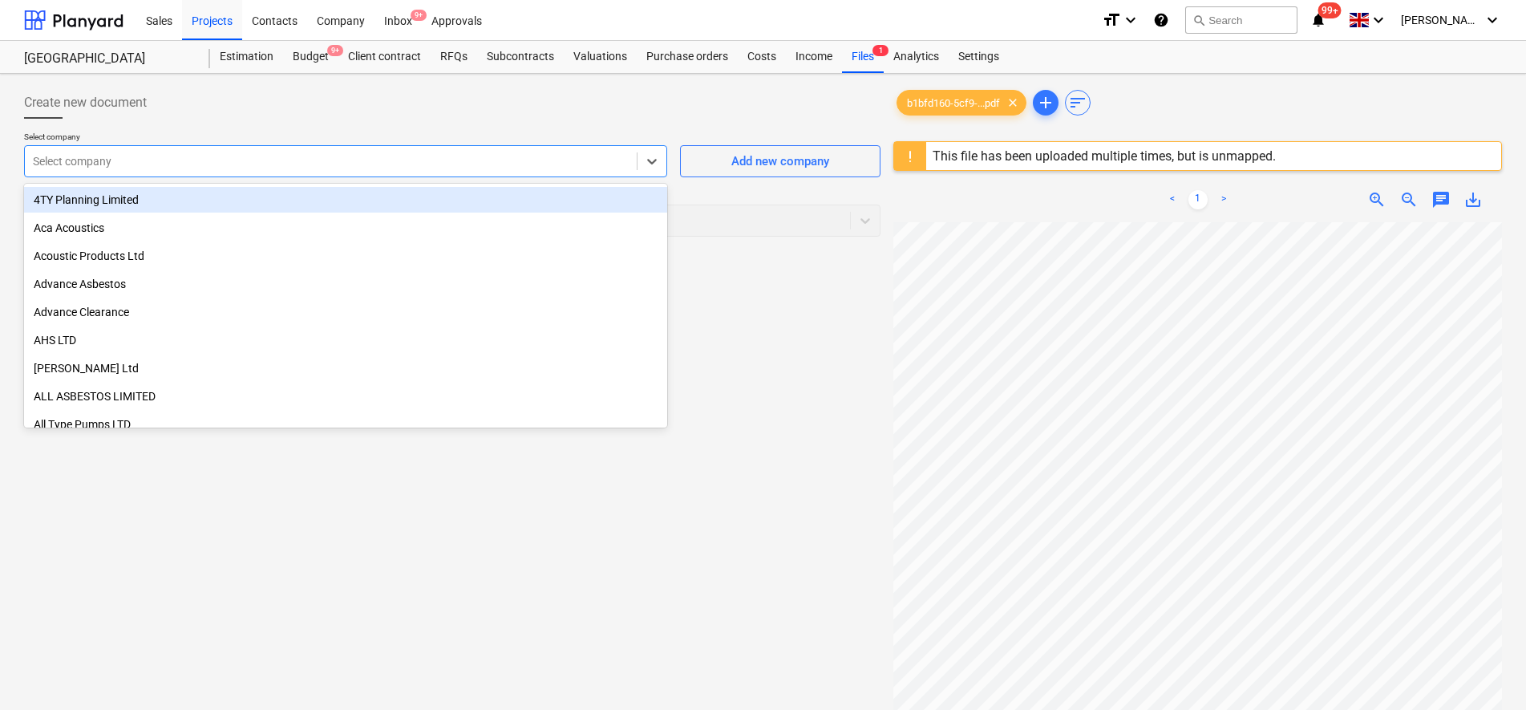
click at [467, 151] on div "Select company" at bounding box center [331, 161] width 612 height 22
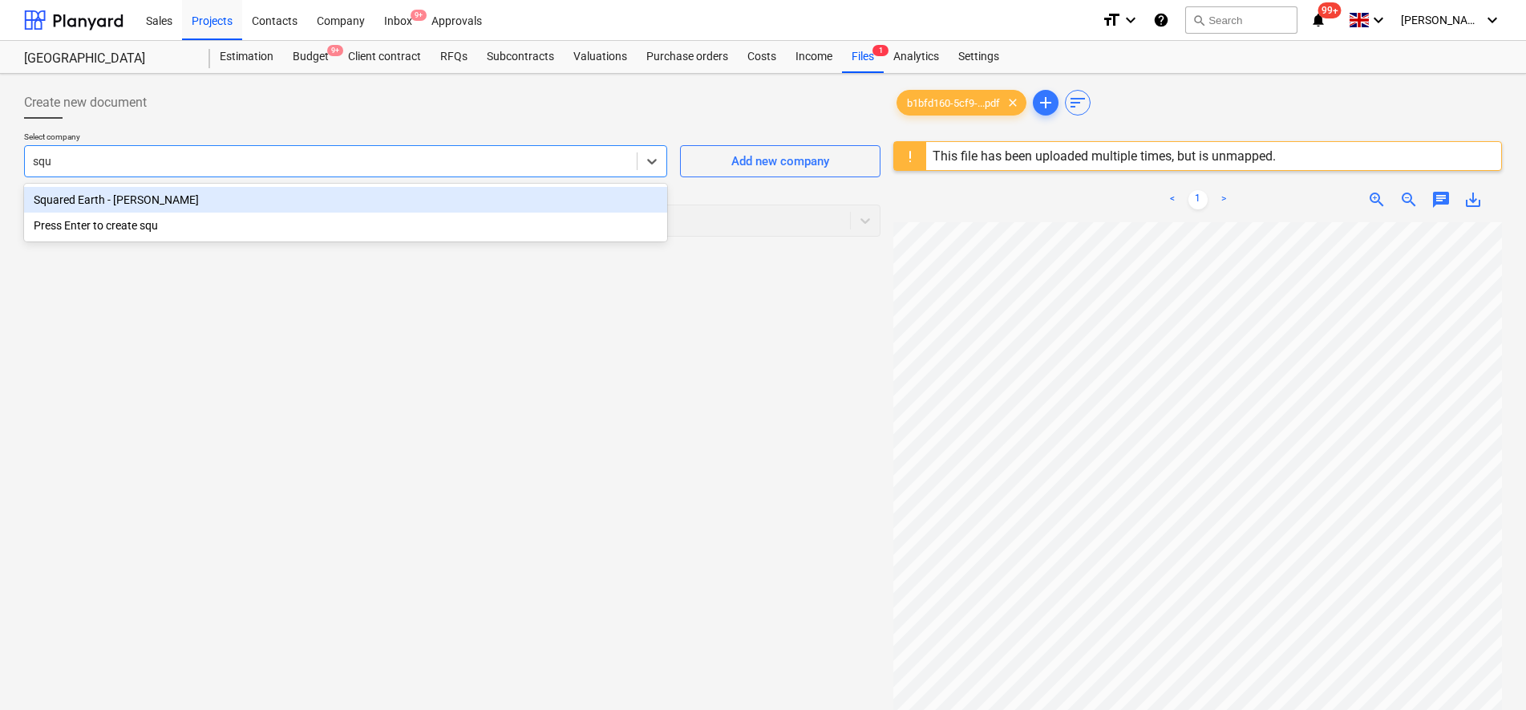
type input "squa"
click at [491, 205] on div "Squared Earth - Paul V" at bounding box center [345, 200] width 643 height 26
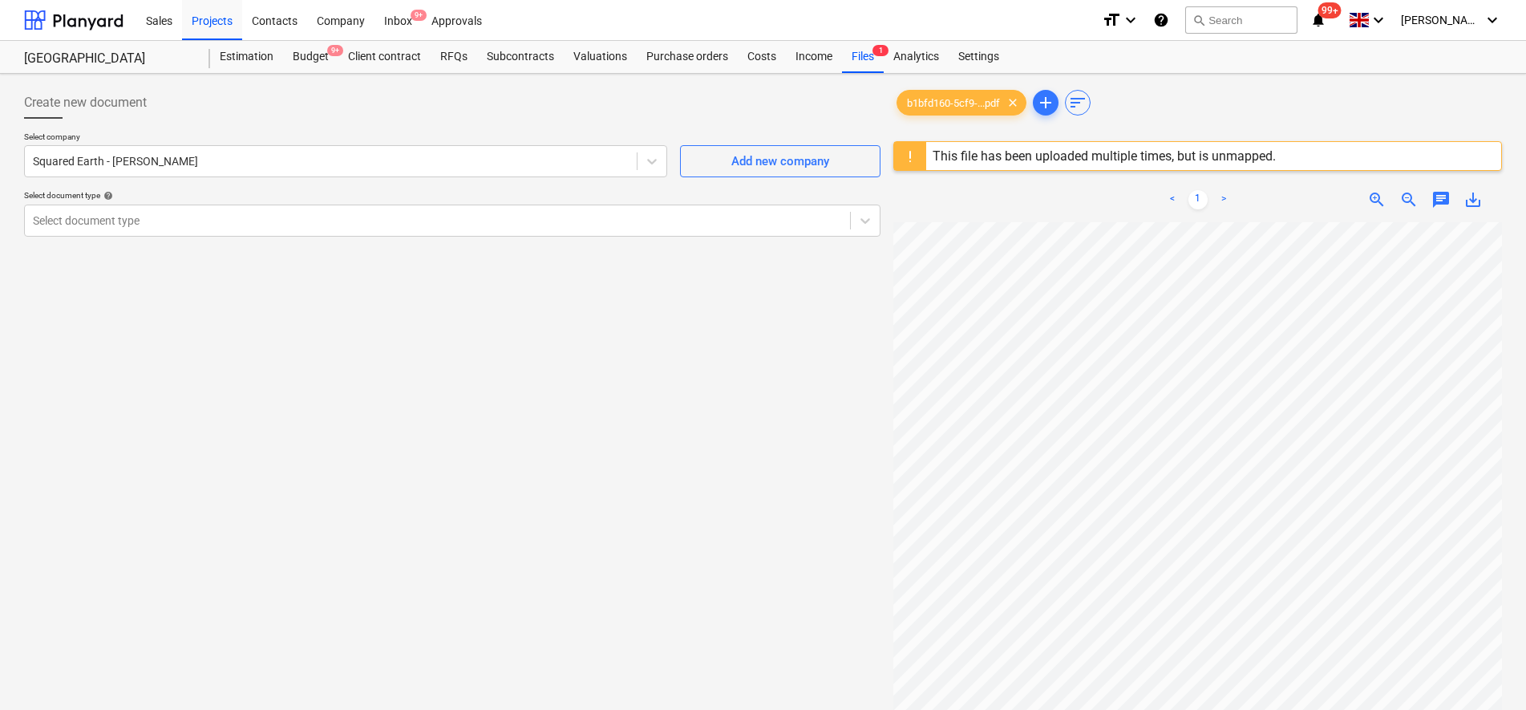
scroll to position [242, 79]
click at [273, 216] on div at bounding box center [437, 220] width 809 height 16
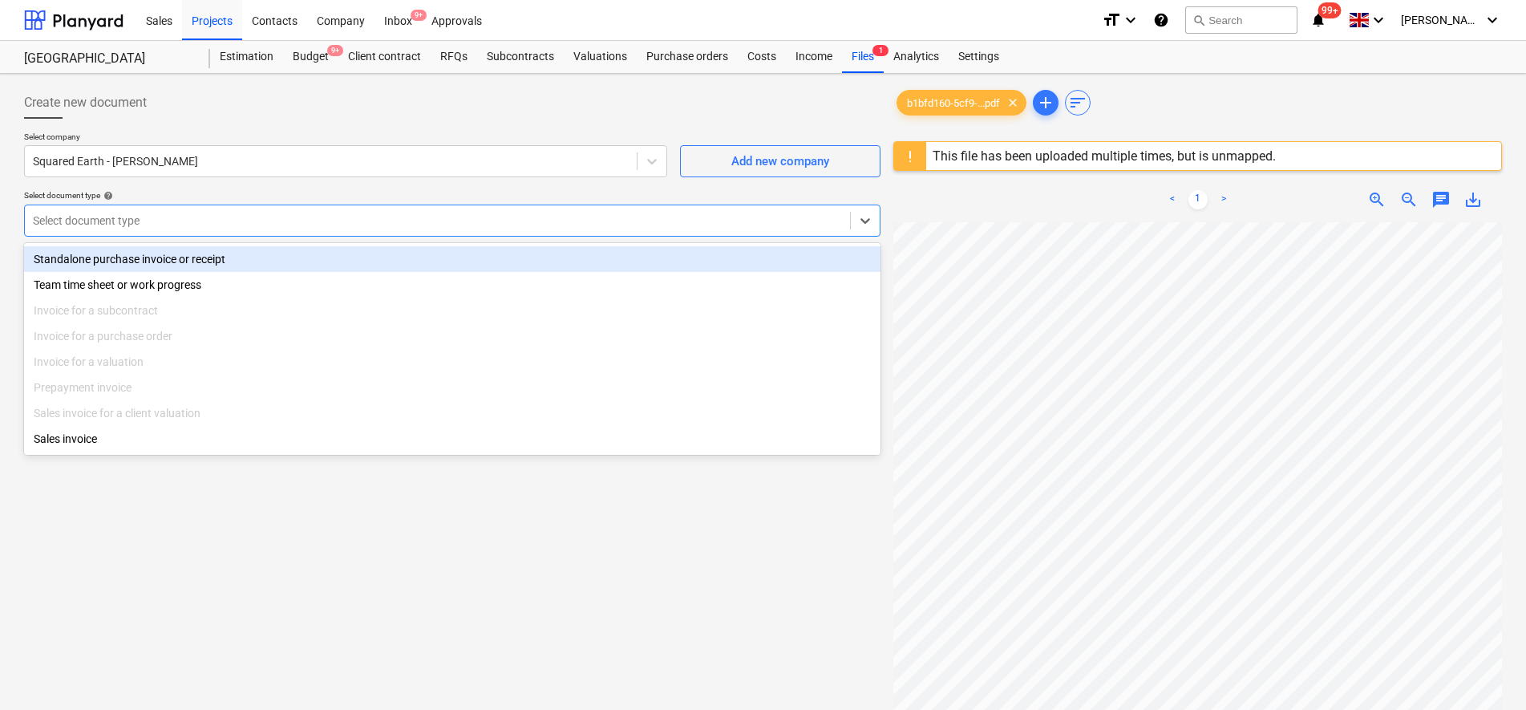
click at [265, 256] on div "Standalone purchase invoice or receipt" at bounding box center [452, 259] width 856 height 26
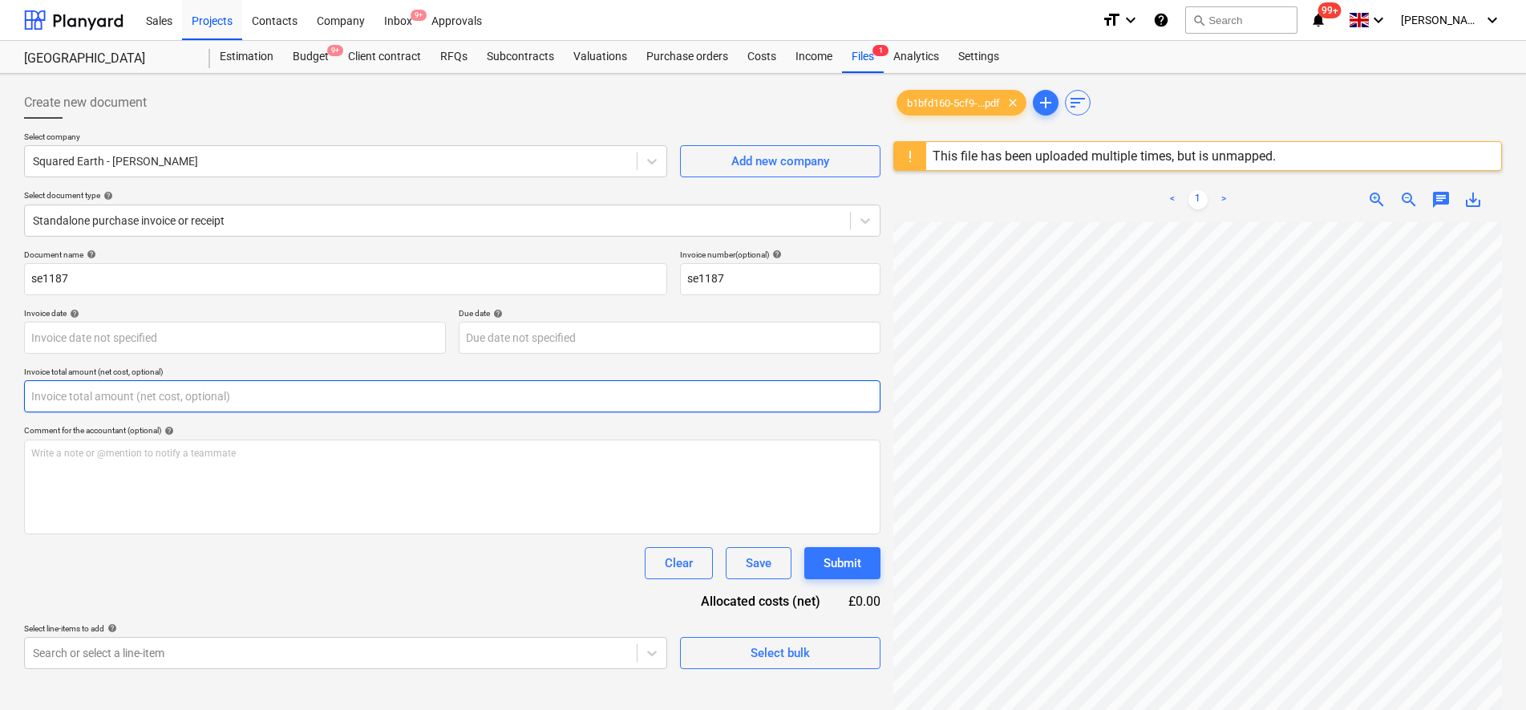
click at [196, 384] on input "text" at bounding box center [452, 396] width 856 height 32
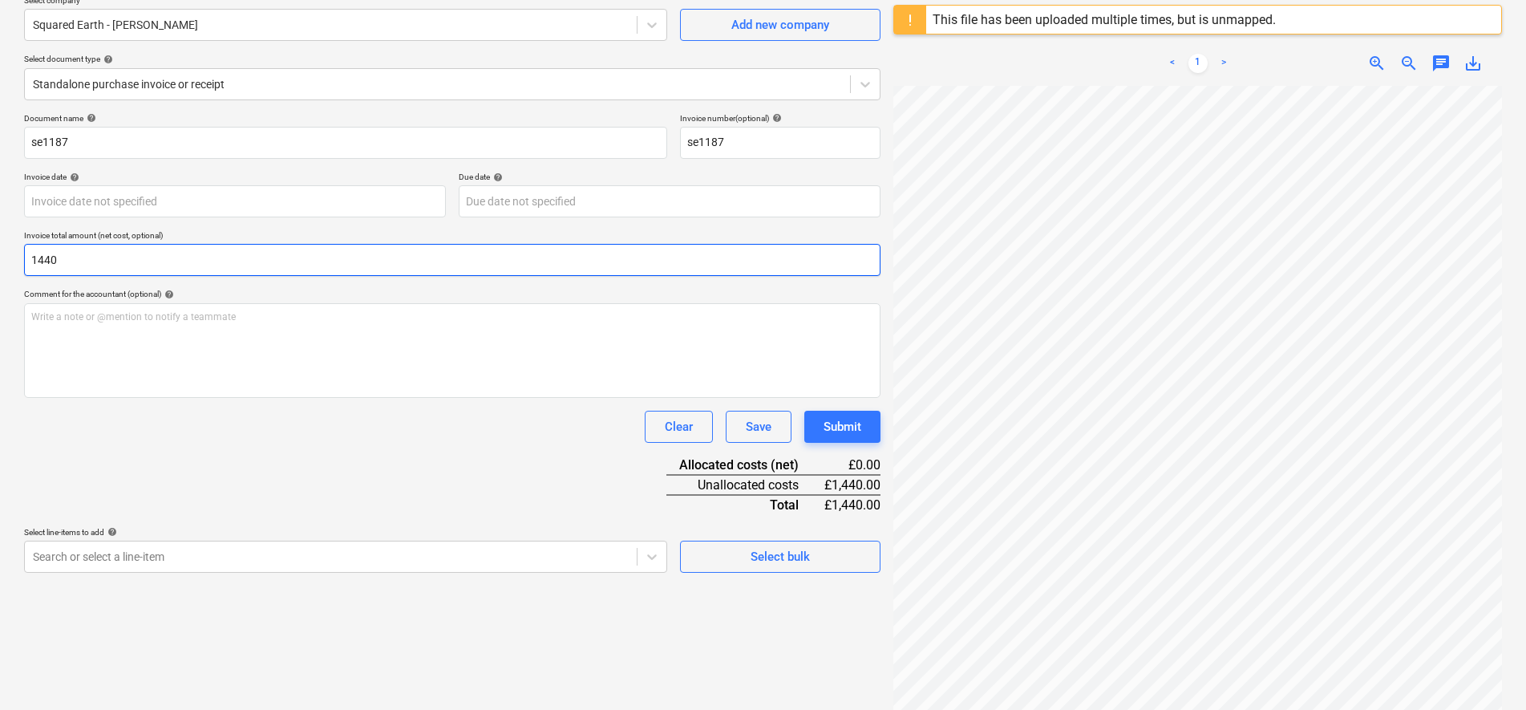
scroll to position [190, 0]
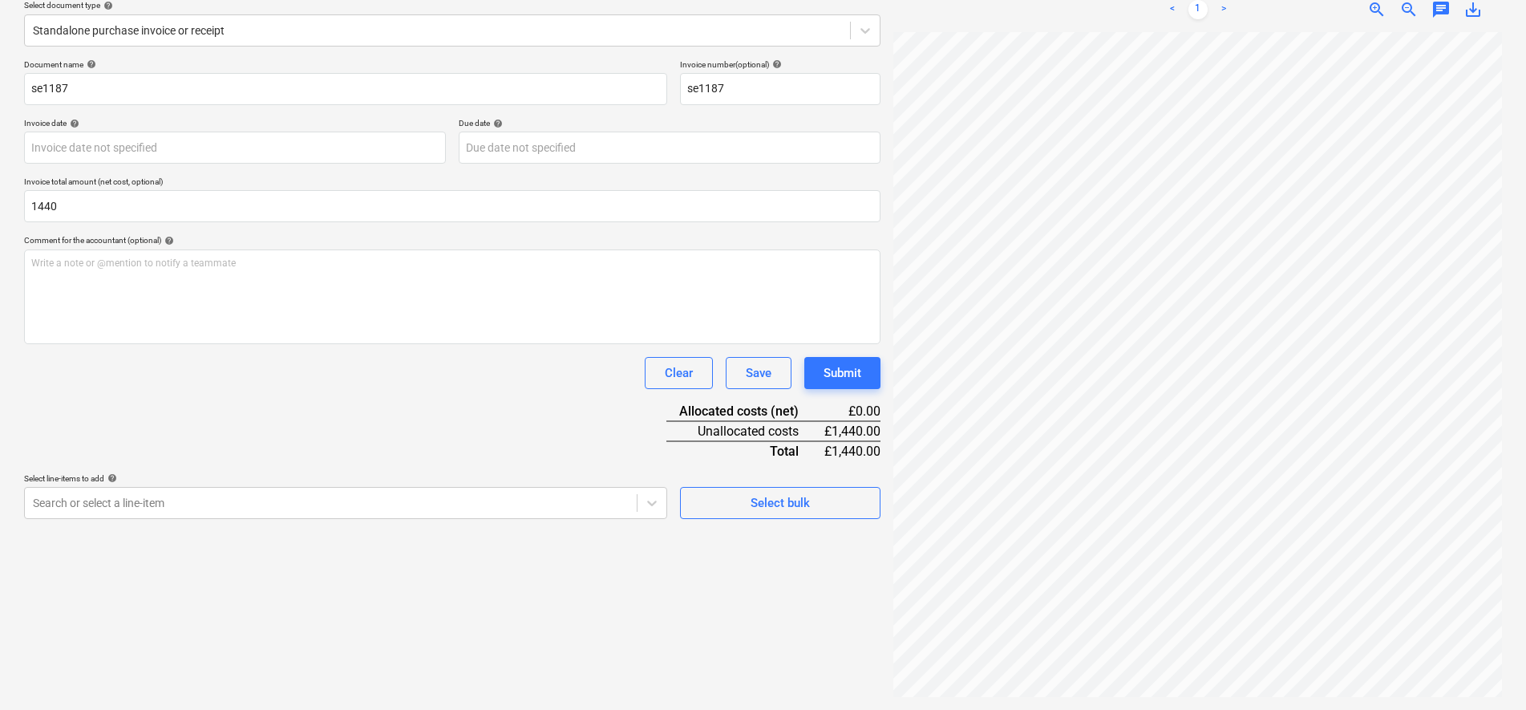
type input "1,440.00"
click at [333, 404] on div "Document name help se1187 Invoice number (optional) help se1187 Invoice date he…" at bounding box center [452, 288] width 856 height 459
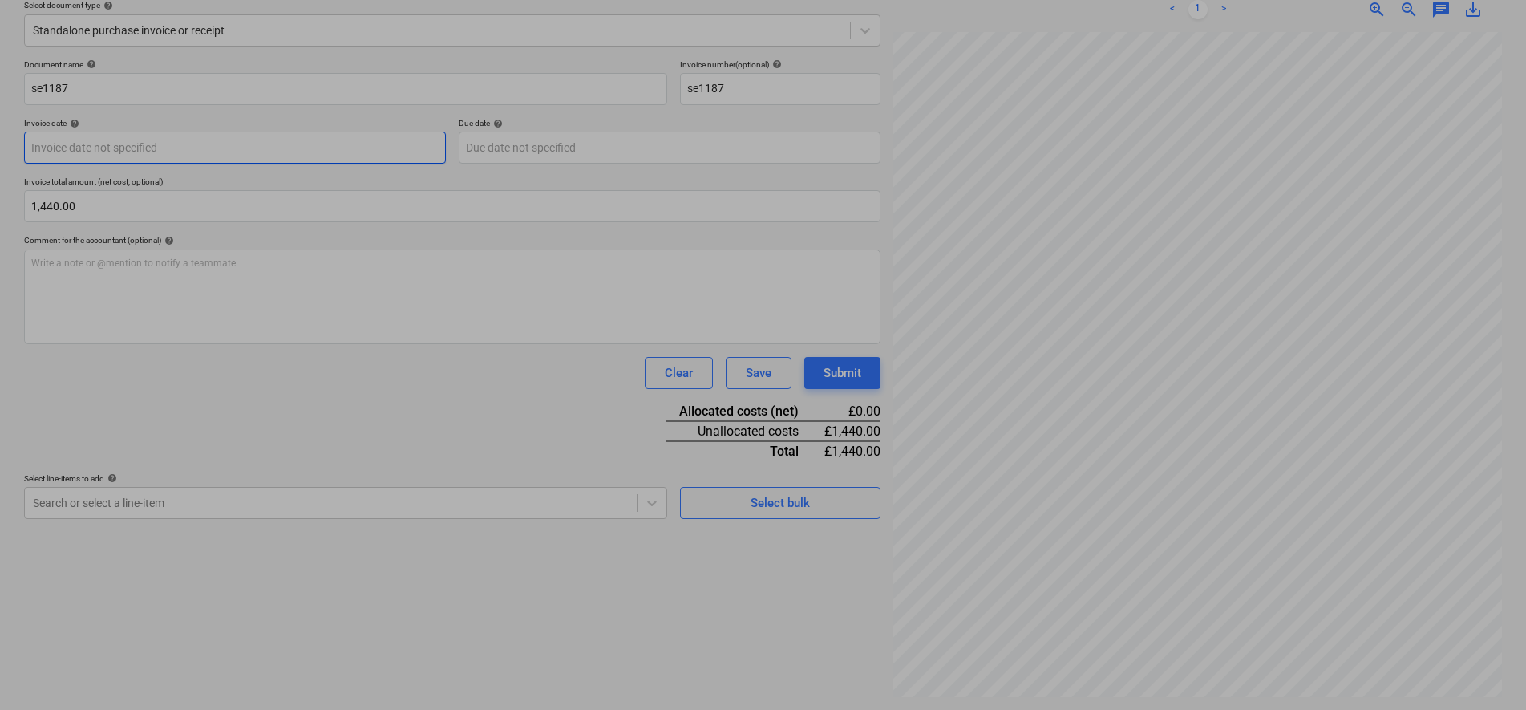
click at [168, 140] on body "Sales Projects Contacts Company Inbox 9+ Approvals format_size keyboard_arrow_d…" at bounding box center [763, 165] width 1526 height 710
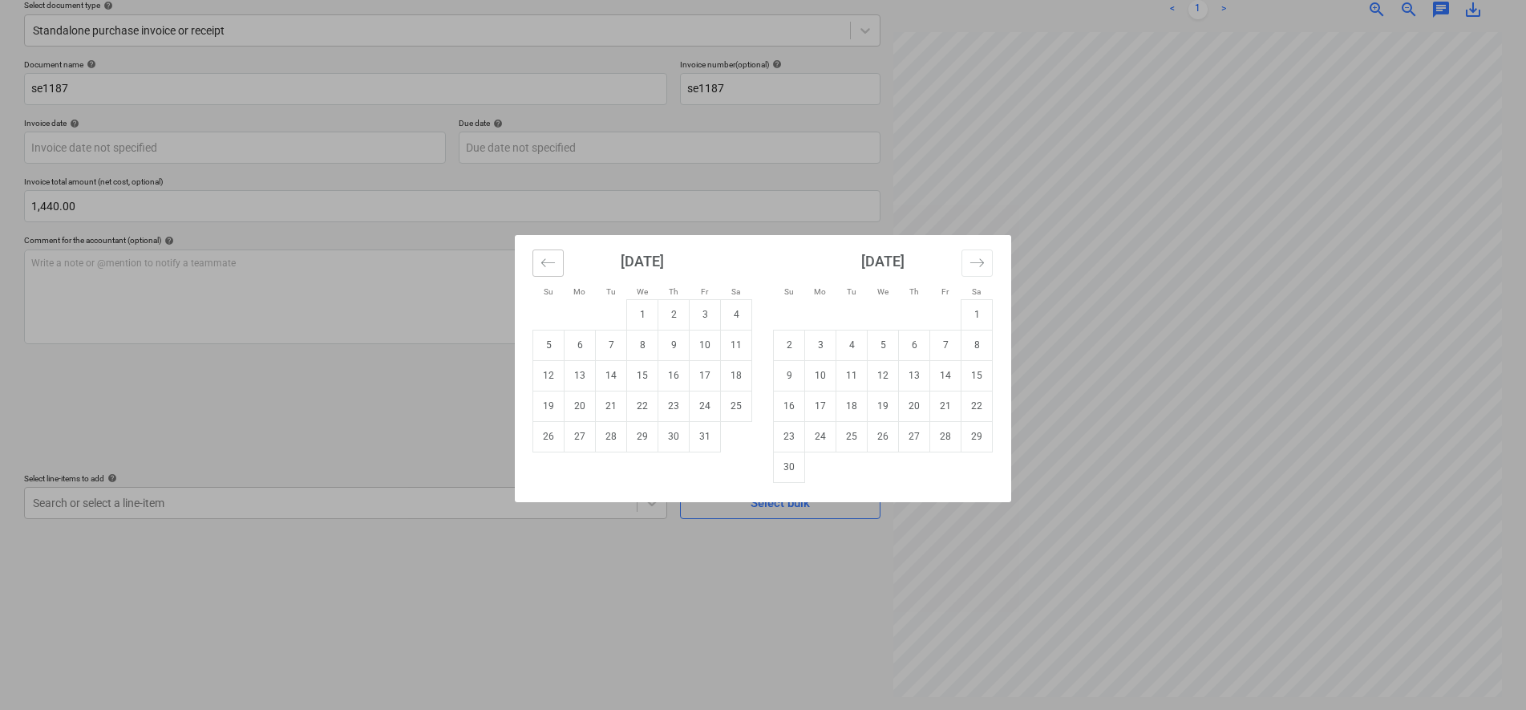
click at [538, 263] on button "Move backward to switch to the previous month." at bounding box center [547, 262] width 31 height 27
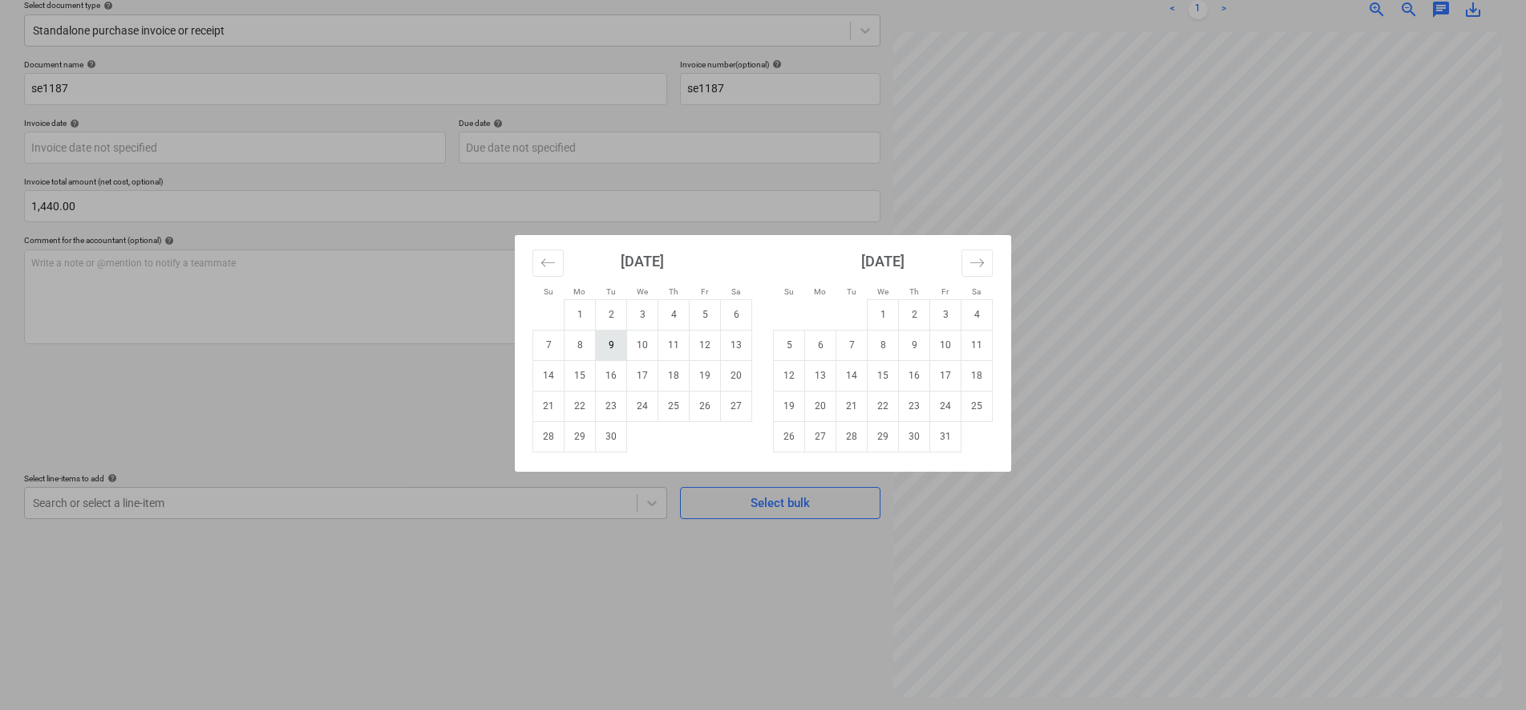
click at [609, 352] on td "9" at bounding box center [611, 345] width 31 height 30
type input "09 Sep 2025"
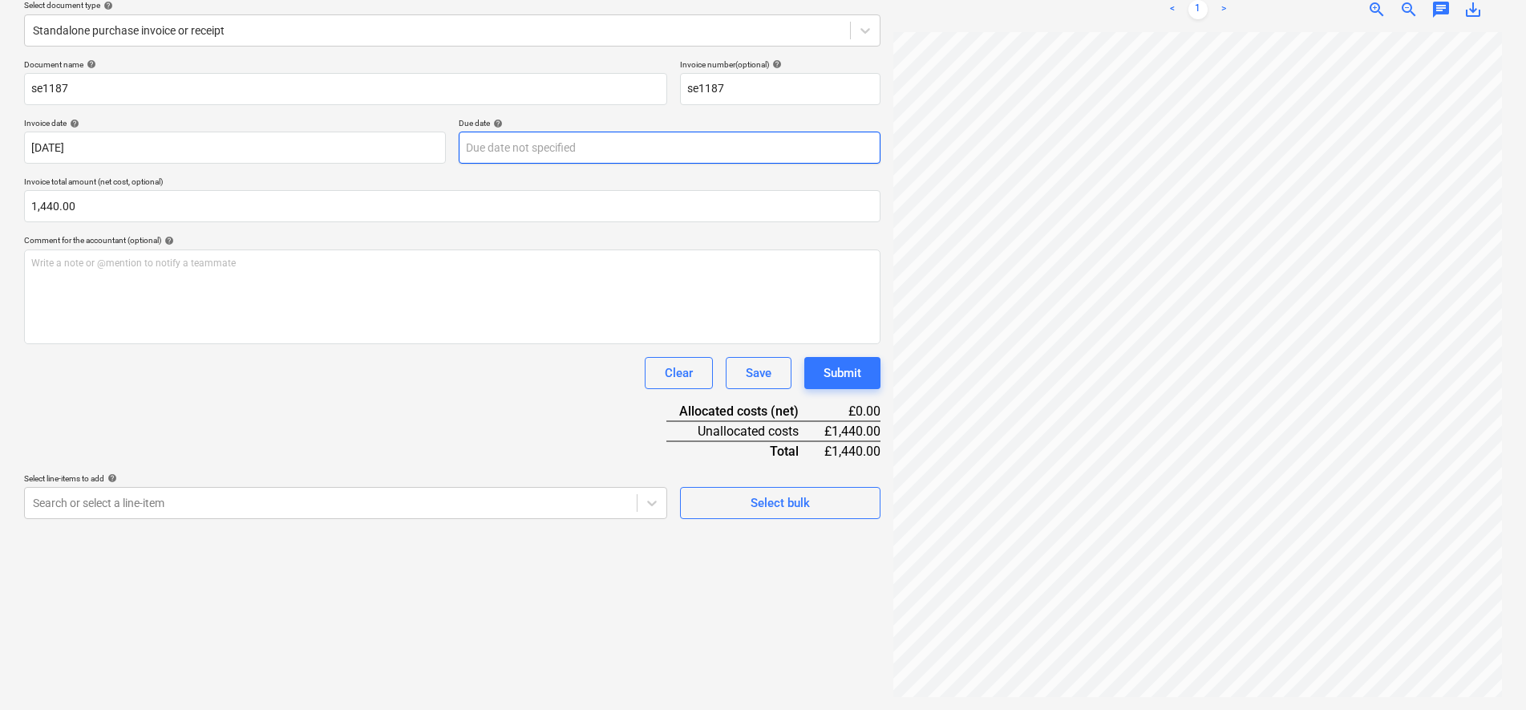
click at [528, 151] on body "Sales Projects Contacts Company Inbox 9+ Approvals format_size keyboard_arrow_d…" at bounding box center [763, 165] width 1526 height 710
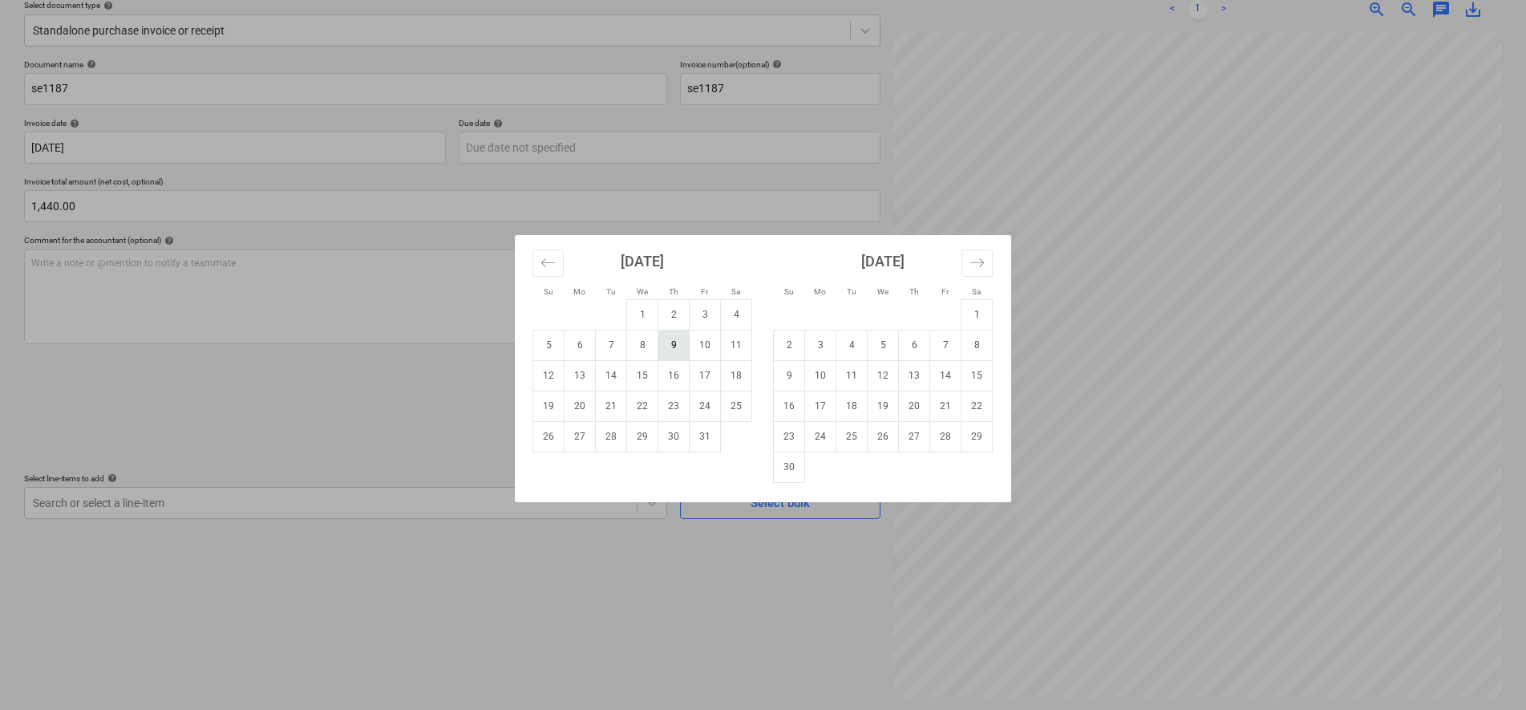
click at [678, 350] on td "9" at bounding box center [673, 345] width 31 height 30
type input "09 Oct 2025"
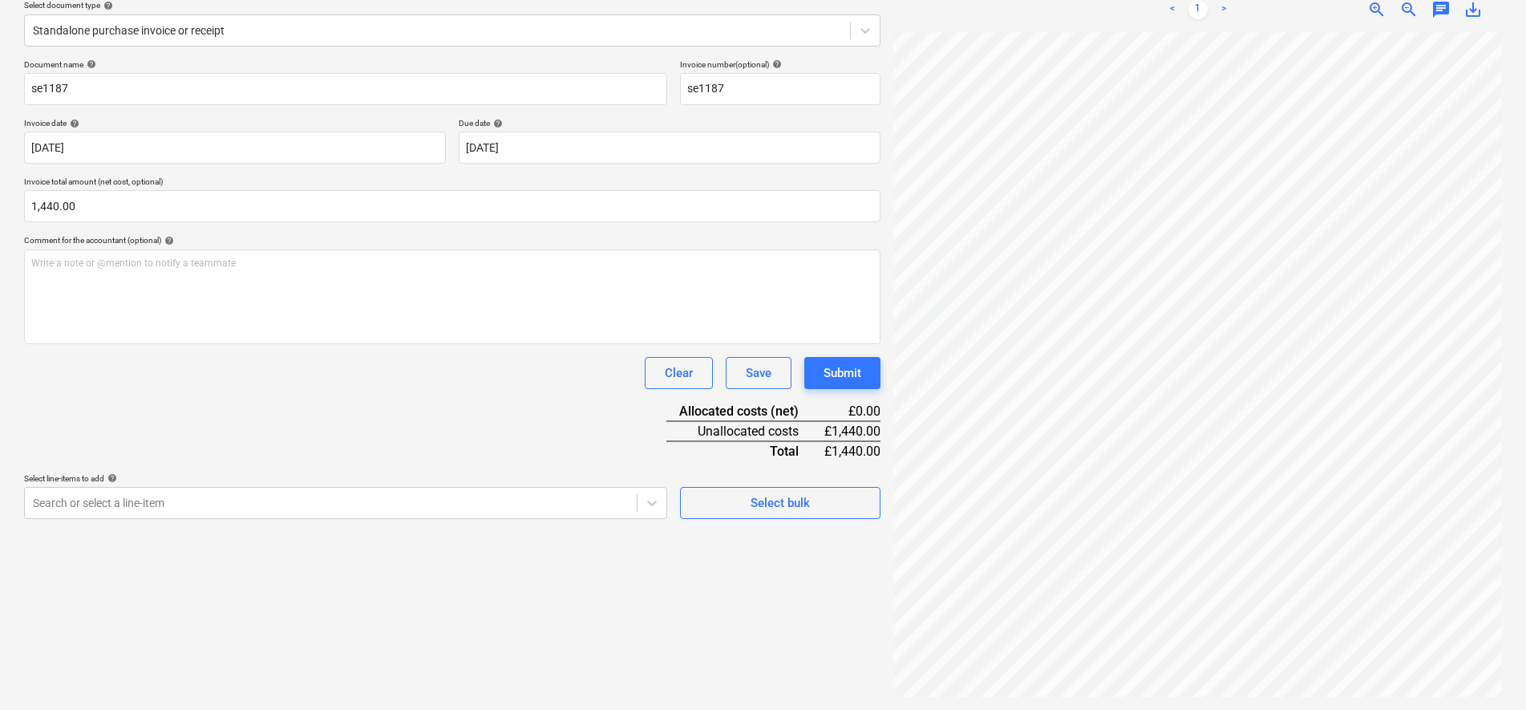
drag, startPoint x: 401, startPoint y: 457, endPoint x: 493, endPoint y: 523, distance: 113.2
click at [402, 457] on div "Document name help se1187 Invoice number (optional) help se1187 Invoice date he…" at bounding box center [452, 288] width 856 height 459
click at [489, 508] on body "Sales Projects Contacts Company Inbox 9+ Approvals format_size keyboard_arrow_d…" at bounding box center [763, 165] width 1526 height 710
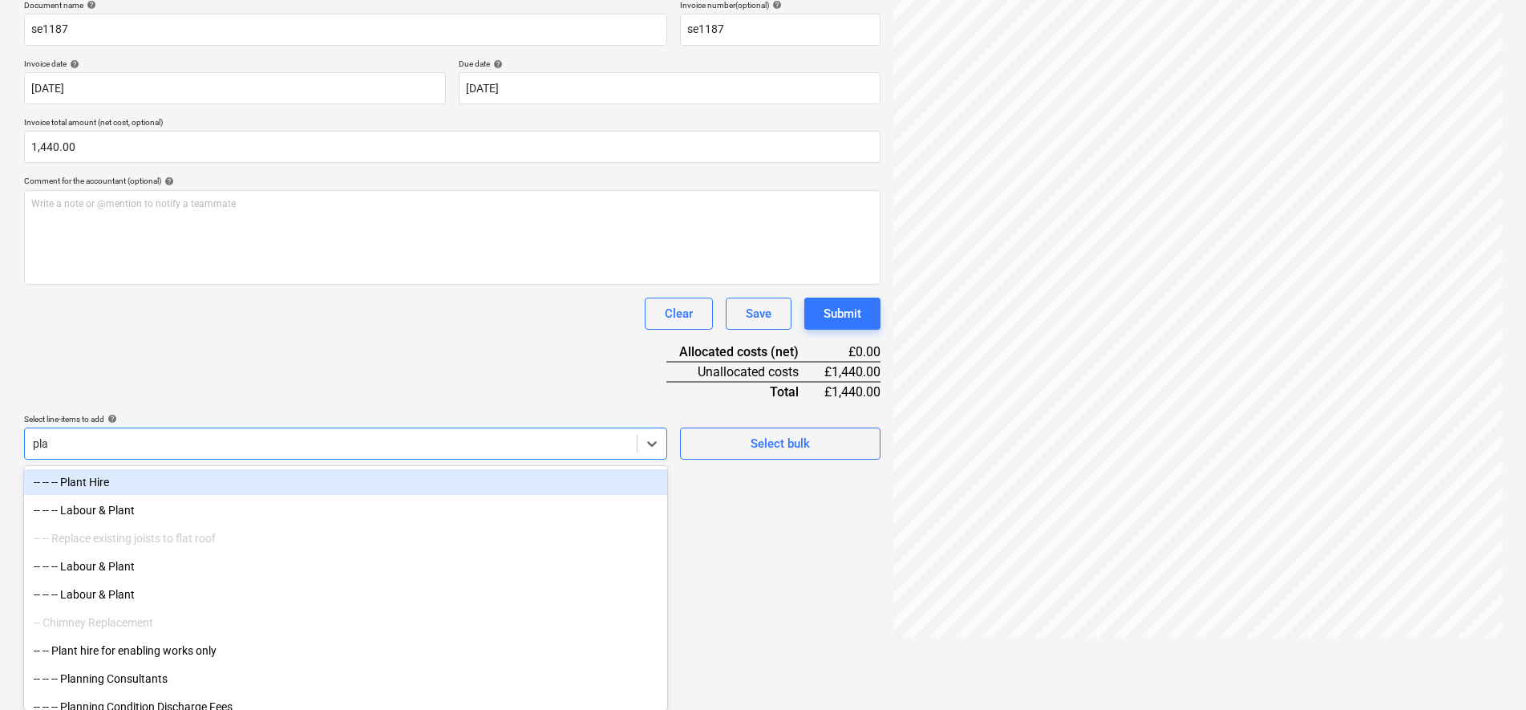
type input "play"
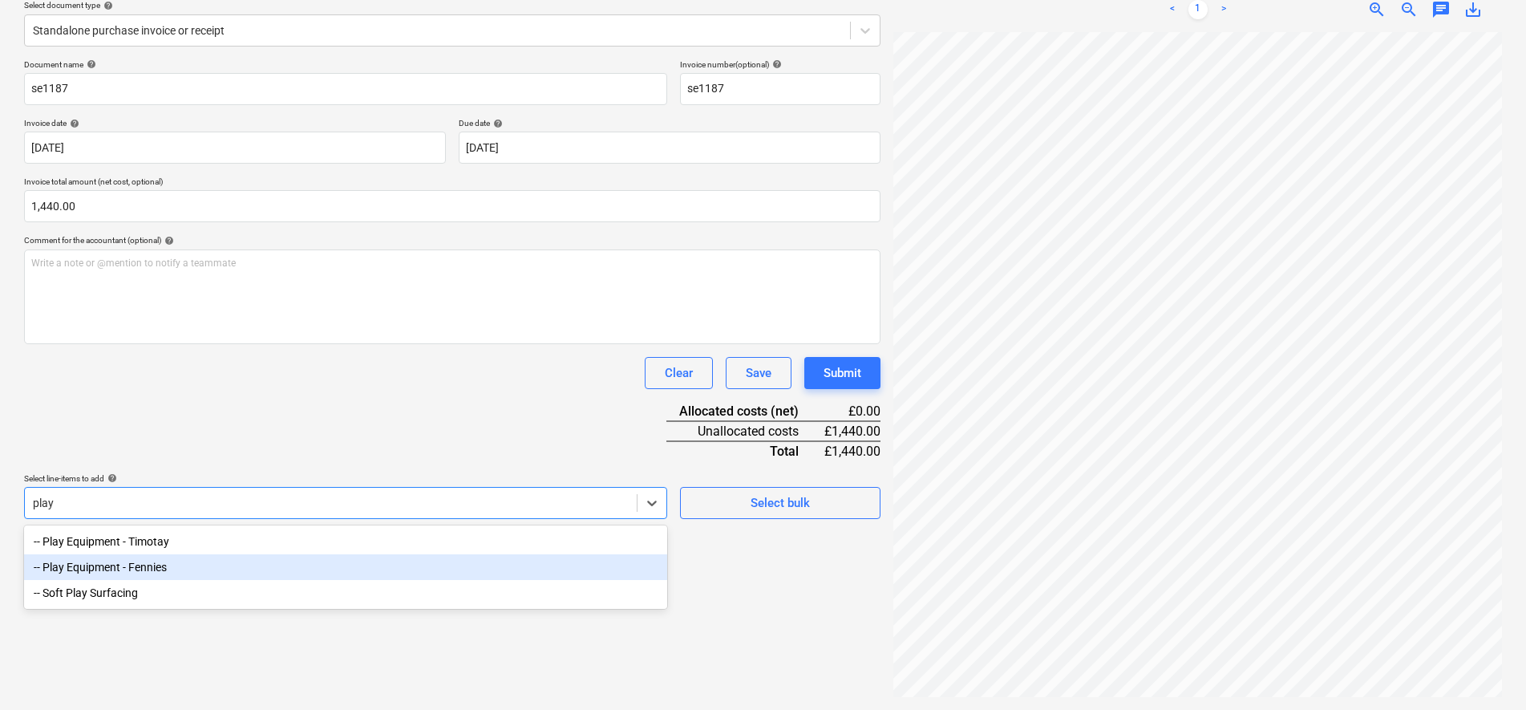
click at [374, 564] on div "-- Play Equipment - Fennies" at bounding box center [345, 567] width 643 height 26
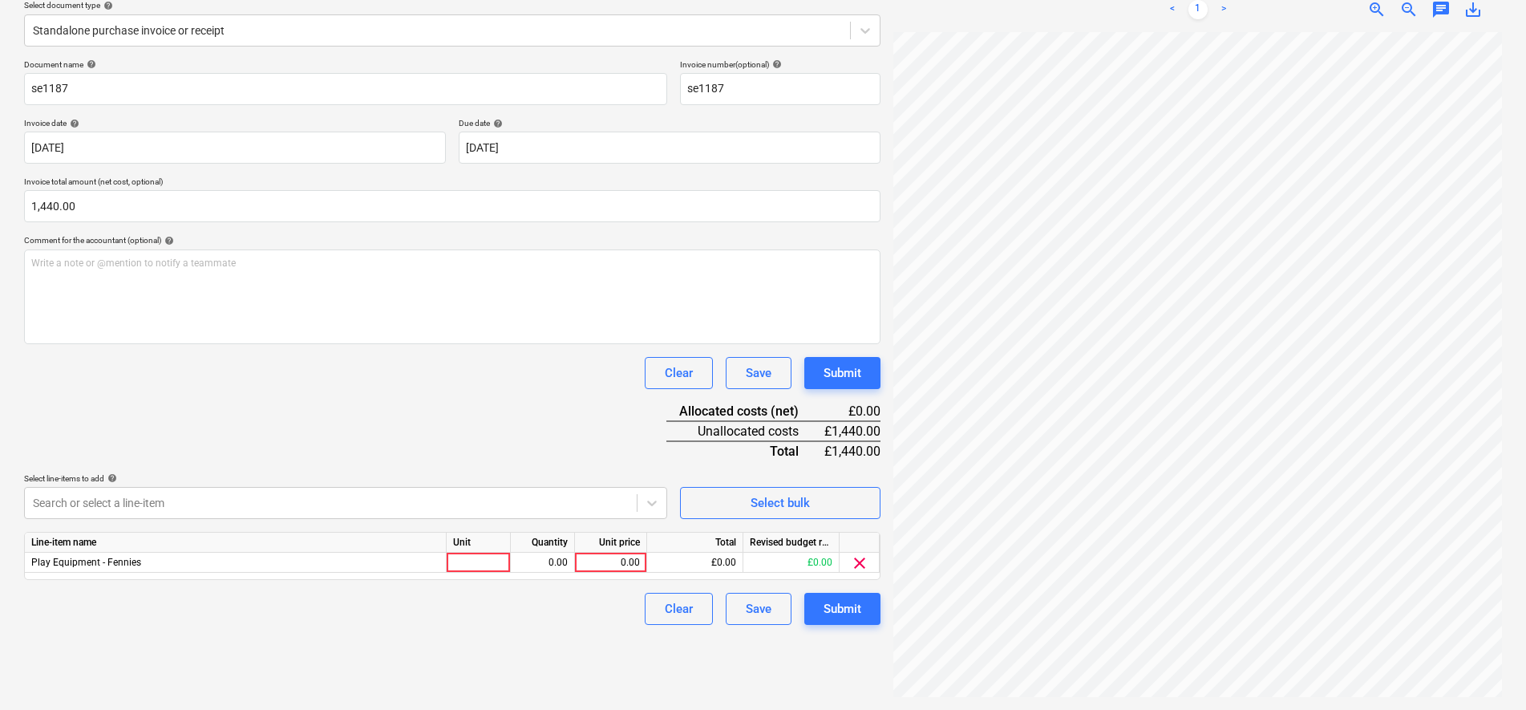
click at [386, 475] on div "Select line-items to add help" at bounding box center [345, 478] width 643 height 10
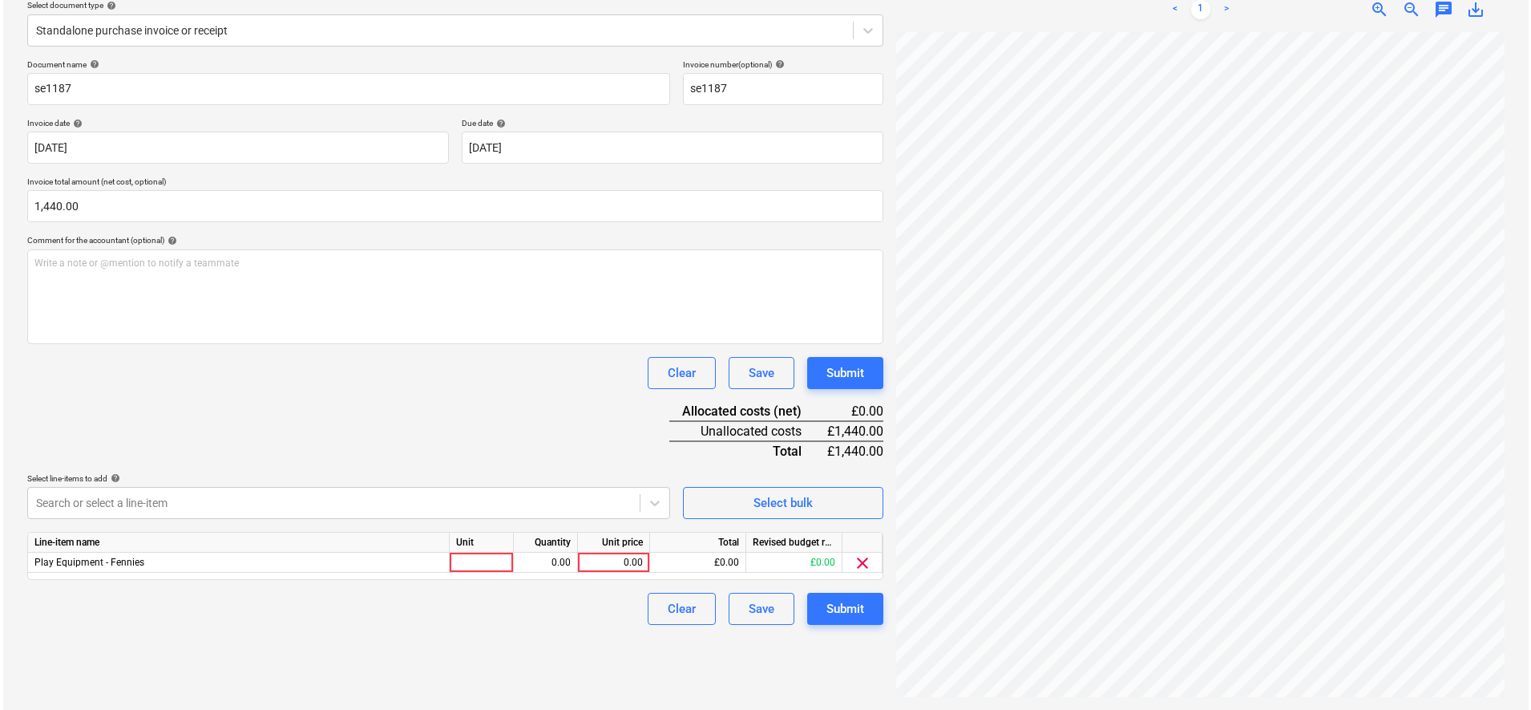
scroll to position [342, 79]
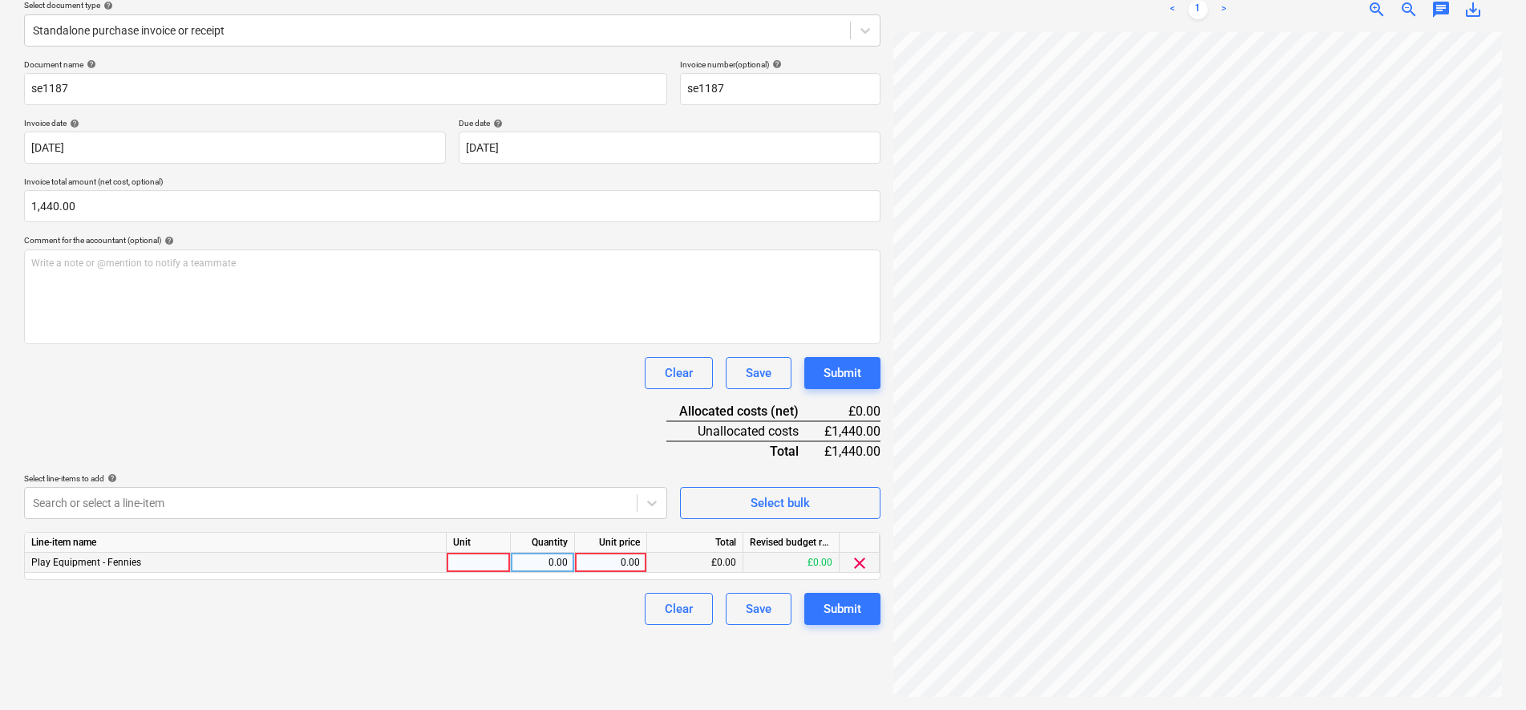
click at [634, 560] on div "0.00" at bounding box center [610, 562] width 59 height 20
type input "1440"
click at [535, 653] on div "Create new document Select company Squared Earth - Paul V Add new company Selec…" at bounding box center [452, 296] width 869 height 813
click at [851, 617] on div "Submit" at bounding box center [842, 608] width 38 height 21
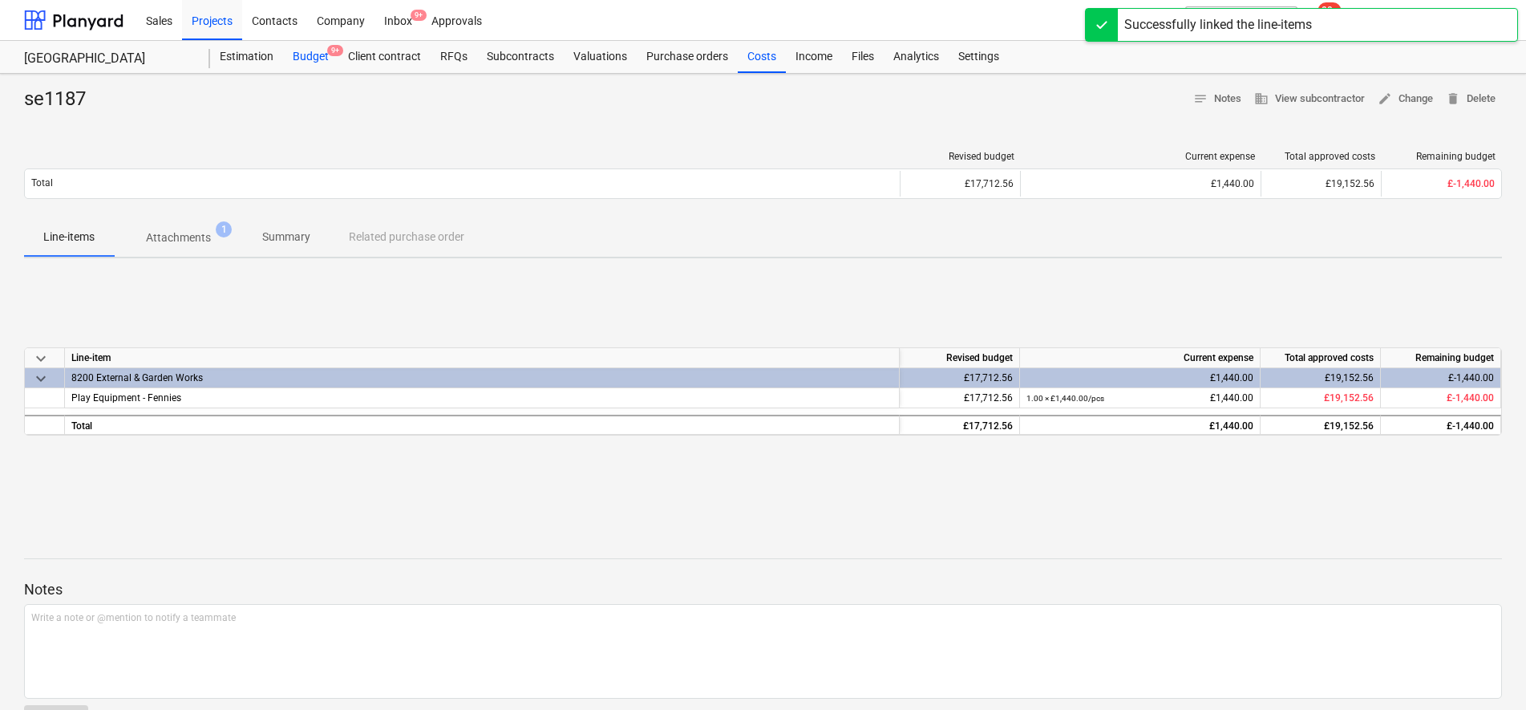
click at [314, 58] on div "Budget 9+" at bounding box center [310, 57] width 55 height 32
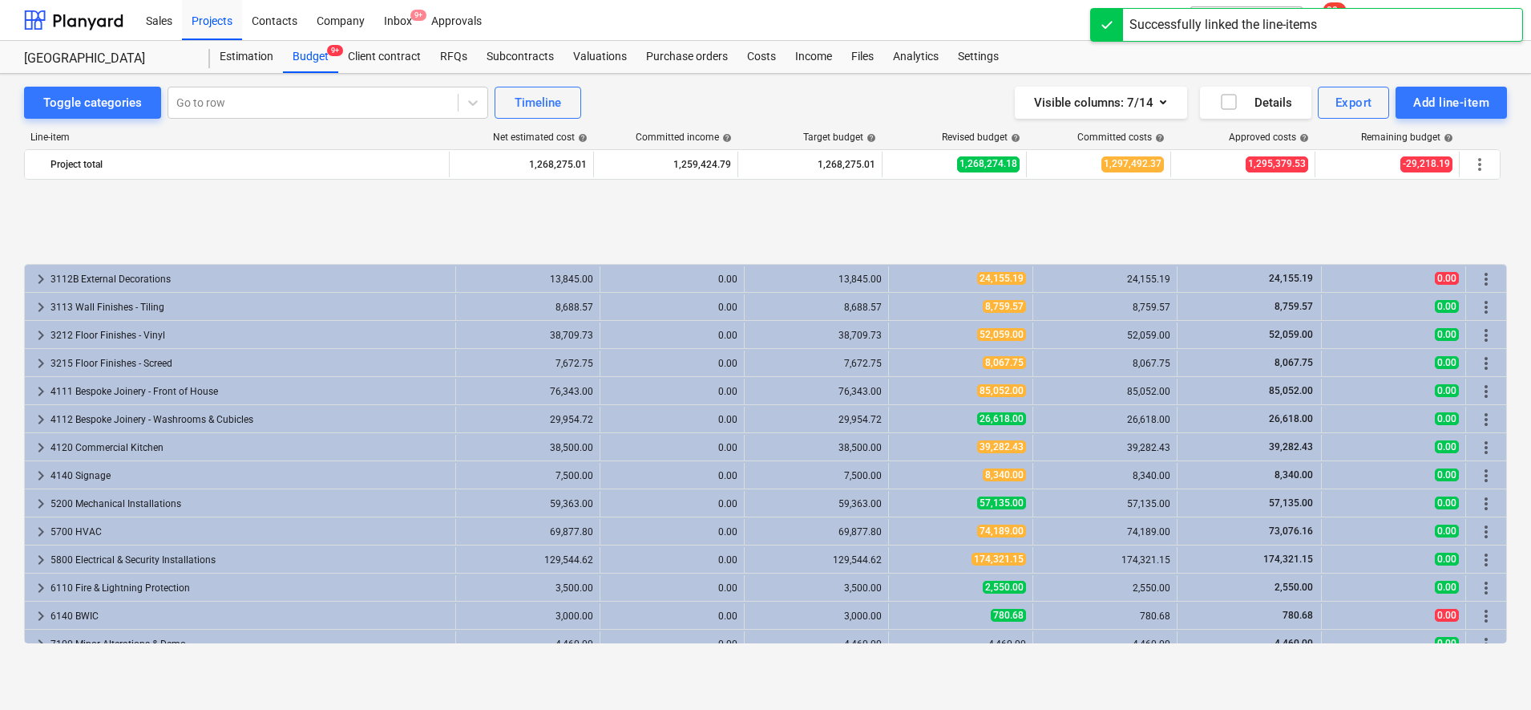
scroll to position [1760, 0]
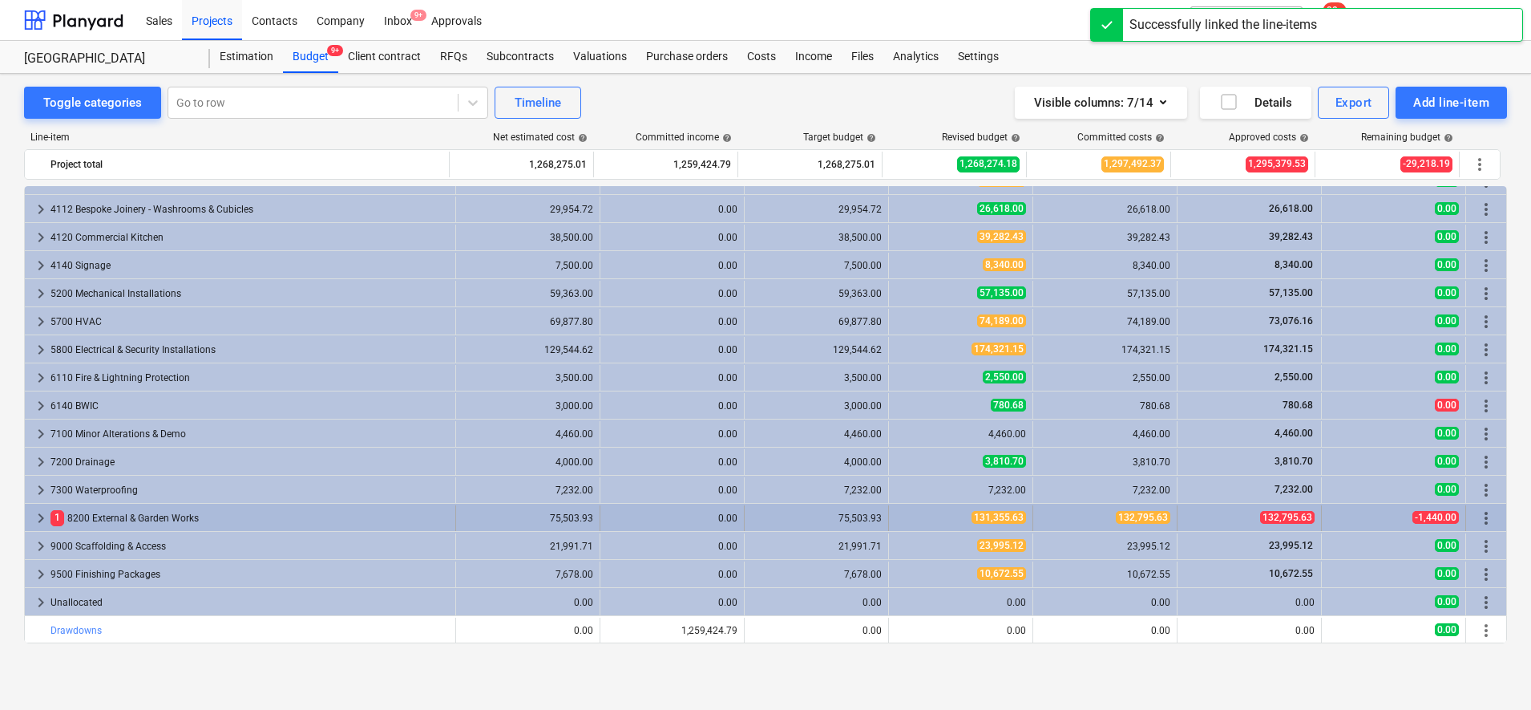
click at [180, 515] on div "1 8200 External & Garden Works" at bounding box center [250, 518] width 398 height 26
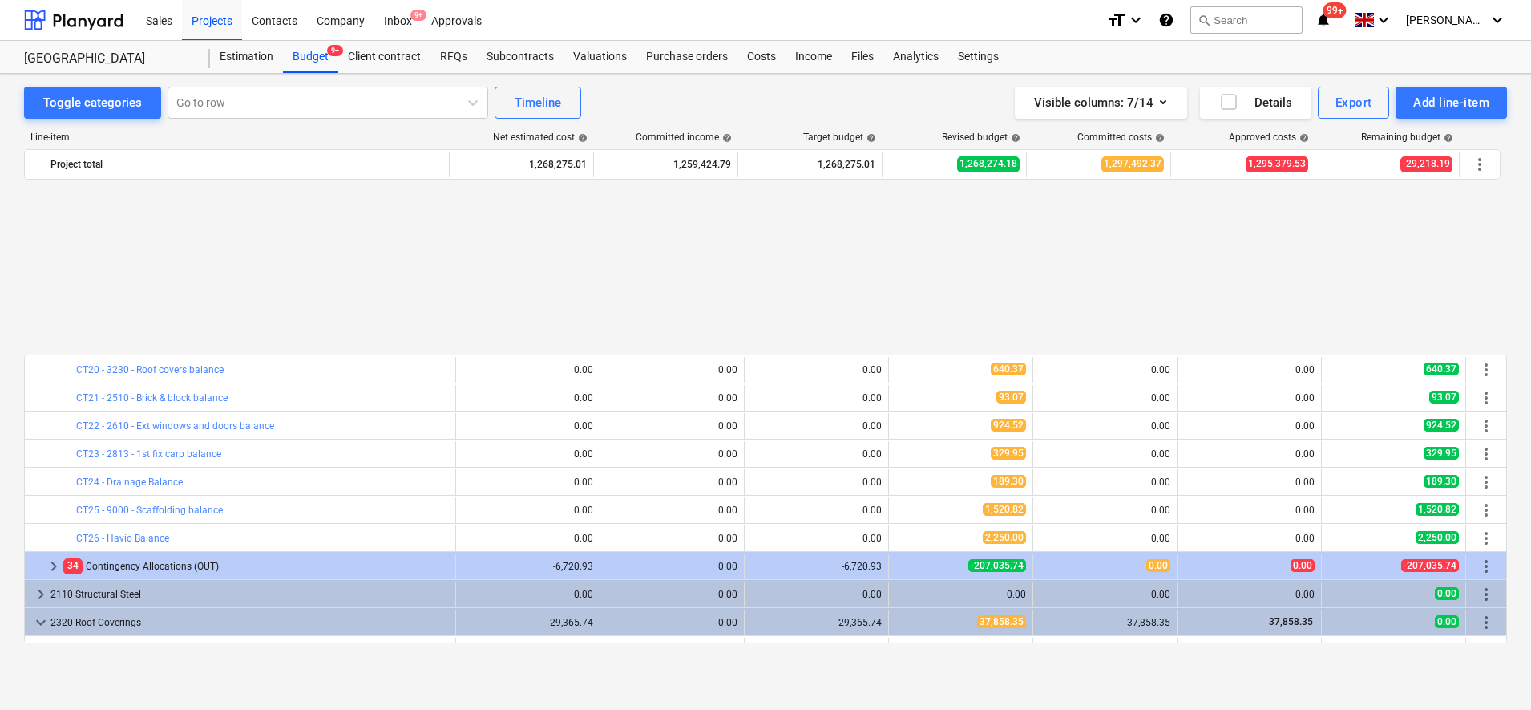
scroll to position [958, 0]
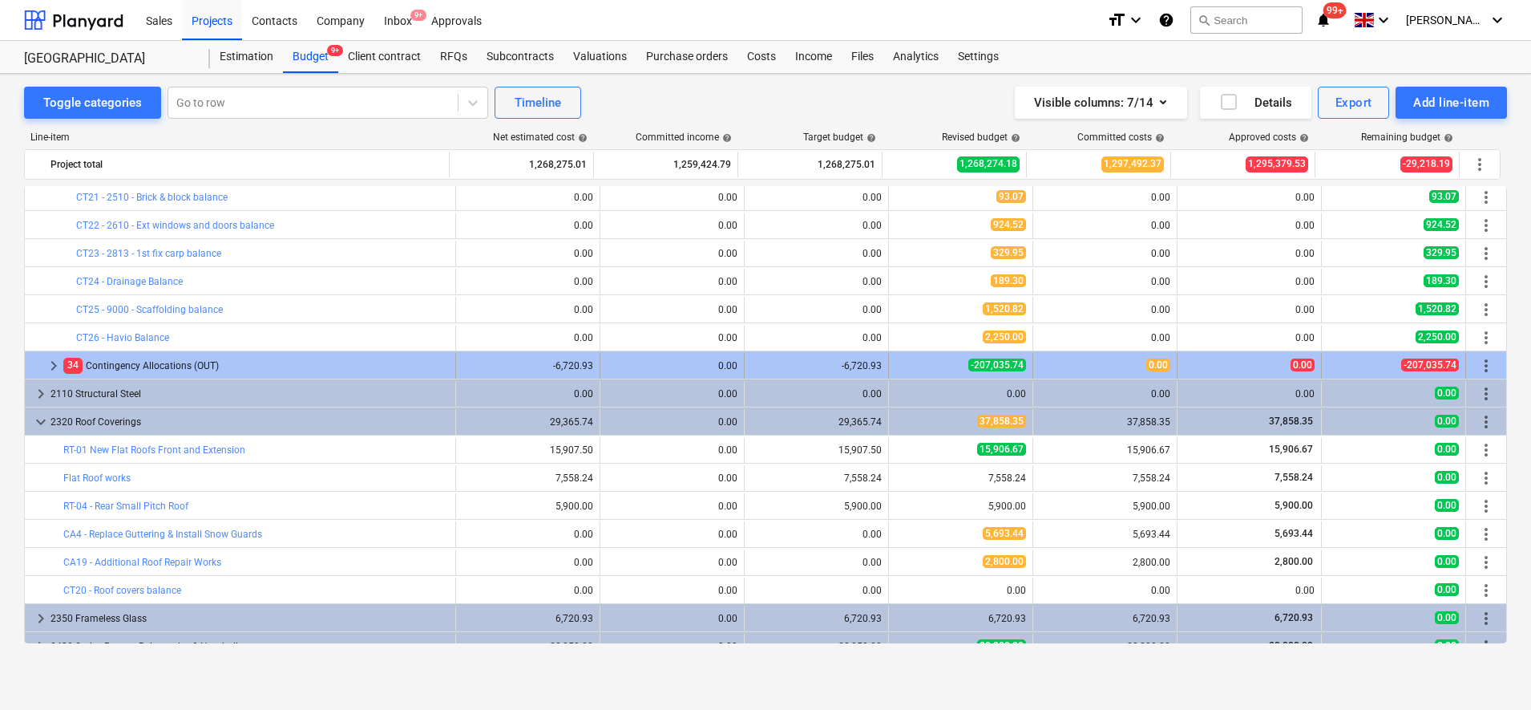
click at [274, 371] on div "34 Contingency Allocations (OUT)" at bounding box center [256, 366] width 386 height 26
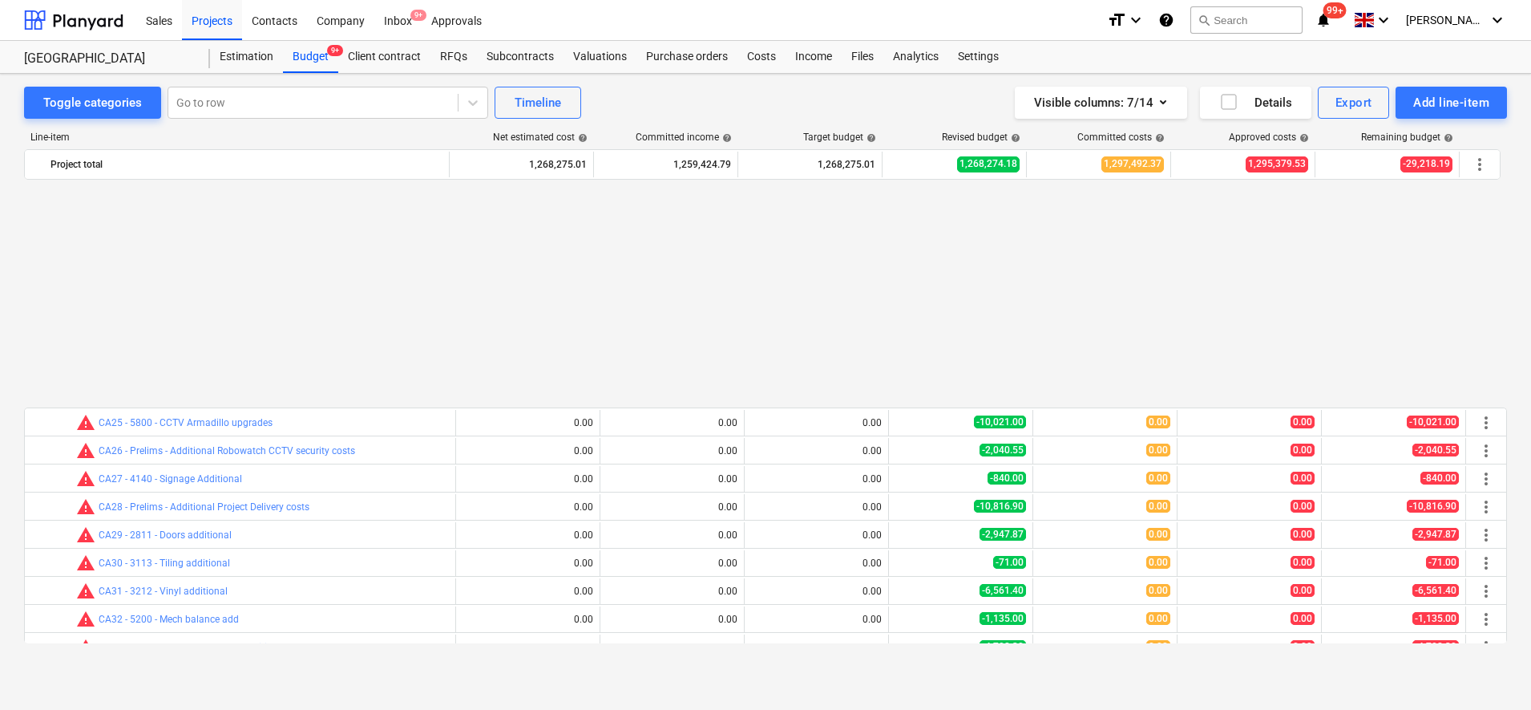
scroll to position [1860, 0]
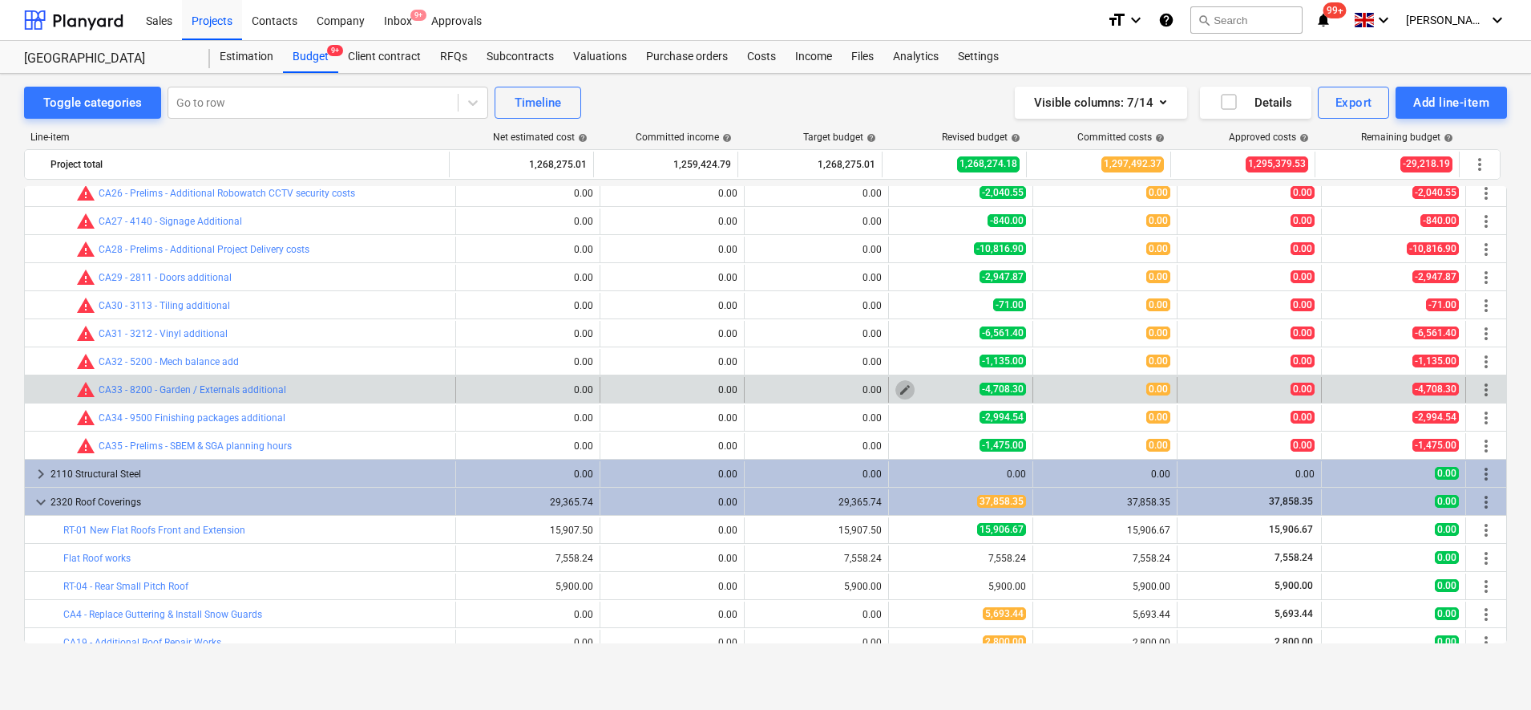
click at [899, 385] on span "edit" at bounding box center [905, 389] width 13 height 13
type textarea "x"
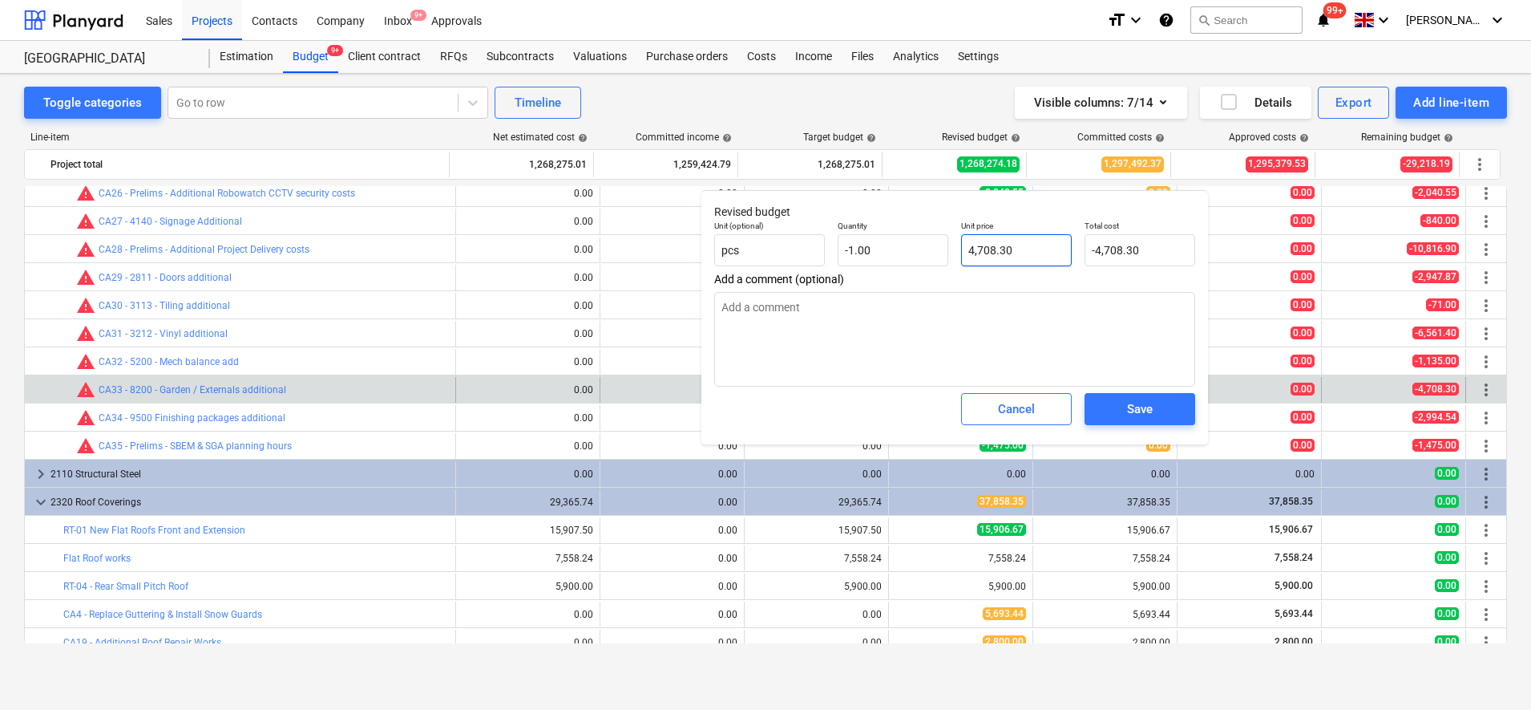
type input "4708.3"
drag, startPoint x: 1058, startPoint y: 249, endPoint x: 808, endPoint y: 249, distance: 250.2
click at [812, 249] on div "Unit (optional) pcs Quantity -1.00 Unit price 4708.3 Total cost -4,708.30" at bounding box center [955, 243] width 494 height 59
type textarea "x"
type input "6"
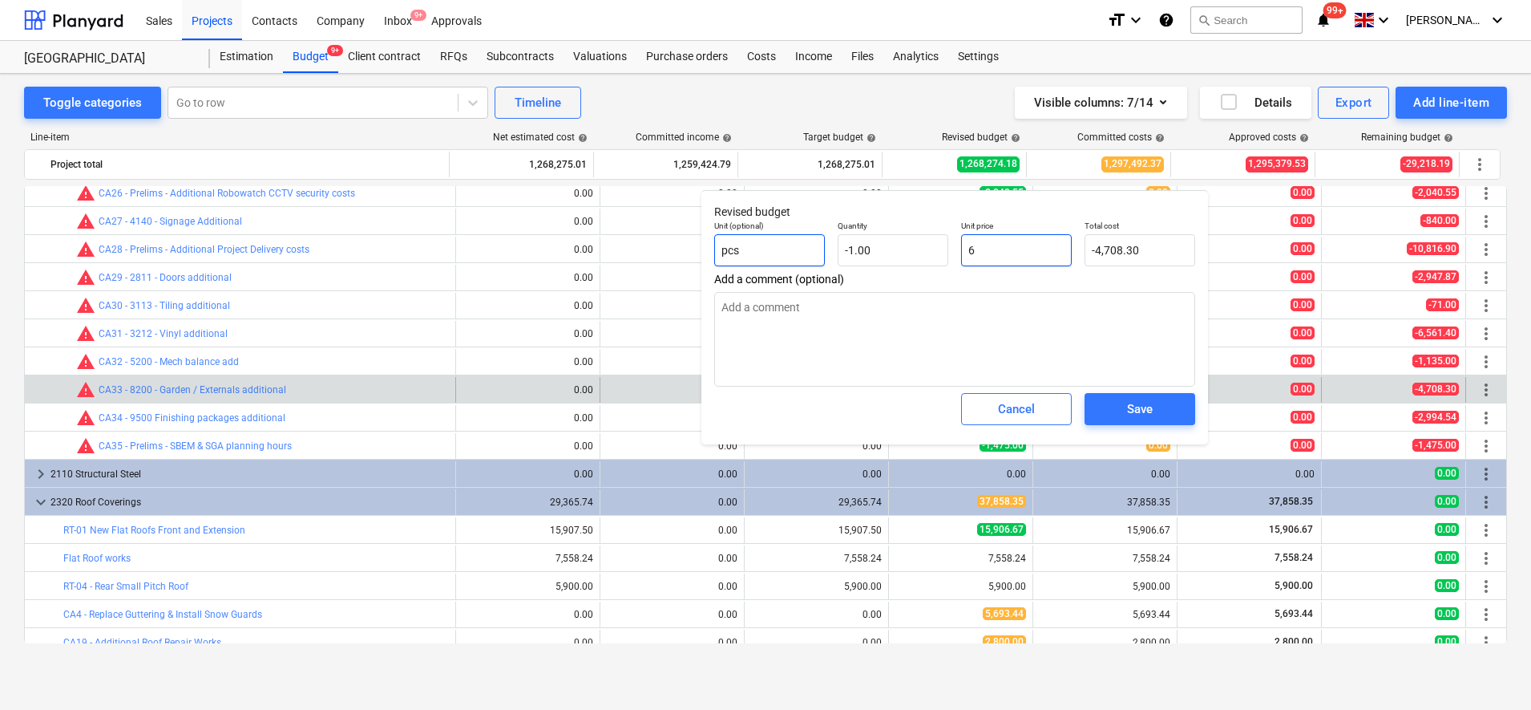
type input "-6.00"
type textarea "x"
type input "61"
type input "-61.00"
type textarea "x"
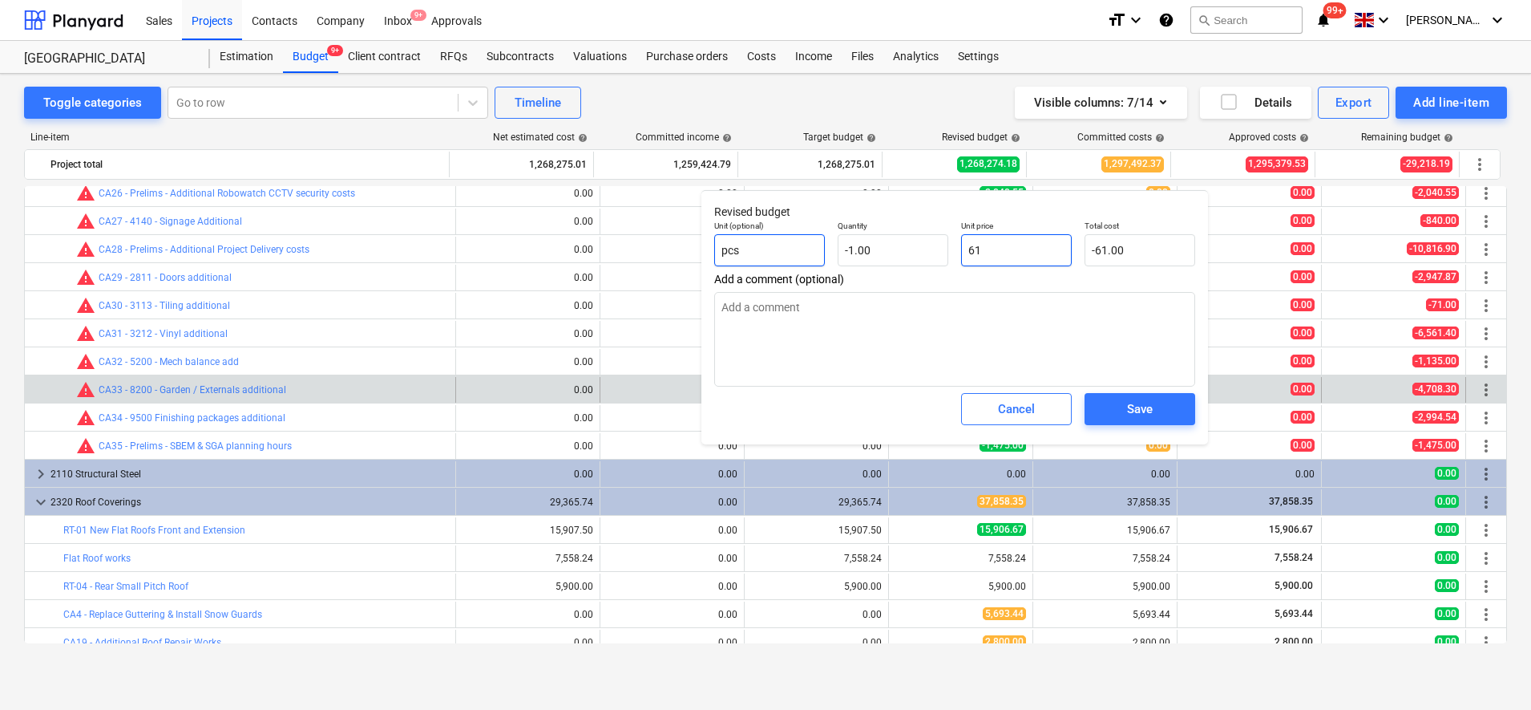
type input "614"
type input "-614.00"
type textarea "x"
type input "6148"
type input "-6,148.00"
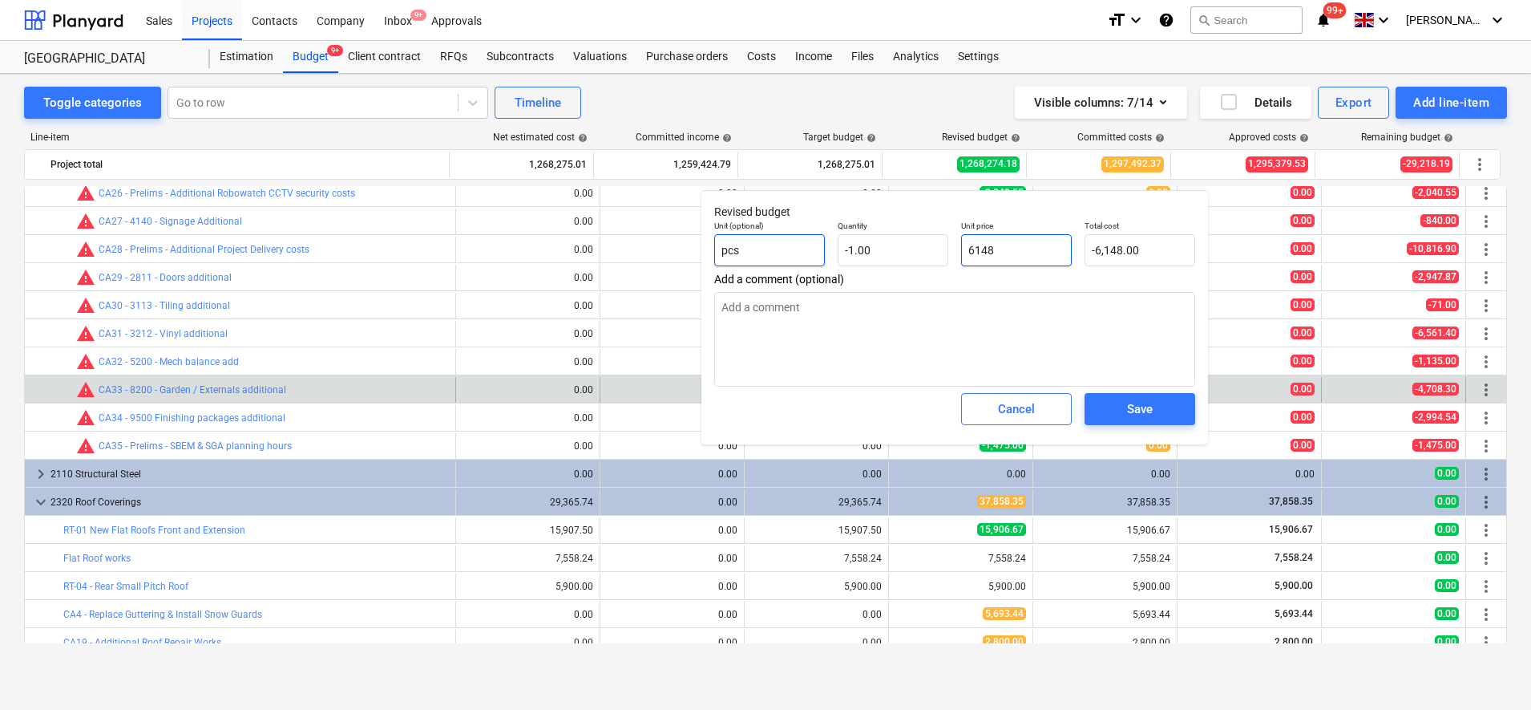
type textarea "x"
type input "6148."
type textarea "x"
type input "6148.3"
type input "-6,148.30"
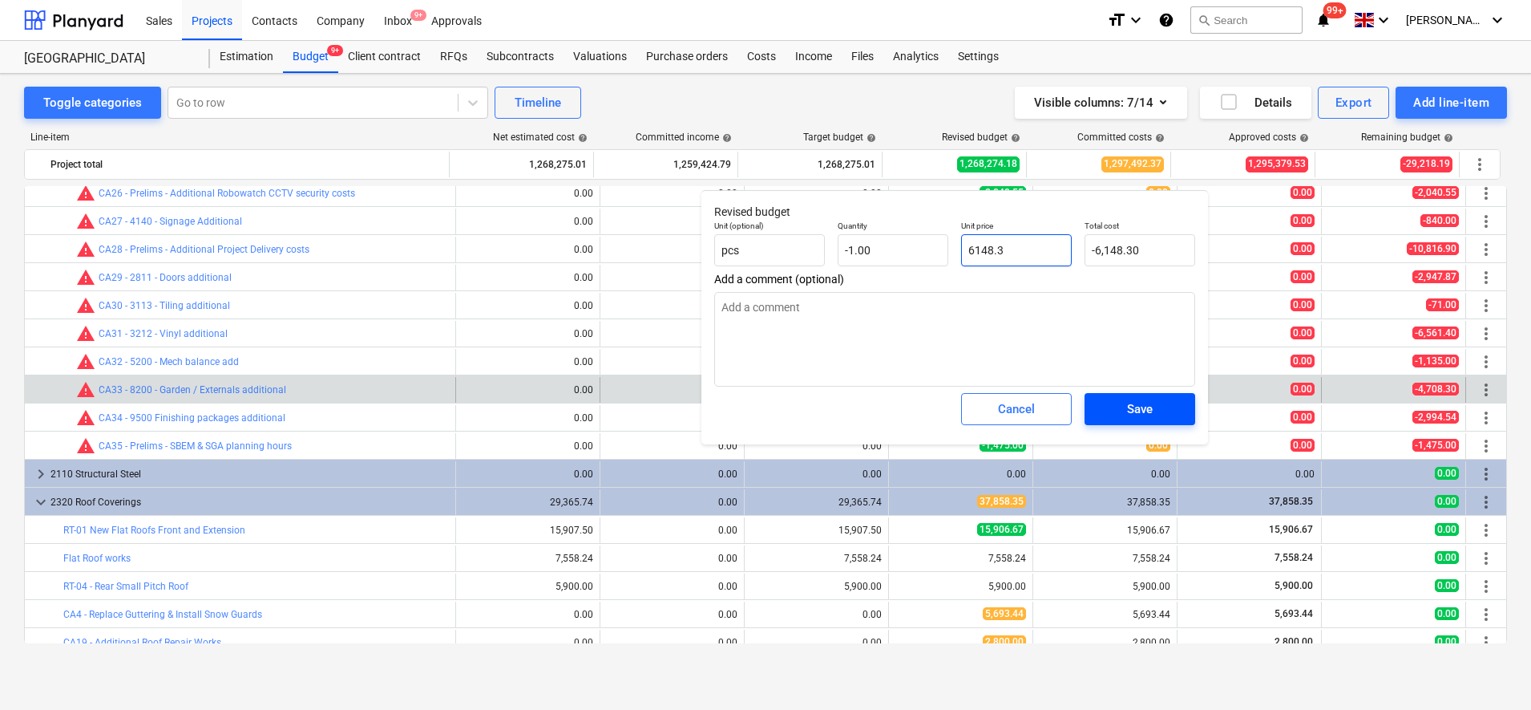
type input "6148.3"
type textarea "x"
type input "6,148.30"
click at [1135, 413] on div "Save" at bounding box center [1140, 408] width 26 height 21
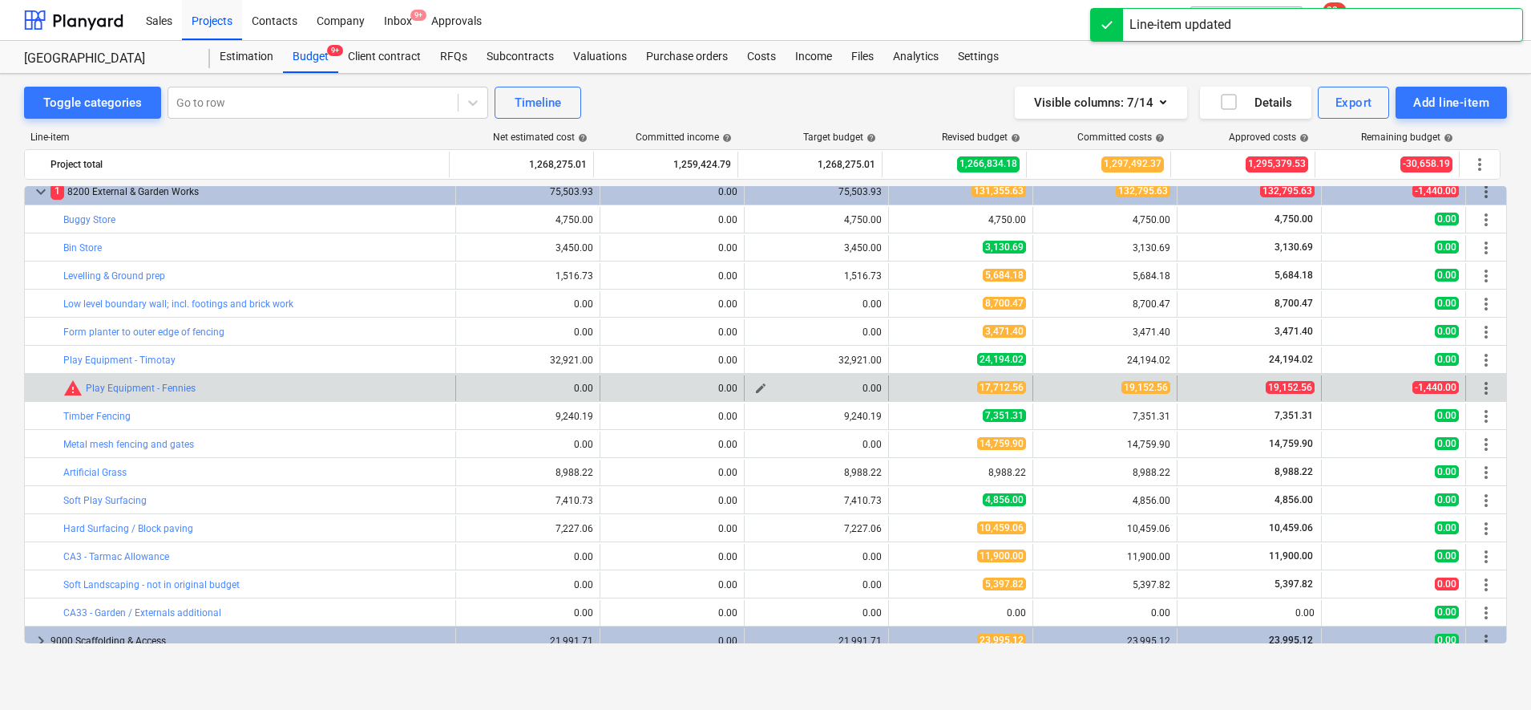
scroll to position [3069, 0]
click at [899, 384] on span "edit" at bounding box center [905, 387] width 13 height 13
type textarea "x"
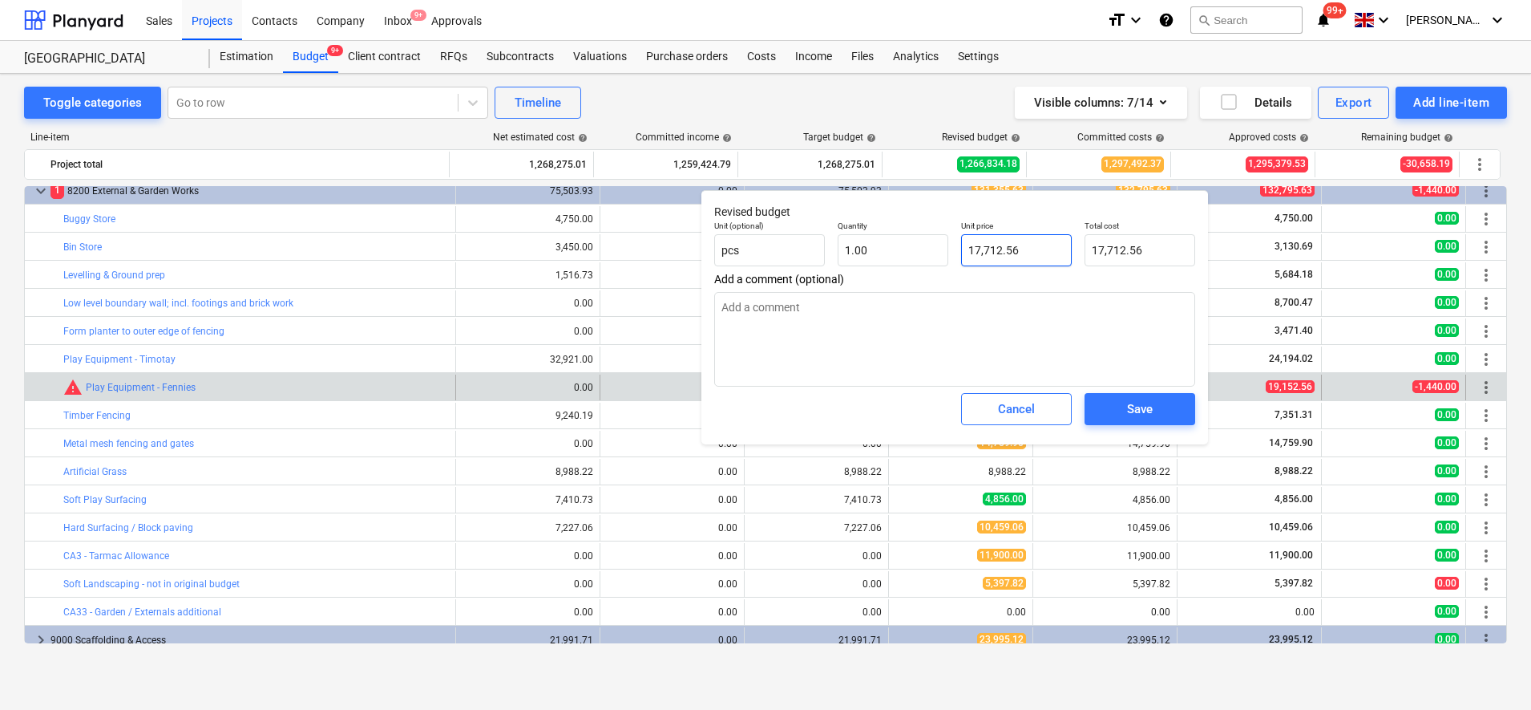
type input "17712.56"
drag, startPoint x: 1052, startPoint y: 253, endPoint x: 949, endPoint y: 253, distance: 102.6
click at [949, 253] on div "Unit (optional) pcs Quantity 1.00 Unit price 17712.56 Total cost 17,712.56" at bounding box center [955, 243] width 494 height 59
type textarea "x"
type input "1"
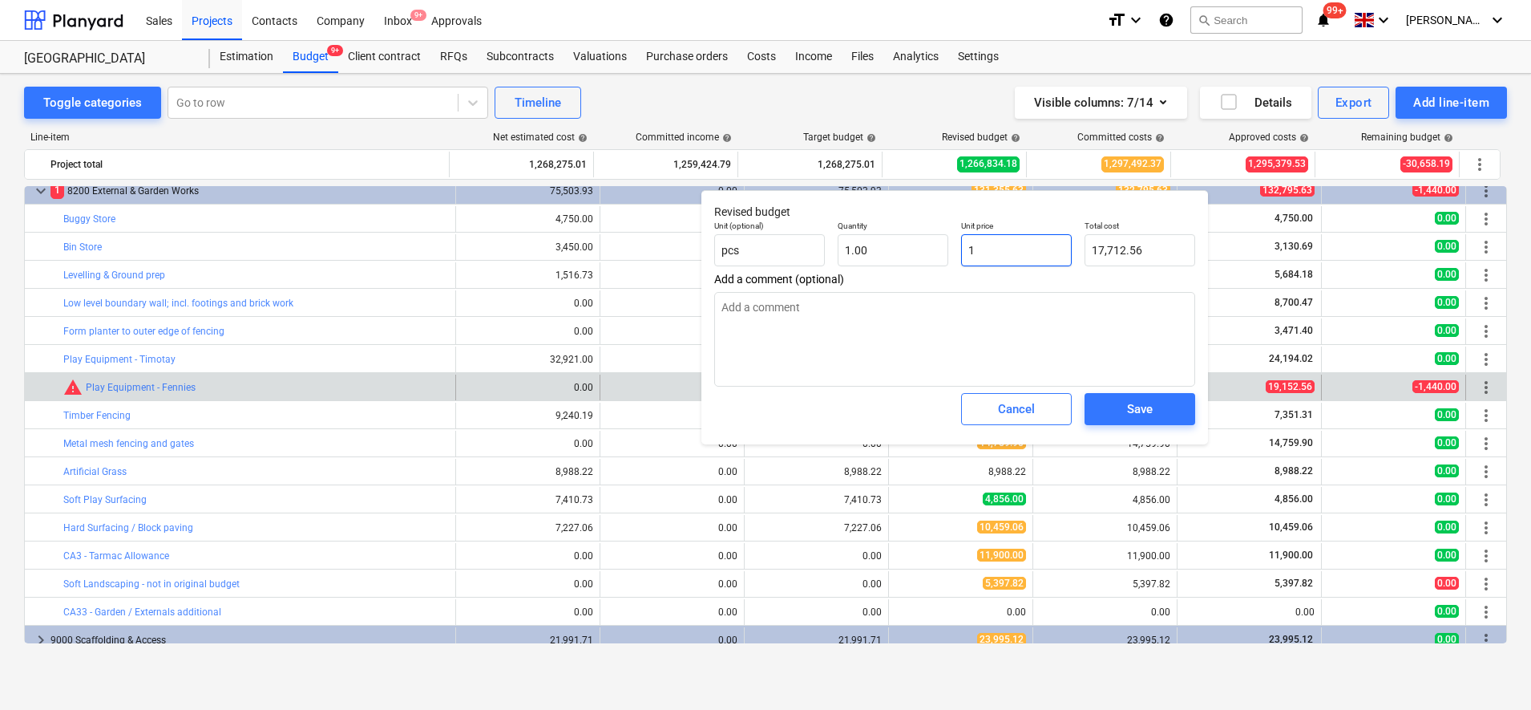
type input "1.00"
type textarea "x"
type input "19"
type input "19.00"
type textarea "x"
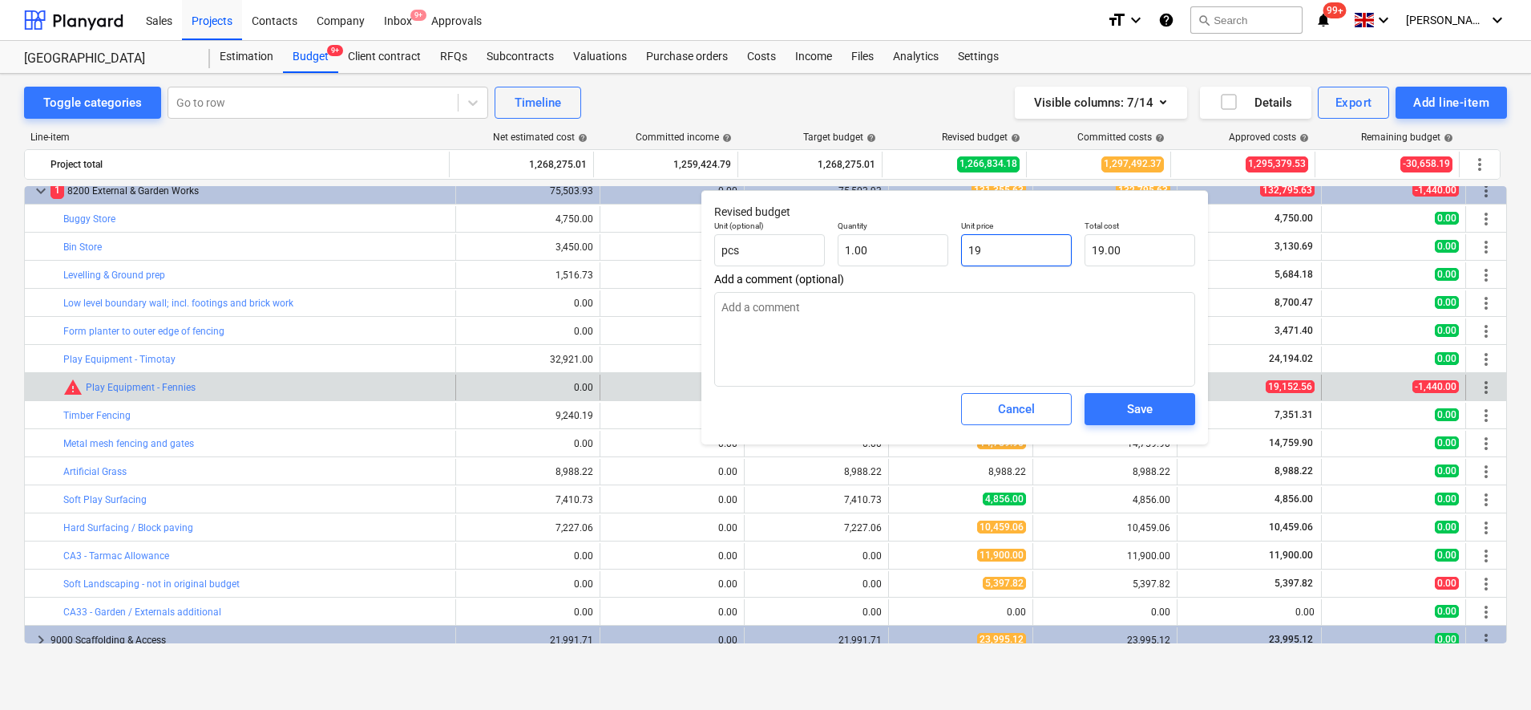
type input "191"
type input "191.00"
type textarea "x"
type input "1915"
type input "1,915.00"
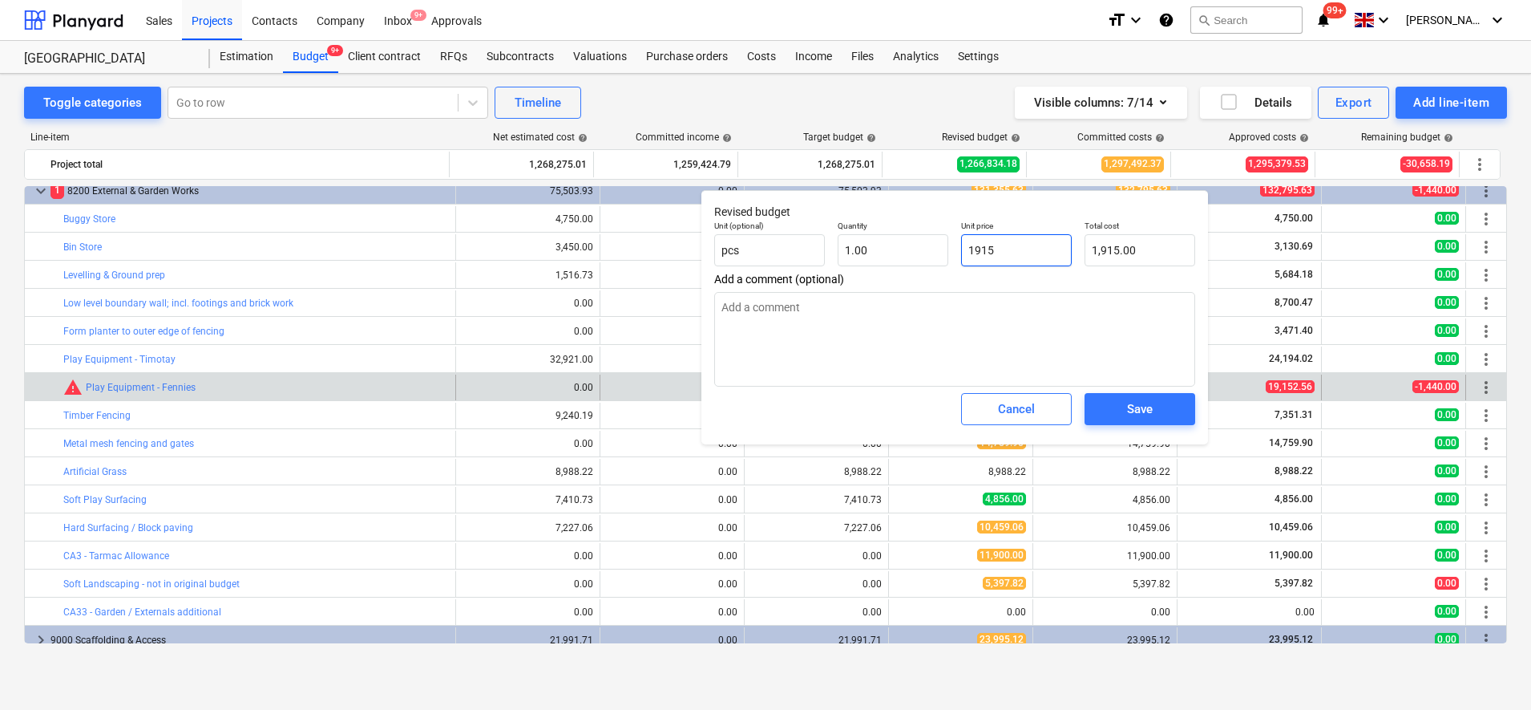
type textarea "x"
type input "19152"
type input "19,152.00"
type textarea "x"
type input "19152."
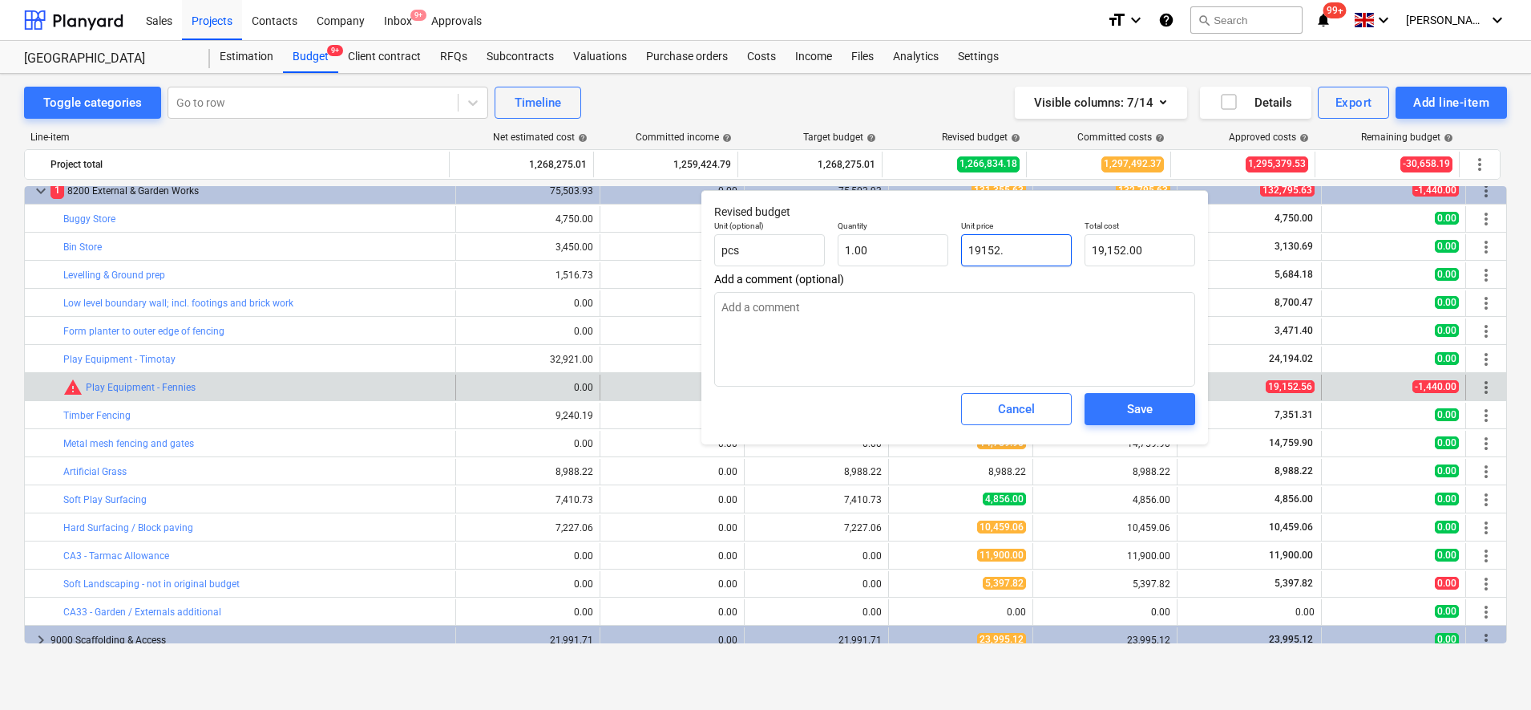
type textarea "x"
type input "19152.5"
type input "19,152.50"
type textarea "x"
type input "19152.56"
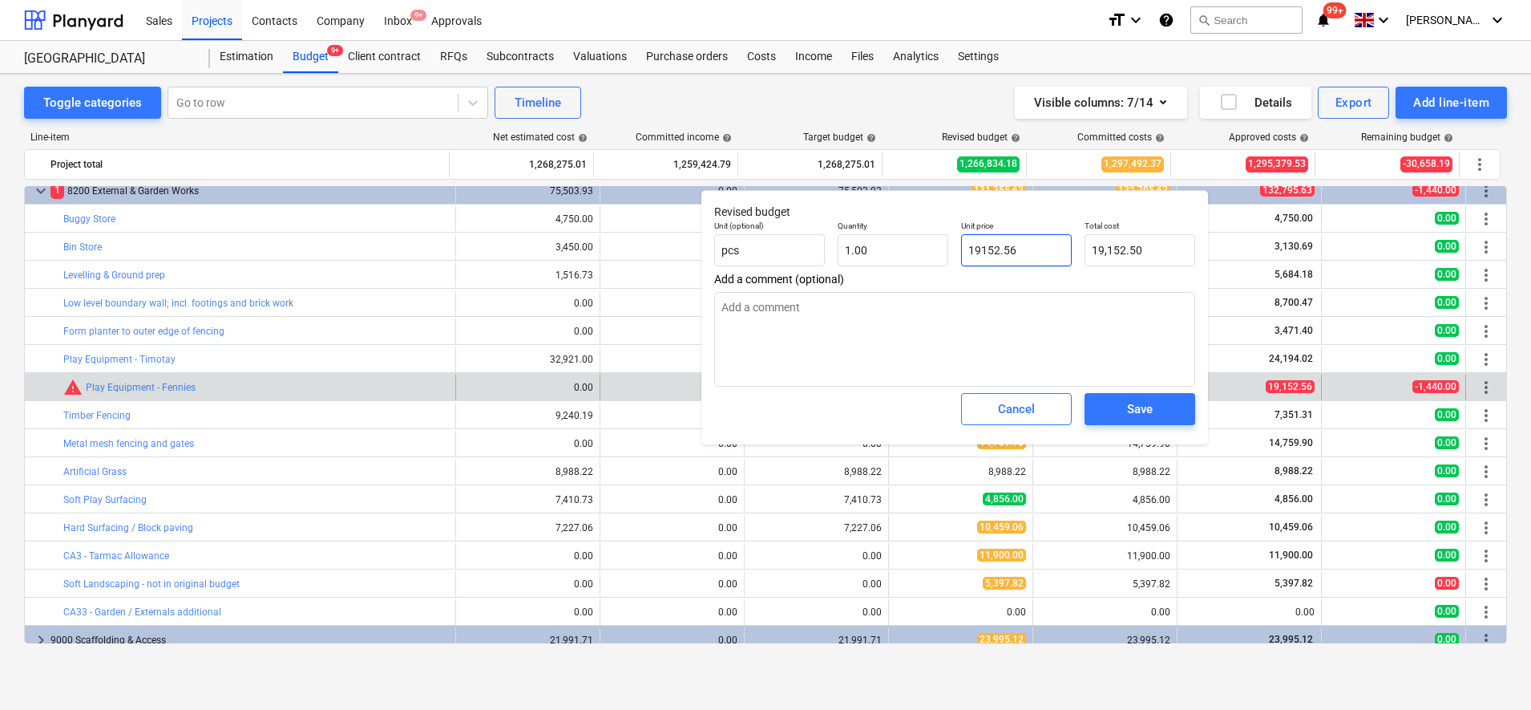
type input "19,152.56"
type input "19152.56"
type textarea "x"
type input "19,152.56"
click at [1121, 415] on span "Save" at bounding box center [1140, 408] width 72 height 21
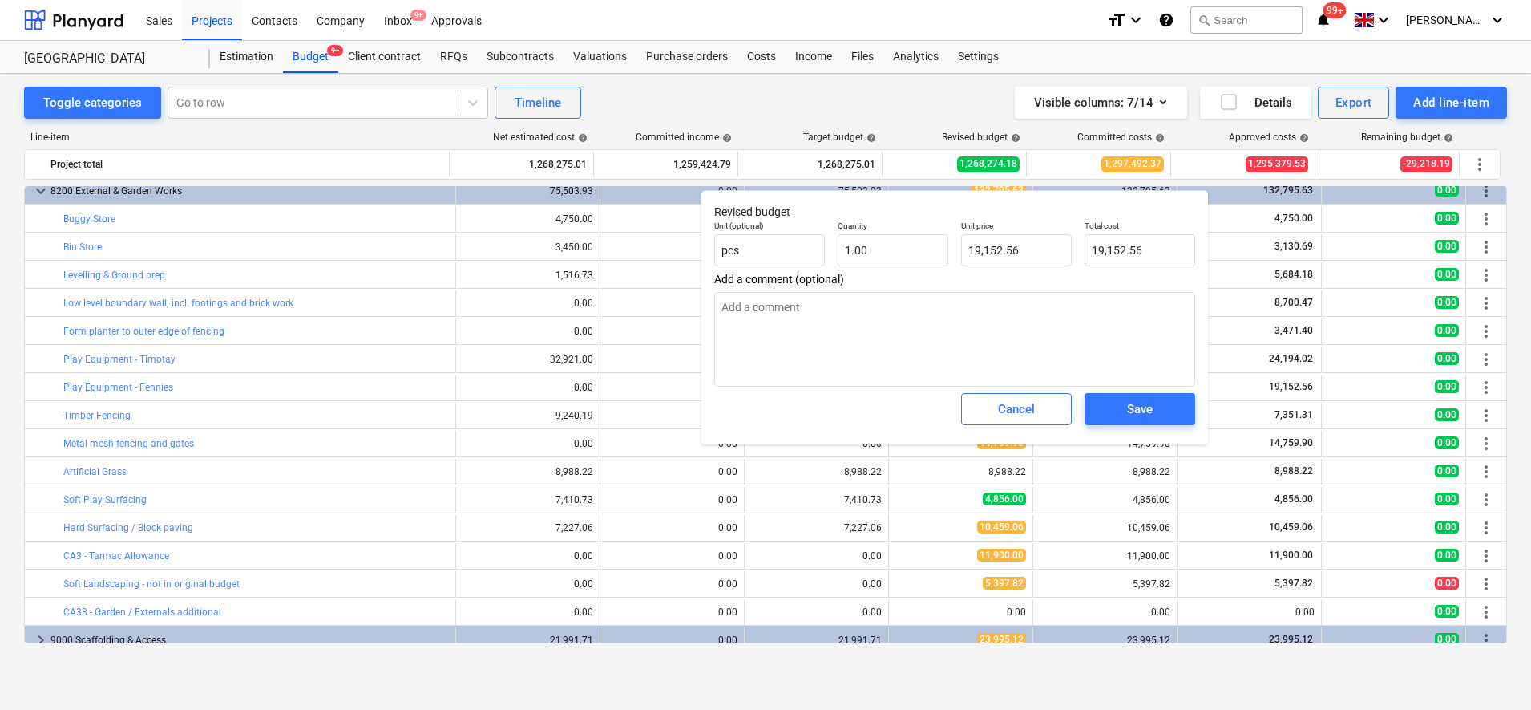
type textarea "x"
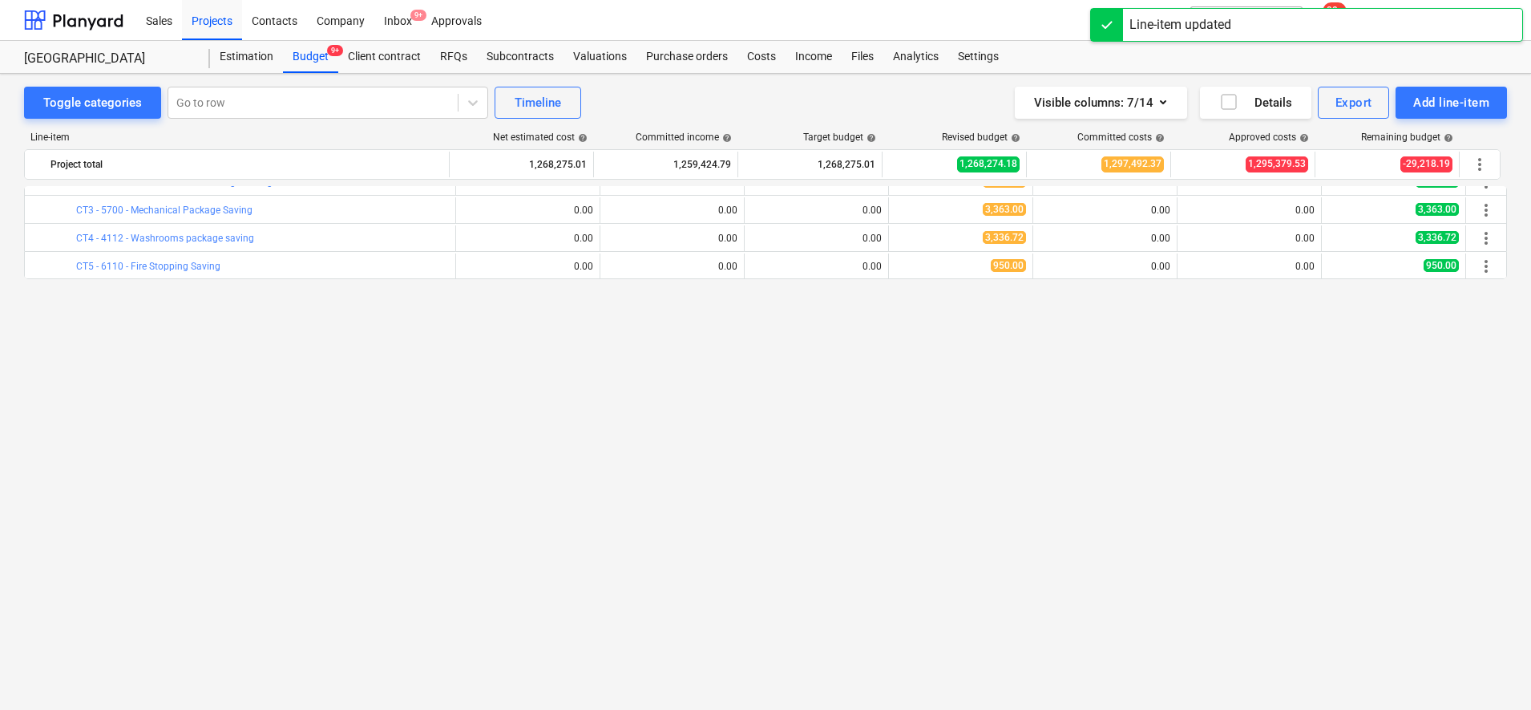
scroll to position [0, 0]
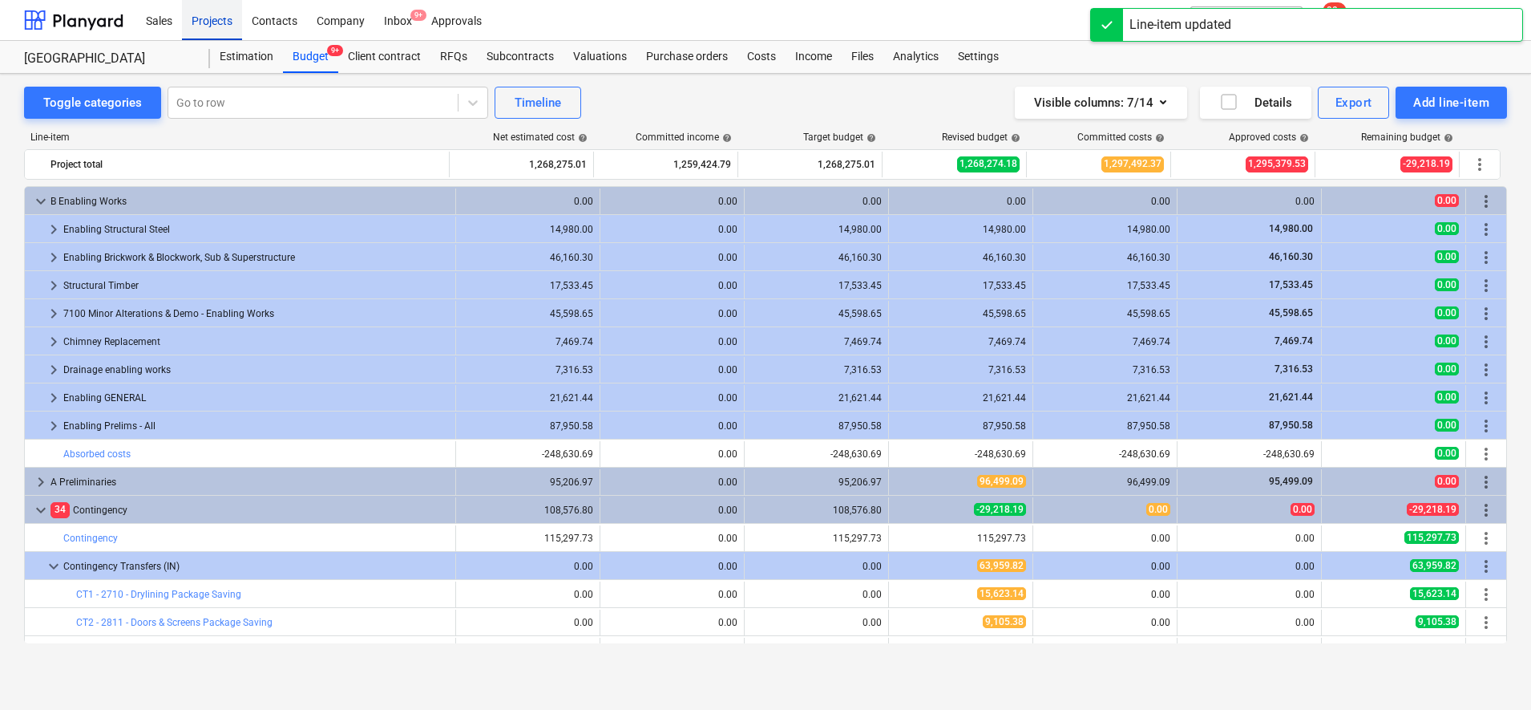
click at [200, 21] on div "Projects" at bounding box center [212, 19] width 60 height 41
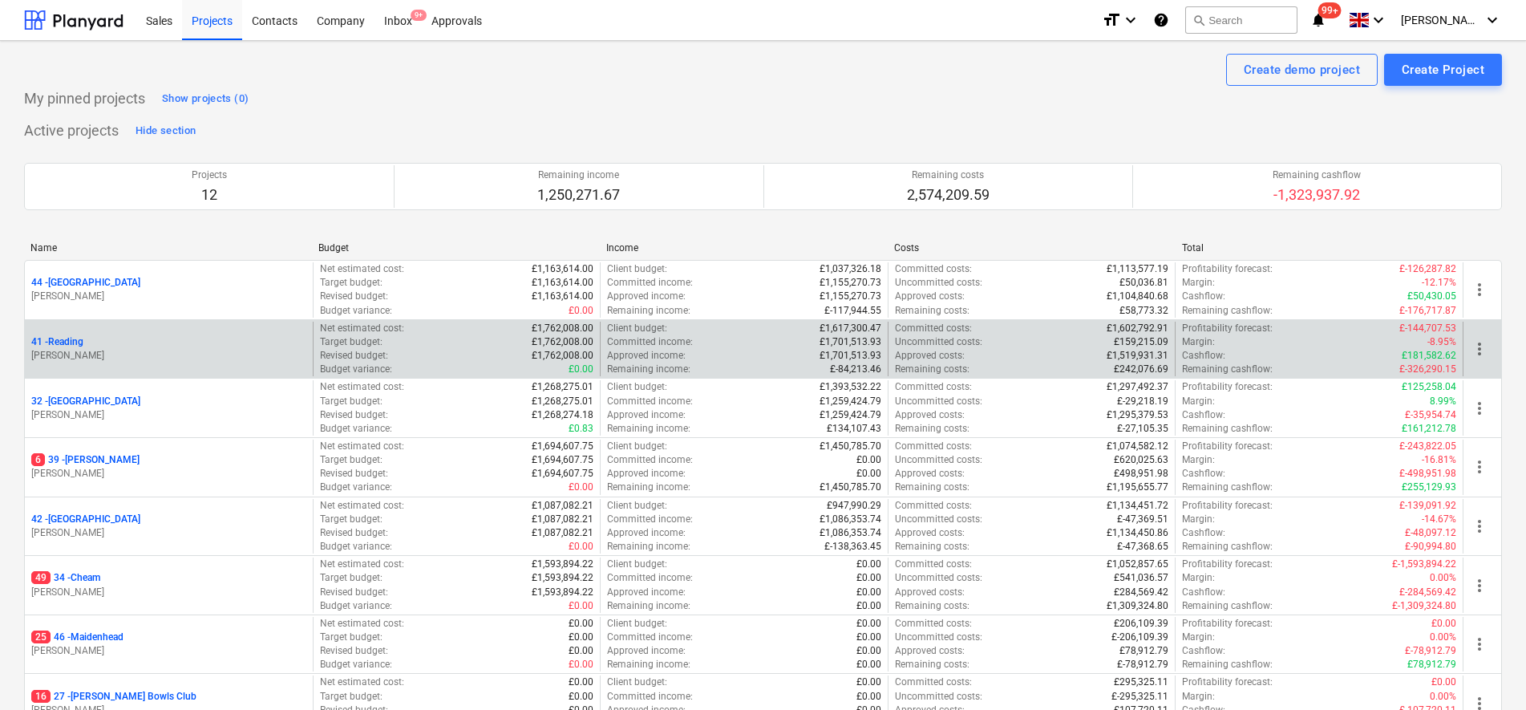
click at [67, 341] on p "41 - Reading" at bounding box center [57, 342] width 52 height 14
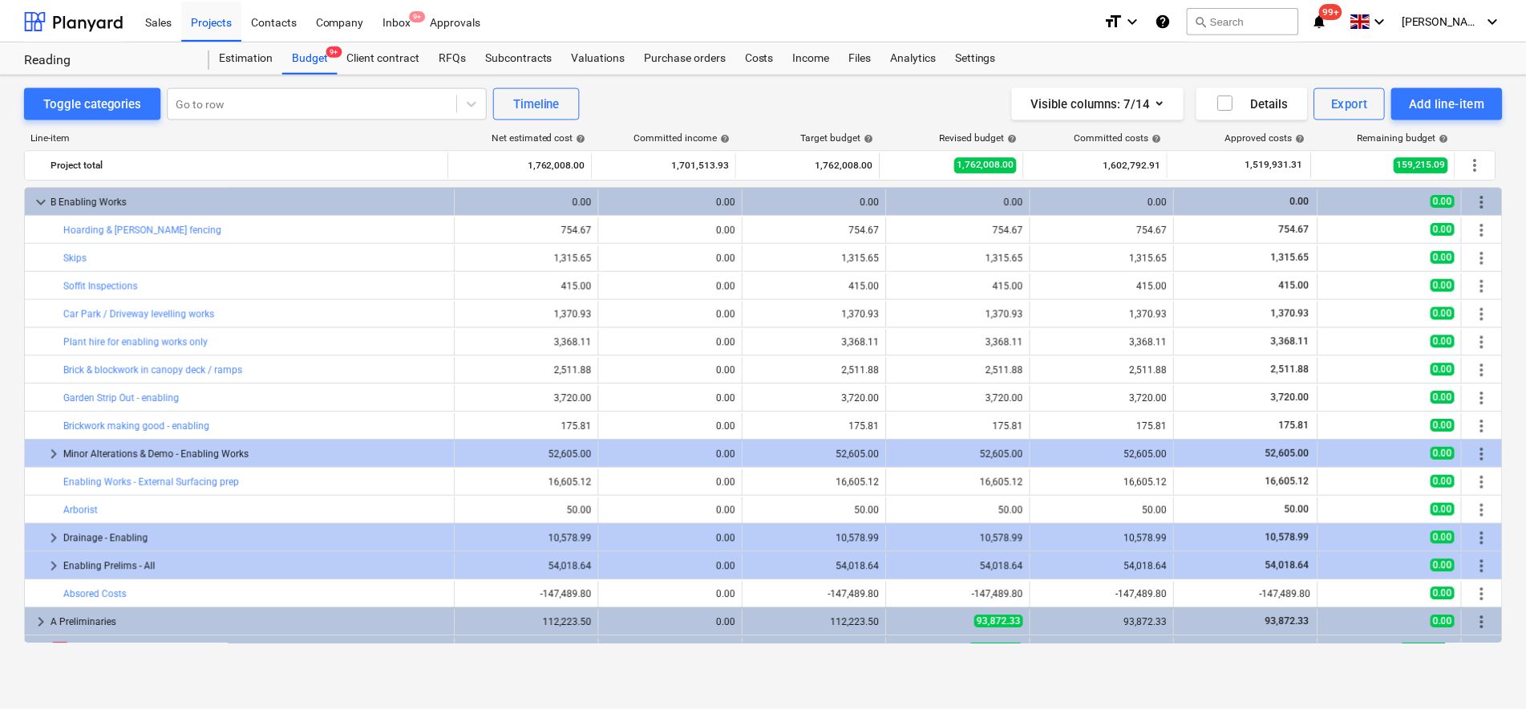
scroll to position [401, 0]
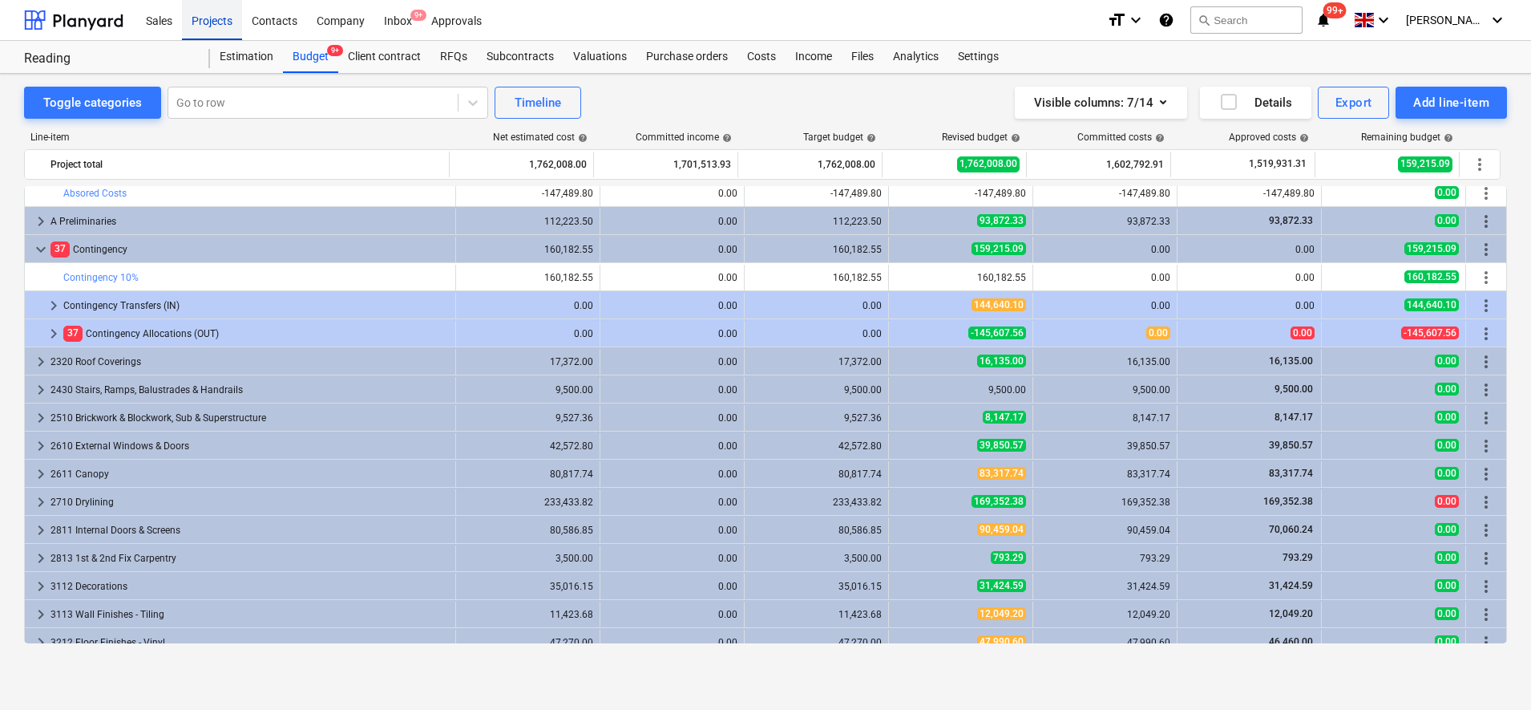
click at [196, 24] on div "Projects" at bounding box center [212, 19] width 60 height 41
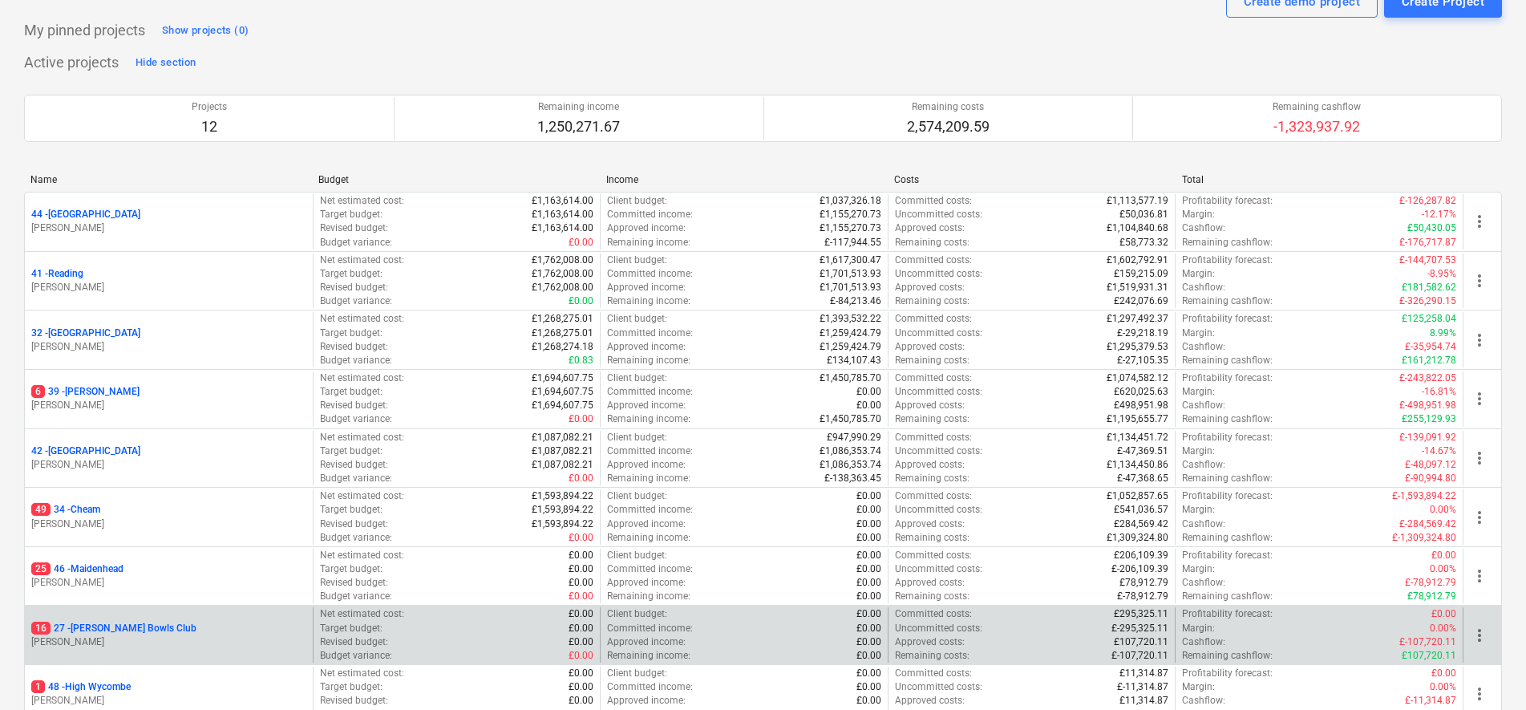
scroll to position [100, 0]
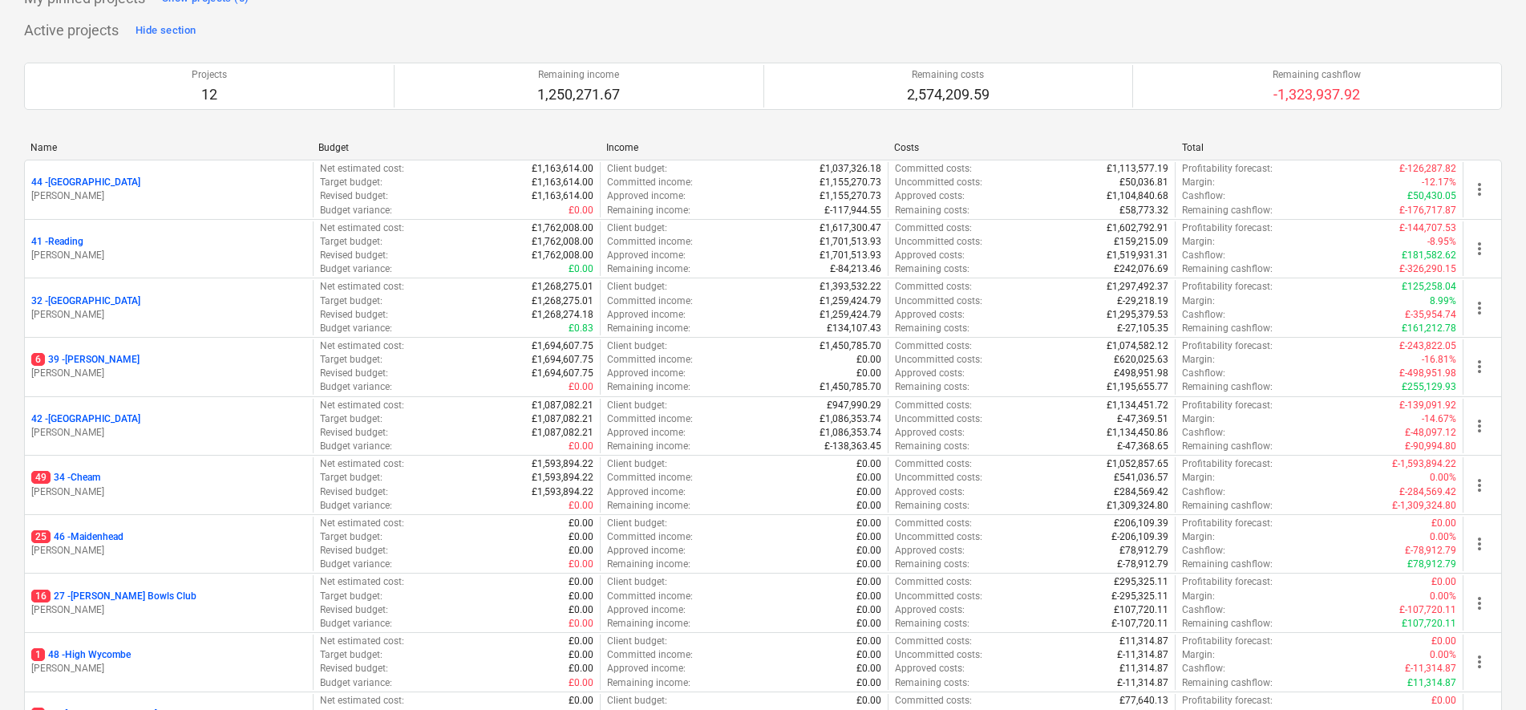
click at [97, 542] on p "25 46 - Maidenhead" at bounding box center [77, 537] width 92 height 14
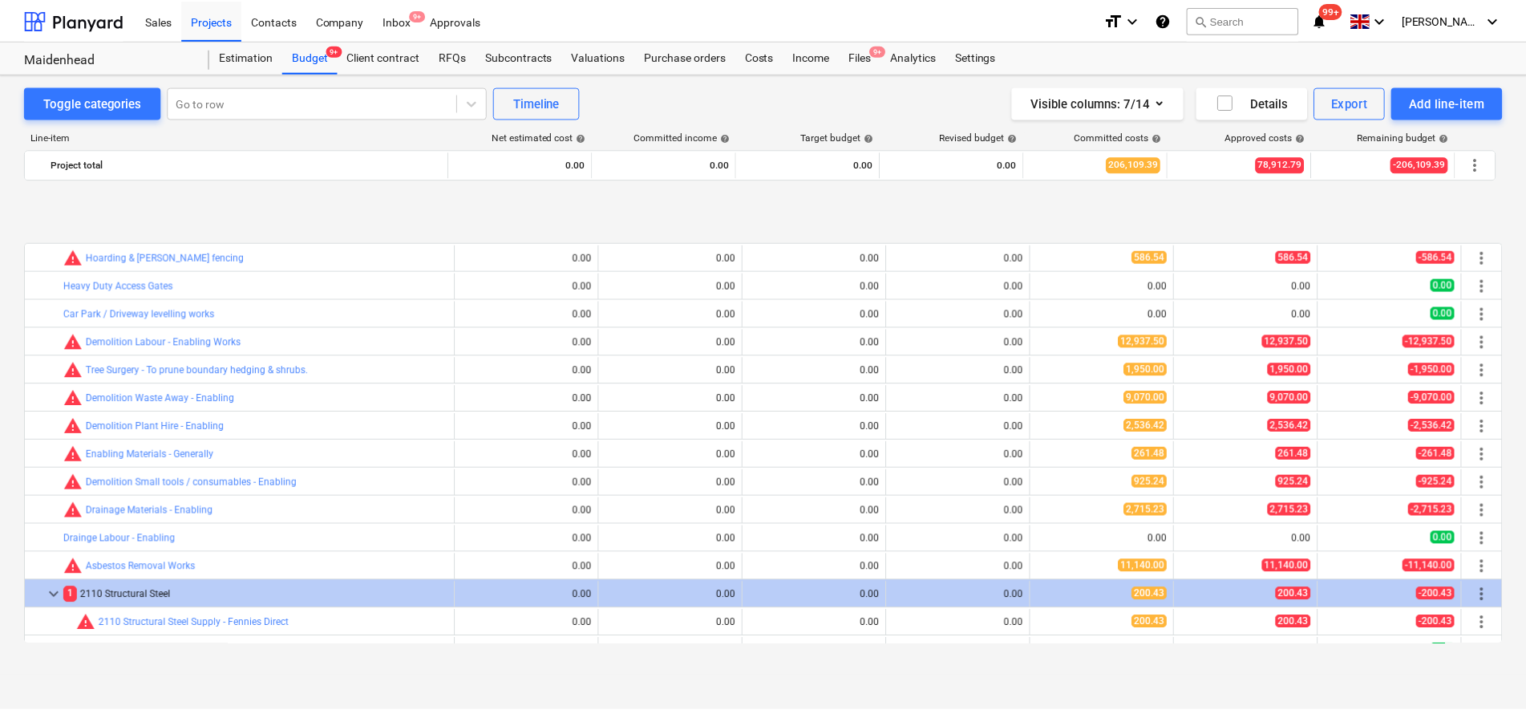
scroll to position [100, 0]
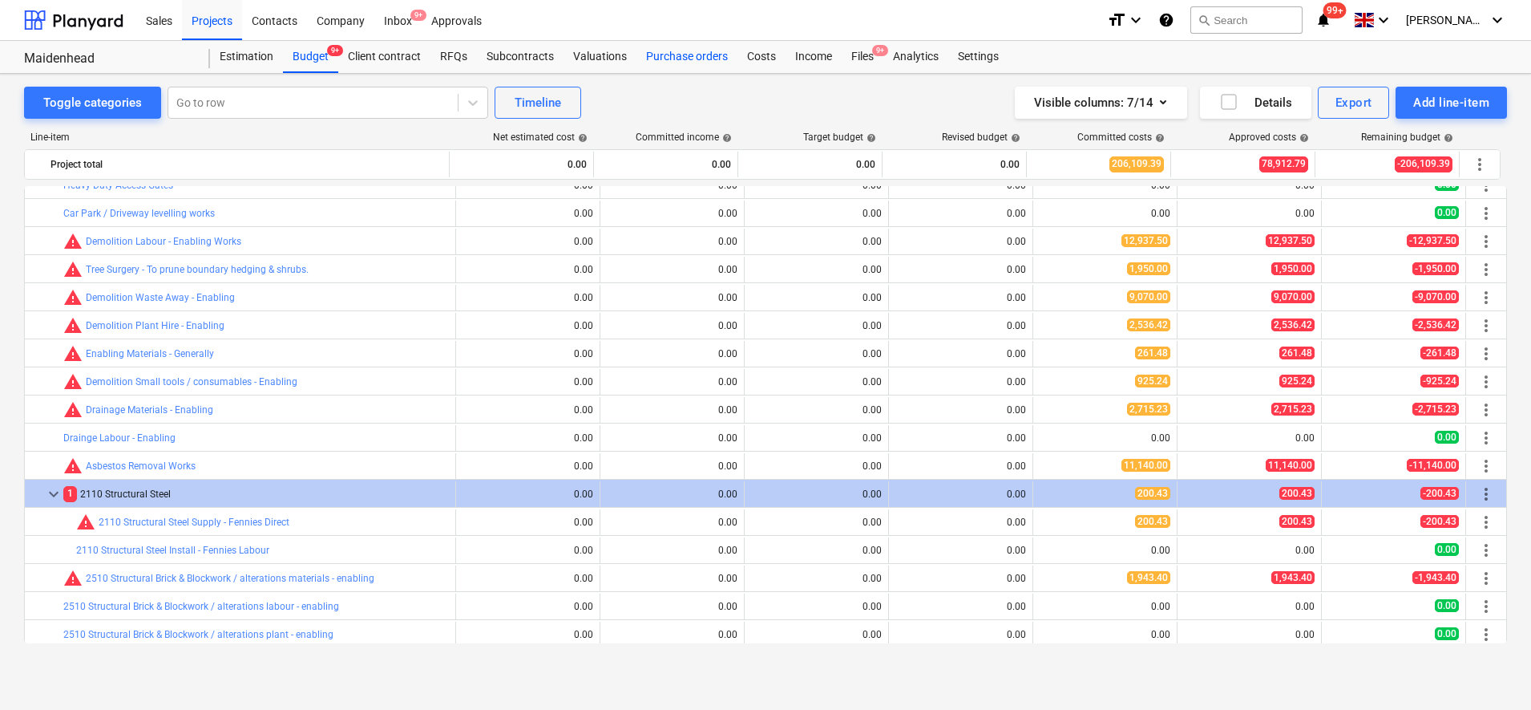
click at [659, 54] on div "Purchase orders" at bounding box center [687, 57] width 101 height 32
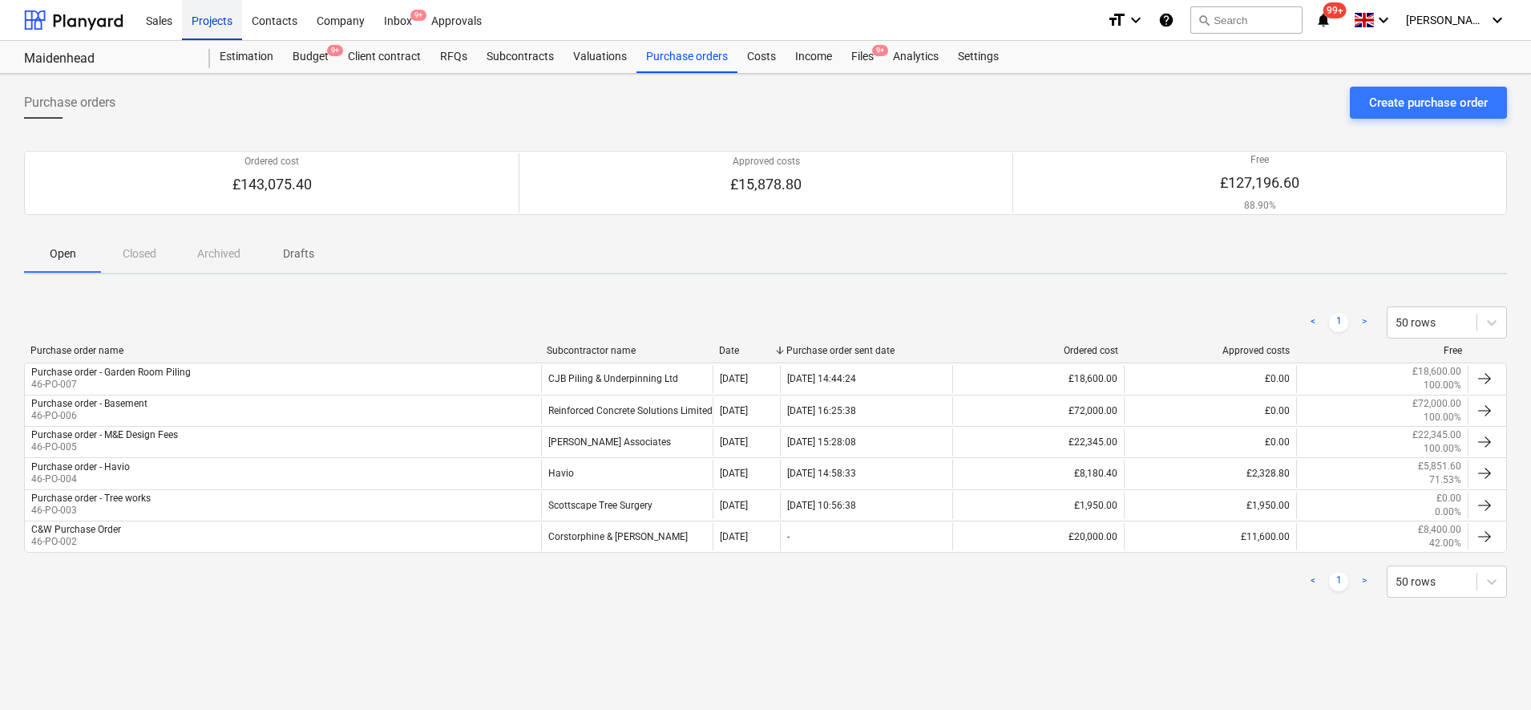
click at [219, 36] on div "Projects" at bounding box center [212, 19] width 60 height 41
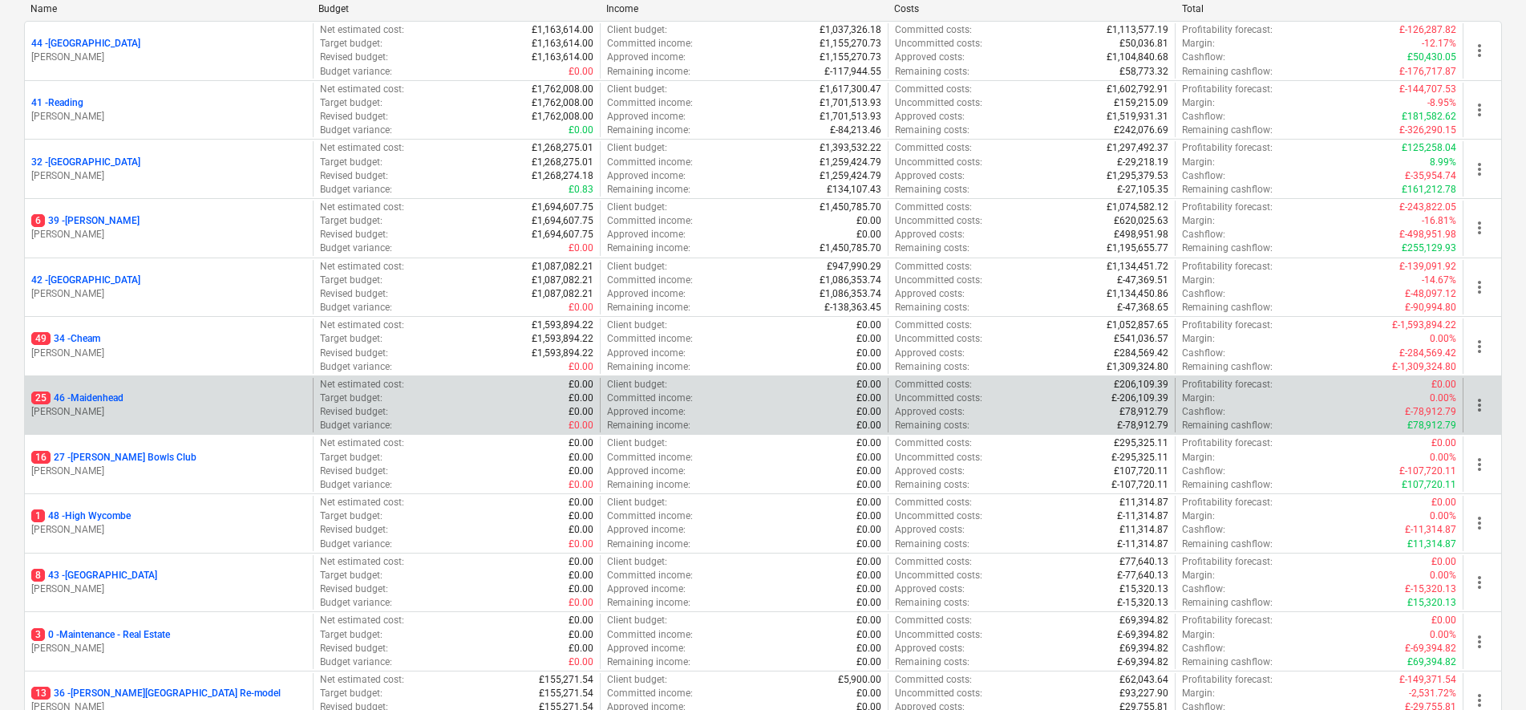
scroll to position [388, 0]
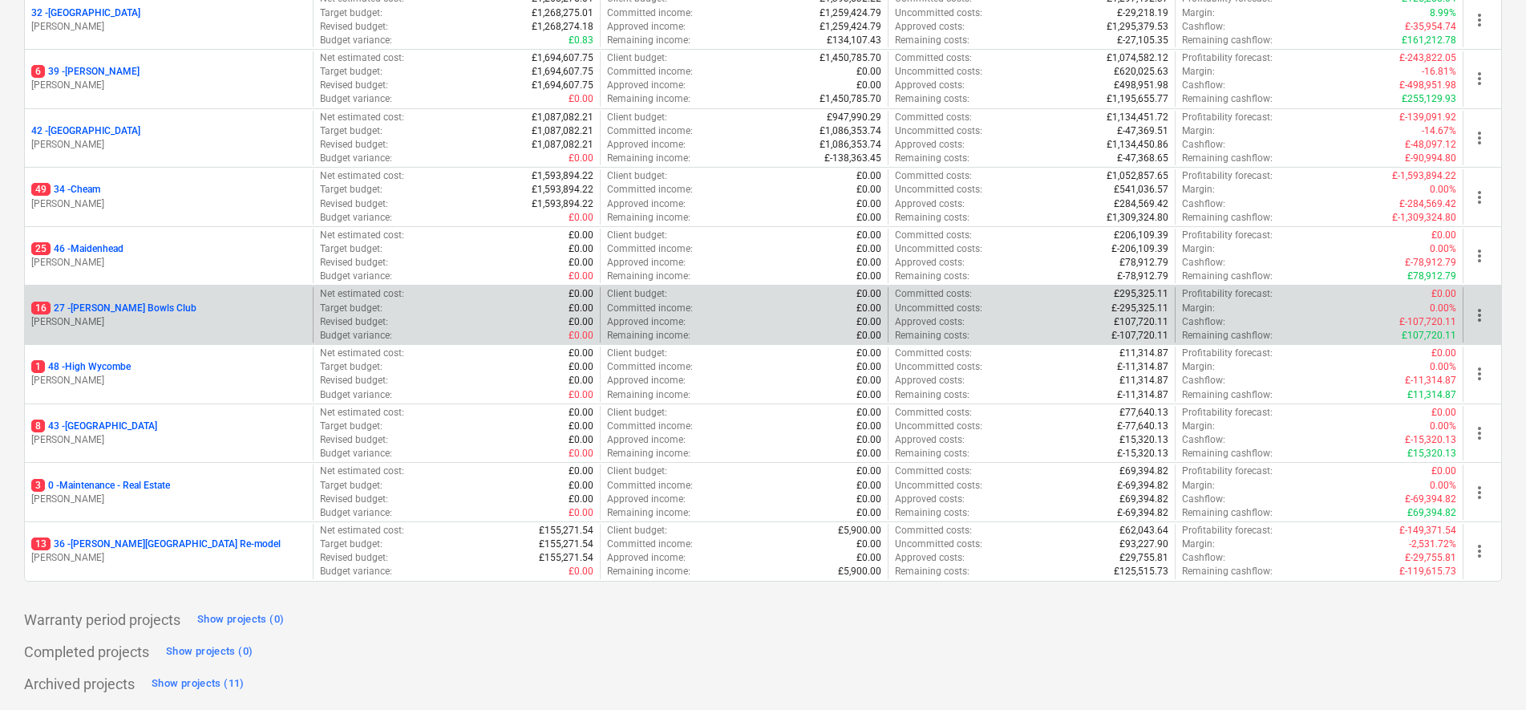
click at [155, 308] on p "16 27 - Cyphers Bowls Club" at bounding box center [113, 308] width 165 height 14
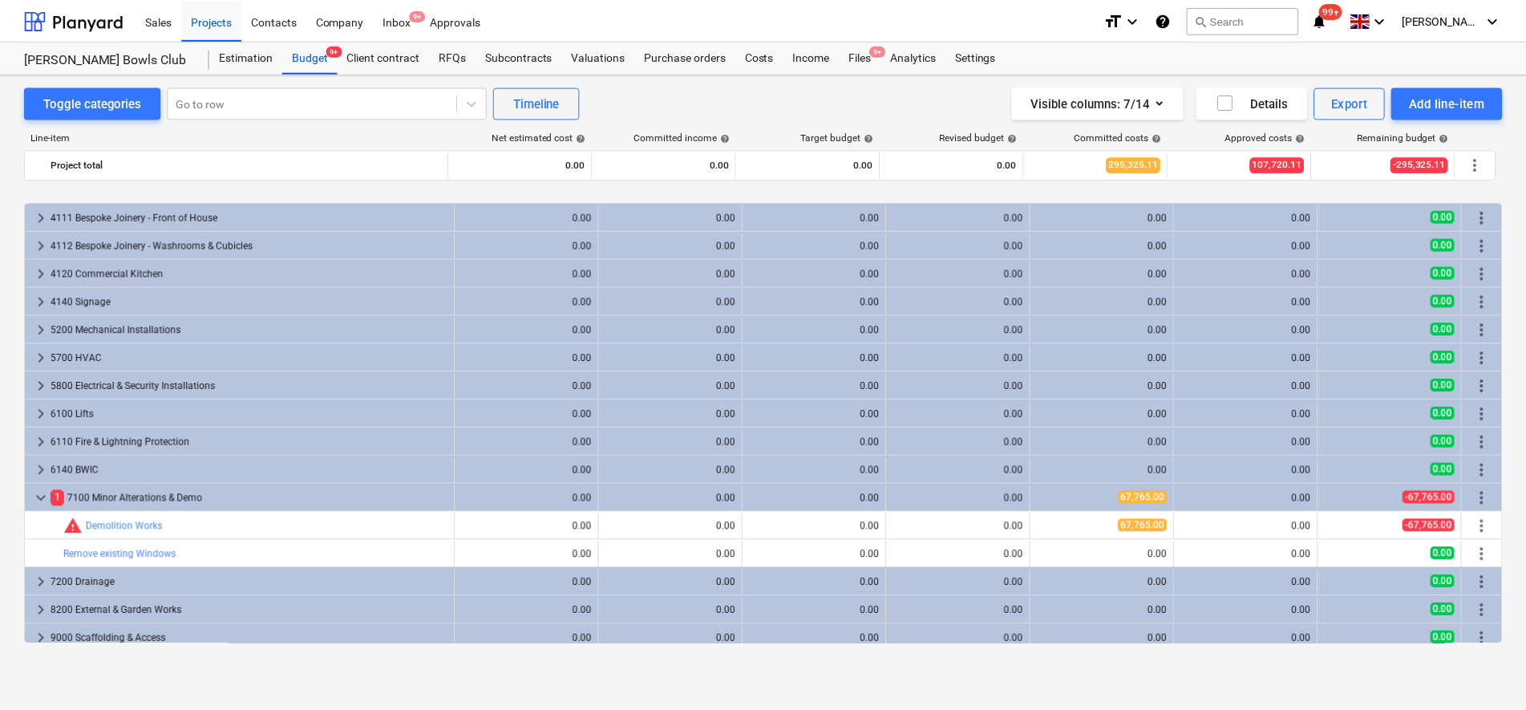
scroll to position [2069, 0]
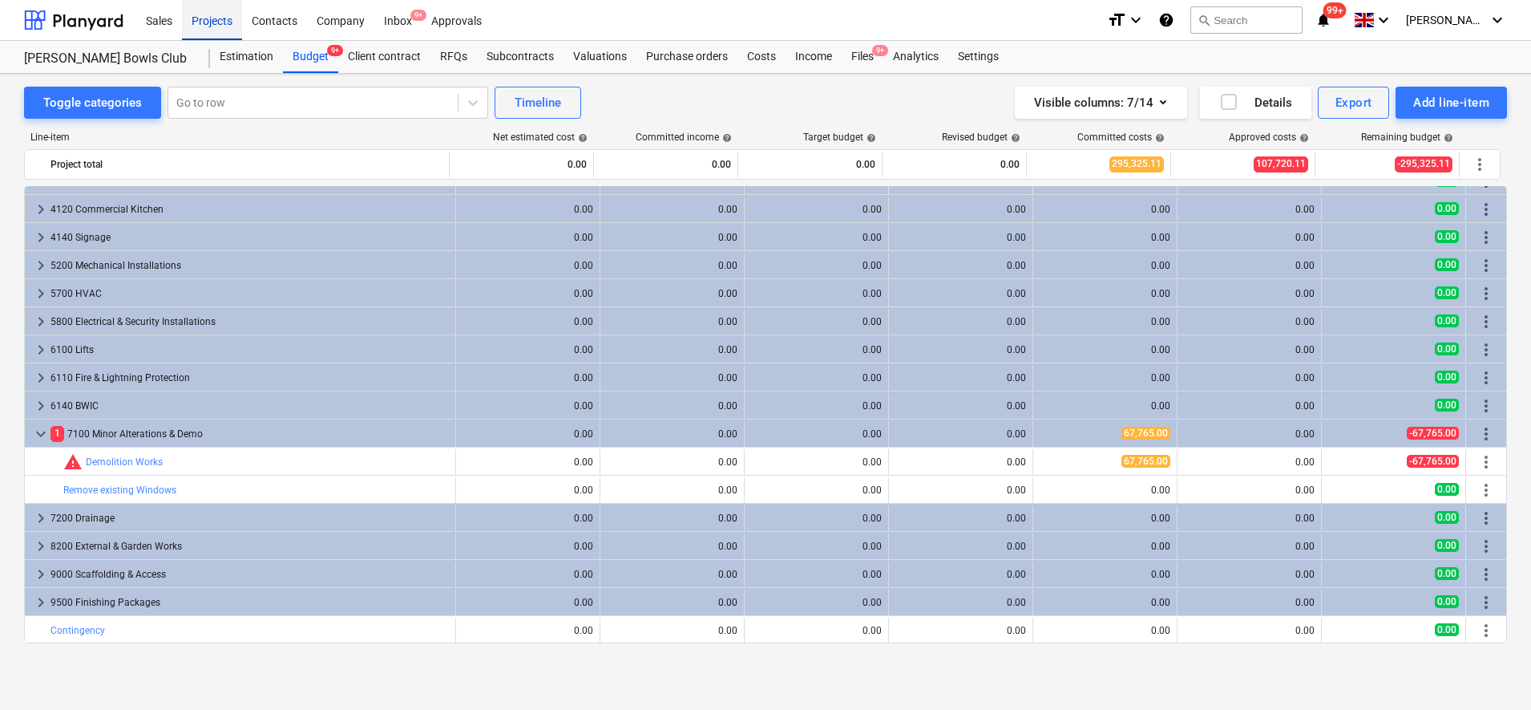
click at [220, 26] on div "Projects" at bounding box center [212, 19] width 60 height 41
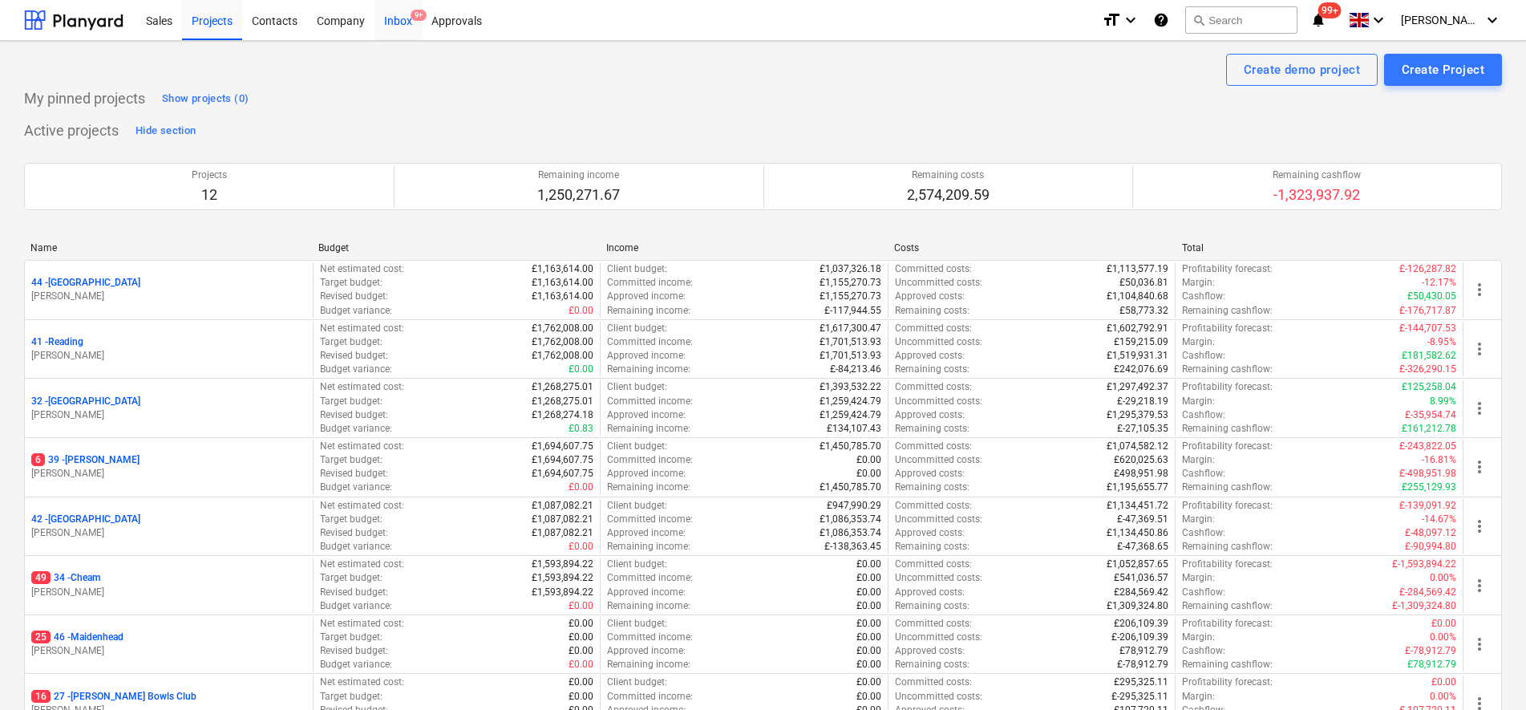
click at [405, 21] on div "Inbox 9+" at bounding box center [397, 19] width 47 height 41
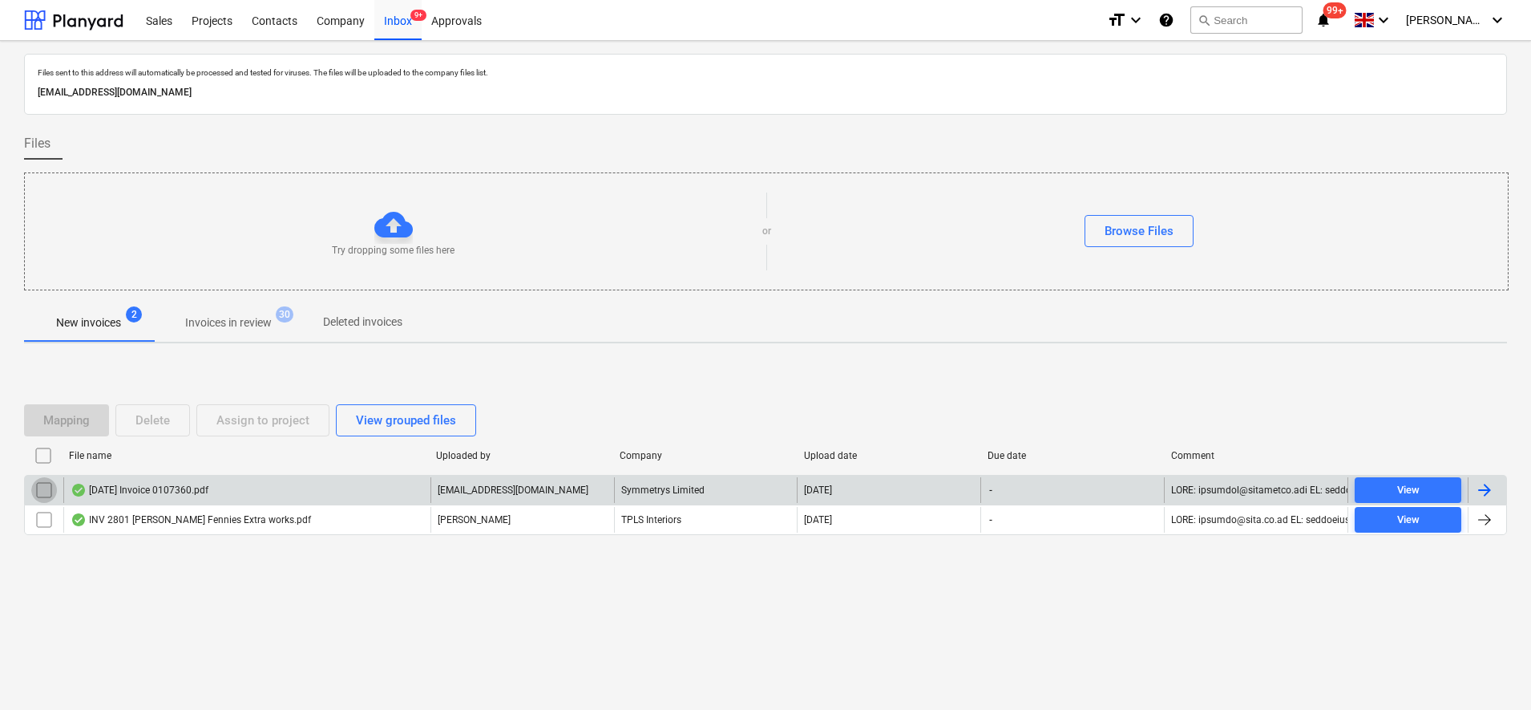
click at [46, 492] on input "checkbox" at bounding box center [44, 490] width 26 height 26
click at [297, 419] on div "Assign to project" at bounding box center [262, 420] width 93 height 21
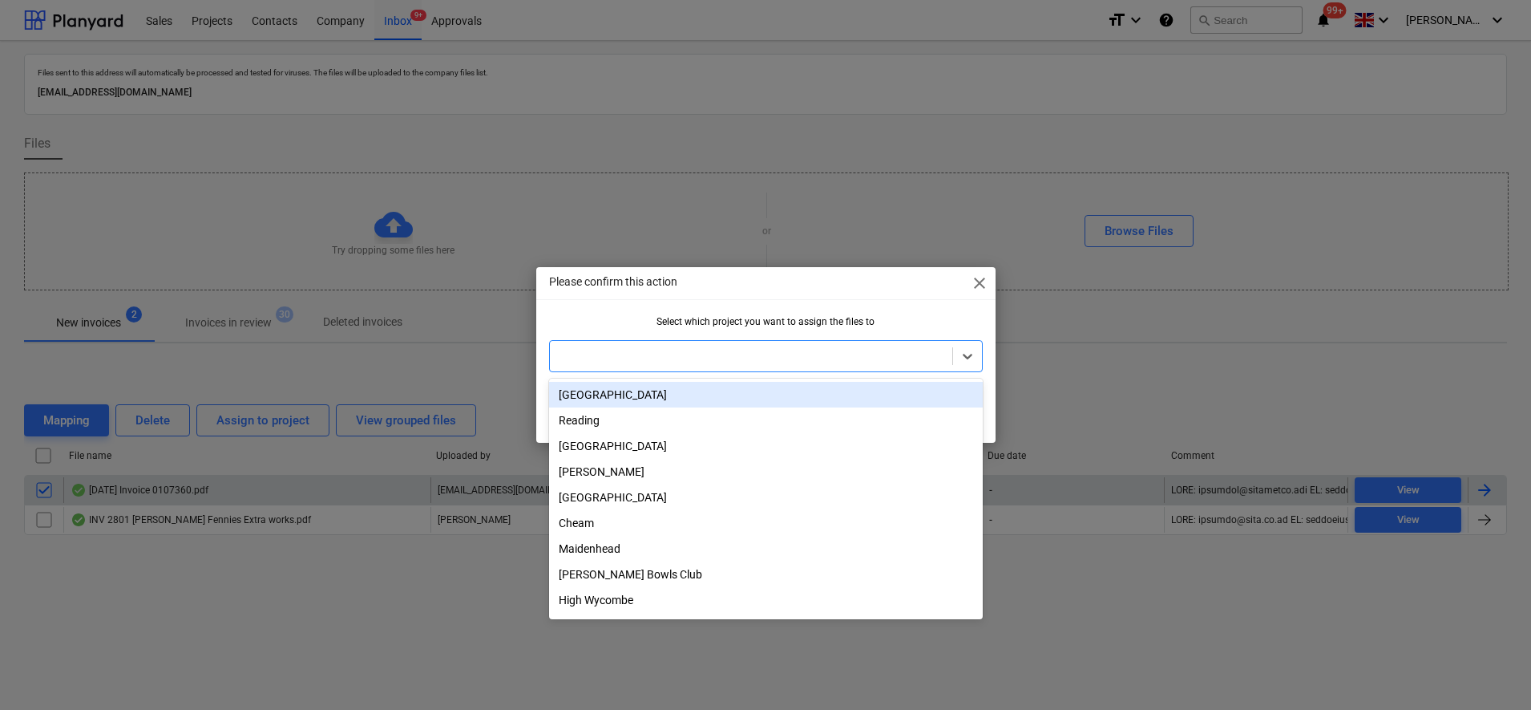
type input "y"
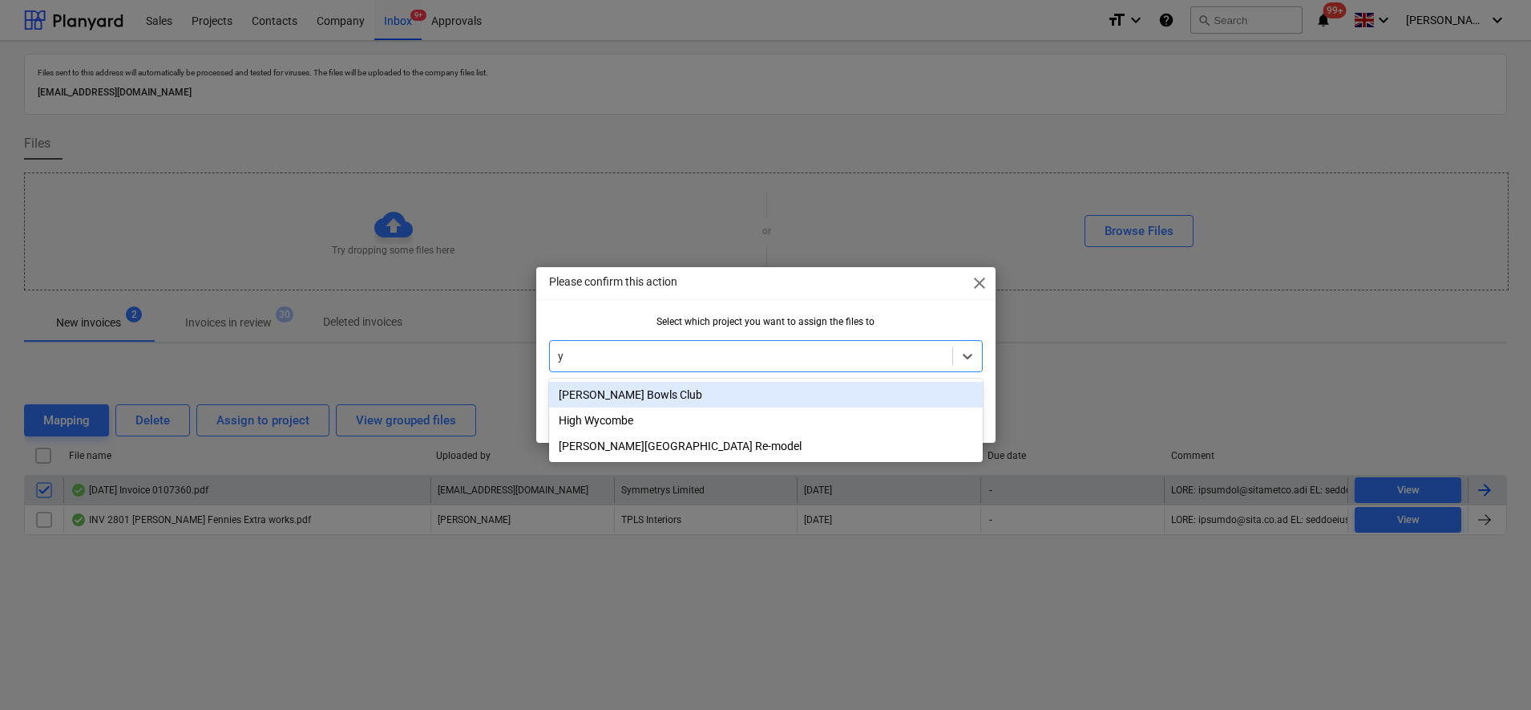
click at [603, 399] on div "[PERSON_NAME] Bowls Club" at bounding box center [766, 395] width 434 height 26
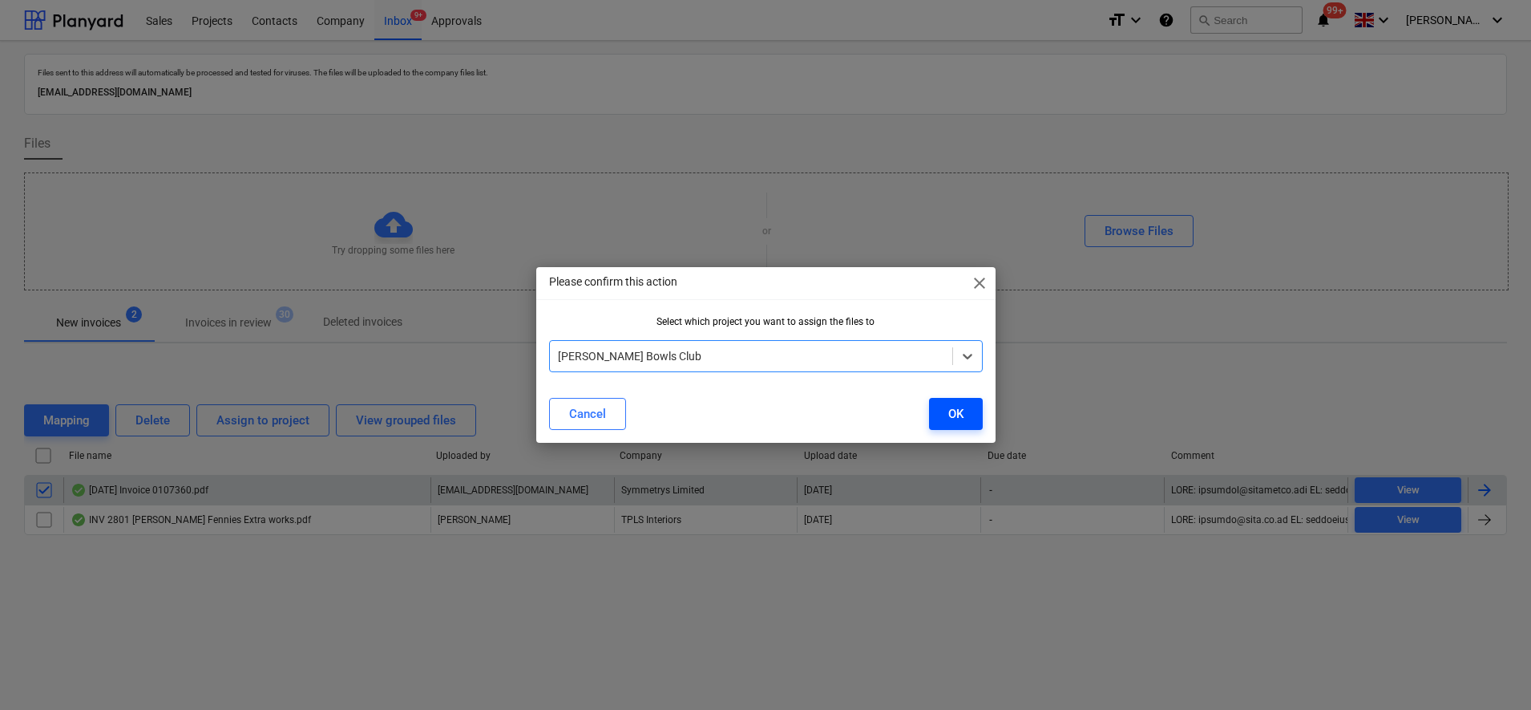
click at [950, 416] on div "OK" at bounding box center [955, 413] width 15 height 21
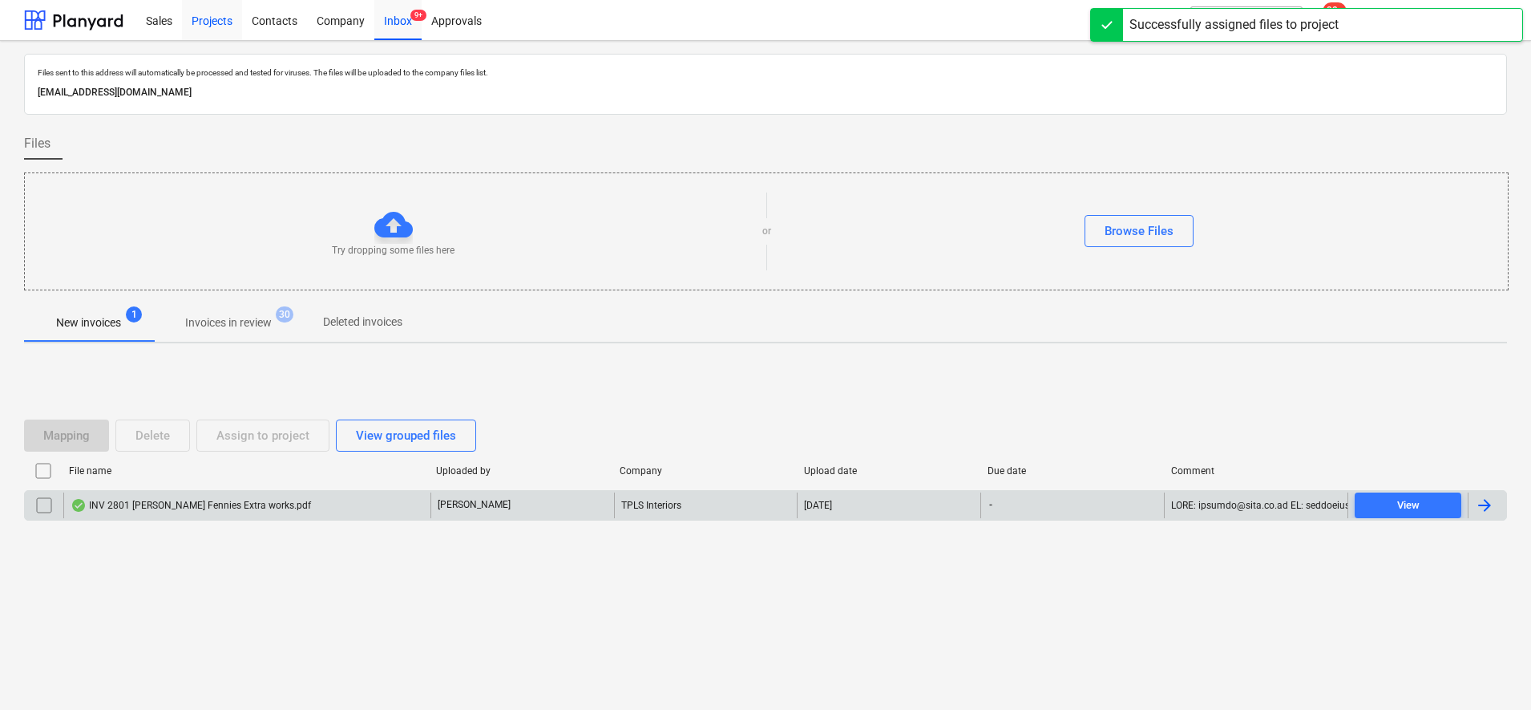
click at [198, 23] on div "Projects" at bounding box center [212, 19] width 60 height 41
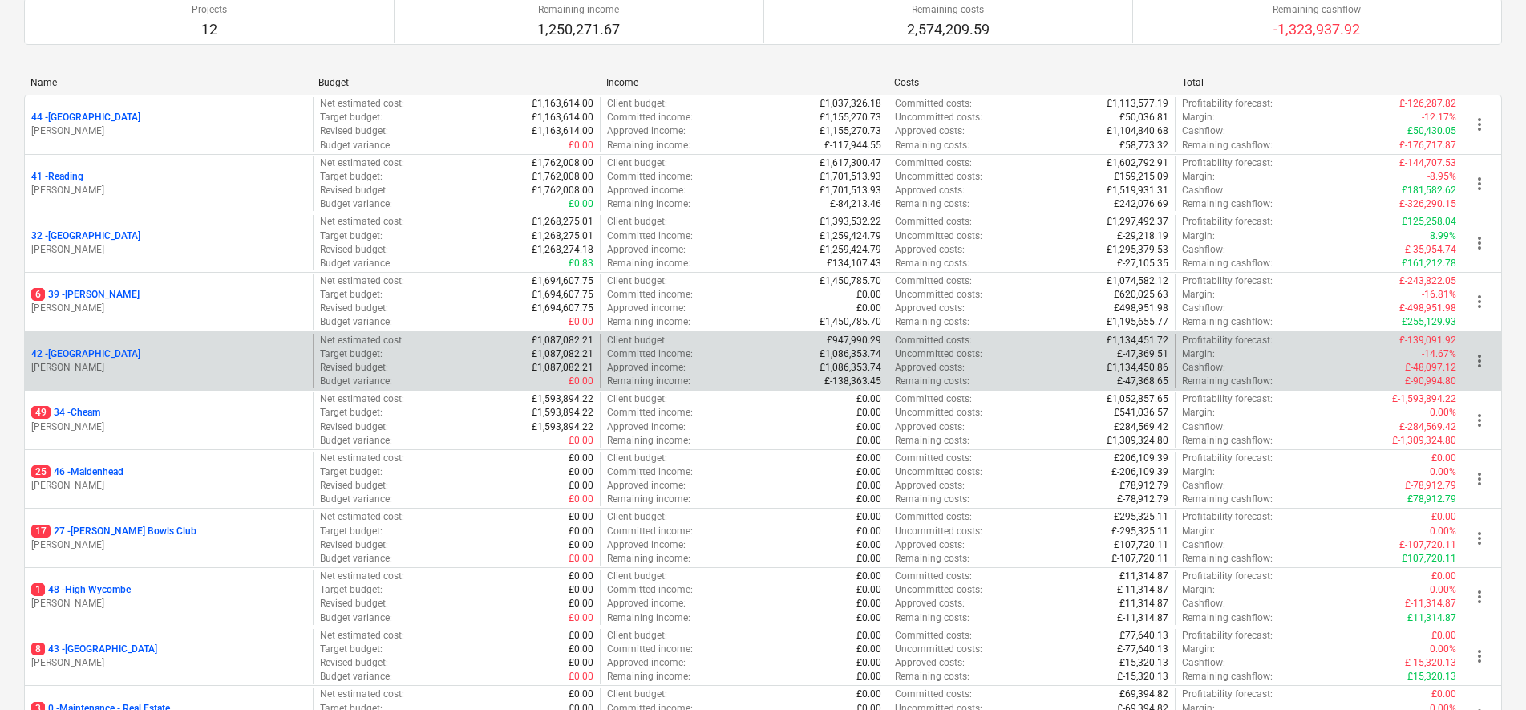
scroll to position [200, 0]
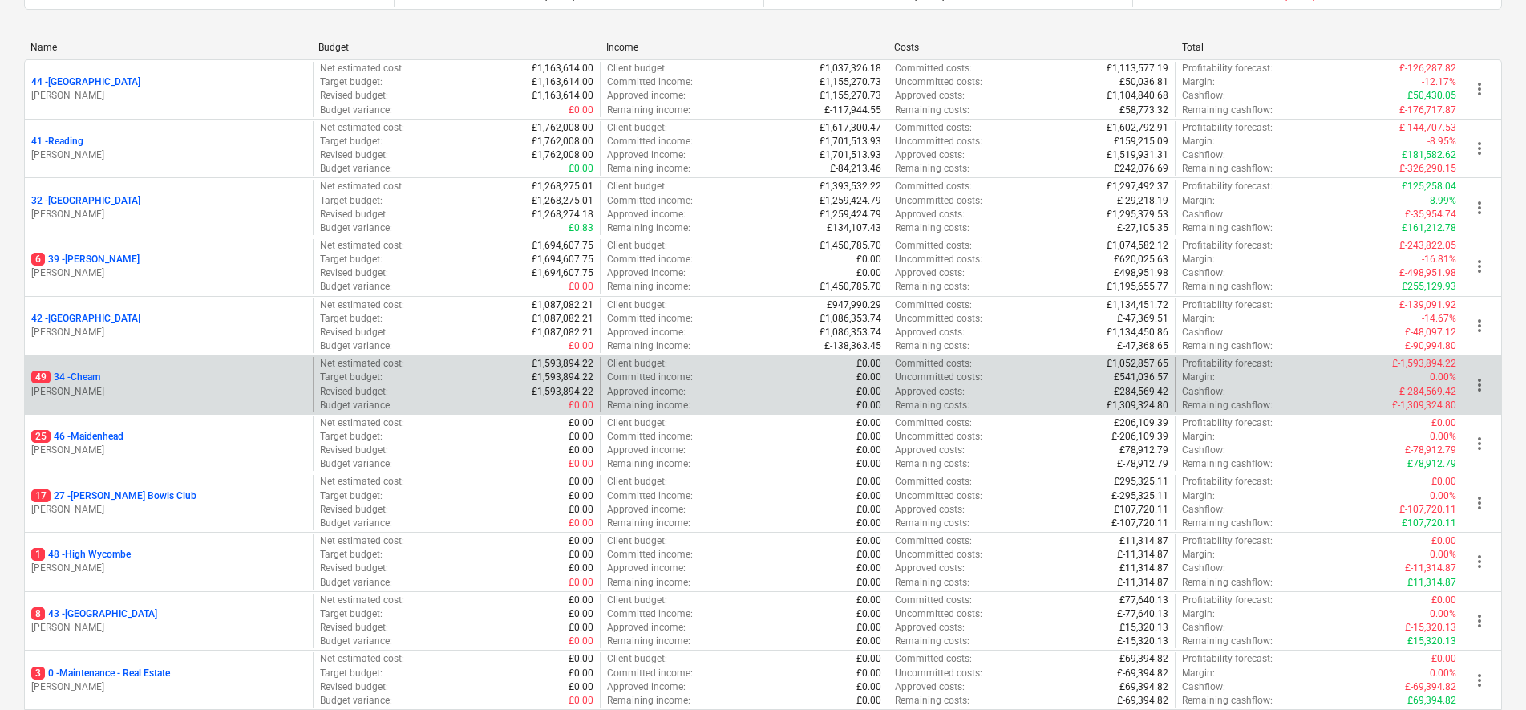
click at [93, 376] on p "49 34 - Cheam" at bounding box center [65, 377] width 69 height 14
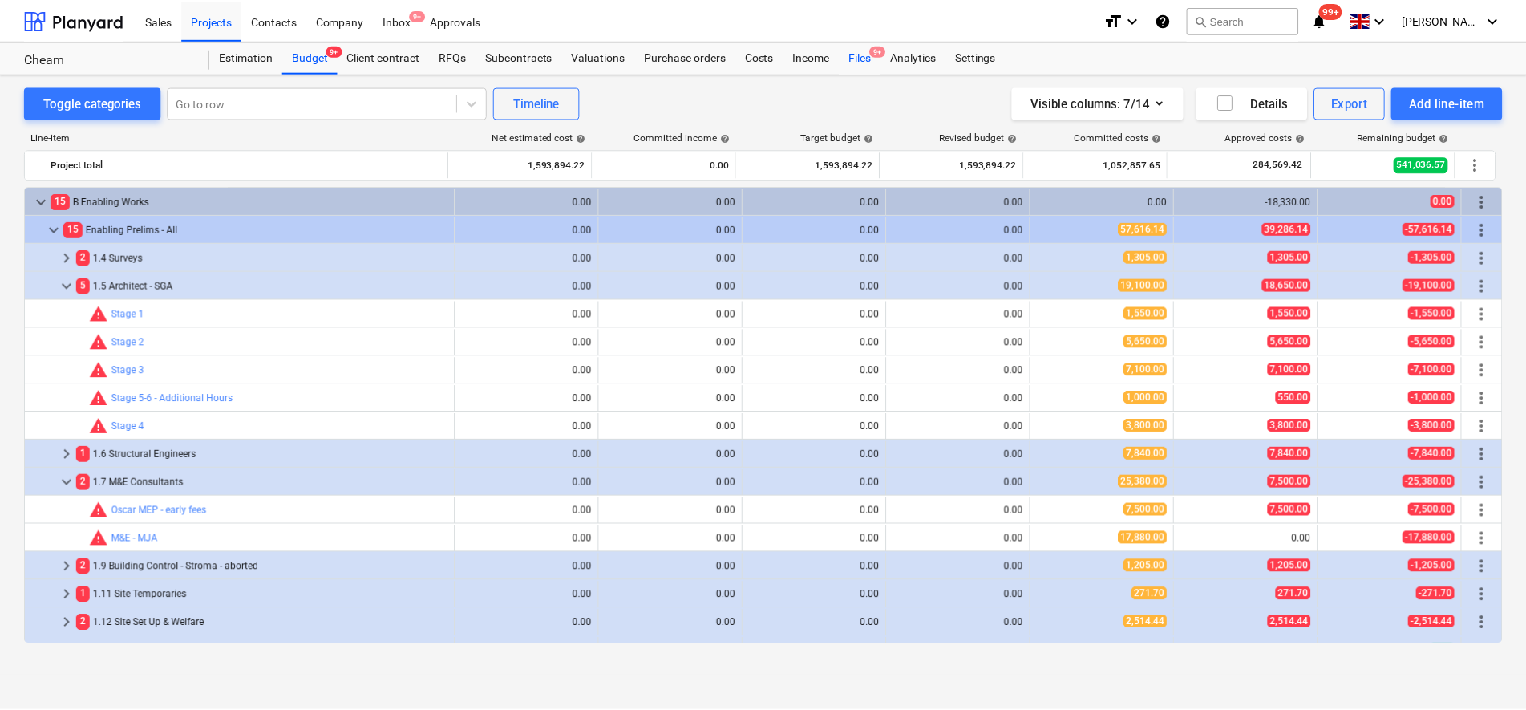
scroll to position [317, 0]
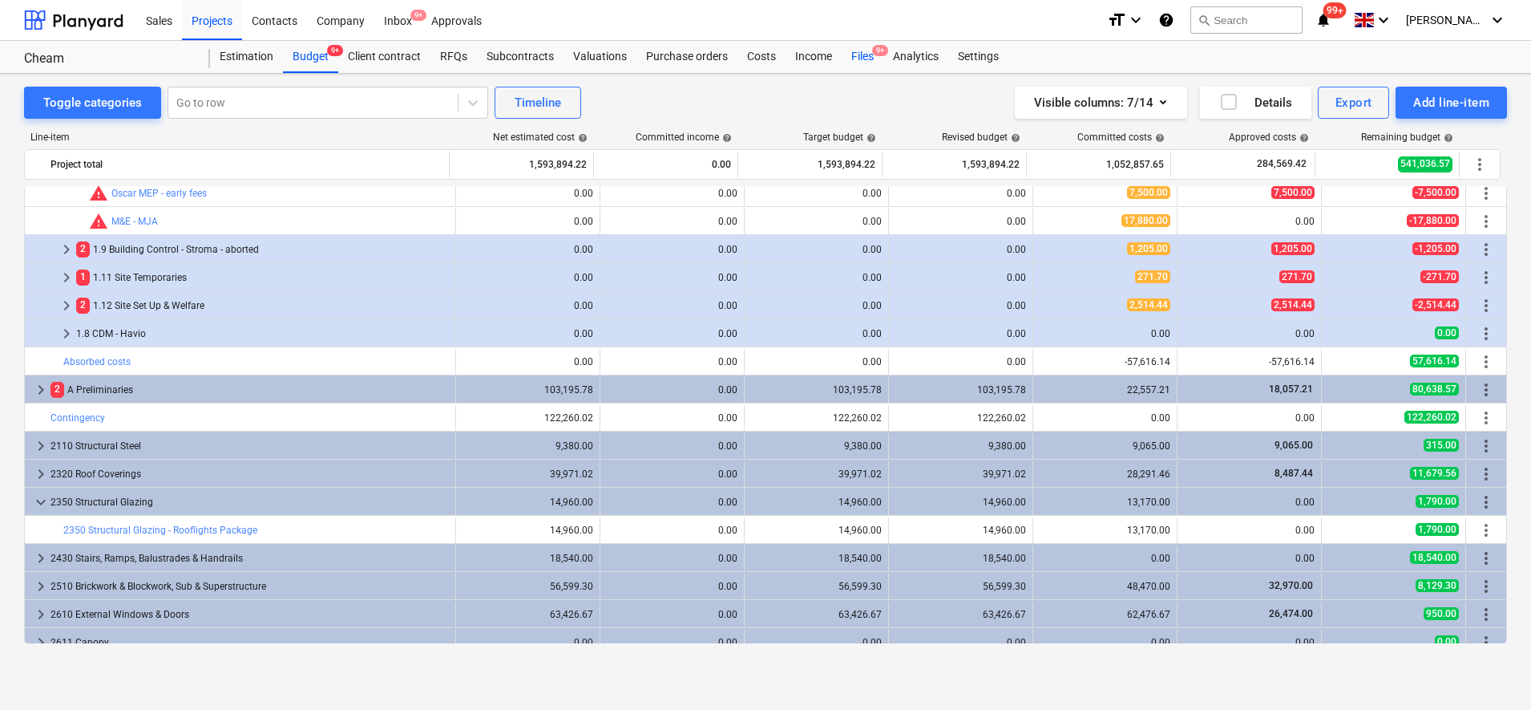
click at [856, 54] on div "Files 9+" at bounding box center [863, 57] width 42 height 32
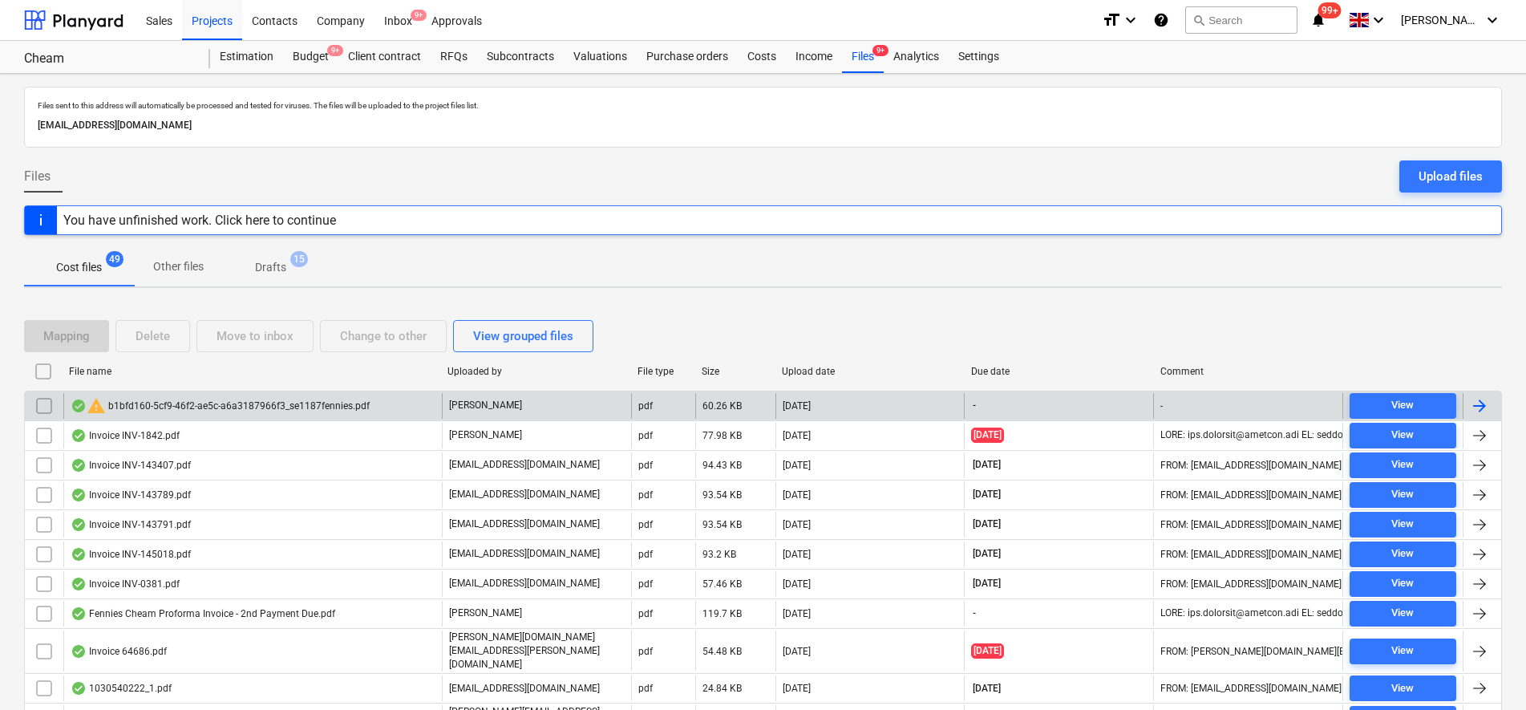
click at [1486, 401] on div at bounding box center [1479, 405] width 19 height 19
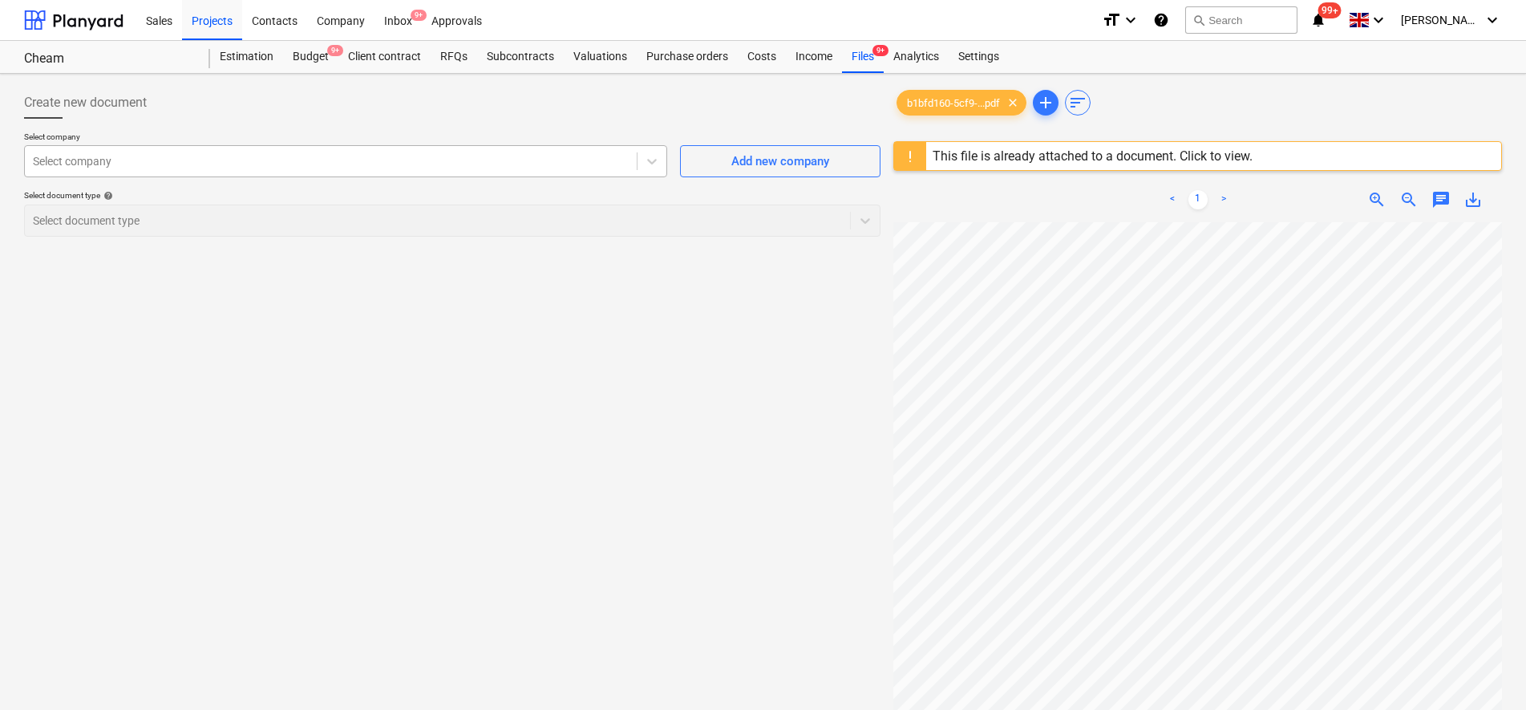
click at [506, 158] on div at bounding box center [331, 161] width 596 height 16
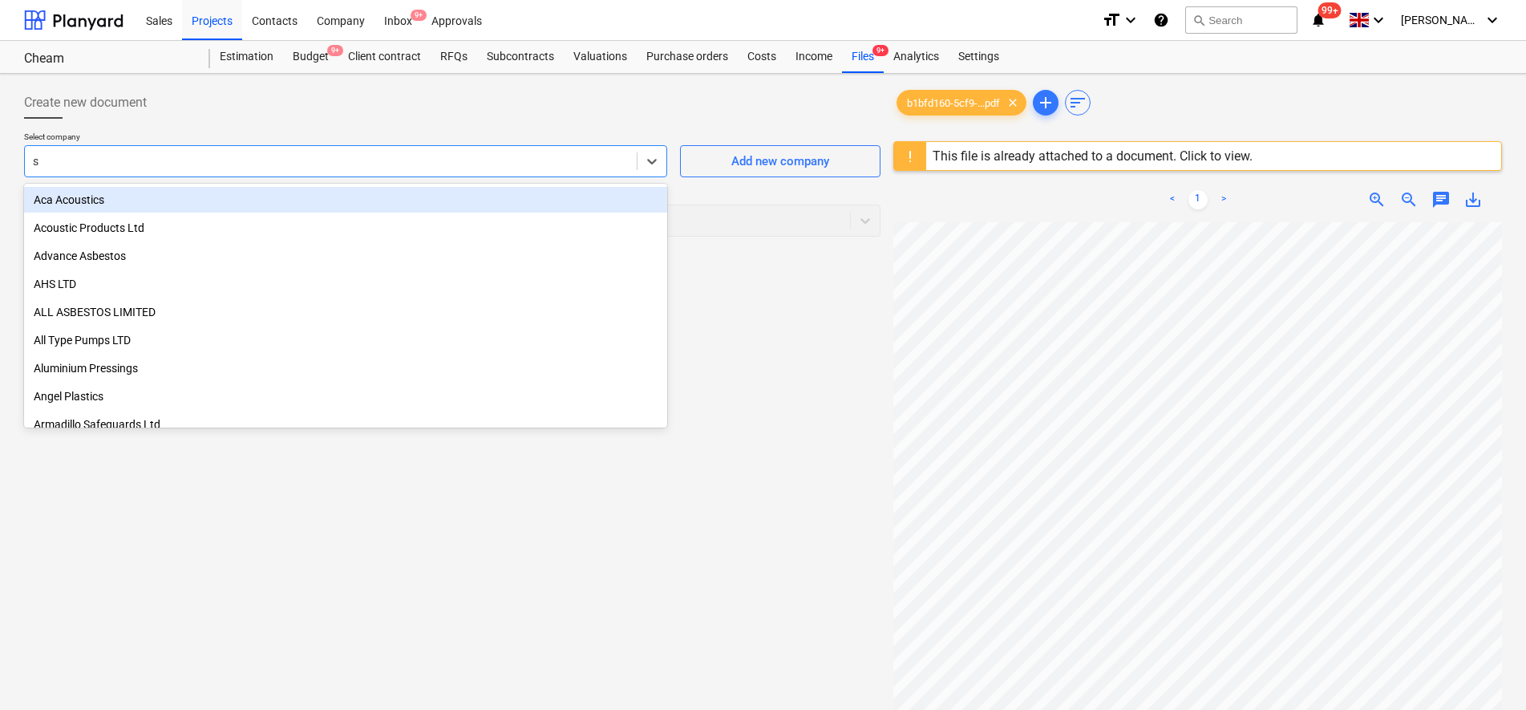
type input "sq"
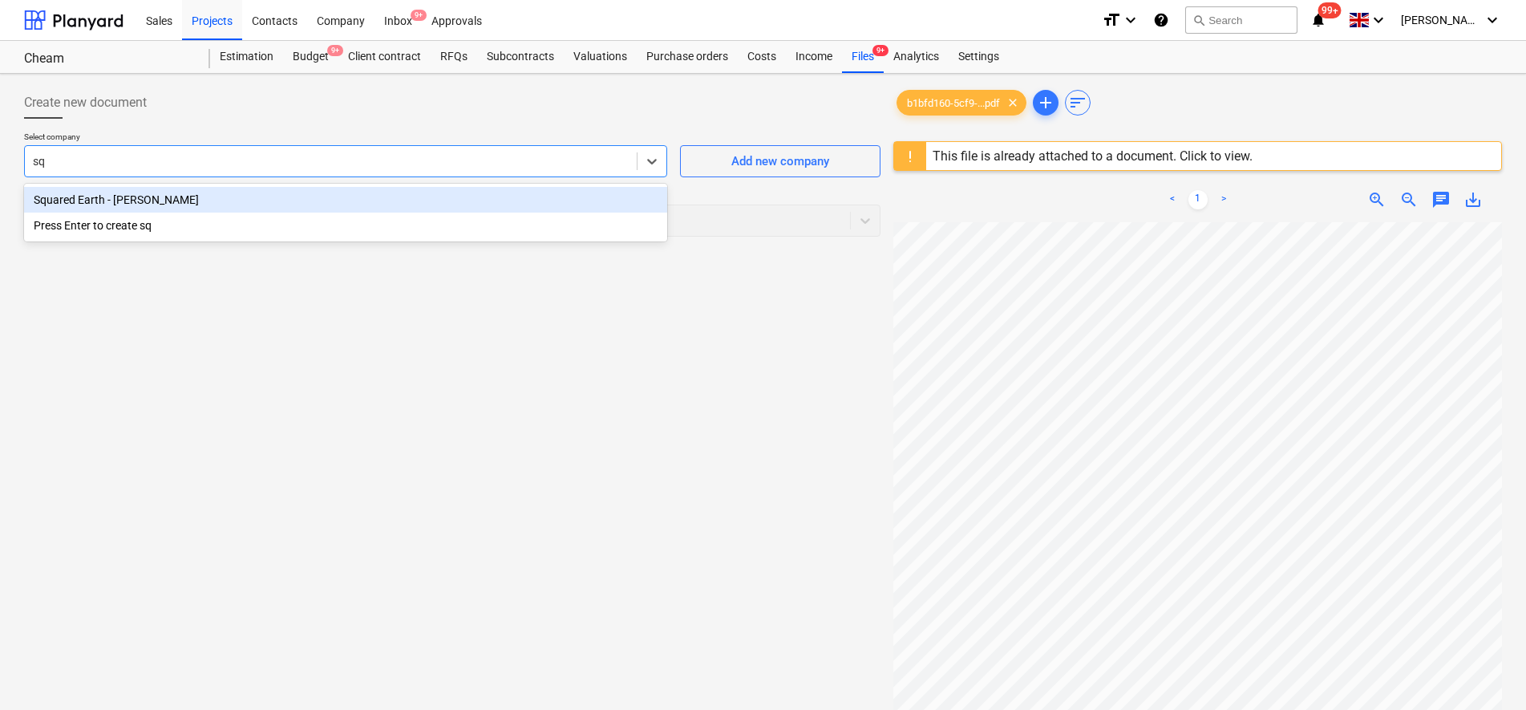
click at [423, 192] on div "Squared Earth - Paul V" at bounding box center [345, 200] width 643 height 26
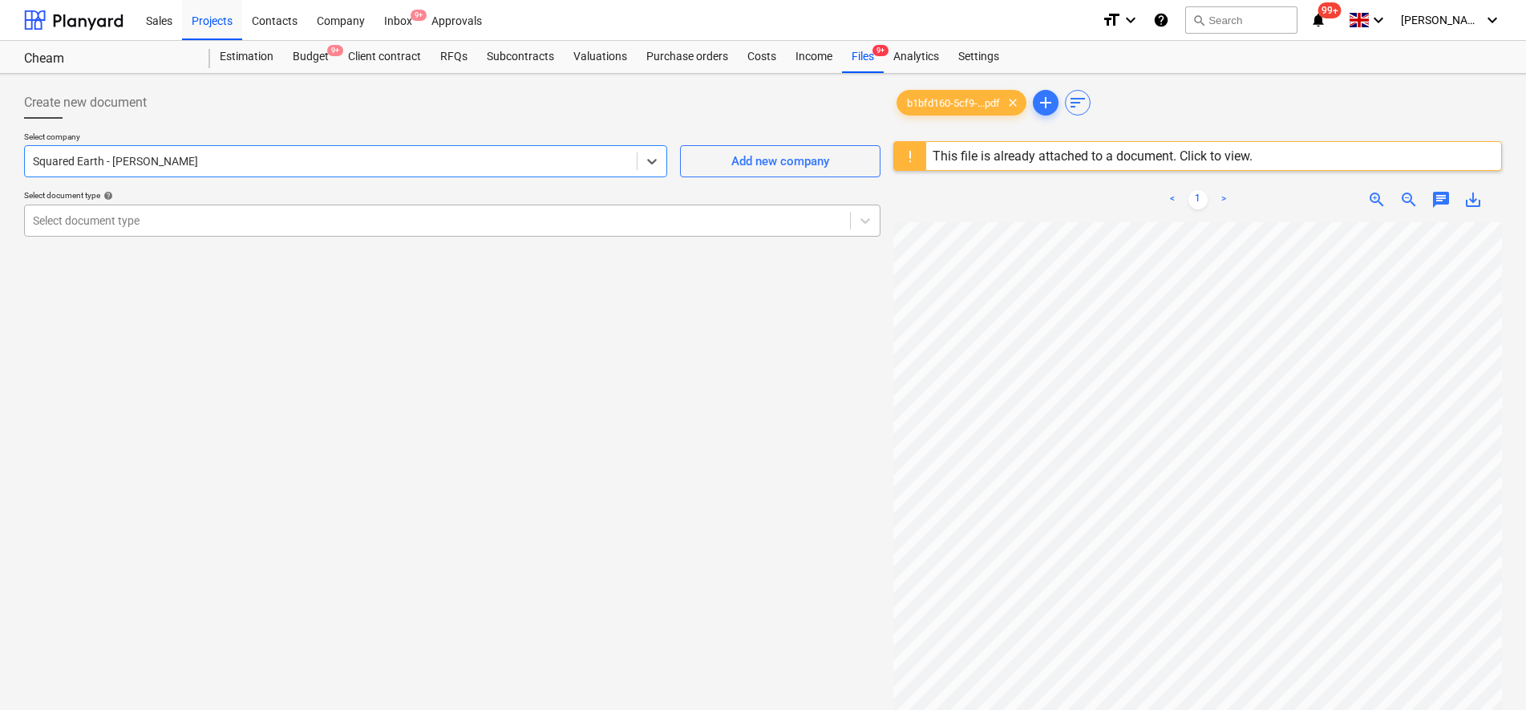
click at [406, 220] on div at bounding box center [437, 220] width 809 height 16
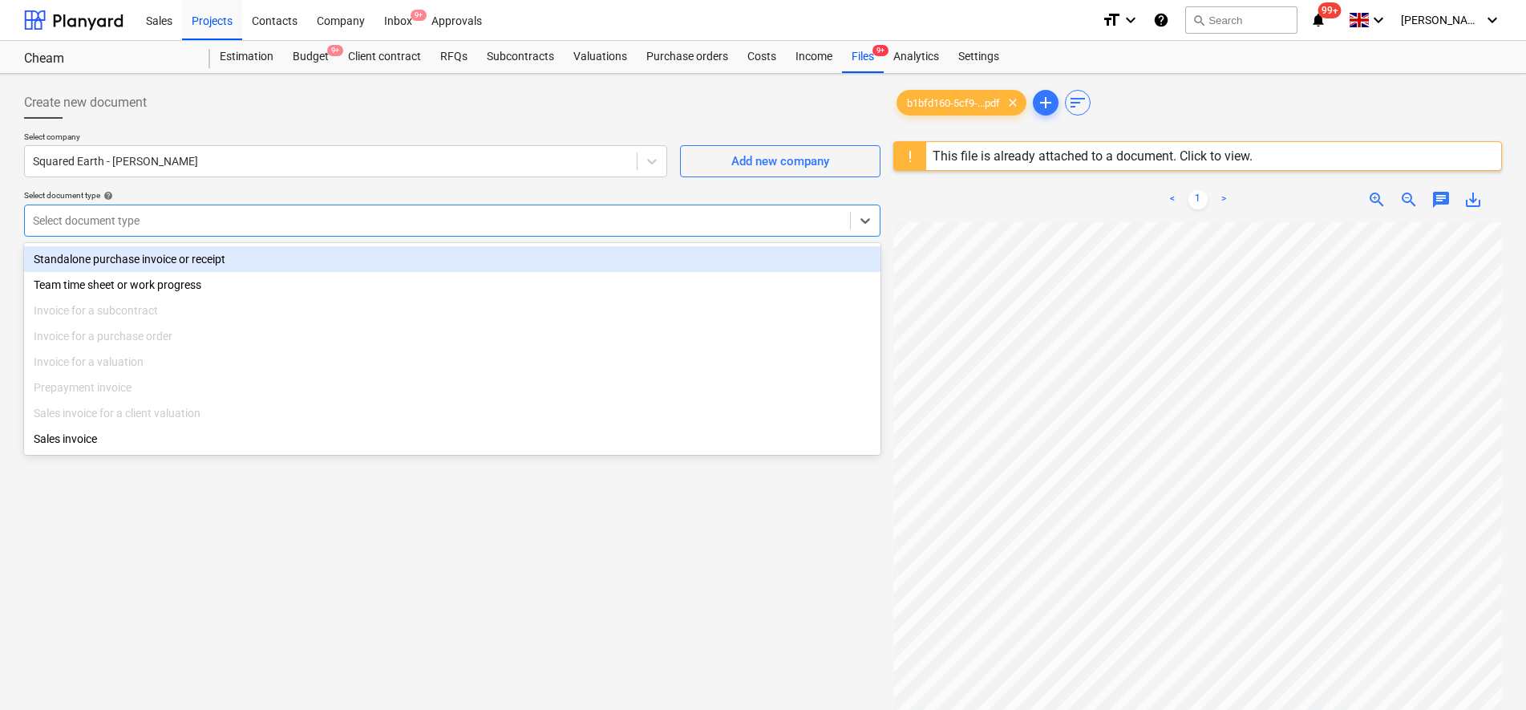
click at [398, 258] on div "Standalone purchase invoice or receipt" at bounding box center [452, 259] width 856 height 26
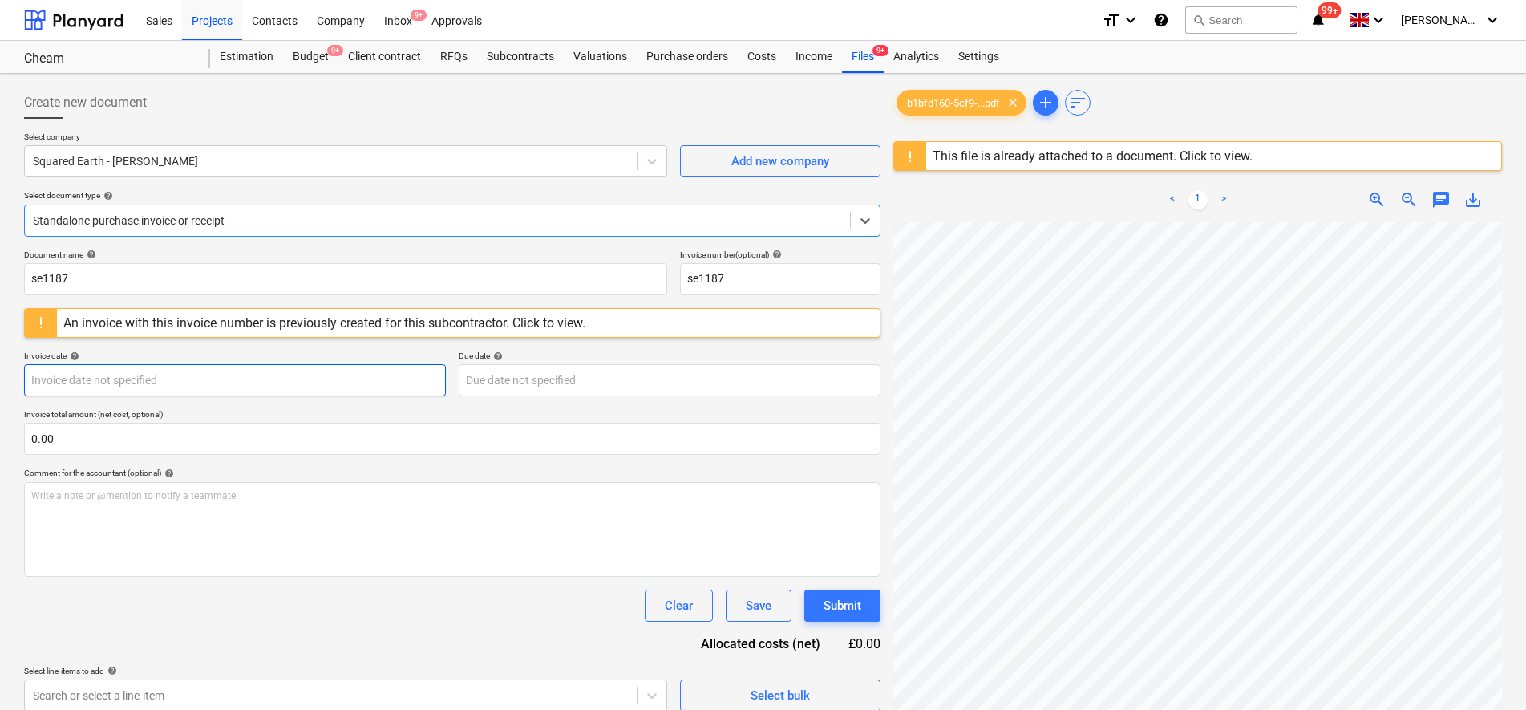
click at [241, 374] on body "Sales Projects Contacts Company Inbox 9+ Approvals format_size keyboard_arrow_d…" at bounding box center [763, 355] width 1526 height 710
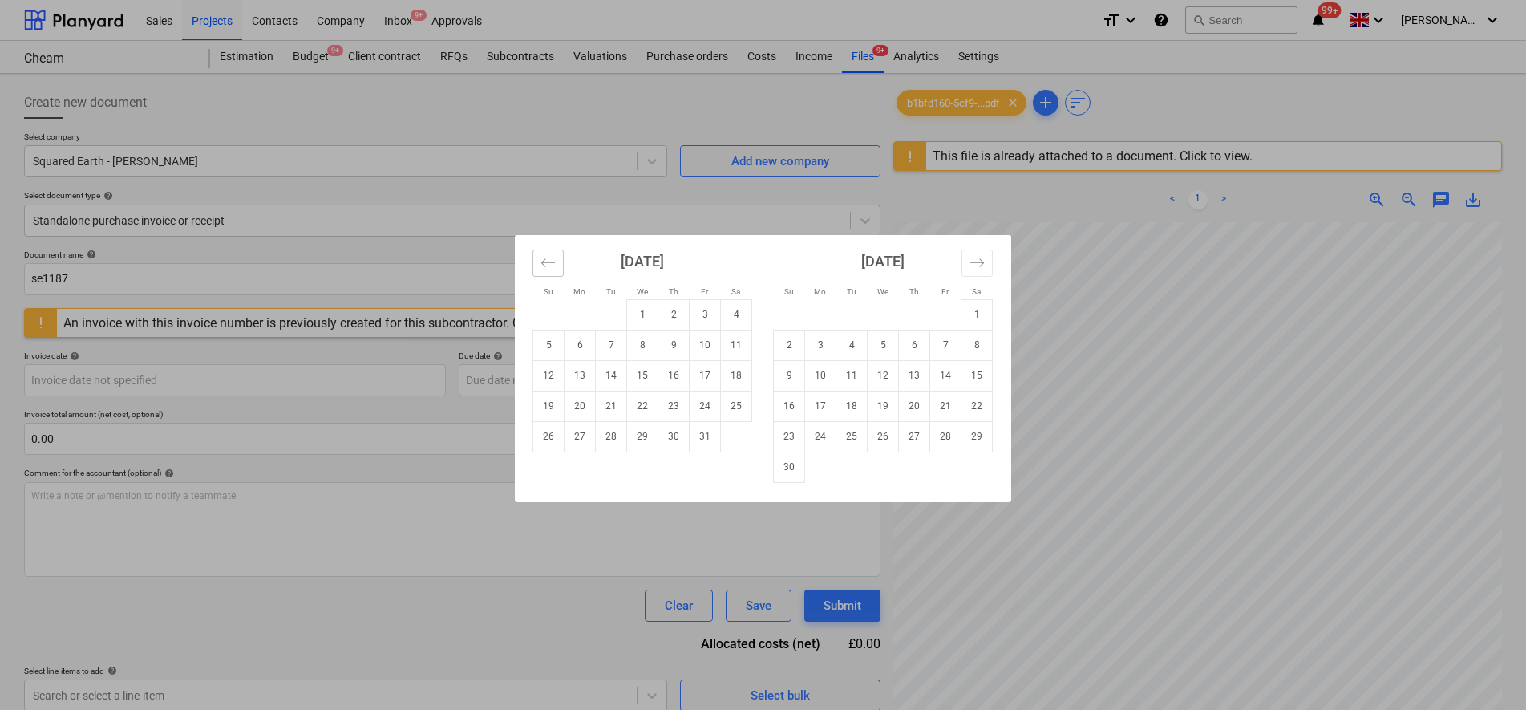
click at [549, 267] on icon "Move backward to switch to the previous month." at bounding box center [547, 262] width 15 height 15
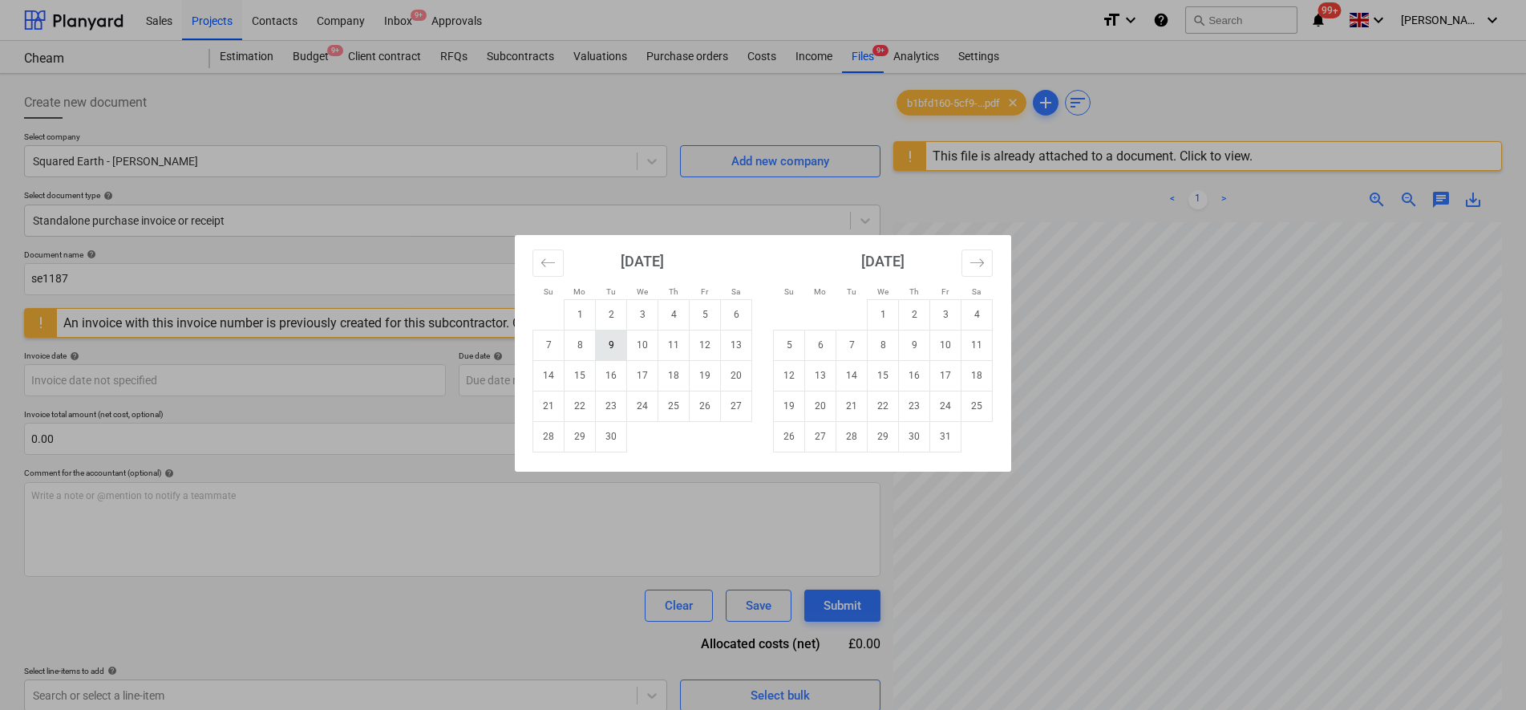
click at [606, 347] on td "9" at bounding box center [611, 345] width 31 height 30
type input "09 Sep 2025"
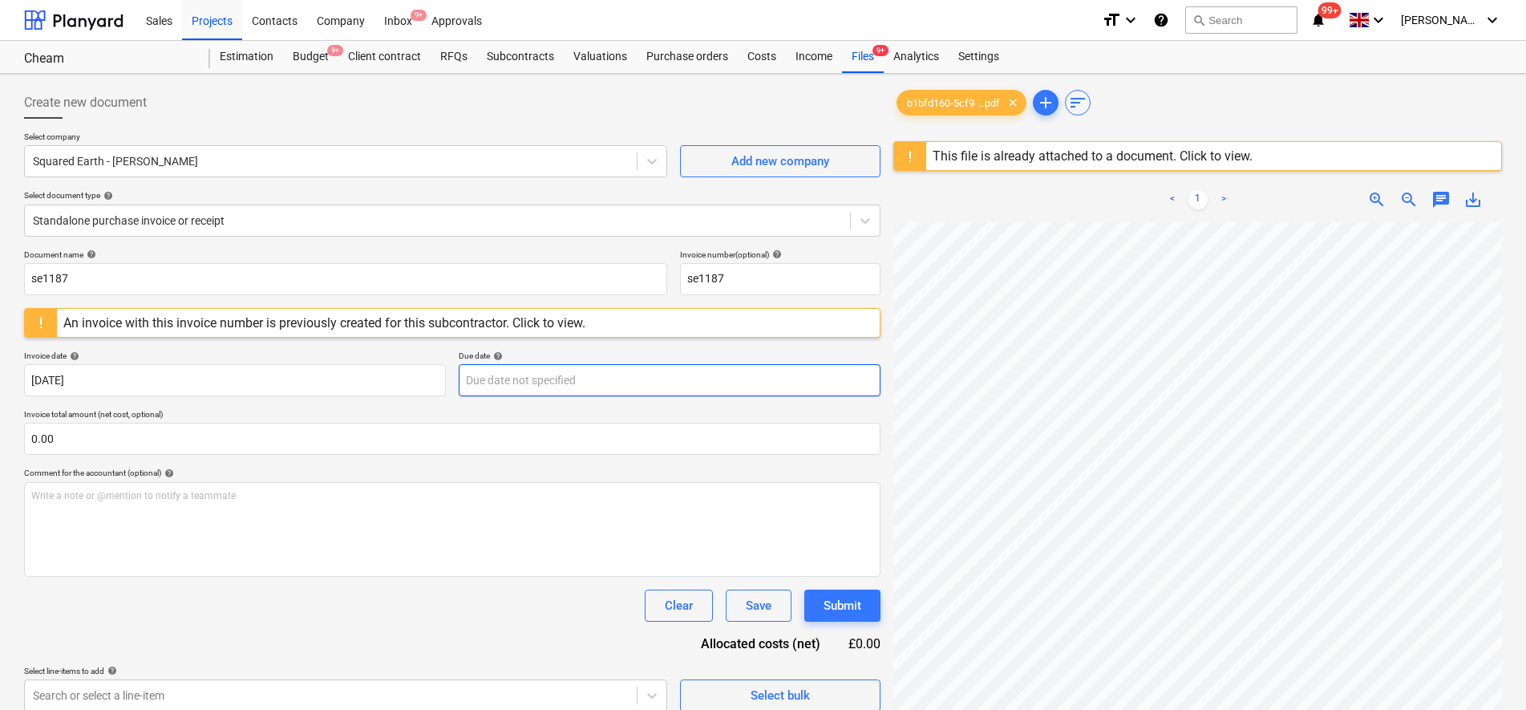
click at [556, 376] on body "Sales Projects Contacts Company Inbox 9+ Approvals format_size keyboard_arrow_d…" at bounding box center [763, 355] width 1526 height 710
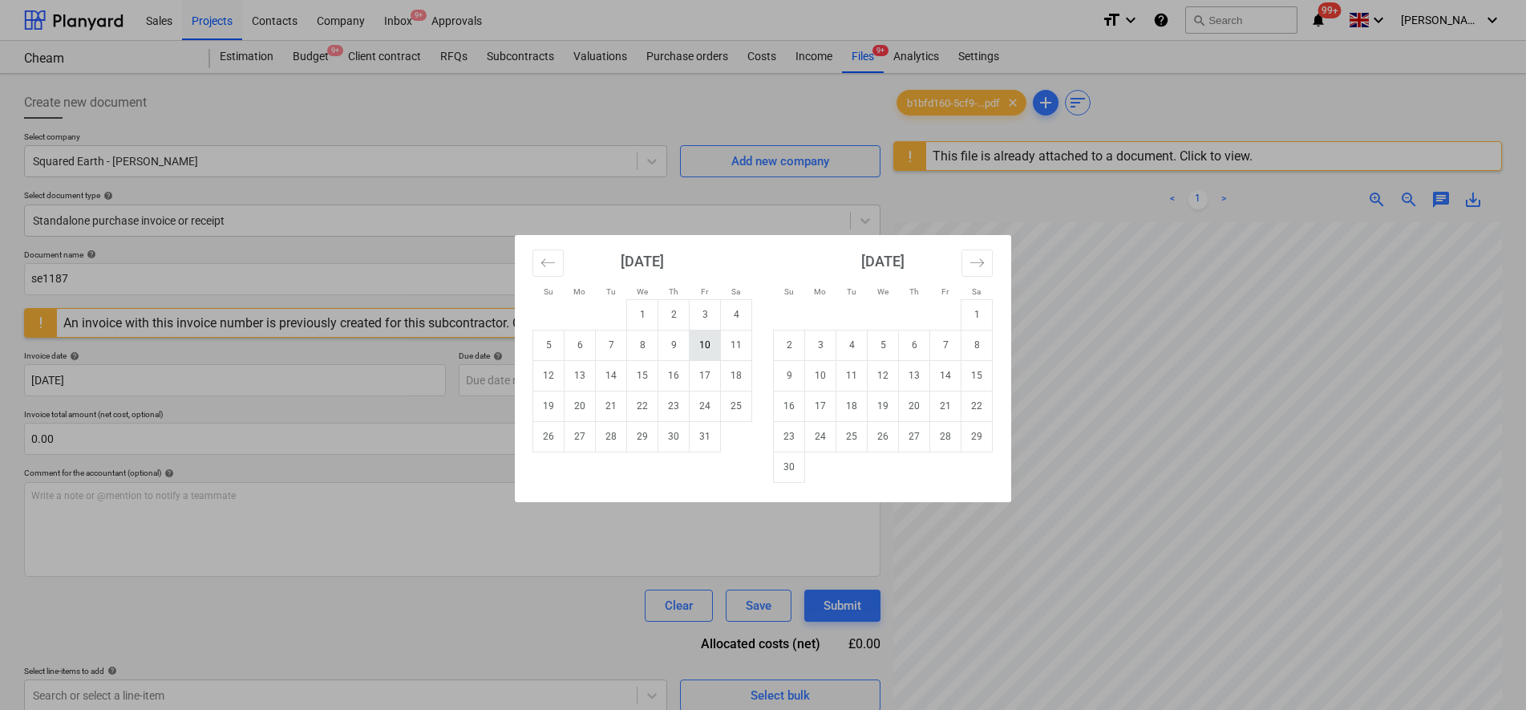
click at [698, 350] on td "10" at bounding box center [705, 345] width 31 height 30
type input "10 Oct 2025"
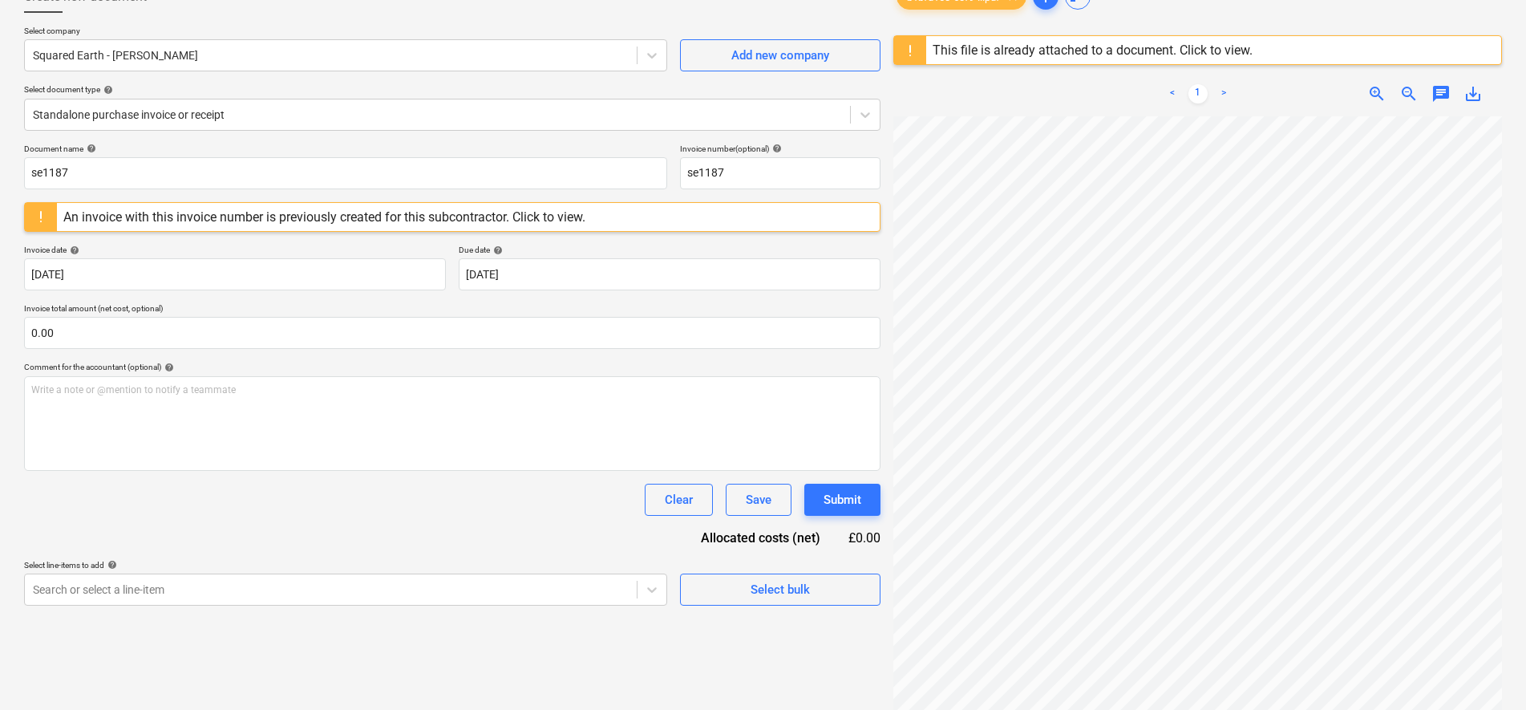
scroll to position [190, 0]
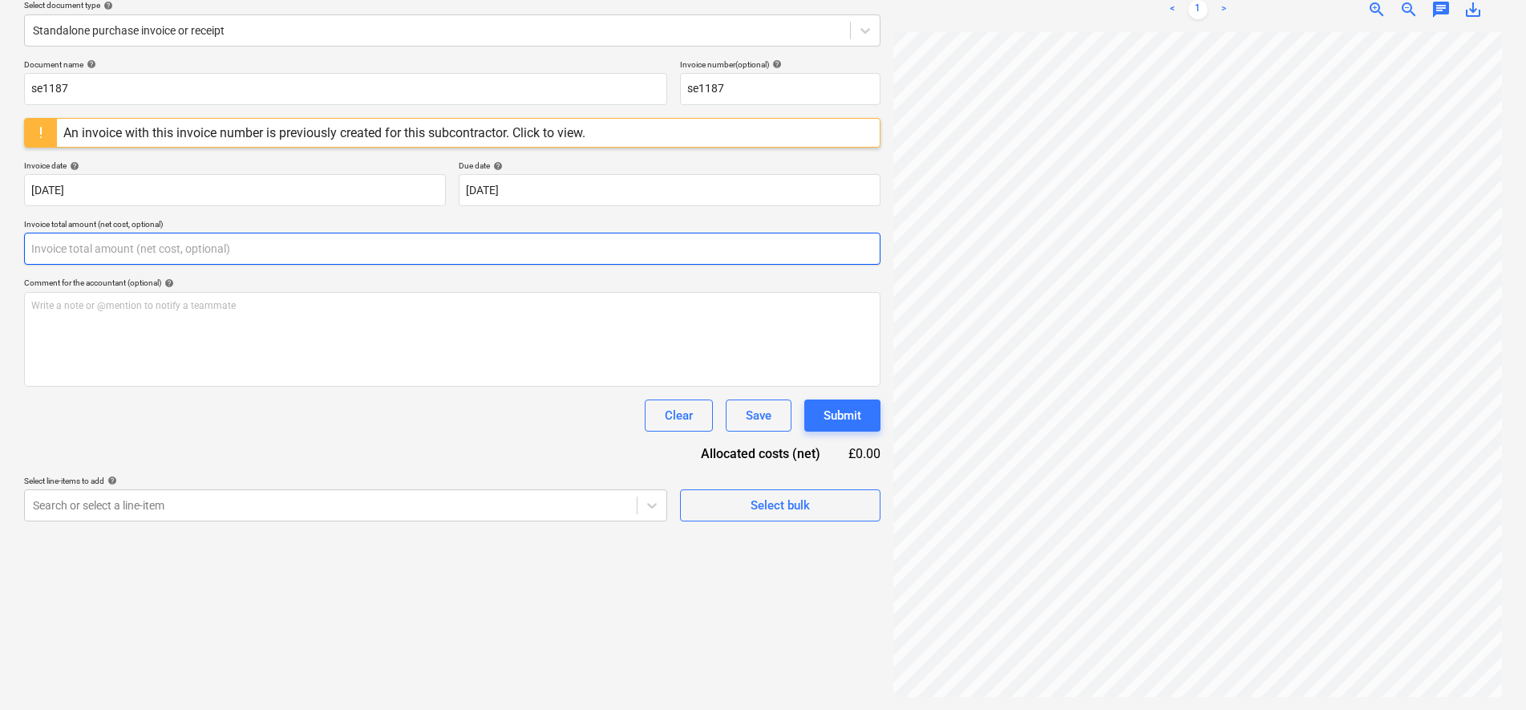
click at [148, 259] on input "text" at bounding box center [452, 249] width 856 height 32
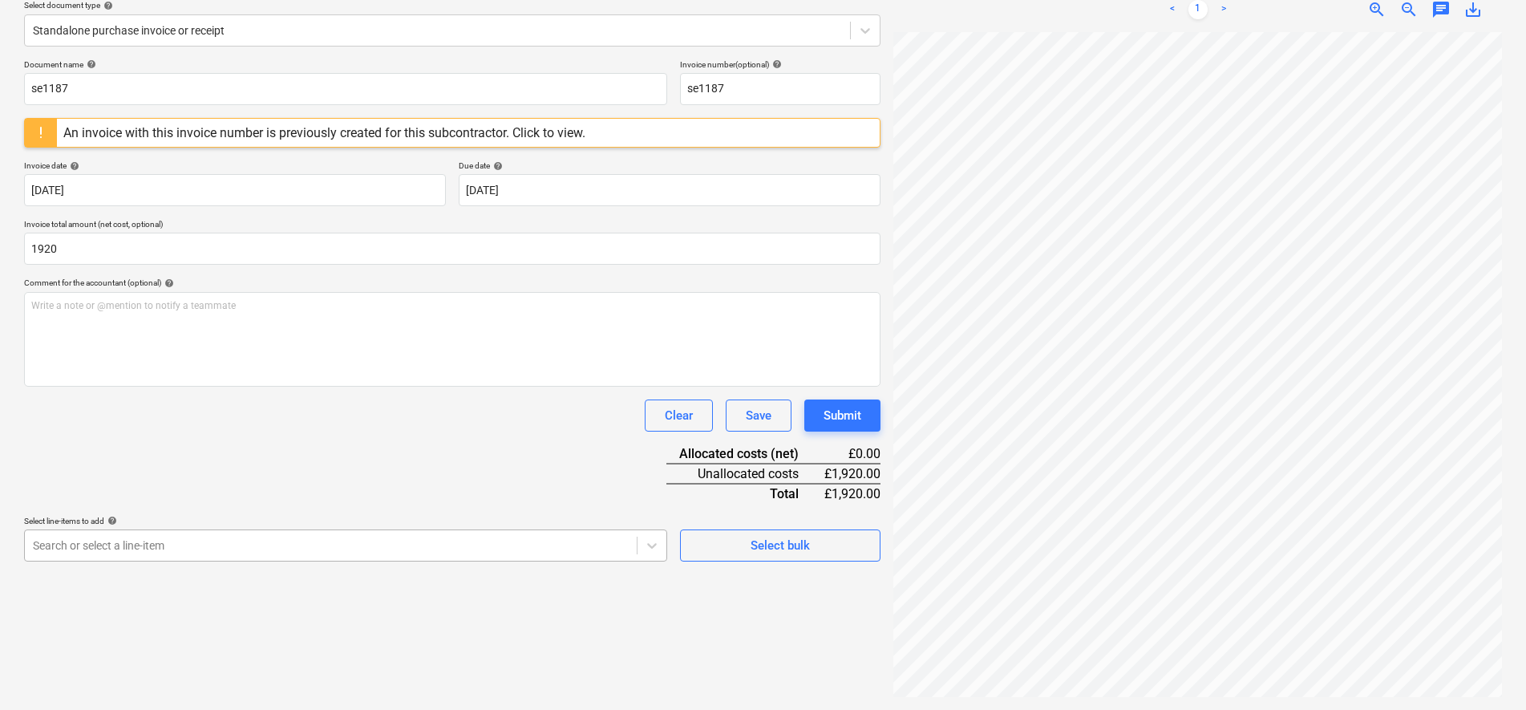
type input "1,920.00"
click at [341, 520] on body "Sales Projects Contacts Company Inbox 9+ Approvals format_size keyboard_arrow_d…" at bounding box center [763, 165] width 1526 height 710
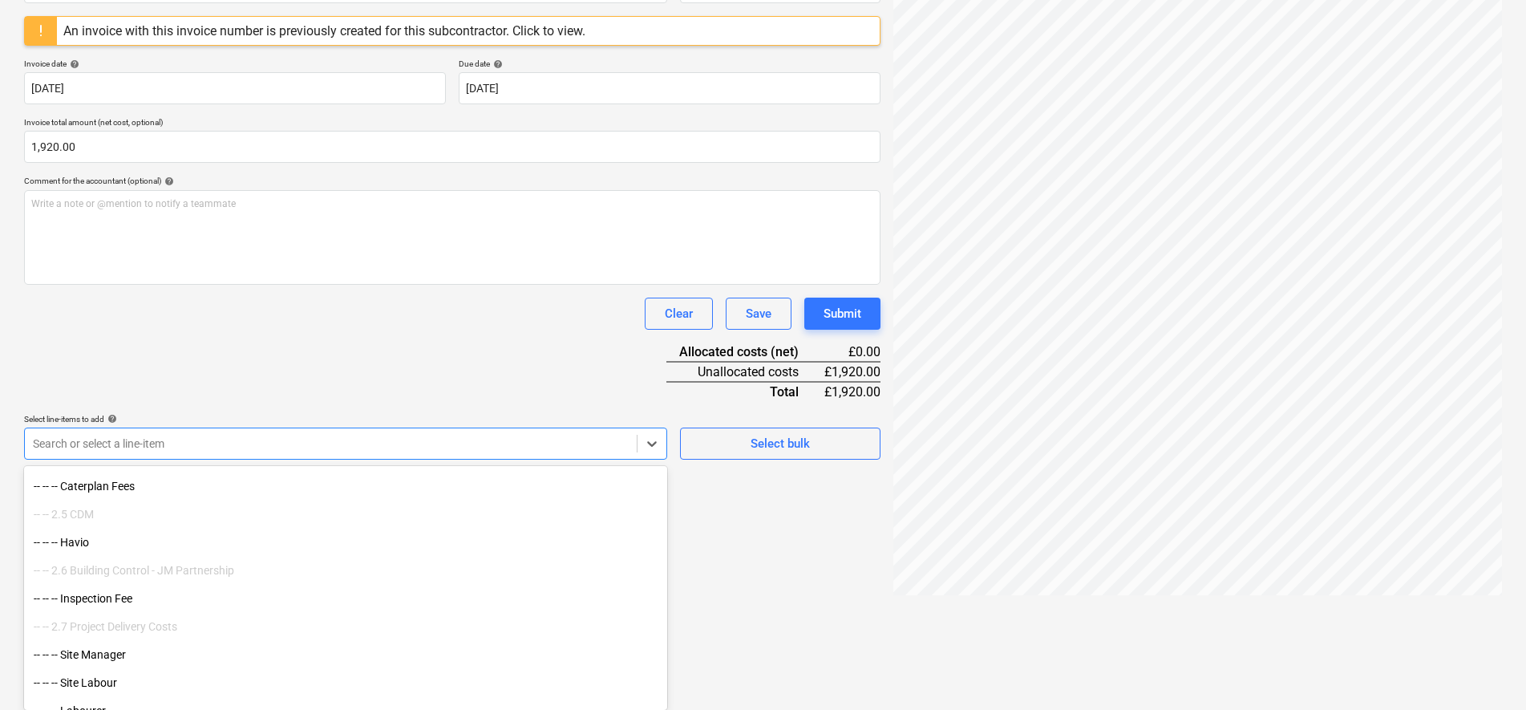
scroll to position [190, 0]
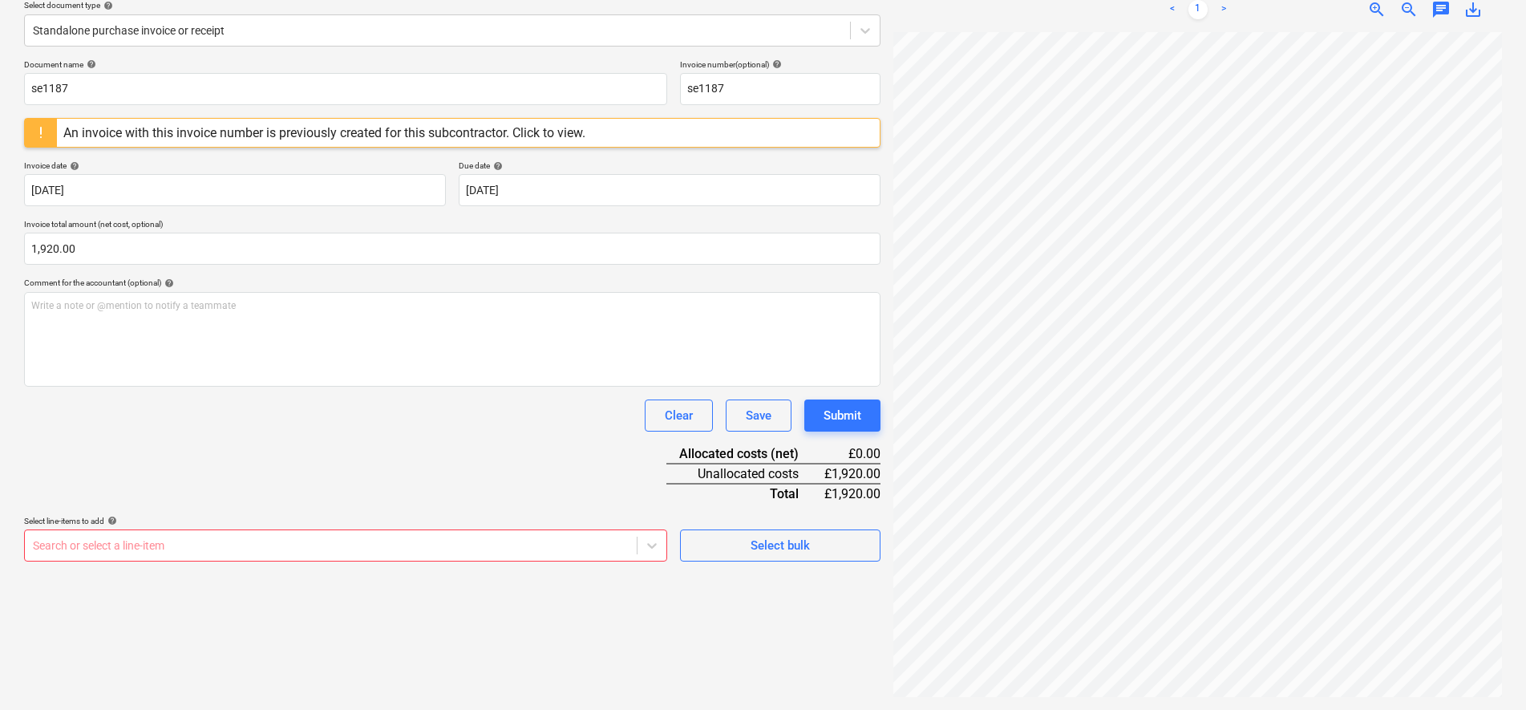
drag, startPoint x: 642, startPoint y: 597, endPoint x: 636, endPoint y: 581, distance: 17.3
click at [641, 597] on div "Create new document Select company Squared Earth - Paul V Add new company Selec…" at bounding box center [452, 296] width 869 height 813
click at [609, 520] on body "Sales Projects Contacts Company Inbox 9+ Approvals format_size keyboard_arrow_d…" at bounding box center [763, 165] width 1526 height 710
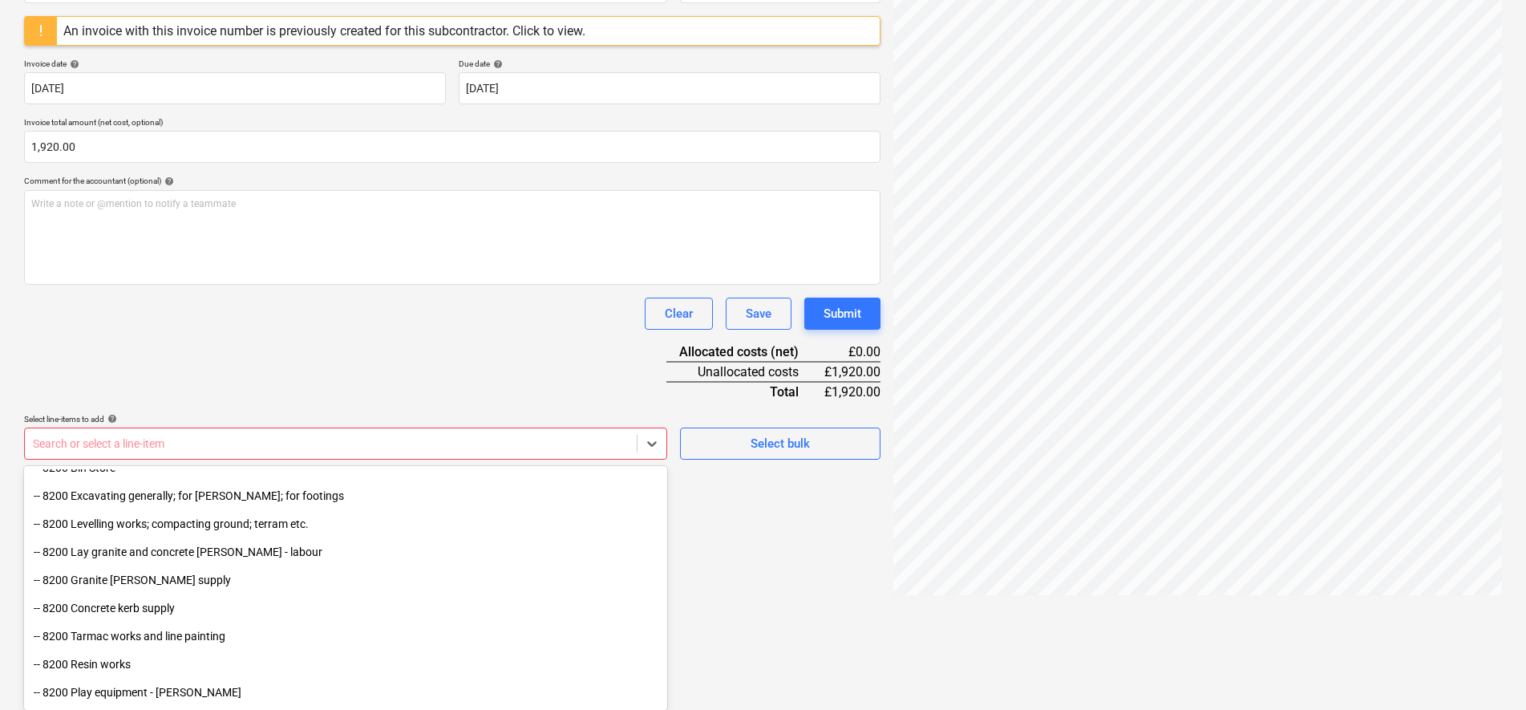
scroll to position [5208, 0]
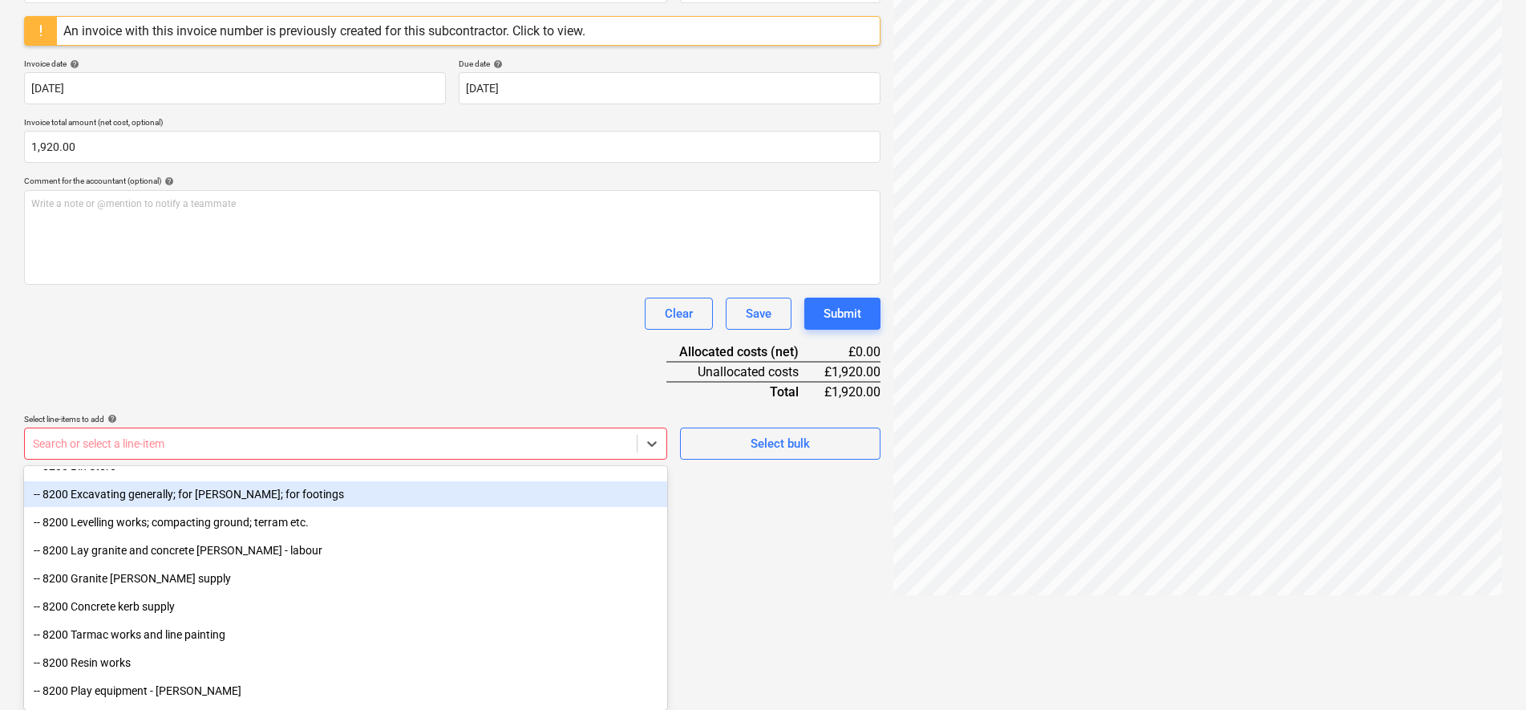
drag, startPoint x: 293, startPoint y: 506, endPoint x: 288, endPoint y: 495, distance: 11.5
click at [288, 495] on div "-- 8200 Excavating generally; for [PERSON_NAME]; for footings" at bounding box center [345, 494] width 643 height 26
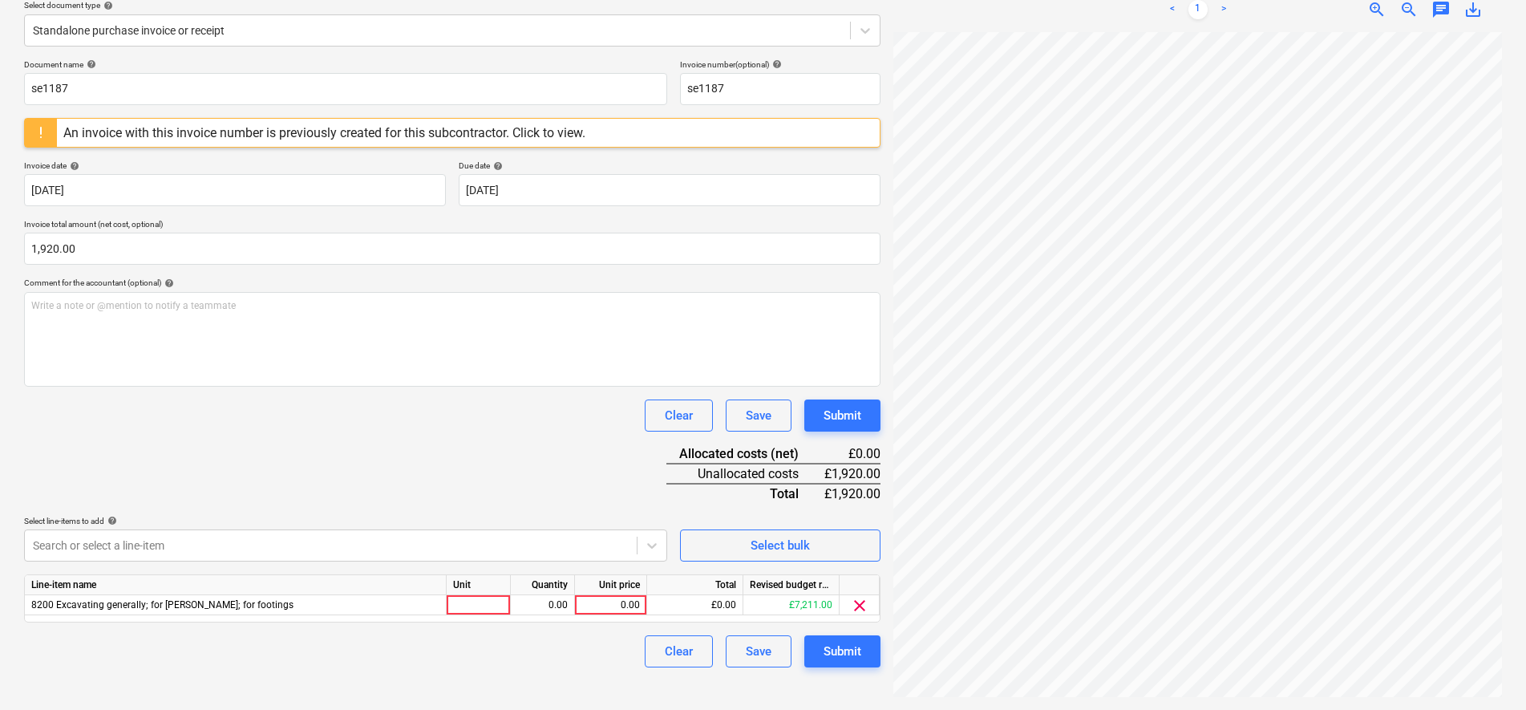
scroll to position [190, 0]
click at [376, 365] on div "Document name help se1187 Invoice number (optional) help se1187 An invoice with…" at bounding box center [452, 363] width 856 height 608
click at [575, 600] on div "0.00" at bounding box center [611, 605] width 72 height 20
click at [575, 543] on div at bounding box center [331, 545] width 596 height 16
click at [605, 520] on body "Sales Projects Contacts Company Inbox 9+ Approvals format_size keyboard_arrow_d…" at bounding box center [763, 165] width 1526 height 710
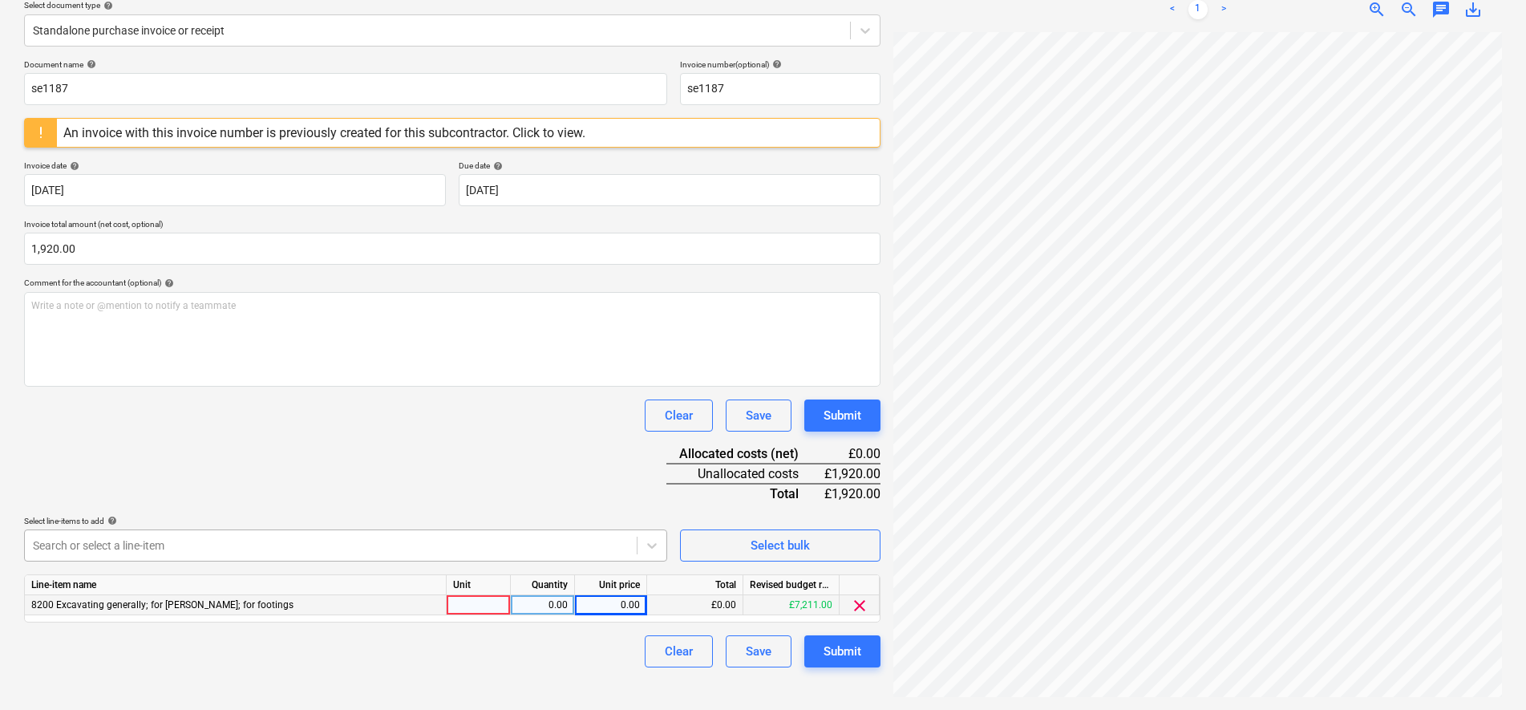
scroll to position [292, 0]
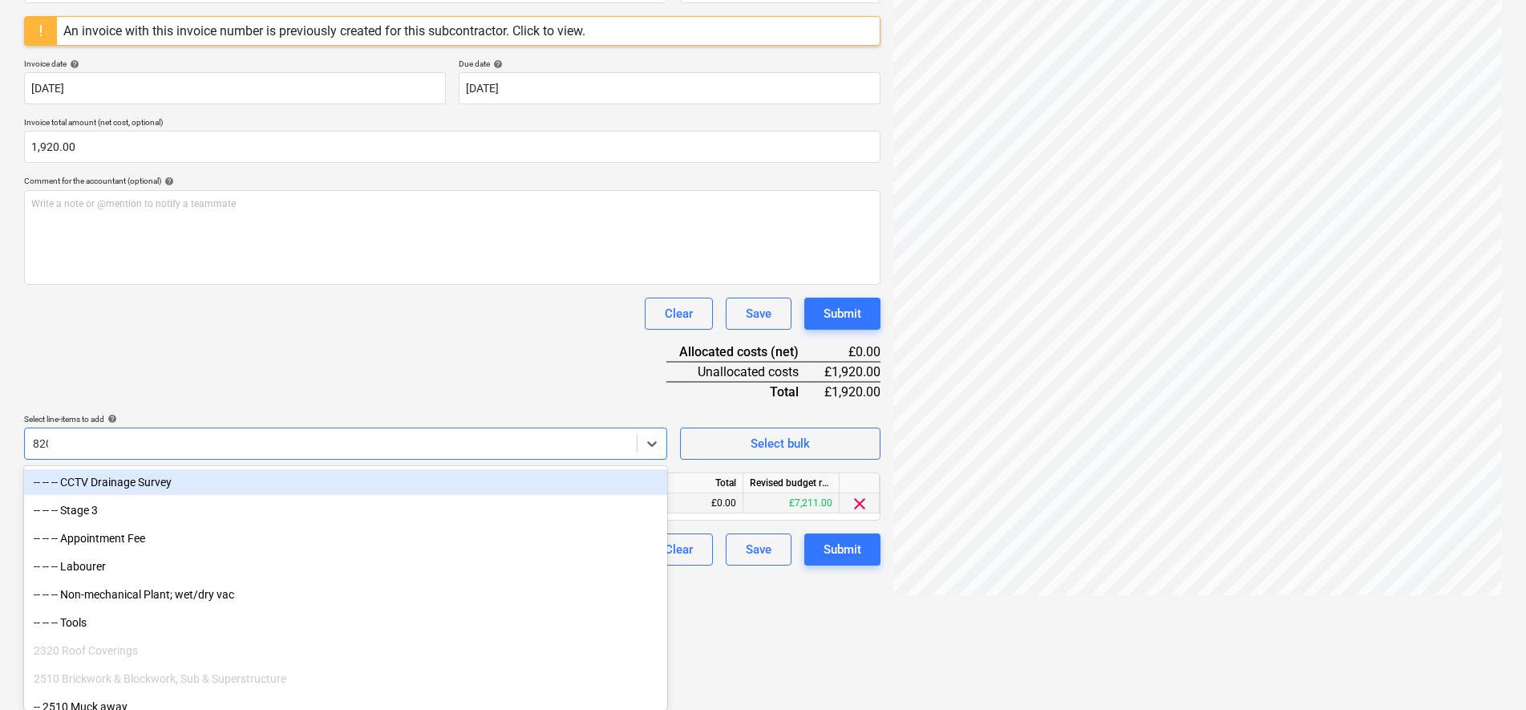
type input "8200"
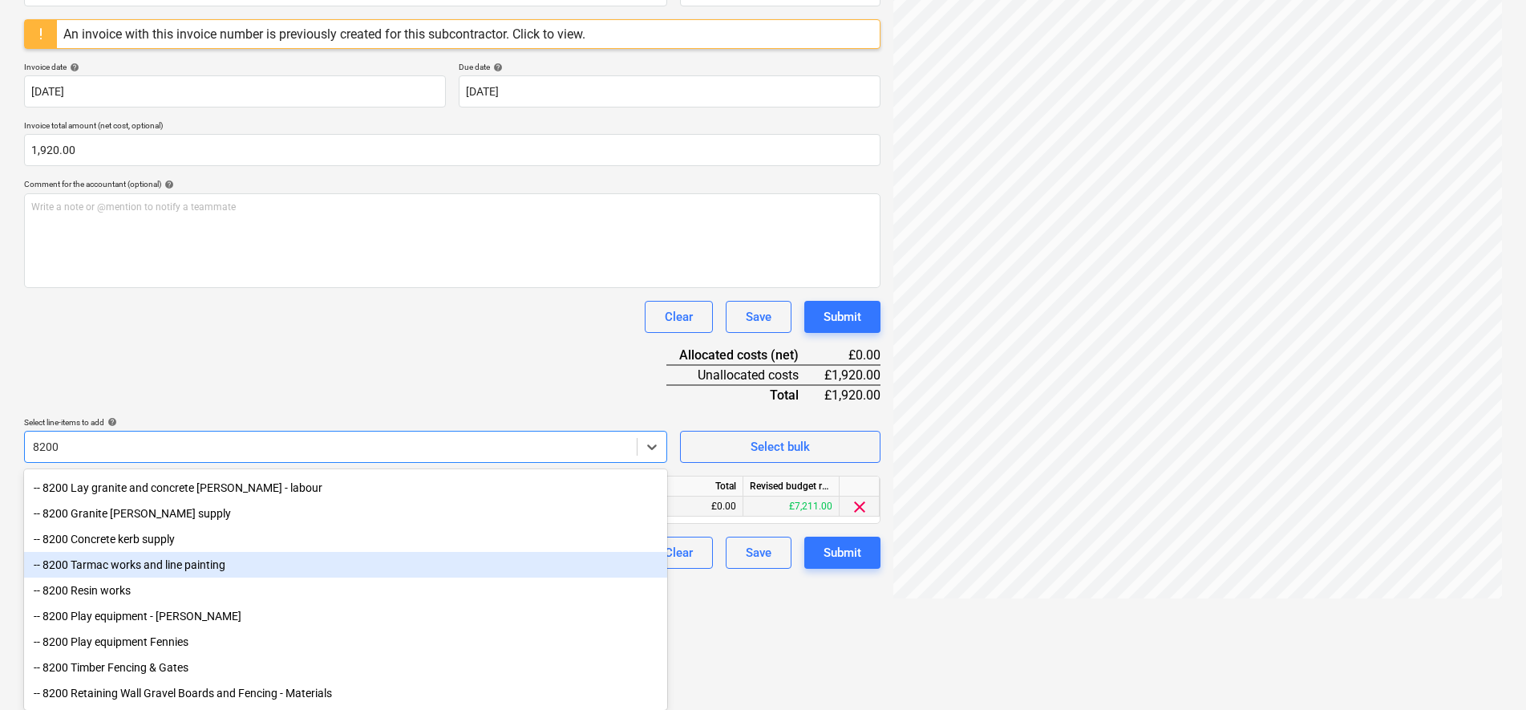
scroll to position [200, 0]
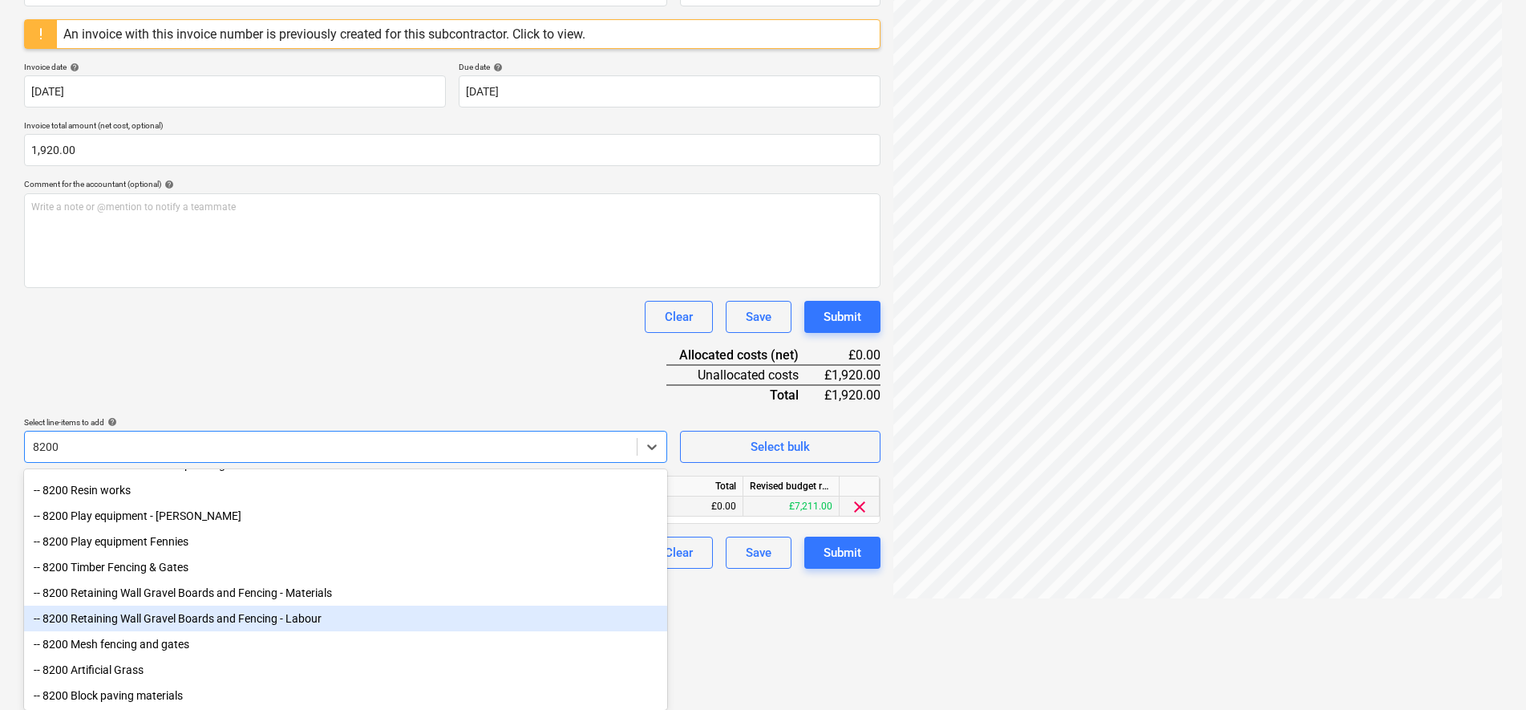
click at [233, 631] on div "-- 8200 Retaining Wall Gravel Boards and Fencing - Labour" at bounding box center [345, 618] width 643 height 26
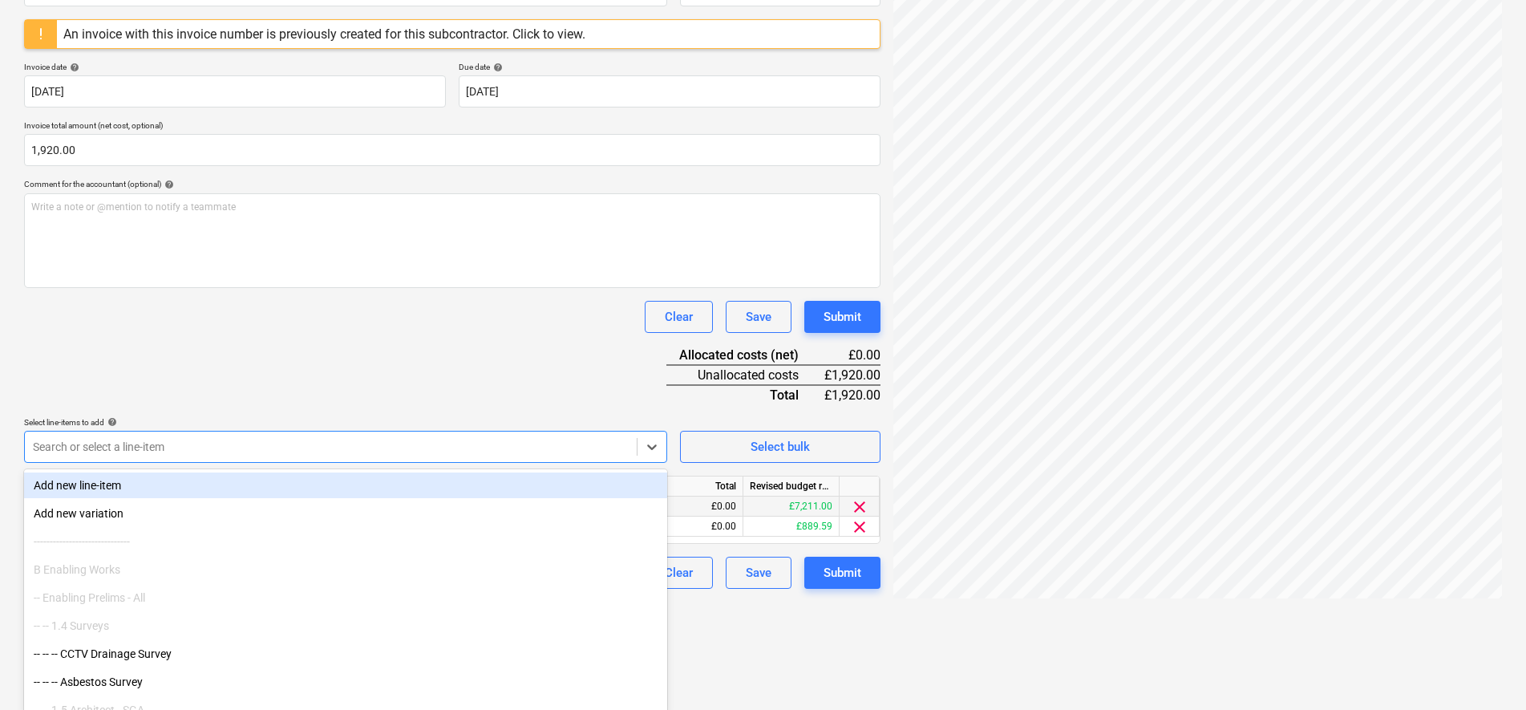
click at [342, 386] on div "Document name help se1187 Invoice number (optional) help se1187 An invoice with…" at bounding box center [452, 275] width 856 height 628
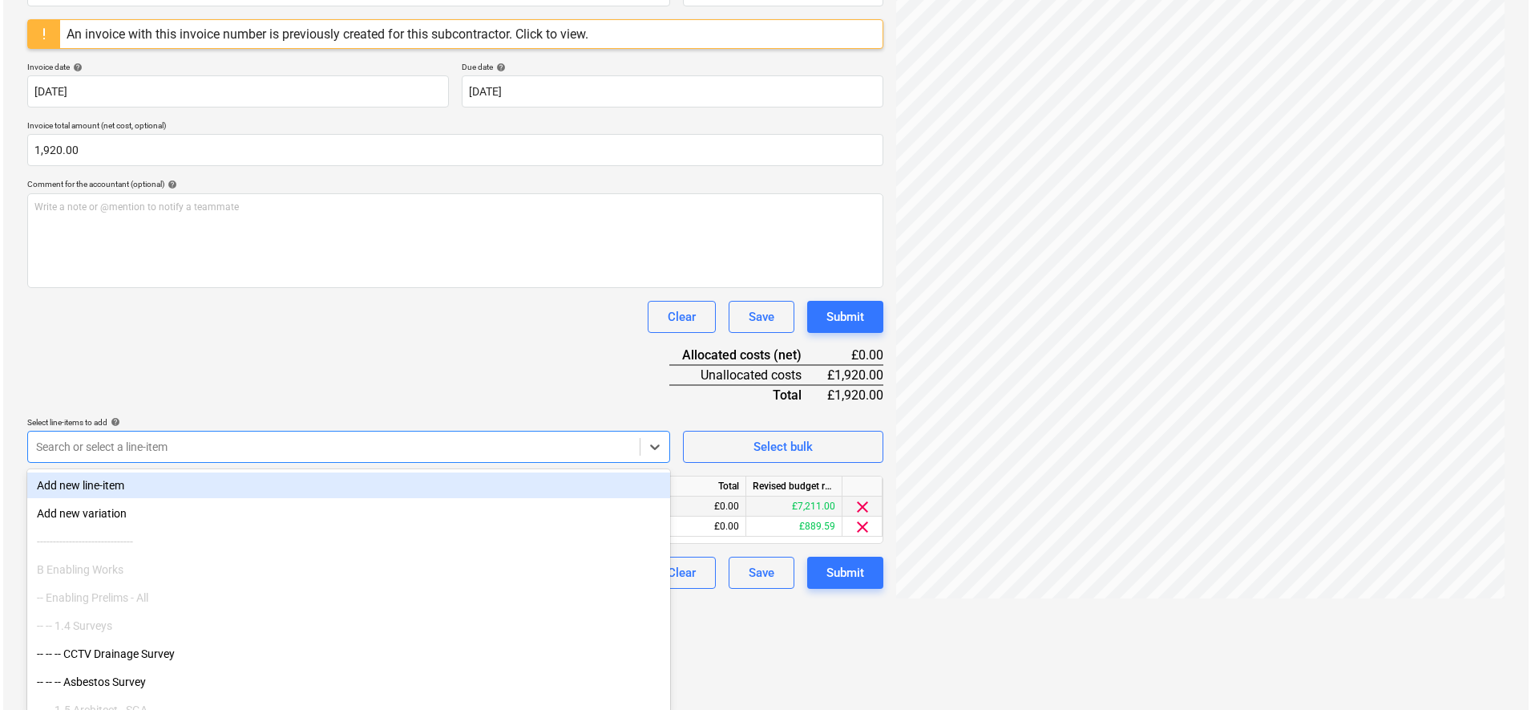
scroll to position [190, 0]
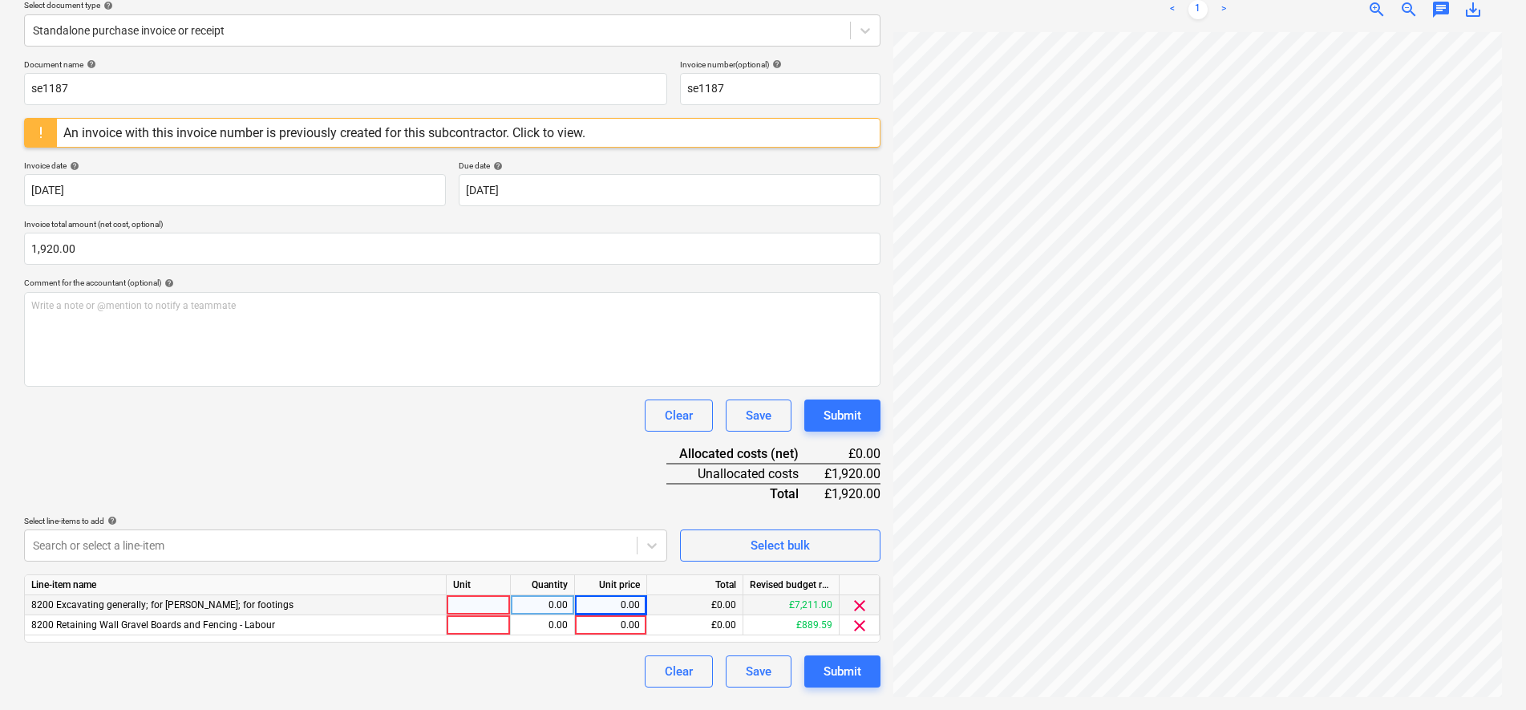
click at [601, 601] on div "0.00" at bounding box center [610, 605] width 59 height 20
type input "1000"
click at [481, 465] on div "Document name help se1187 Invoice number (optional) help se1187 An invoice with…" at bounding box center [452, 373] width 856 height 628
click at [634, 602] on div "1,000.00" at bounding box center [610, 605] width 59 height 20
type input "1100"
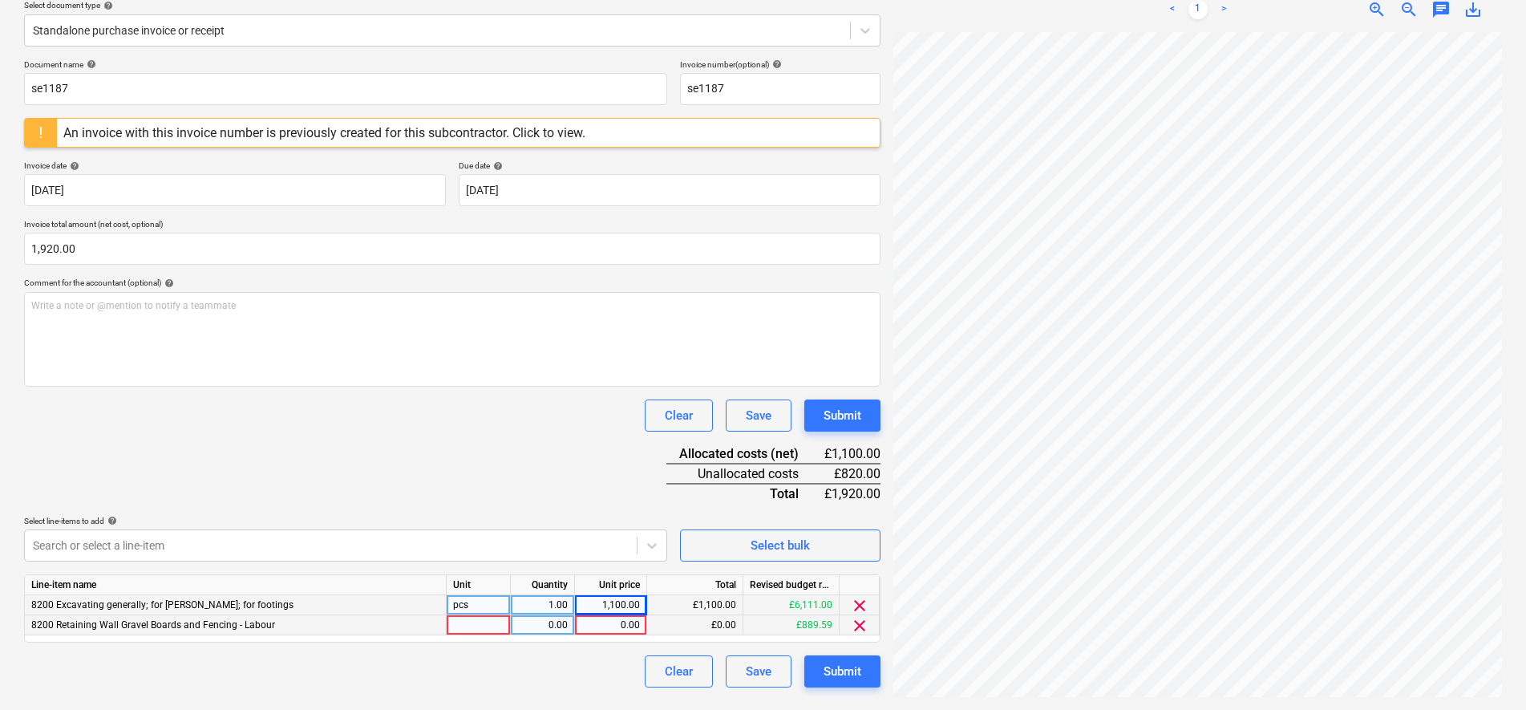
click at [619, 625] on div "0.00" at bounding box center [610, 625] width 59 height 20
type input "820."
click at [579, 496] on div "Document name help se1187 Invoice number (optional) help se1187 An invoice with…" at bounding box center [452, 373] width 856 height 628
click at [859, 674] on div "Submit" at bounding box center [842, 671] width 38 height 21
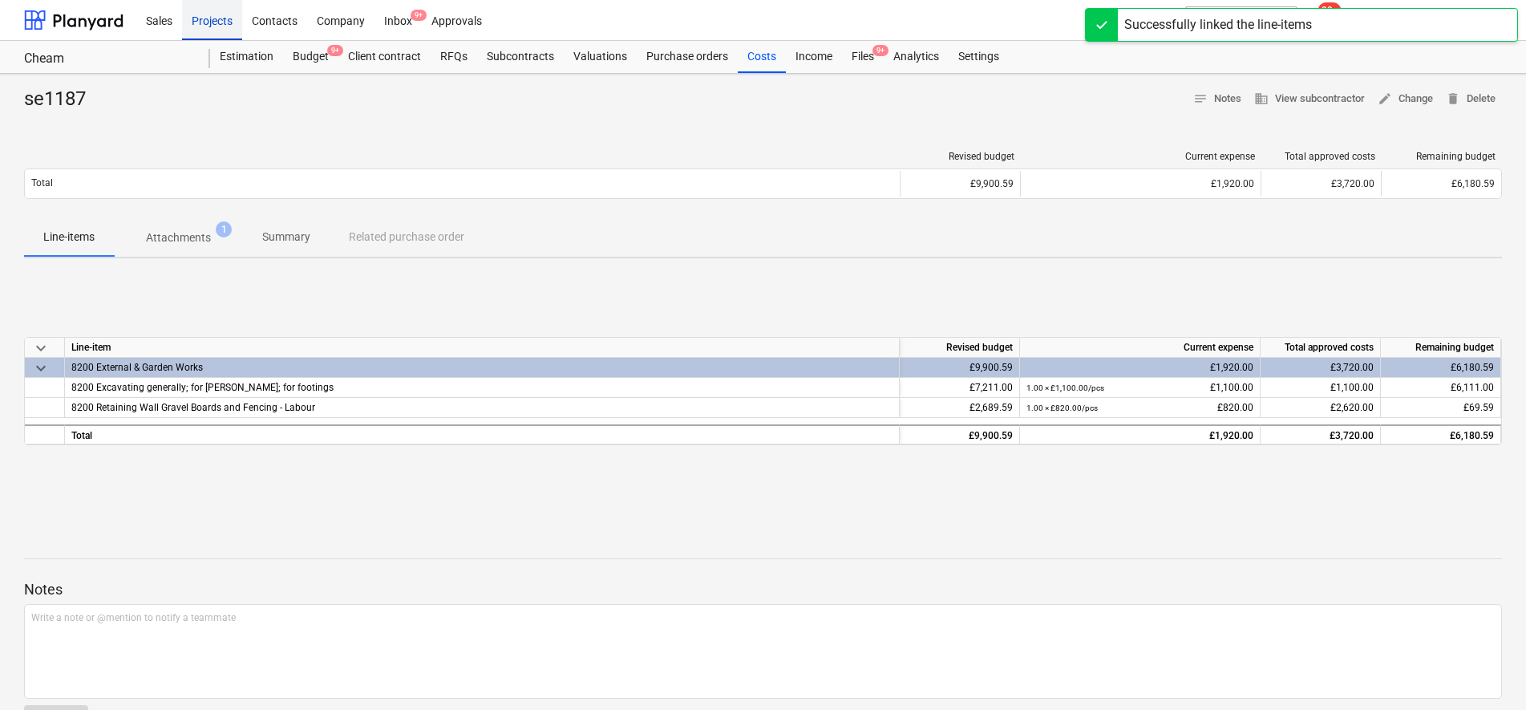
click at [218, 24] on div "Projects" at bounding box center [212, 19] width 60 height 41
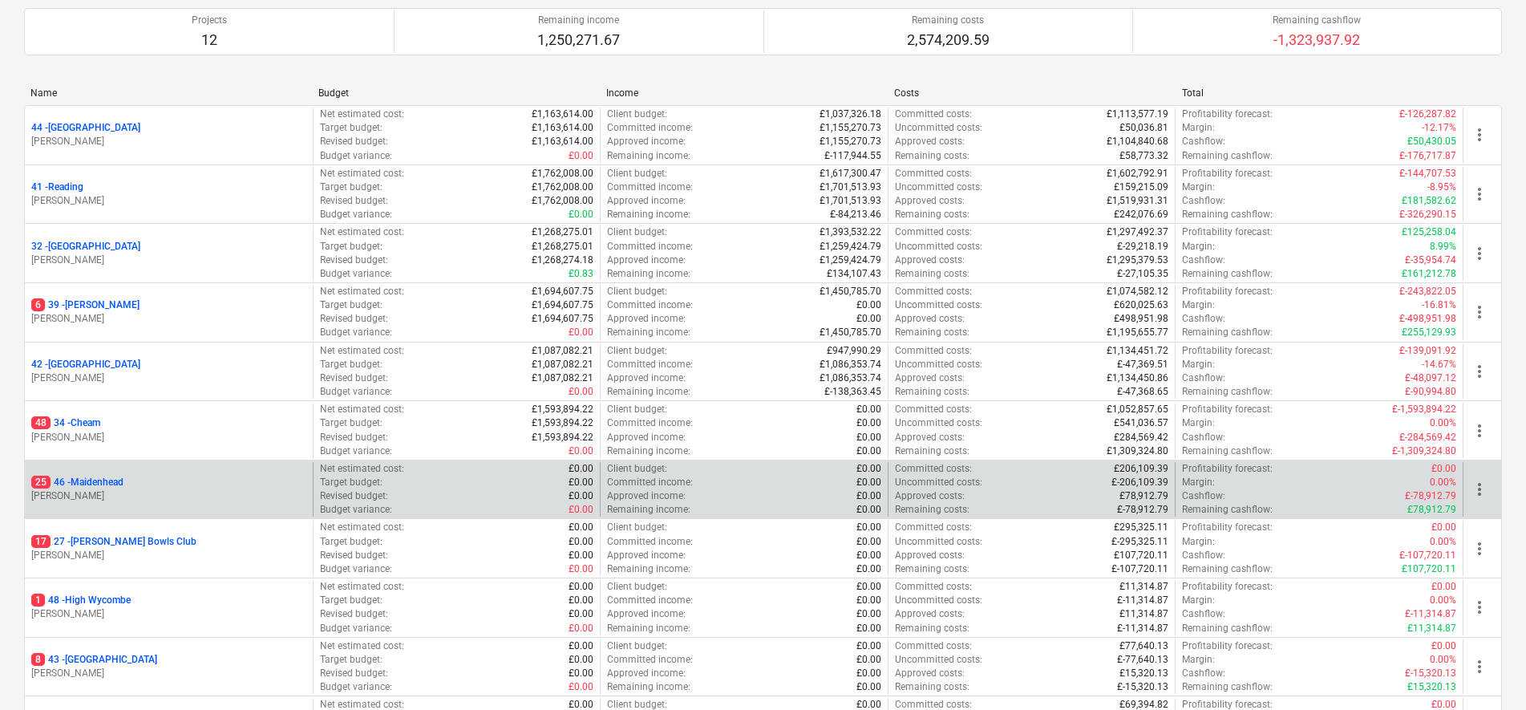
scroll to position [200, 0]
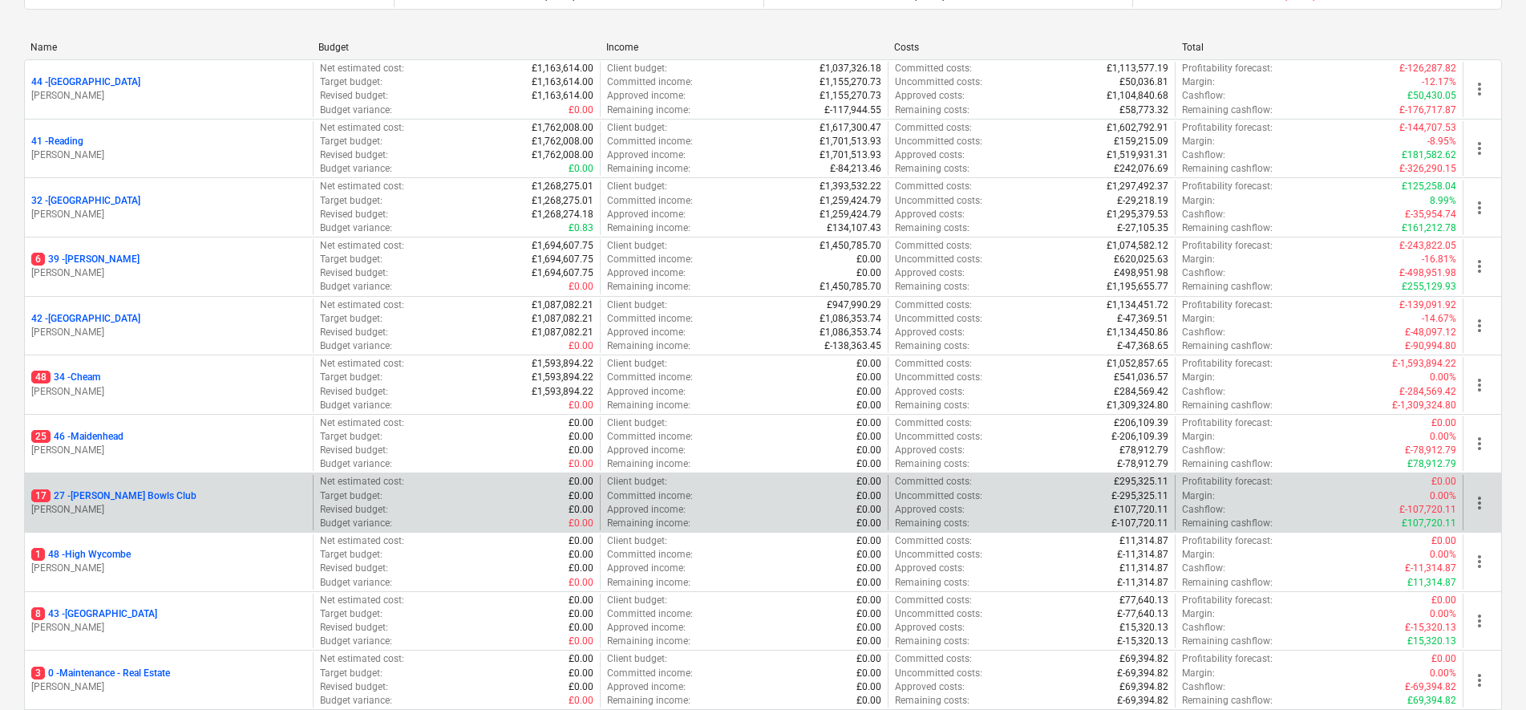
click at [105, 491] on p "17 27 - Cyphers Bowls Club" at bounding box center [113, 496] width 165 height 14
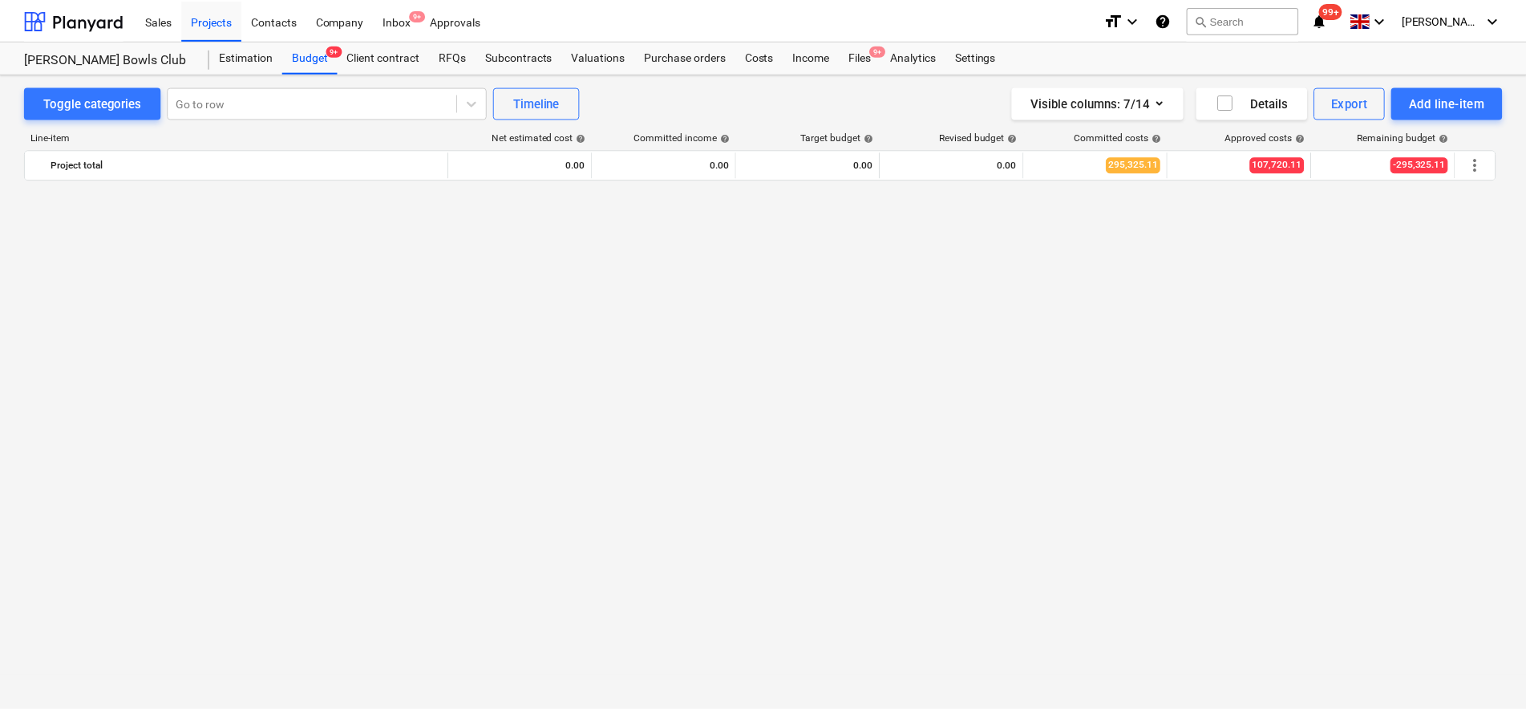
scroll to position [2069, 0]
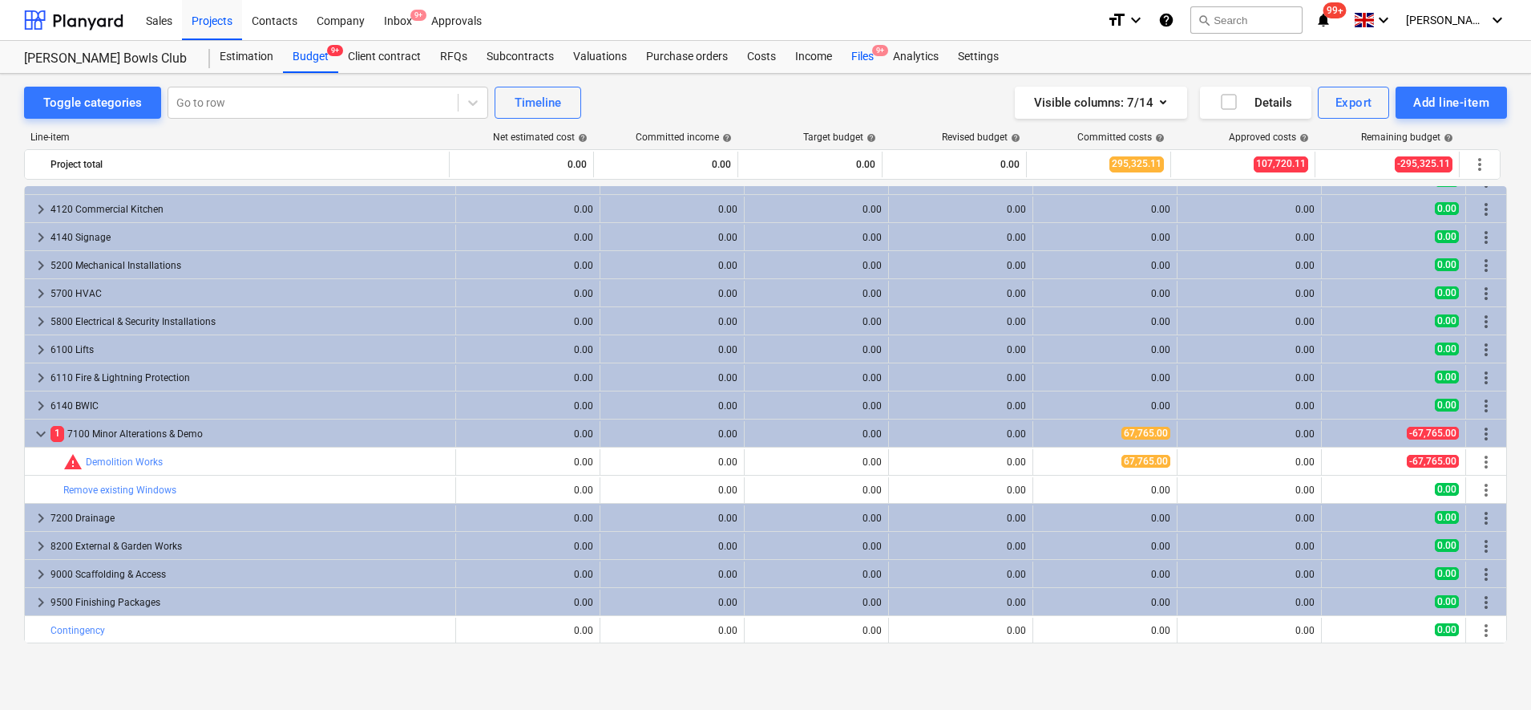
click at [859, 55] on div "Files 9+" at bounding box center [863, 57] width 42 height 32
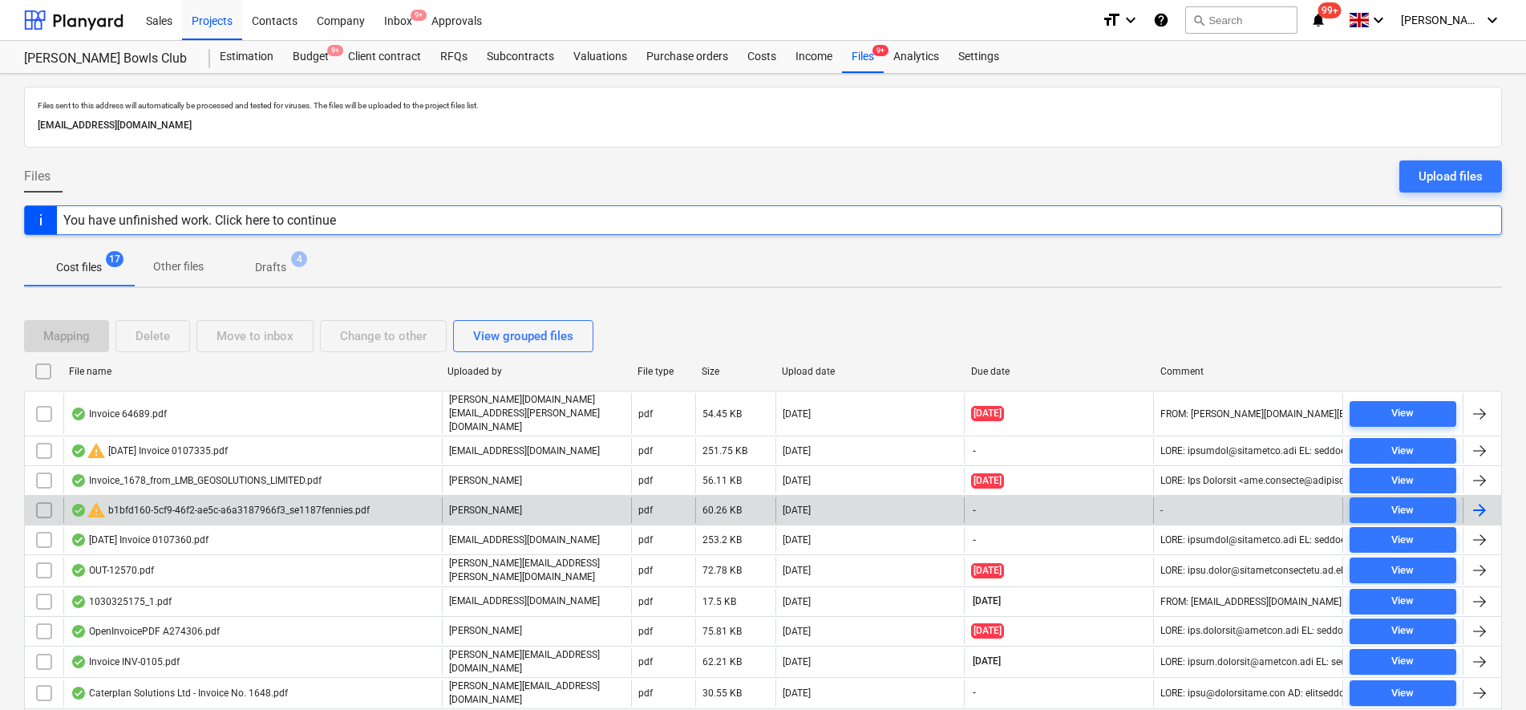
click at [1481, 500] on div at bounding box center [1479, 509] width 19 height 19
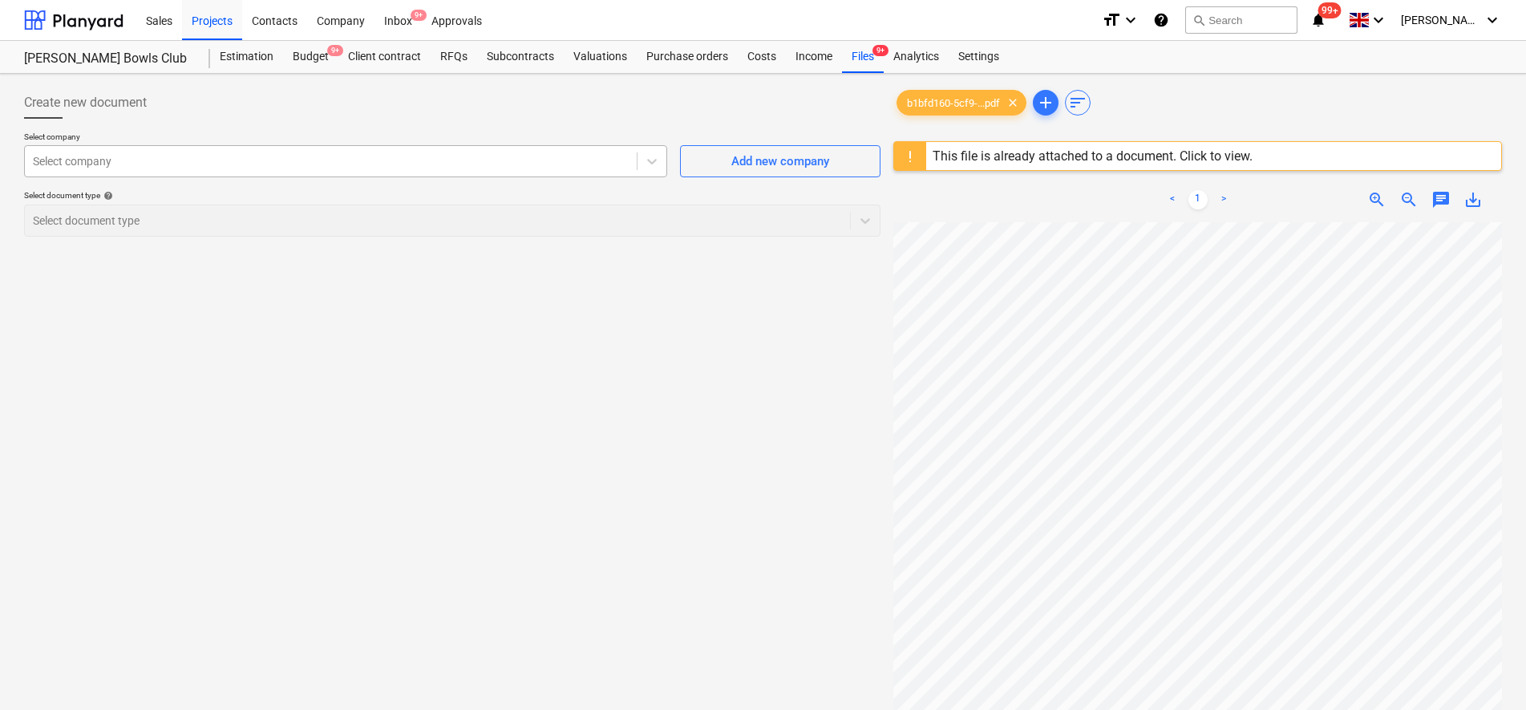
click at [584, 156] on div at bounding box center [331, 161] width 596 height 16
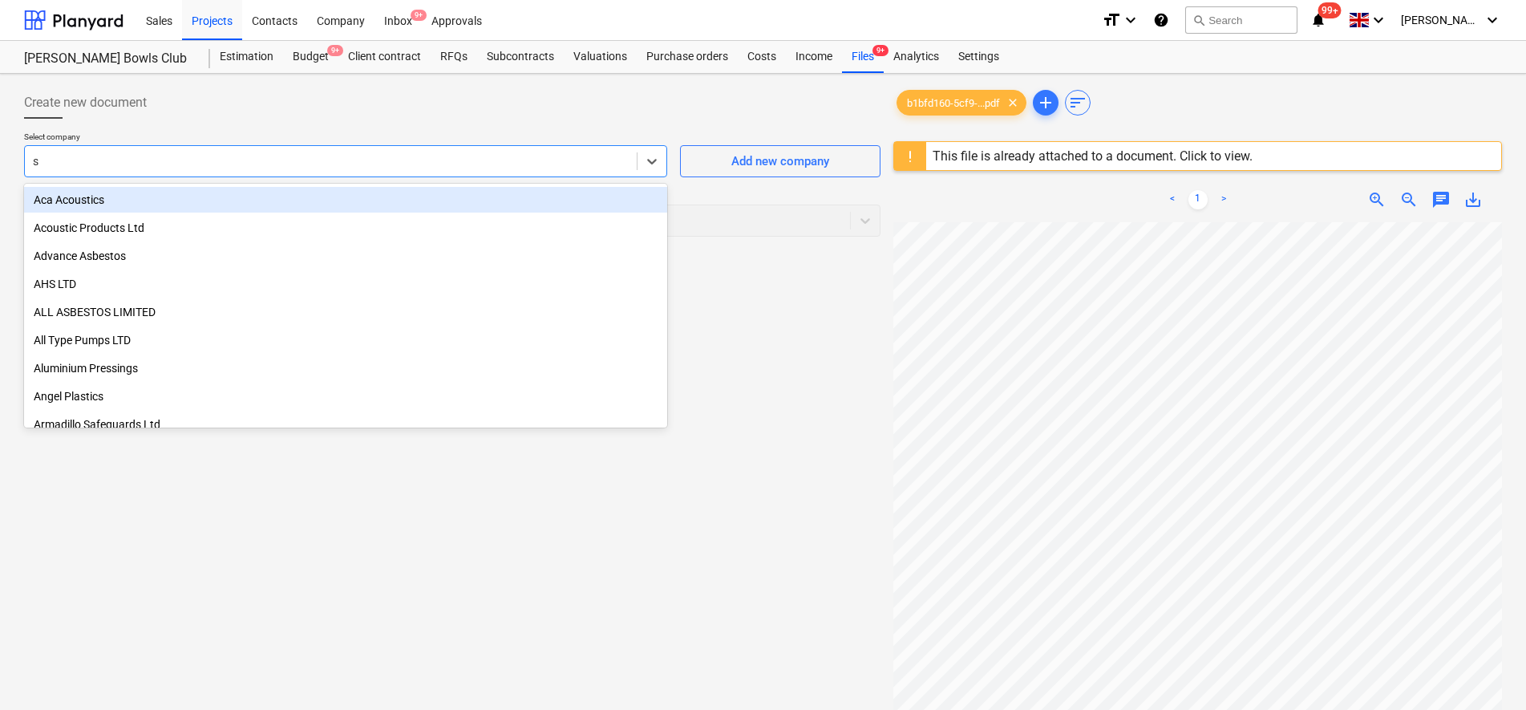
type input "sq"
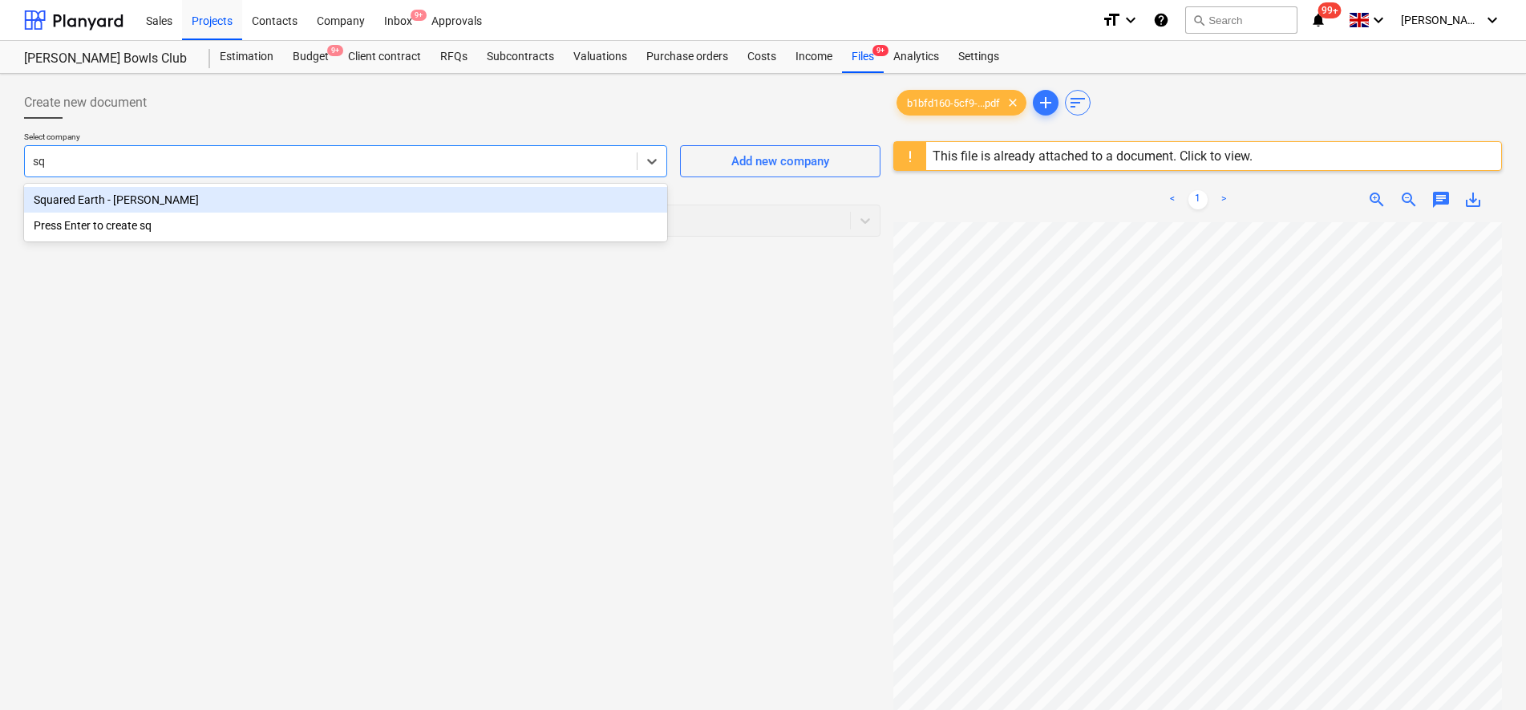
click at [562, 190] on div "Squared Earth - Paul V" at bounding box center [345, 200] width 643 height 26
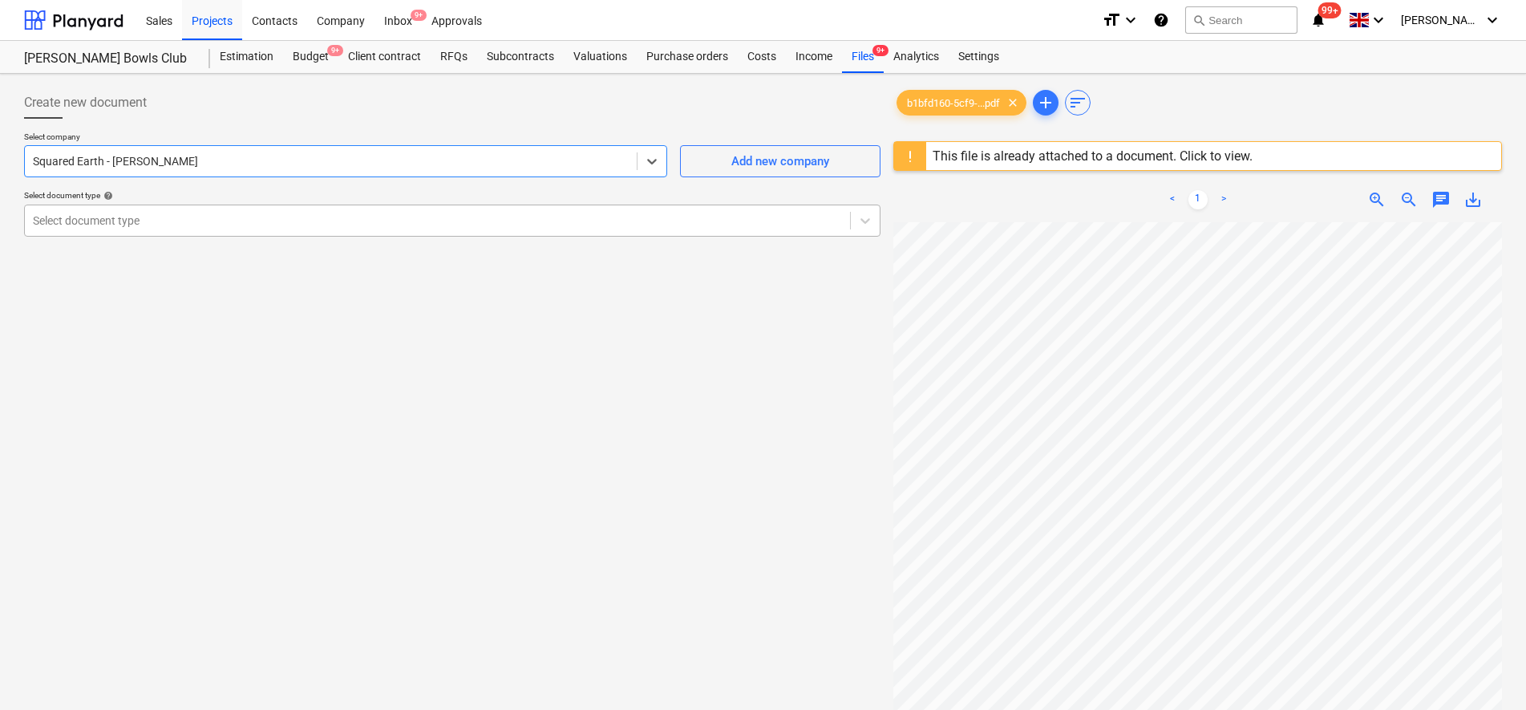
click at [540, 212] on div at bounding box center [437, 220] width 809 height 16
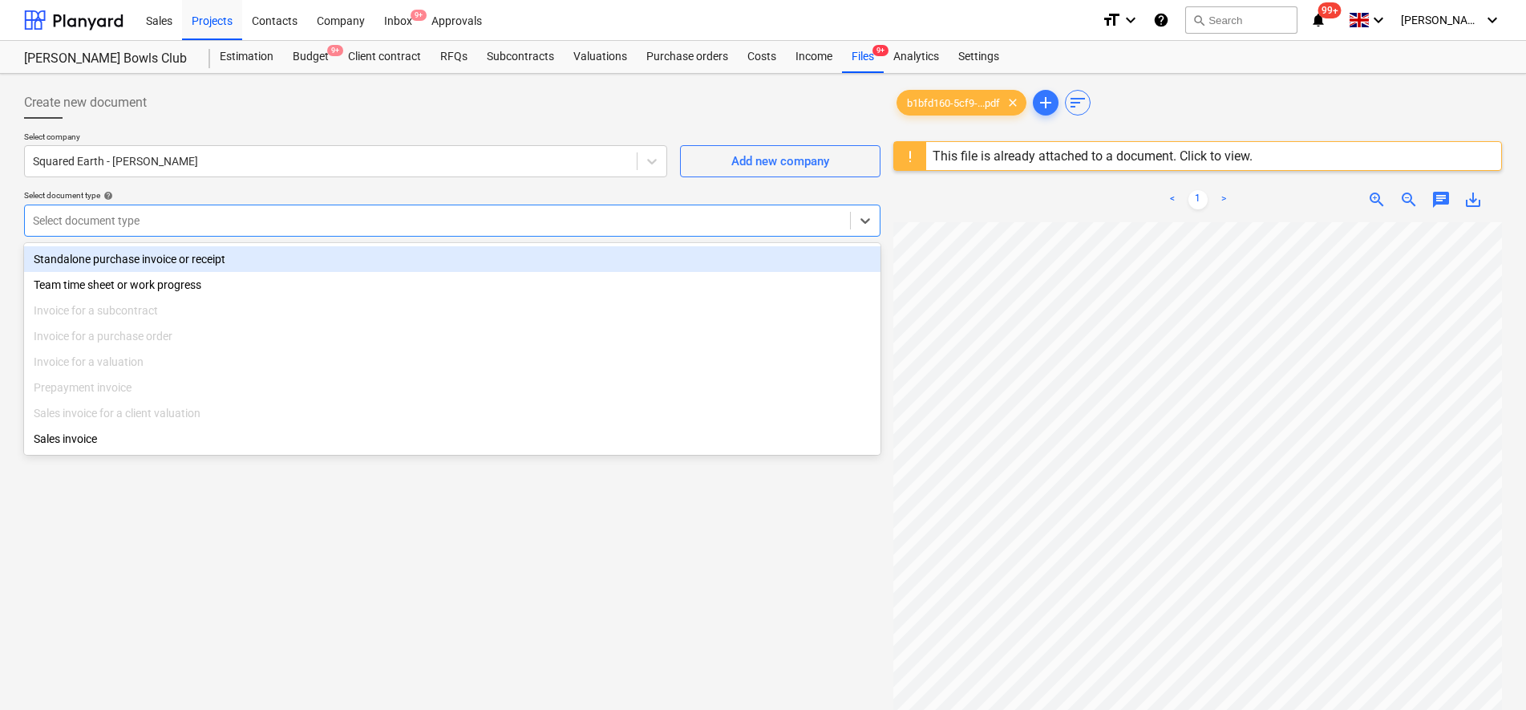
click at [497, 257] on div "Standalone purchase invoice or receipt" at bounding box center [452, 259] width 856 height 26
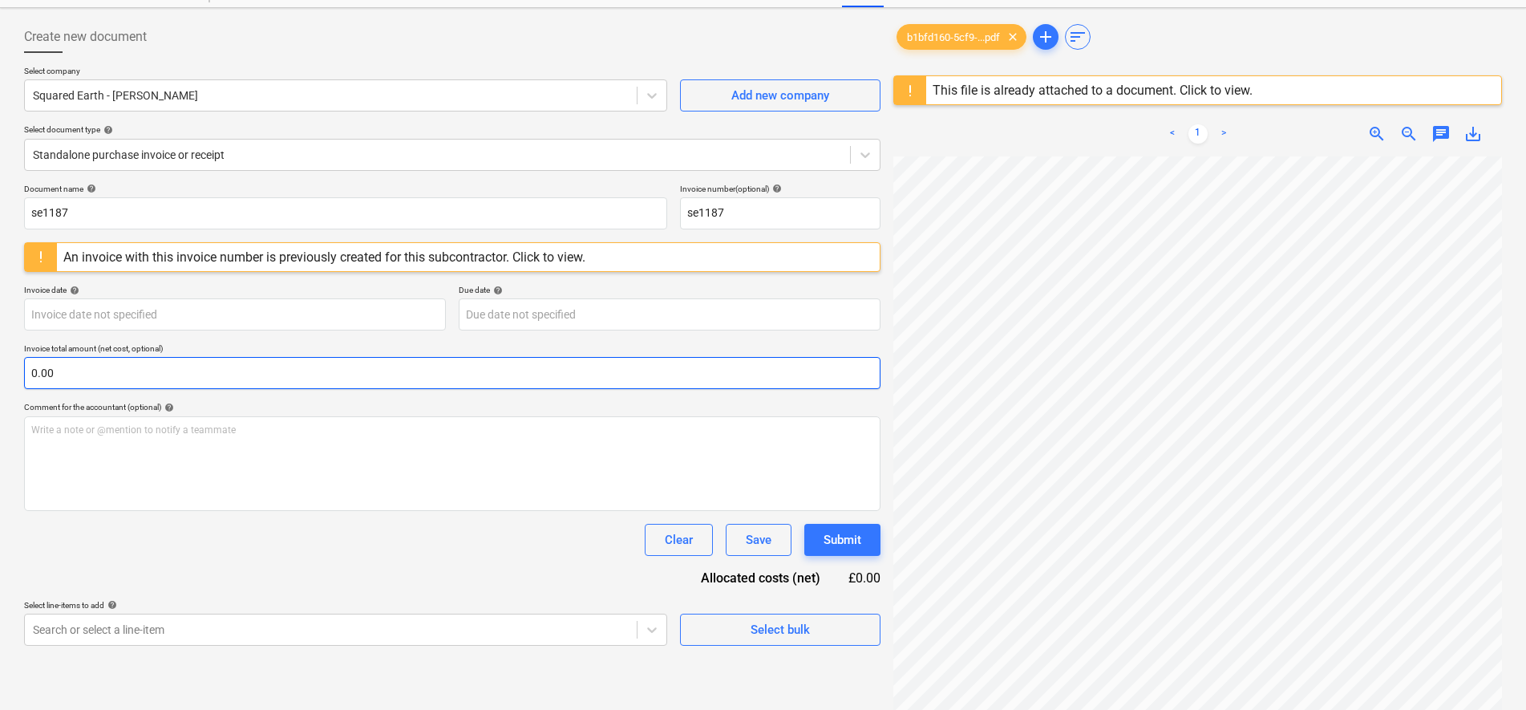
scroll to position [100, 0]
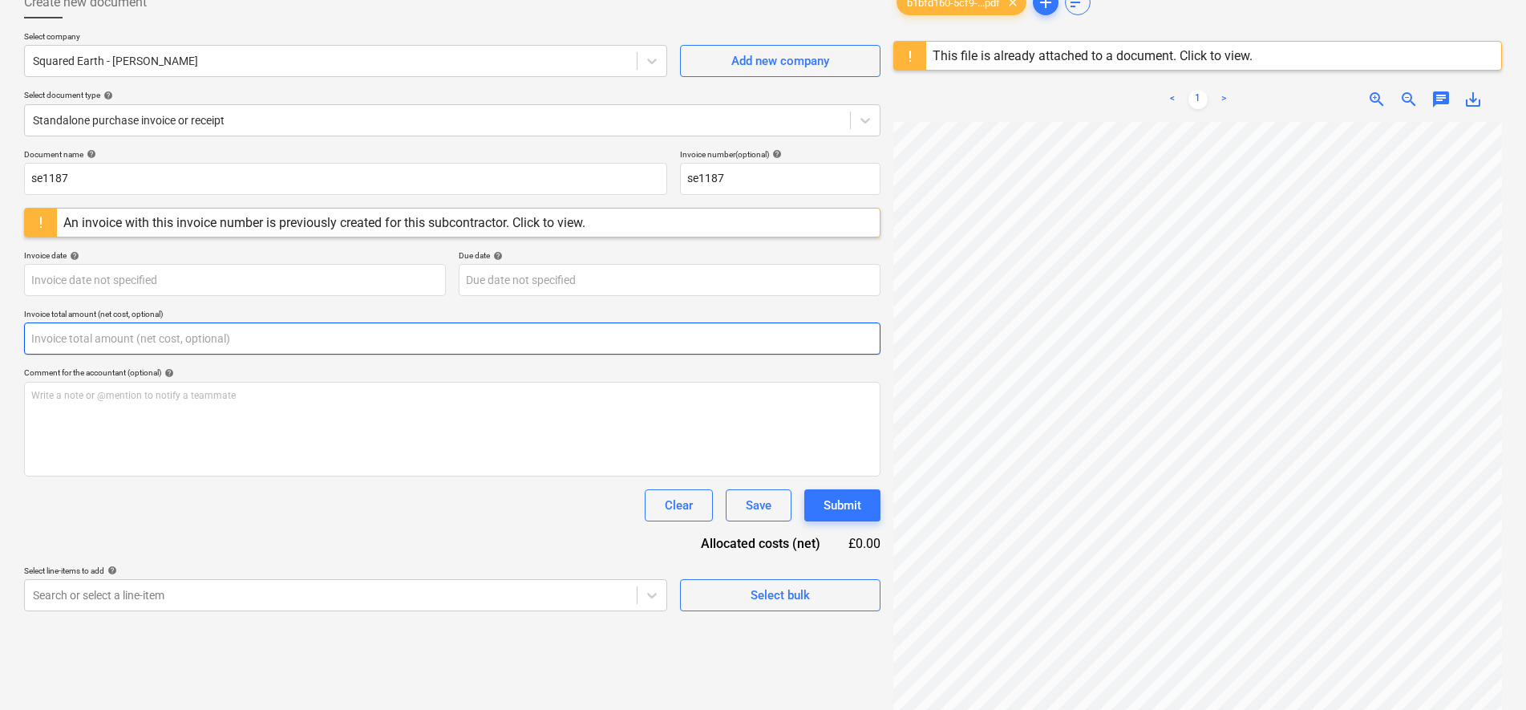
click at [140, 332] on input "text" at bounding box center [452, 338] width 856 height 32
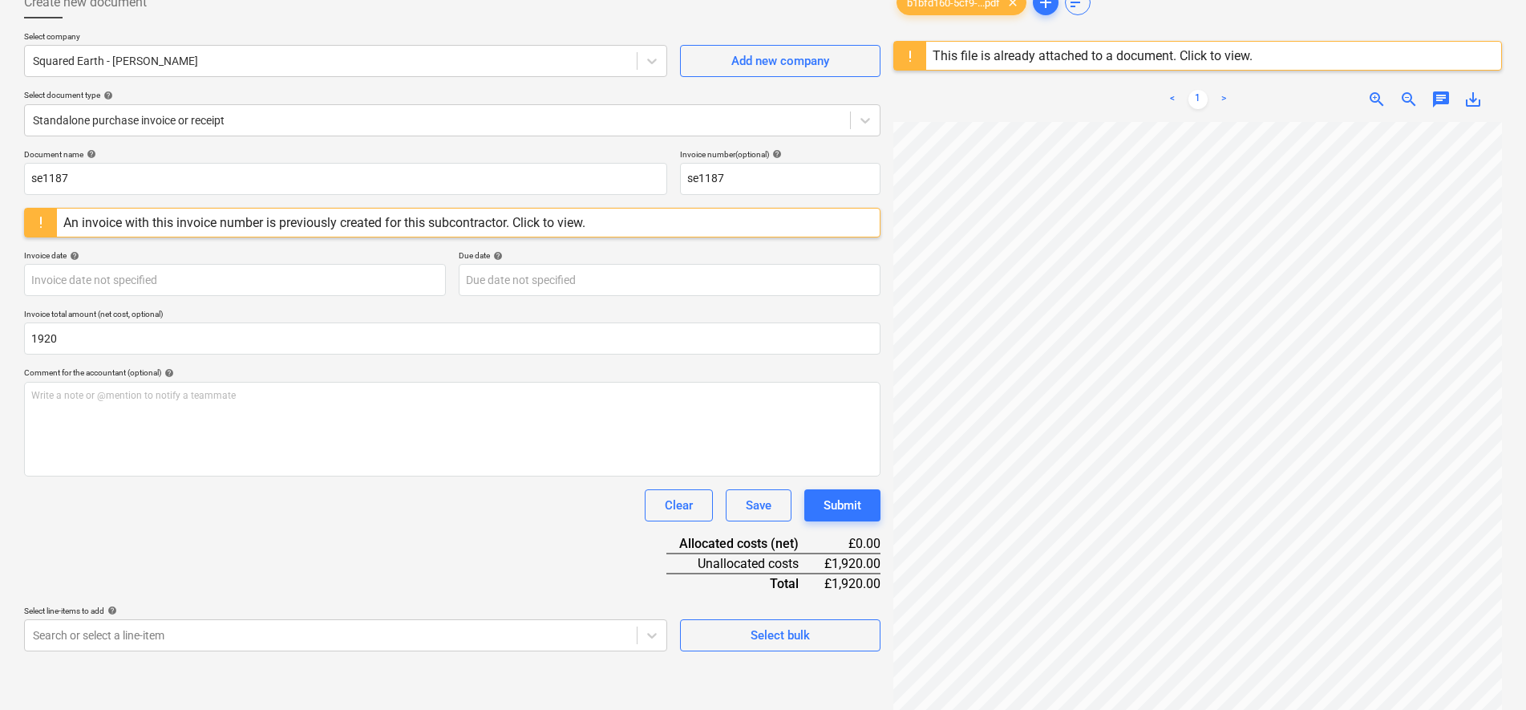
type input "1,920.00"
drag, startPoint x: 241, startPoint y: 552, endPoint x: 253, endPoint y: 547, distance: 13.3
click at [243, 550] on div "Document name help se1187 Invoice number (optional) help se1187 An invoice with…" at bounding box center [452, 400] width 856 height 502
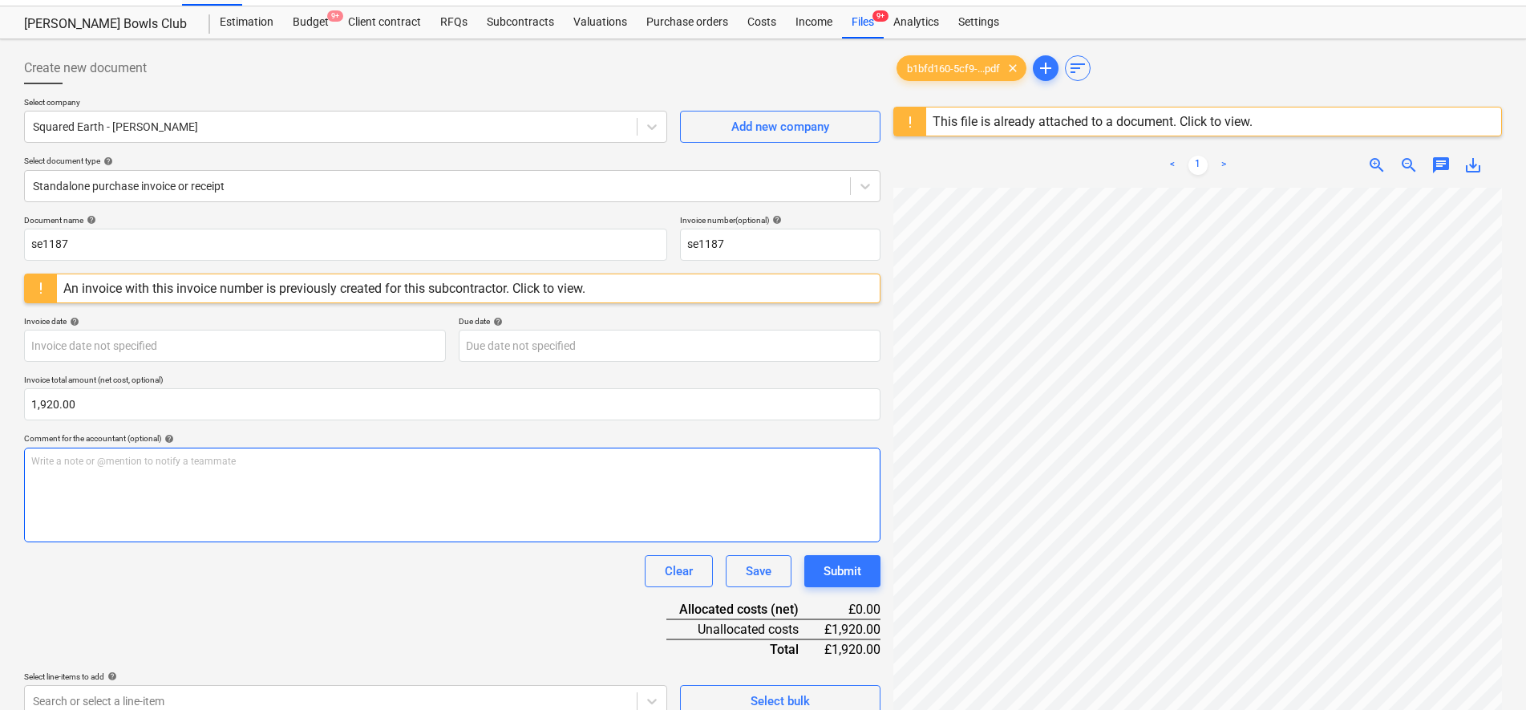
scroll to position [0, 0]
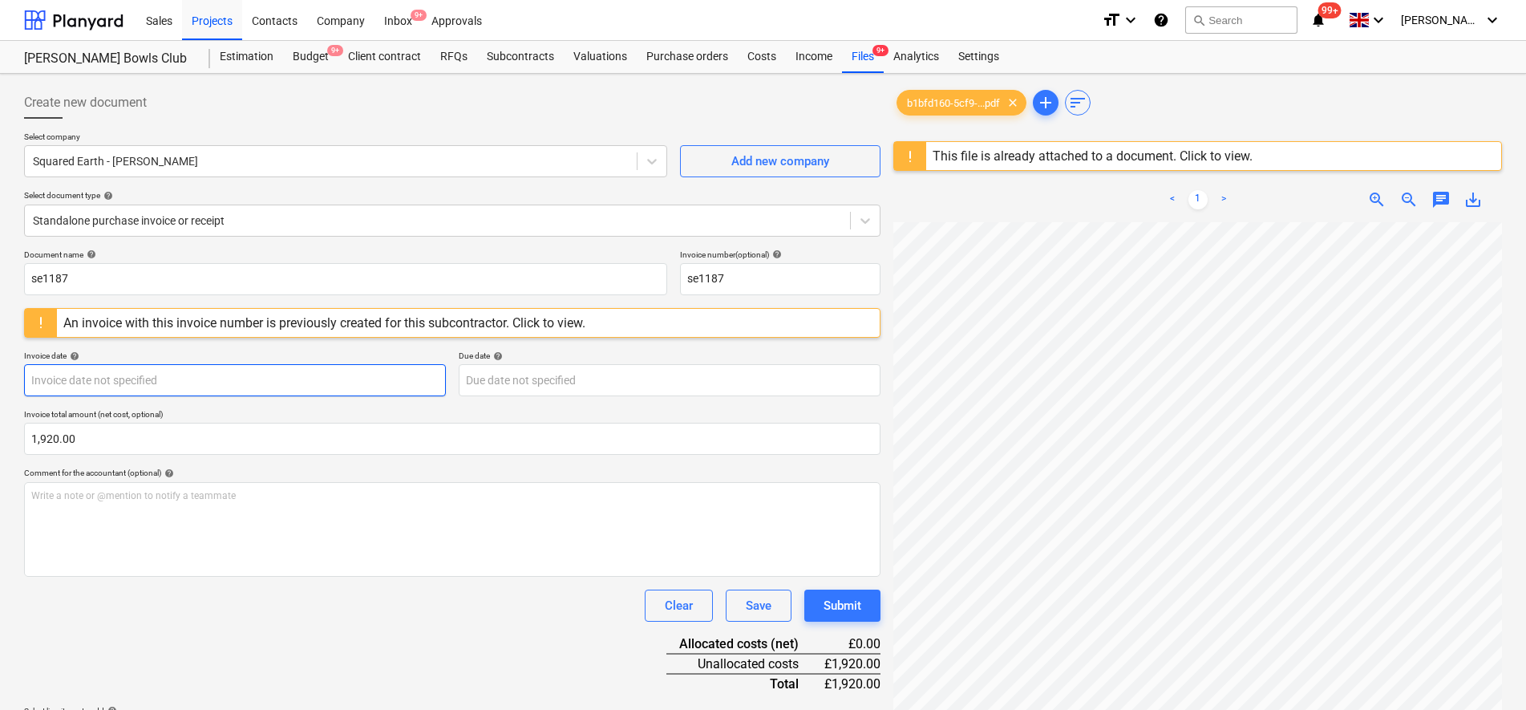
click at [237, 381] on body "Sales Projects Contacts Company Inbox 9+ Approvals format_size keyboard_arrow_d…" at bounding box center [763, 355] width 1526 height 710
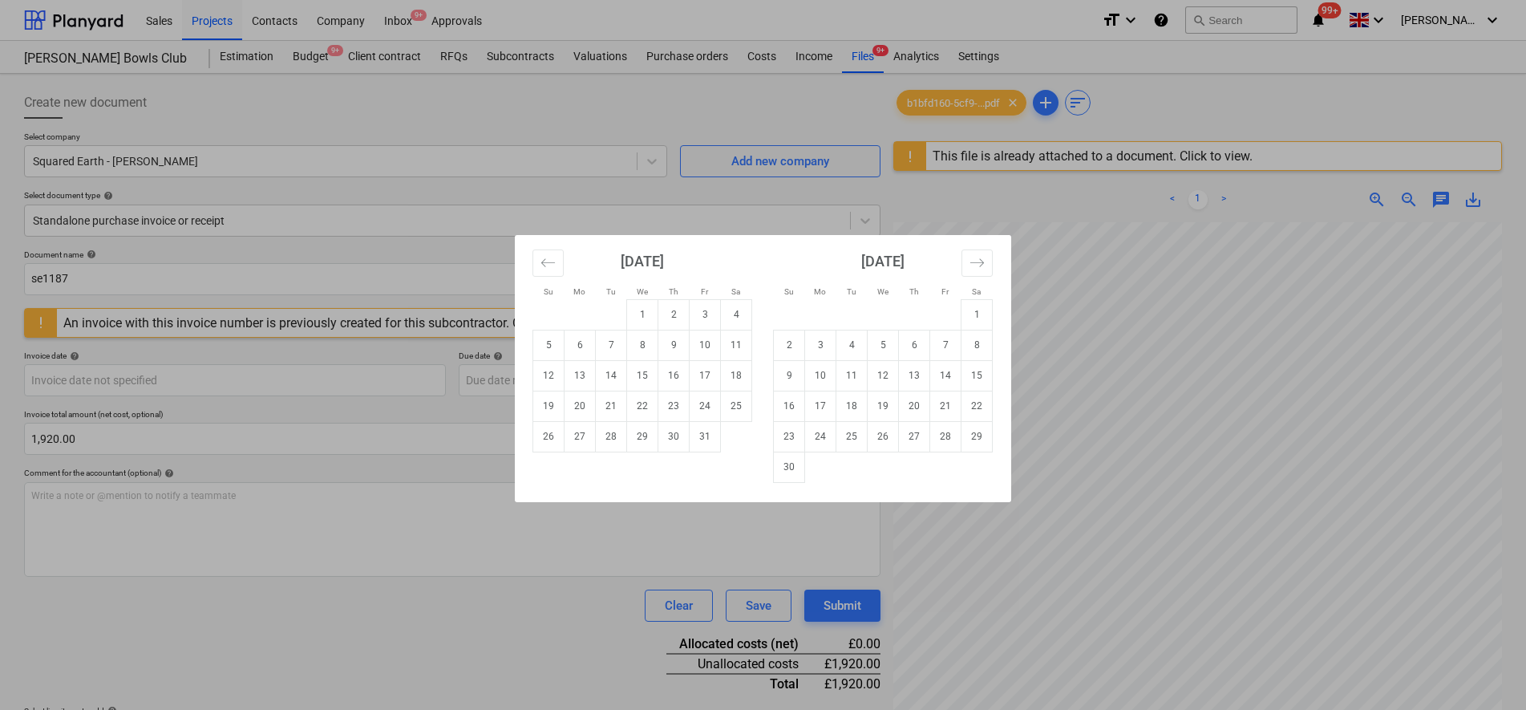
click at [668, 350] on td "9" at bounding box center [673, 345] width 31 height 30
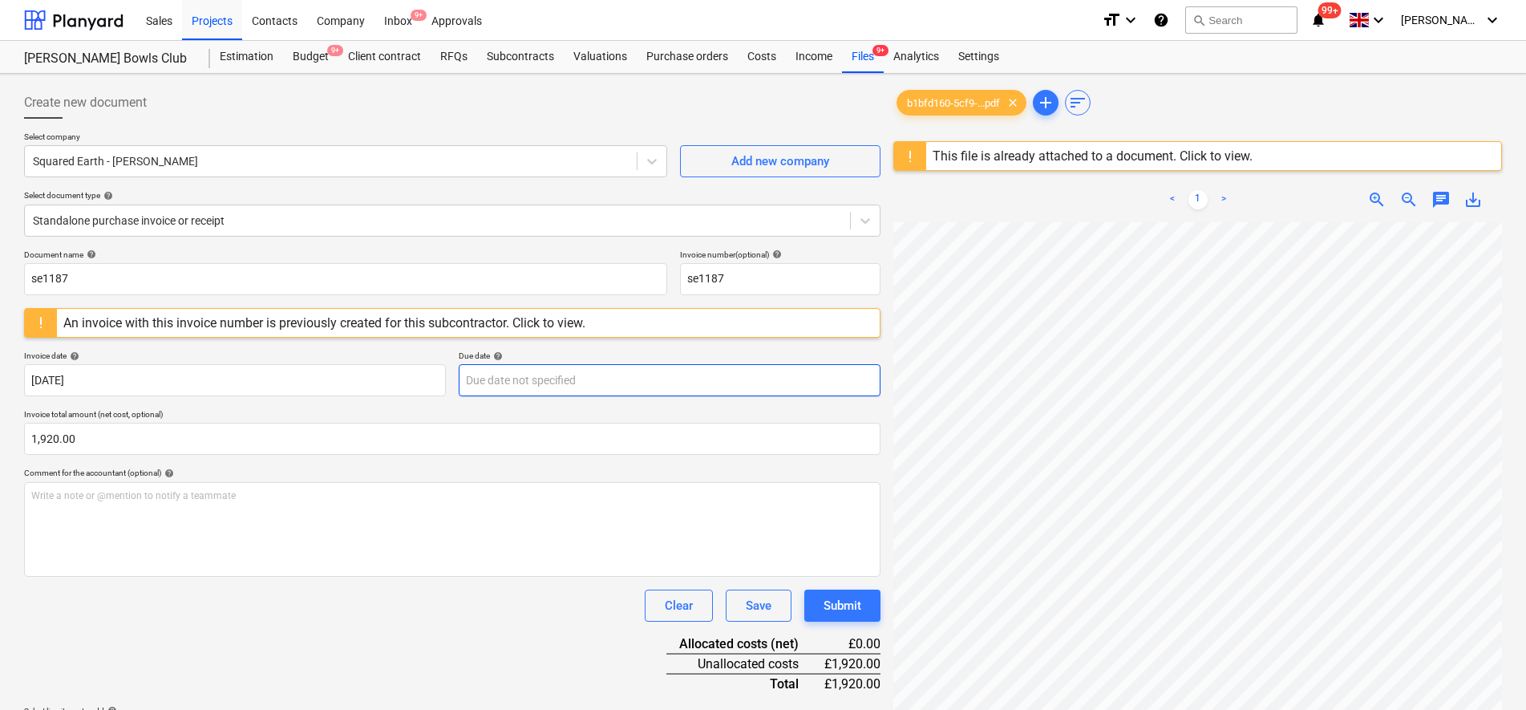
click at [568, 375] on body "Sales Projects Contacts Company Inbox 9+ Approvals format_size keyboard_arrow_d…" at bounding box center [763, 355] width 1526 height 710
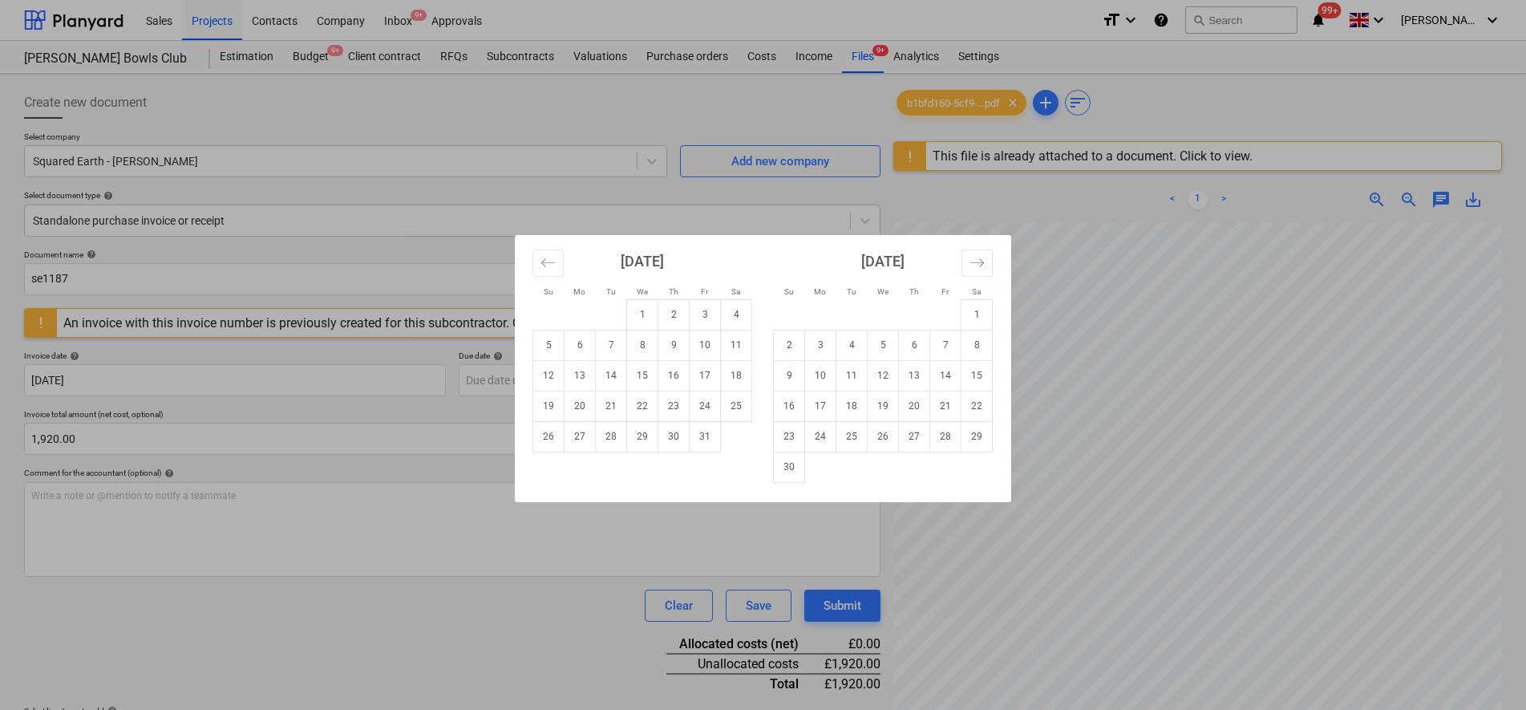
click at [273, 368] on div "Su Mo Tu We Th Fr Sa Su Mo Tu We Th Fr Sa [DATE] 1 2 3 4 5 6 7 8 9 10 11 12 13 …" at bounding box center [763, 355] width 1526 height 710
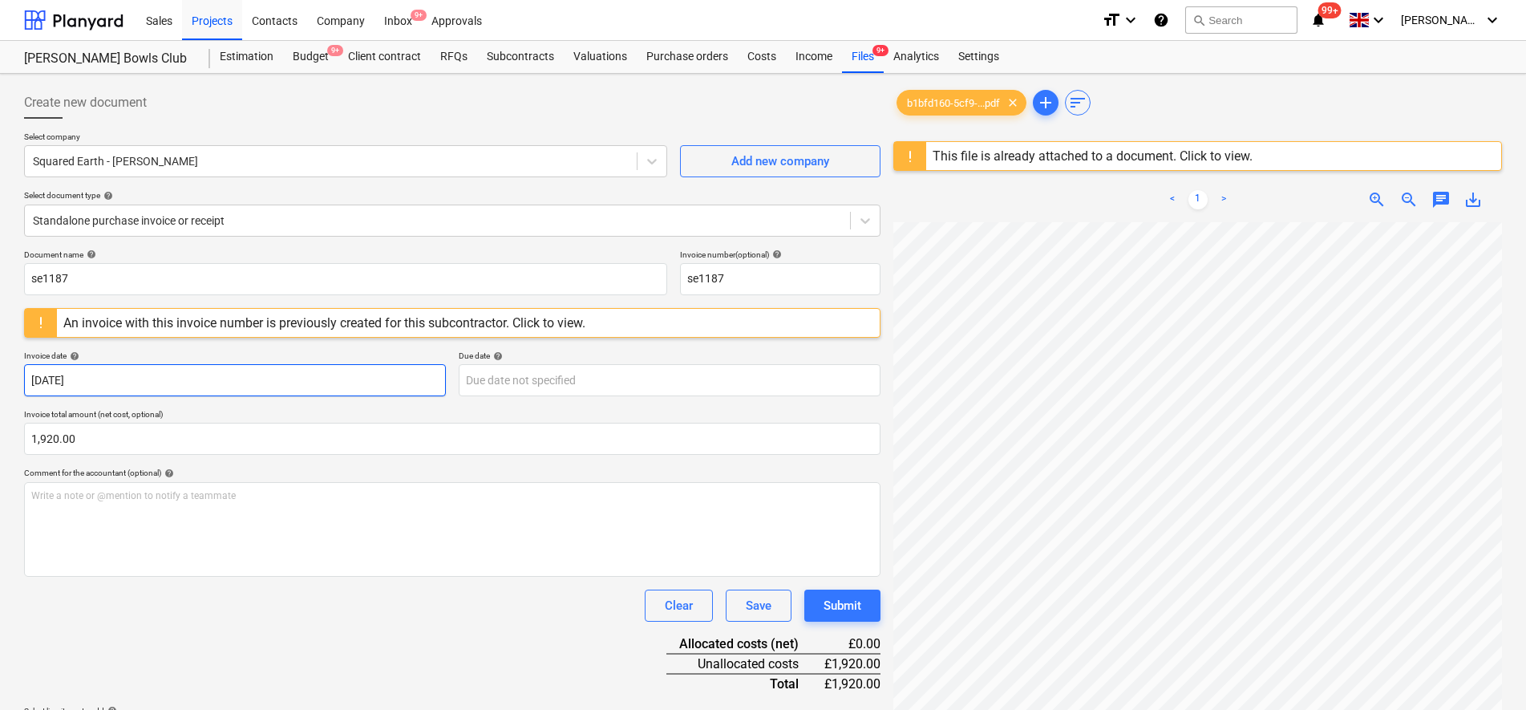
click at [270, 378] on body "Sales Projects Contacts Company Inbox 9+ Approvals format_size keyboard_arrow_d…" at bounding box center [763, 355] width 1526 height 710
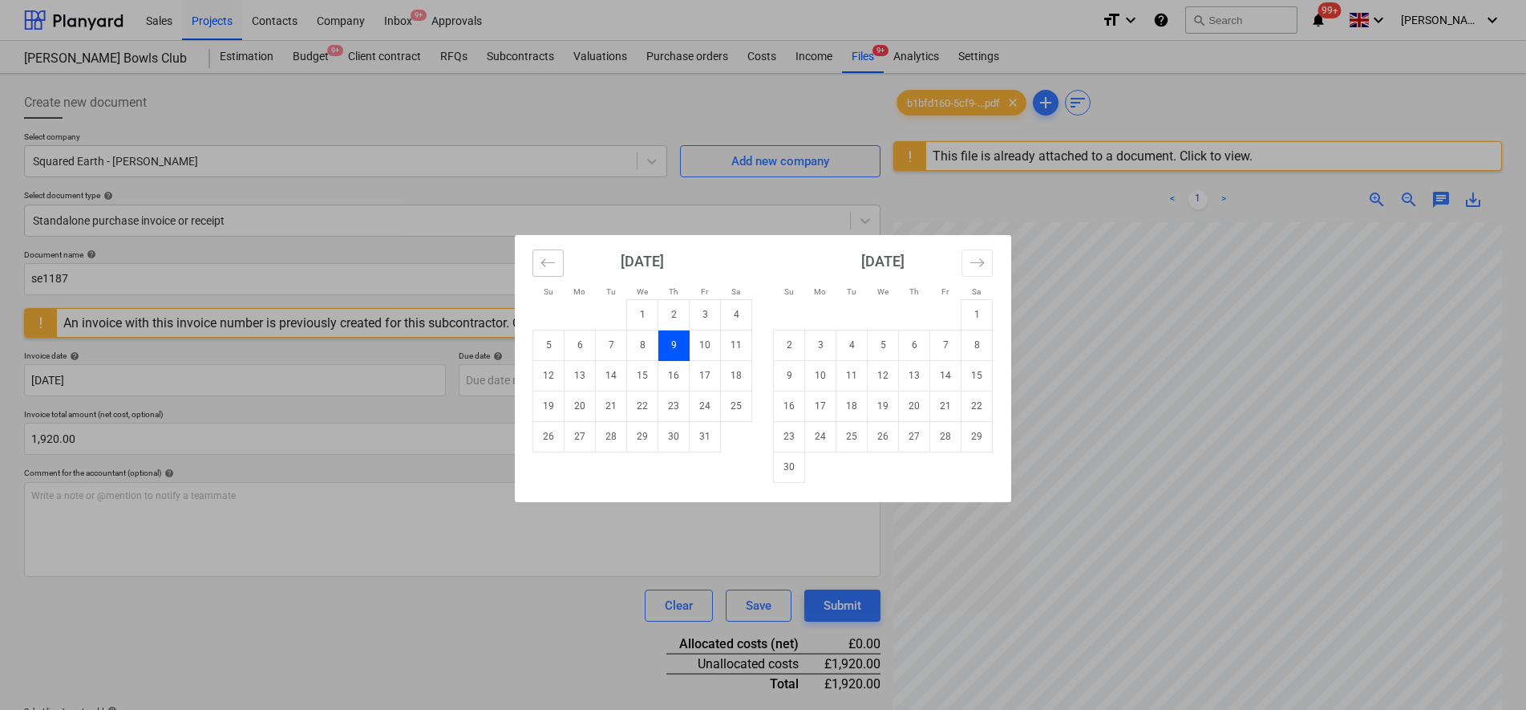
click at [557, 271] on button "Move backward to switch to the previous month." at bounding box center [547, 262] width 31 height 27
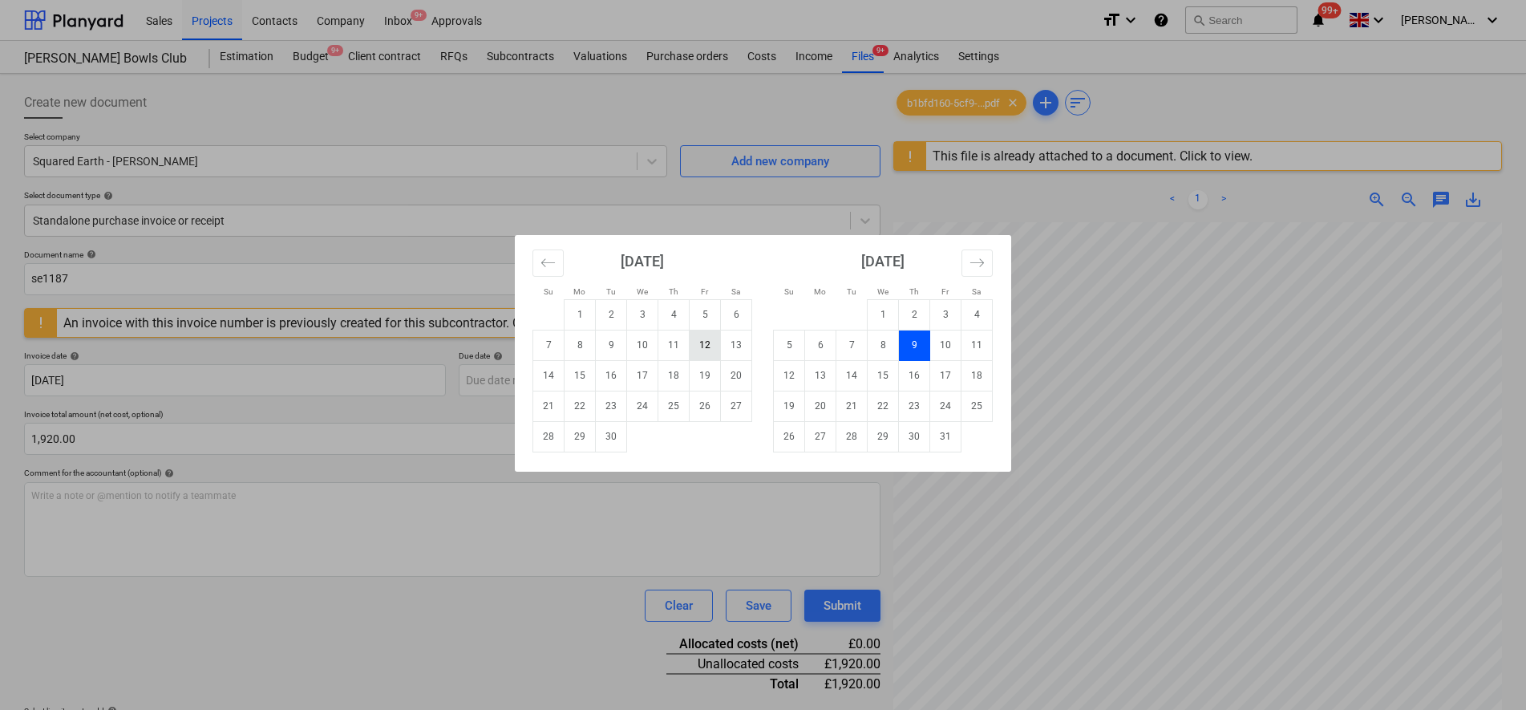
click at [699, 350] on td "12" at bounding box center [705, 345] width 31 height 30
type input "12 Sep 2025"
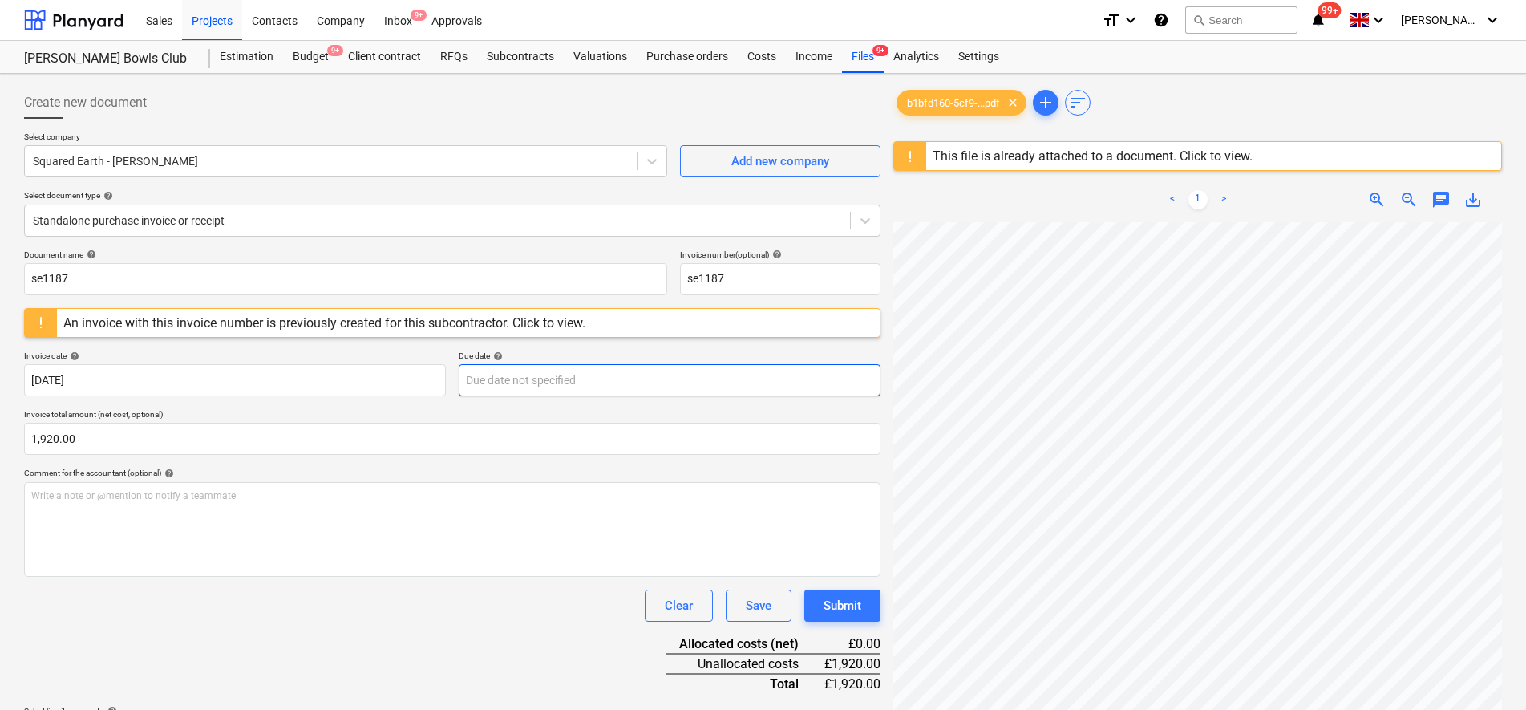
click at [494, 366] on body "Sales Projects Contacts Company Inbox 9+ Approvals format_size keyboard_arrow_d…" at bounding box center [763, 355] width 1526 height 710
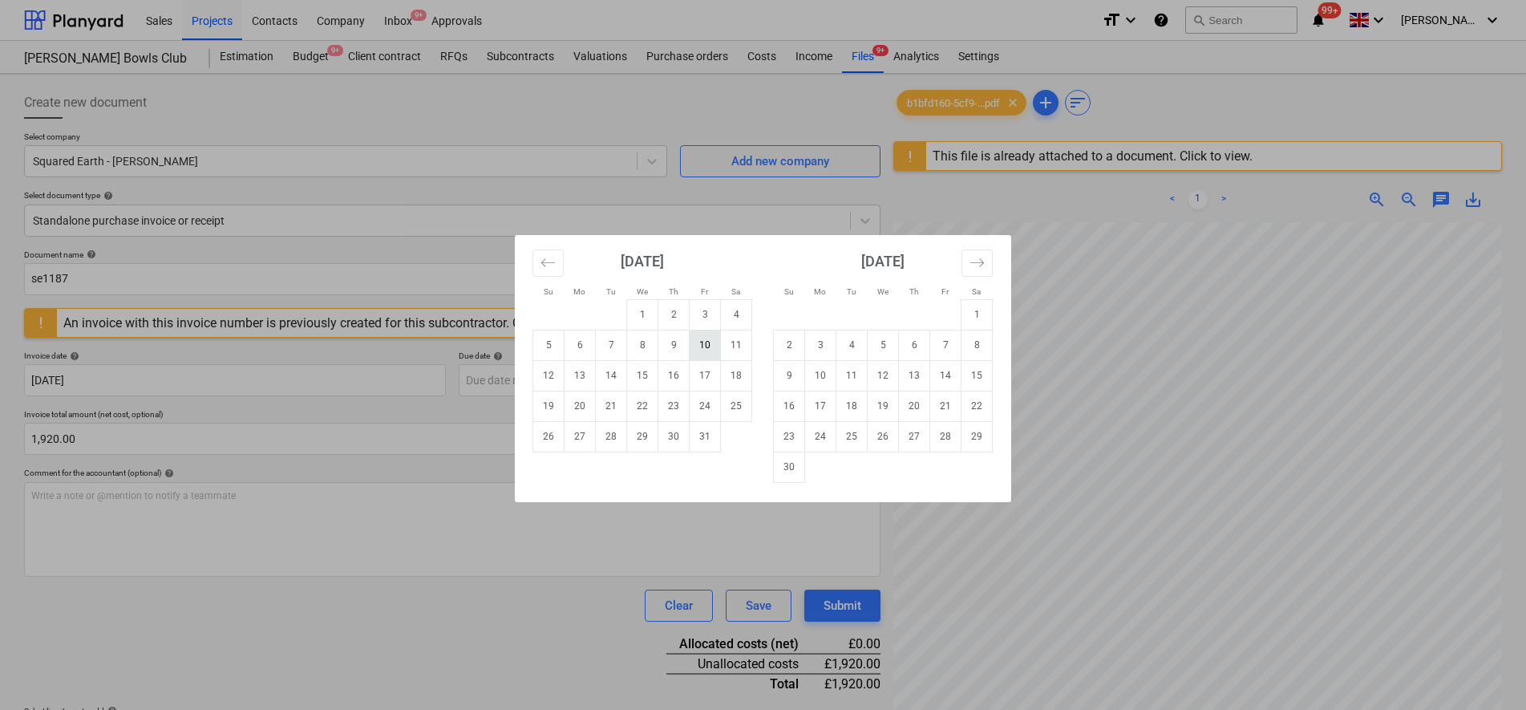
click at [706, 349] on td "10" at bounding box center [705, 345] width 31 height 30
type input "10 Oct 2025"
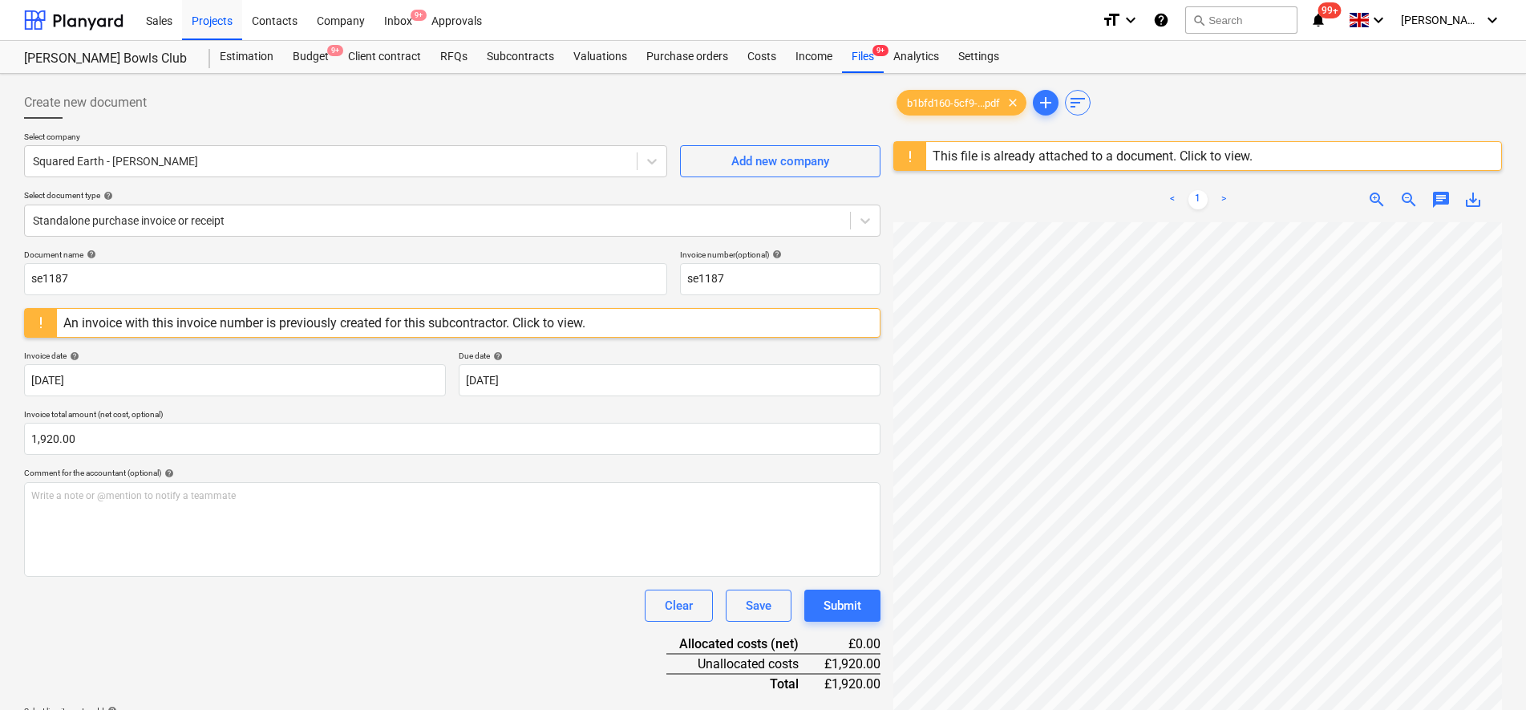
drag, startPoint x: 382, startPoint y: 641, endPoint x: 402, endPoint y: 616, distance: 31.4
click at [384, 640] on div "Document name help se1187 Invoice number (optional) help se1187 An invoice with…" at bounding box center [452, 500] width 856 height 502
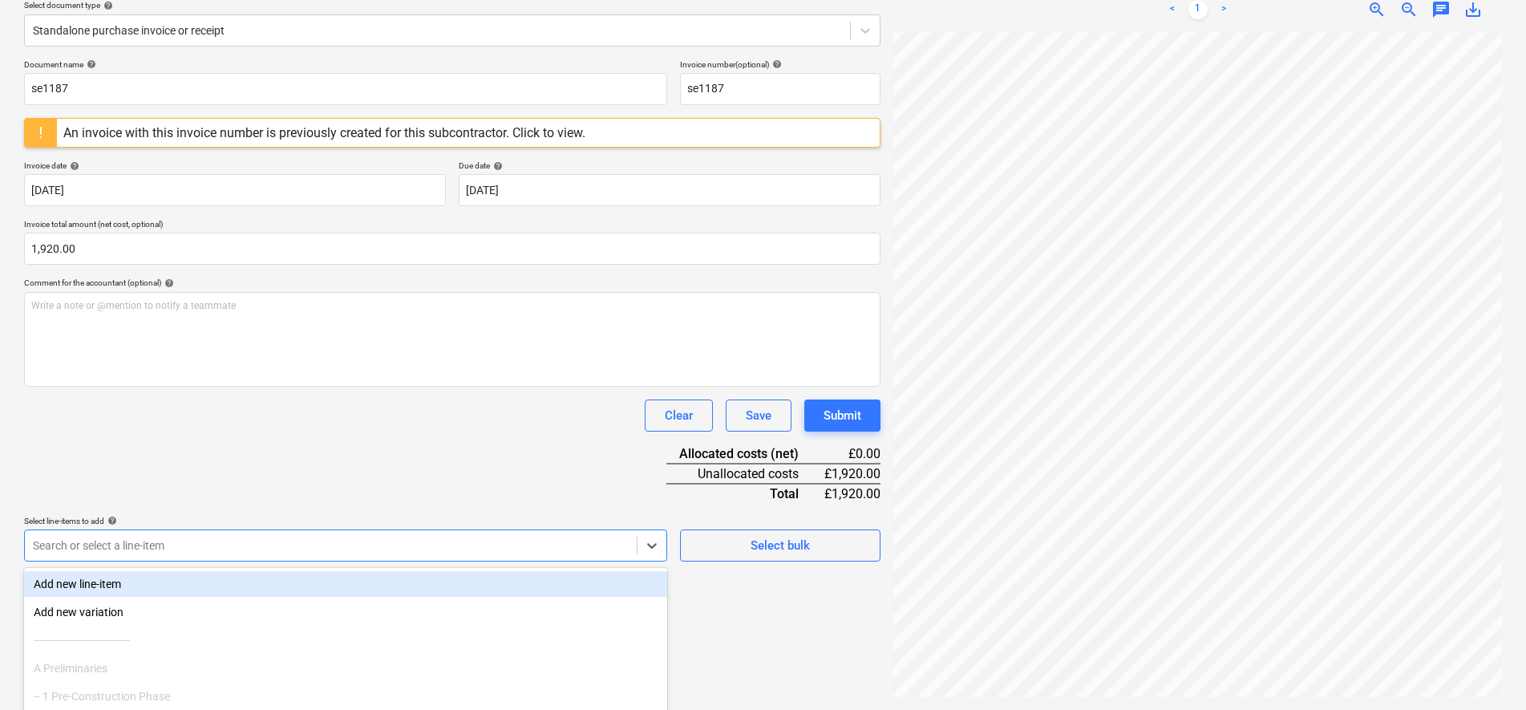
scroll to position [292, 0]
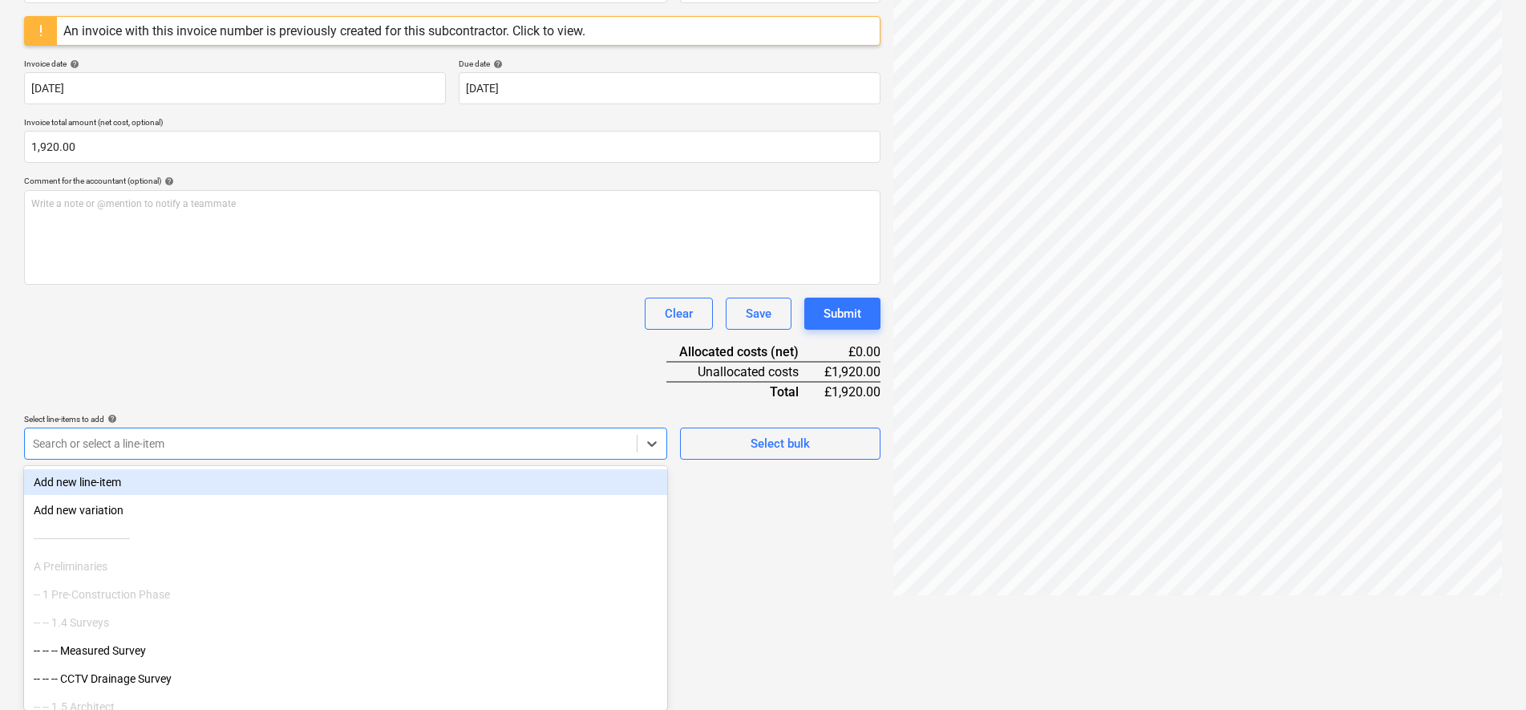
click at [490, 418] on body "Sales Projects Contacts Company Inbox 9+ Approvals format_size keyboard_arrow_d…" at bounding box center [763, 63] width 1526 height 710
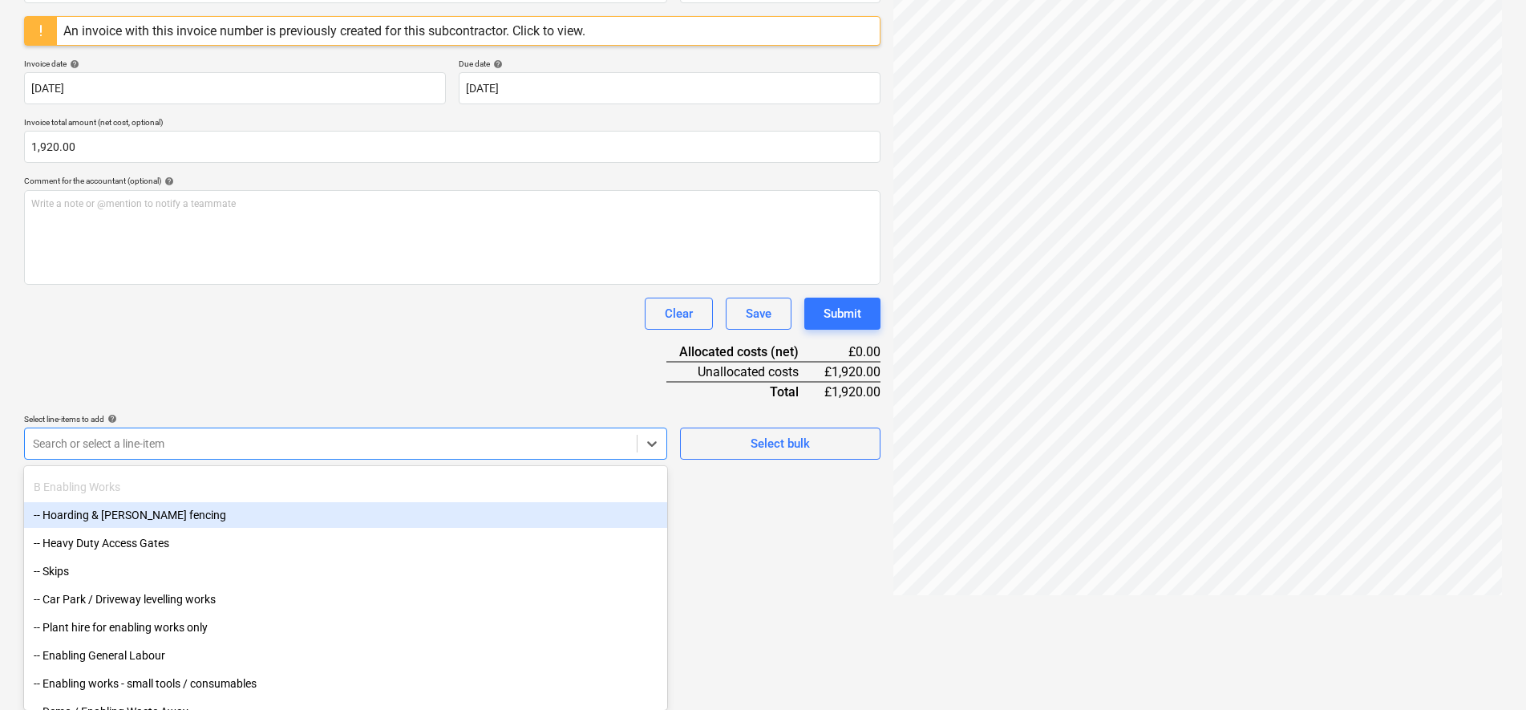
scroll to position [2706, 0]
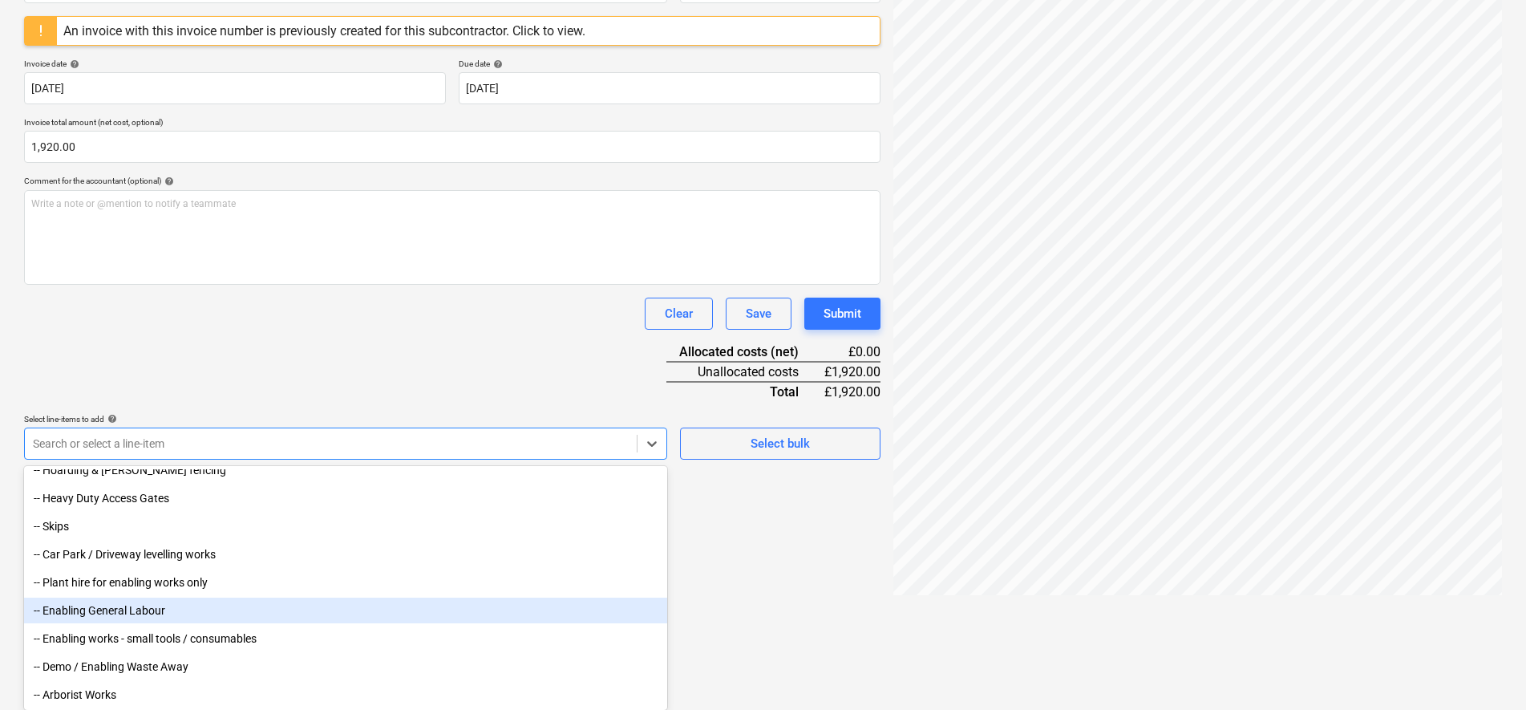
click at [216, 615] on div "-- Enabling General Labour" at bounding box center [345, 610] width 643 height 26
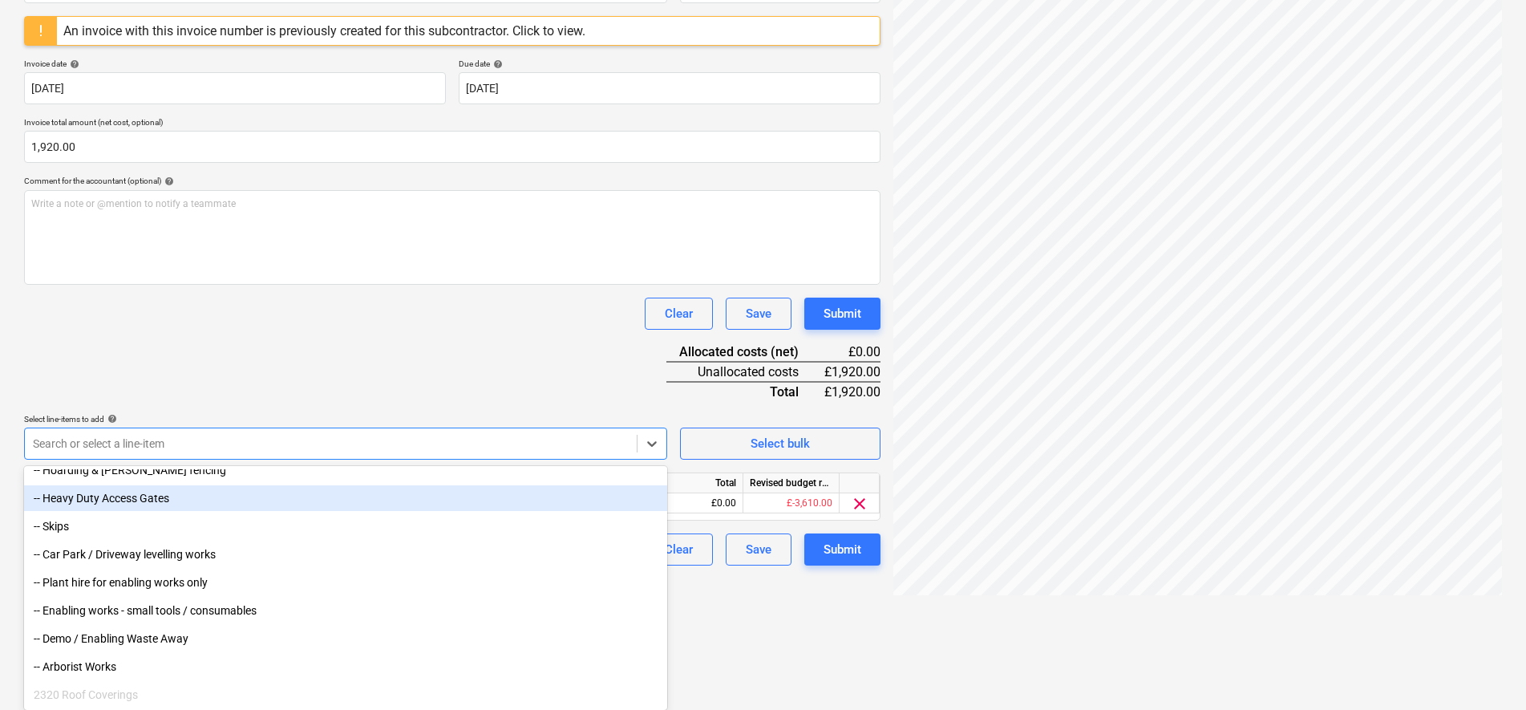
click at [309, 387] on div "Document name help se1187 Invoice number (optional) help se1187 An invoice with…" at bounding box center [452, 262] width 856 height 608
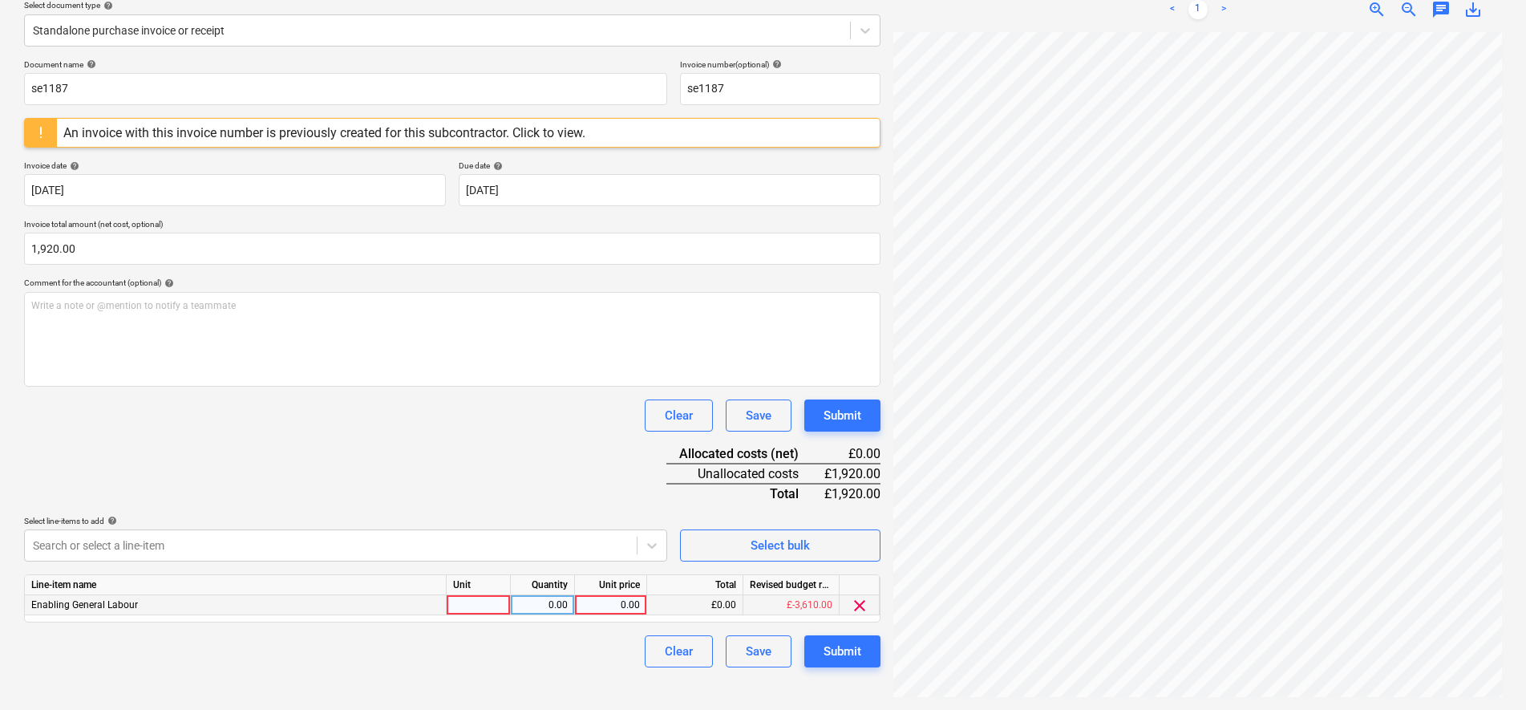
click at [615, 604] on div "0.00" at bounding box center [610, 605] width 59 height 20
type input "1920"
drag, startPoint x: 586, startPoint y: 644, endPoint x: 734, endPoint y: 682, distance: 152.3
click at [586, 645] on div "Clear Save Submit" at bounding box center [452, 651] width 856 height 32
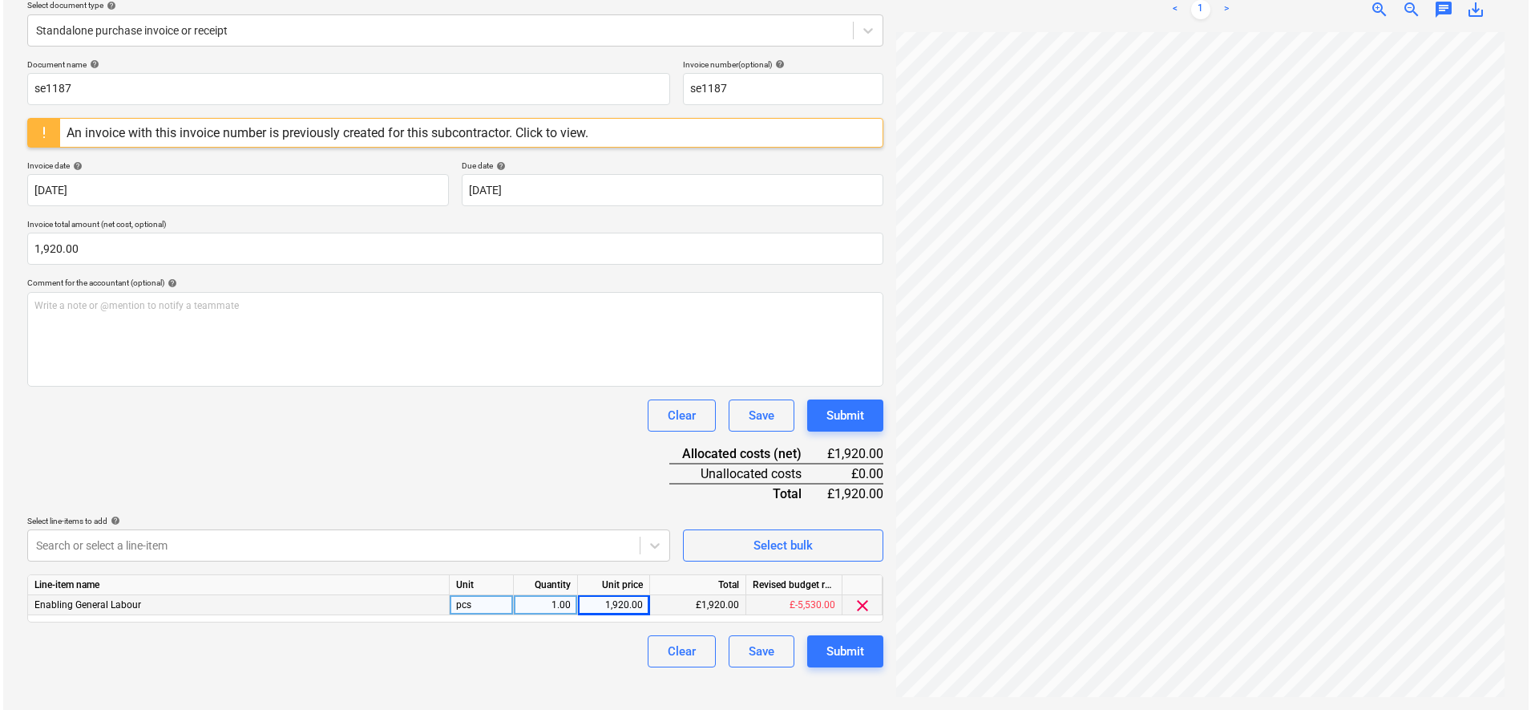
scroll to position [529, 71]
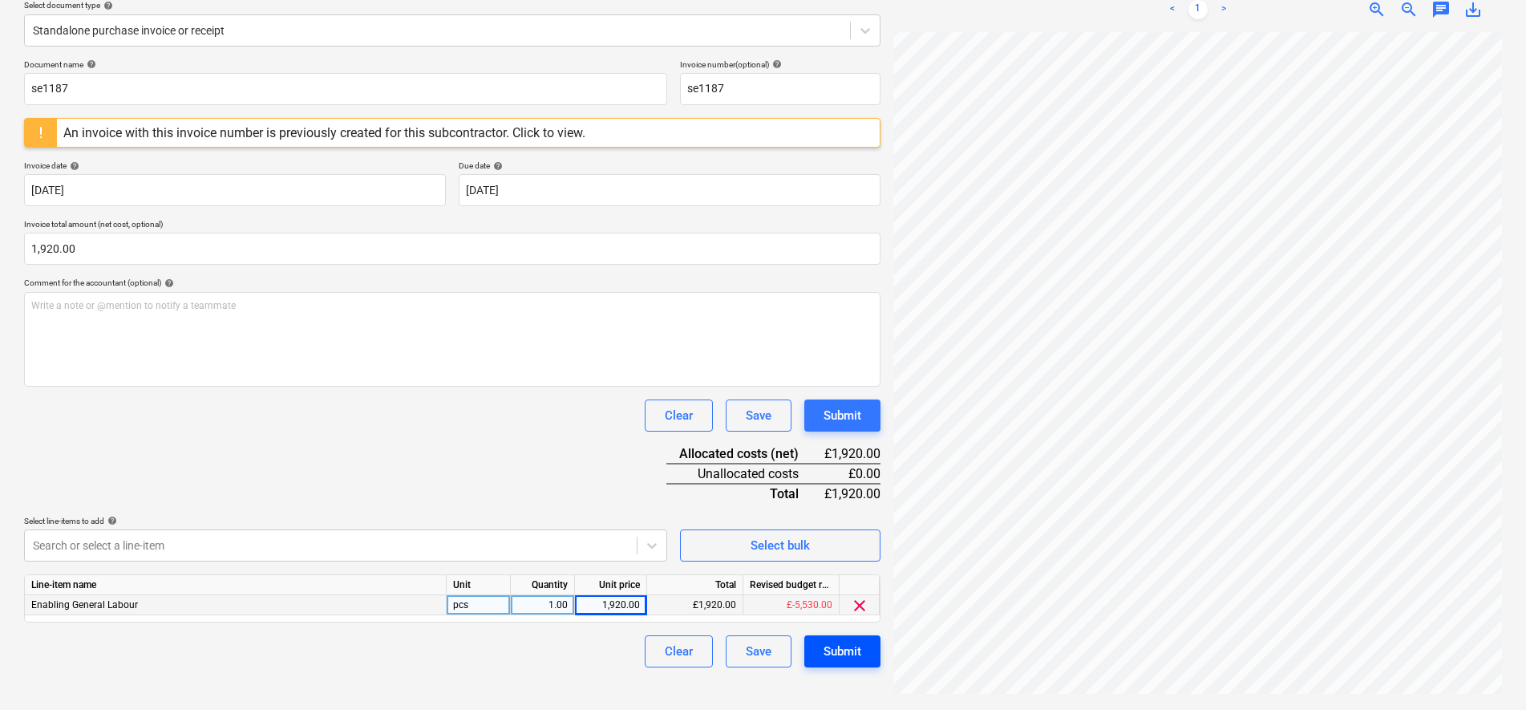
click at [839, 661] on div "Submit" at bounding box center [842, 651] width 38 height 21
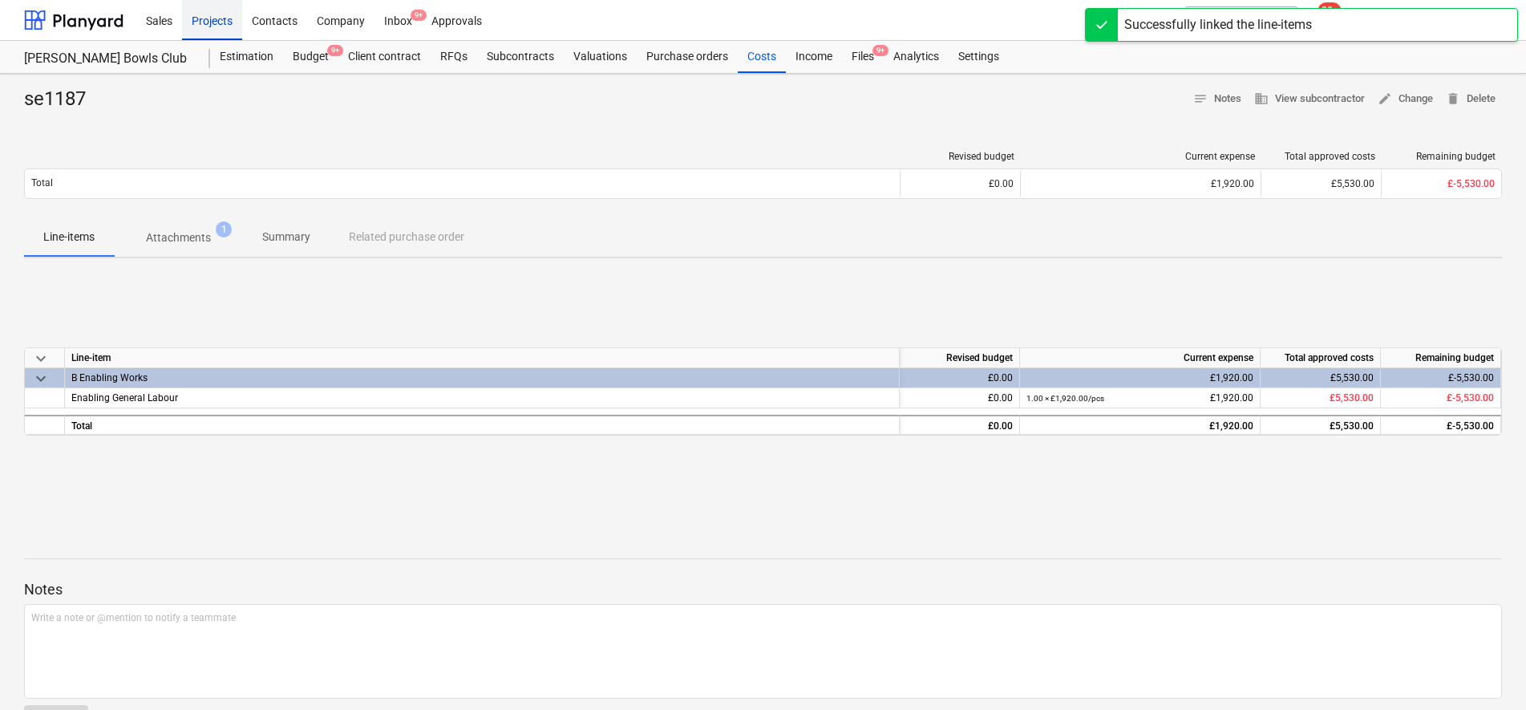
click at [196, 24] on div "Projects" at bounding box center [212, 19] width 60 height 41
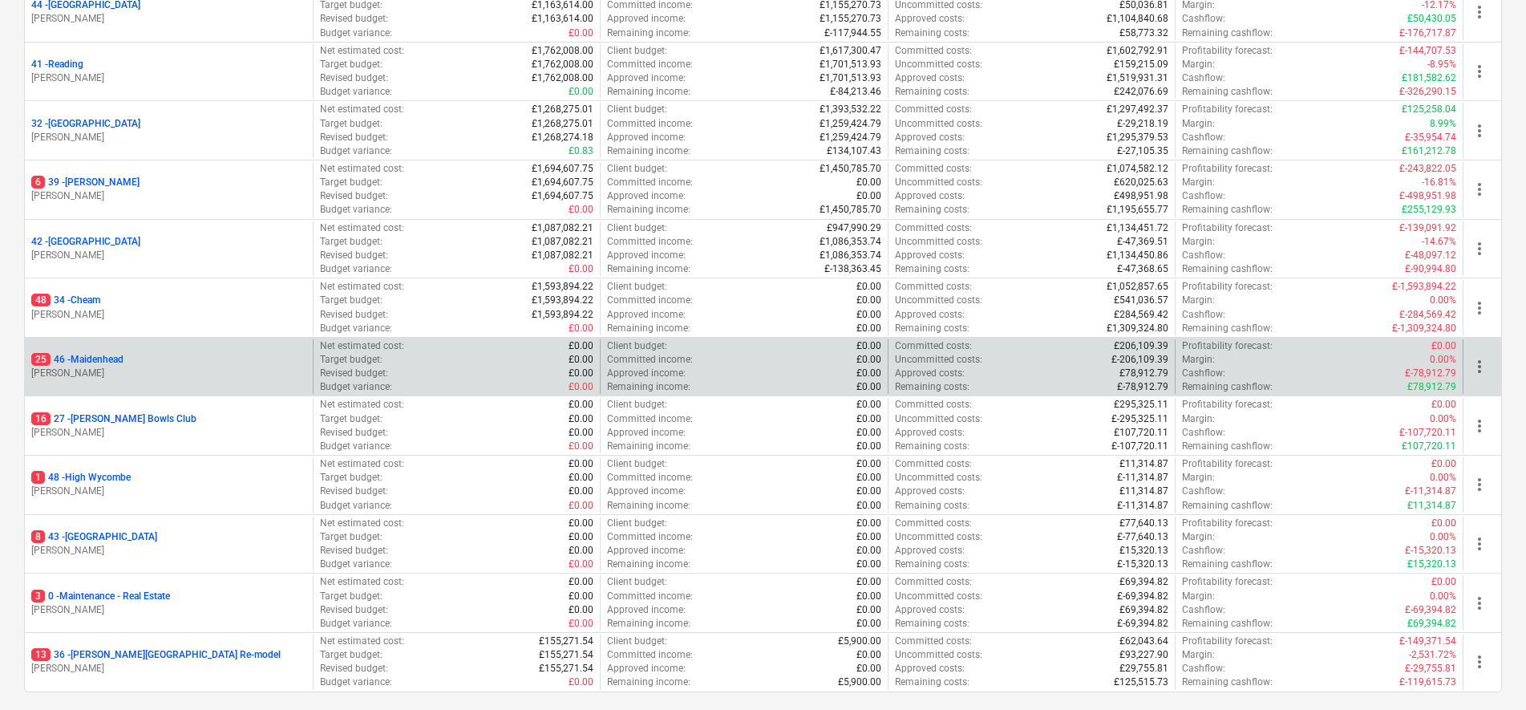
scroll to position [301, 0]
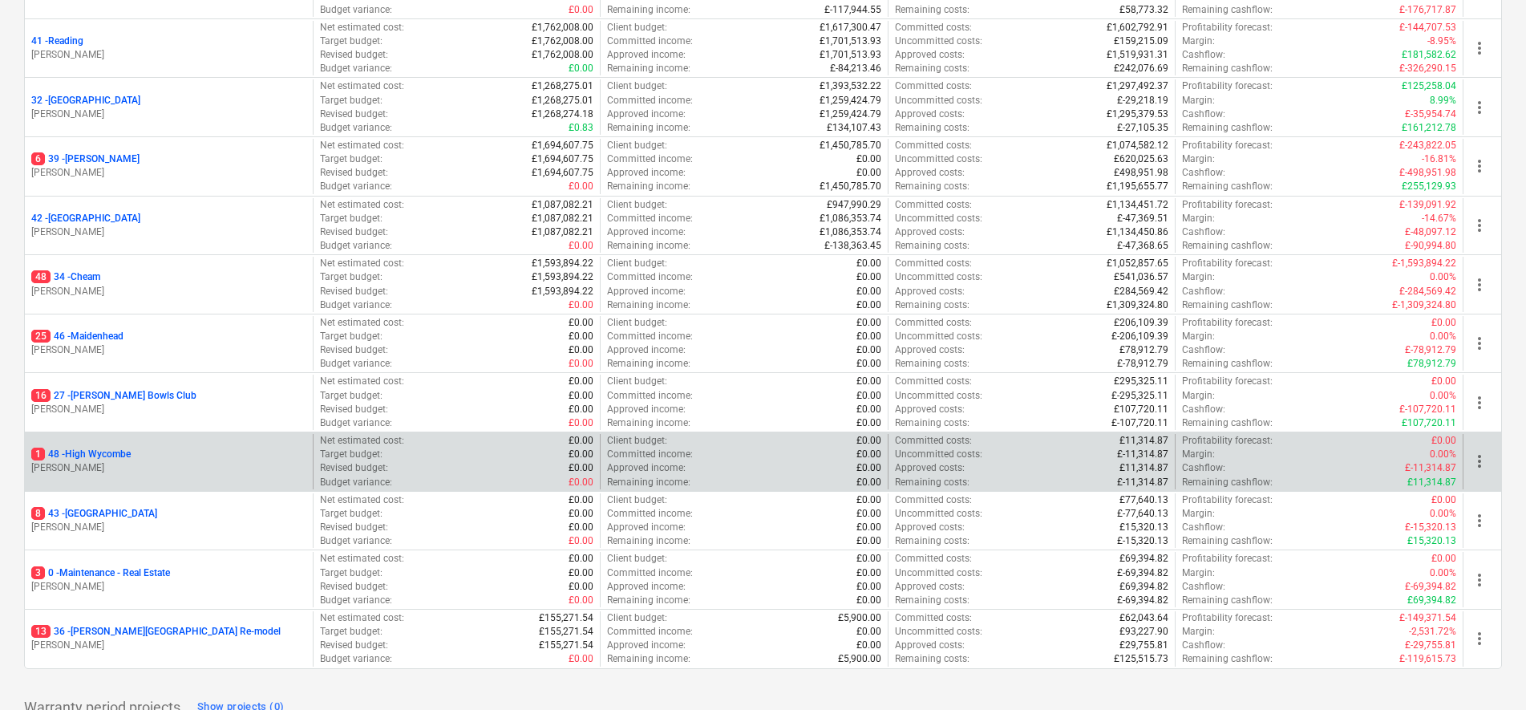
click at [112, 454] on p "1 48 - High Wycombe" at bounding box center [80, 454] width 99 height 14
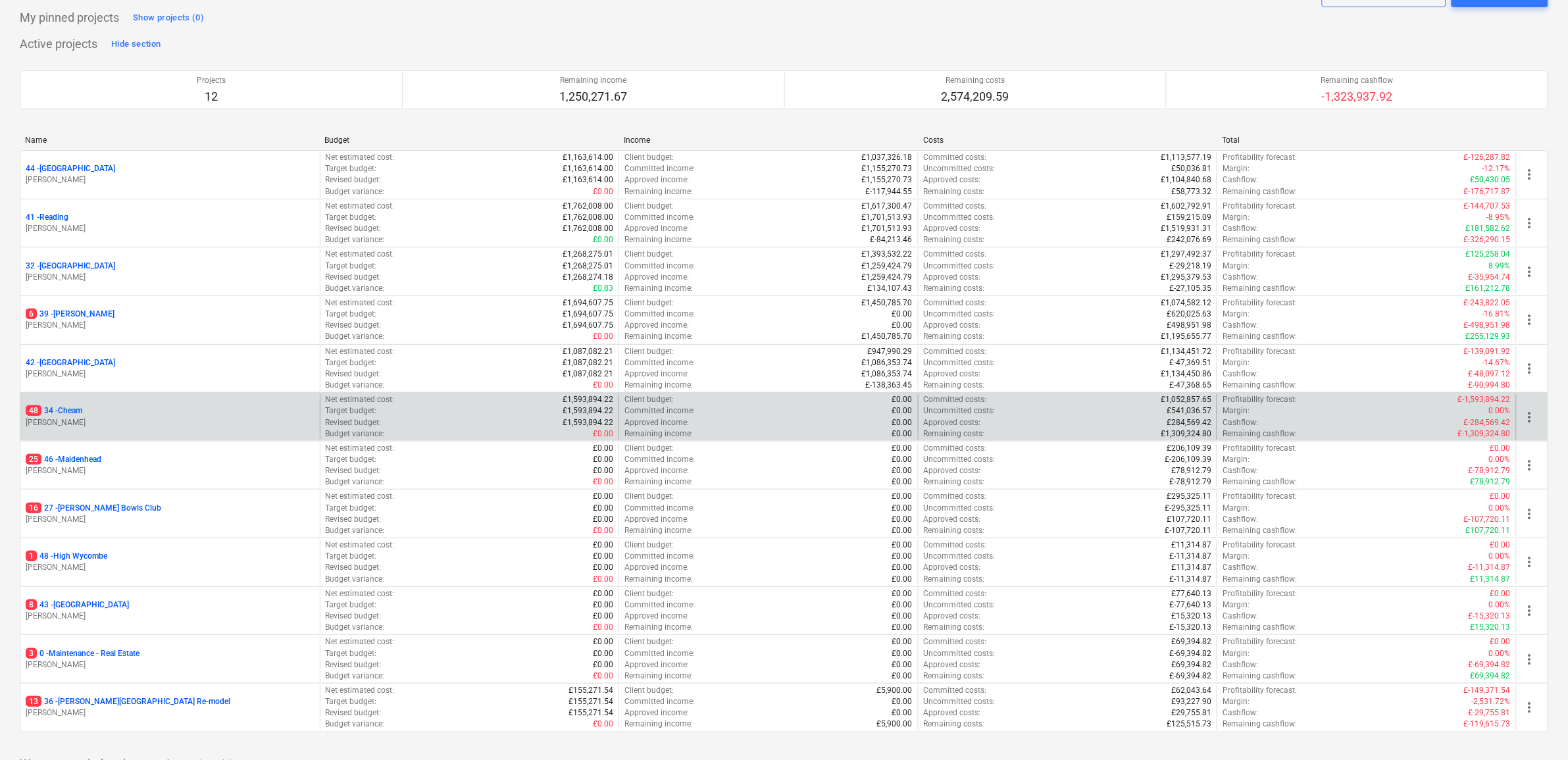
scroll to position [82, 0]
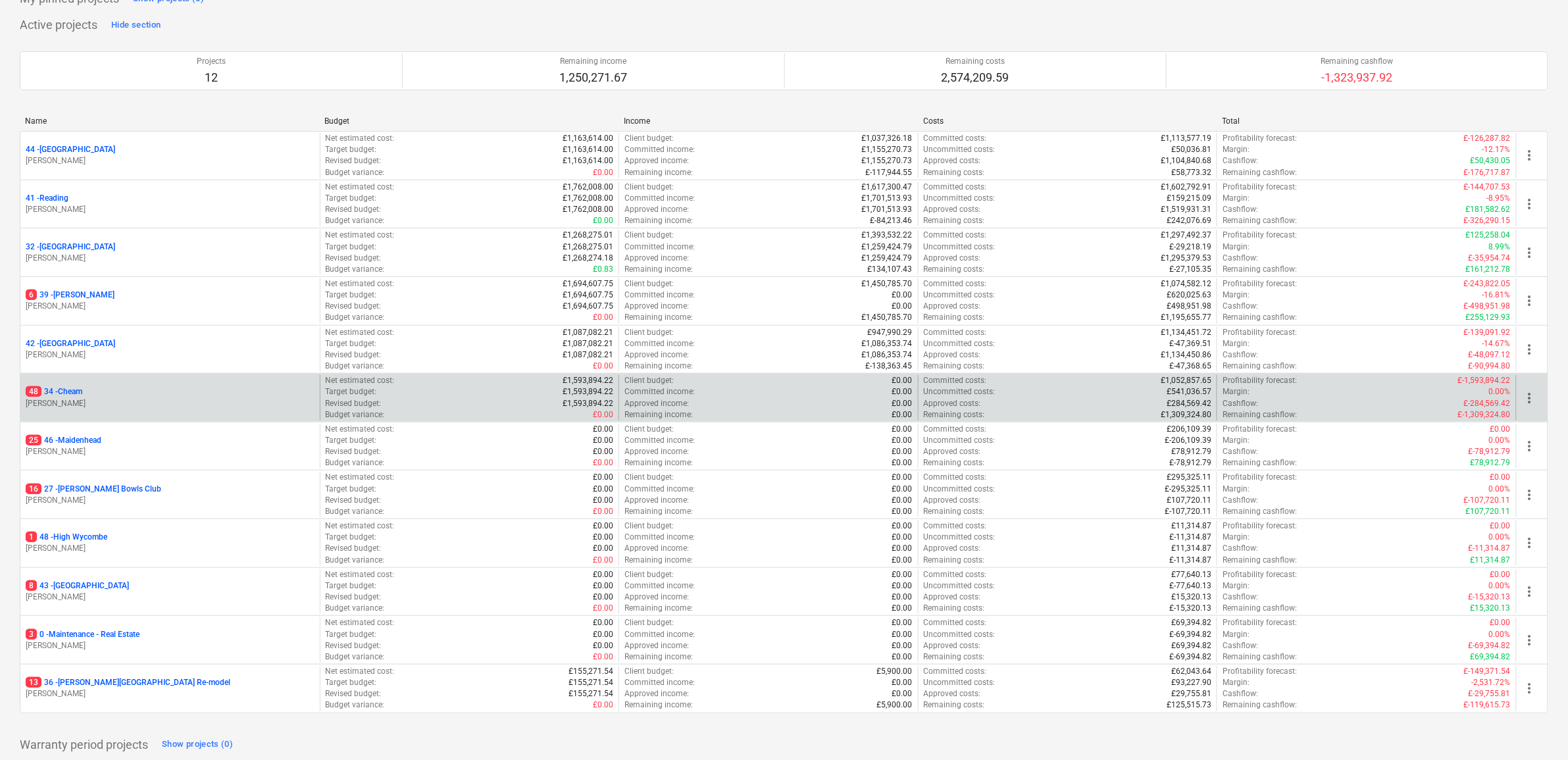
click at [69, 389] on p "48 34 - Cheam" at bounding box center [53, 392] width 57 height 11
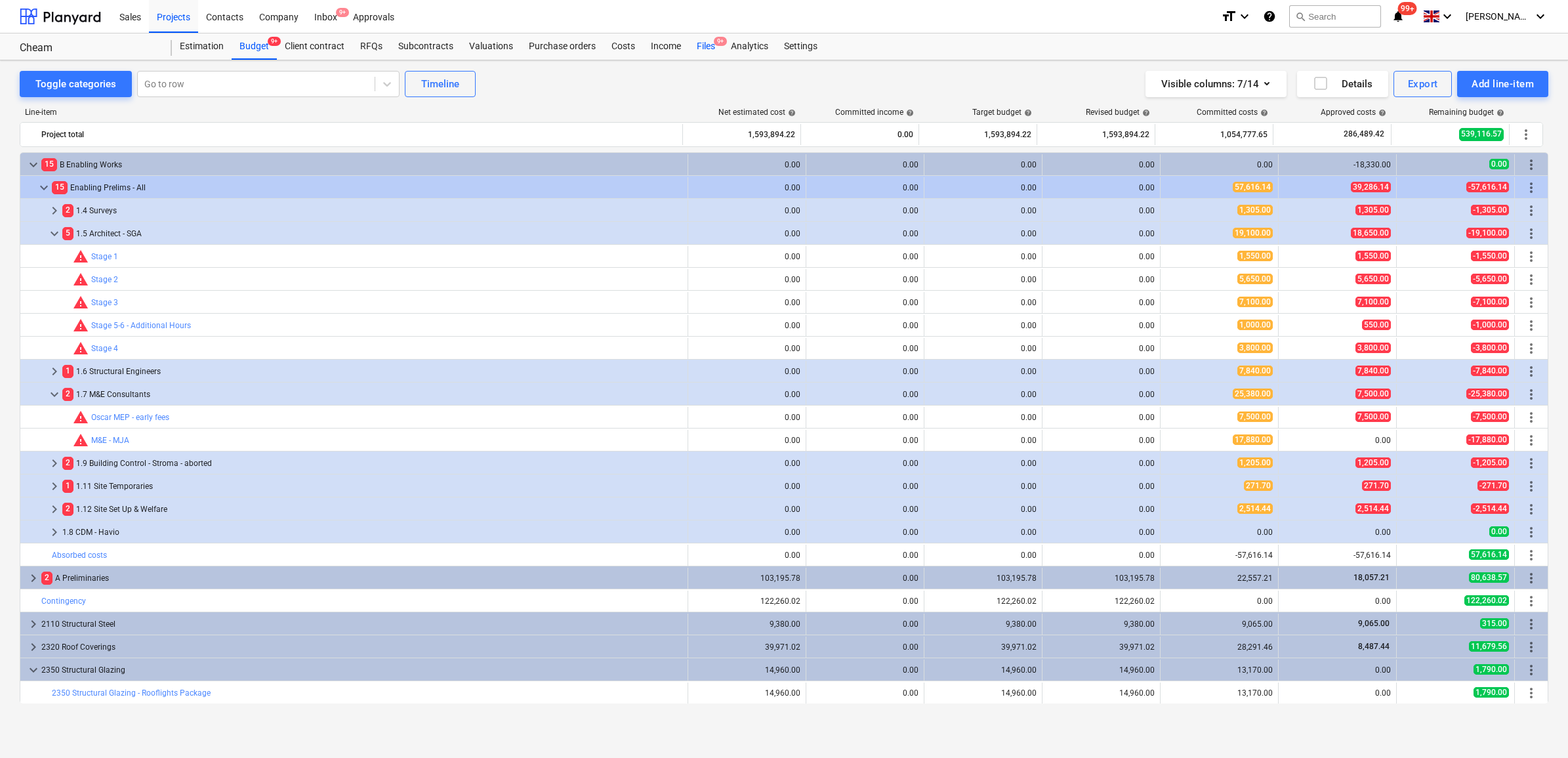
click at [701, 43] on div "Files 9+" at bounding box center [706, 47] width 34 height 26
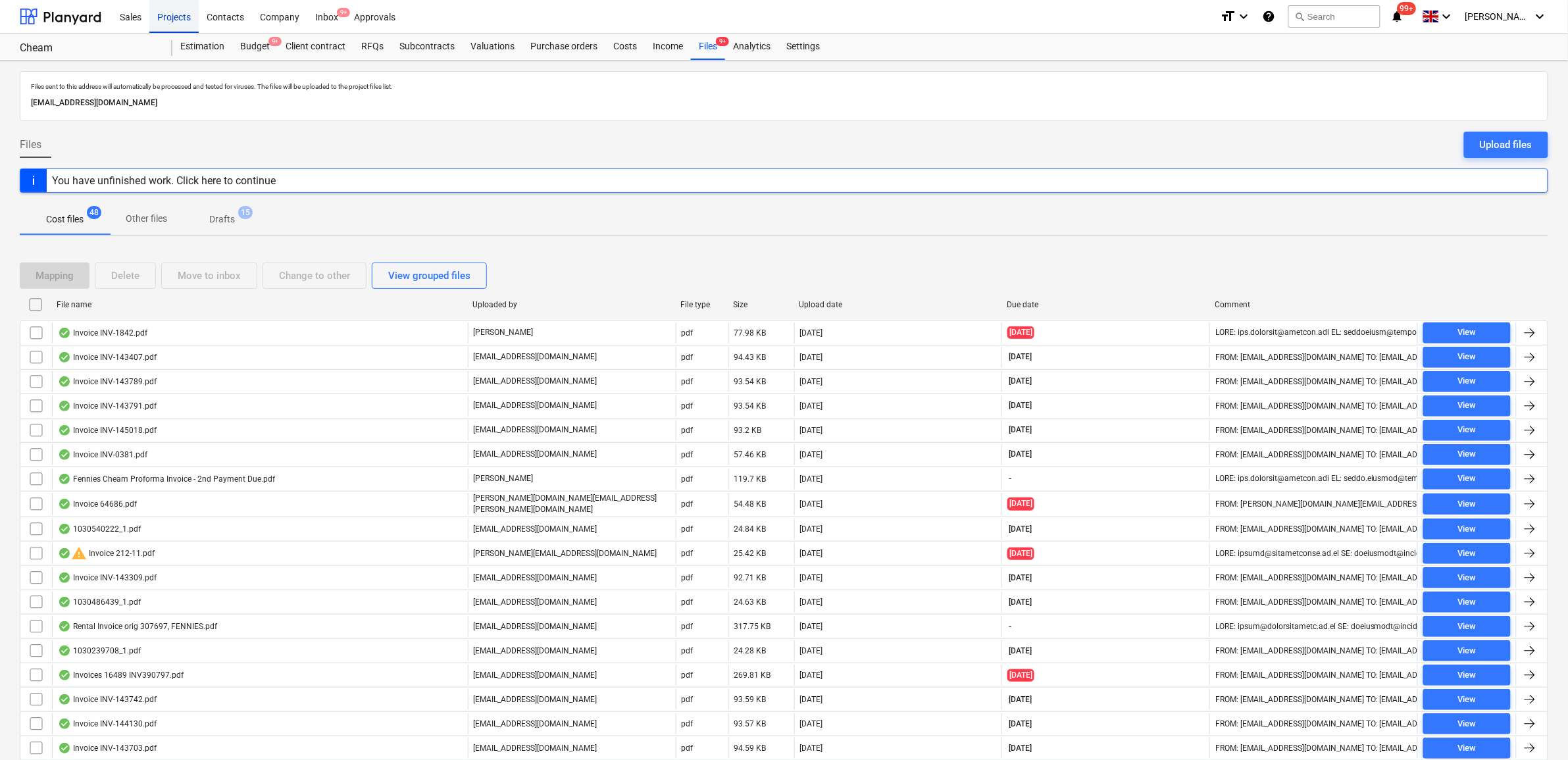
click at [157, 11] on div "Projects" at bounding box center [174, 16] width 49 height 34
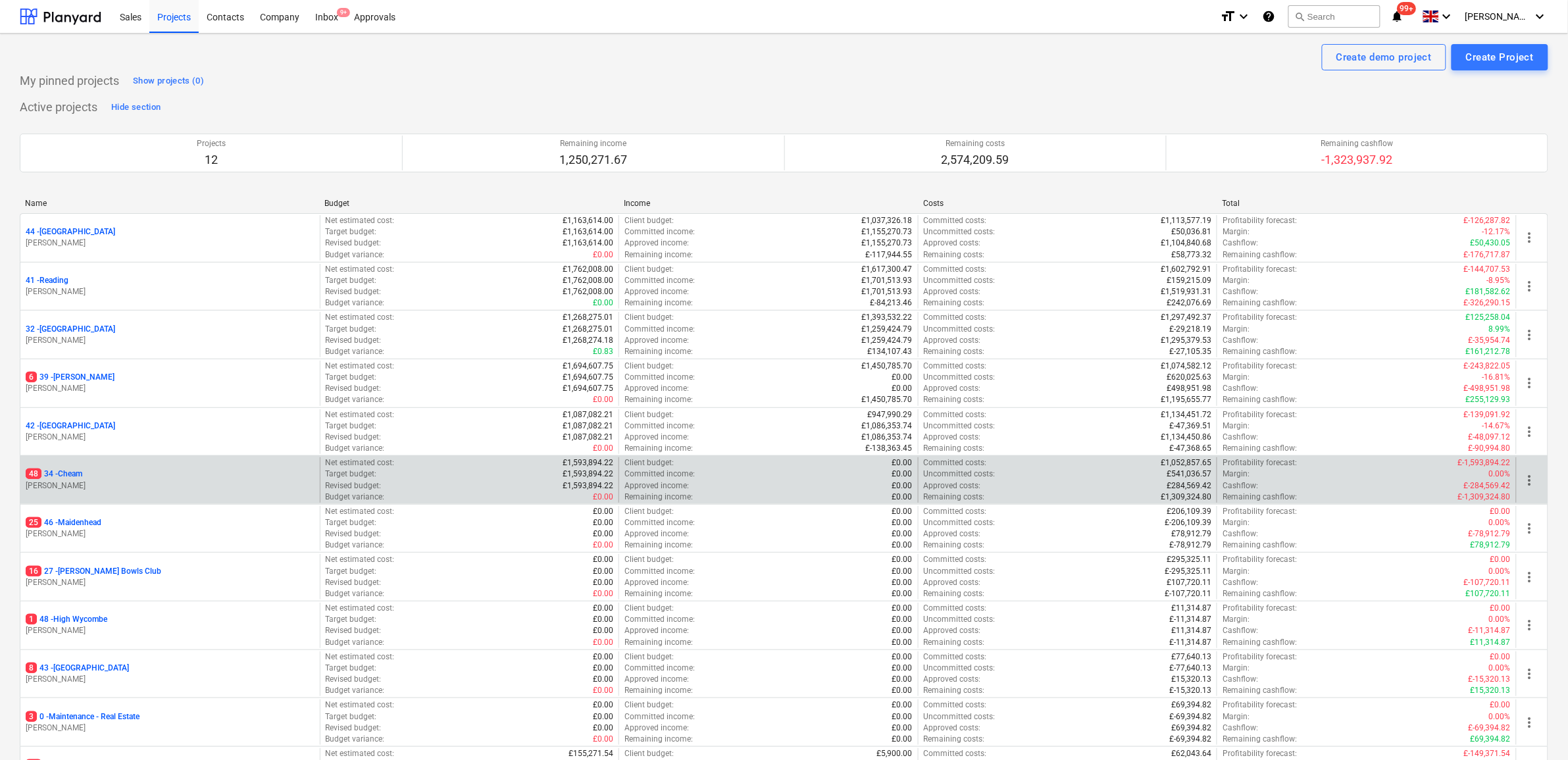
click at [66, 479] on p "48 34 - Cheam" at bounding box center [53, 474] width 57 height 11
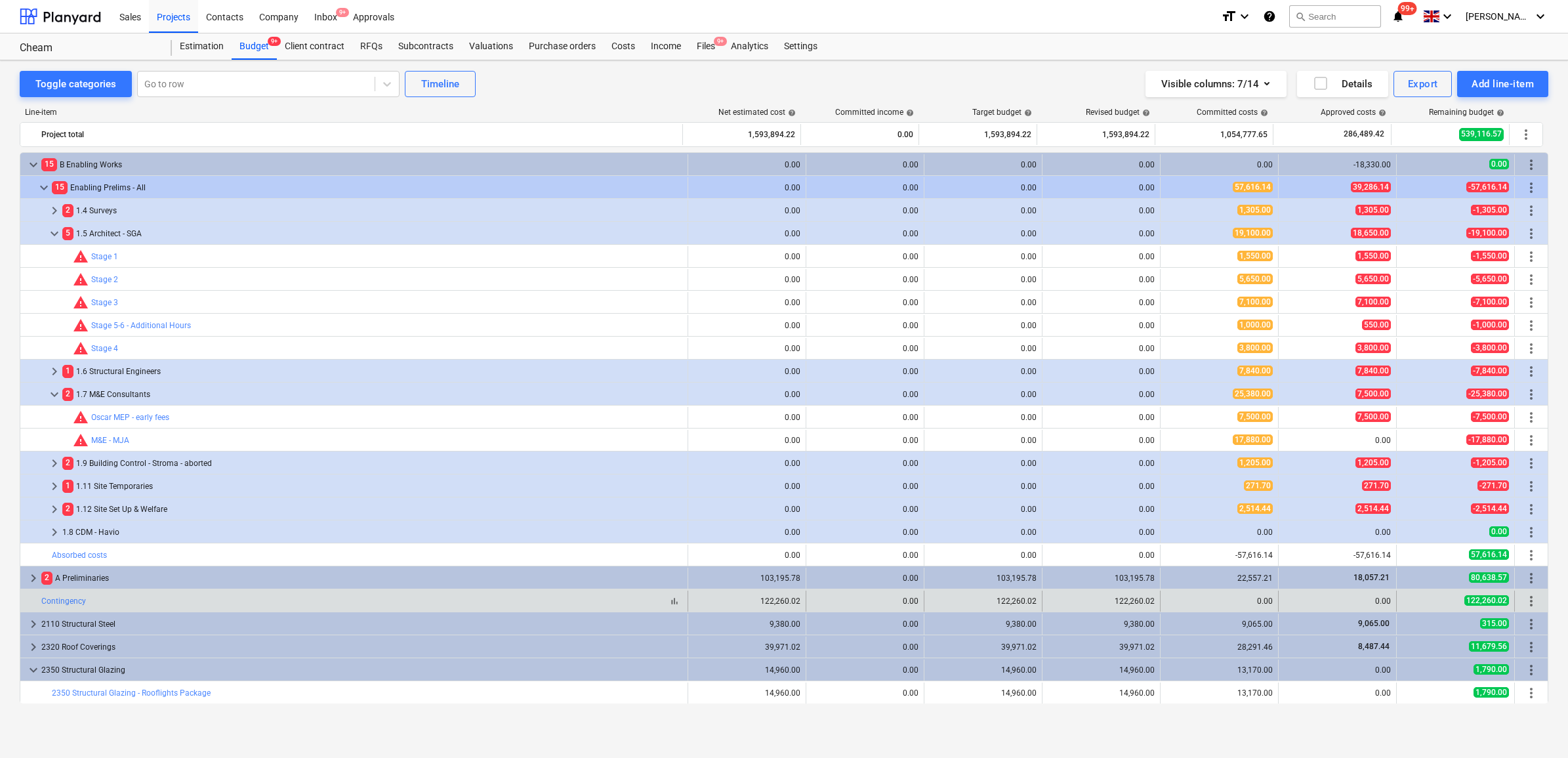
scroll to position [259, 0]
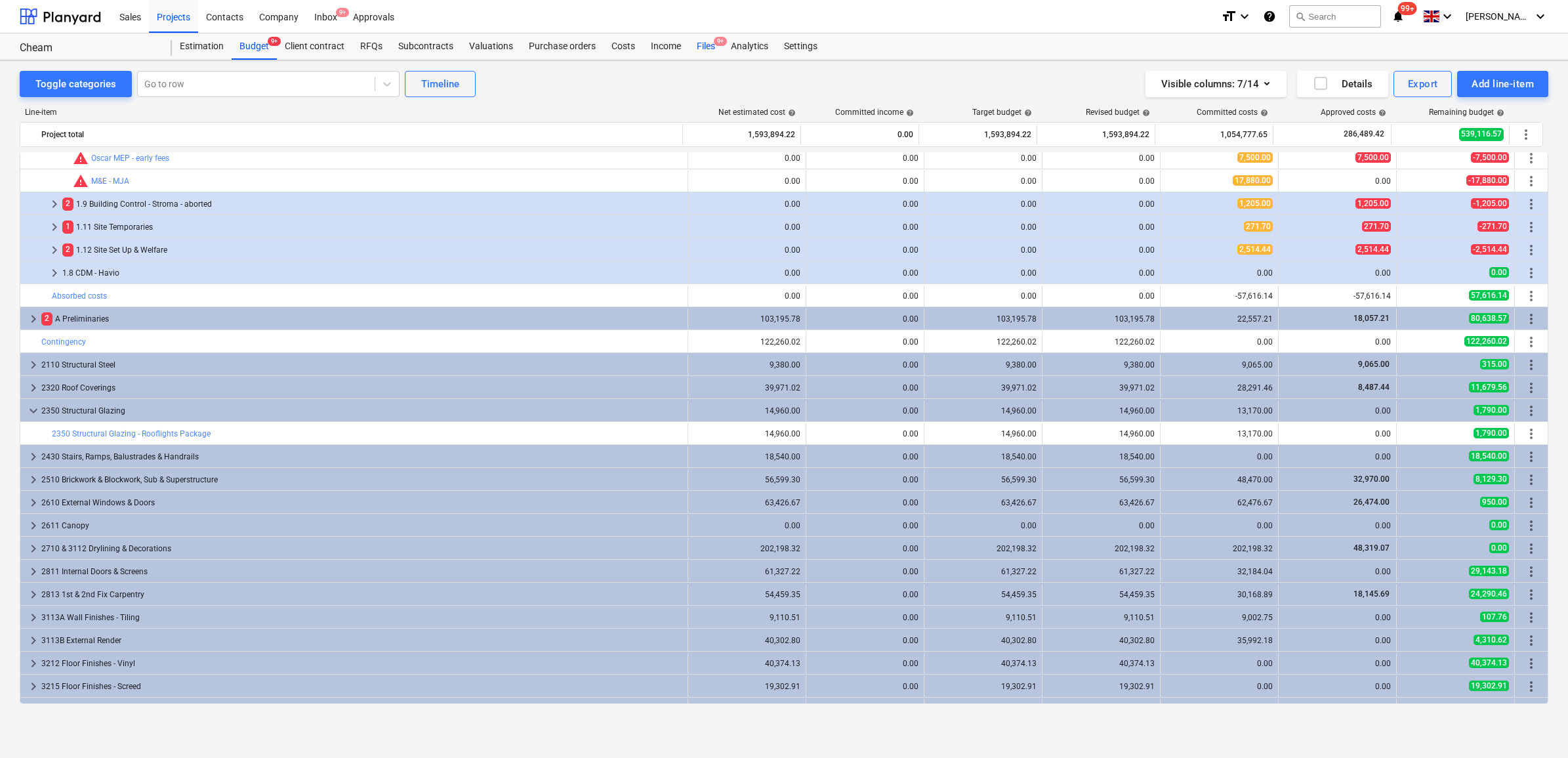
click at [705, 45] on div "Files 9+" at bounding box center [706, 47] width 34 height 26
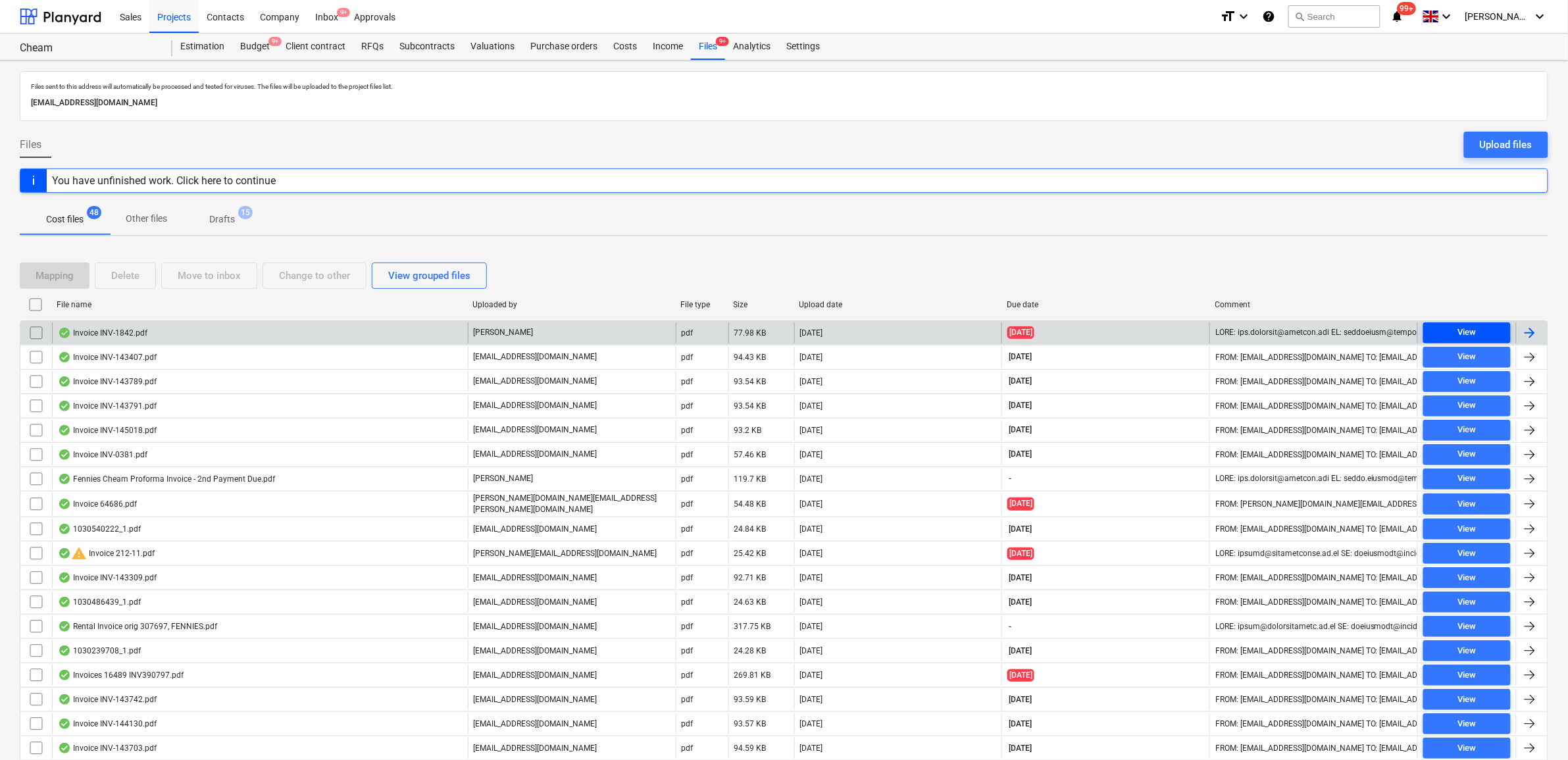
click at [1256, 339] on div "View" at bounding box center [1466, 332] width 18 height 15
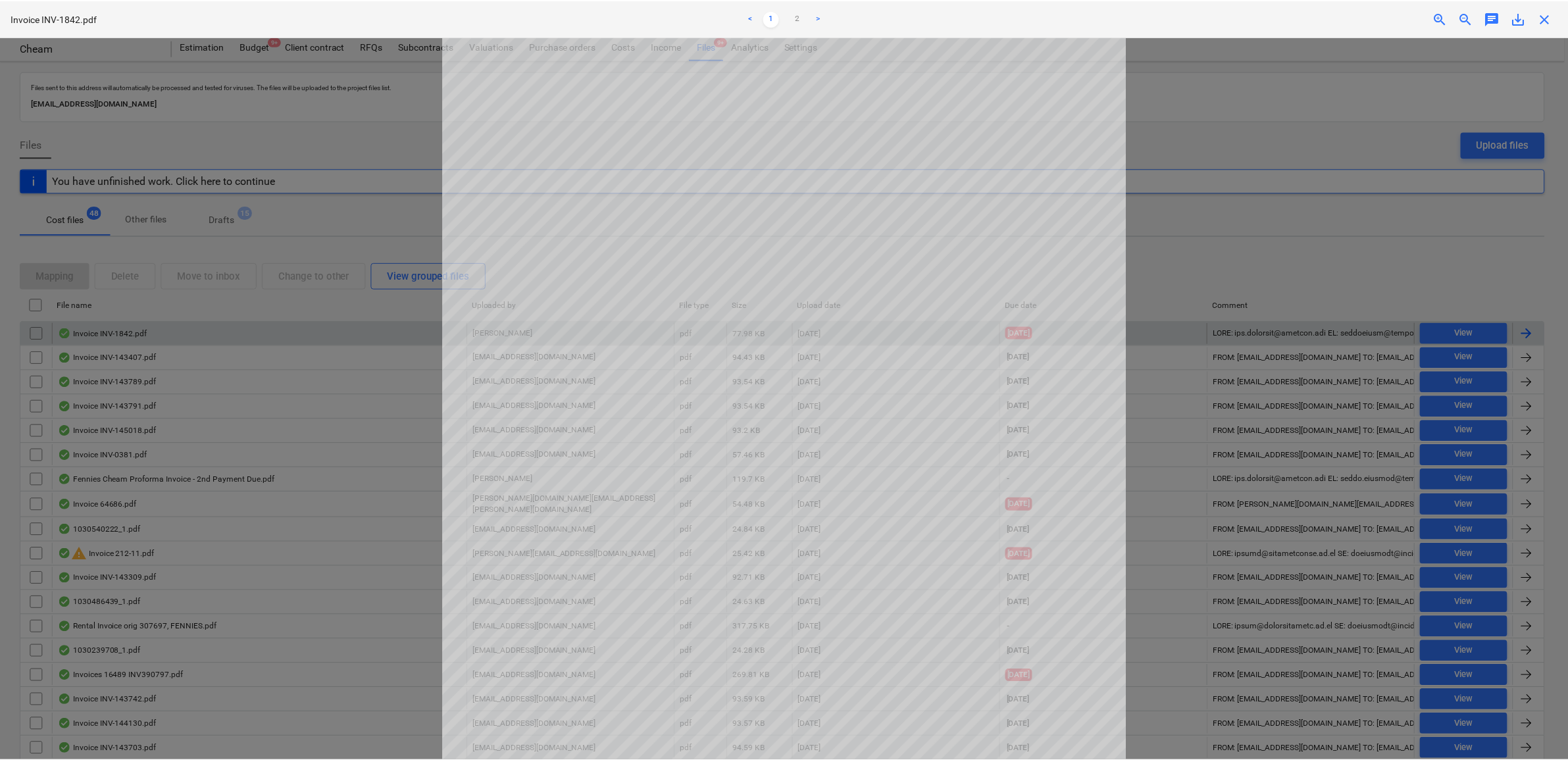
scroll to position [164, 0]
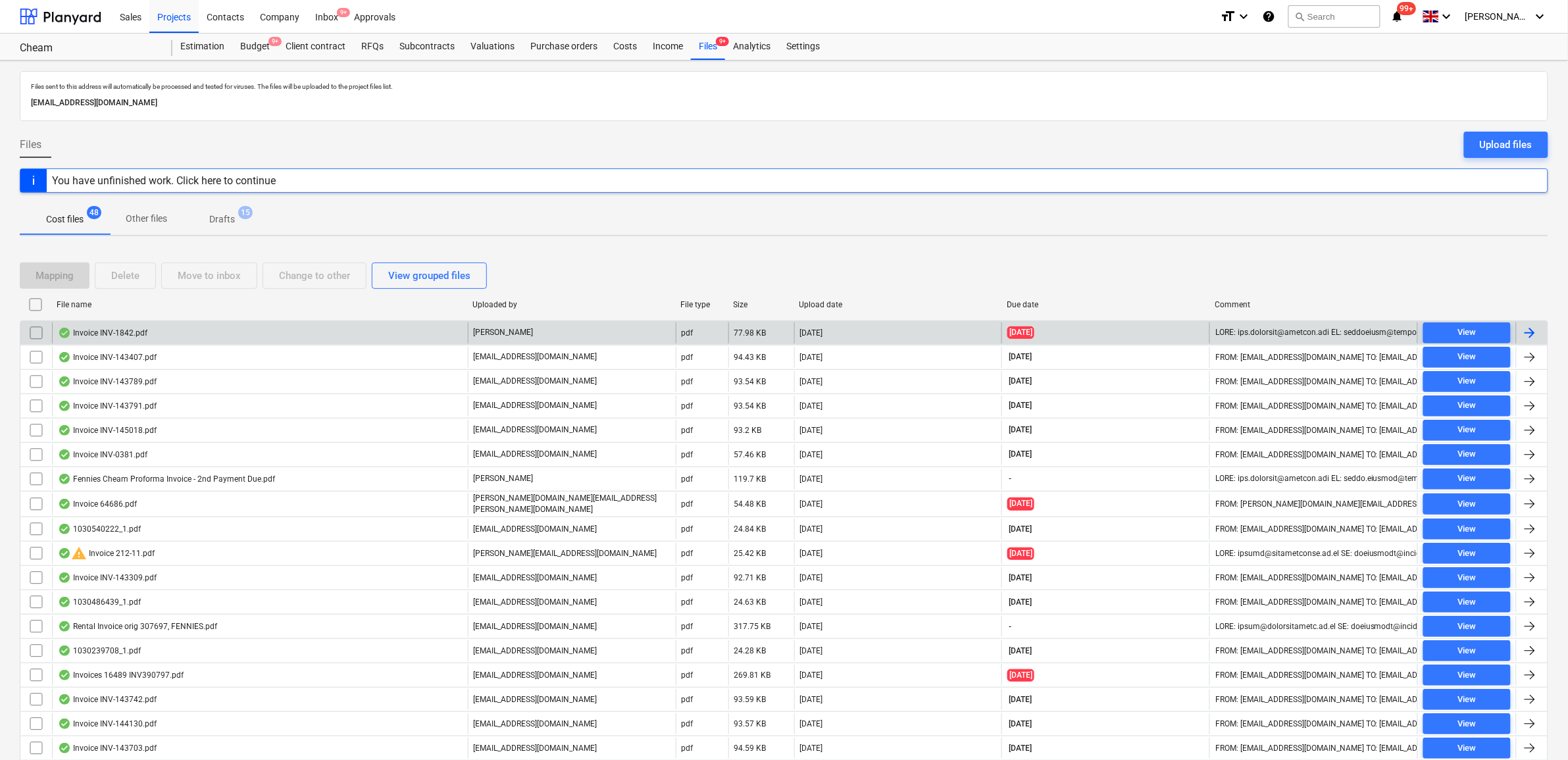
click at [1256, 327] on div at bounding box center [1529, 332] width 16 height 16
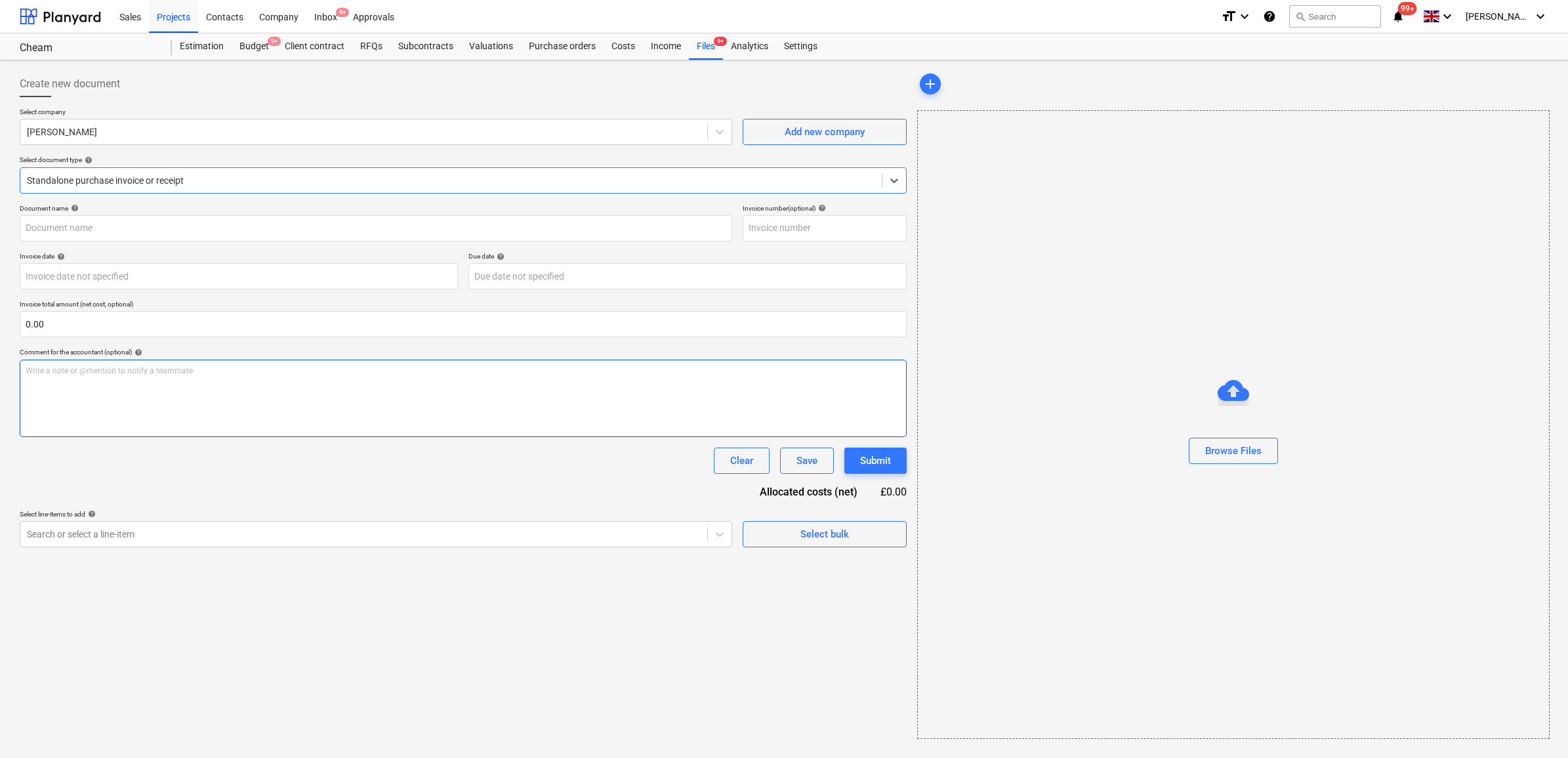
type input "INV-1842"
type input "[DATE]"
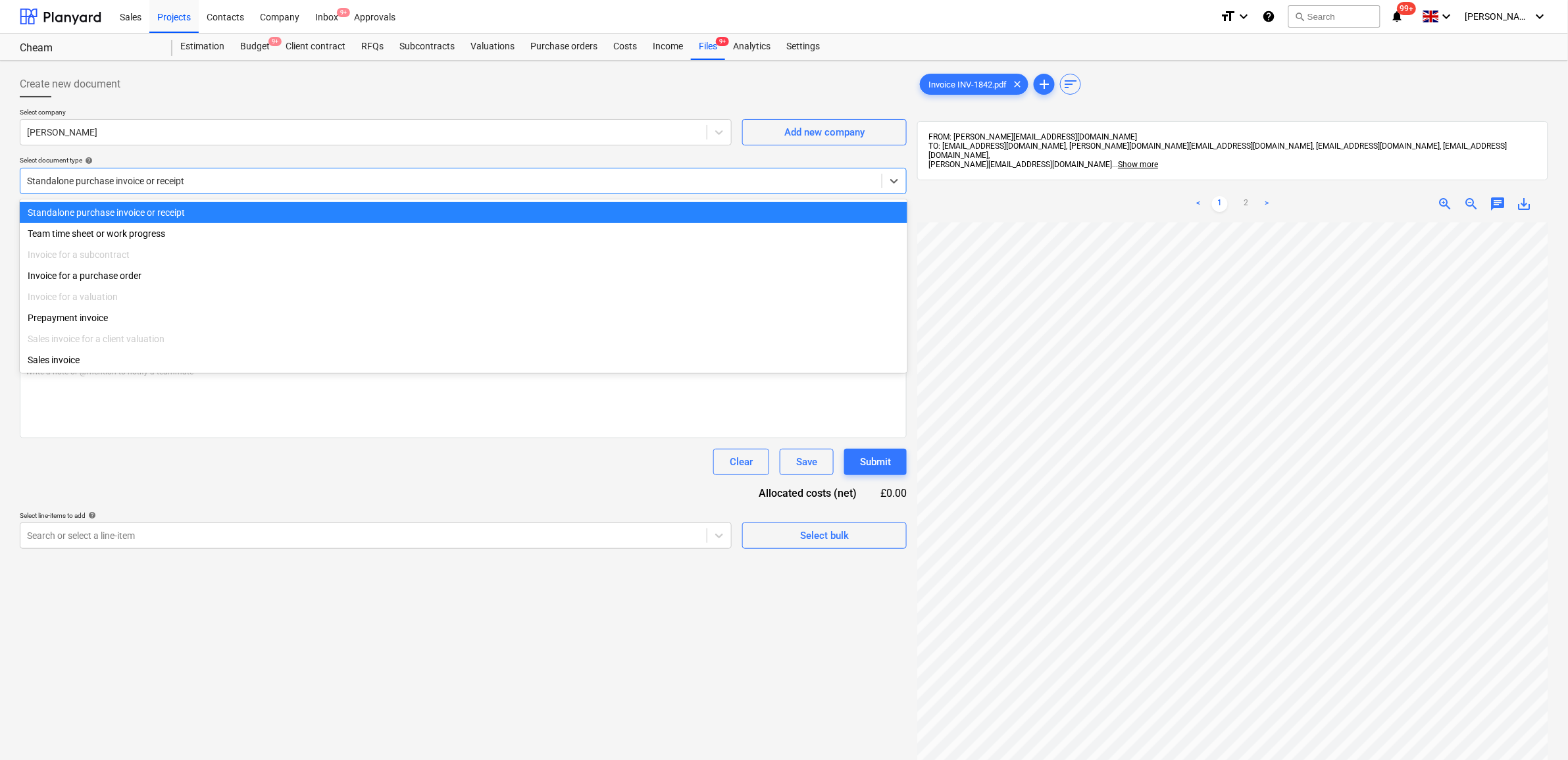
click at [235, 180] on div at bounding box center [450, 181] width 848 height 13
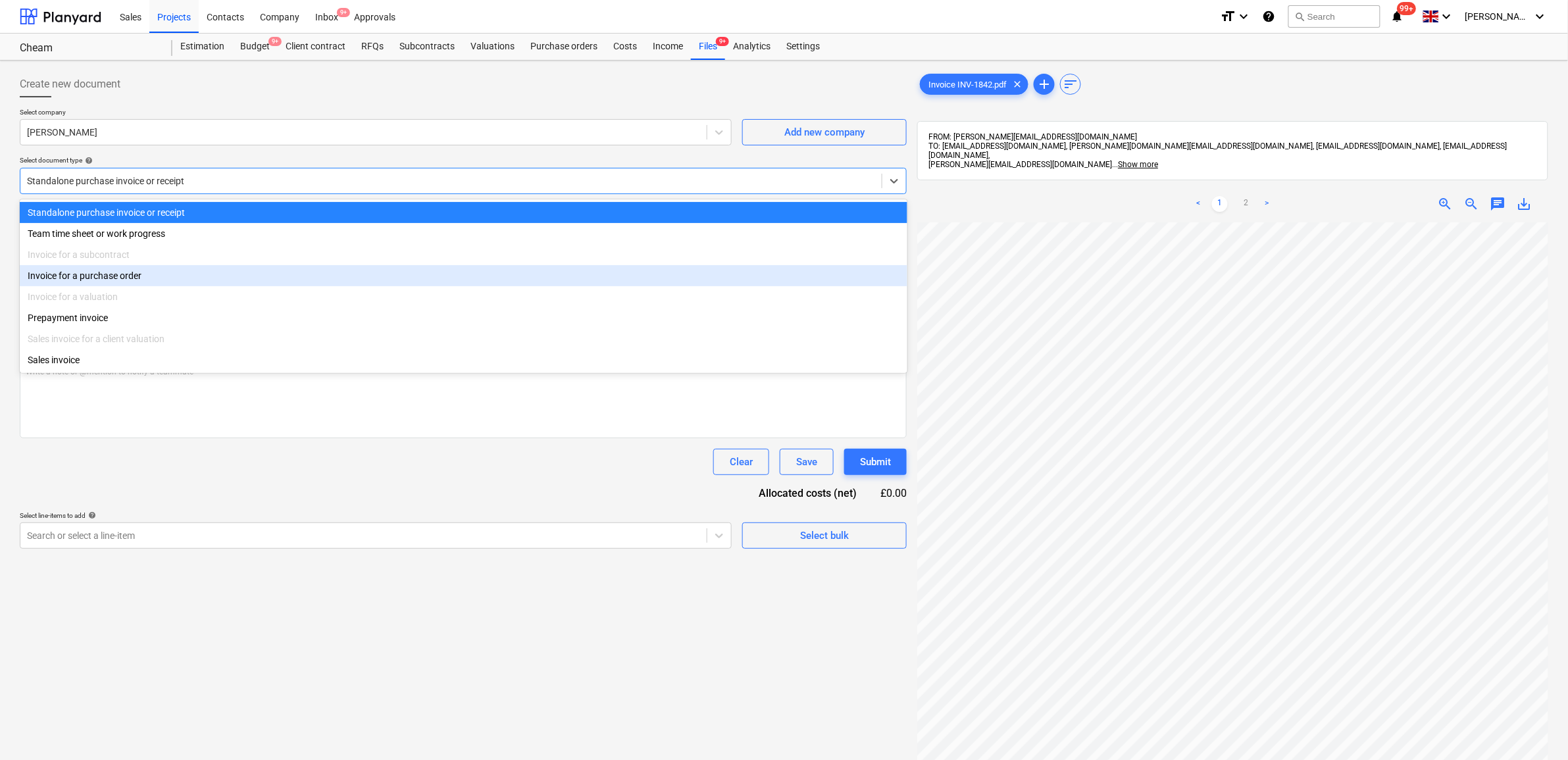
click at [180, 277] on div "Invoice for a purchase order" at bounding box center [464, 276] width 888 height 21
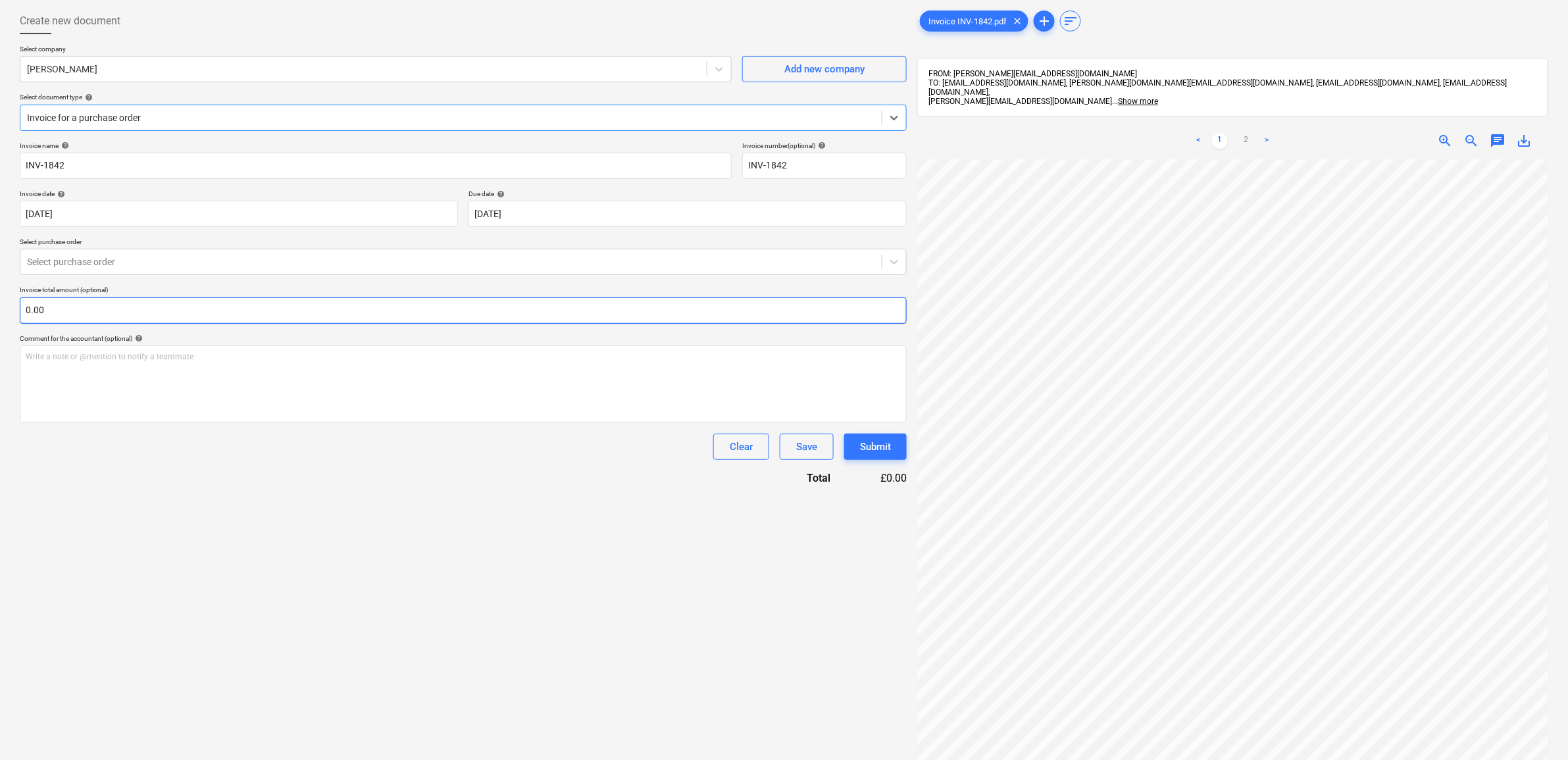
scroll to position [82, 0]
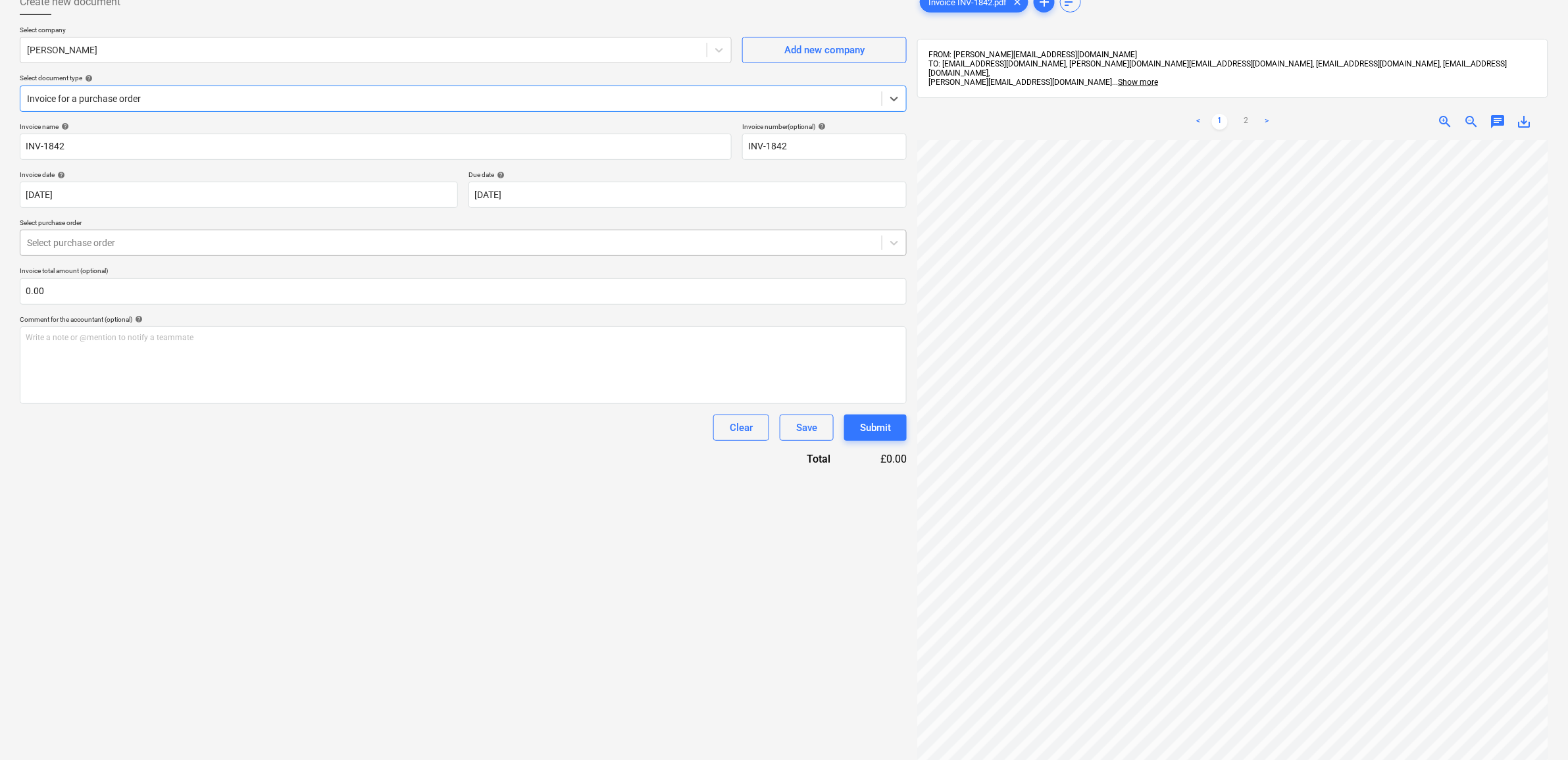
click at [188, 236] on div "Select purchase order" at bounding box center [451, 243] width 862 height 18
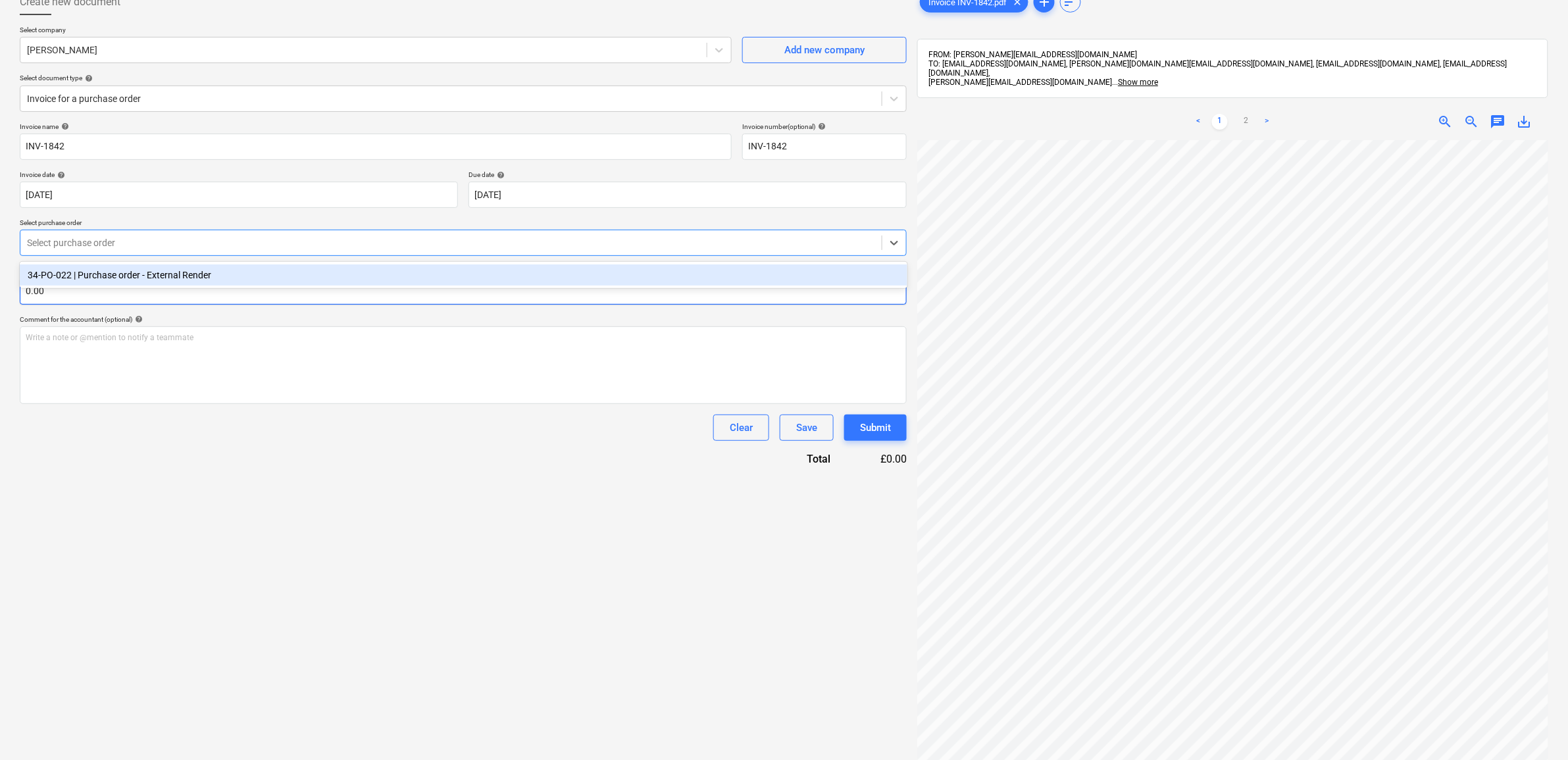
click at [191, 278] on div "34-PO-022 | Purchase order - External Render" at bounding box center [464, 275] width 888 height 21
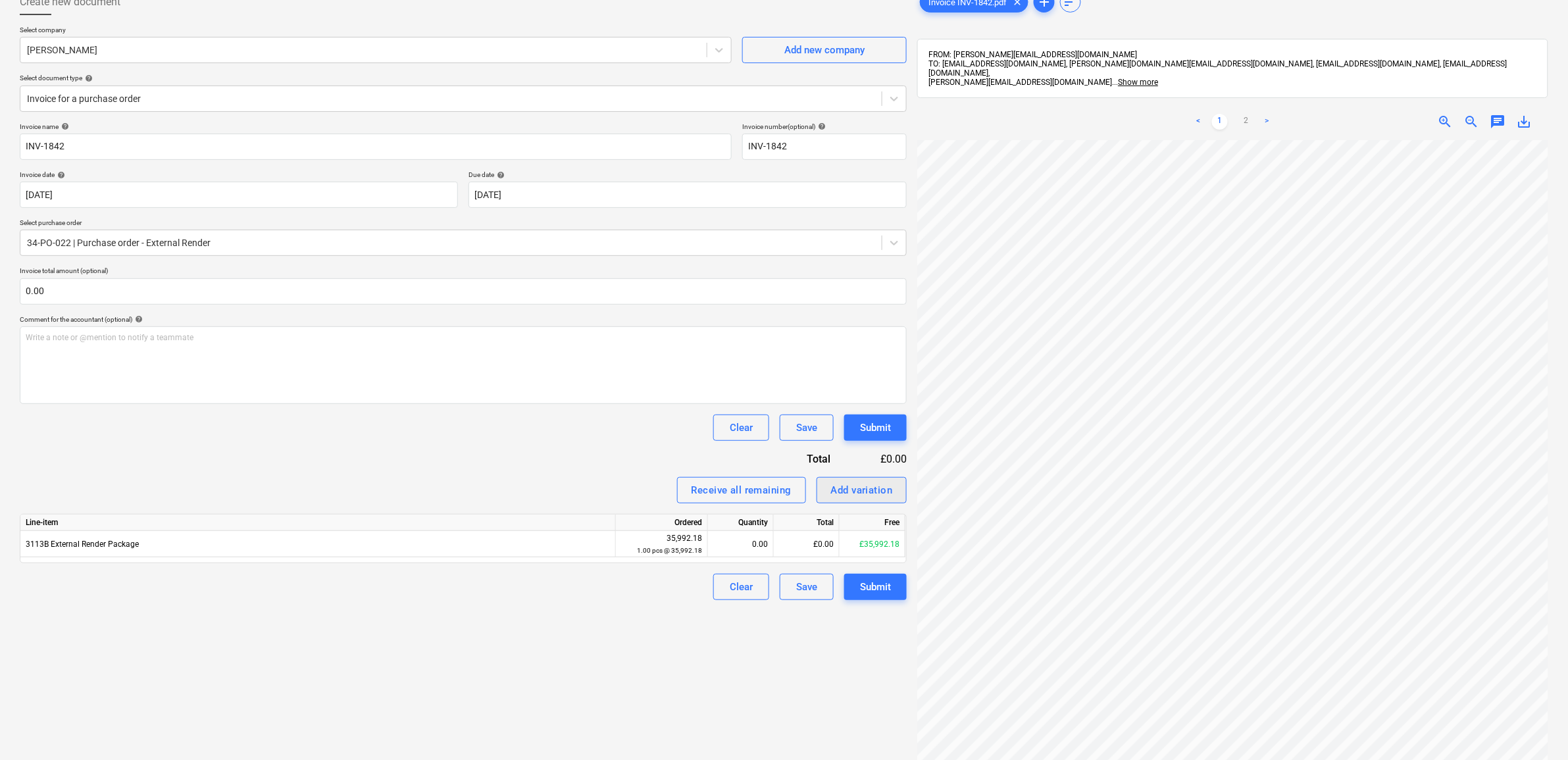
scroll to position [104, 61]
click at [803, 535] on div "£0.00" at bounding box center [807, 544] width 66 height 26
type input "7198.43"
click at [639, 582] on div "Create new document Select company Ralph Plastering Add new company Select docu…" at bounding box center [464, 426] width 898 height 885
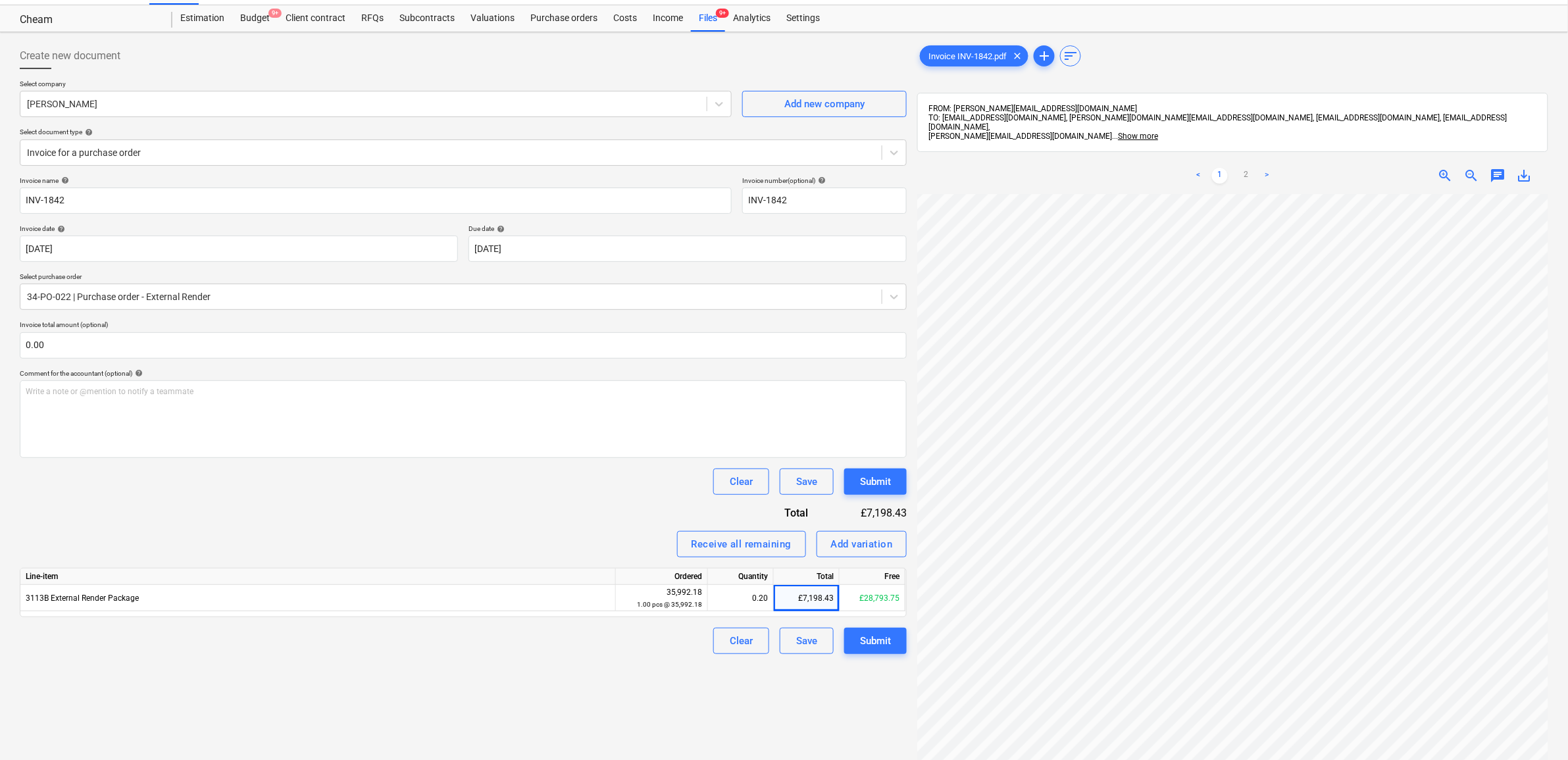
scroll to position [0, 0]
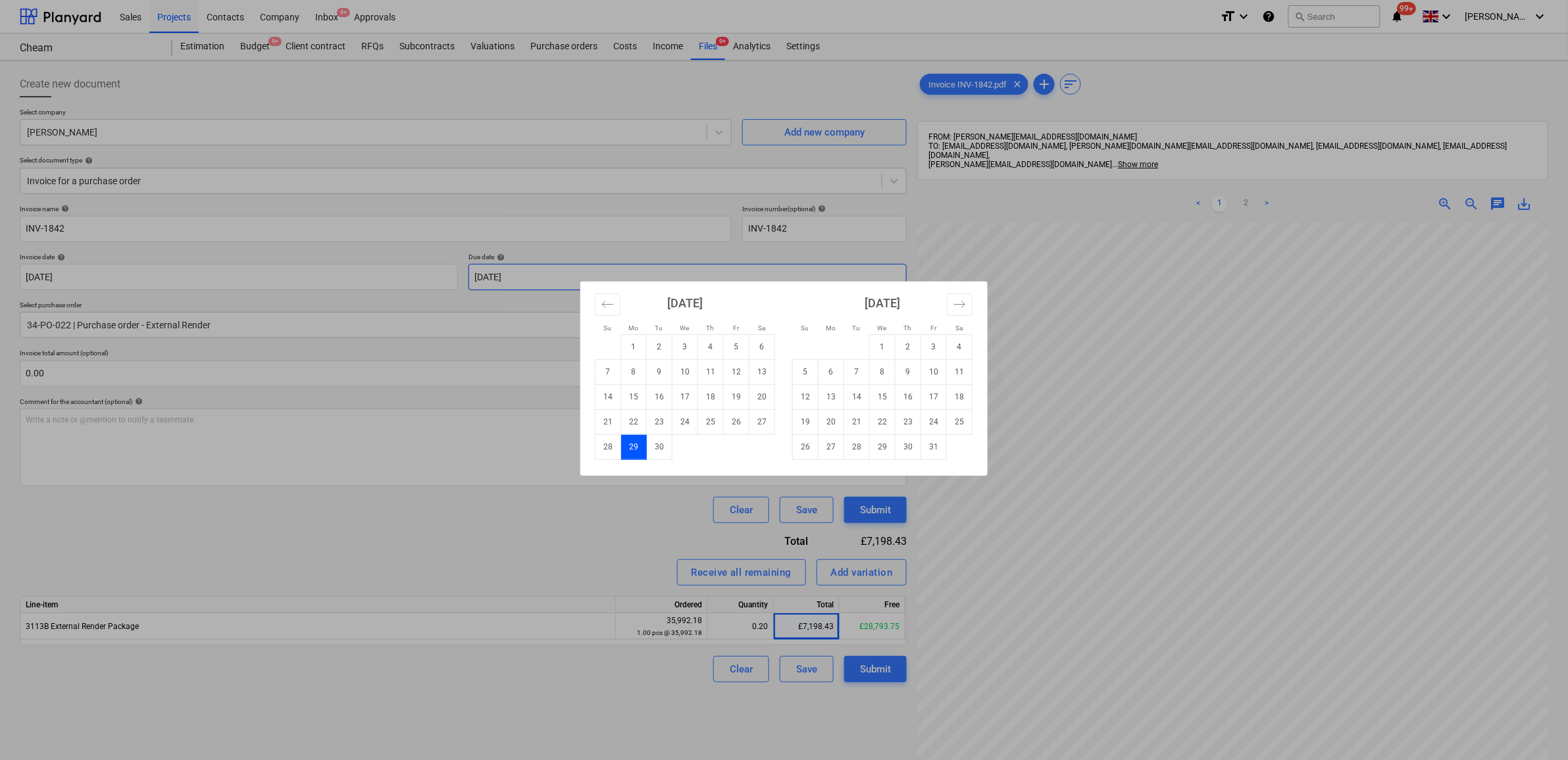
click at [516, 281] on body "Sales Projects Contacts Company Inbox 9+ Approvals format_size keyboard_arrow_d…" at bounding box center [784, 380] width 1568 height 760
click at [932, 373] on td "10" at bounding box center [933, 372] width 25 height 25
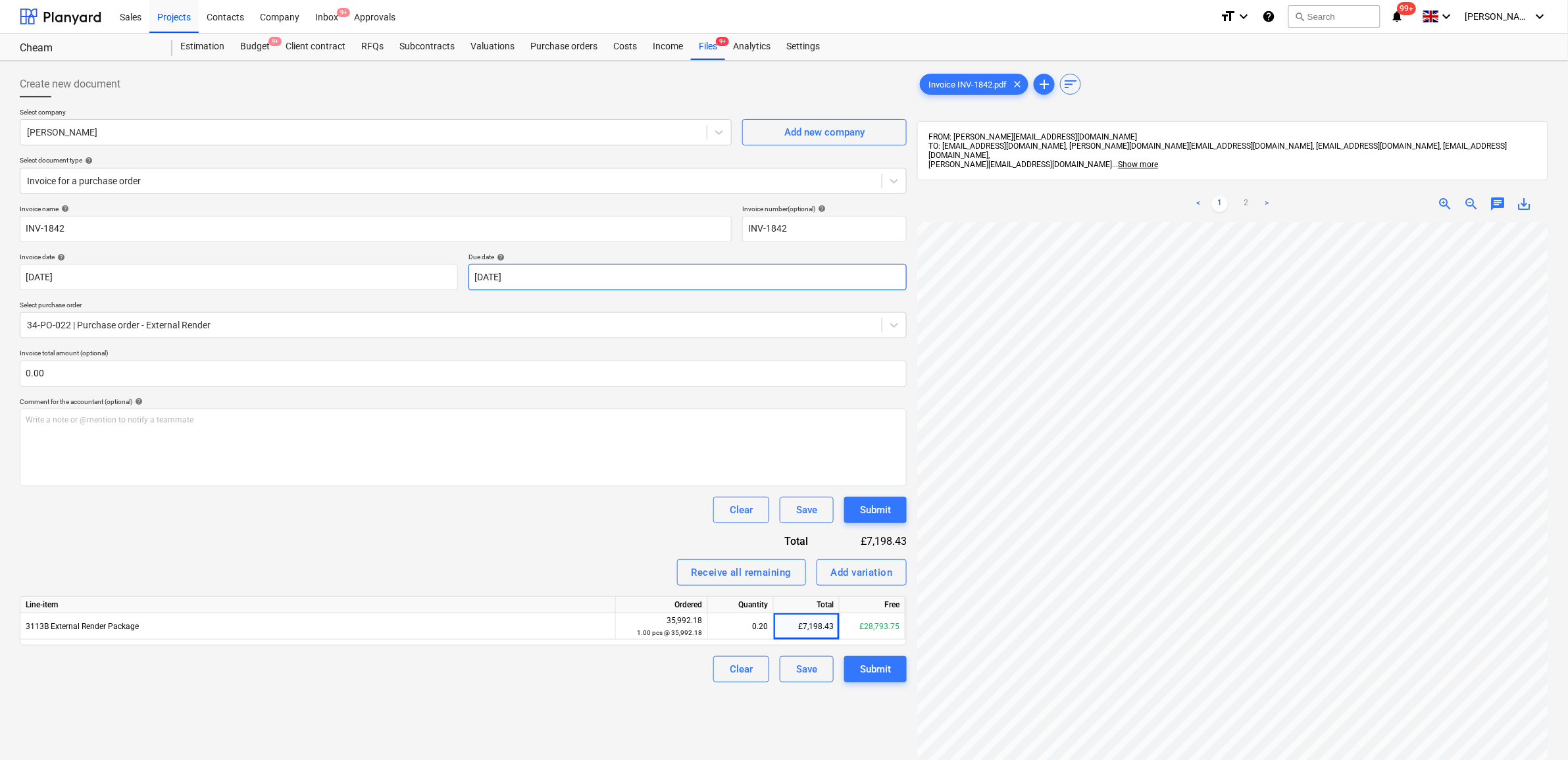
click at [695, 277] on body "Sales Projects Contacts Company Inbox 9+ Approvals format_size keyboard_arrow_d…" at bounding box center [784, 380] width 1568 height 760
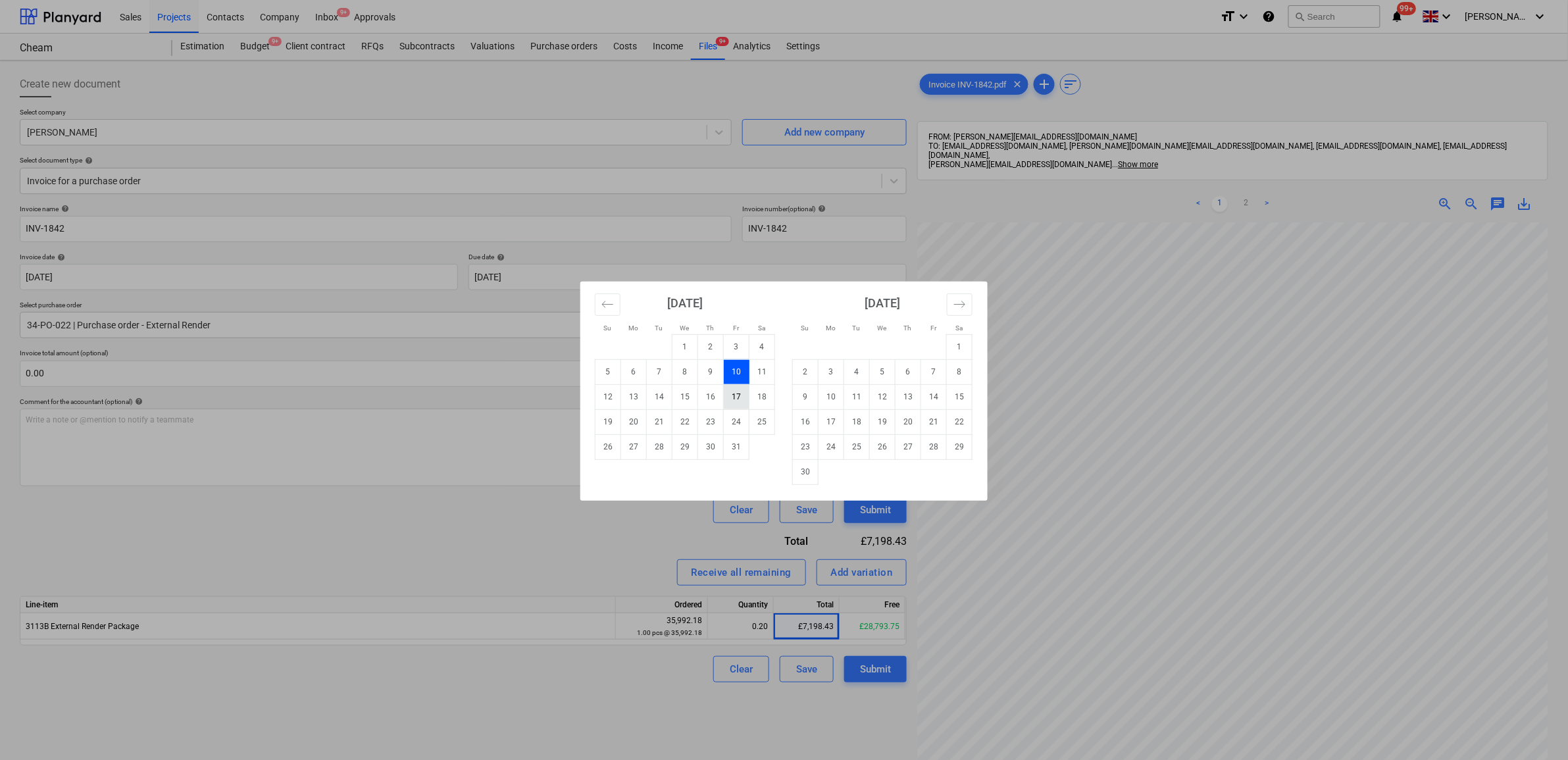
click at [734, 401] on td "17" at bounding box center [736, 396] width 25 height 25
type input "[DATE]"
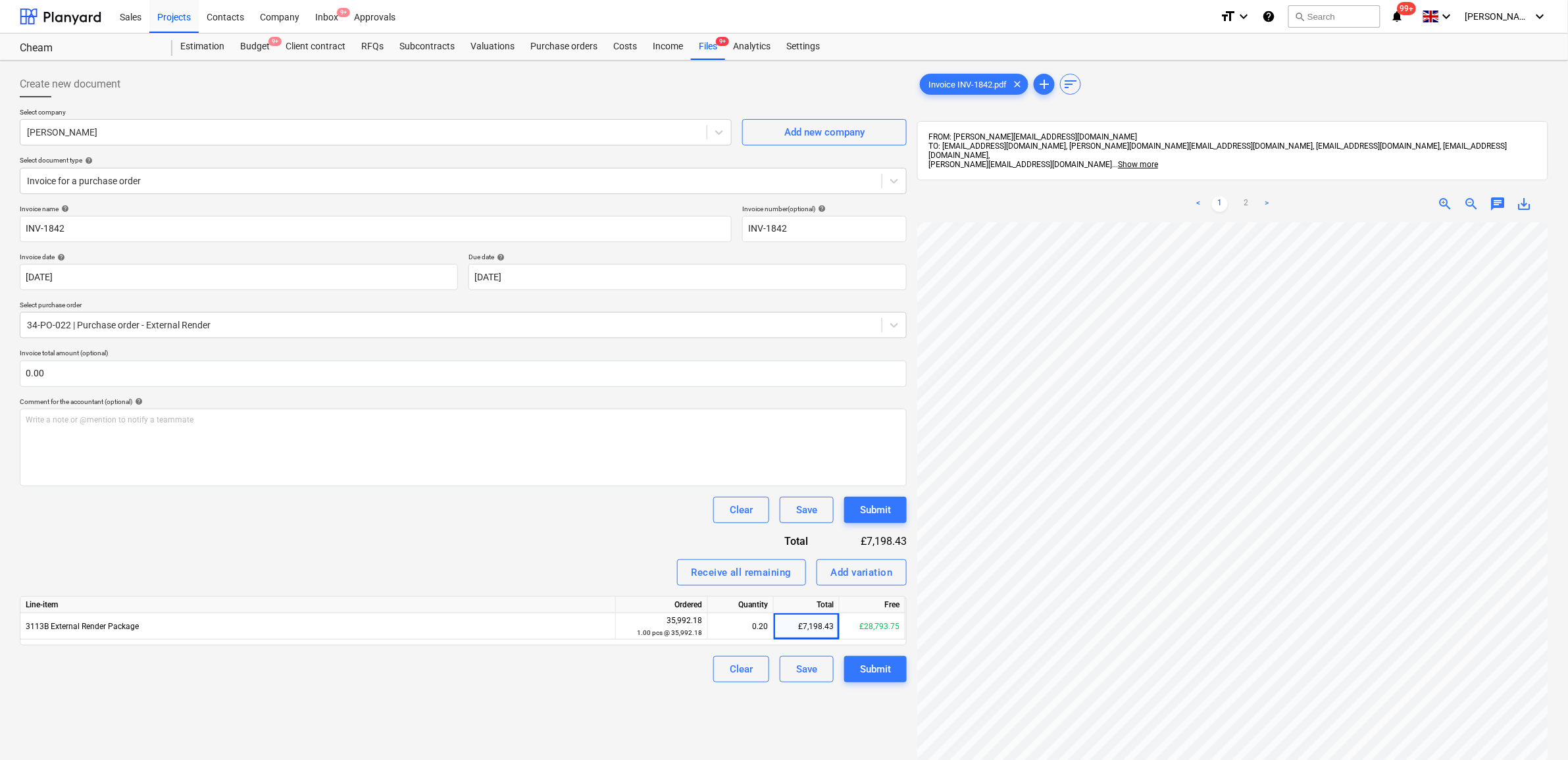
click at [543, 520] on div "Clear Save Submit" at bounding box center [463, 510] width 887 height 26
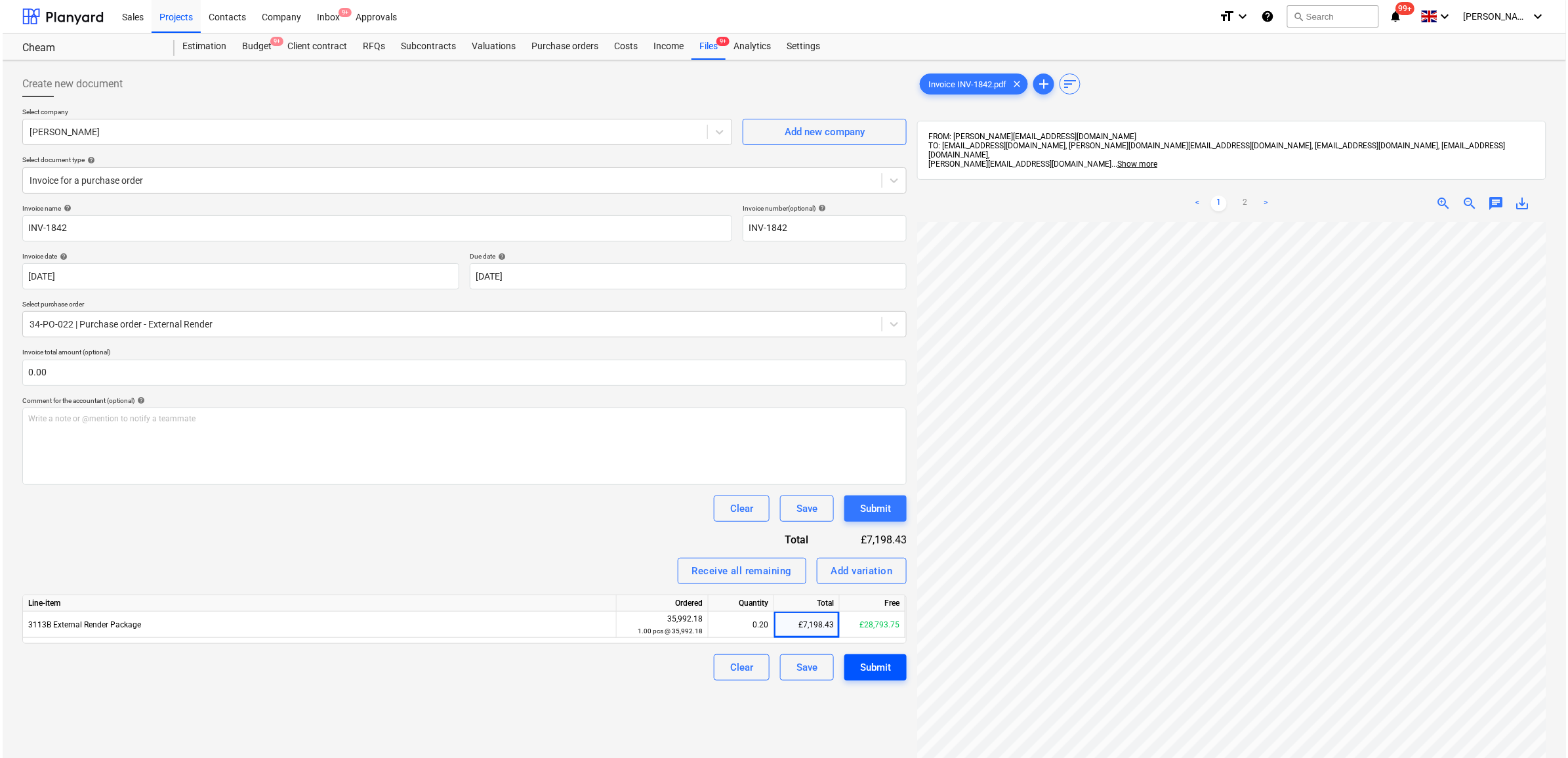
scroll to position [82, 61]
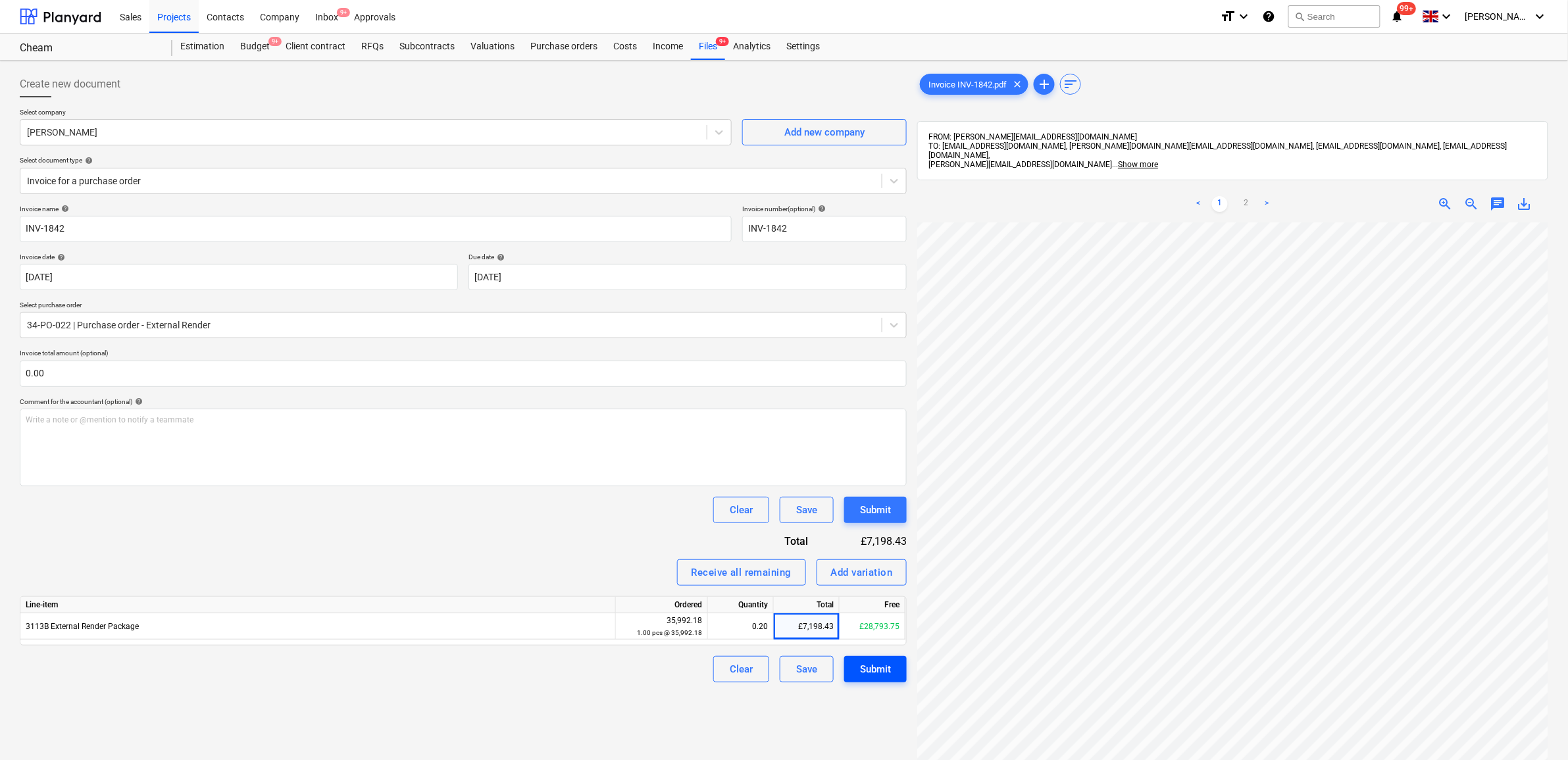
click at [880, 666] on div "Submit" at bounding box center [875, 669] width 31 height 17
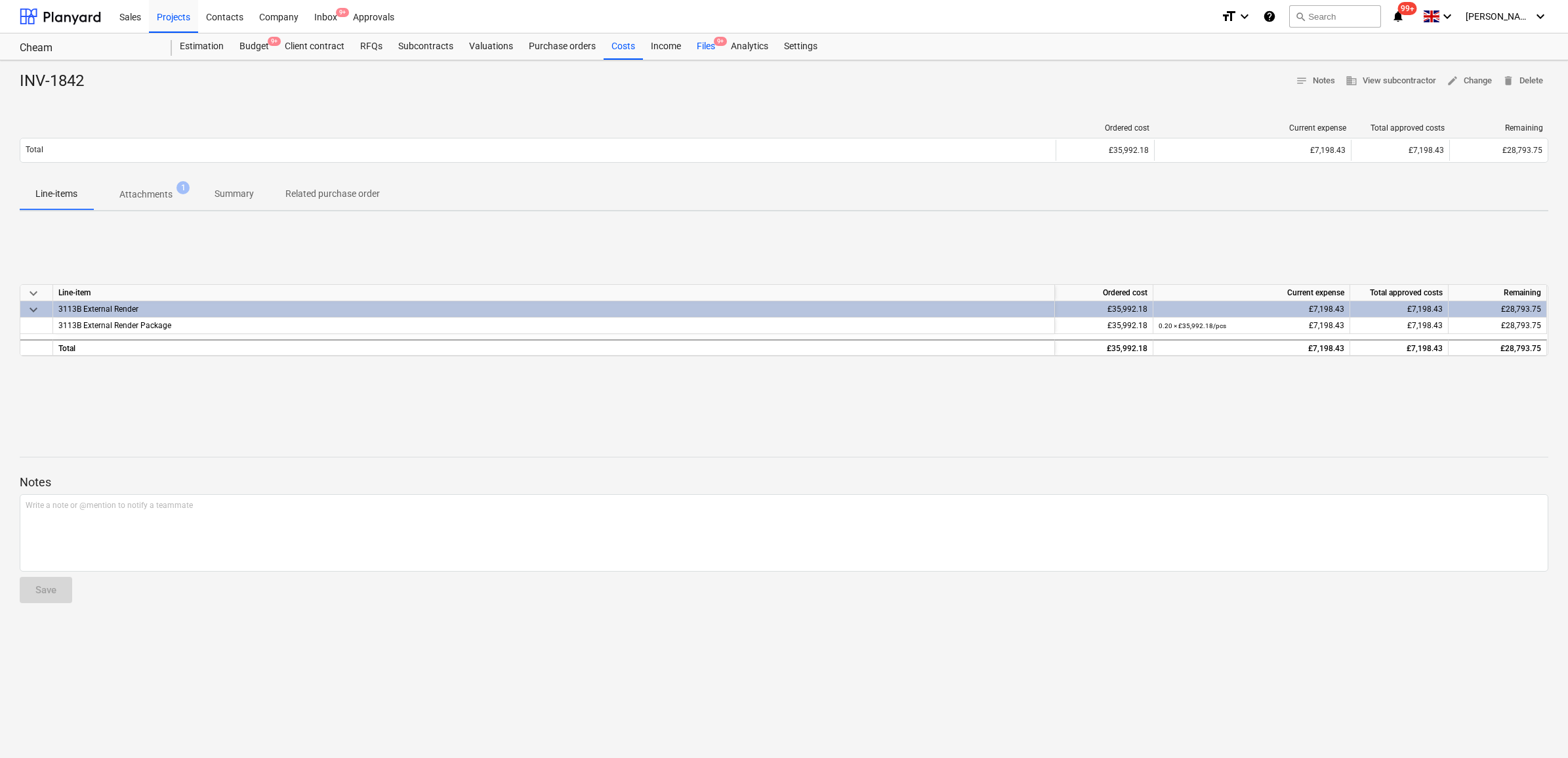
drag, startPoint x: 694, startPoint y: 47, endPoint x: 712, endPoint y: 55, distance: 19.7
click at [696, 46] on div "Files 9+" at bounding box center [706, 47] width 34 height 26
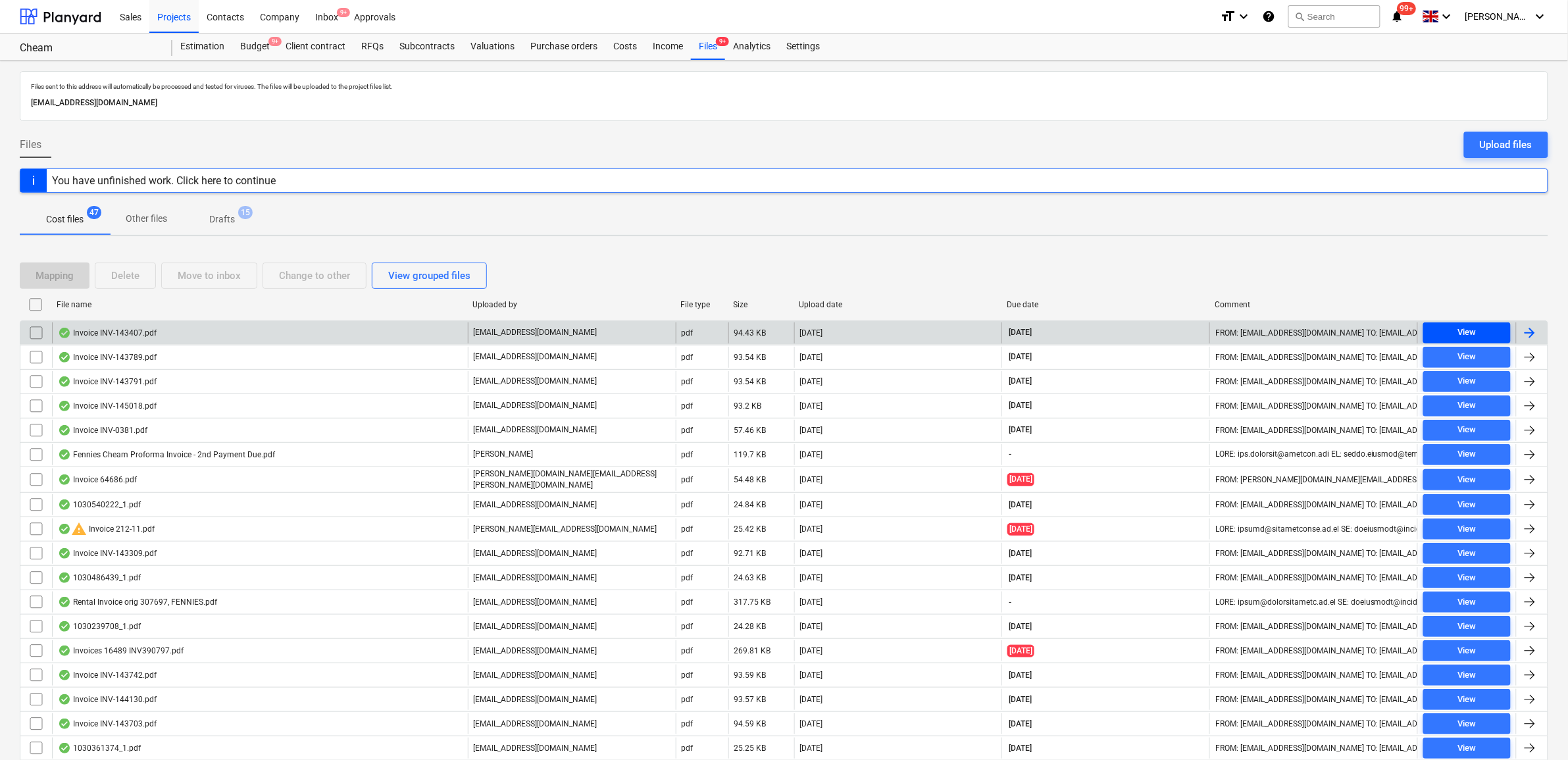
click at [1444, 327] on span "View" at bounding box center [1467, 332] width 77 height 15
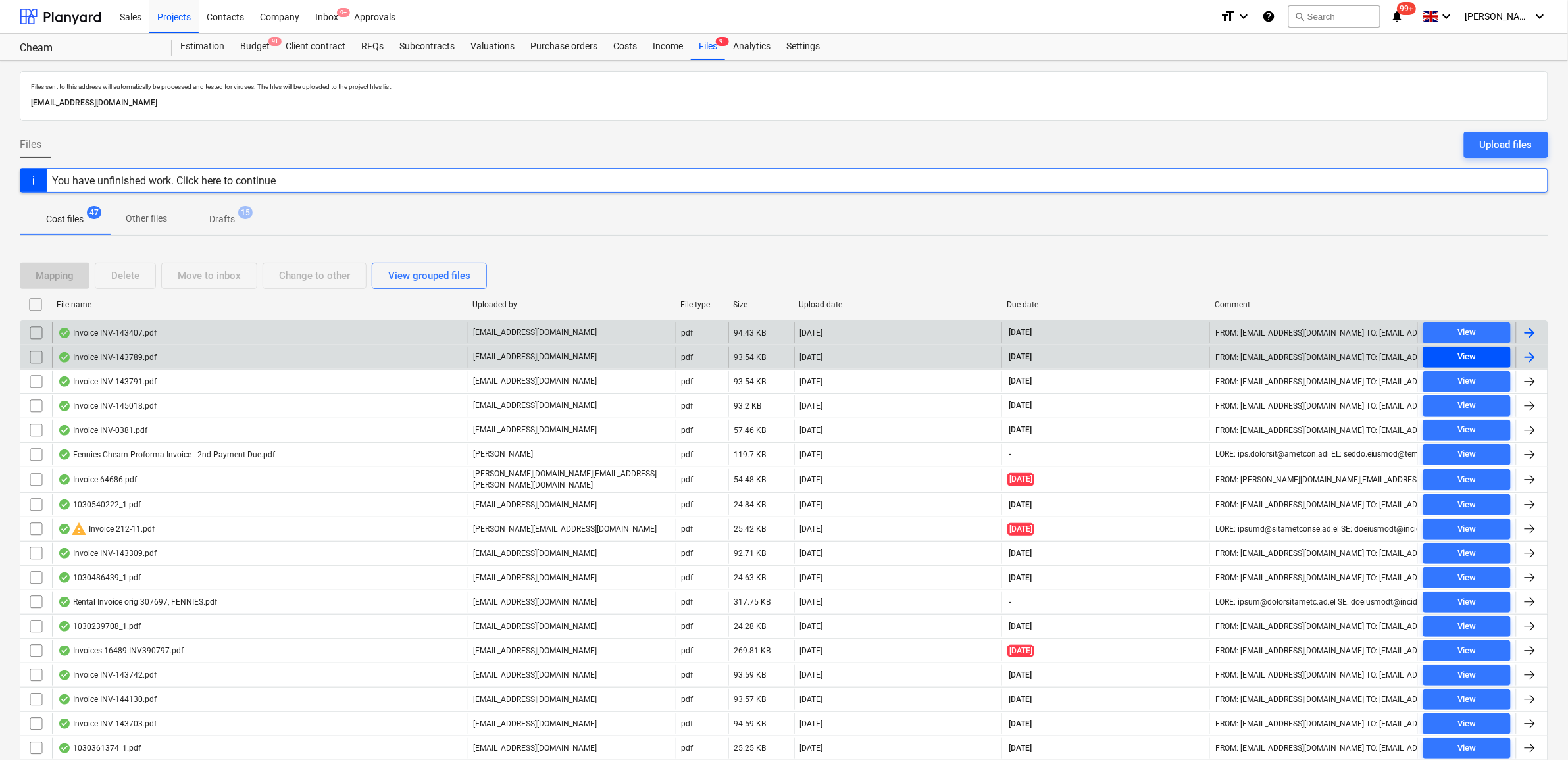
click at [1438, 365] on button "View" at bounding box center [1466, 358] width 88 height 21
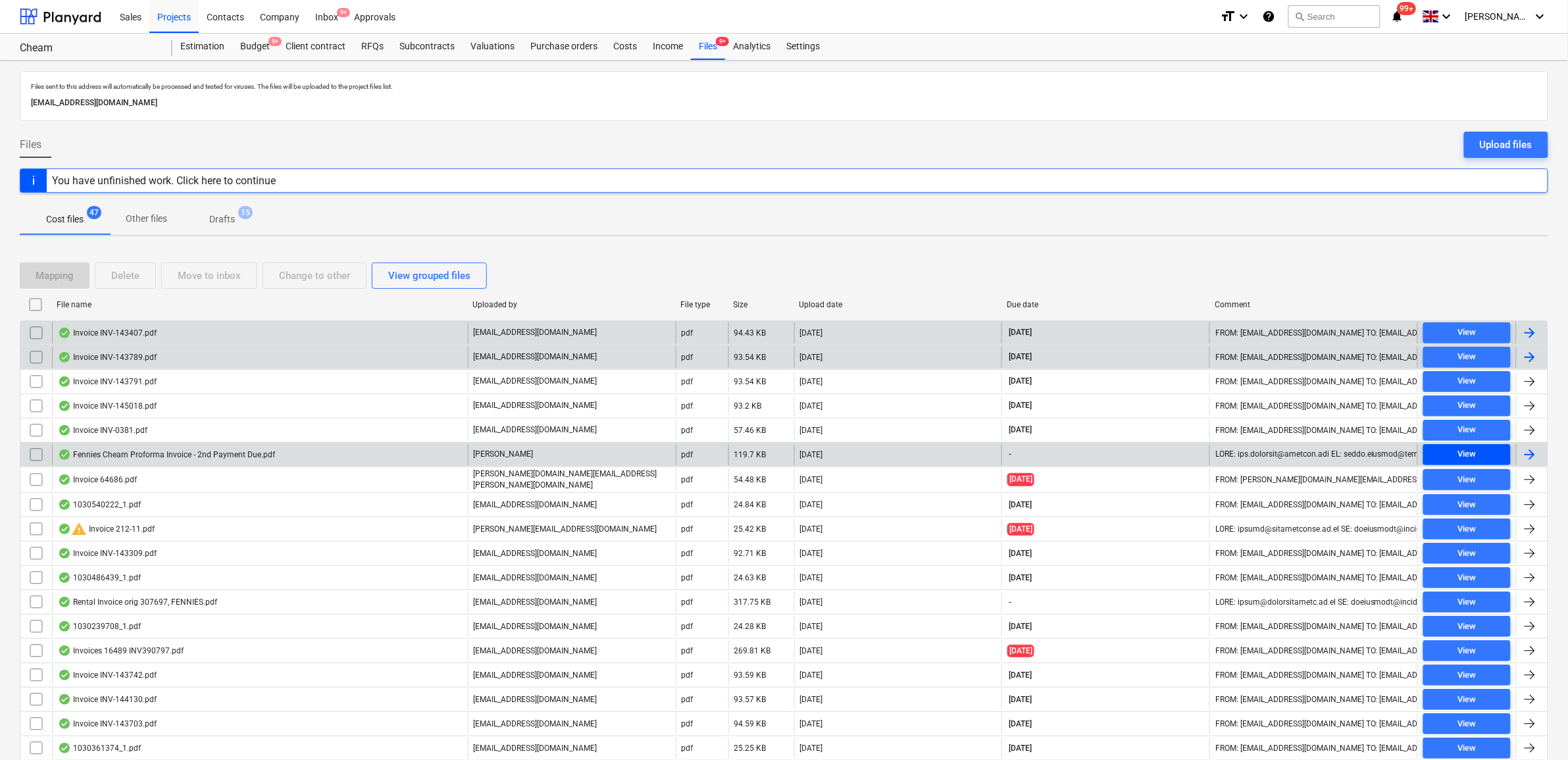
click at [1449, 449] on span "View" at bounding box center [1467, 454] width 77 height 15
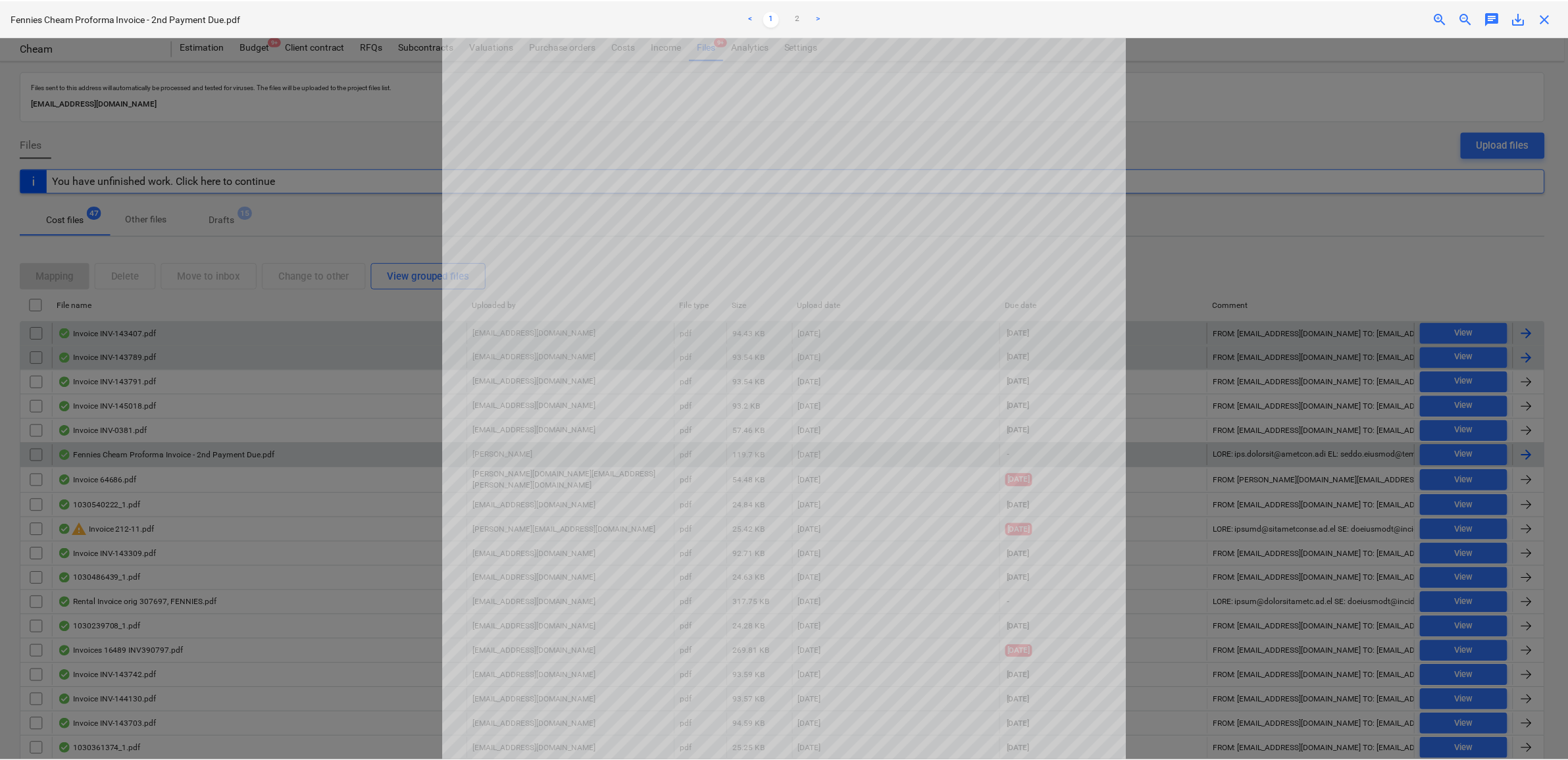
scroll to position [82, 0]
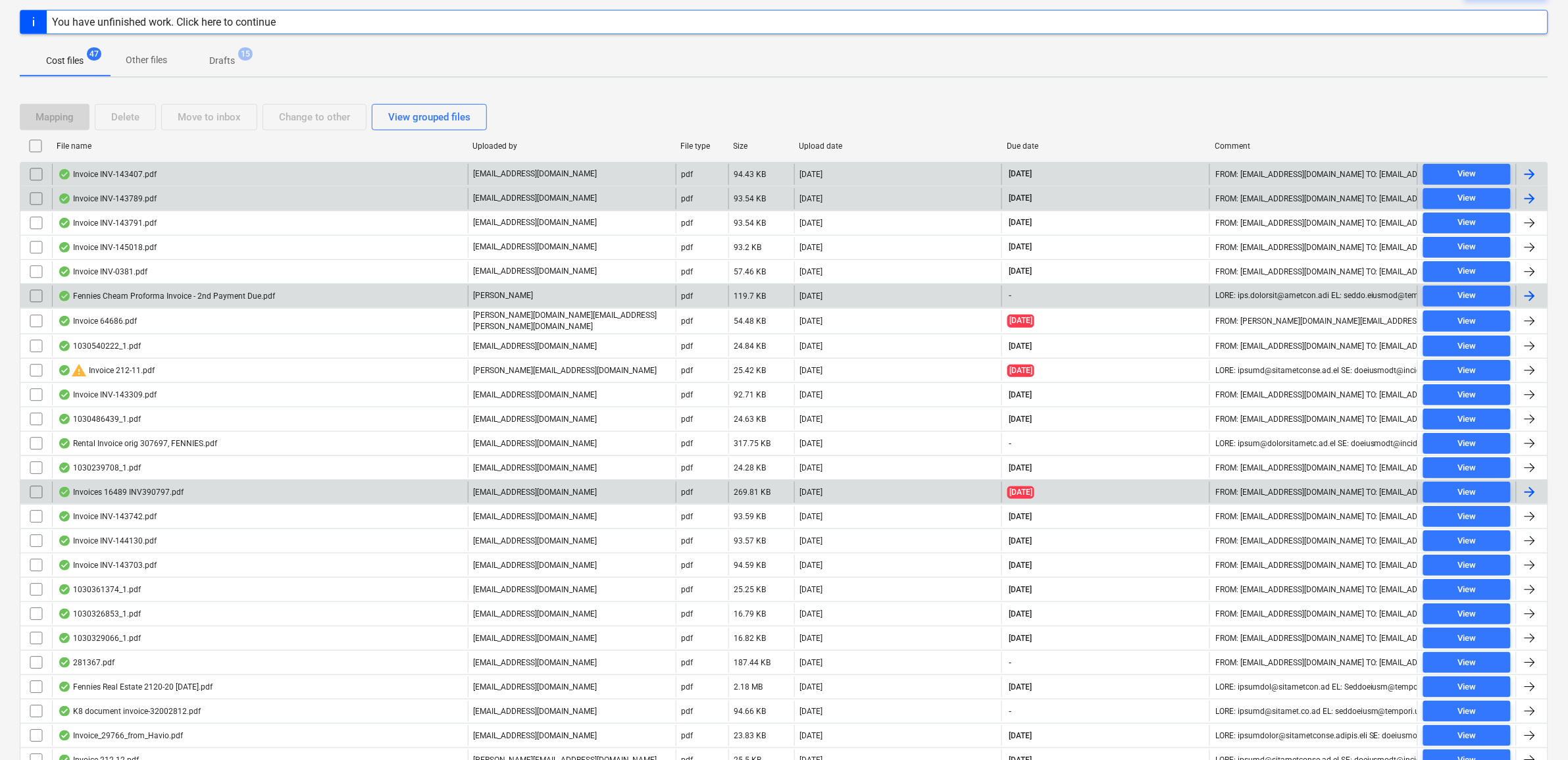
scroll to position [164, 0]
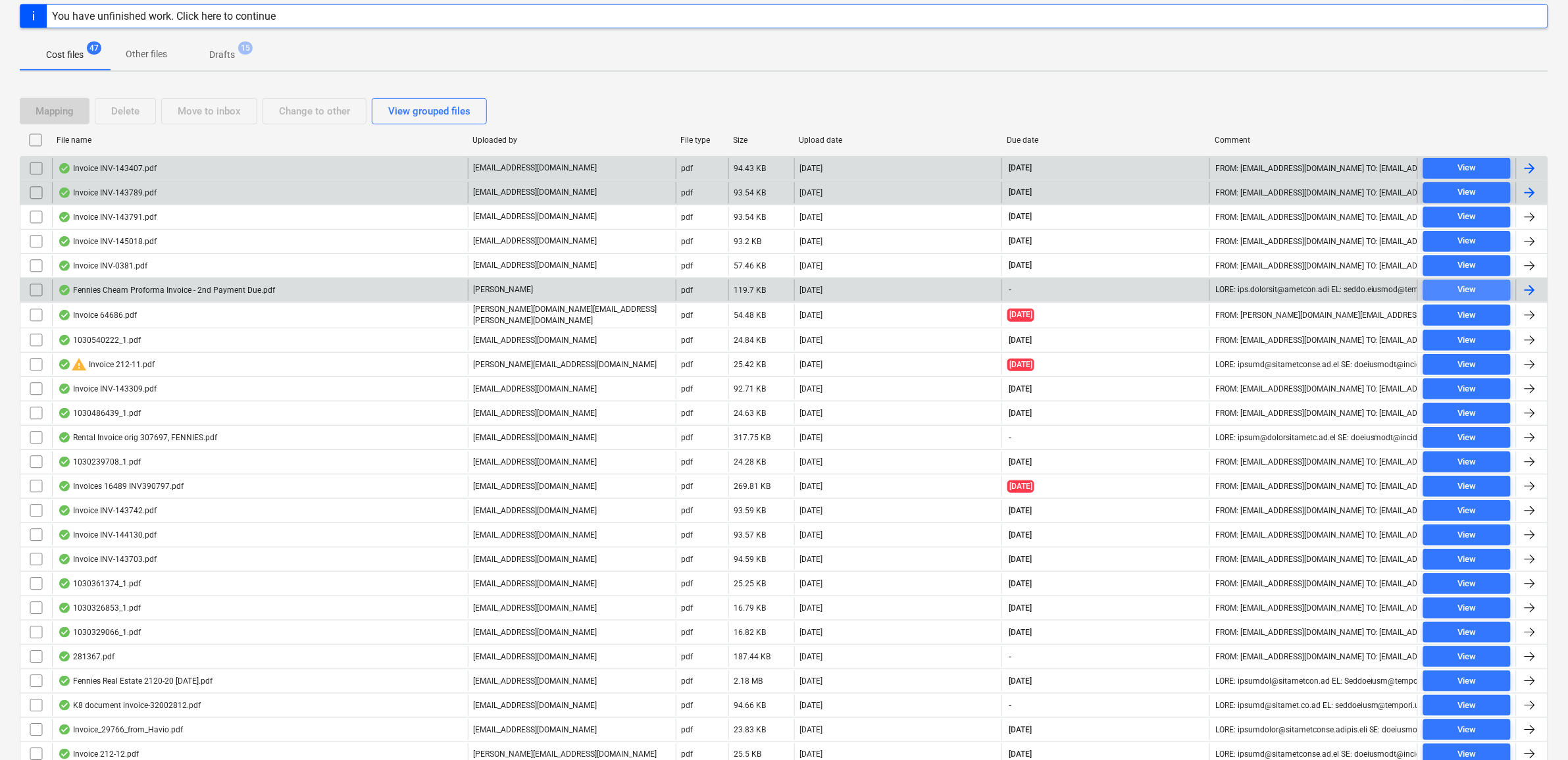
click at [1484, 290] on span "View" at bounding box center [1467, 290] width 77 height 15
click at [1537, 300] on div at bounding box center [1531, 291] width 31 height 21
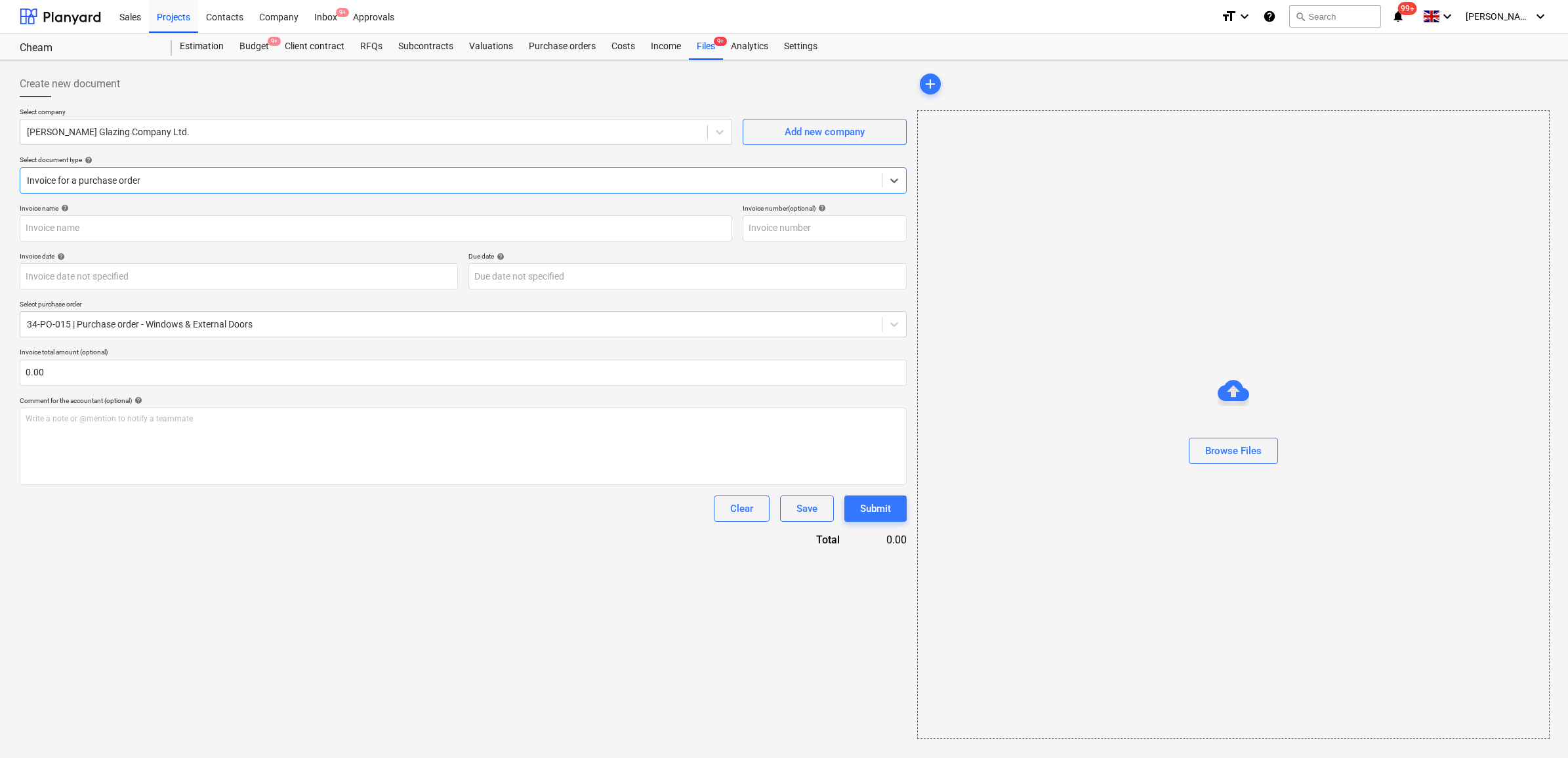
type input "73920368"
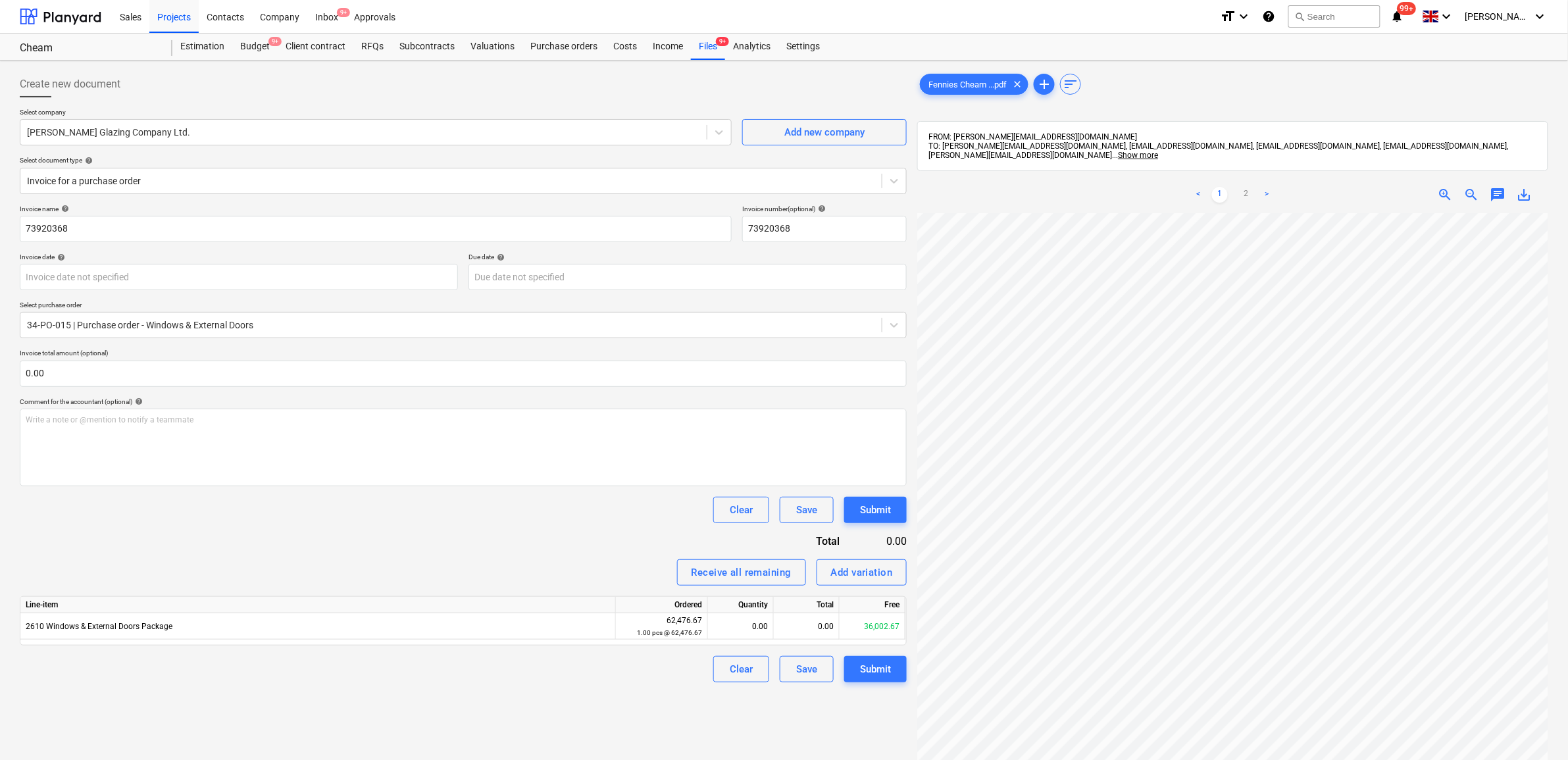
scroll to position [244, 61]
click at [811, 630] on div "0.00" at bounding box center [807, 626] width 66 height 26
type input "20207.5"
click at [583, 560] on div "Receive all remaining Add variation" at bounding box center [463, 573] width 887 height 26
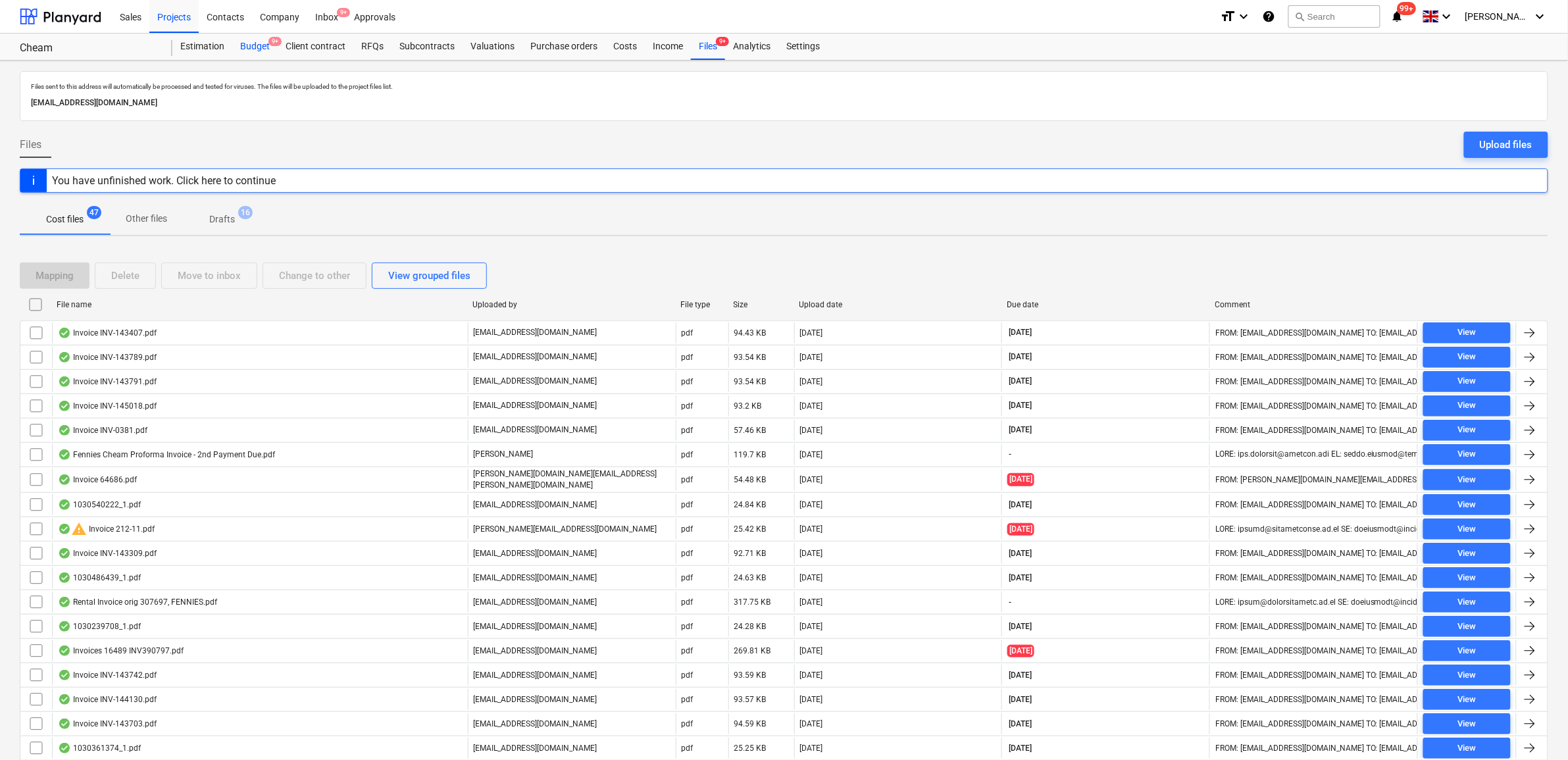
click at [261, 41] on div "Budget 9+" at bounding box center [254, 47] width 45 height 26
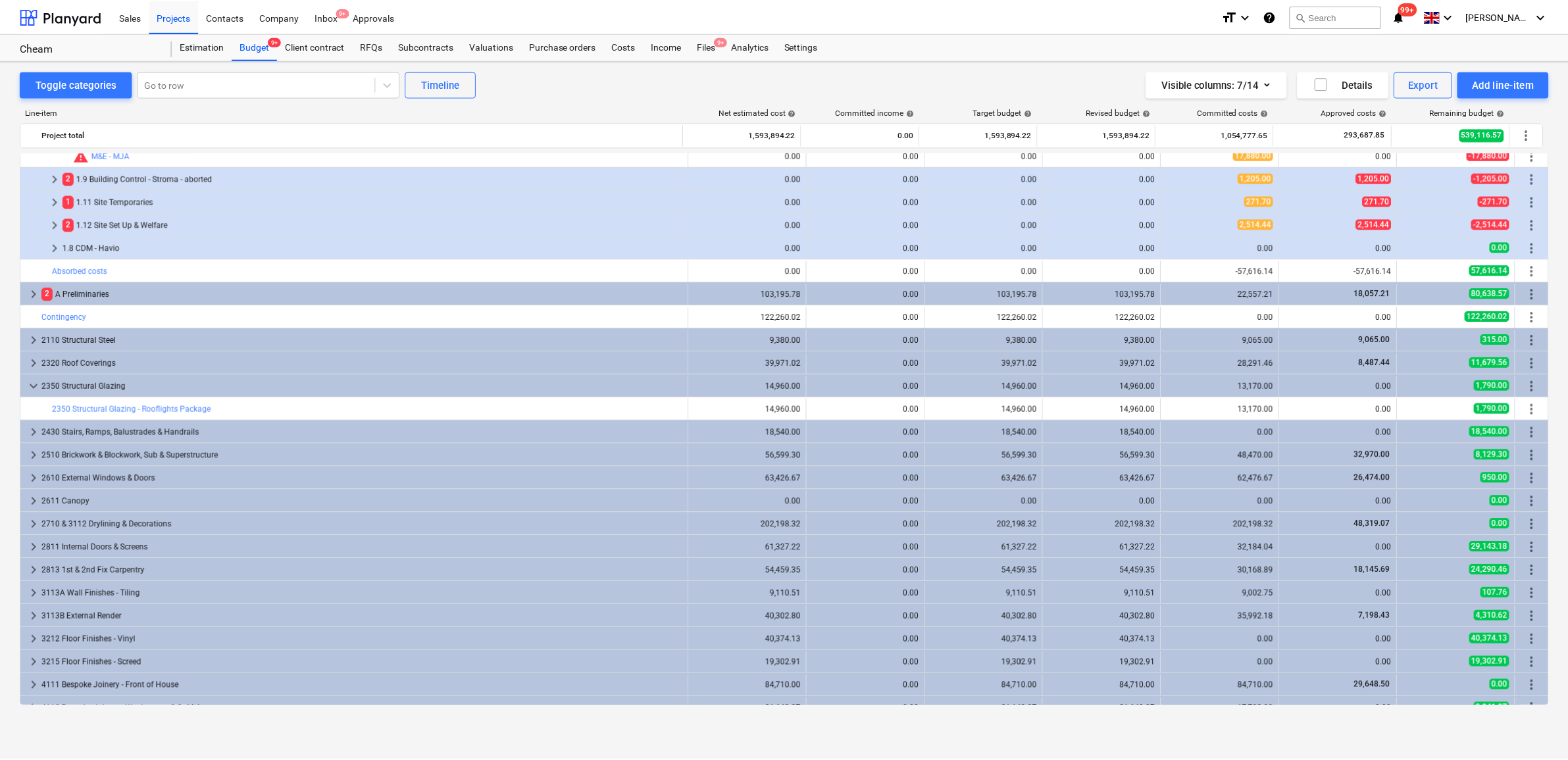
scroll to position [260, 0]
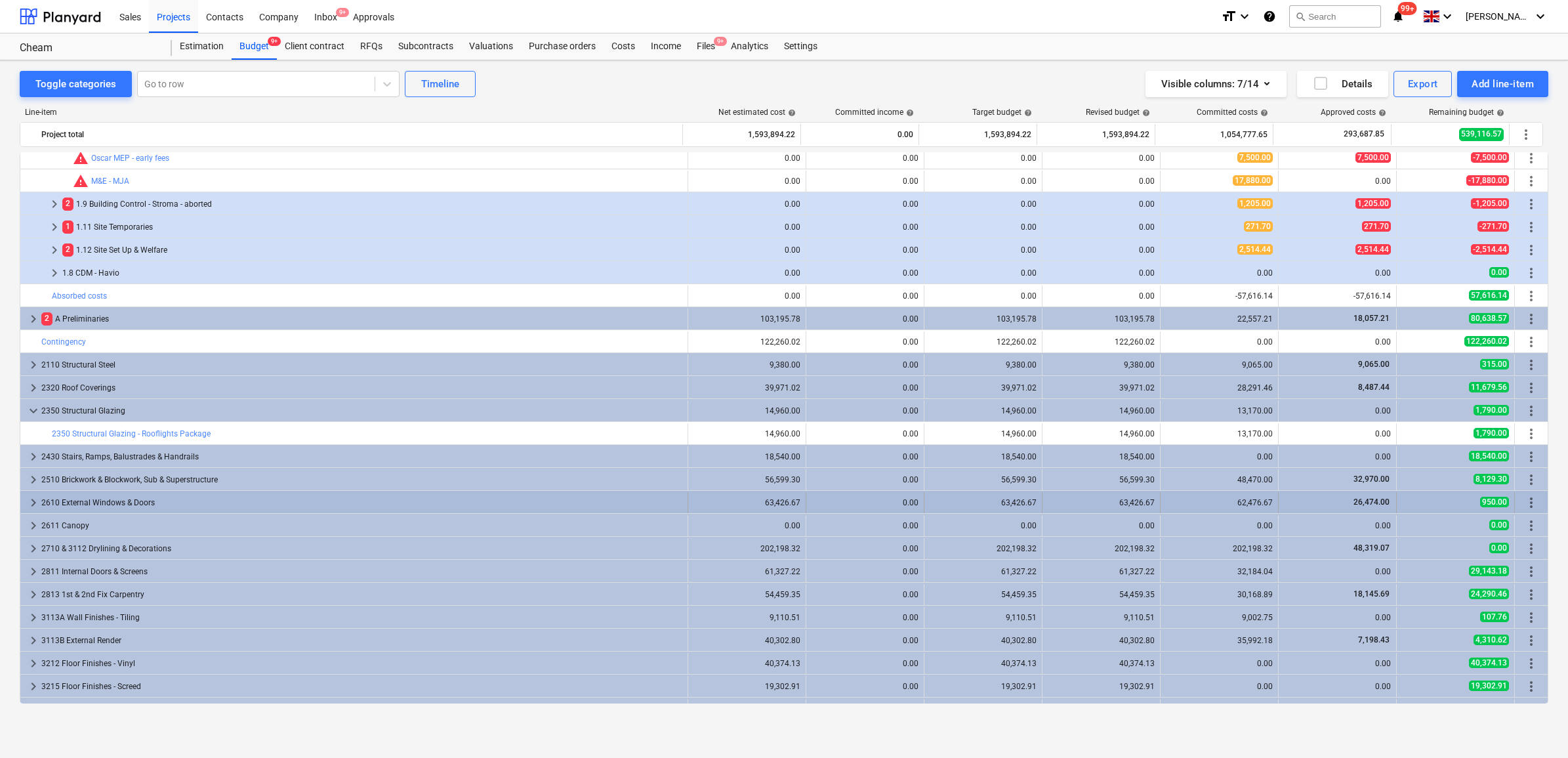
click at [36, 501] on span "keyboard_arrow_right" at bounding box center [33, 503] width 16 height 16
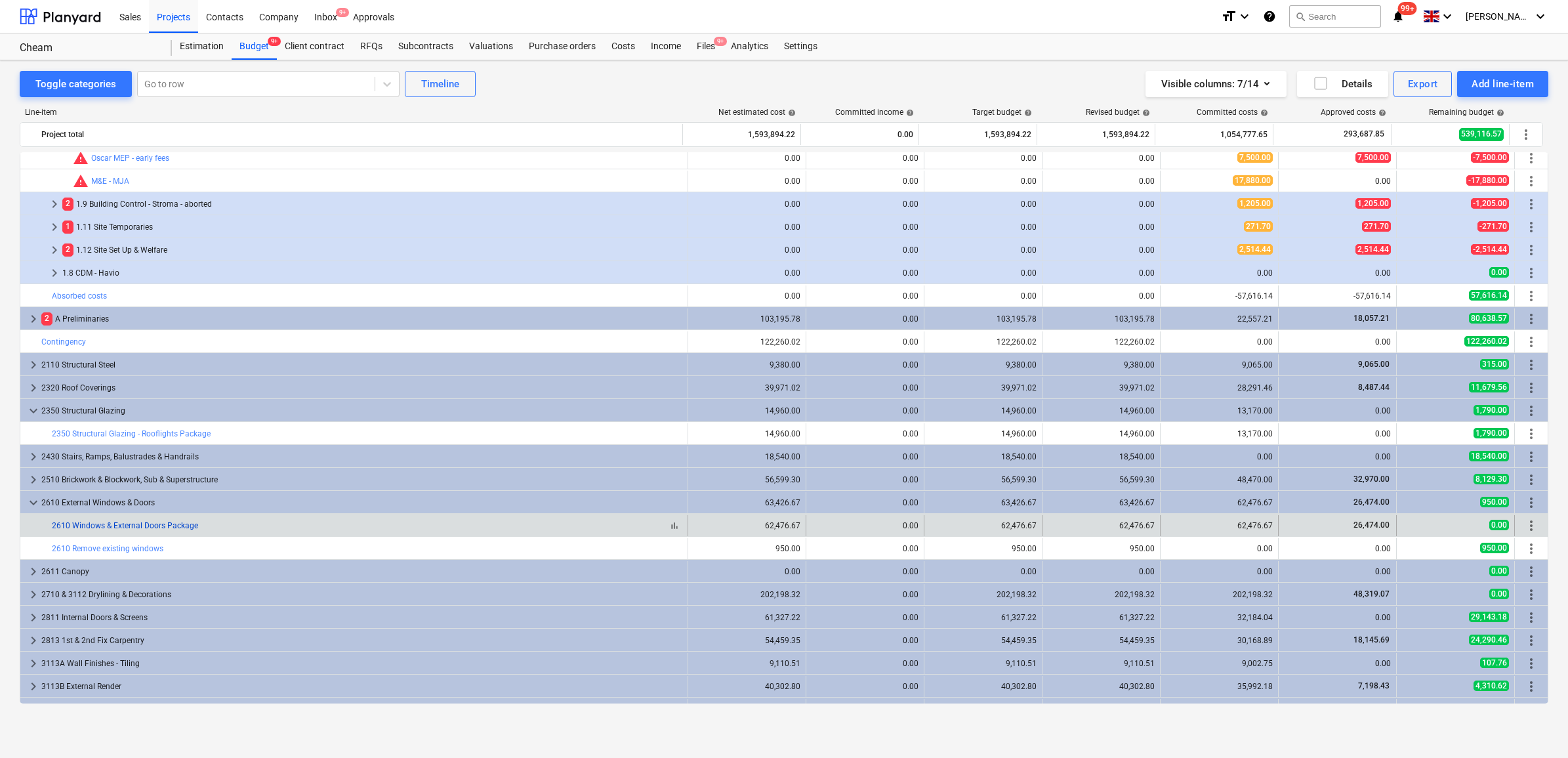
click at [101, 526] on link "2610 Windows & External Doors Package" at bounding box center [124, 526] width 146 height 9
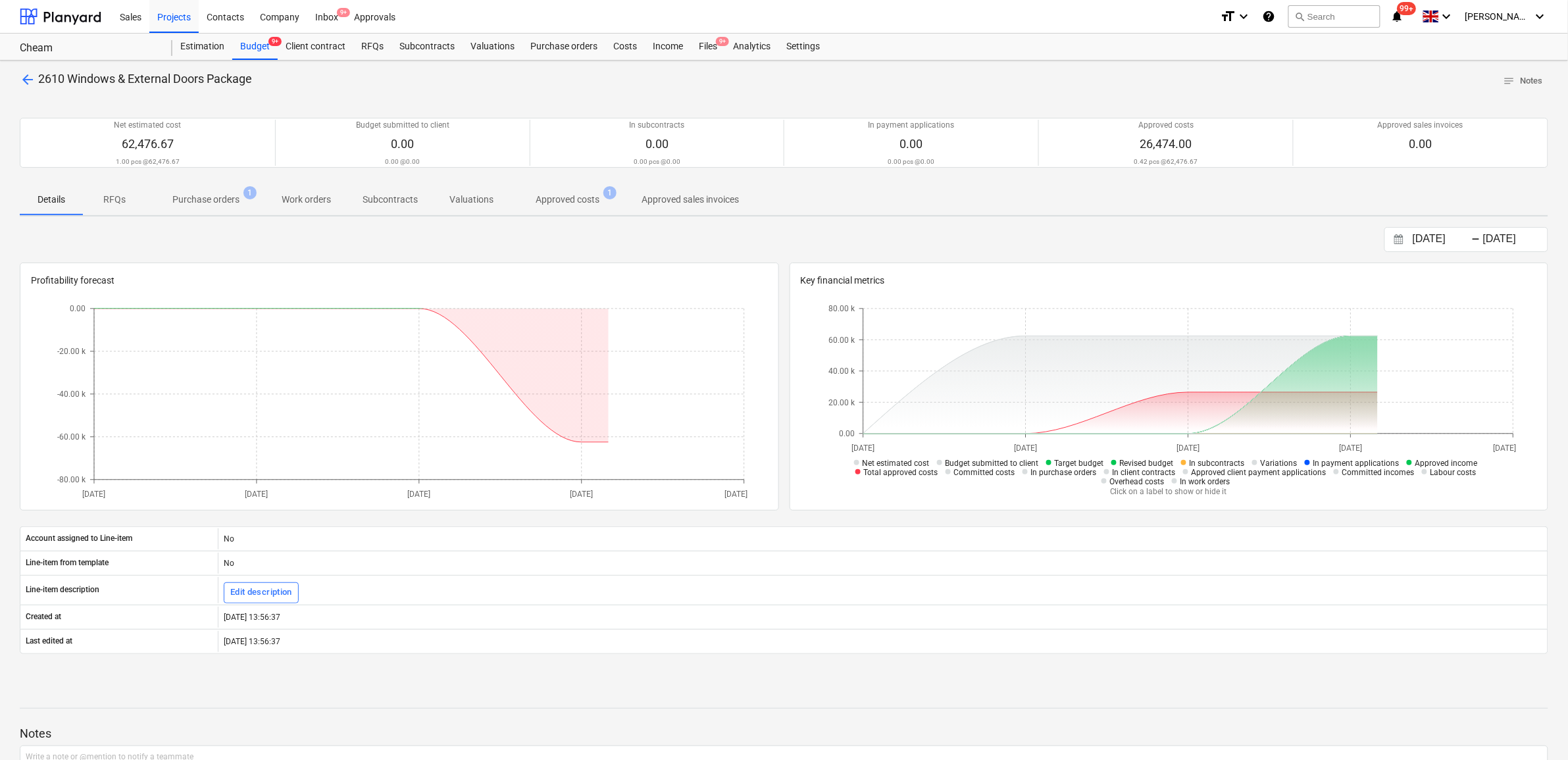
click at [552, 199] on p "Approved costs" at bounding box center [568, 199] width 64 height 14
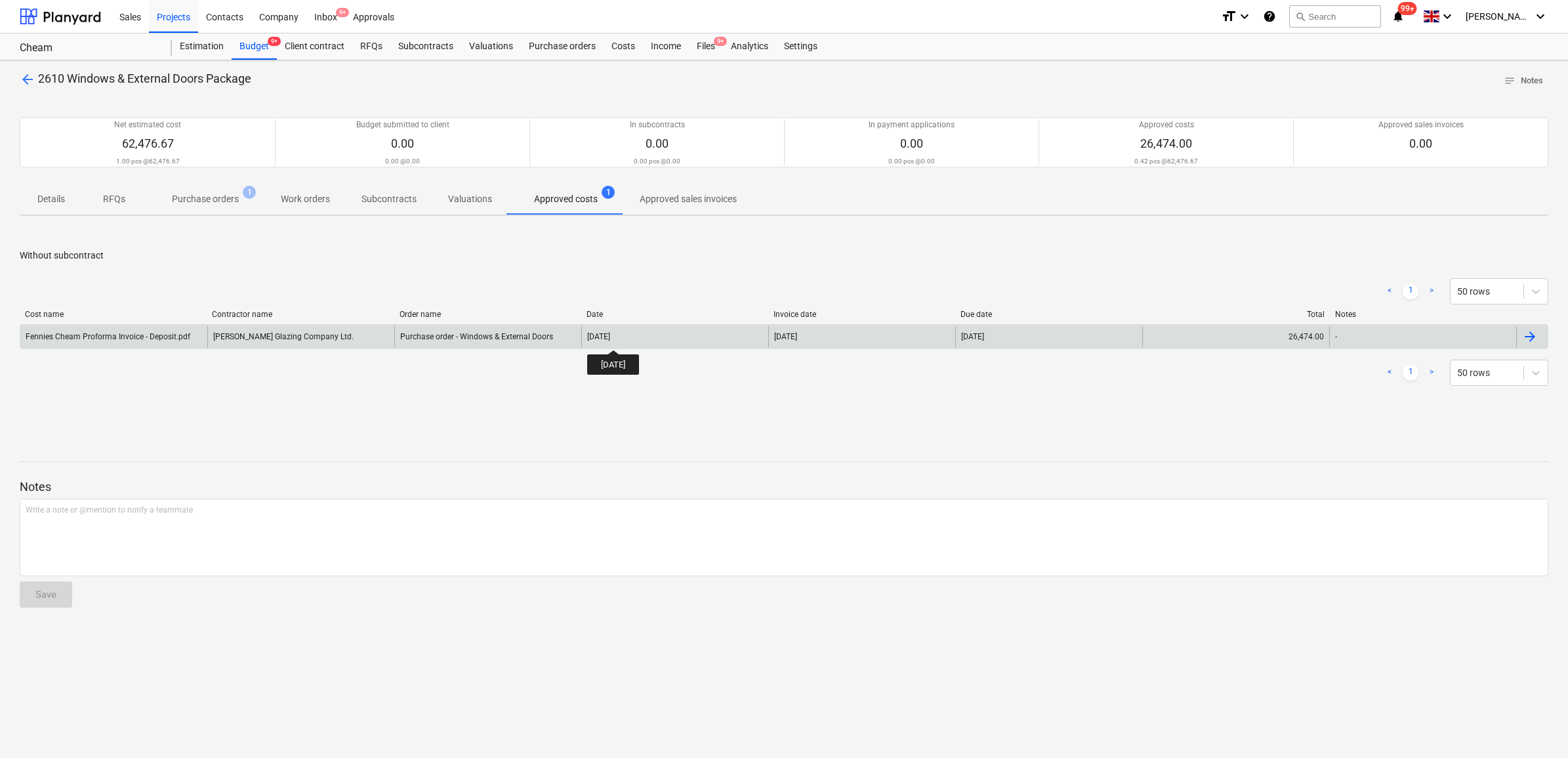
click at [611, 338] on div "[DATE]" at bounding box center [599, 336] width 23 height 9
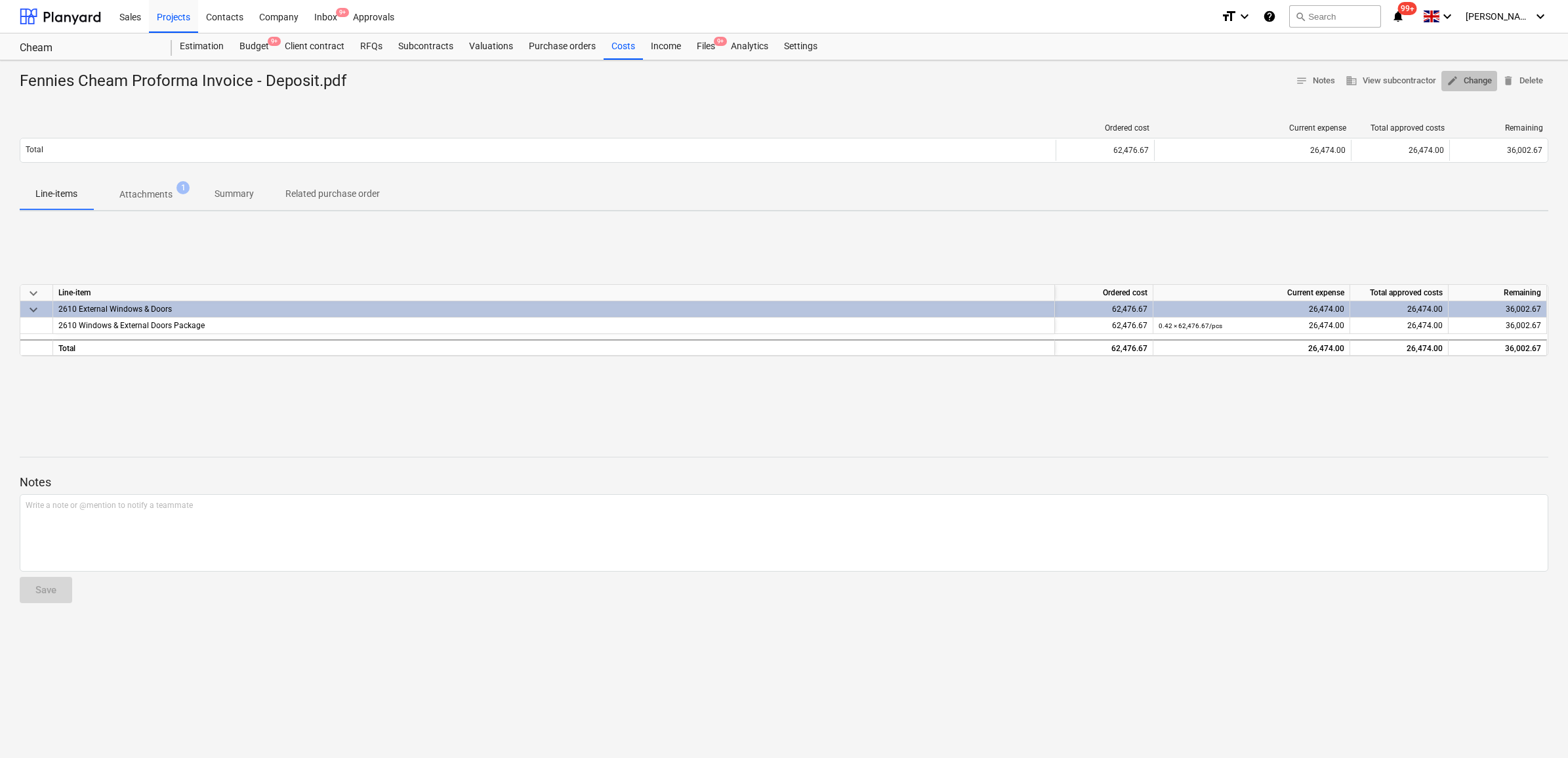
click at [1455, 81] on span "edit" at bounding box center [1453, 80] width 11 height 11
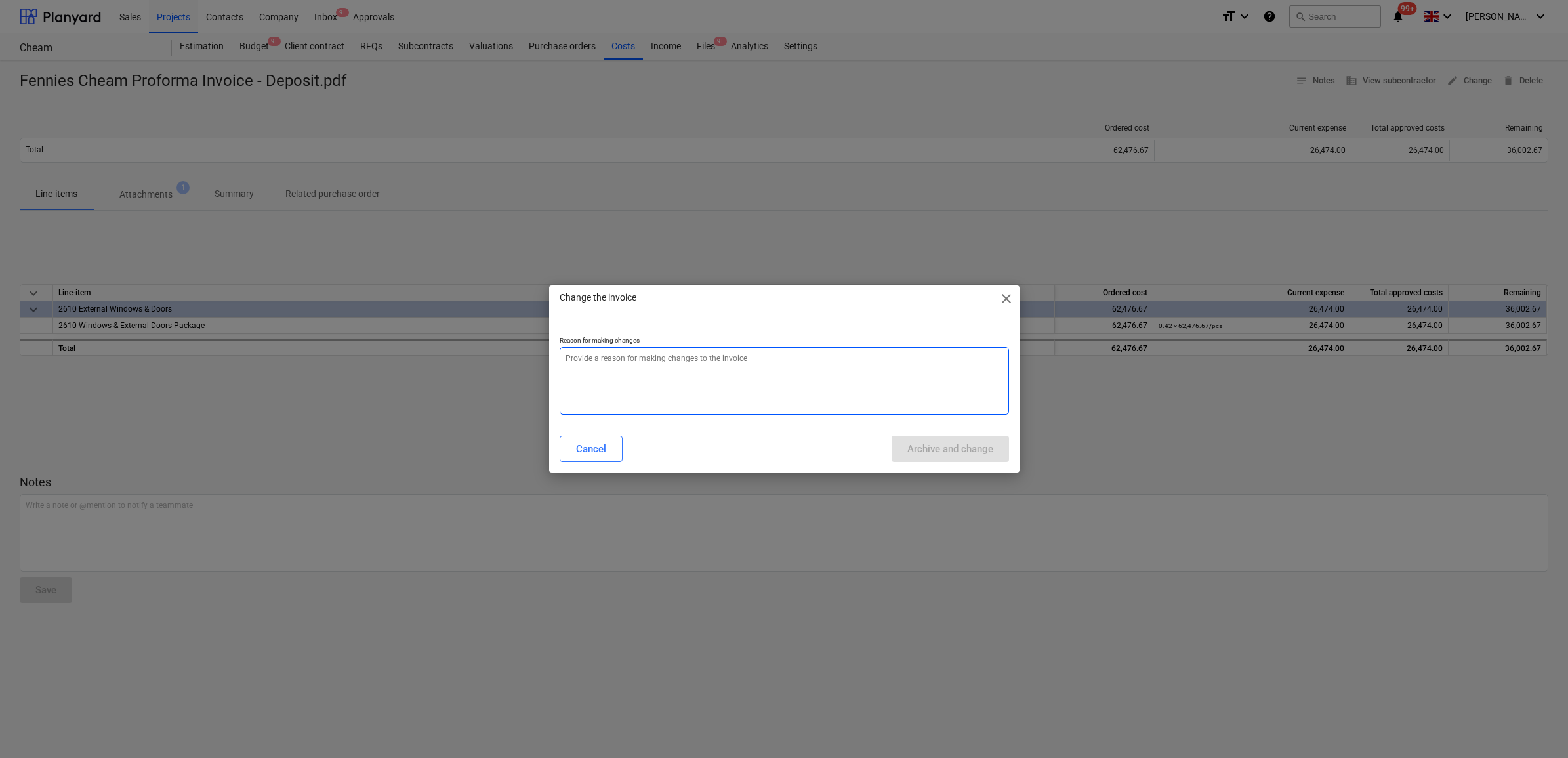
click at [702, 384] on textarea at bounding box center [784, 381] width 449 height 68
type textarea "x"
type textarea "."
click at [944, 457] on div "Archive and change" at bounding box center [950, 449] width 86 height 17
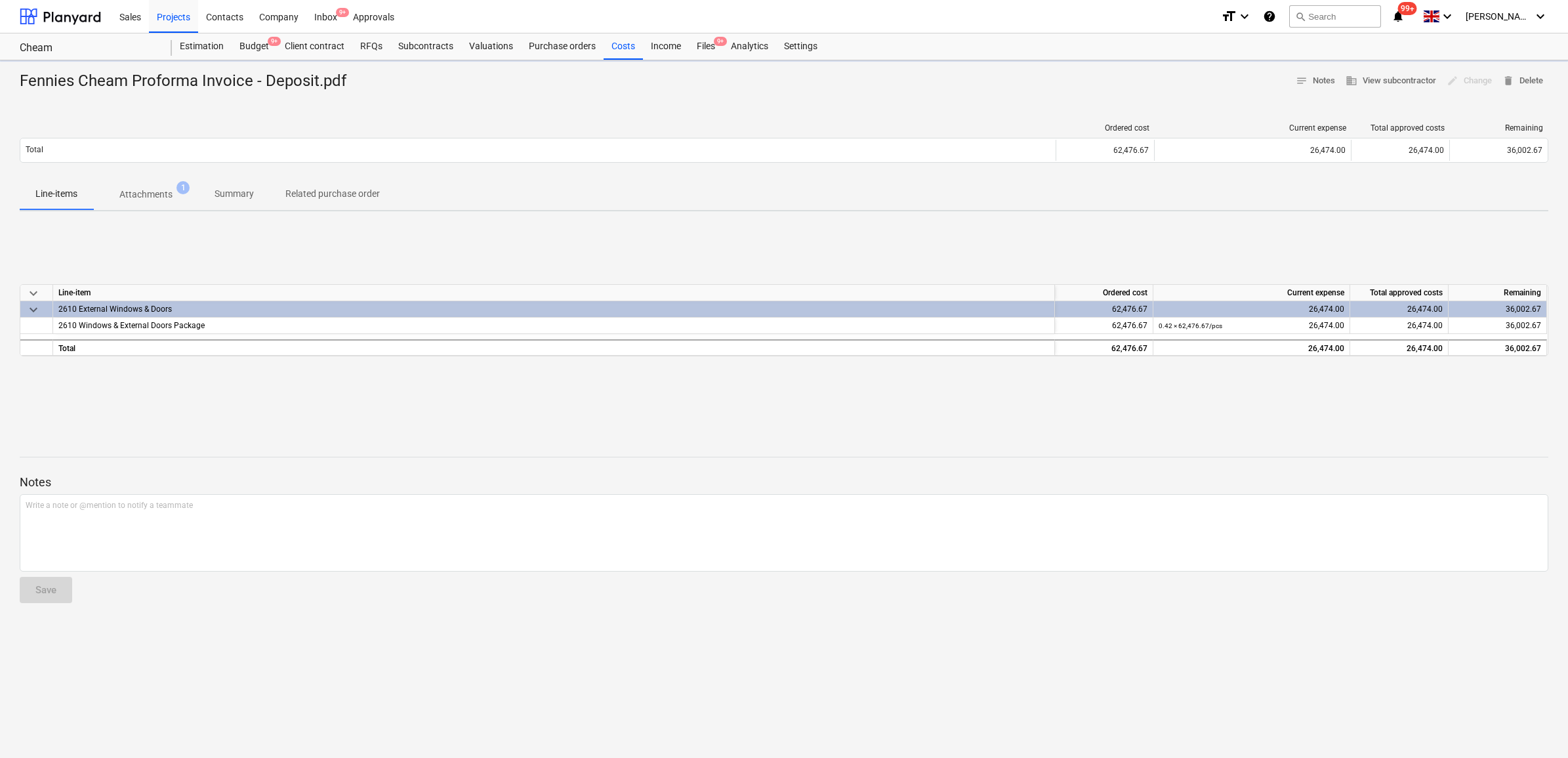
type textarea "x"
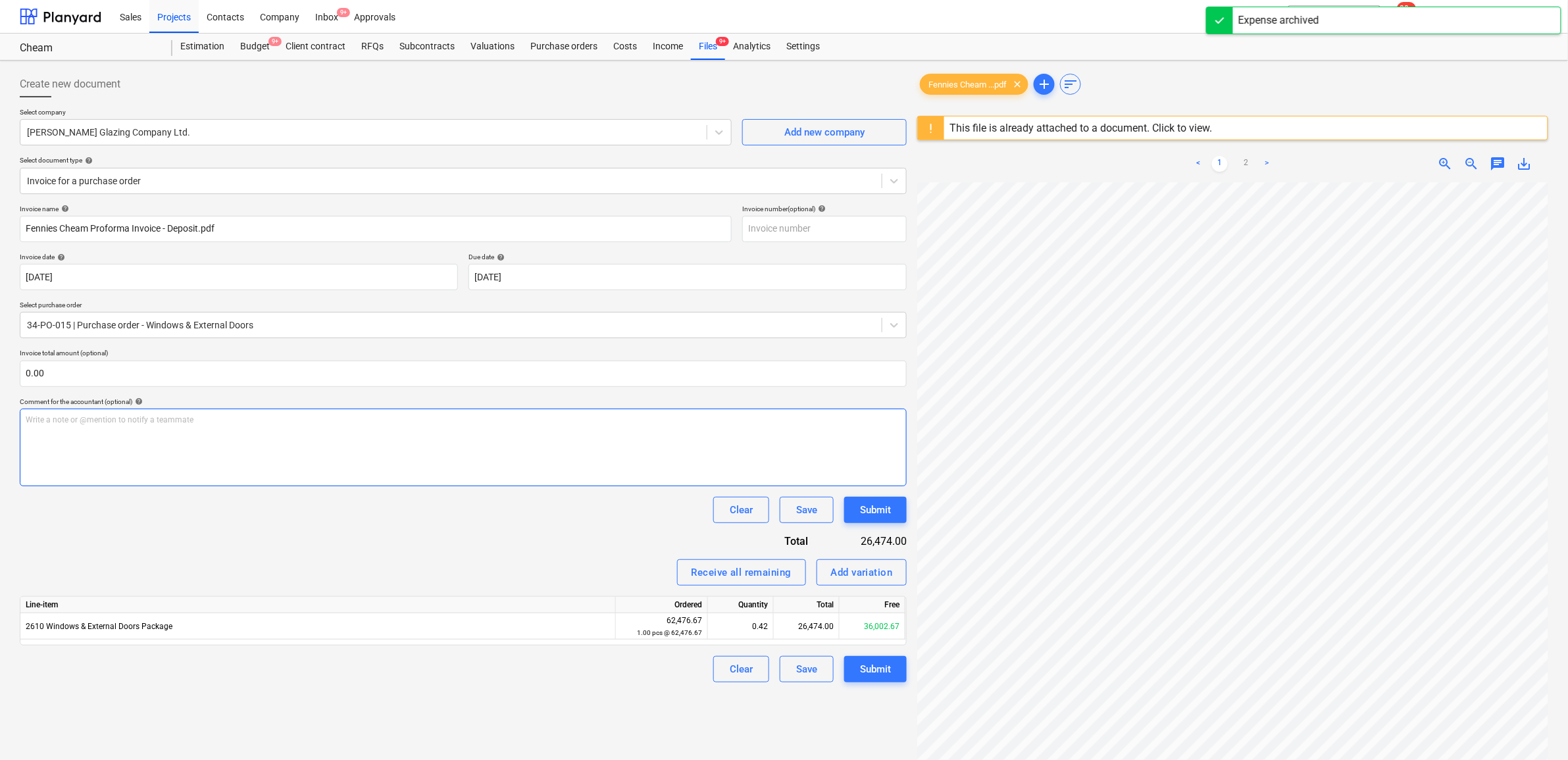
scroll to position [255, 61]
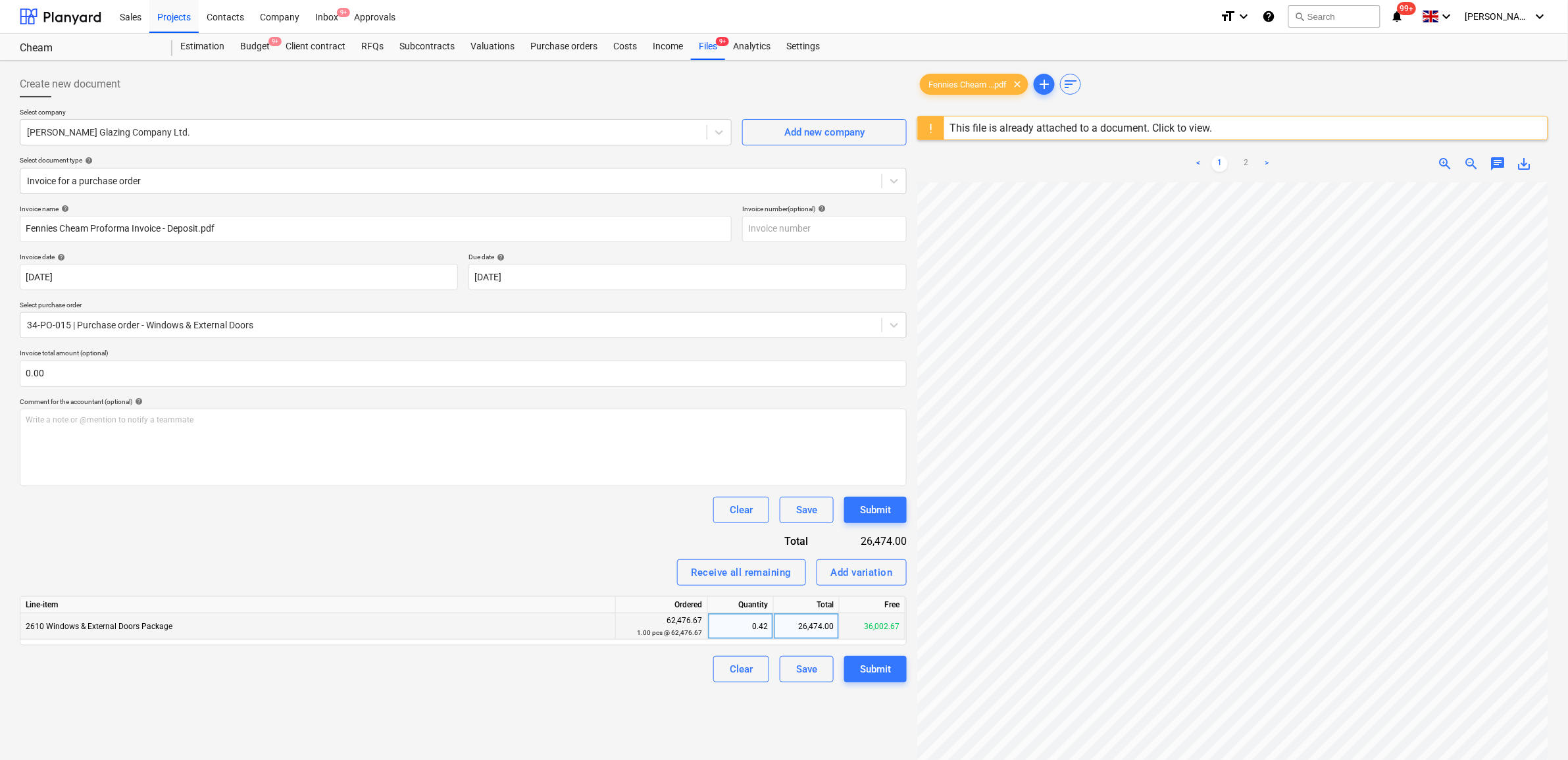
click at [807, 622] on div "26,474.00" at bounding box center [807, 626] width 66 height 26
type input "22061.67"
click at [610, 554] on div "Invoice name help [PERSON_NAME] Proforma Invoice - Deposit.pdf Invoice number (…" at bounding box center [463, 443] width 887 height 478
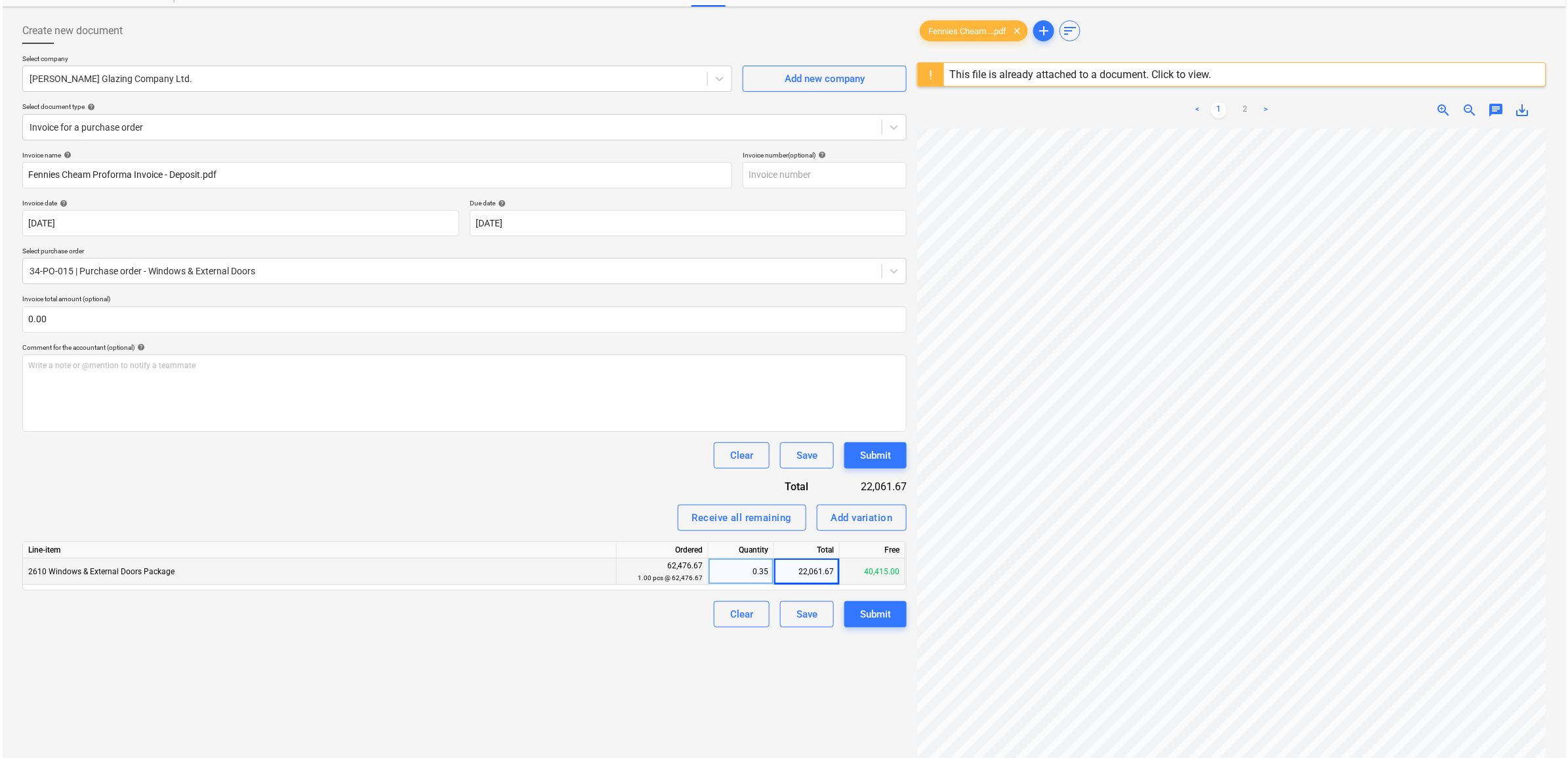
scroll to position [82, 0]
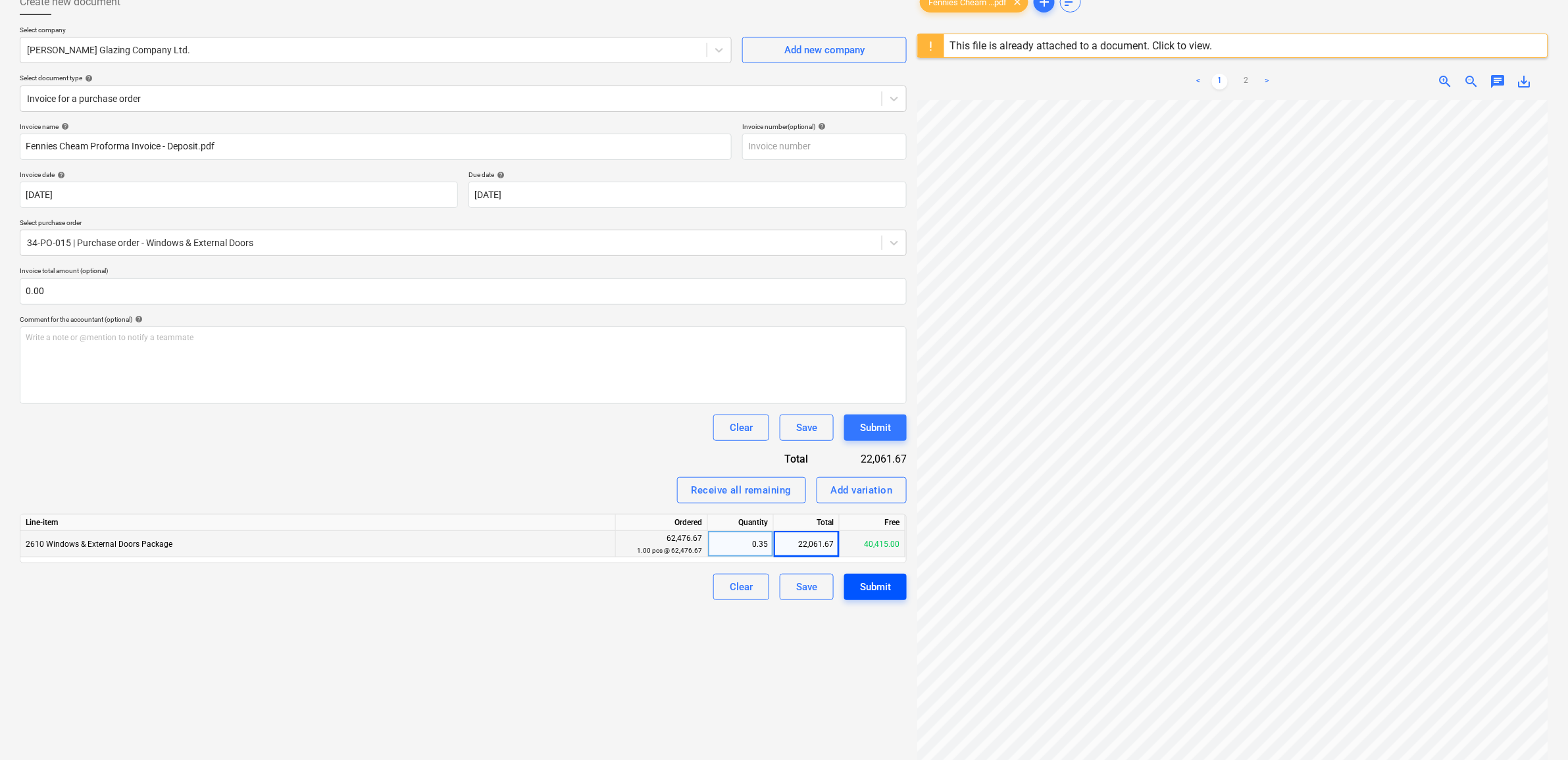
click at [868, 587] on div "Submit" at bounding box center [875, 587] width 31 height 17
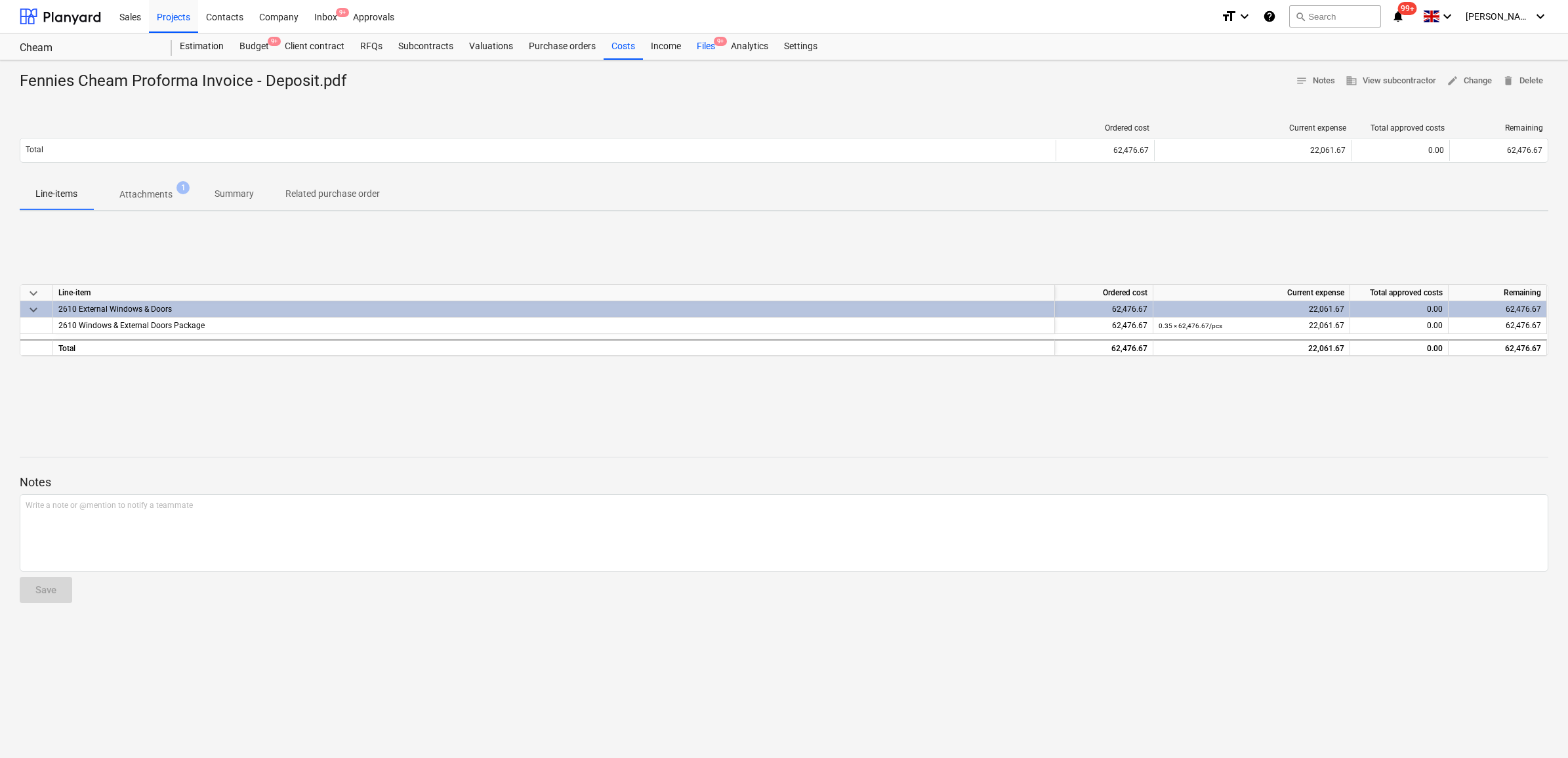
click at [697, 46] on div "Files 9+" at bounding box center [706, 47] width 34 height 26
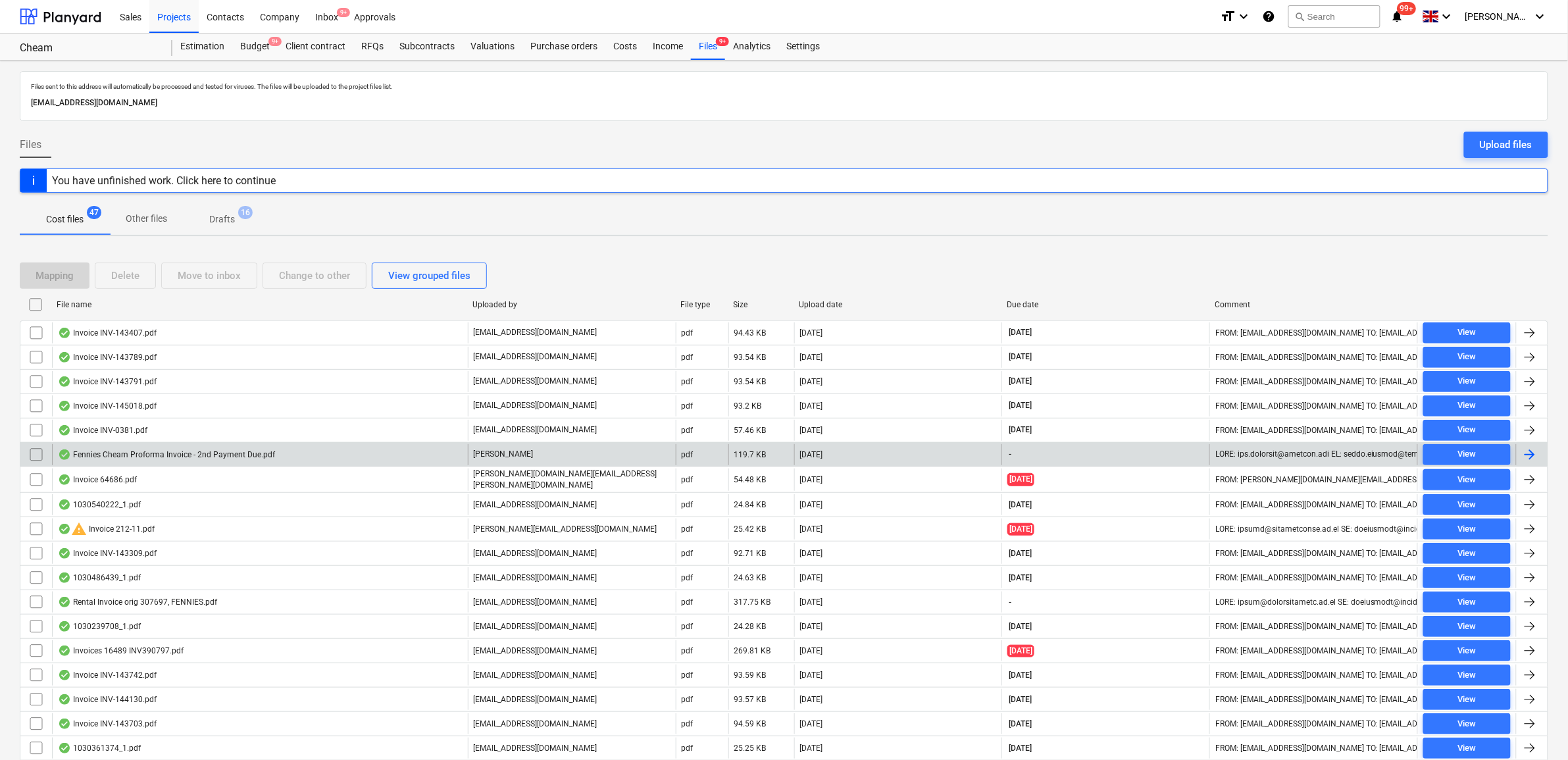
click at [1541, 457] on div at bounding box center [1531, 455] width 31 height 21
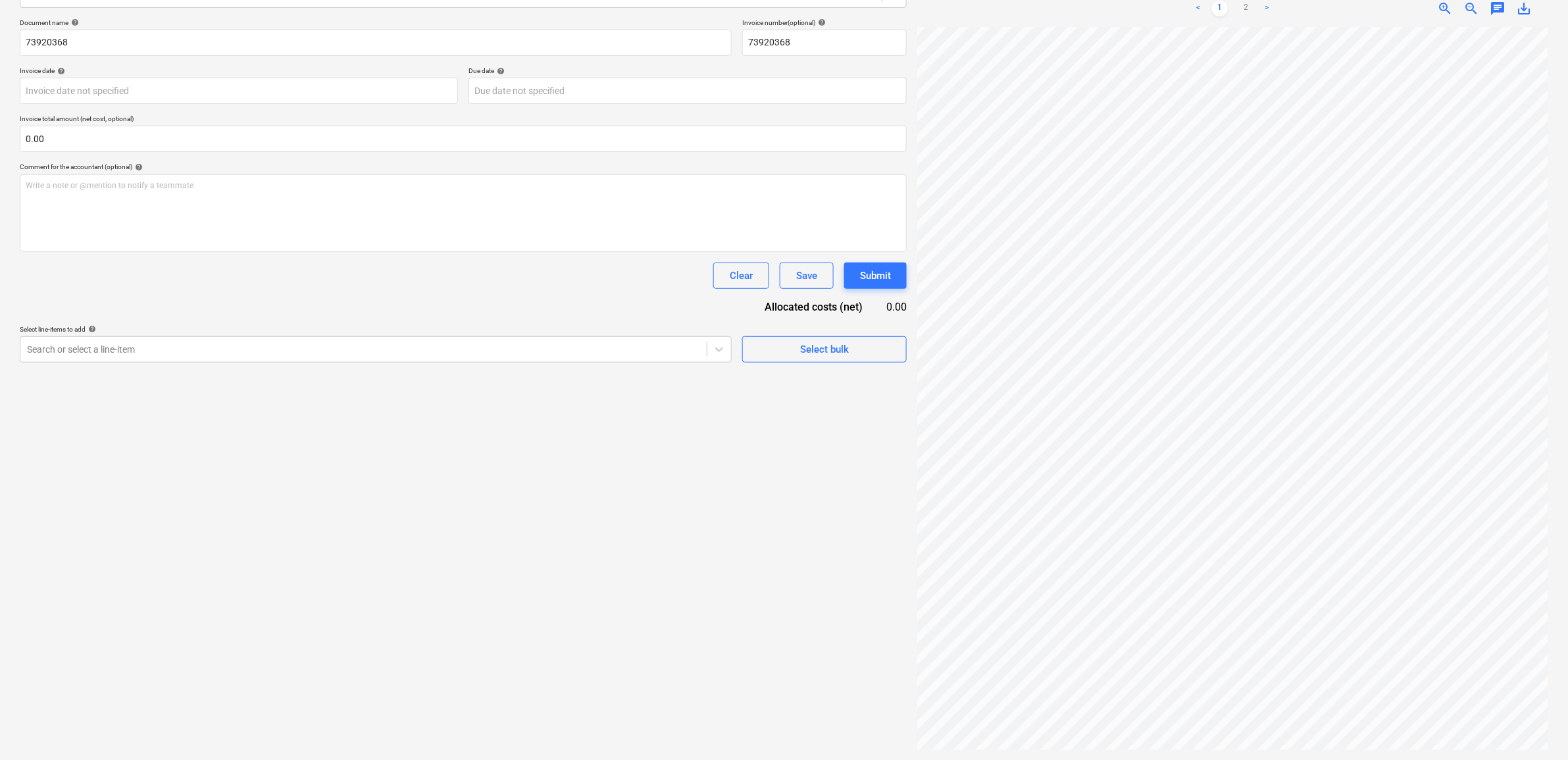
scroll to position [27, 61]
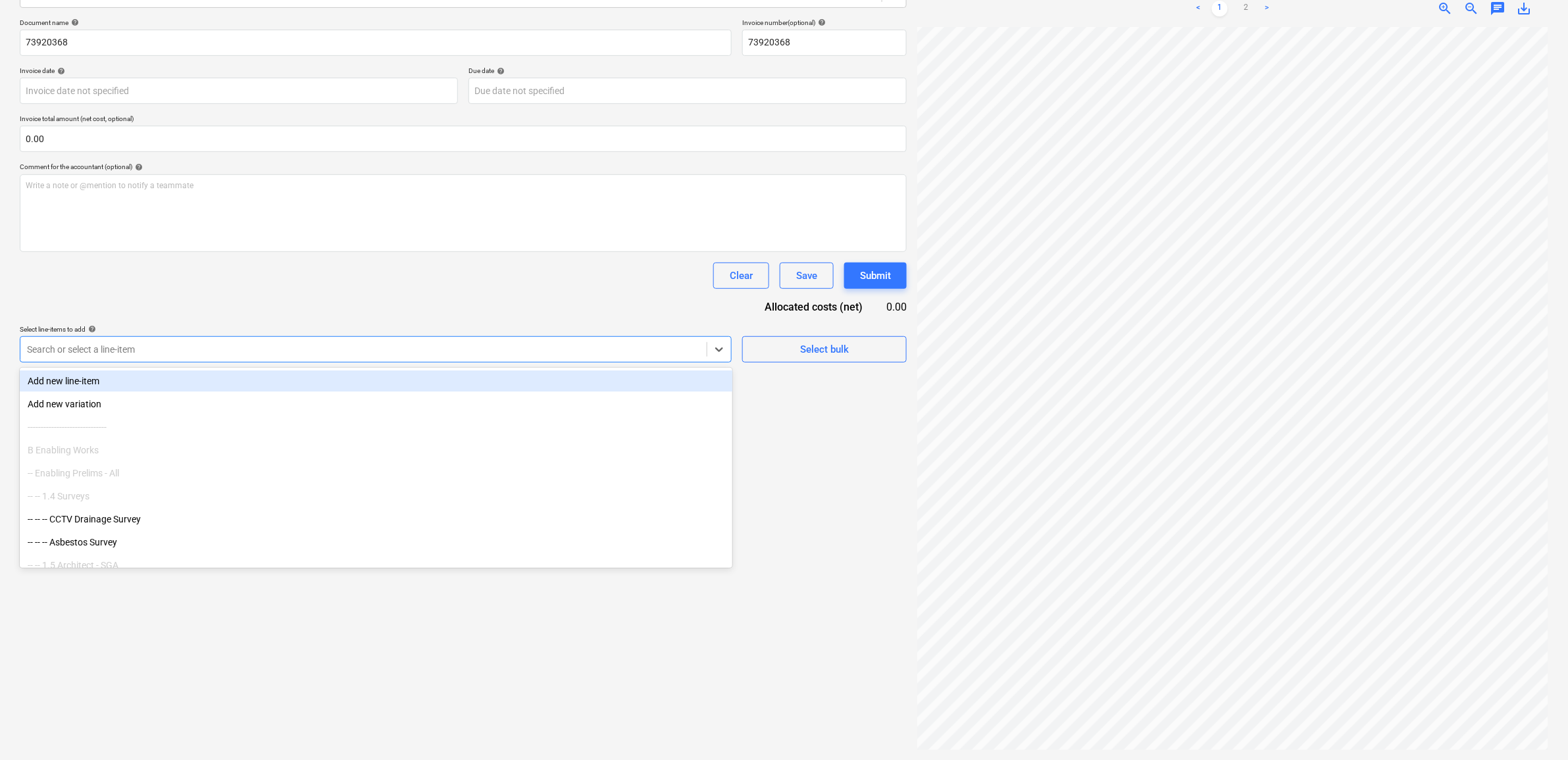
click at [496, 344] on div at bounding box center [363, 350] width 673 height 13
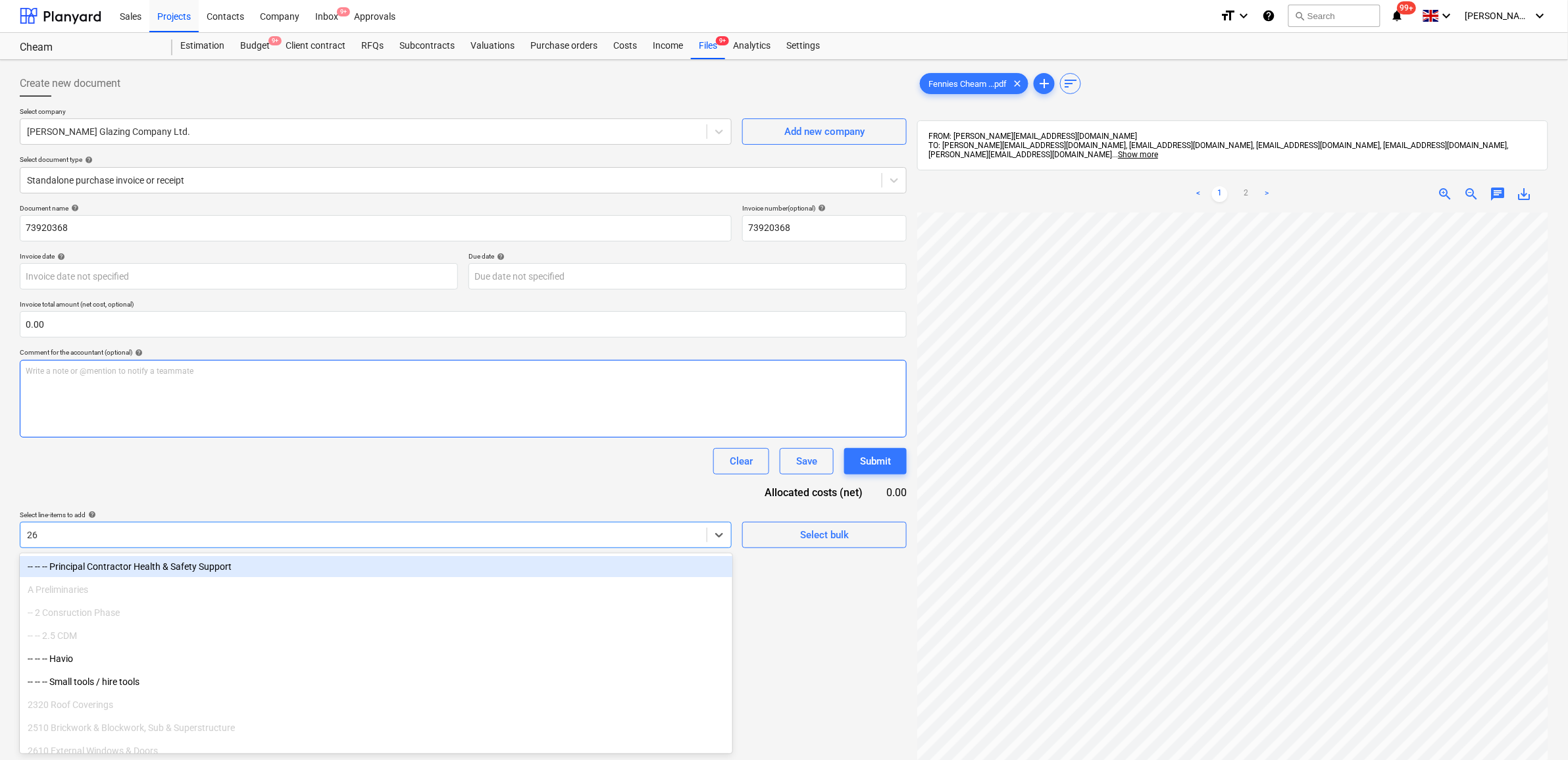
scroll to position [0, 0]
type input "2"
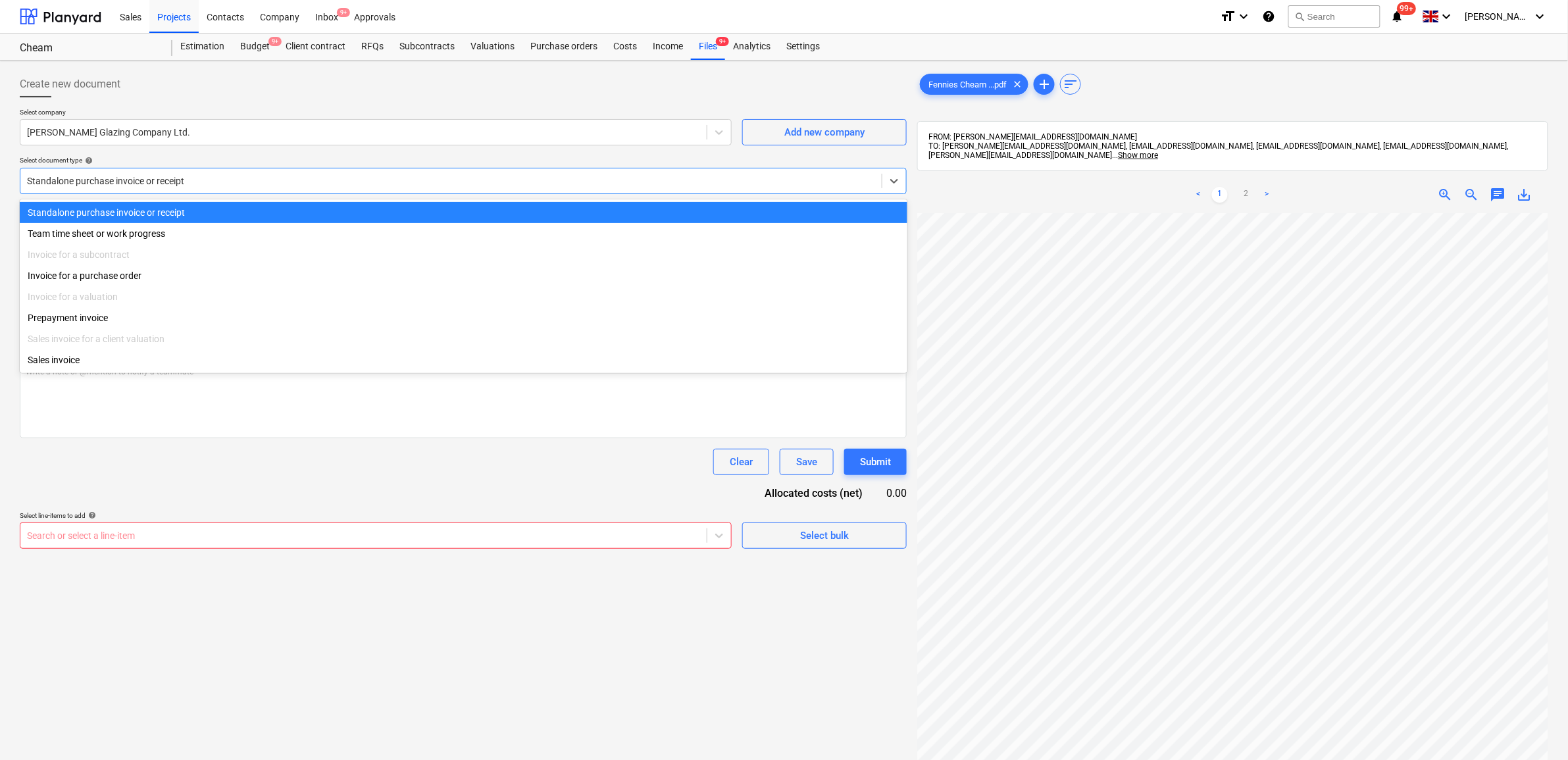
click at [193, 177] on div at bounding box center [450, 181] width 848 height 13
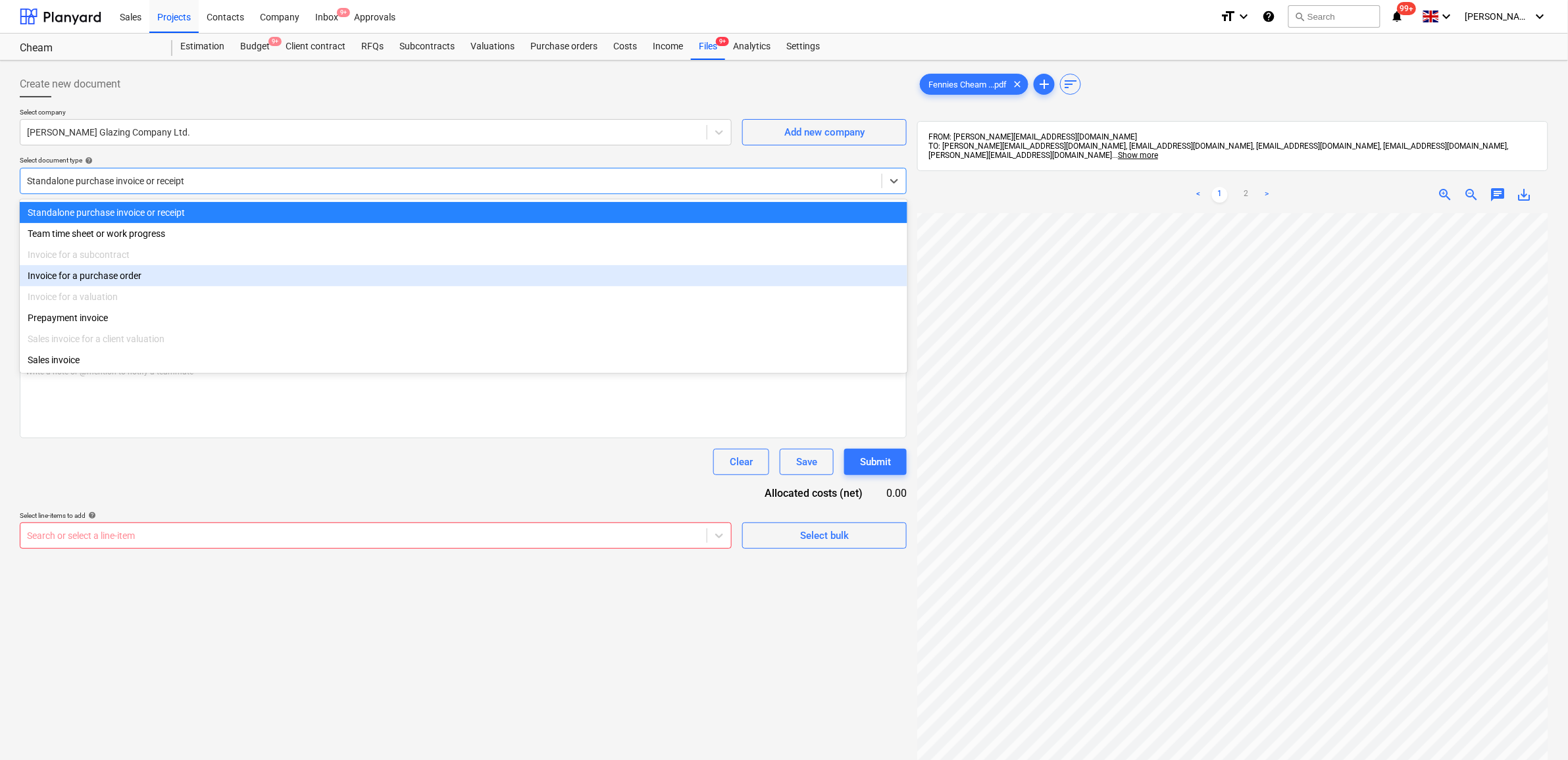
click at [154, 274] on div "Invoice for a purchase order" at bounding box center [464, 276] width 888 height 21
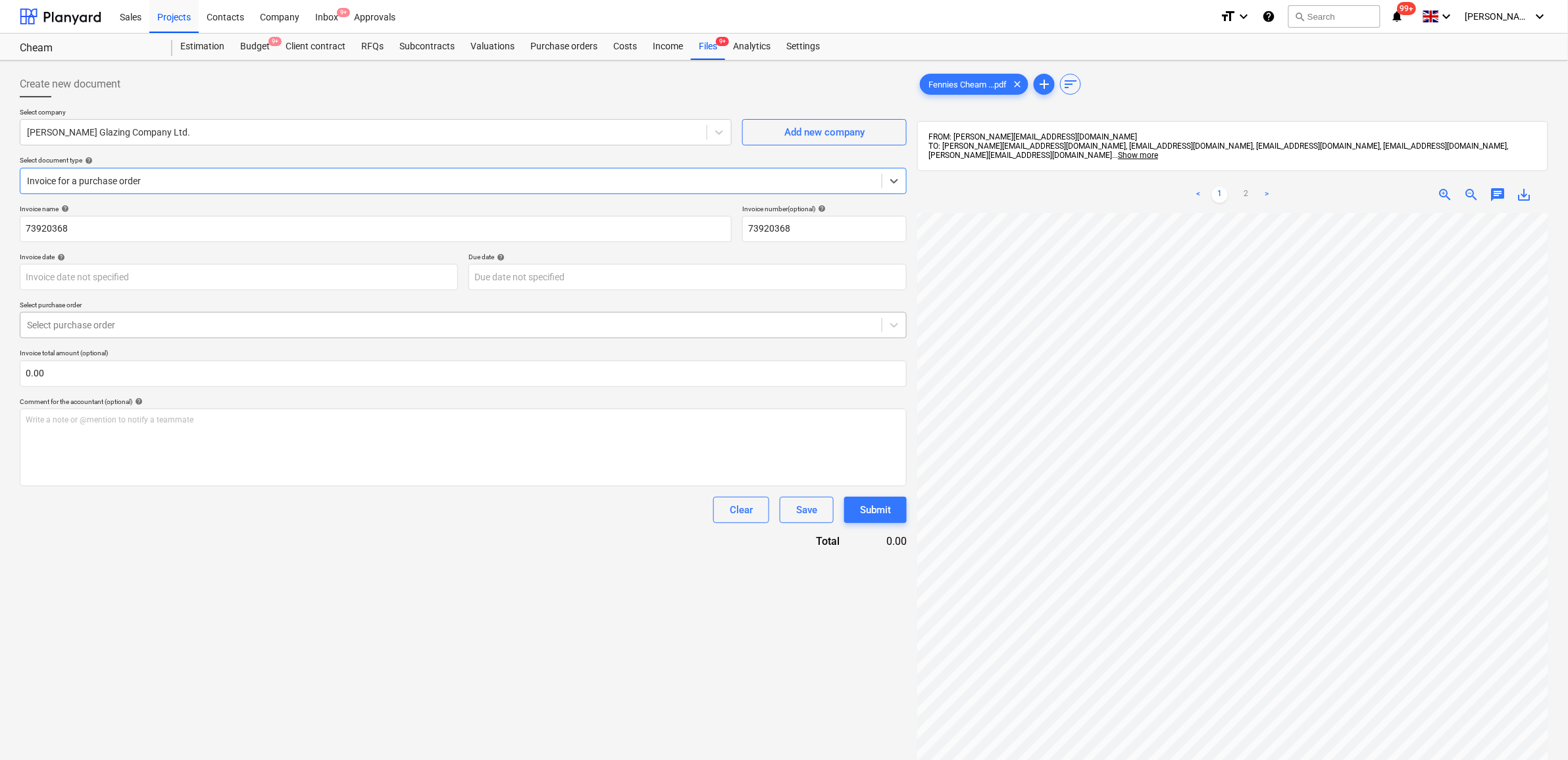
click at [146, 314] on div "Select purchase order" at bounding box center [463, 325] width 887 height 26
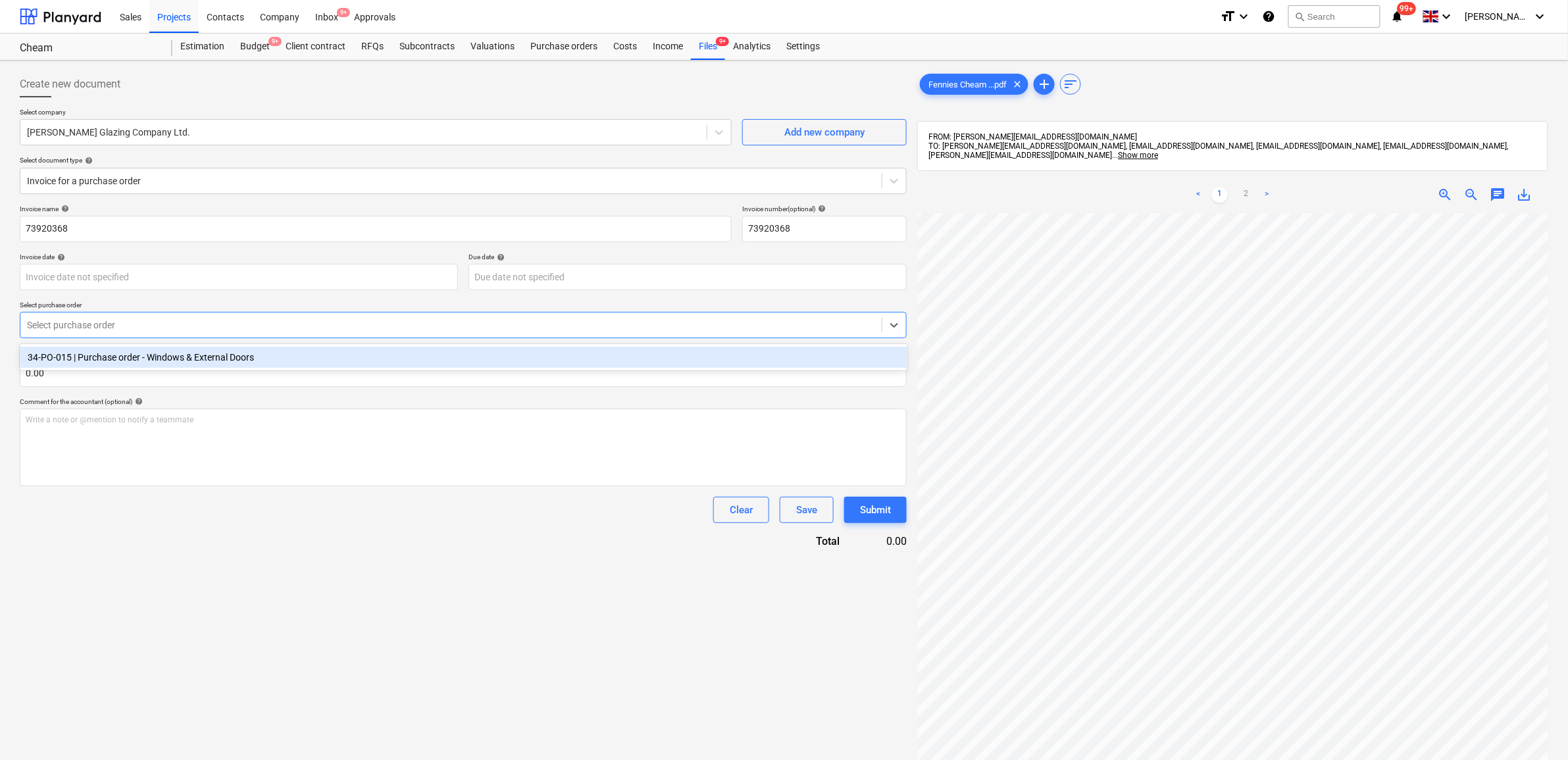
click at [144, 353] on div "34-PO-015 | Purchase order - Windows & External Doors" at bounding box center [464, 358] width 888 height 21
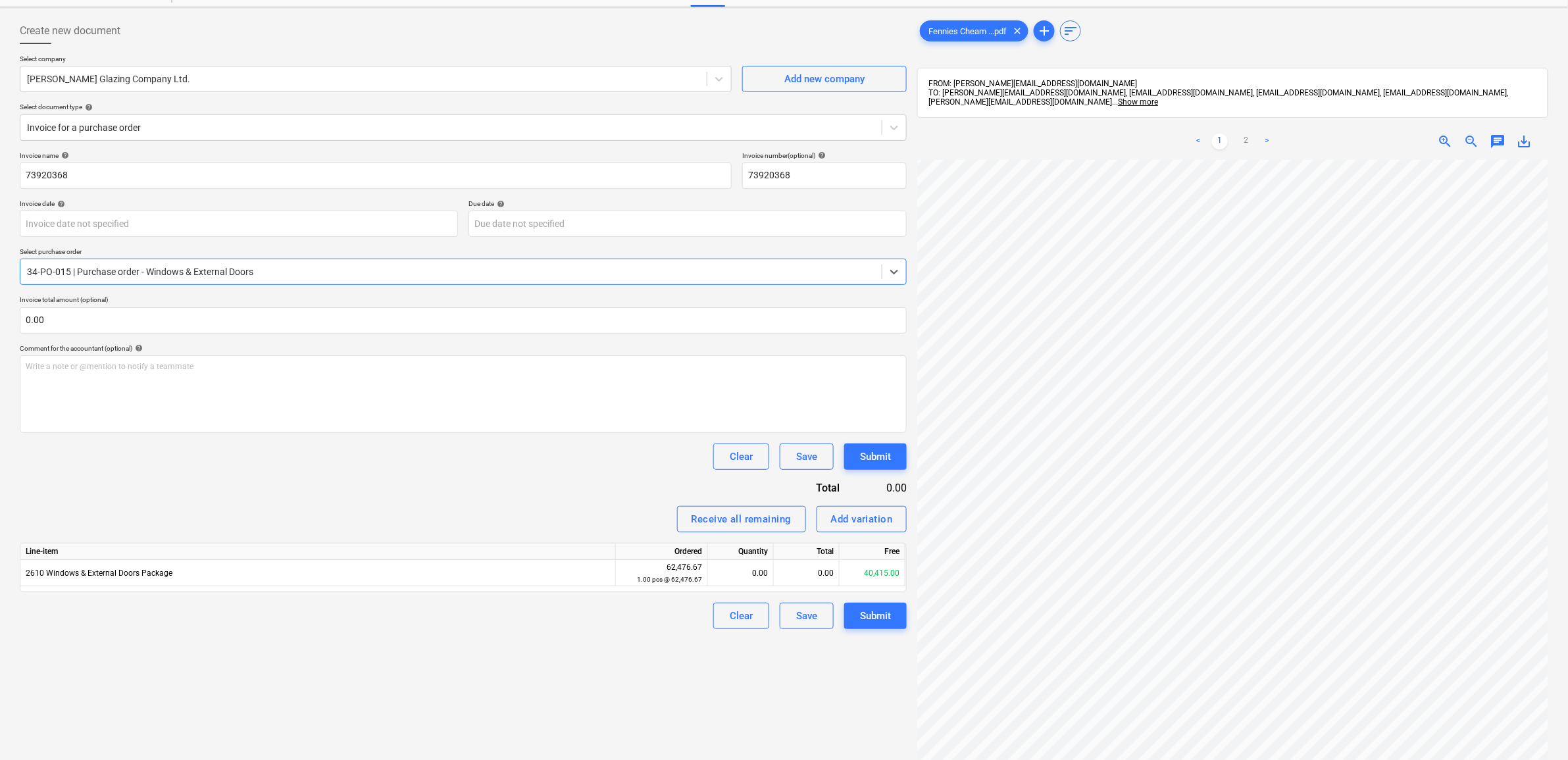
scroll to position [82, 0]
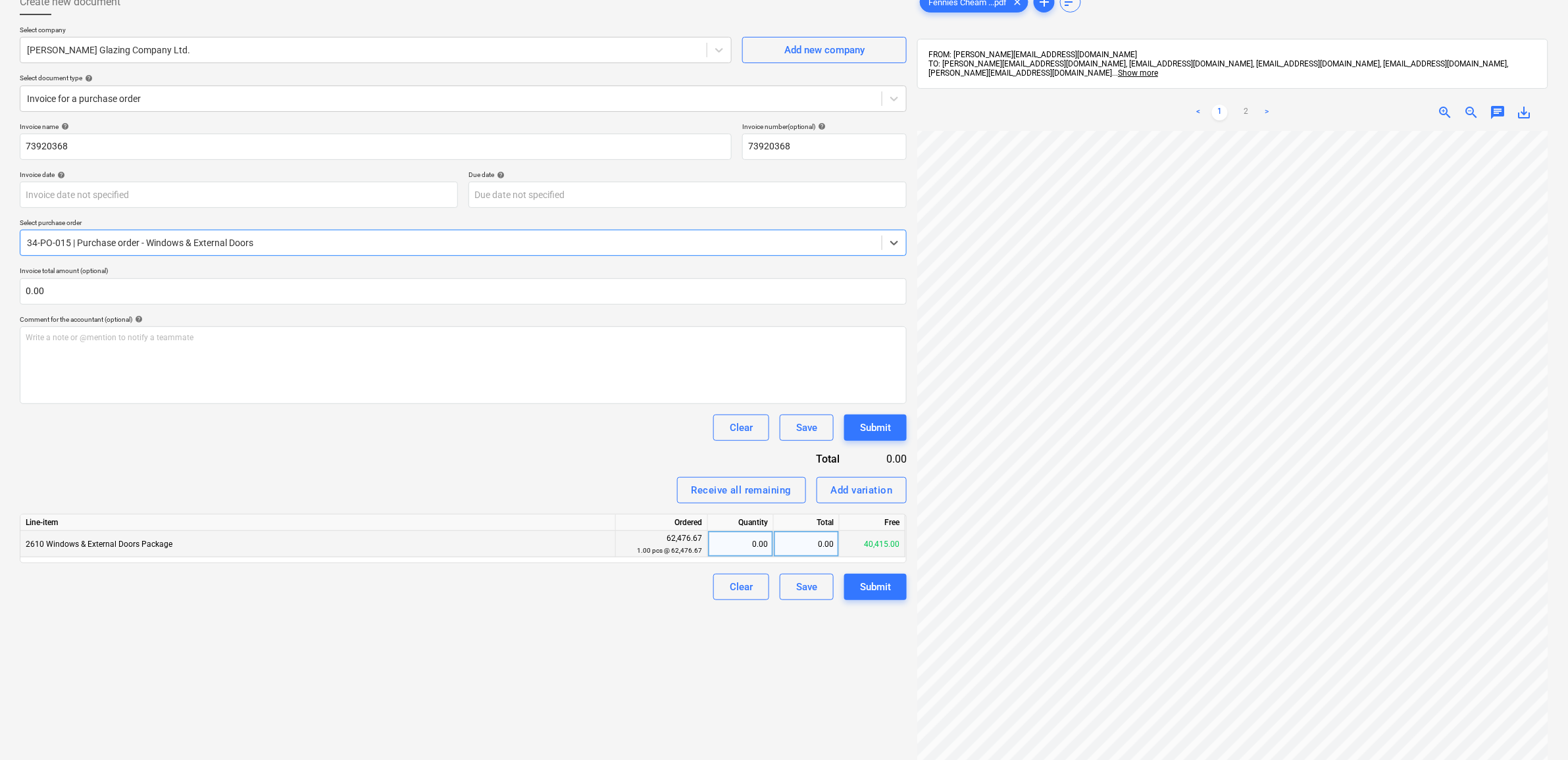
click at [813, 544] on div "0.00" at bounding box center [807, 544] width 66 height 26
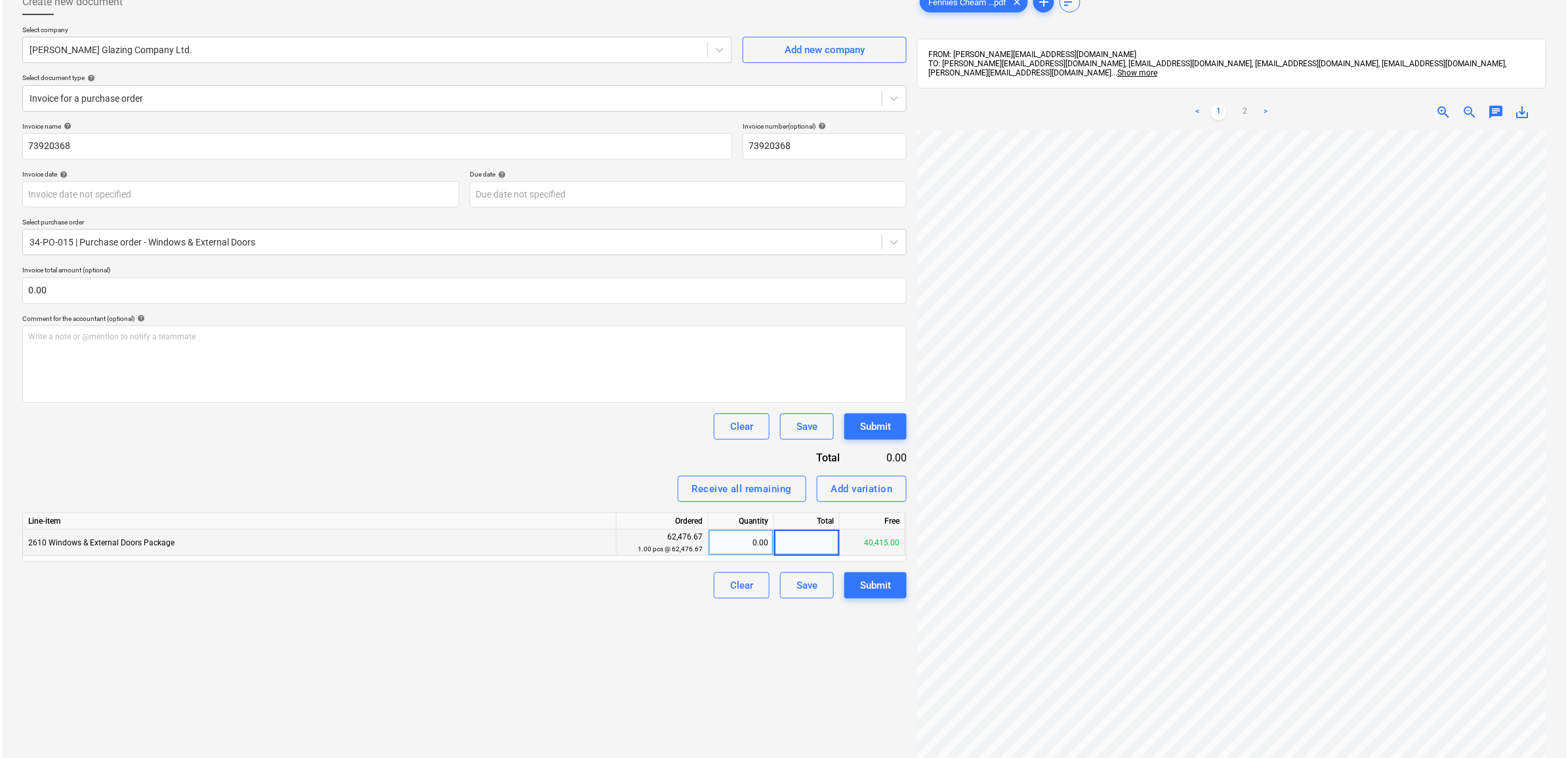
scroll to position [191, 61]
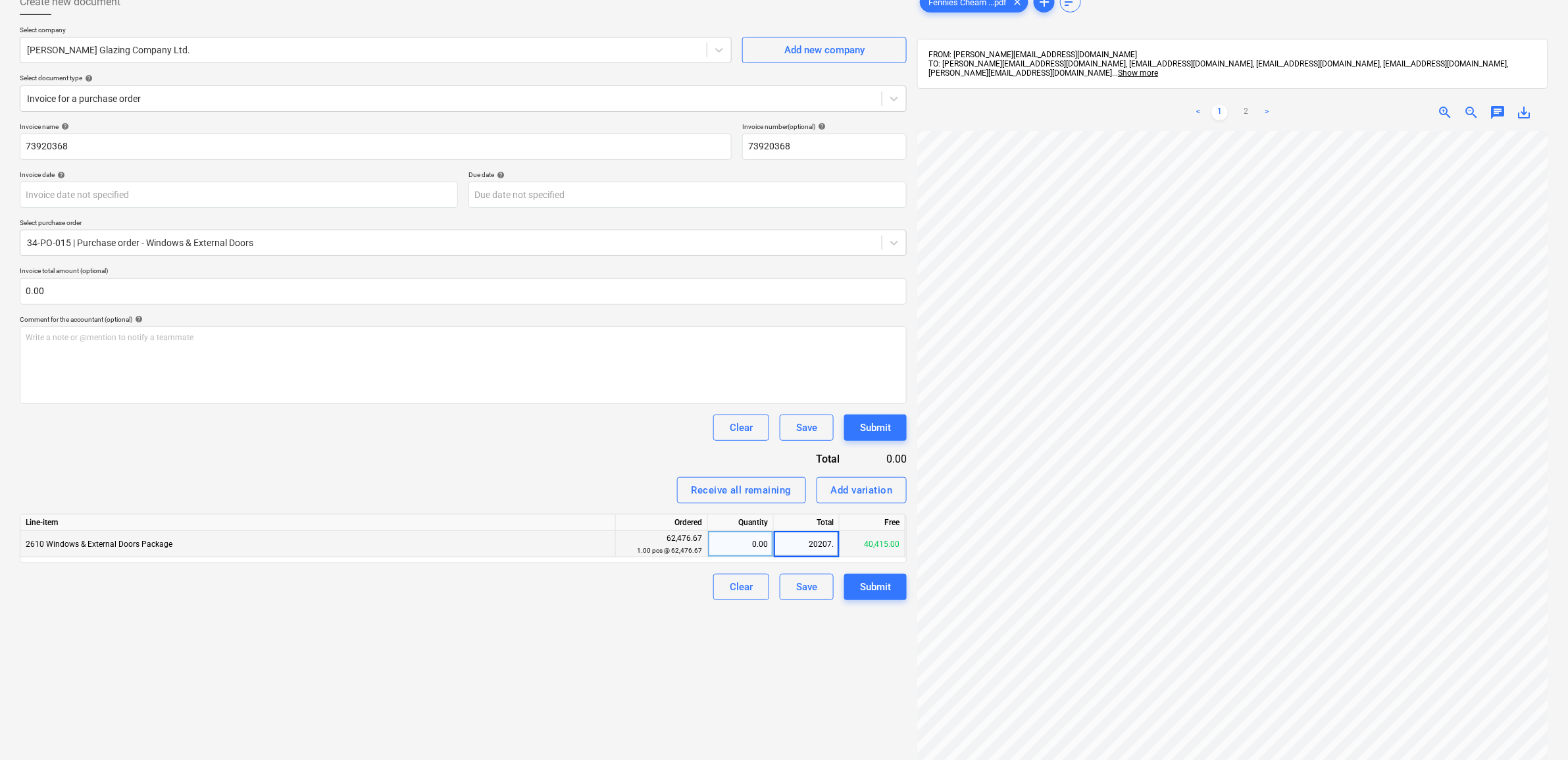
type input "20207.5"
click at [656, 652] on div "Create new document Select company [PERSON_NAME] Glazing Company Ltd. Add new c…" at bounding box center [464, 421] width 898 height 876
click at [872, 584] on div "Submit" at bounding box center [875, 587] width 31 height 17
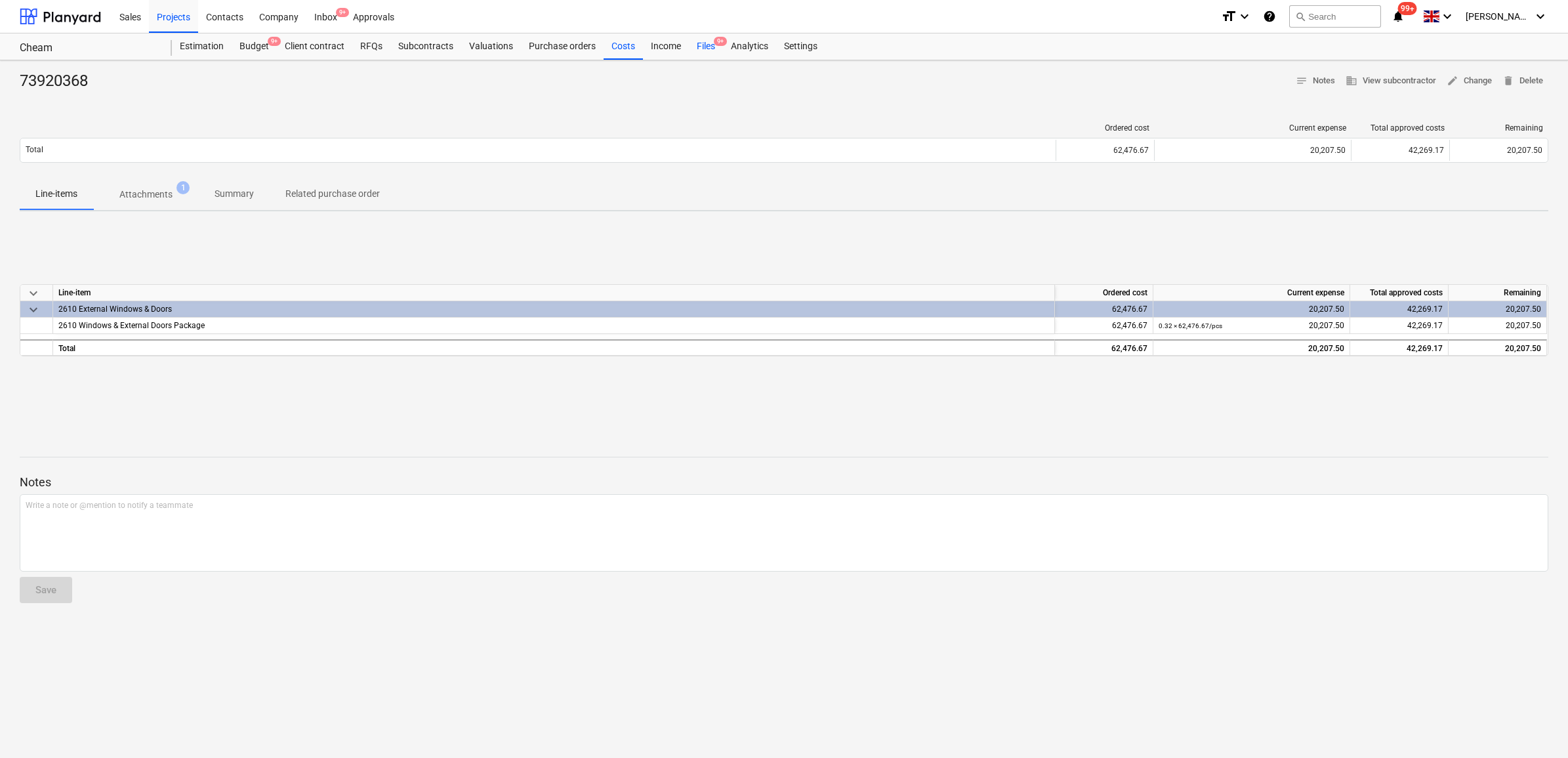
click at [707, 48] on div "Files 9+" at bounding box center [706, 47] width 34 height 26
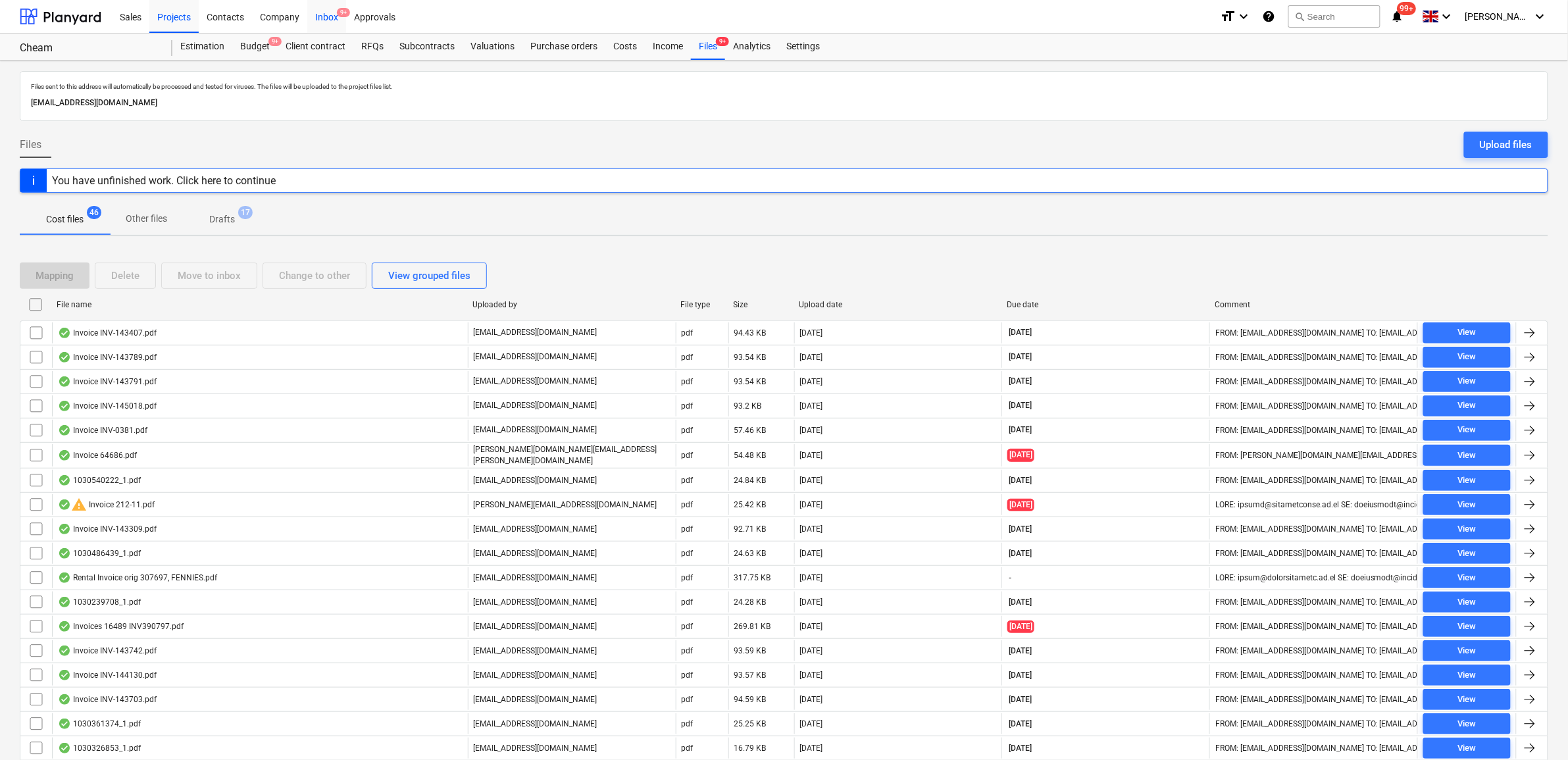
click at [330, 14] on div "Inbox 9+" at bounding box center [326, 16] width 39 height 34
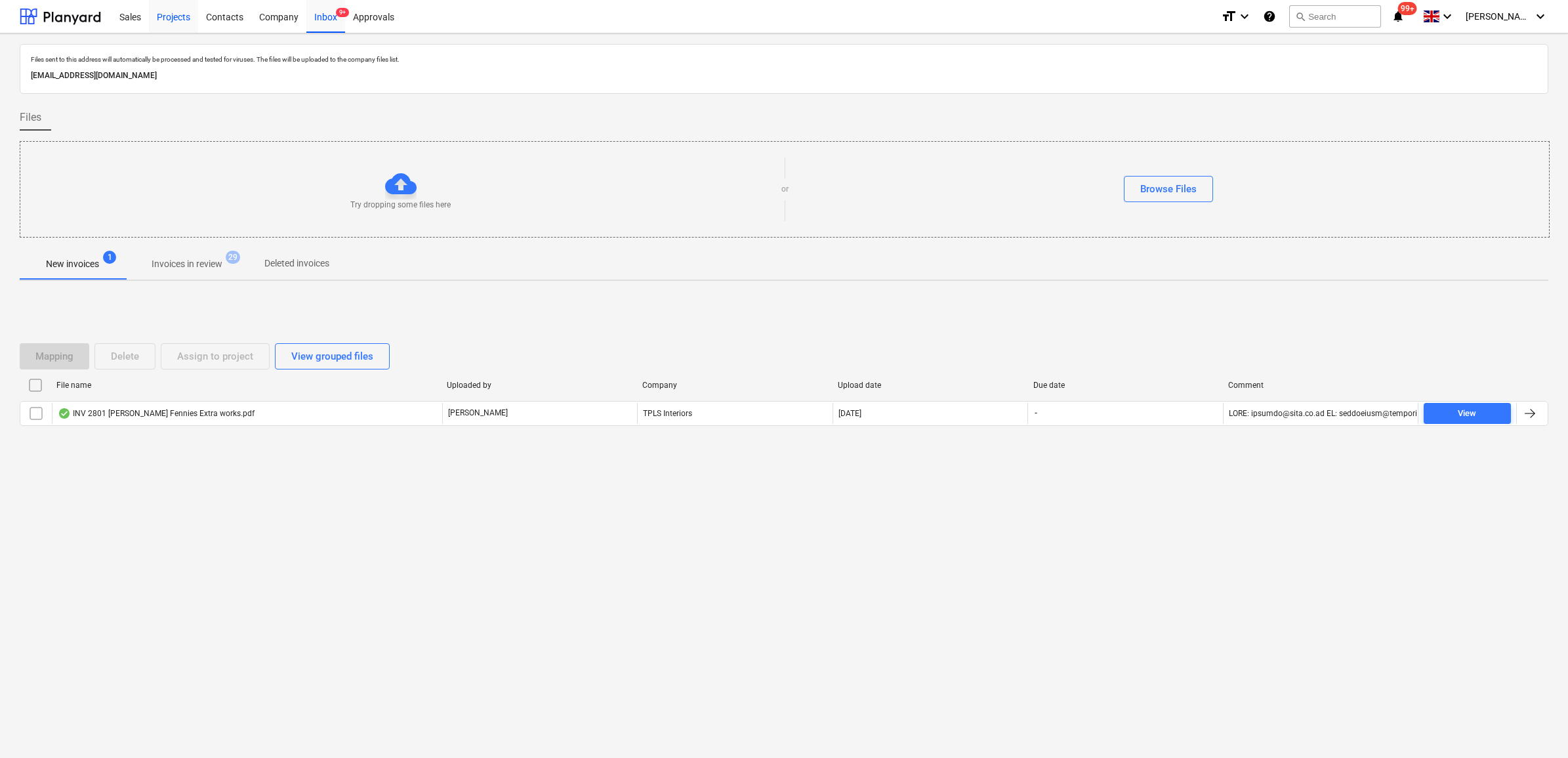
click at [171, 17] on div "Projects" at bounding box center [173, 16] width 49 height 34
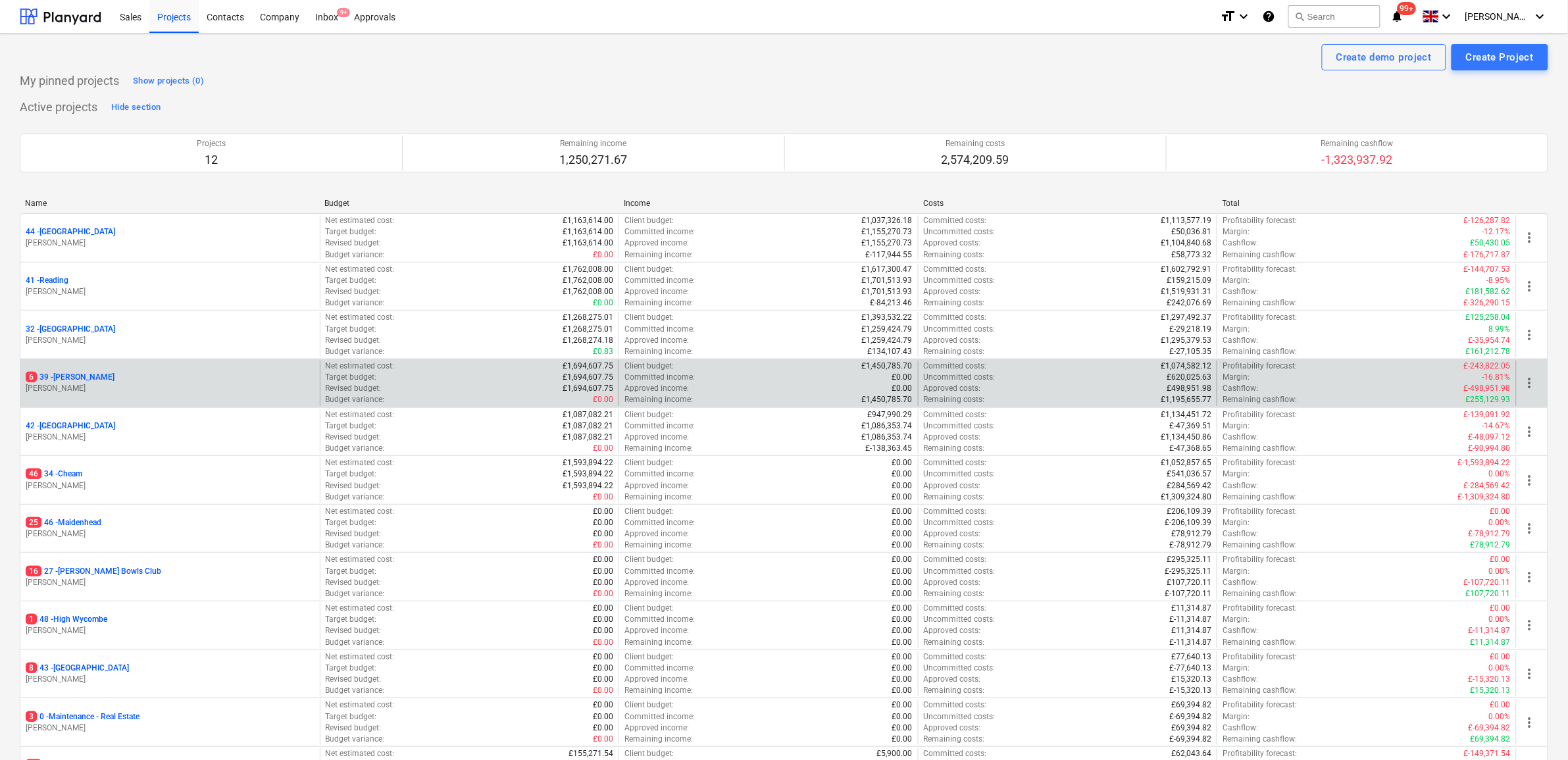
click at [63, 377] on p "6 39 - [GEOGRAPHIC_DATA]" at bounding box center [70, 378] width 89 height 11
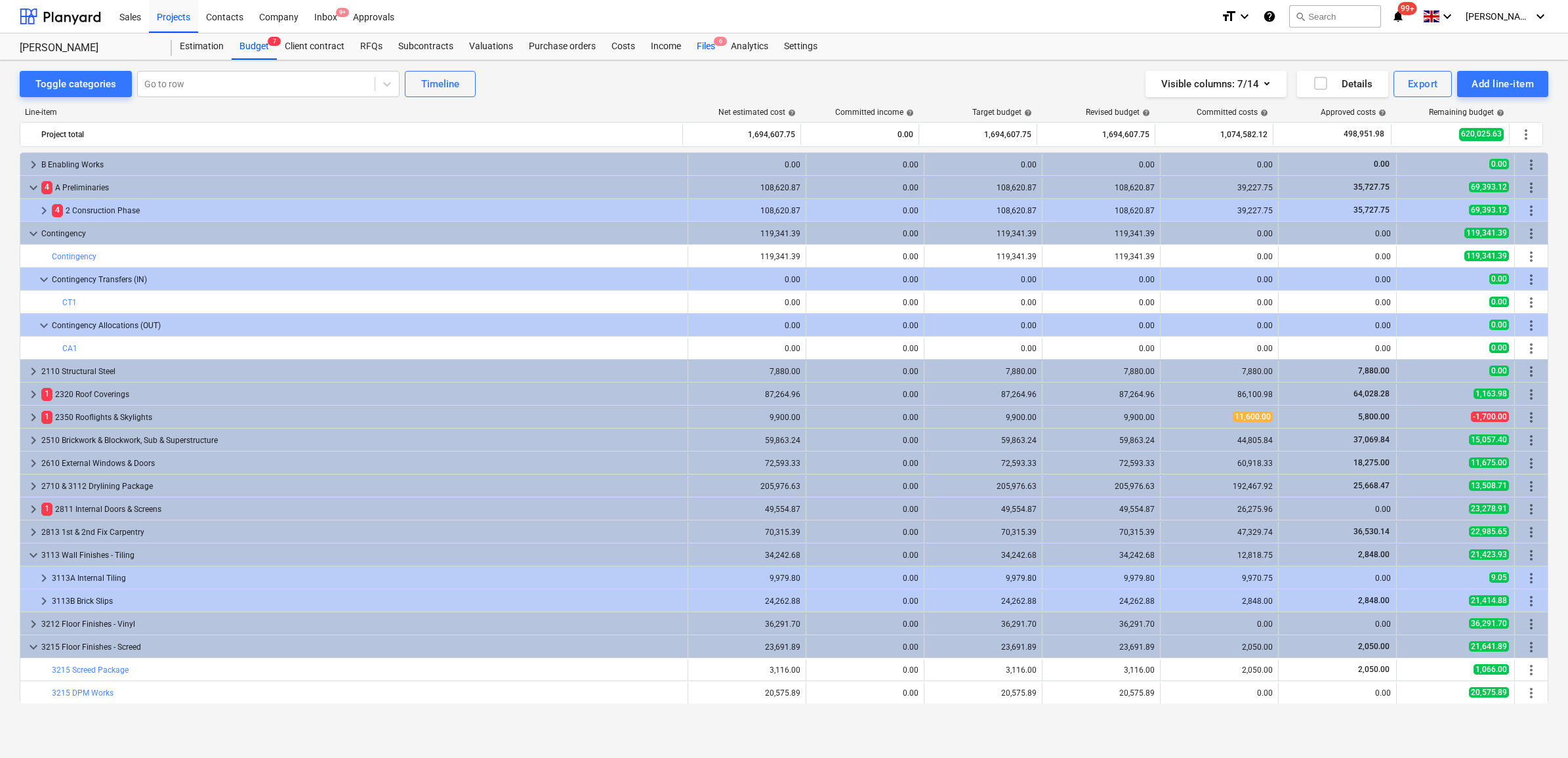
click at [689, 45] on div "Files 6" at bounding box center [706, 47] width 34 height 26
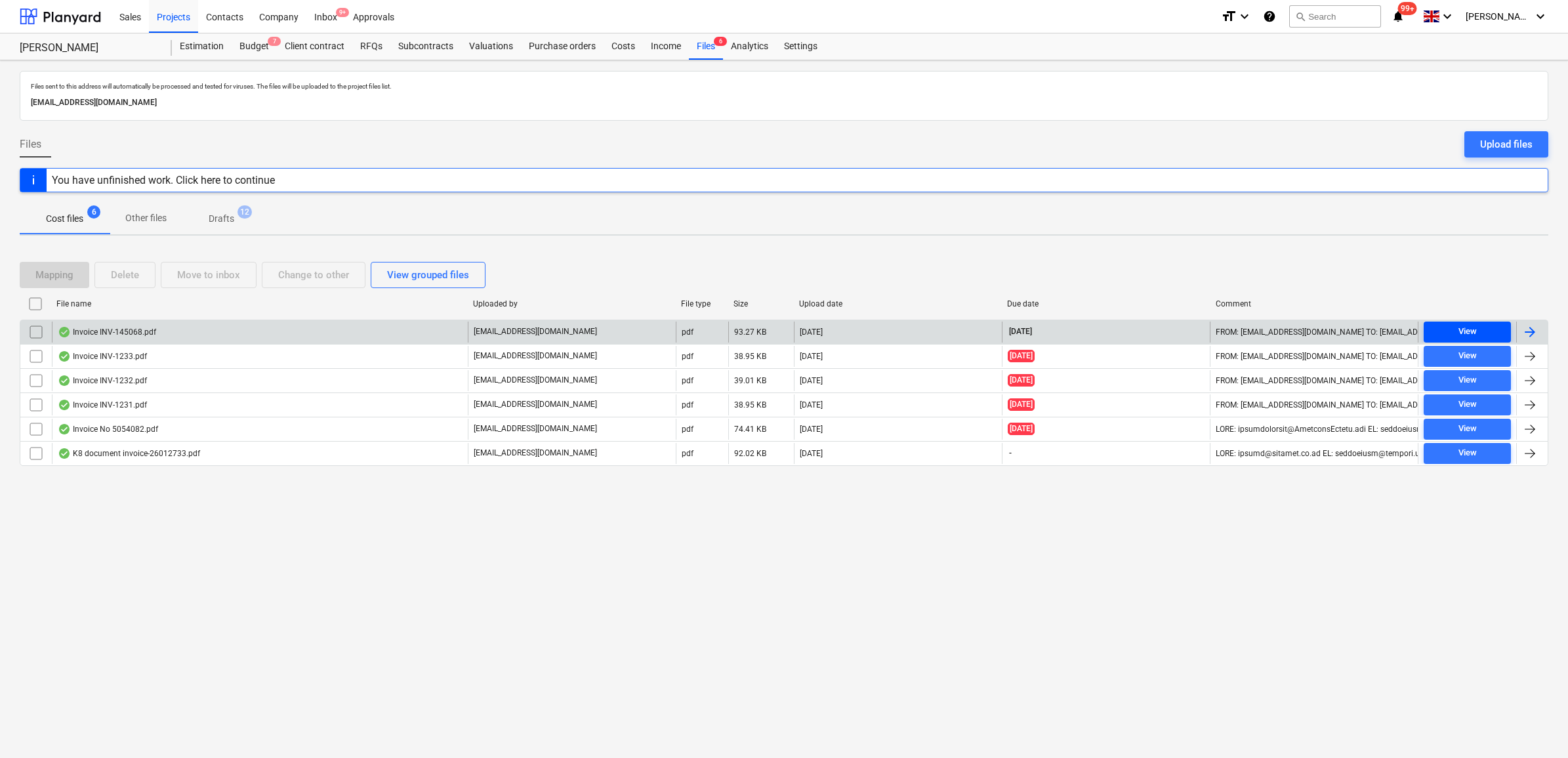
click at [1475, 329] on div "View" at bounding box center [1467, 332] width 18 height 15
click at [1538, 325] on div at bounding box center [1530, 332] width 16 height 16
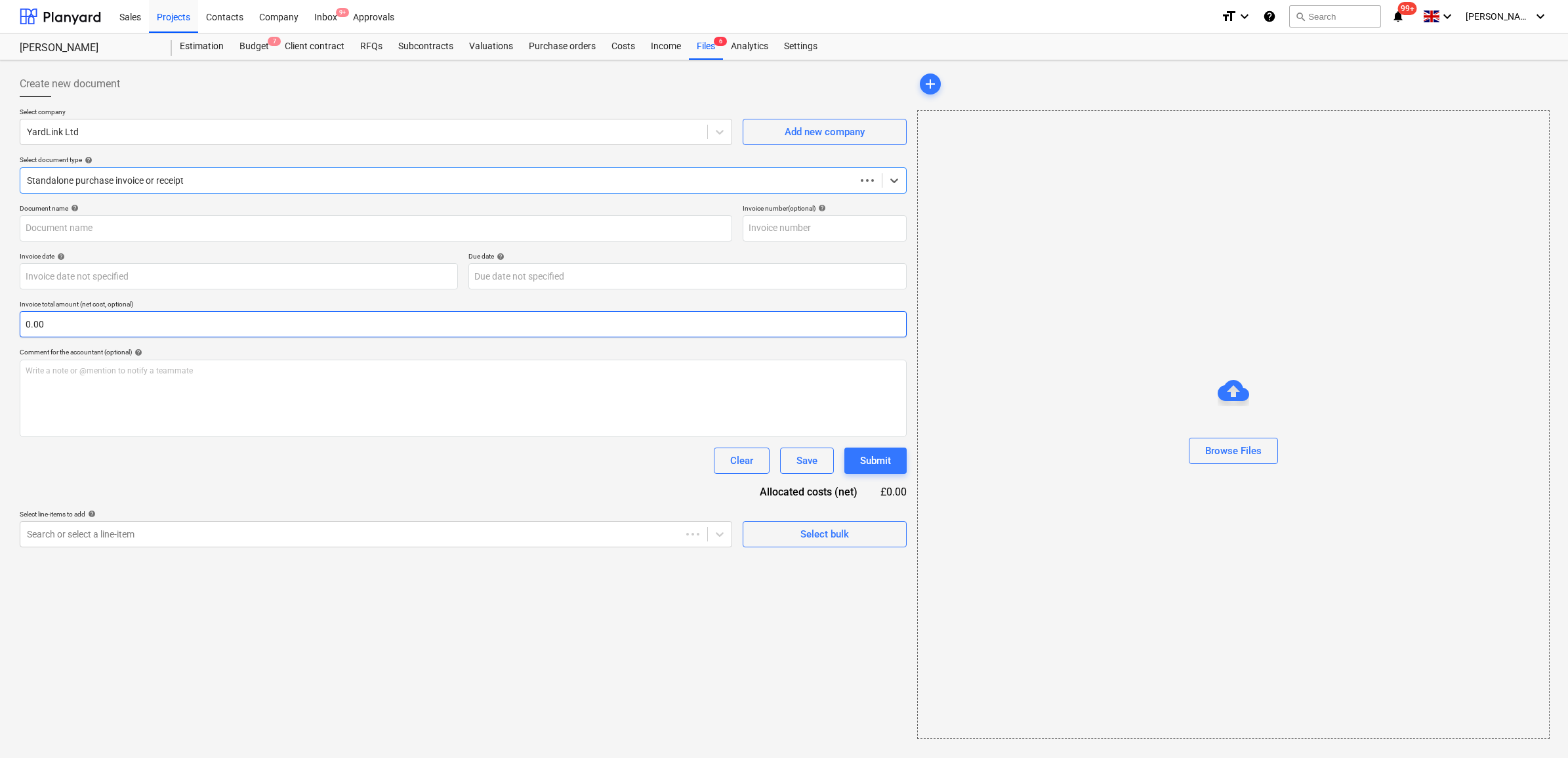
type input "INV-145068"
type input "[DATE]"
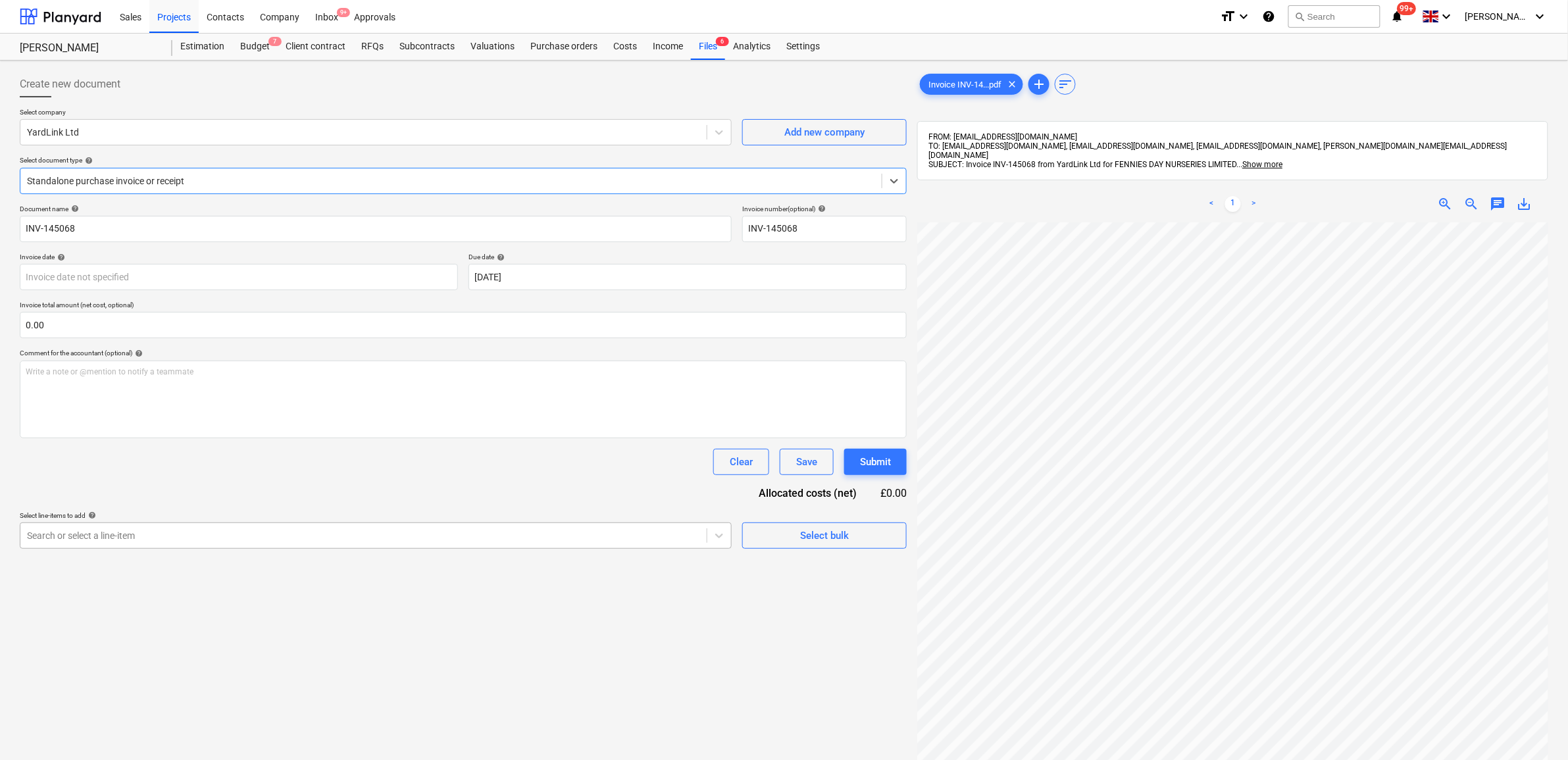
click at [134, 532] on div at bounding box center [363, 536] width 673 height 13
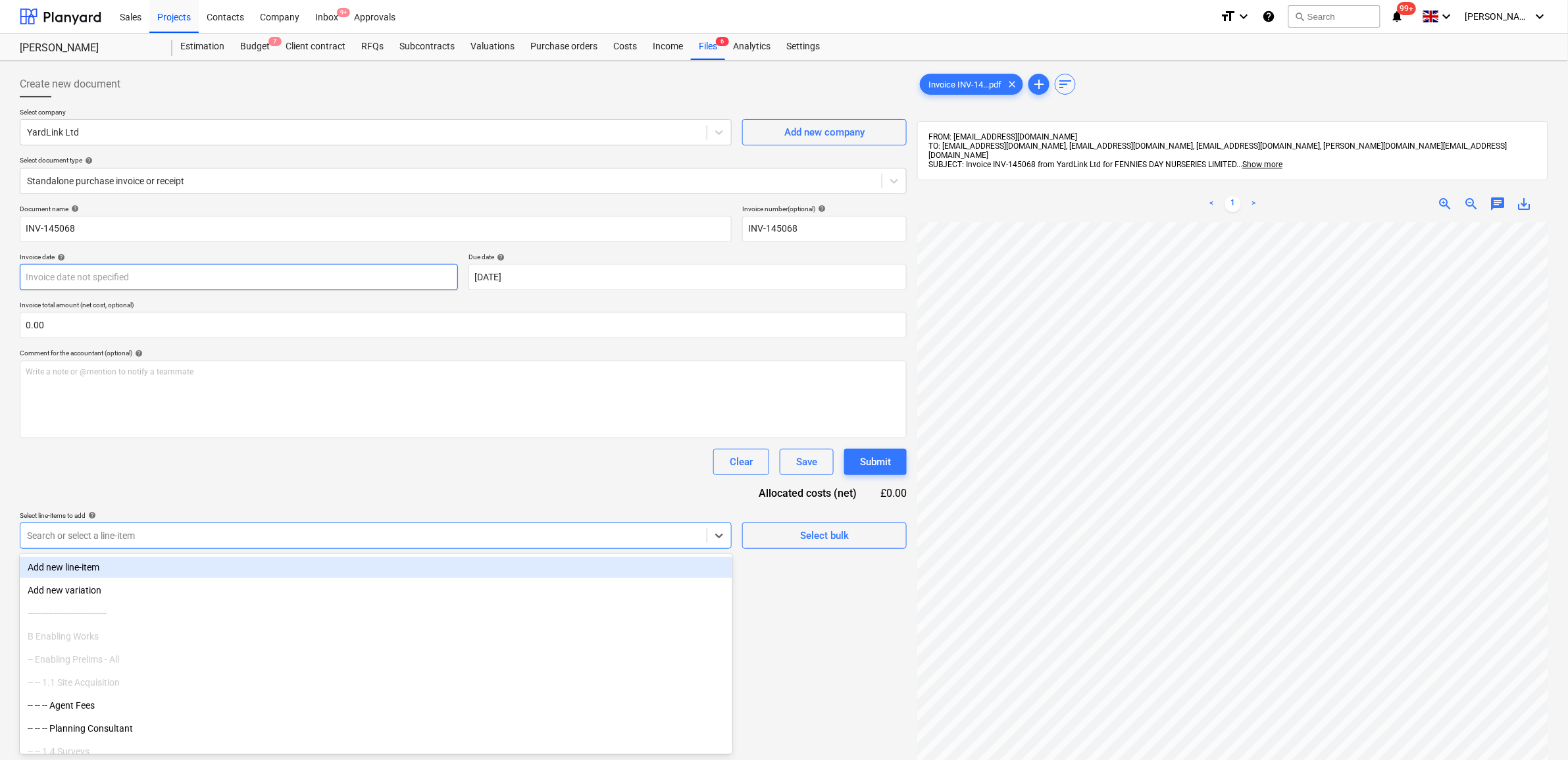
click at [285, 270] on body "Sales Projects Contacts Company Inbox 9+ Approvals format_size keyboard_arrow_d…" at bounding box center [784, 380] width 1568 height 760
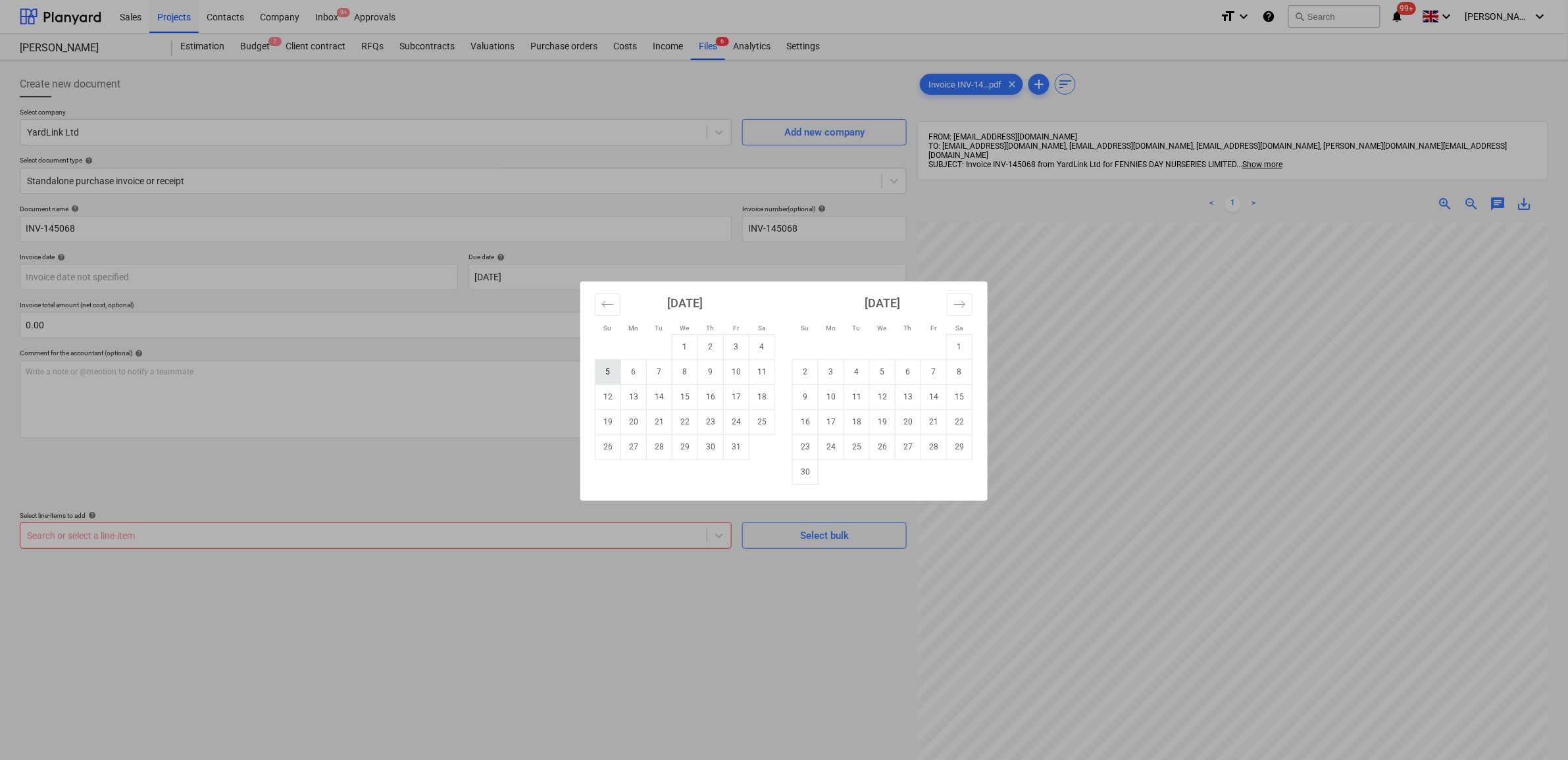
click at [617, 377] on td "5" at bounding box center [608, 372] width 25 height 25
type input "[DATE]"
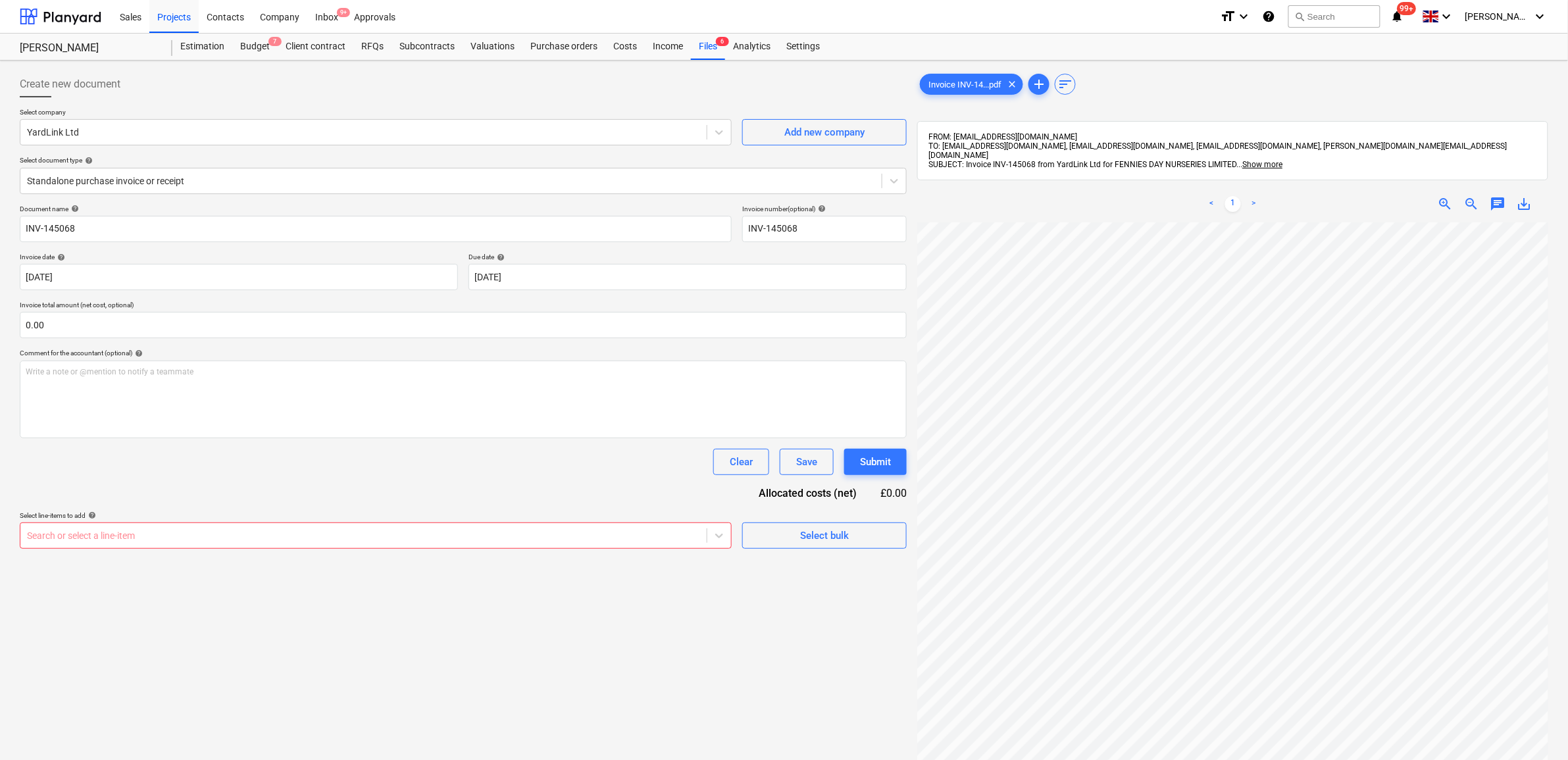
click at [388, 524] on div "Search or select a line-item" at bounding box center [376, 536] width 712 height 26
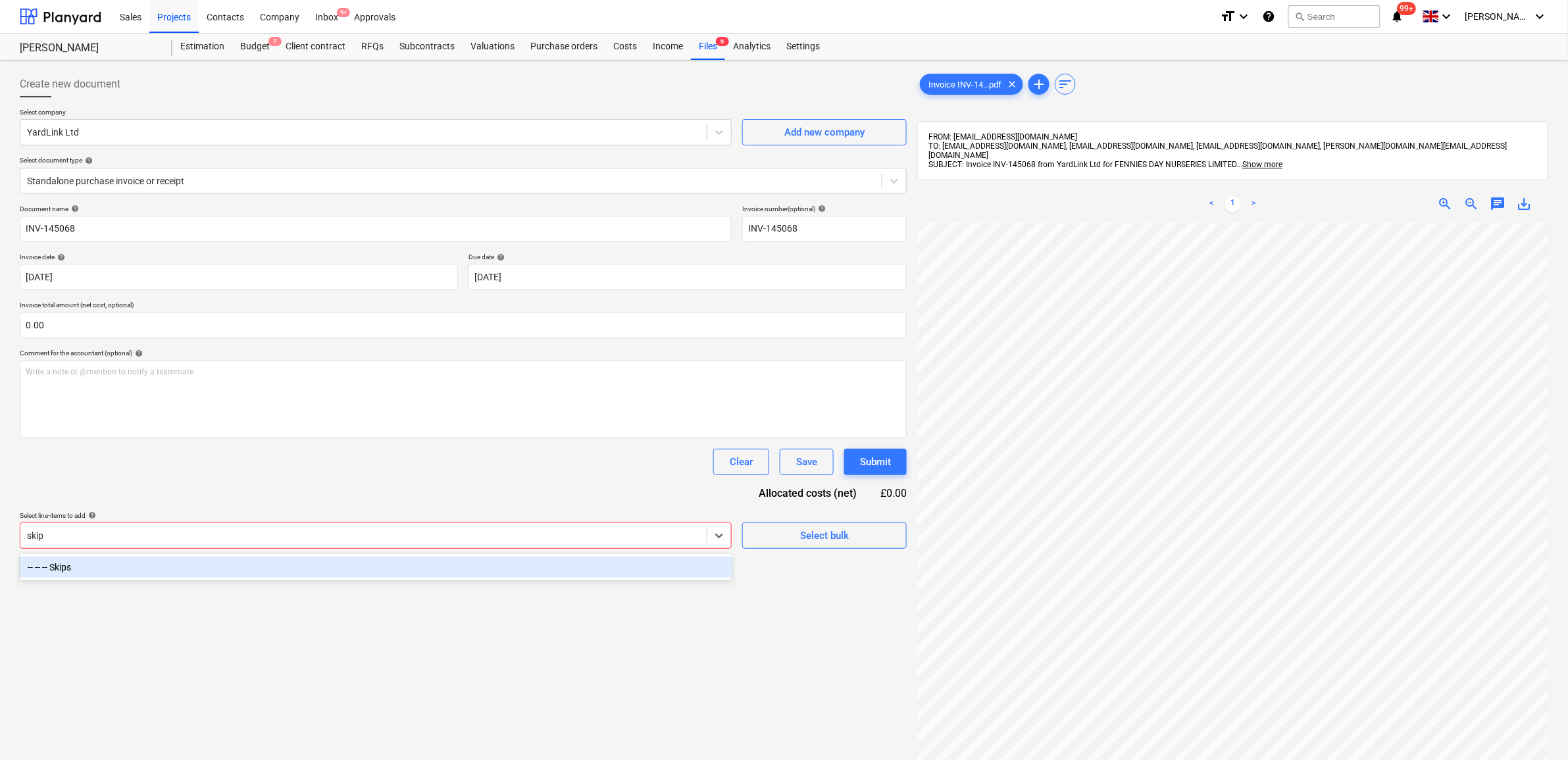
type input "skips"
click at [386, 566] on div "-- -- -- Skips" at bounding box center [376, 567] width 712 height 21
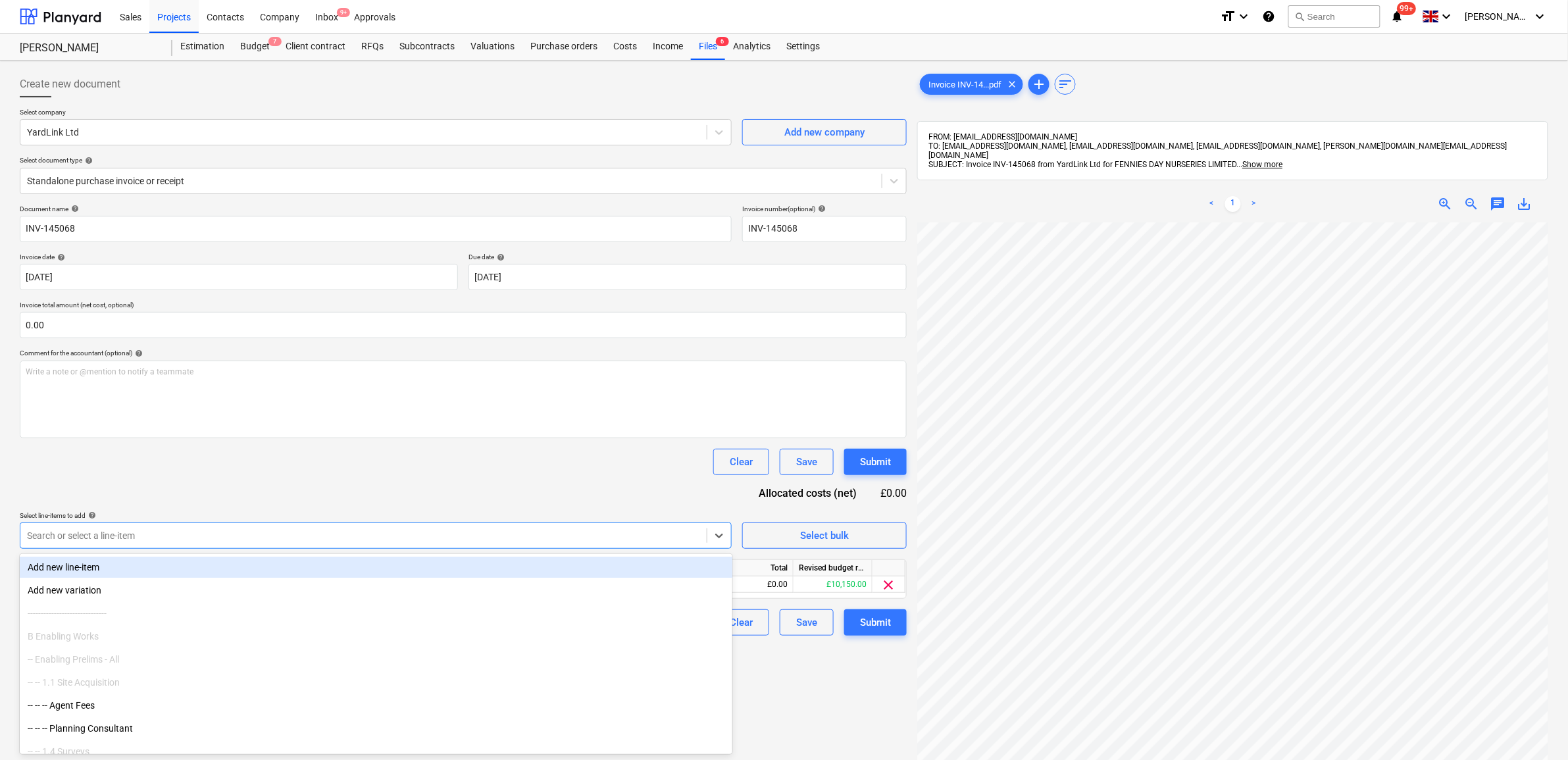
click at [438, 496] on div "Document name help INV-145068 Invoice number (optional) help INV-145068 Invoice…" at bounding box center [463, 419] width 887 height 431
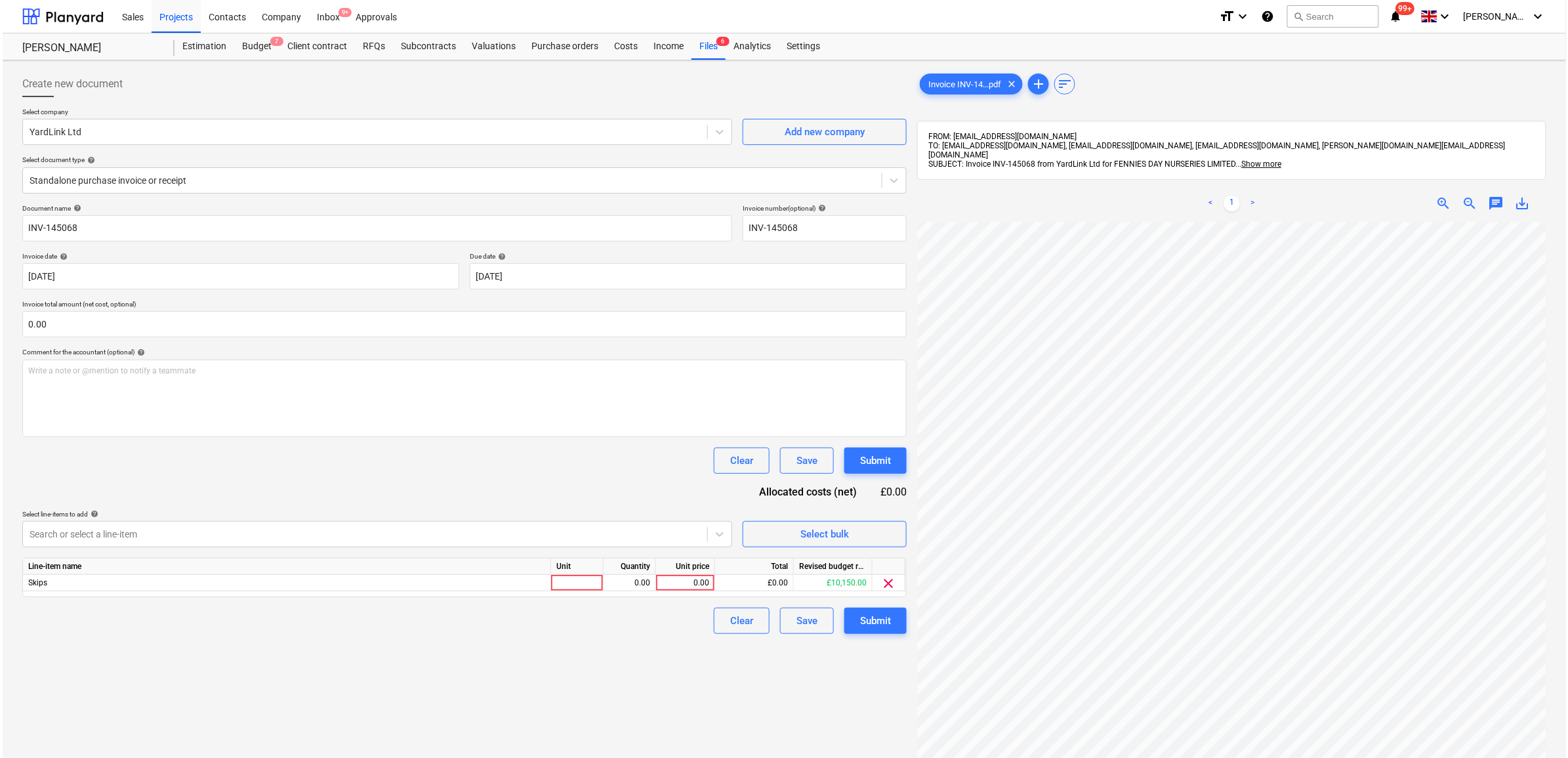
scroll to position [58, 61]
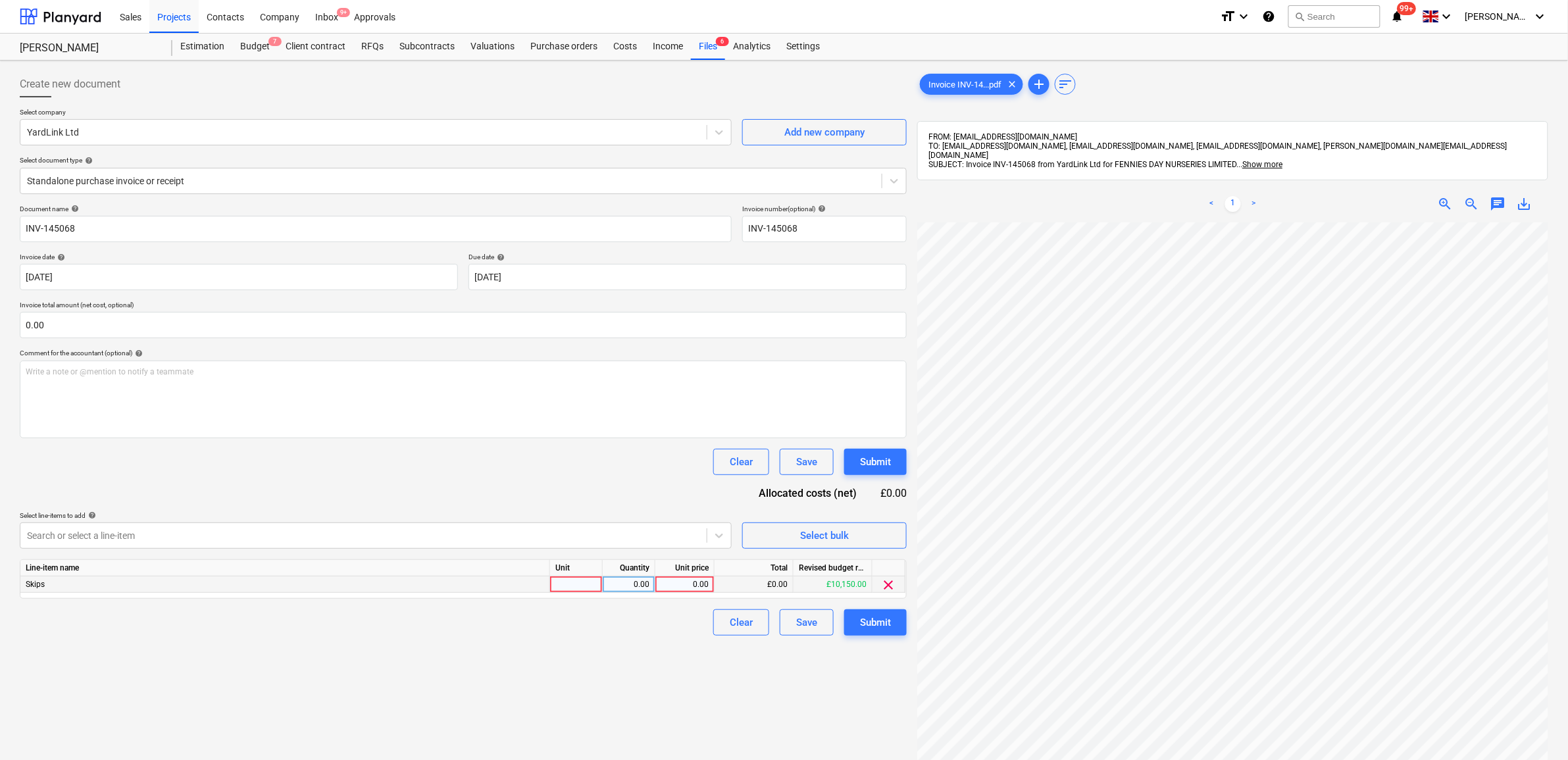
click at [662, 578] on div "0.00" at bounding box center [684, 584] width 48 height 16
type input "350"
click at [563, 656] on div "Create new document Select company YardLink Ltd Add new company Select document…" at bounding box center [464, 508] width 898 height 885
click at [879, 624] on div "Submit" at bounding box center [875, 622] width 31 height 17
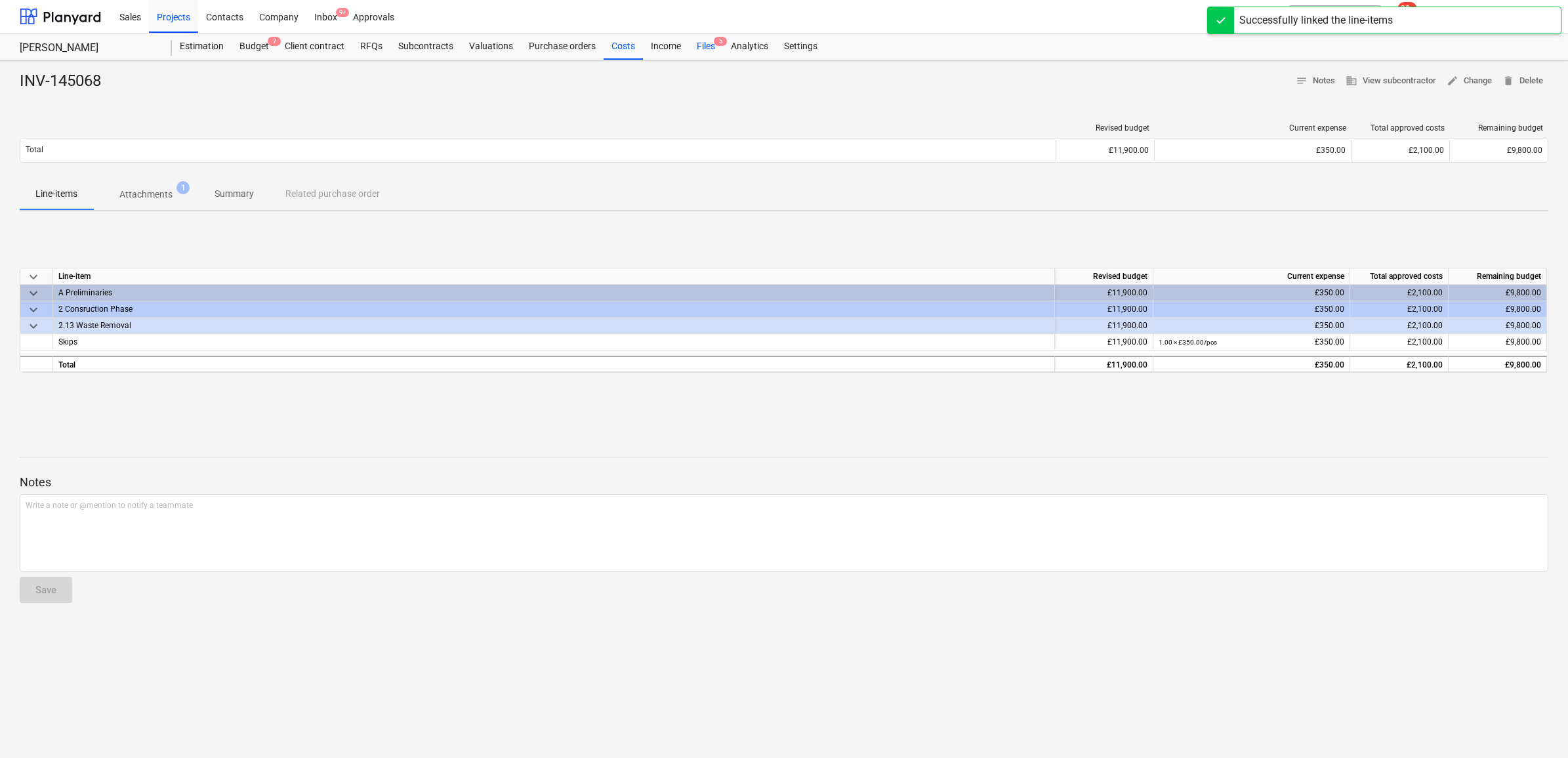
click at [707, 47] on div "Files 5" at bounding box center [706, 47] width 34 height 26
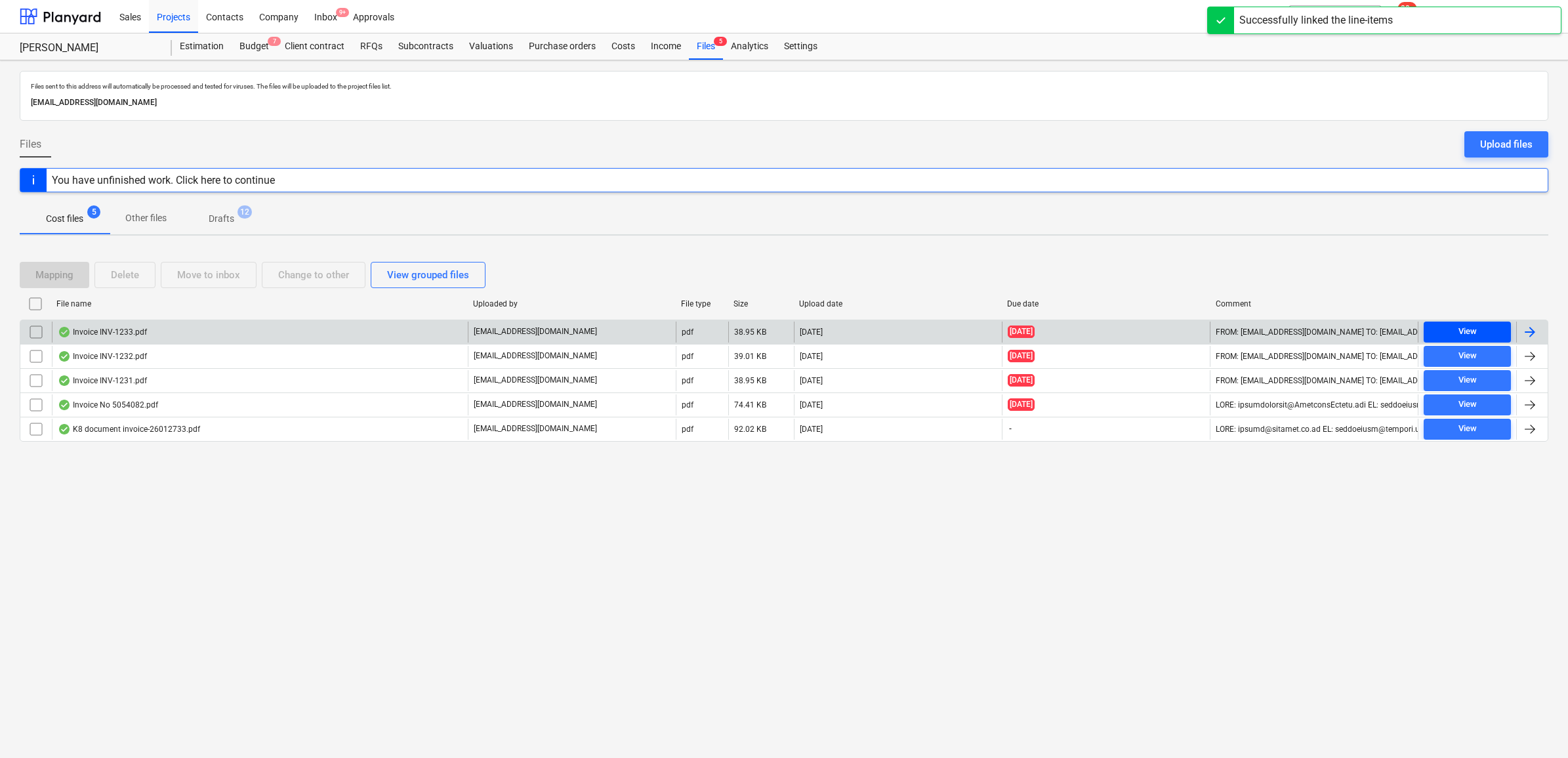
click at [1478, 327] on span "View" at bounding box center [1467, 332] width 77 height 15
click at [263, 44] on div "Budget 7" at bounding box center [254, 47] width 45 height 26
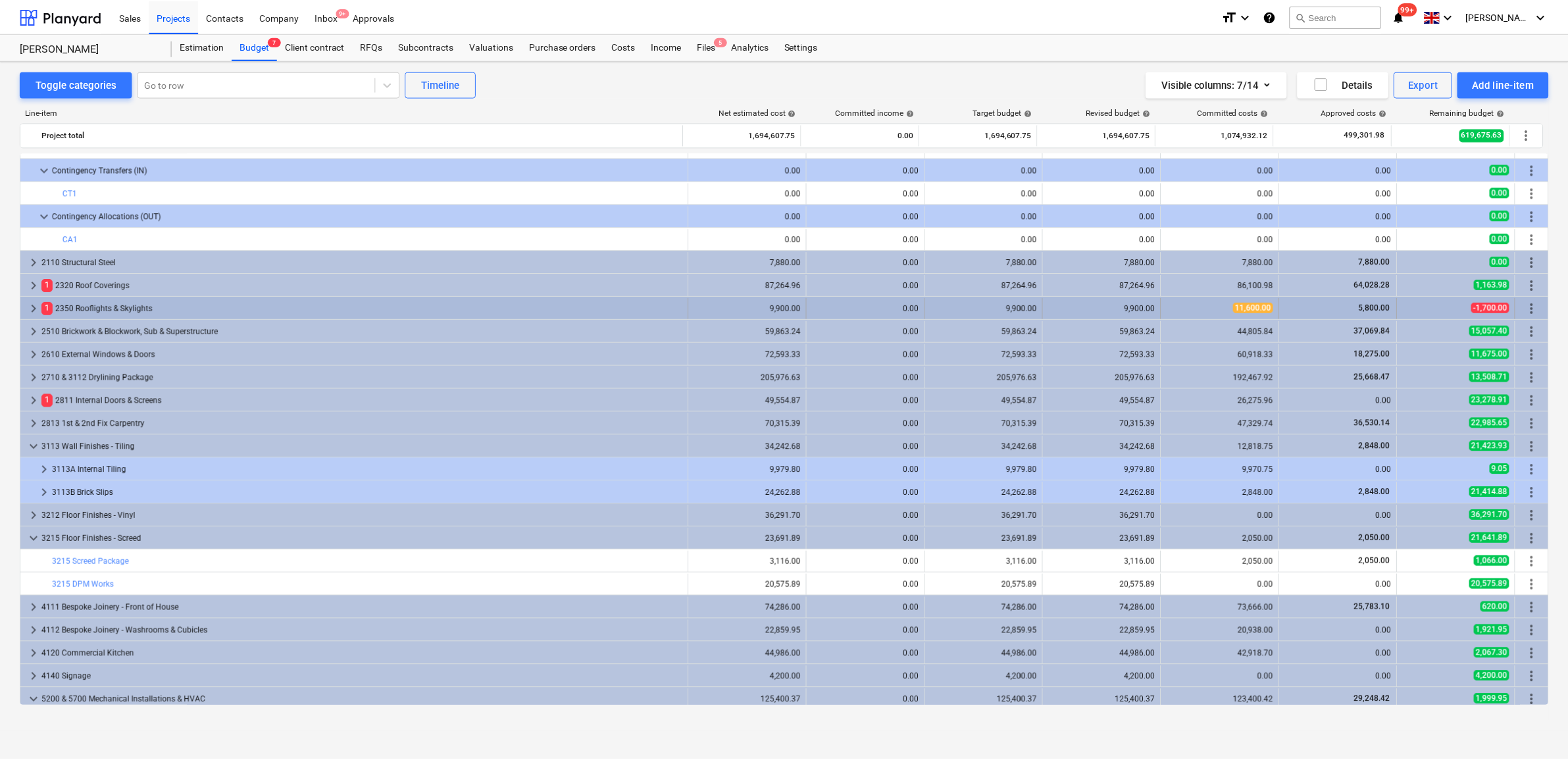
scroll to position [82, 0]
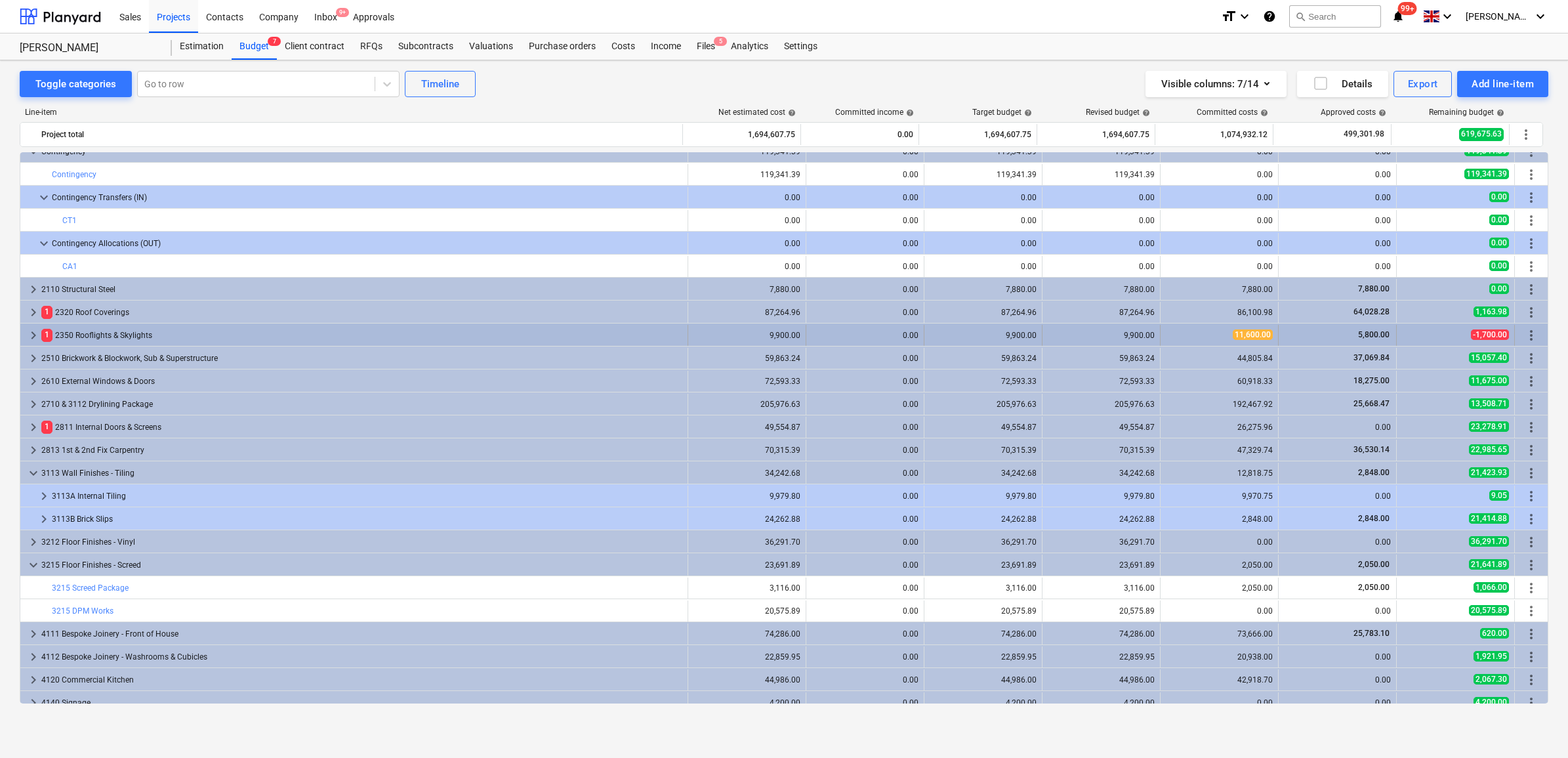
click at [54, 327] on div "1 2350 Rooflights & Skylights" at bounding box center [362, 336] width 641 height 21
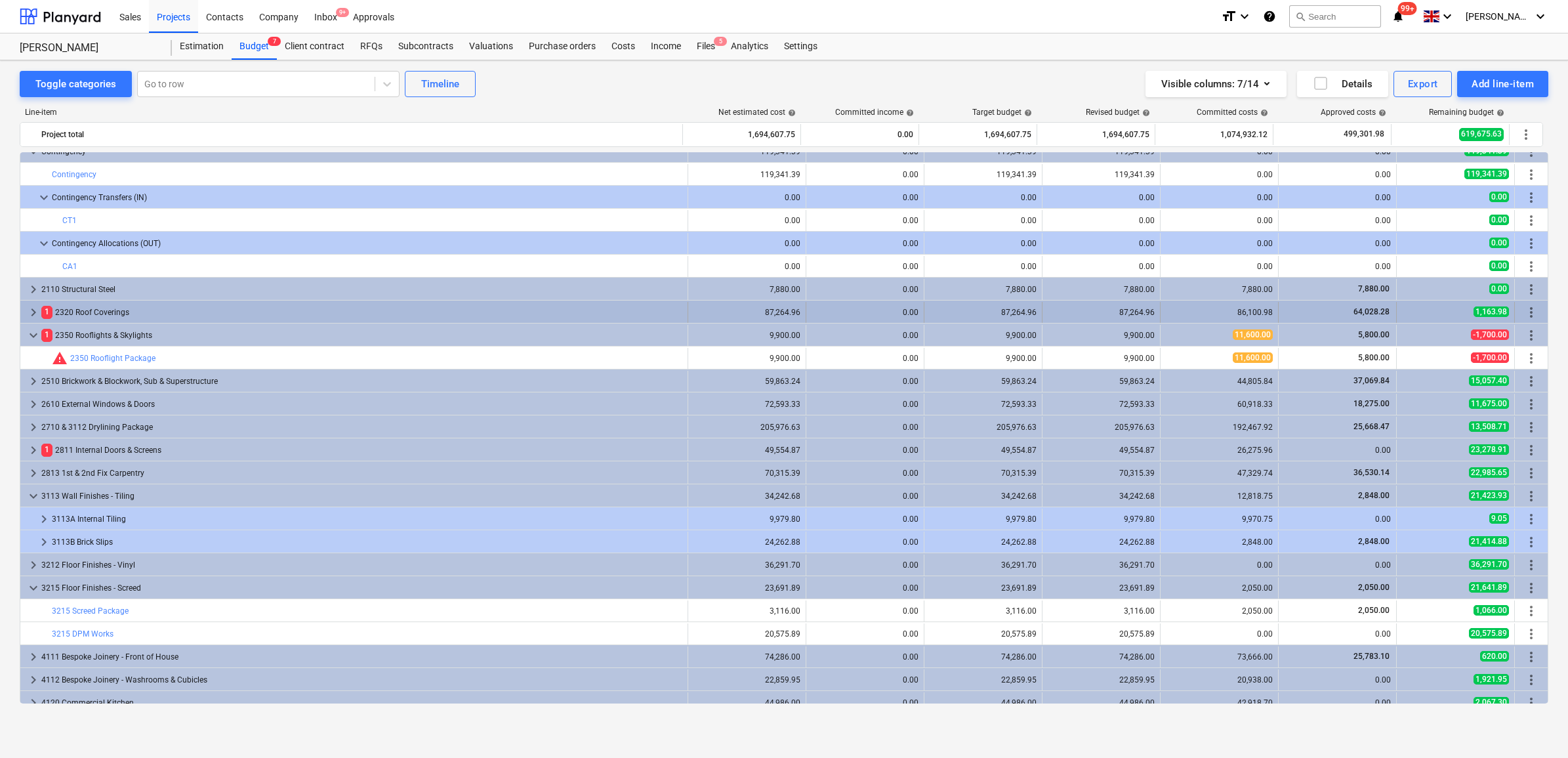
click at [62, 309] on div "1 2320 Roof Coverings" at bounding box center [362, 313] width 641 height 21
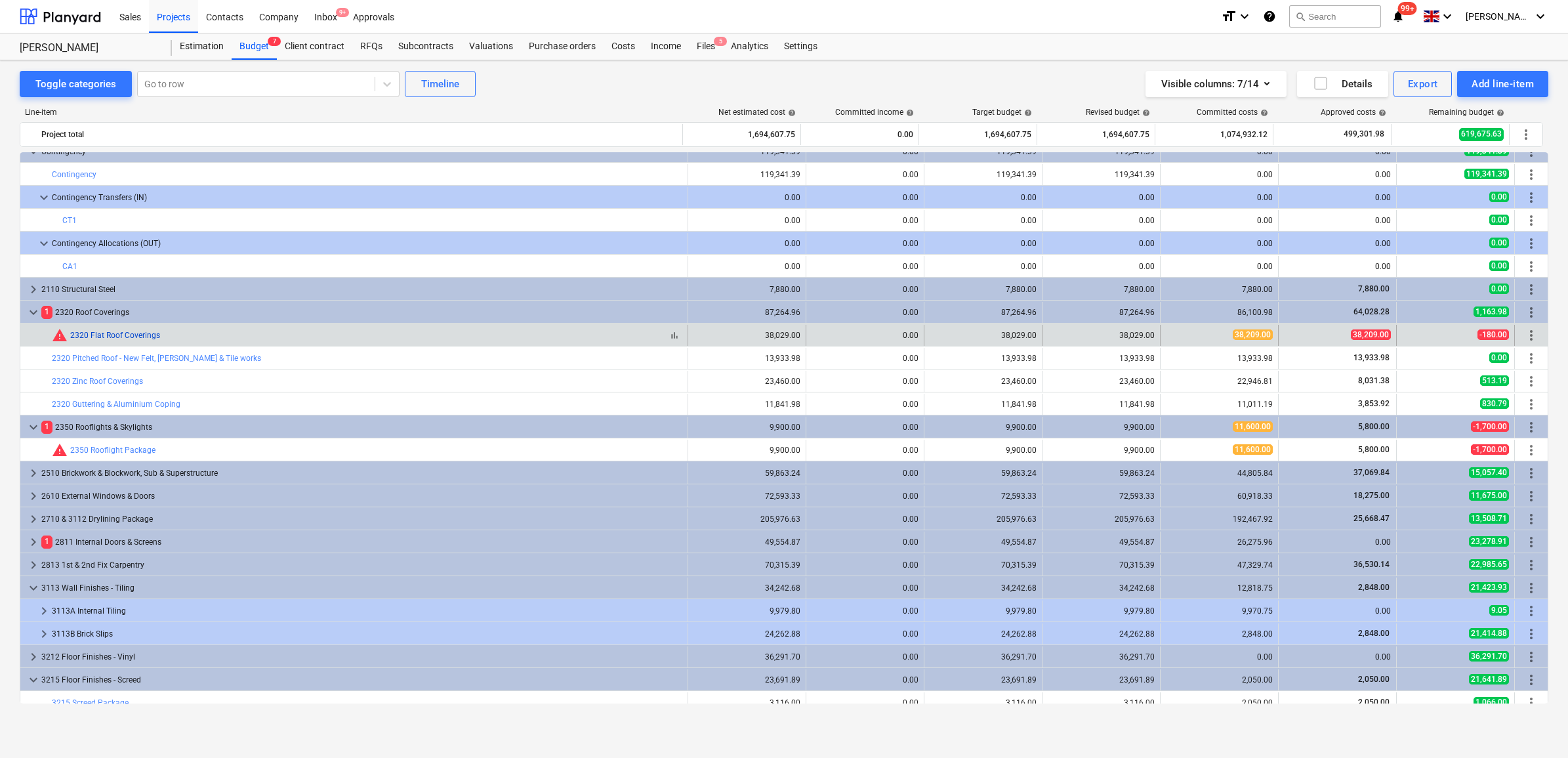
click at [142, 336] on link "2320 Flat Roof Coverings" at bounding box center [115, 335] width 90 height 9
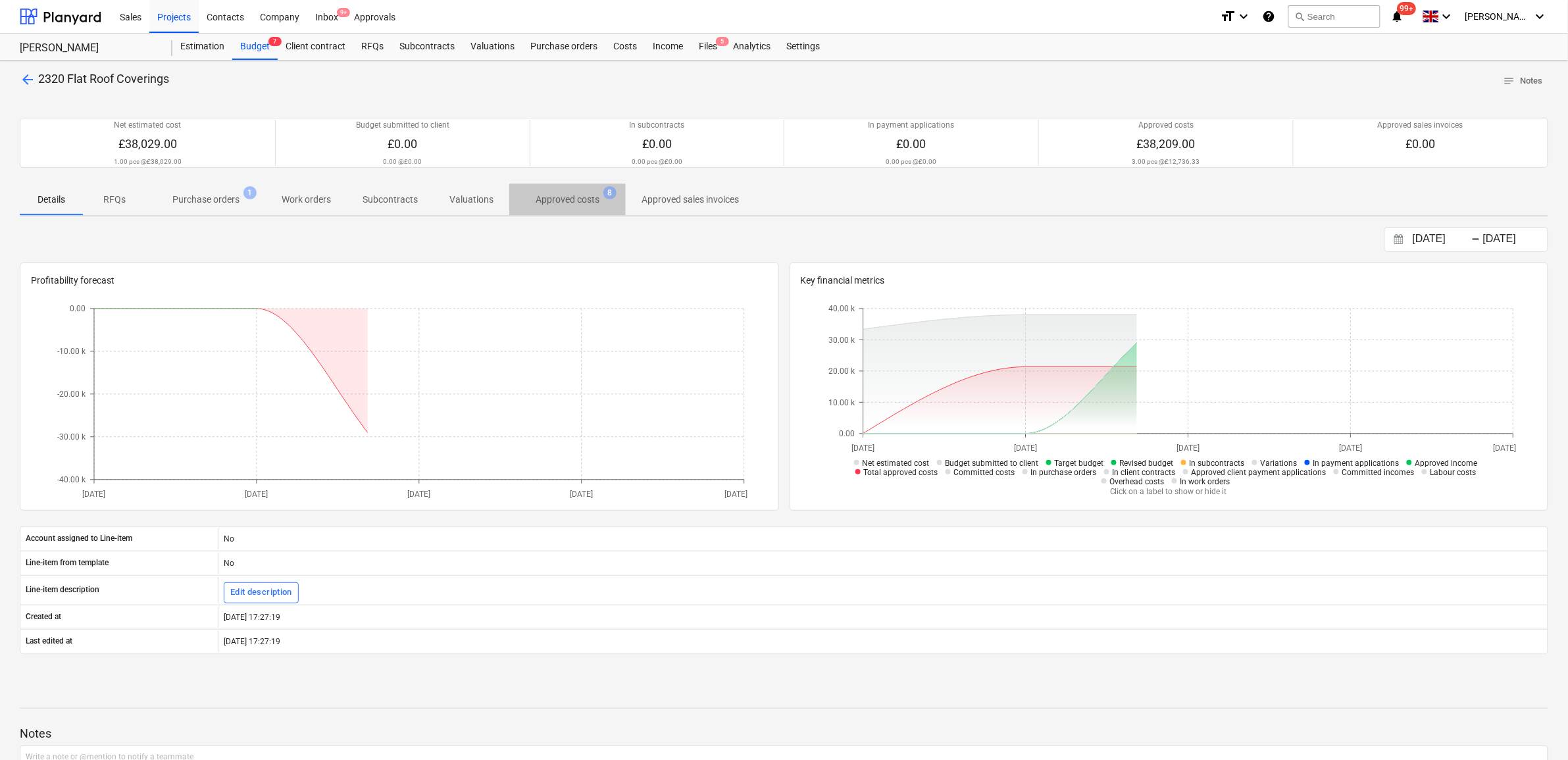
click at [579, 201] on p "Approved costs" at bounding box center [568, 199] width 64 height 14
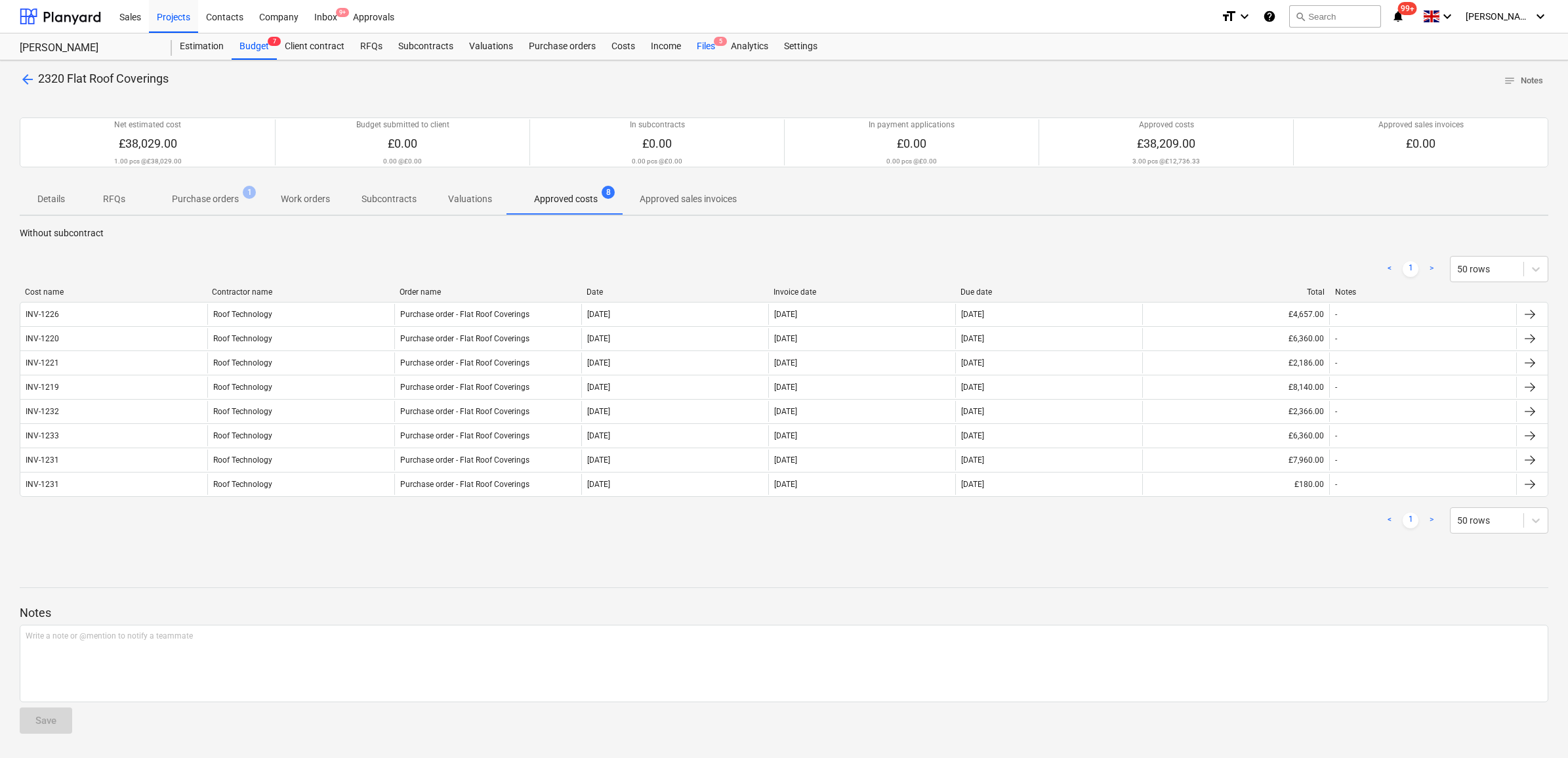
click at [699, 48] on div "Files 5" at bounding box center [706, 47] width 34 height 26
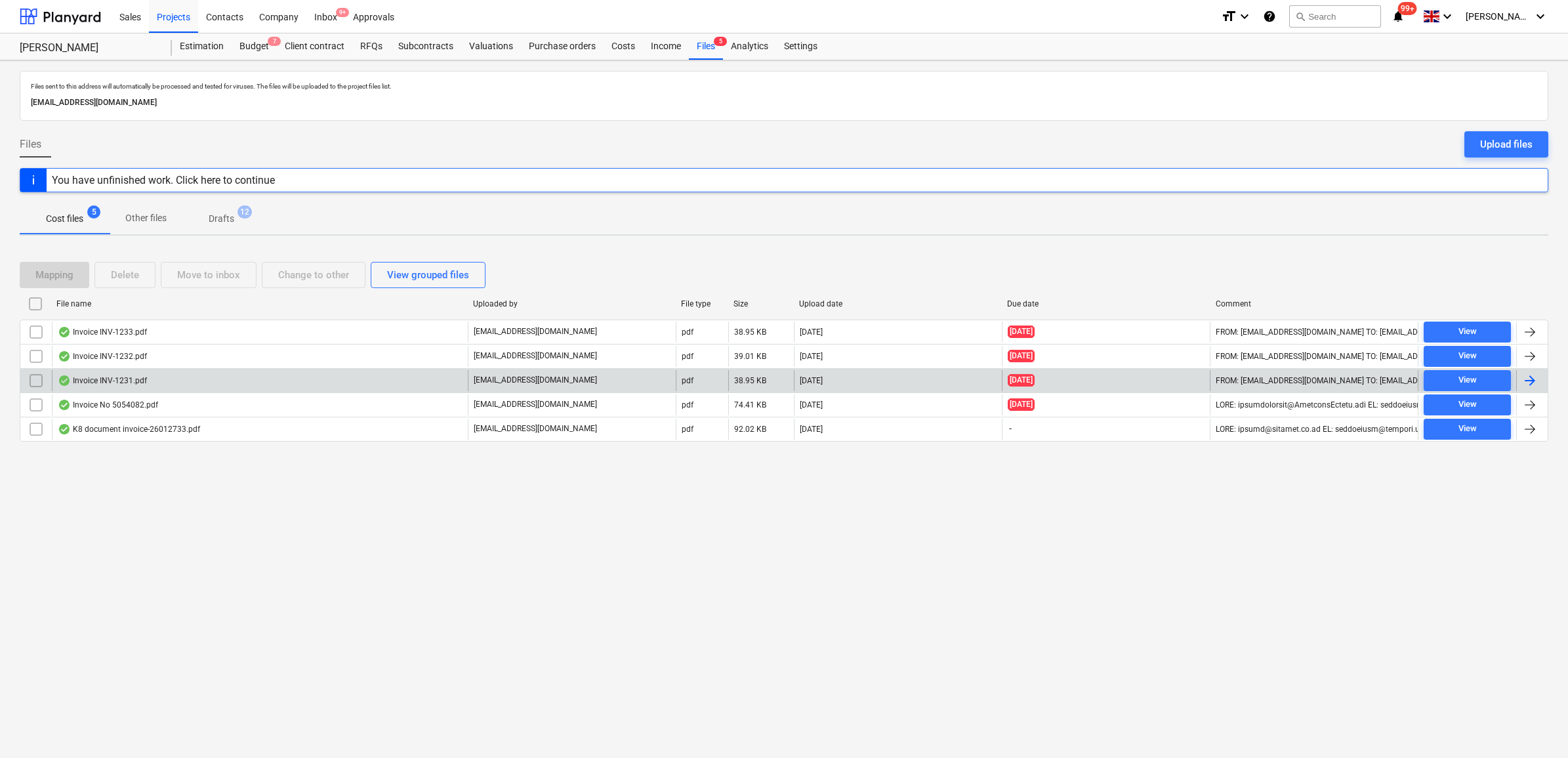
click at [31, 381] on input "checkbox" at bounding box center [36, 381] width 21 height 21
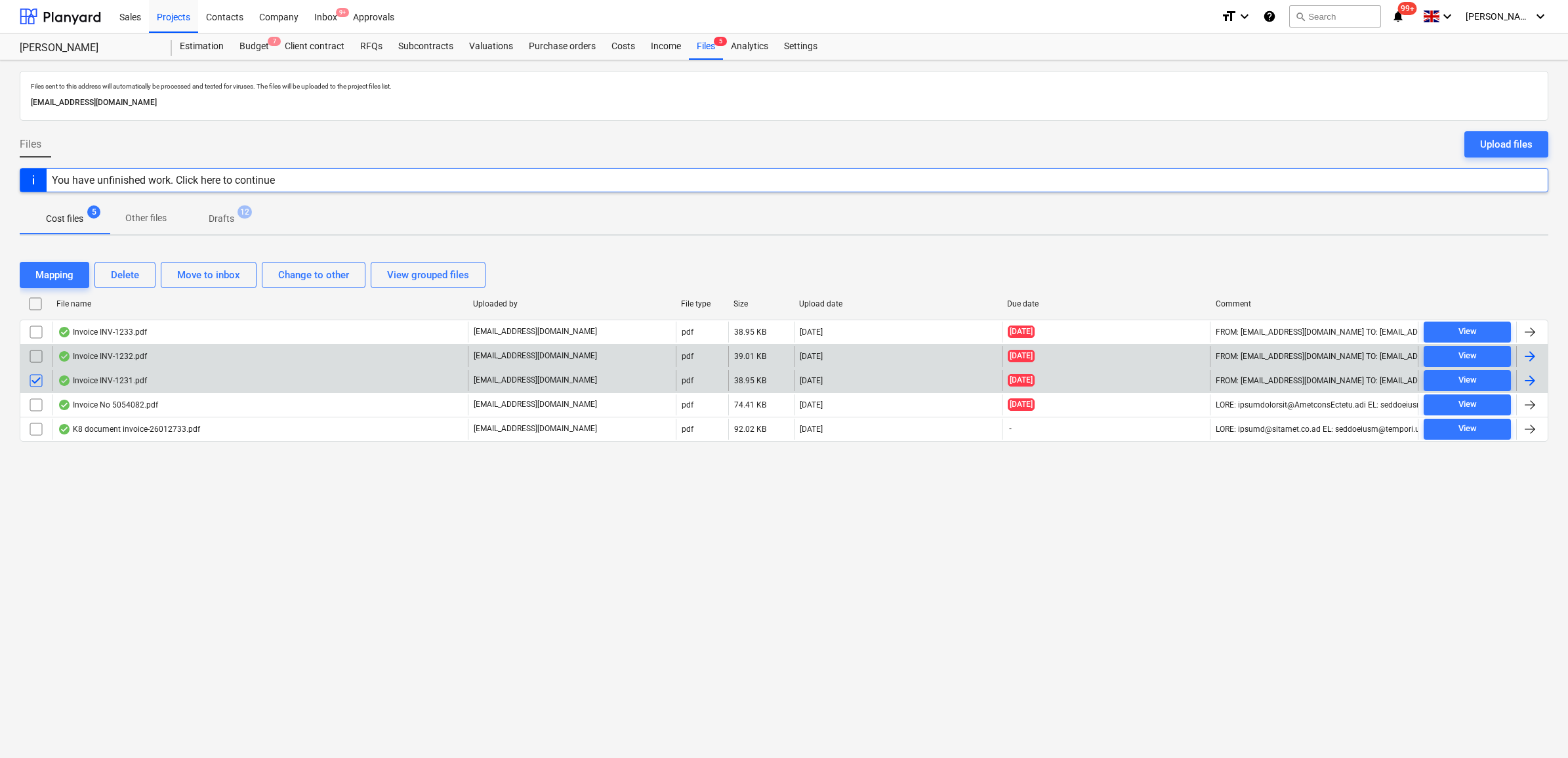
click at [36, 359] on input "checkbox" at bounding box center [36, 357] width 21 height 21
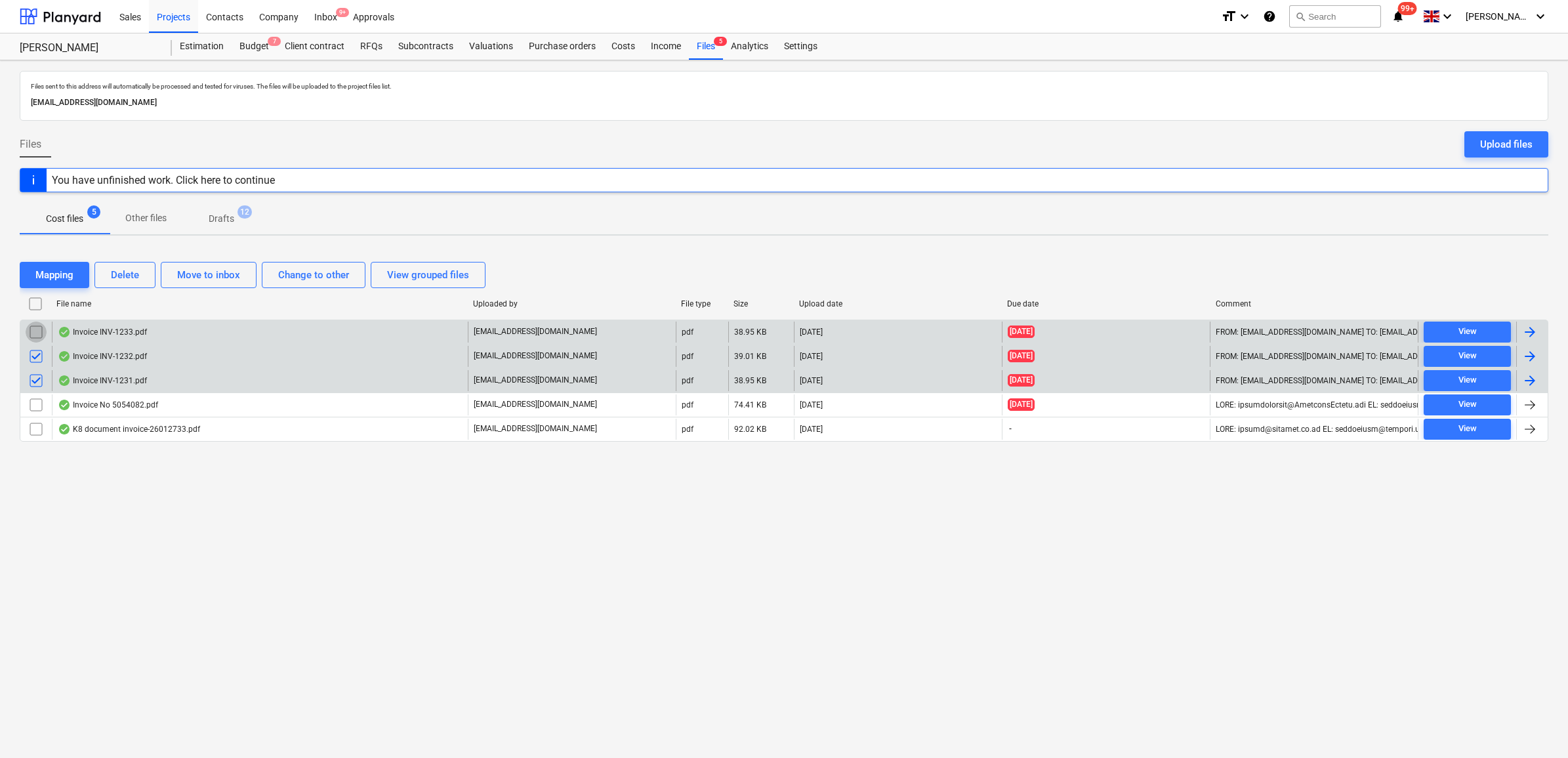
click at [40, 330] on input "checkbox" at bounding box center [36, 332] width 21 height 21
click at [132, 273] on div "Delete" at bounding box center [124, 275] width 28 height 17
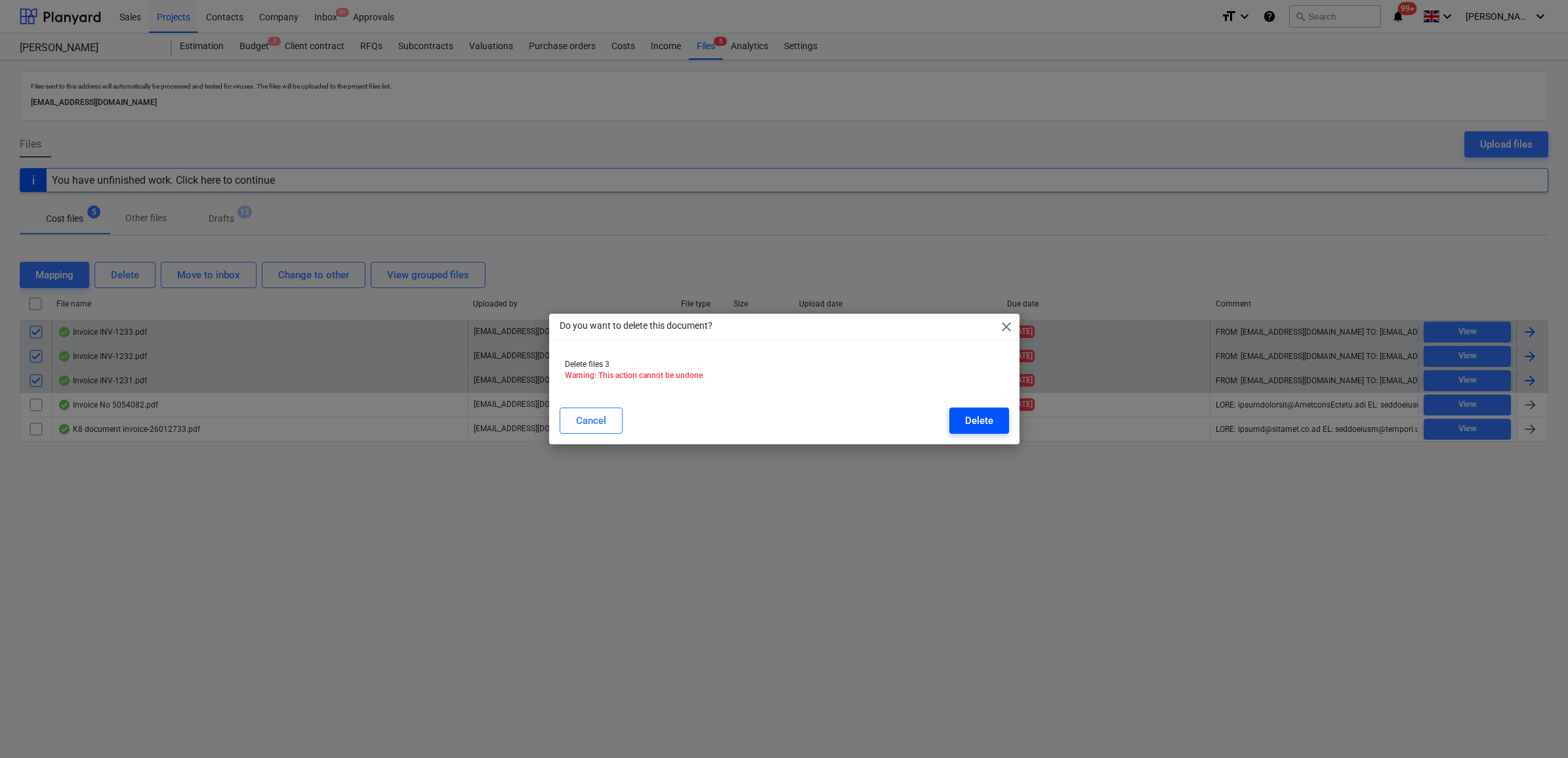
click at [998, 418] on button "Delete" at bounding box center [979, 421] width 60 height 26
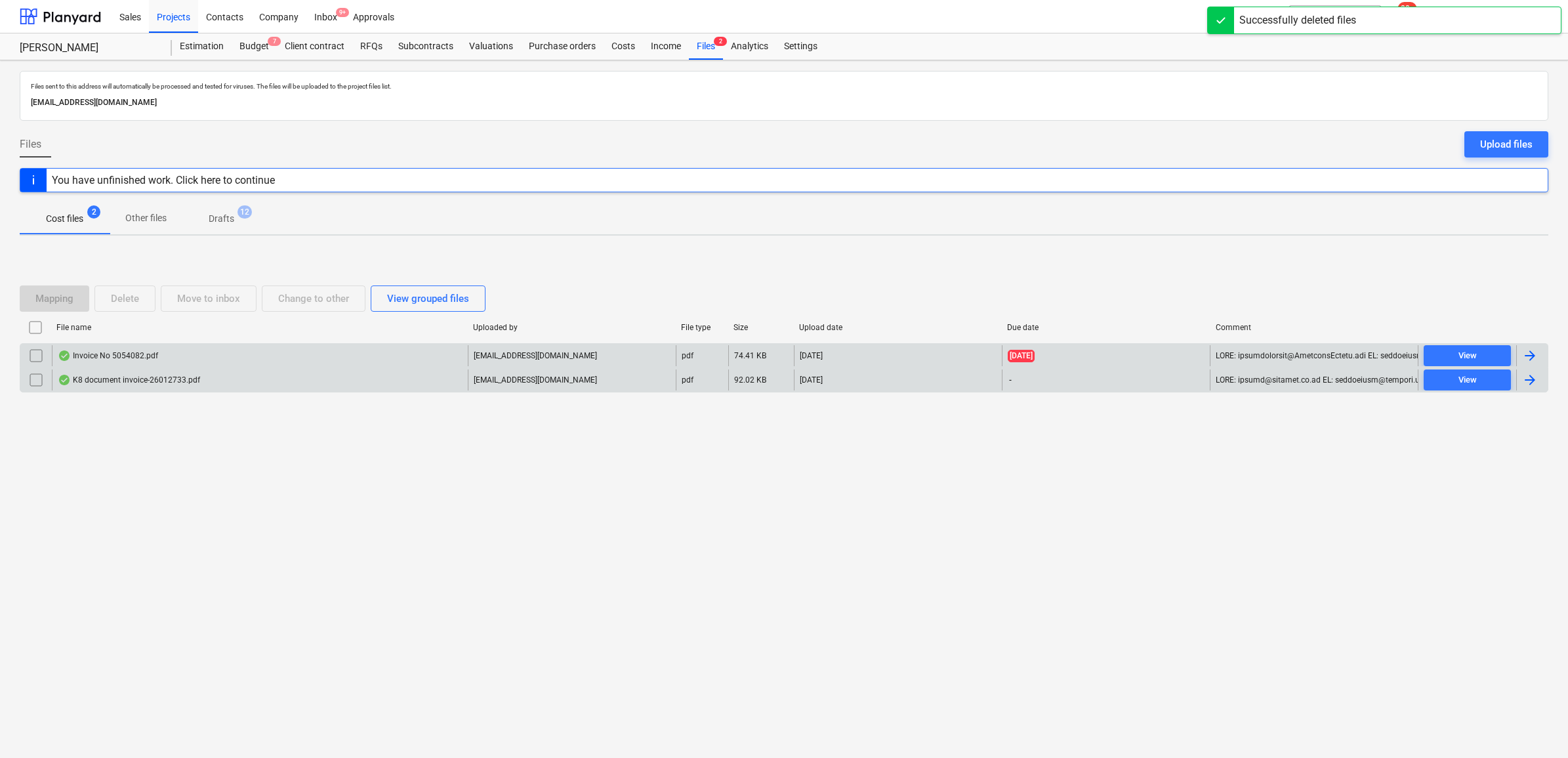
click at [1531, 362] on div at bounding box center [1530, 355] width 16 height 16
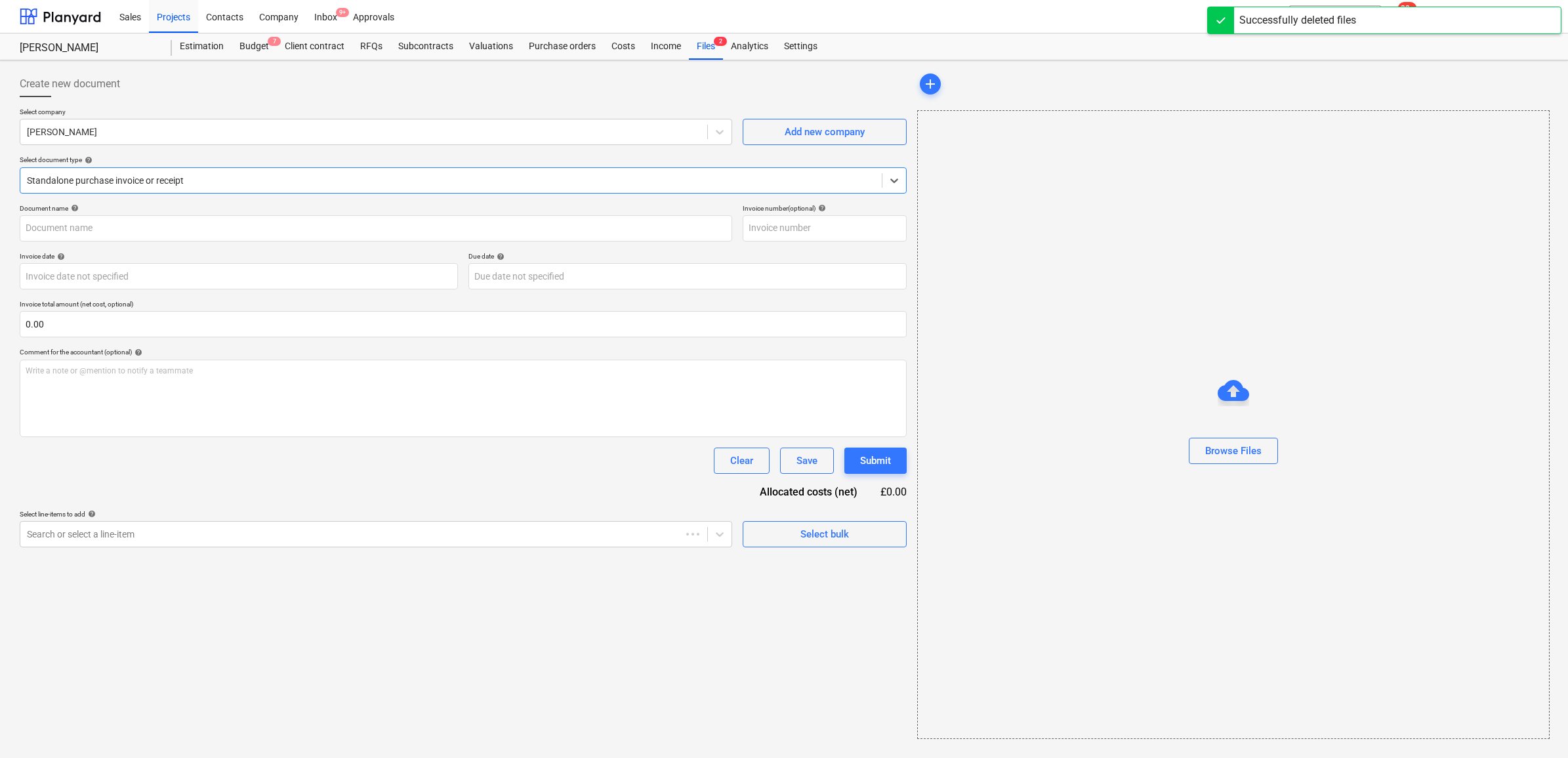
type input "5054082"
type input "[DATE]"
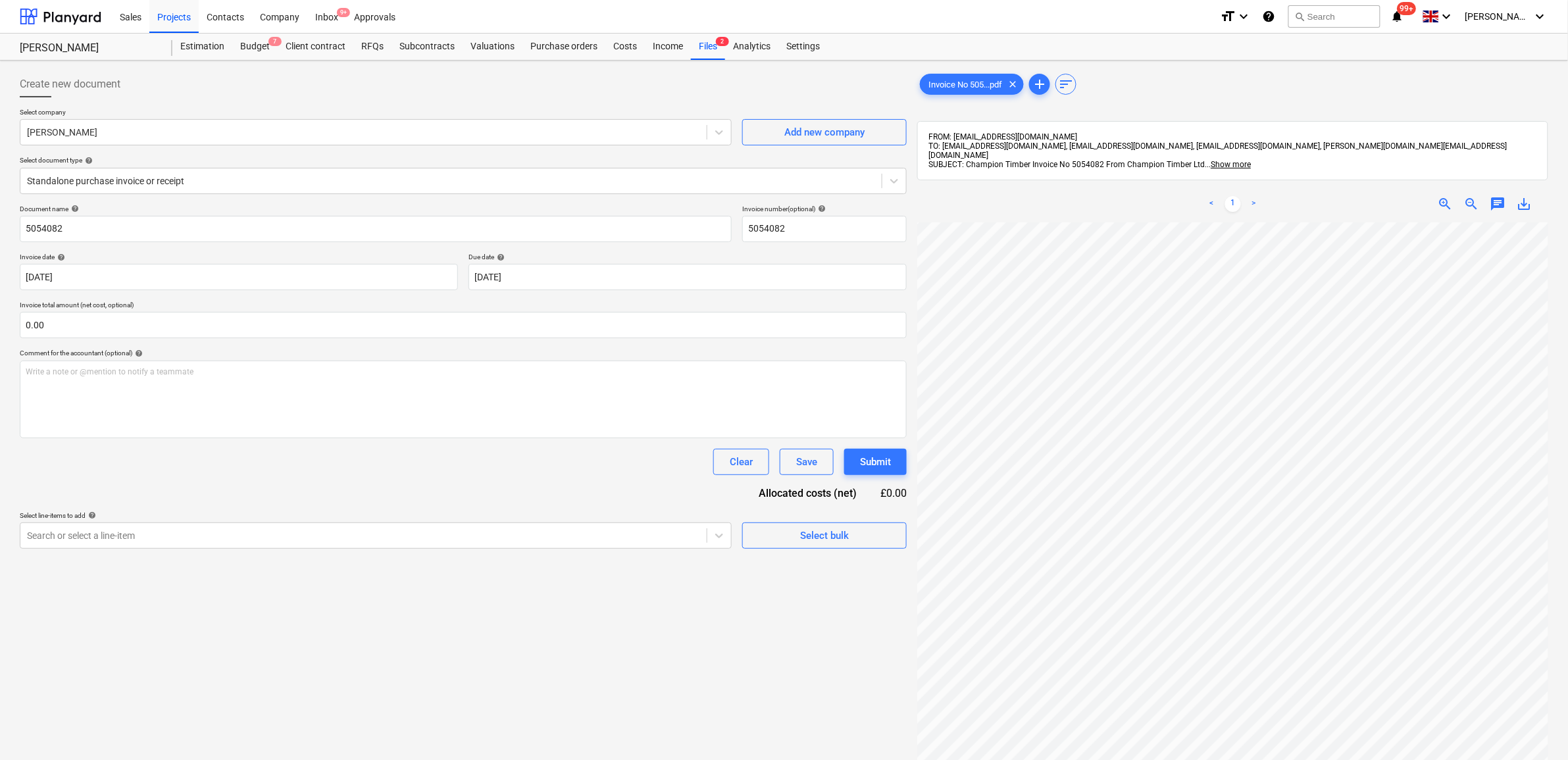
scroll to position [0, 40]
click at [217, 143] on div "[PERSON_NAME]" at bounding box center [376, 132] width 712 height 26
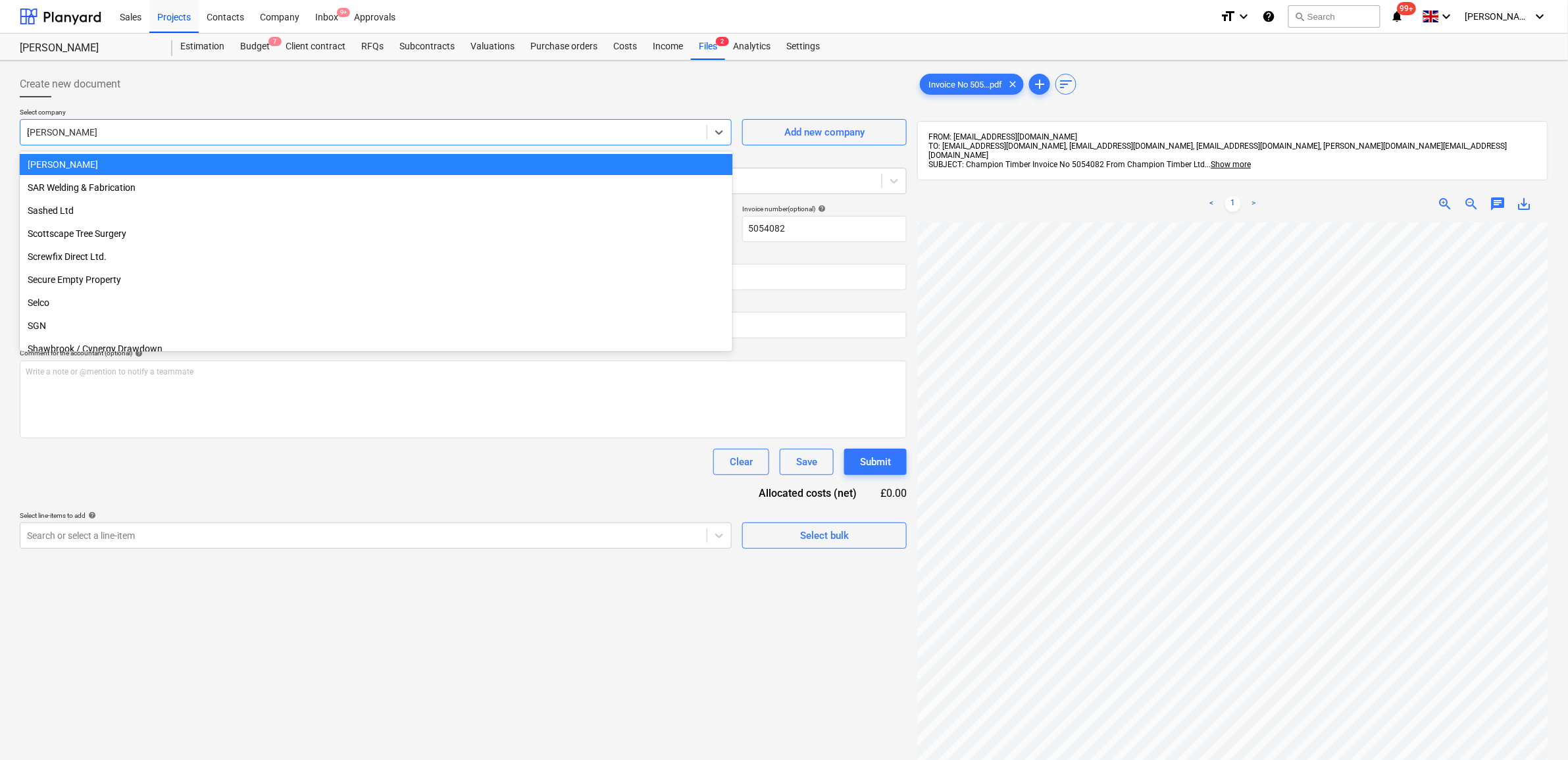
scroll to position [0, 0]
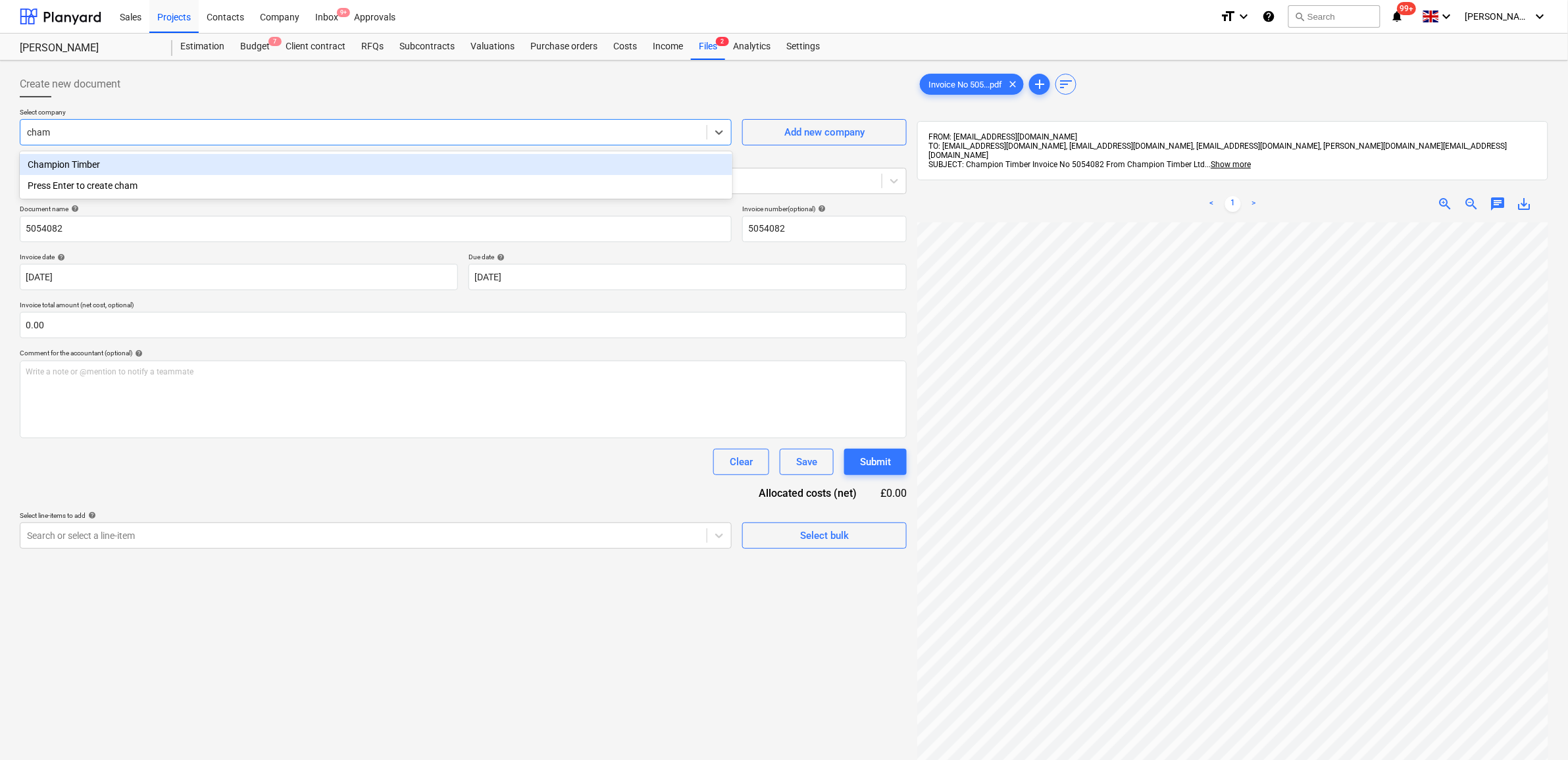
type input "champ"
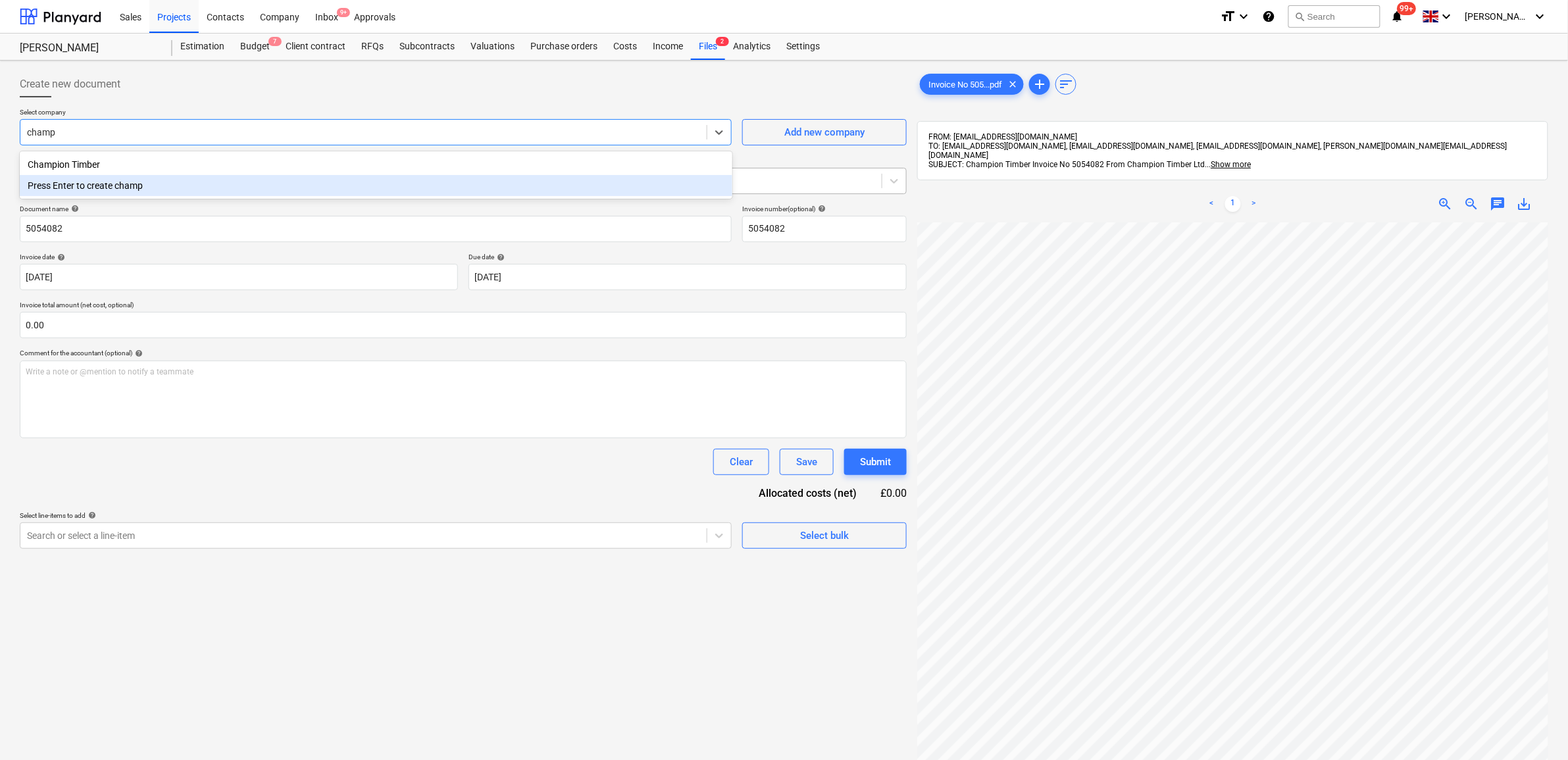
click at [211, 170] on div "Champion Timber" at bounding box center [376, 165] width 712 height 21
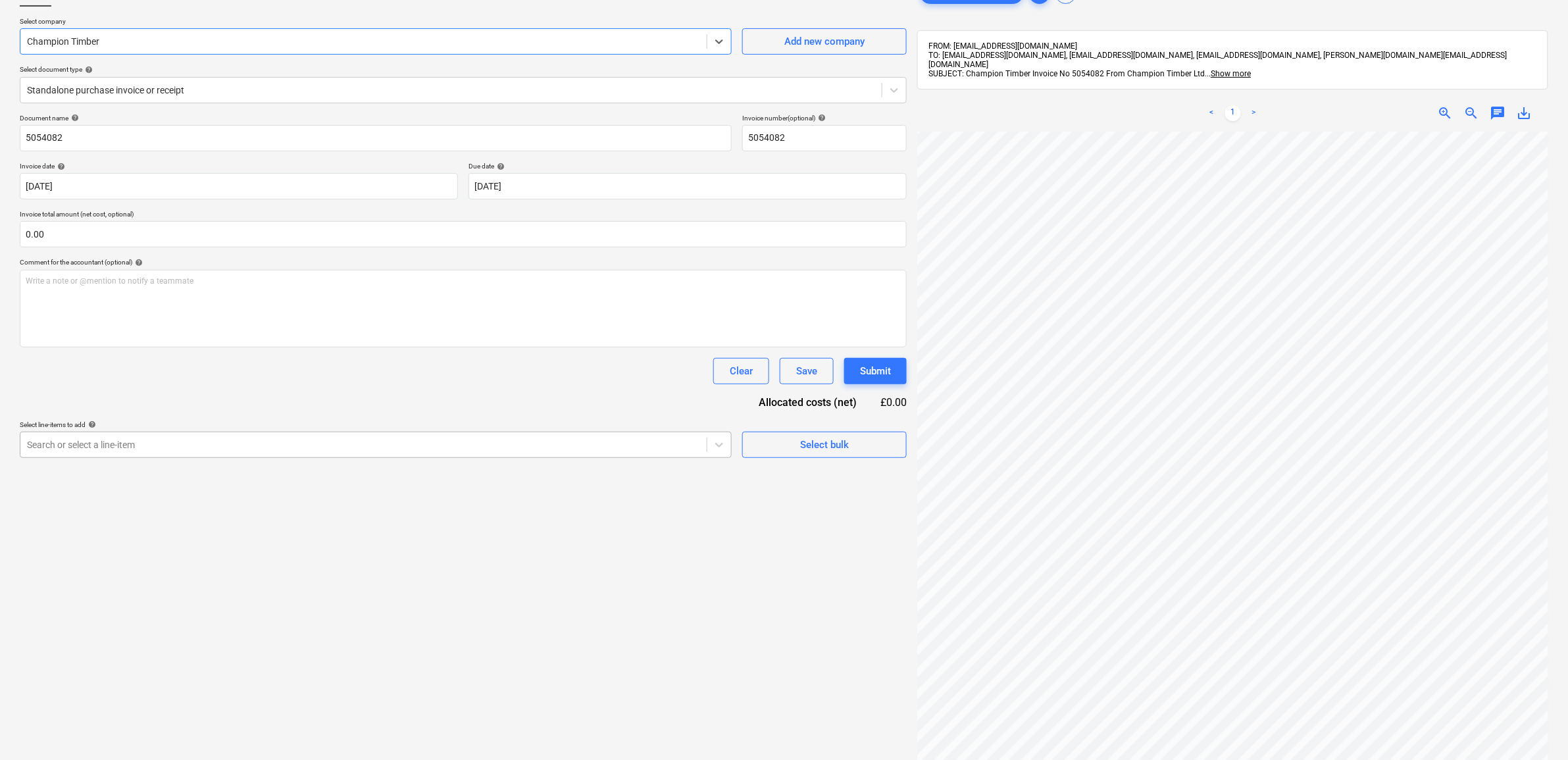
scroll to position [164, 0]
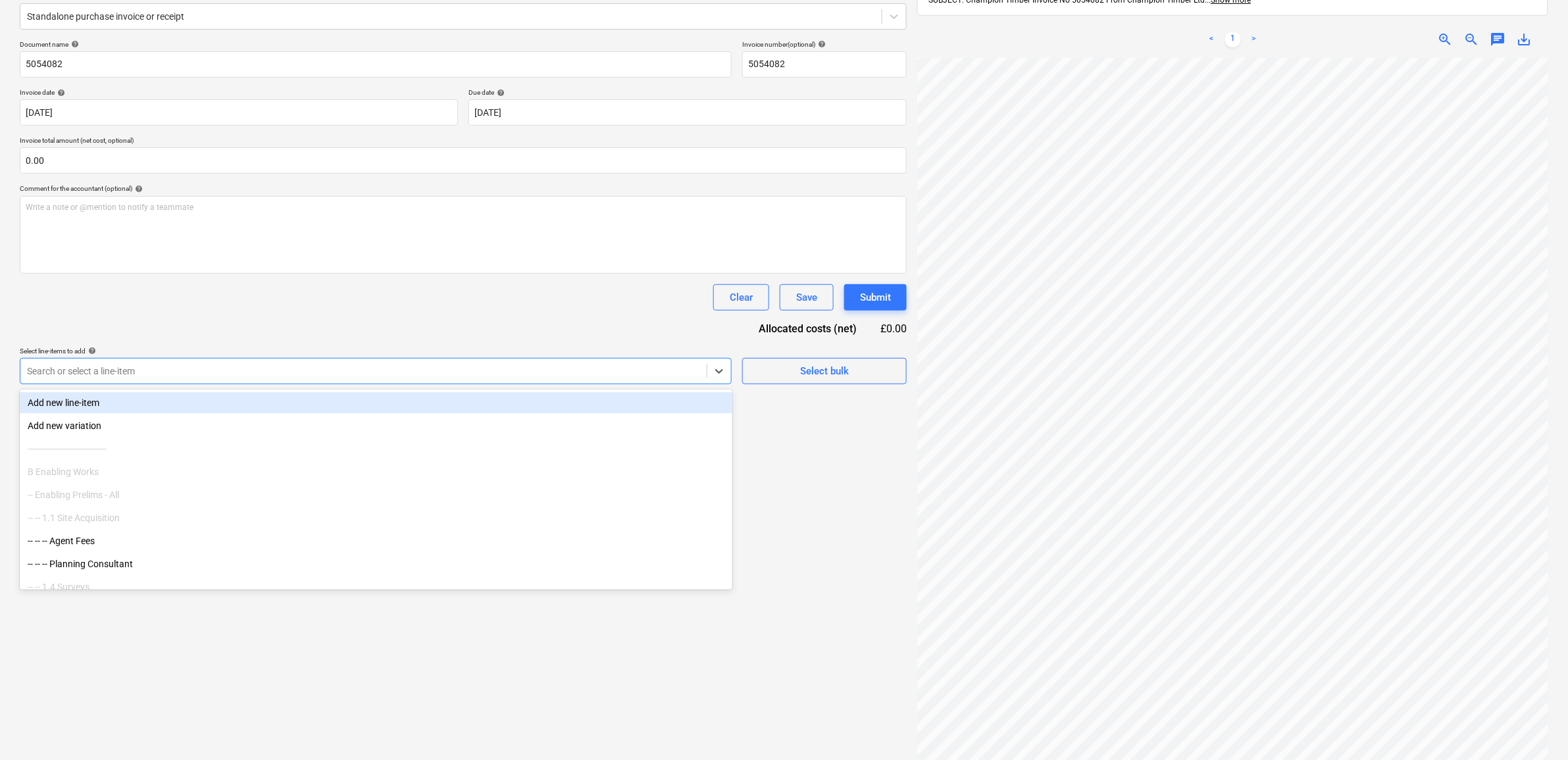
click at [606, 373] on div at bounding box center [363, 371] width 673 height 13
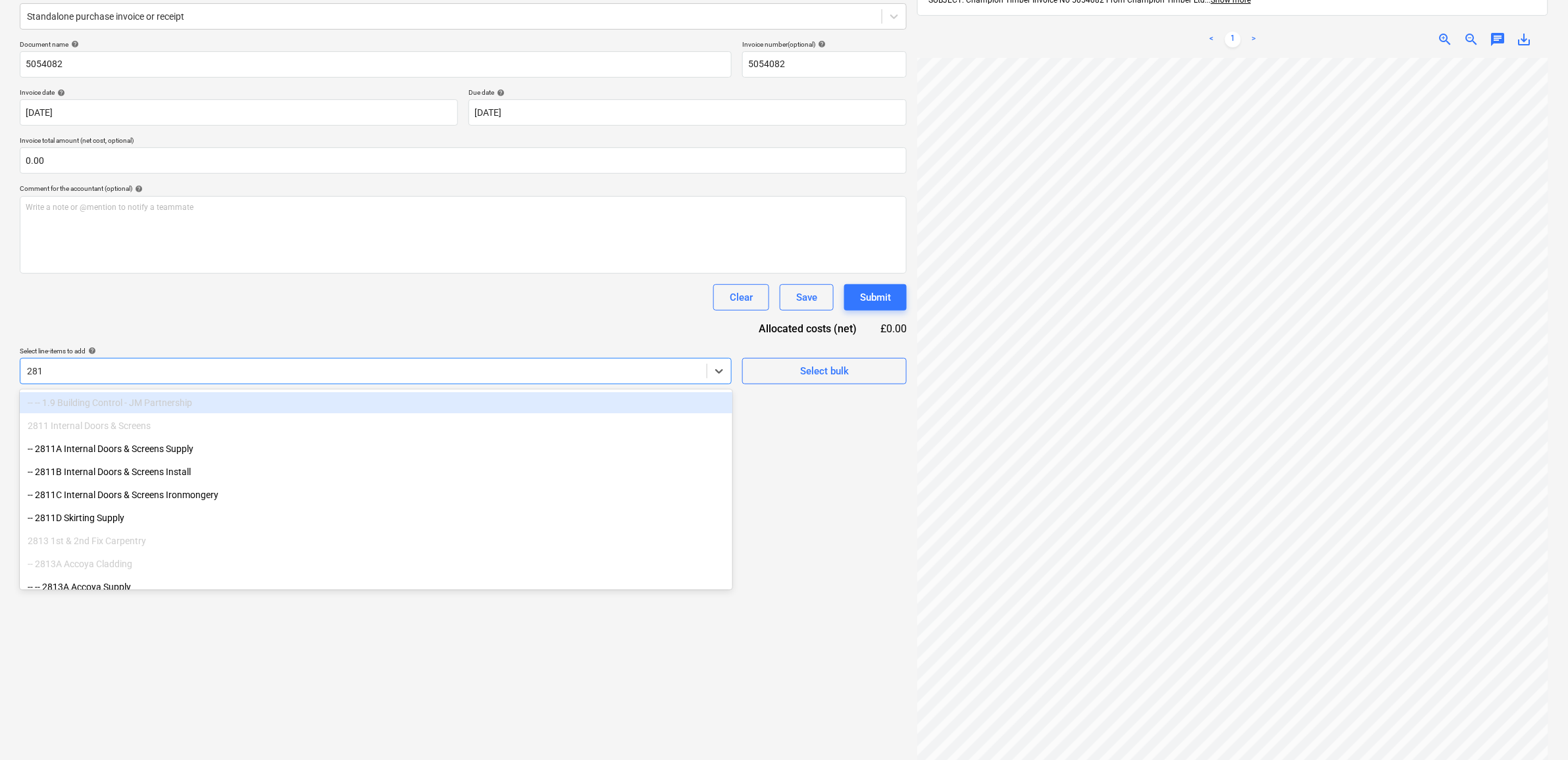
type input "2813"
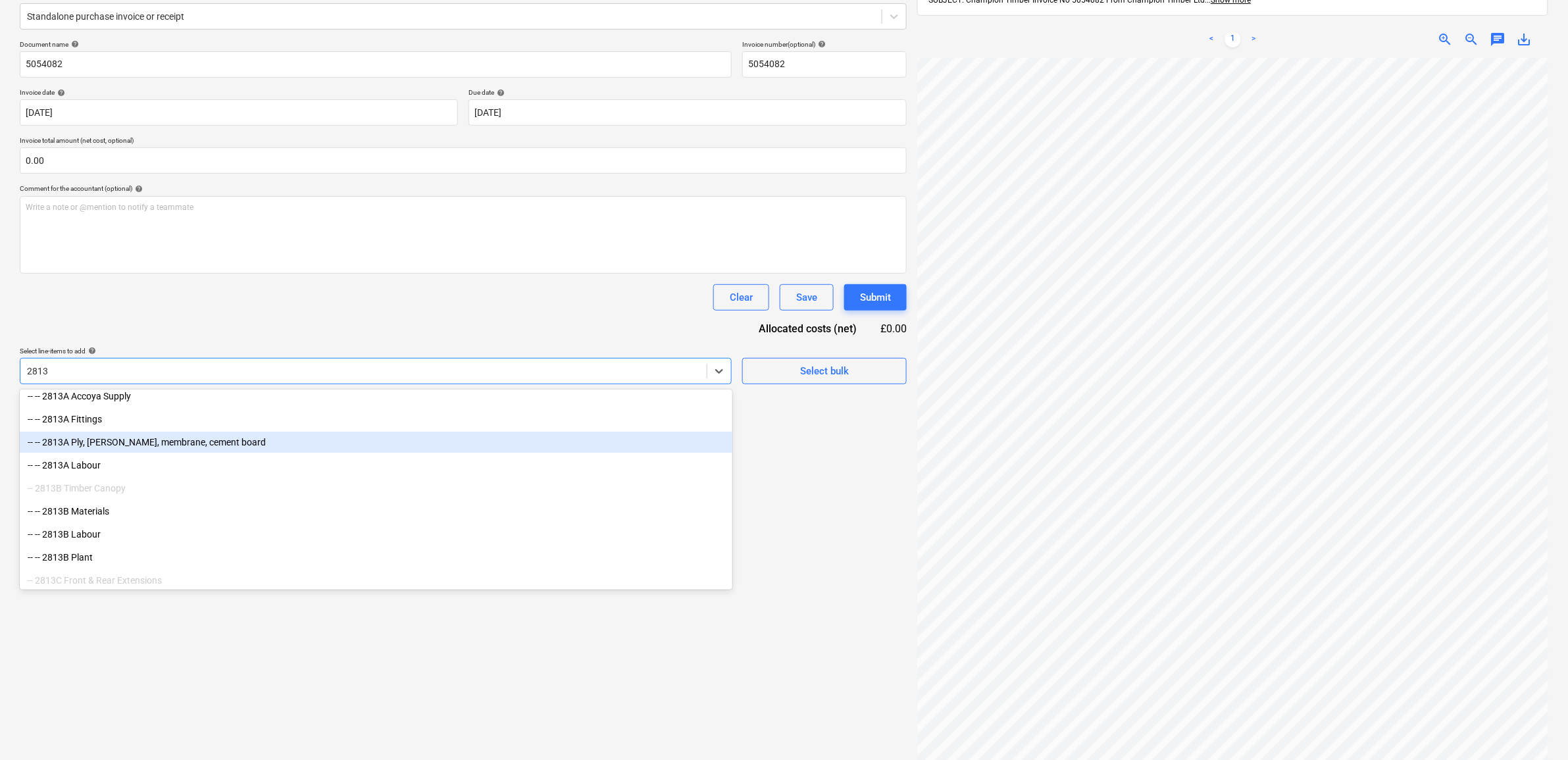
scroll to position [82, 0]
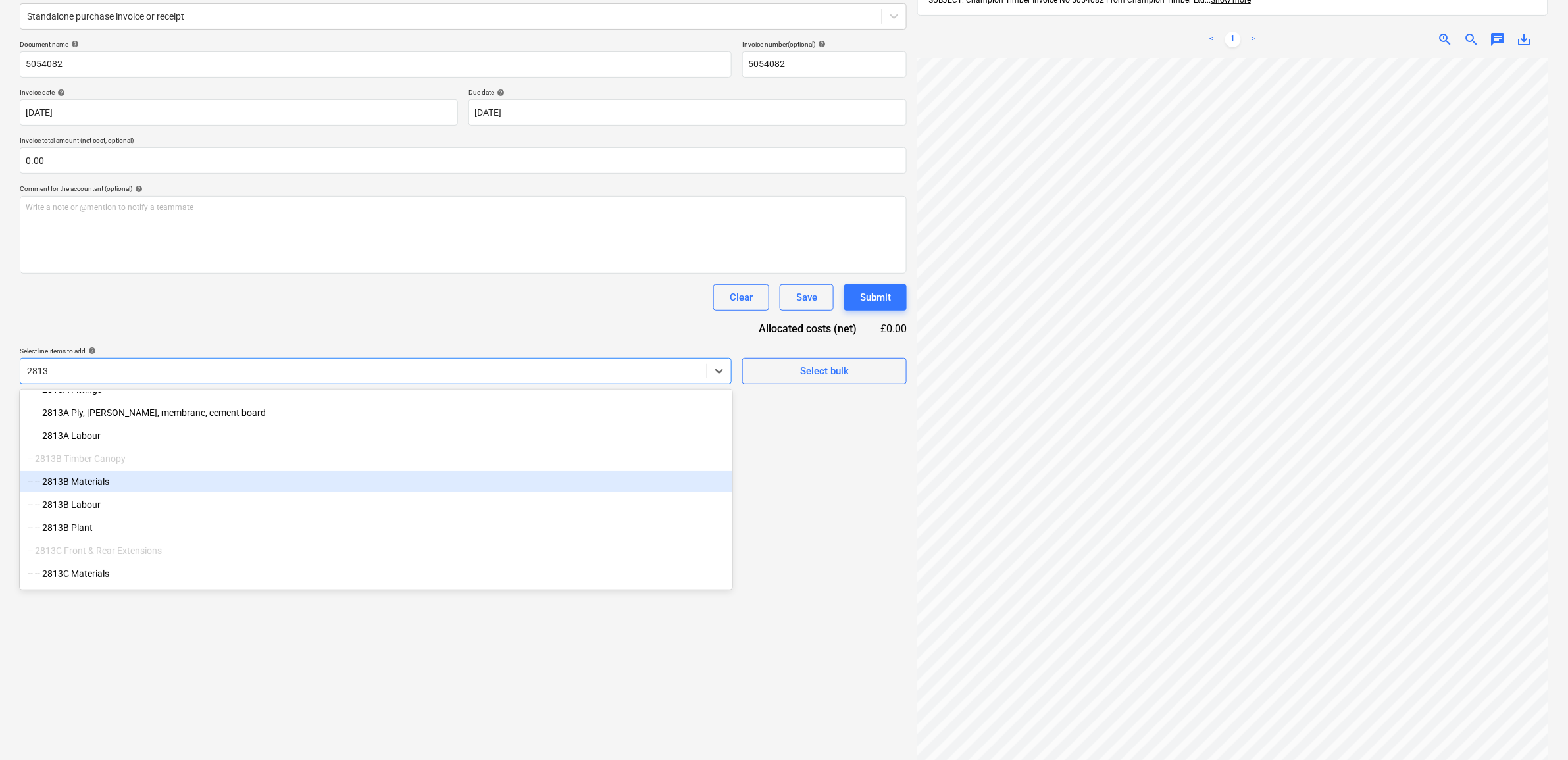
click at [141, 484] on div "-- -- 2813B Materials" at bounding box center [376, 482] width 712 height 21
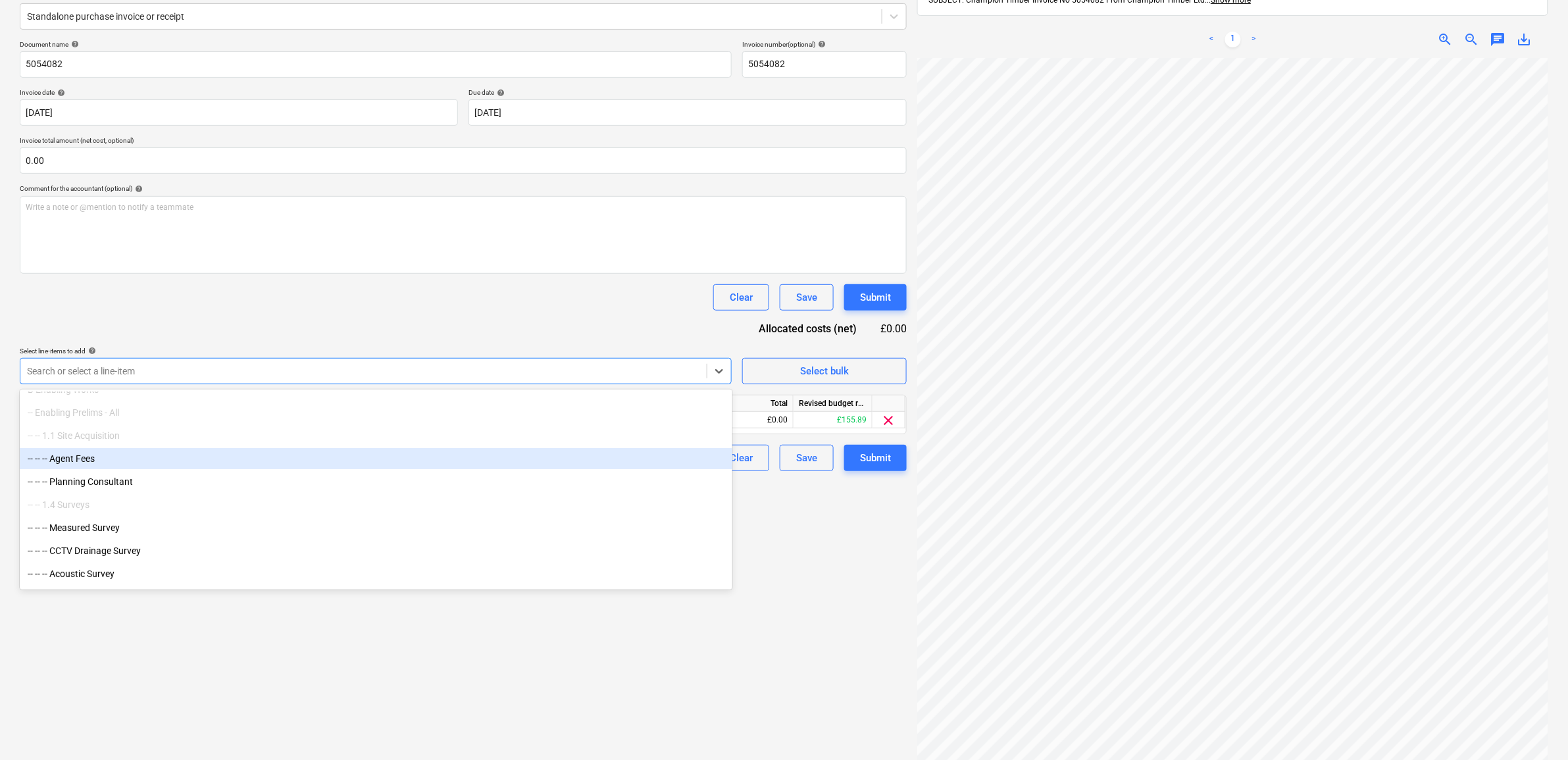
click at [155, 373] on div at bounding box center [363, 371] width 673 height 13
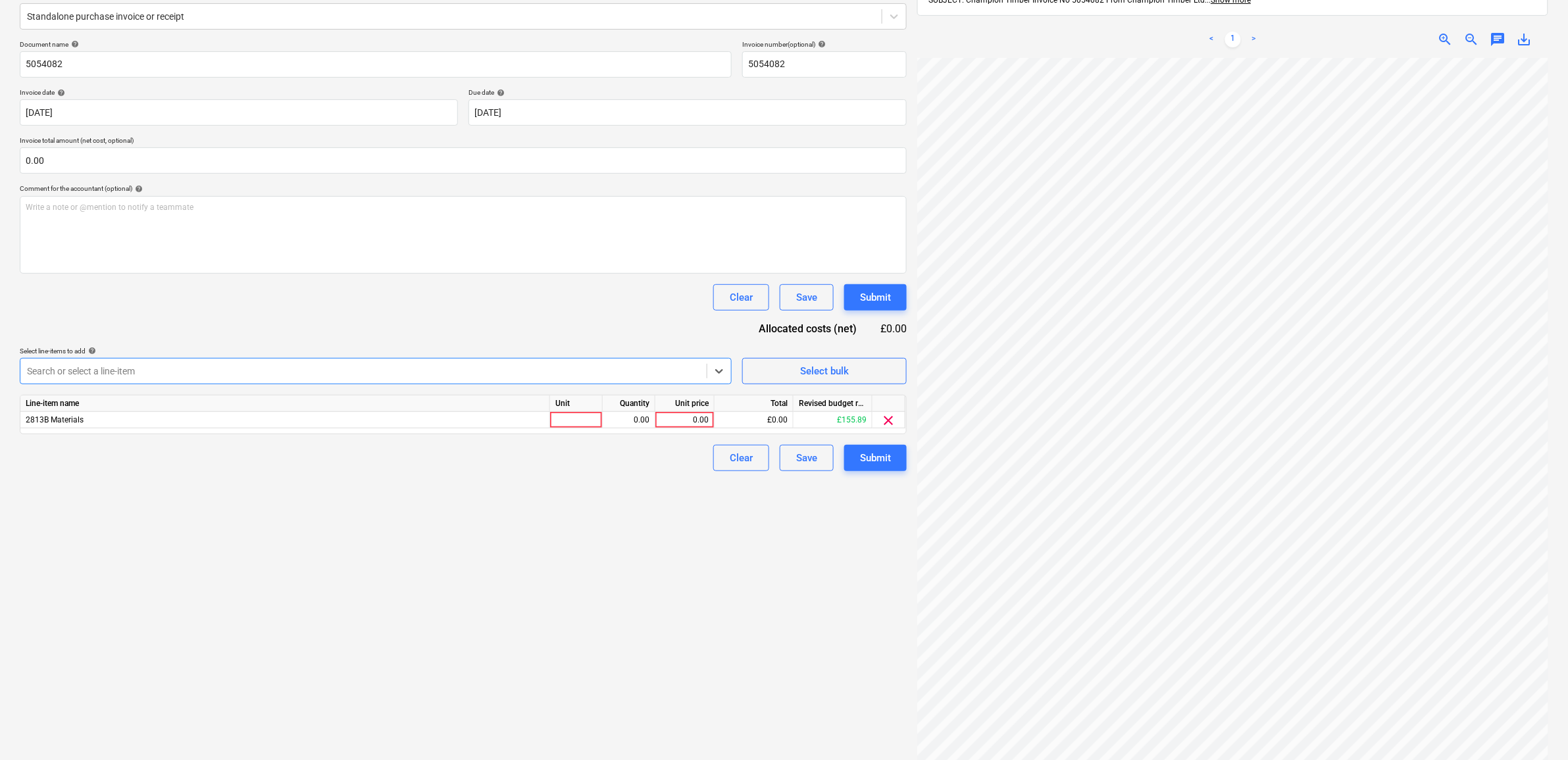
click at [155, 373] on div at bounding box center [363, 371] width 673 height 13
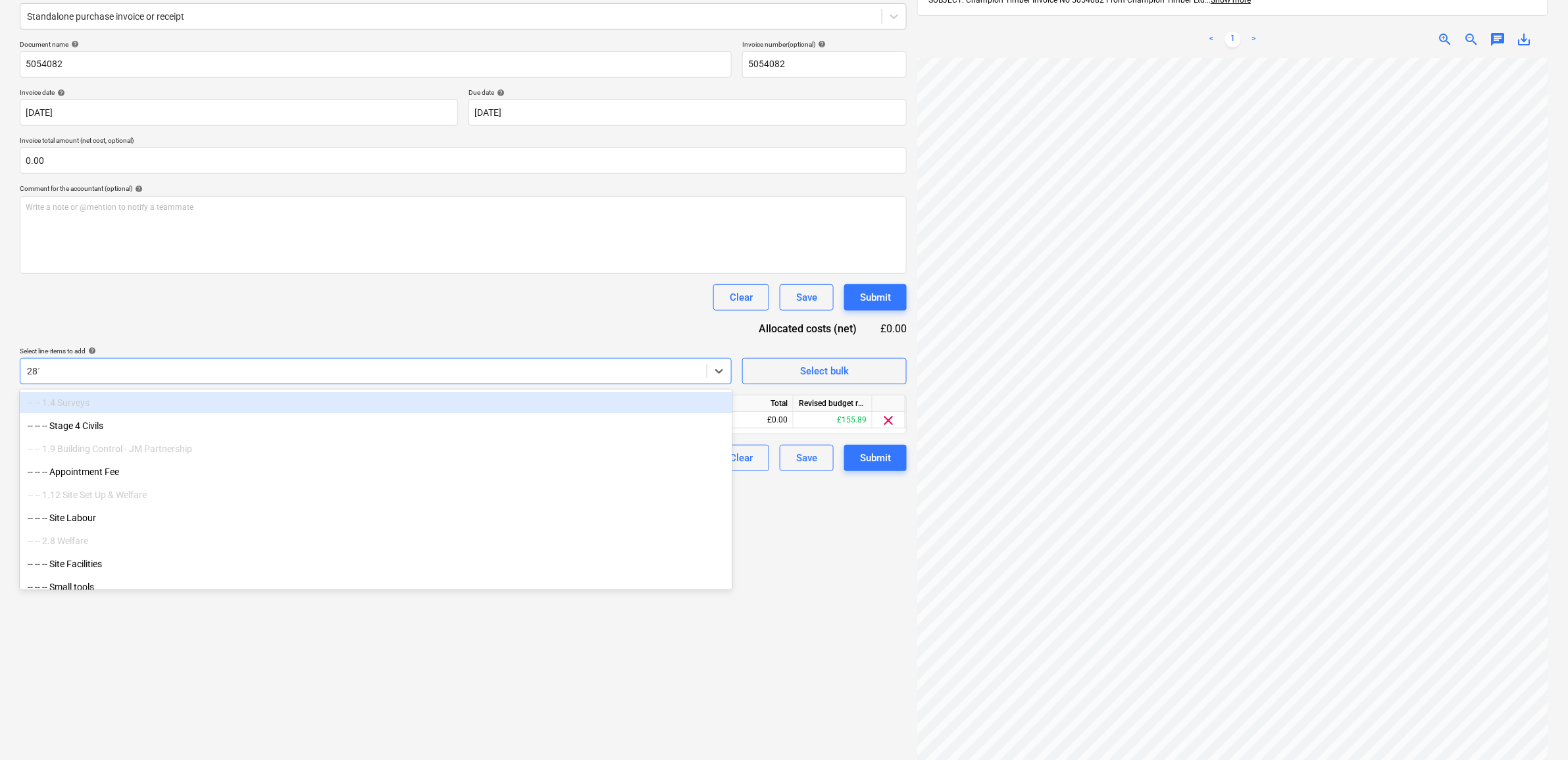
type input "2813"
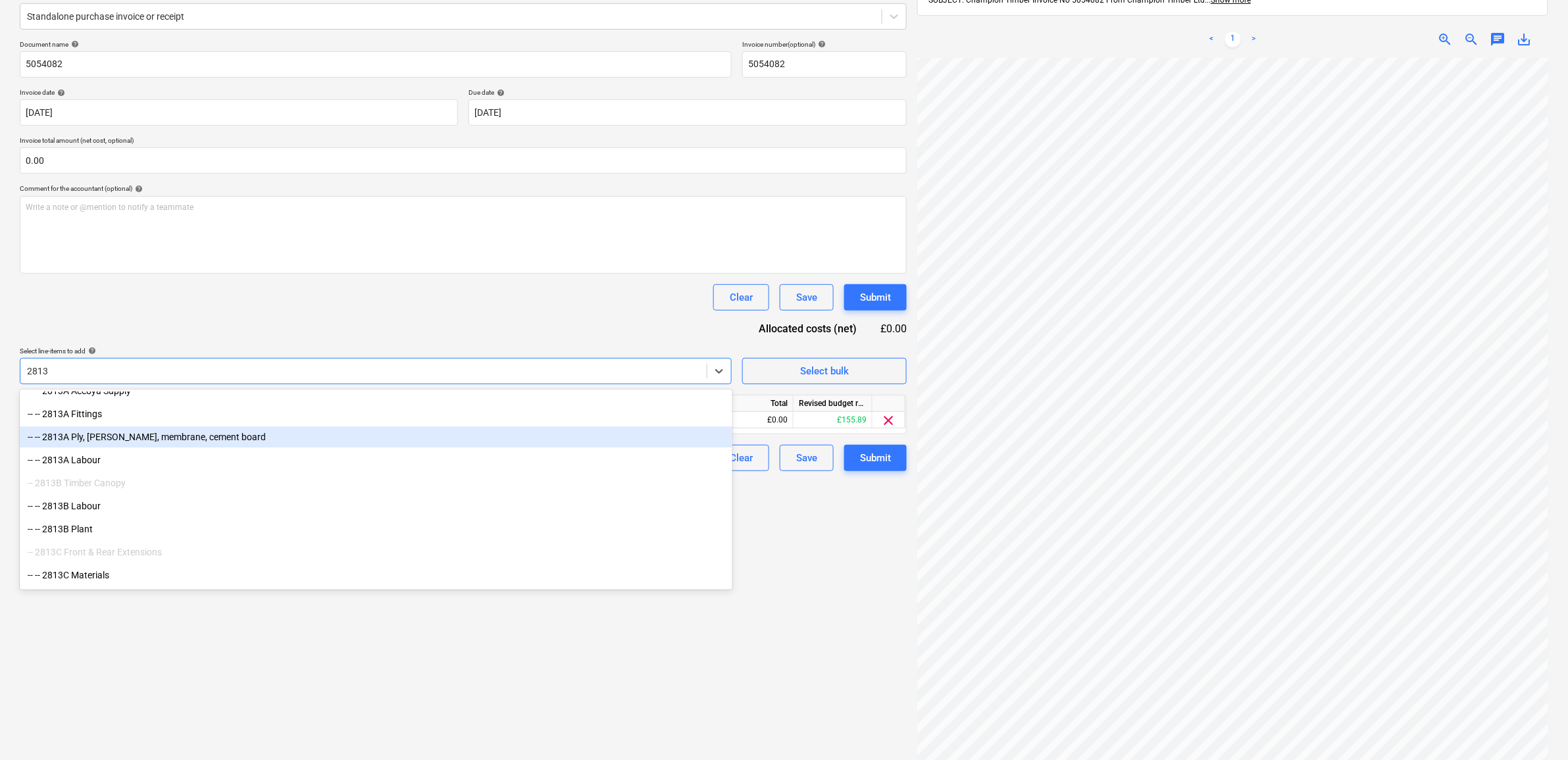
scroll to position [164, 0]
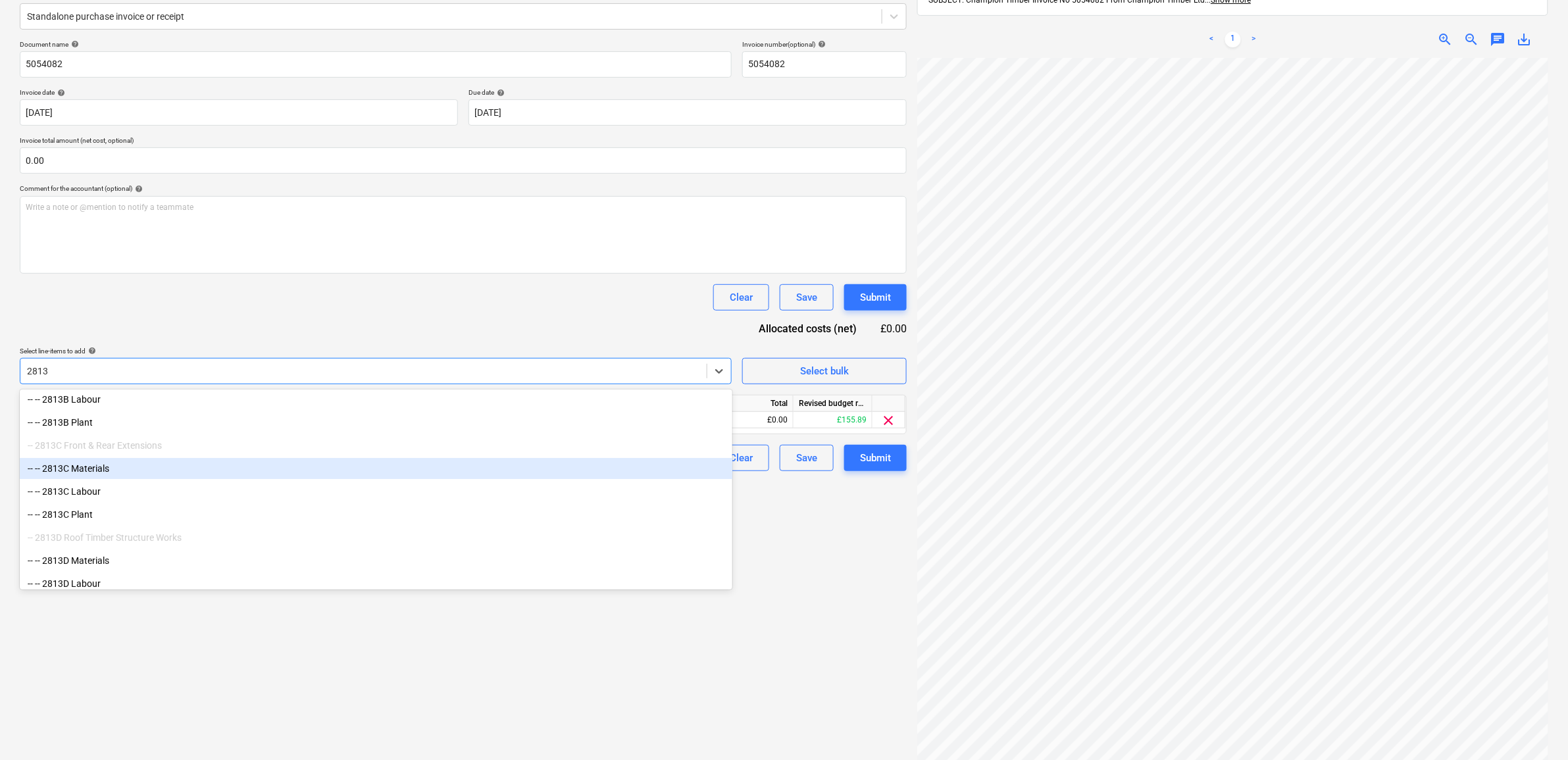
click at [117, 474] on div "-- -- 2813C Materials" at bounding box center [376, 469] width 712 height 21
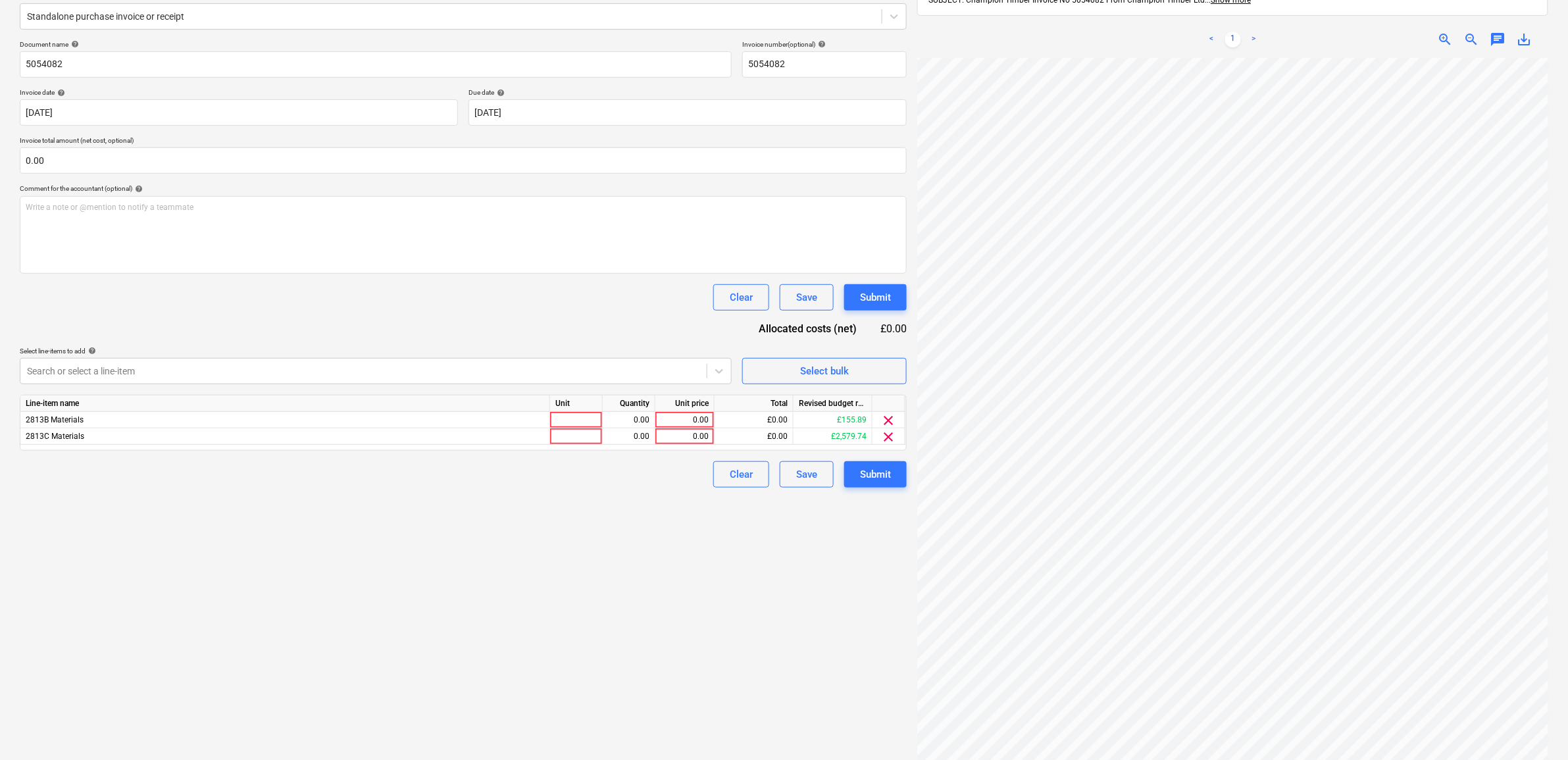
click at [665, 656] on div "Create new document Select company Champion Timber Add new company Select docum…" at bounding box center [464, 344] width 898 height 885
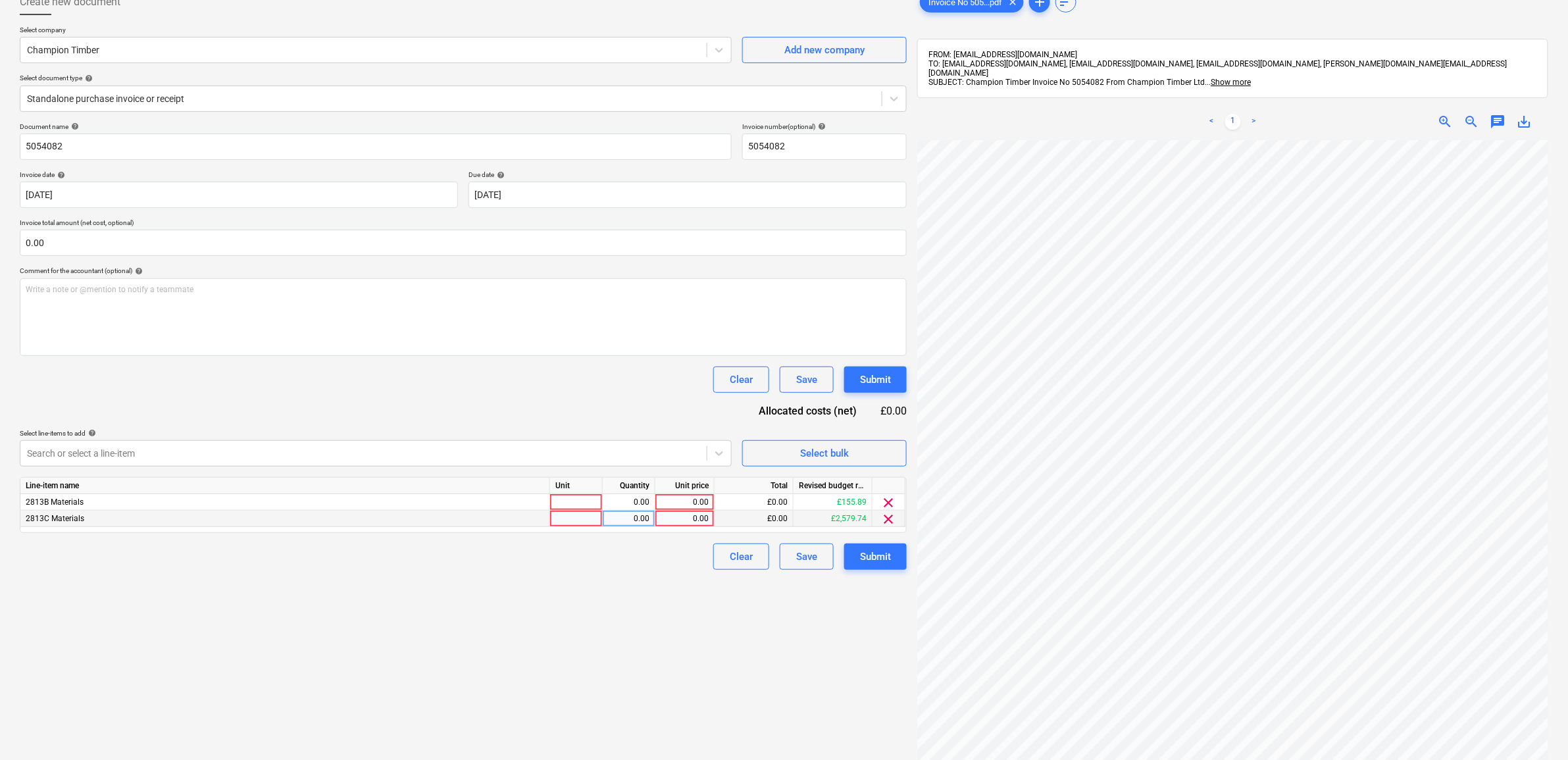
scroll to position [254, 61]
click at [672, 520] on div "0.00" at bounding box center [684, 519] width 48 height 16
type input "266.88"
click at [623, 599] on div "Create new document Select company Champion Timber Add new company Select docum…" at bounding box center [464, 426] width 898 height 885
click at [889, 502] on span "clear" at bounding box center [889, 502] width 16 height 16
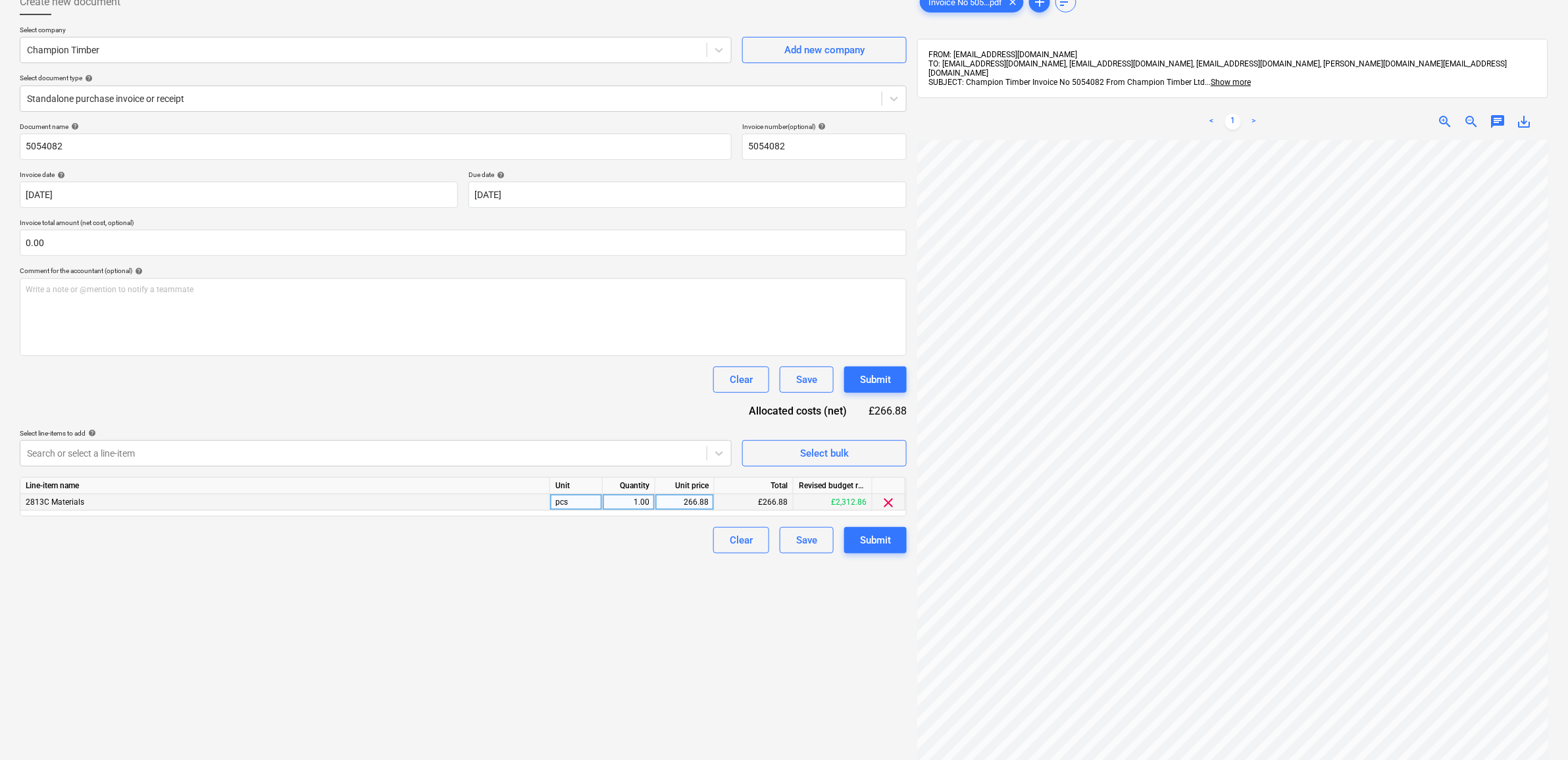
click at [648, 570] on div "Create new document Select company Champion Timber Add new company Select docum…" at bounding box center [464, 426] width 898 height 885
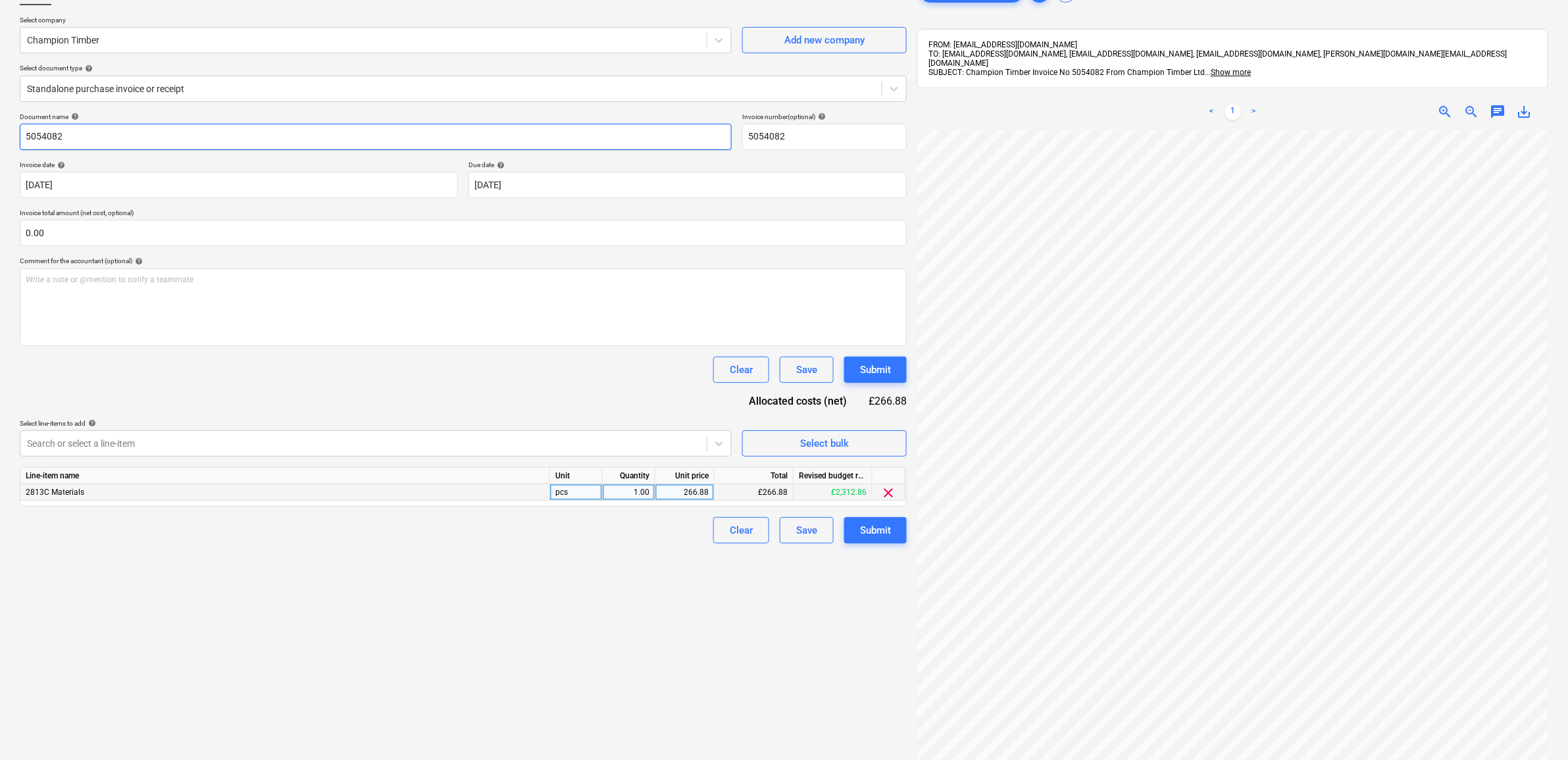
scroll to position [0, 0]
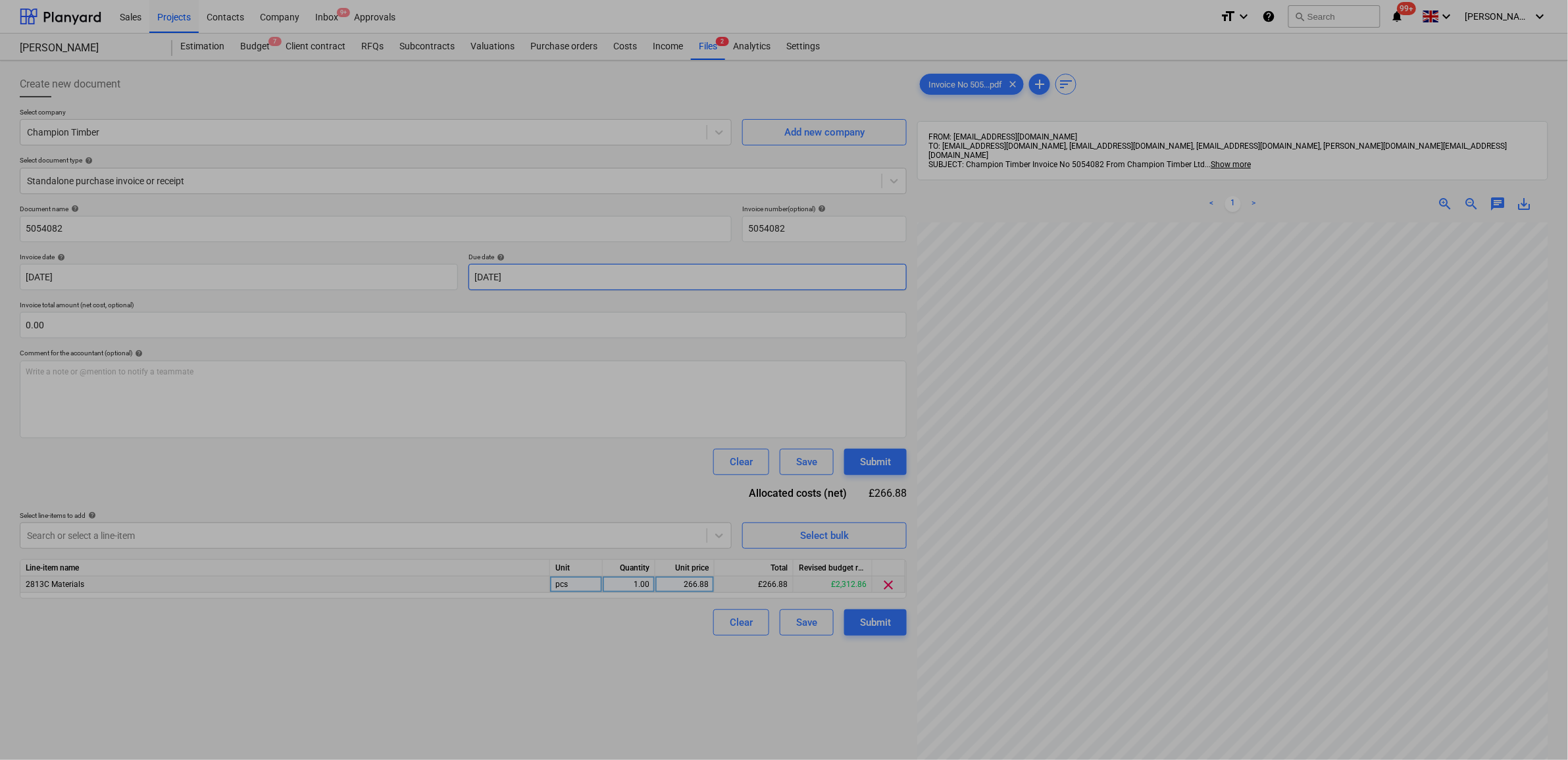
click at [563, 275] on body "Sales Projects Contacts Company Inbox 9+ Approvals format_size keyboard_arrow_d…" at bounding box center [784, 380] width 1568 height 760
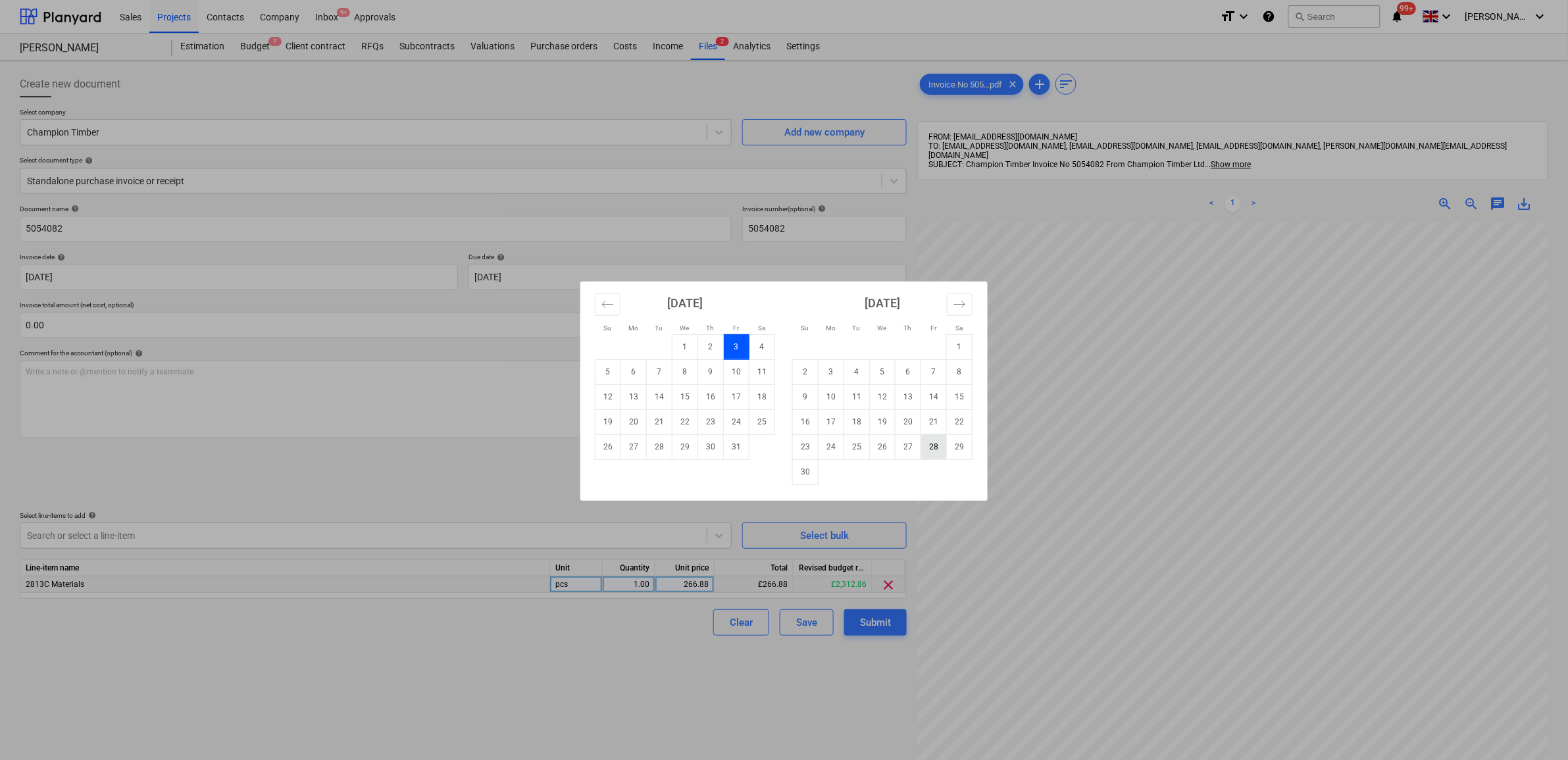
click at [941, 455] on td "28" at bounding box center [933, 446] width 25 height 25
type input "[DATE]"
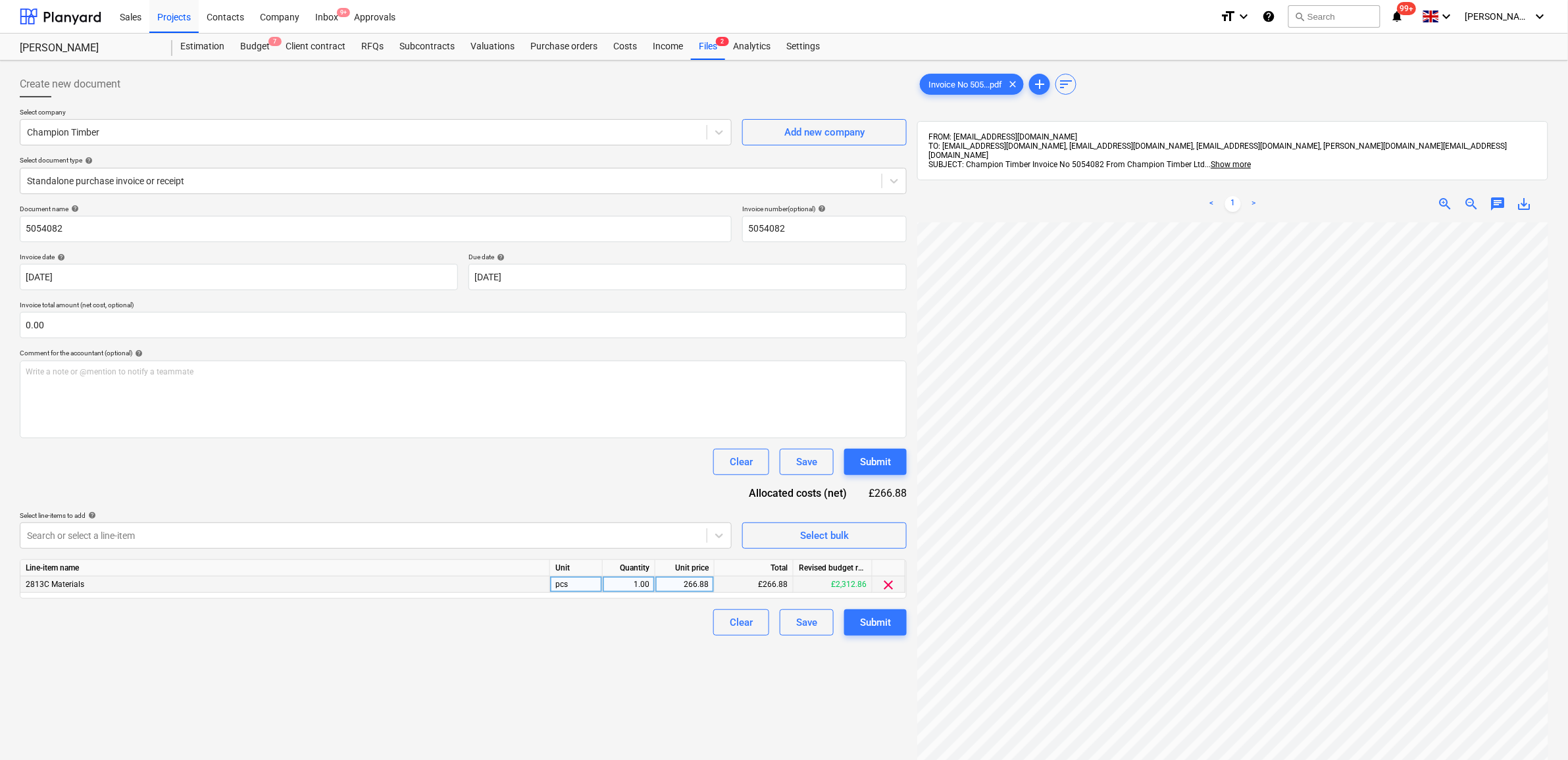
click at [500, 467] on div "Clear Save Submit" at bounding box center [463, 462] width 887 height 26
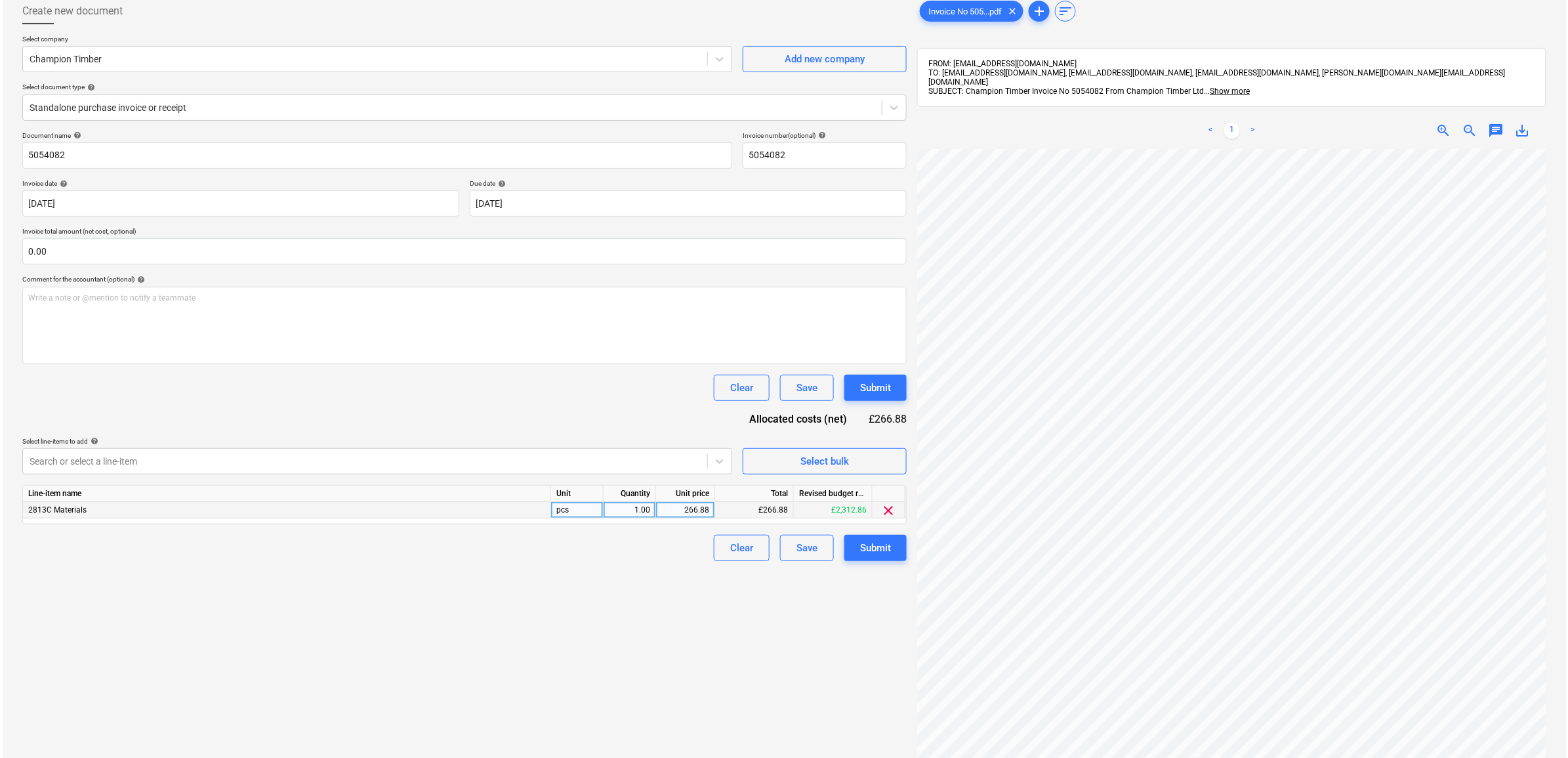
scroll to position [164, 0]
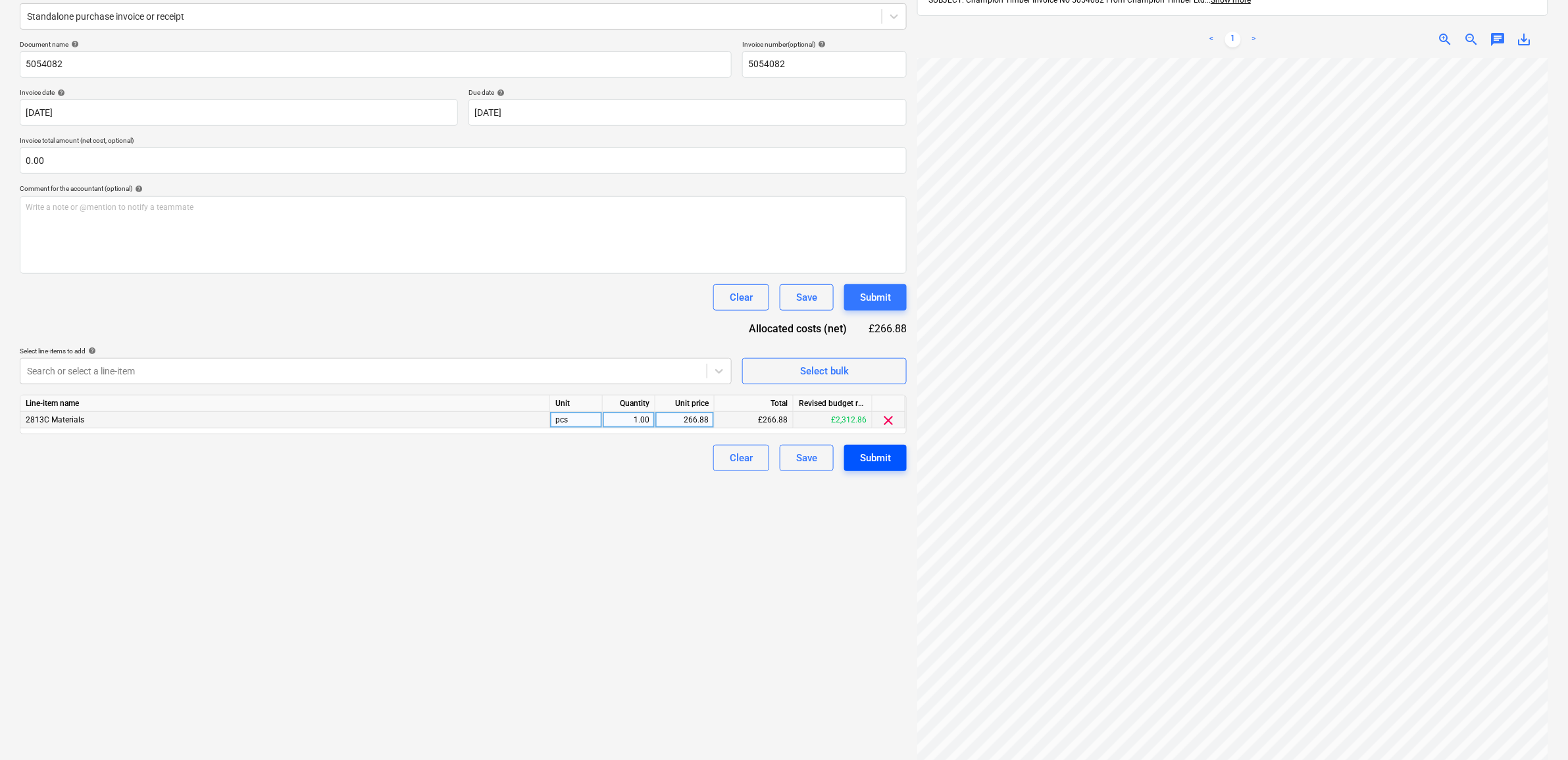
click at [866, 456] on div "Submit" at bounding box center [875, 458] width 31 height 17
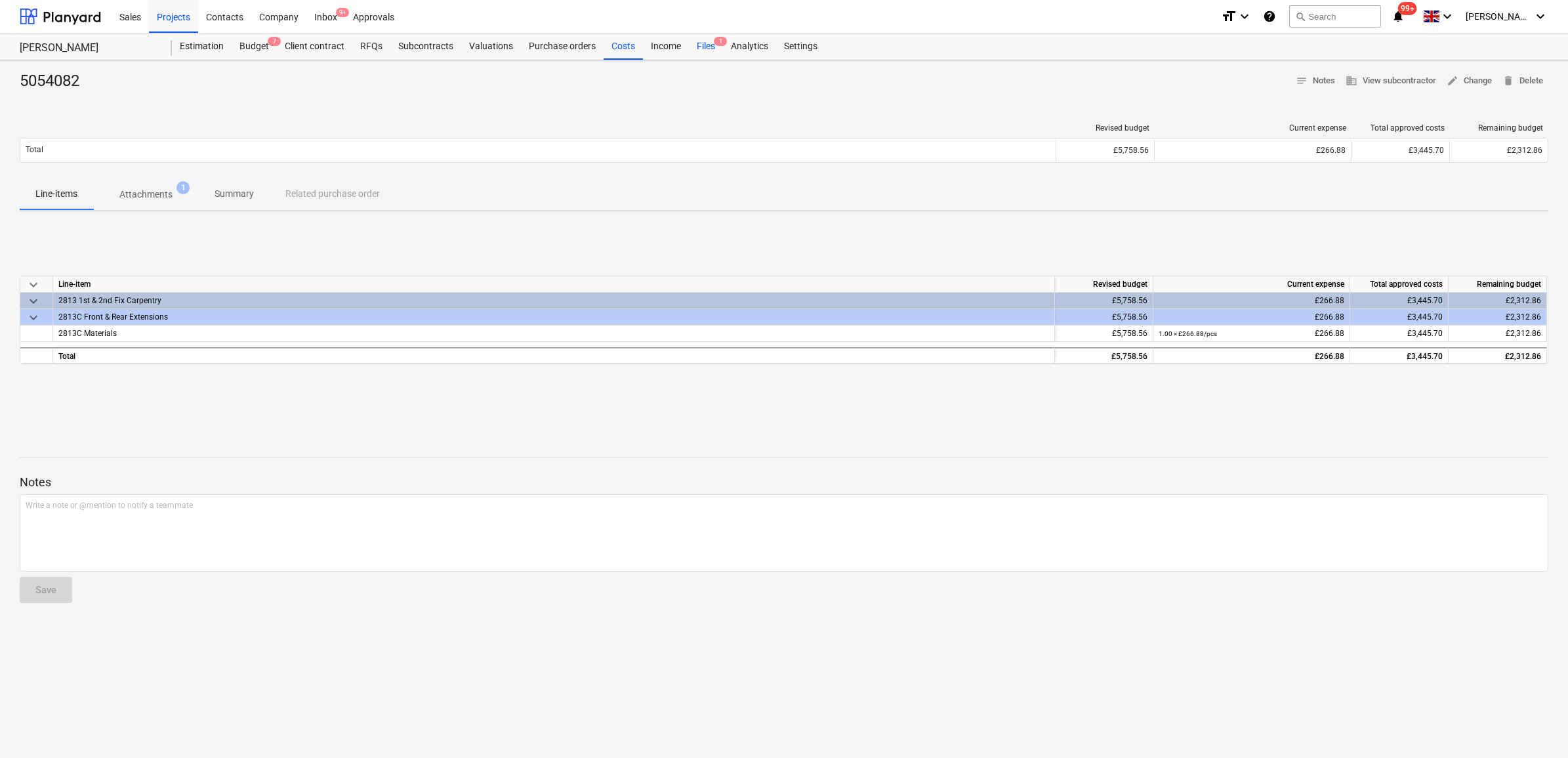
click at [696, 43] on div "Files 1" at bounding box center [706, 47] width 34 height 26
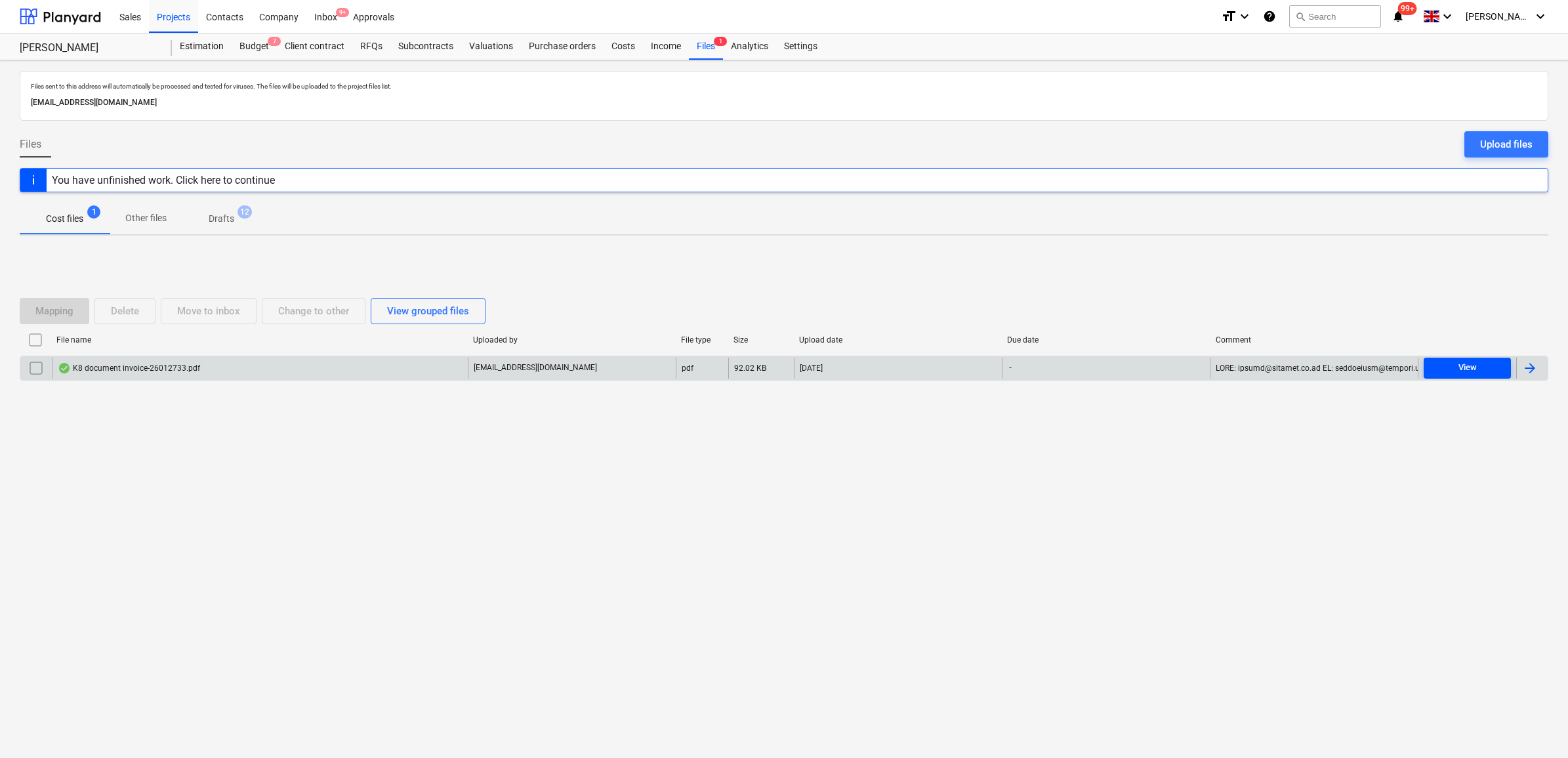
click at [1477, 368] on span "View" at bounding box center [1467, 368] width 77 height 15
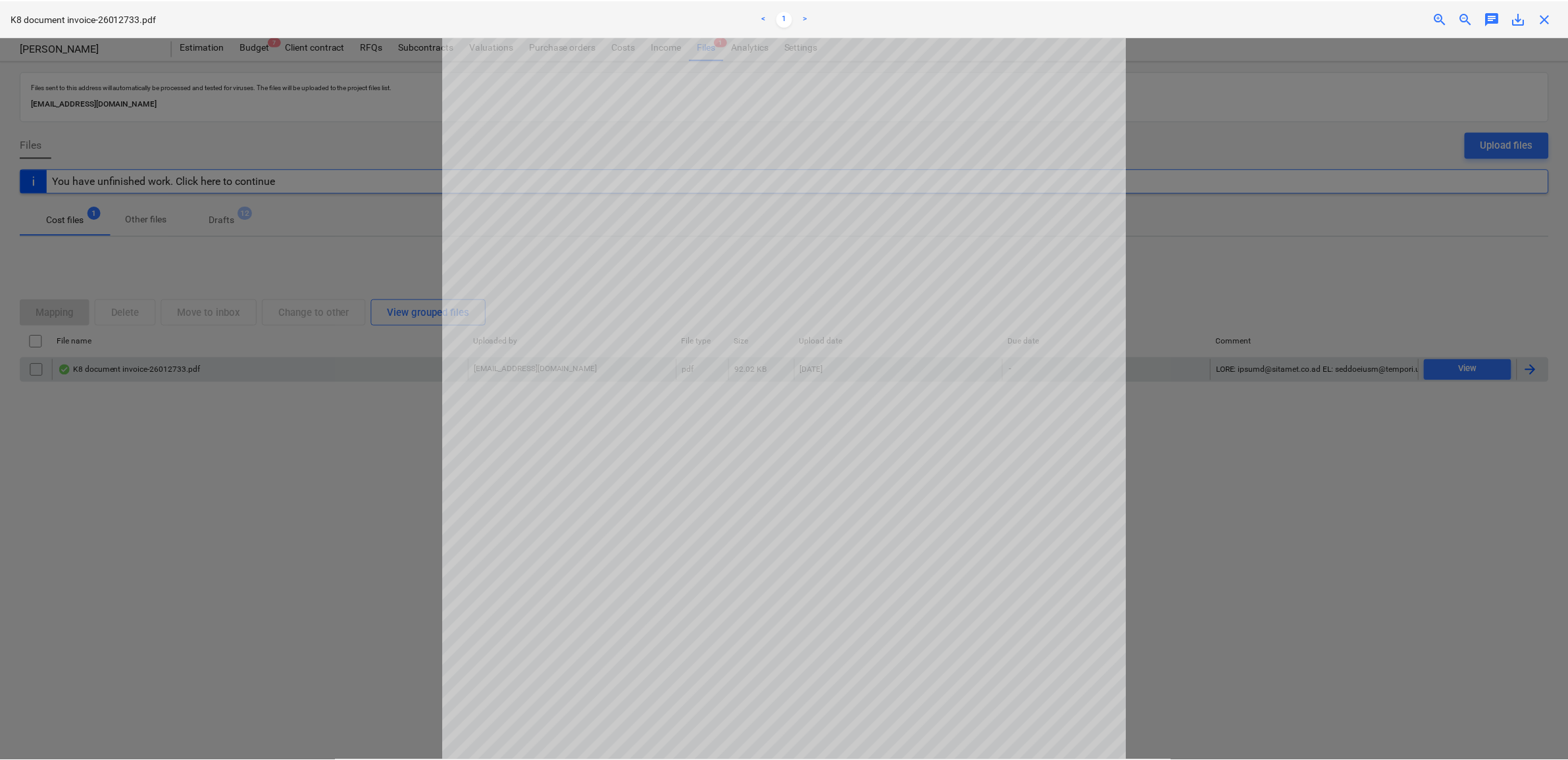
scroll to position [82, 0]
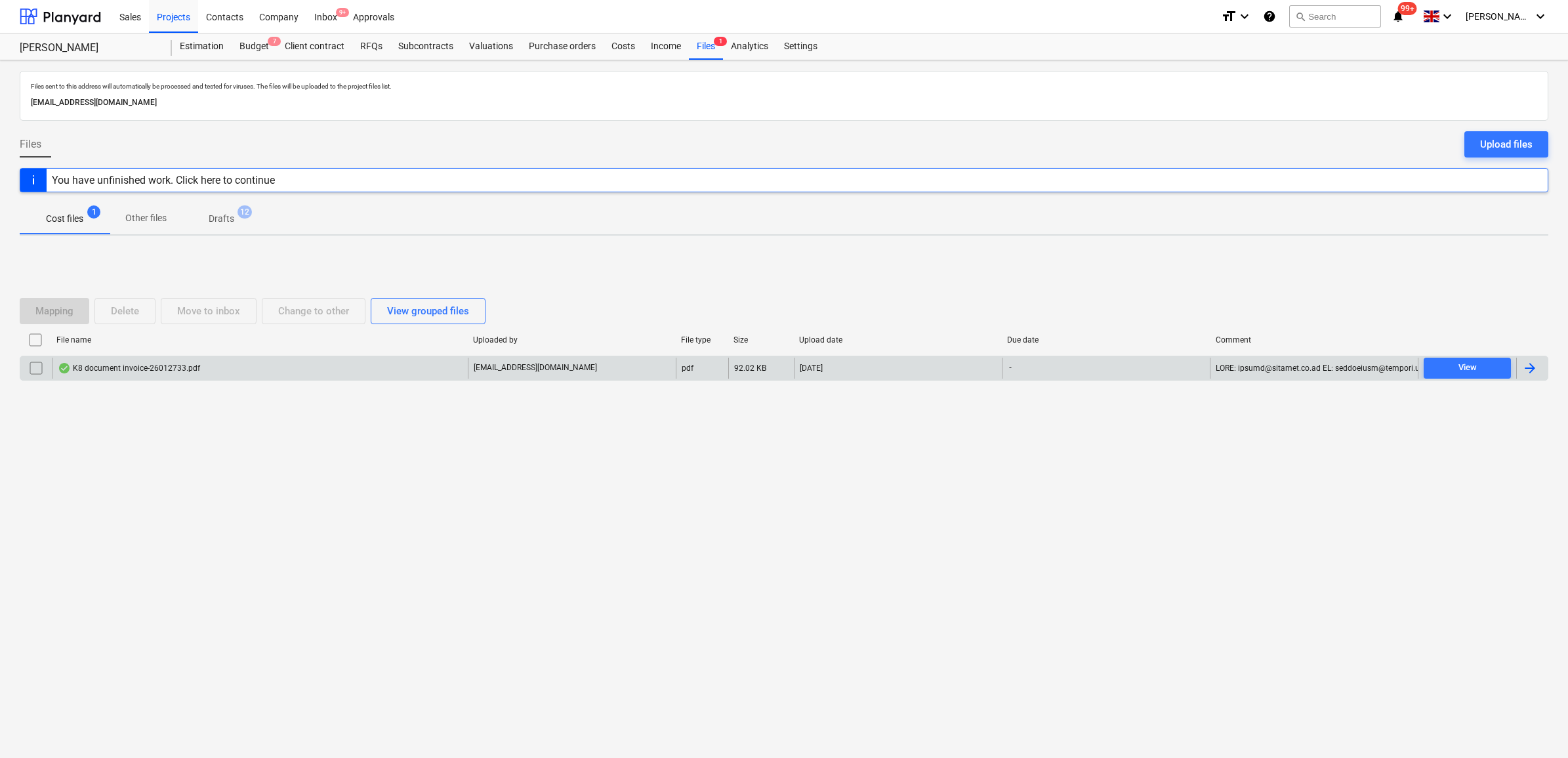
click at [1538, 372] on div at bounding box center [1530, 368] width 16 height 16
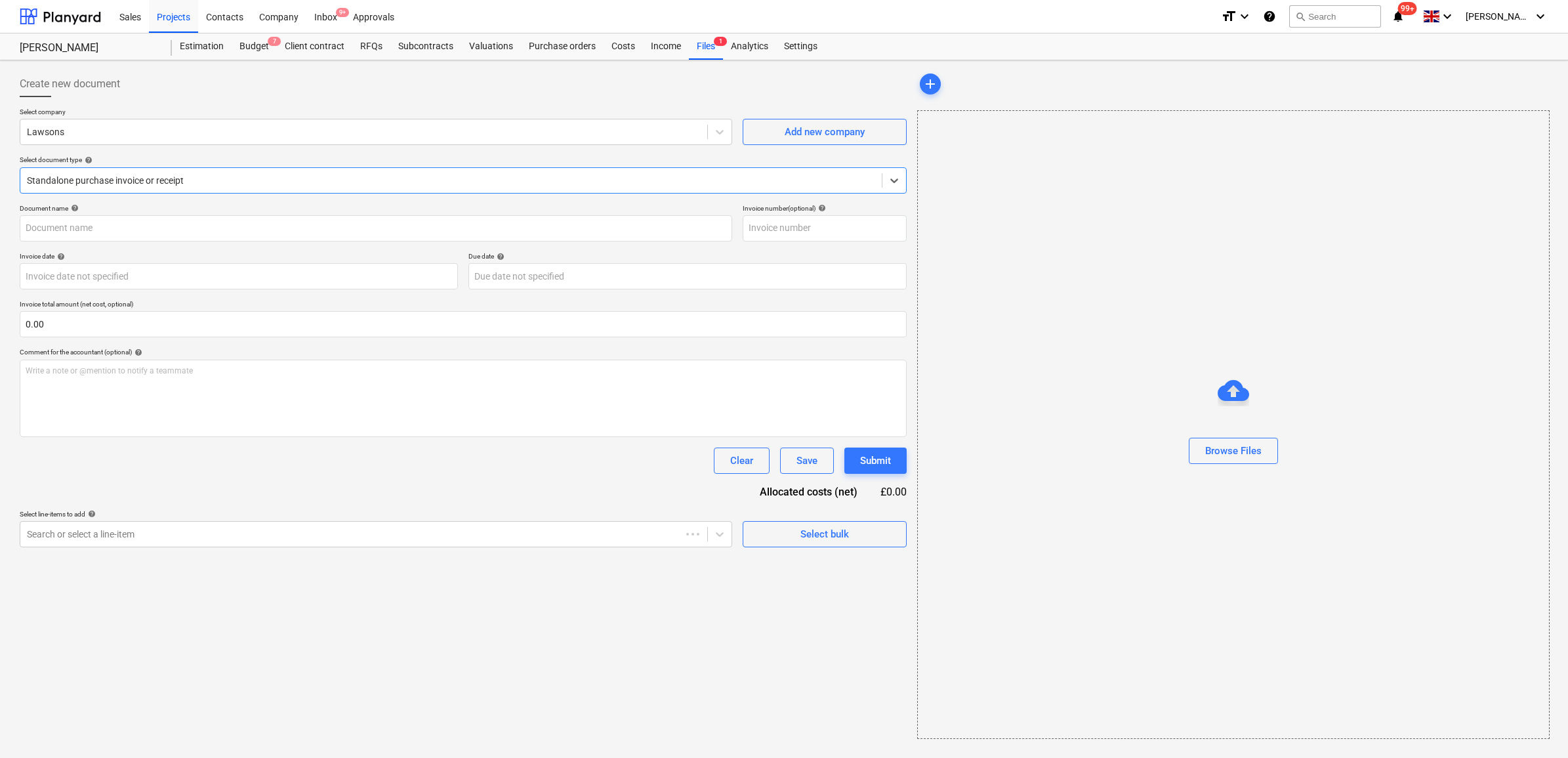
type input "63825"
type input "[DATE]"
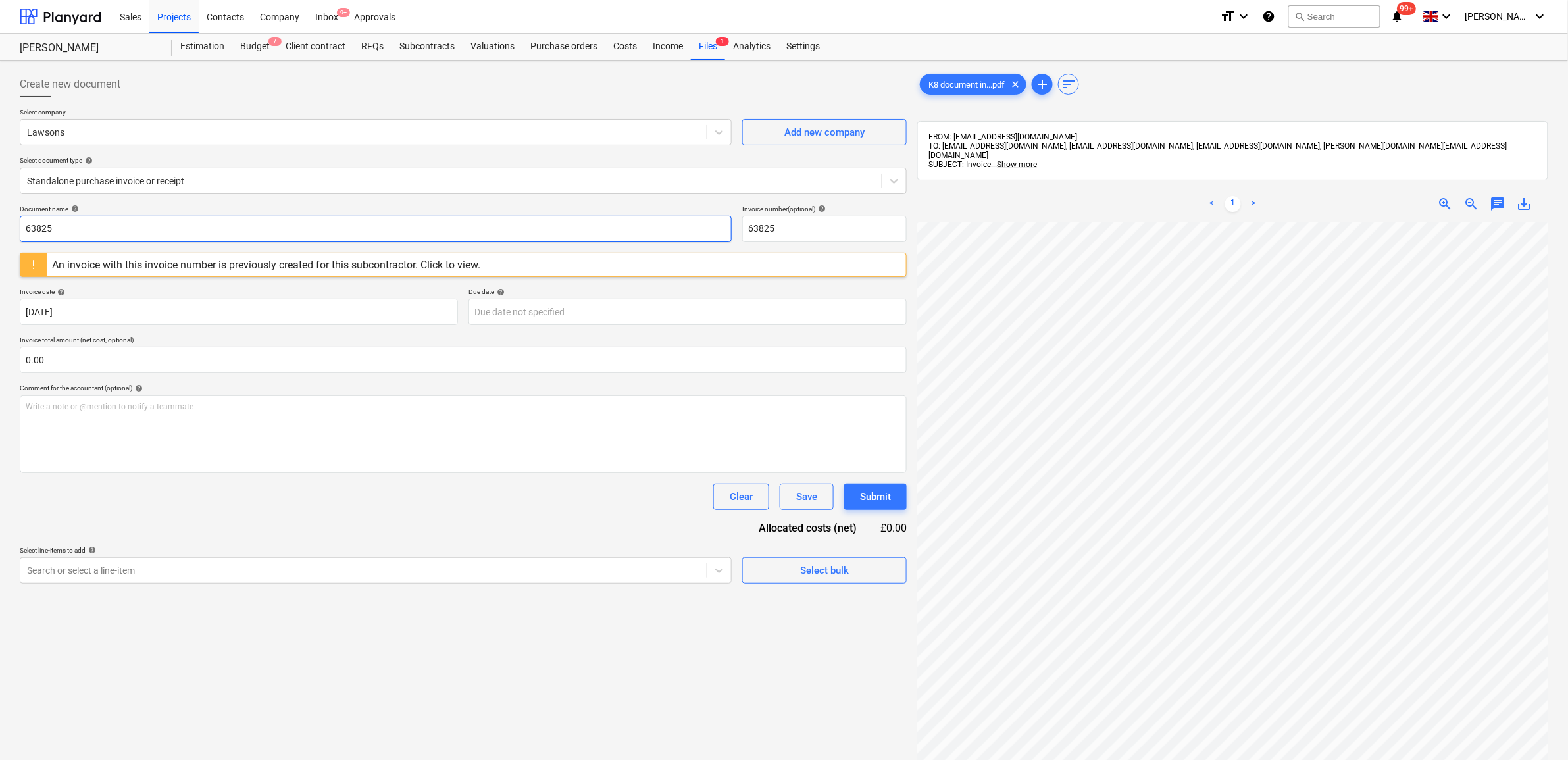
drag, startPoint x: 75, startPoint y: 227, endPoint x: -102, endPoint y: 227, distance: 177.0
click at [0, 227] on html "Sales Projects Contacts Company Inbox 9+ Approvals format_size keyboard_arrow_d…" at bounding box center [784, 380] width 1568 height 760
drag, startPoint x: 144, startPoint y: 227, endPoint x: -69, endPoint y: 224, distance: 213.0
click at [0, 224] on html "Sales Projects Contacts Company Inbox 9+ Approvals format_size keyboard_arrow_d…" at bounding box center [784, 380] width 1568 height 760
type input "0026/26012733"
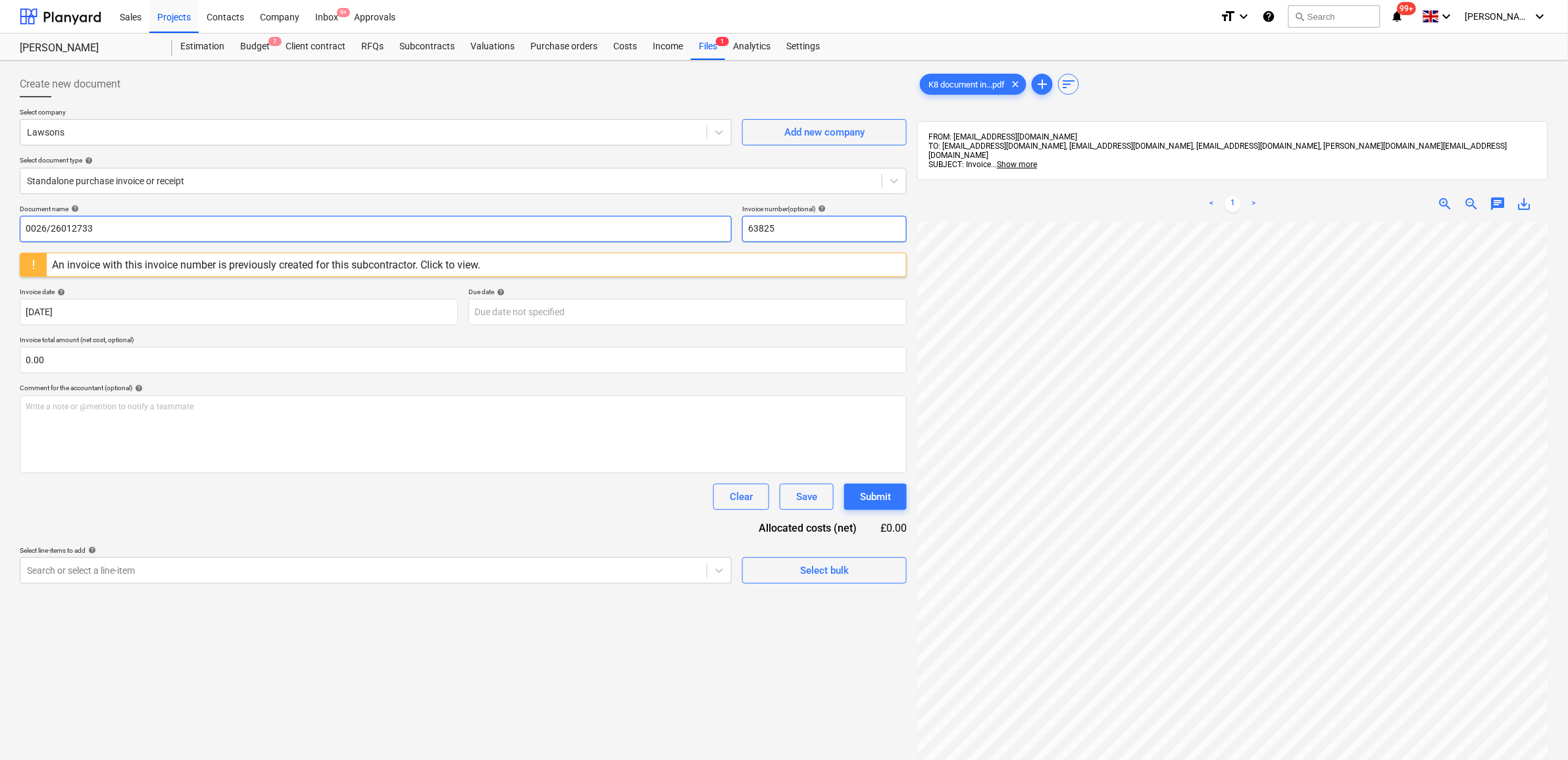
drag, startPoint x: 807, startPoint y: 231, endPoint x: 714, endPoint y: 227, distance: 93.1
click at [714, 227] on div "Document name help 0026/26012733 Invoice number (optional) help 63825" at bounding box center [463, 223] width 887 height 38
paste input "0026/26012733"
type input "0026/26012733"
click at [569, 313] on body "Sales Projects Contacts Company Inbox 9+ Approvals format_size keyboard_arrow_d…" at bounding box center [784, 380] width 1568 height 760
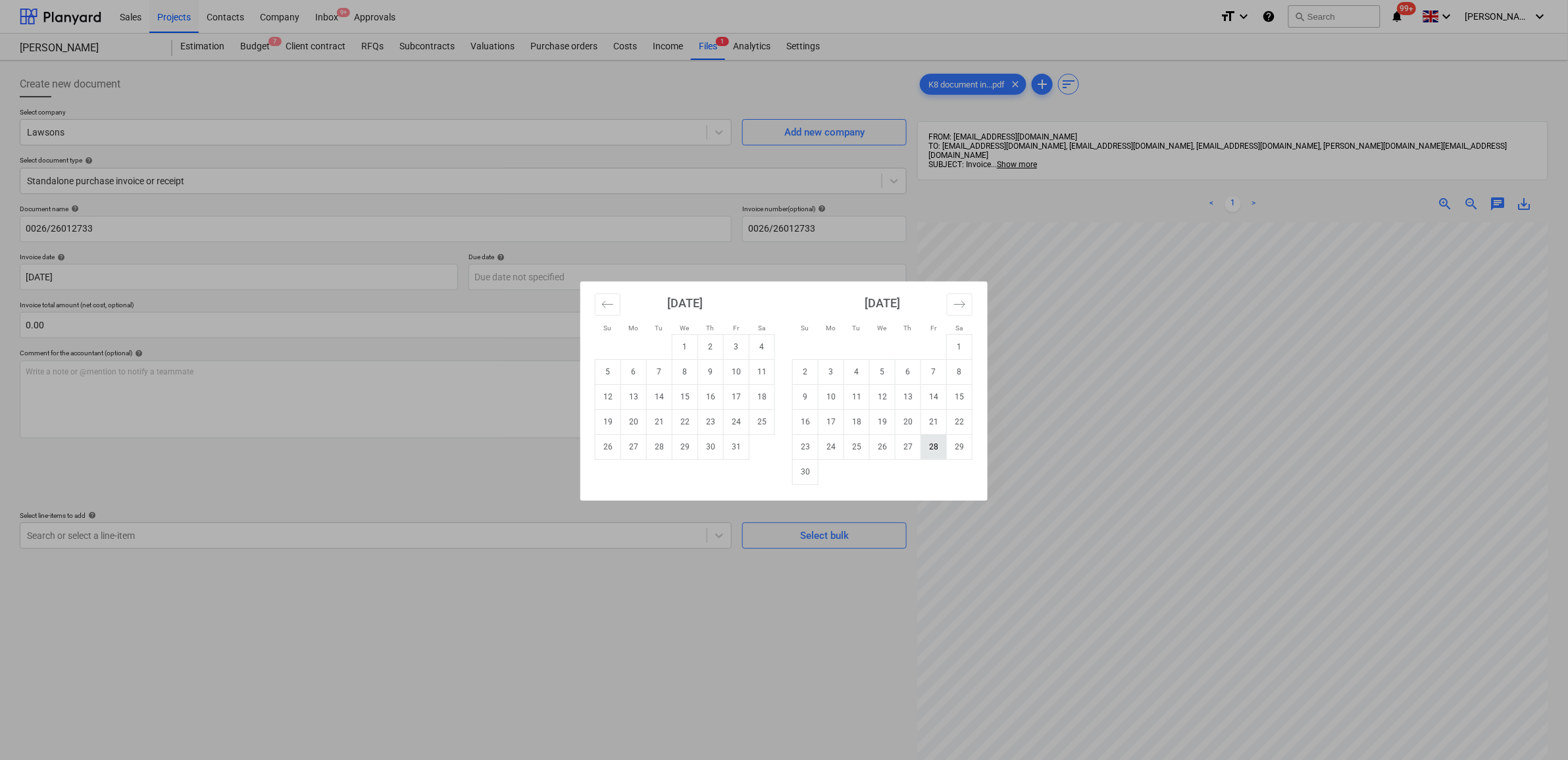
click at [928, 441] on td "28" at bounding box center [933, 446] width 25 height 25
type input "[DATE]"
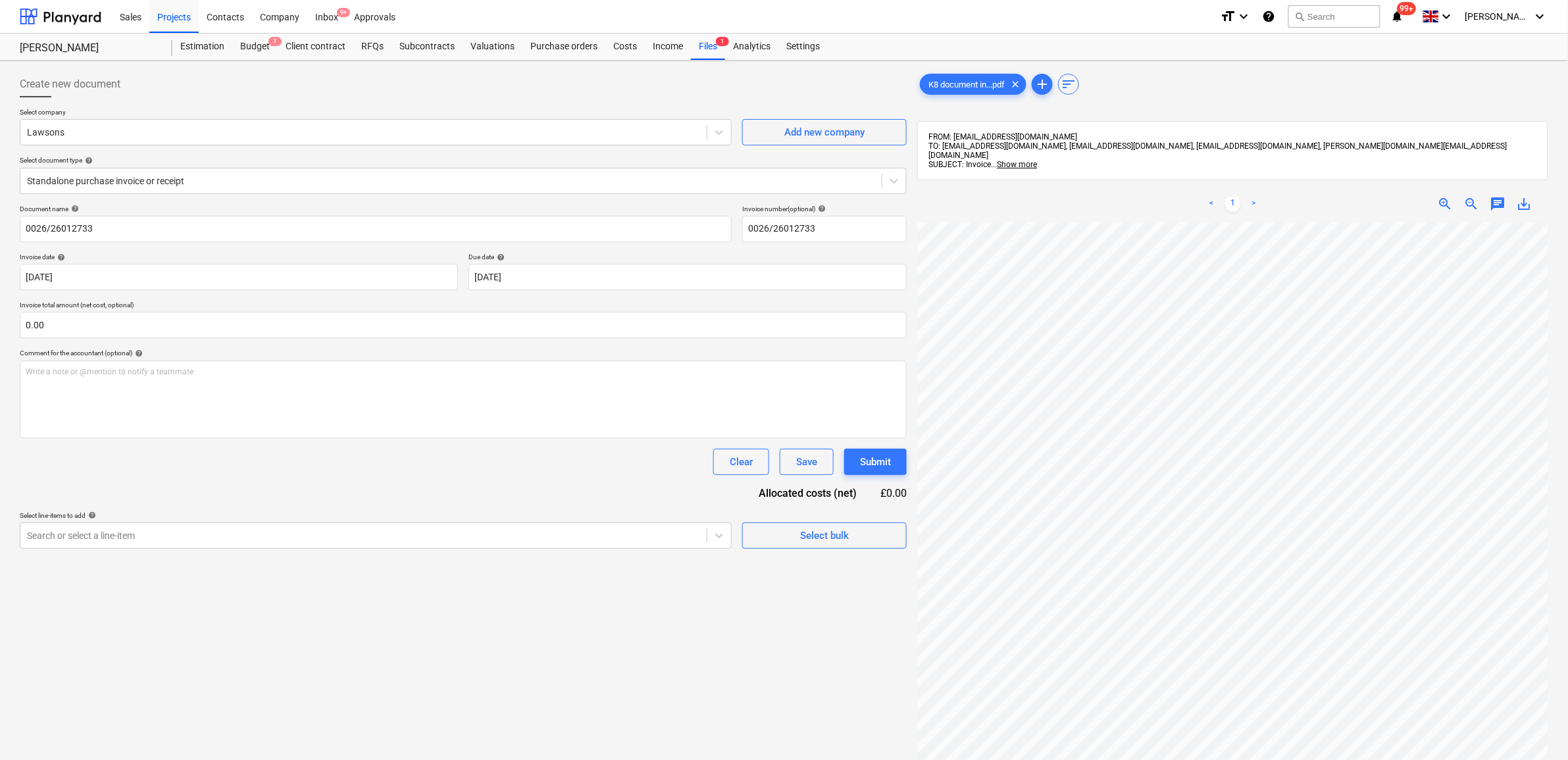
click at [527, 466] on div "Clear Save Submit" at bounding box center [463, 462] width 887 height 26
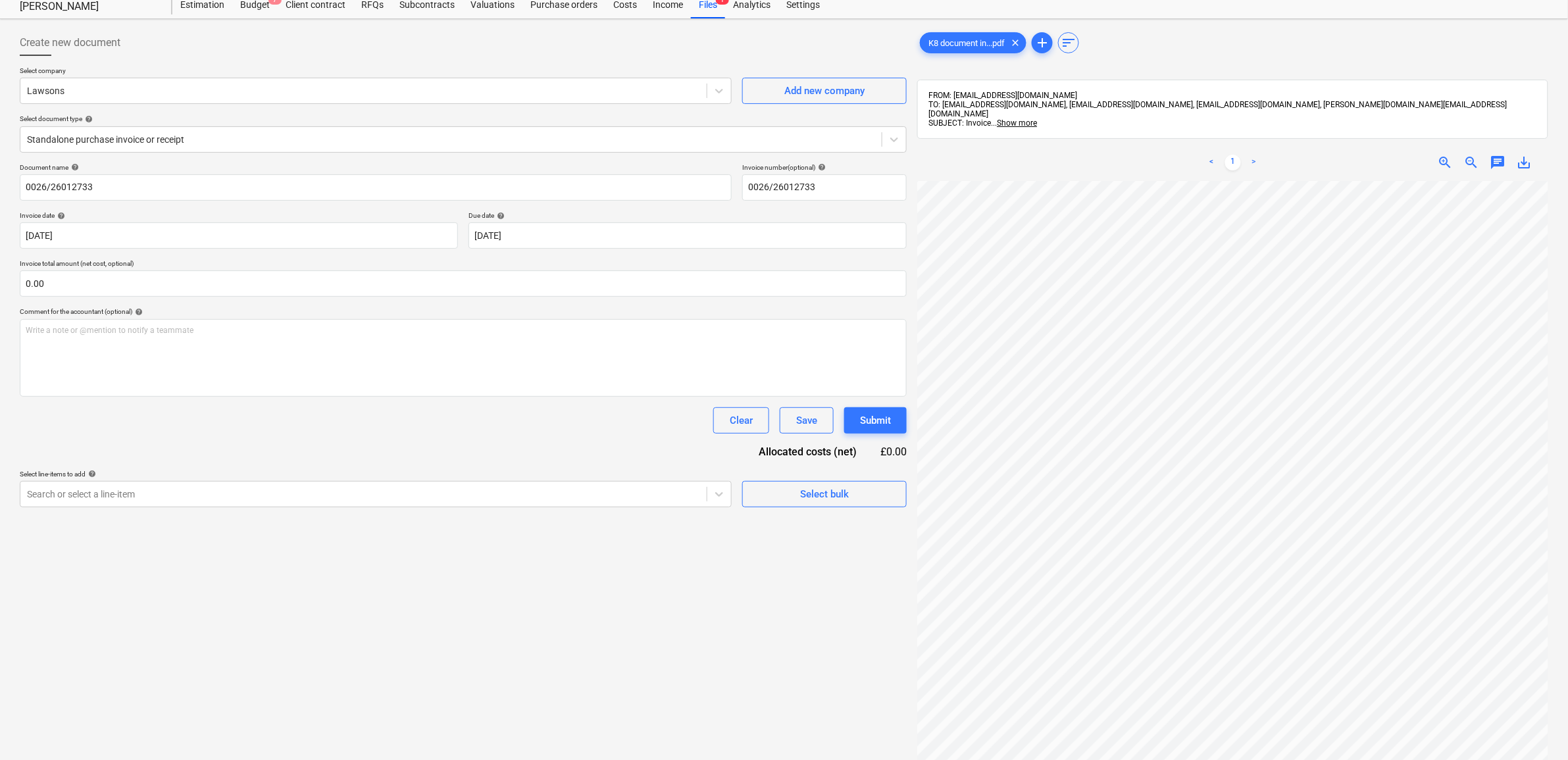
scroll to position [186, 0]
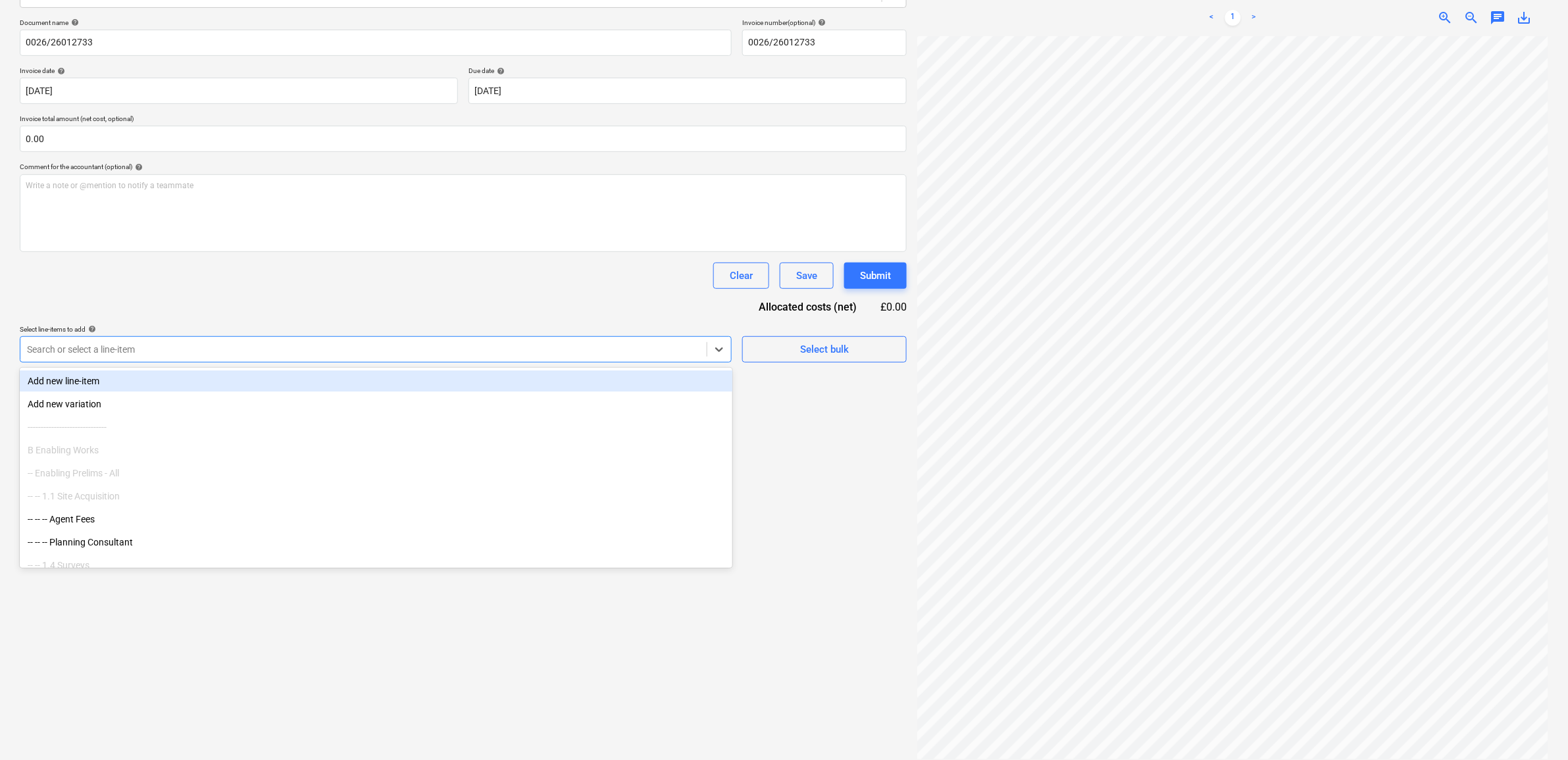
click at [546, 354] on div at bounding box center [363, 350] width 673 height 13
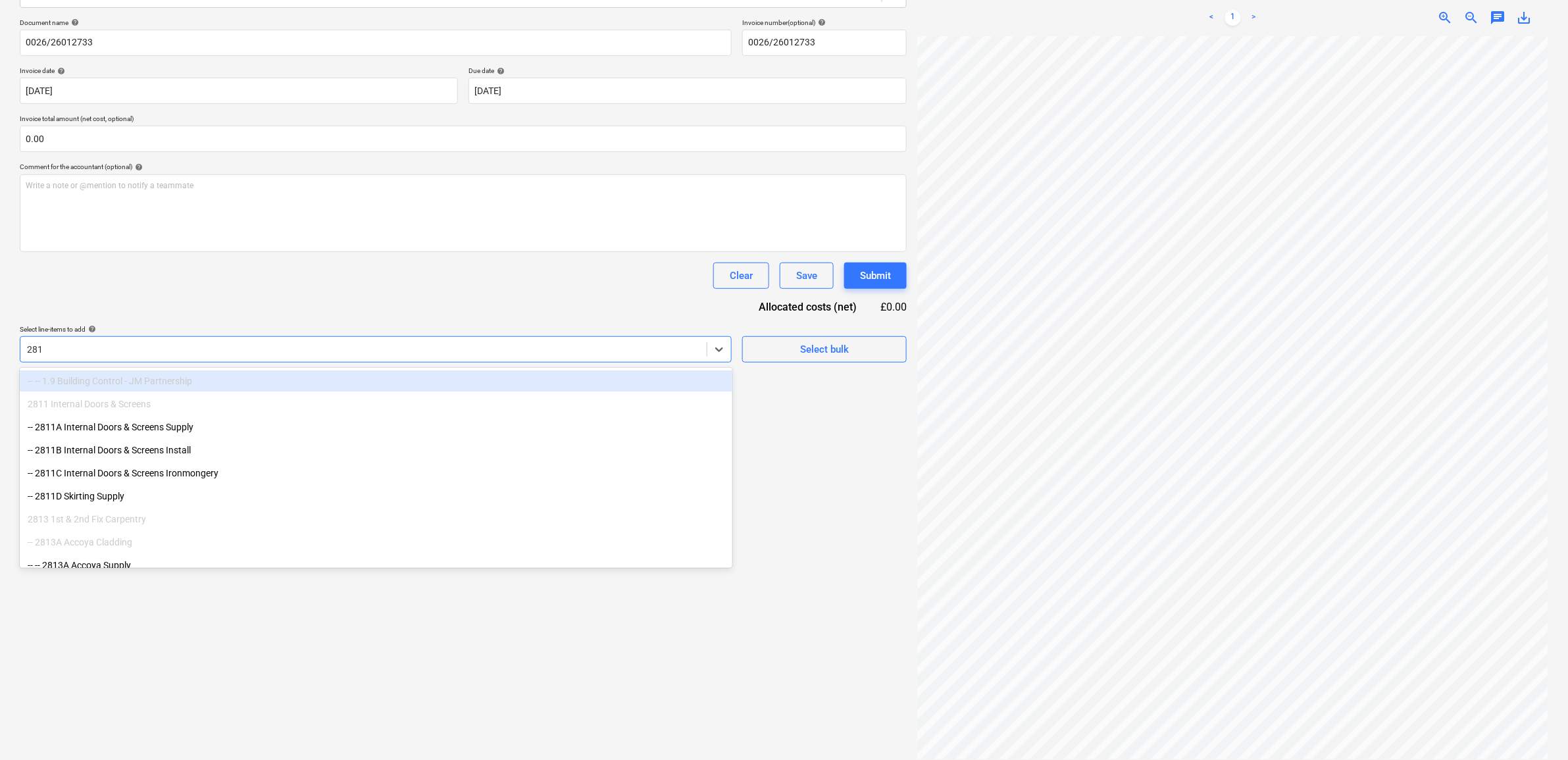
type input "2813"
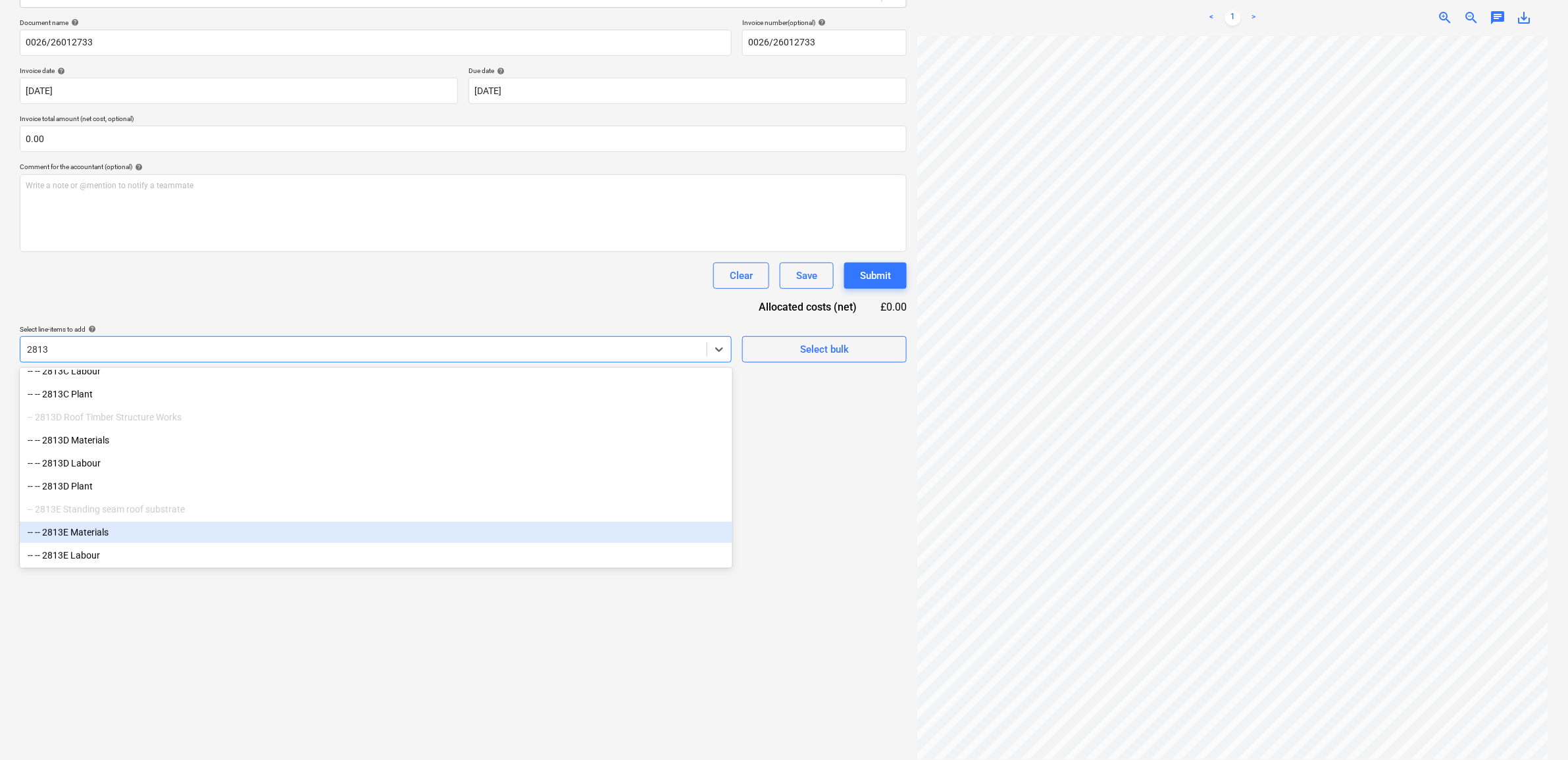
scroll to position [204, 0]
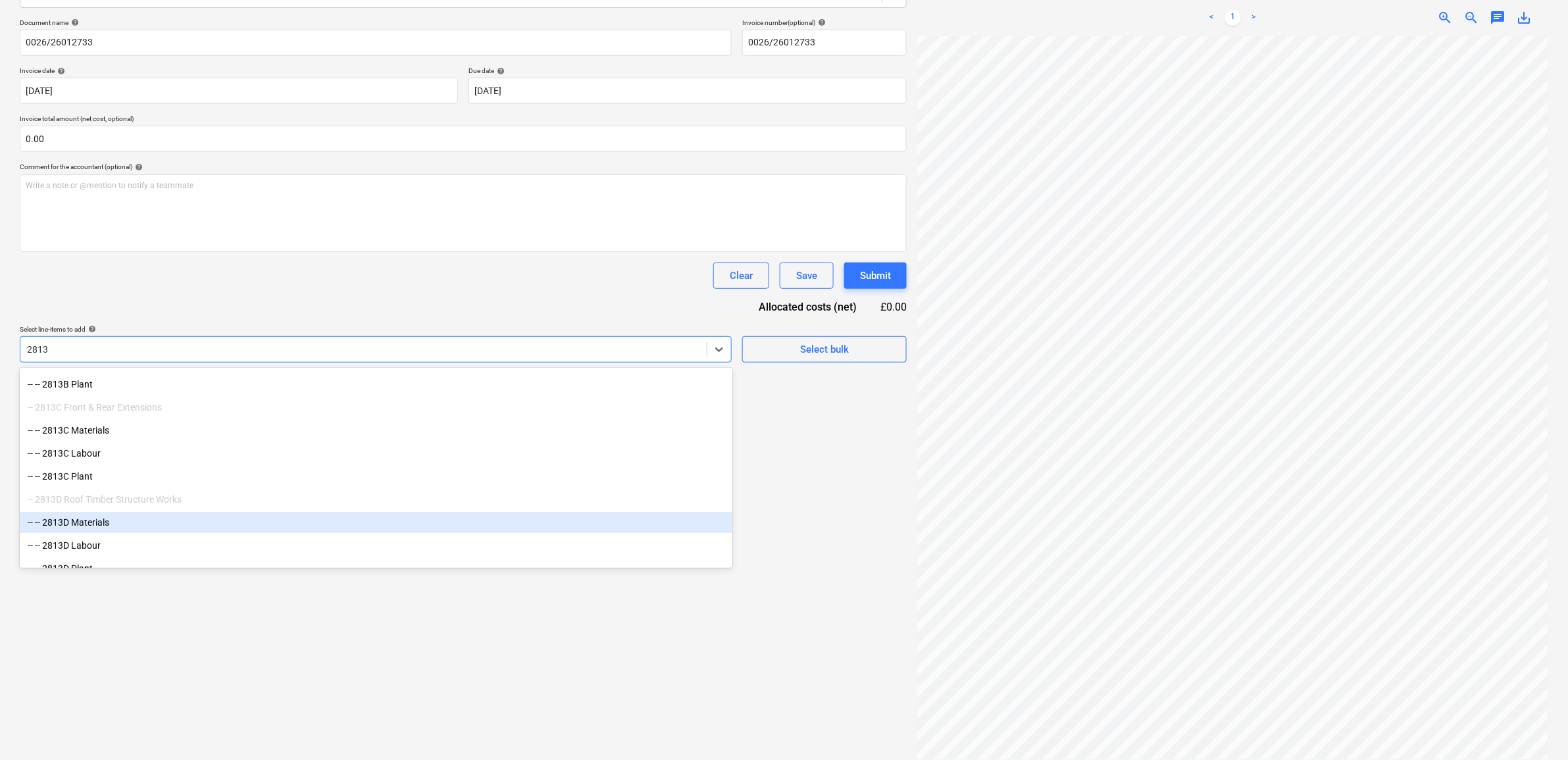
click at [87, 524] on div "-- -- 2813D Materials" at bounding box center [376, 523] width 712 height 21
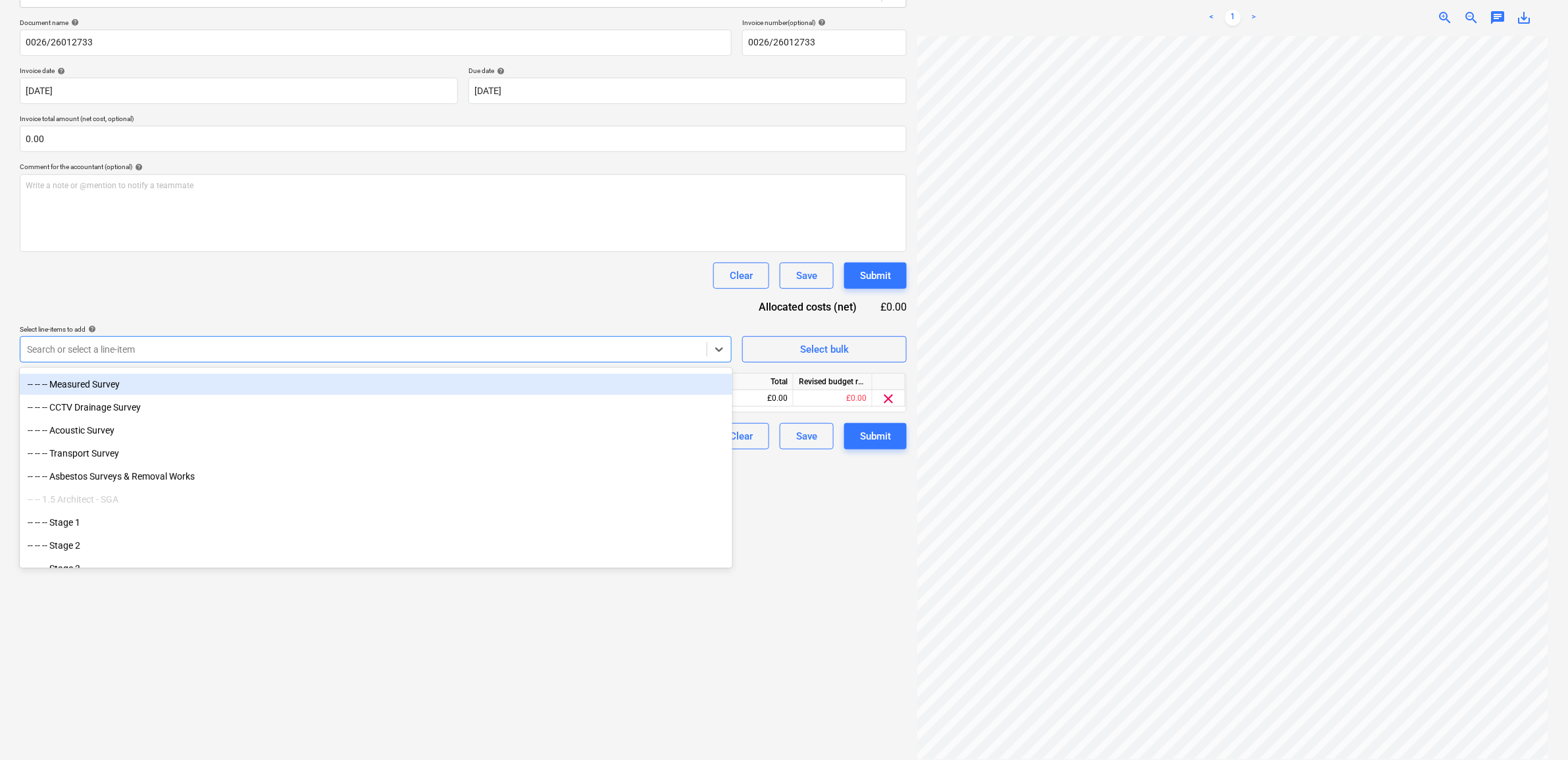
click at [284, 350] on div at bounding box center [363, 350] width 673 height 13
type input "2813"
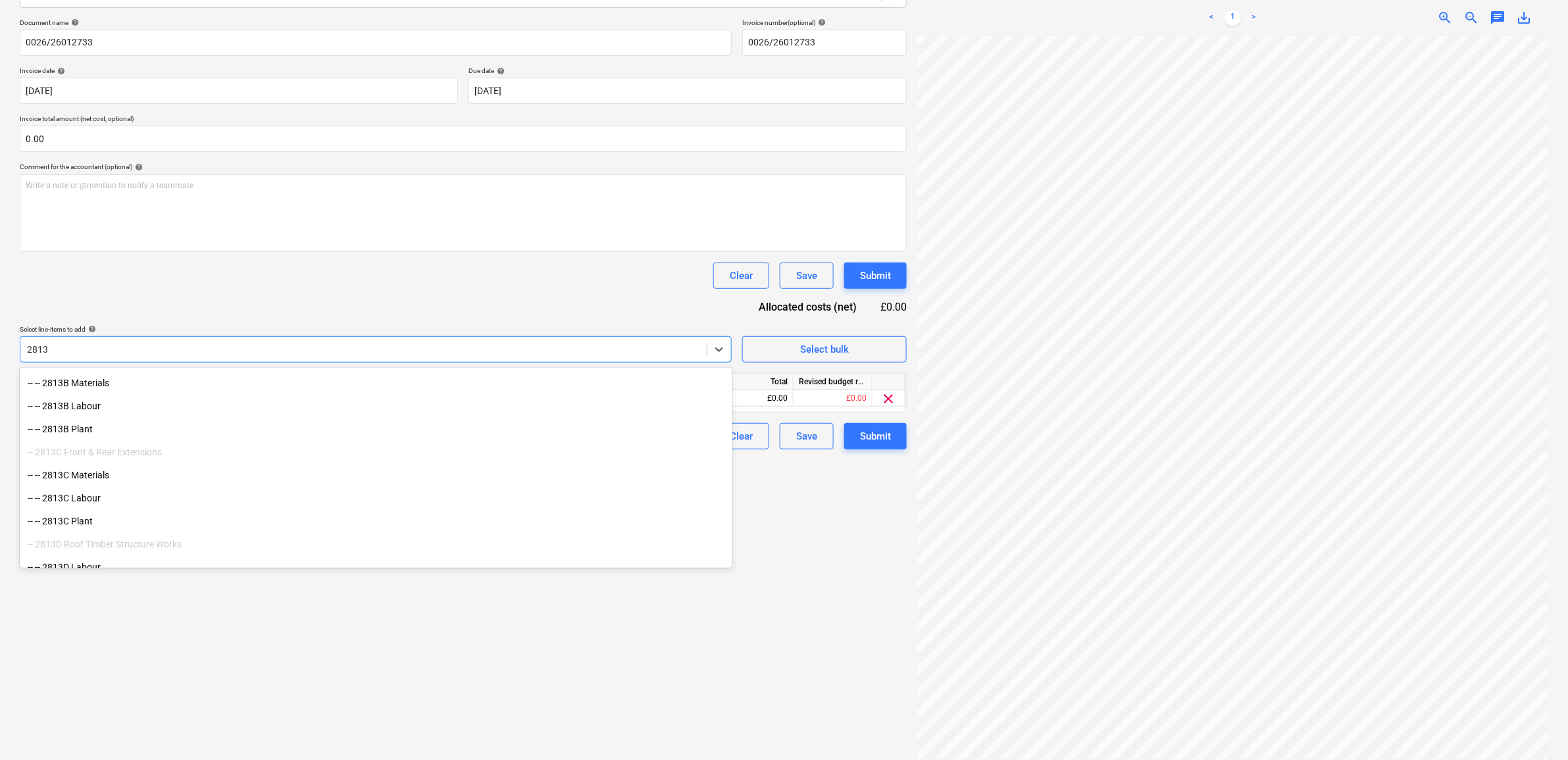
scroll to position [164, 0]
click at [133, 382] on div "-- -- 2813B Materials" at bounding box center [376, 378] width 712 height 21
type input "2813"
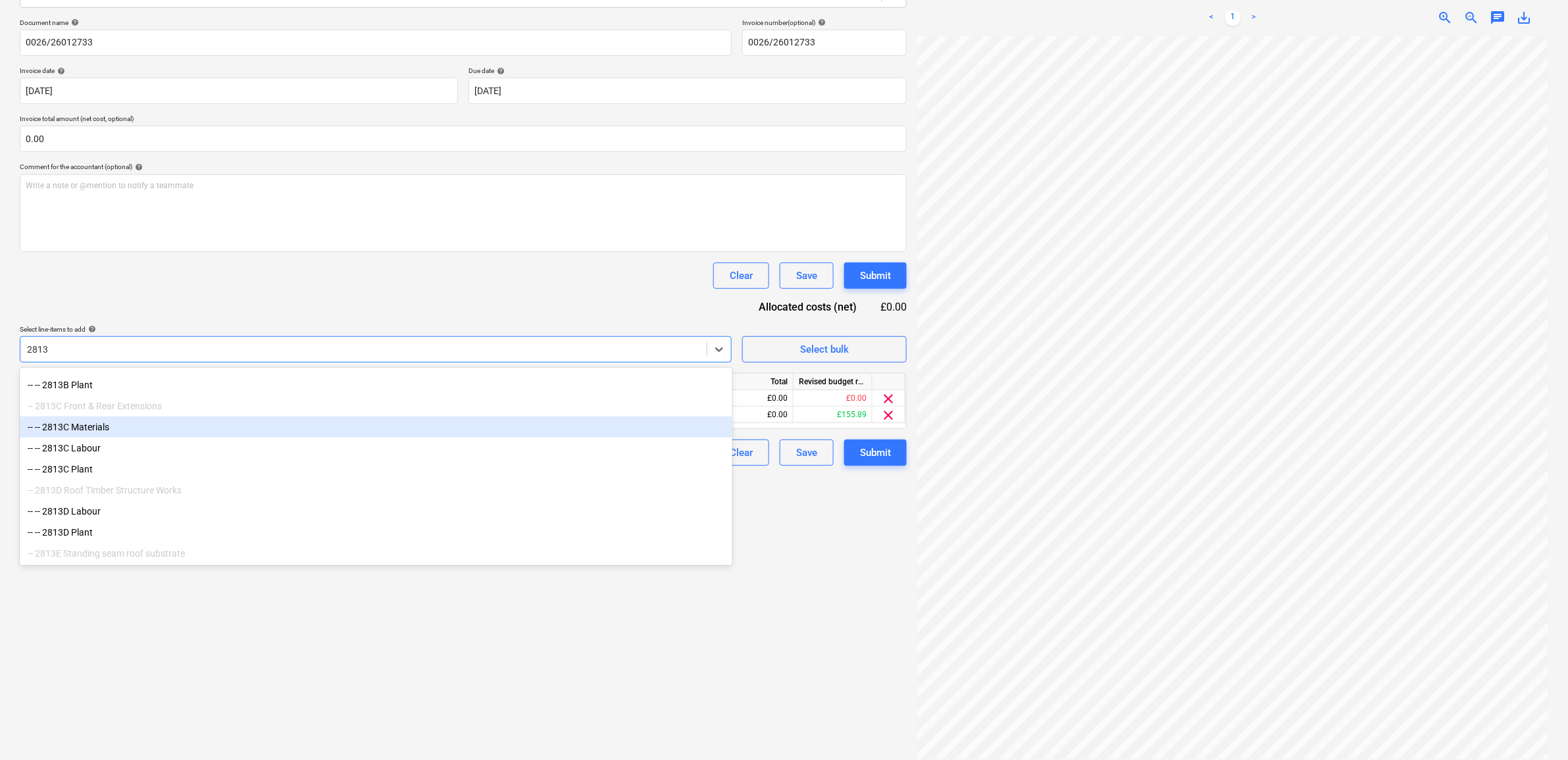
click at [128, 437] on div "-- -- 2813C Materials" at bounding box center [376, 428] width 712 height 21
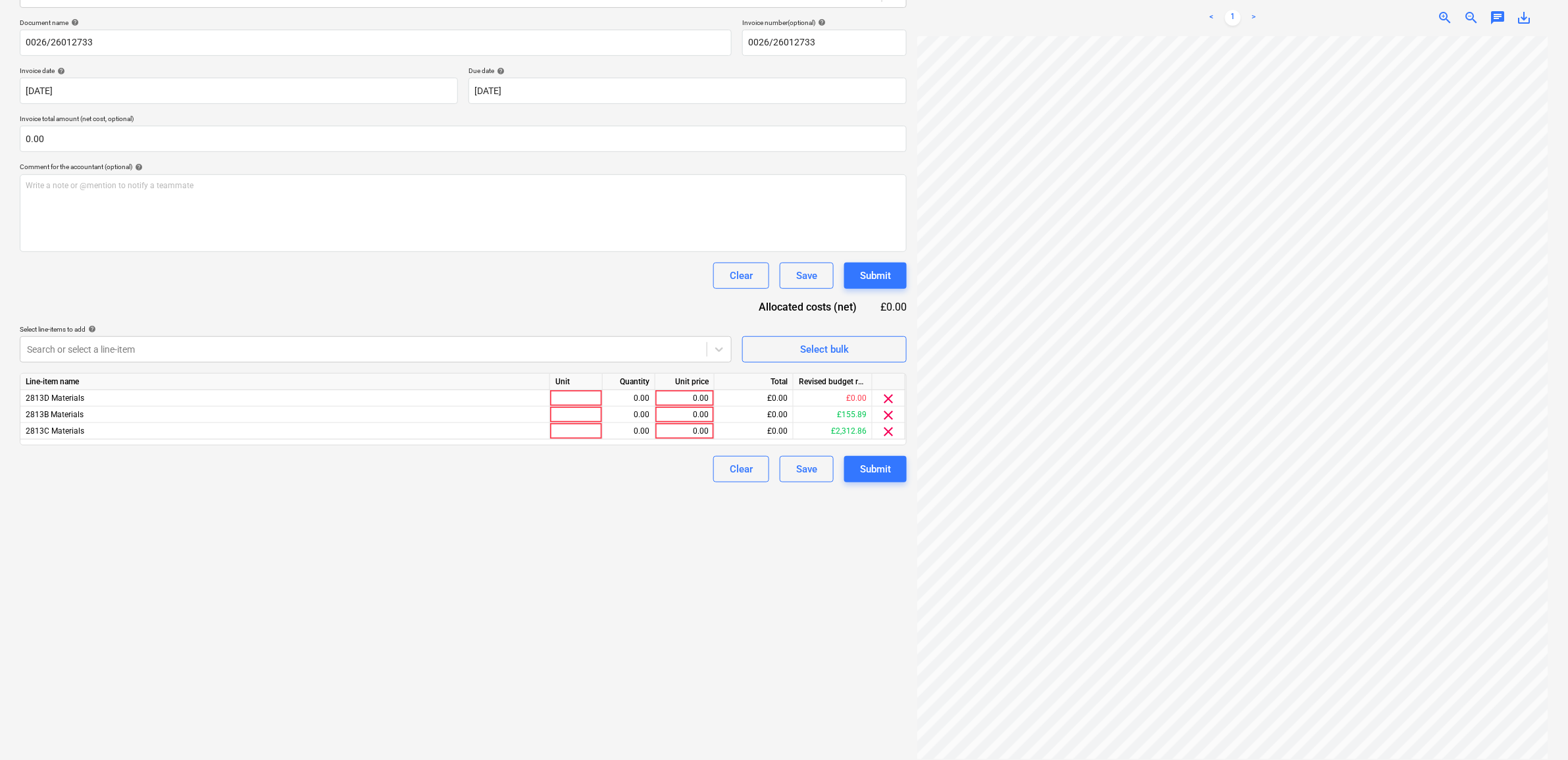
click at [642, 646] on div "Create new document Select company Lawsons Add new company Select document type…" at bounding box center [464, 322] width 898 height 885
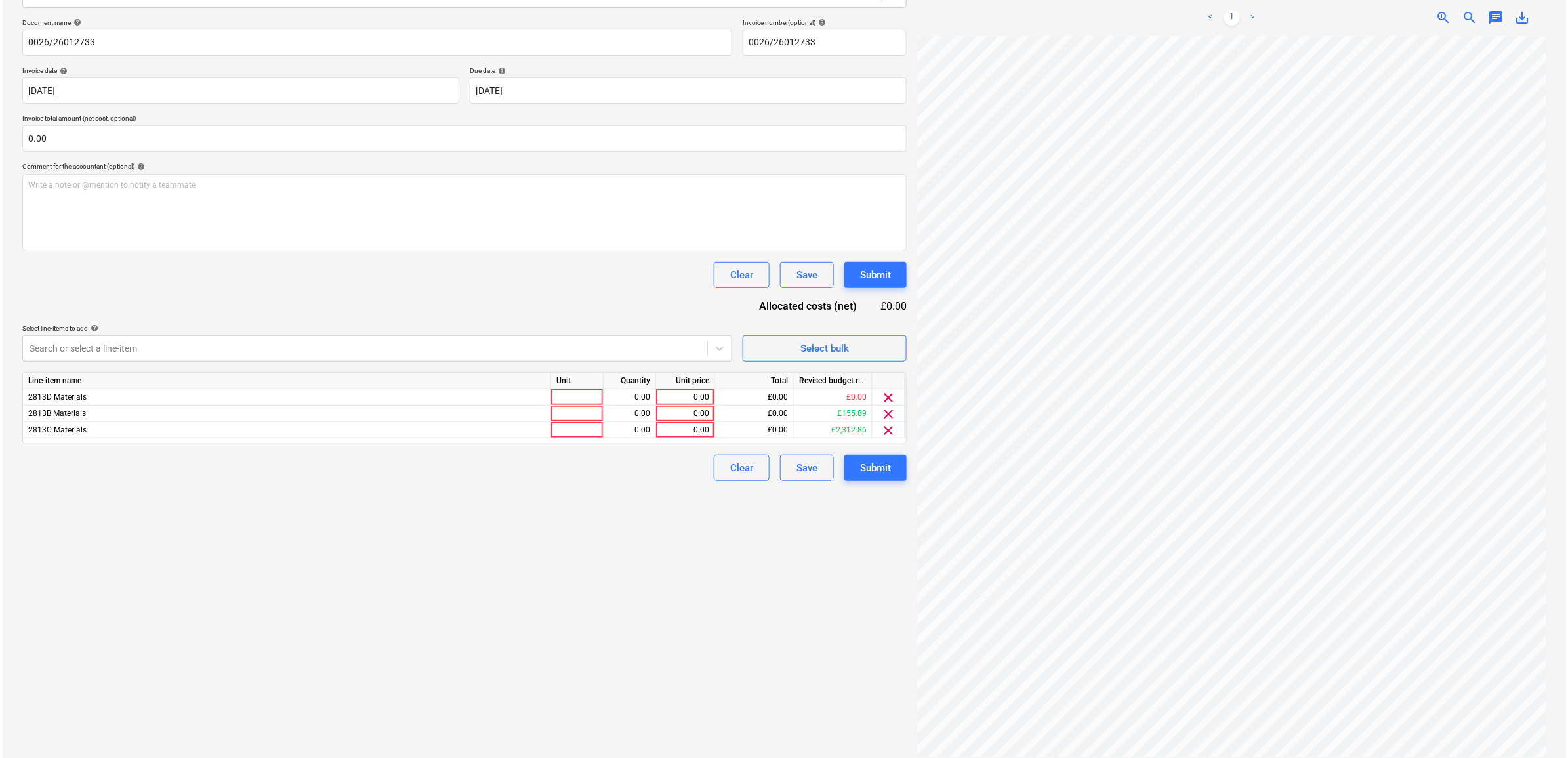
scroll to position [175, 61]
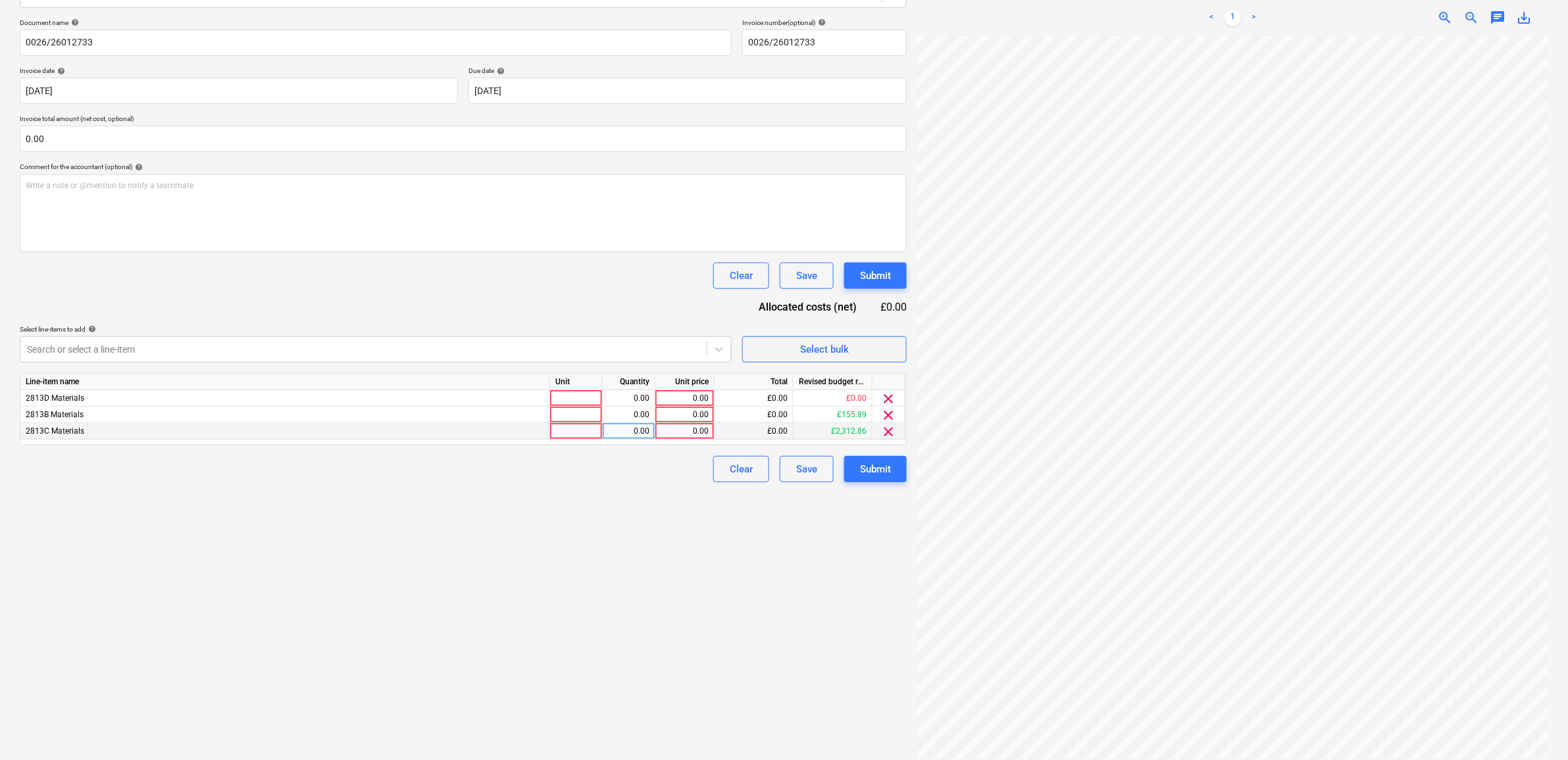
click at [678, 429] on div "0.00" at bounding box center [684, 432] width 48 height 16
type input "368.98"
click at [622, 515] on div "Create new document Select company Lawsons Add new company Select document type…" at bounding box center [464, 322] width 898 height 885
click at [889, 392] on span "clear" at bounding box center [889, 398] width 16 height 16
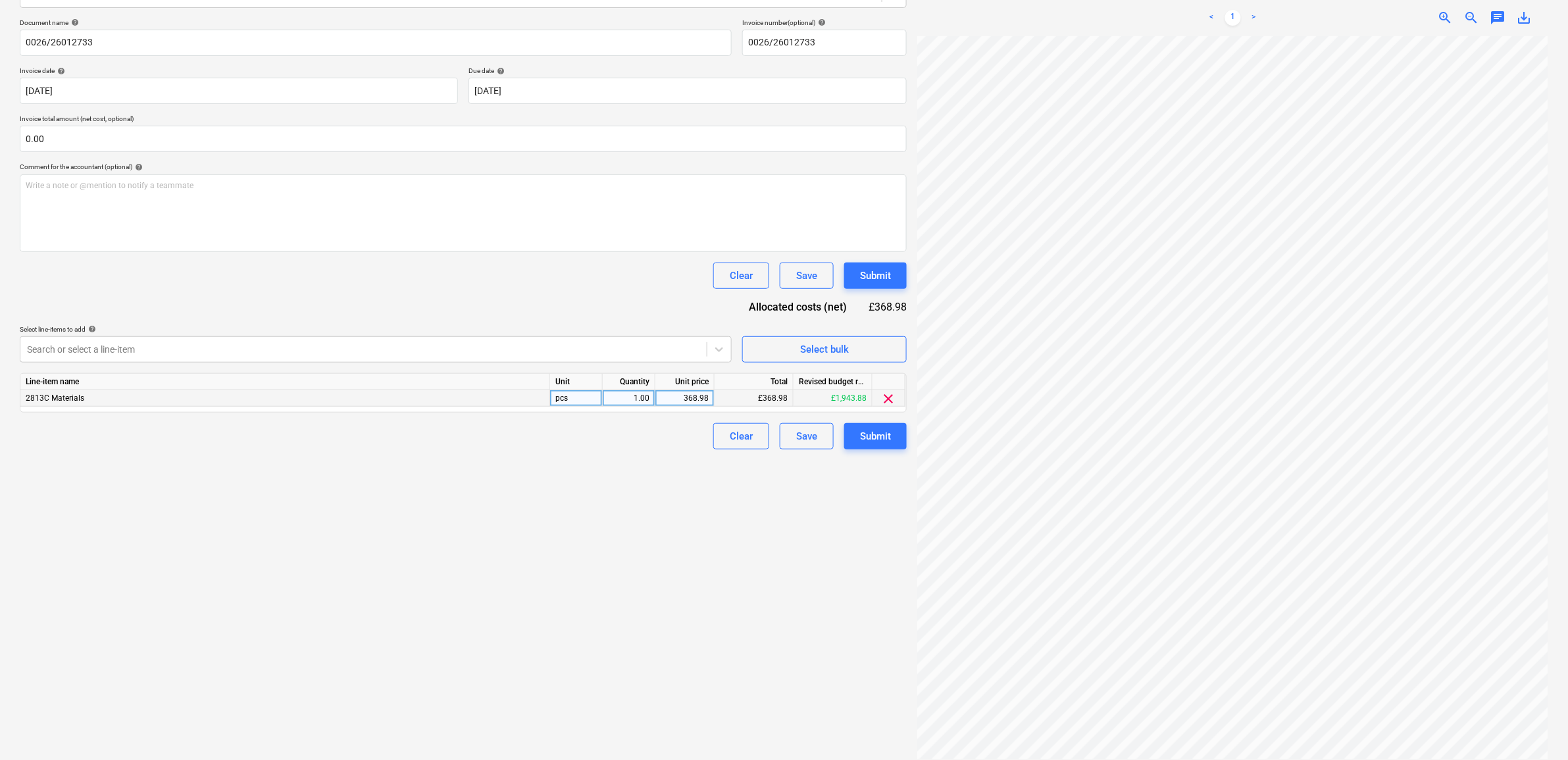
click at [717, 507] on div "Create new document Select company Lawsons Add new company Select document type…" at bounding box center [464, 322] width 898 height 885
click at [865, 430] on div "Submit" at bounding box center [875, 436] width 31 height 17
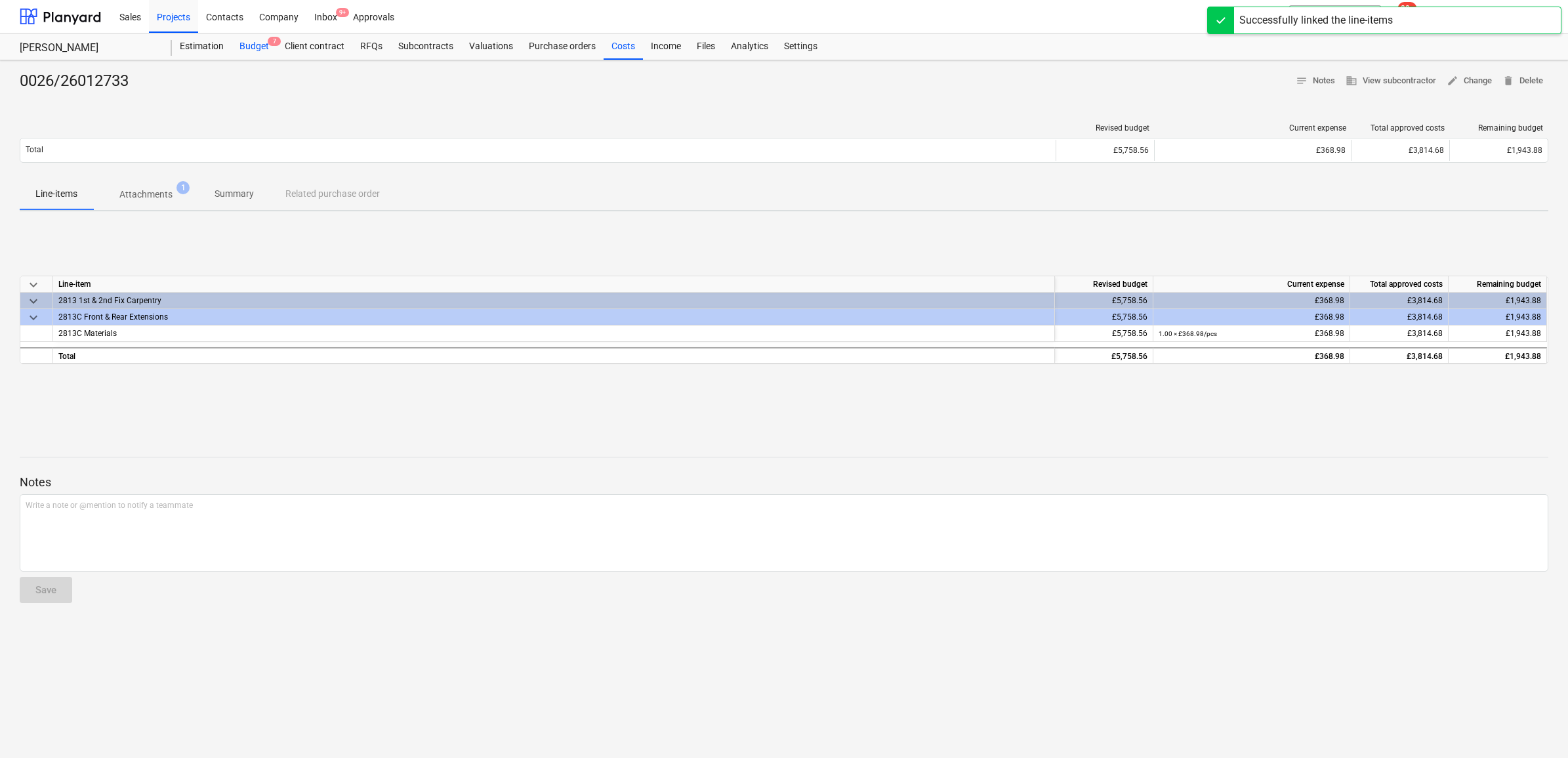
click at [253, 38] on div "Budget 7" at bounding box center [254, 47] width 45 height 26
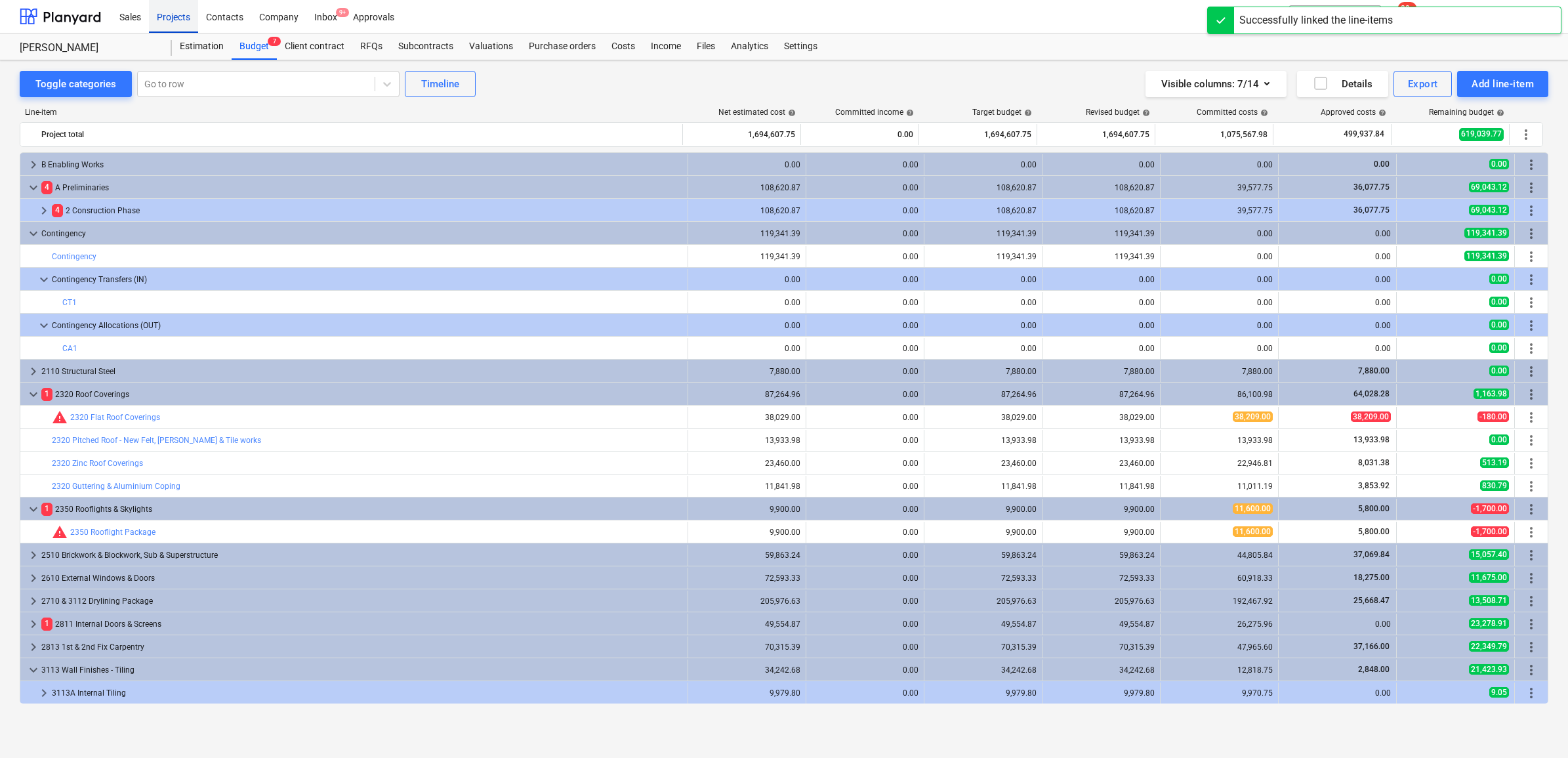
click at [169, 17] on div "Projects" at bounding box center [173, 16] width 49 height 34
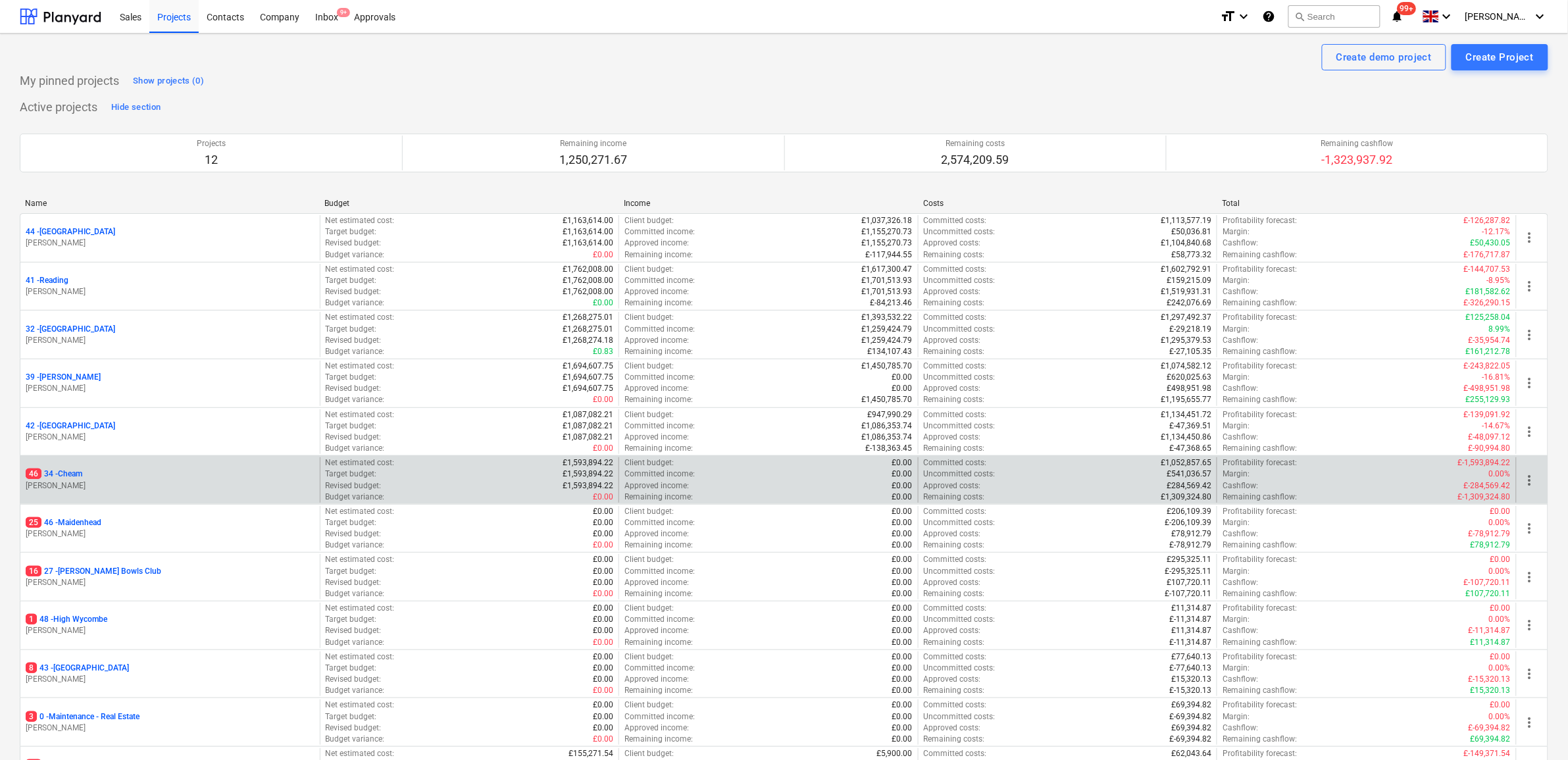
click at [75, 471] on p "46 34 - Cheam" at bounding box center [53, 474] width 57 height 11
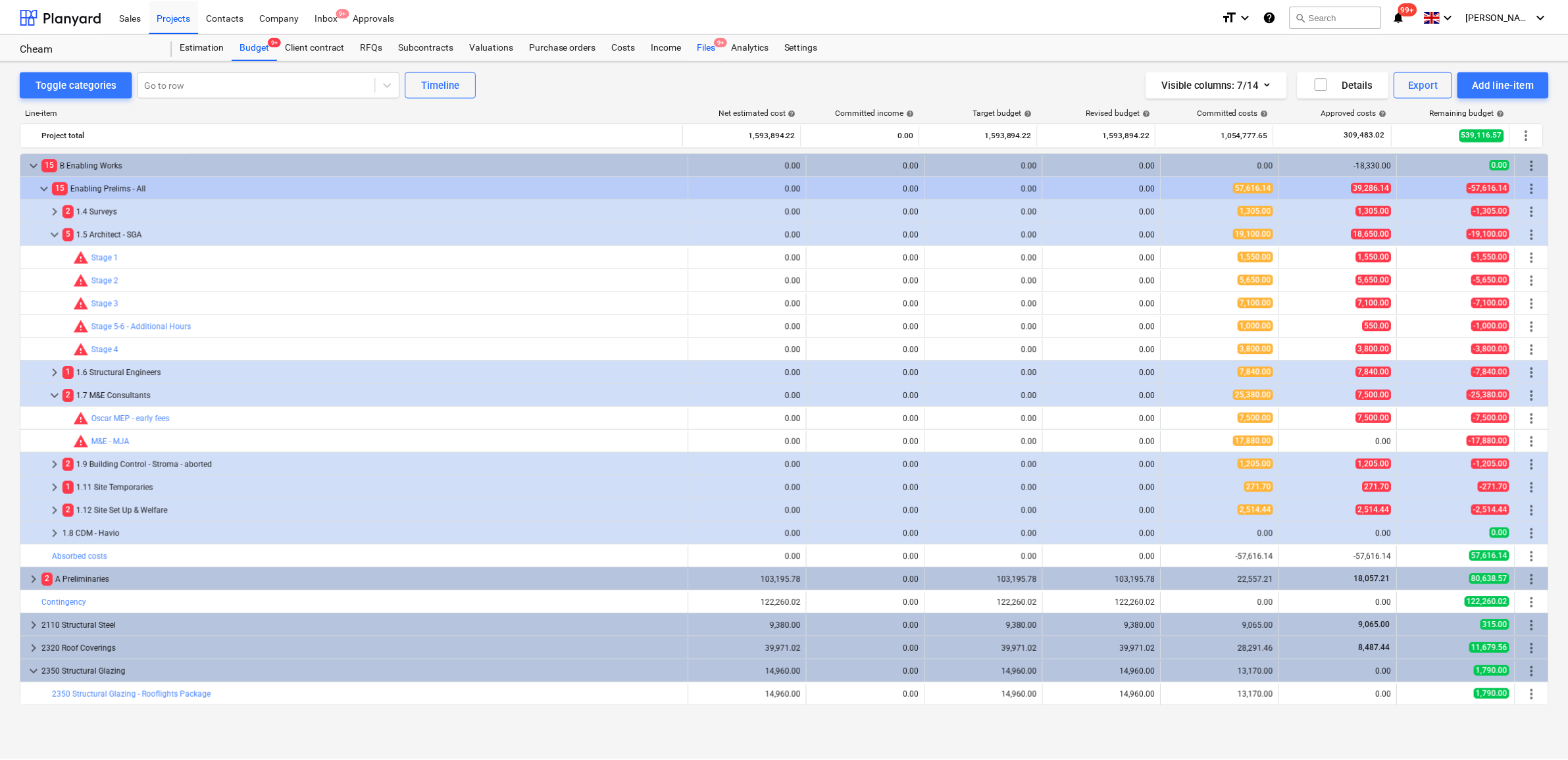
scroll to position [260, 0]
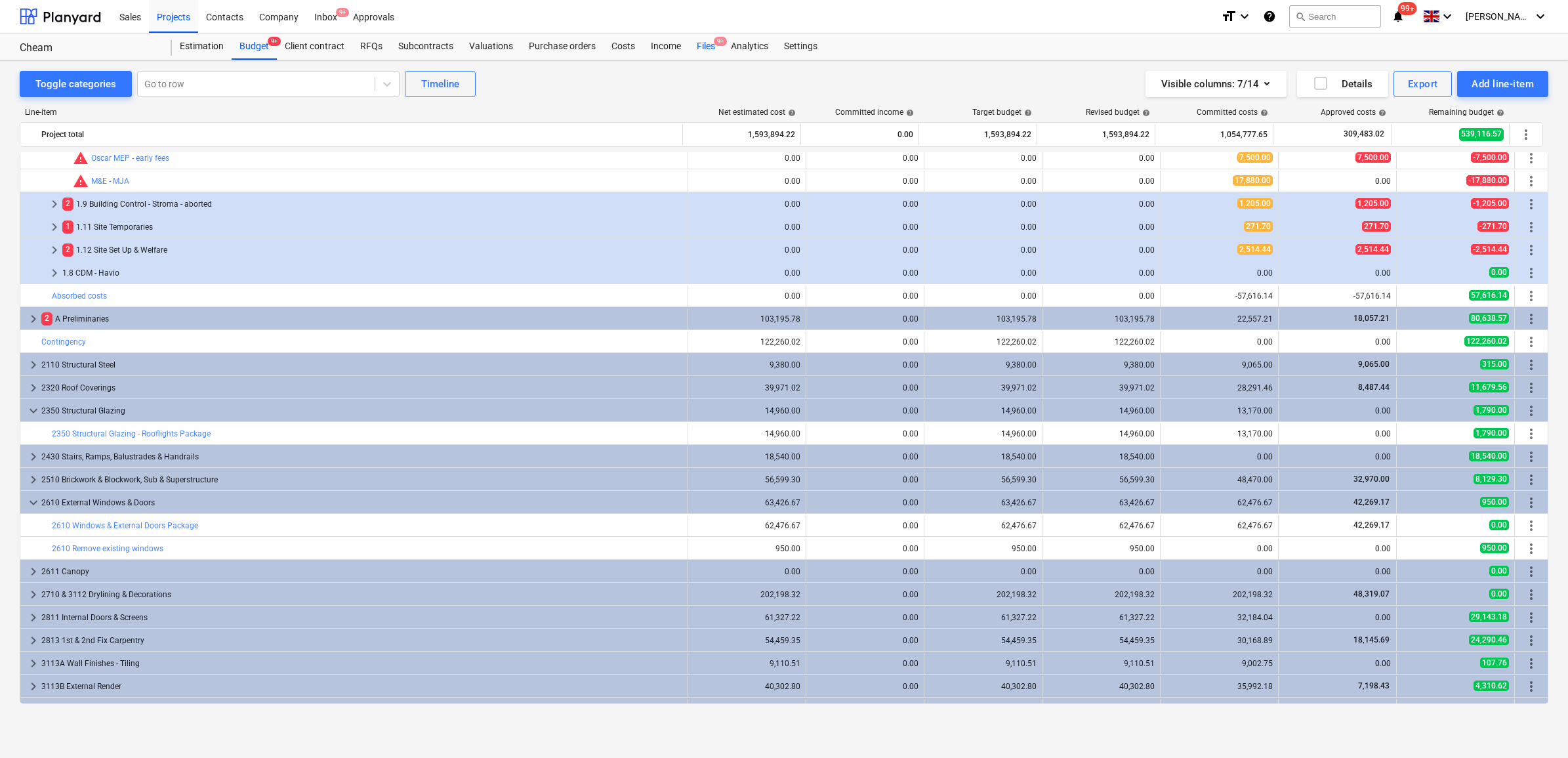
click at [703, 46] on div "Files 9+" at bounding box center [706, 47] width 34 height 26
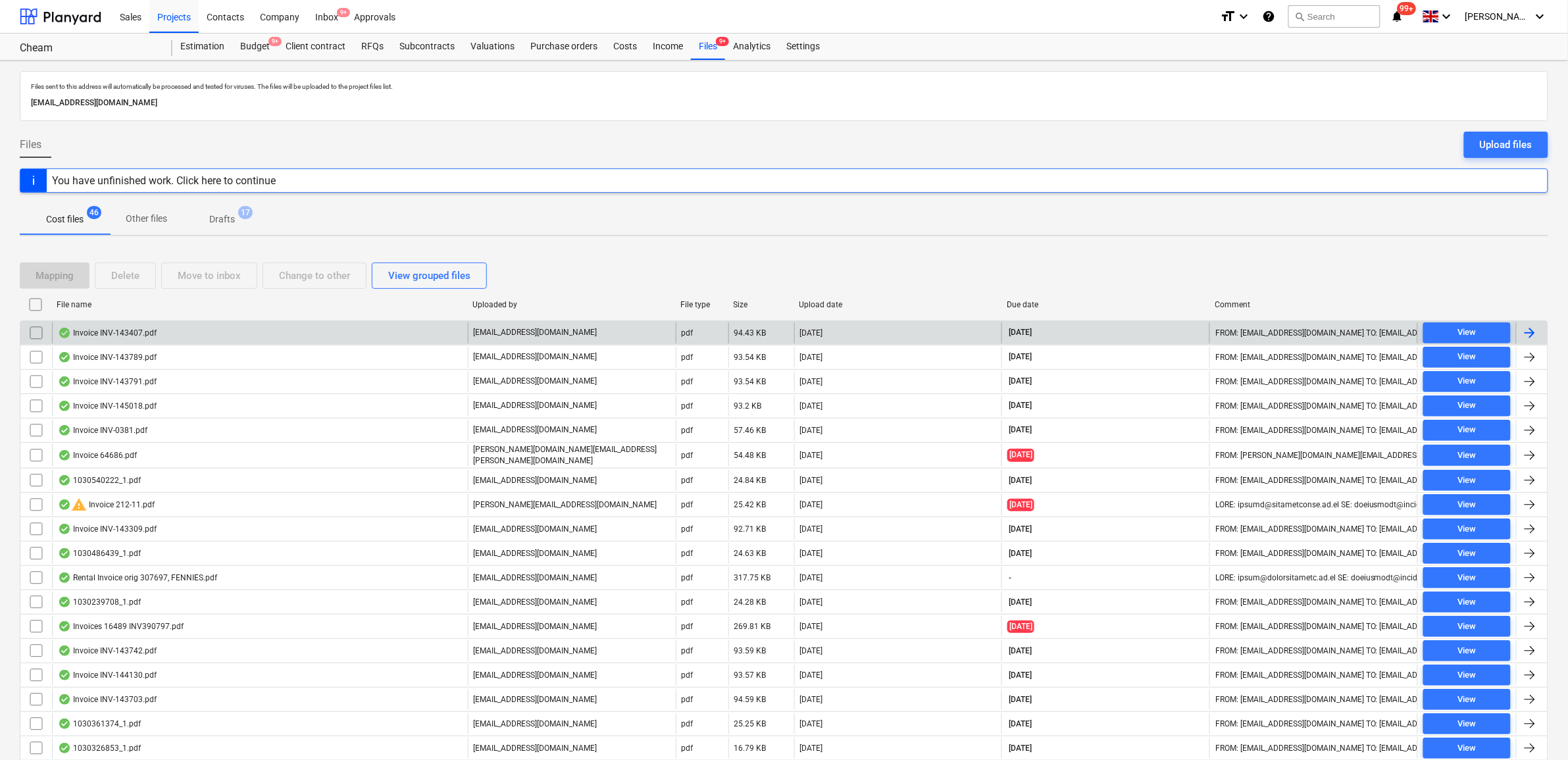
click at [1535, 331] on div at bounding box center [1529, 332] width 16 height 16
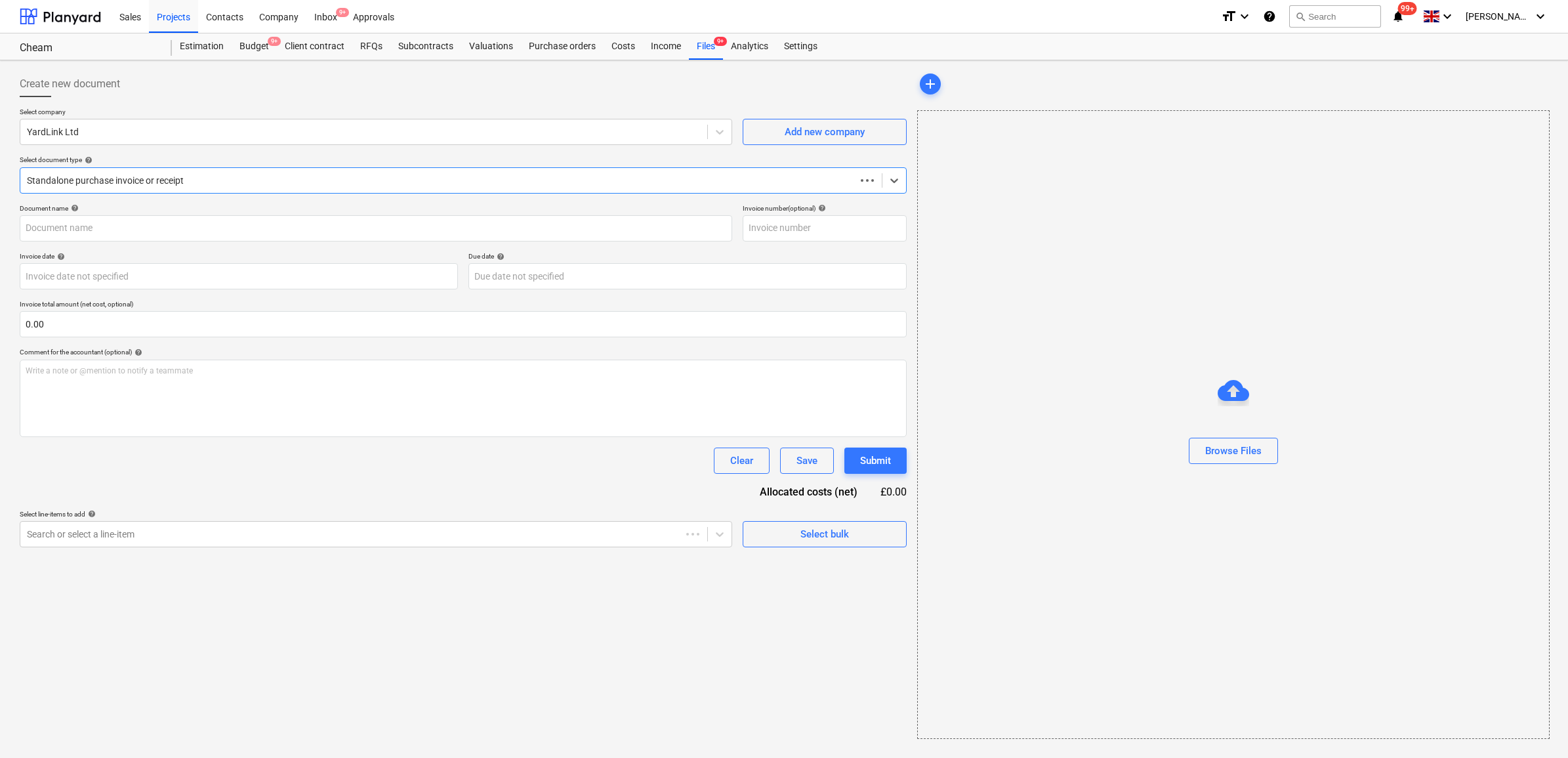
type input "INV-143407"
type input "[DATE]"
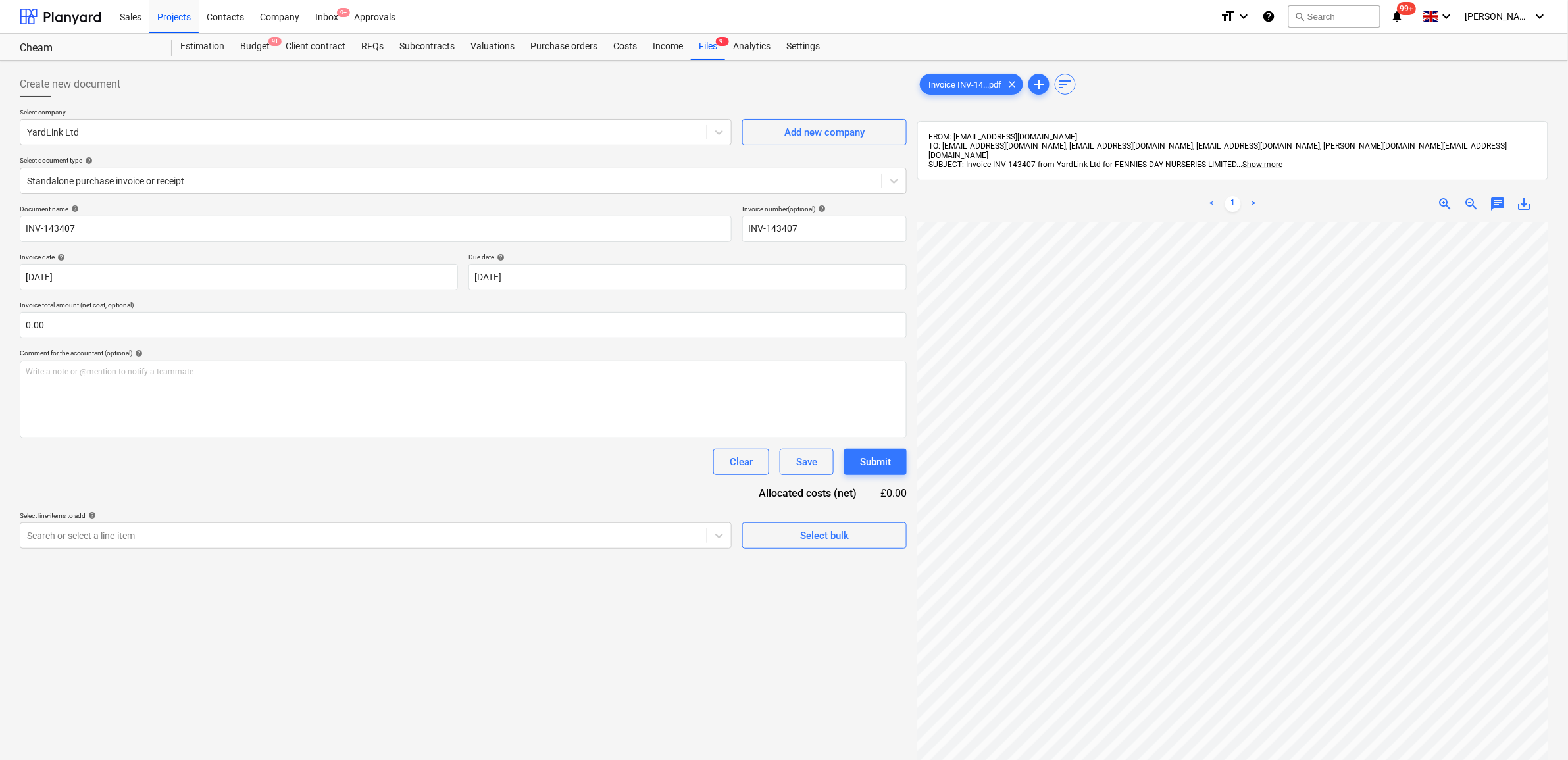
scroll to position [59, 0]
click at [691, 544] on div "Search or select a line-item" at bounding box center [363, 535] width 686 height 18
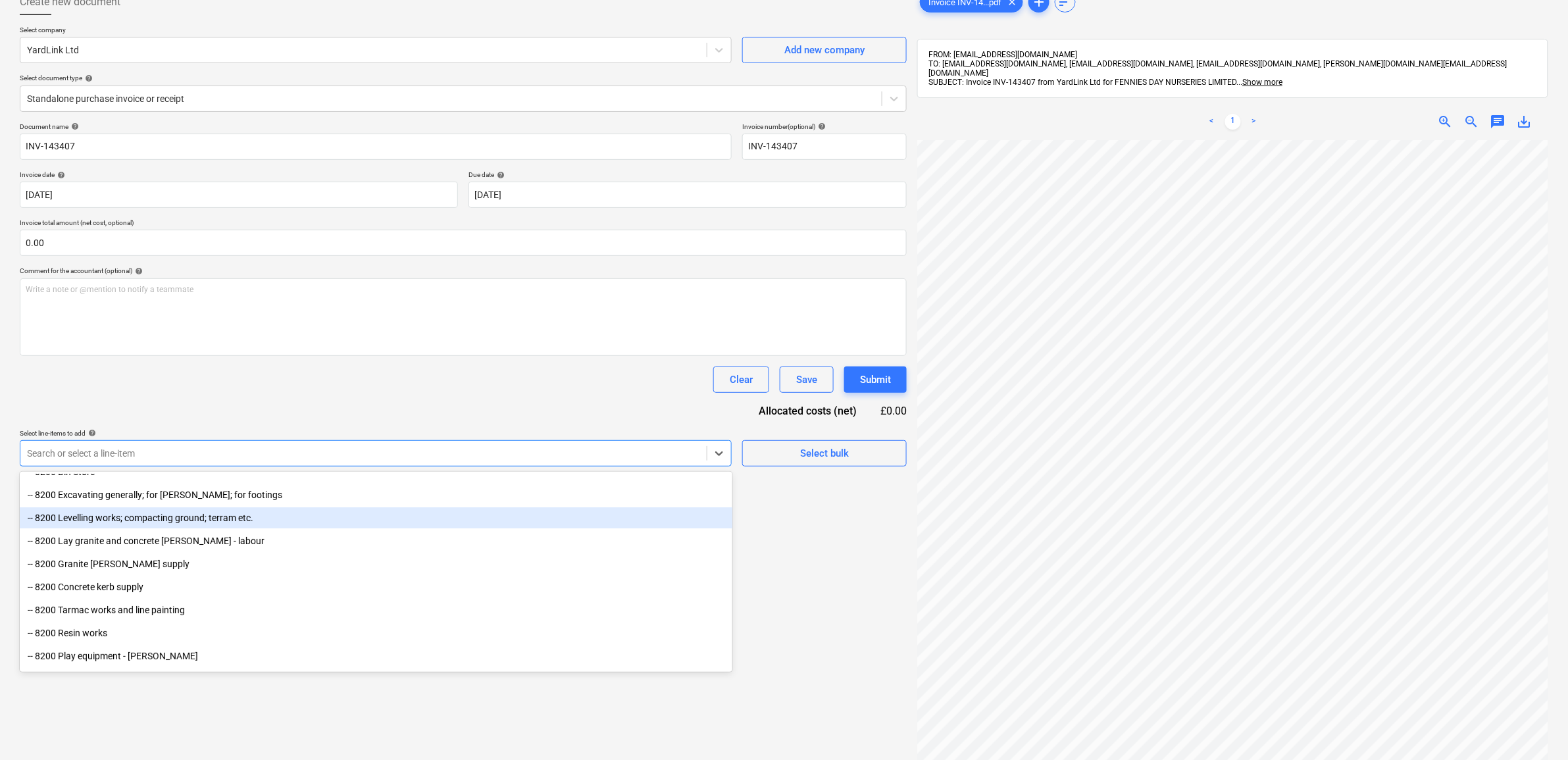
scroll to position [4191, 0]
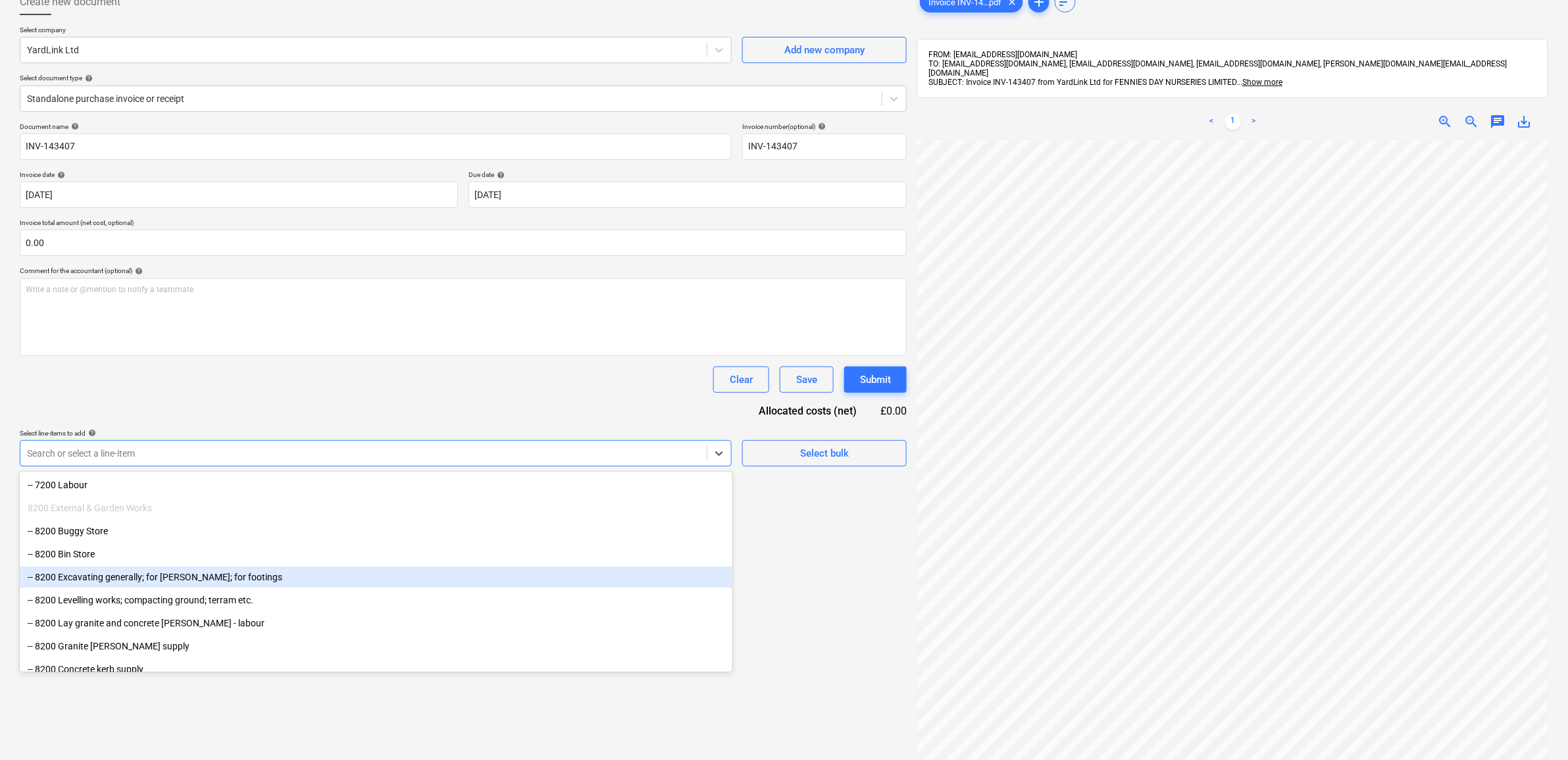
click at [237, 576] on div "-- 8200 Excavating generally; for [PERSON_NAME]; for footings" at bounding box center [376, 577] width 712 height 21
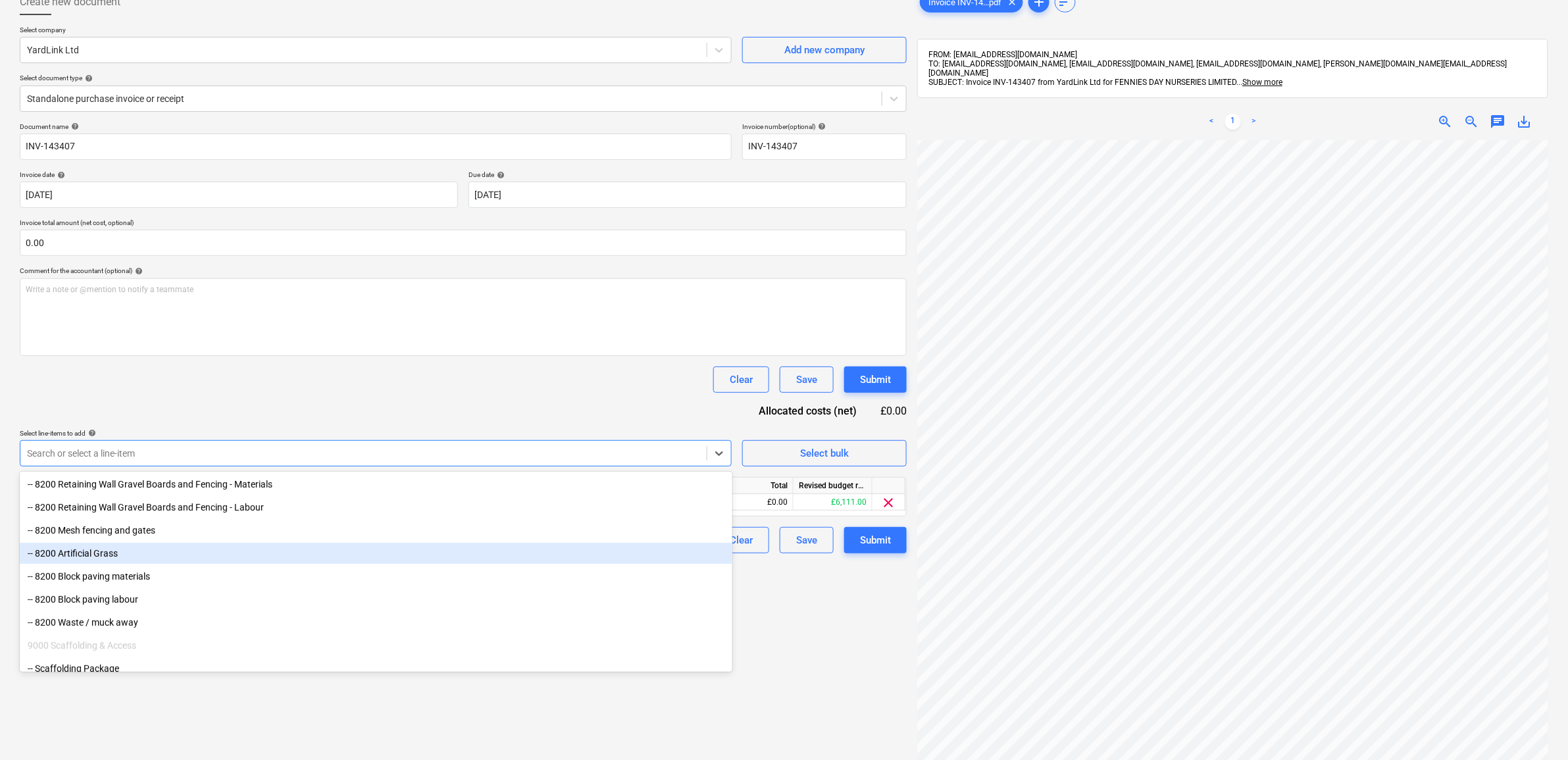
scroll to position [4521, 0]
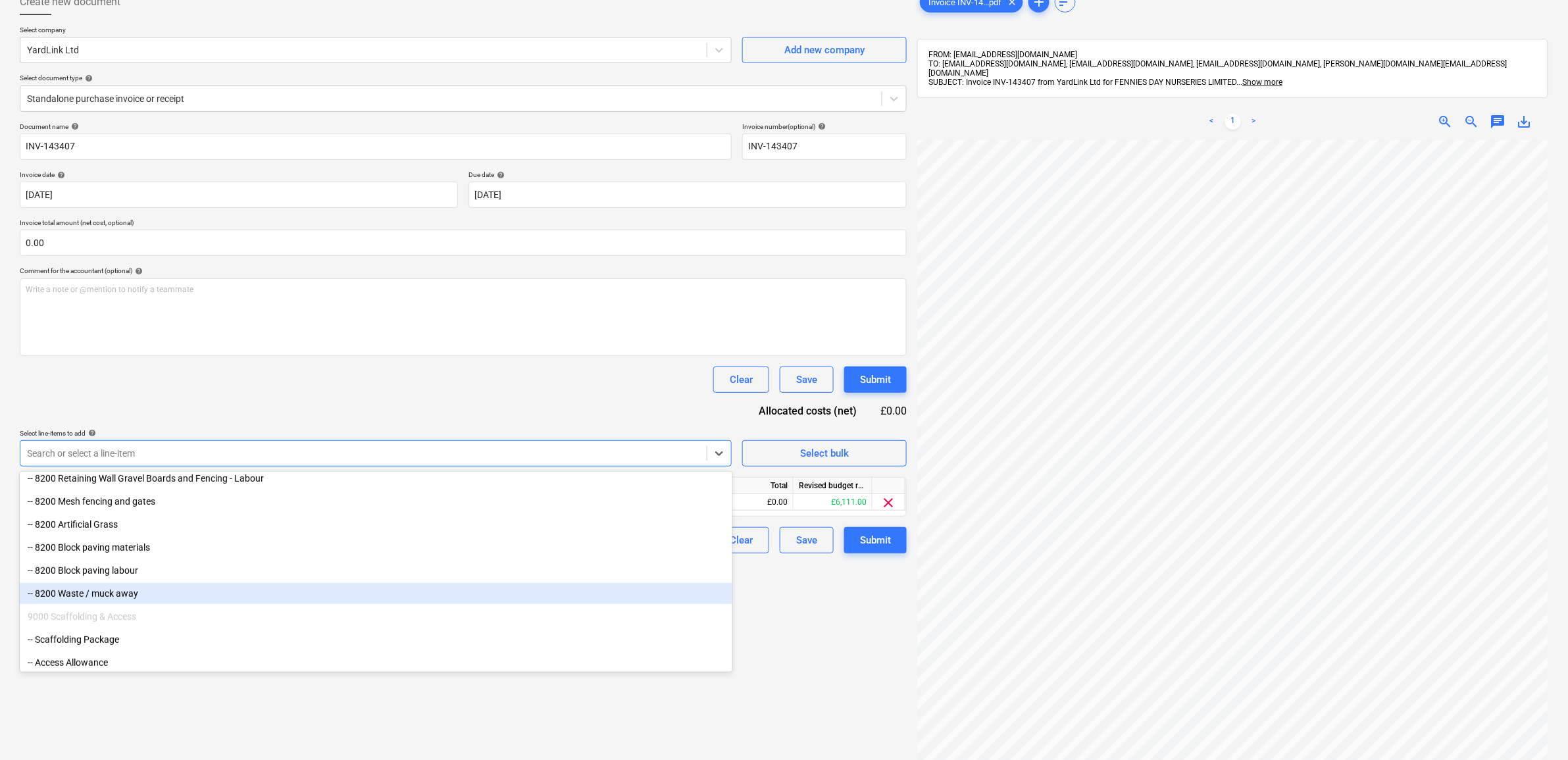
click at [165, 589] on div "-- 8200 Waste / muck away" at bounding box center [376, 593] width 712 height 21
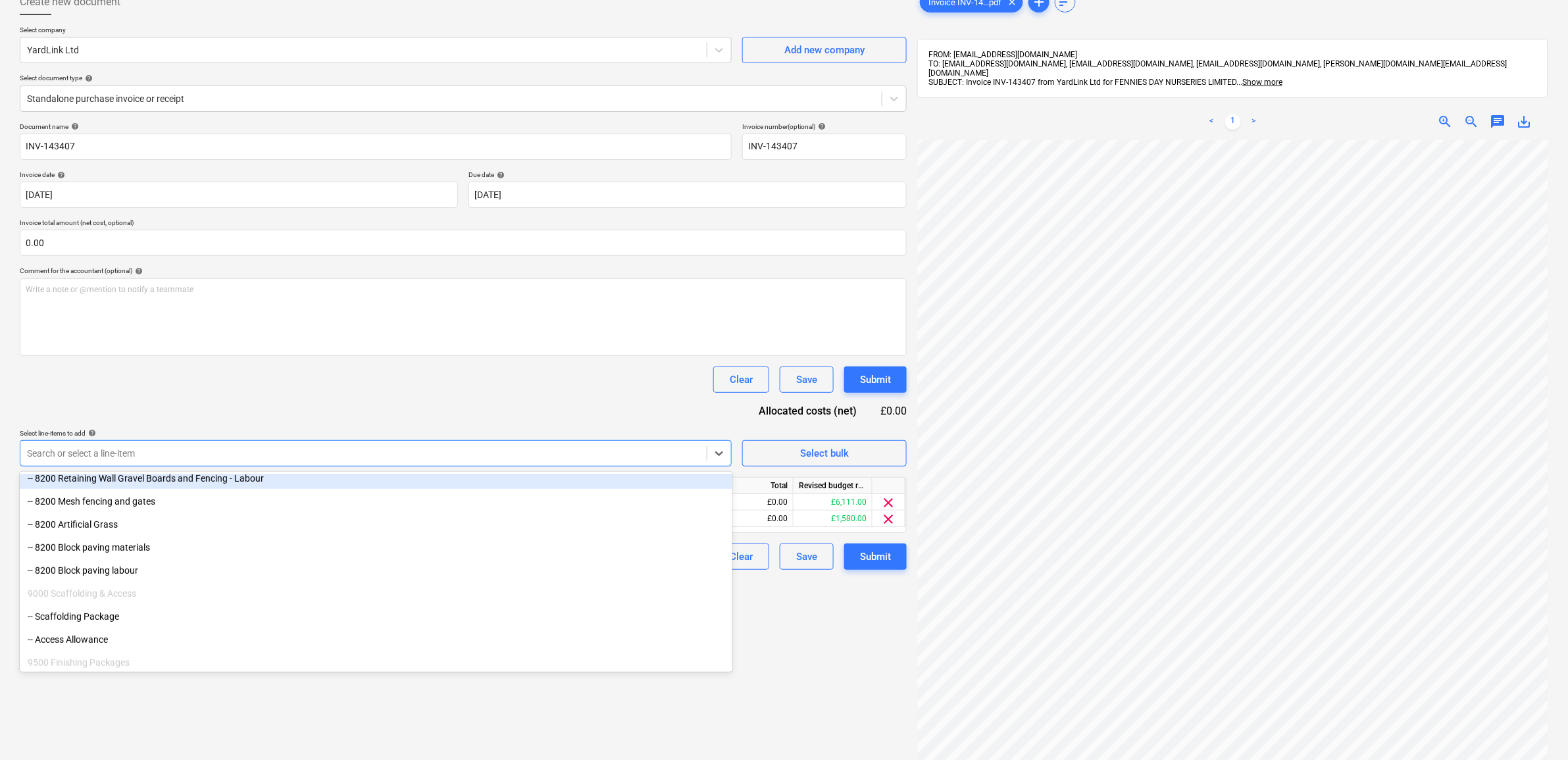
drag, startPoint x: 341, startPoint y: 385, endPoint x: 473, endPoint y: 395, distance: 132.4
click at [341, 385] on div "Clear Save Submit" at bounding box center [463, 380] width 887 height 26
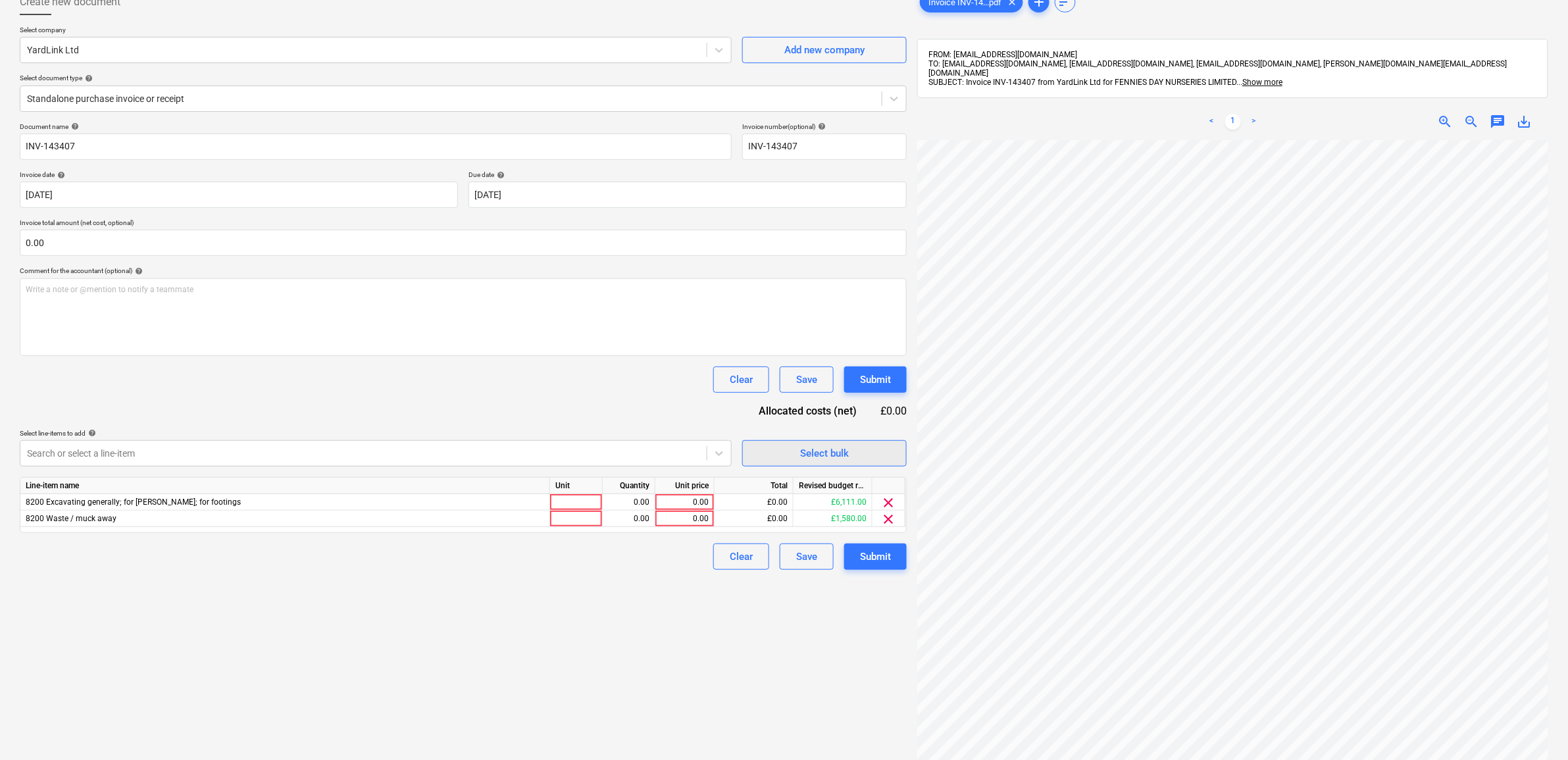
scroll to position [135, 61]
click at [681, 501] on div "0.00" at bounding box center [684, 502] width 48 height 16
type input "92.4"
click at [622, 604] on div "Create new document Select company YardLink Ltd Add new company Select document…" at bounding box center [464, 426] width 898 height 885
click at [885, 519] on span "clear" at bounding box center [889, 519] width 16 height 16
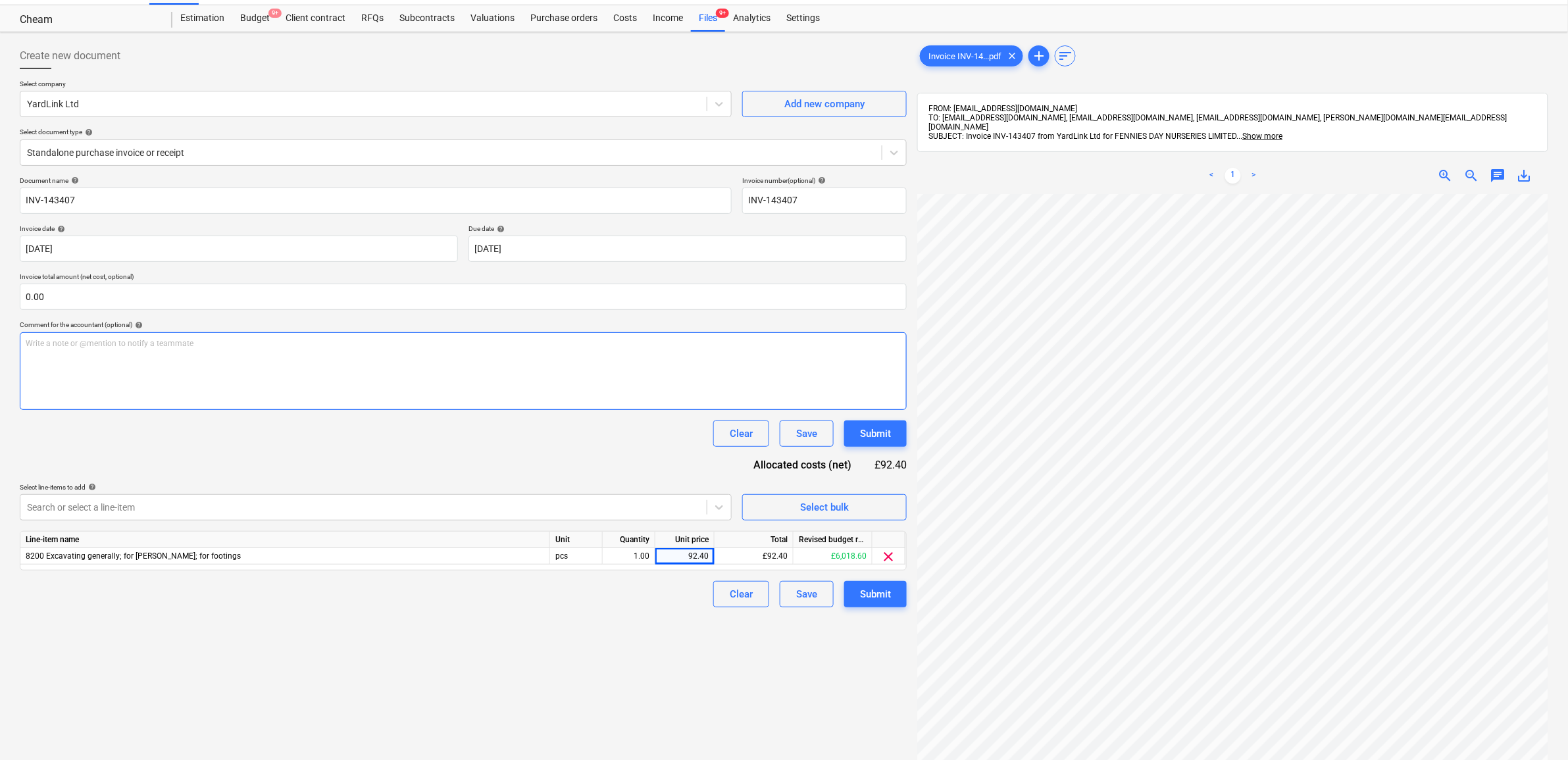
scroll to position [0, 0]
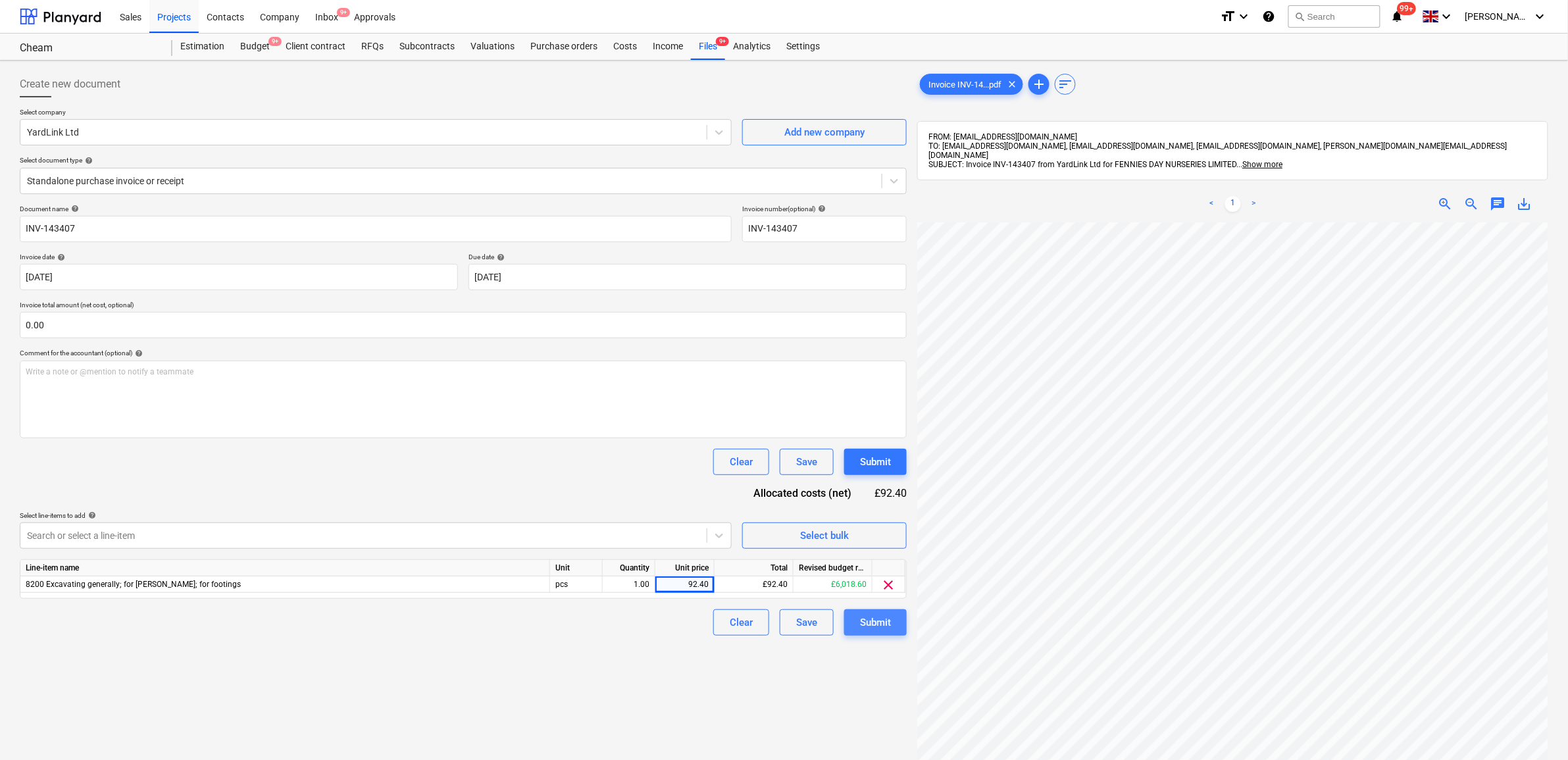
click at [869, 619] on div "Submit" at bounding box center [875, 622] width 31 height 17
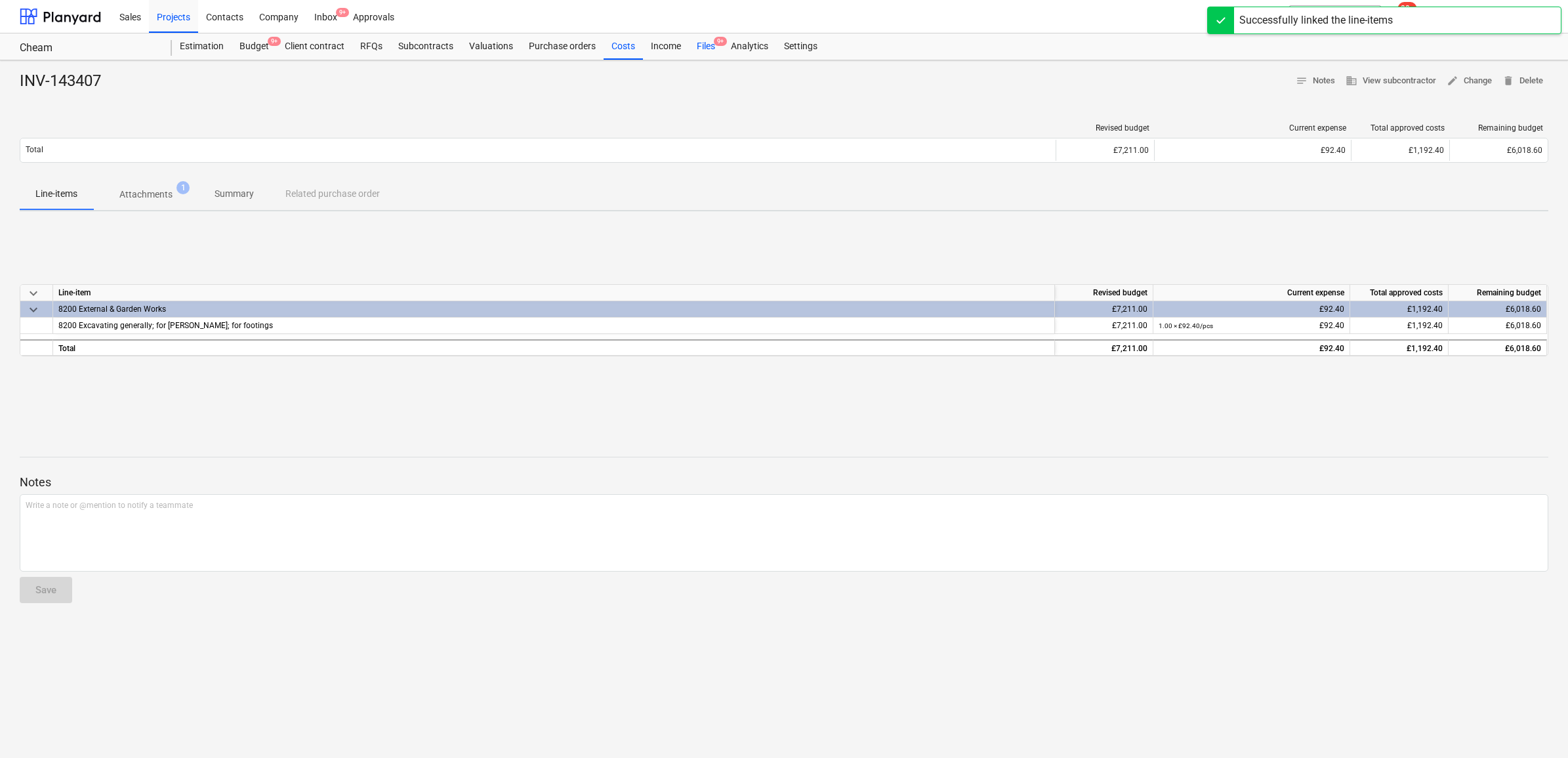
click at [703, 47] on div "Files 9+" at bounding box center [706, 47] width 34 height 26
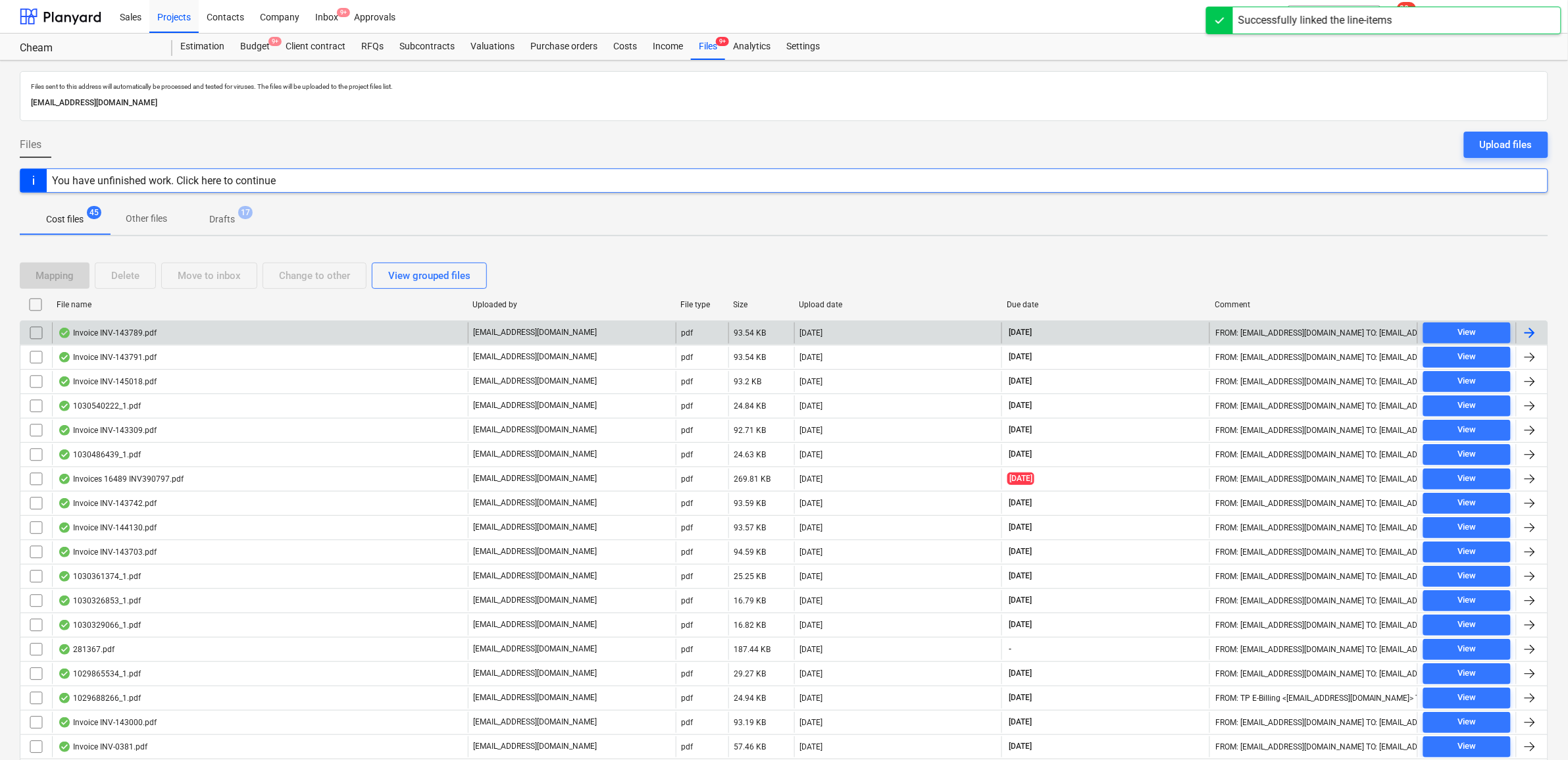
click at [1539, 334] on div at bounding box center [1531, 333] width 31 height 21
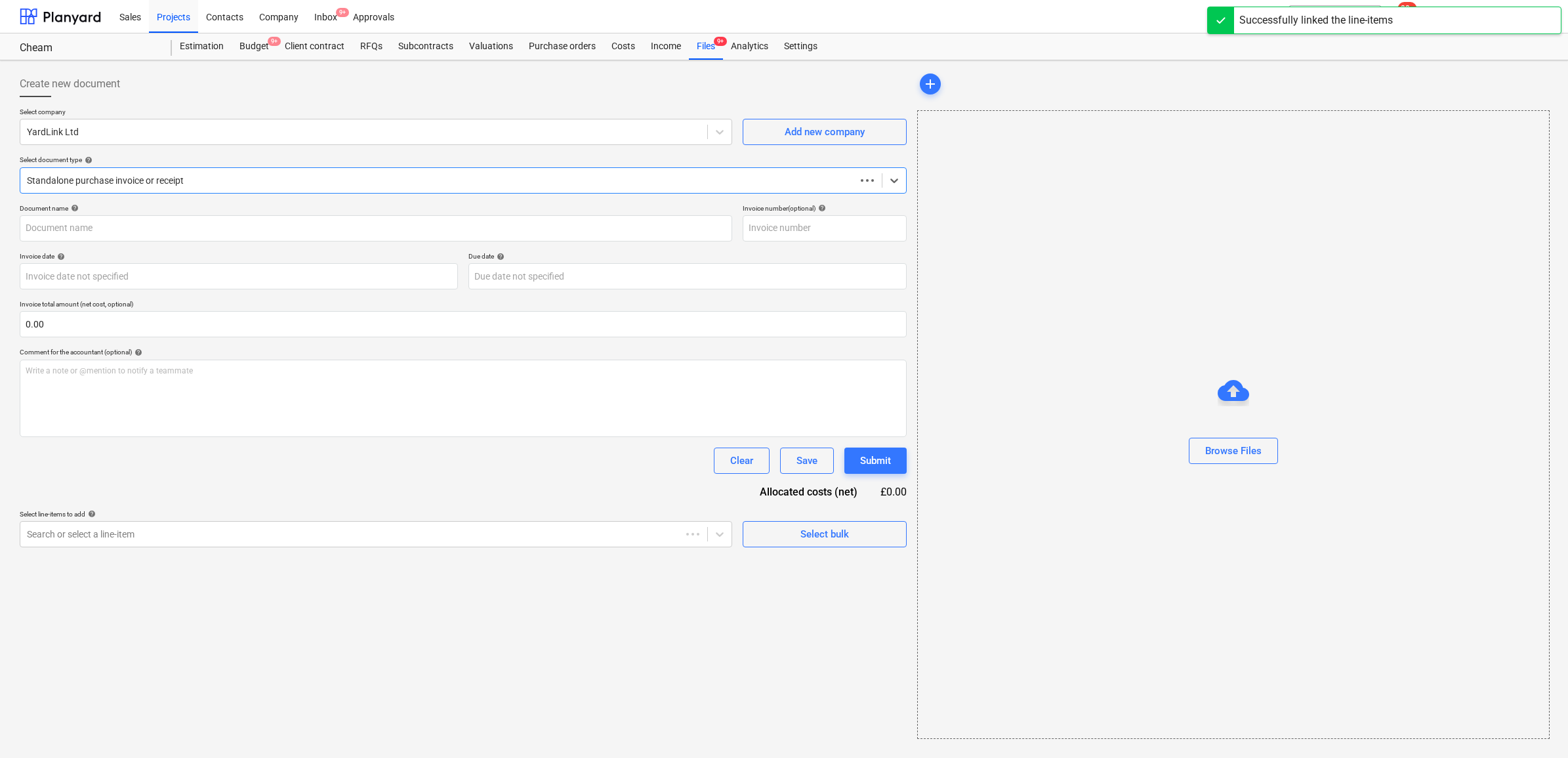
type input "INV-143789"
type input "[DATE]"
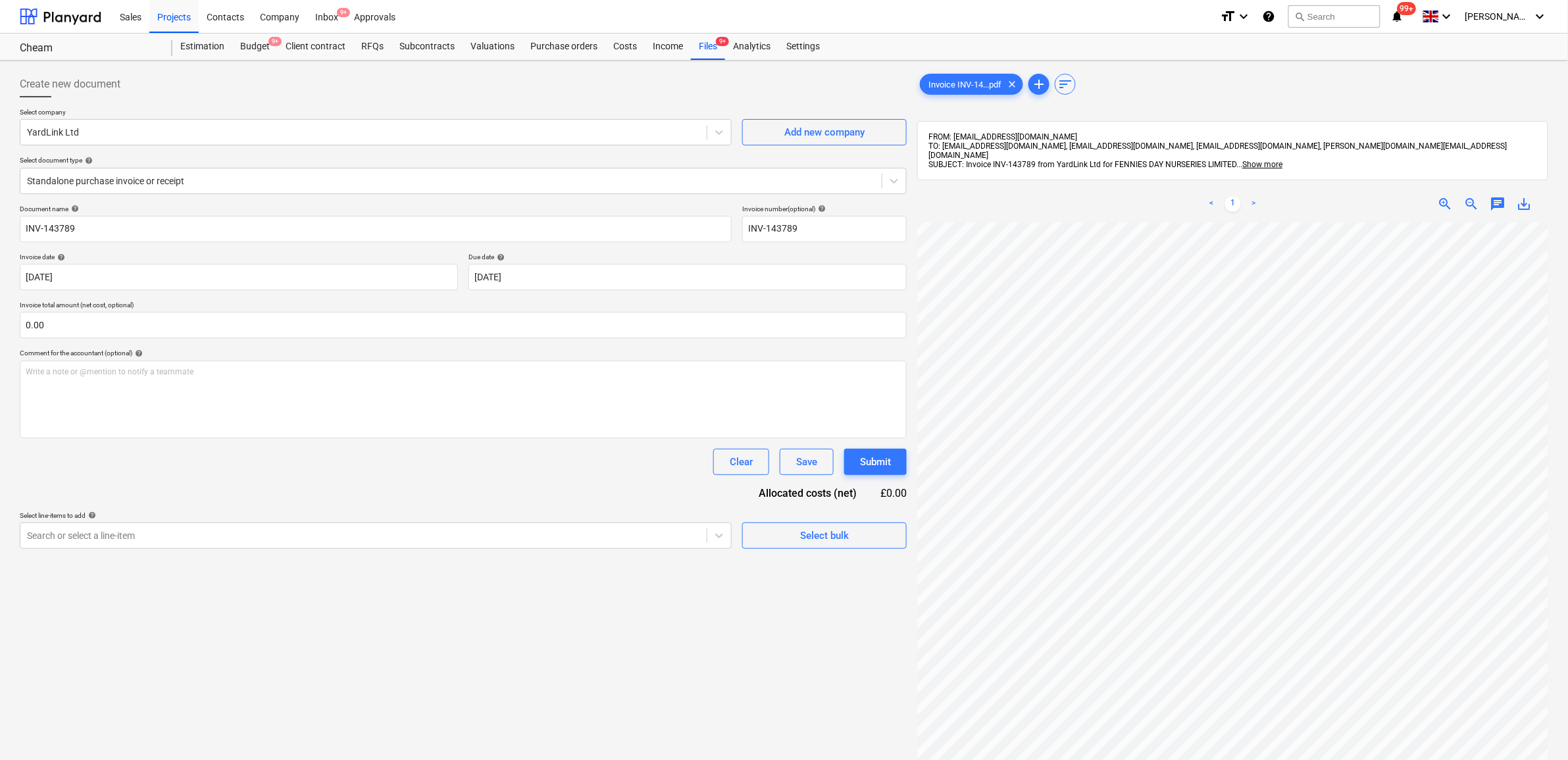
scroll to position [110, 31]
click at [702, 542] on div "Search or select a line-item" at bounding box center [363, 535] width 686 height 18
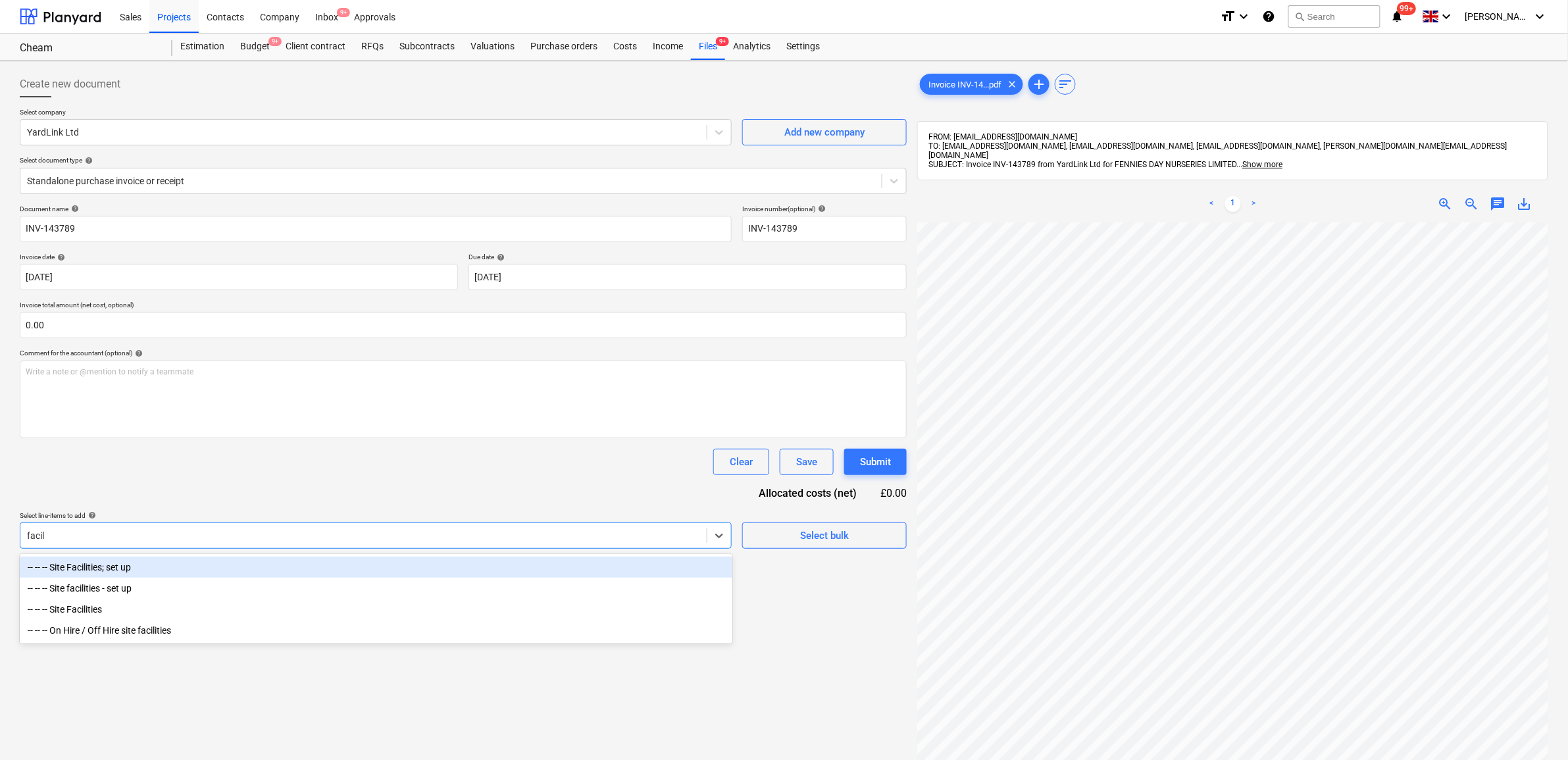
type input "facili"
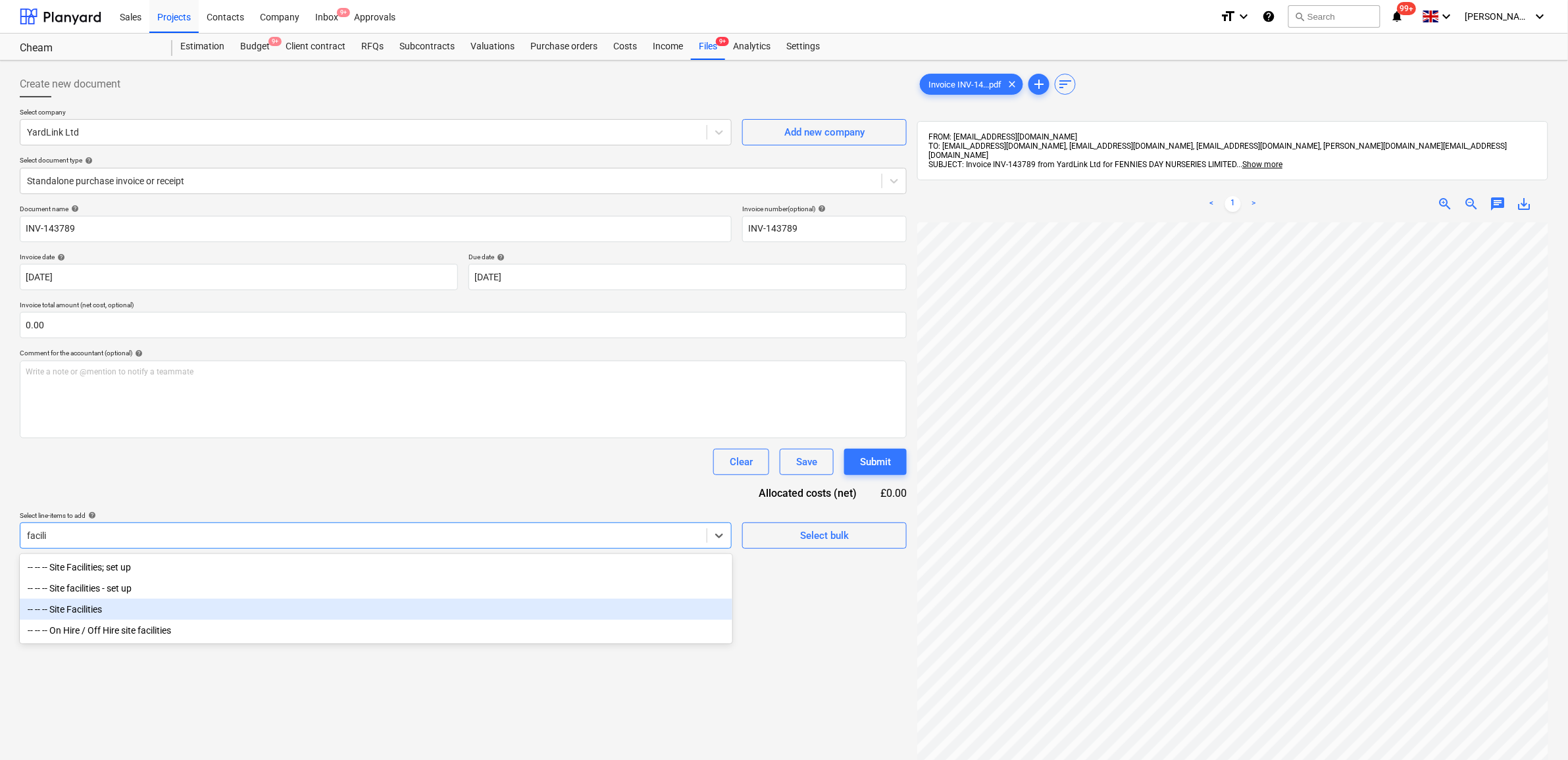
click at [141, 620] on div "-- -- -- Site Facilities" at bounding box center [376, 610] width 712 height 21
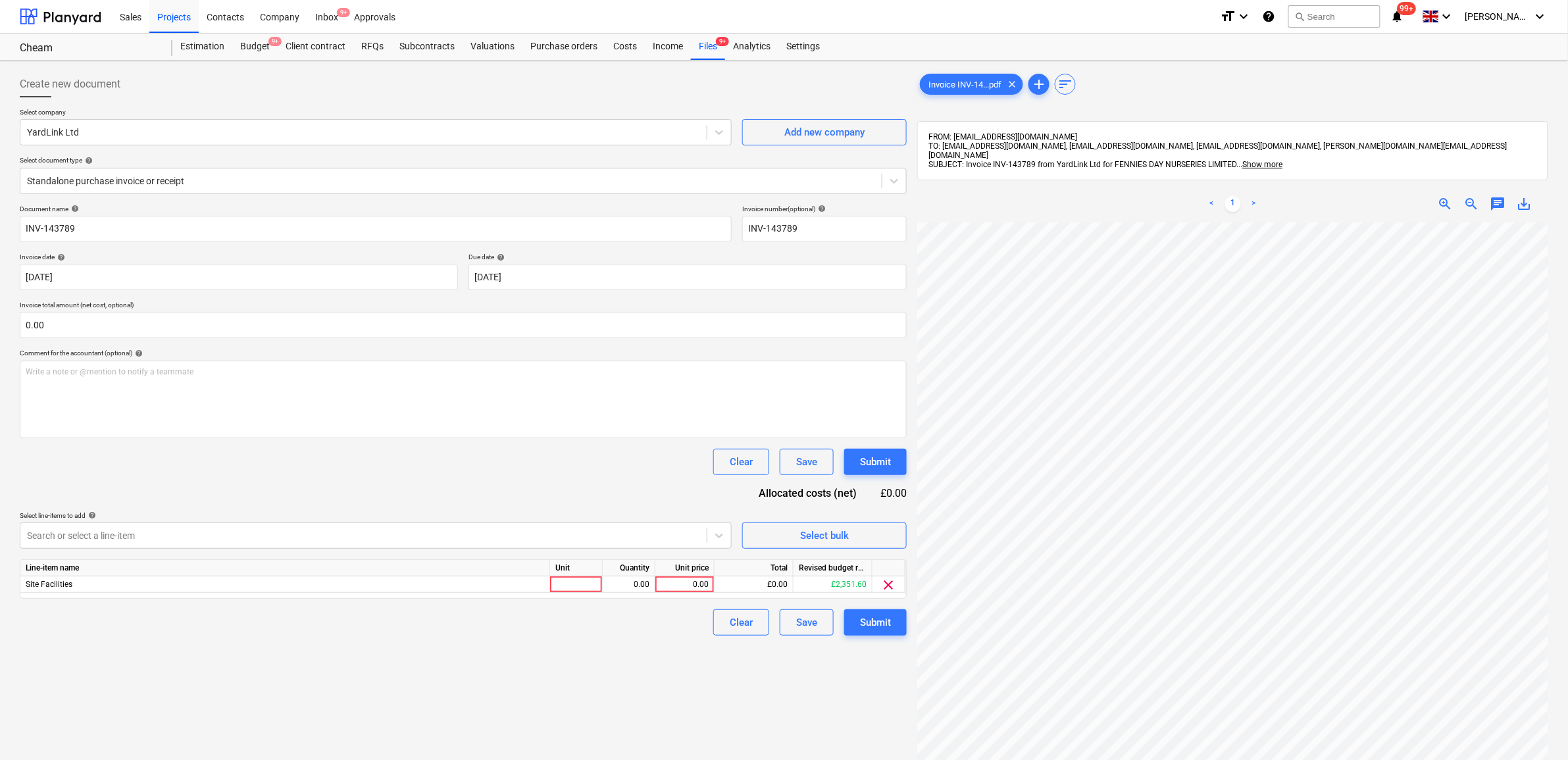
click at [365, 474] on div "Clear Save Submit" at bounding box center [463, 462] width 887 height 26
click at [709, 586] on div "0.00" at bounding box center [685, 584] width 59 height 16
type input "46.2"
click at [586, 698] on div "Create new document Select company YardLink Ltd Add new company Select document…" at bounding box center [464, 508] width 898 height 885
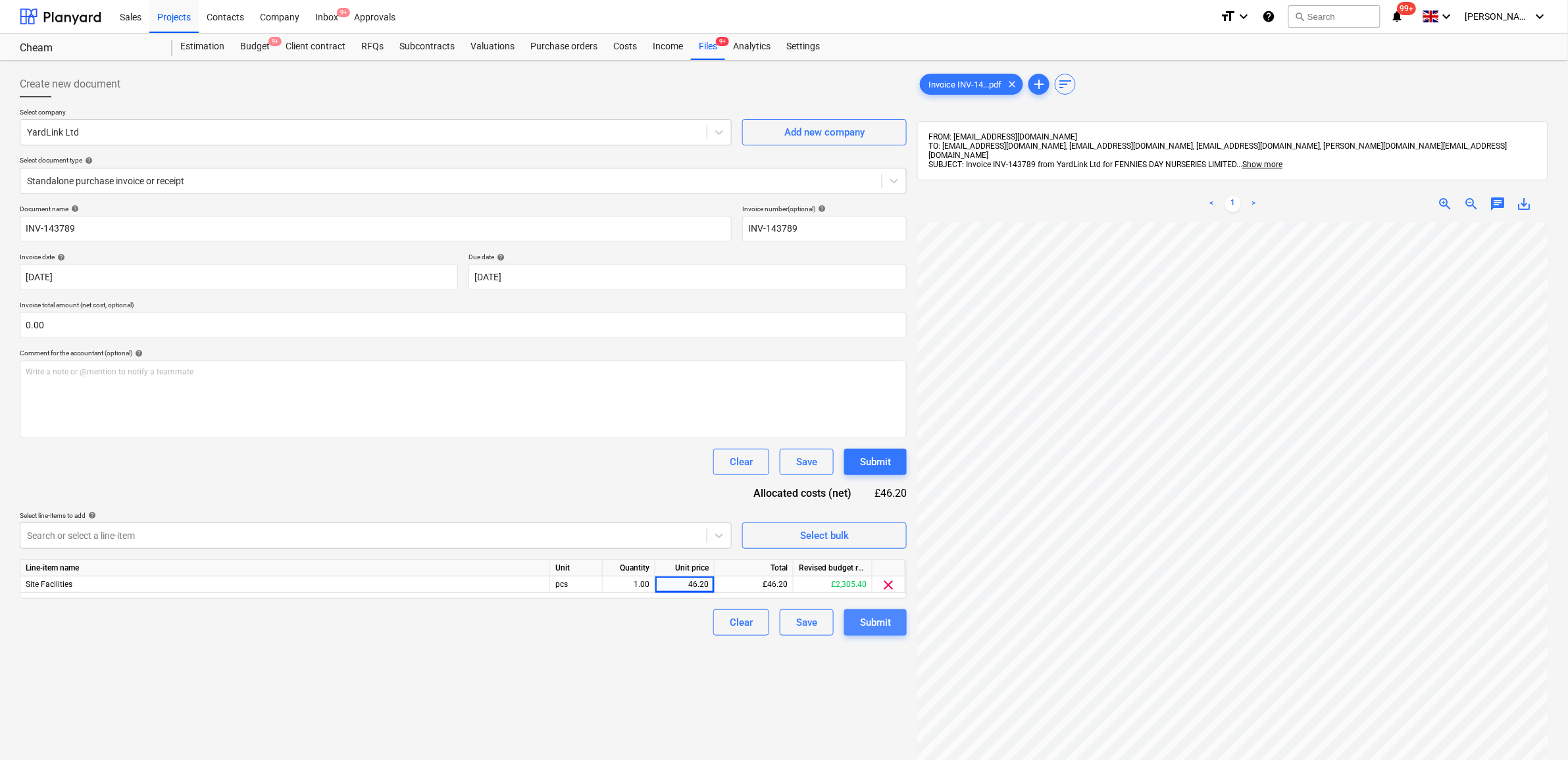
click at [884, 620] on div "Submit" at bounding box center [875, 622] width 31 height 17
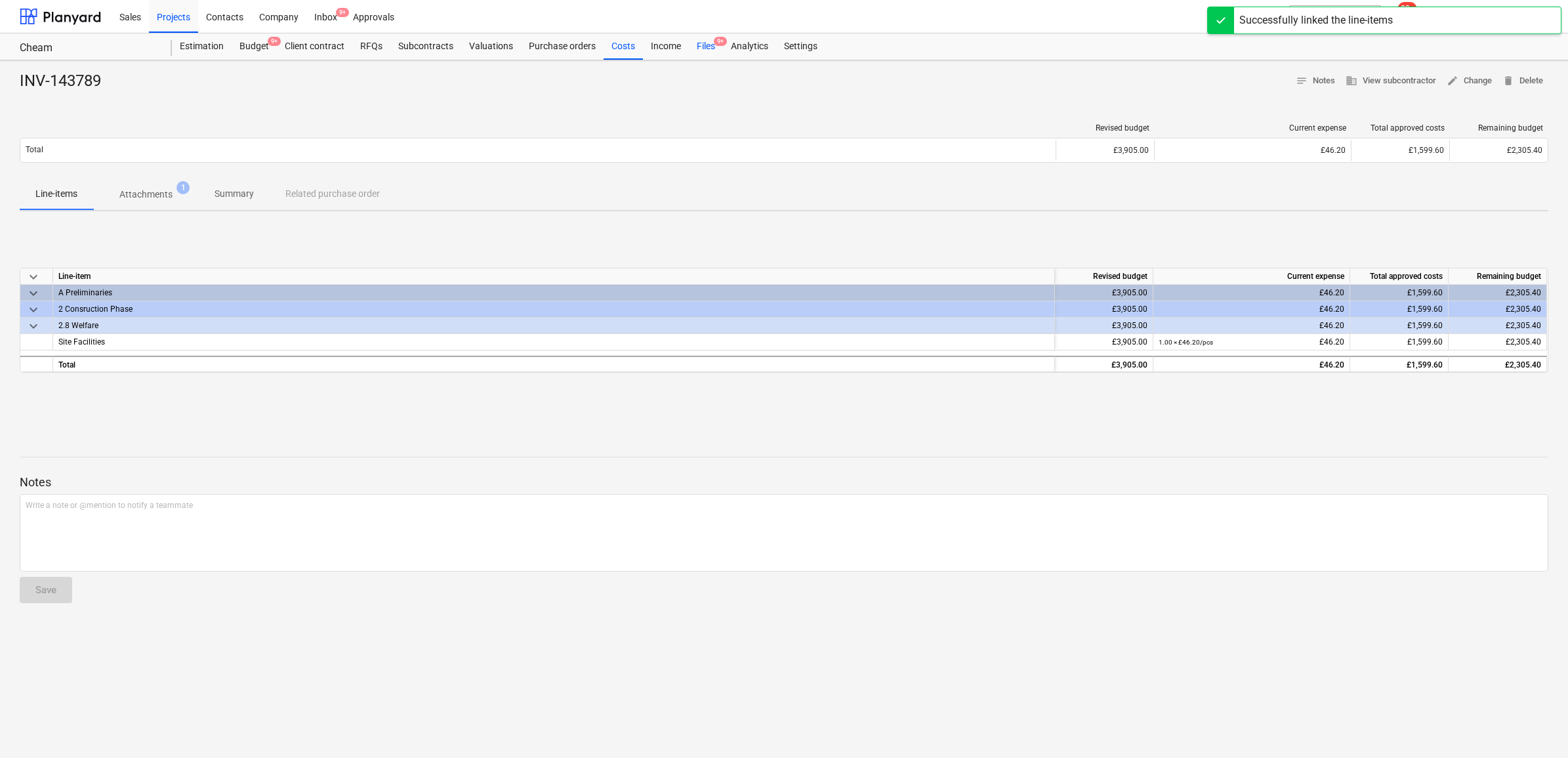
click at [696, 47] on div "Files 9+" at bounding box center [706, 47] width 34 height 26
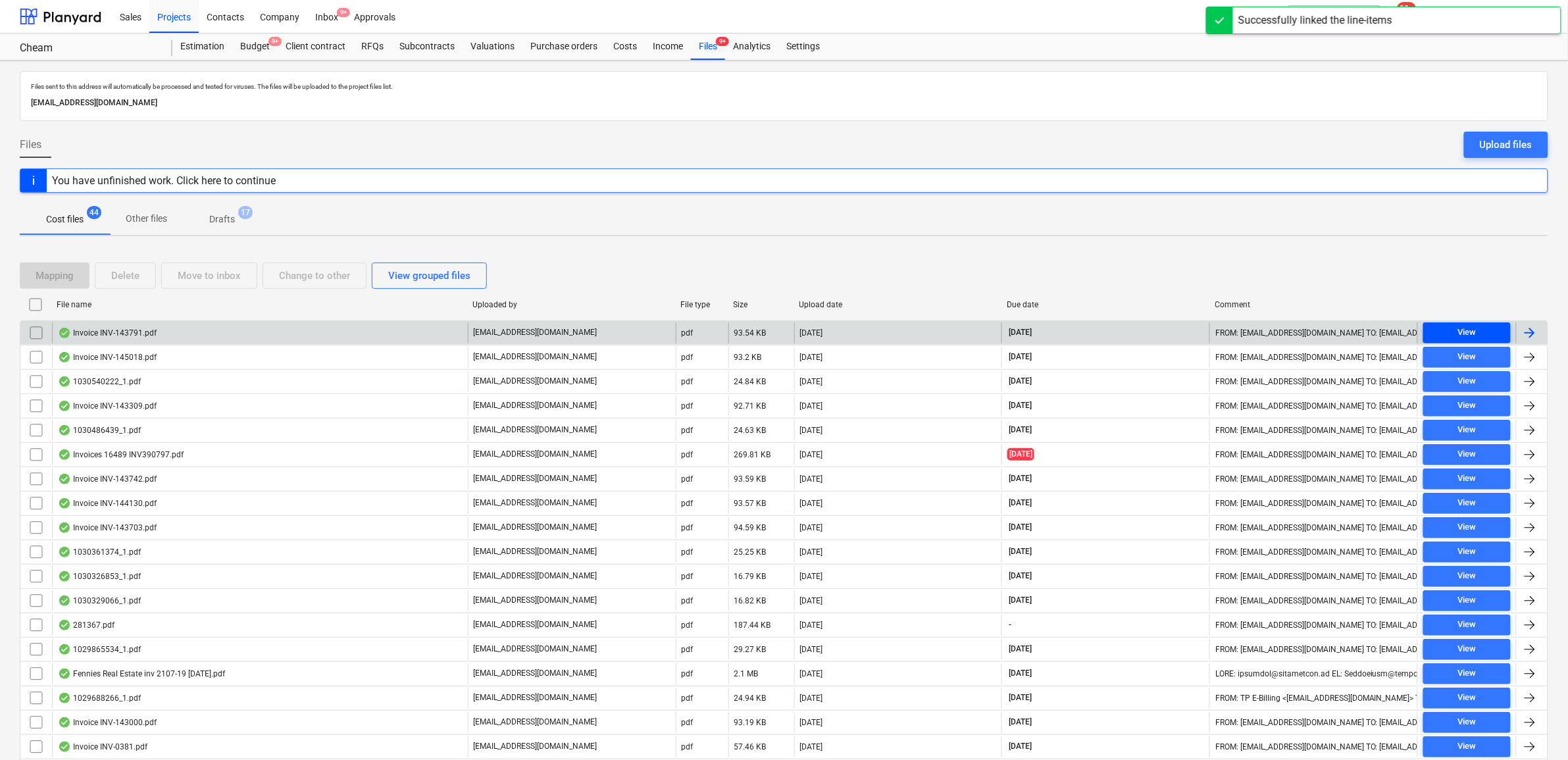
click at [1485, 332] on span "View" at bounding box center [1467, 332] width 77 height 15
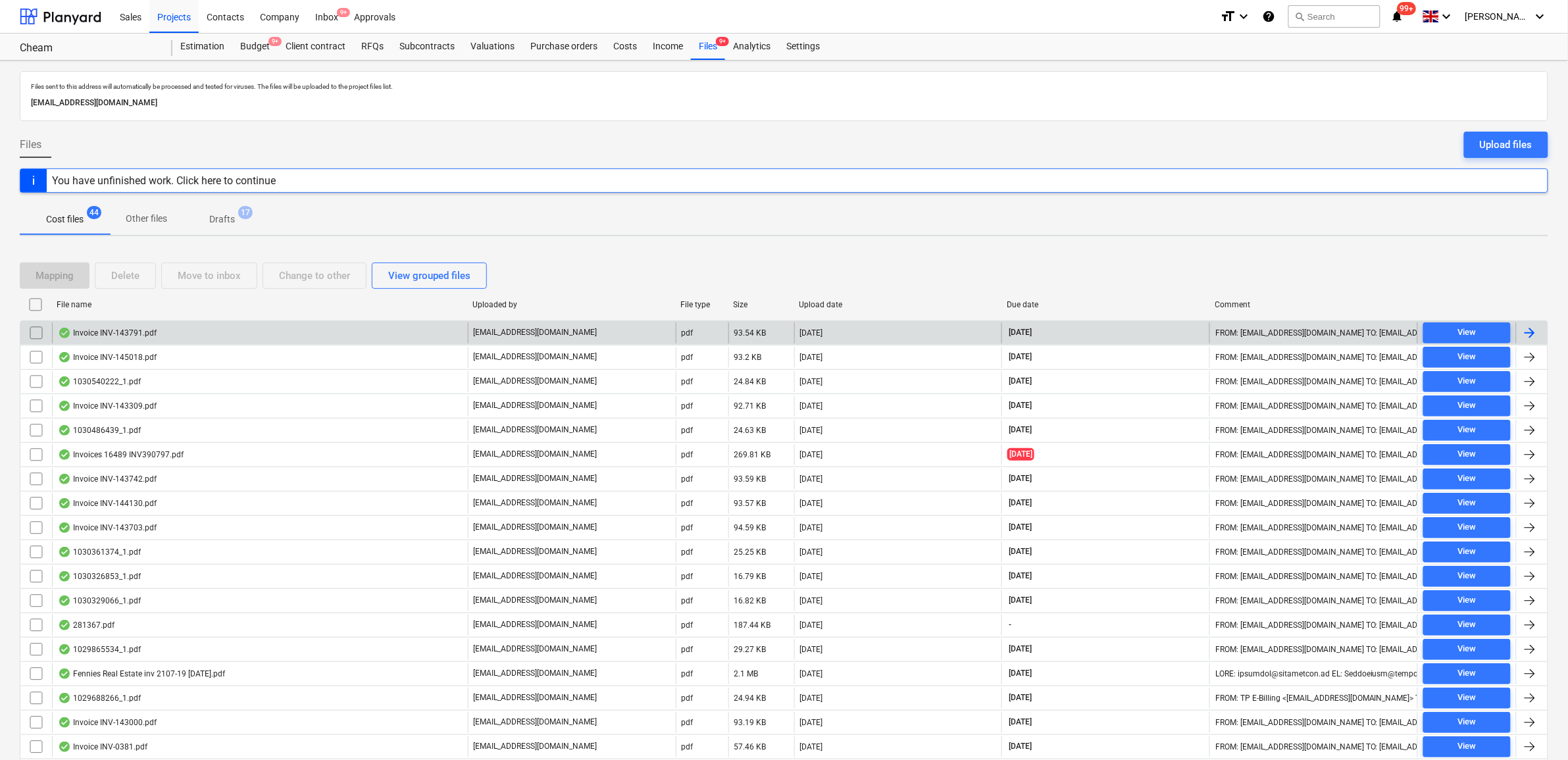
click at [1534, 331] on div at bounding box center [1529, 332] width 16 height 16
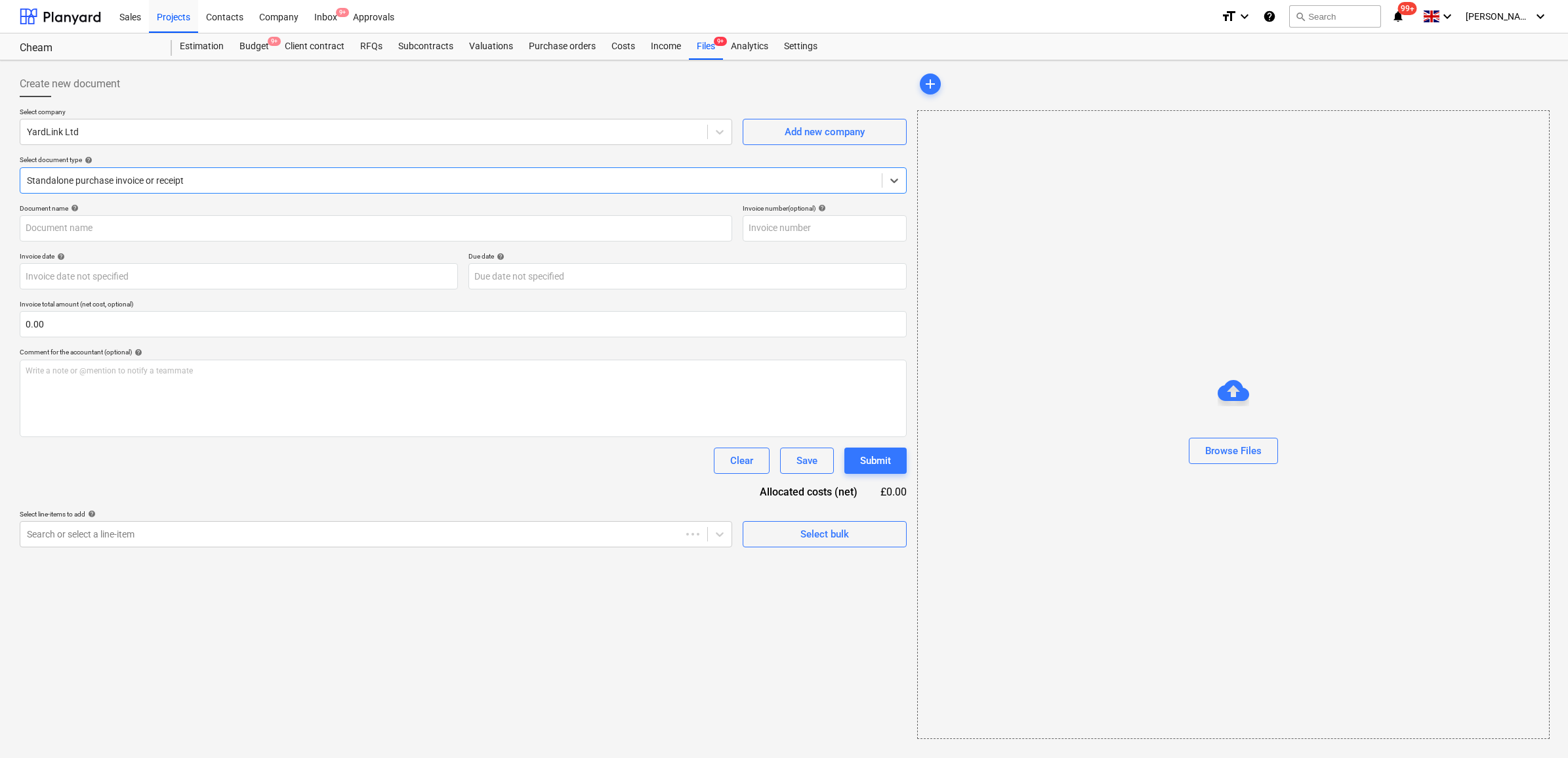
type input "INV-143791"
type input "[DATE]"
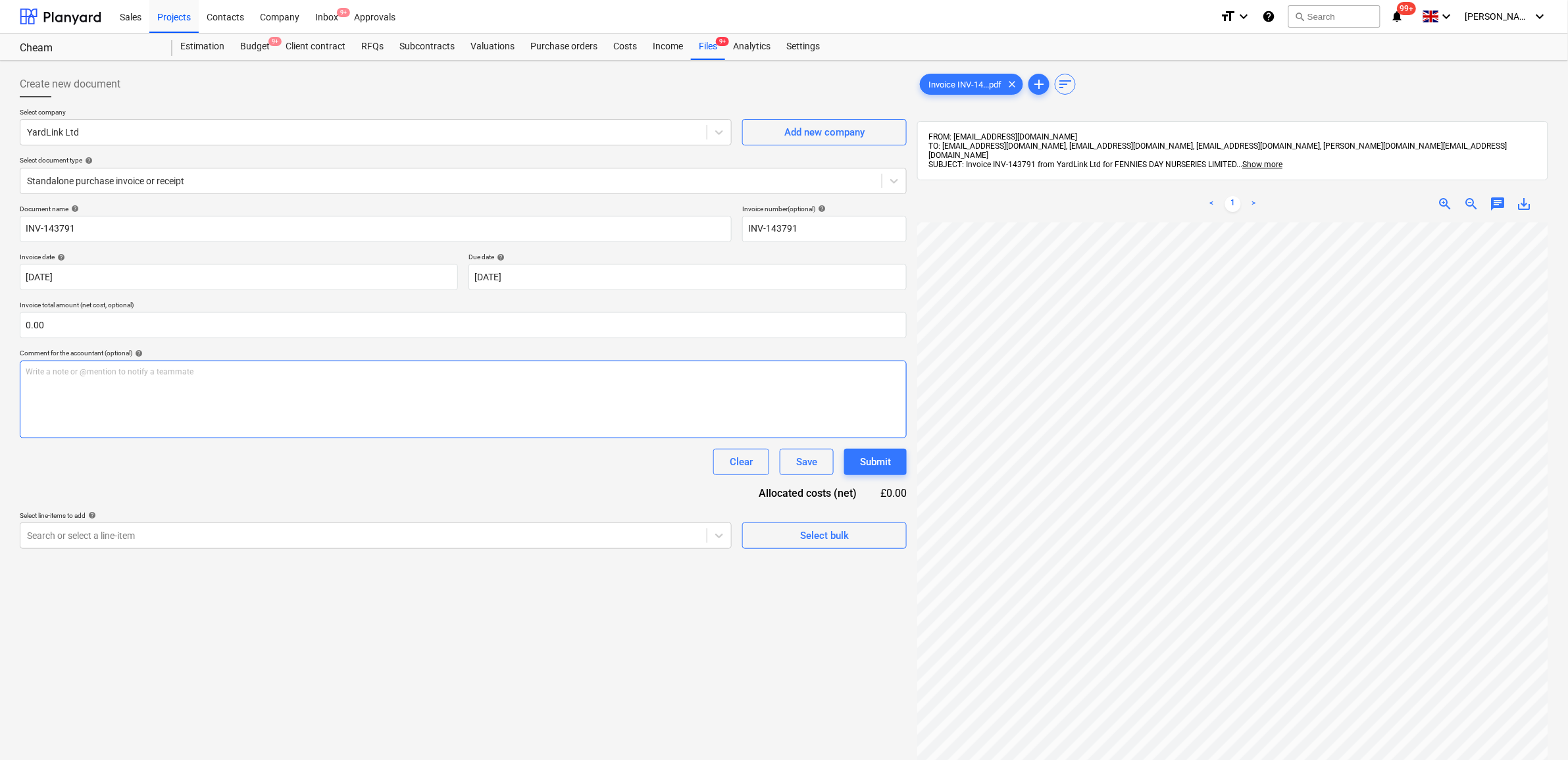
scroll to position [191, 61]
click at [592, 544] on div "Search or select a line-item" at bounding box center [363, 535] width 686 height 18
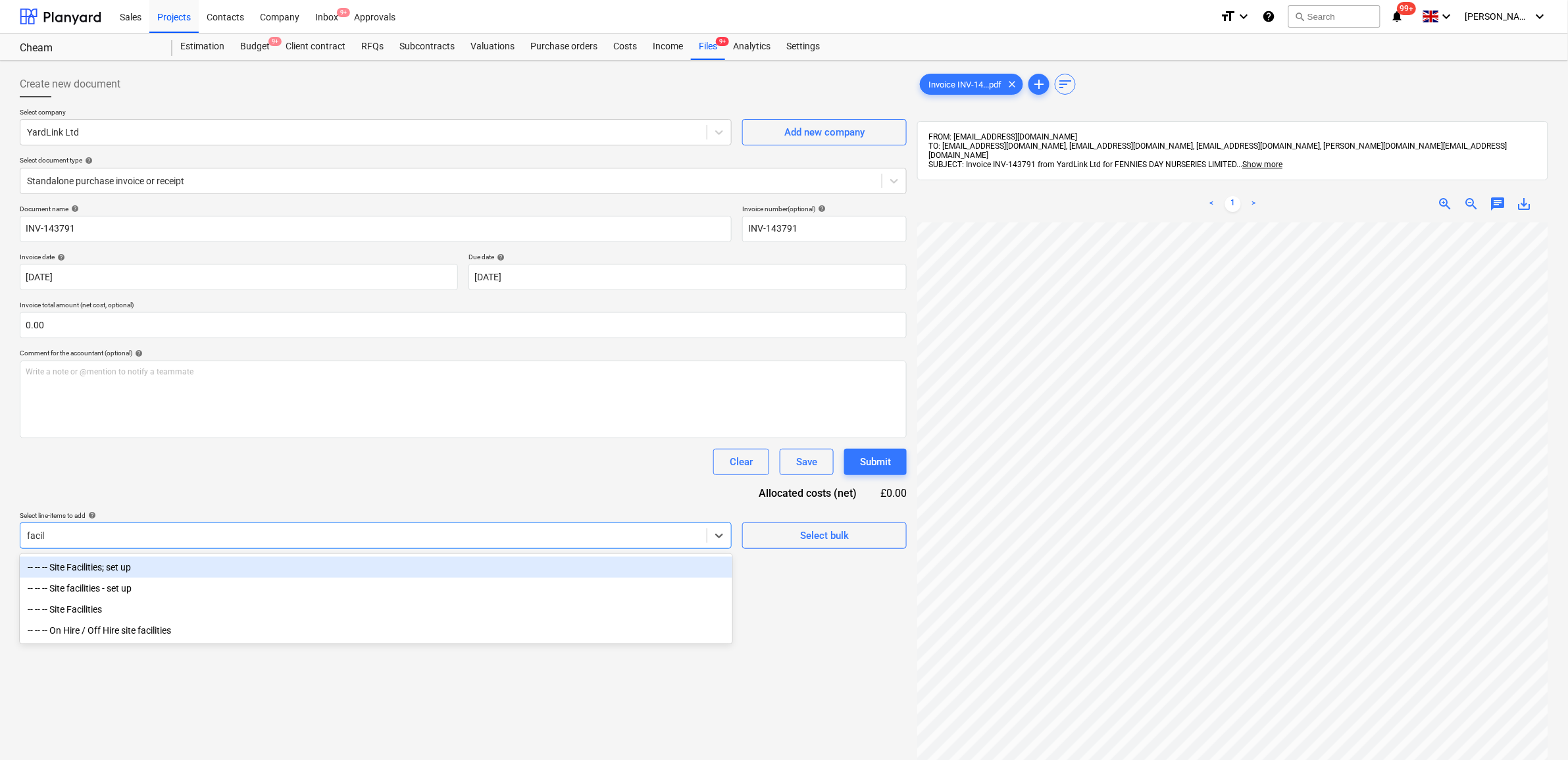
type input "facili"
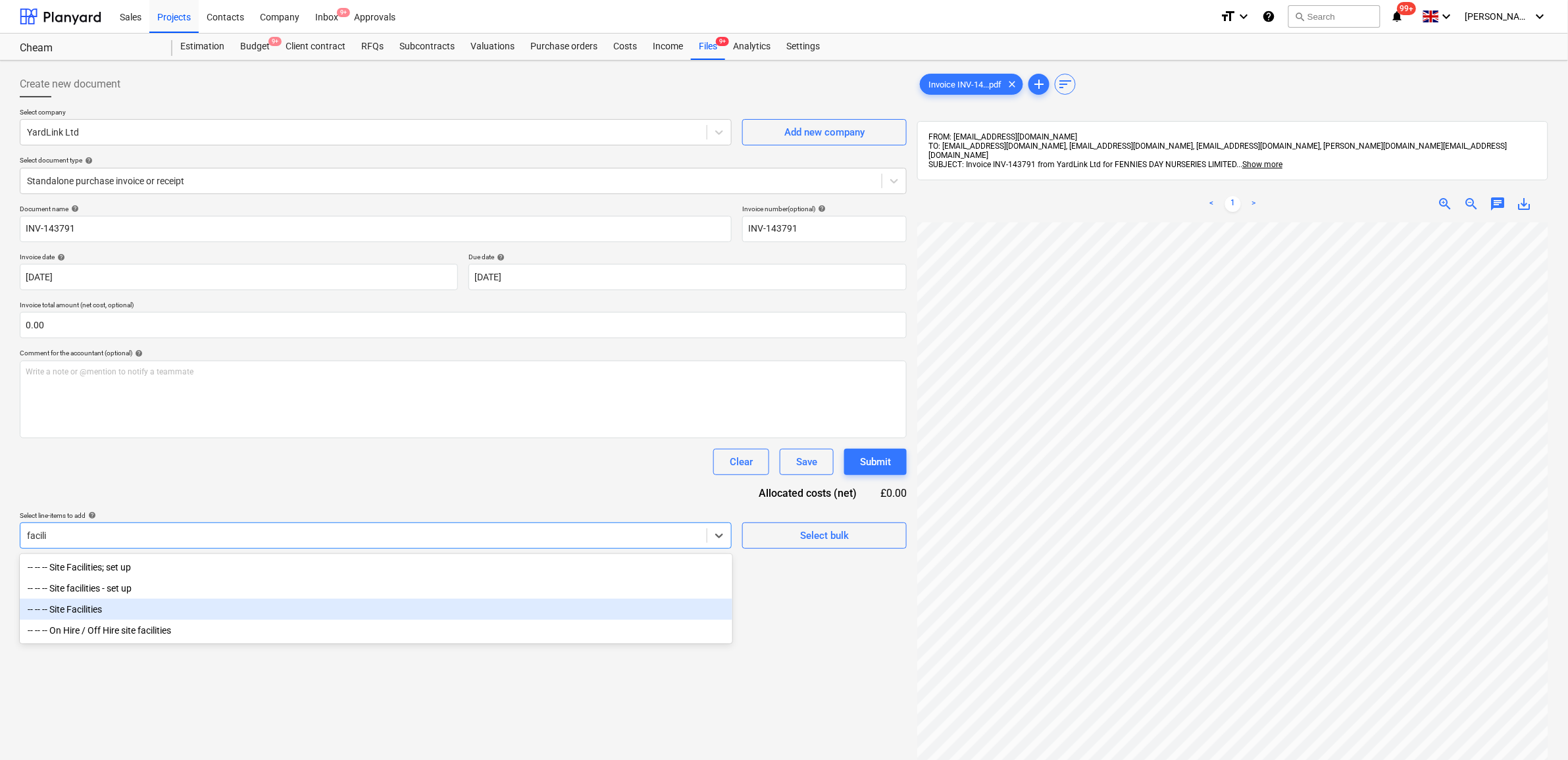
click at [252, 612] on div "-- -- -- Site Facilities" at bounding box center [376, 610] width 712 height 21
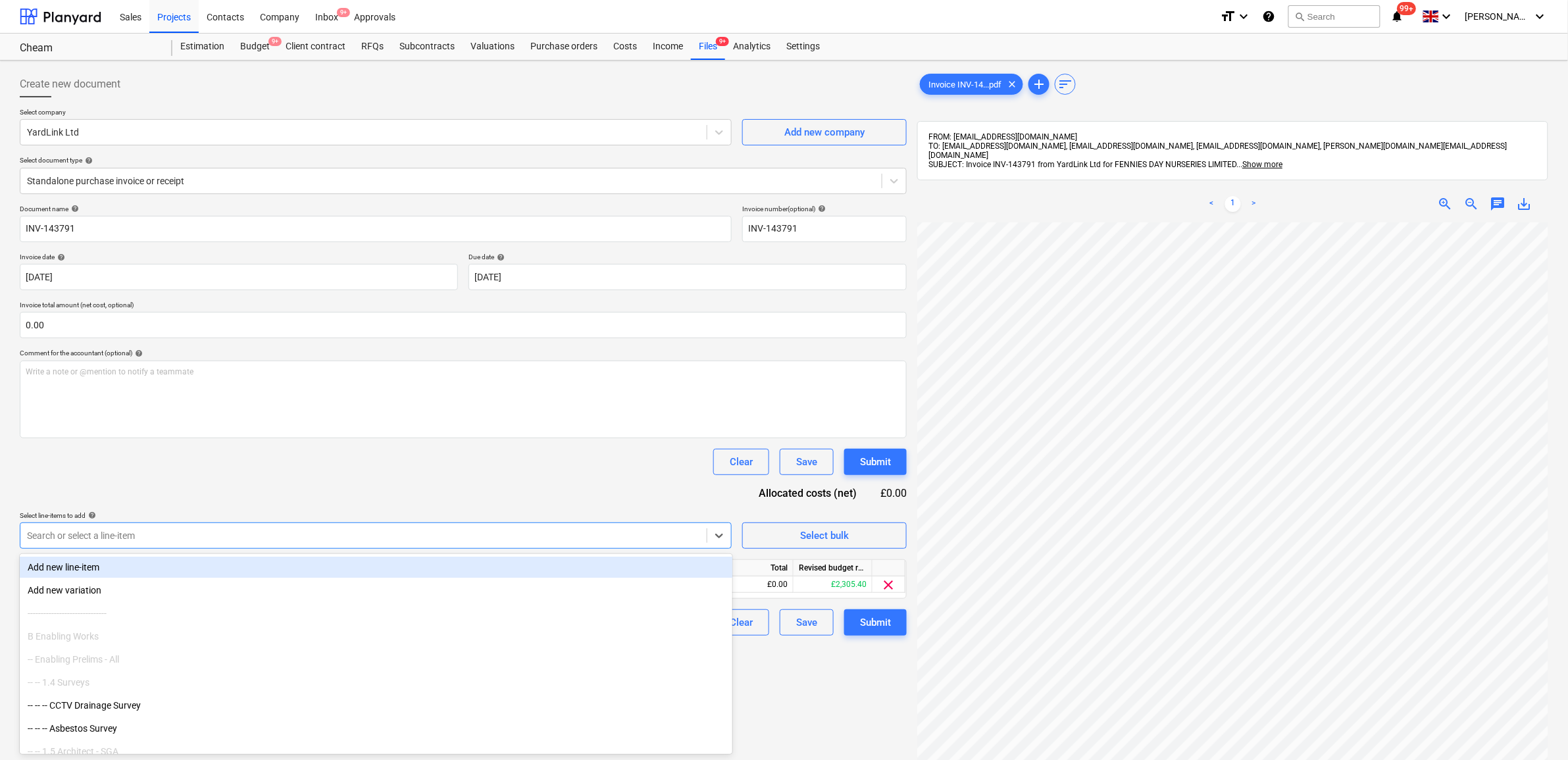
click at [251, 492] on div "Document name help INV-143791 Invoice number (optional) help INV-143791 Invoice…" at bounding box center [463, 419] width 887 height 431
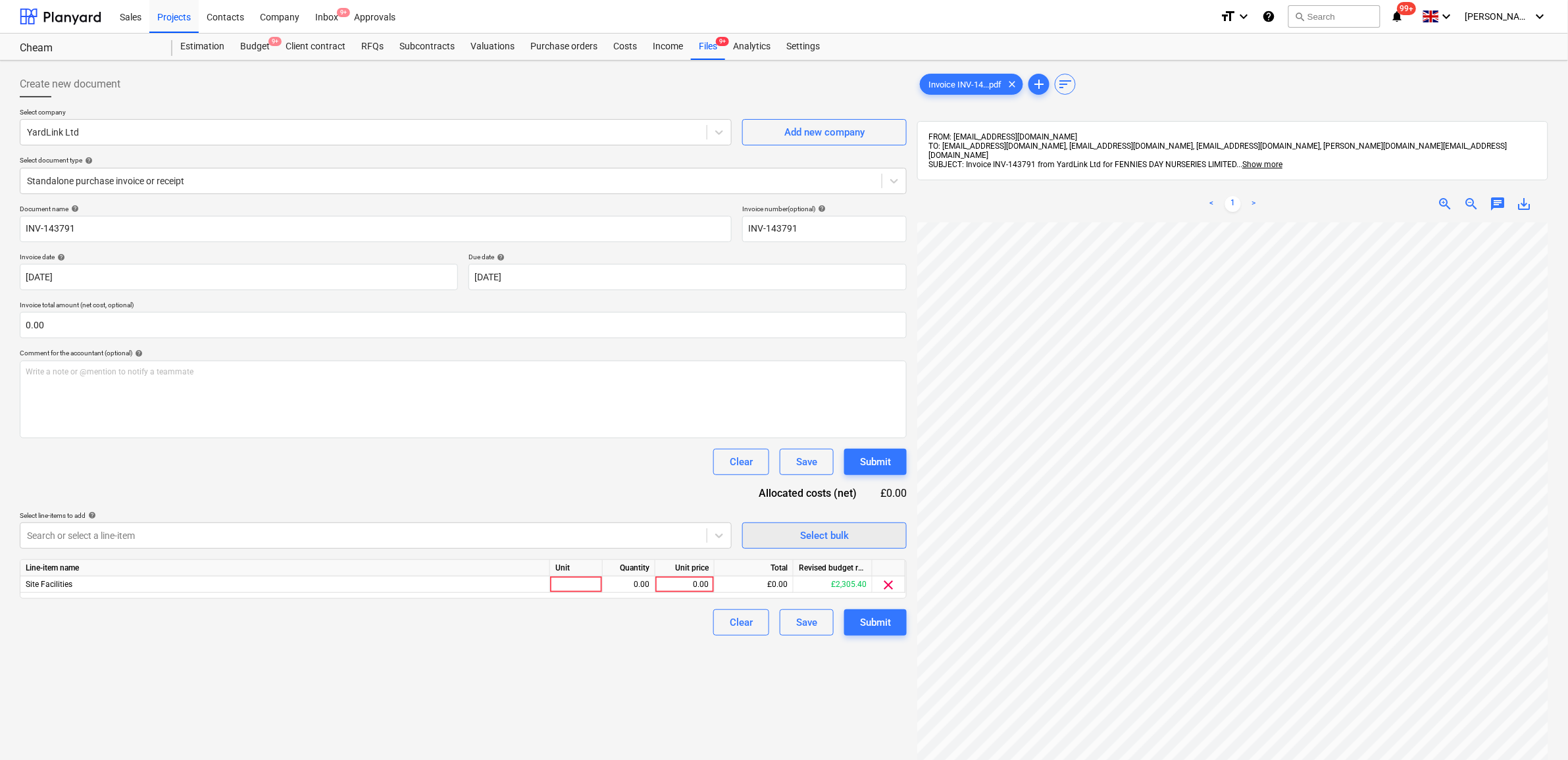
scroll to position [238, 61]
click at [702, 589] on div "0.00" at bounding box center [684, 584] width 48 height 16
type input "46.2"
click at [662, 639] on div "Create new document Select company YardLink Ltd Add new company Select document…" at bounding box center [464, 508] width 898 height 885
click at [869, 619] on div "Submit" at bounding box center [875, 622] width 31 height 17
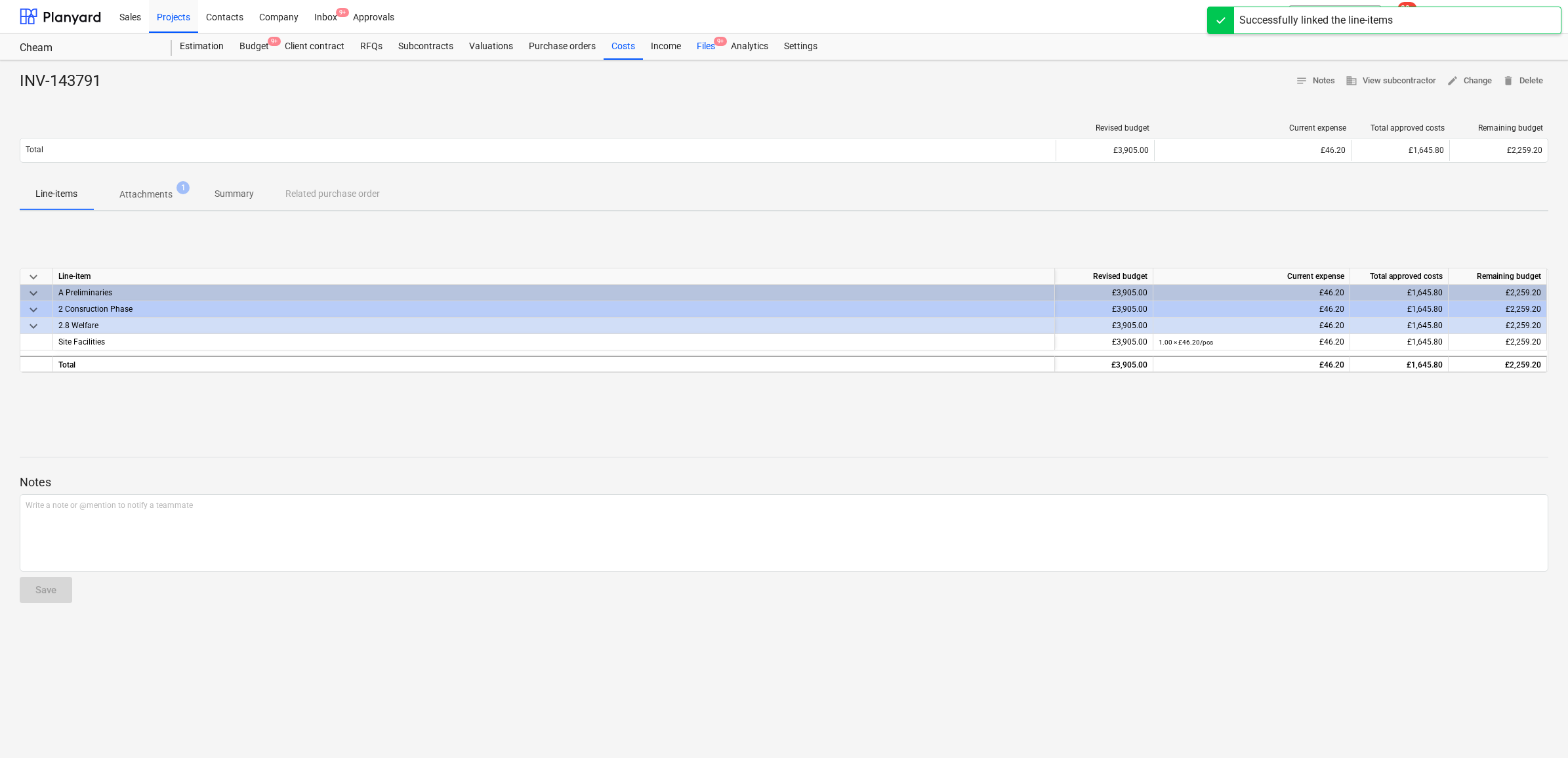
click at [692, 44] on div "Files 9+" at bounding box center [706, 47] width 34 height 26
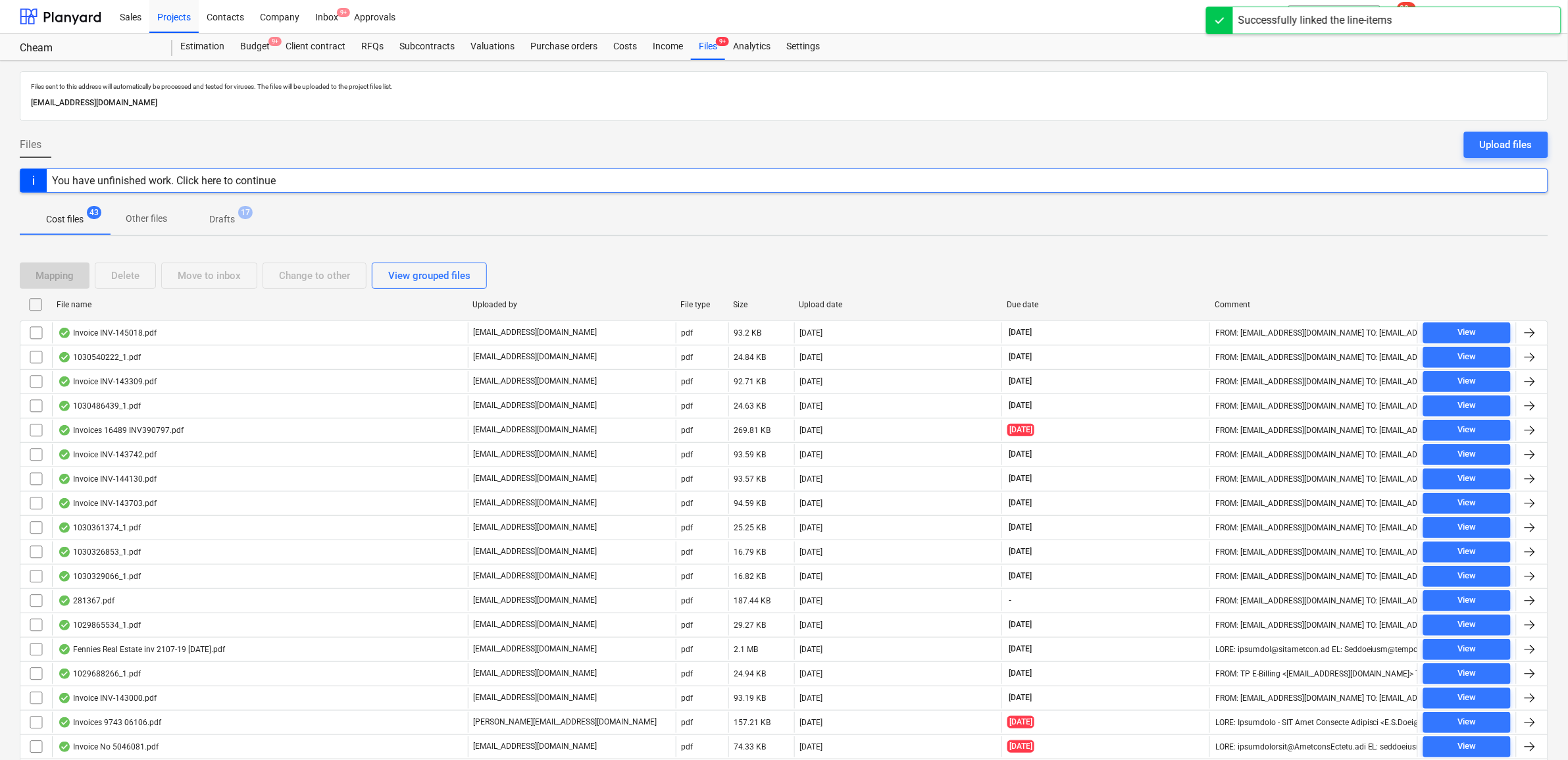
click at [1532, 330] on div at bounding box center [1529, 332] width 16 height 16
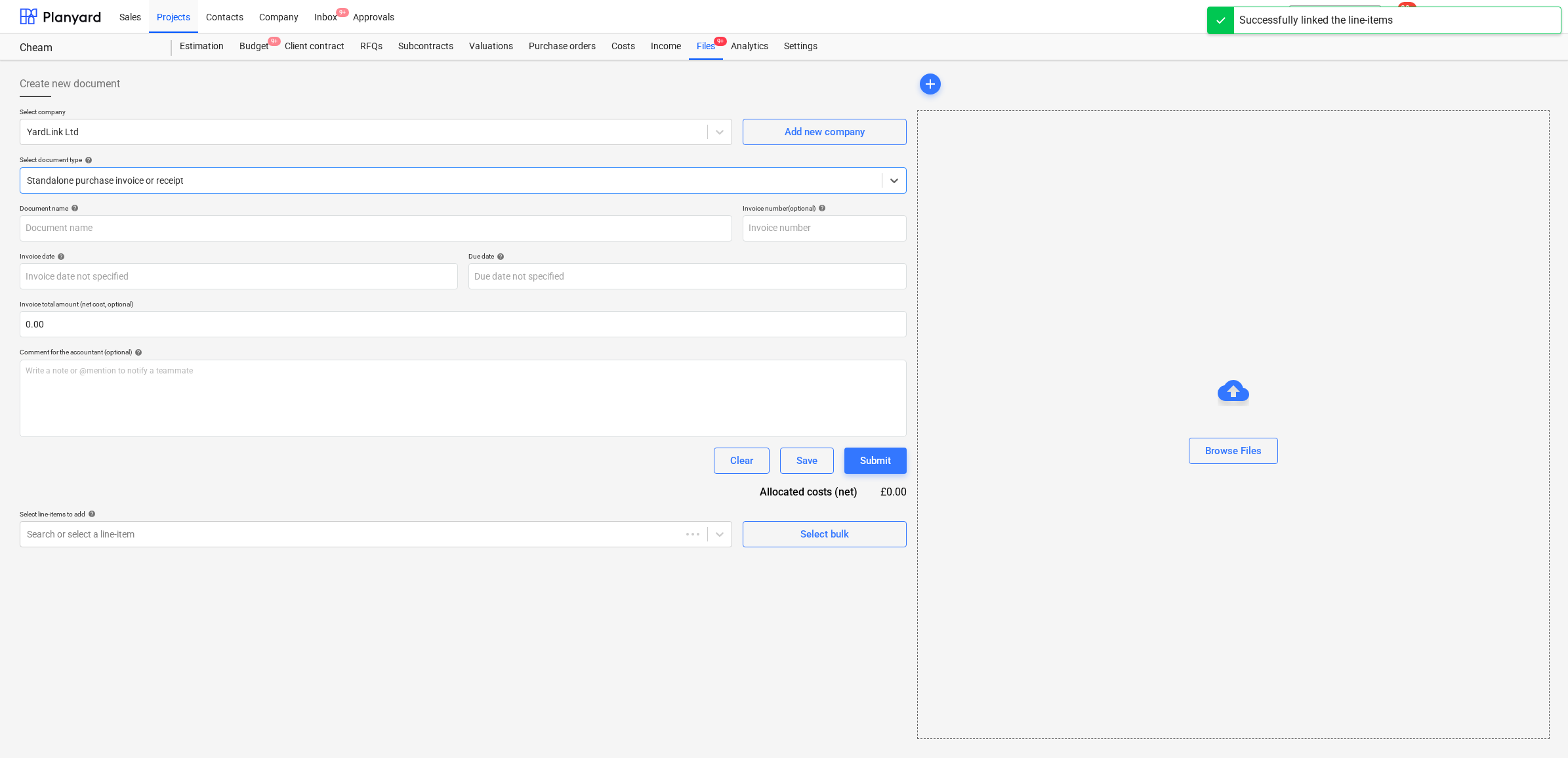
type input "INV-145018"
type input "[DATE]"
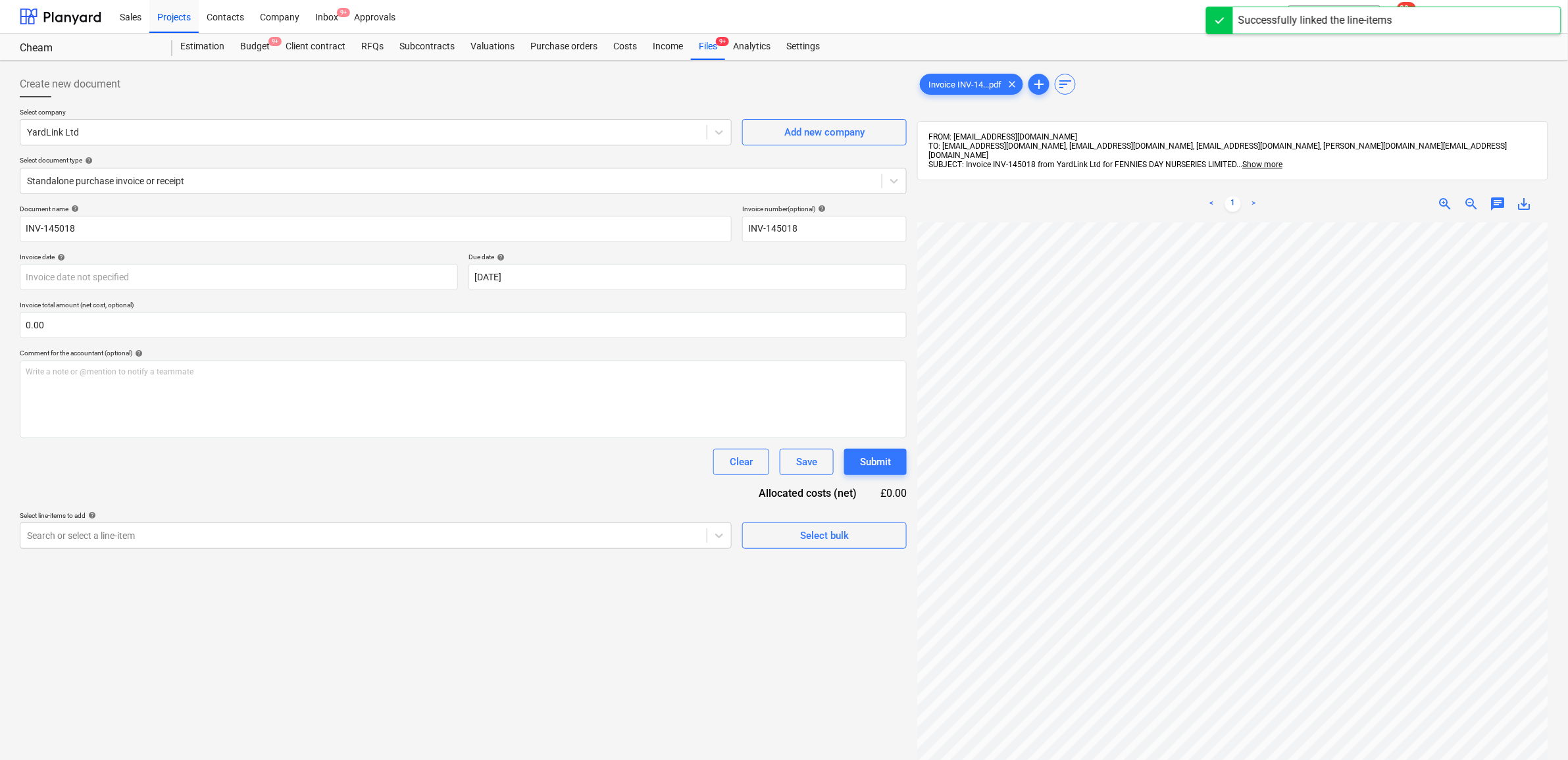
scroll to position [93, 57]
click at [596, 534] on div at bounding box center [363, 536] width 673 height 13
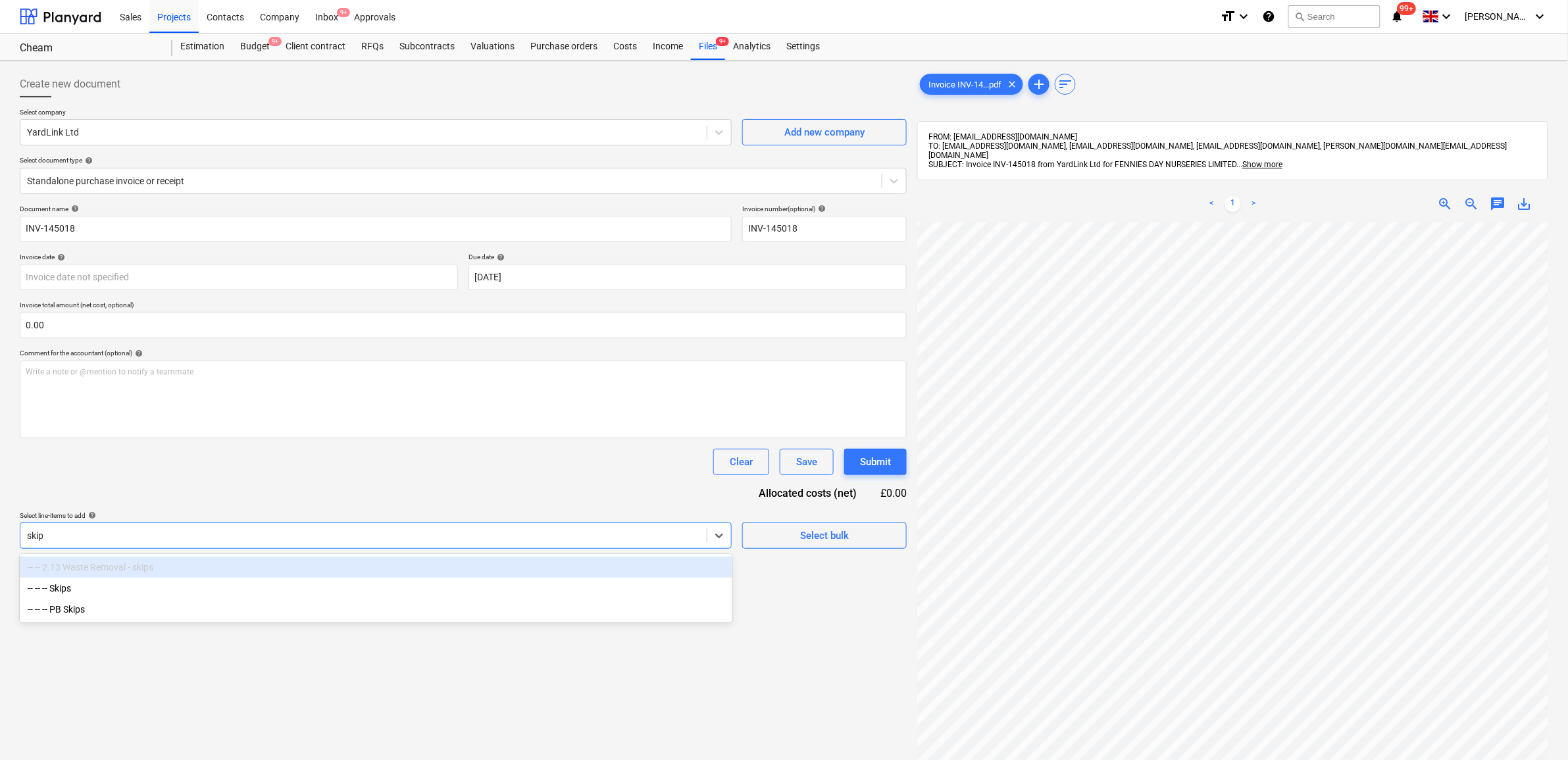
type input "skips"
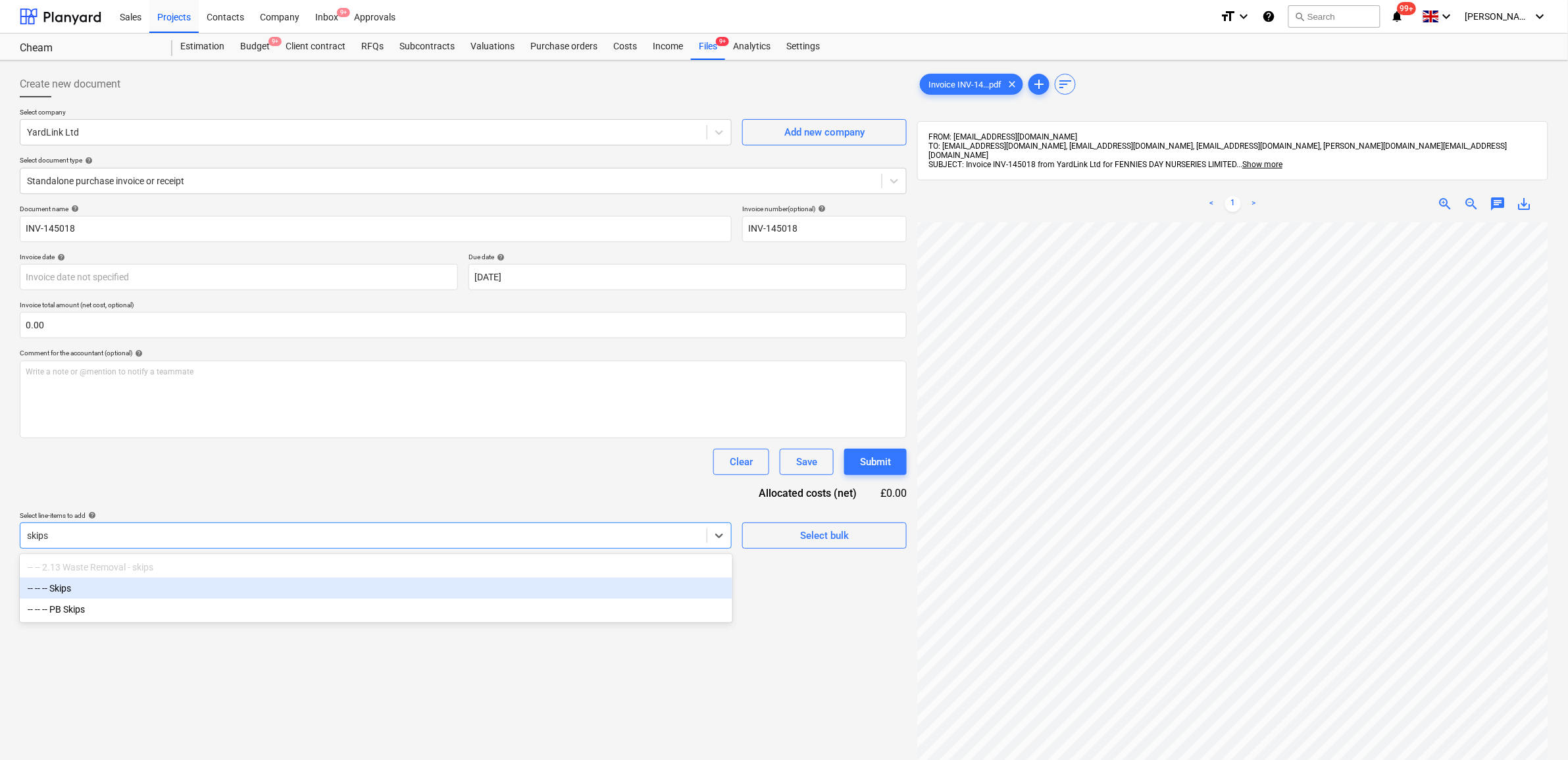
click at [422, 594] on div "-- -- -- Skips" at bounding box center [376, 588] width 712 height 21
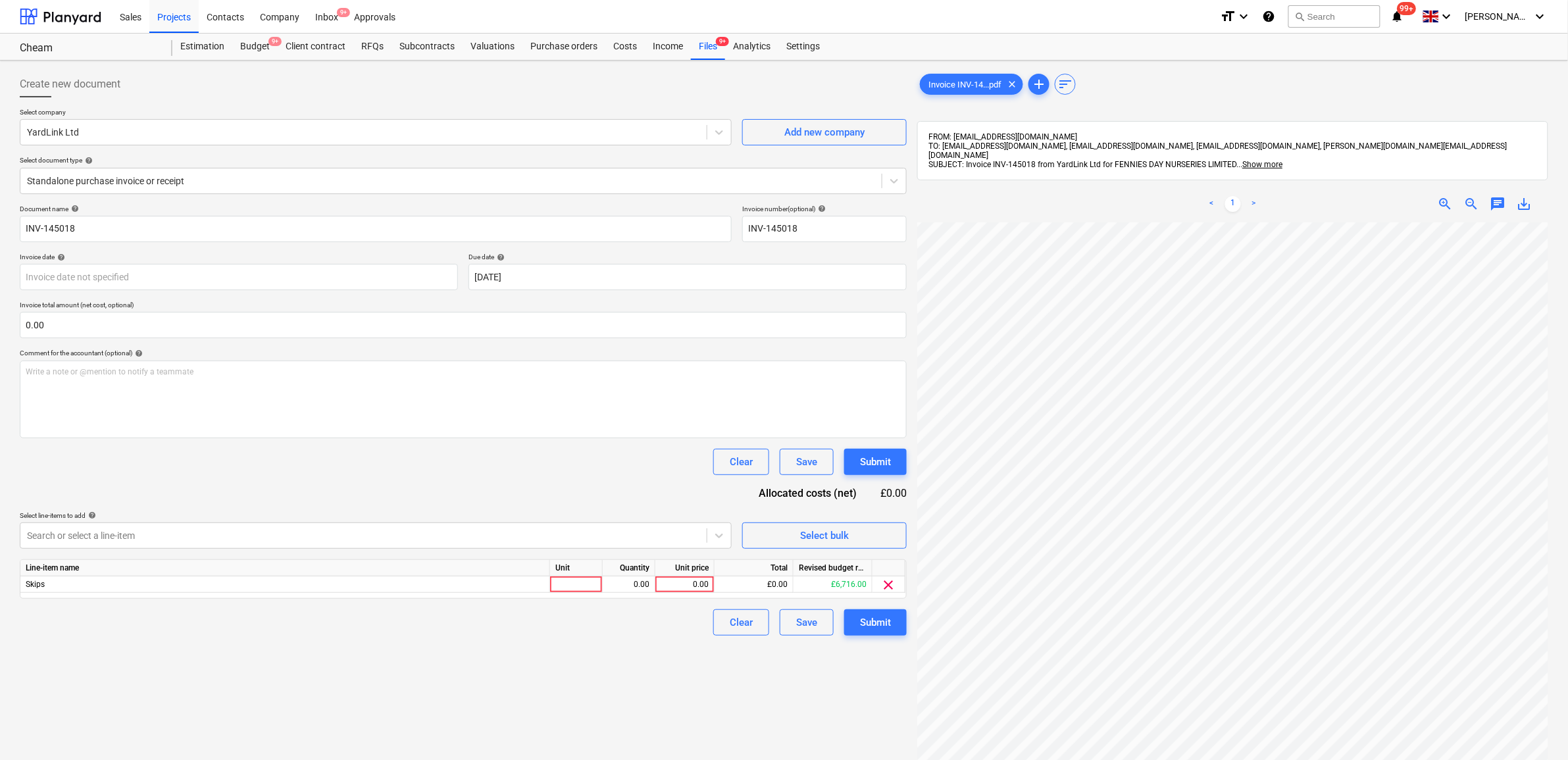
click at [419, 477] on div "Document name help INV-145018 Invoice number (optional) help INV-145018 Invoice…" at bounding box center [463, 419] width 887 height 431
click at [702, 583] on div "0.00" at bounding box center [684, 584] width 48 height 16
type input "343.75"
click at [659, 656] on div "Create new document Select company YardLink Ltd Add new company Select document…" at bounding box center [464, 508] width 898 height 885
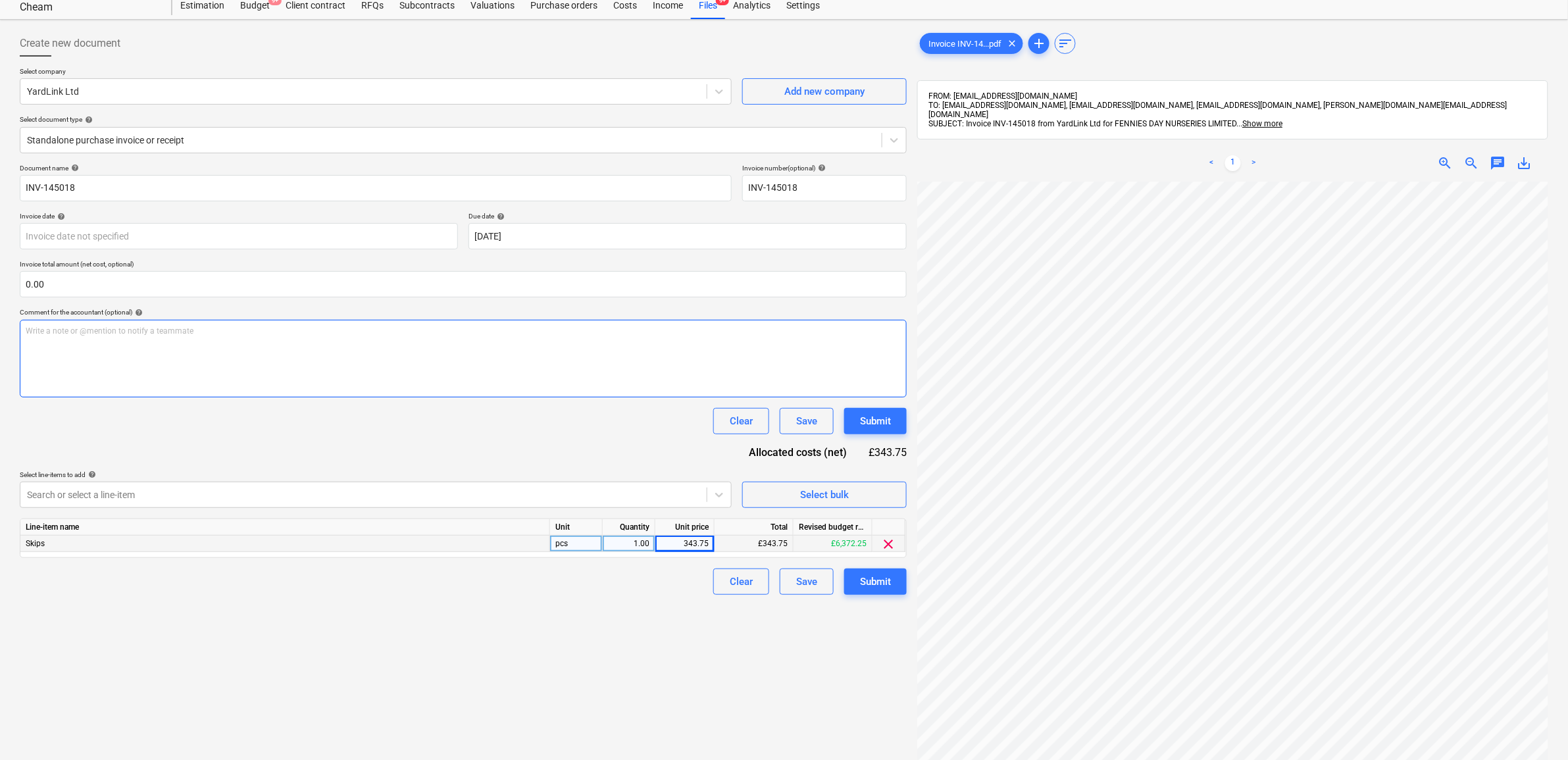
scroll to position [0, 0]
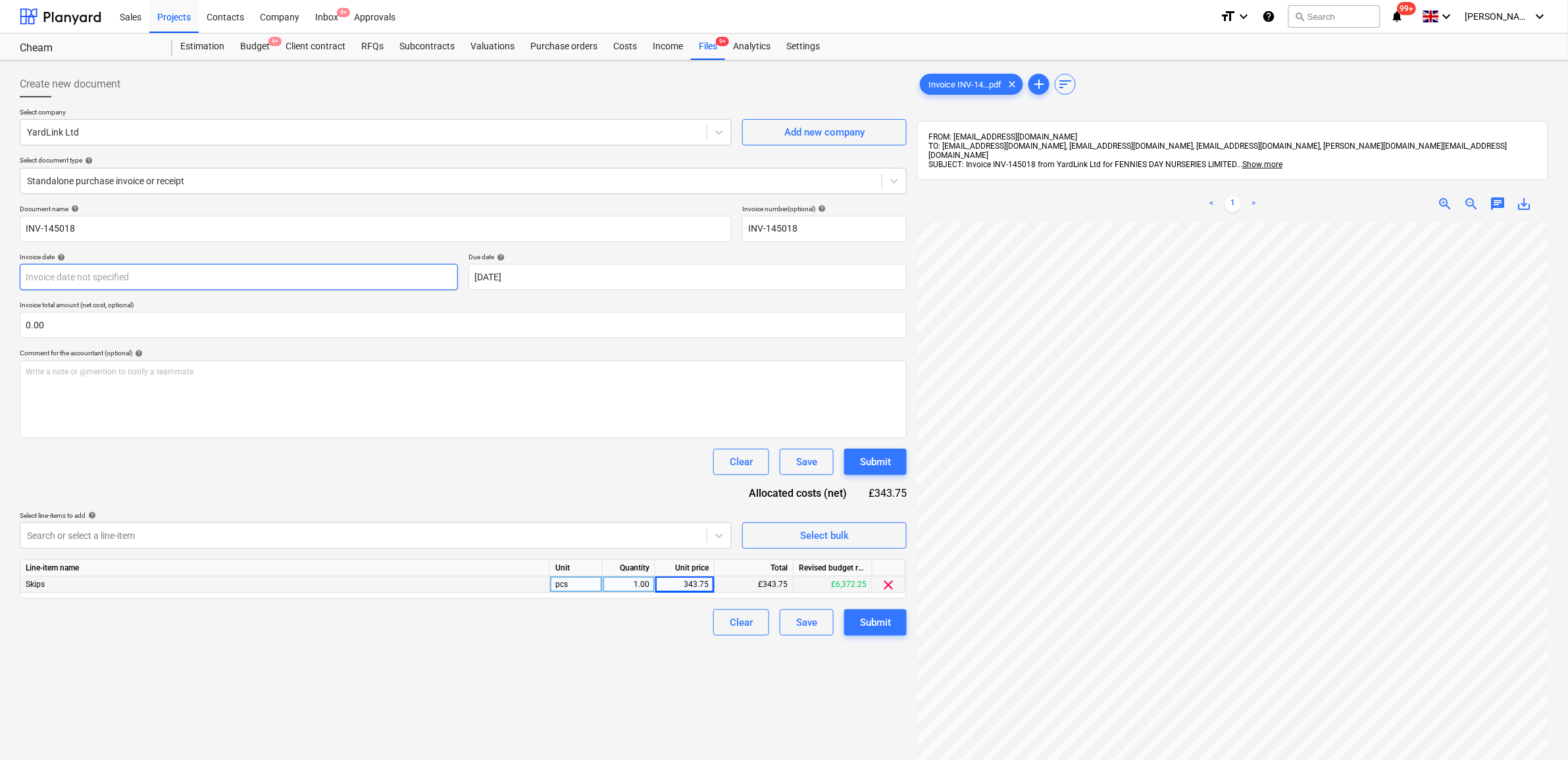
click at [342, 282] on body "Sales Projects Contacts Company Inbox 9+ Approvals format_size keyboard_arrow_d…" at bounding box center [784, 380] width 1568 height 760
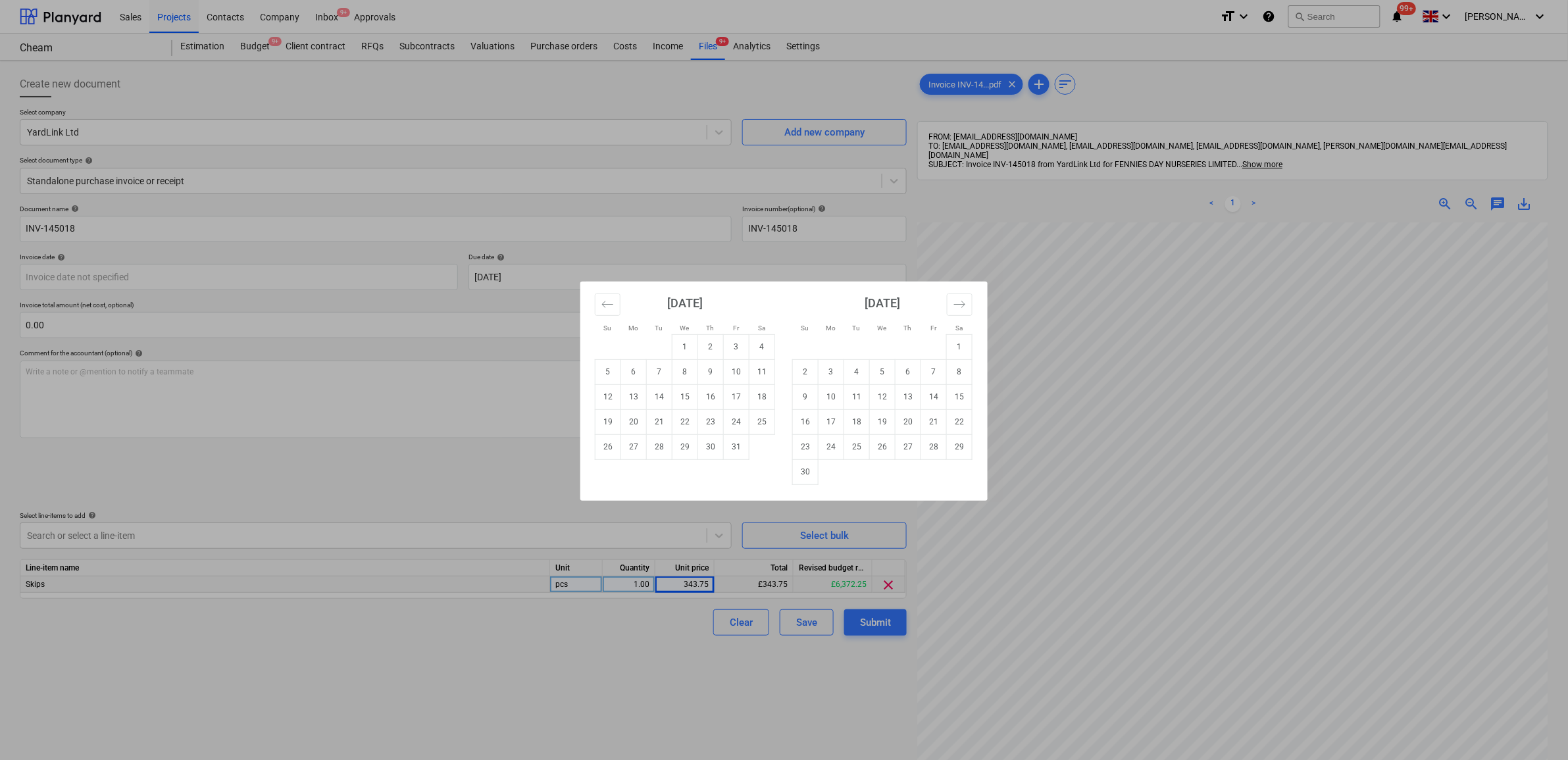
click at [492, 410] on div "Su Mo Tu We Th Fr Sa Su Mo Tu We Th Fr Sa [DATE] 1 2 3 4 5 6 7 8 9 10 11 12 13 …" at bounding box center [784, 380] width 1568 height 760
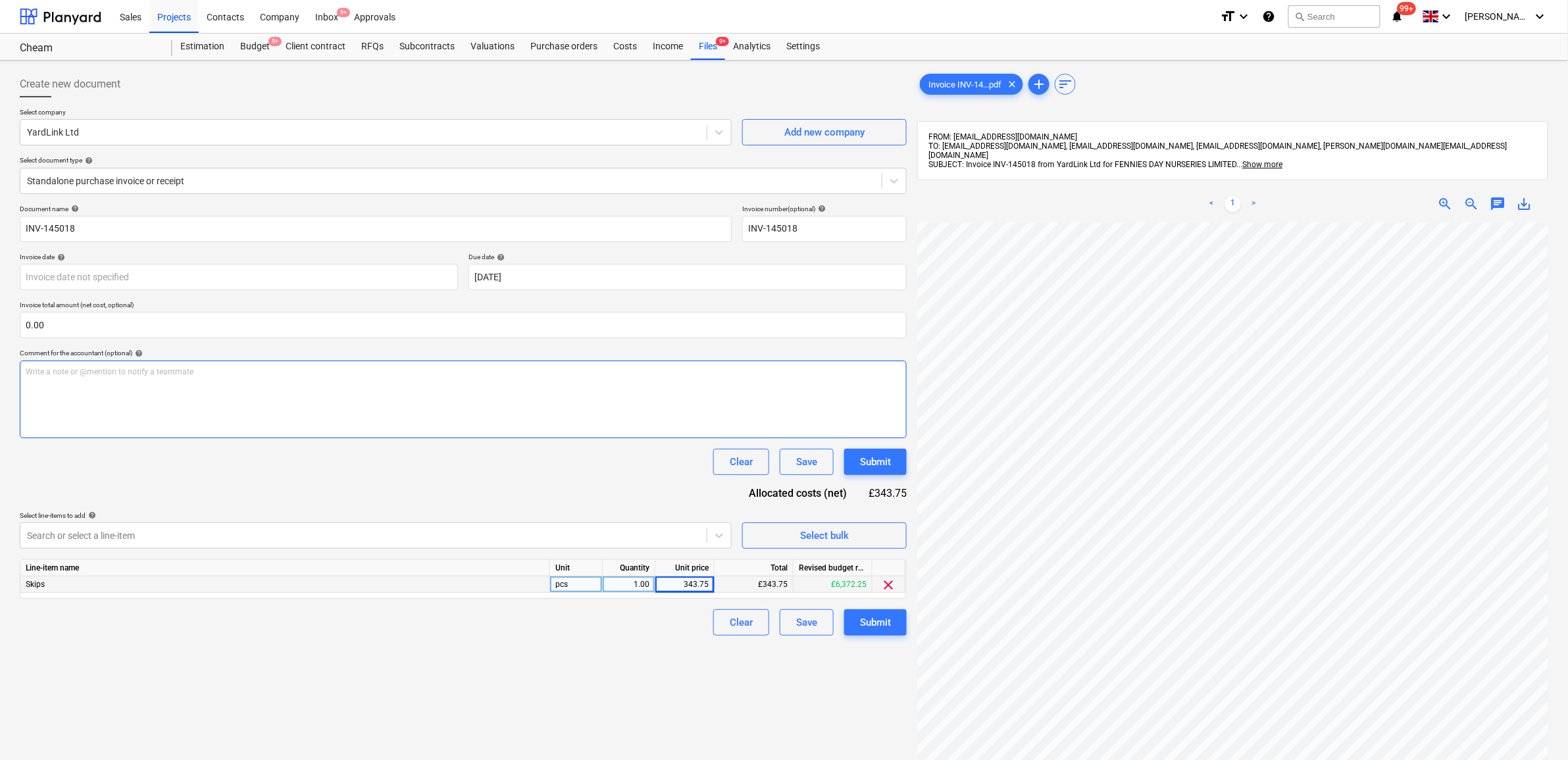
scroll to position [0, 61]
click at [280, 277] on body "Sales Projects Contacts Company Inbox 9+ Approvals format_size keyboard_arrow_d…" at bounding box center [784, 380] width 1568 height 760
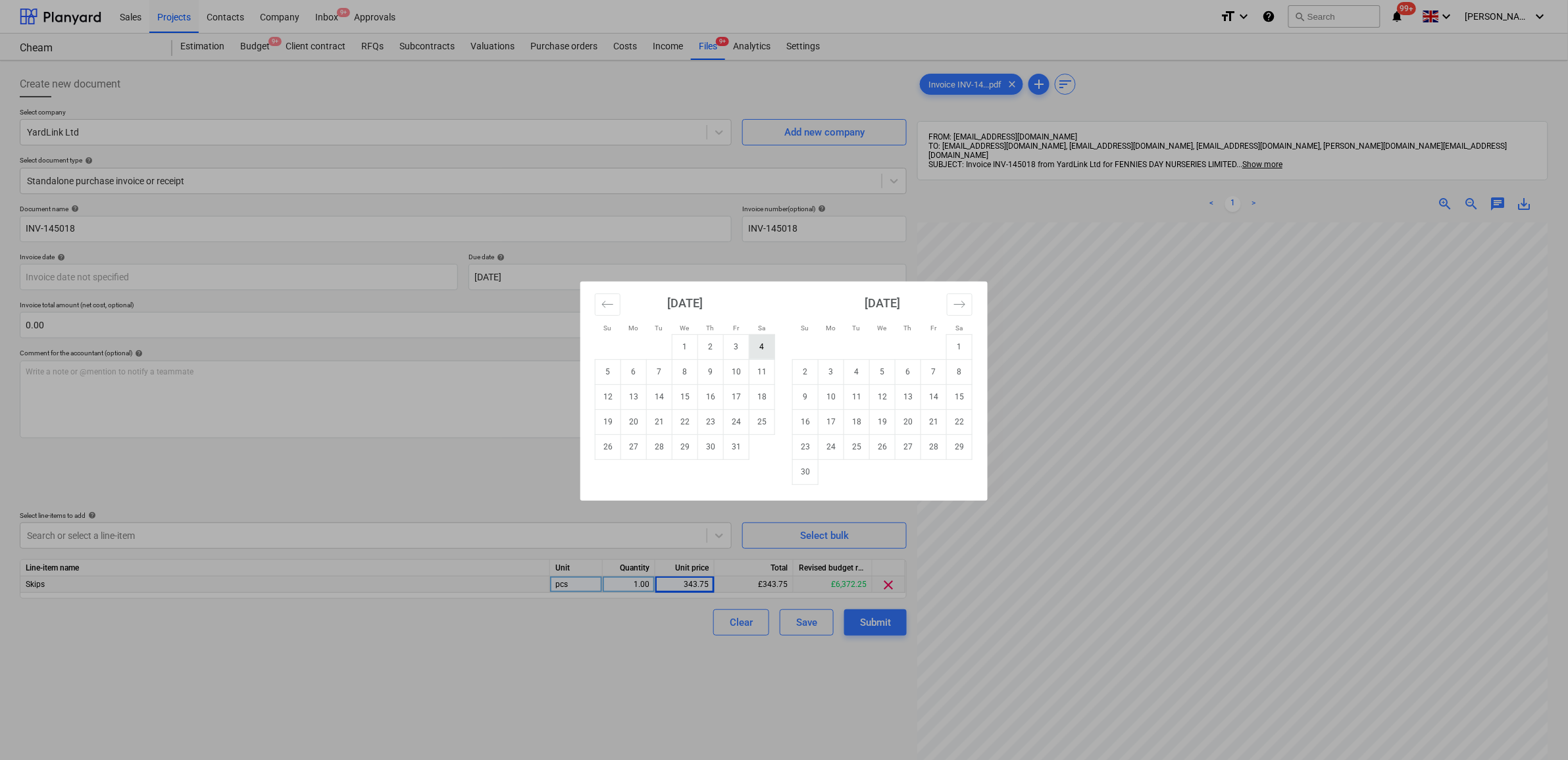
click at [752, 346] on td "4" at bounding box center [761, 346] width 25 height 25
type input "[DATE]"
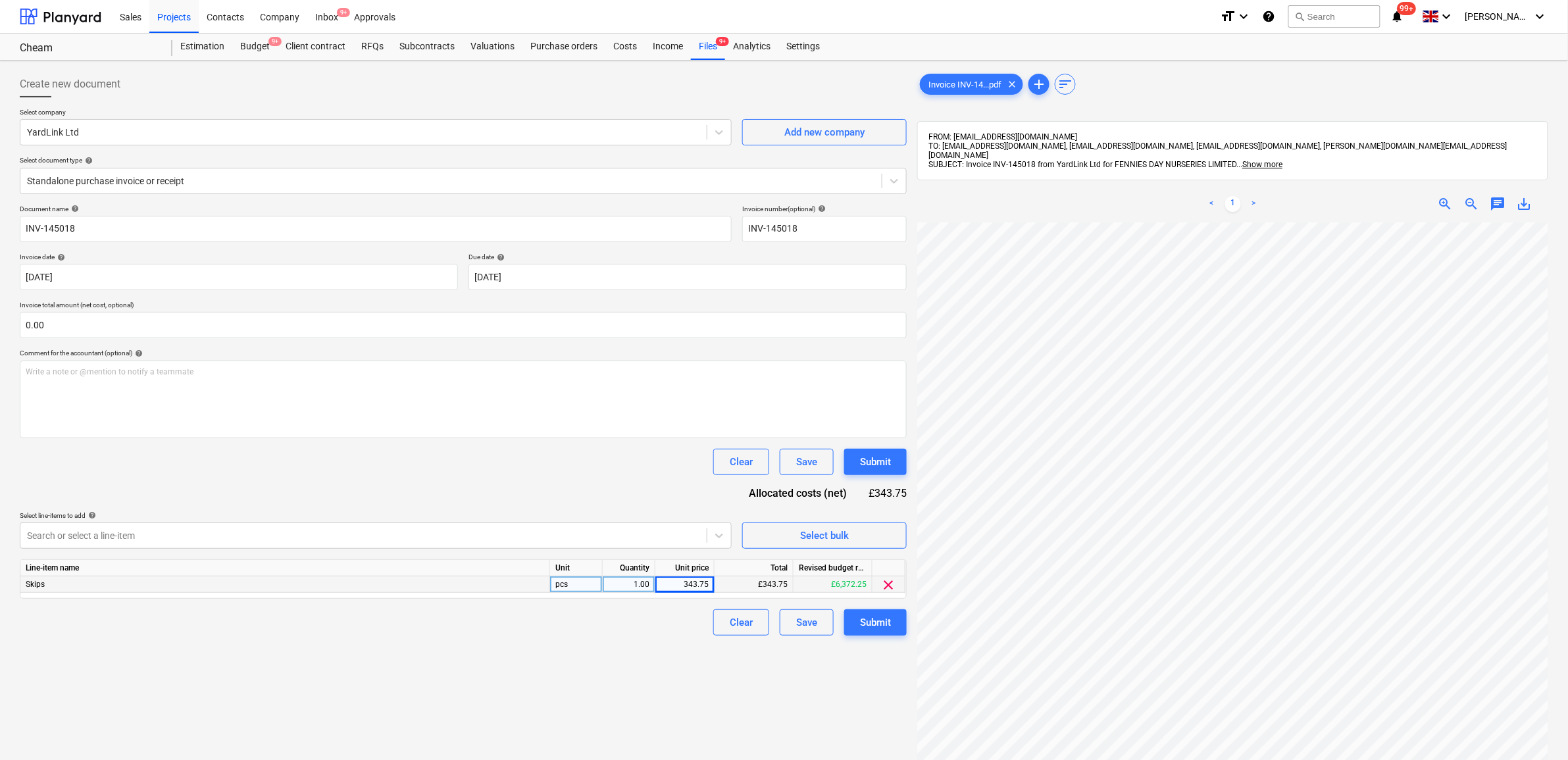
click at [510, 494] on div "Document name help INV-145018 Invoice number (optional) help INV-145018 Invoice…" at bounding box center [463, 419] width 887 height 431
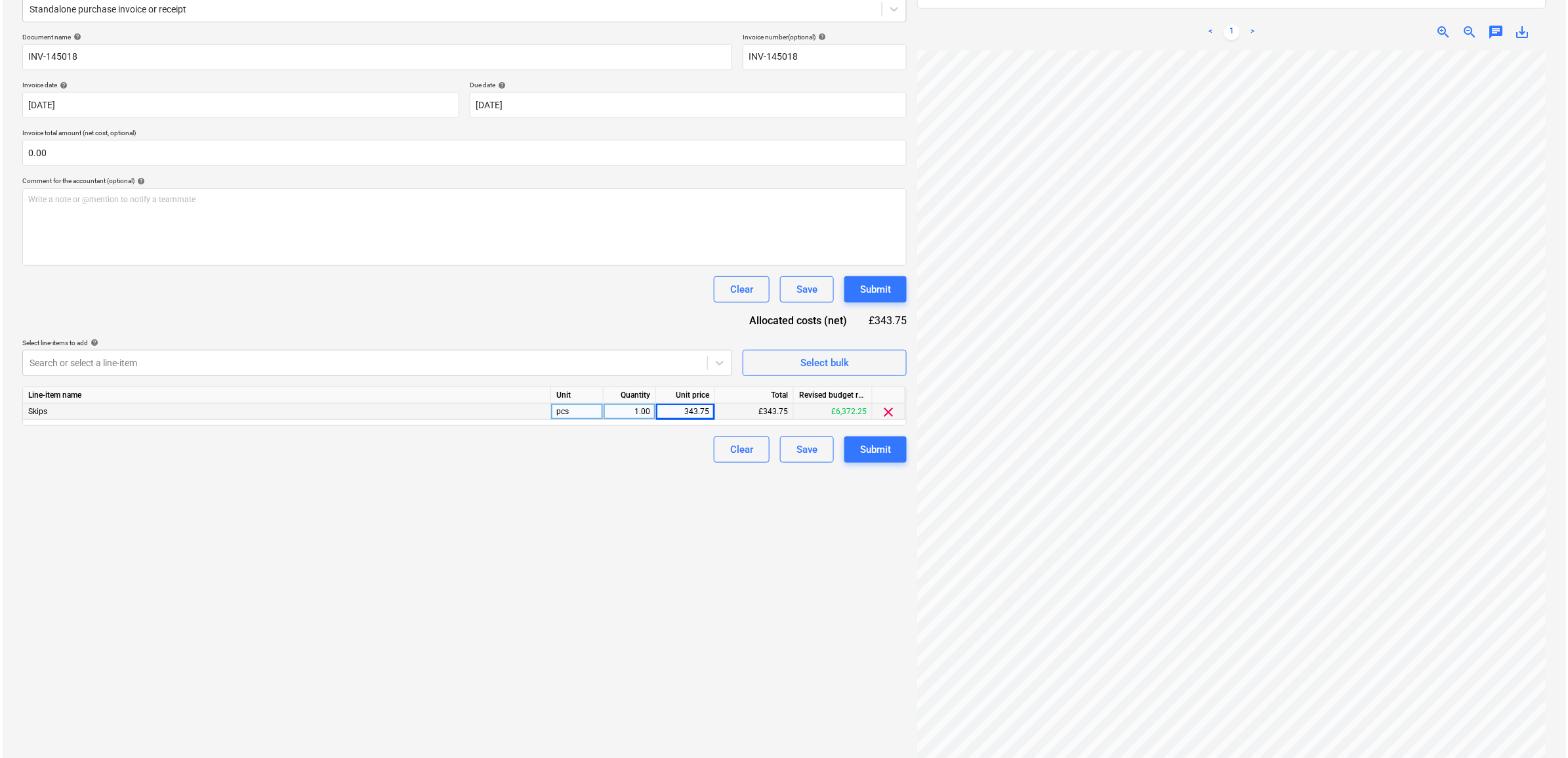
scroll to position [186, 0]
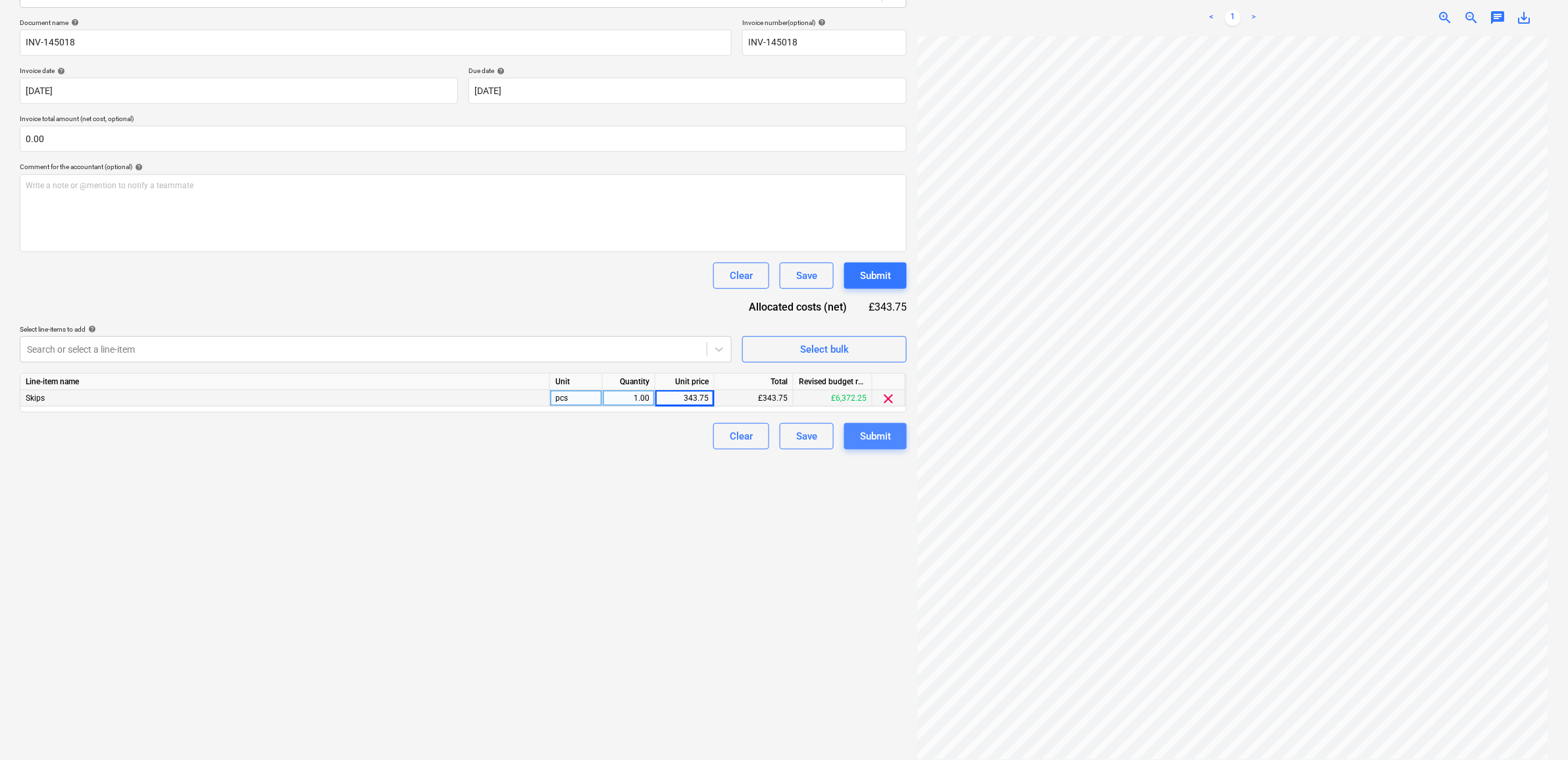
click at [885, 439] on div "Submit" at bounding box center [875, 436] width 31 height 17
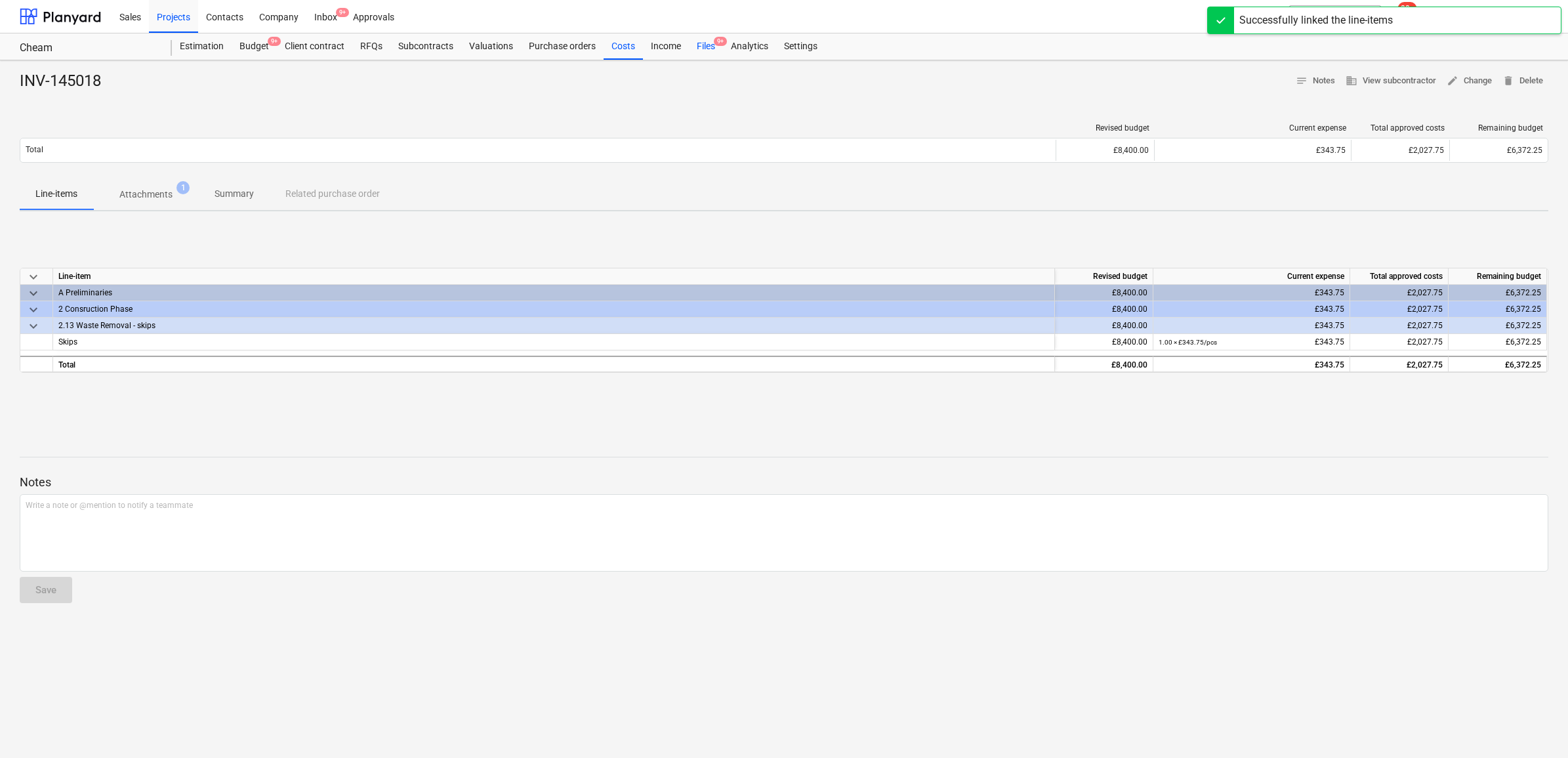
click at [697, 45] on div "Files 9+" at bounding box center [706, 47] width 34 height 26
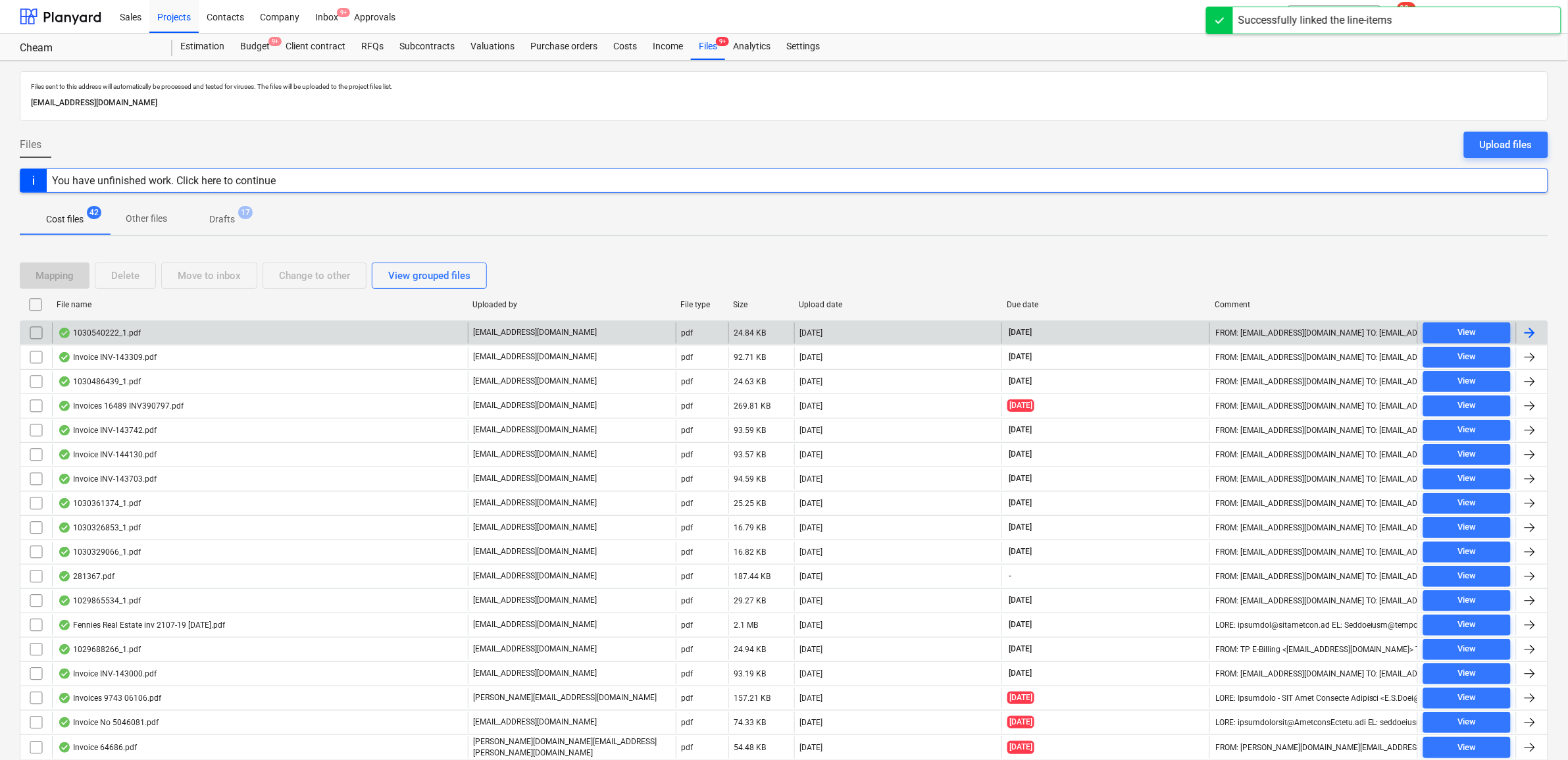
click at [1540, 327] on div at bounding box center [1531, 333] width 31 height 21
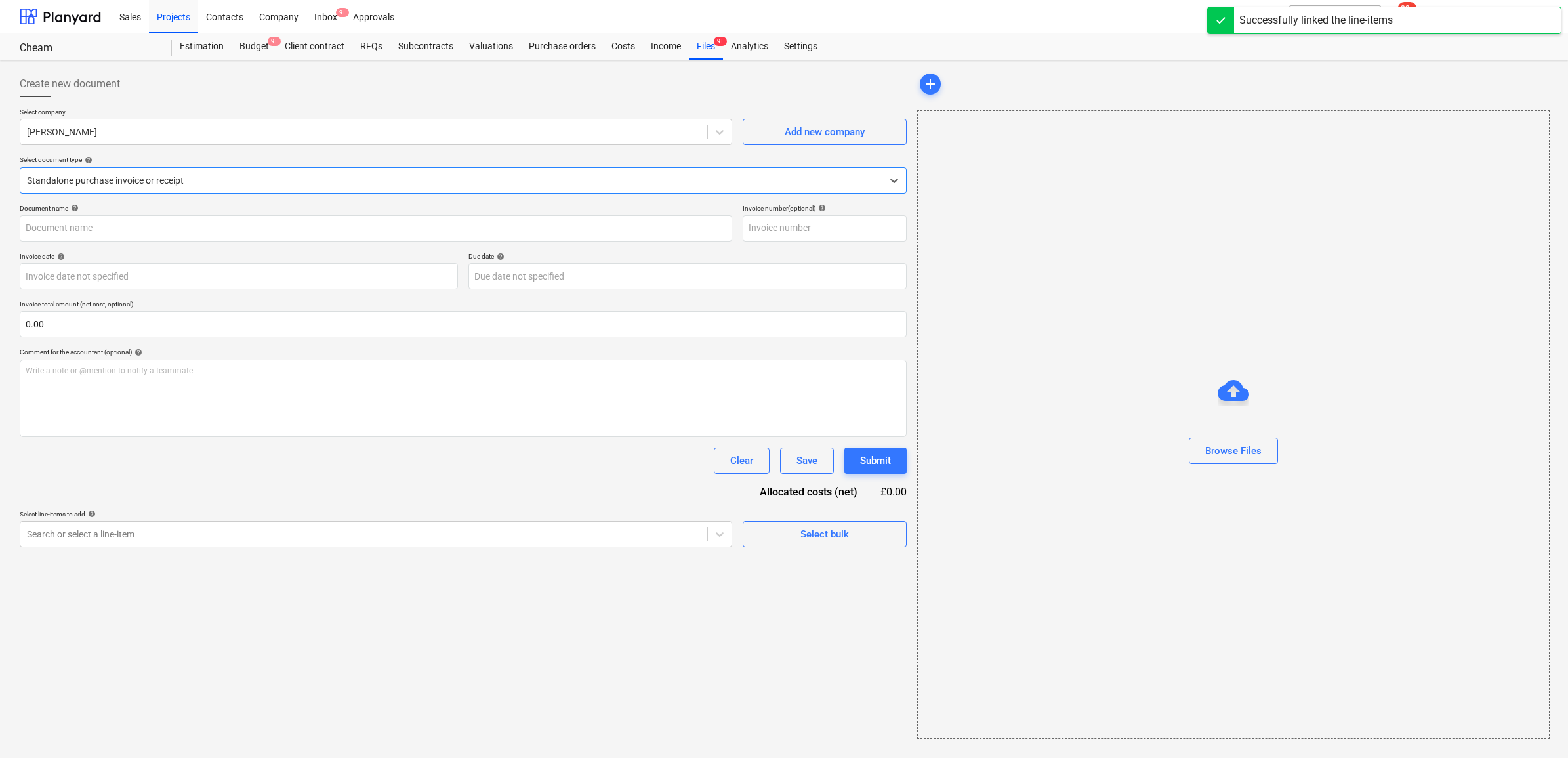
type input "1030540222"
type input "[DATE]"
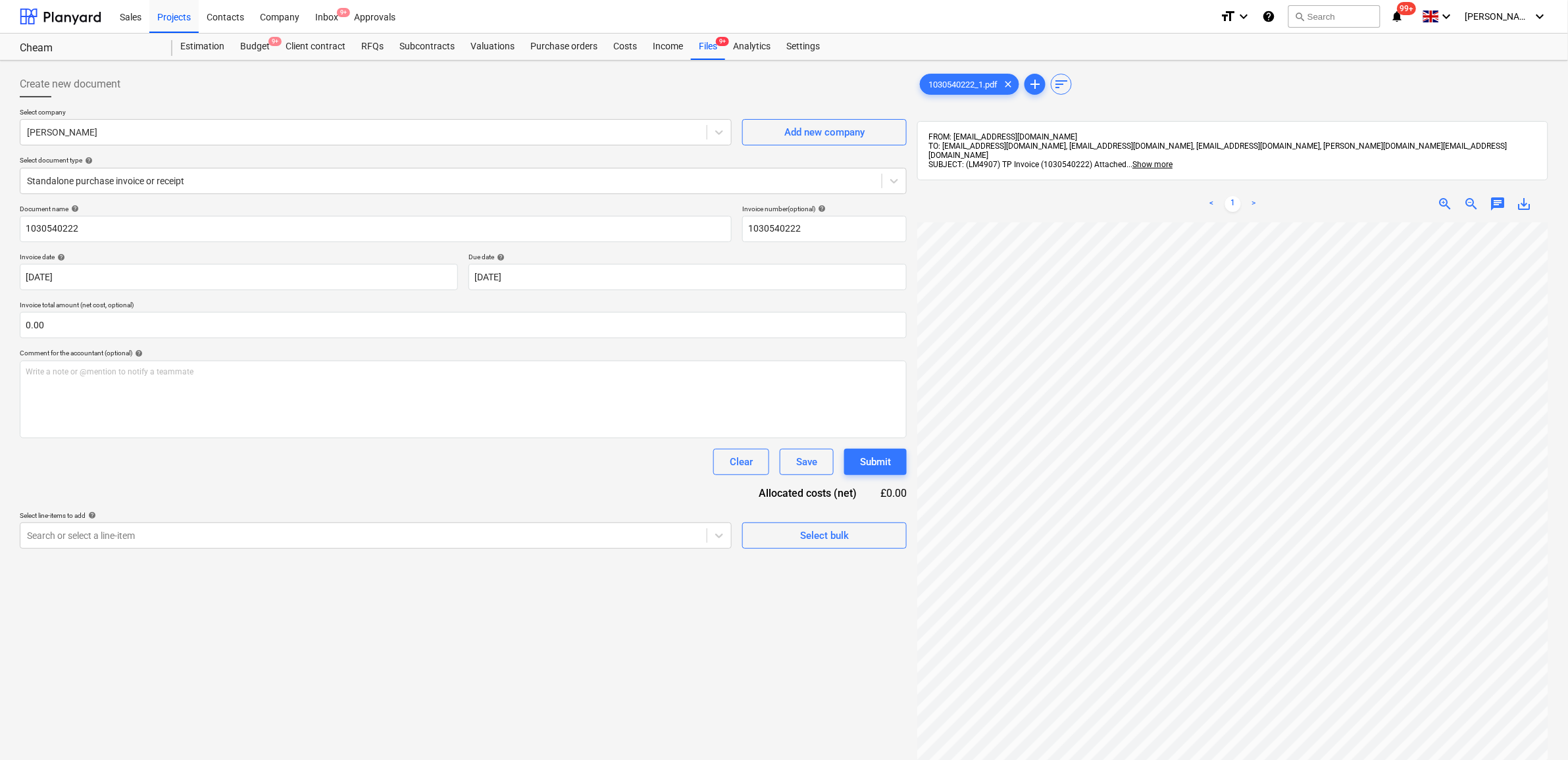
scroll to position [191, 61]
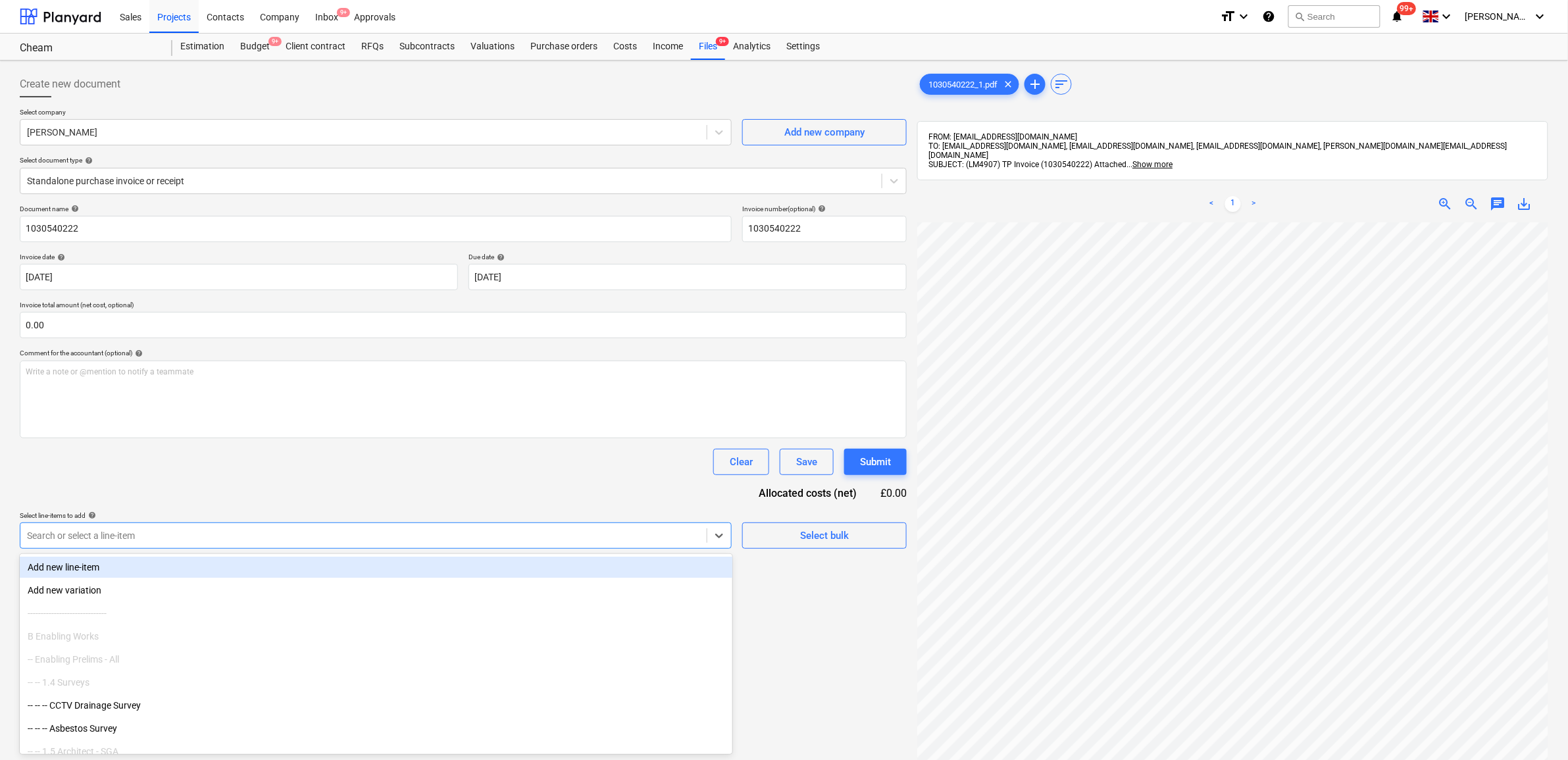
click at [662, 543] on div "Search or select a line-item" at bounding box center [363, 535] width 686 height 18
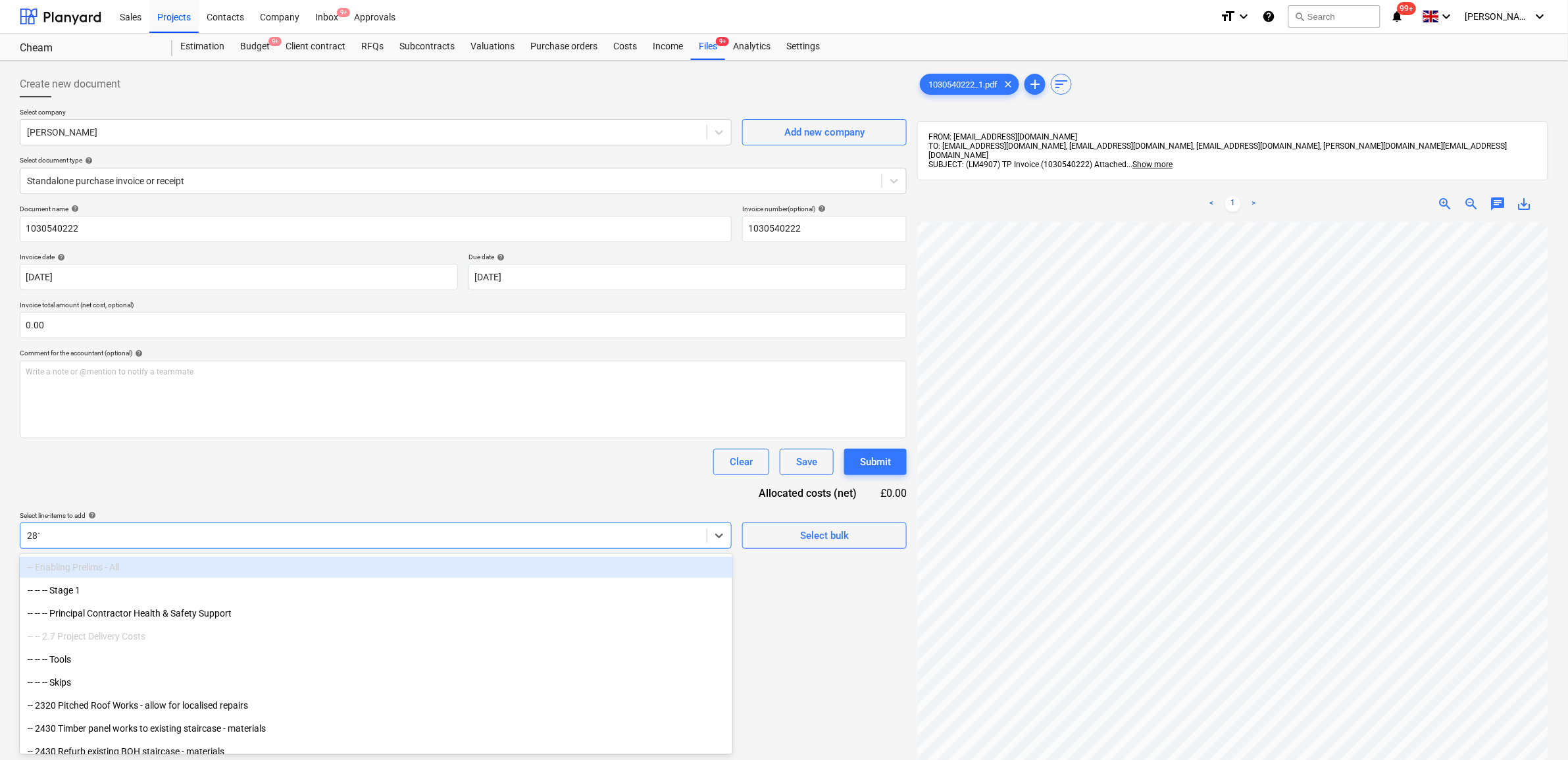
type input "2813"
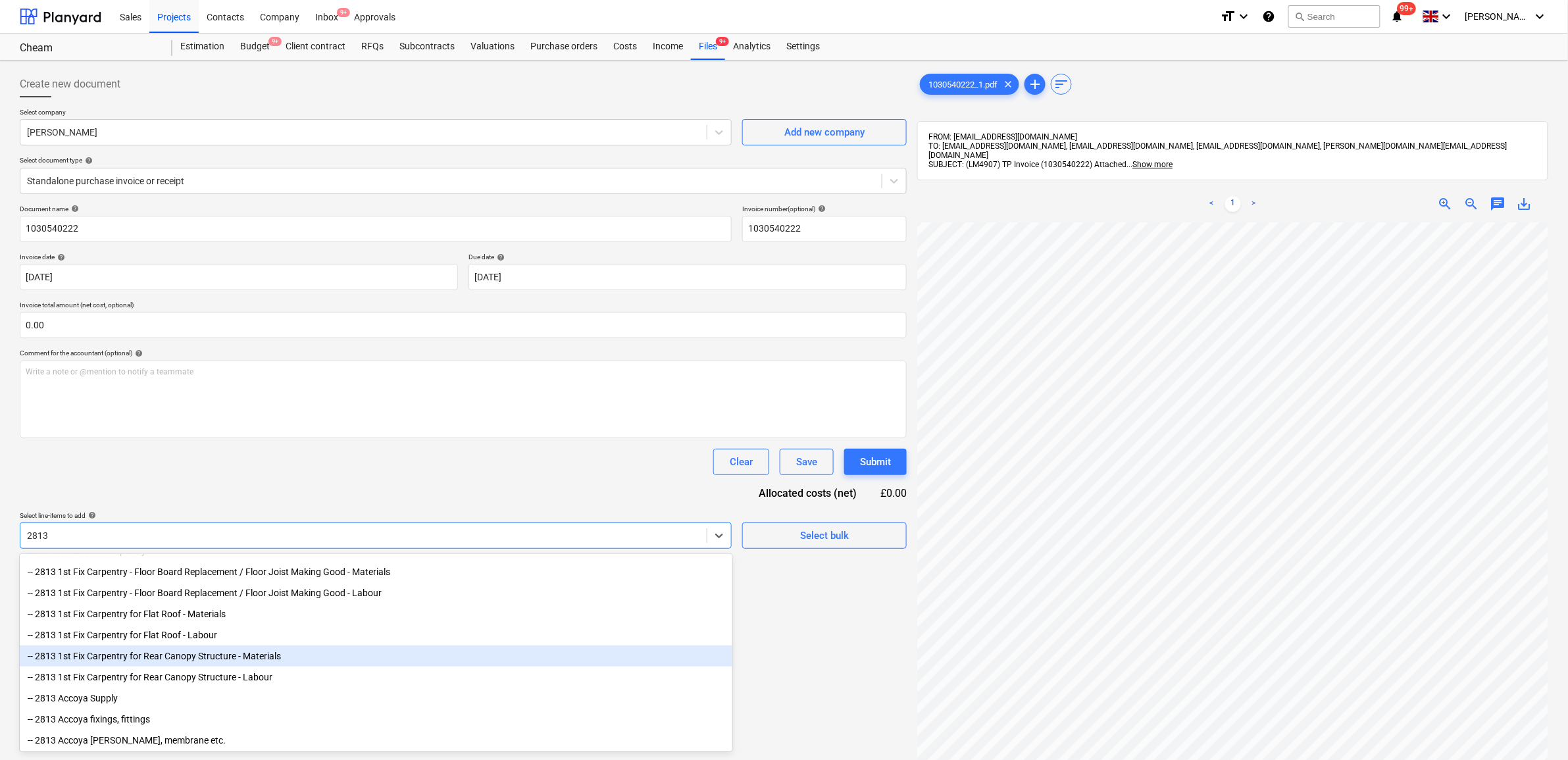
scroll to position [0, 0]
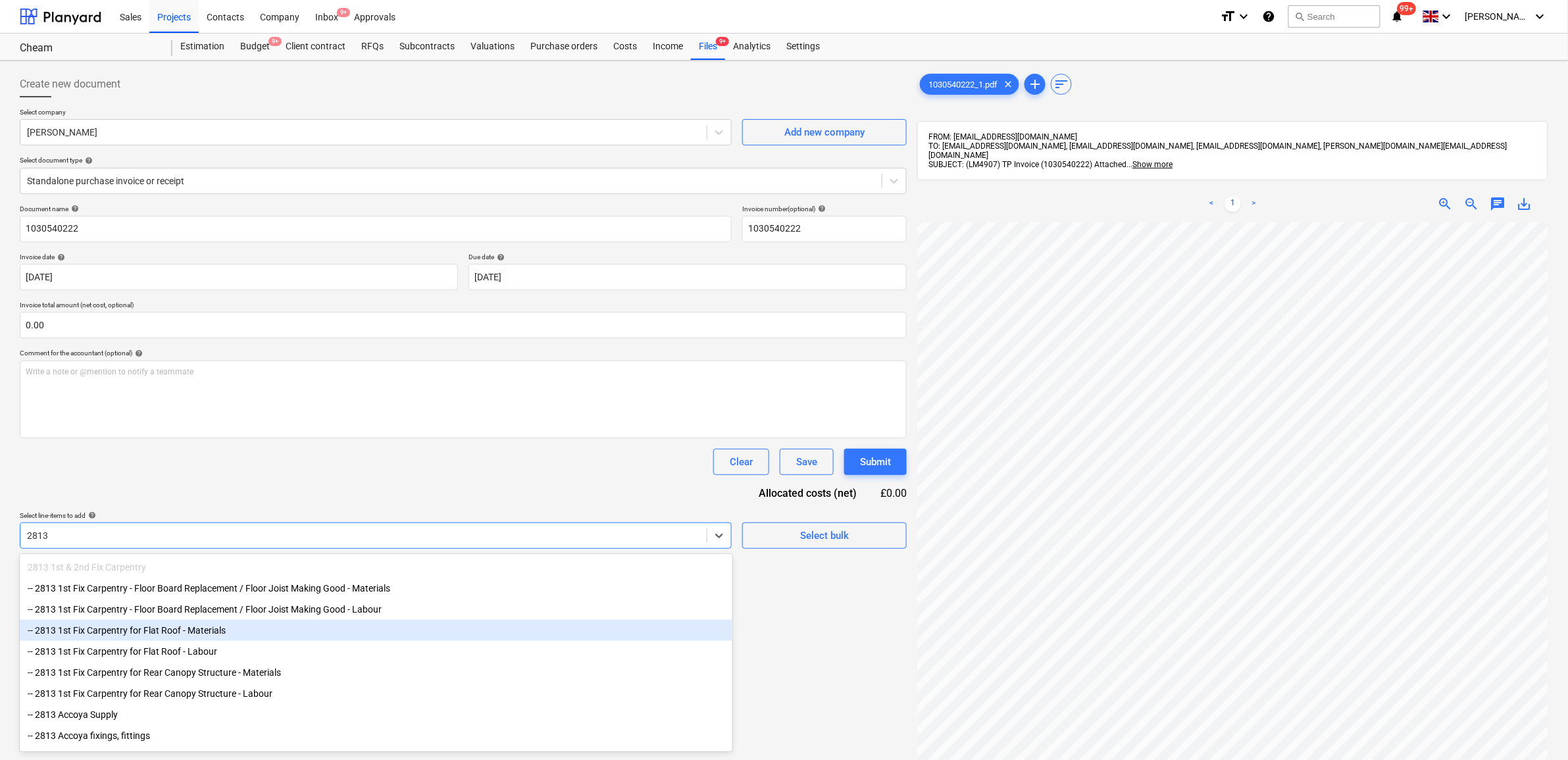
click at [248, 629] on div "-- 2813 1st Fix Carpentry for Flat Roof - Materials" at bounding box center [376, 630] width 712 height 21
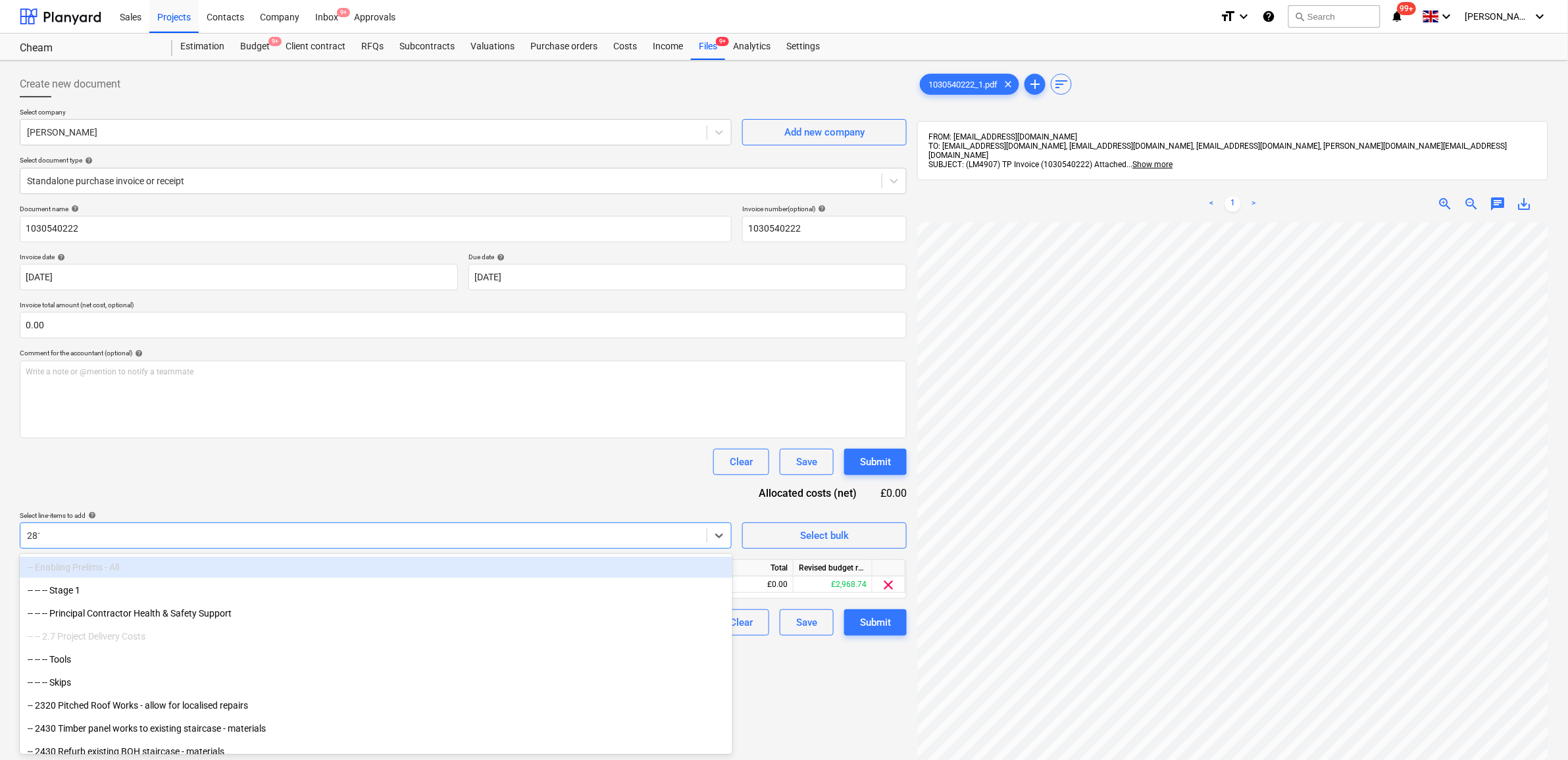
type input "2813"
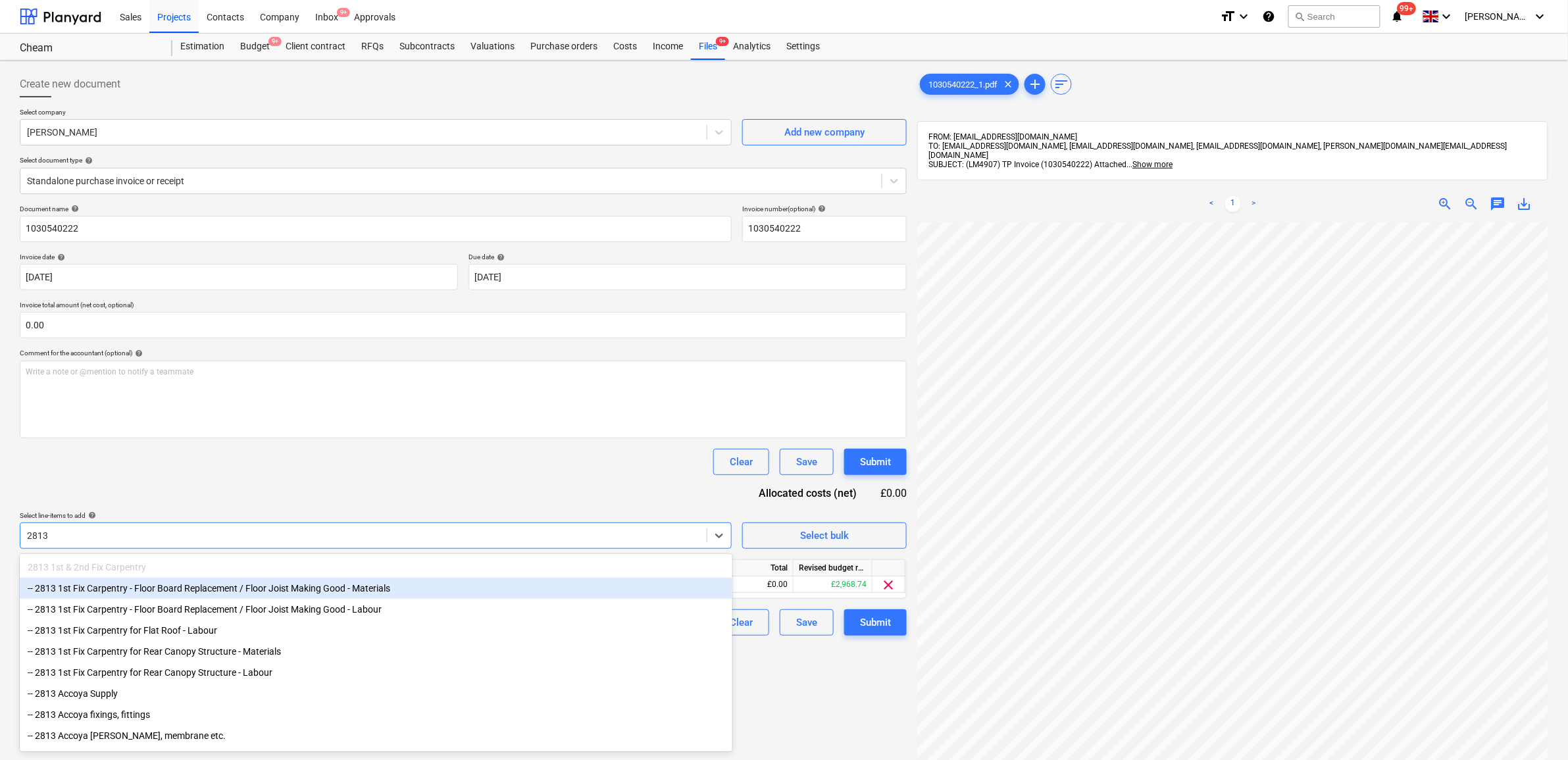
click at [299, 593] on div "-- 2813 1st Fix Carpentry - Floor Board Replacement / Floor Joist Making Good -…" at bounding box center [376, 588] width 712 height 21
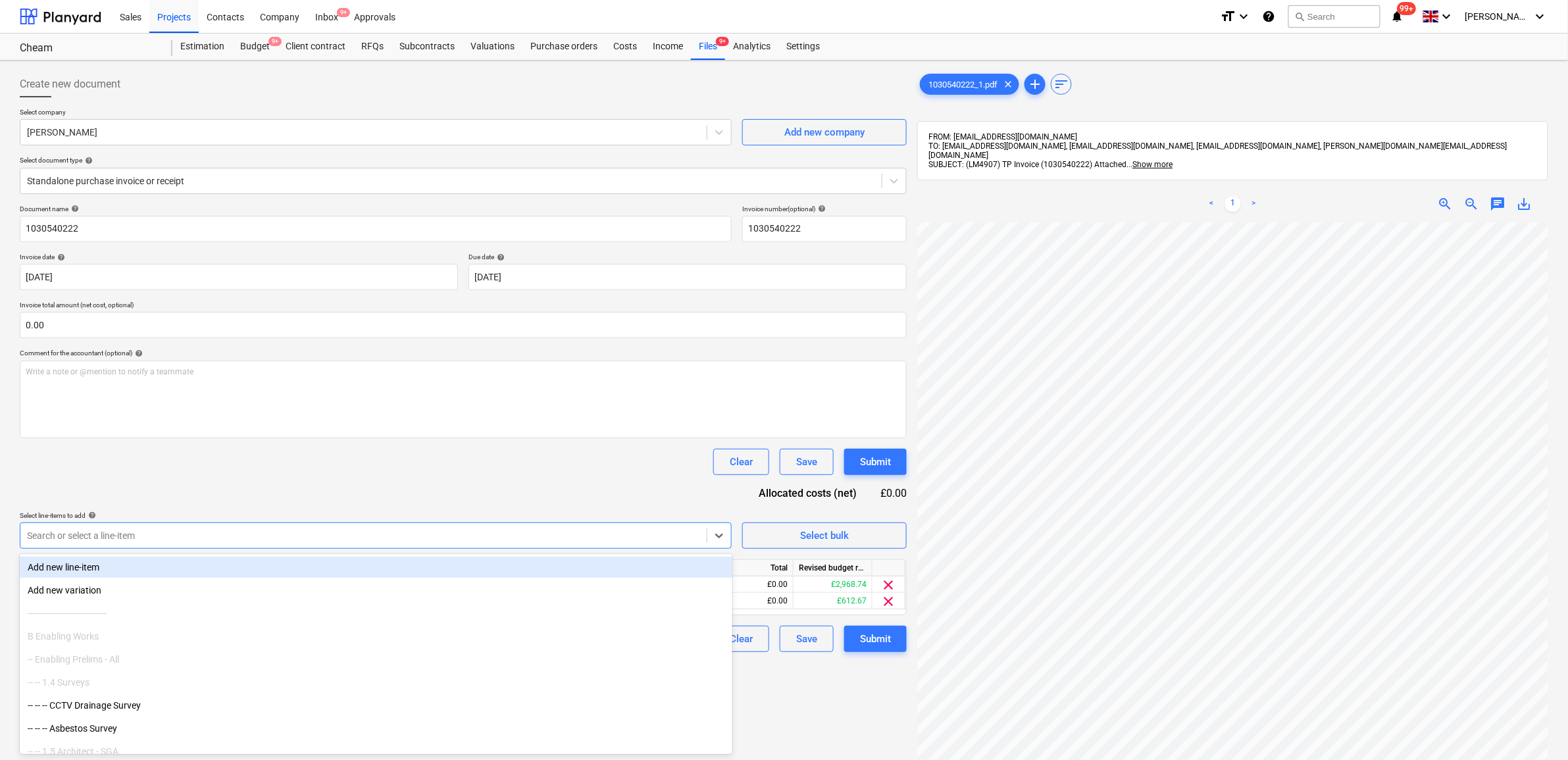
type input "8"
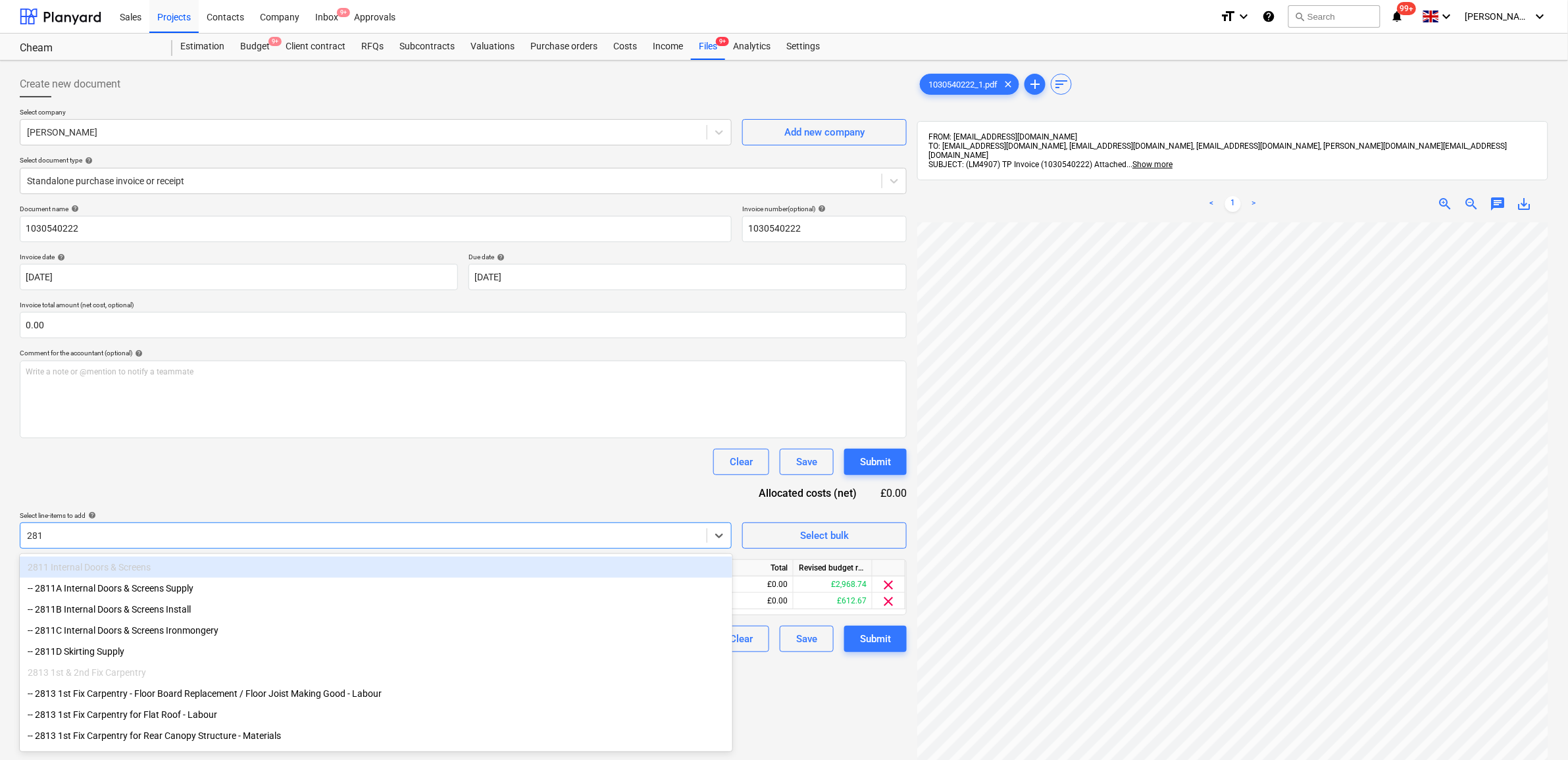
type input "2813"
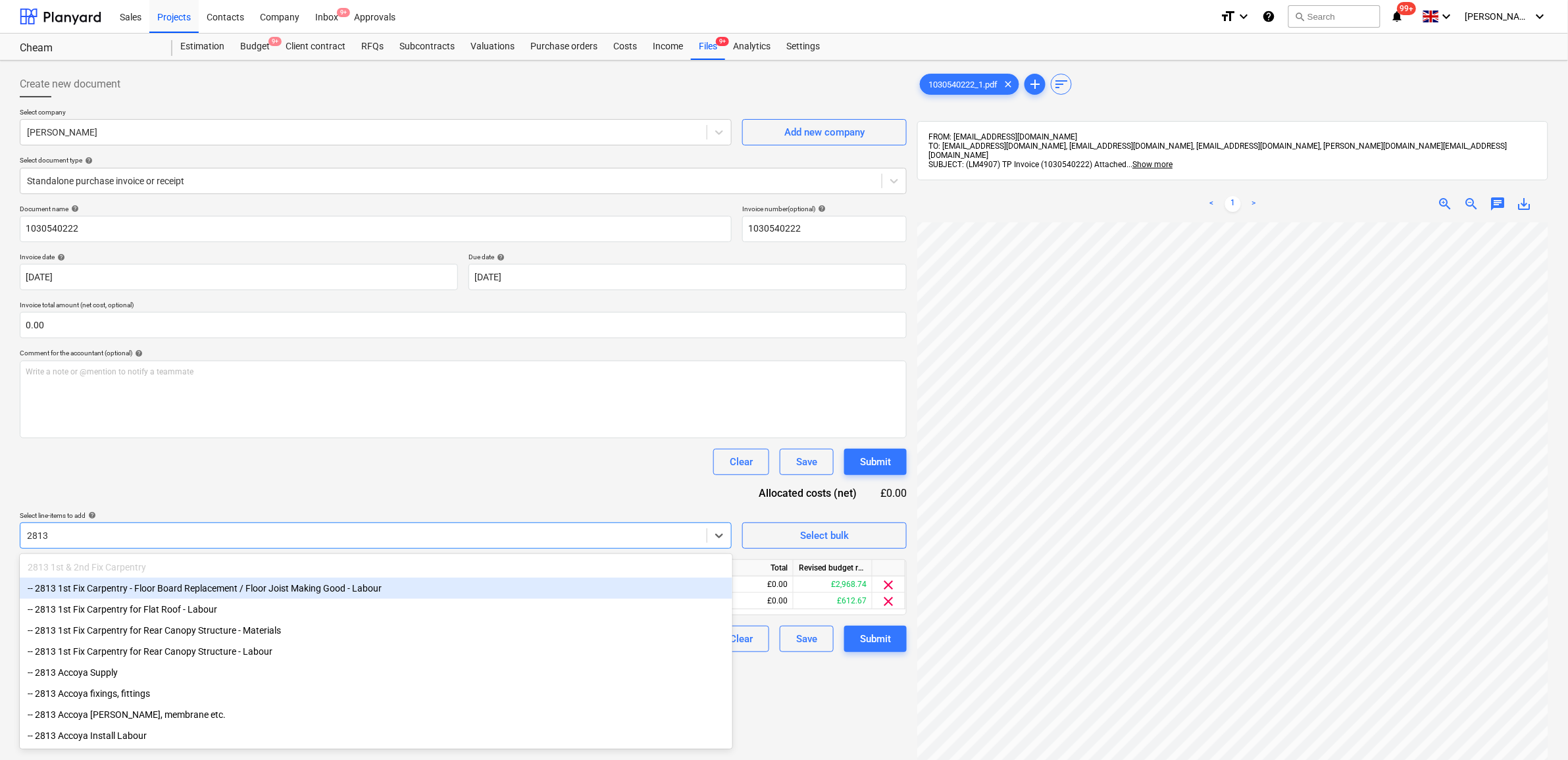
scroll to position [5, 0]
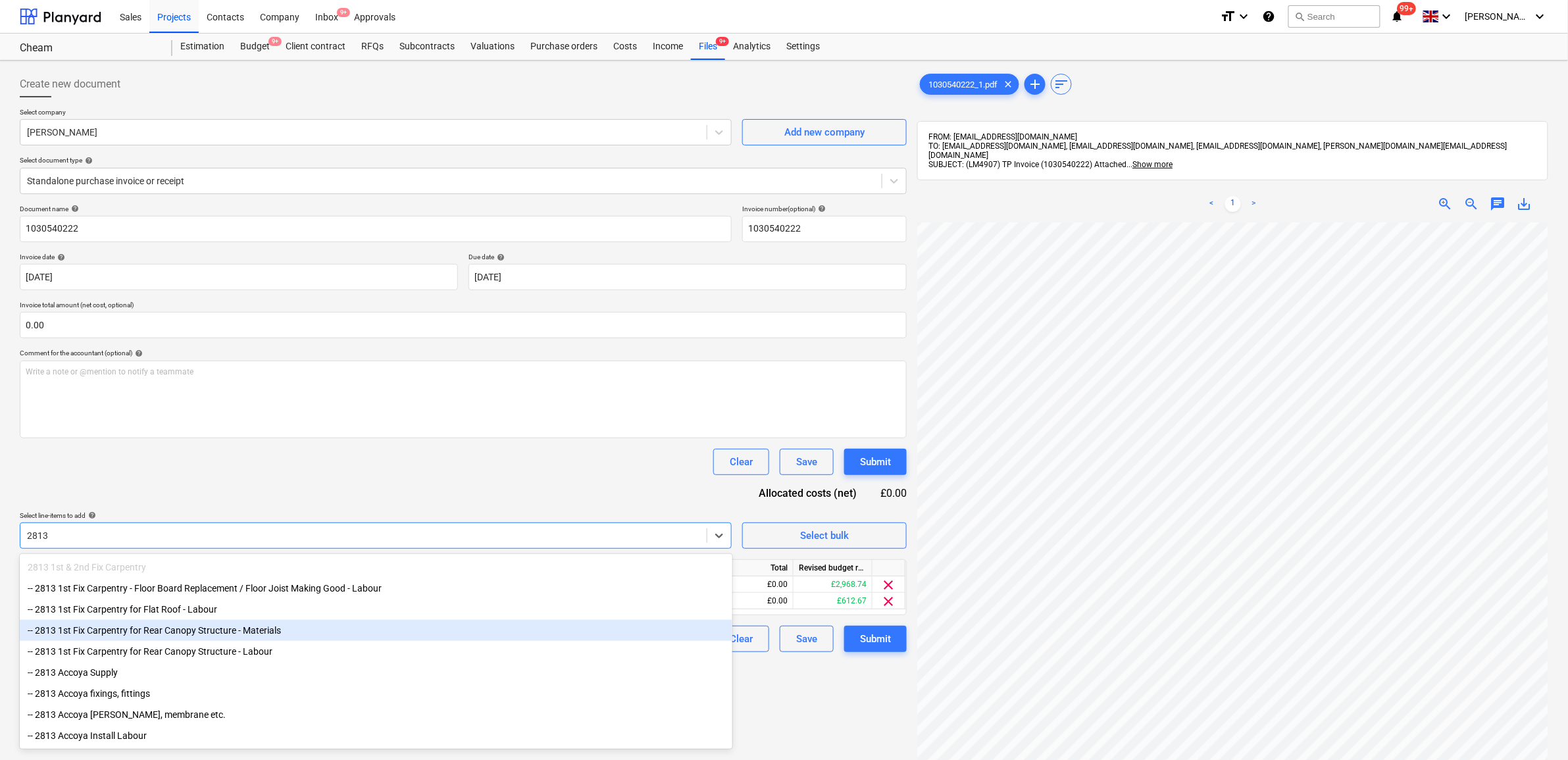
click at [261, 632] on div "-- 2813 1st Fix Carpentry for Rear Canopy Structure - Materials" at bounding box center [376, 630] width 712 height 21
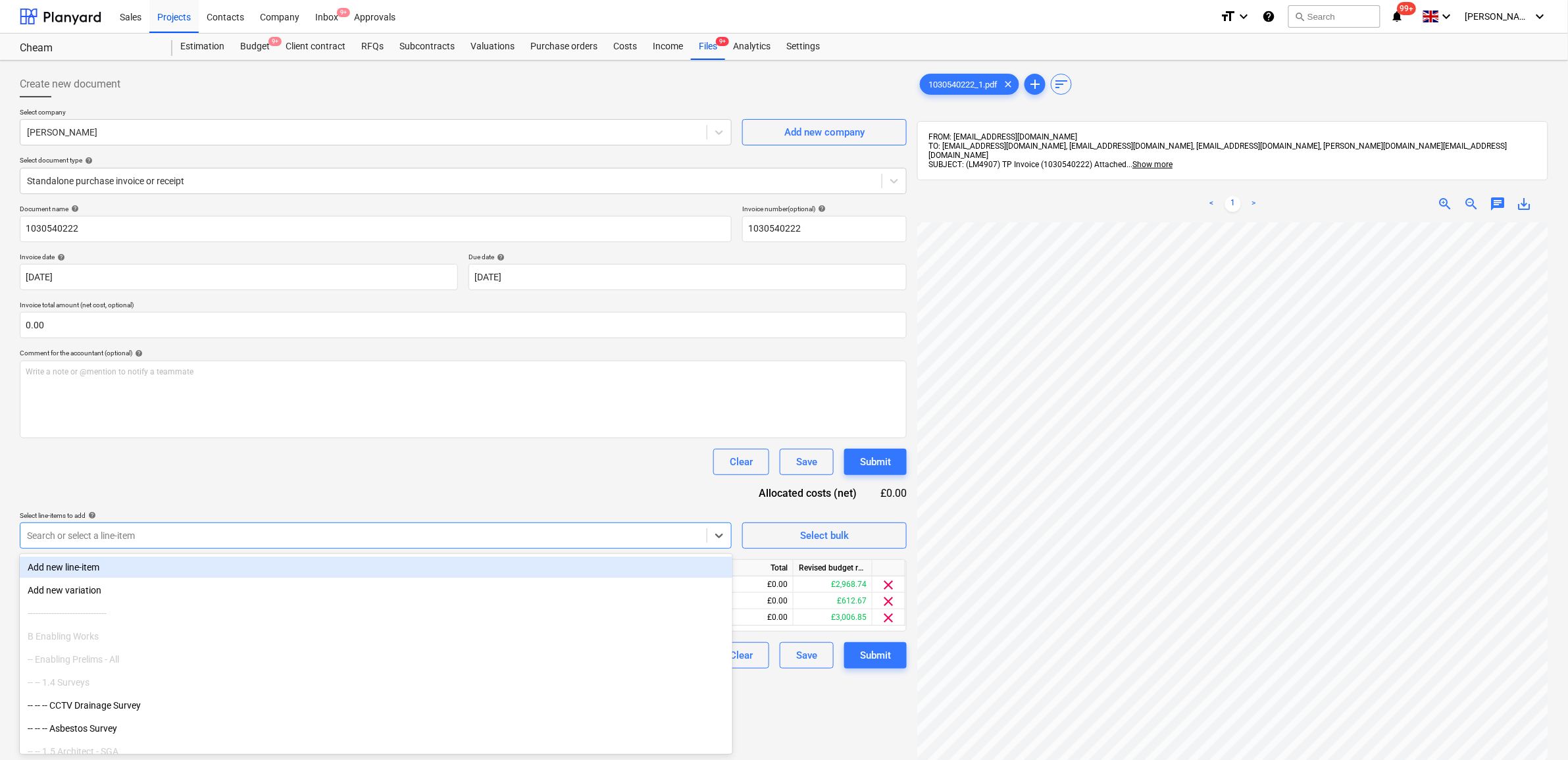
click at [345, 488] on div "Document name help 1030540222 Invoice number (optional) help 1030540222 Invoice…" at bounding box center [463, 436] width 887 height 464
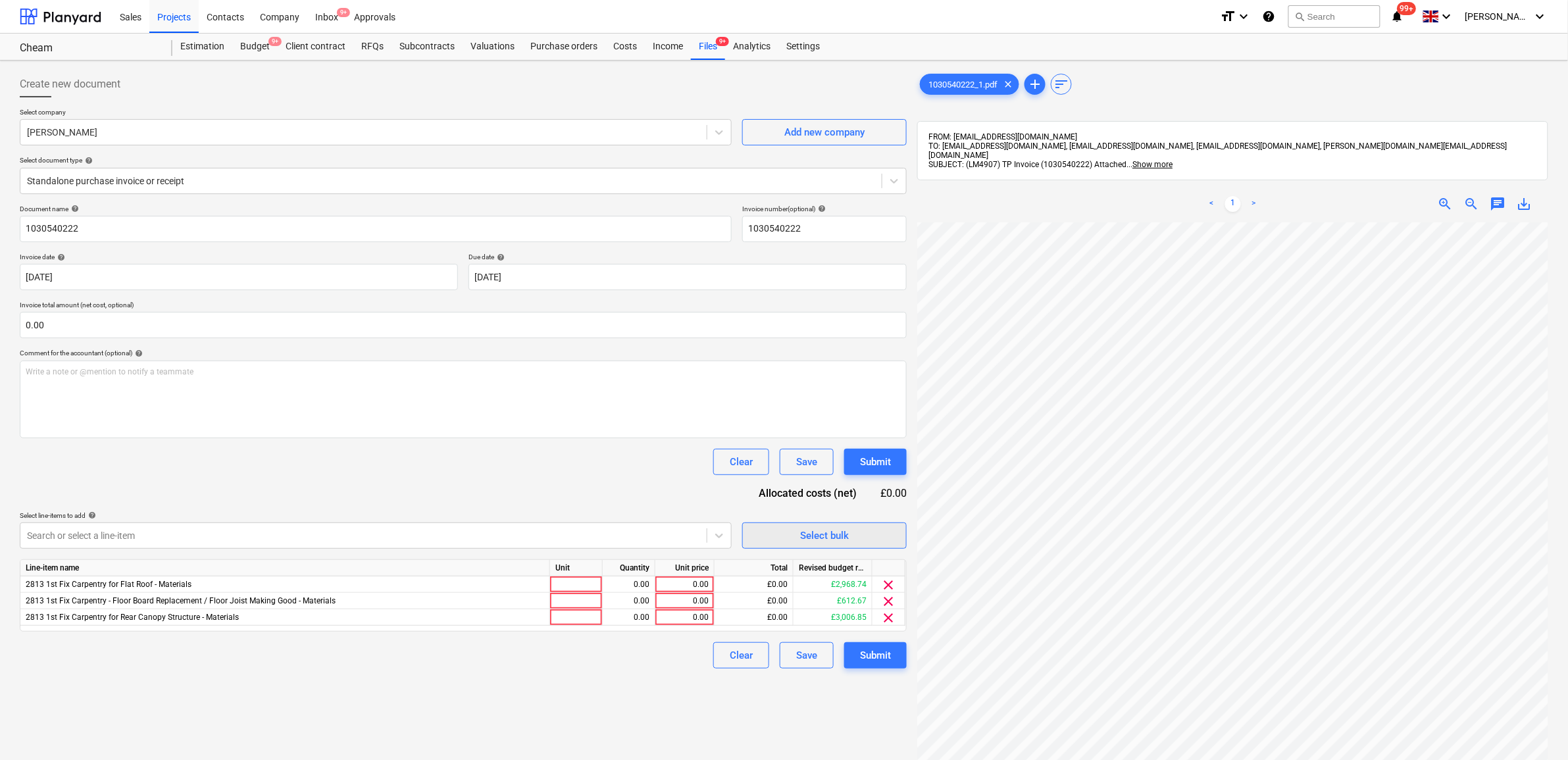
scroll to position [203, 61]
click at [692, 617] on div "0.00" at bounding box center [684, 617] width 48 height 16
type input "9"
click at [697, 586] on div "0.00" at bounding box center [684, 584] width 48 height 16
type input "91.62"
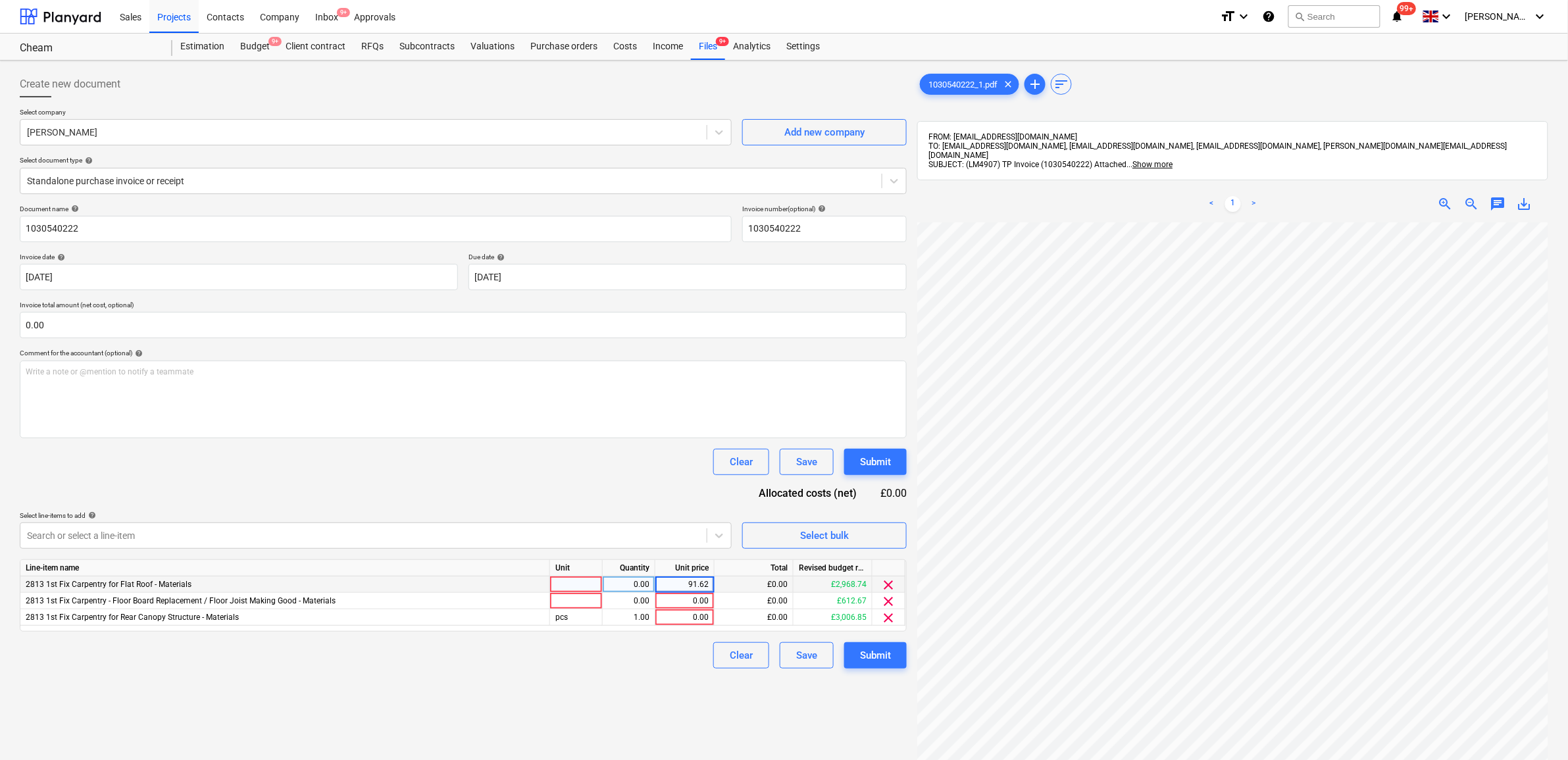
drag, startPoint x: 651, startPoint y: 652, endPoint x: 649, endPoint y: 659, distance: 7.3
click at [649, 656] on div "Clear Save Submit" at bounding box center [463, 656] width 887 height 26
click at [893, 604] on span "clear" at bounding box center [889, 601] width 16 height 16
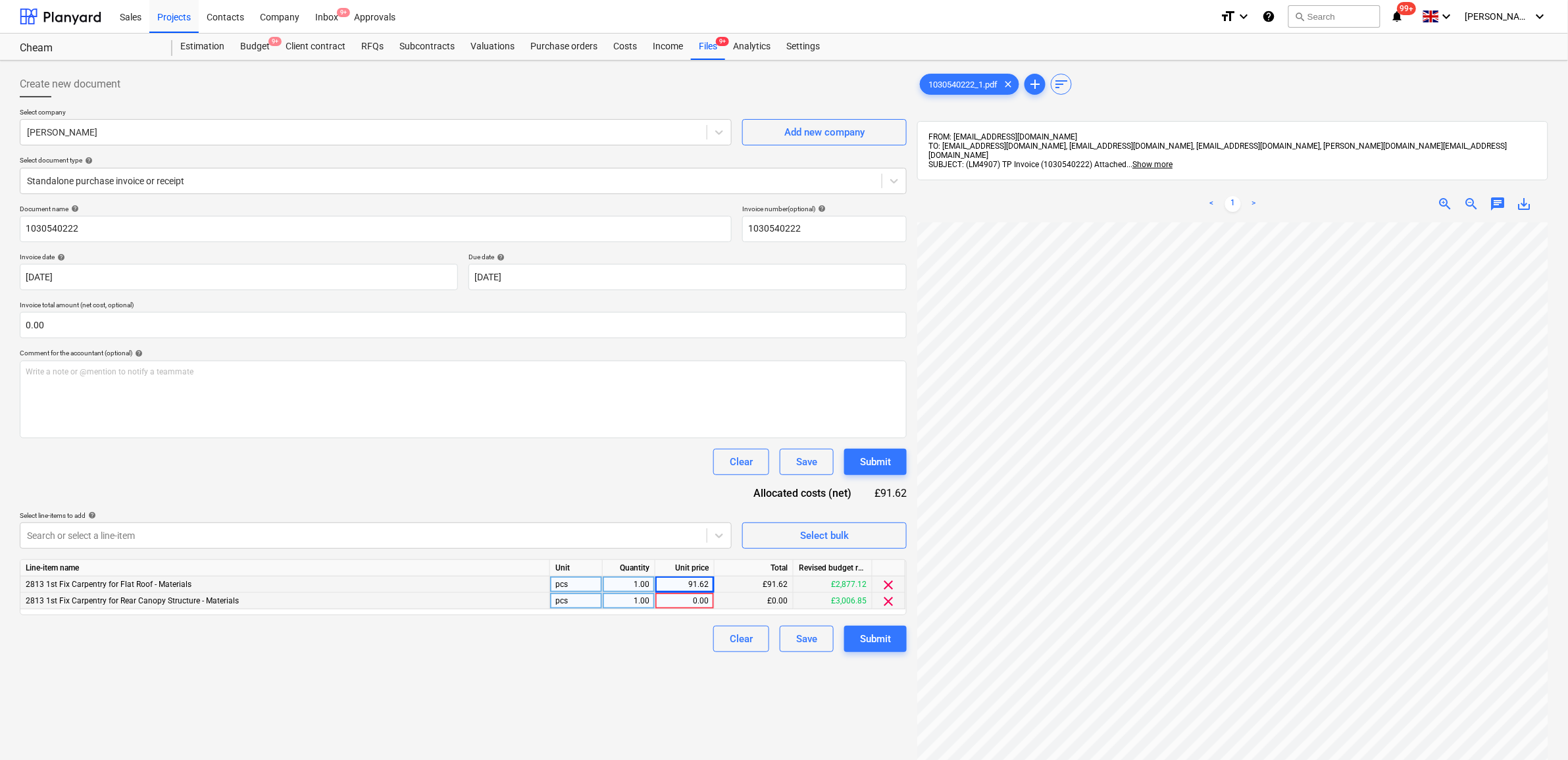
click at [893, 604] on span "clear" at bounding box center [889, 601] width 16 height 16
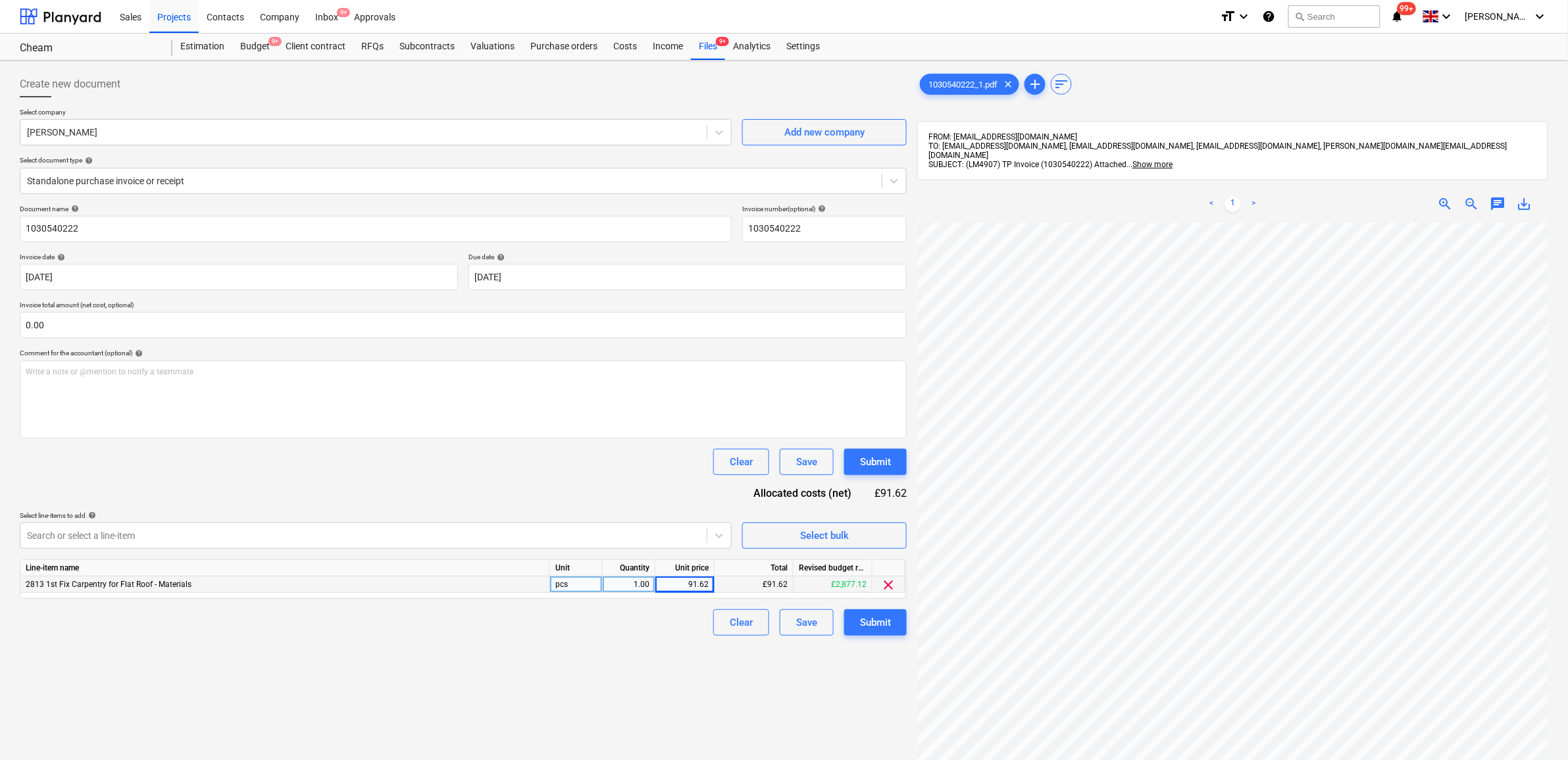
click at [761, 715] on div "Create new document Select company [PERSON_NAME] Add new company Select documen…" at bounding box center [464, 508] width 898 height 885
click at [878, 636] on div "Create new document Select company [PERSON_NAME] Add new company Select documen…" at bounding box center [464, 508] width 898 height 885
click at [877, 629] on div "Submit" at bounding box center [875, 622] width 31 height 17
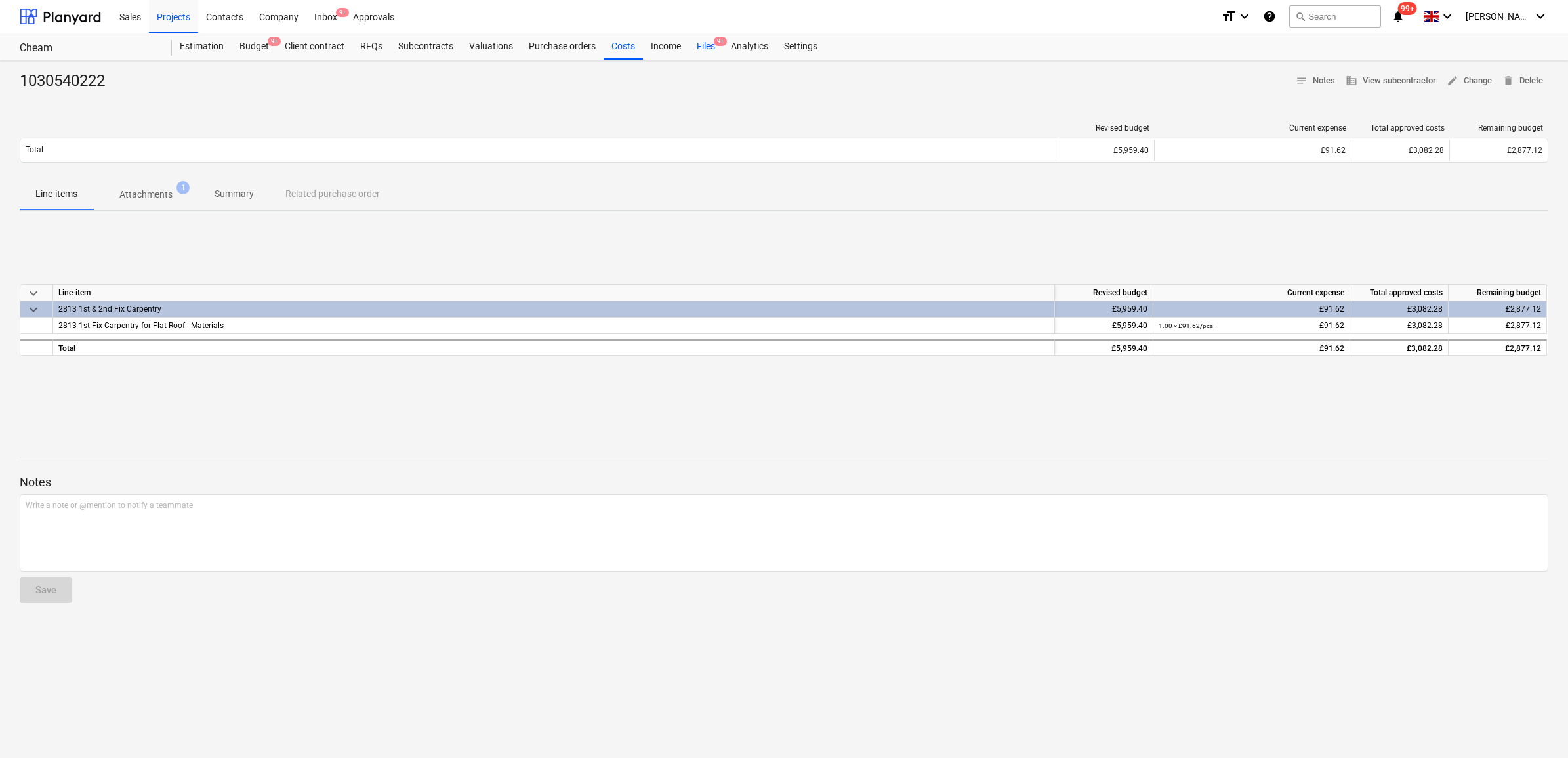
click at [714, 41] on span "9+" at bounding box center [720, 41] width 13 height 9
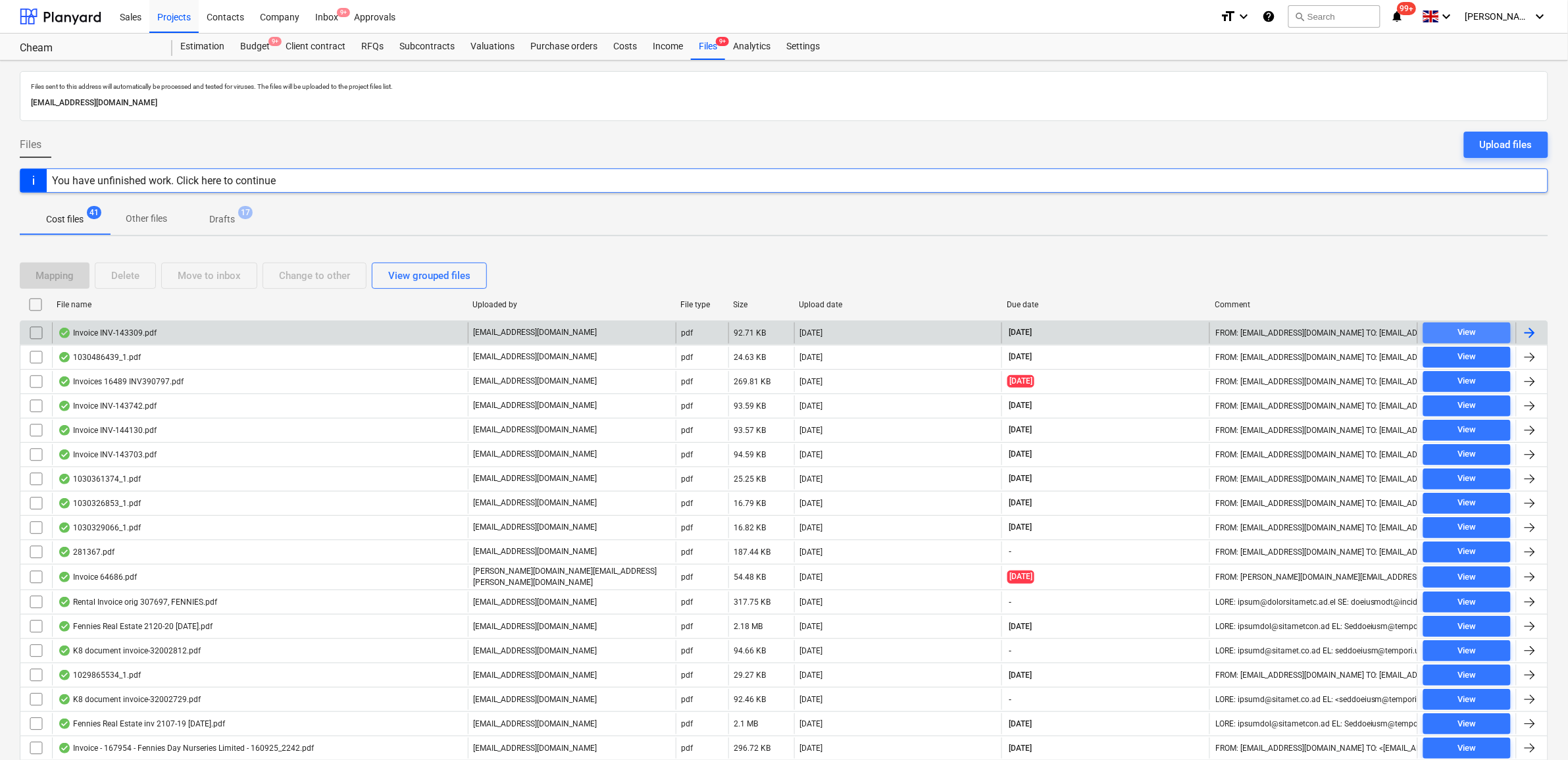
click at [1475, 333] on div "View" at bounding box center [1466, 332] width 18 height 15
click at [1534, 331] on div at bounding box center [1529, 332] width 16 height 16
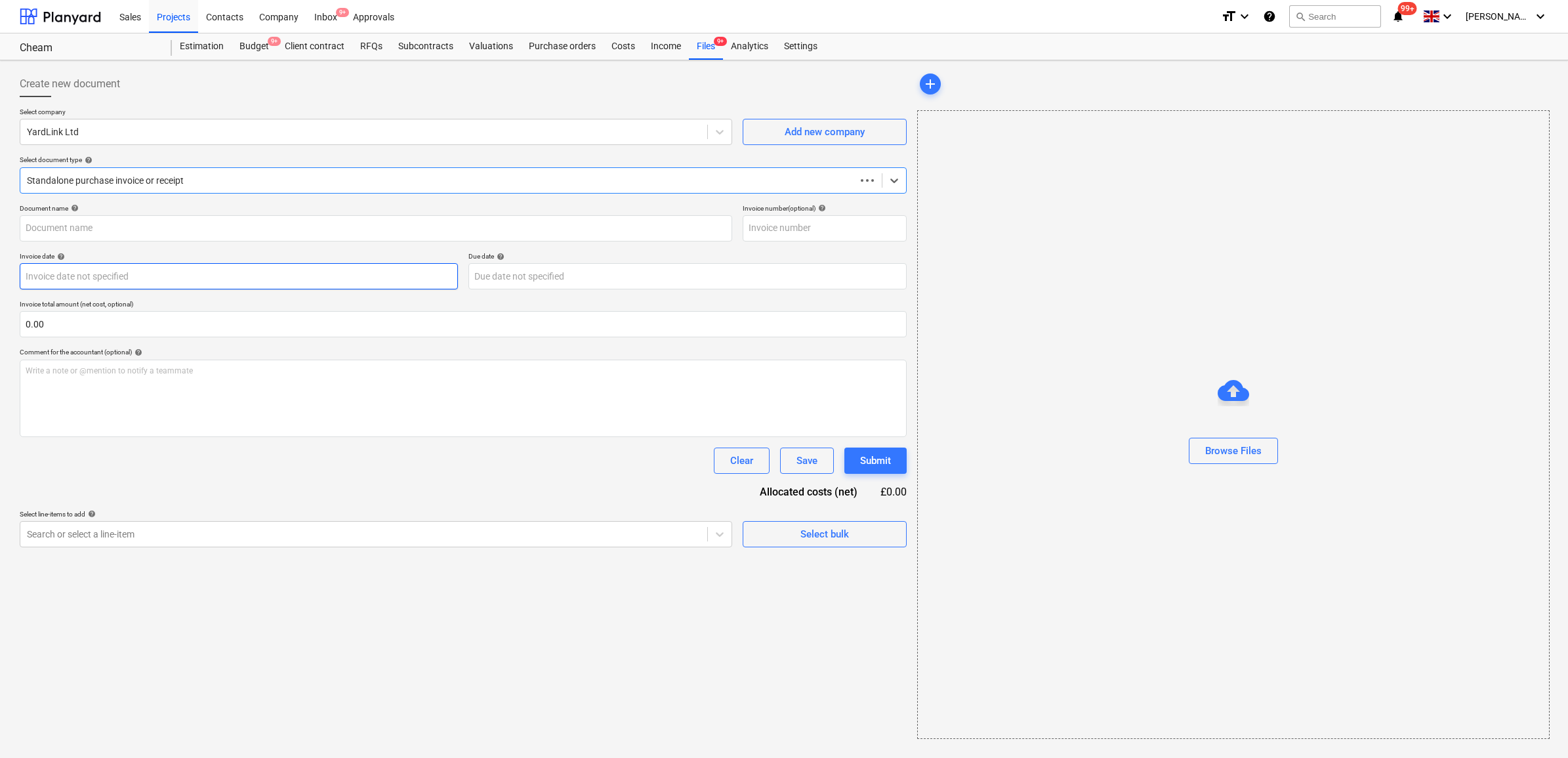
type input "INV-143309"
type input "[DATE]"
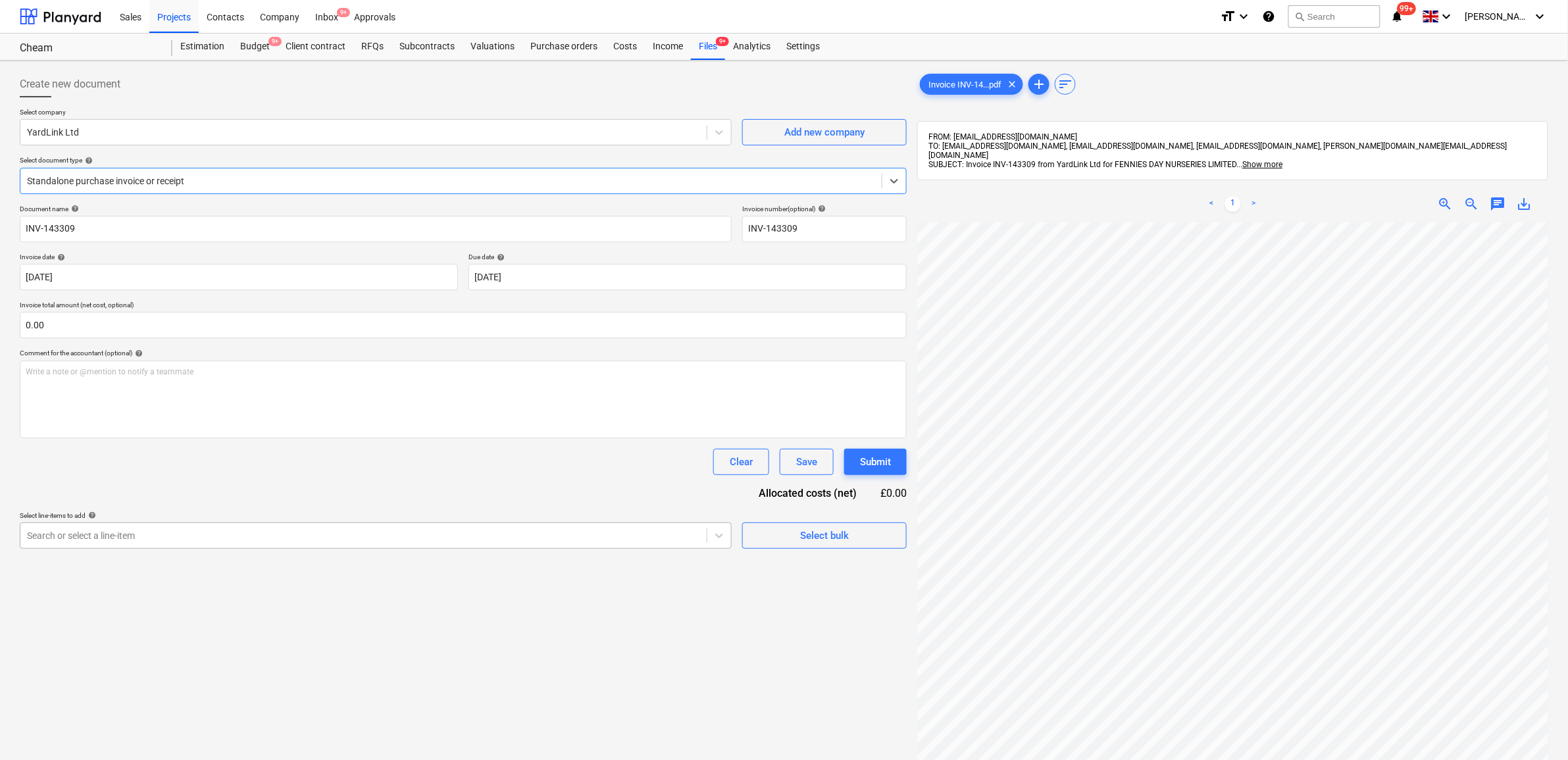
click at [211, 535] on div at bounding box center [363, 536] width 673 height 13
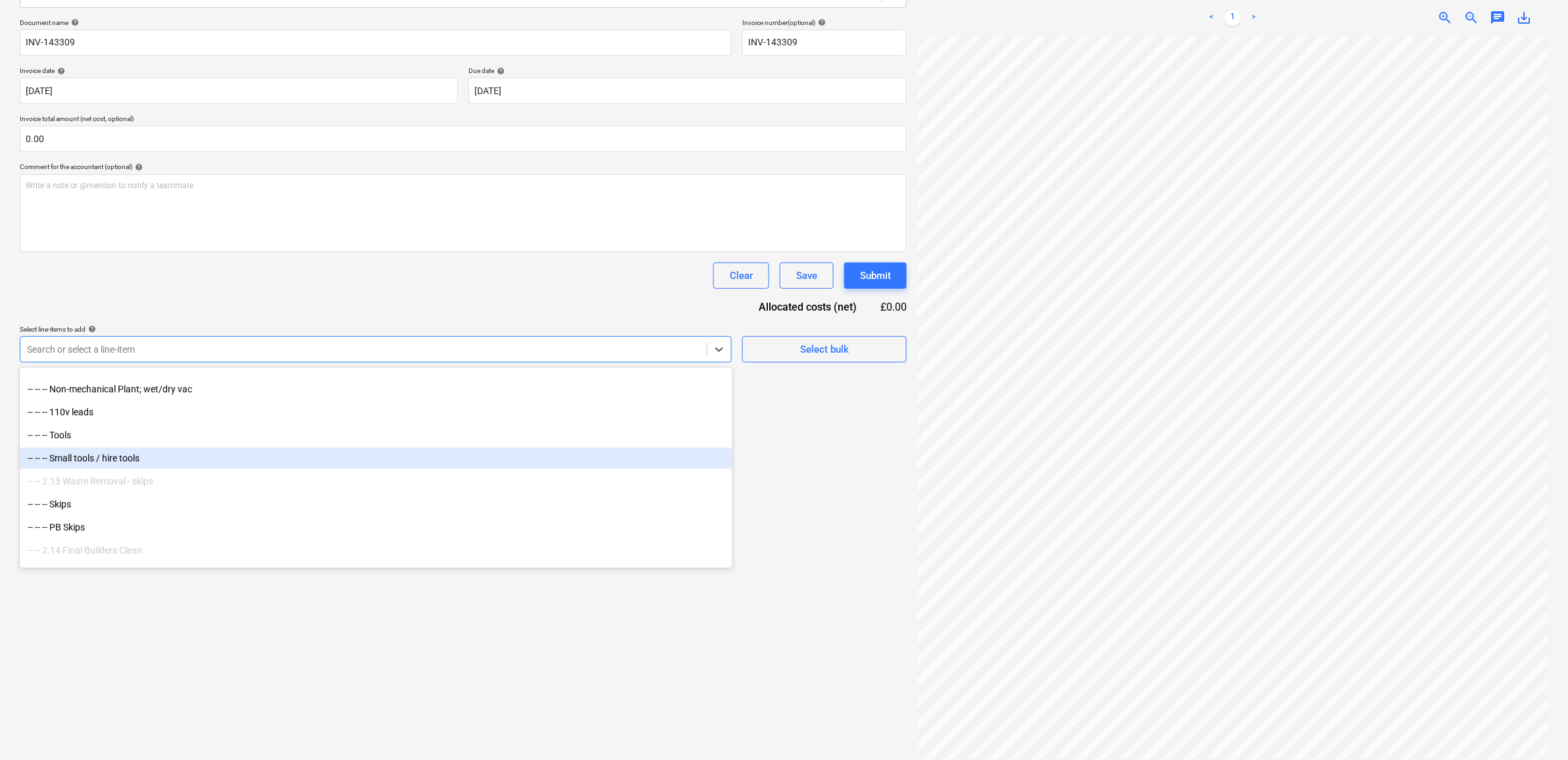
scroll to position [1645, 0]
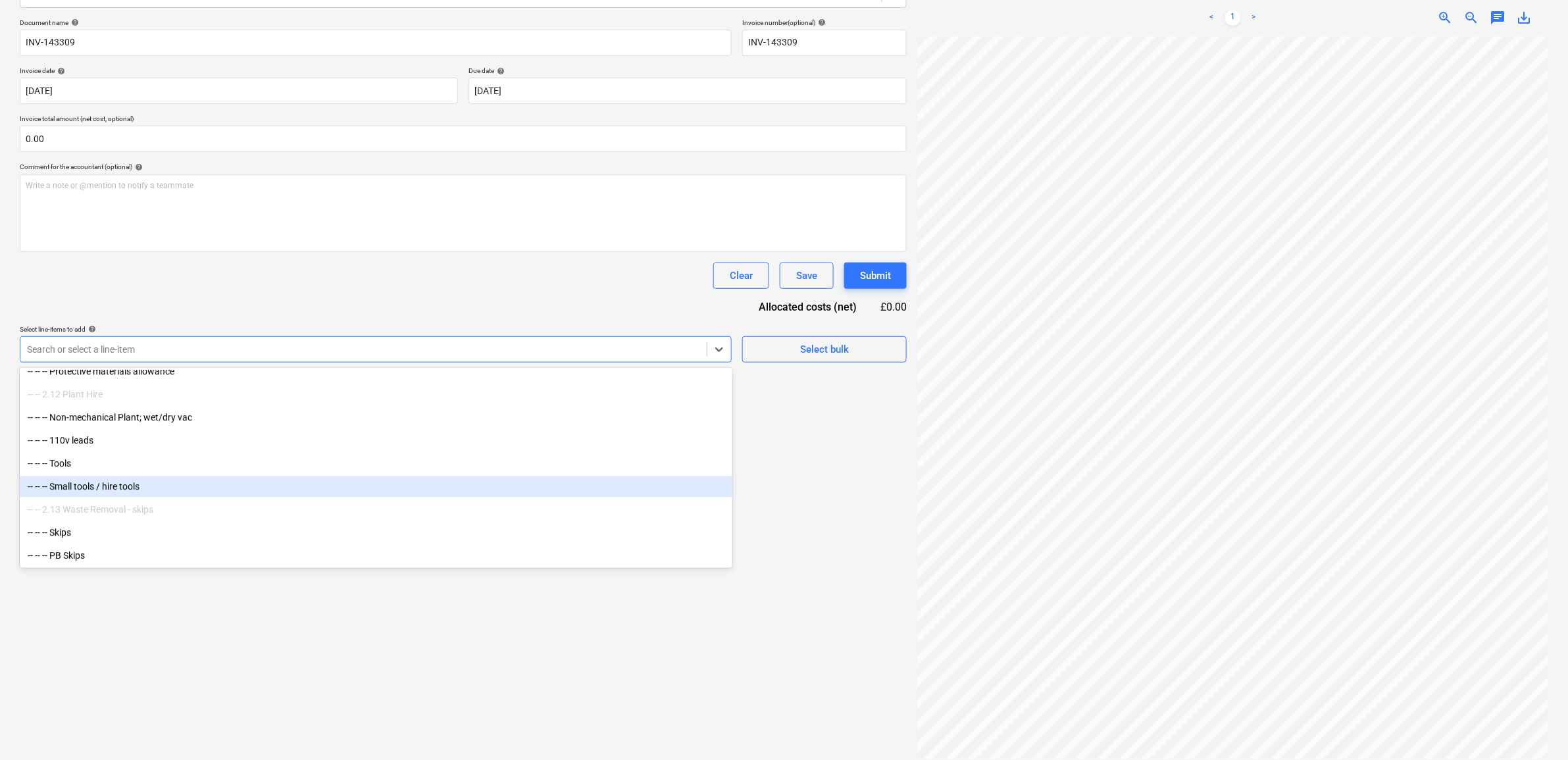
click at [176, 483] on div "-- -- -- Small tools / hire tools" at bounding box center [376, 487] width 712 height 21
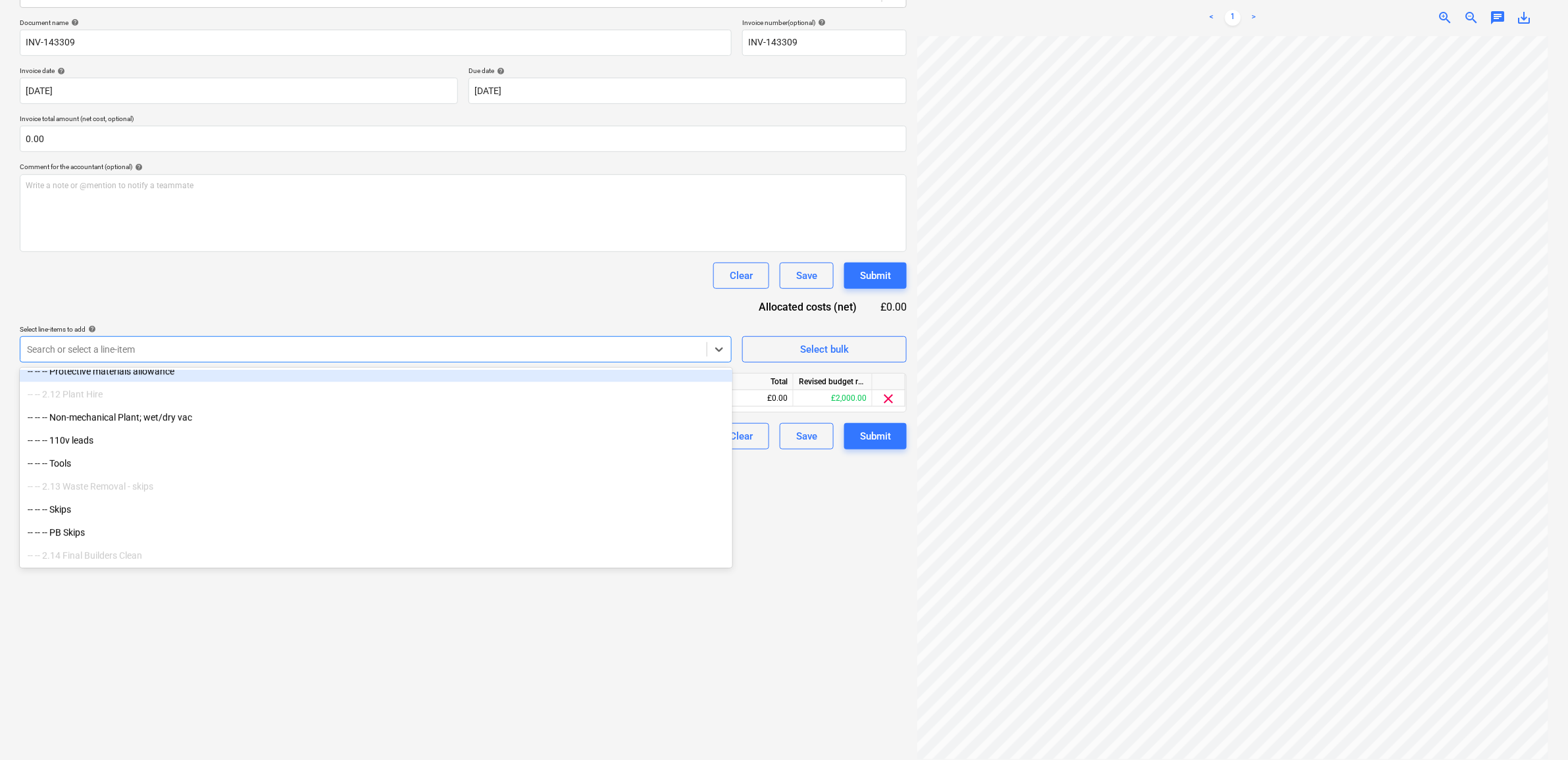
click at [247, 323] on div "Document name help INV-143309 Invoice number (optional) help INV-143309 Invoice…" at bounding box center [463, 233] width 887 height 431
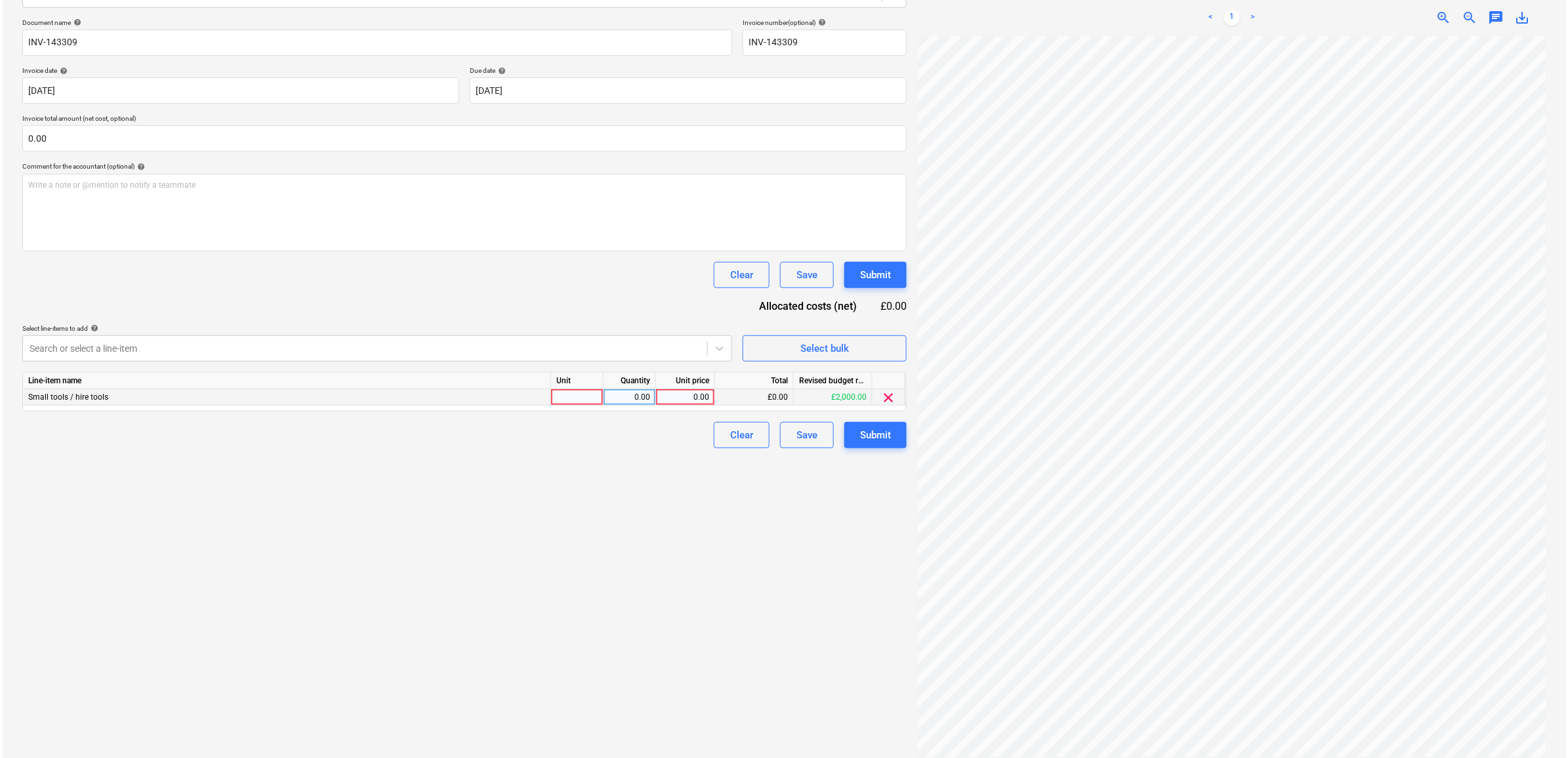
scroll to position [62, 61]
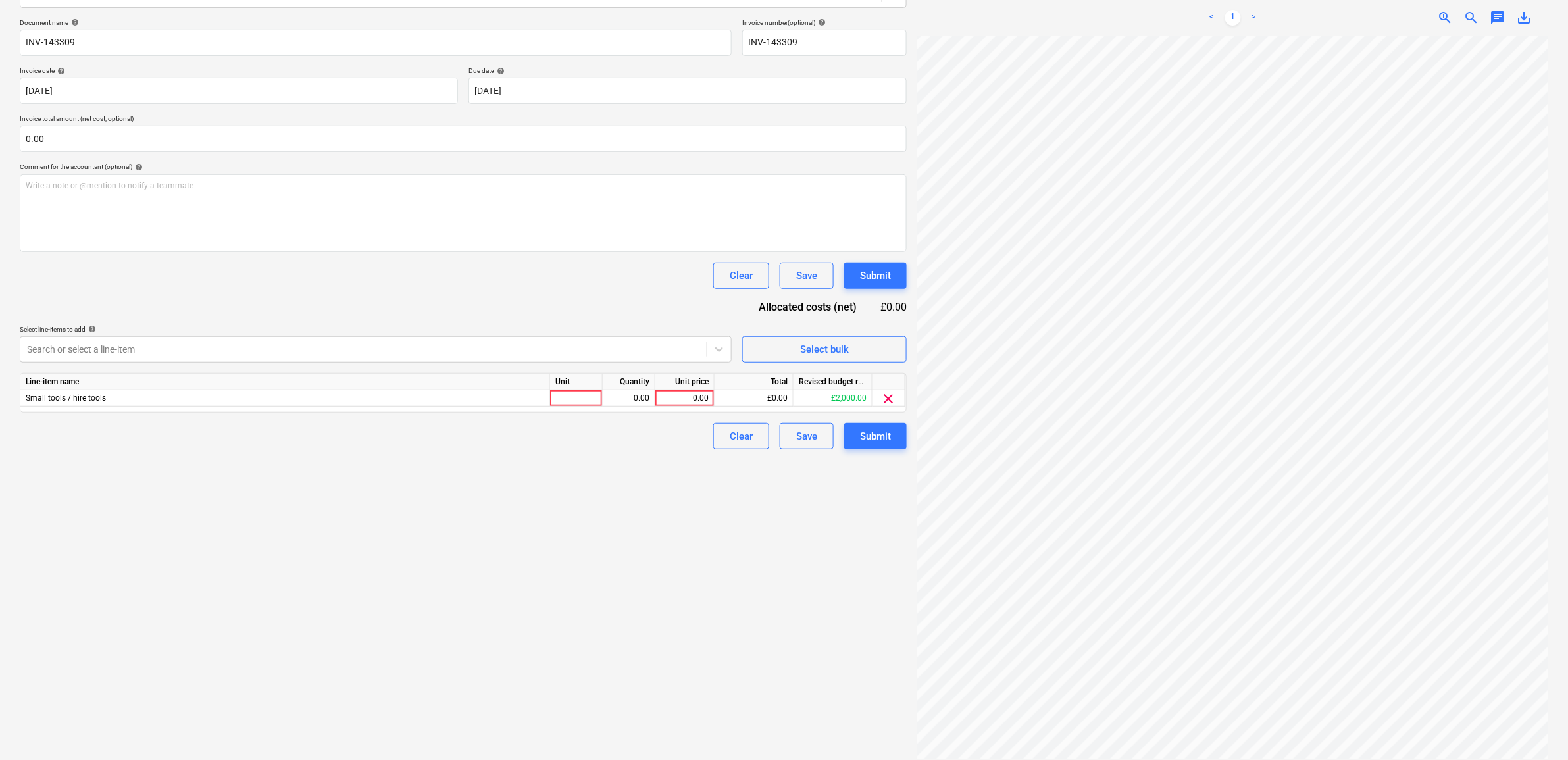
click at [689, 408] on div "Line-item name Unit Quantity Unit price Total Revised budget remaining Small to…" at bounding box center [463, 393] width 887 height 39
click at [695, 403] on div "0.00" at bounding box center [684, 398] width 48 height 16
type input "11"
click at [528, 552] on div "Create new document Select company YardLink Ltd Add new company Select document…" at bounding box center [464, 322] width 898 height 885
click at [875, 443] on div "Submit" at bounding box center [875, 436] width 31 height 17
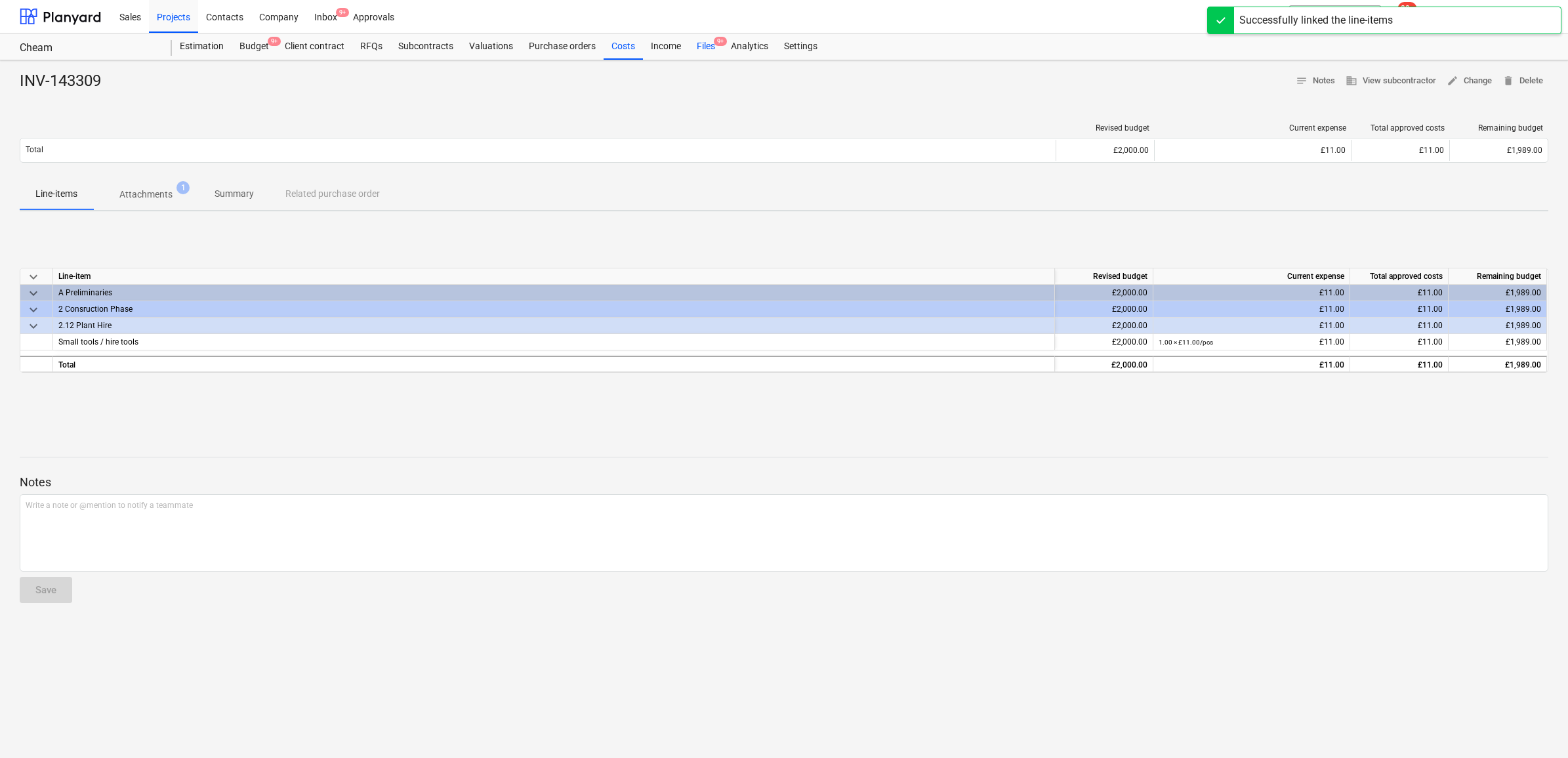
click at [699, 45] on div "Files 9+" at bounding box center [706, 47] width 34 height 26
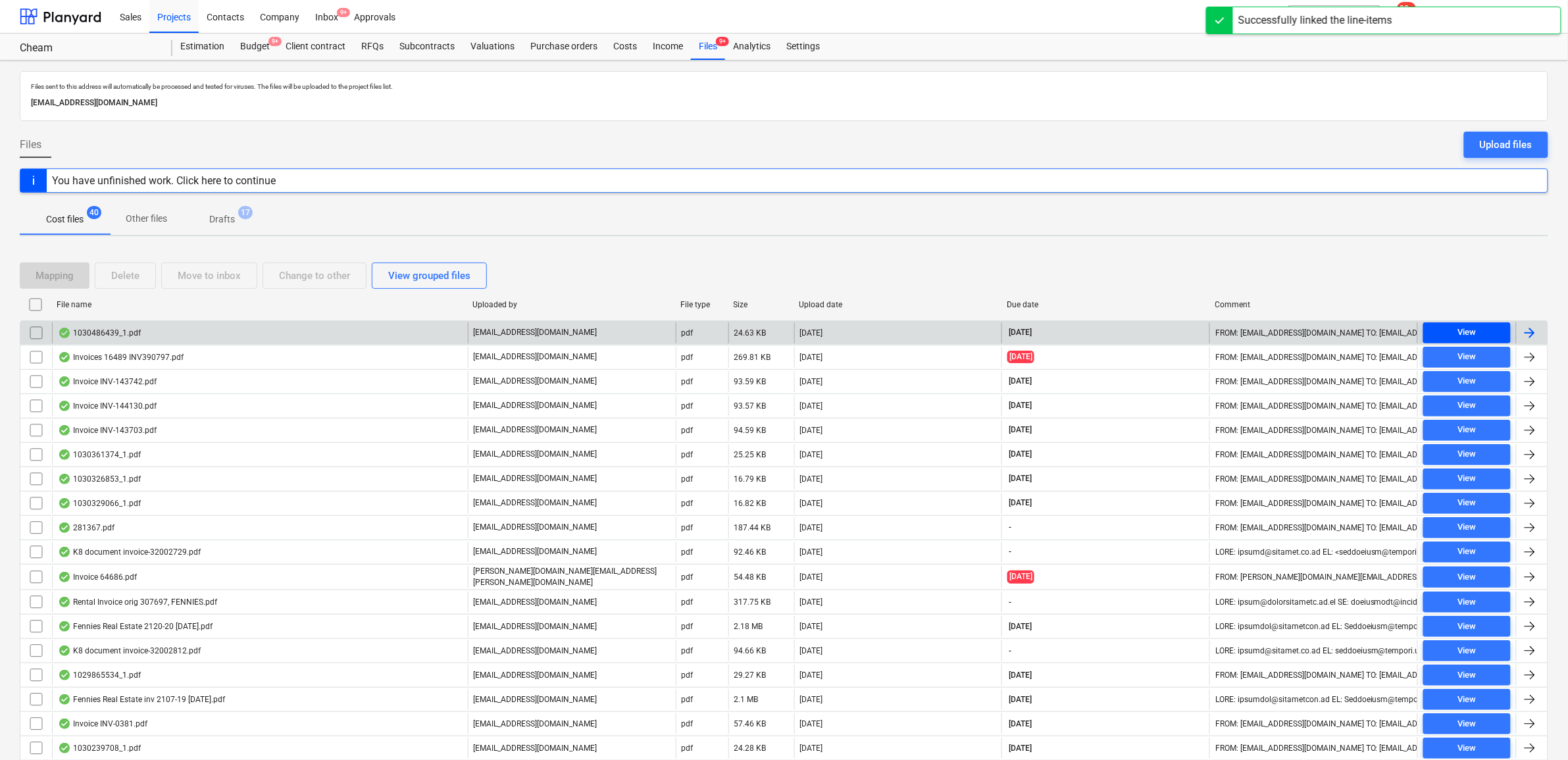
click at [1479, 327] on span "View" at bounding box center [1467, 332] width 77 height 15
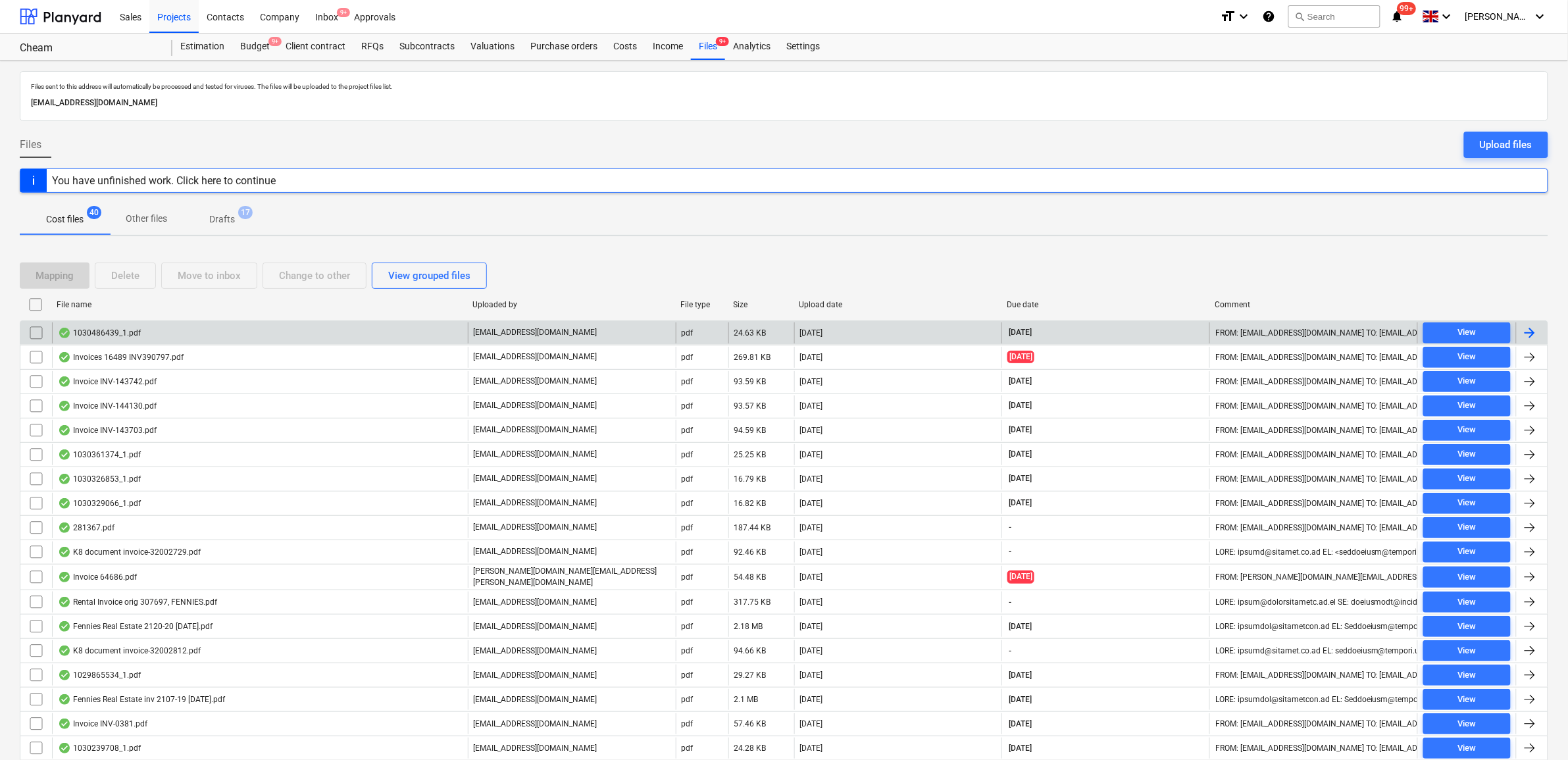
click at [1531, 337] on div at bounding box center [1529, 332] width 16 height 16
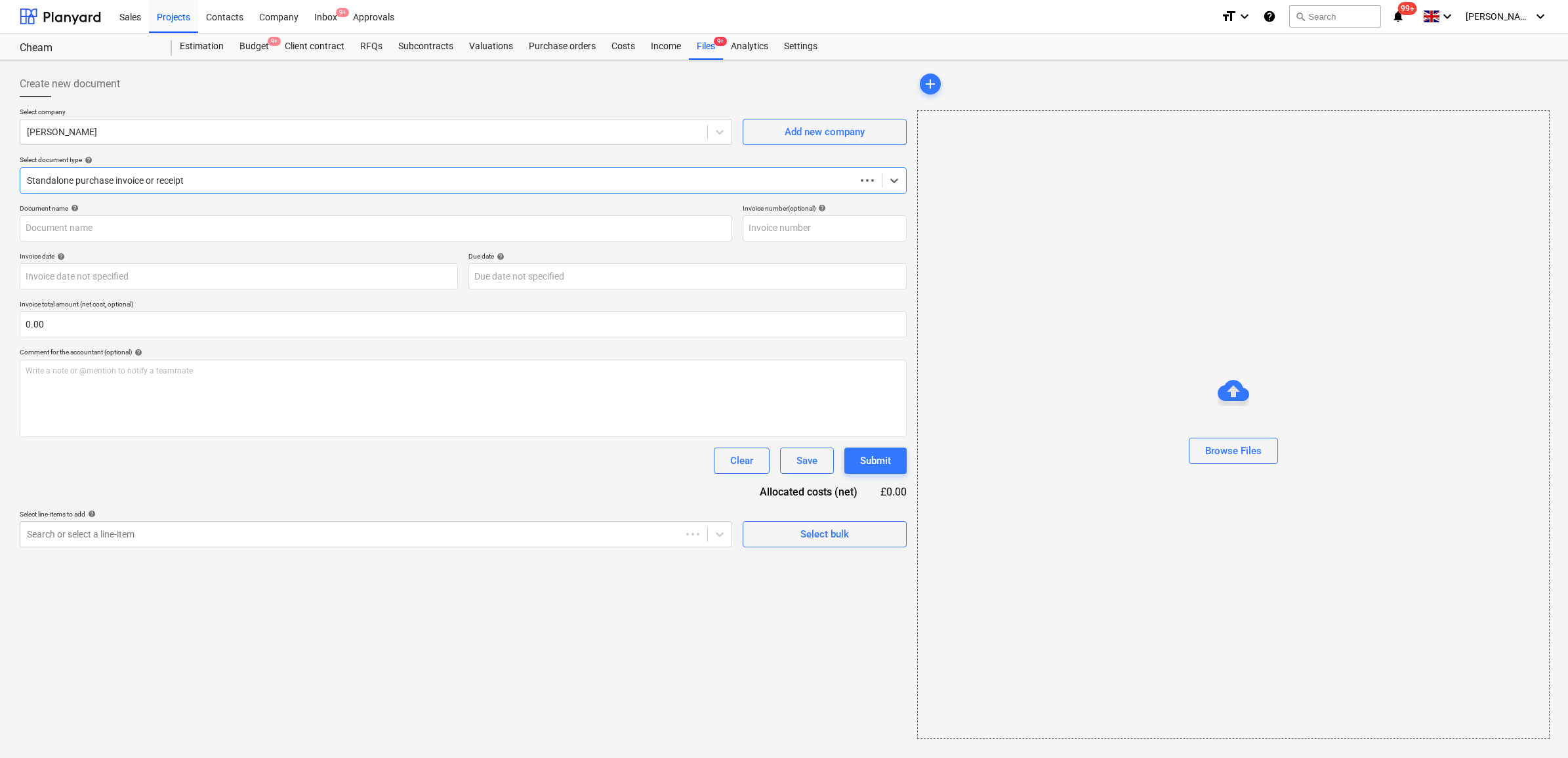
type input "1030486439"
type input "[DATE]"
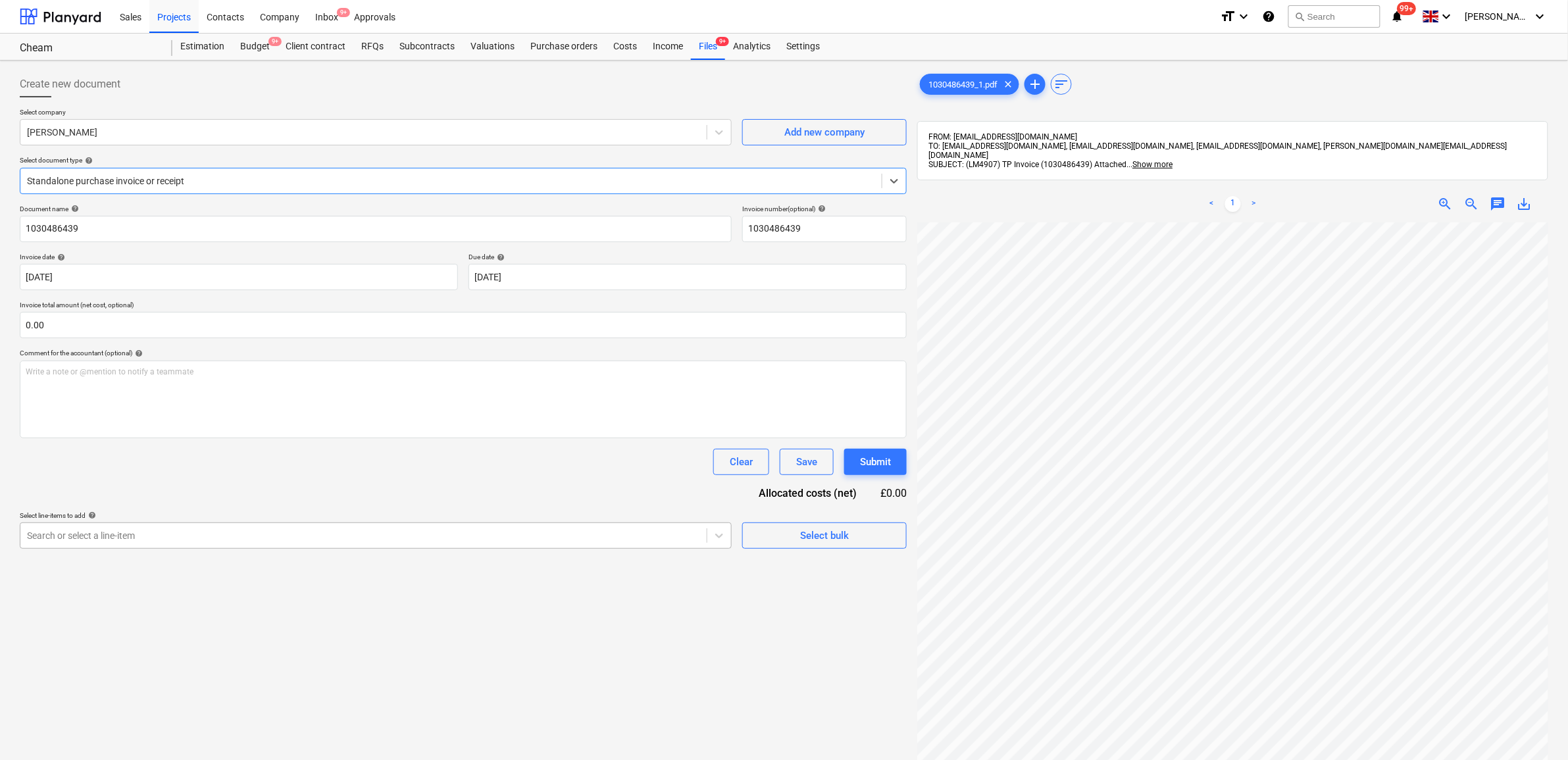
drag, startPoint x: 415, startPoint y: 540, endPoint x: 426, endPoint y: 540, distance: 11.0
click at [416, 540] on div at bounding box center [363, 536] width 673 height 13
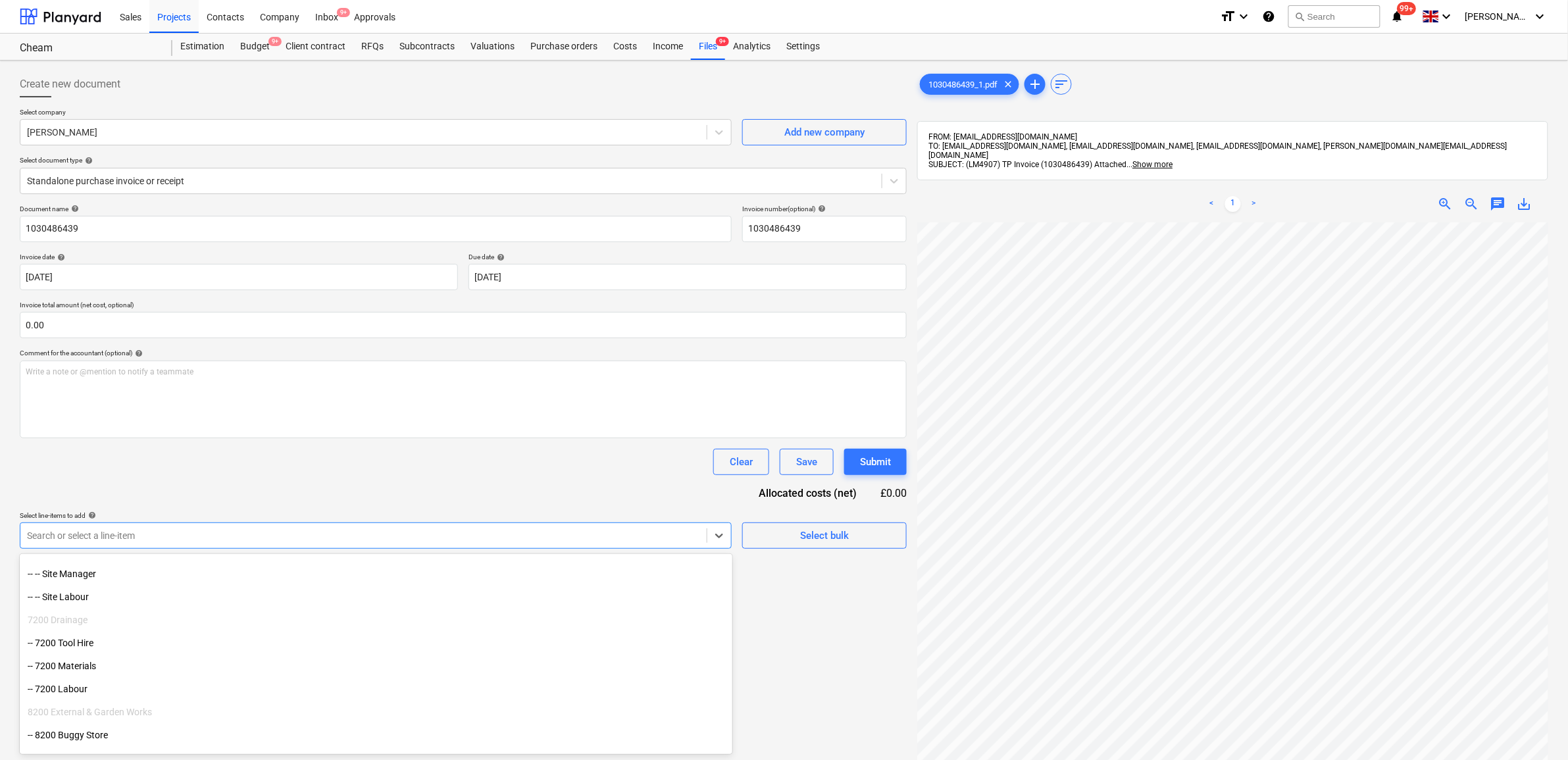
scroll to position [4109, 0]
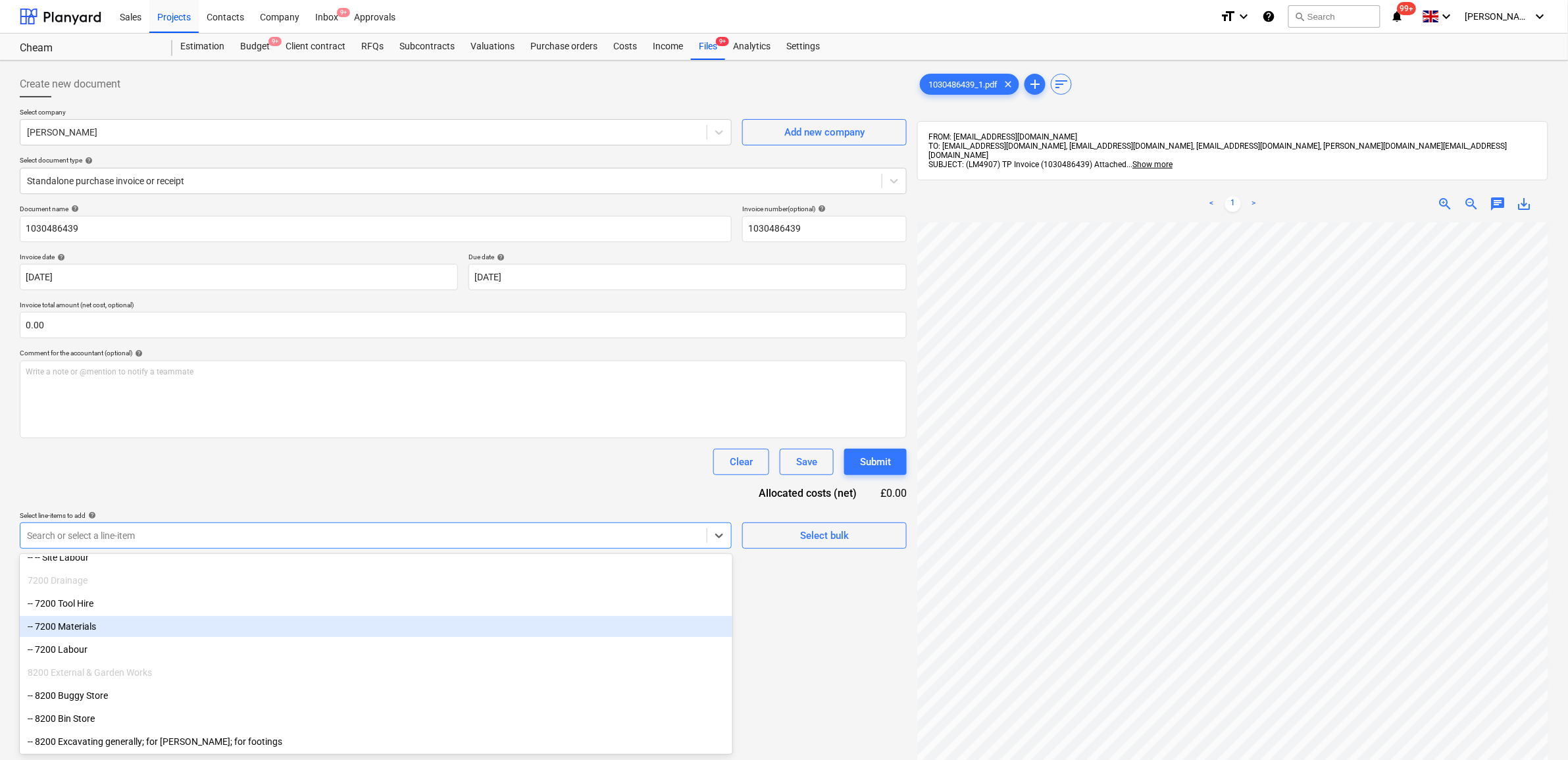
click at [100, 630] on div "-- 7200 Materials" at bounding box center [376, 626] width 712 height 21
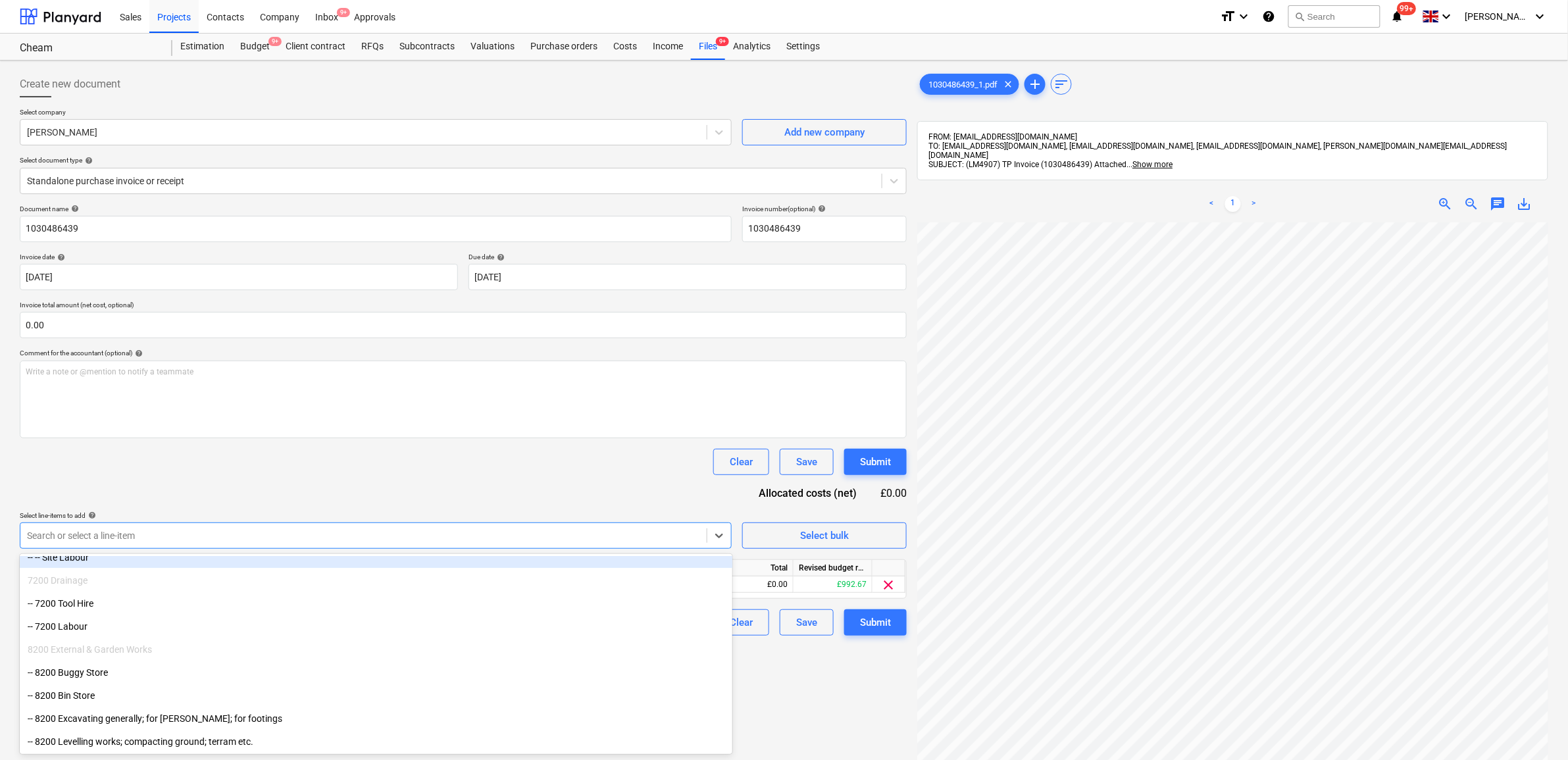
click at [241, 486] on div "Document name help 1030486439 Invoice number (optional) help 1030486439 Invoice…" at bounding box center [463, 419] width 887 height 431
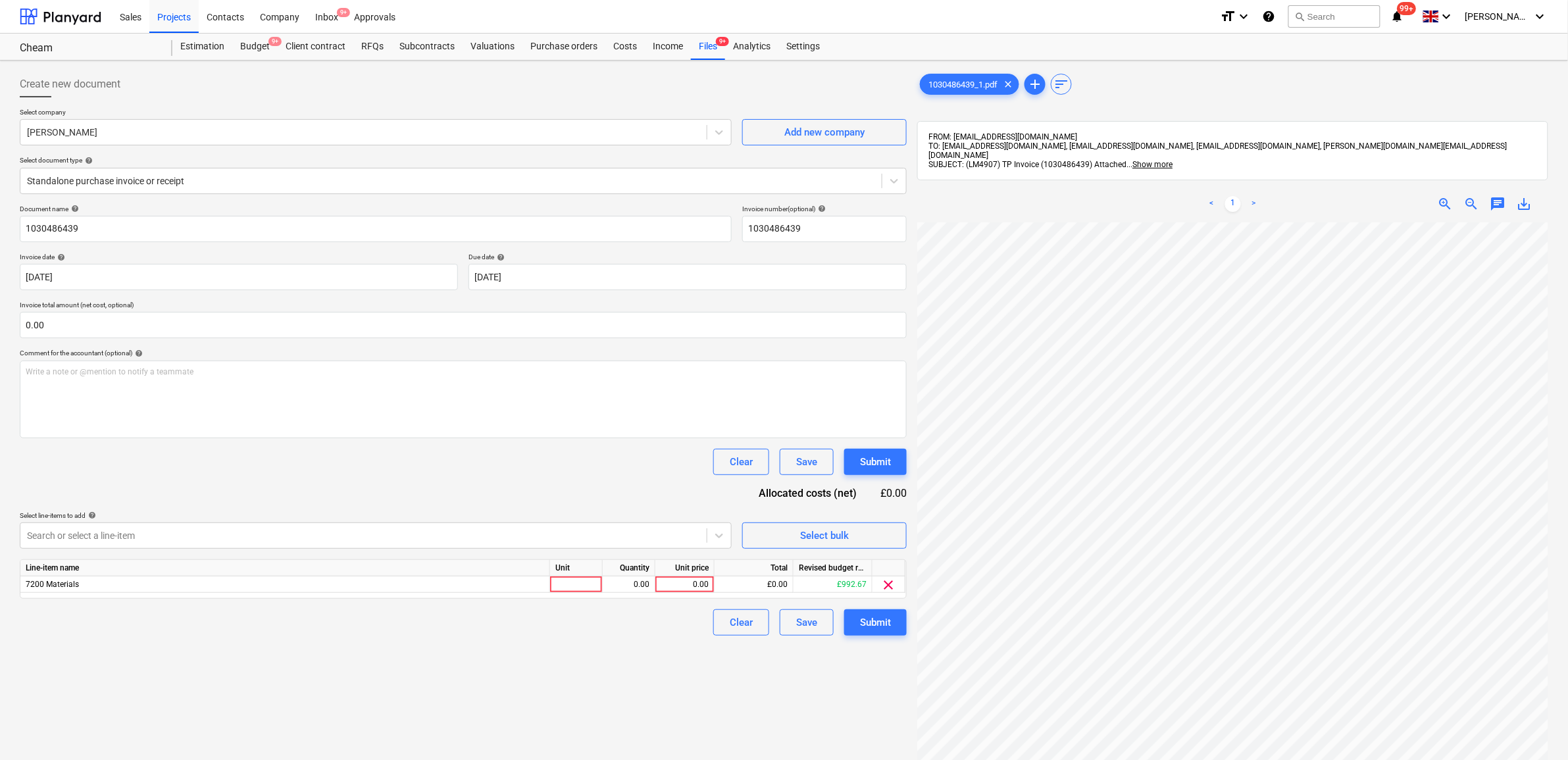
scroll to position [70, 61]
click at [693, 583] on div "0.00" at bounding box center [684, 584] width 48 height 16
type input "129.69"
drag, startPoint x: 592, startPoint y: 650, endPoint x: 606, endPoint y: 646, distance: 14.6
click at [593, 650] on div "Create new document Select company [PERSON_NAME] Add new company Select documen…" at bounding box center [464, 508] width 898 height 885
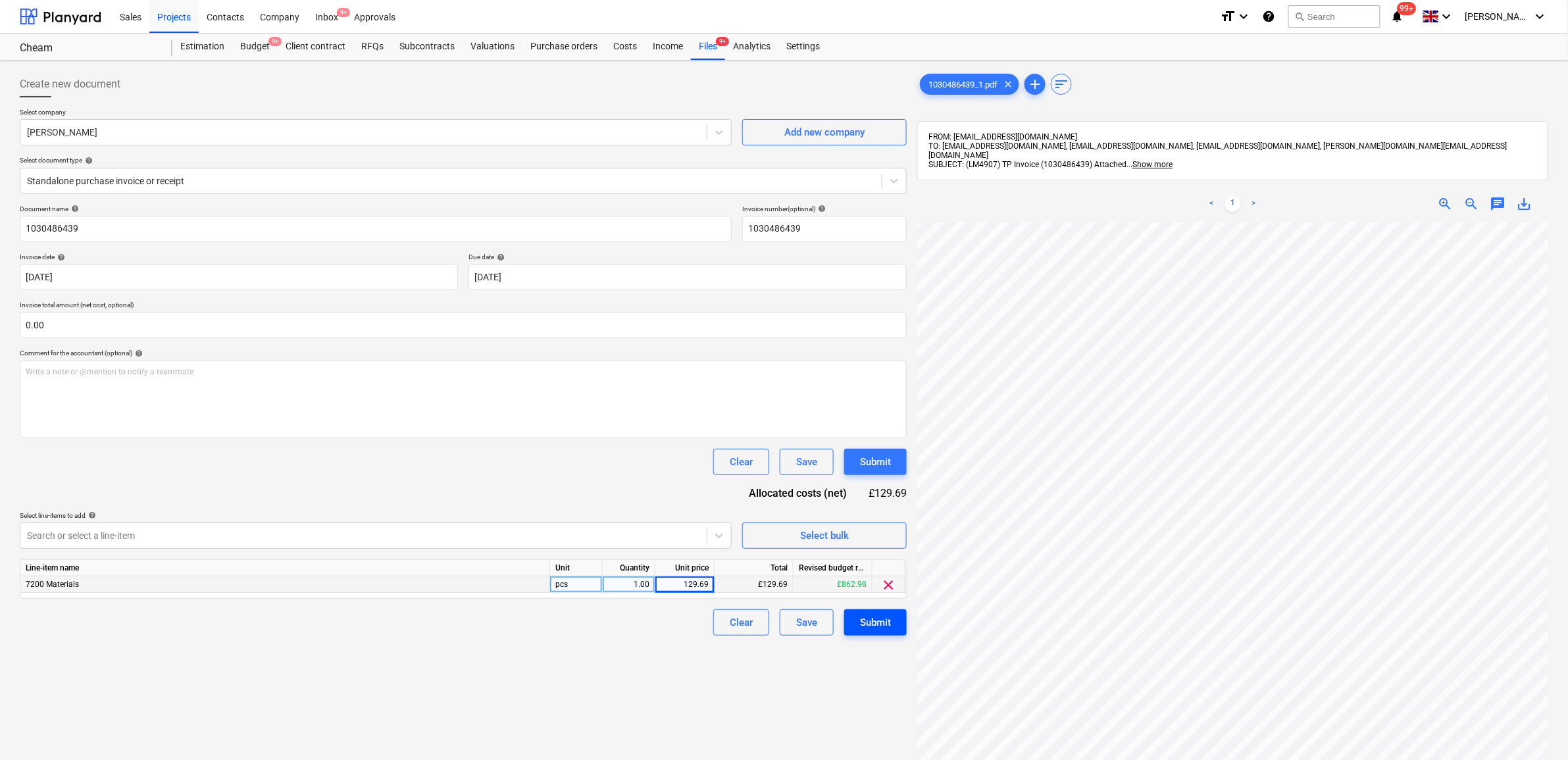
click at [878, 620] on div "Submit" at bounding box center [875, 622] width 31 height 17
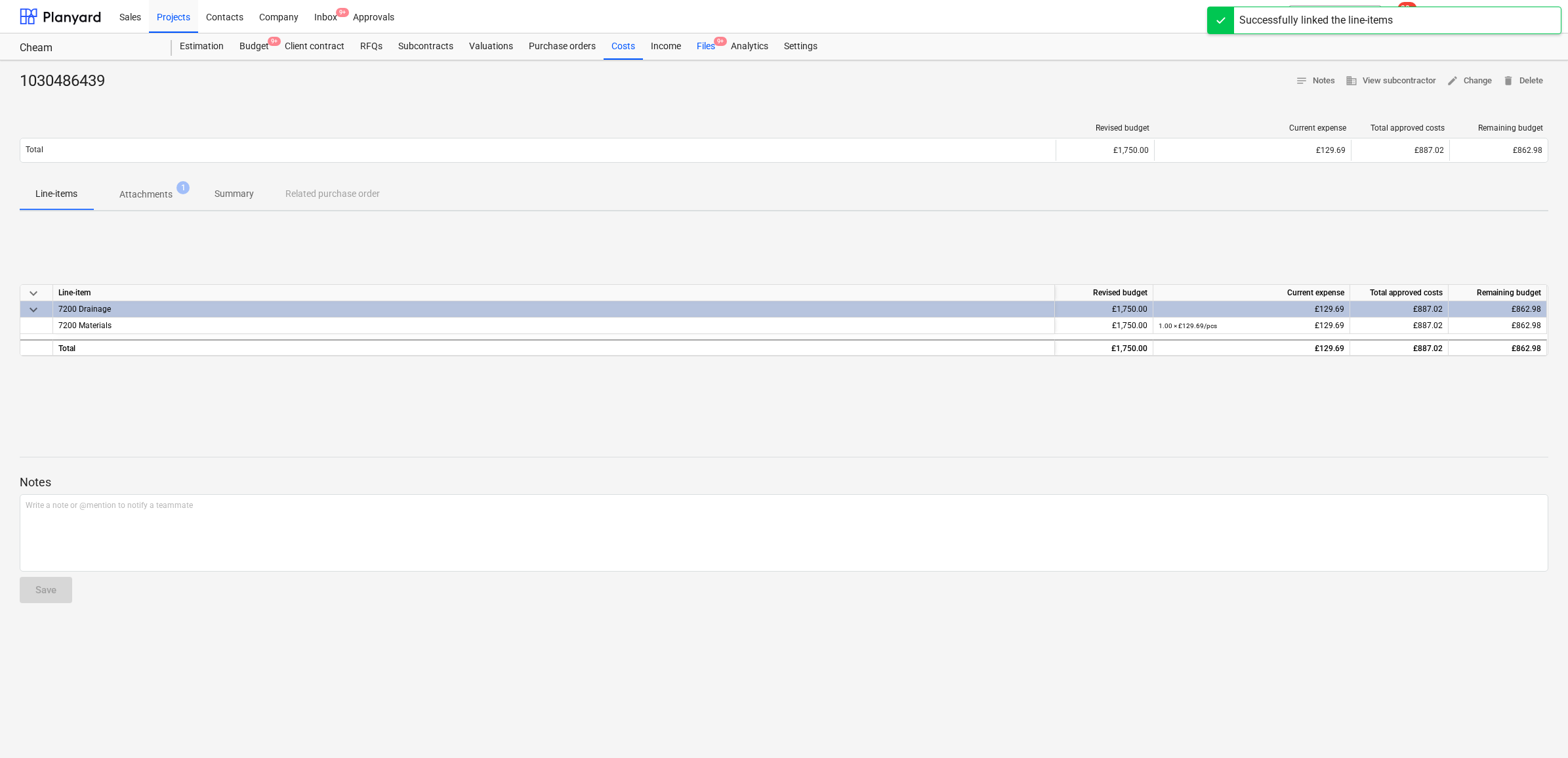
click at [705, 47] on div "Files 9+" at bounding box center [706, 47] width 34 height 26
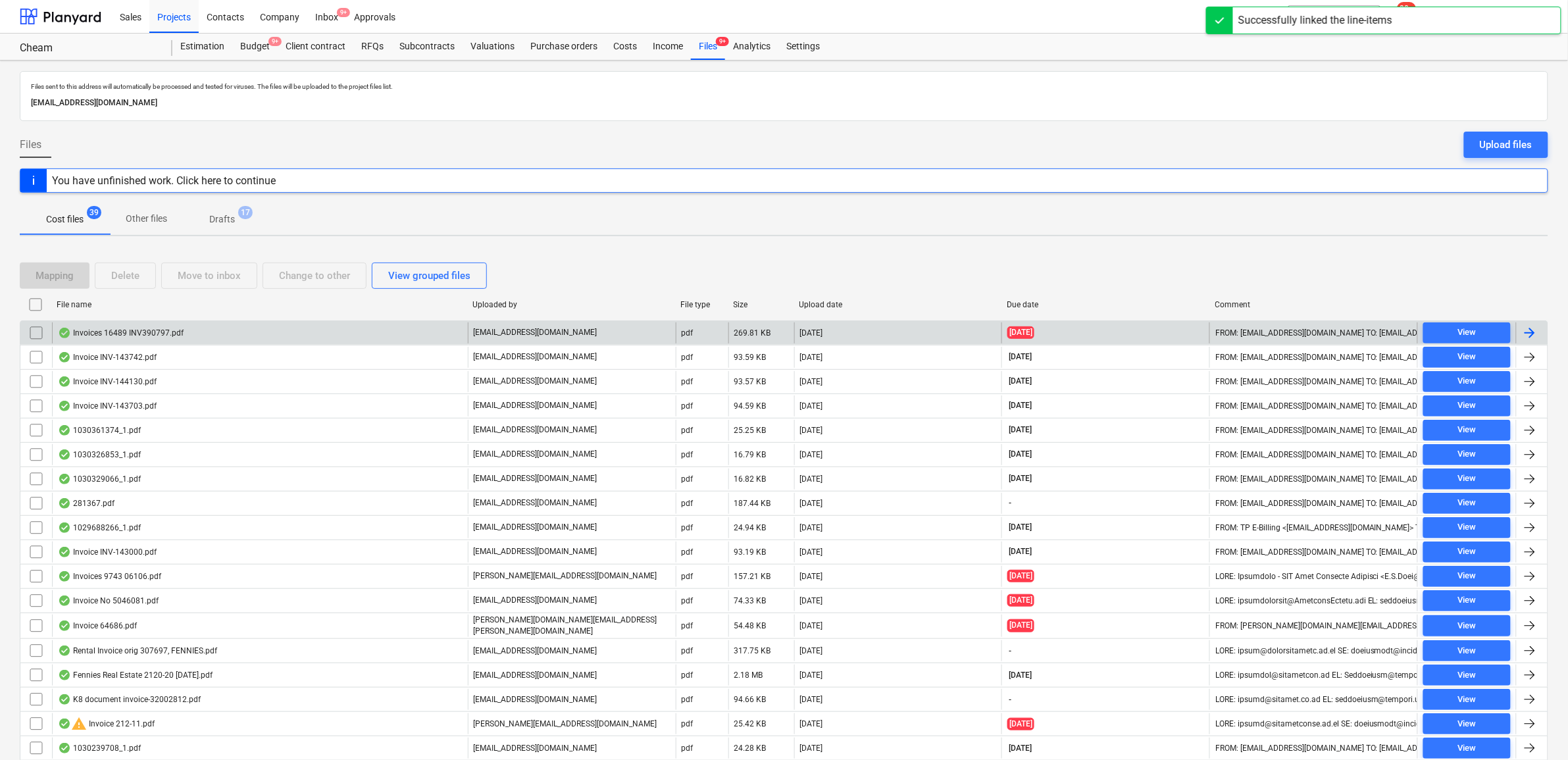
click at [1538, 331] on div at bounding box center [1531, 333] width 31 height 21
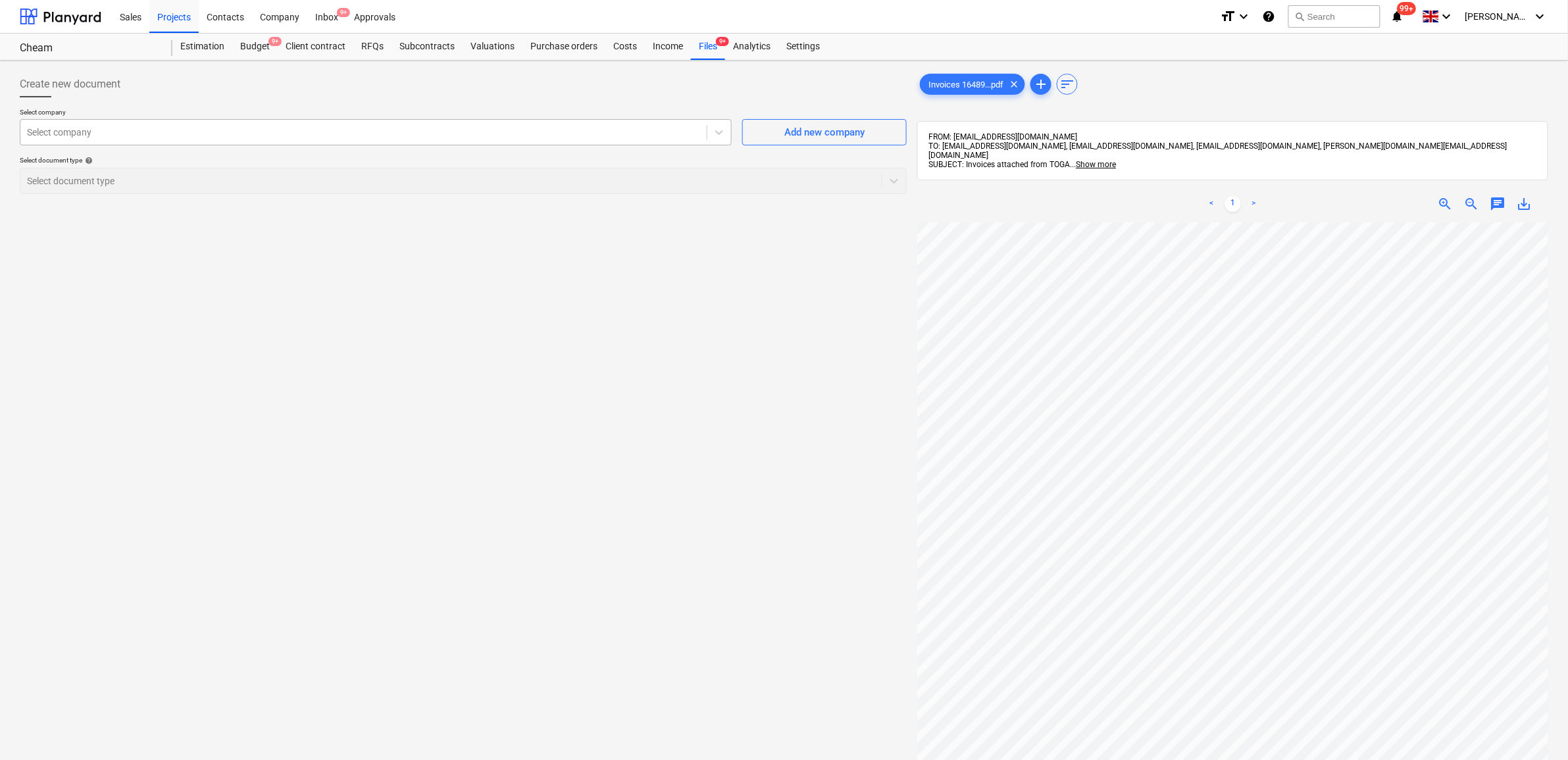
click at [560, 139] on div at bounding box center [363, 132] width 673 height 13
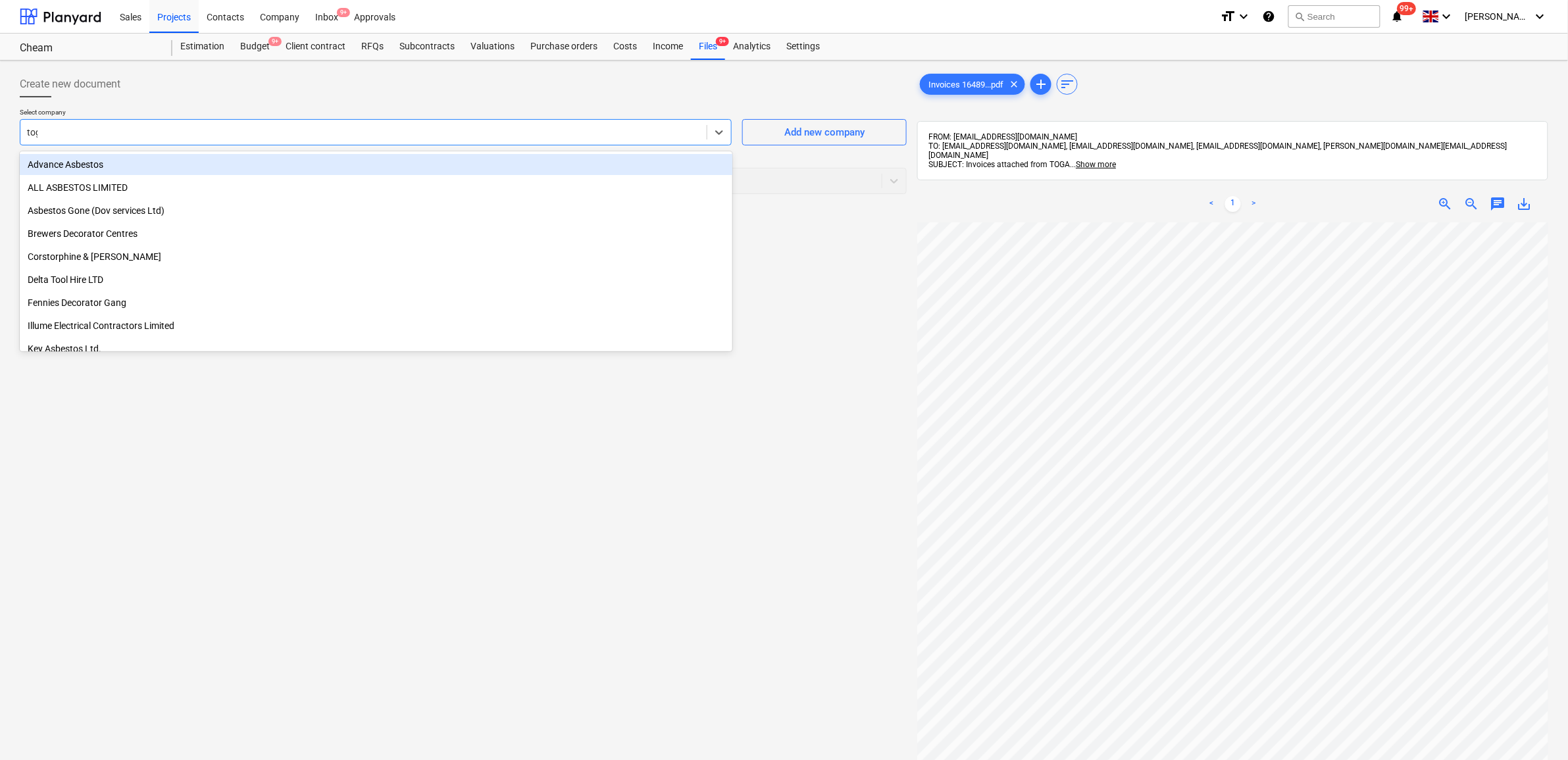
type input "toga"
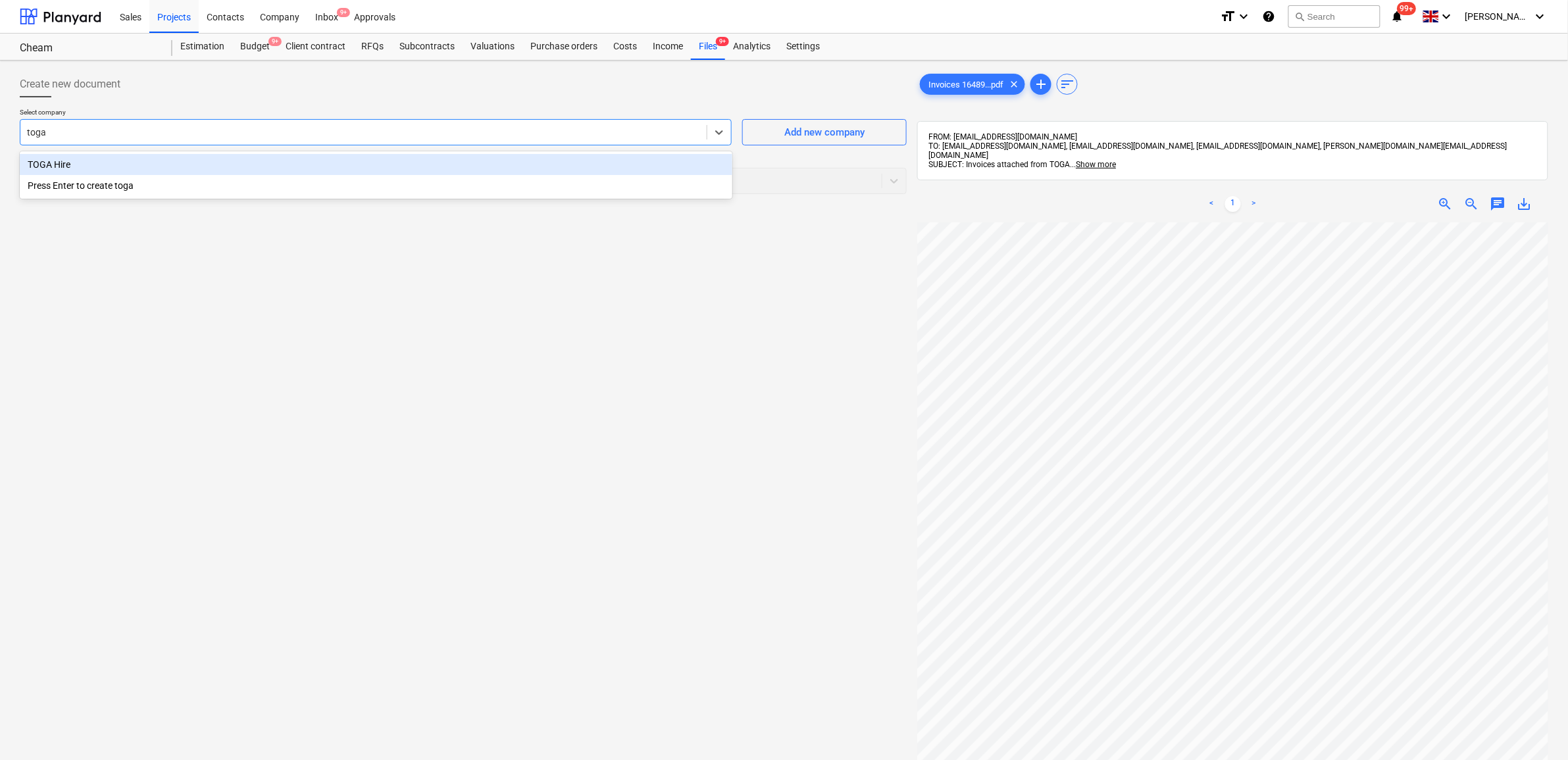
click at [552, 164] on div "TOGA Hire" at bounding box center [376, 165] width 712 height 21
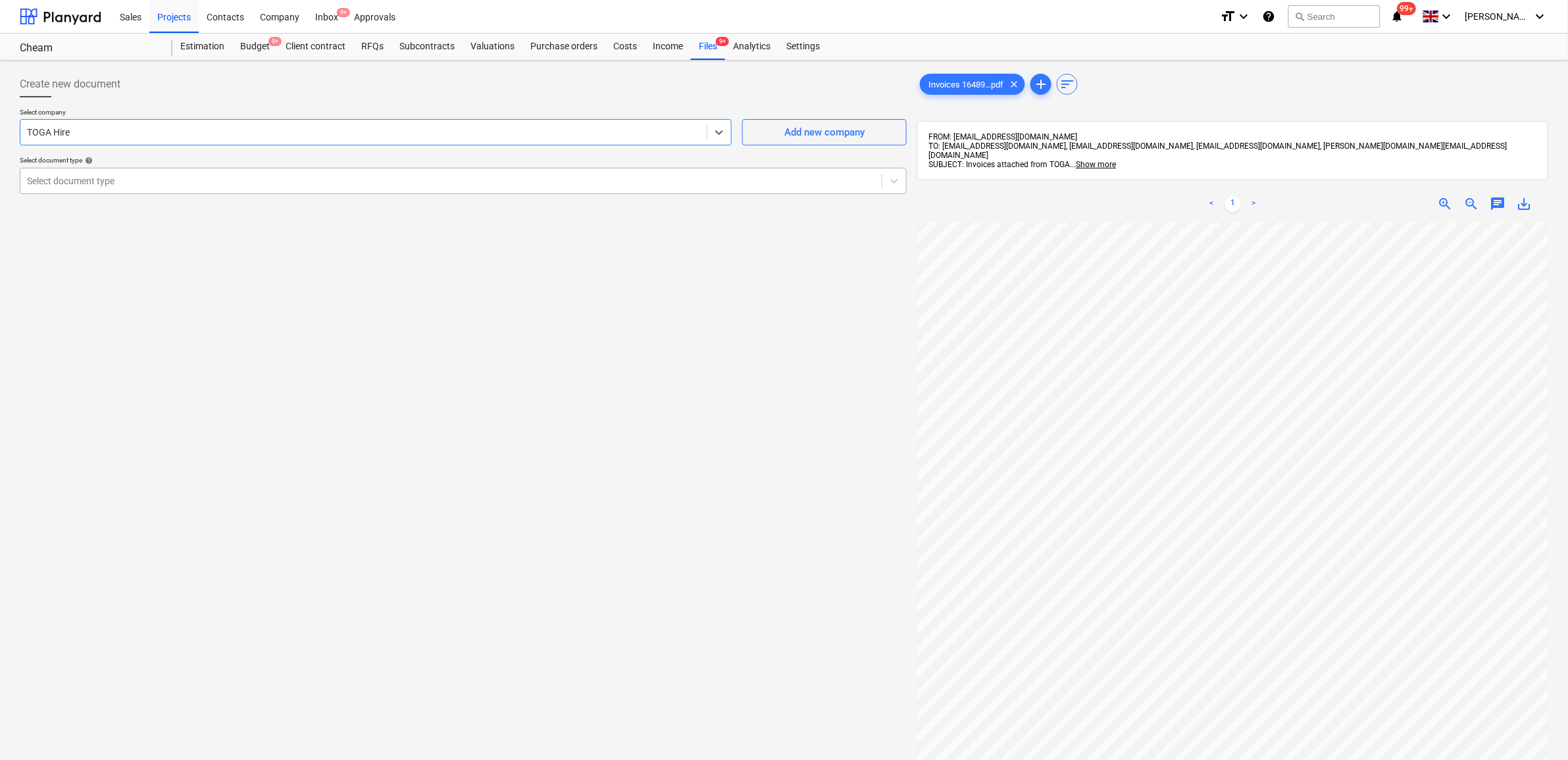
click at [537, 172] on div "Select document type" at bounding box center [451, 181] width 862 height 18
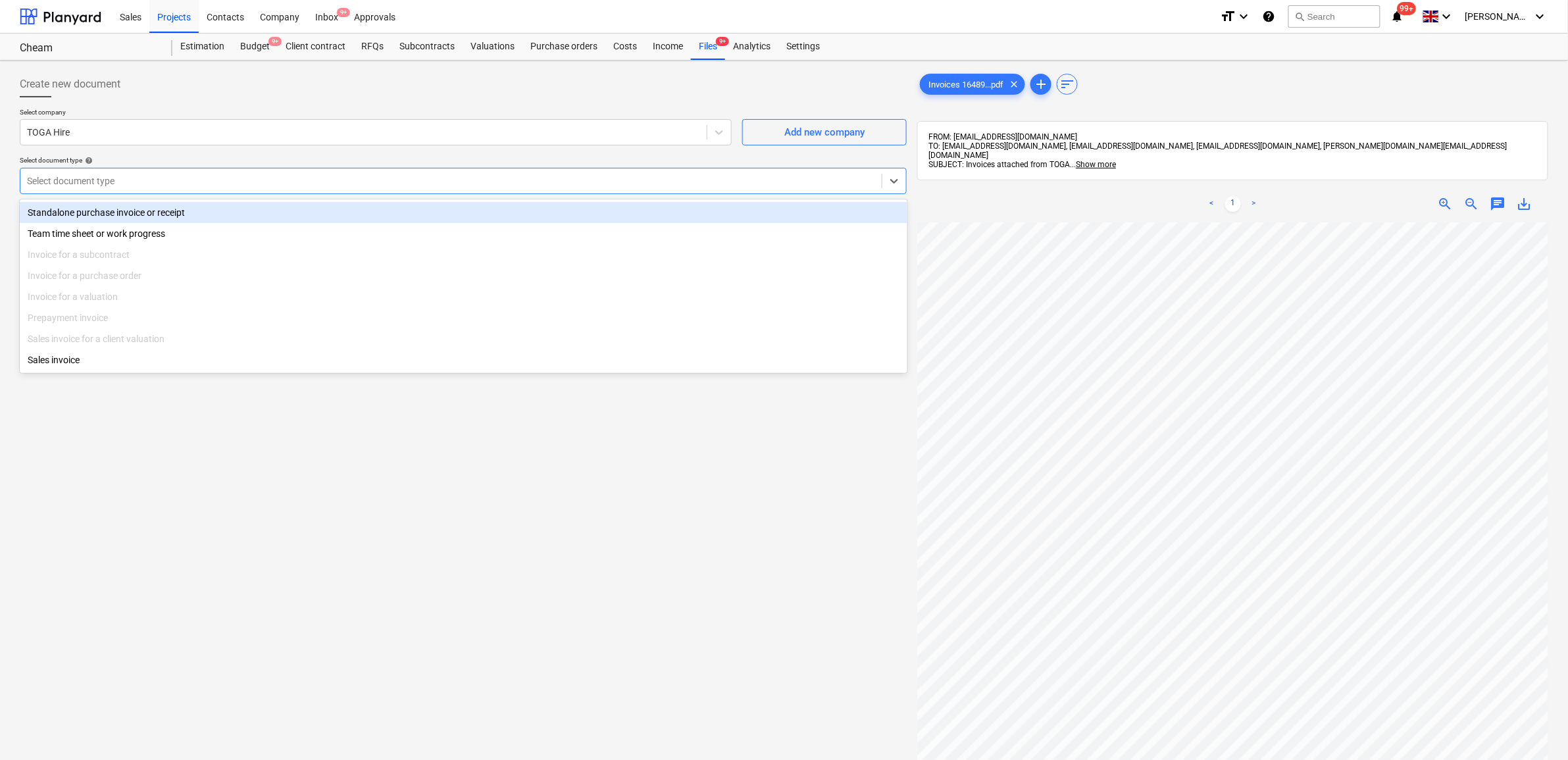
click at [495, 211] on div "Standalone purchase invoice or receipt" at bounding box center [464, 213] width 888 height 21
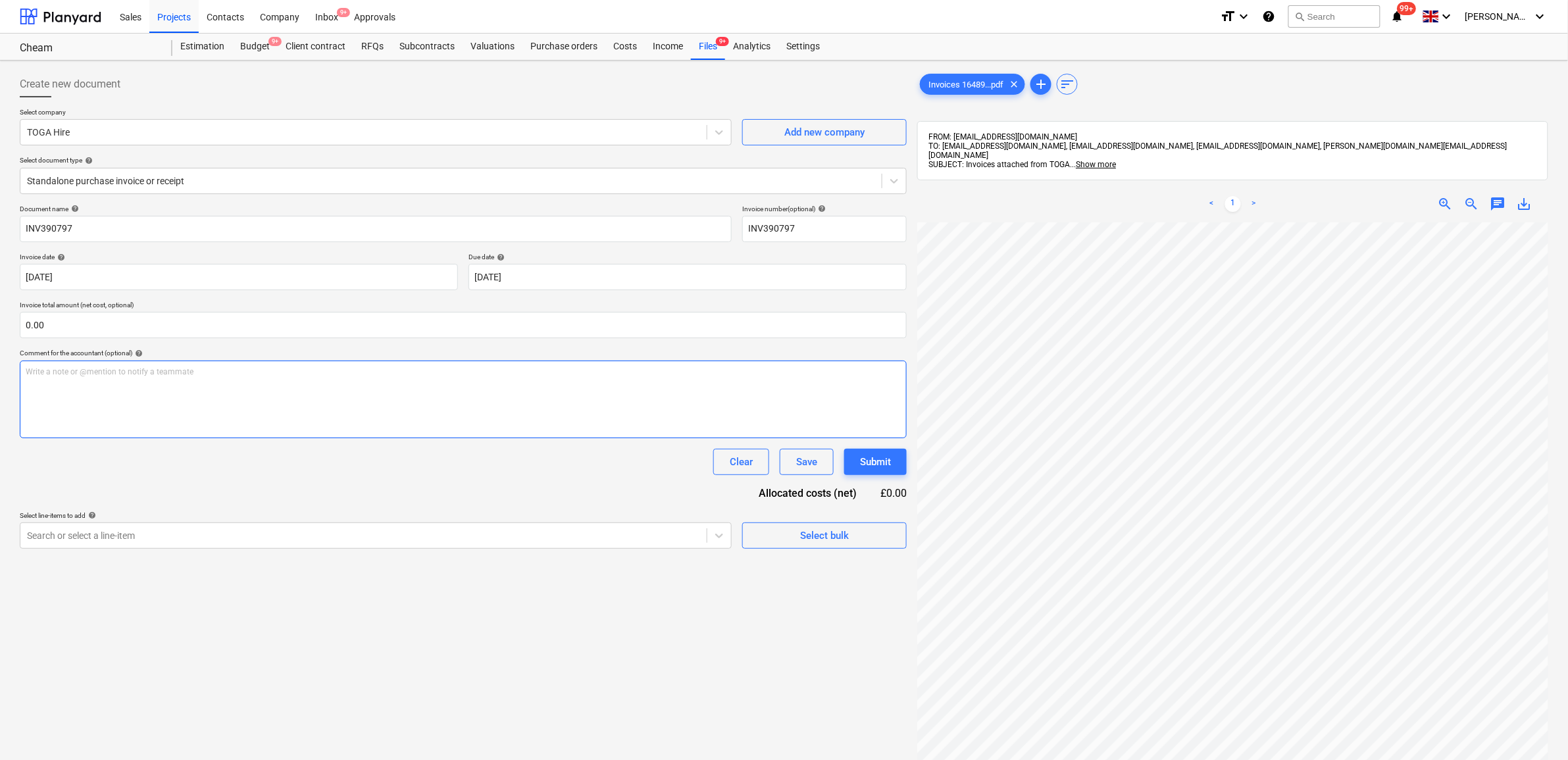
scroll to position [198, 44]
click at [663, 538] on div at bounding box center [363, 536] width 673 height 13
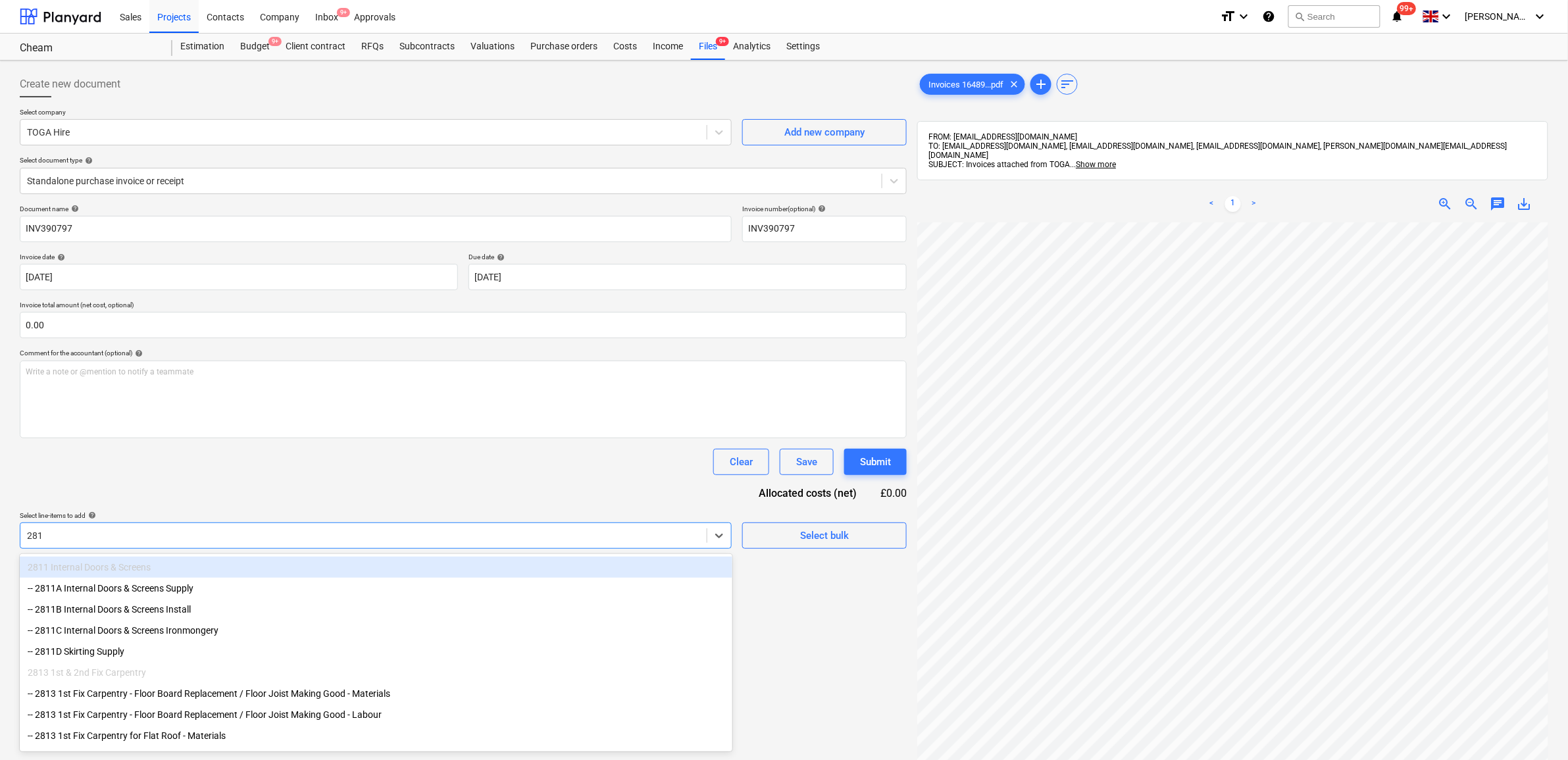
type input "2813"
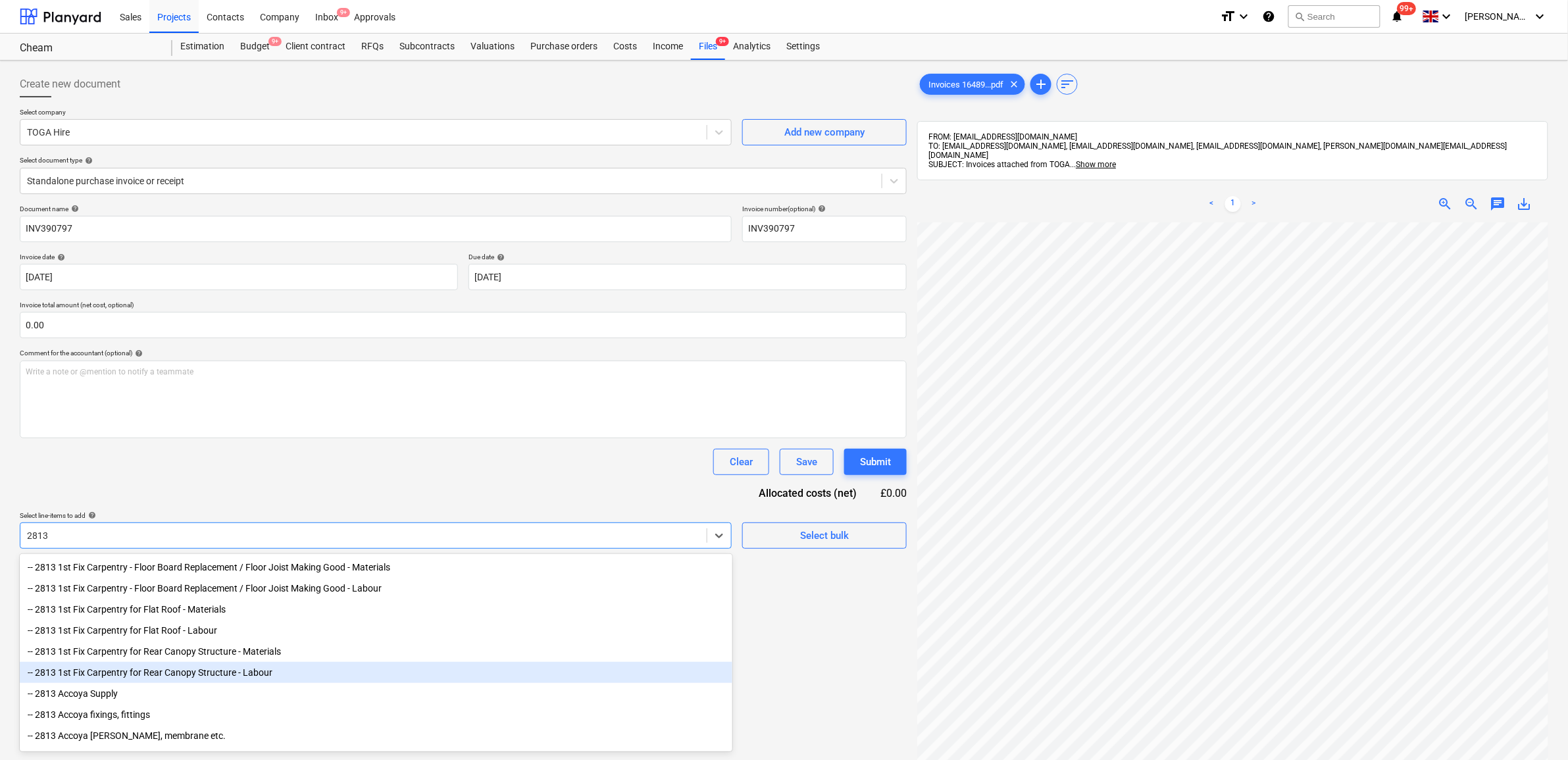
scroll to position [0, 0]
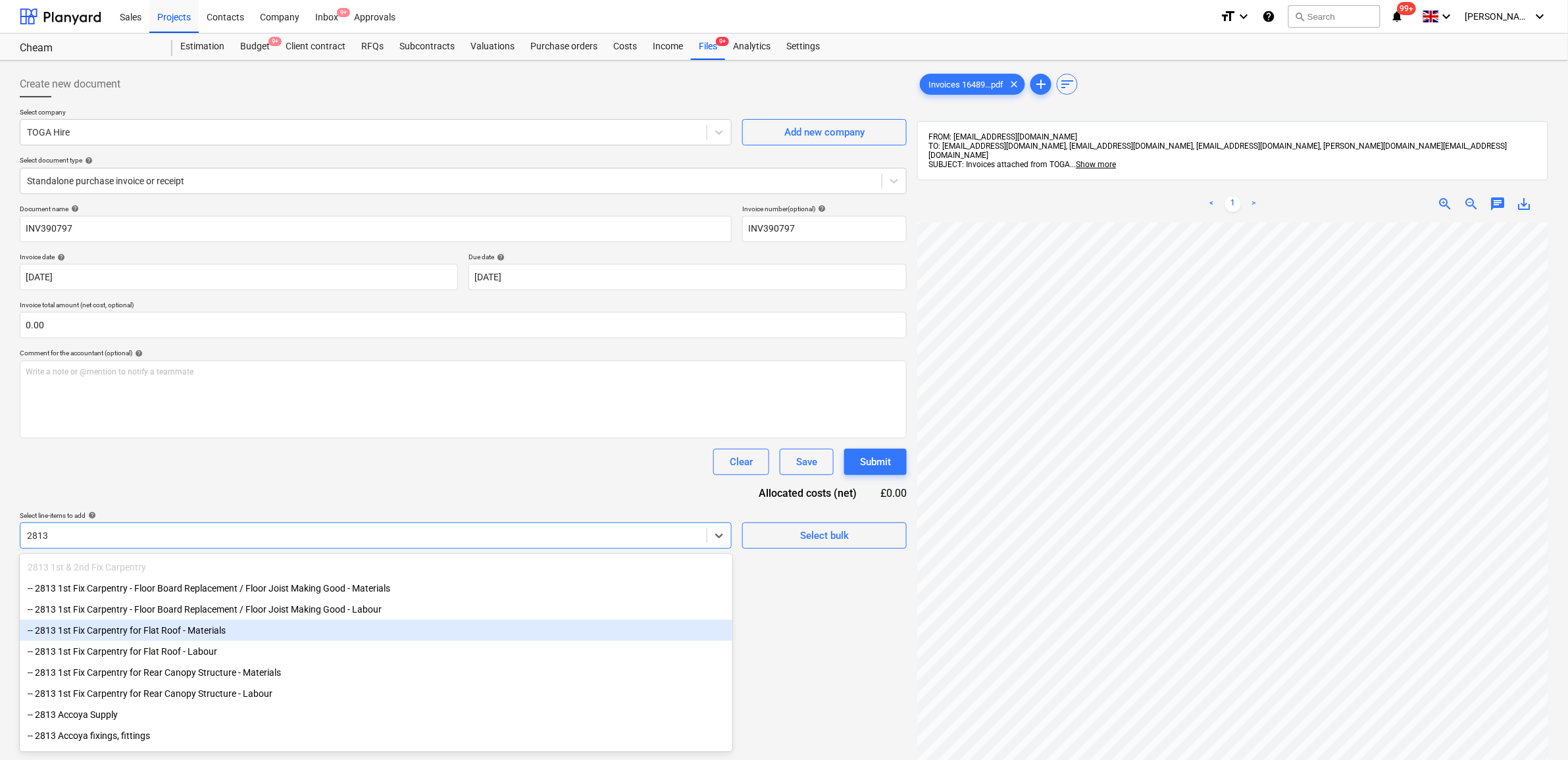
click at [273, 636] on div "-- 2813 1st Fix Carpentry for Flat Roof - Materials" at bounding box center [376, 630] width 712 height 21
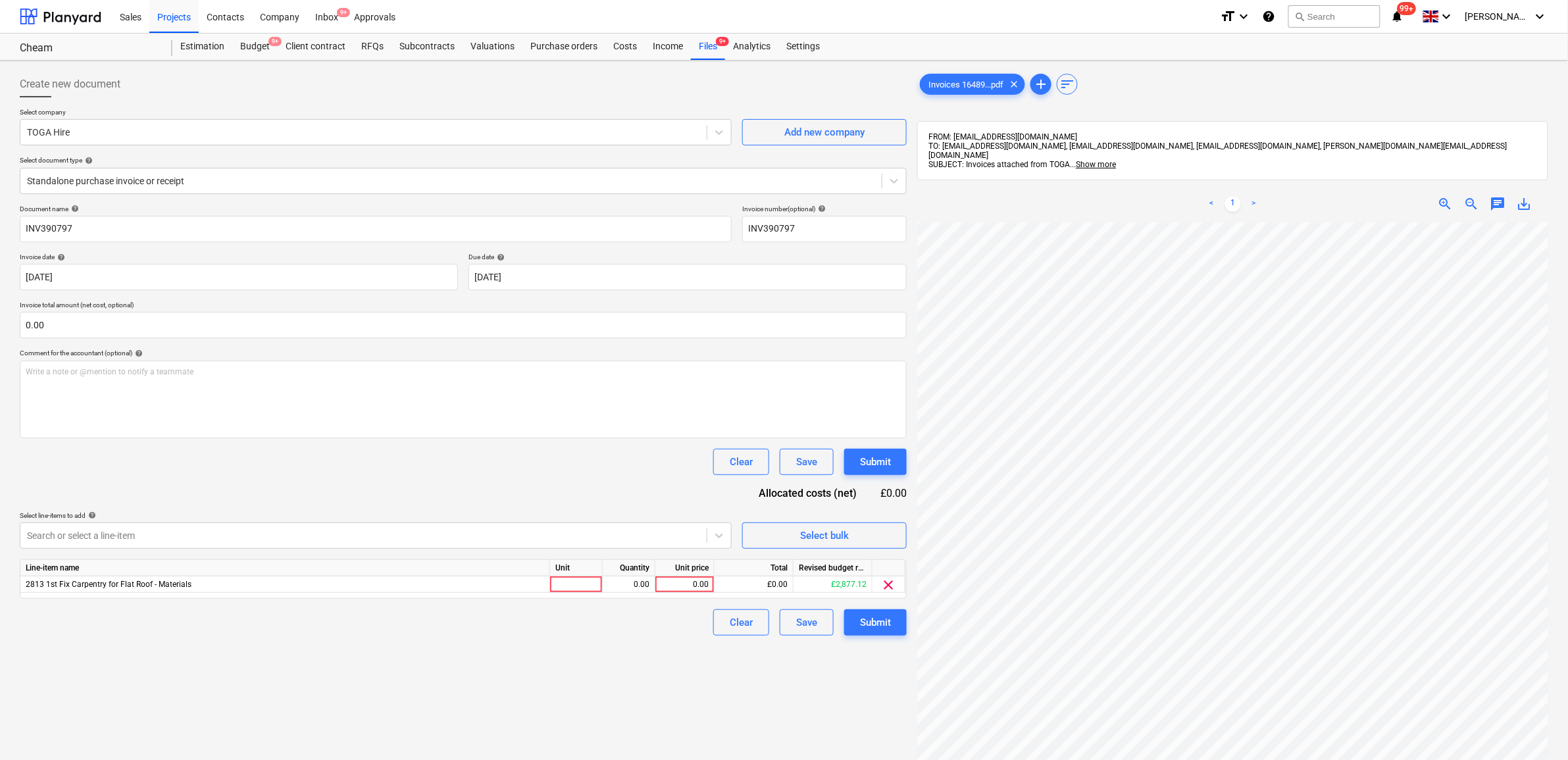
click at [414, 476] on div "Document name help INV390797 Invoice number (optional) help INV390797 Invoice d…" at bounding box center [463, 419] width 887 height 431
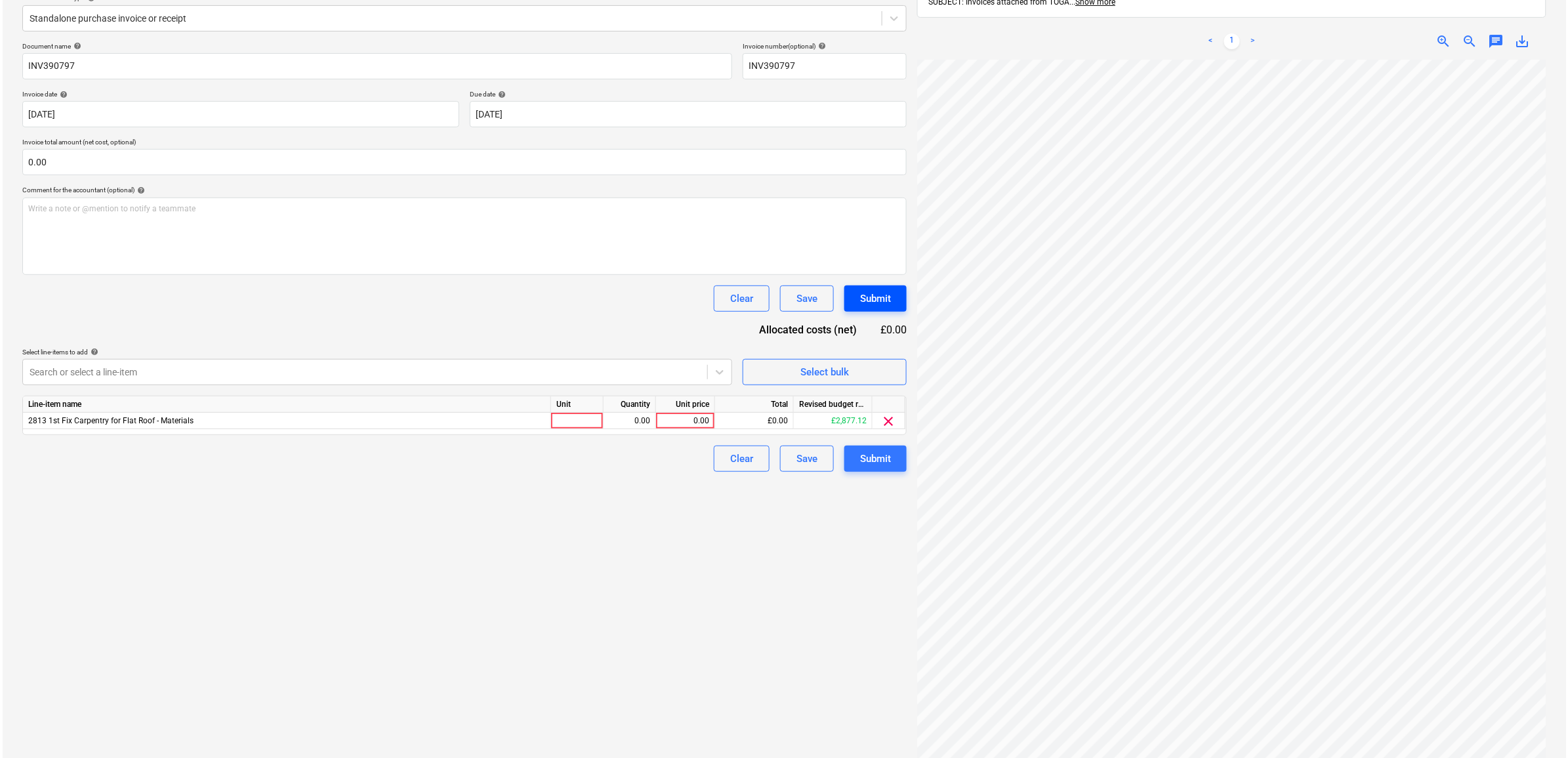
scroll to position [164, 0]
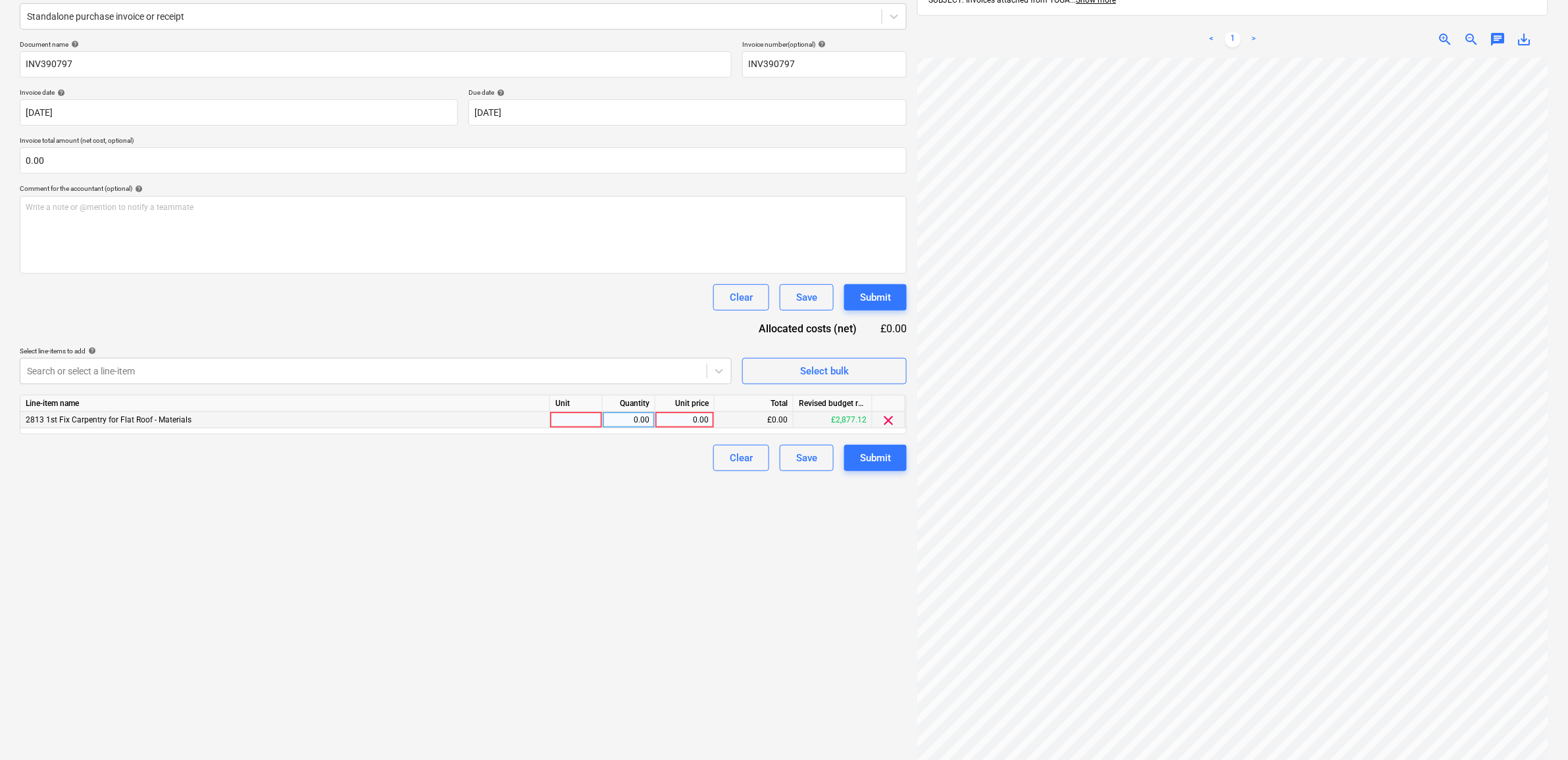
click at [686, 418] on div "0.00" at bounding box center [684, 420] width 48 height 16
type input "299.98"
click at [592, 593] on div "Create new document Select company TOGA Hire Add new company Select document ty…" at bounding box center [464, 344] width 898 height 885
click at [853, 454] on button "Submit" at bounding box center [875, 458] width 62 height 26
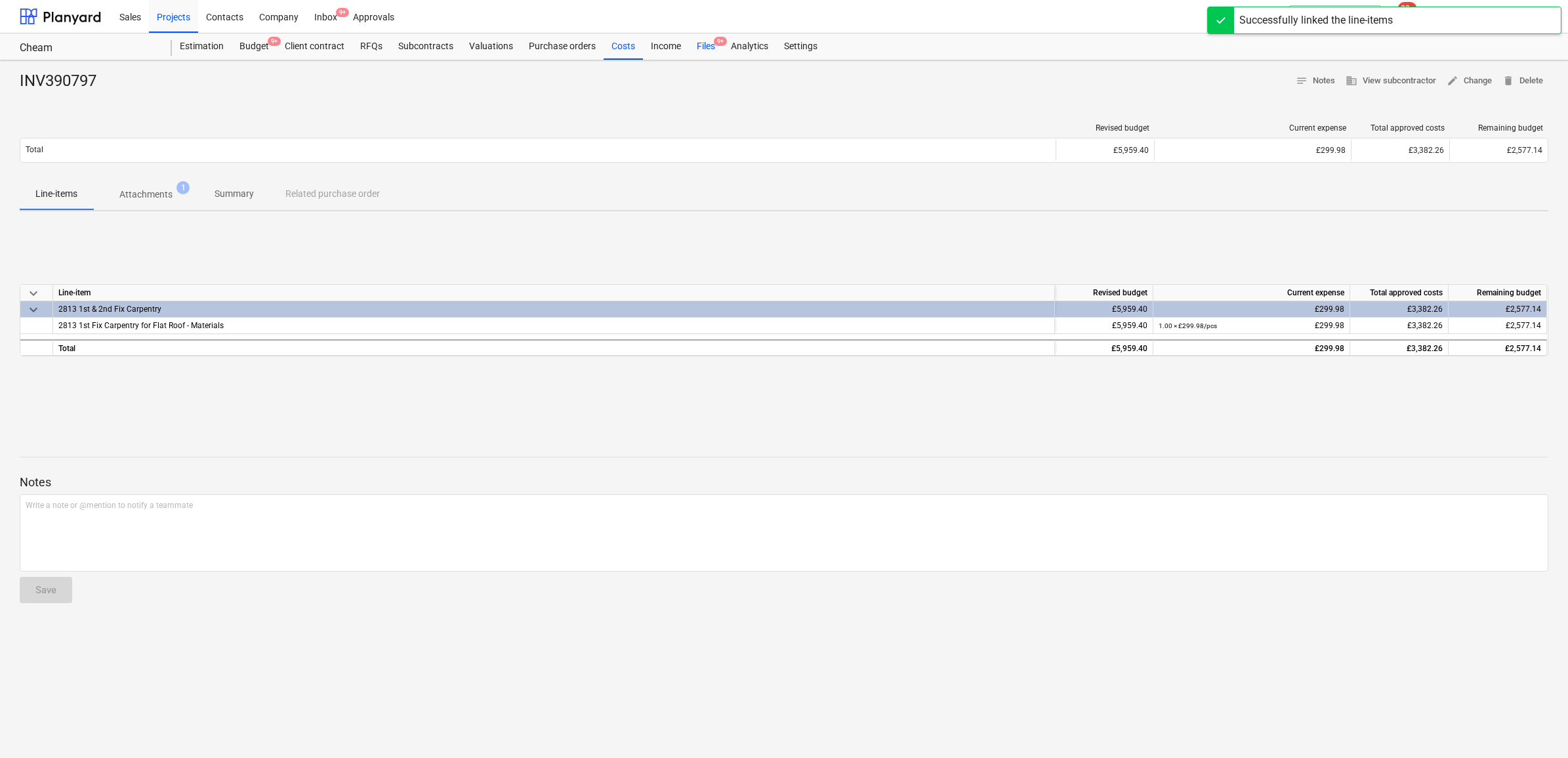
click at [704, 39] on div "Files 9+" at bounding box center [706, 47] width 34 height 26
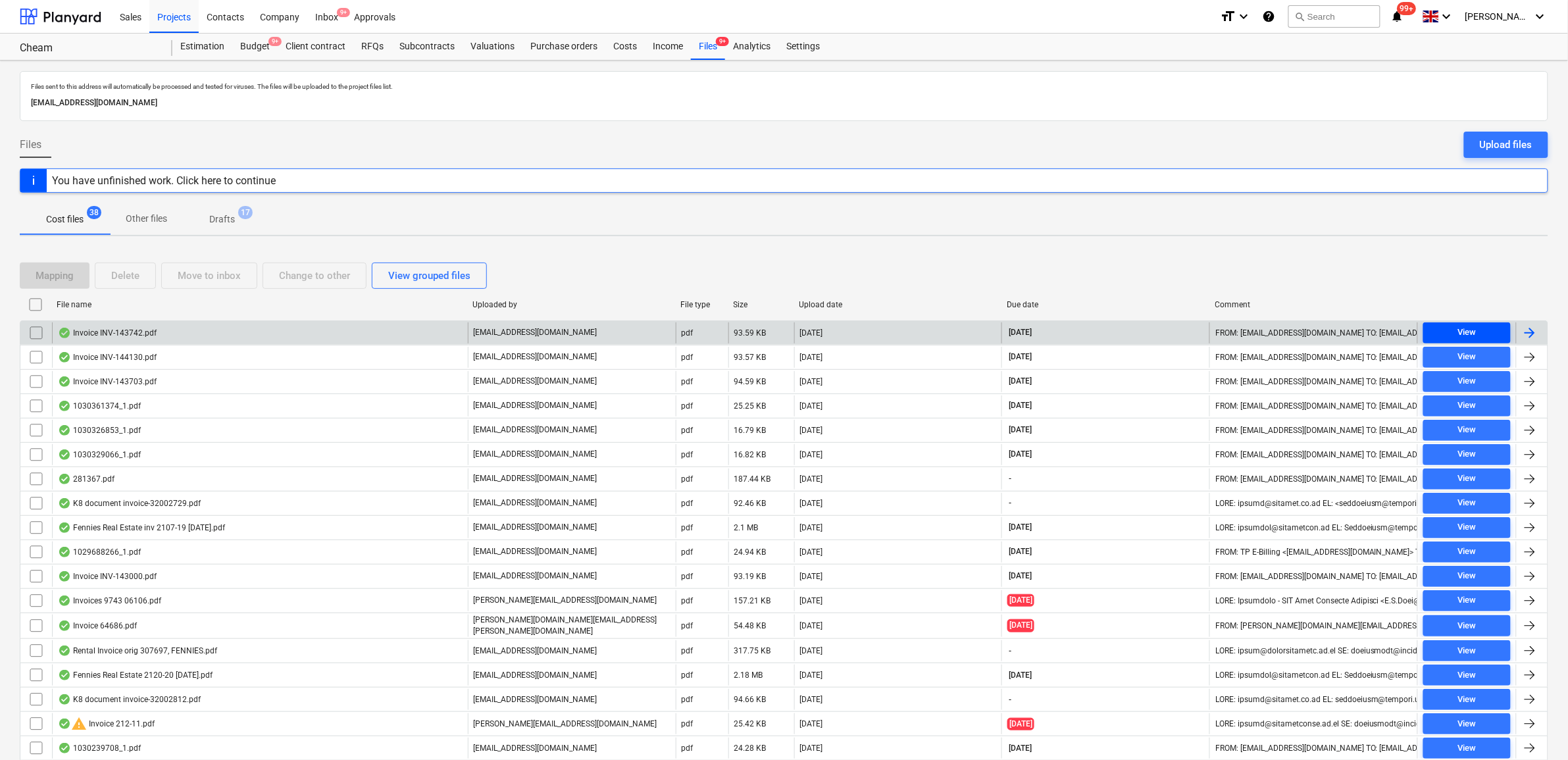
click at [1506, 337] on button "View" at bounding box center [1466, 333] width 88 height 21
click at [1530, 334] on div at bounding box center [1529, 332] width 16 height 16
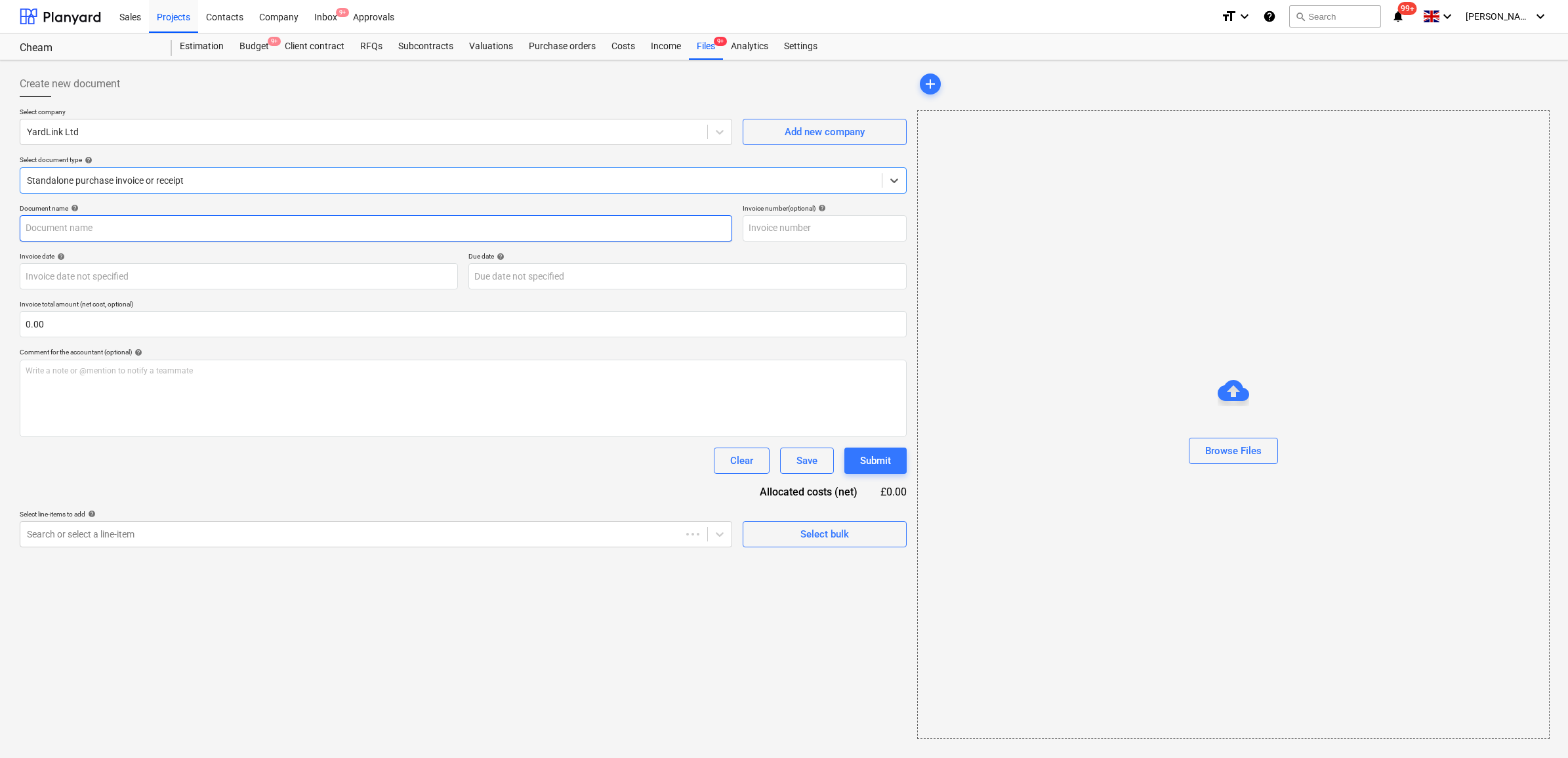
type input "INV-143742"
type input "[DATE]"
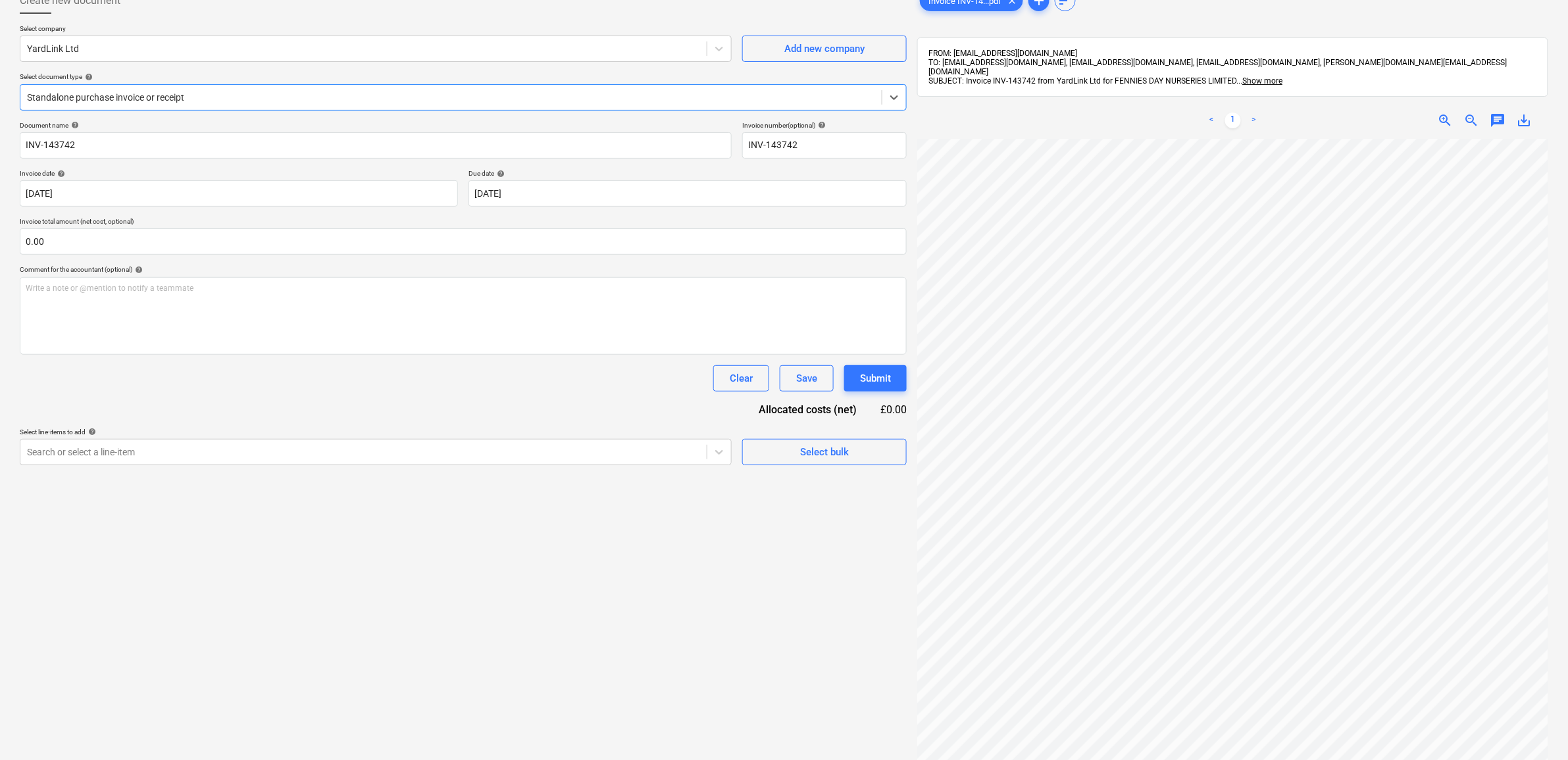
scroll to position [164, 0]
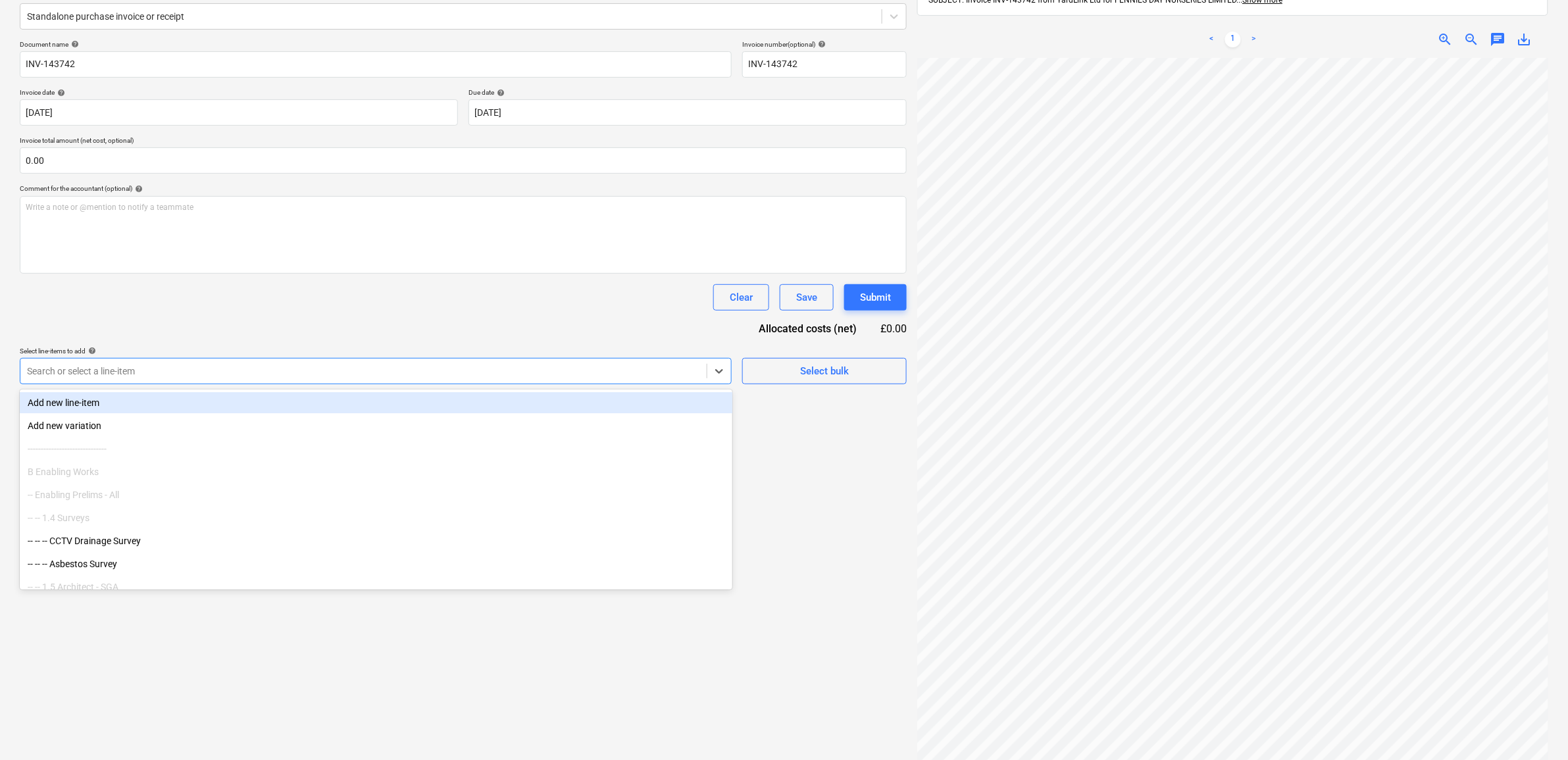
click at [281, 373] on div at bounding box center [363, 371] width 673 height 13
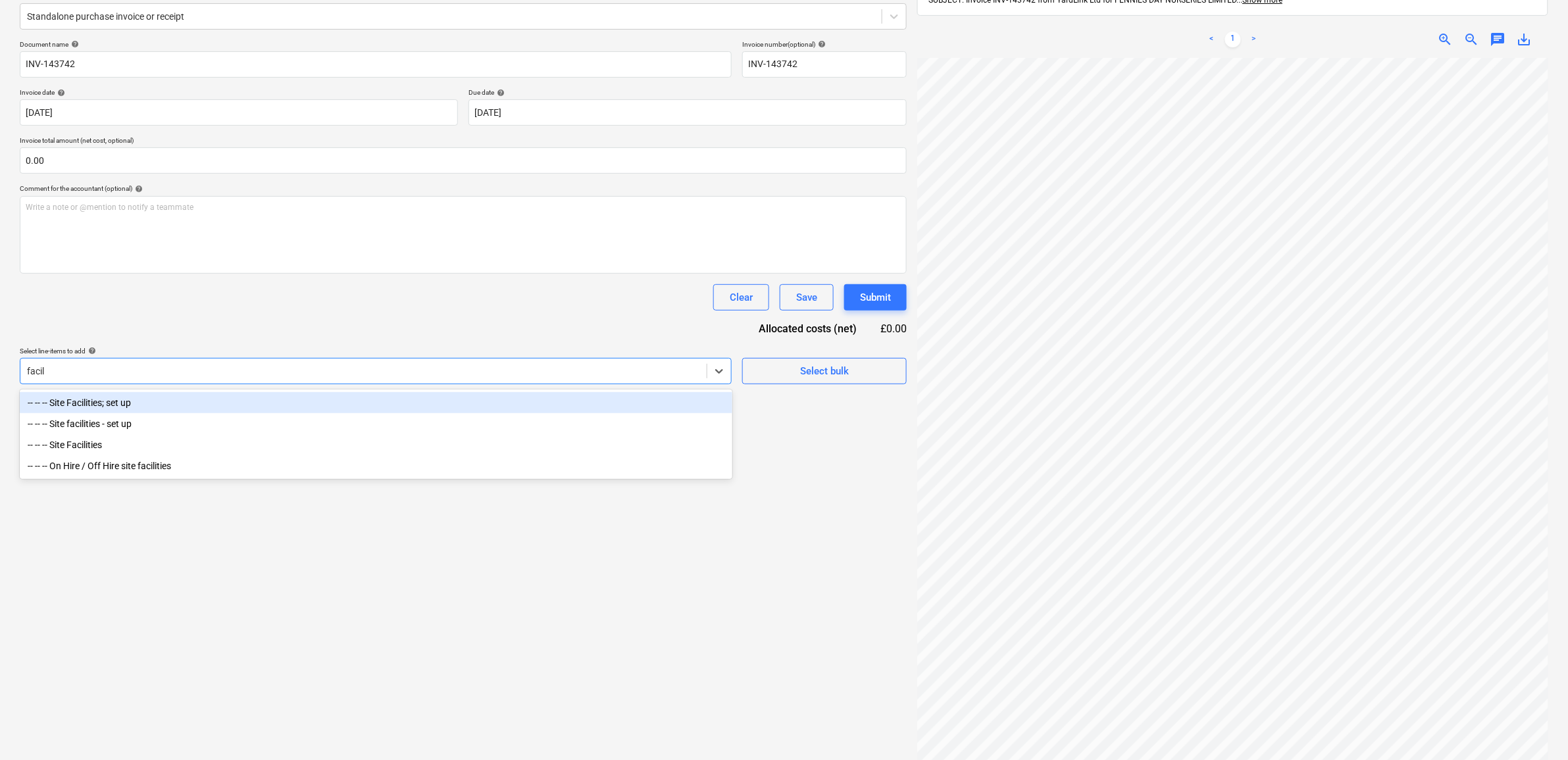
type input "facili"
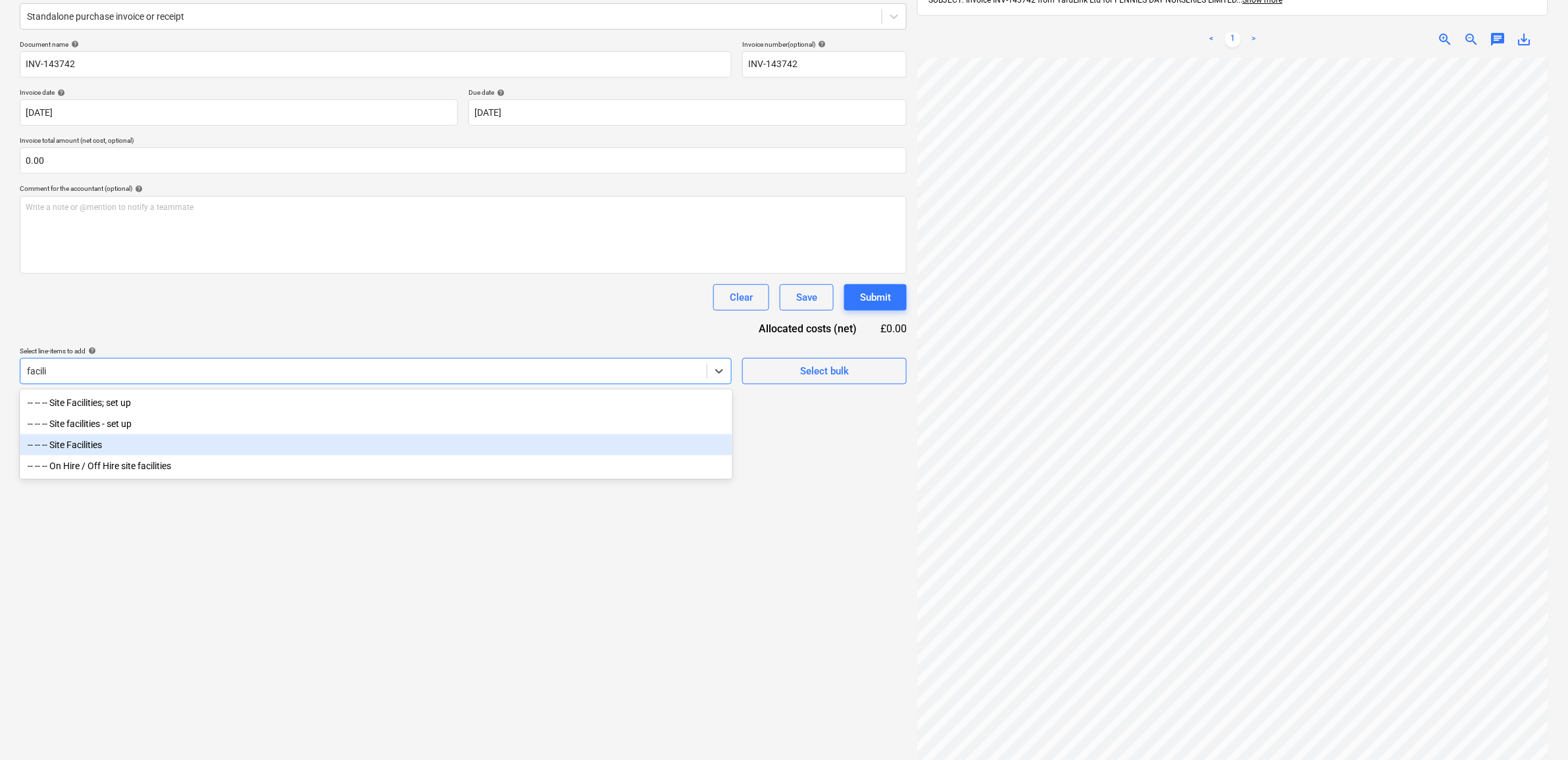
click at [175, 454] on div "-- -- -- Site Facilities" at bounding box center [376, 445] width 712 height 21
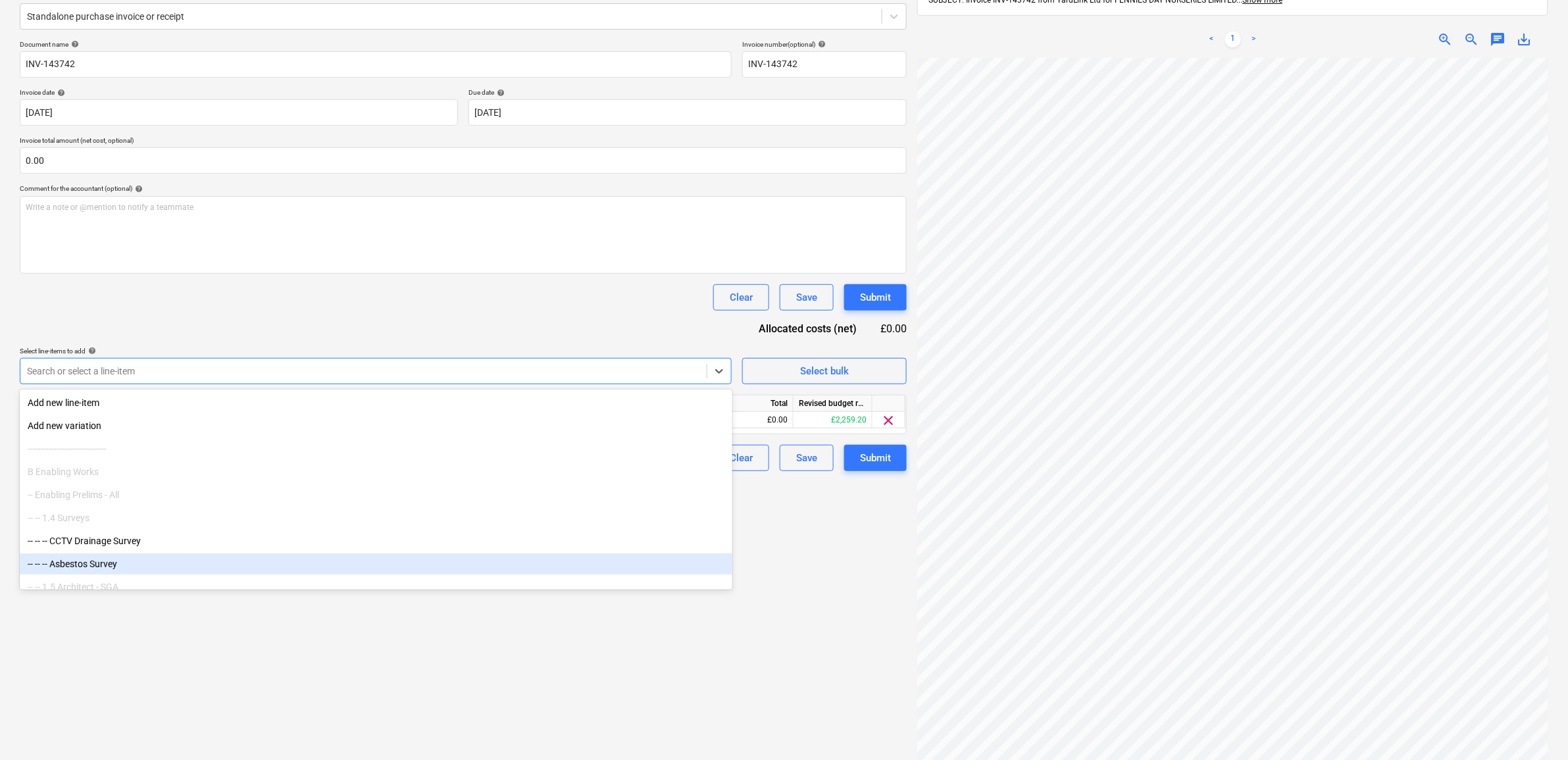
click at [480, 679] on div "Create new document Select company YardLink Ltd Add new company Select document…" at bounding box center [464, 344] width 898 height 885
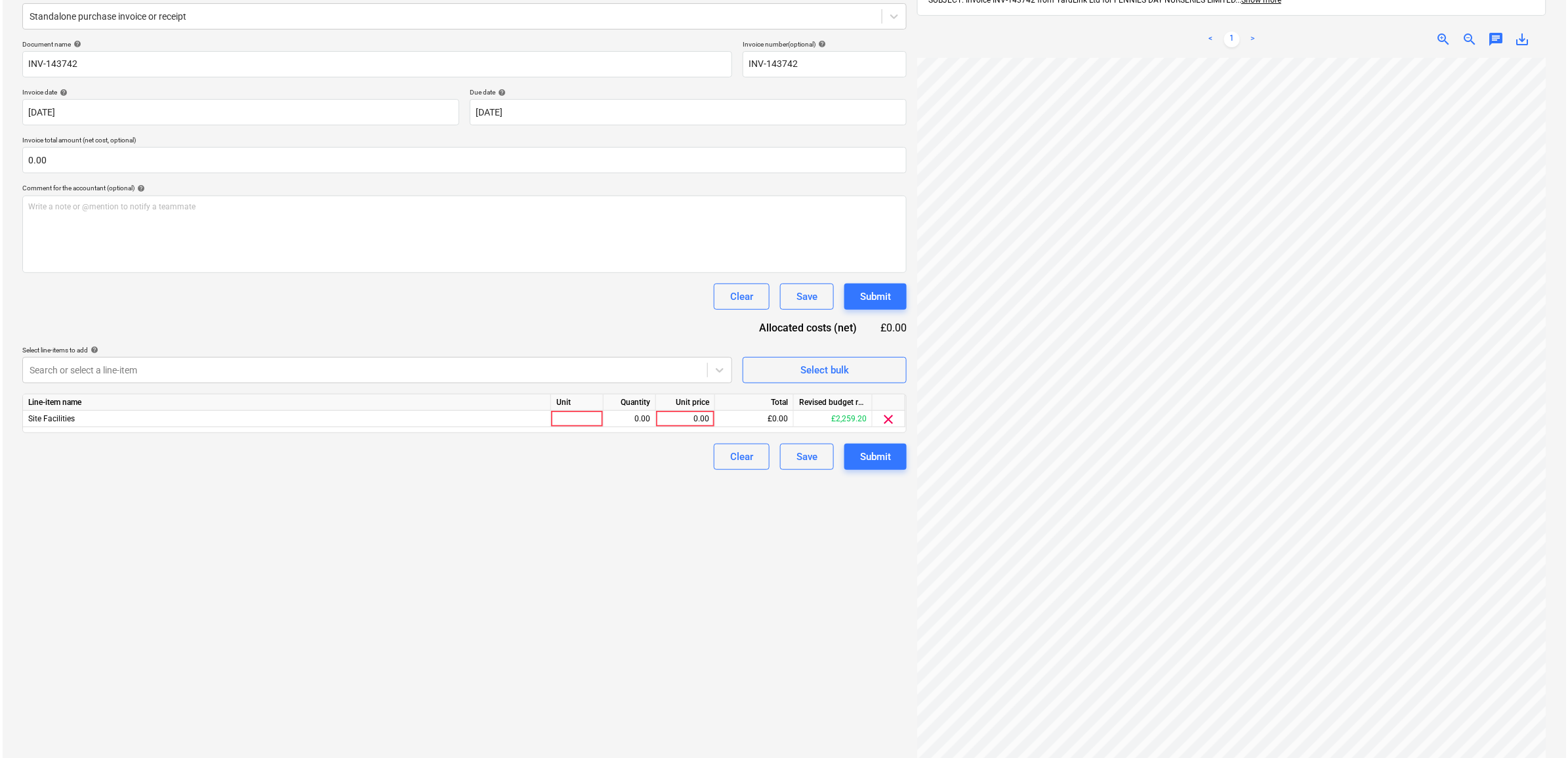
scroll to position [50, 61]
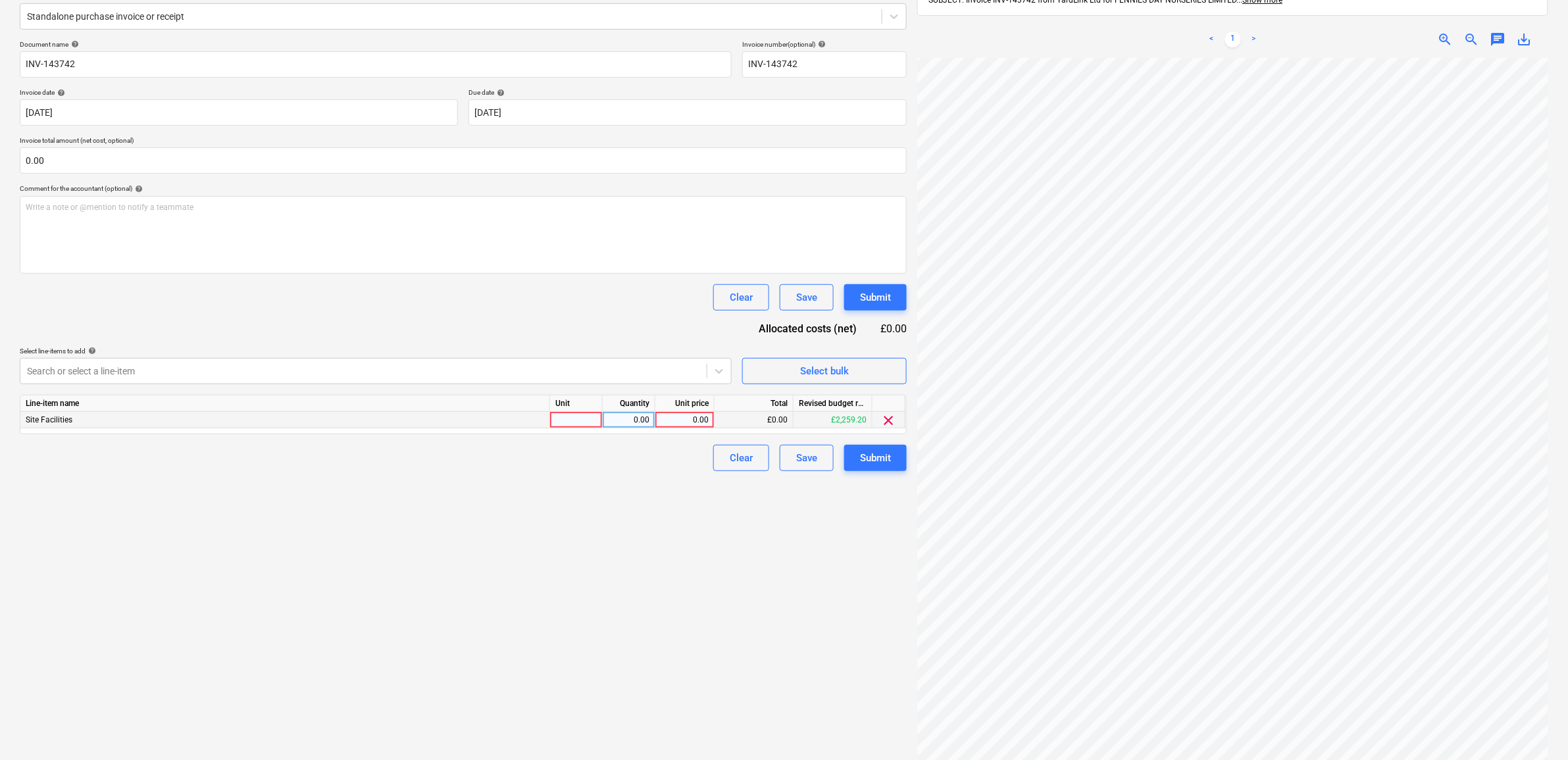
click at [672, 418] on div "0.00" at bounding box center [684, 420] width 48 height 16
type input "110"
click at [597, 583] on div "Create new document Select company YardLink Ltd Add new company Select document…" at bounding box center [464, 344] width 898 height 885
click at [860, 461] on div "Submit" at bounding box center [875, 458] width 31 height 17
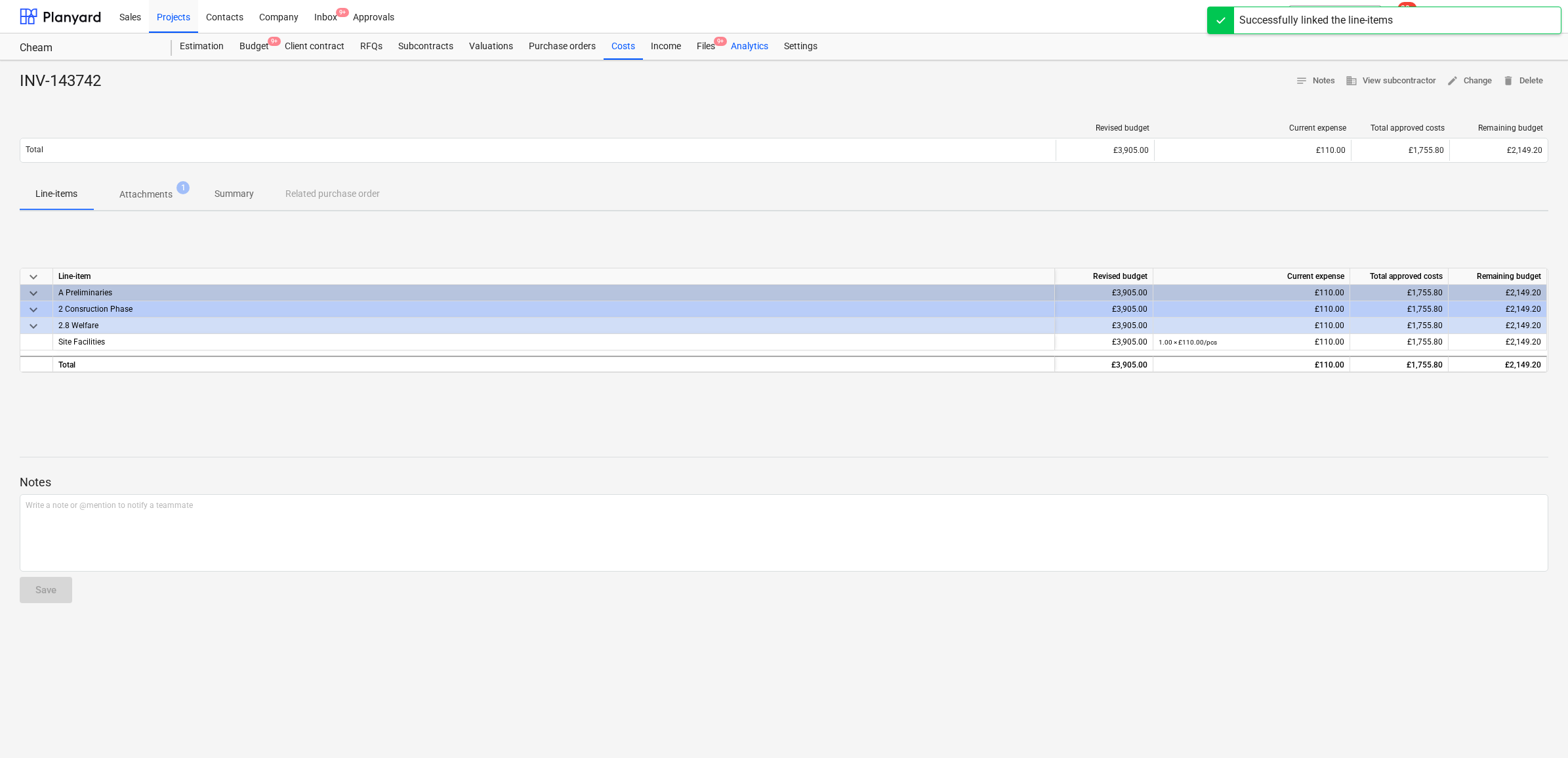
drag, startPoint x: 705, startPoint y: 47, endPoint x: 728, endPoint y: 57, distance: 25.1
click at [705, 45] on div "Files 9+" at bounding box center [706, 47] width 34 height 26
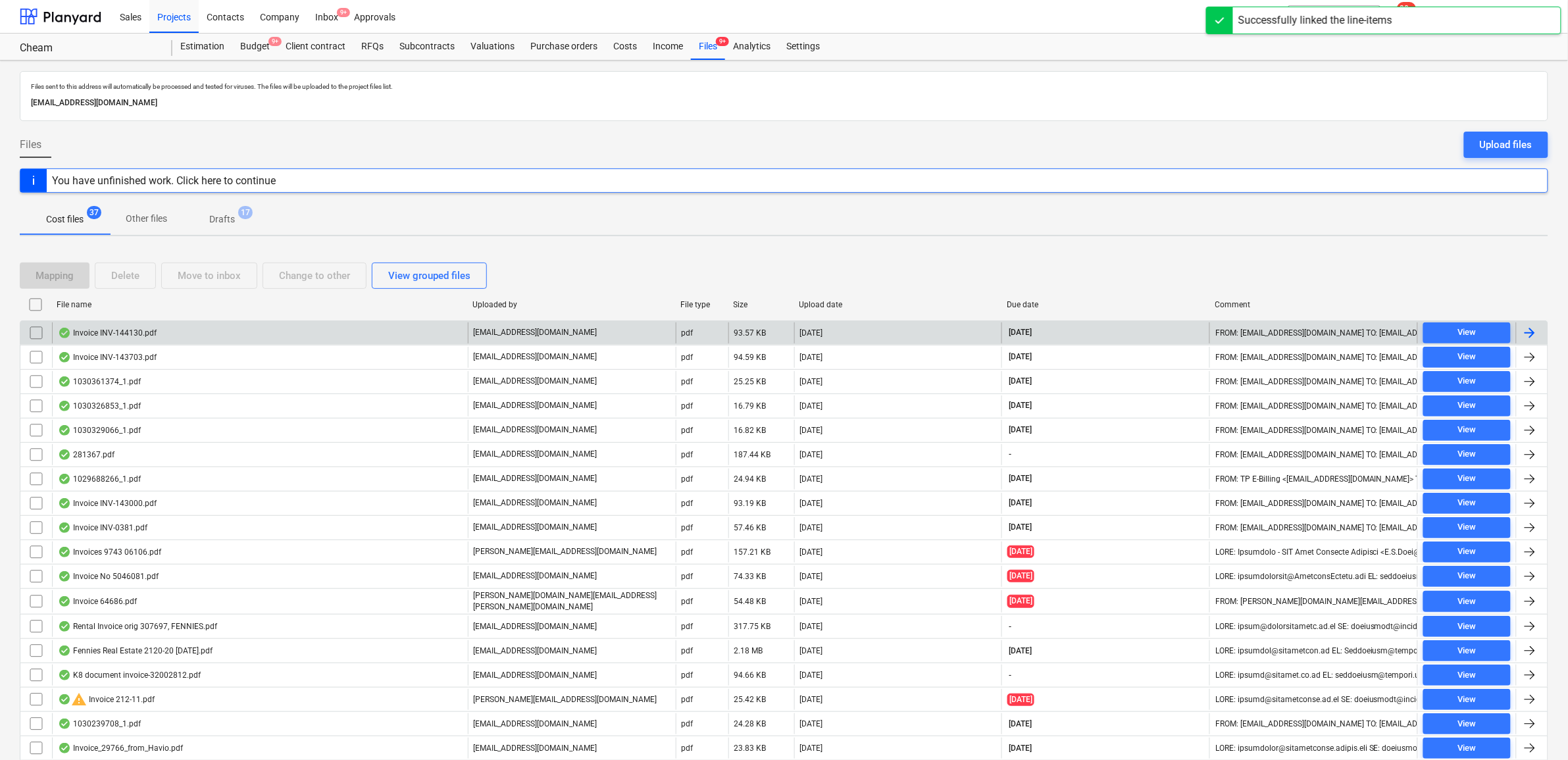
click at [1538, 330] on div at bounding box center [1529, 332] width 16 height 16
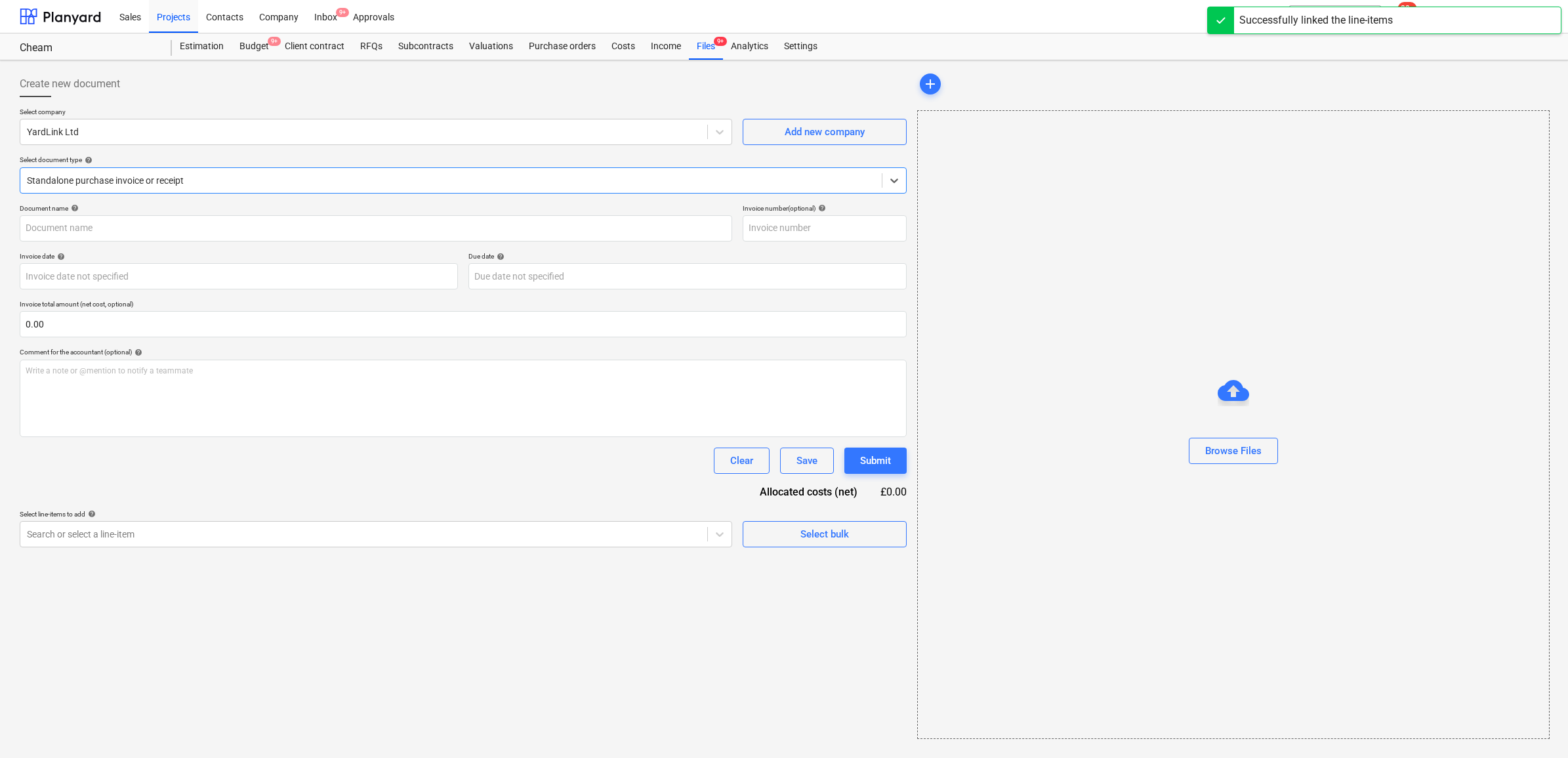
type input "INV-144130"
type input "[DATE]"
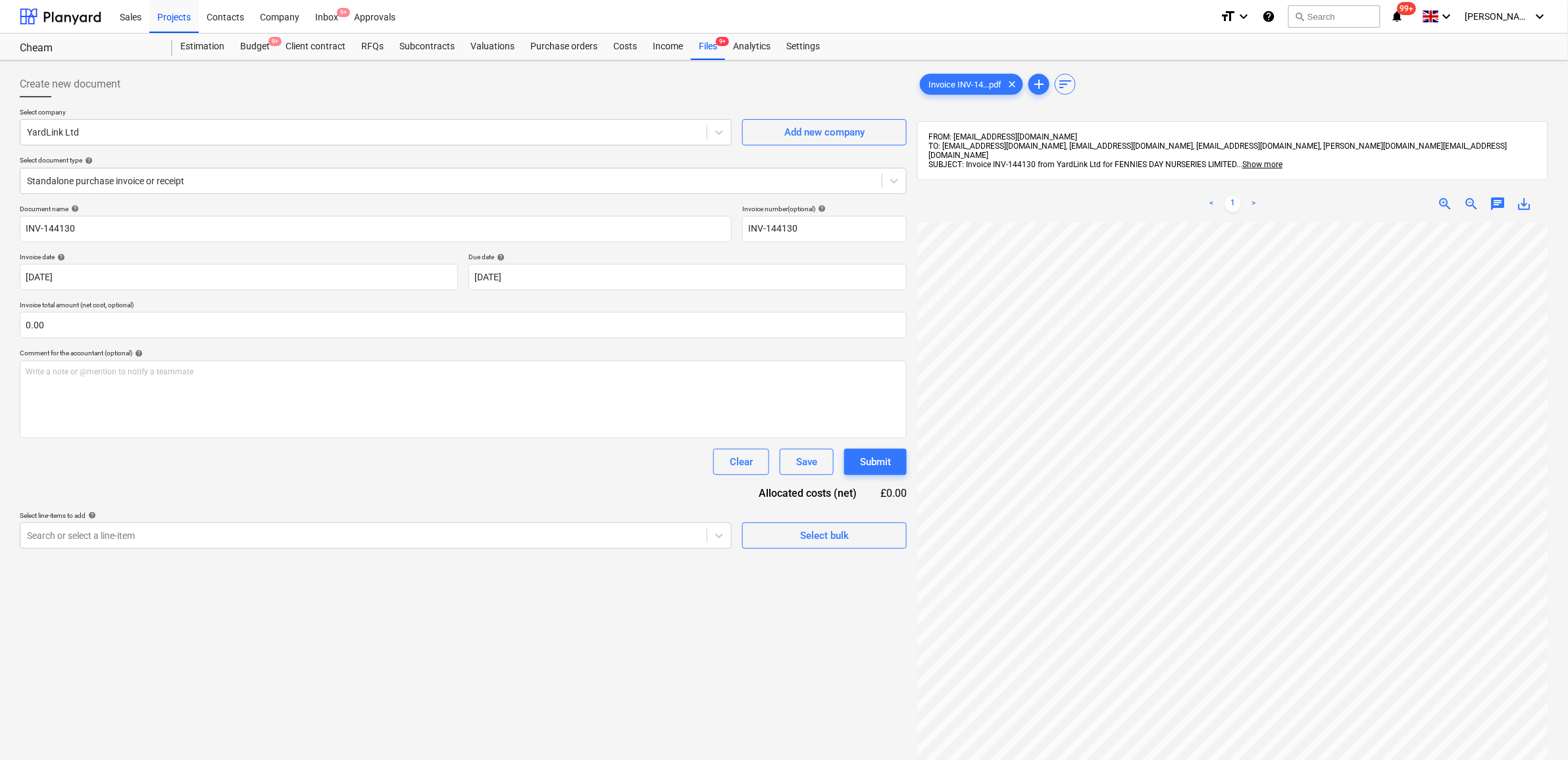
scroll to position [158, 61]
click at [103, 538] on div at bounding box center [363, 536] width 673 height 13
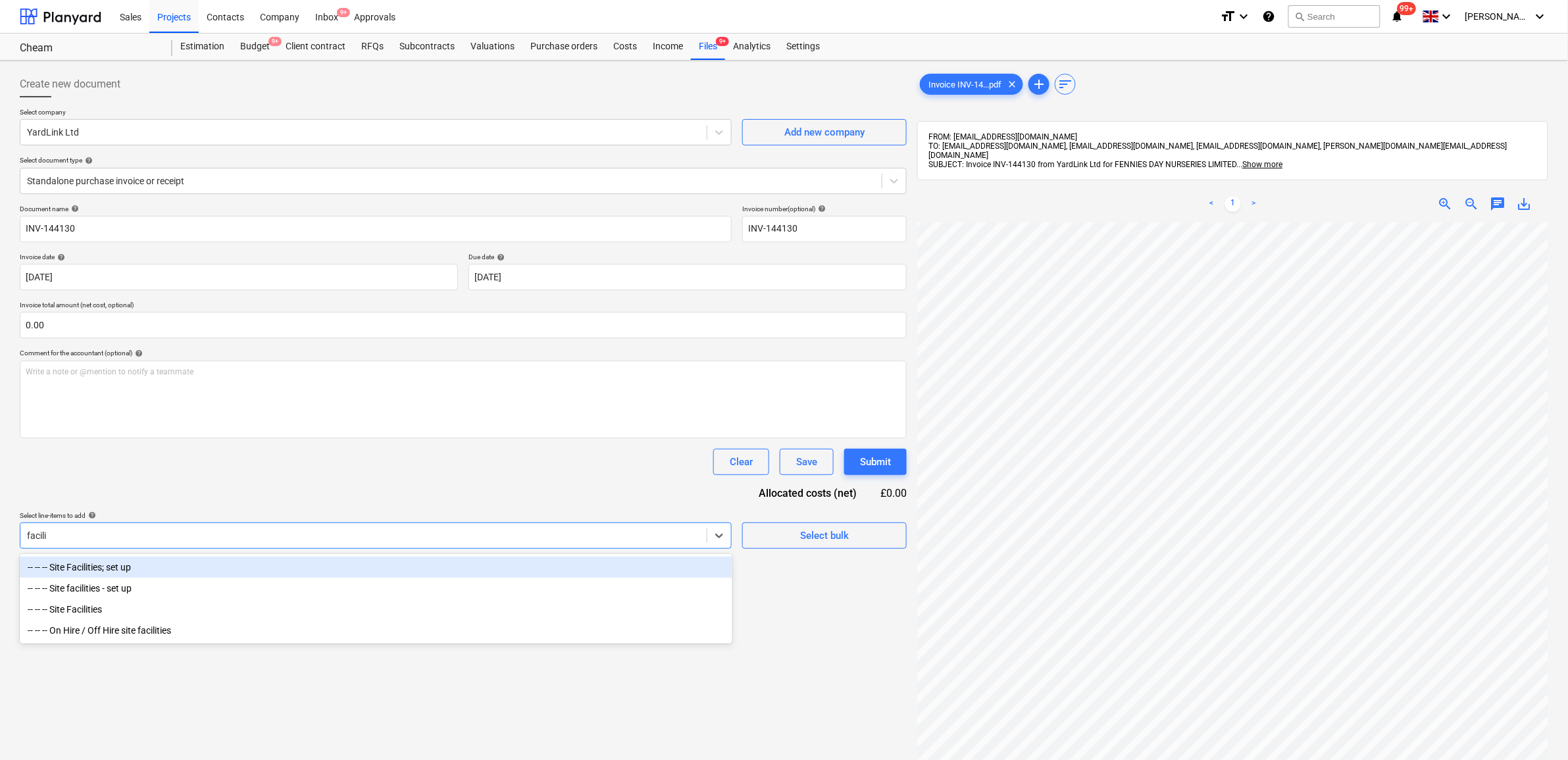
type input "facilit"
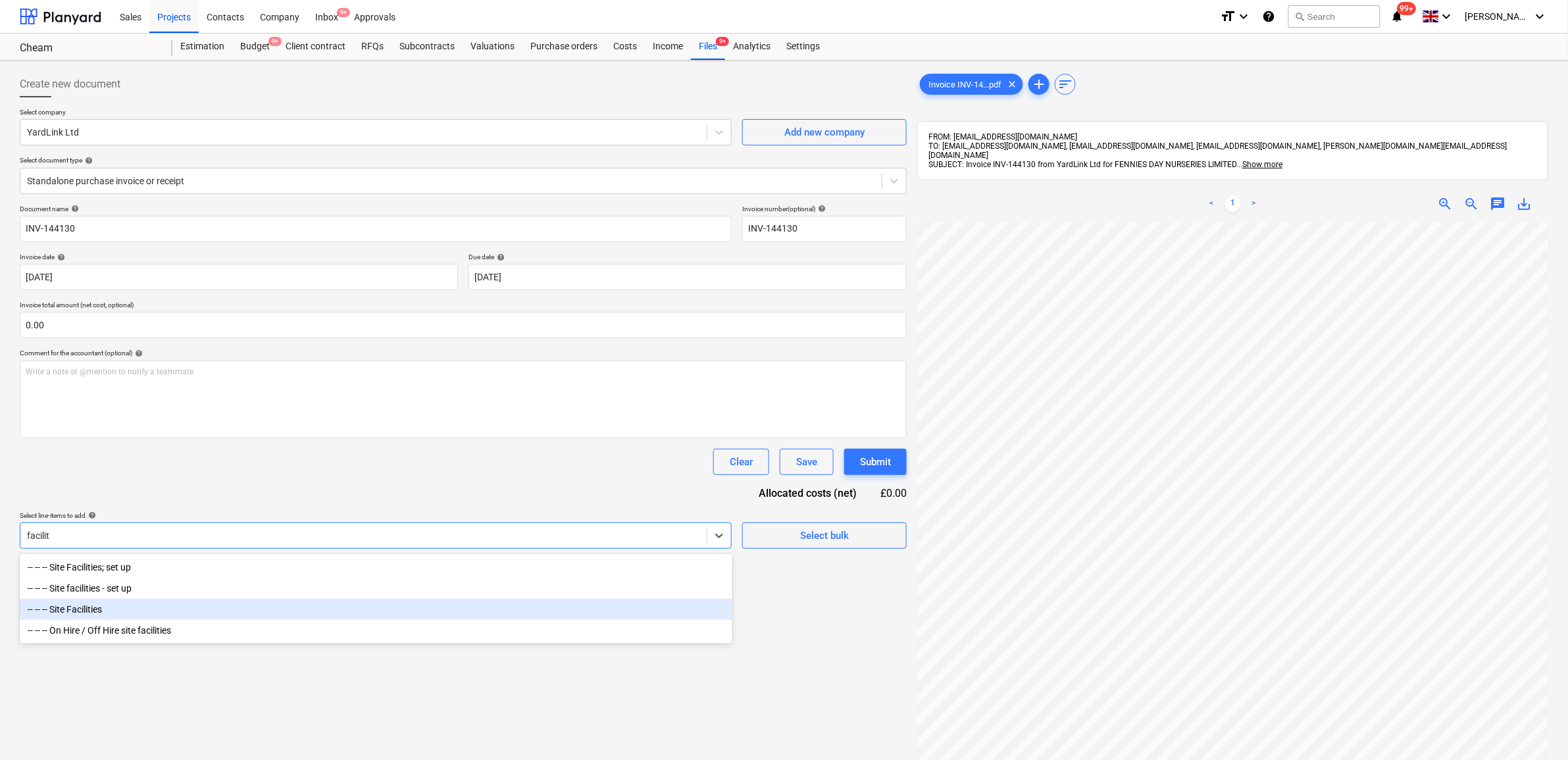
click at [110, 616] on div "-- -- -- Site Facilities" at bounding box center [376, 610] width 712 height 21
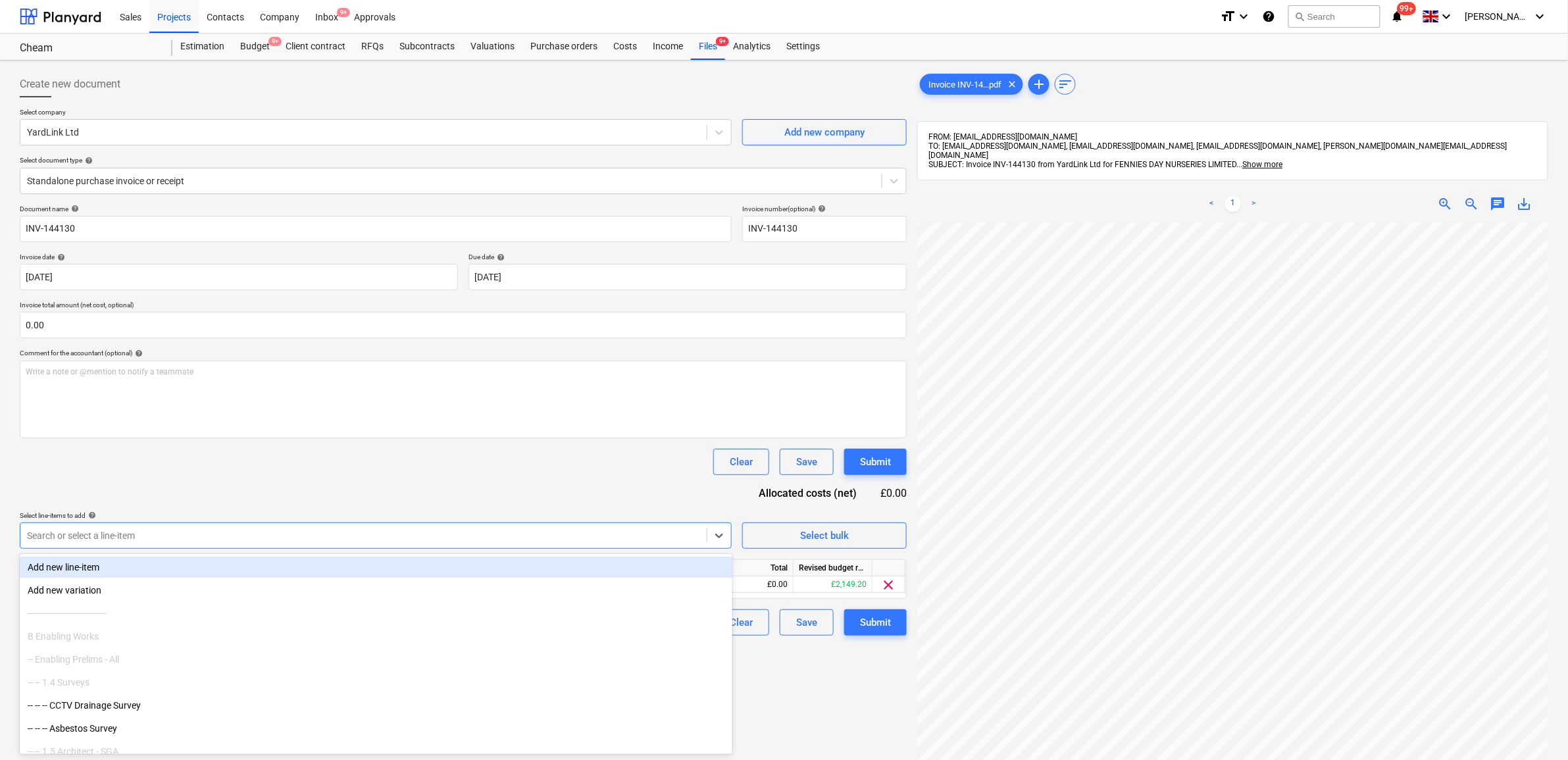
click at [153, 483] on div "Document name help INV-144130 Invoice number (optional) help INV-144130 Invoice…" at bounding box center [463, 419] width 887 height 431
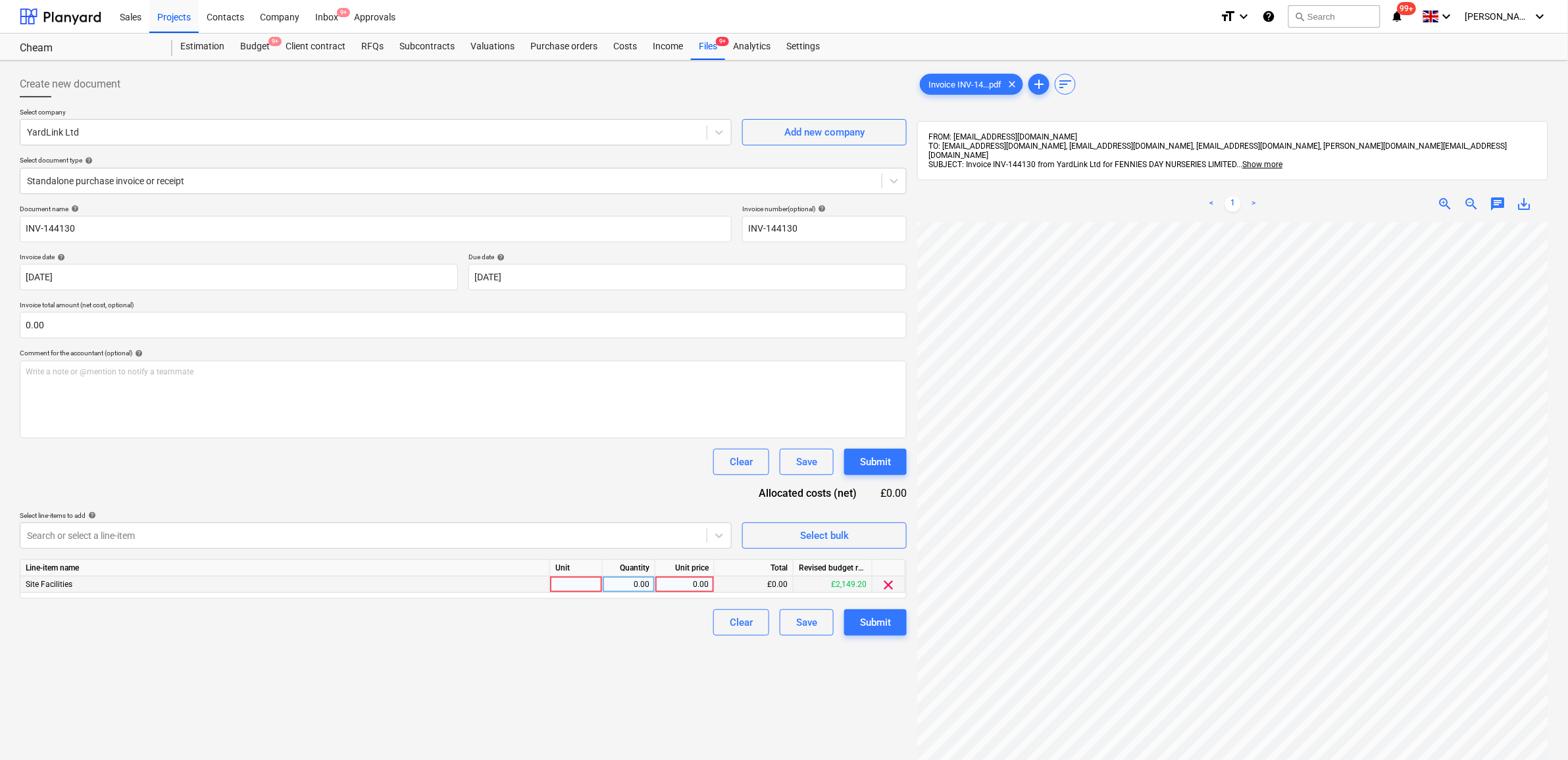
click at [709, 579] on div "0.00" at bounding box center [685, 584] width 59 height 16
type input "192"
click at [673, 639] on div "Create new document Select company YardLink Ltd Add new company Select document…" at bounding box center [464, 508] width 898 height 885
click at [883, 623] on div "Submit" at bounding box center [875, 622] width 31 height 17
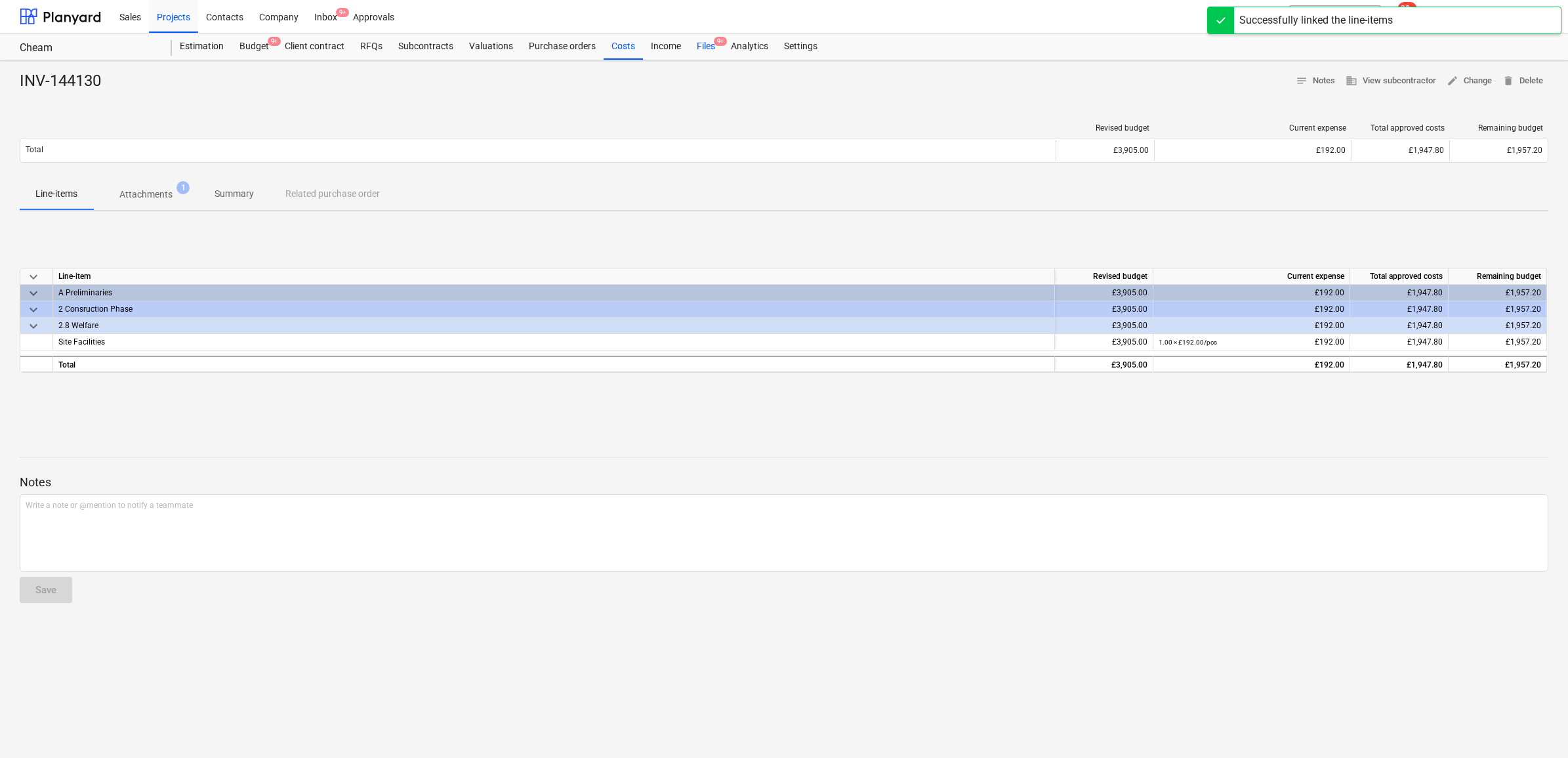
click at [703, 46] on div "Files 9+" at bounding box center [706, 47] width 34 height 26
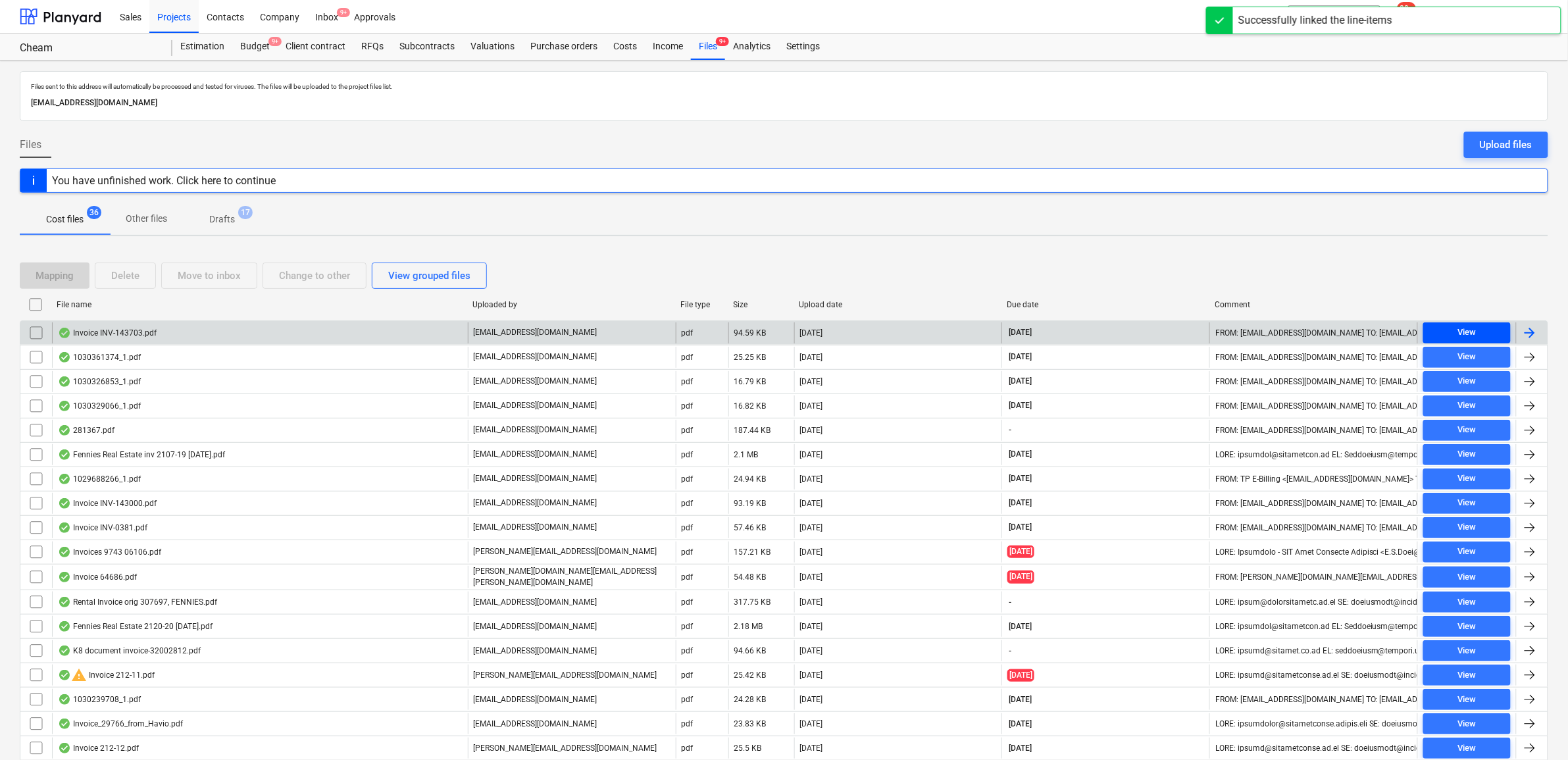
click at [1457, 330] on div "View" at bounding box center [1466, 332] width 18 height 15
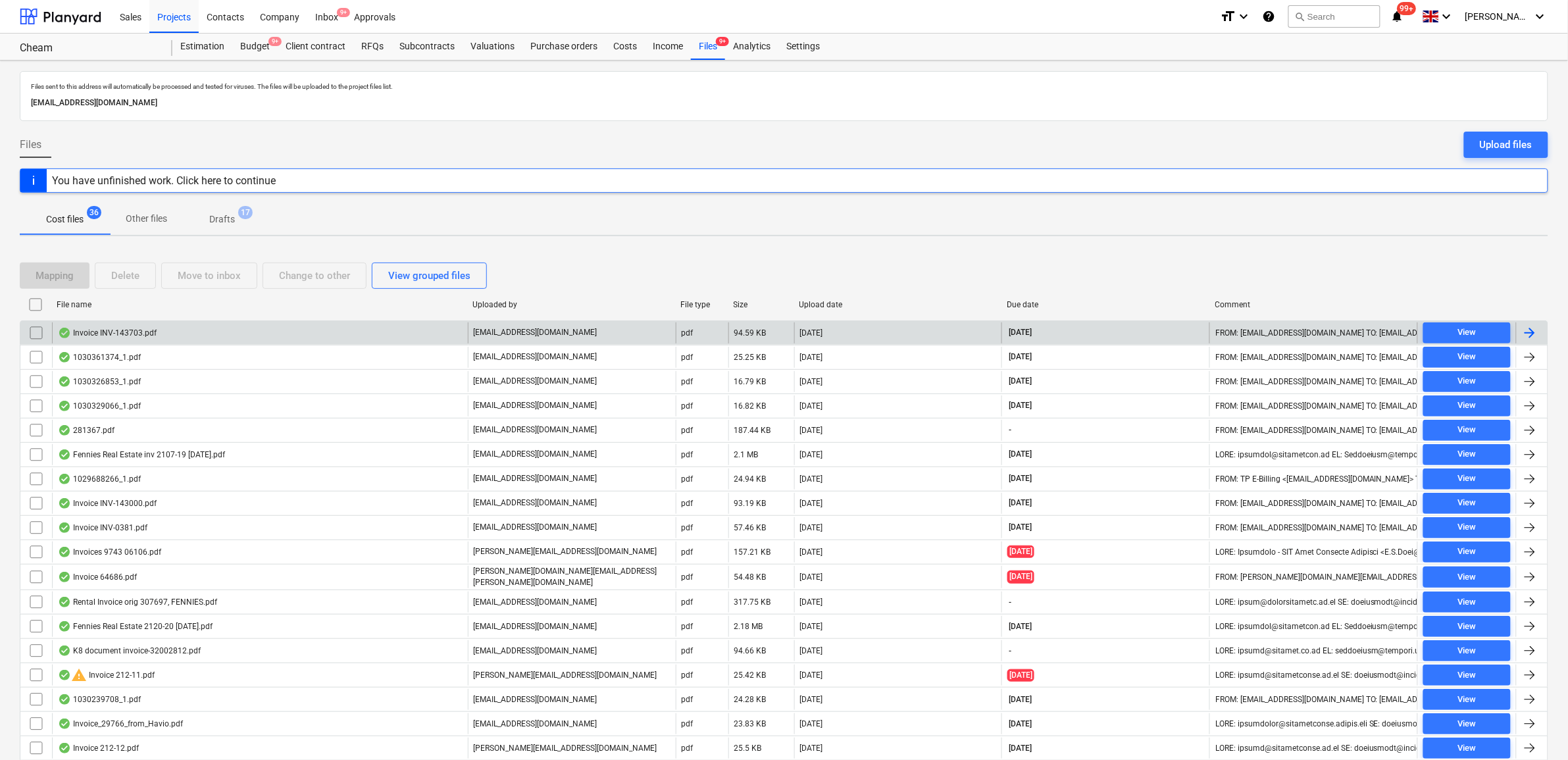
click at [1538, 339] on div at bounding box center [1529, 332] width 16 height 16
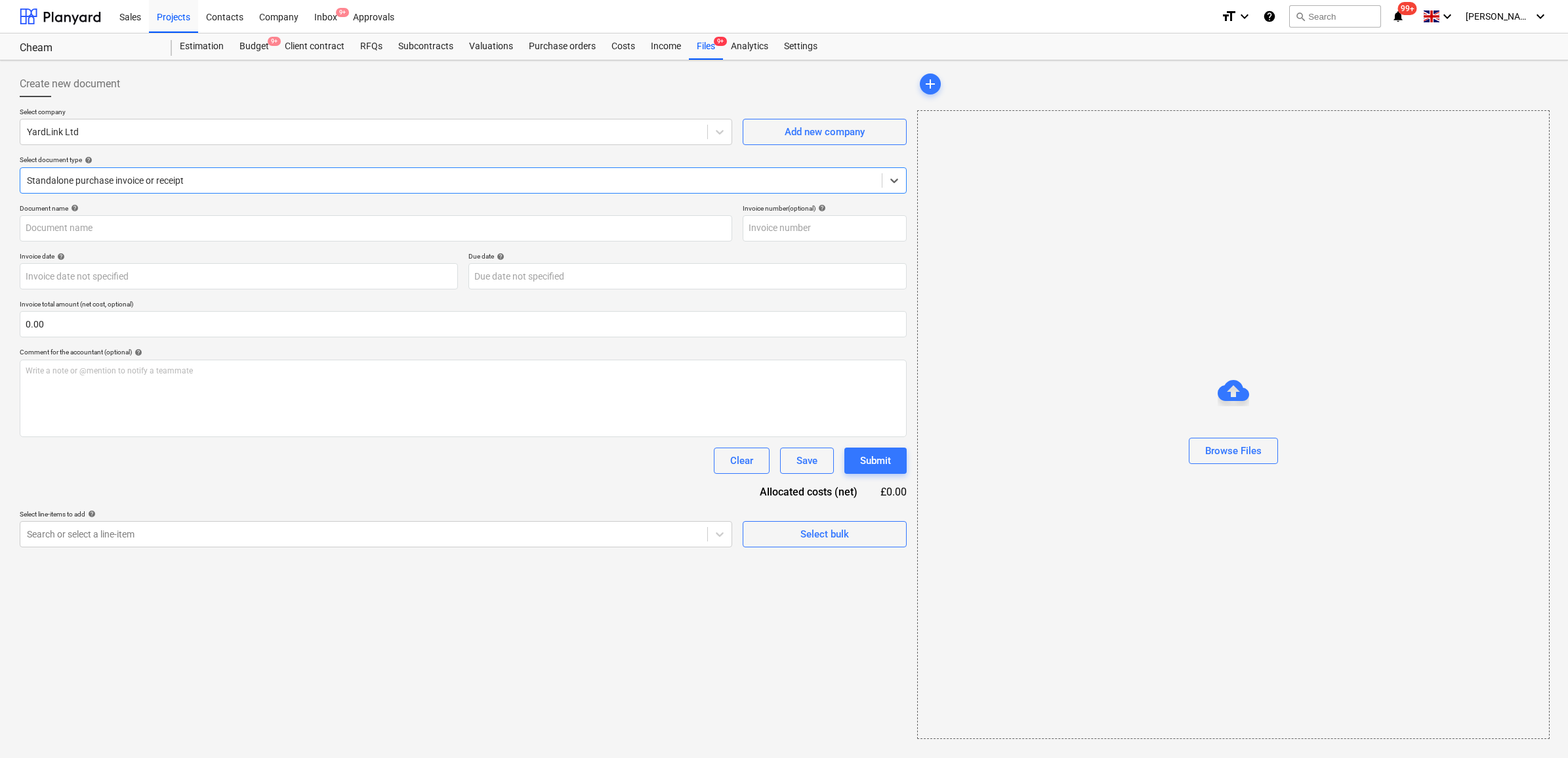
type input "INV-143703"
type input "[DATE]"
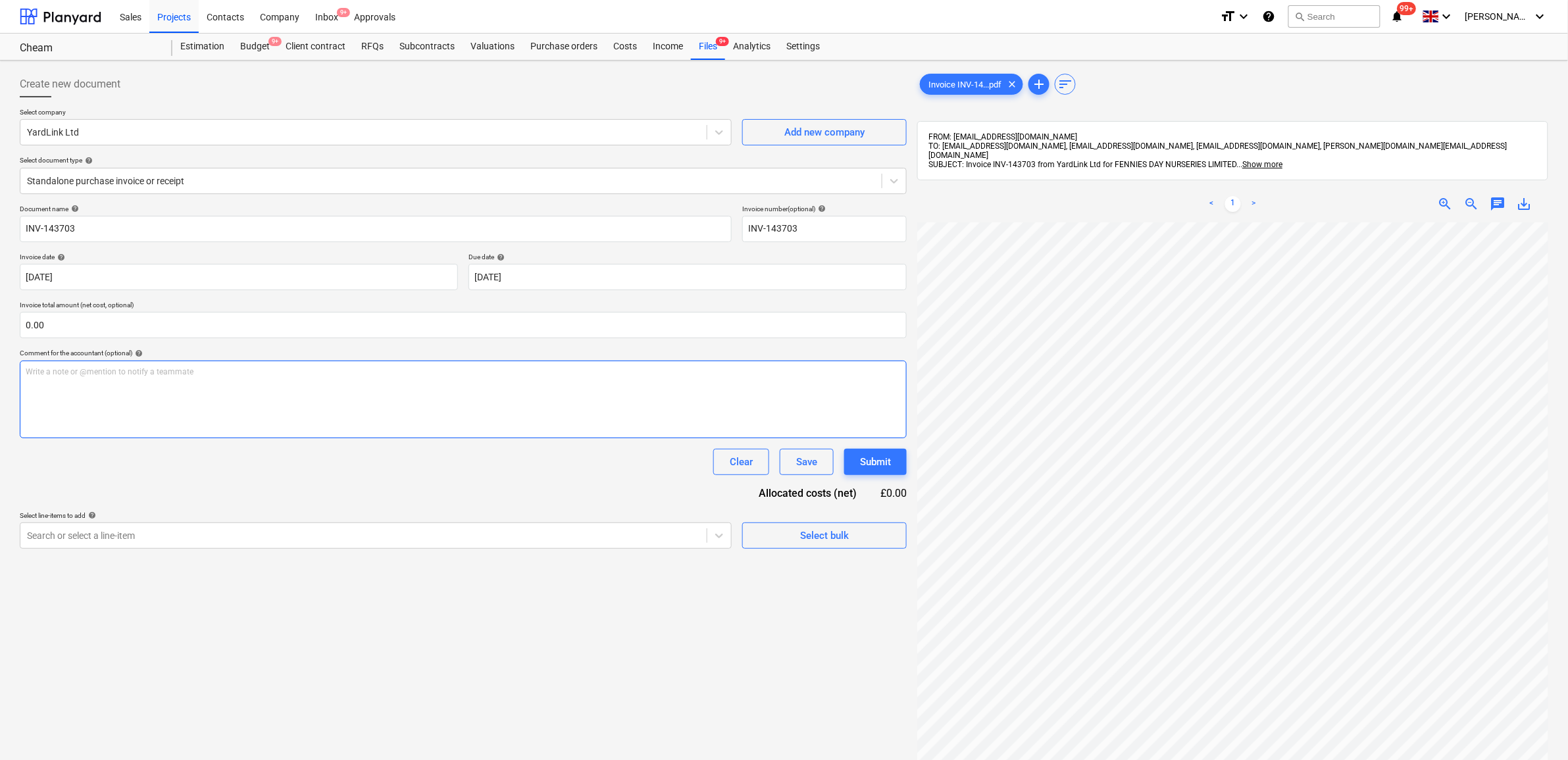
scroll to position [136, 28]
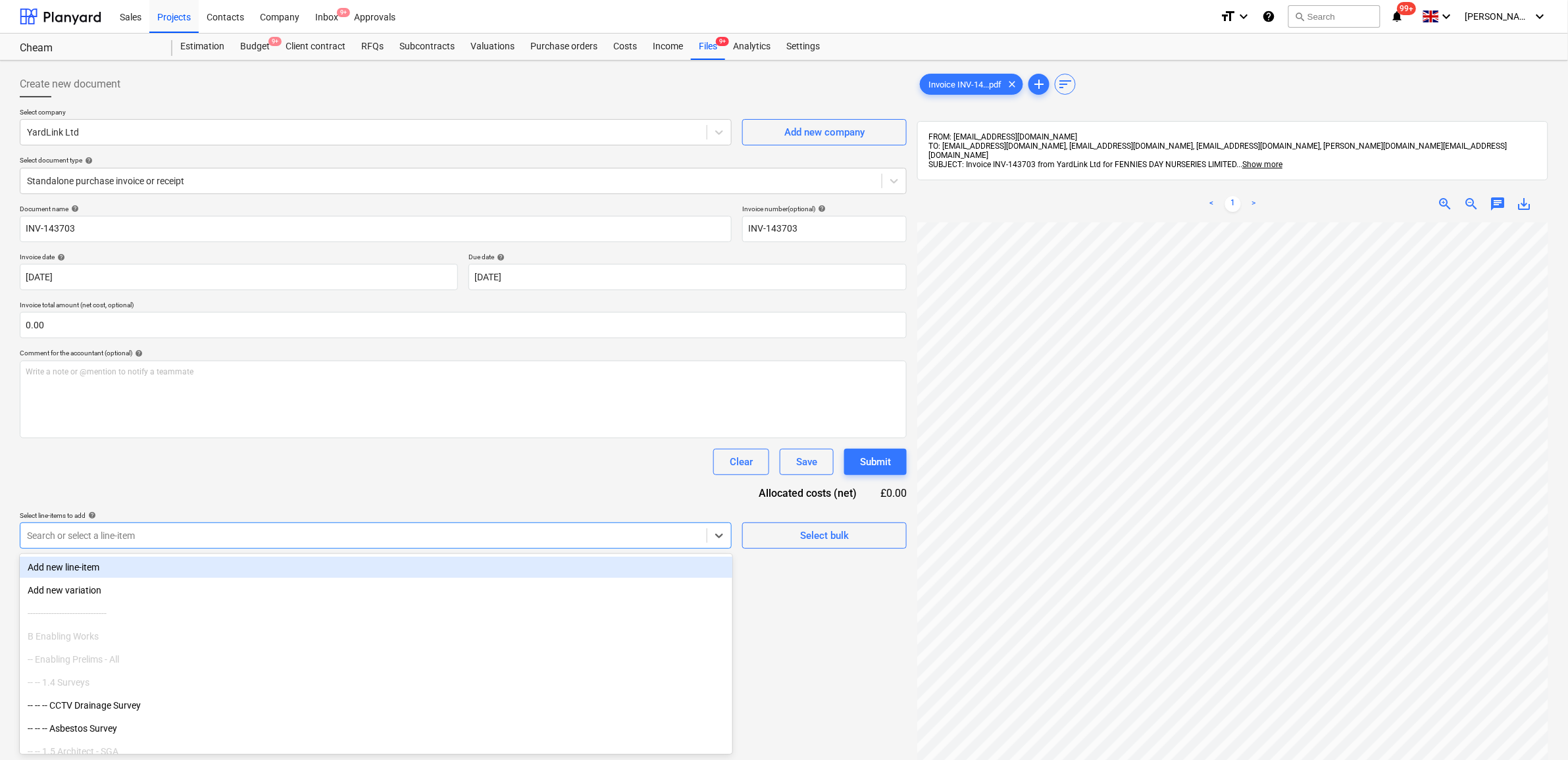
click at [669, 535] on div at bounding box center [363, 536] width 673 height 13
type input "8200"
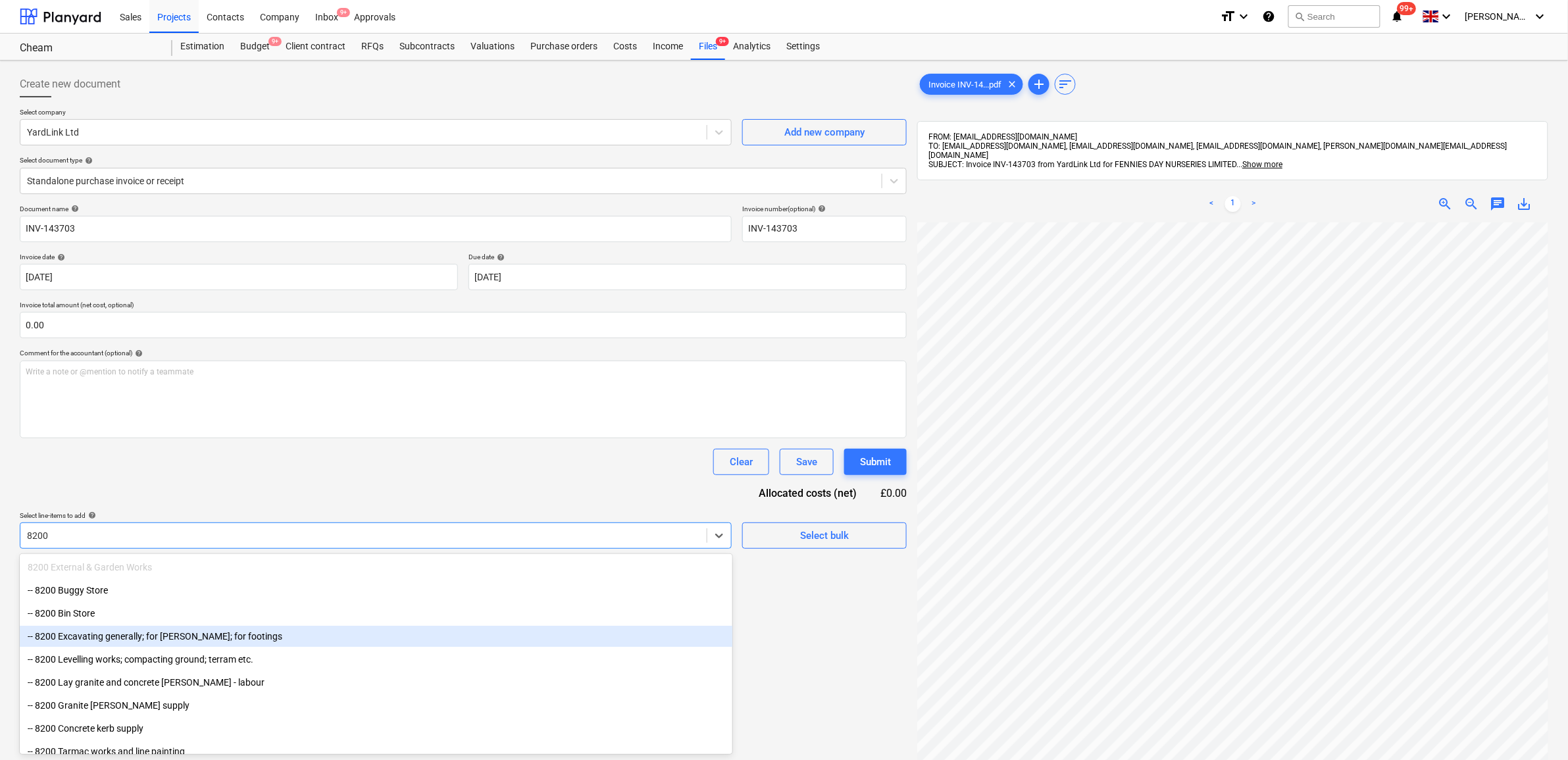
click at [258, 636] on div "-- 8200 Excavating generally; for [PERSON_NAME]; for footings" at bounding box center [376, 636] width 712 height 21
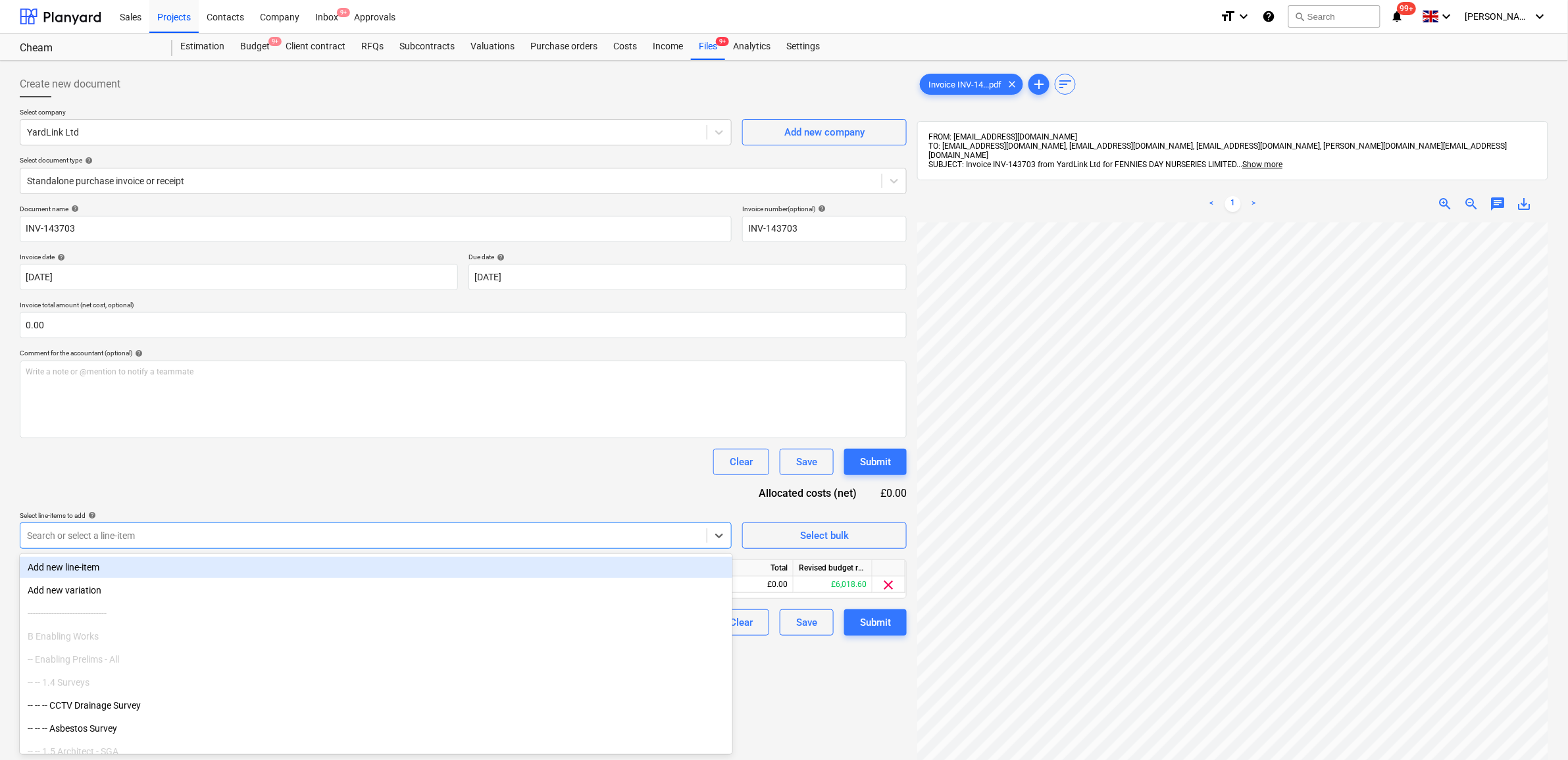
click at [313, 506] on div "Document name help INV-143703 Invoice number (optional) help INV-143703 Invoice…" at bounding box center [463, 419] width 887 height 431
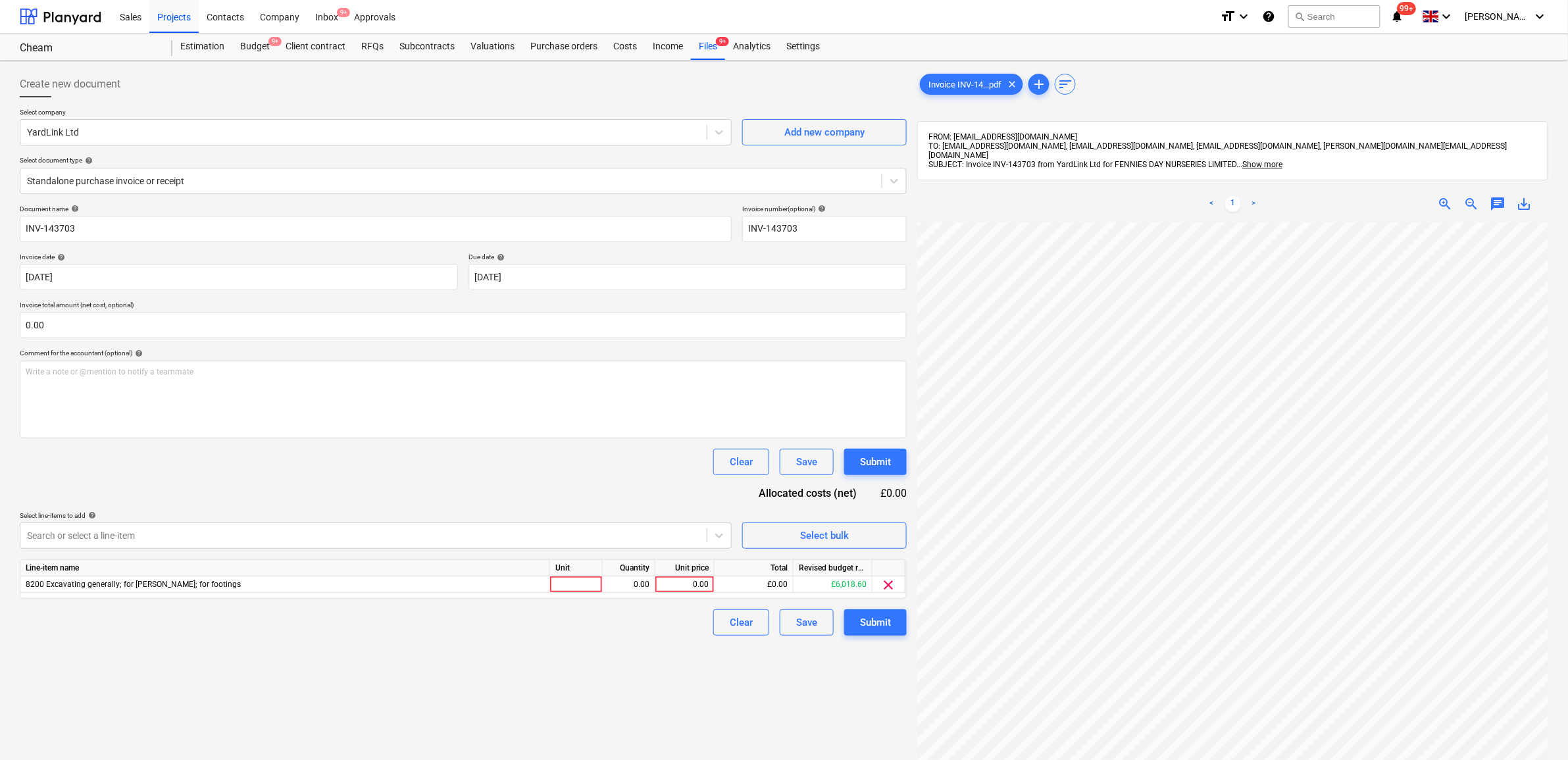
scroll to position [255, 61]
click at [656, 583] on div "0.00" at bounding box center [685, 584] width 59 height 16
type input "1320"
click at [586, 699] on div "Create new document Select company YardLink Ltd Add new company Select document…" at bounding box center [464, 508] width 898 height 885
click at [889, 624] on div "Submit" at bounding box center [875, 622] width 31 height 17
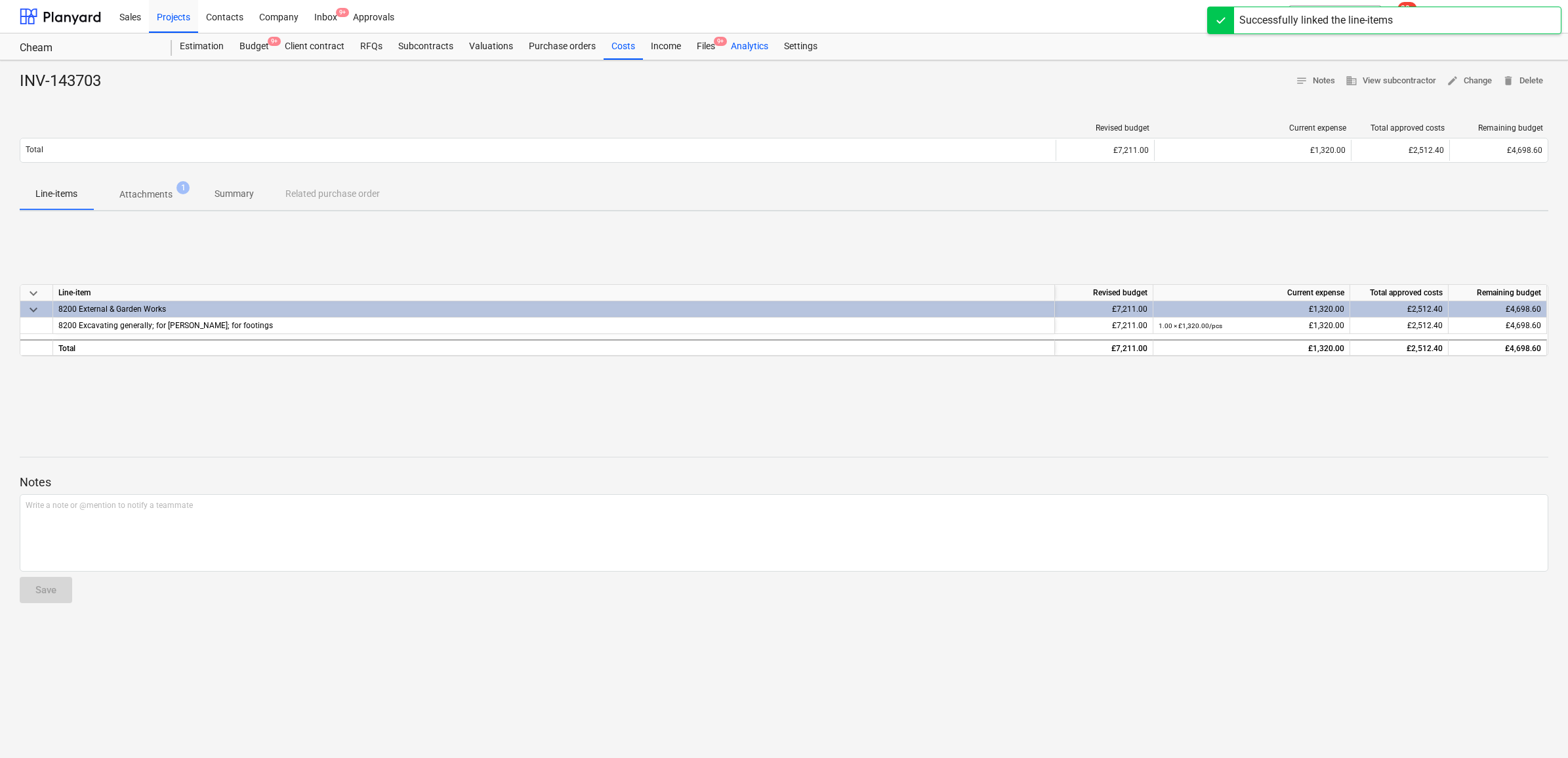
drag, startPoint x: 707, startPoint y: 47, endPoint x: 725, endPoint y: 59, distance: 21.6
click at [707, 47] on div "Files 9+" at bounding box center [706, 47] width 34 height 26
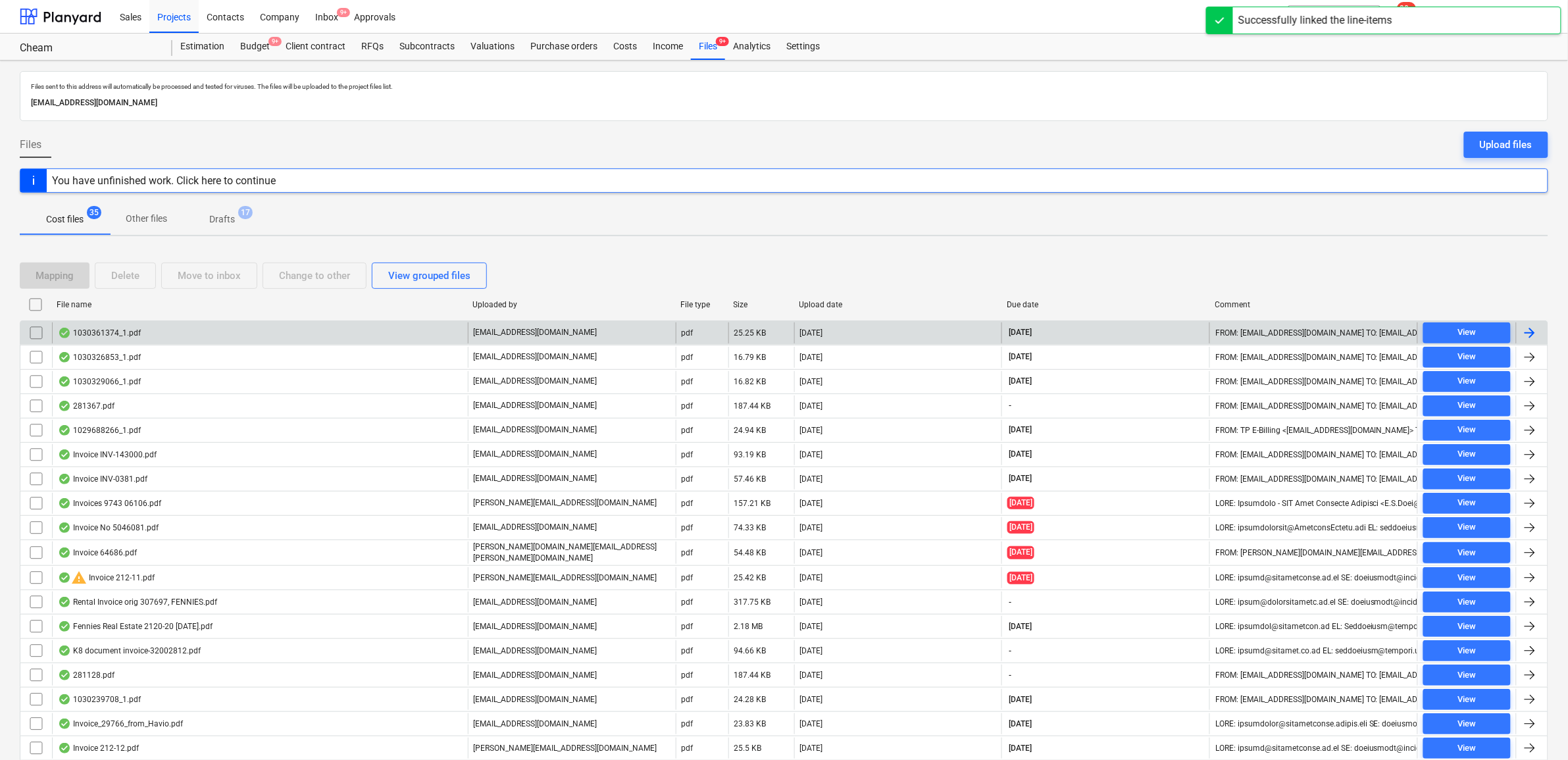
click at [1531, 334] on div at bounding box center [1529, 332] width 16 height 16
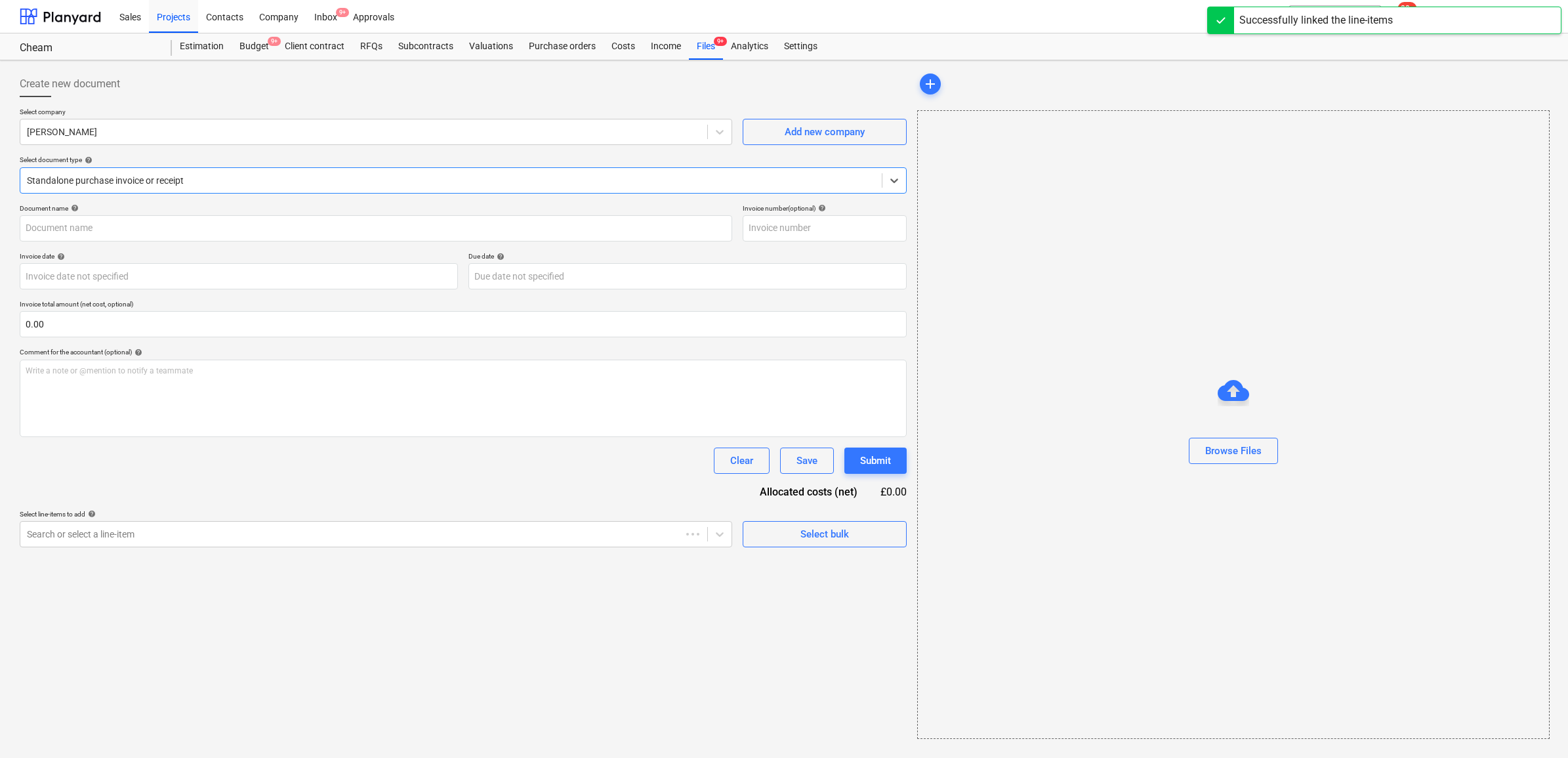
type input "1030361374"
type input "[DATE]"
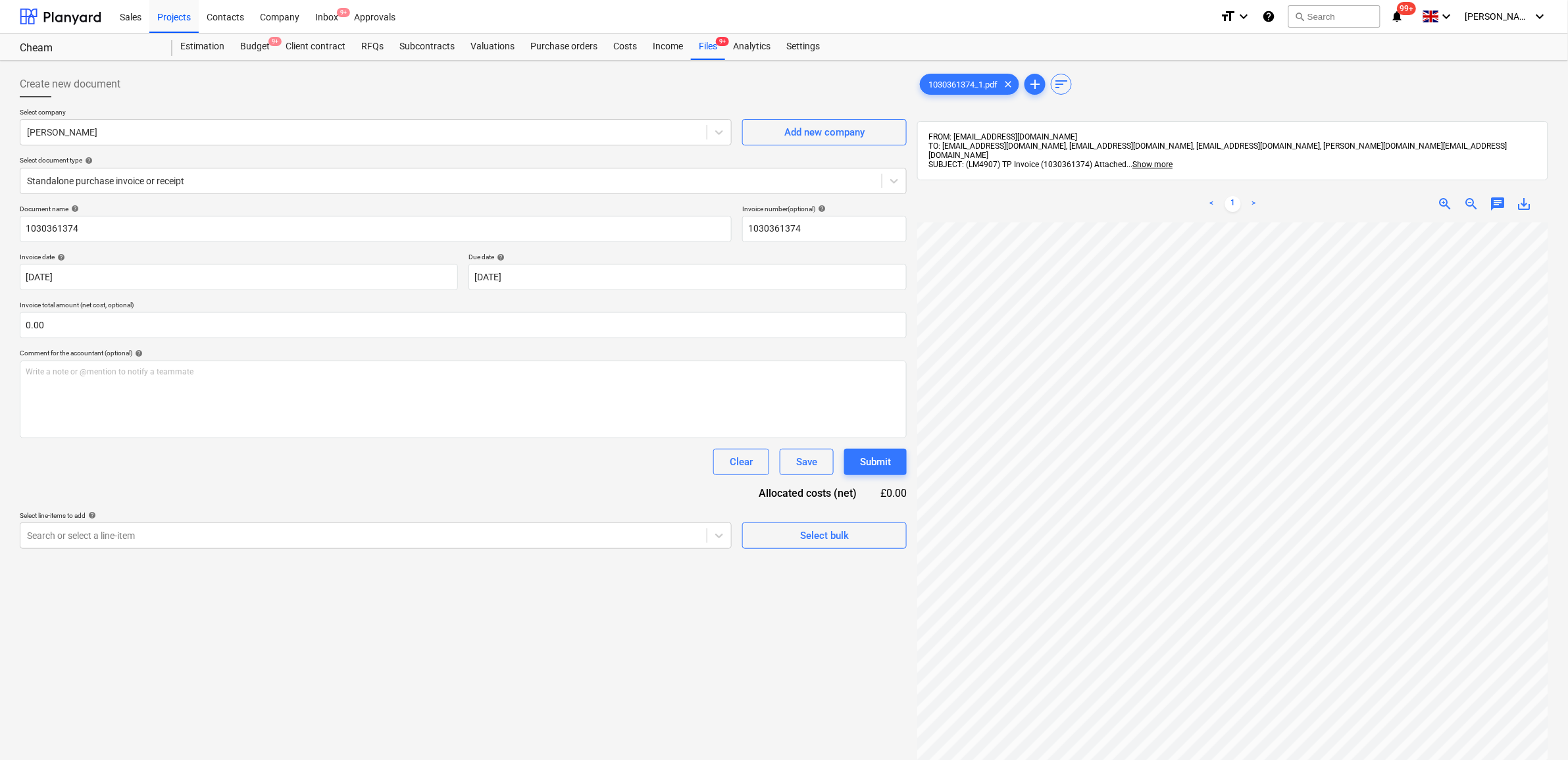
scroll to position [132, 48]
click at [715, 543] on div at bounding box center [719, 535] width 24 height 24
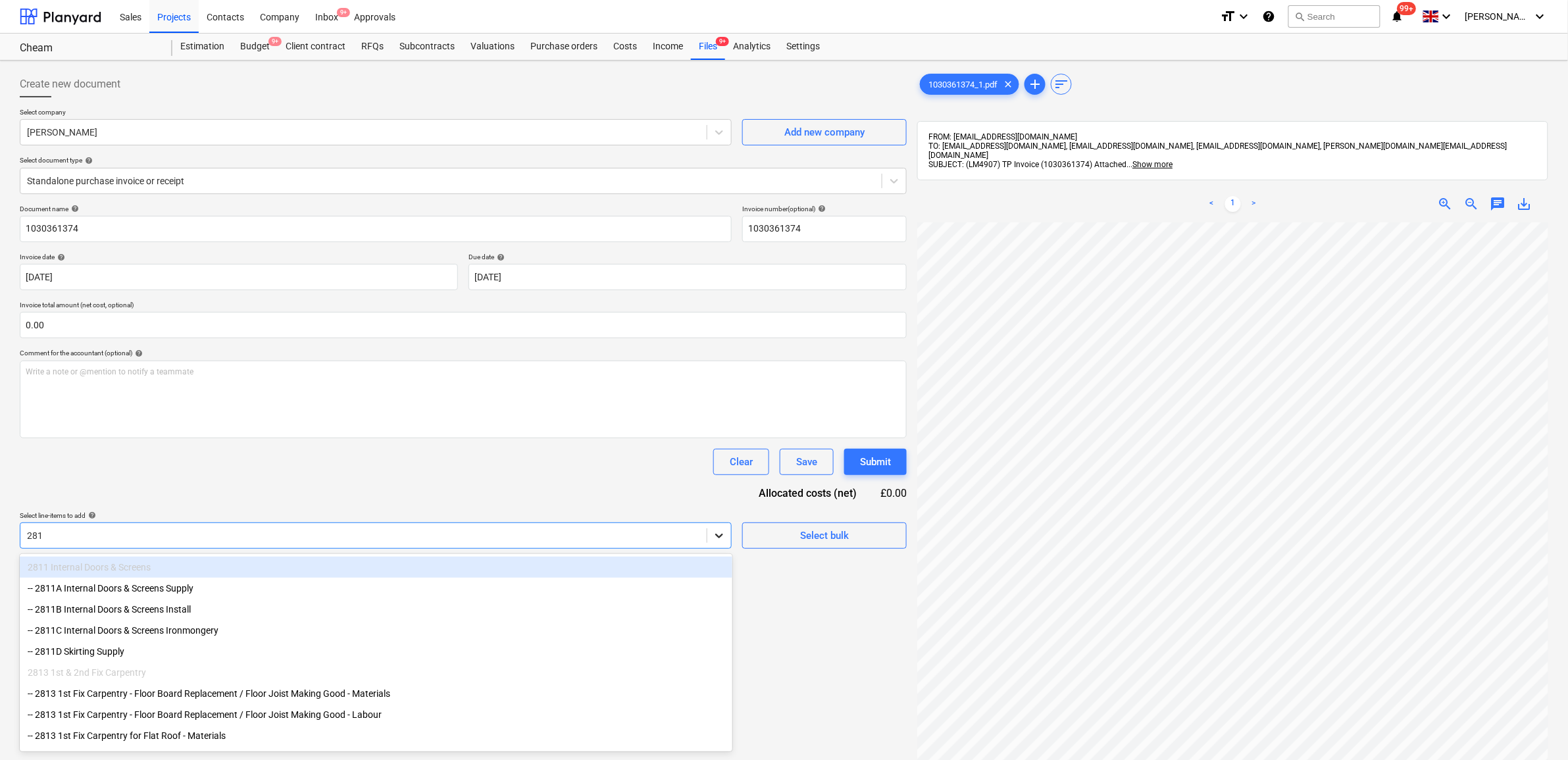
type input "2813"
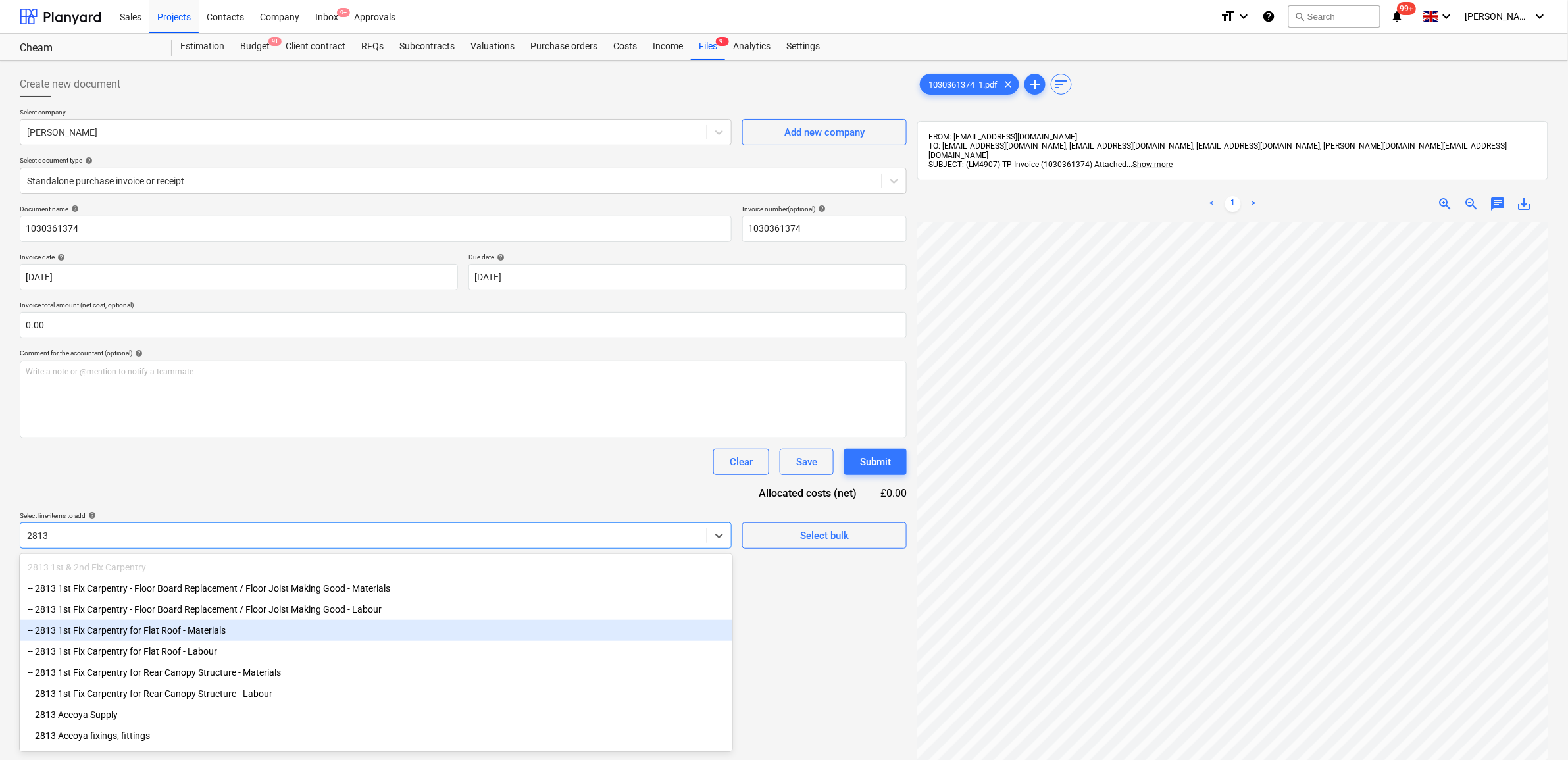
click at [267, 640] on div "-- 2813 1st Fix Carpentry for Flat Roof - Materials" at bounding box center [376, 630] width 712 height 21
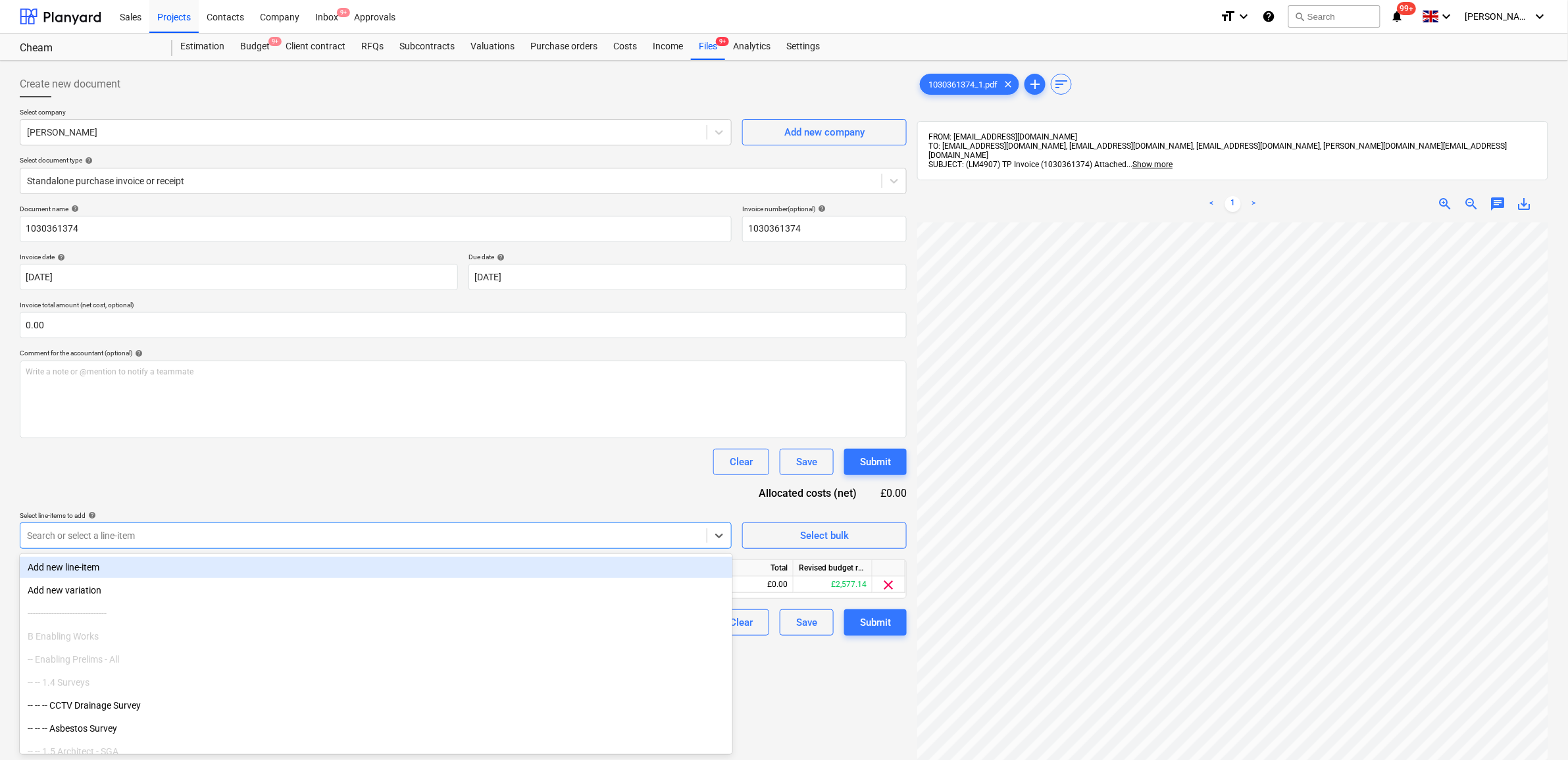
click at [267, 492] on div "Document name help 1030361374 Invoice number (optional) help 1030361374 Invoice…" at bounding box center [463, 419] width 887 height 431
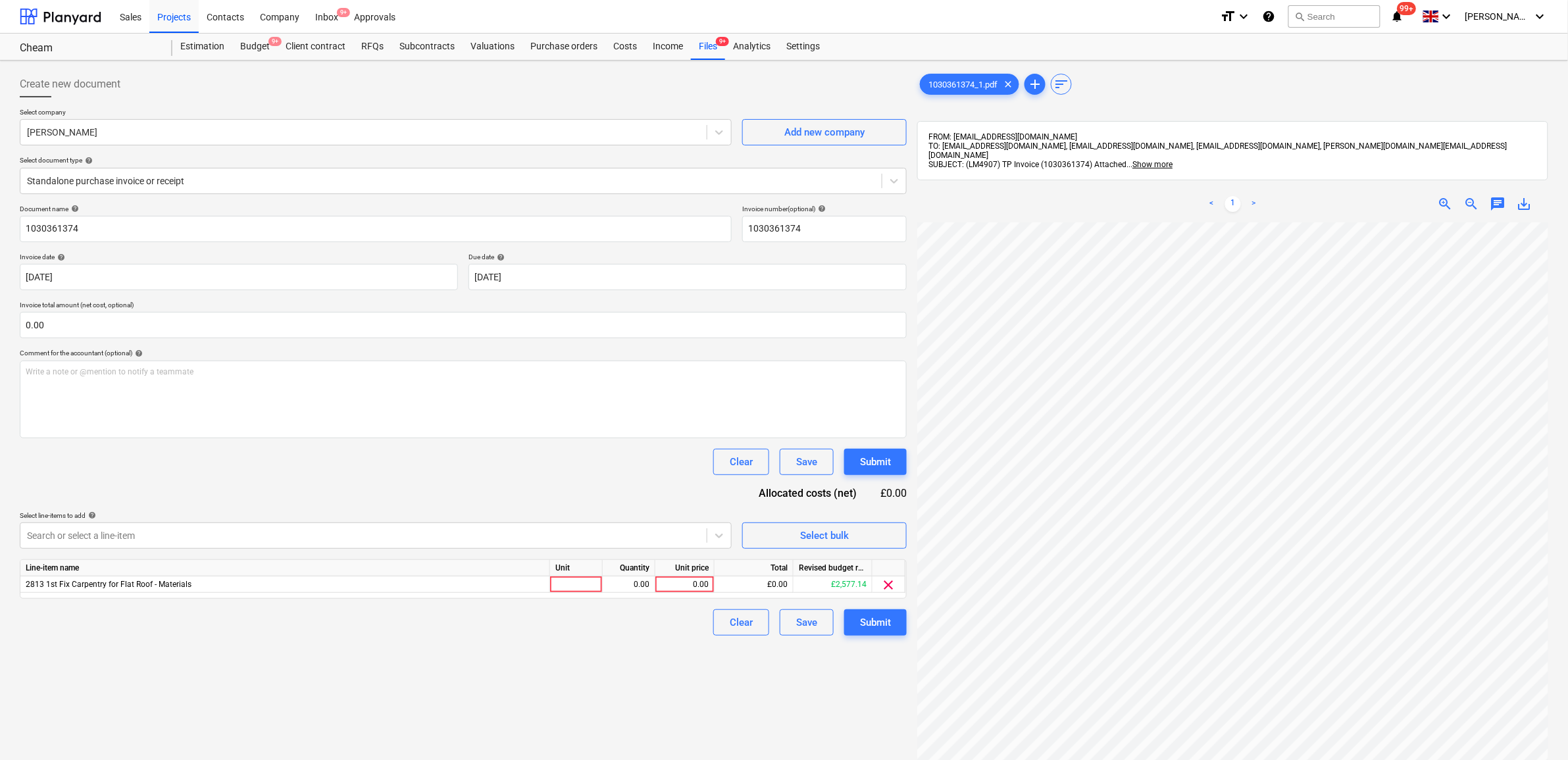
scroll to position [178, 61]
click at [695, 581] on div "0.00" at bounding box center [684, 584] width 48 height 16
type input "85.61"
click at [639, 633] on div "Clear Save Submit" at bounding box center [463, 622] width 887 height 26
click at [862, 620] on div "Submit" at bounding box center [875, 622] width 31 height 17
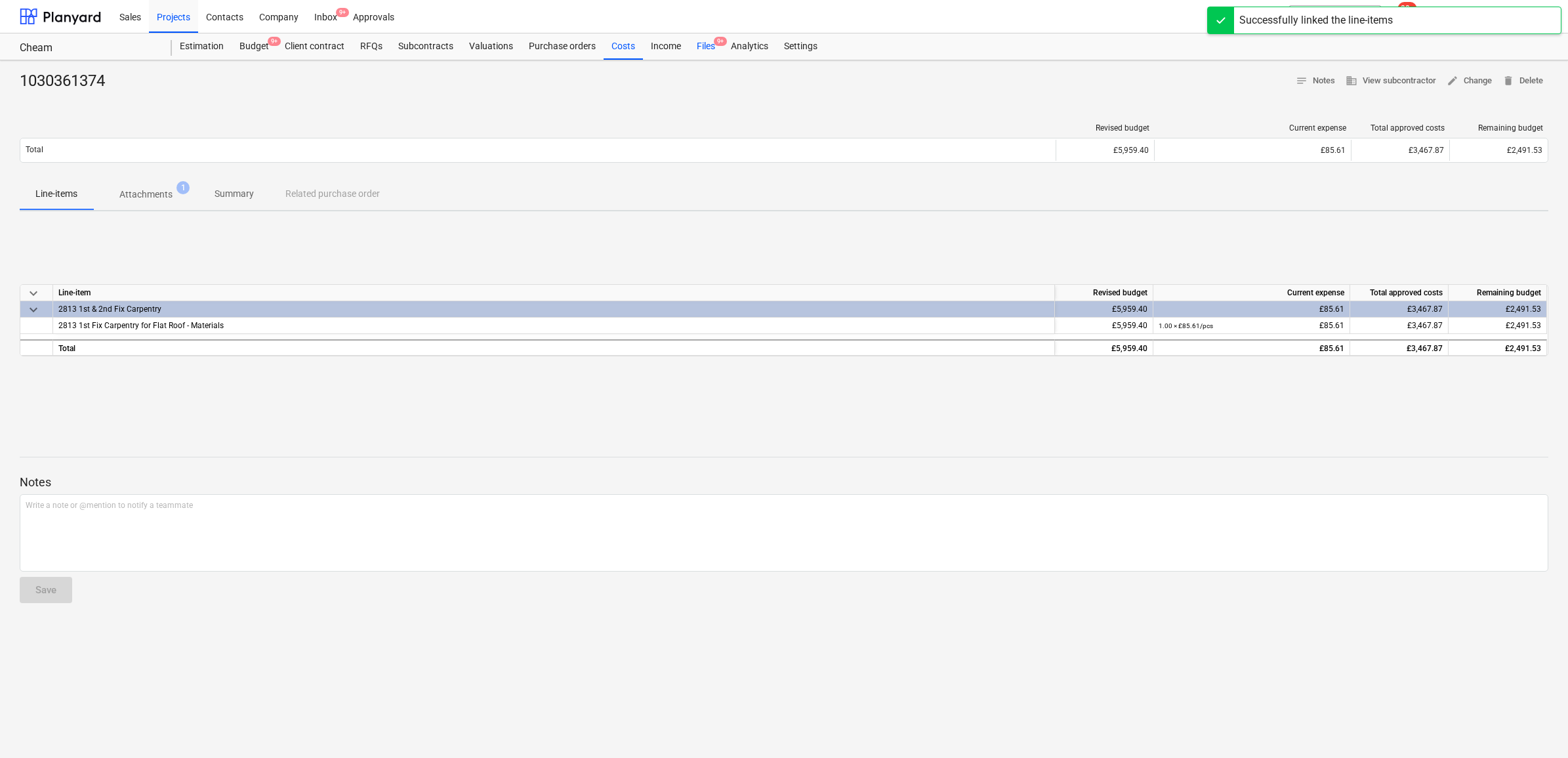
click at [710, 42] on div "Files 9+" at bounding box center [706, 47] width 34 height 26
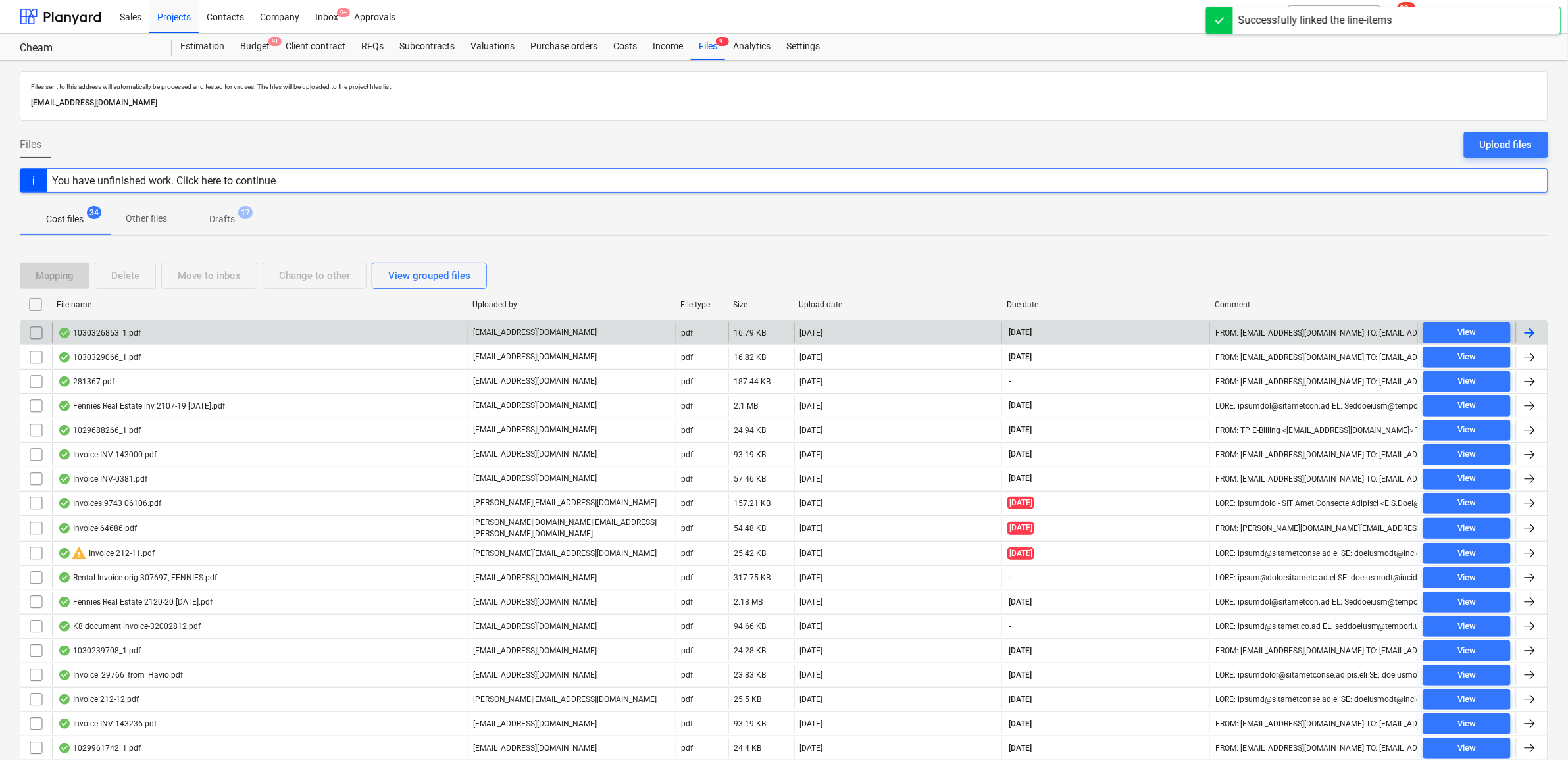
click at [1530, 333] on div at bounding box center [1529, 332] width 16 height 16
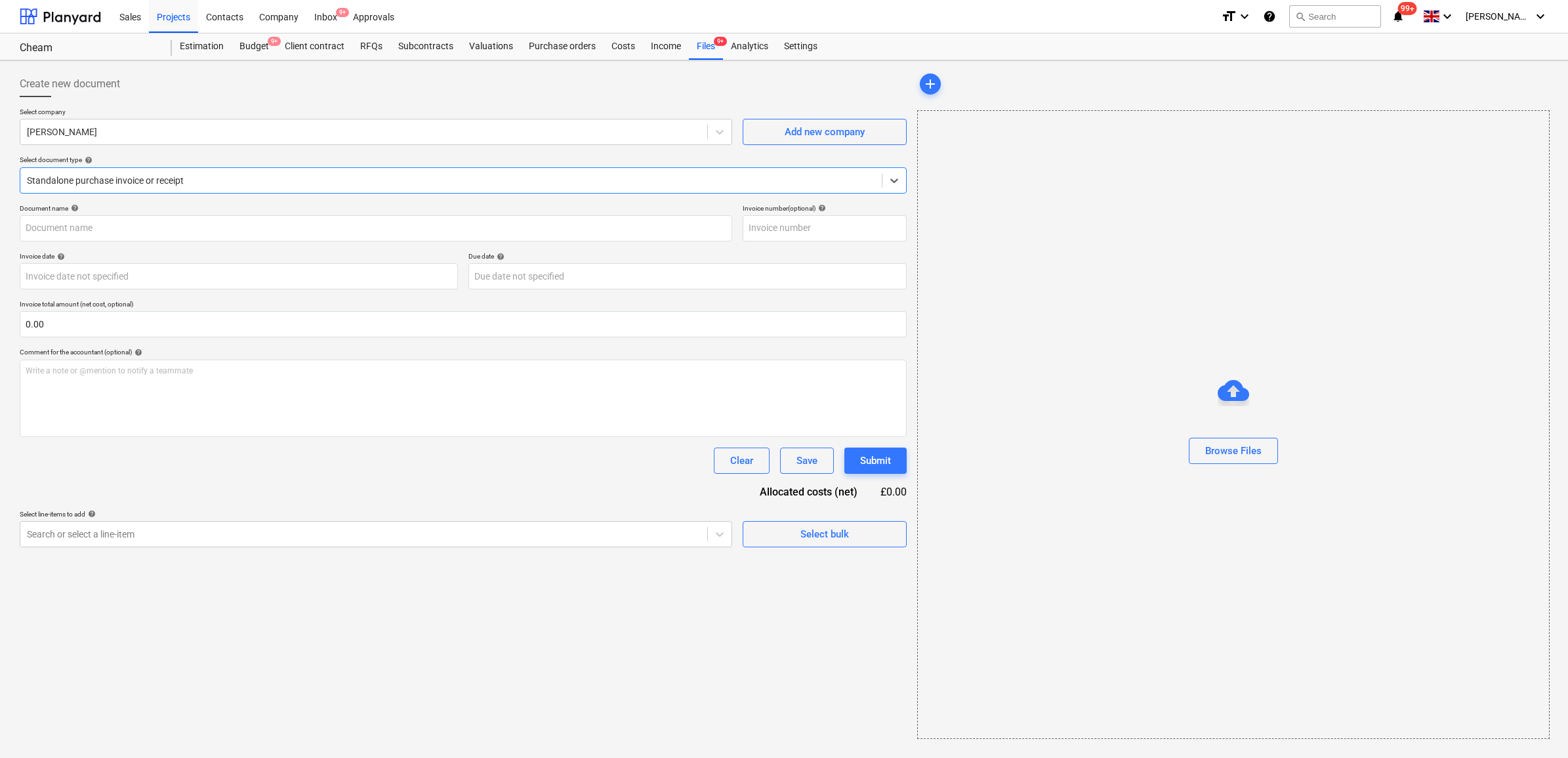
type input "1030326853"
type input "[DATE]"
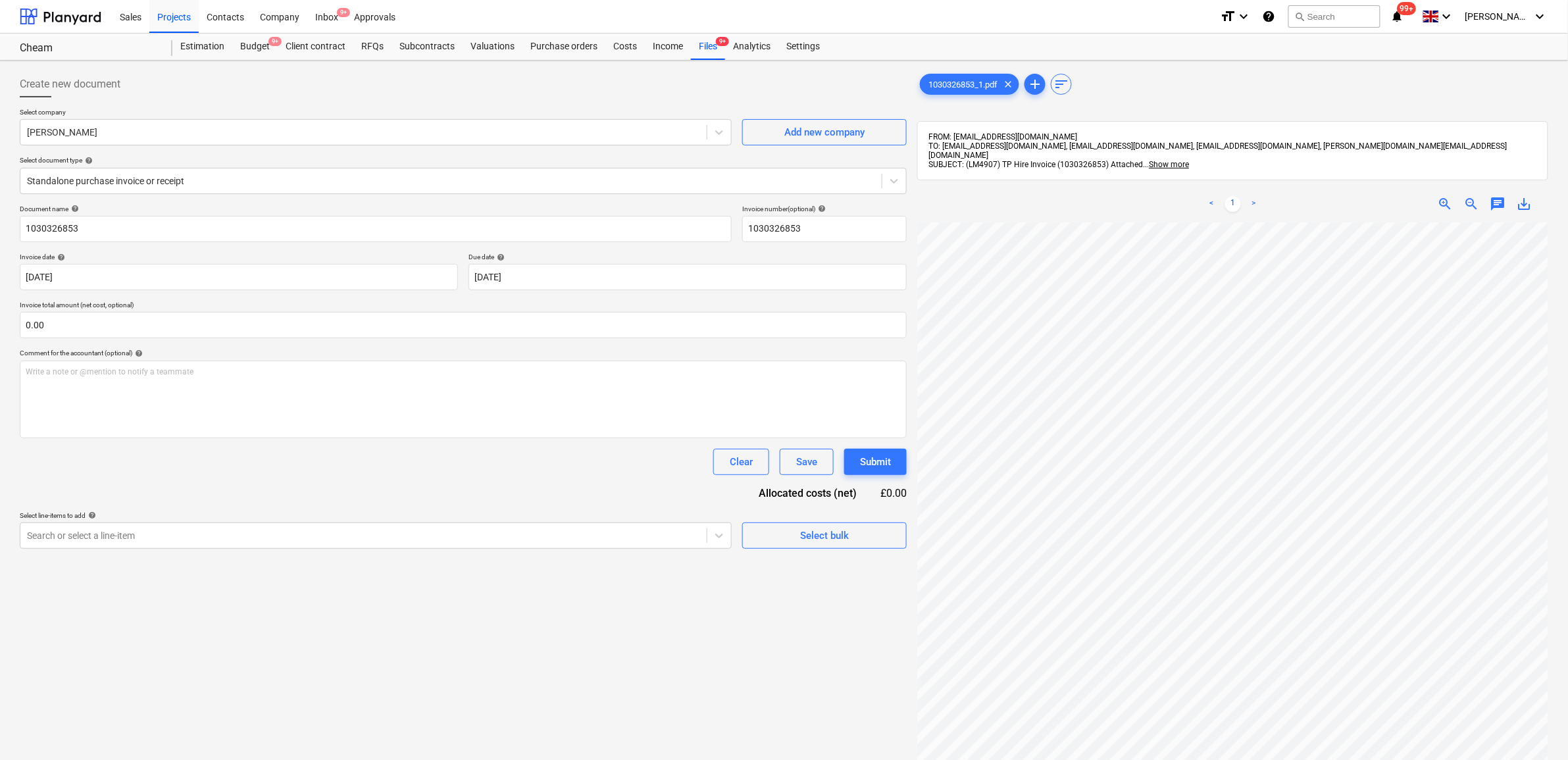
scroll to position [179, 62]
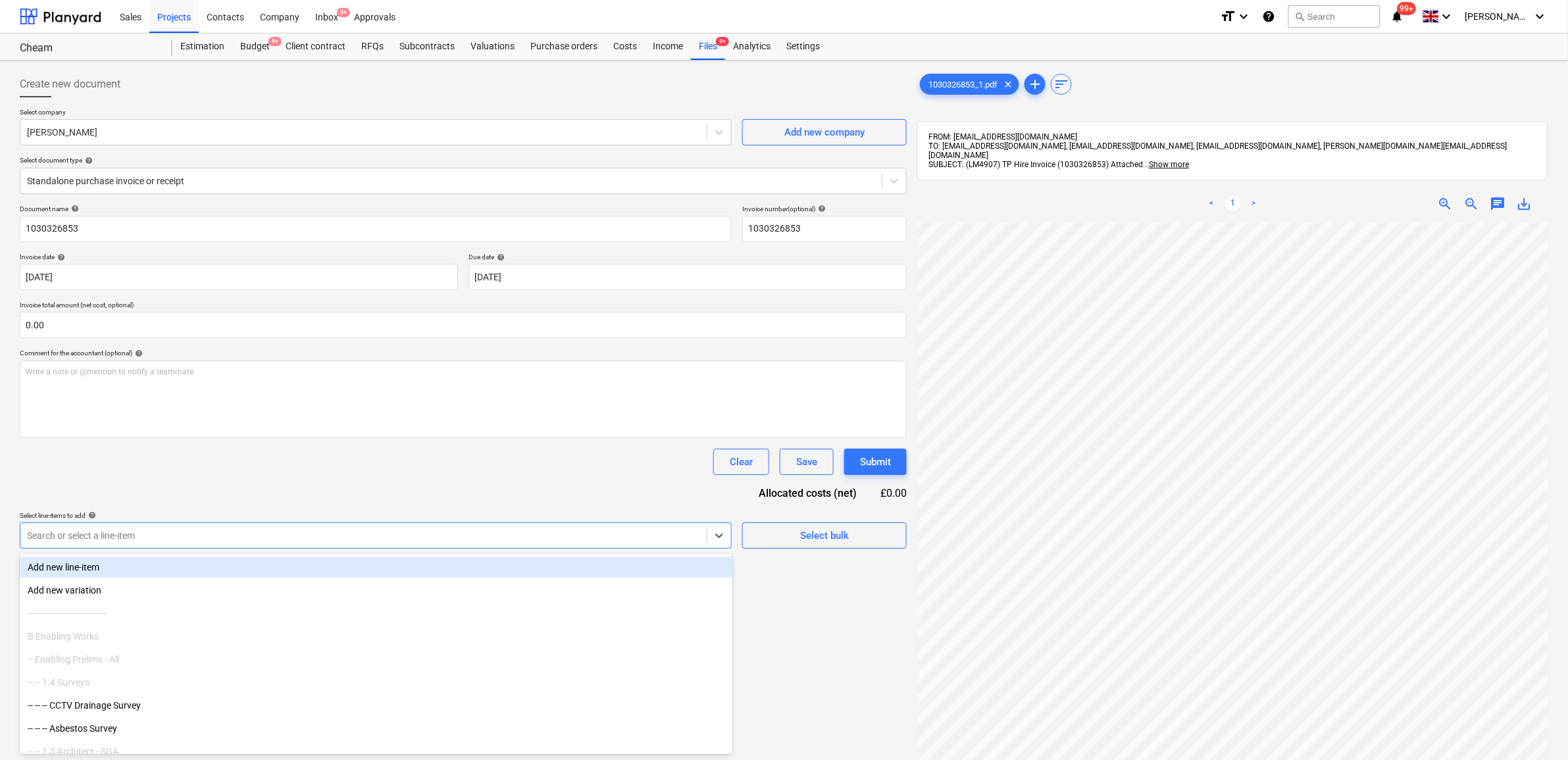
click at [638, 541] on div at bounding box center [363, 536] width 673 height 13
type input "2510"
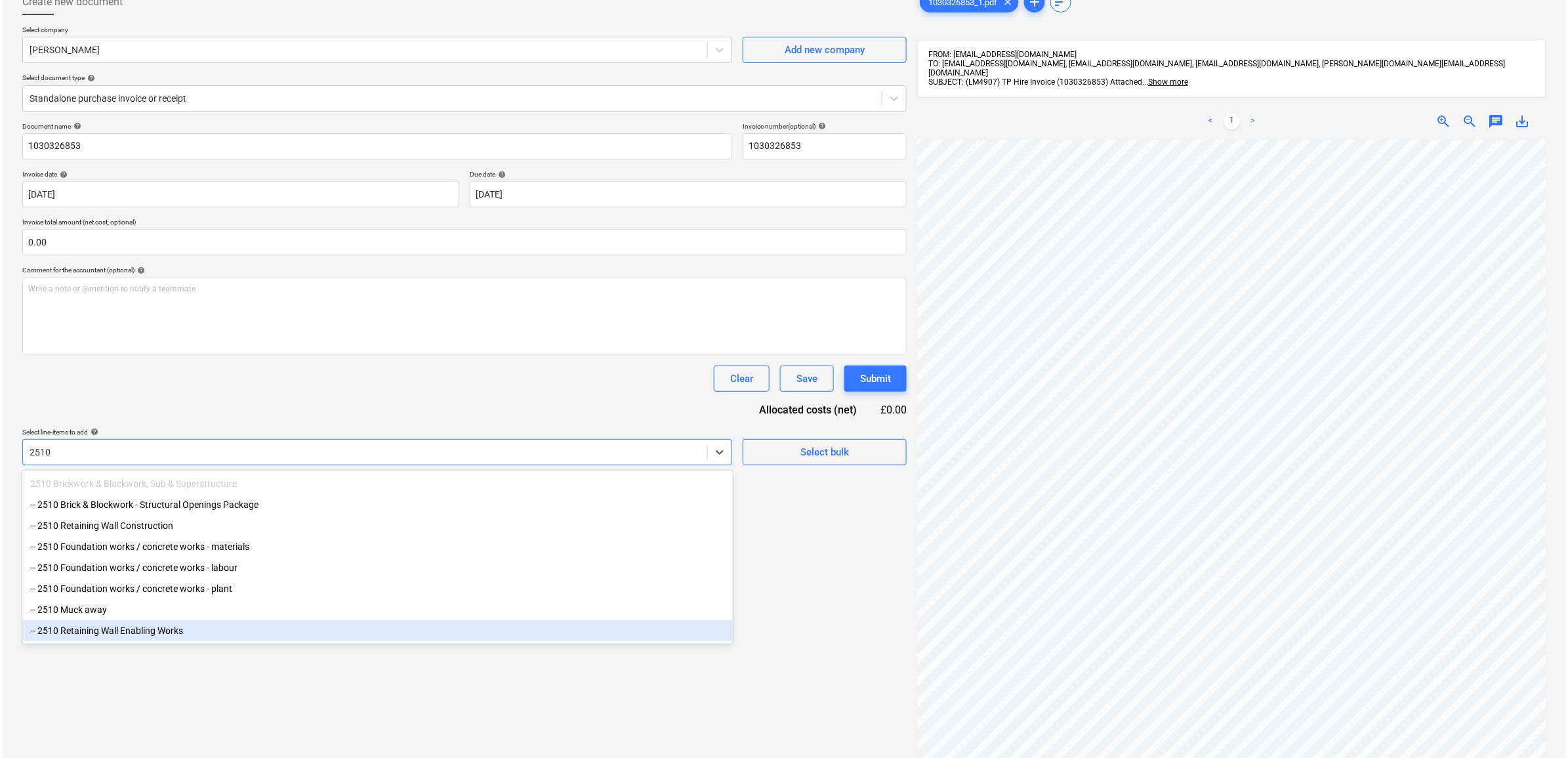
scroll to position [0, 0]
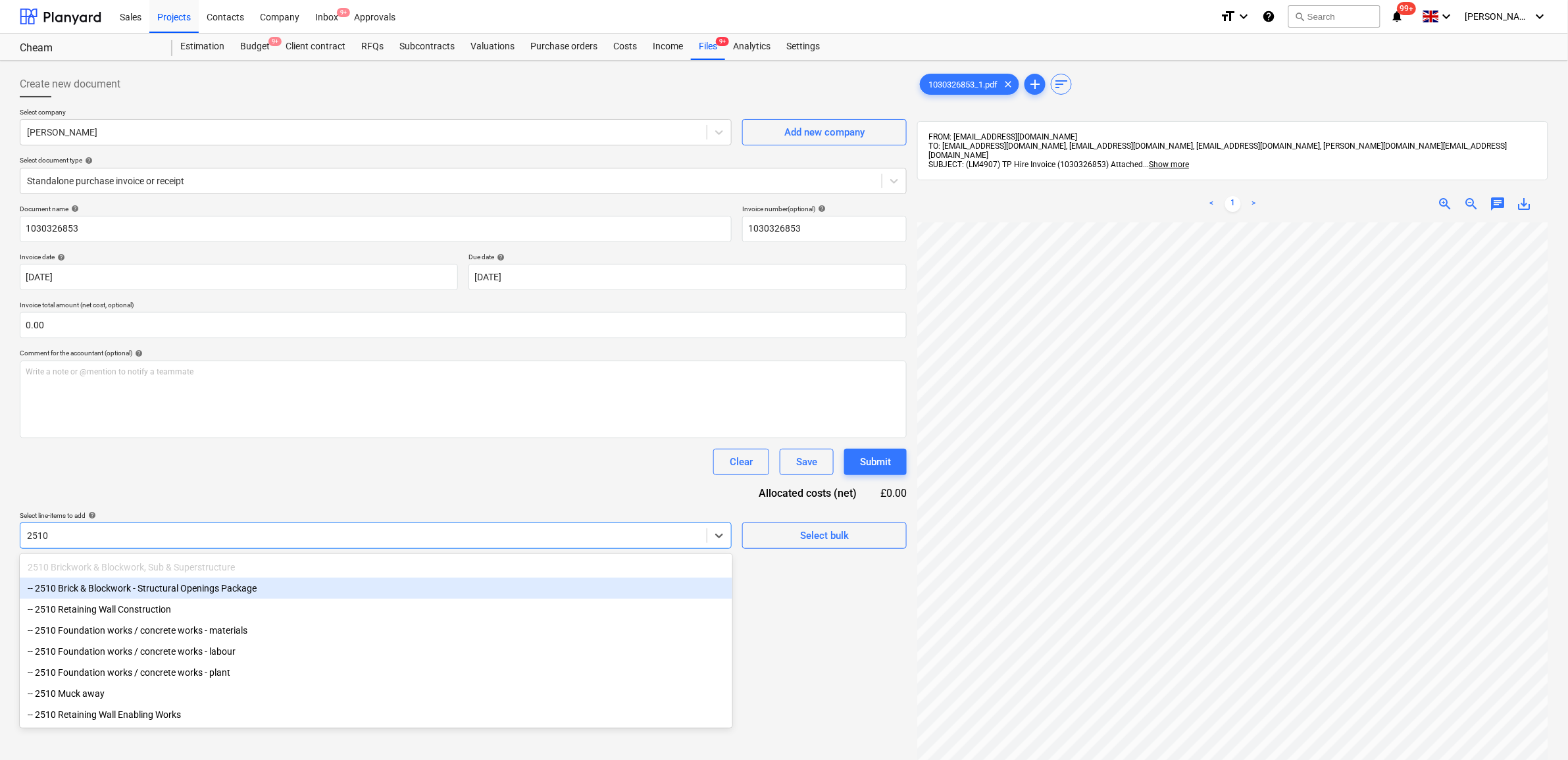
click at [225, 596] on div "-- 2510 Brick & Blockwork - Structural Openings Package" at bounding box center [376, 588] width 712 height 21
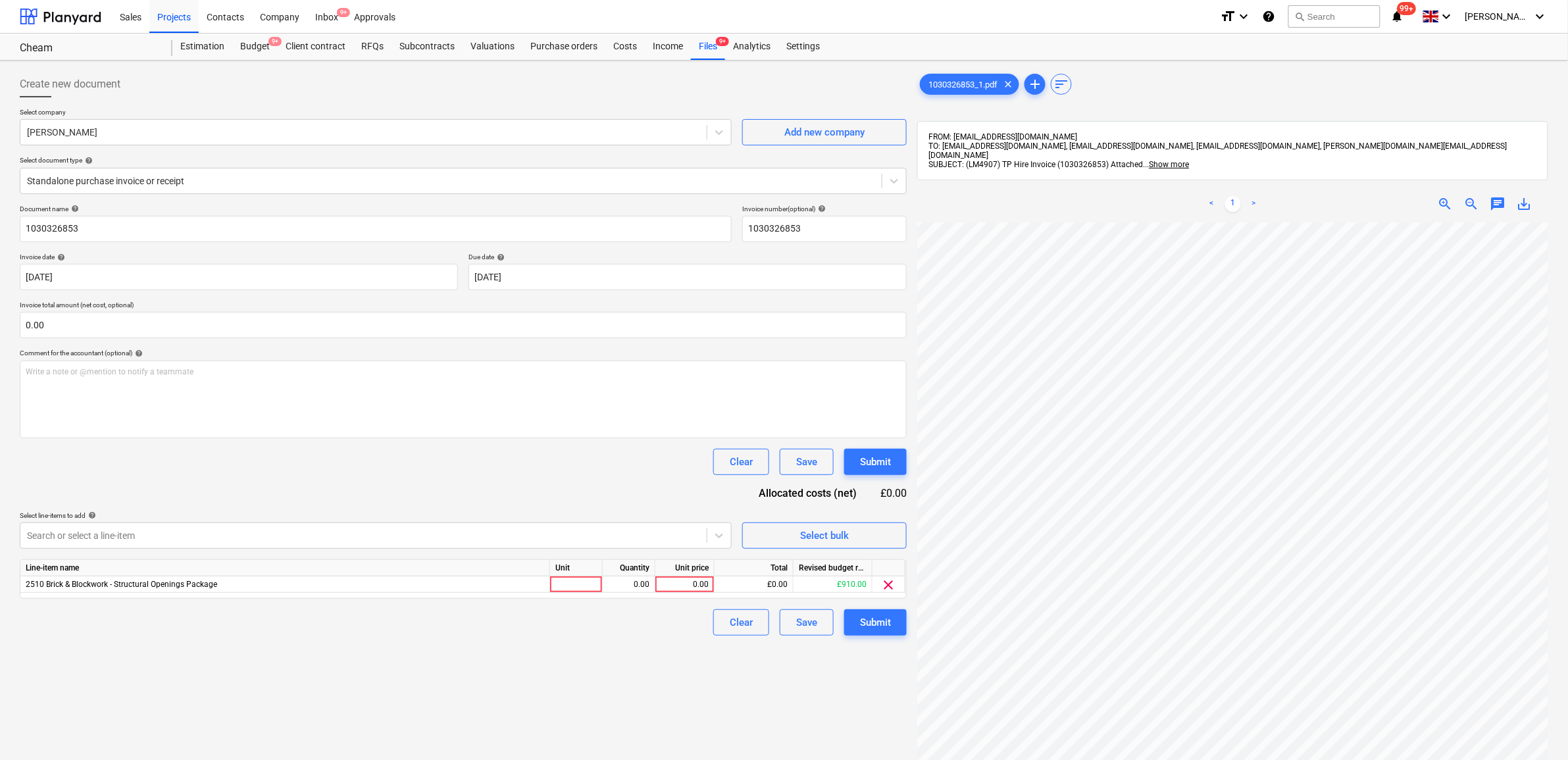
click at [373, 484] on div "Document name help 1030326853 Invoice number (optional) help 1030326853 Invoice…" at bounding box center [463, 419] width 887 height 431
click at [689, 589] on div "0.00" at bounding box center [684, 584] width 48 height 16
type input "38.96"
click at [658, 685] on div "Create new document Select company [PERSON_NAME] Add new company Select documen…" at bounding box center [464, 508] width 898 height 885
click at [875, 619] on div "Submit" at bounding box center [875, 622] width 31 height 17
